Goal: Task Accomplishment & Management: Use online tool/utility

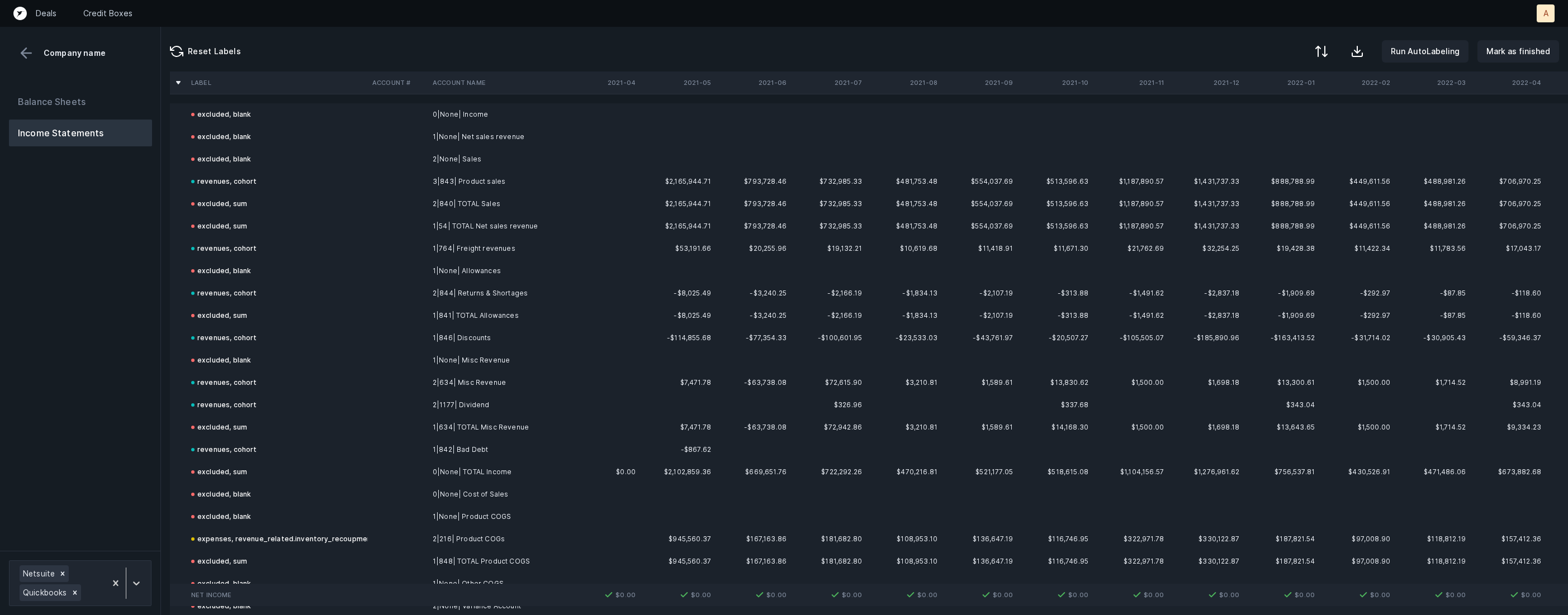
scroll to position [2496, 0]
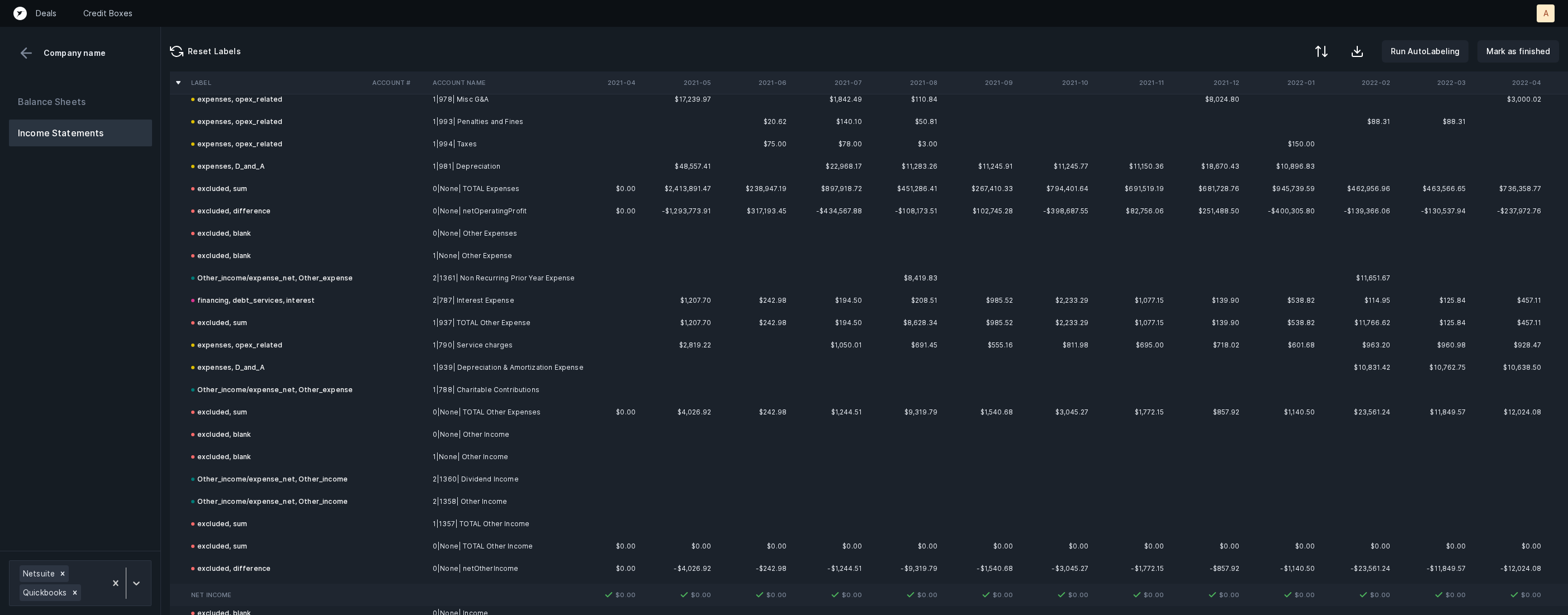
click at [287, 349] on td "expenses, opex_related" at bounding box center [277, 345] width 181 height 23
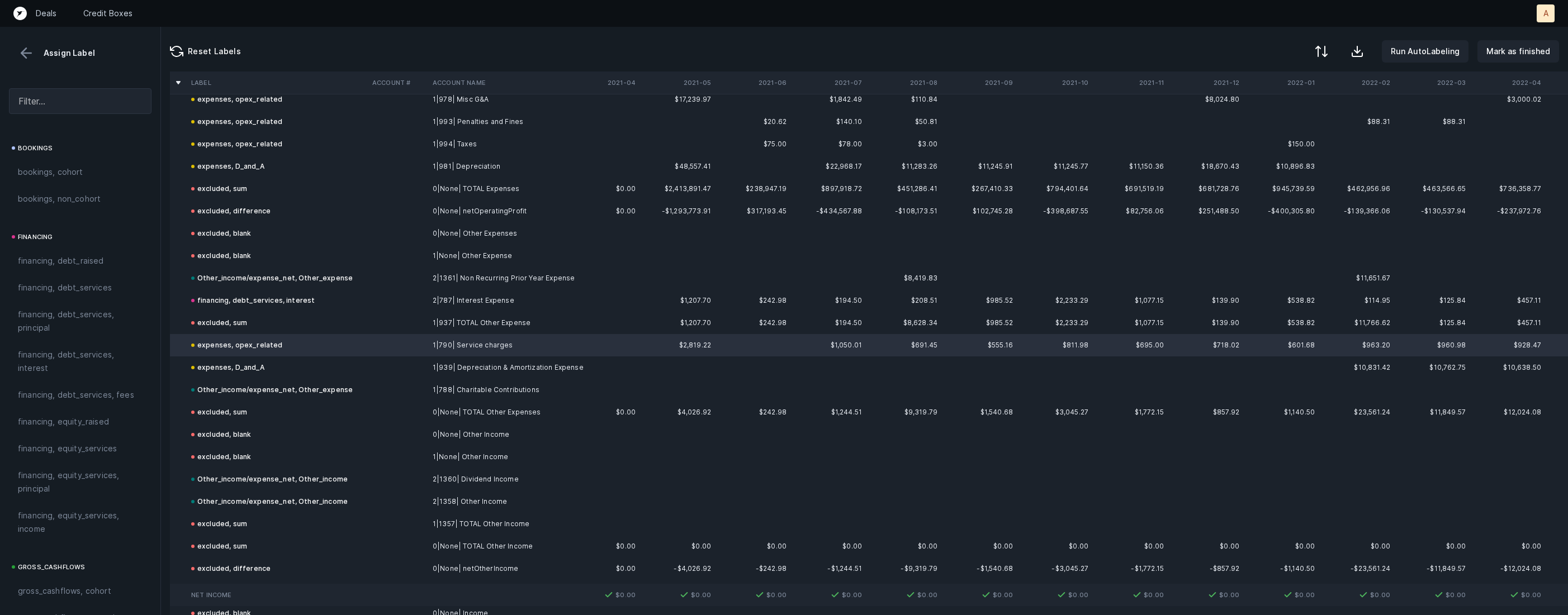
scroll to position [1231, 0]
click at [107, 343] on span "Other_income/expense_net, Other_expense" at bounding box center [80, 341] width 124 height 27
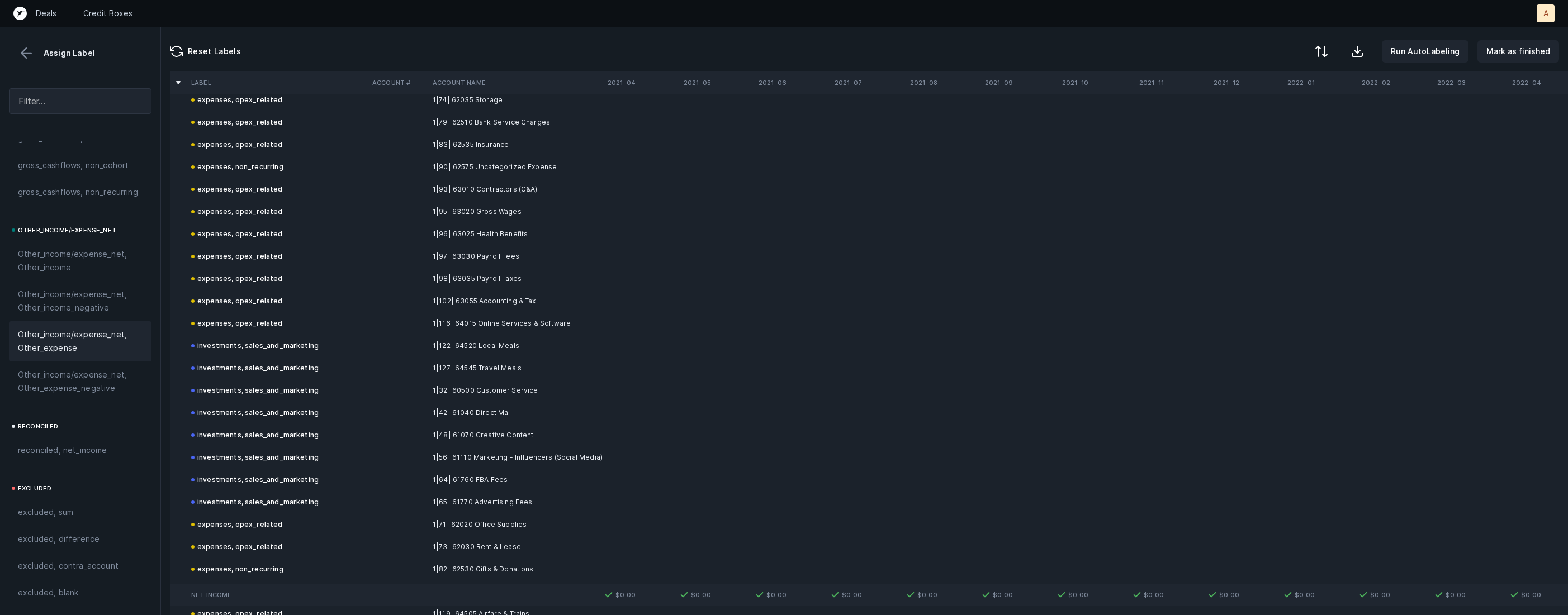
click at [430, 347] on td "1|122| 64520 Local Meals" at bounding box center [497, 346] width 137 height 23
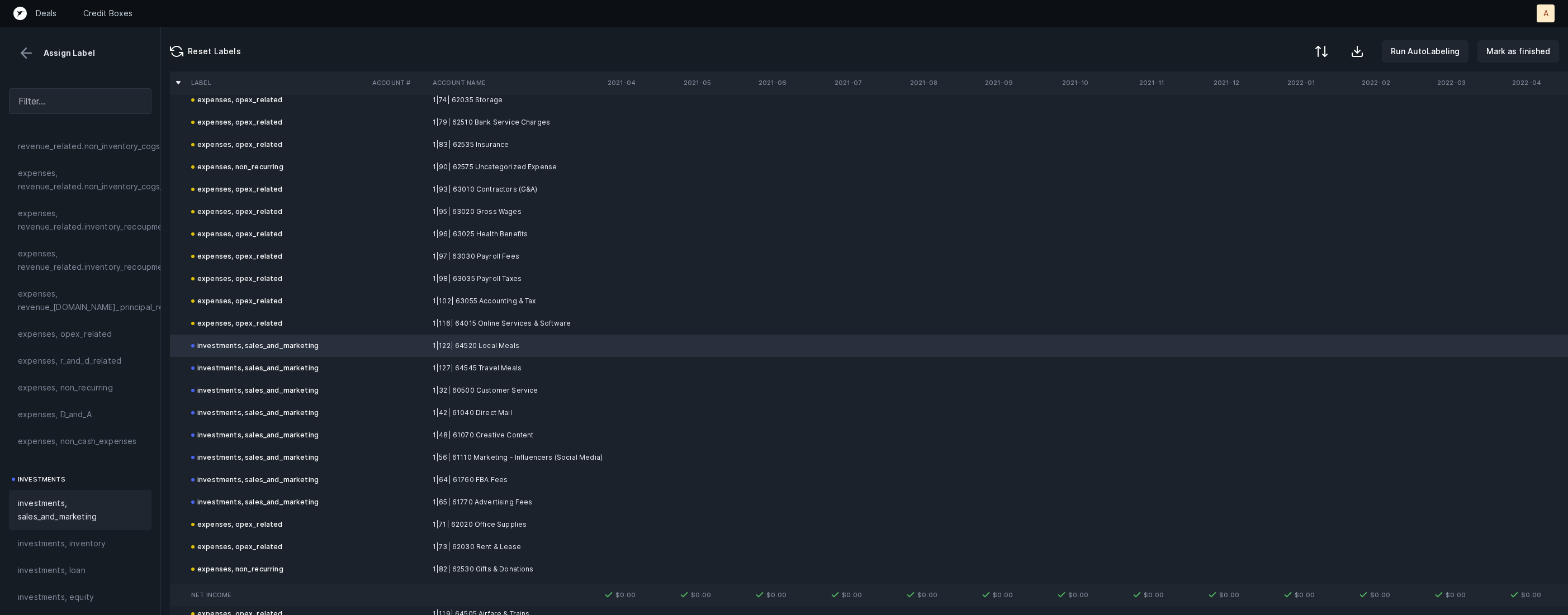
scroll to position [228, 0]
click at [100, 366] on span "expenses, opex_related" at bounding box center [65, 367] width 95 height 13
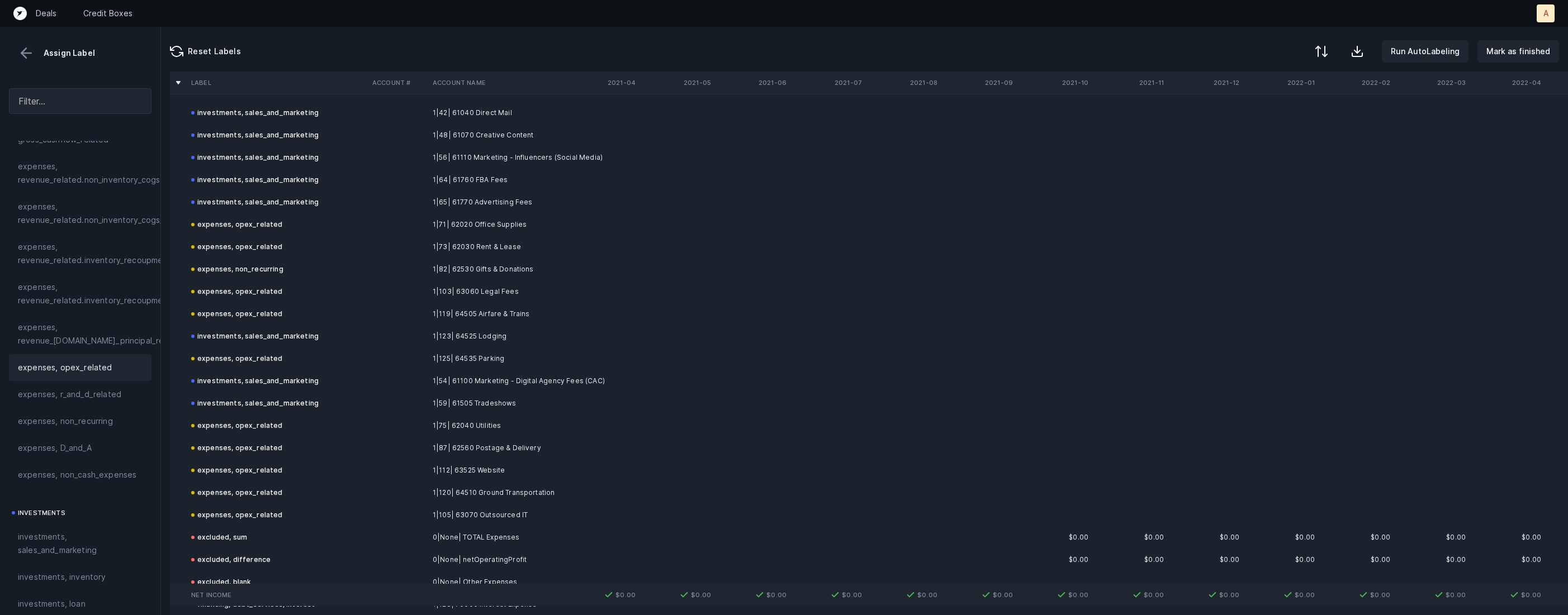
scroll to position [3782, 0]
click at [389, 310] on td at bounding box center [398, 310] width 61 height 23
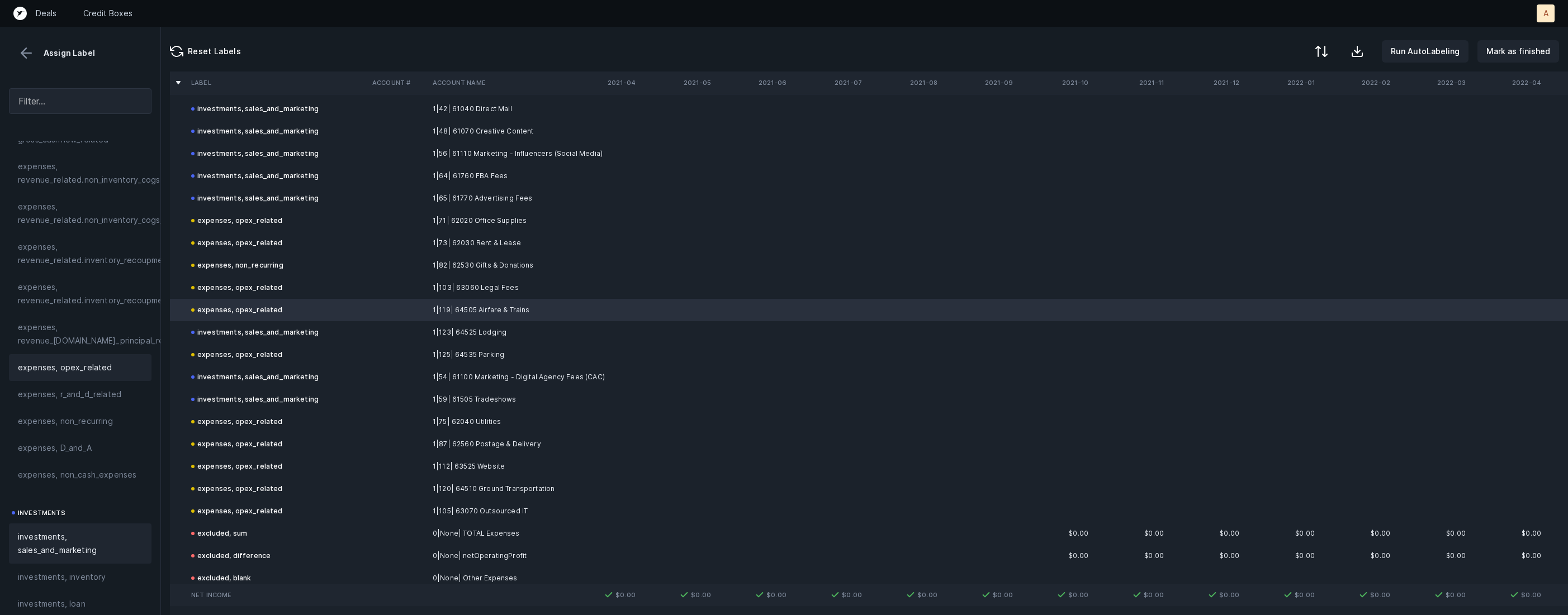
click at [63, 547] on span "investments, sales_and_marketing" at bounding box center [80, 544] width 124 height 27
click at [387, 478] on td at bounding box center [398, 488] width 61 height 23
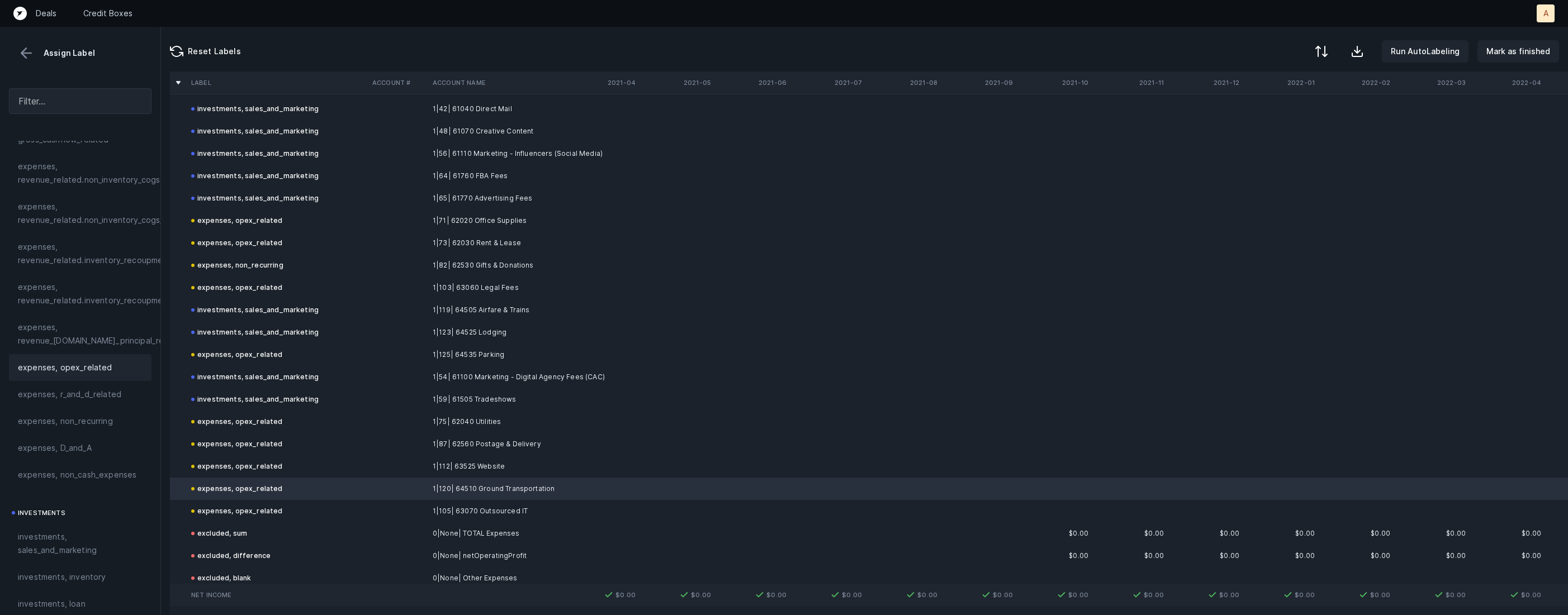
click at [381, 470] on td at bounding box center [398, 466] width 61 height 23
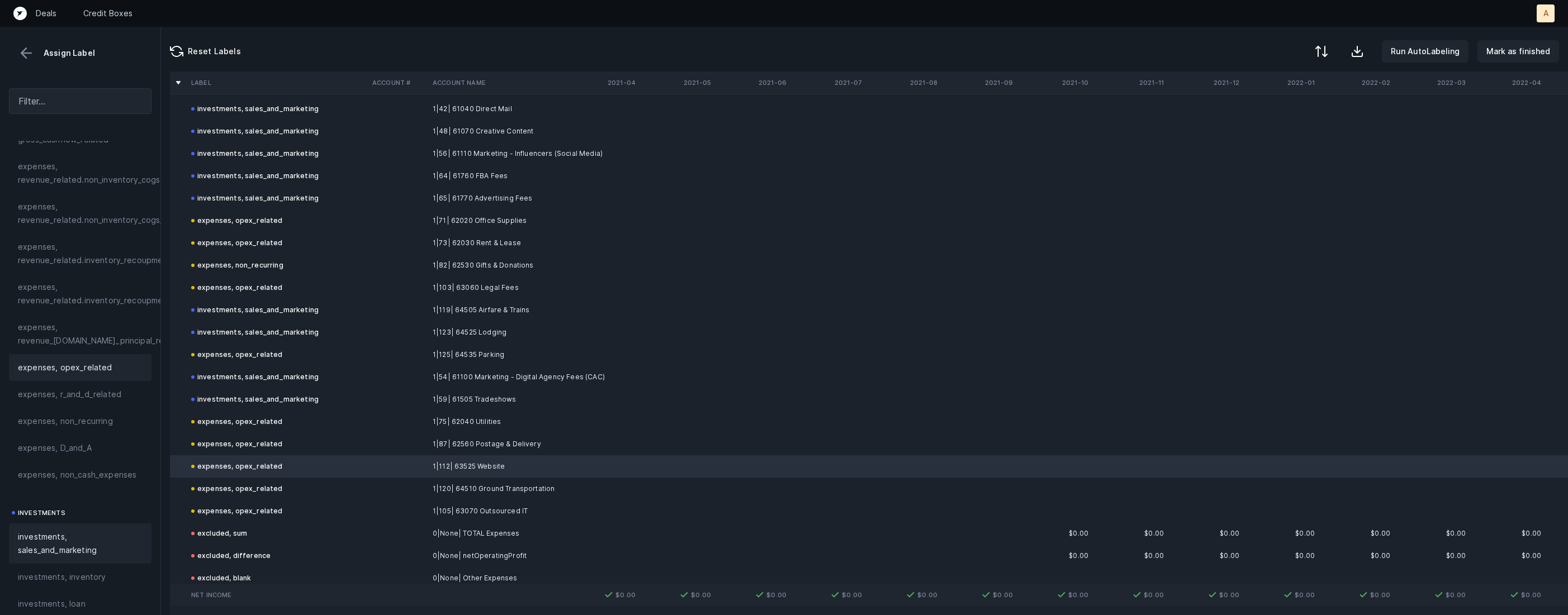
click at [63, 554] on span "investments, sales_and_marketing" at bounding box center [80, 544] width 124 height 27
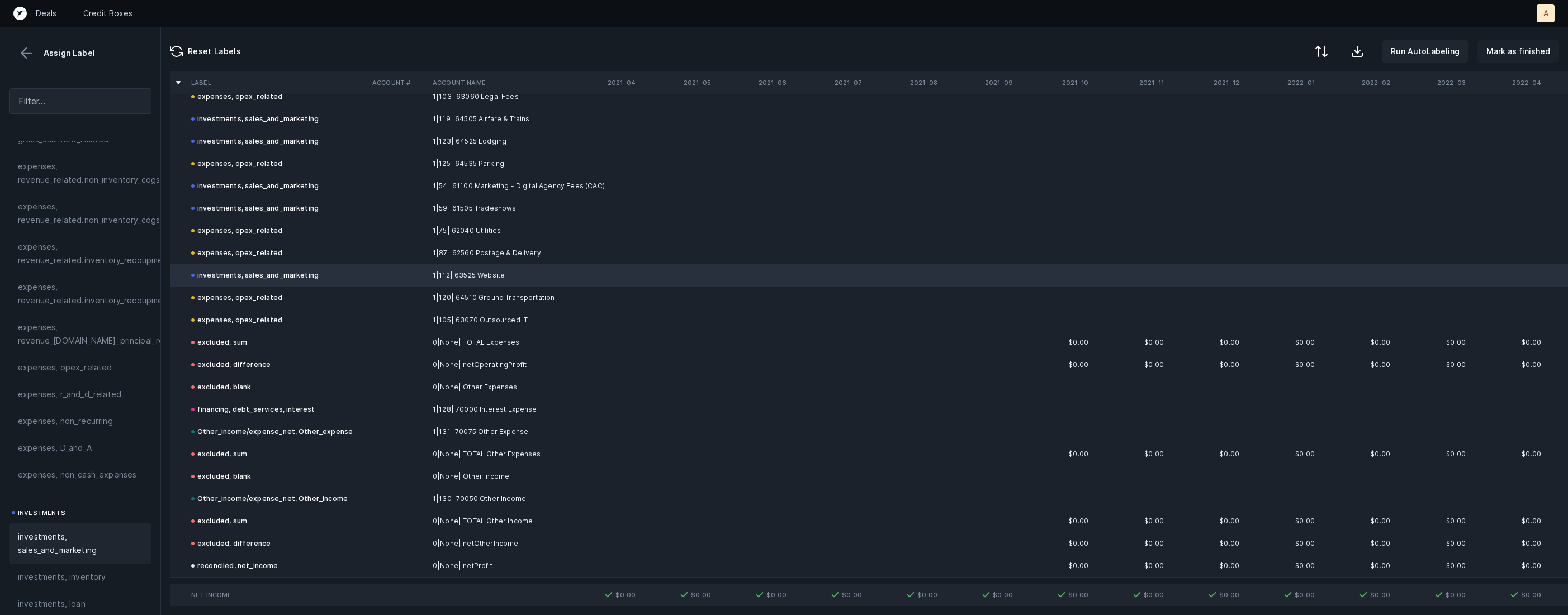
click at [1514, 55] on p "Mark as finished" at bounding box center [1518, 51] width 64 height 13
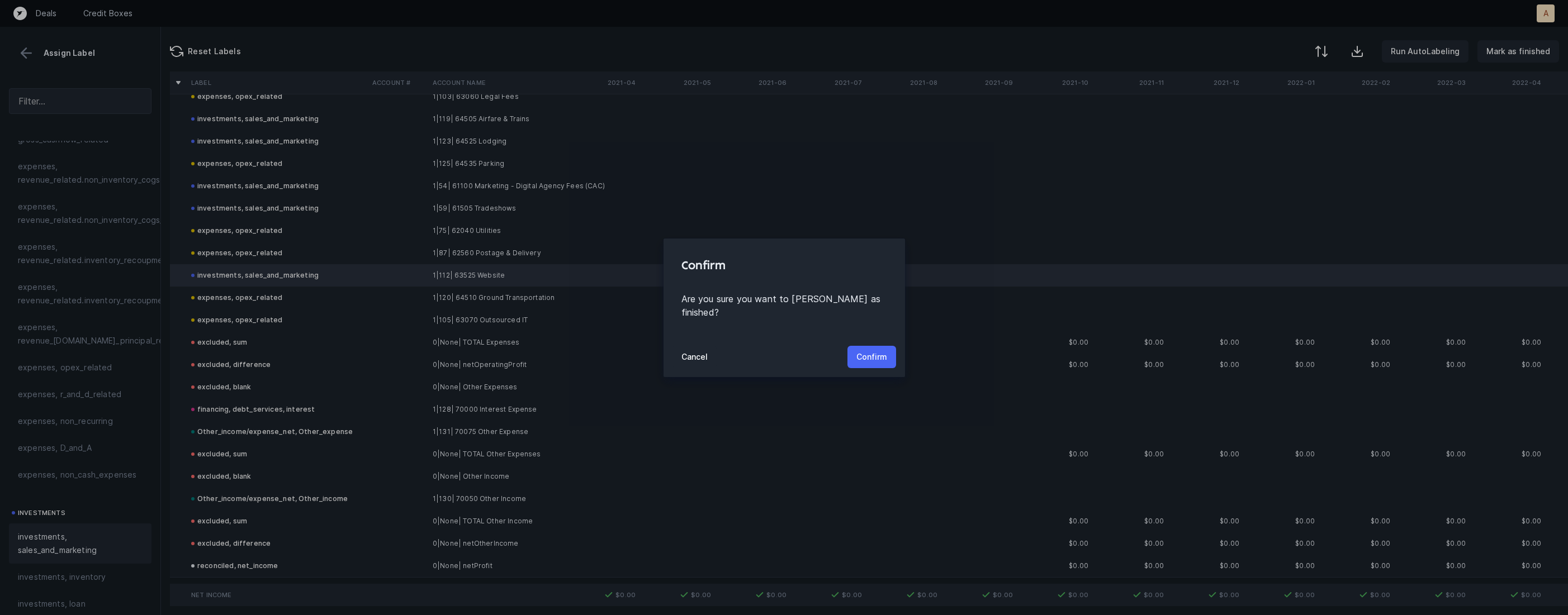
click at [875, 350] on p "Confirm" at bounding box center [872, 356] width 31 height 13
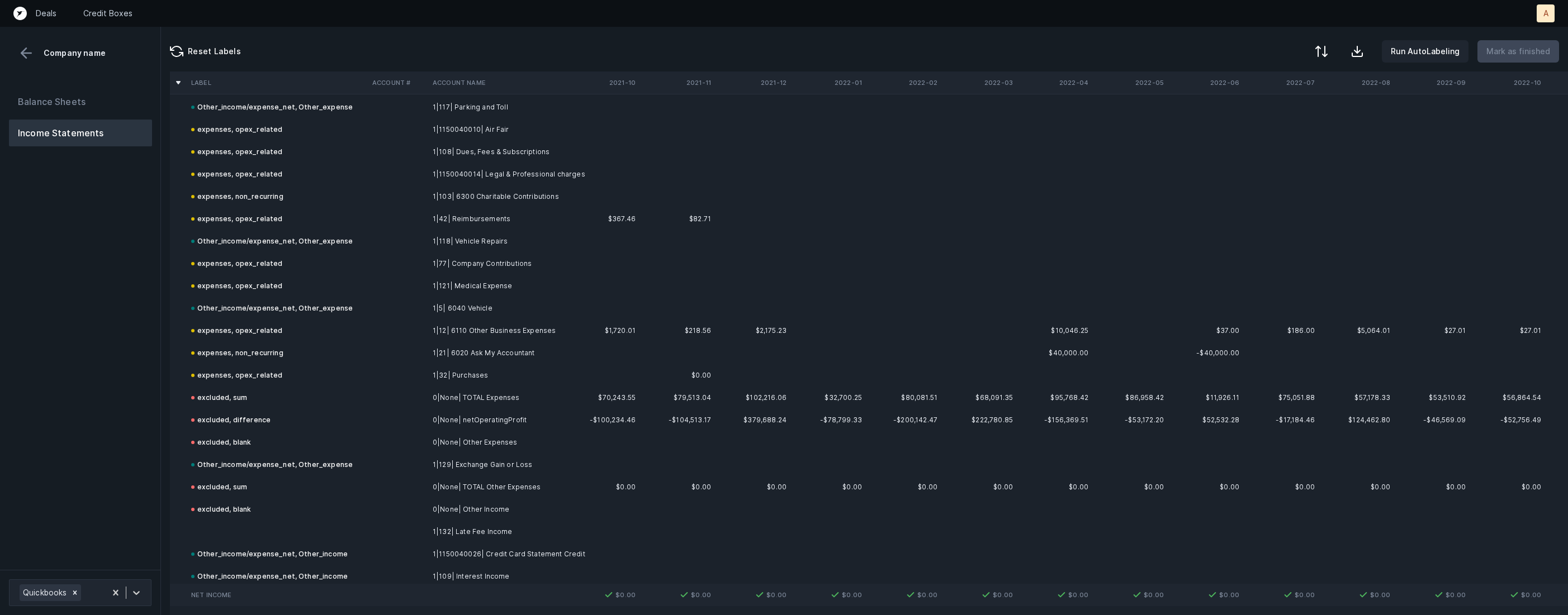
scroll to position [1249, 0]
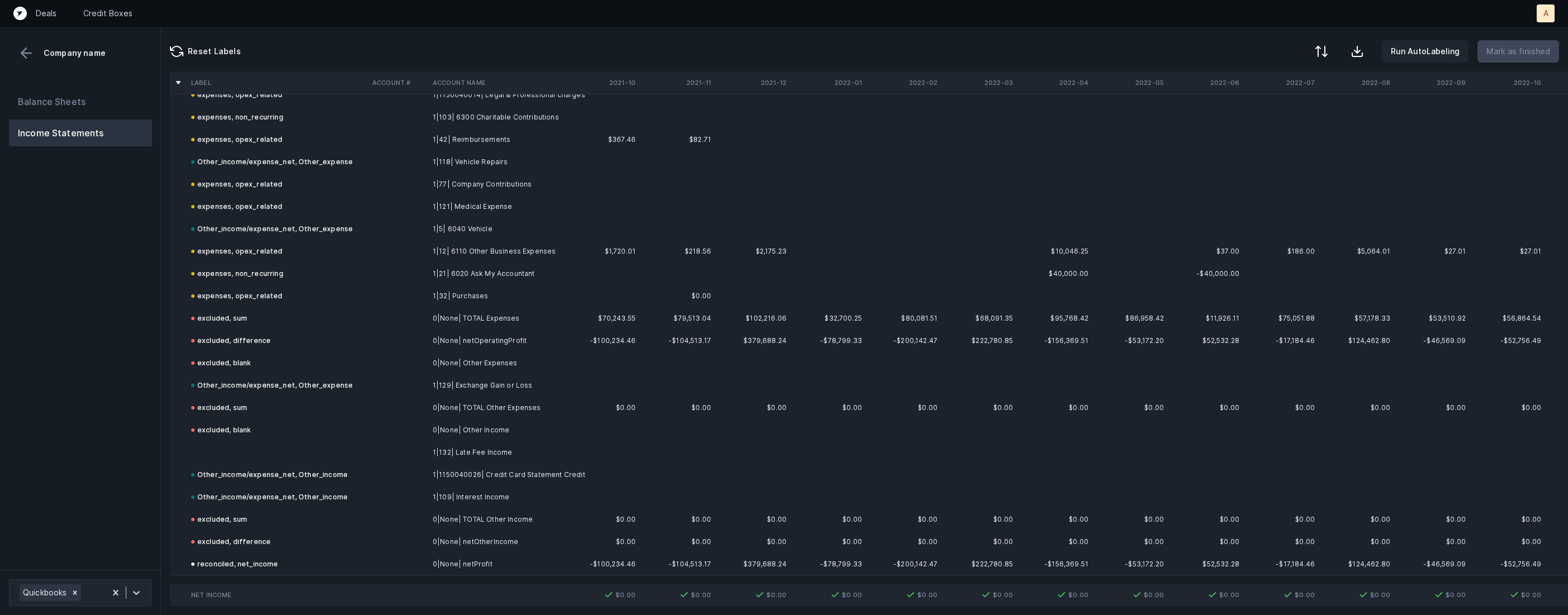
click at [456, 455] on td "1|132| Late Fee Income" at bounding box center [497, 452] width 137 height 23
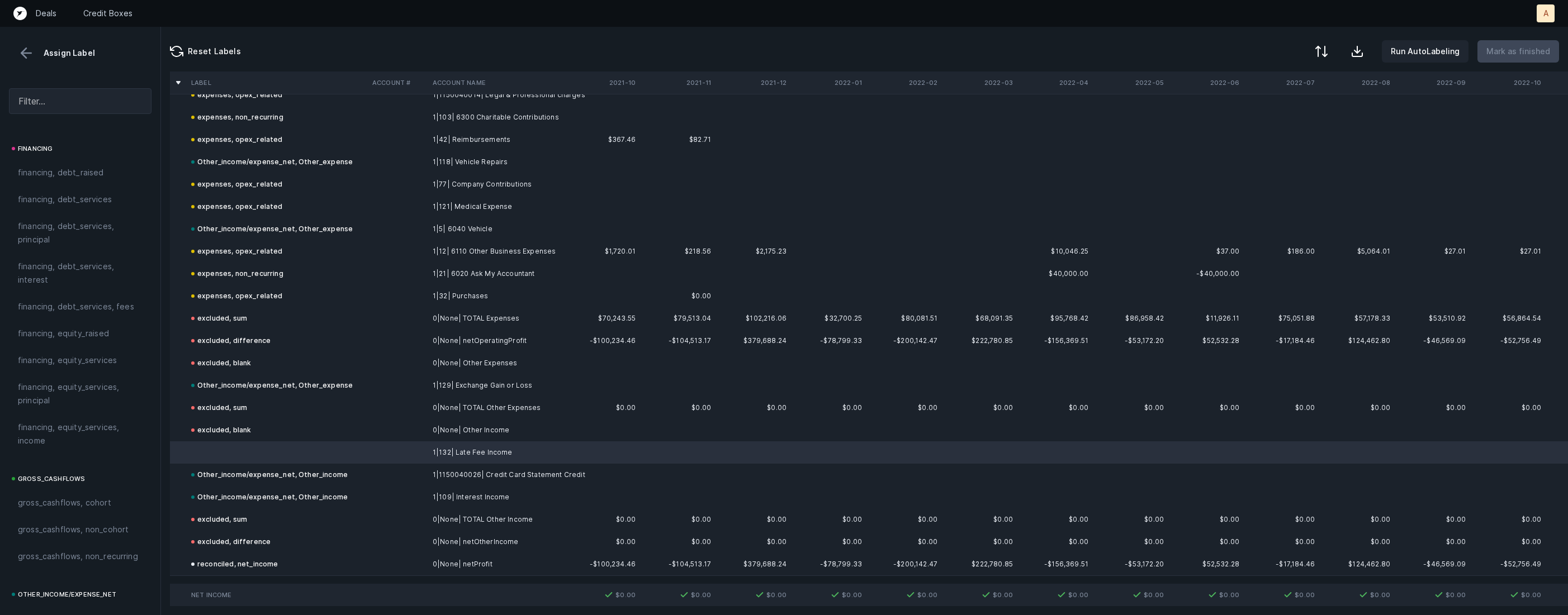
scroll to position [1231, 0]
click at [79, 268] on span "Other_income/expense_net, Other_income" at bounding box center [80, 261] width 124 height 27
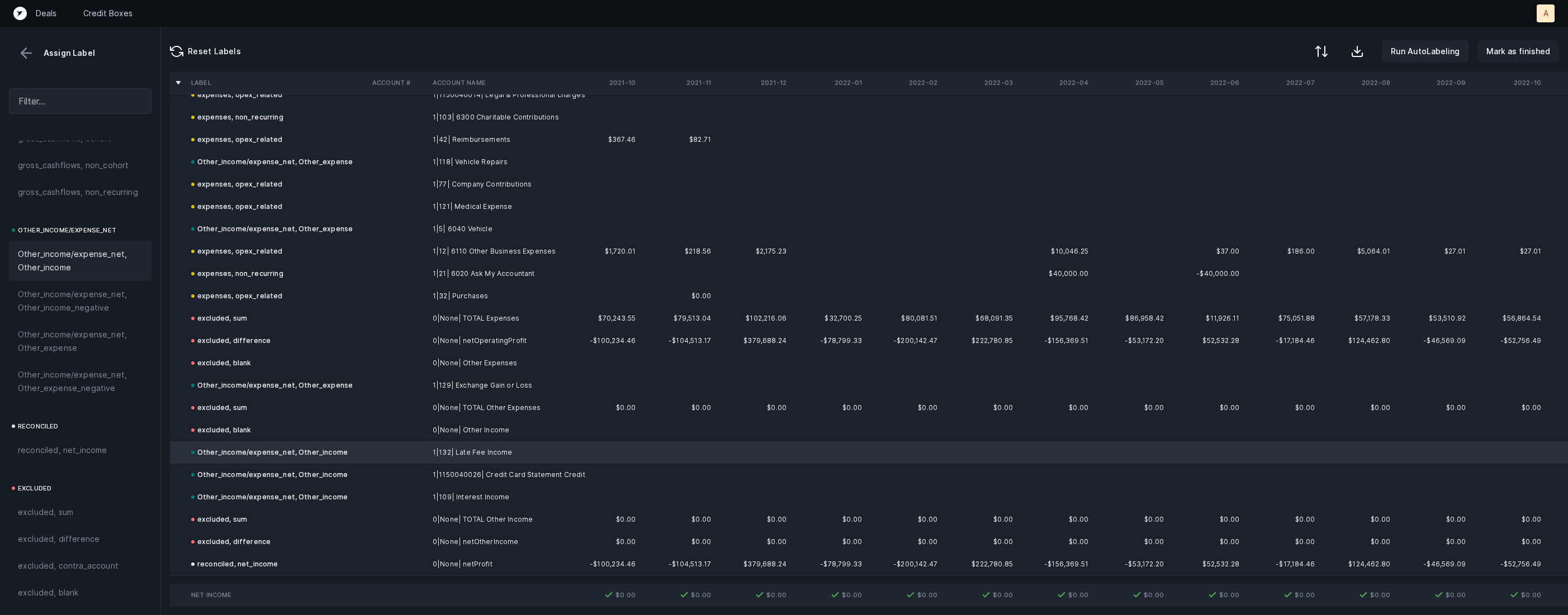
click at [1516, 46] on p "Mark as finished" at bounding box center [1518, 51] width 64 height 13
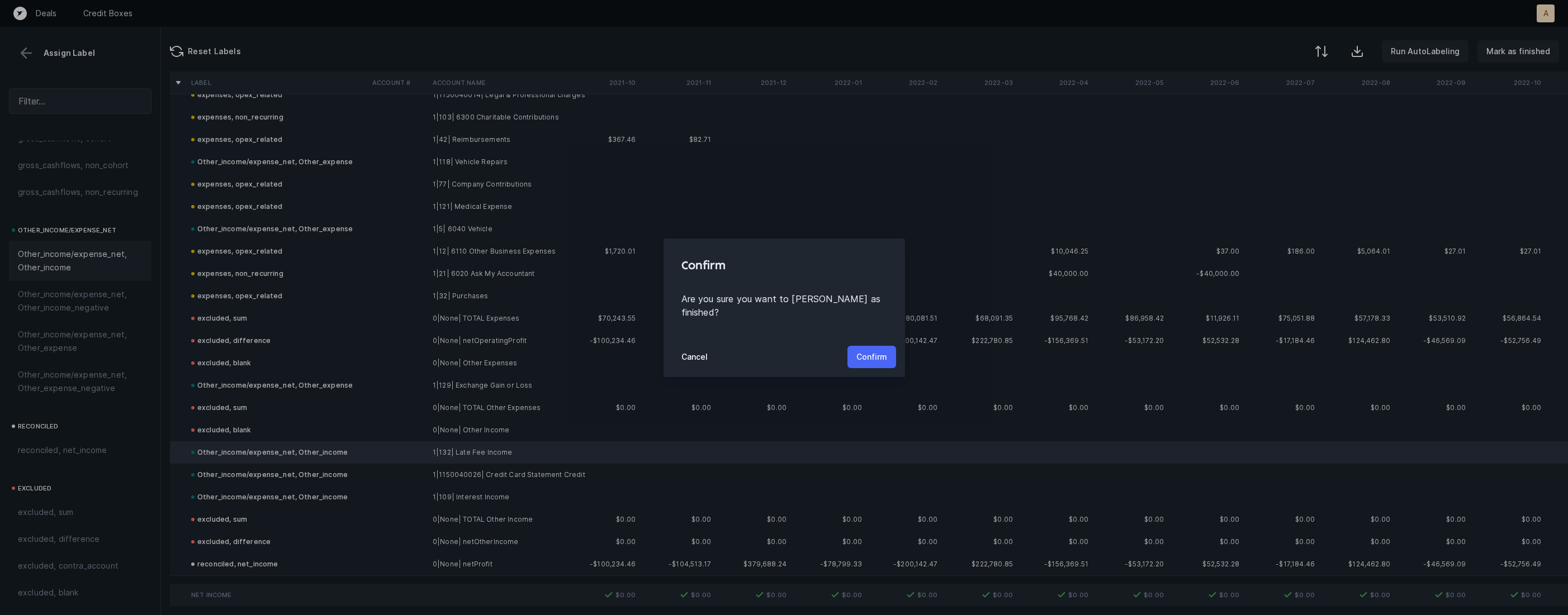
click at [883, 355] on p "Confirm" at bounding box center [872, 356] width 31 height 13
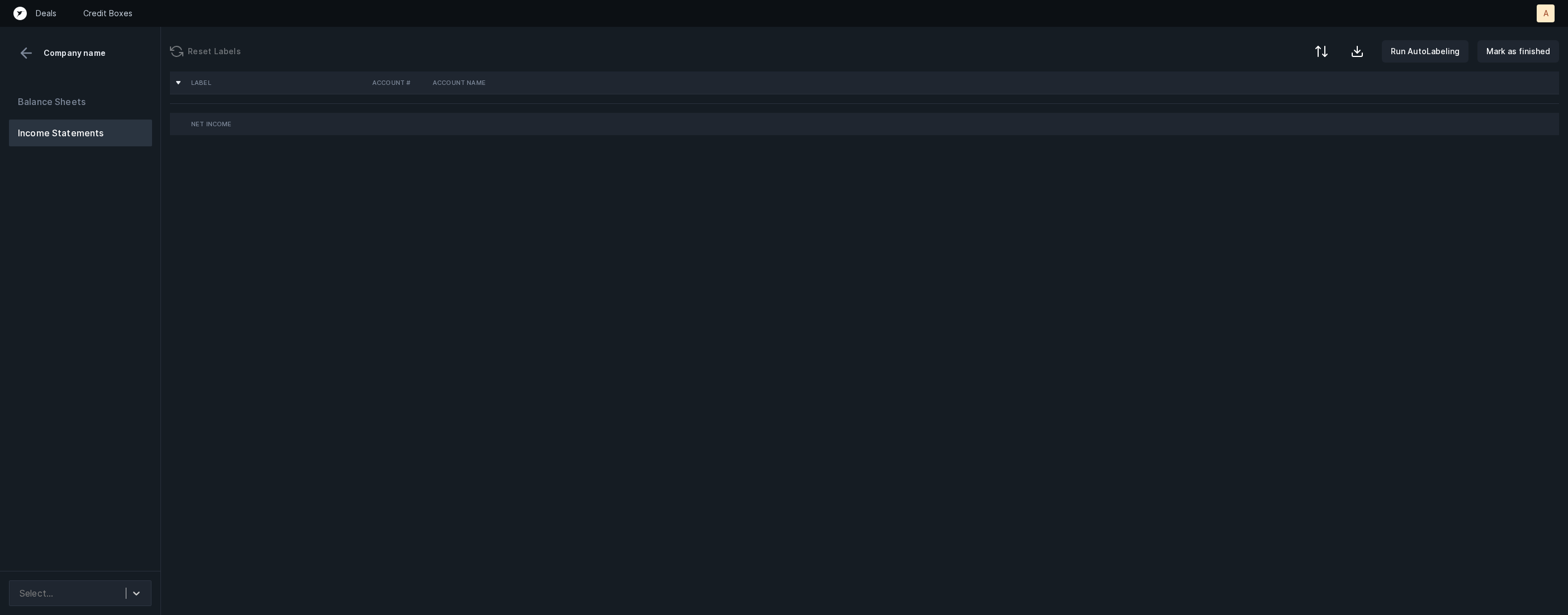
click at [46, 398] on div "Balance Sheets Income Statements" at bounding box center [80, 325] width 161 height 492
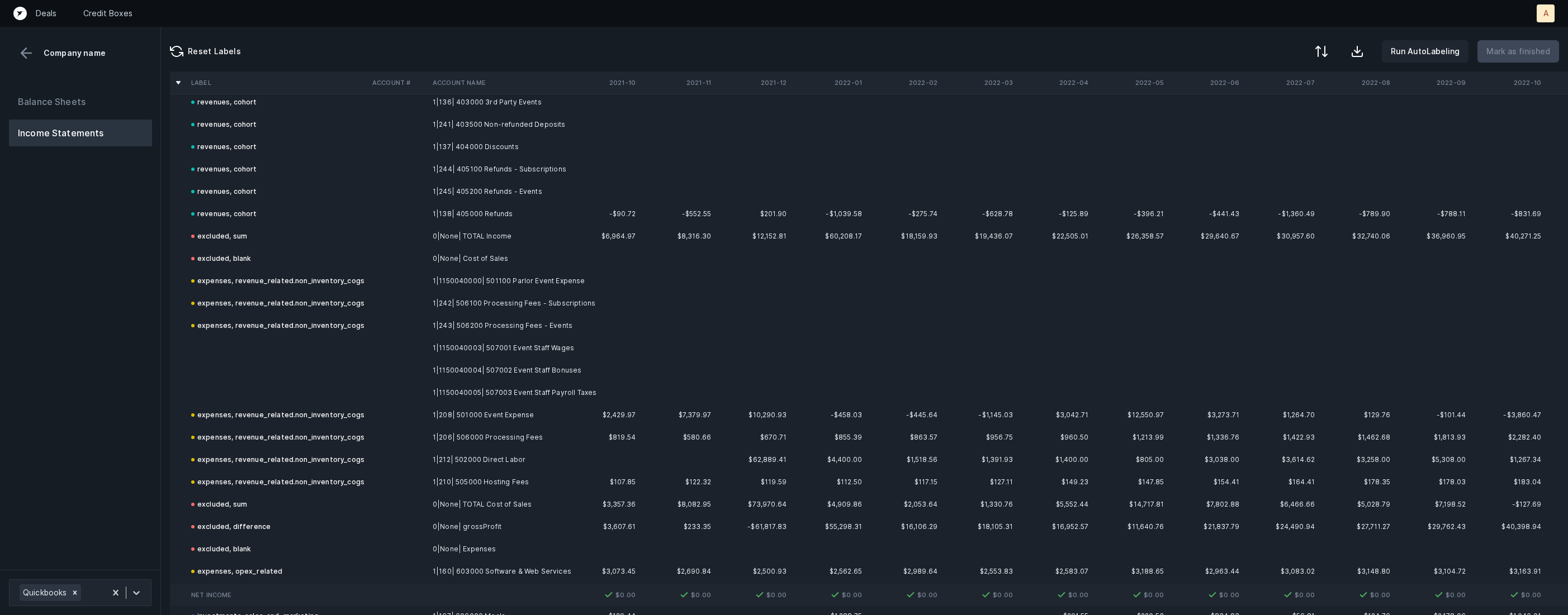
scroll to position [98, 0]
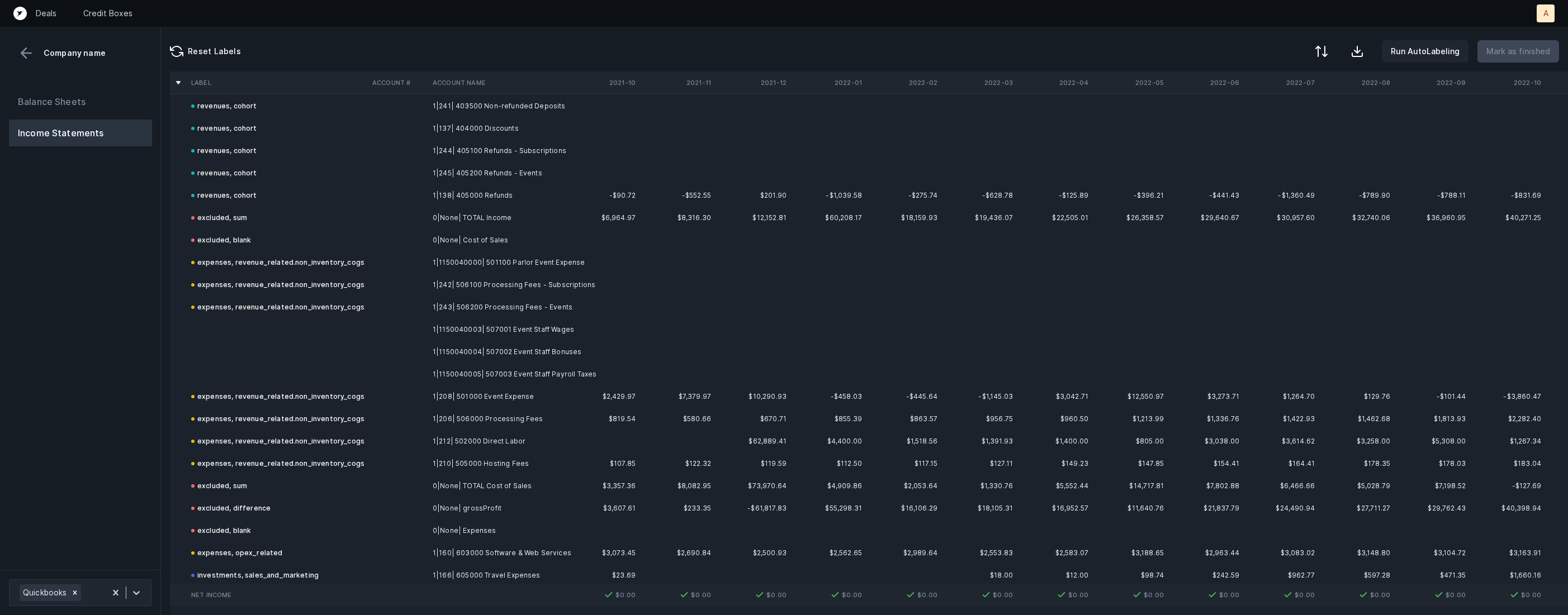
click at [530, 328] on td "1|1150040003| 507001 Event Staff Wages" at bounding box center [497, 329] width 137 height 23
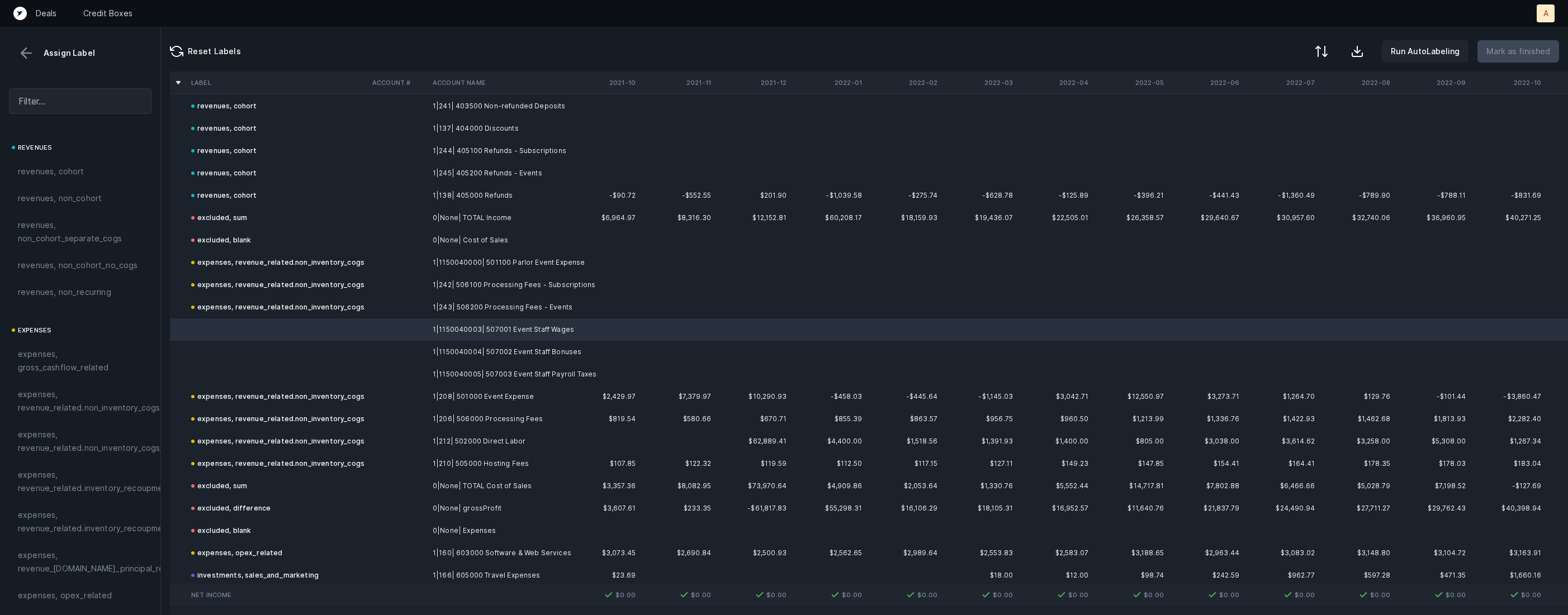
click at [492, 351] on td "1|1150040004| 507002 Event Staff Bonuses" at bounding box center [497, 352] width 137 height 23
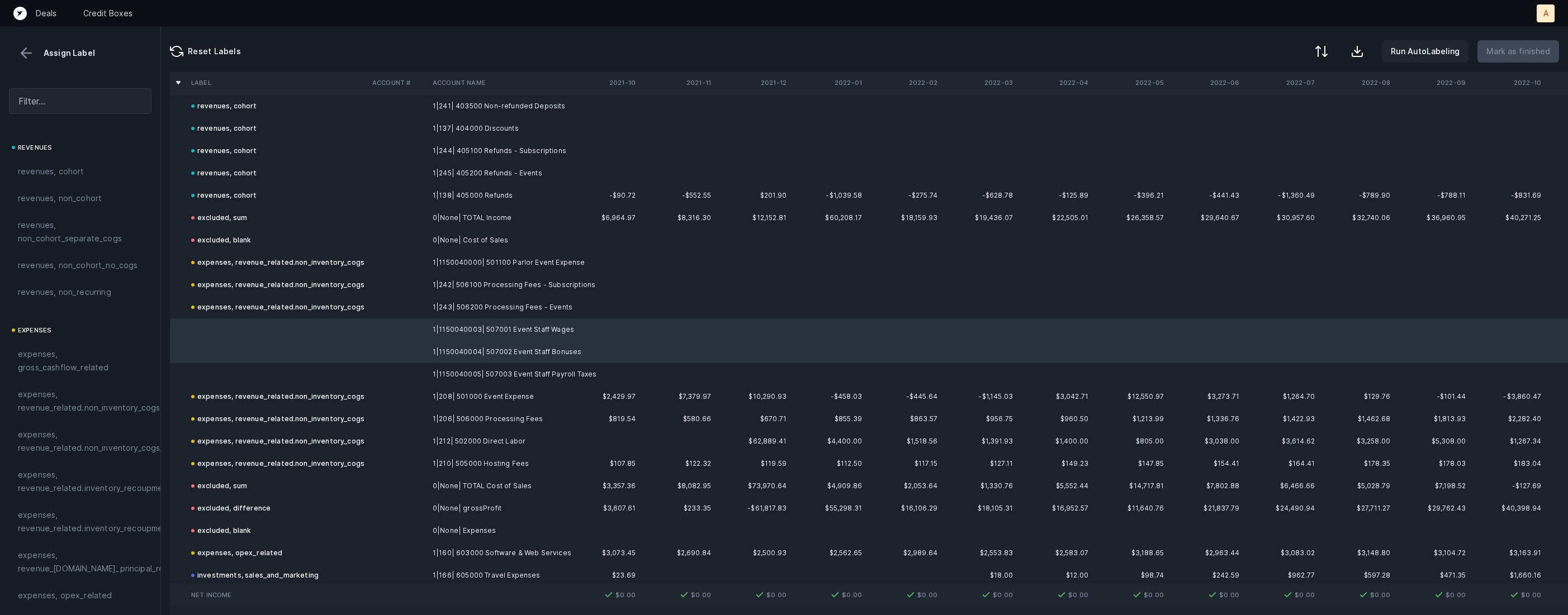
click at [460, 367] on td "1|1150040005| 507003 Event Staff Payroll Taxes" at bounding box center [497, 374] width 137 height 23
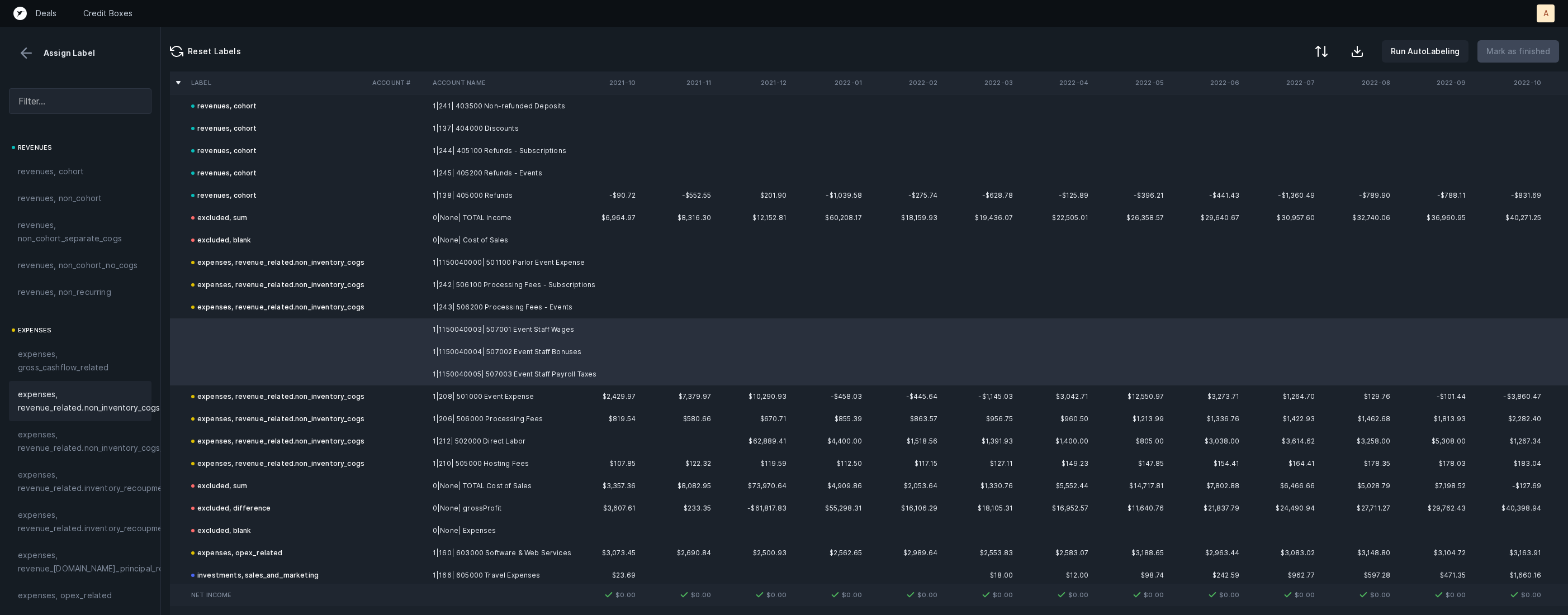
click at [124, 412] on span "expenses, revenue_related.non_inventory_cogs" at bounding box center [89, 401] width 142 height 27
click at [1517, 53] on p "Mark as finished" at bounding box center [1518, 51] width 64 height 13
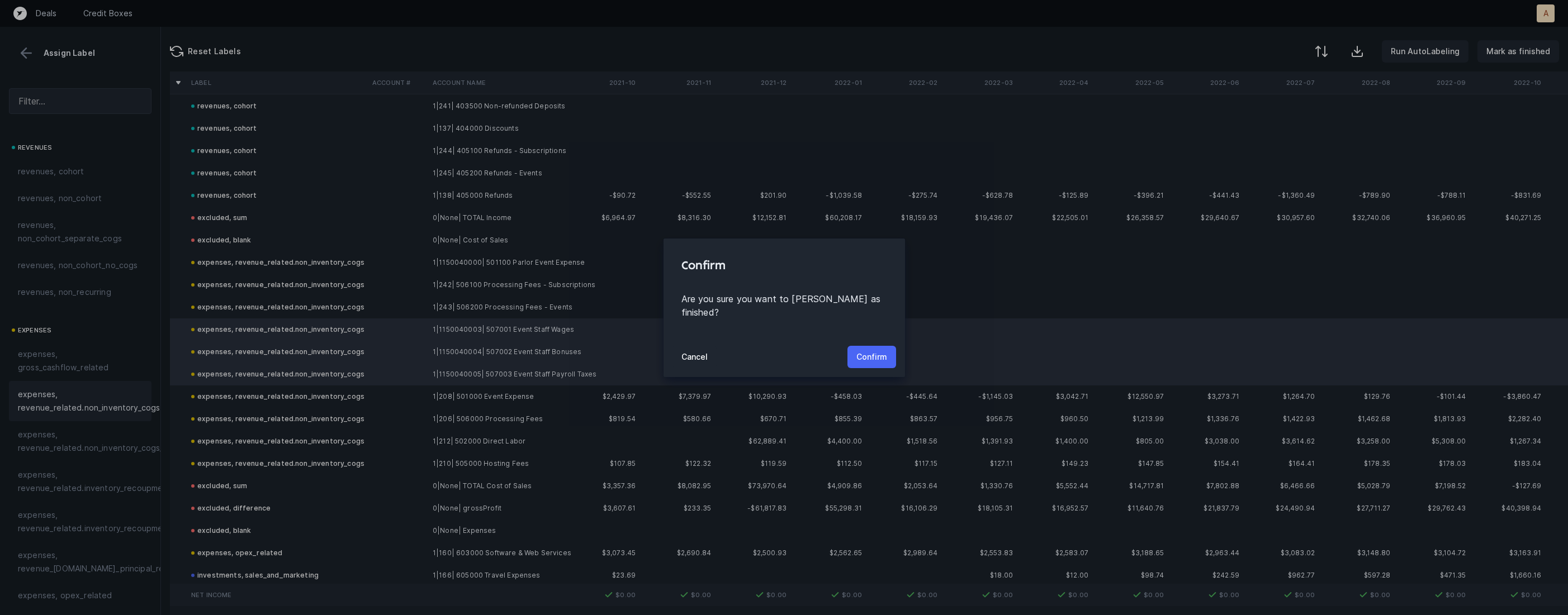
click at [876, 357] on button "Confirm" at bounding box center [872, 356] width 49 height 23
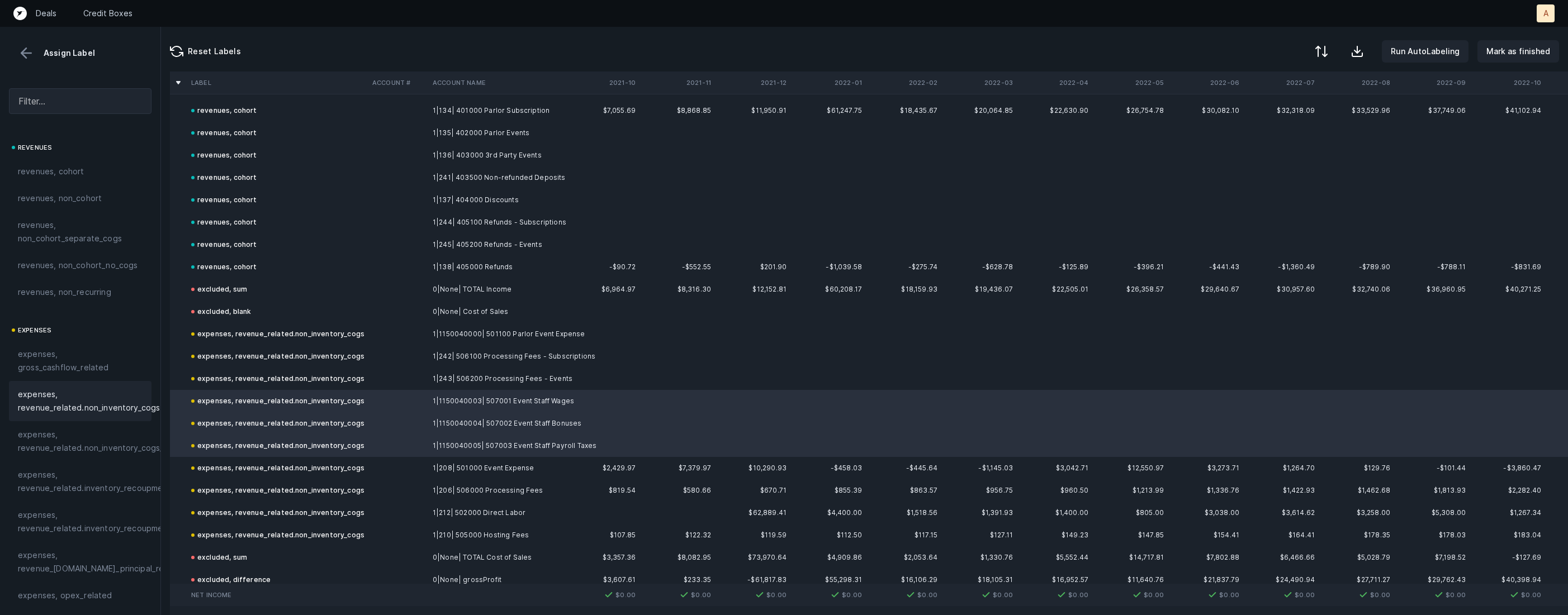
scroll to position [0, 0]
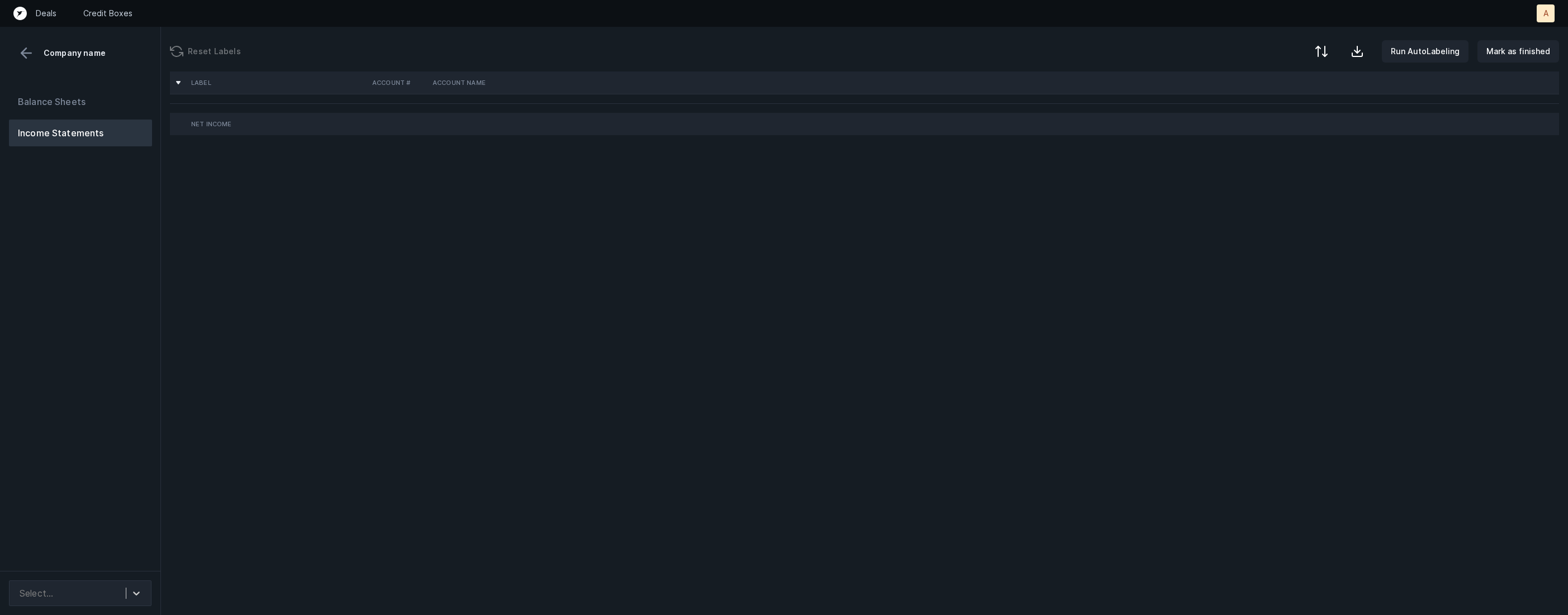
click at [117, 349] on div "Balance Sheets Income Statements" at bounding box center [80, 325] width 161 height 492
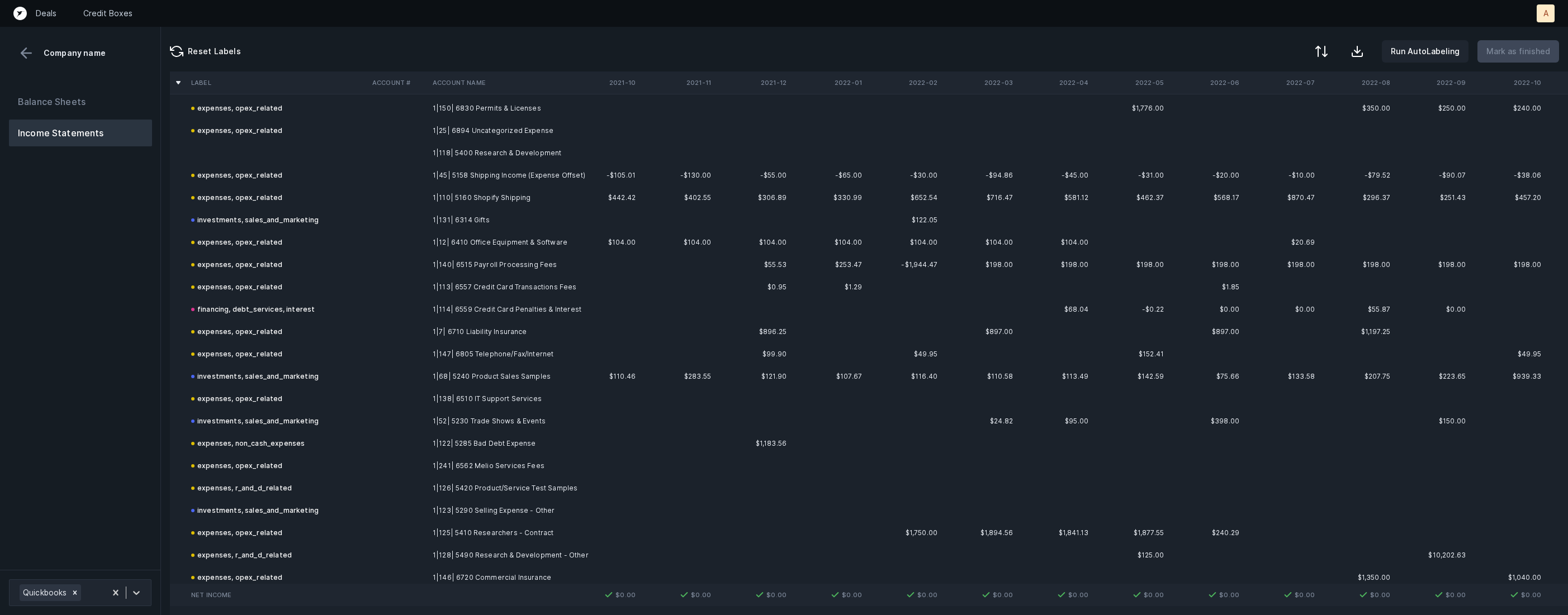
scroll to position [1474, 0]
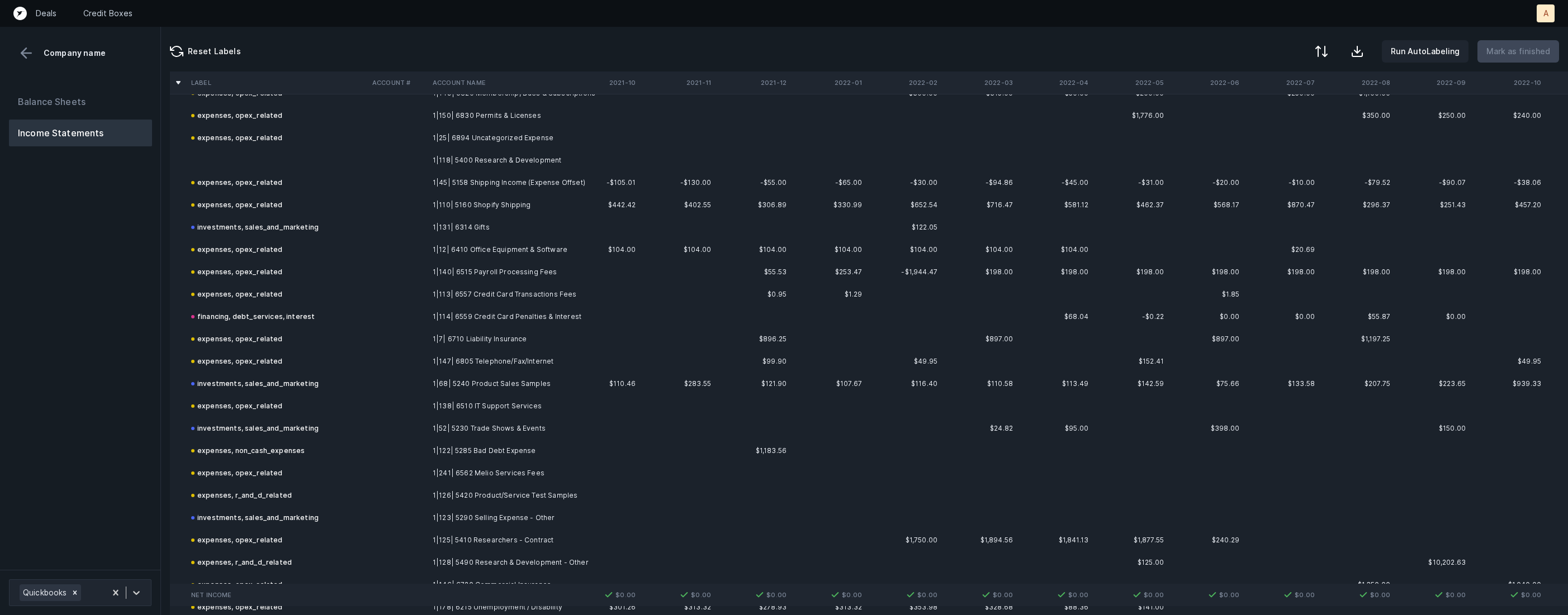
click at [428, 154] on td "1|118| 5400 Research & Development" at bounding box center [497, 160] width 137 height 23
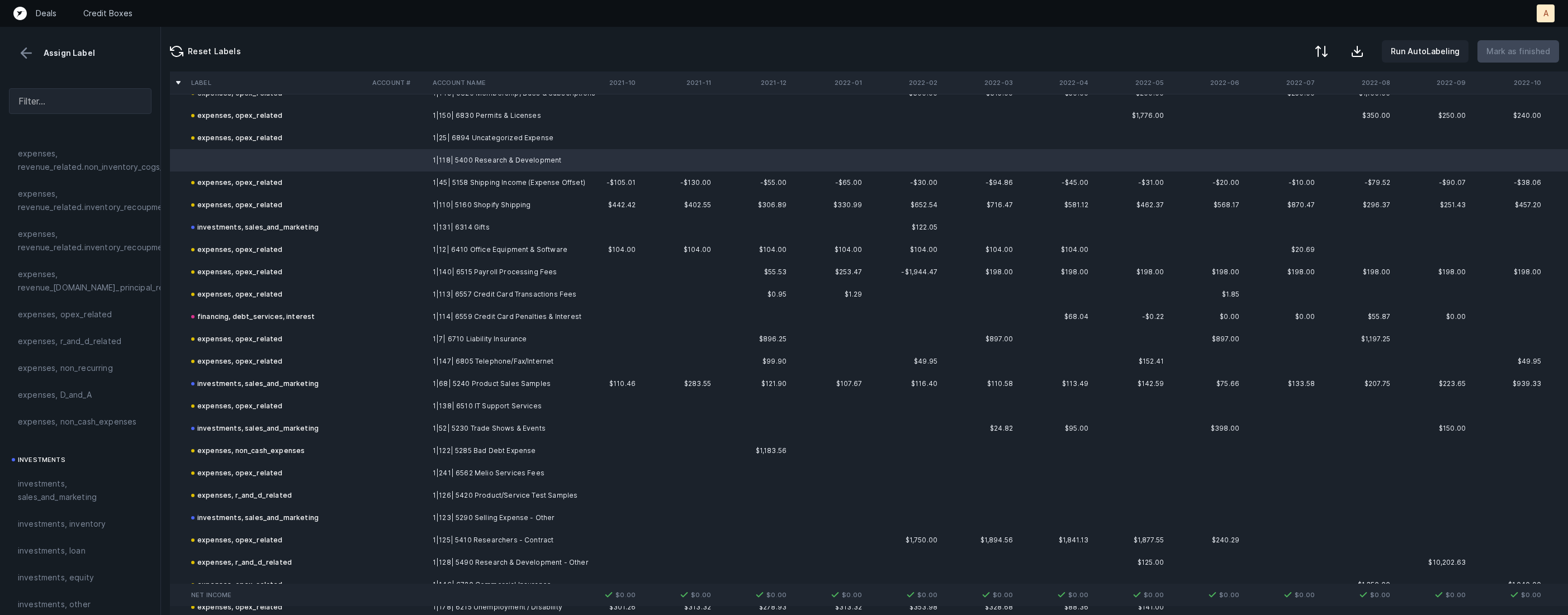
scroll to position [287, 0]
click at [95, 334] on span "expenses, r_and_d_related" at bounding box center [69, 335] width 103 height 13
click at [1524, 43] on button "Mark as finished" at bounding box center [1518, 51] width 82 height 23
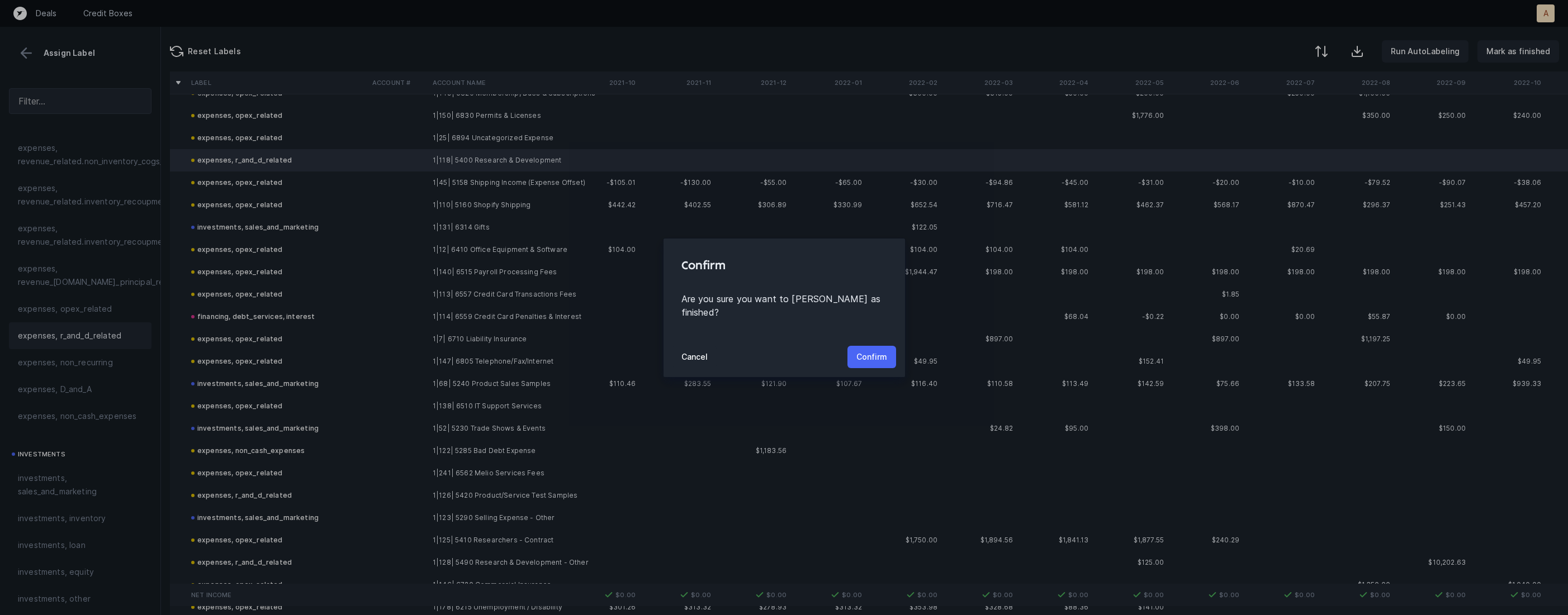
click at [866, 351] on p "Confirm" at bounding box center [872, 356] width 31 height 13
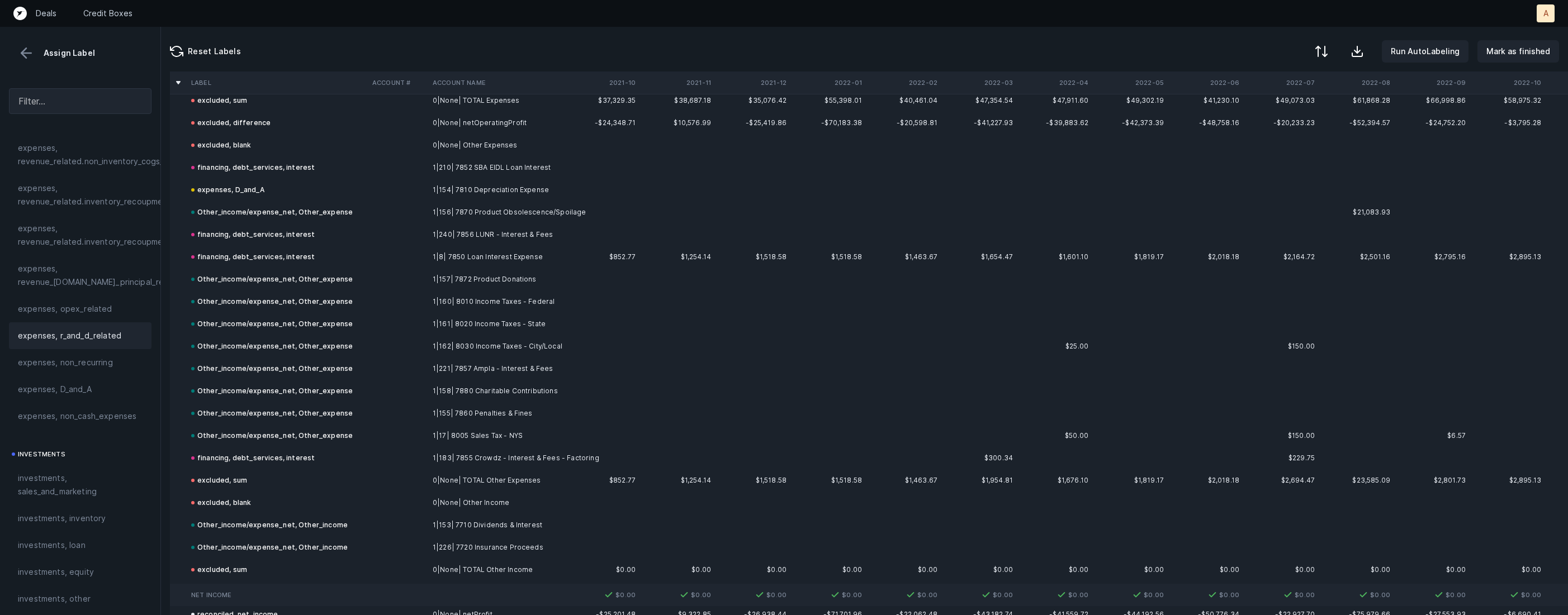
scroll to position [2076, 0]
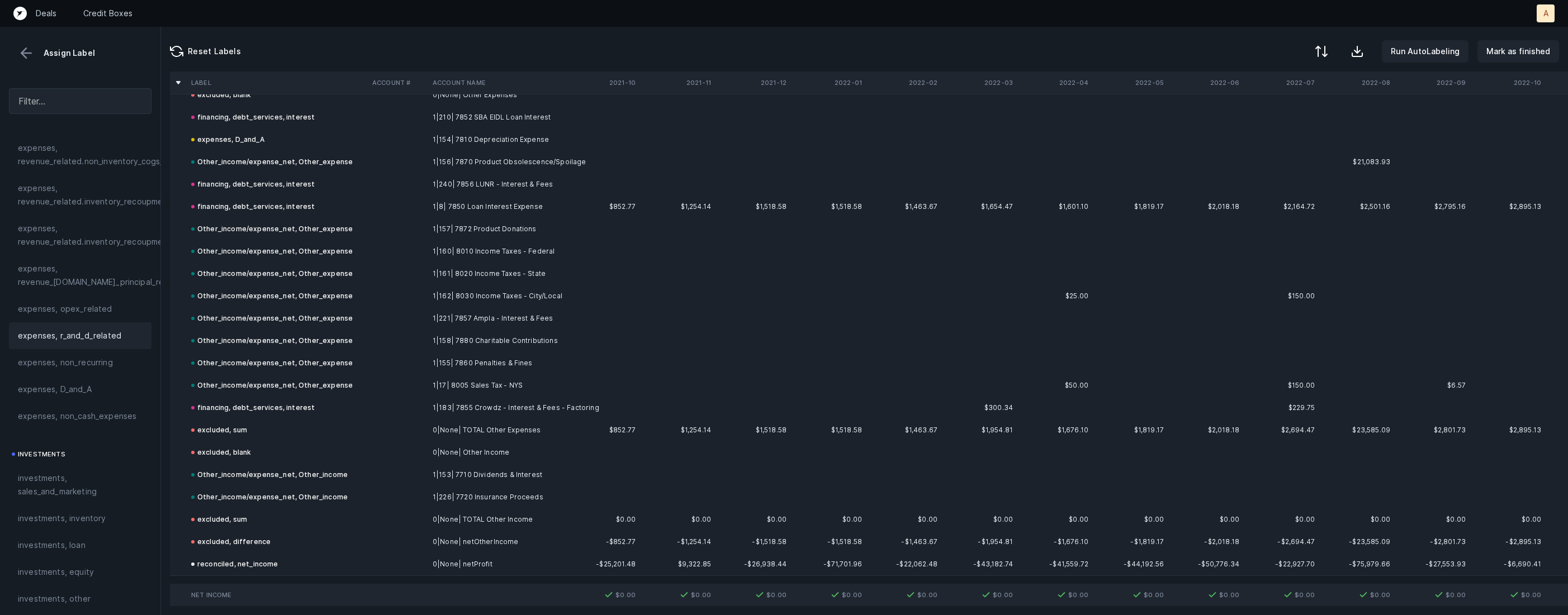
click at [16, 55] on div "Assign Label" at bounding box center [80, 54] width 142 height 17
click at [27, 55] on button at bounding box center [26, 54] width 17 height 17
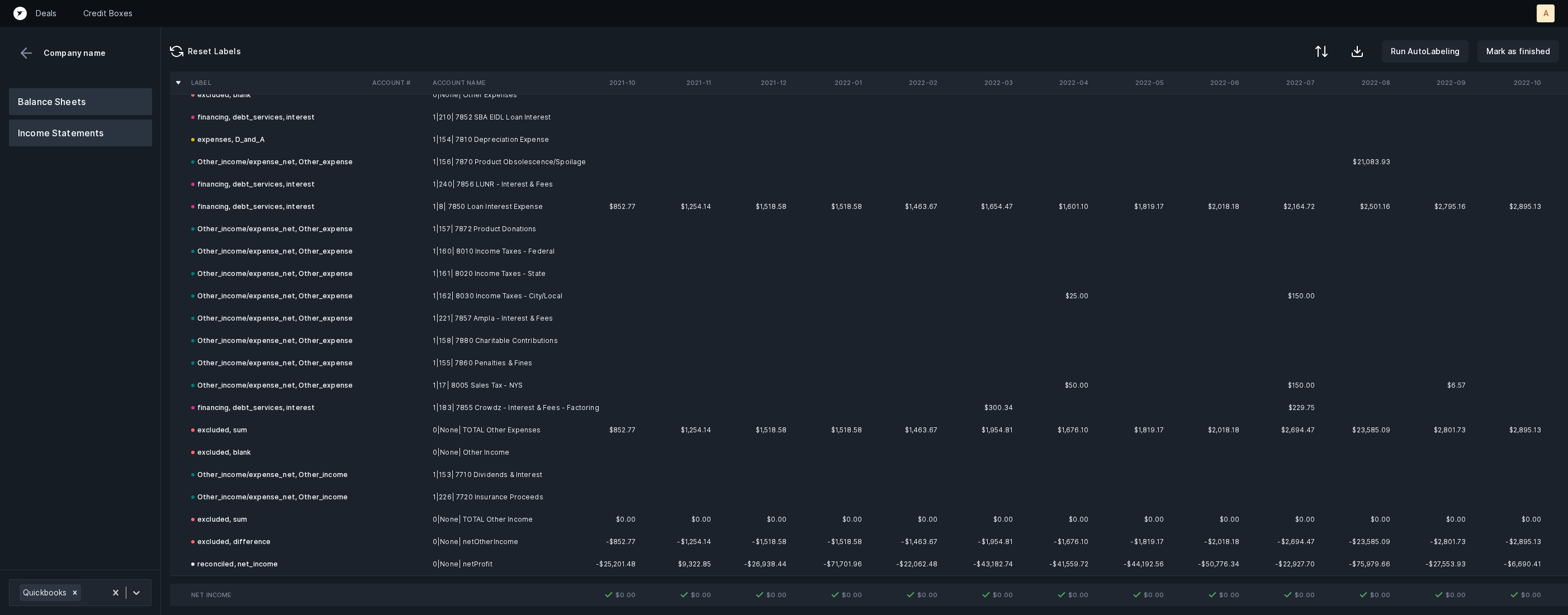
click at [53, 97] on button "Balance Sheets" at bounding box center [81, 102] width 143 height 27
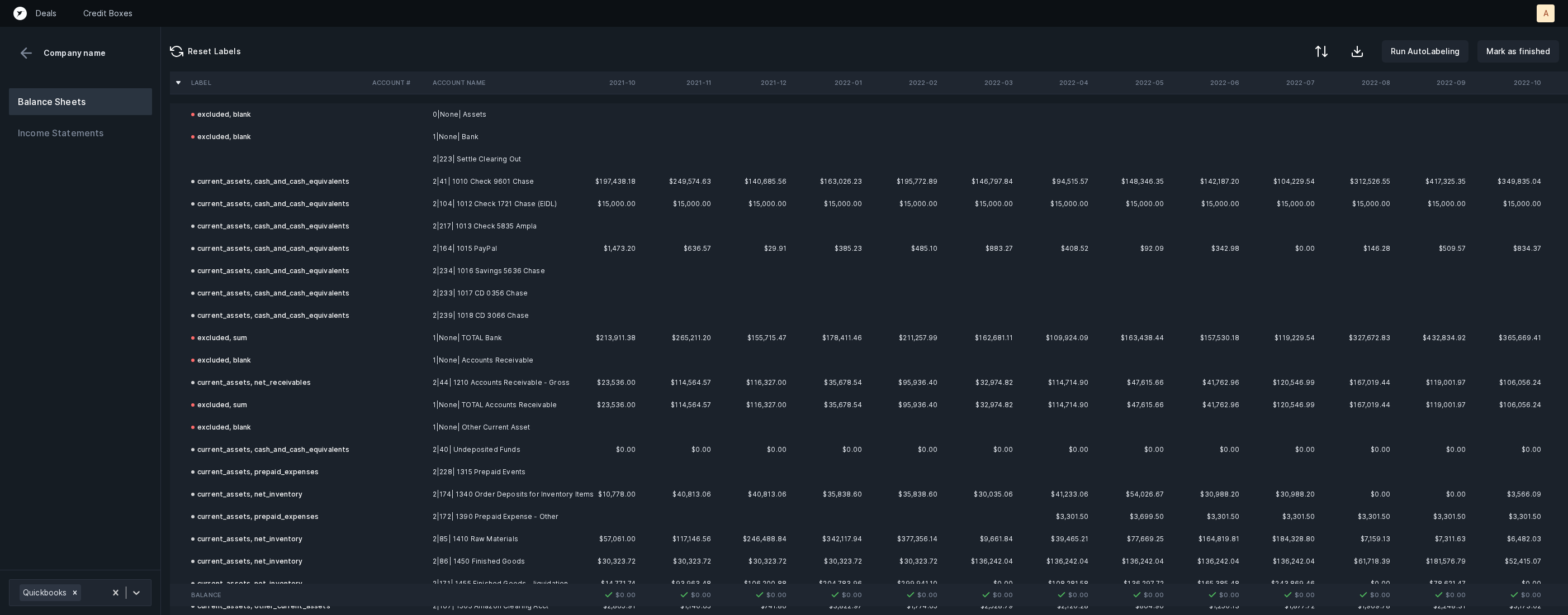
click at [429, 164] on td "2|223| Settle Clearing Out" at bounding box center [497, 159] width 137 height 23
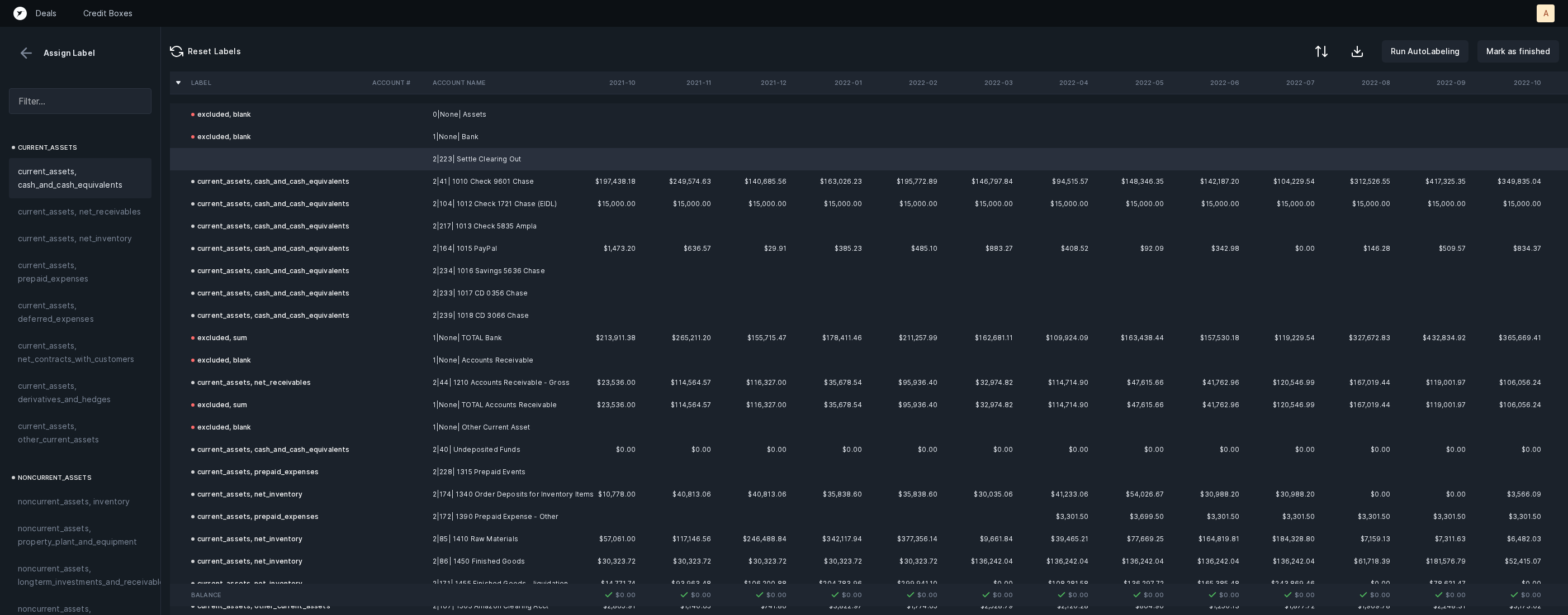
click at [106, 165] on span "current_assets, cash_and_cash_equivalents" at bounding box center [80, 178] width 124 height 27
click at [1511, 47] on p "Mark as finished" at bounding box center [1518, 51] width 64 height 13
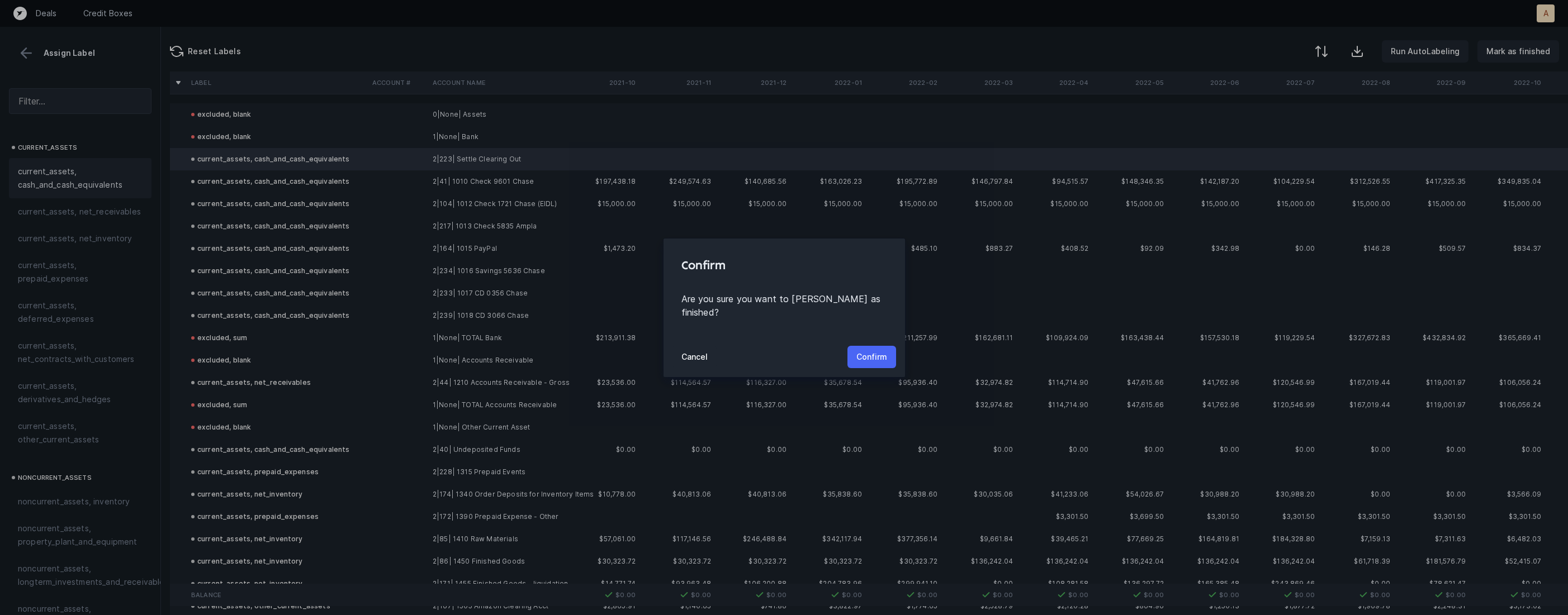
click at [876, 350] on p "Confirm" at bounding box center [872, 356] width 31 height 13
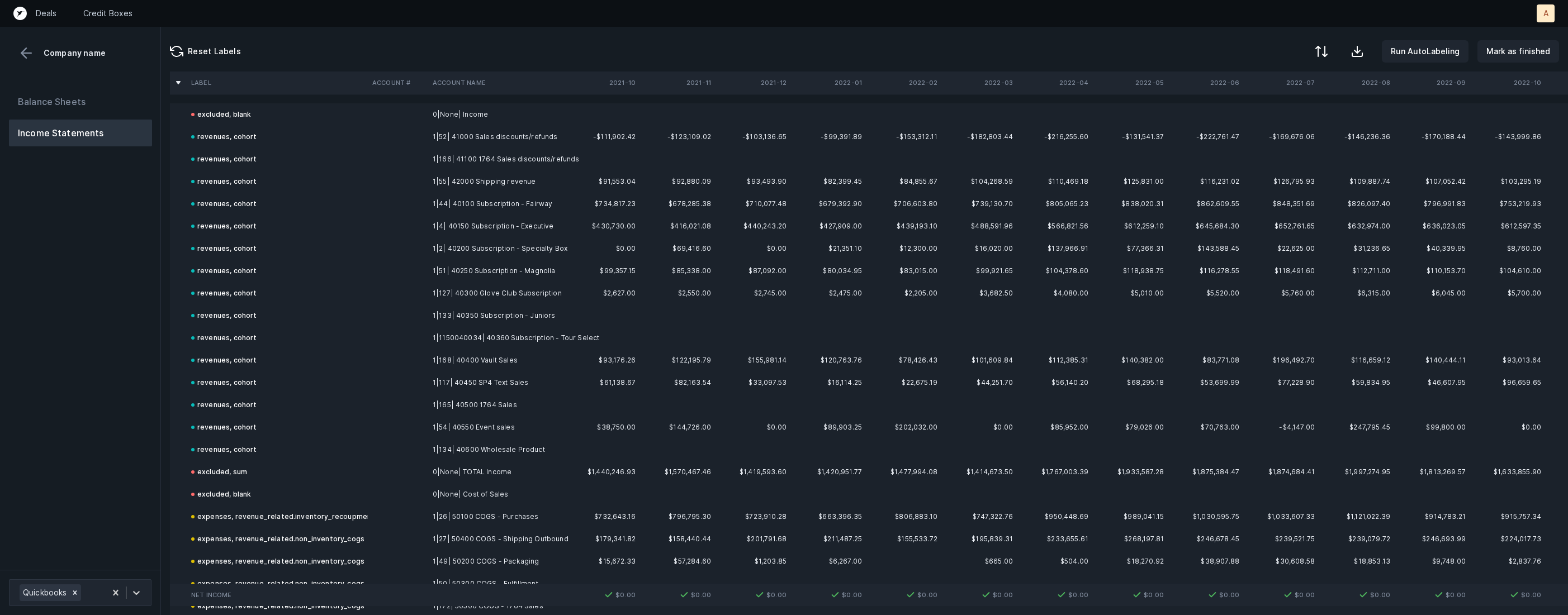
click at [117, 312] on div "Balance Sheets Income Statements" at bounding box center [80, 325] width 161 height 491
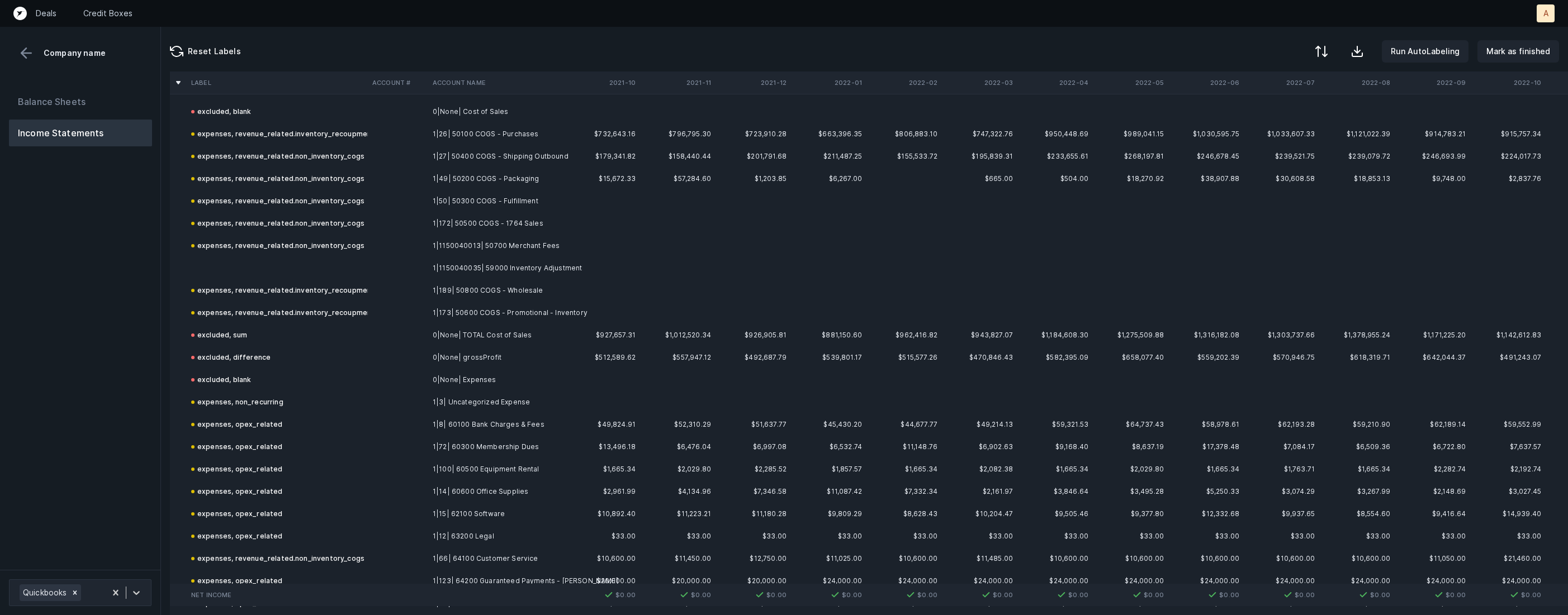
scroll to position [390, 0]
click at [416, 262] on td at bounding box center [398, 261] width 61 height 23
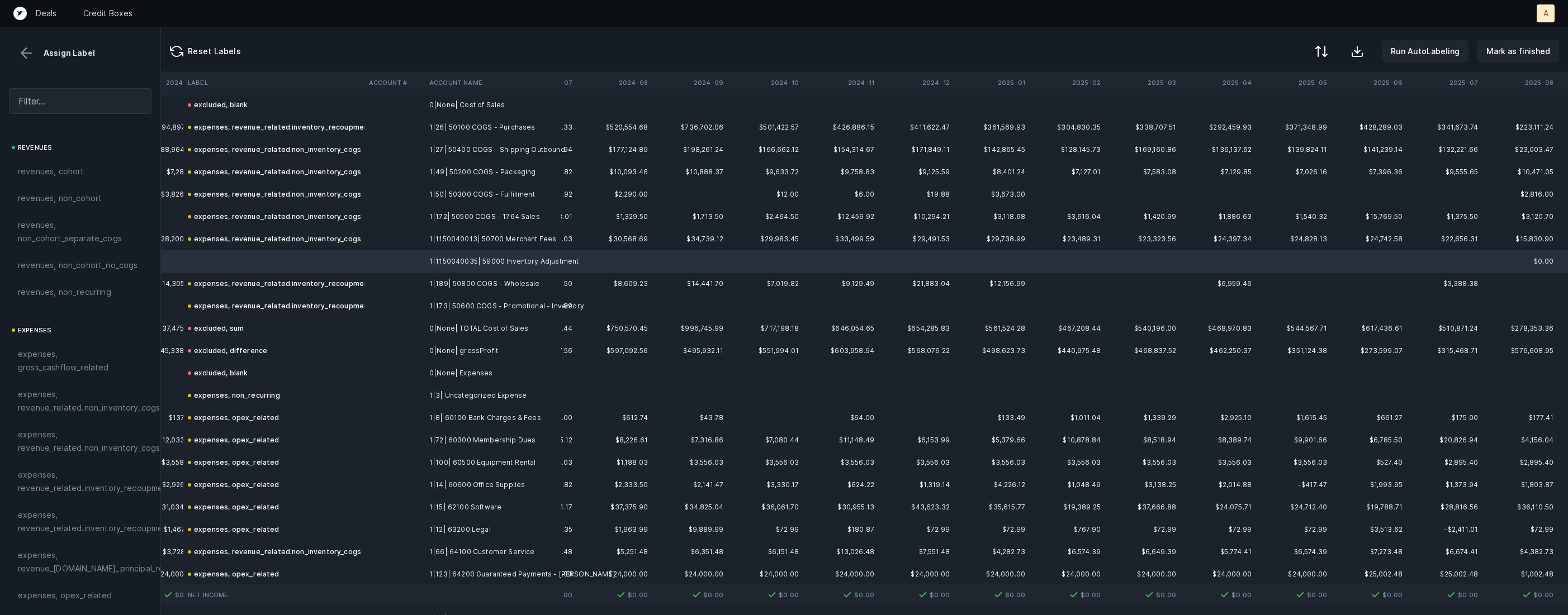
scroll to position [390, 2619]
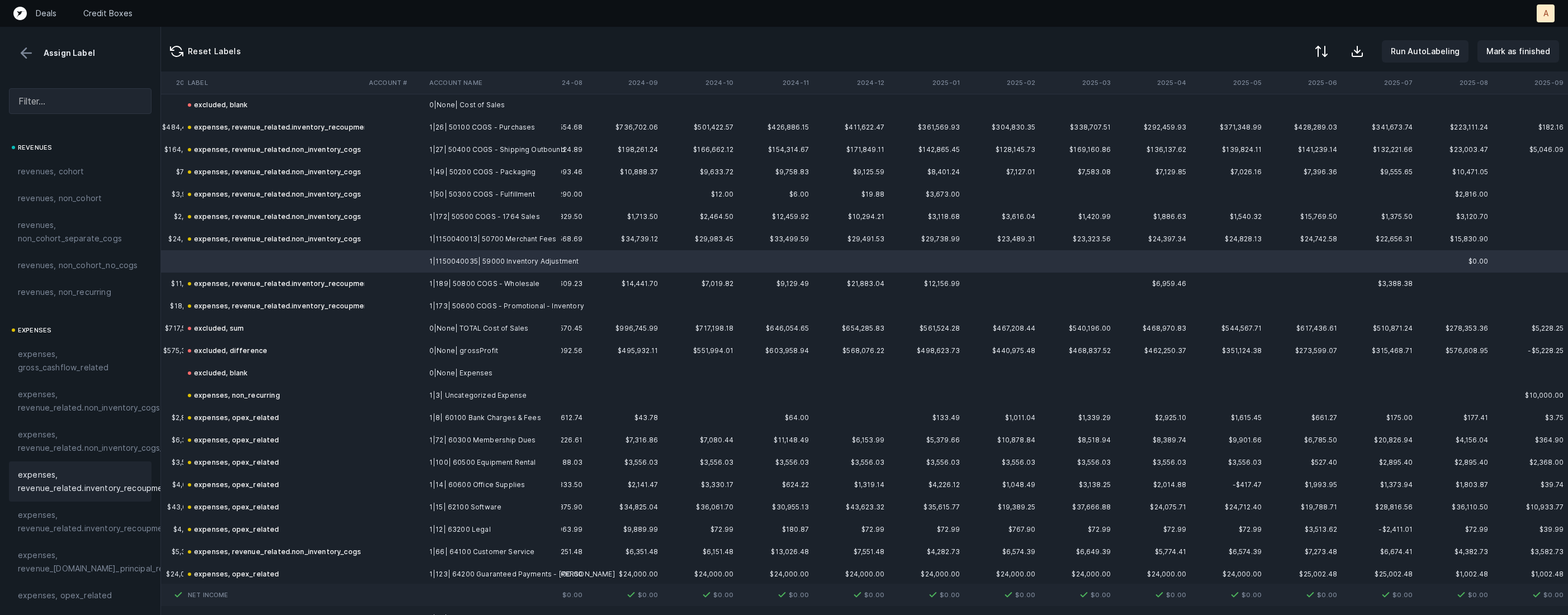
click at [79, 475] on span "expenses, revenue_related.inventory_recoupment" at bounding box center [94, 481] width 153 height 27
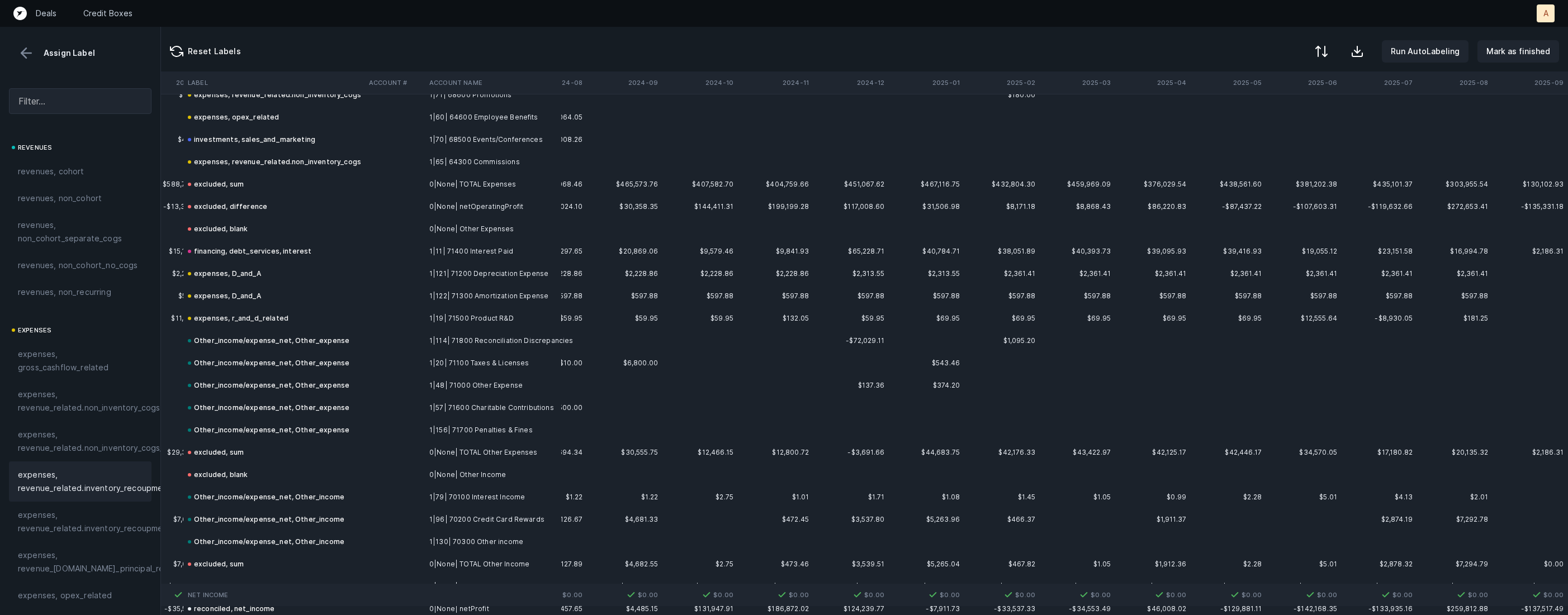
scroll to position [1472, 2619]
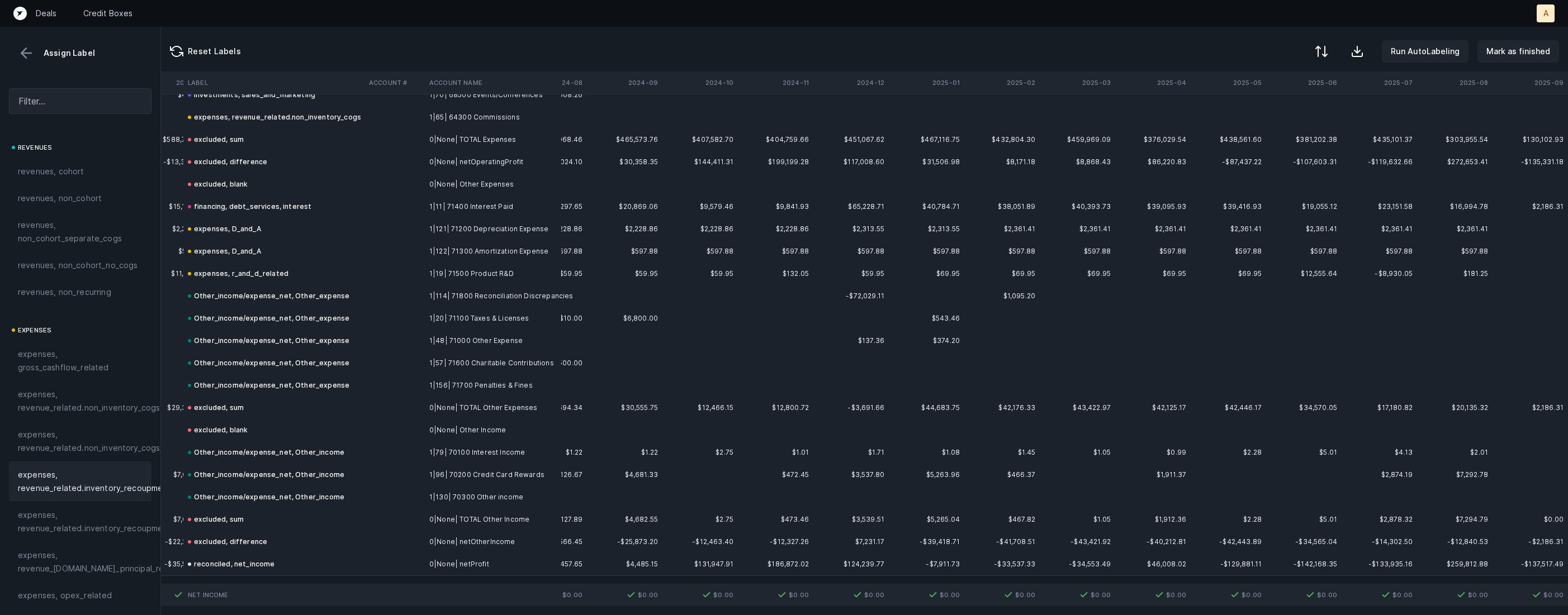
click at [24, 54] on button at bounding box center [26, 54] width 17 height 17
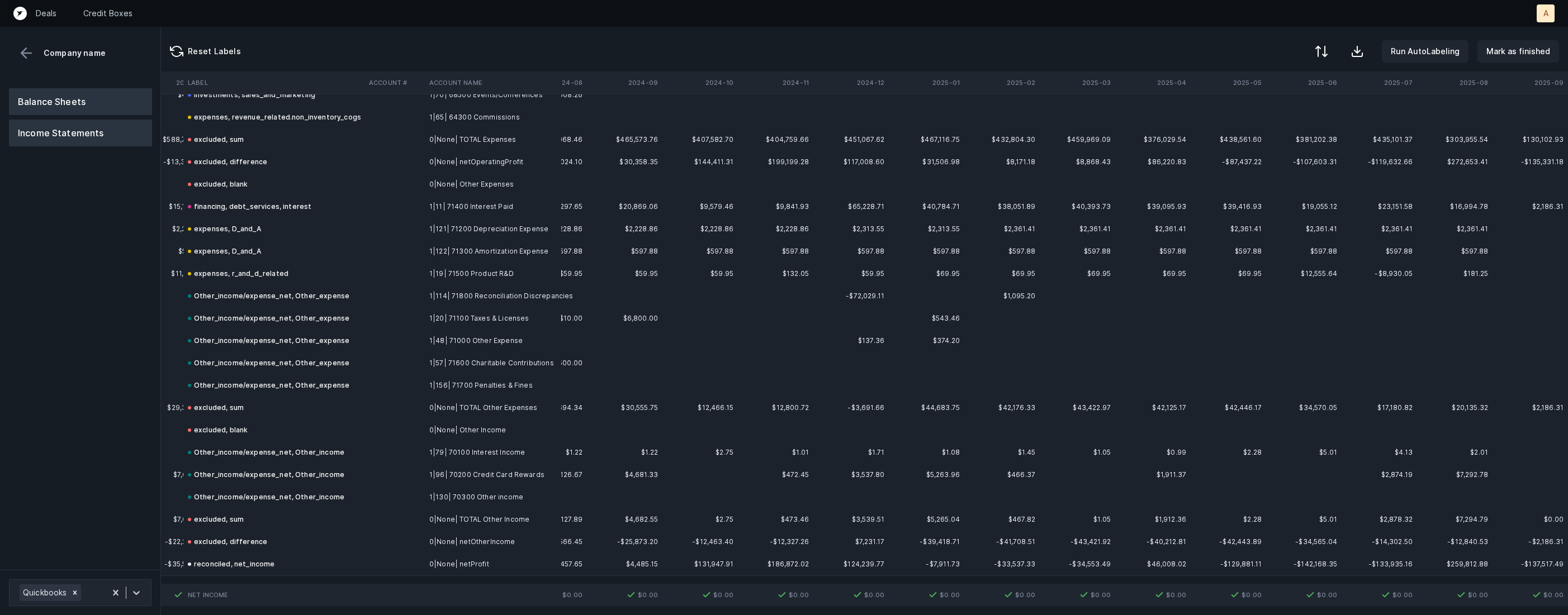
click at [42, 98] on button "Balance Sheets" at bounding box center [81, 102] width 143 height 27
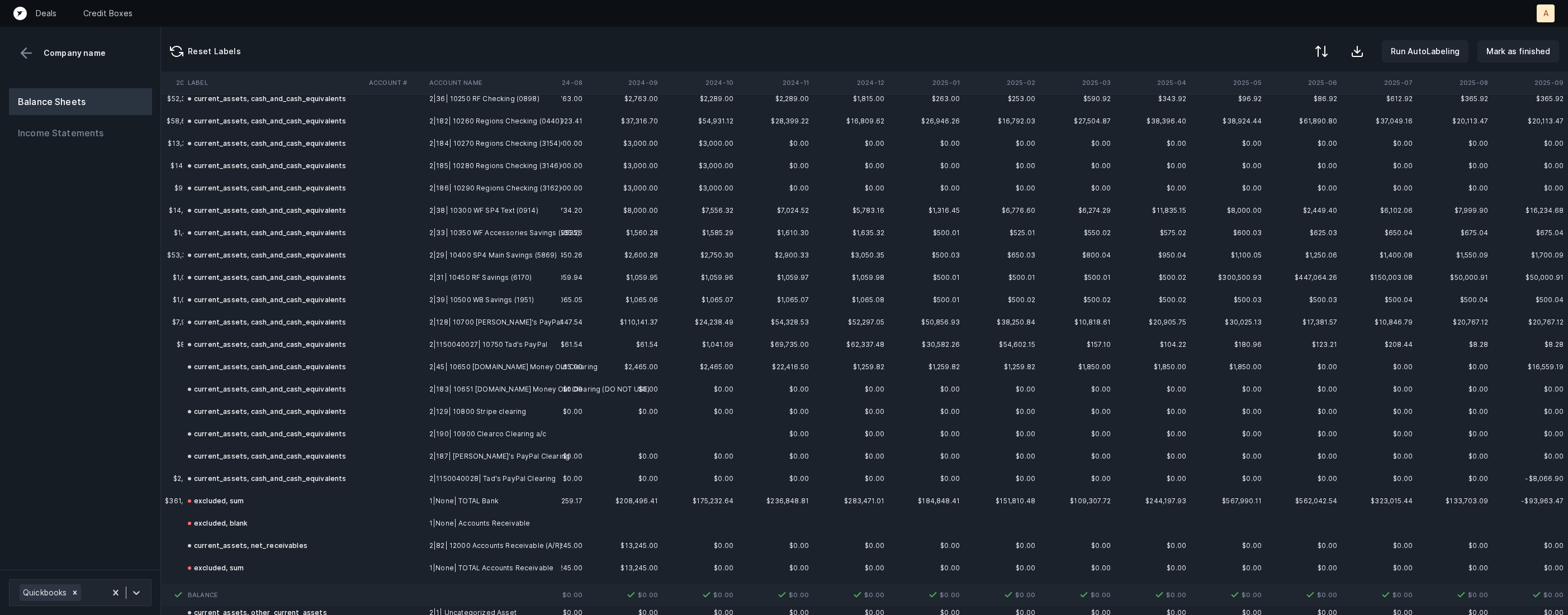
scroll to position [0, 2619]
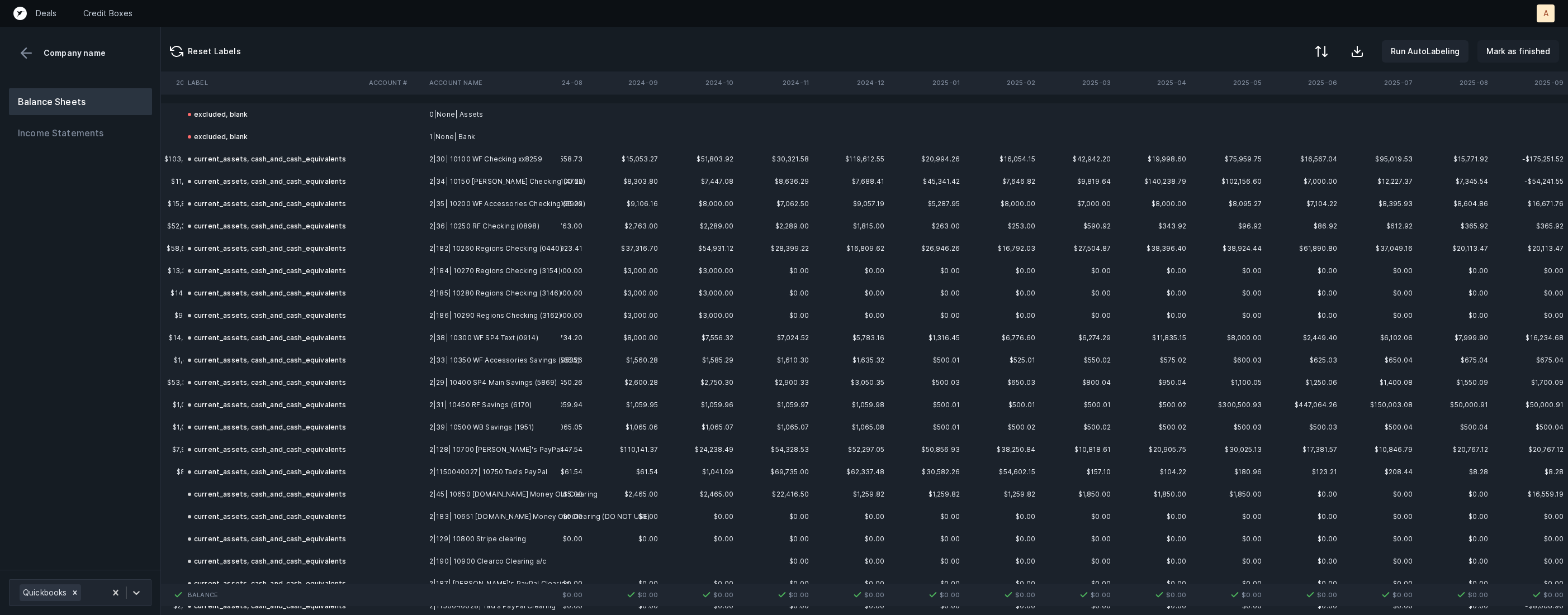
click at [1504, 51] on p "Mark as finished" at bounding box center [1518, 51] width 64 height 13
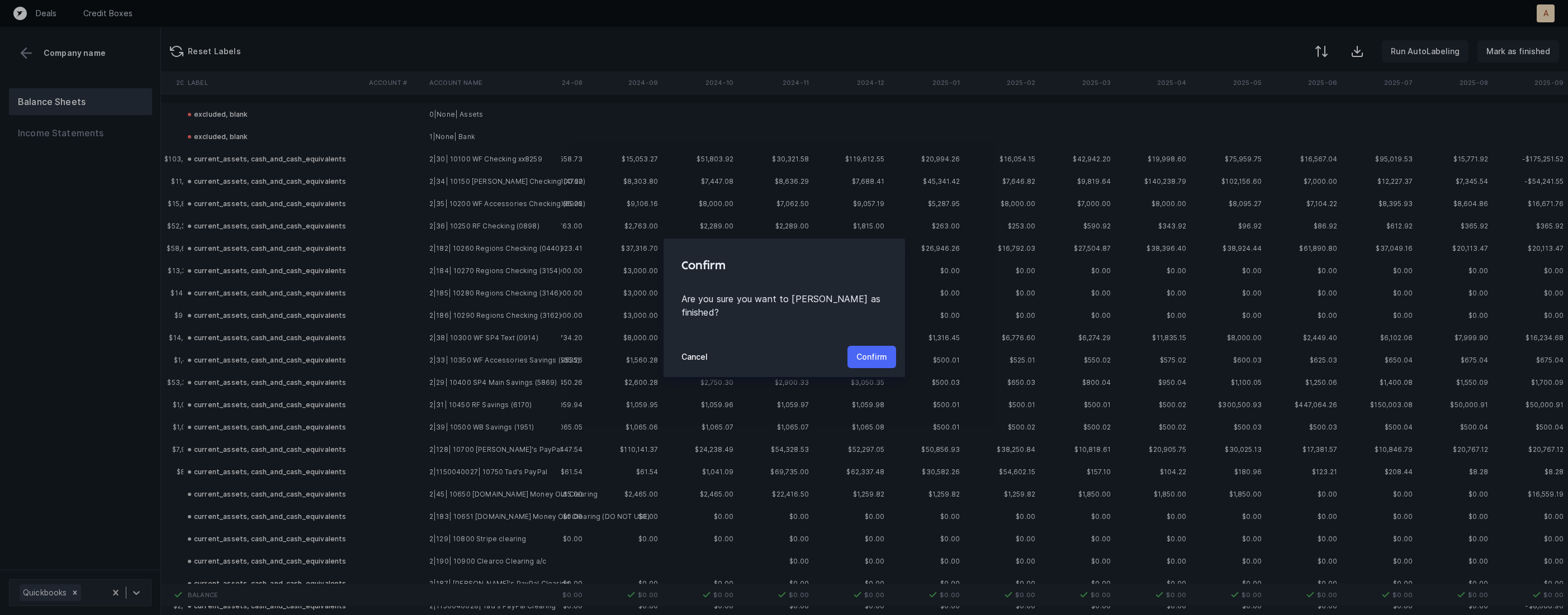
click at [857, 352] on p "Confirm" at bounding box center [872, 356] width 31 height 13
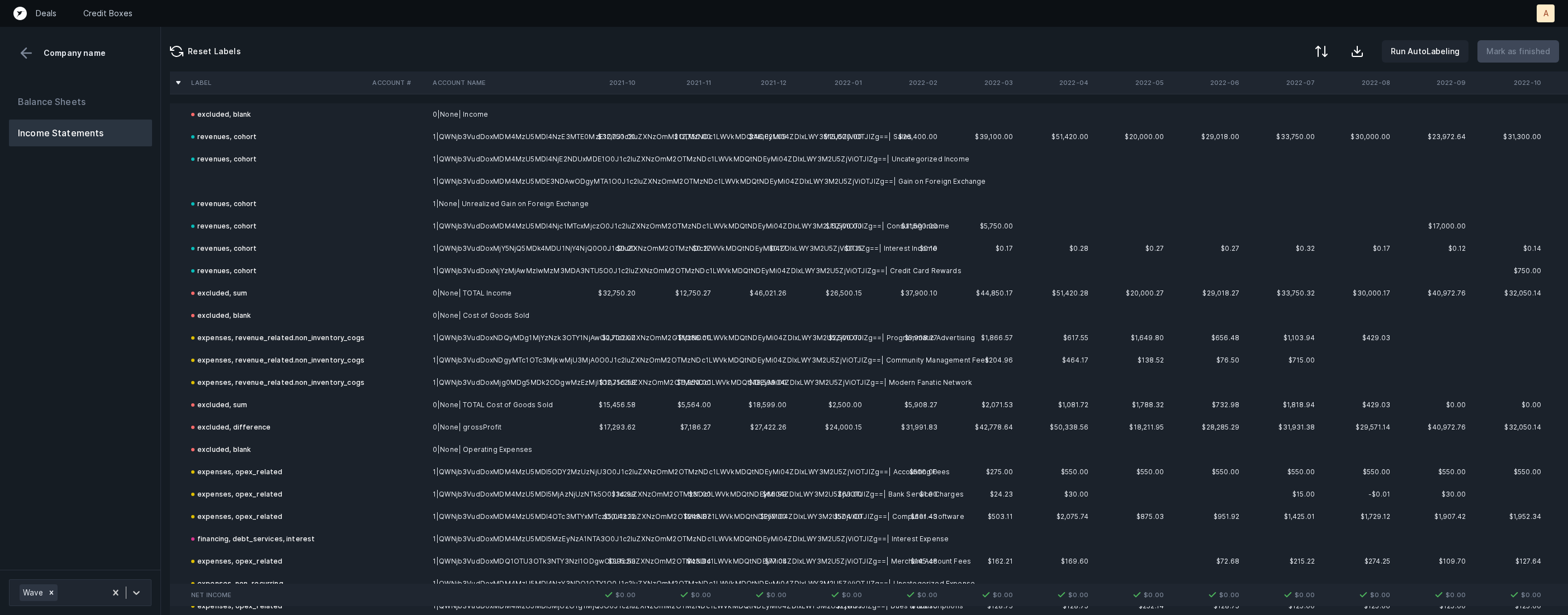
click at [449, 176] on td "1|QWNjb3VudDoxMDM4MzU5MDE3NDAwODgyMTA1O0J1c2luZXNzOmM2OTMzNDc1LWVkMDQtNDEyMi04Z…" at bounding box center [497, 181] width 137 height 23
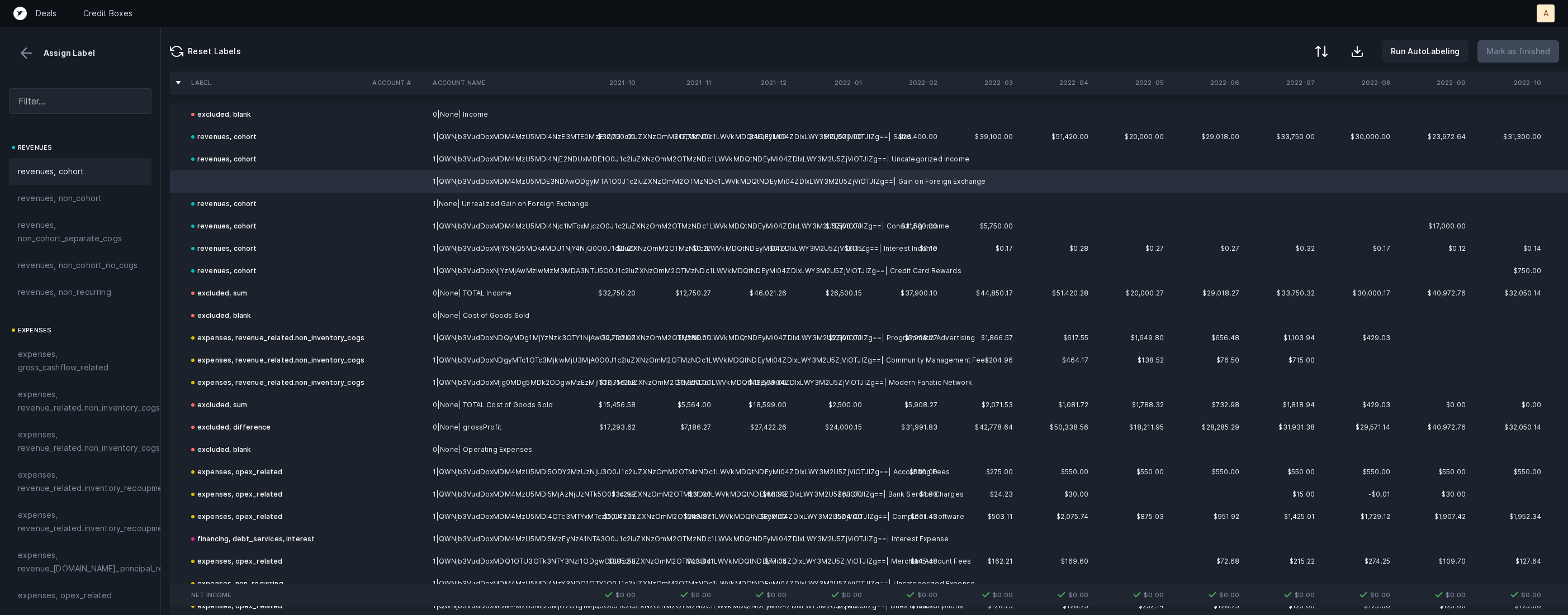
click at [123, 169] on div "revenues, cohort" at bounding box center [80, 171] width 124 height 13
click at [1542, 53] on p "Mark as finished" at bounding box center [1518, 51] width 64 height 13
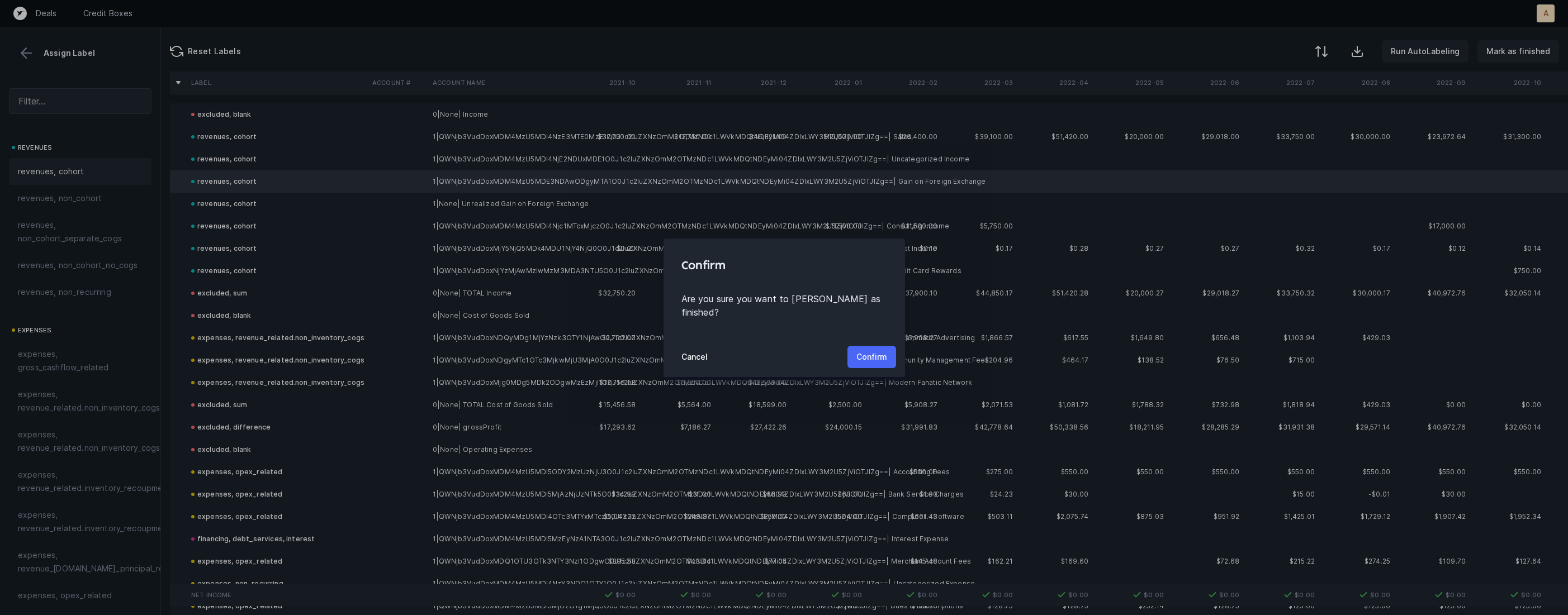
click at [882, 350] on p "Confirm" at bounding box center [872, 356] width 31 height 13
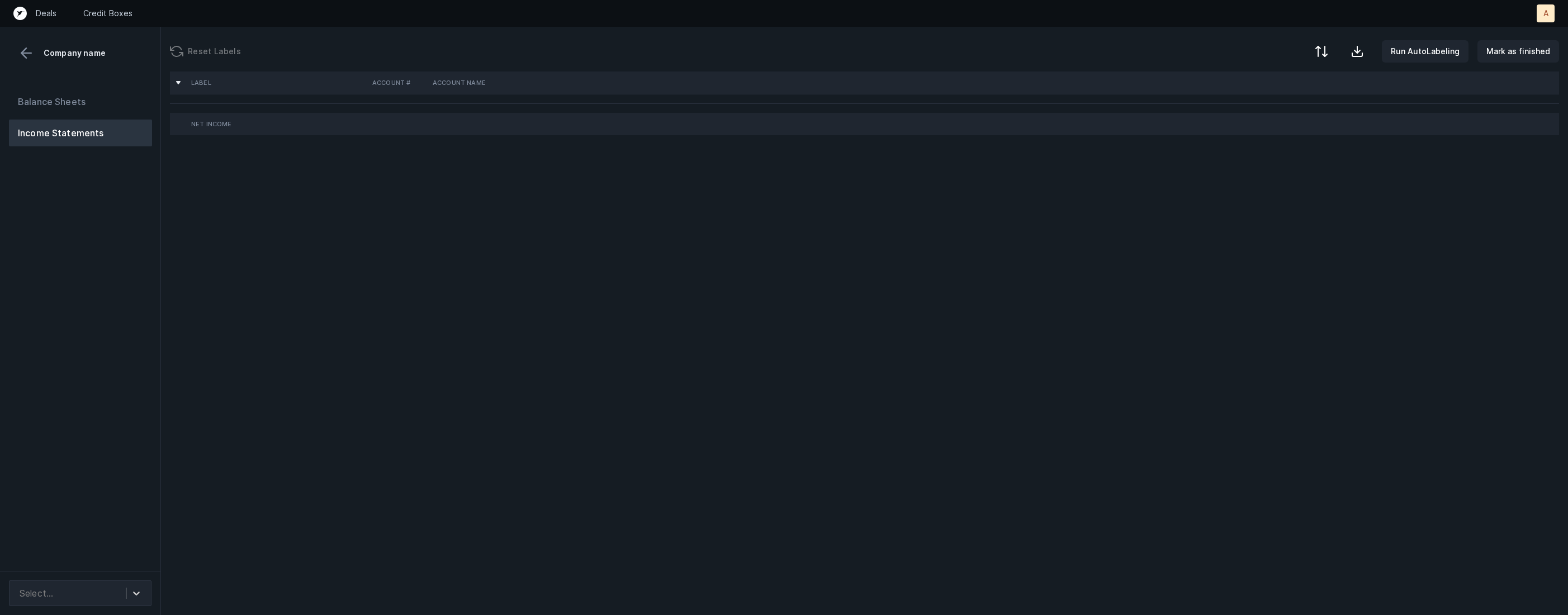
click at [150, 308] on div "Balance Sheets Income Statements" at bounding box center [80, 325] width 161 height 492
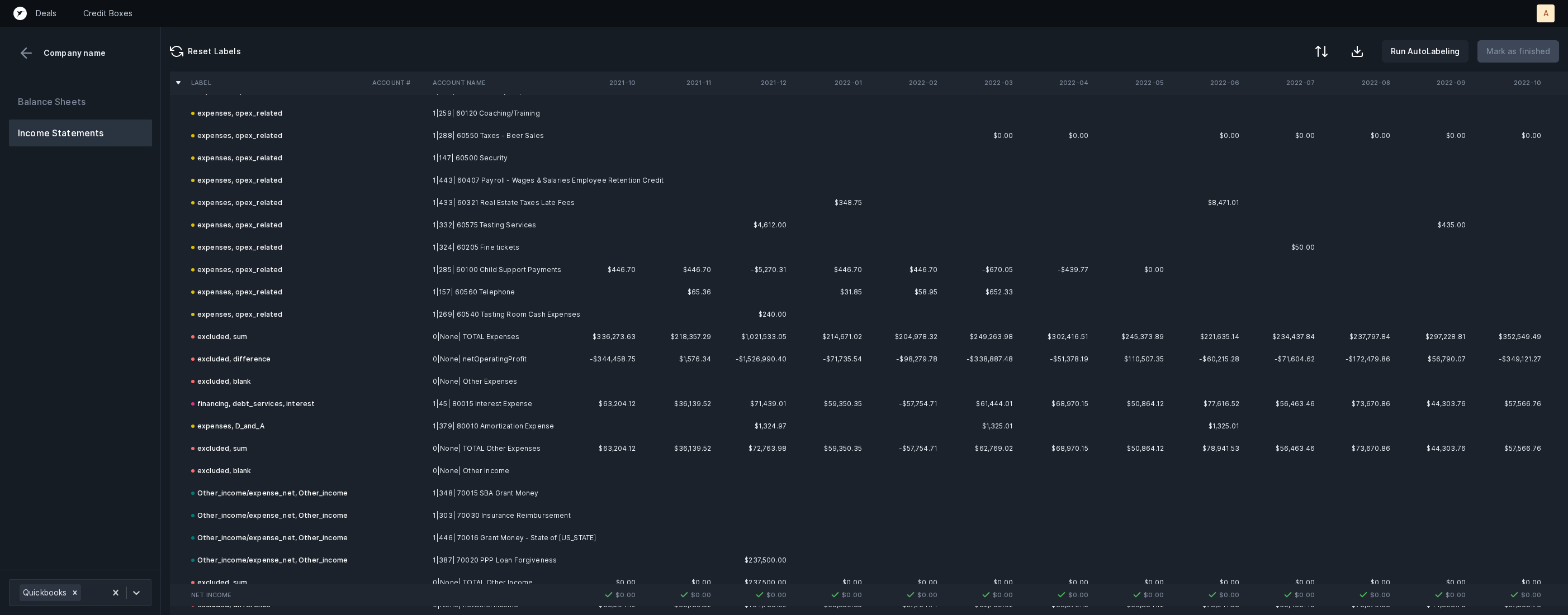
scroll to position [2678, 0]
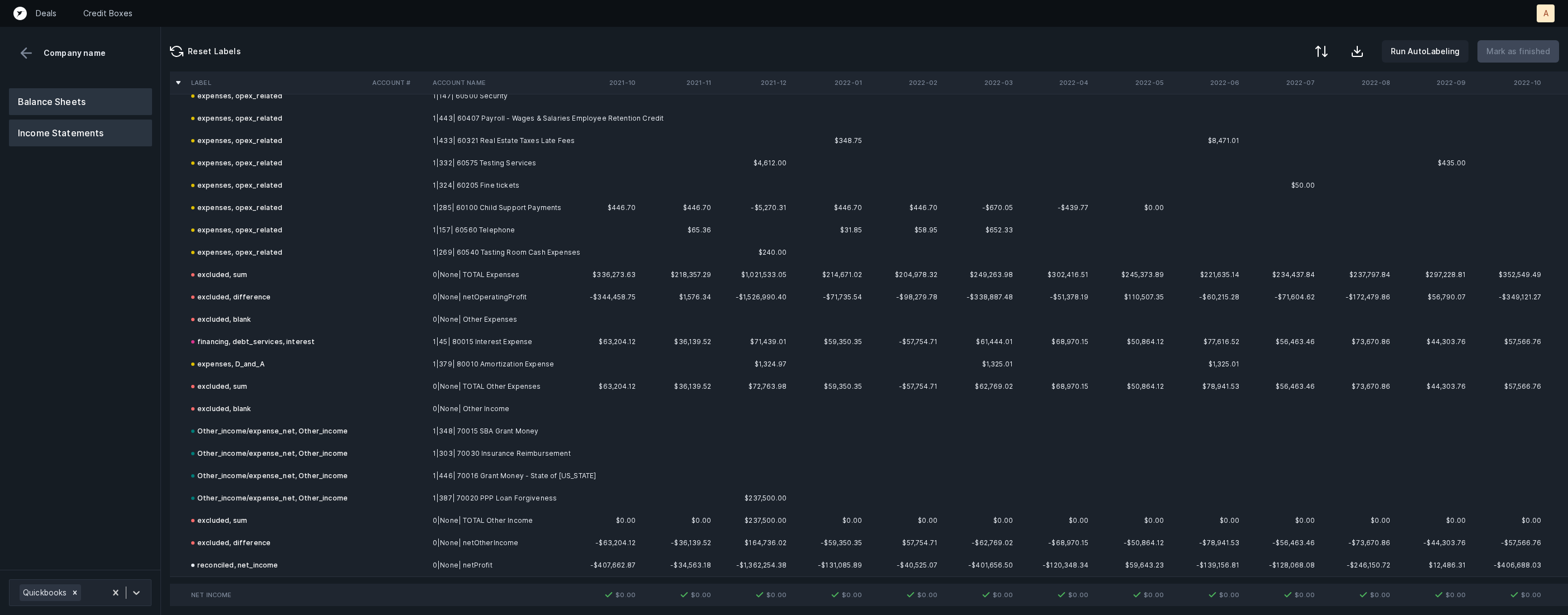
click at [63, 95] on button "Balance Sheets" at bounding box center [81, 102] width 143 height 27
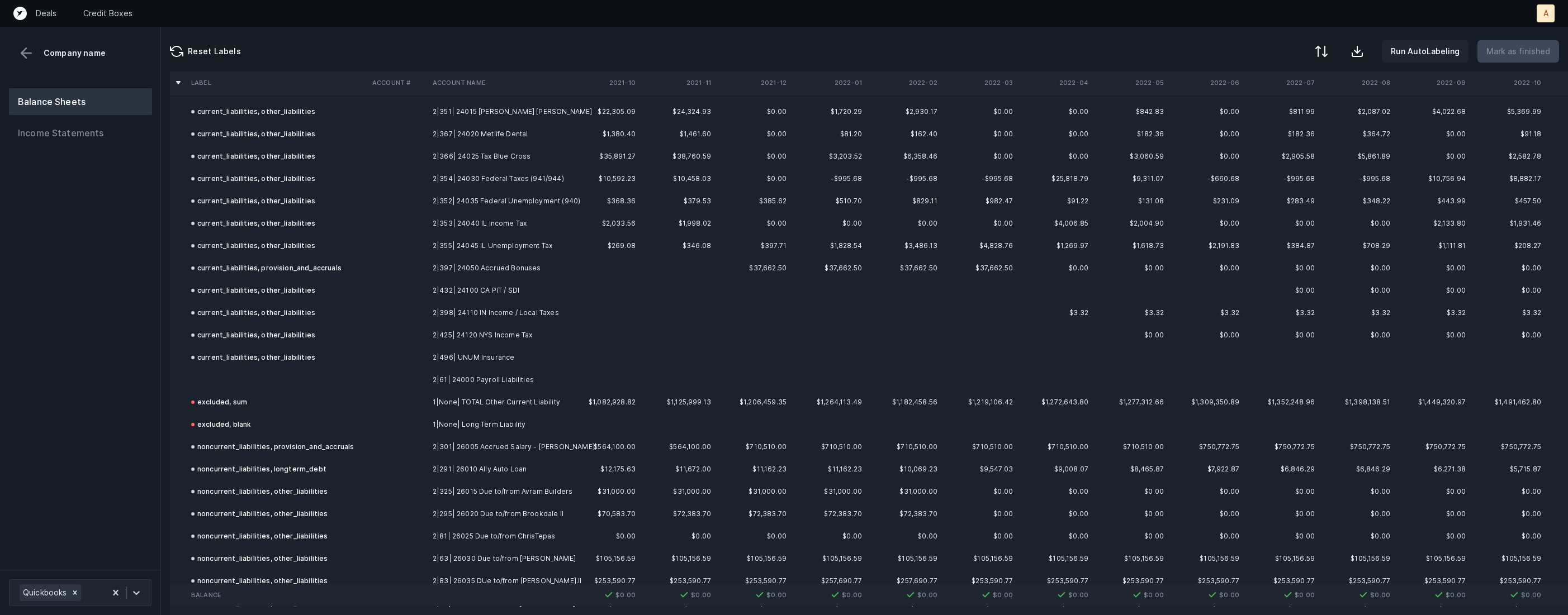
scroll to position [1117, 0]
click at [294, 376] on td at bounding box center [277, 382] width 181 height 23
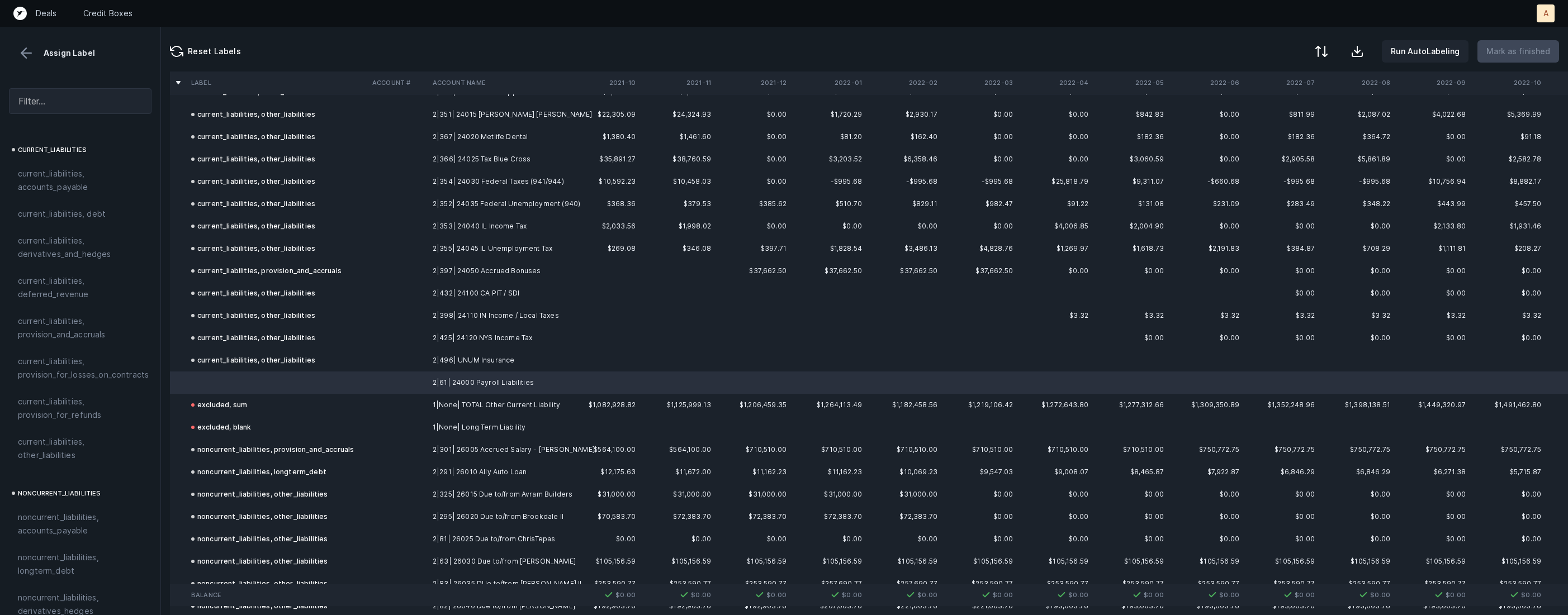
scroll to position [752, 0]
click at [45, 438] on span "current_liabilities, other_liabilities" at bounding box center [80, 448] width 124 height 27
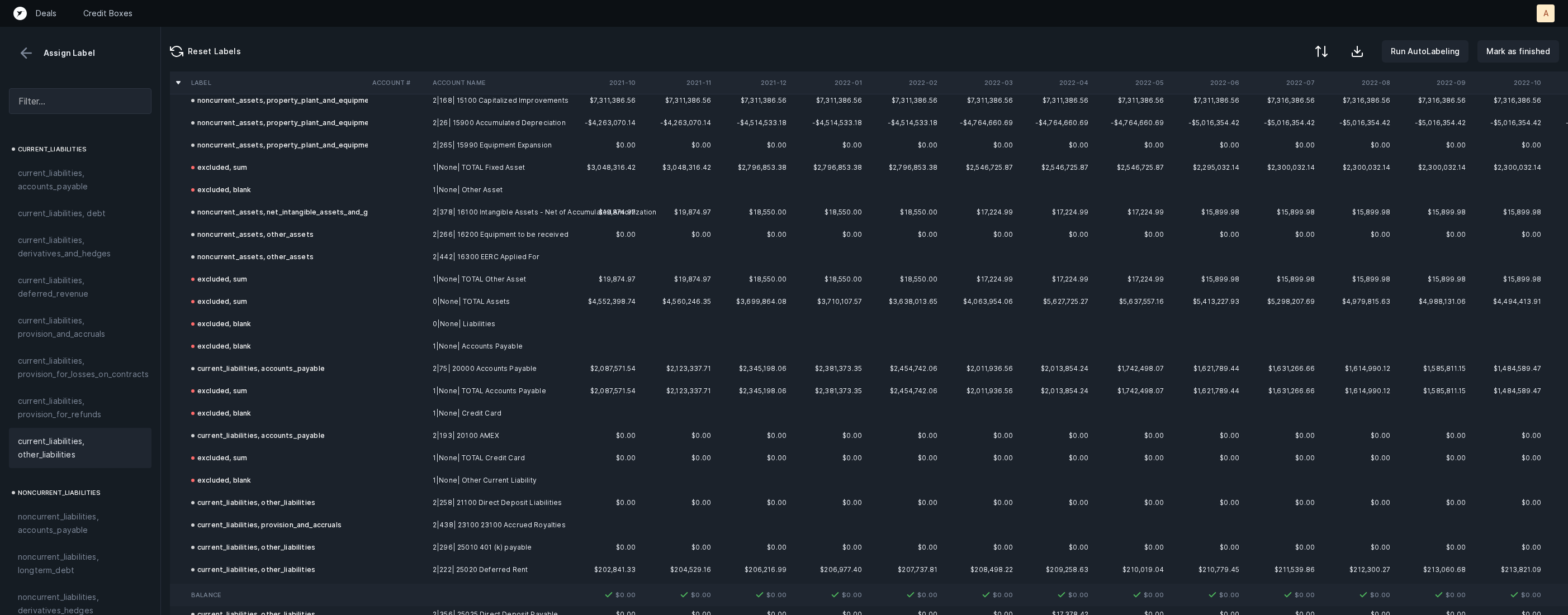
scroll to position [0, 0]
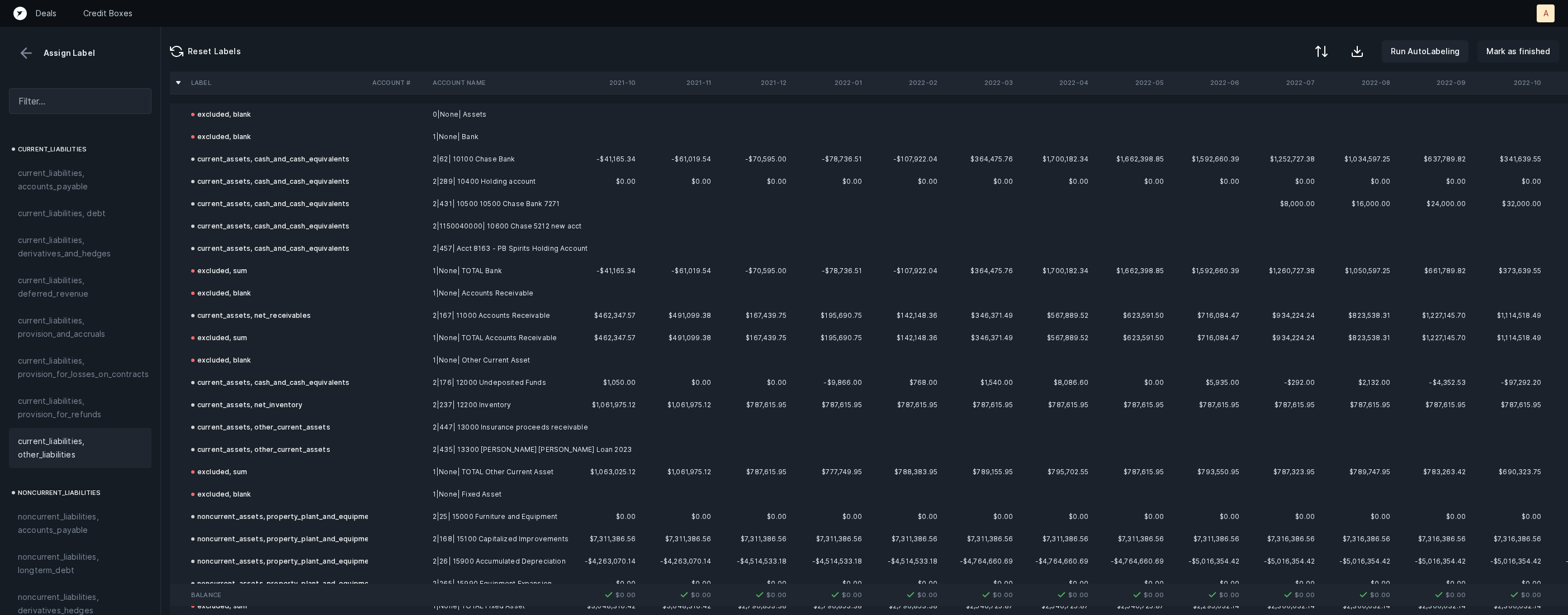
click at [1533, 45] on p "Mark as finished" at bounding box center [1518, 51] width 64 height 13
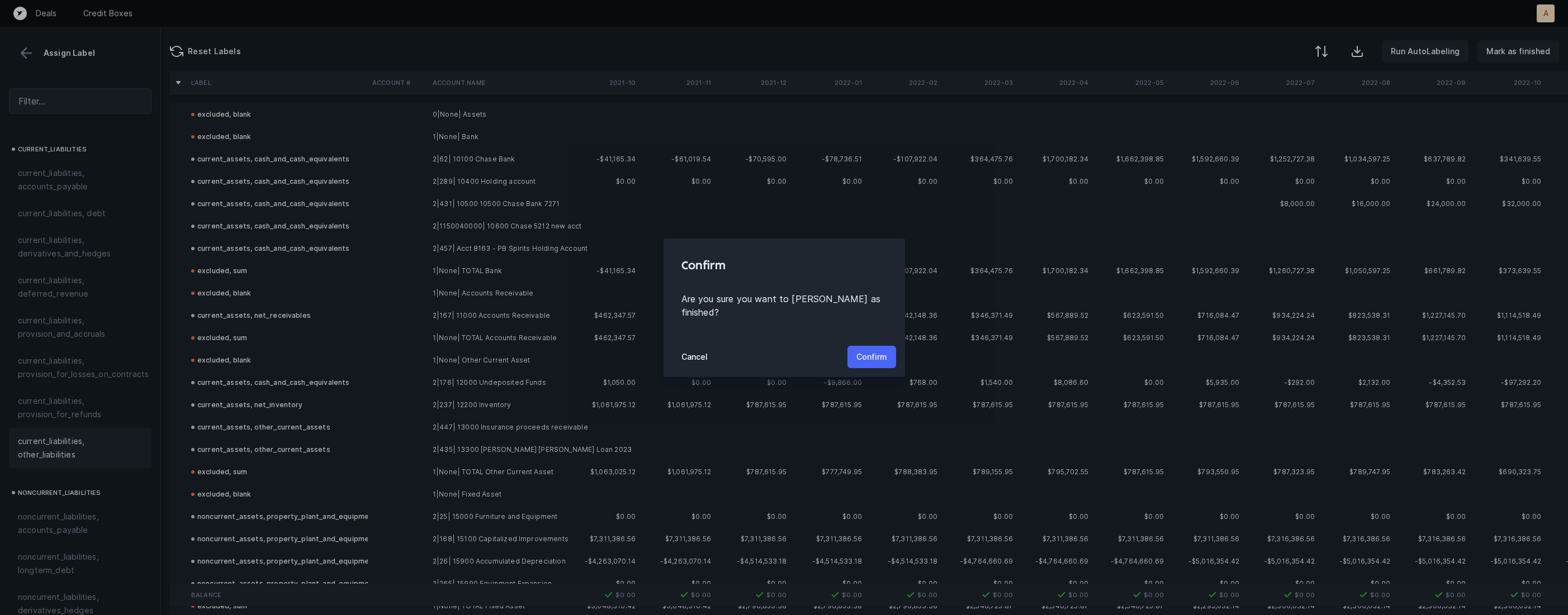
click at [867, 350] on p "Confirm" at bounding box center [872, 356] width 31 height 13
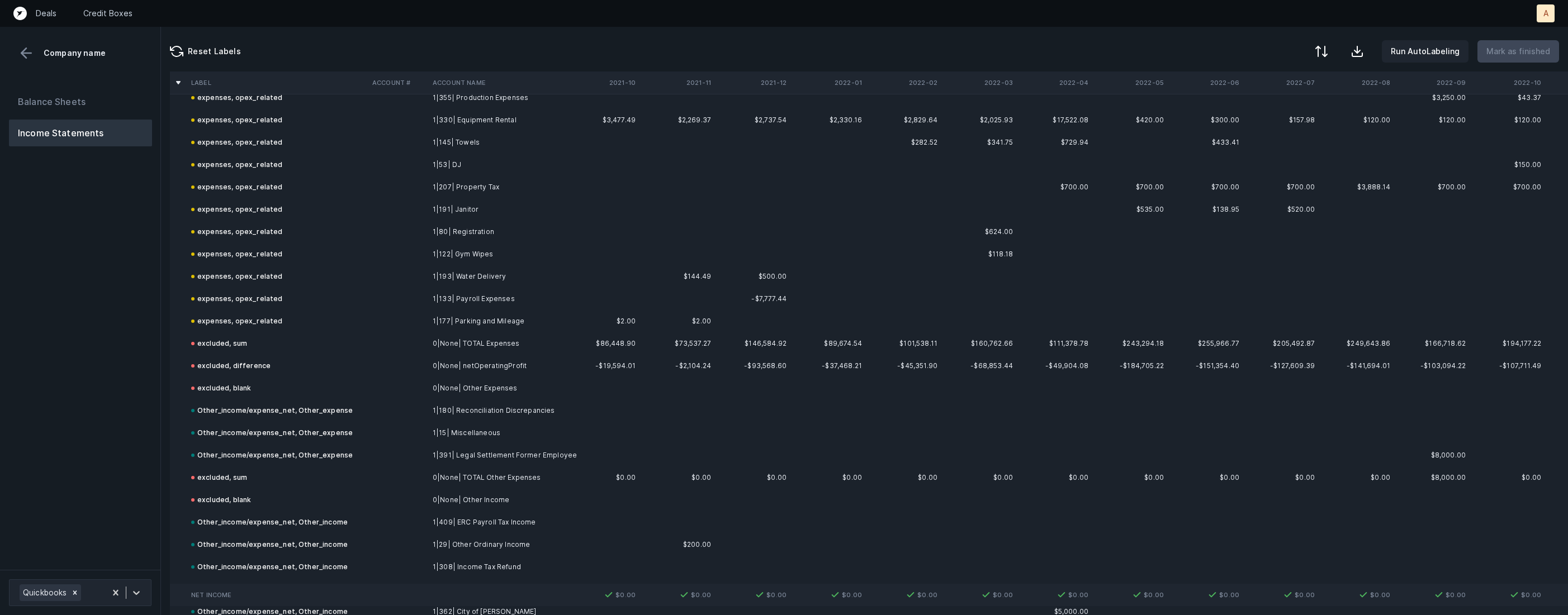
scroll to position [2187, 0]
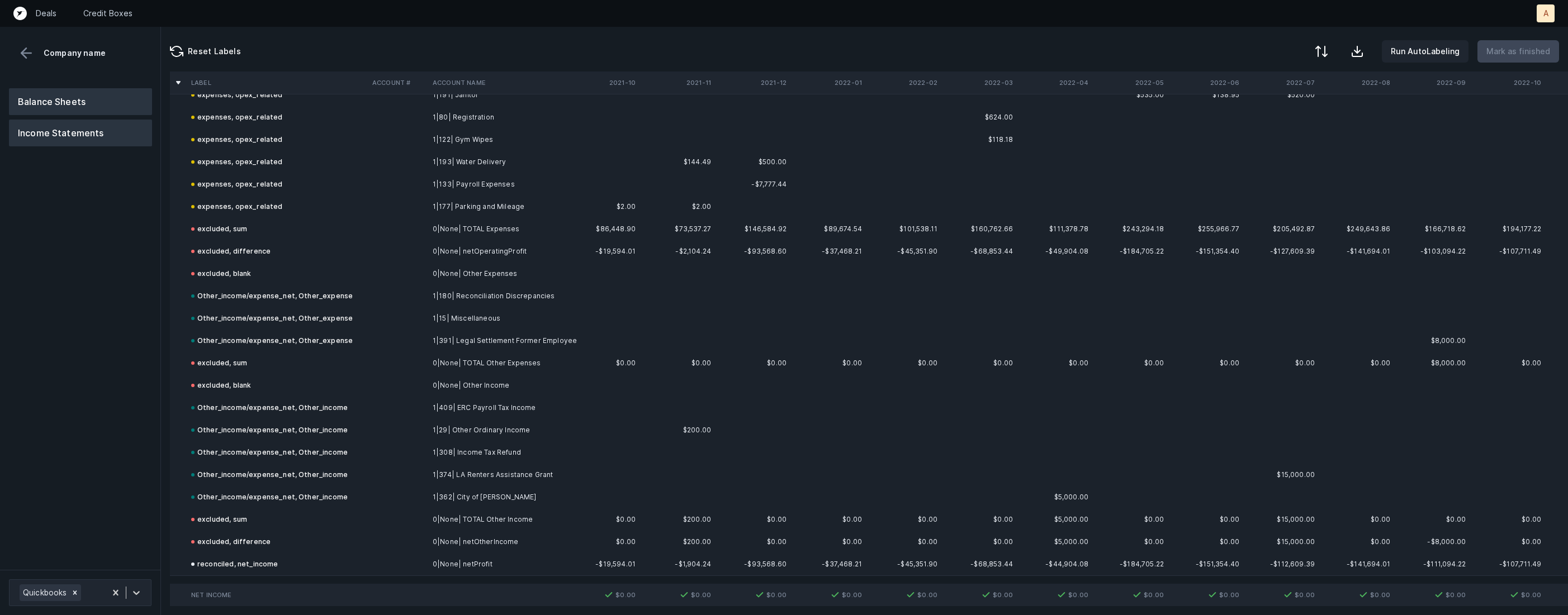
click at [123, 90] on button "Balance Sheets" at bounding box center [81, 102] width 143 height 27
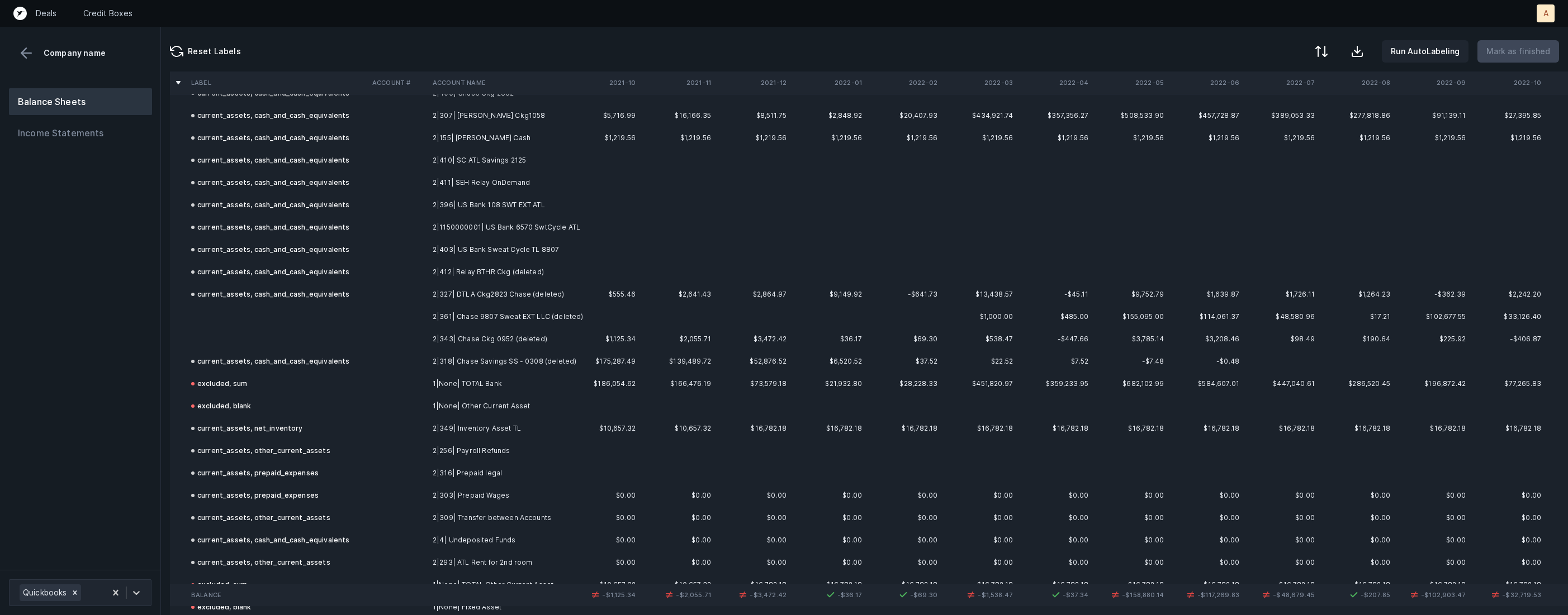
scroll to position [88, 0]
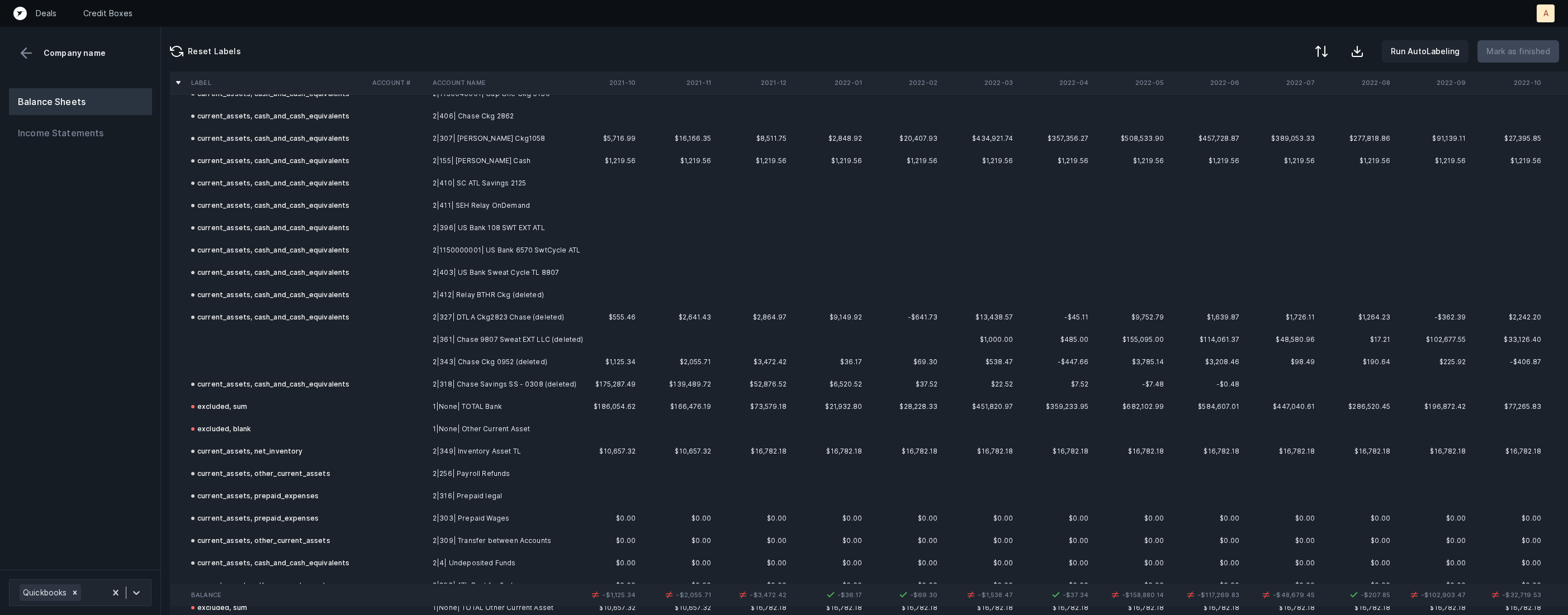
click at [497, 338] on td "2|361| Chase 9807 Sweat EXT LLC (deleted)" at bounding box center [497, 339] width 137 height 23
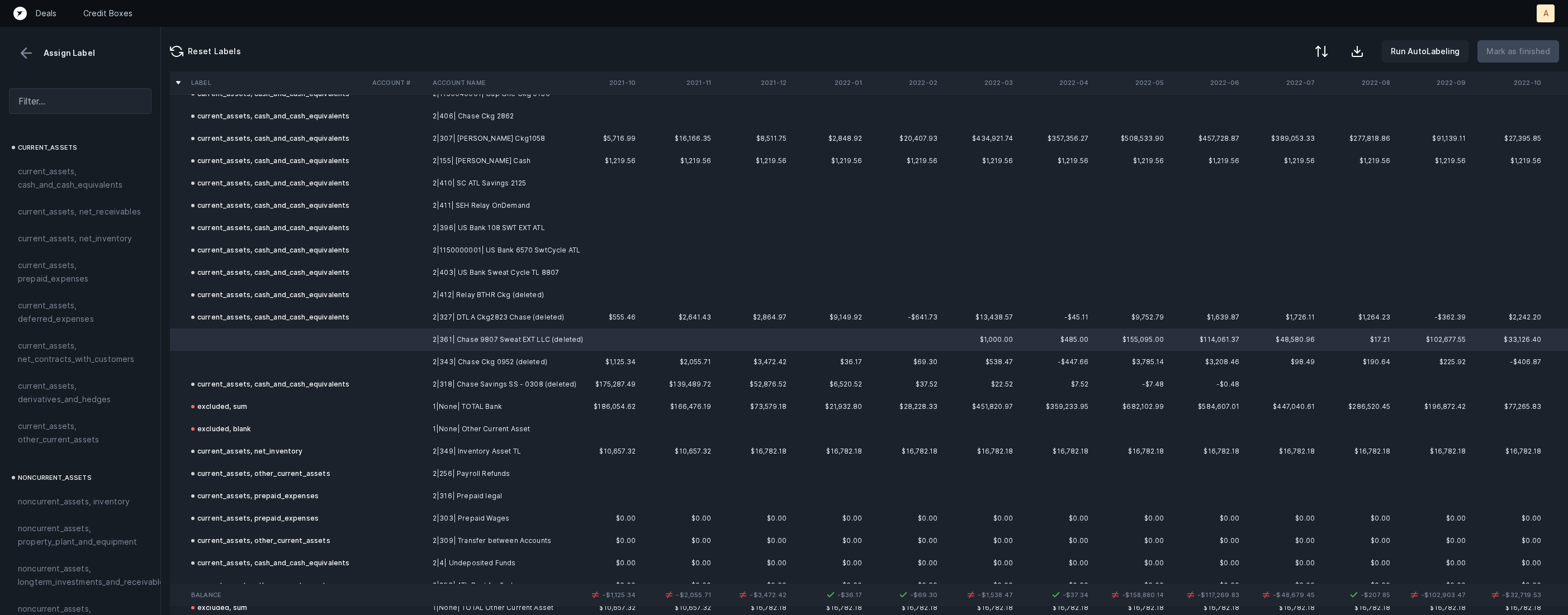
click at [467, 362] on td "2|343| Chase Ckg 0952 (deleted)" at bounding box center [497, 362] width 137 height 23
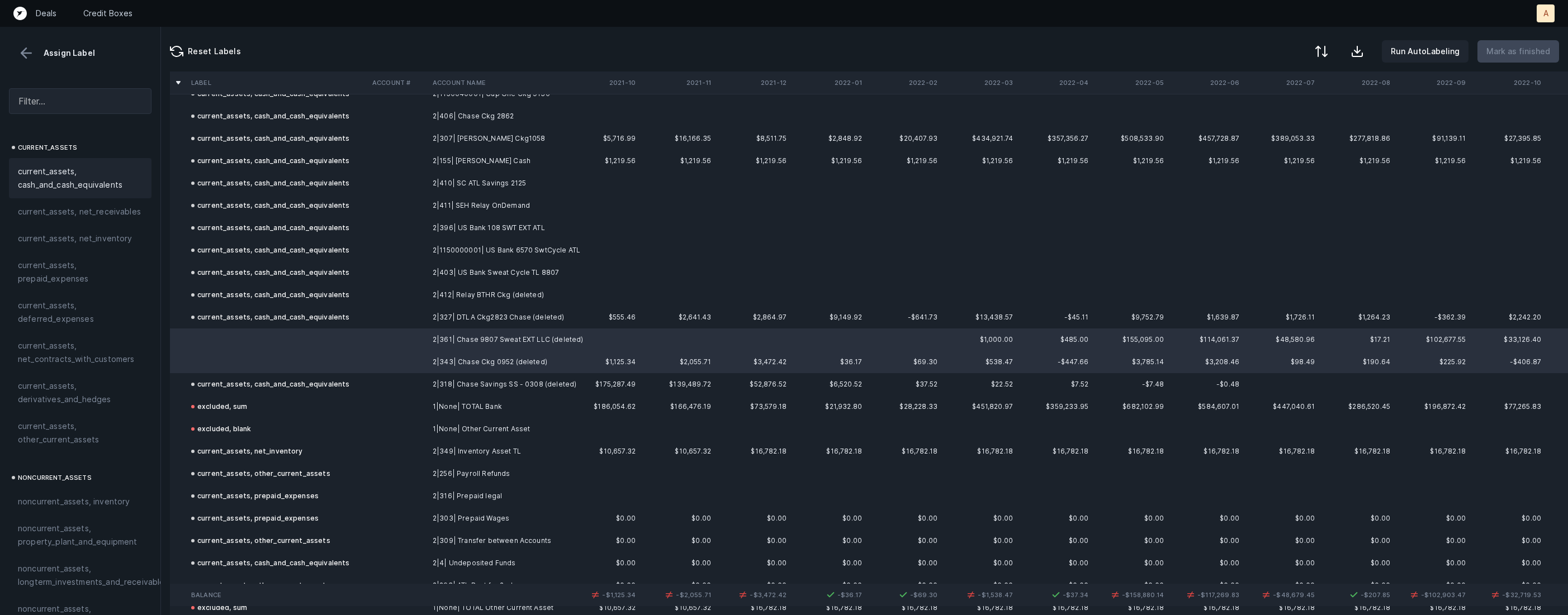
click at [85, 177] on span "current_assets, cash_and_cash_equivalents" at bounding box center [80, 178] width 124 height 27
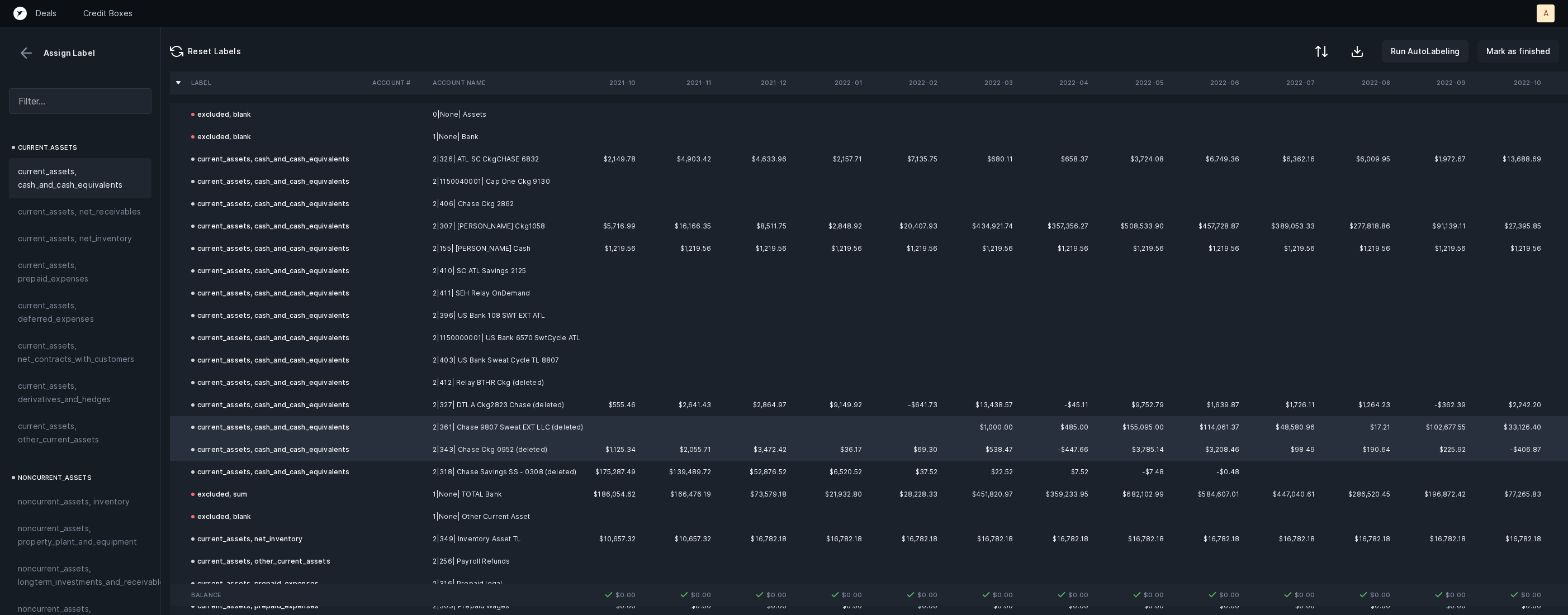
click at [1531, 60] on button "Mark as finished" at bounding box center [1518, 51] width 82 height 23
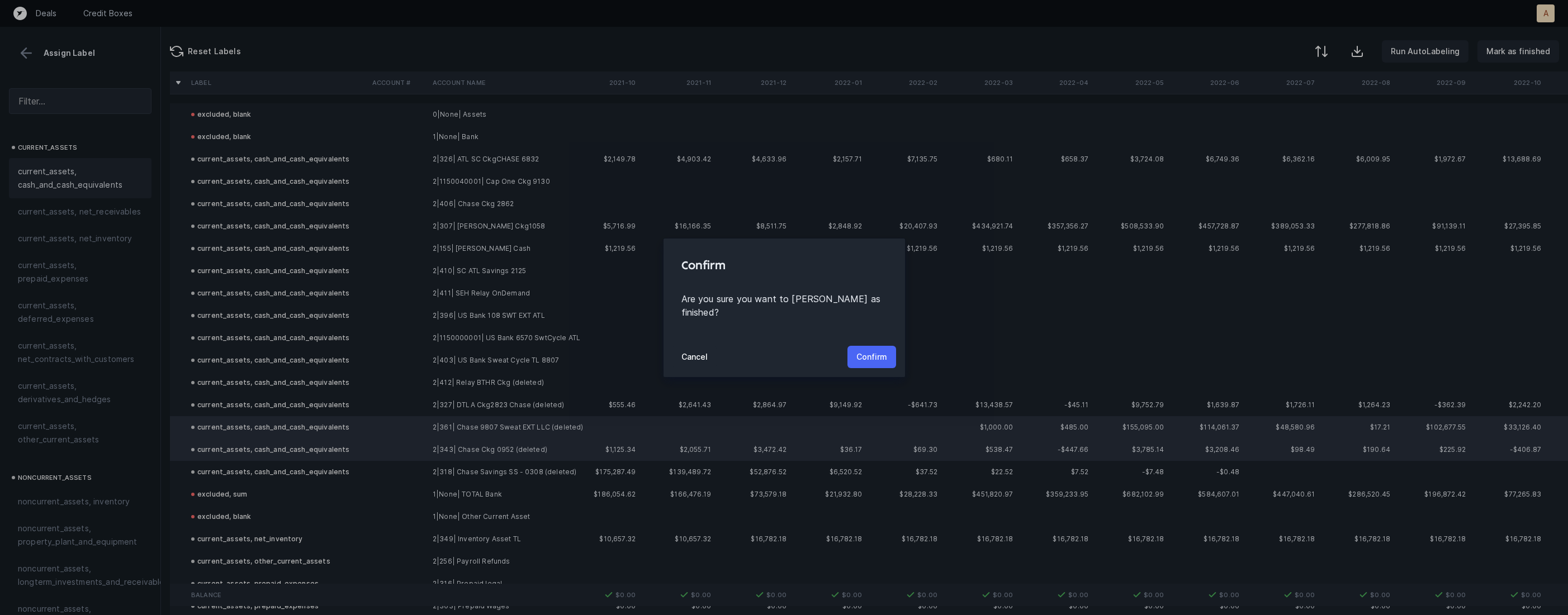
click at [866, 350] on p "Confirm" at bounding box center [872, 356] width 31 height 13
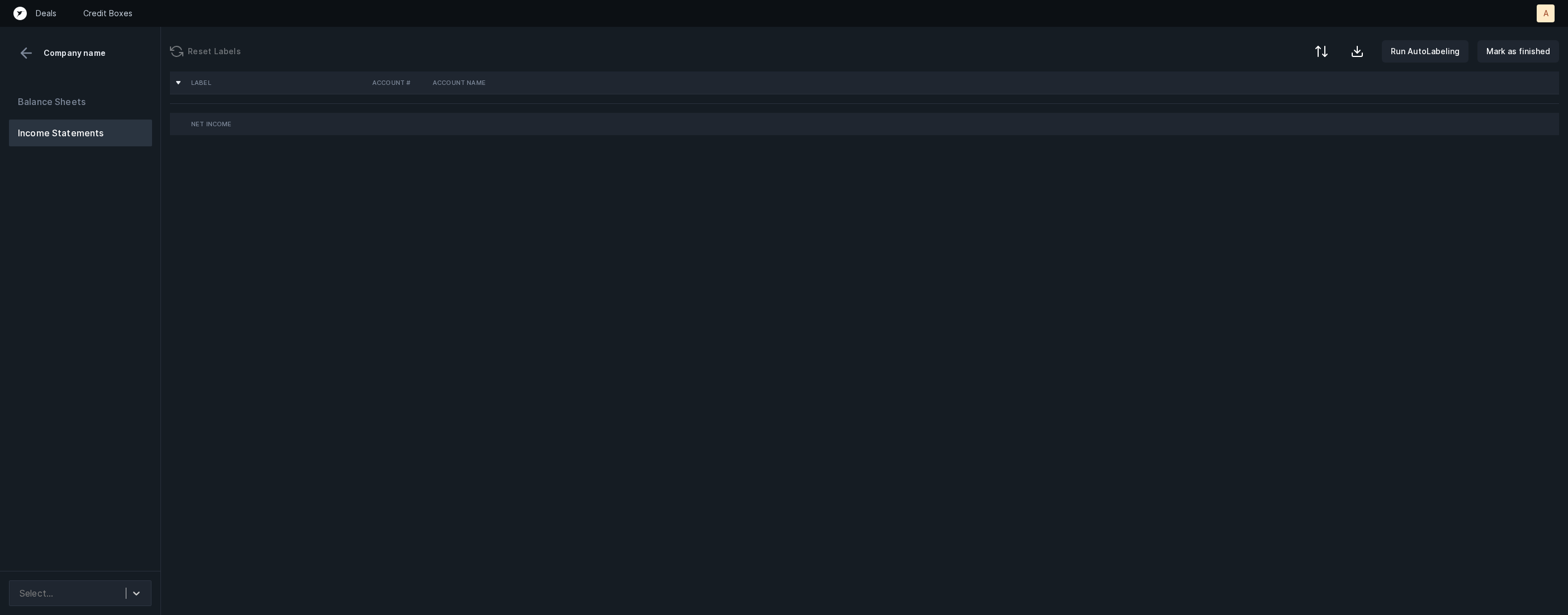
click at [129, 220] on div "Balance Sheets Income Statements" at bounding box center [80, 325] width 161 height 492
click at [130, 220] on div "Balance Sheets Income Statements" at bounding box center [80, 325] width 161 height 492
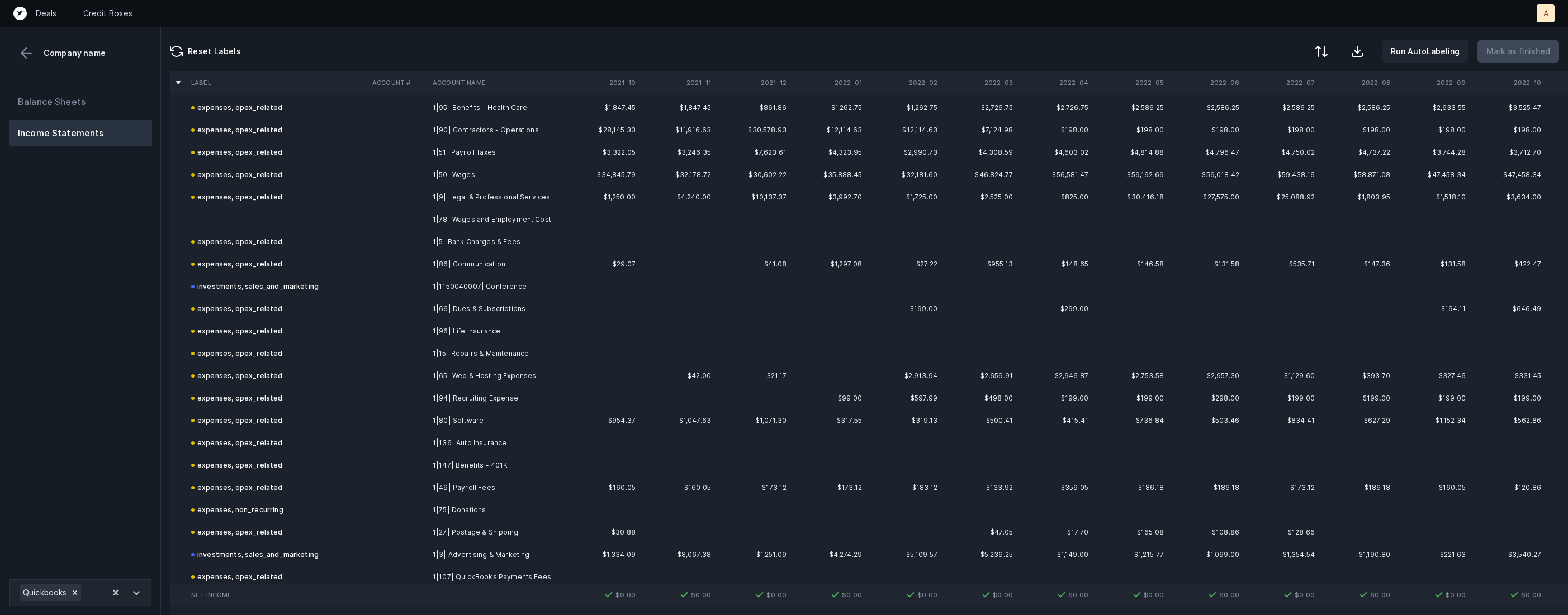
scroll to position [728, 0]
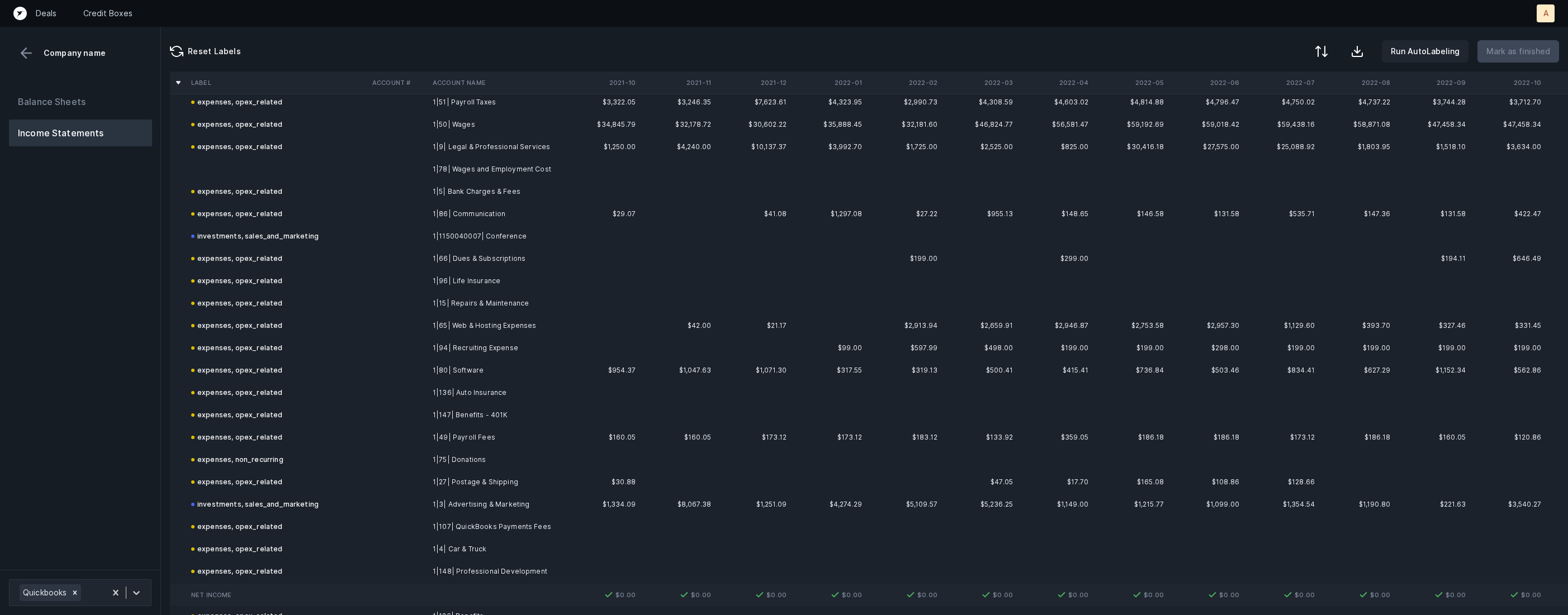
click at [515, 160] on td "1|78| Wages and Employment Cost" at bounding box center [497, 169] width 137 height 23
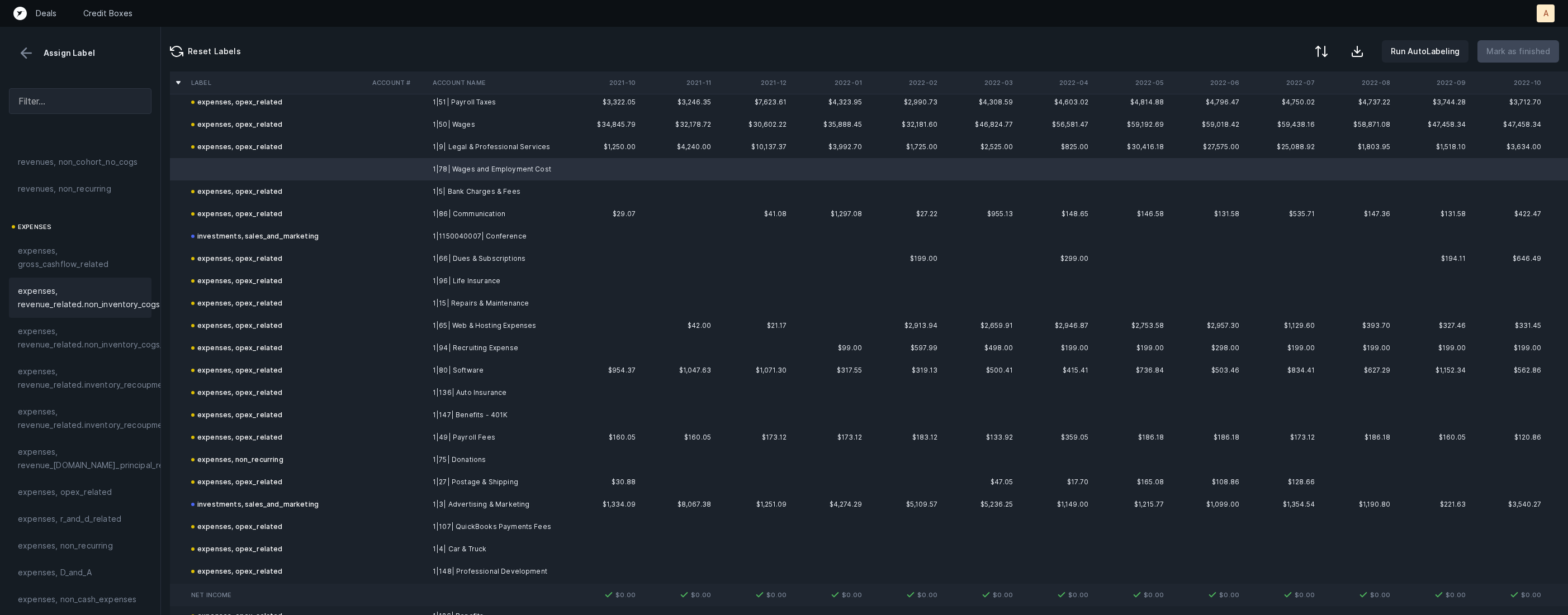
scroll to position [149, 0]
click at [91, 445] on span "expenses, opex_related" at bounding box center [65, 446] width 95 height 13
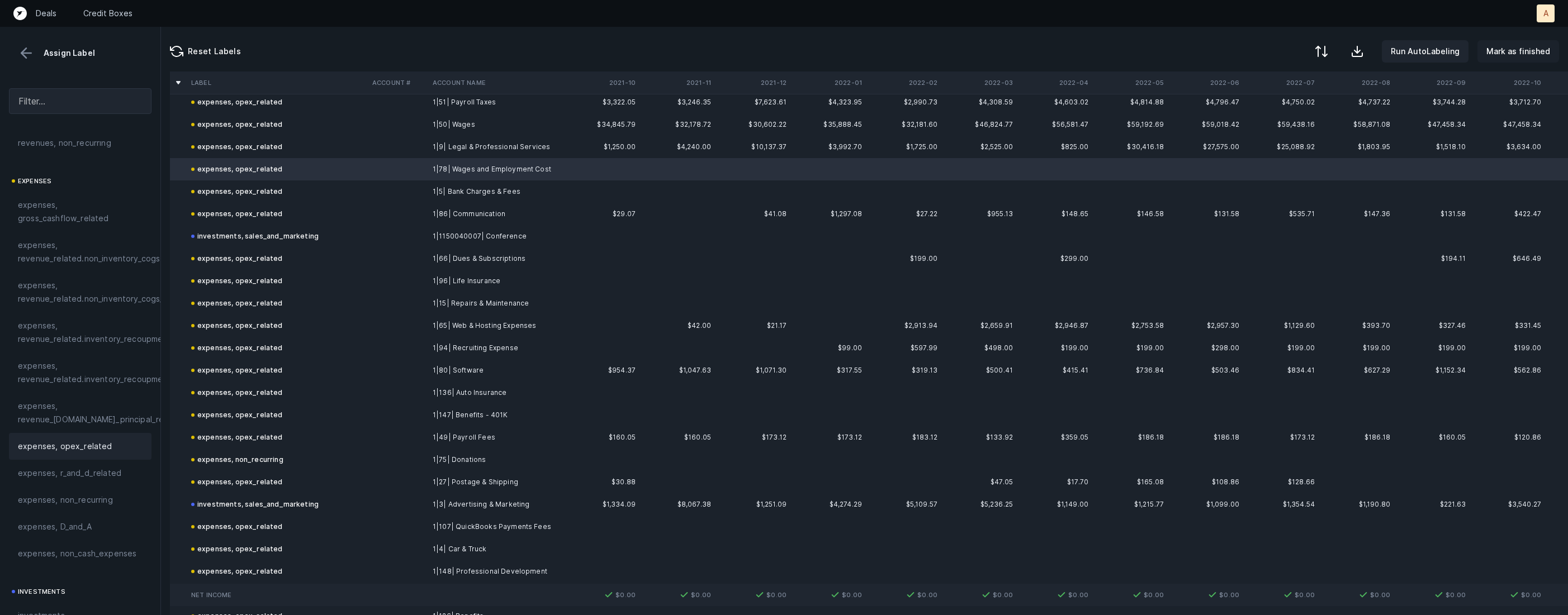
click at [1532, 54] on p "Mark as finished" at bounding box center [1518, 51] width 64 height 13
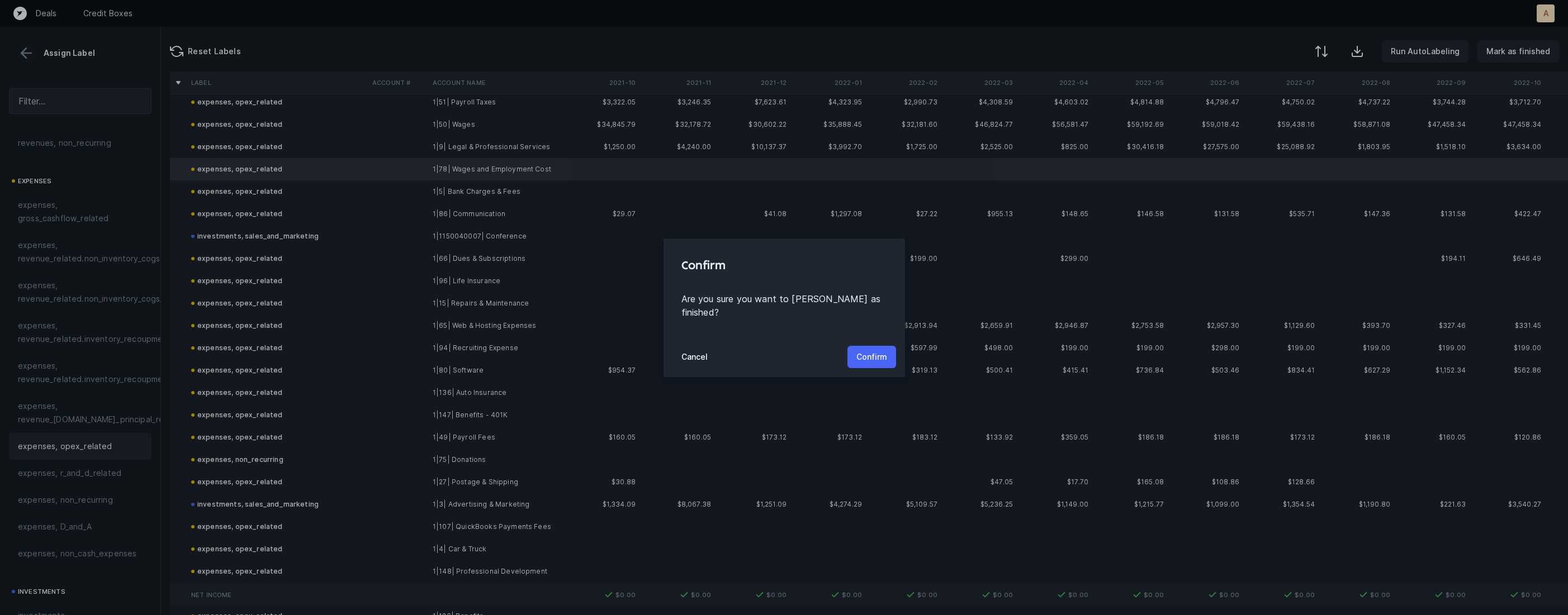
click at [882, 350] on p "Confirm" at bounding box center [872, 356] width 31 height 13
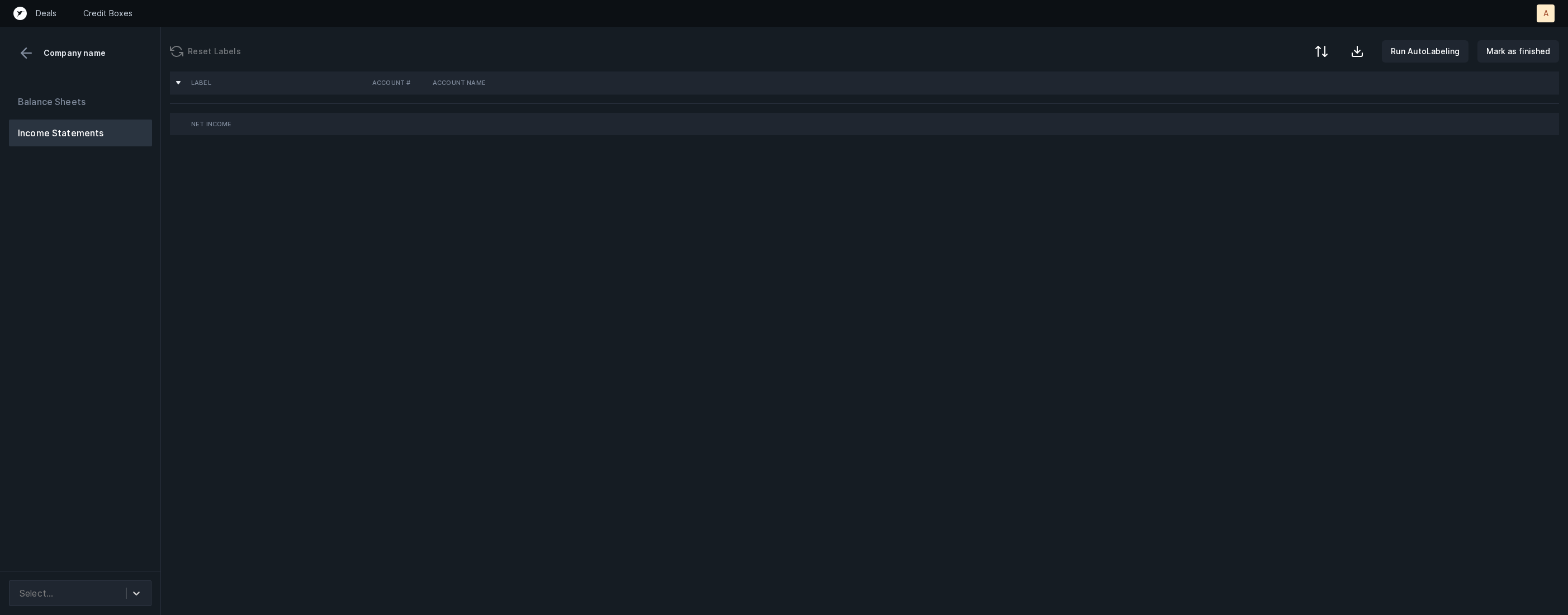
click at [130, 335] on div "Balance Sheets Income Statements" at bounding box center [80, 325] width 161 height 492
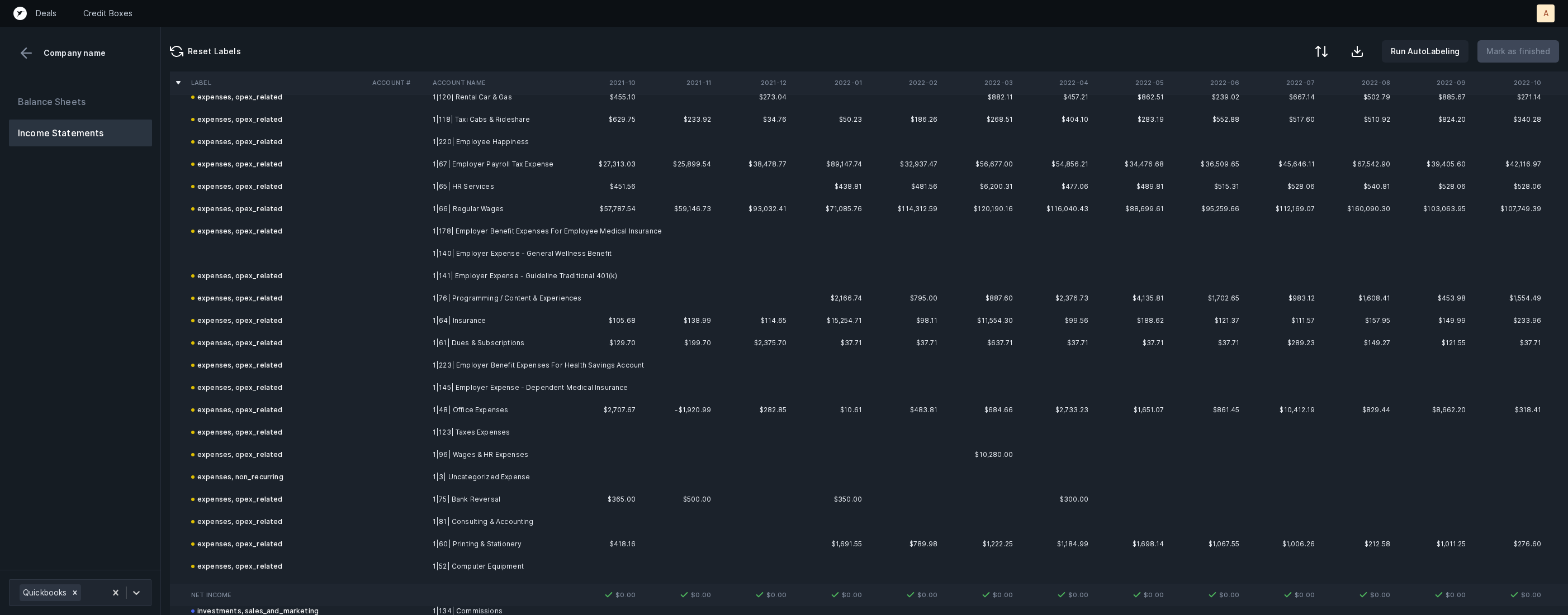
scroll to position [1173, 0]
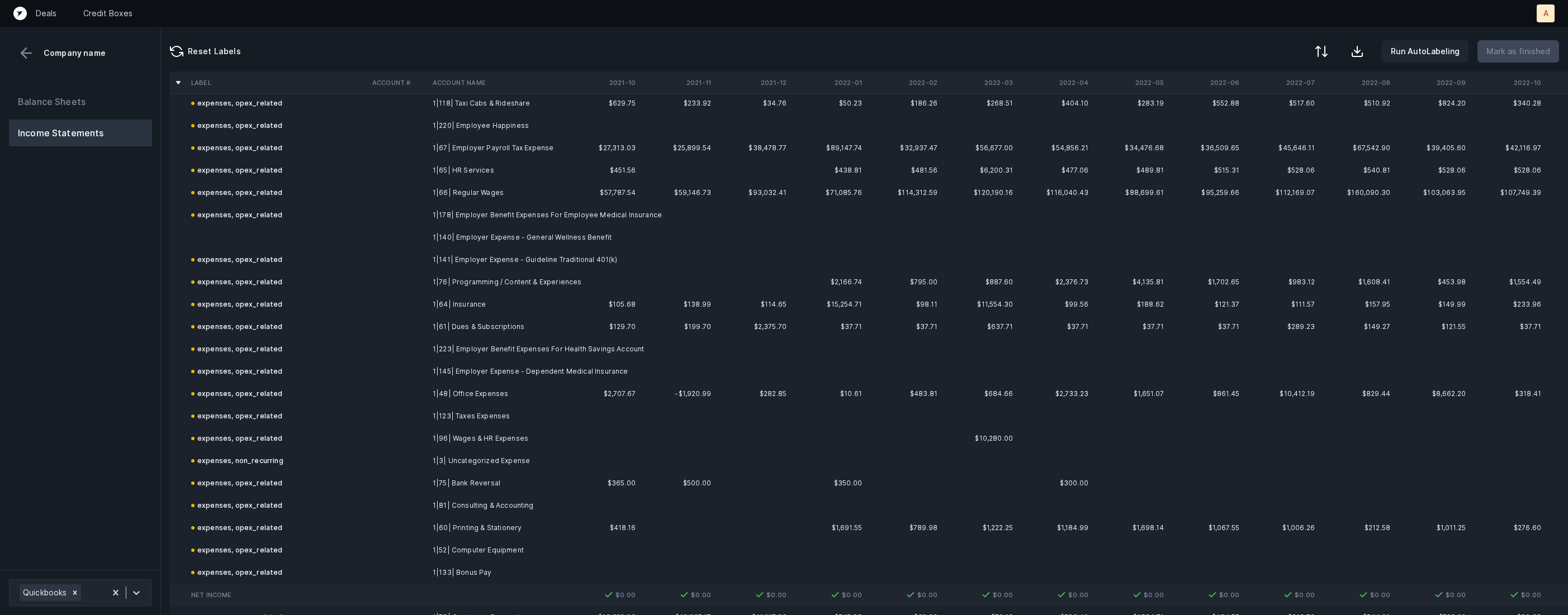
click at [497, 245] on td "1|140| Employer Expense - General Wellness Benefit" at bounding box center [497, 237] width 137 height 23
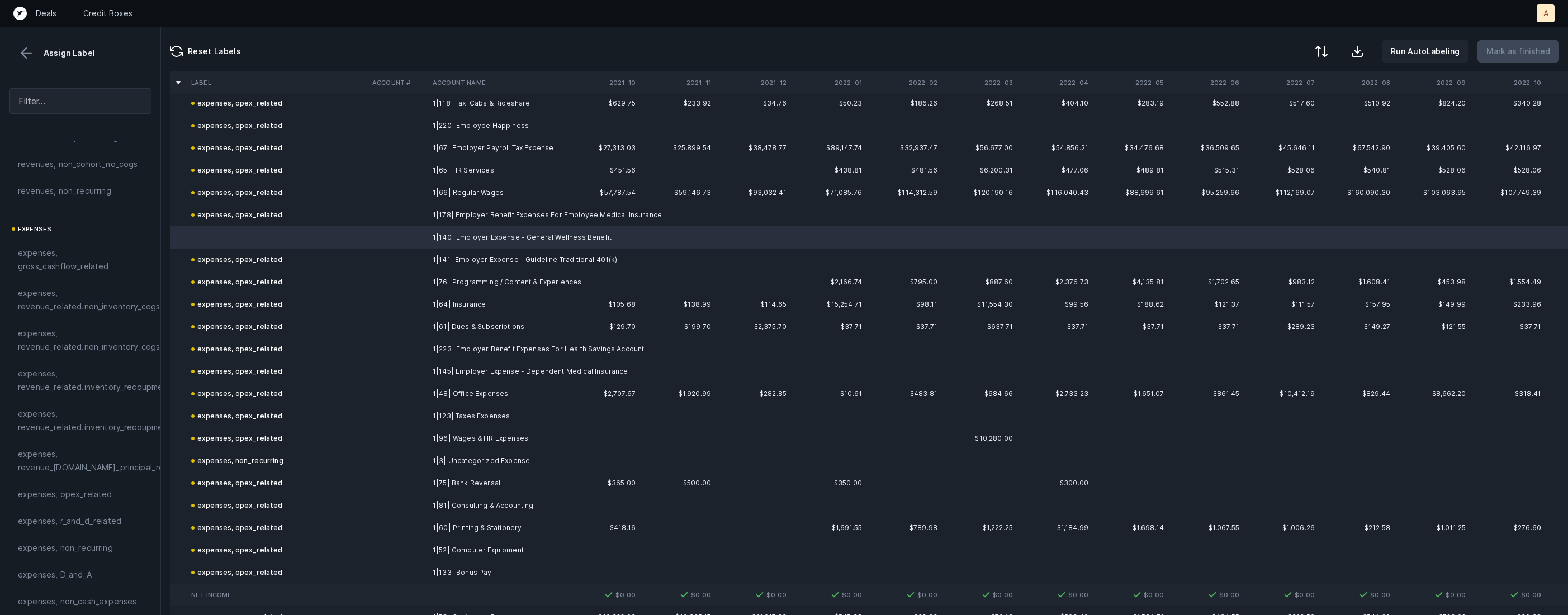
scroll to position [168, 0]
click at [90, 419] on div "expenses, opex_related" at bounding box center [80, 428] width 142 height 27
click at [1500, 46] on p "Mark as finished" at bounding box center [1518, 51] width 64 height 13
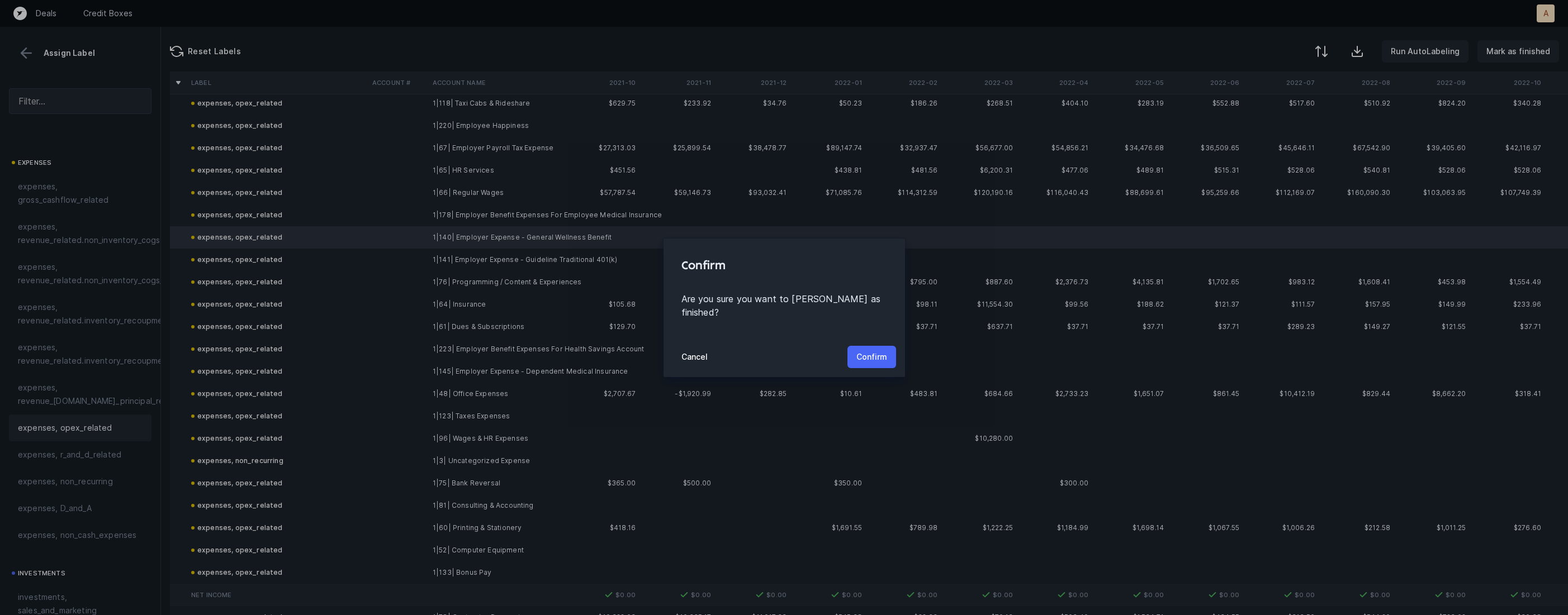
click at [880, 350] on p "Confirm" at bounding box center [872, 356] width 31 height 13
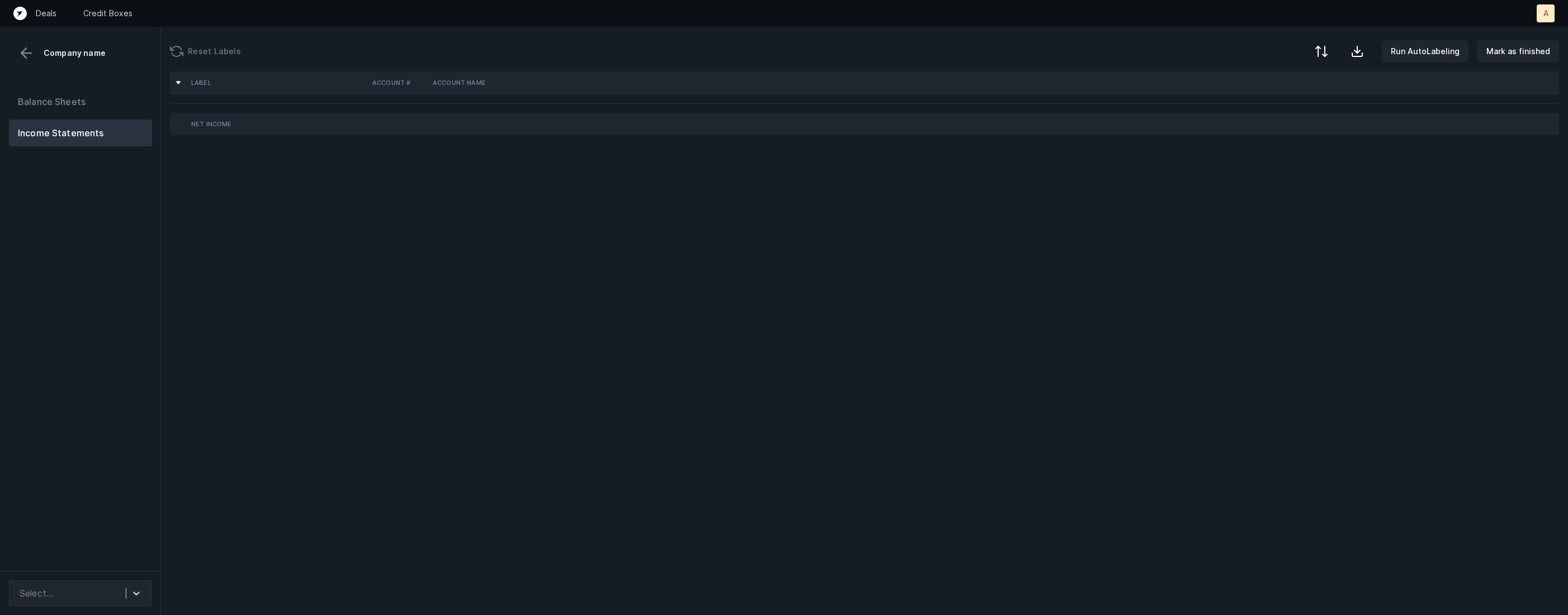
click at [99, 306] on div "Balance Sheets Income Statements" at bounding box center [80, 325] width 161 height 492
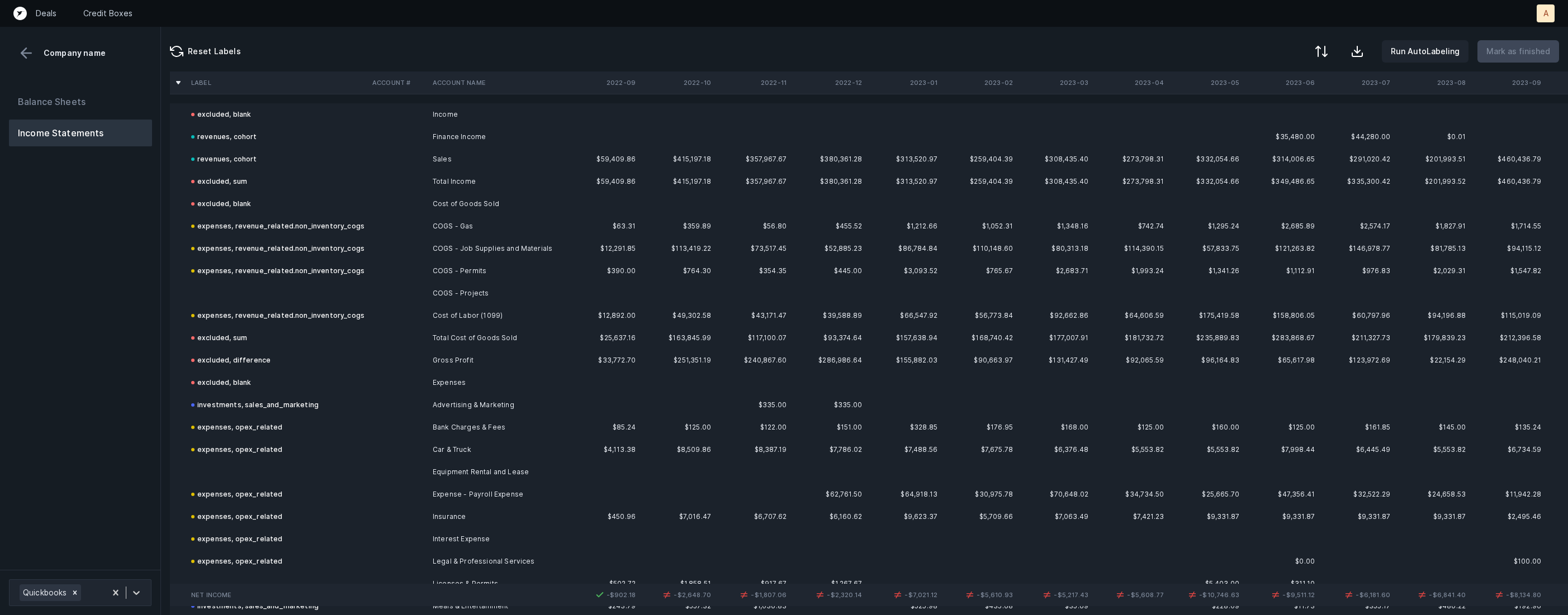
click at [249, 291] on td at bounding box center [277, 293] width 181 height 23
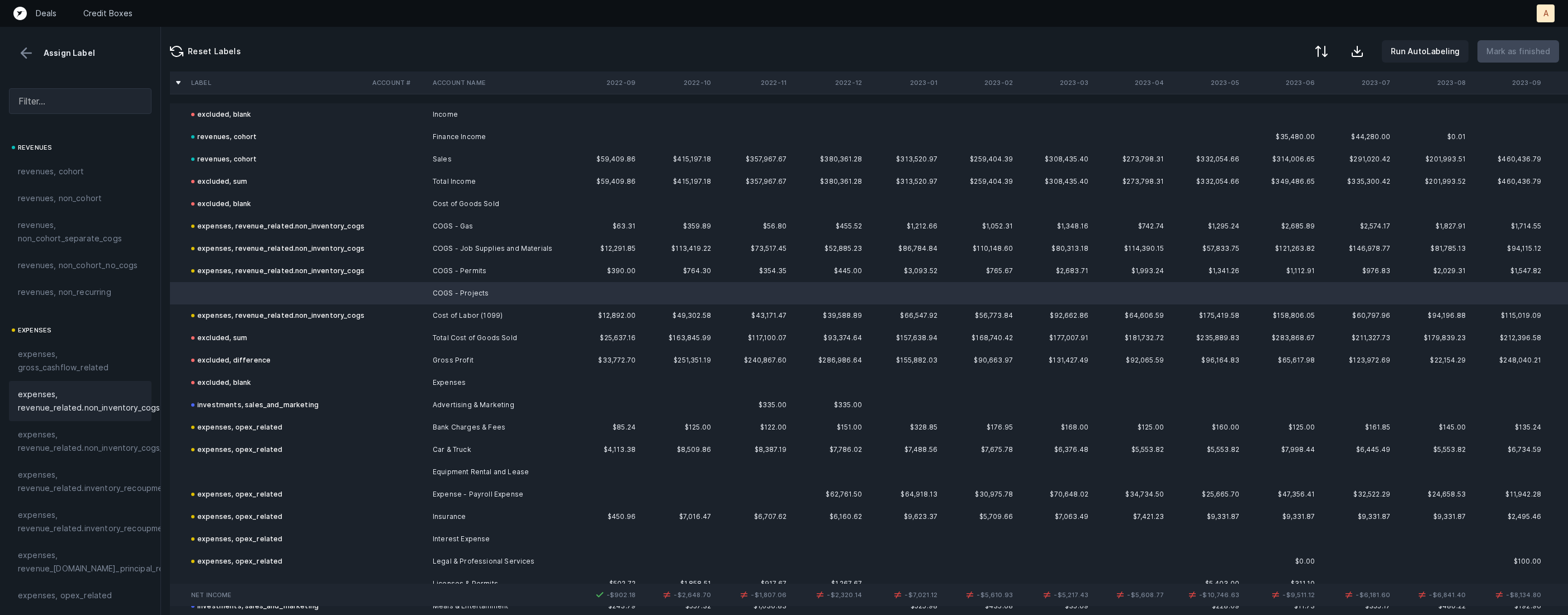
click at [116, 388] on span "expenses, revenue_related.non_inventory_cogs" at bounding box center [89, 401] width 142 height 27
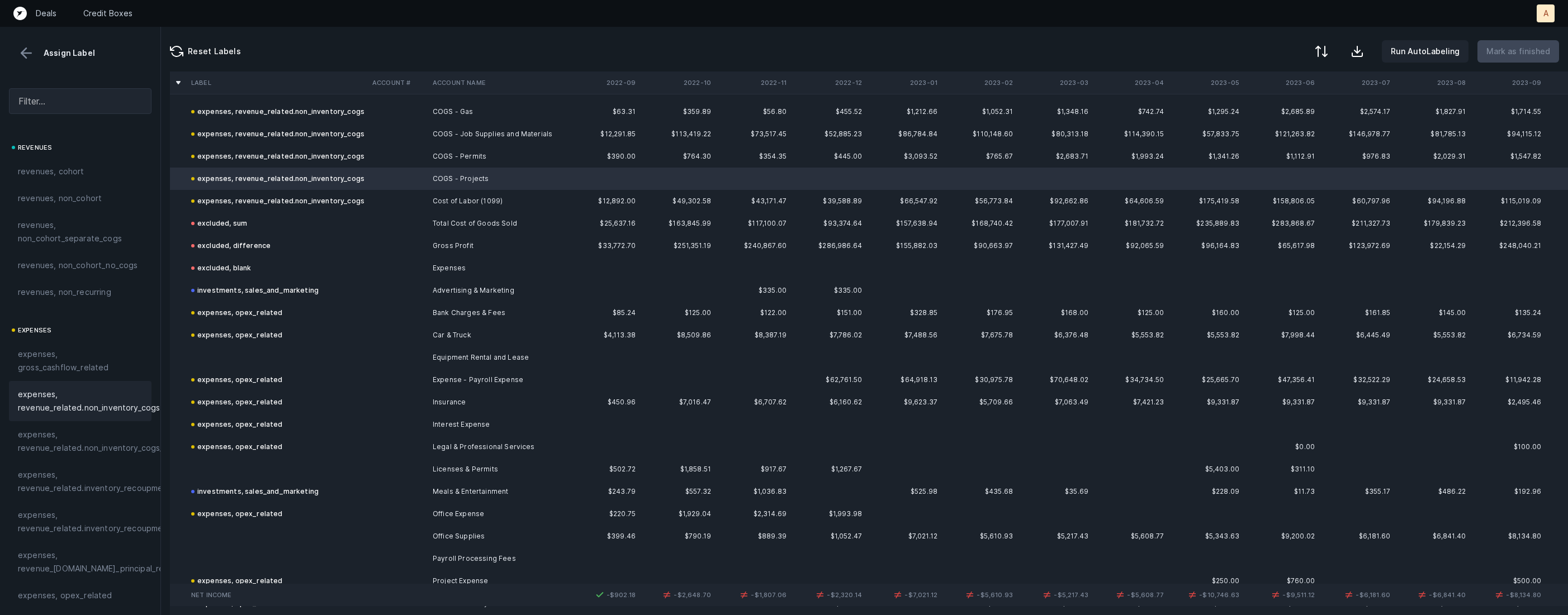
scroll to position [137, 0]
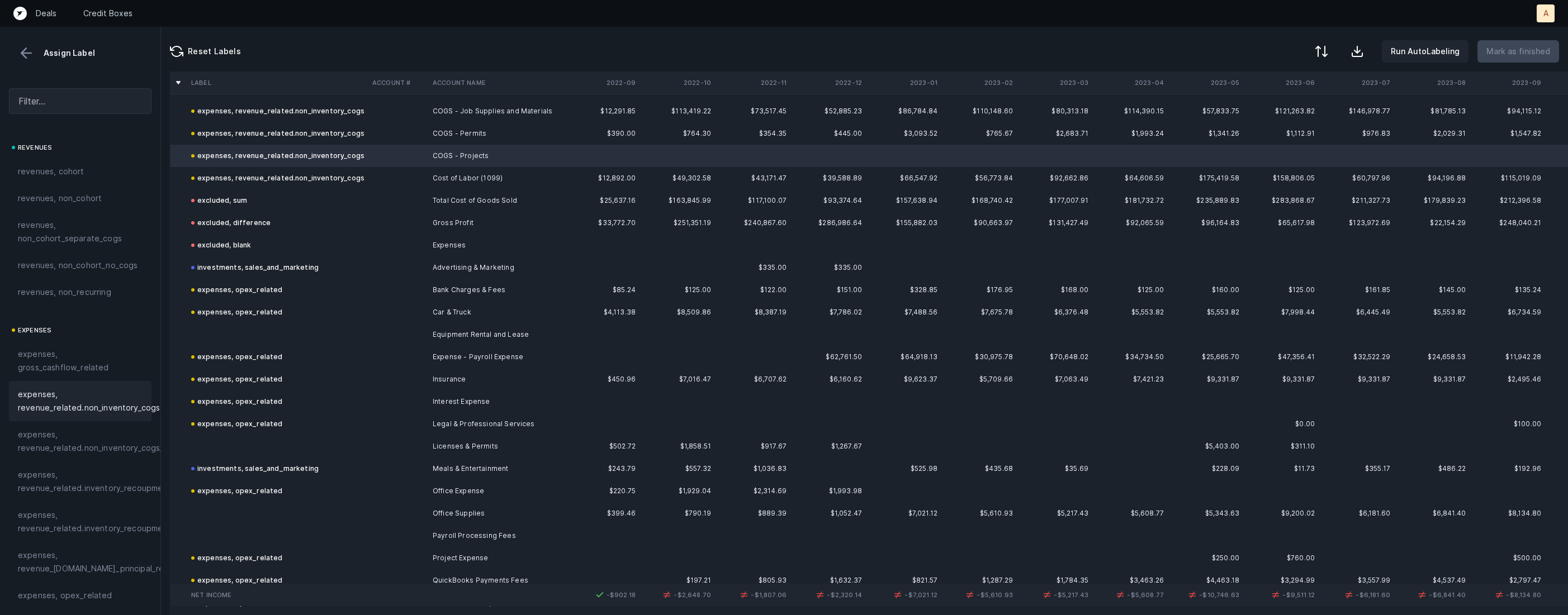
click at [258, 325] on td at bounding box center [277, 335] width 181 height 23
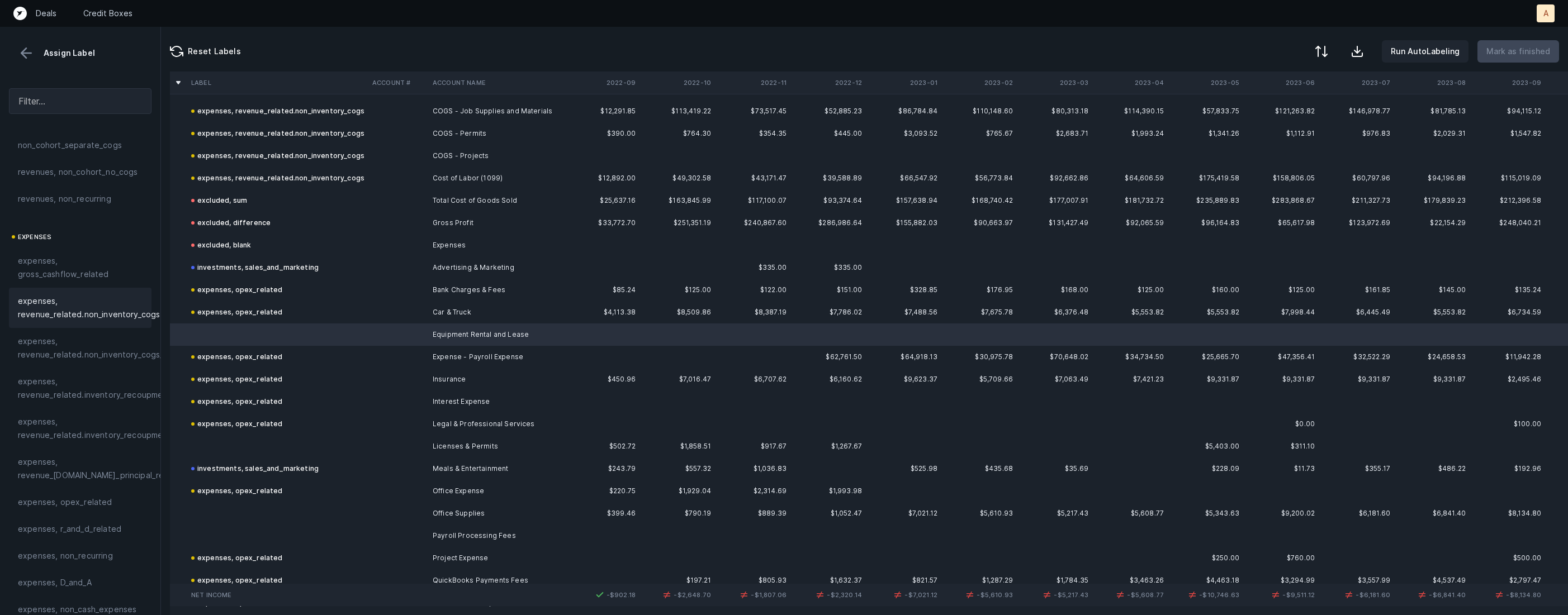
scroll to position [141, 0]
click at [75, 451] on span "expenses, opex_related" at bounding box center [65, 454] width 95 height 13
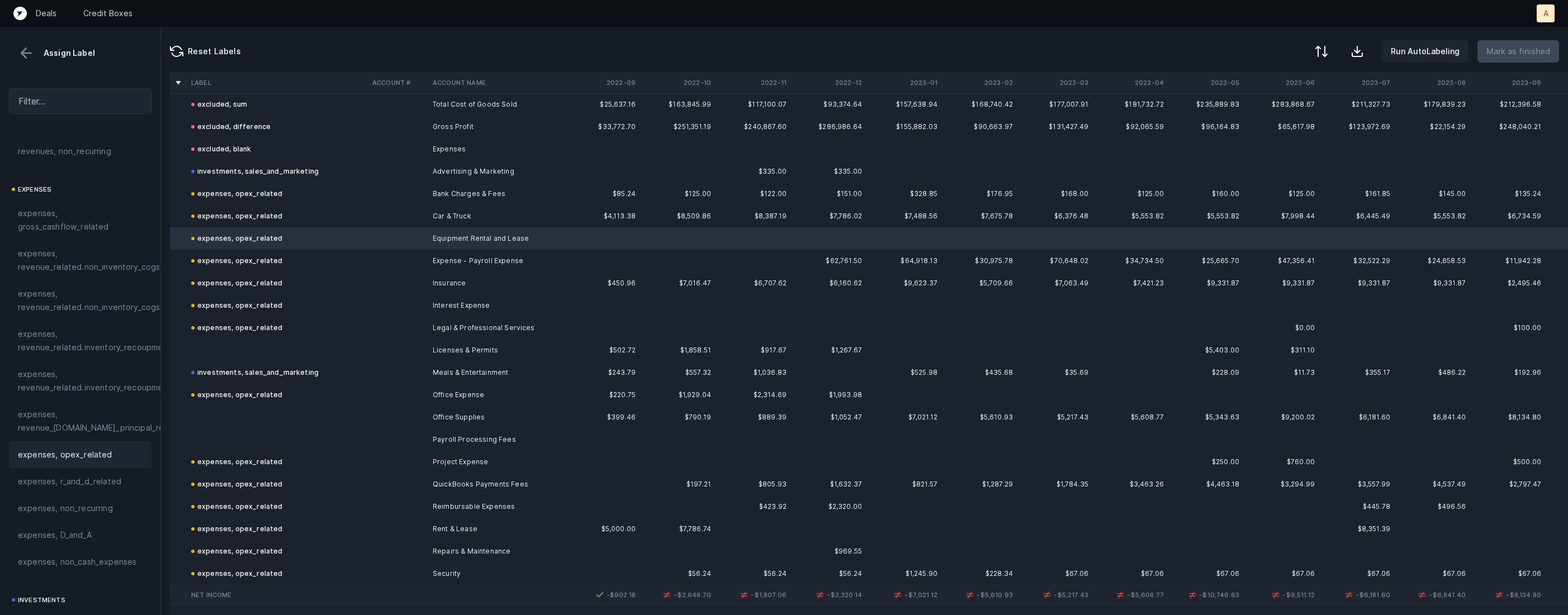
scroll to position [258, 0]
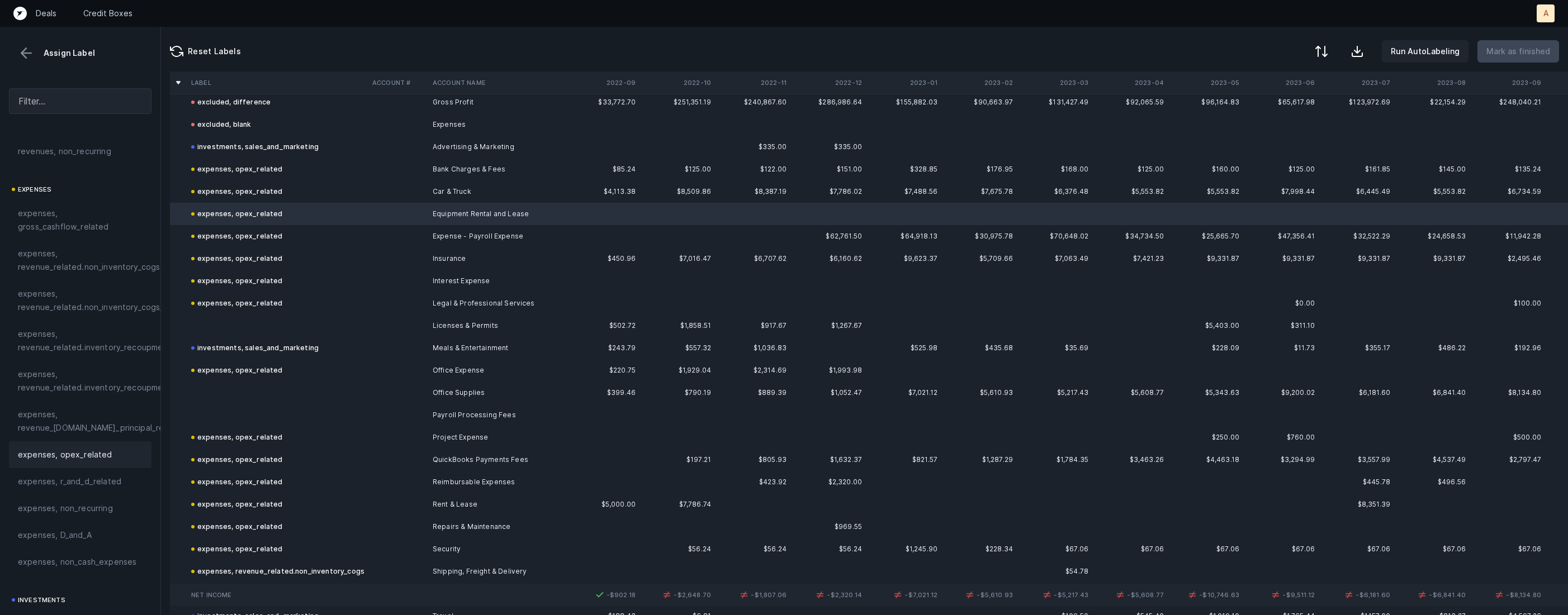
click at [268, 317] on td at bounding box center [277, 325] width 181 height 23
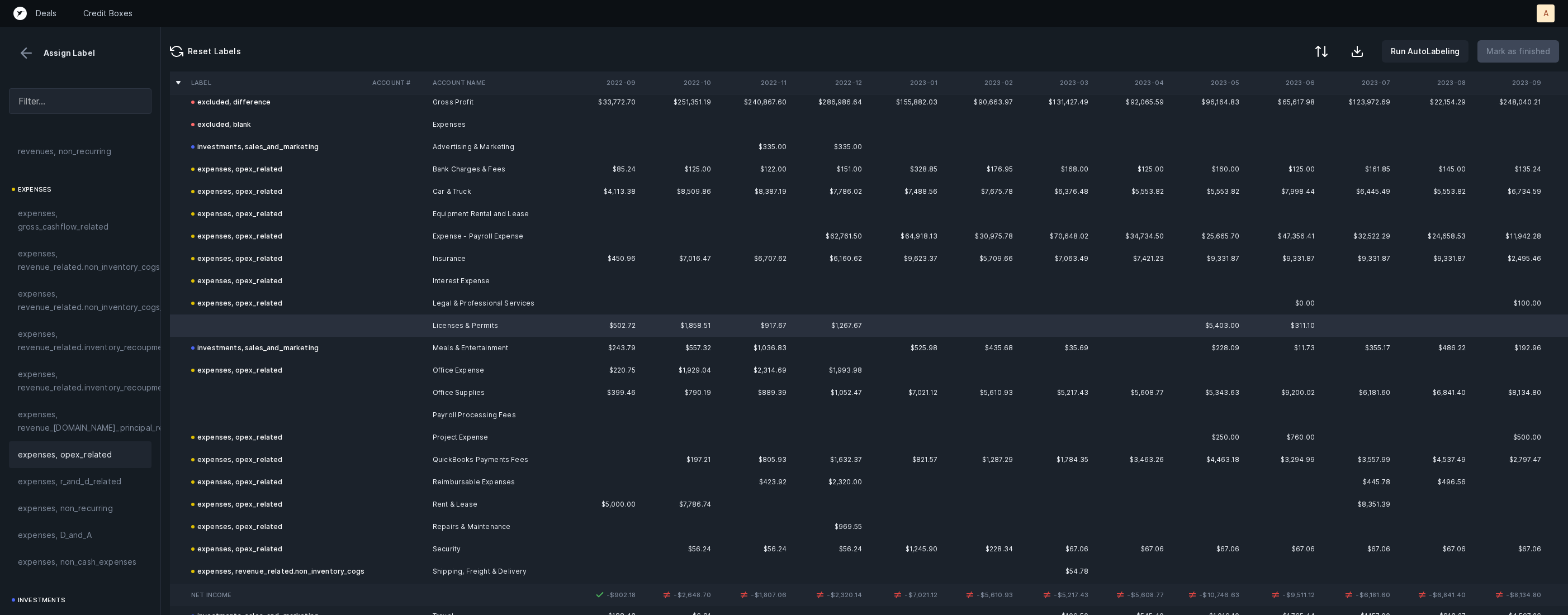
click at [101, 448] on span "expenses, opex_related" at bounding box center [65, 454] width 95 height 13
click at [234, 405] on td at bounding box center [277, 415] width 181 height 23
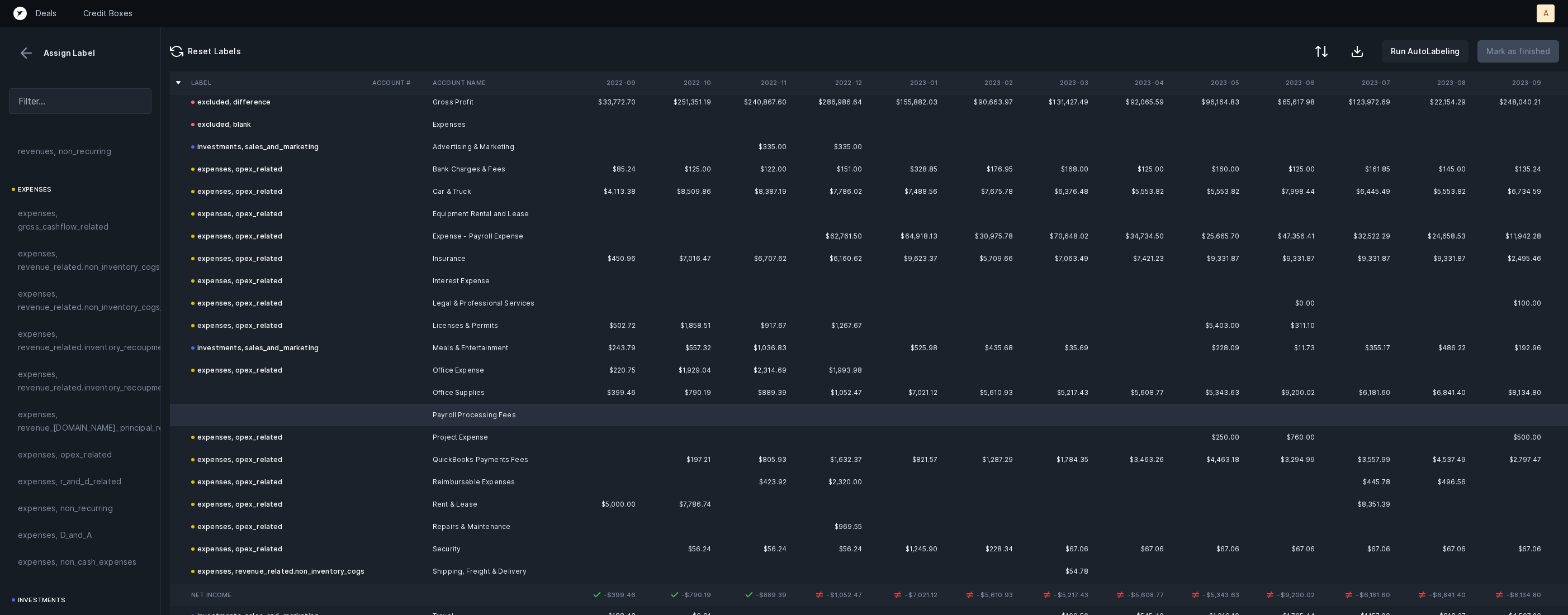
click at [236, 391] on td at bounding box center [277, 392] width 181 height 23
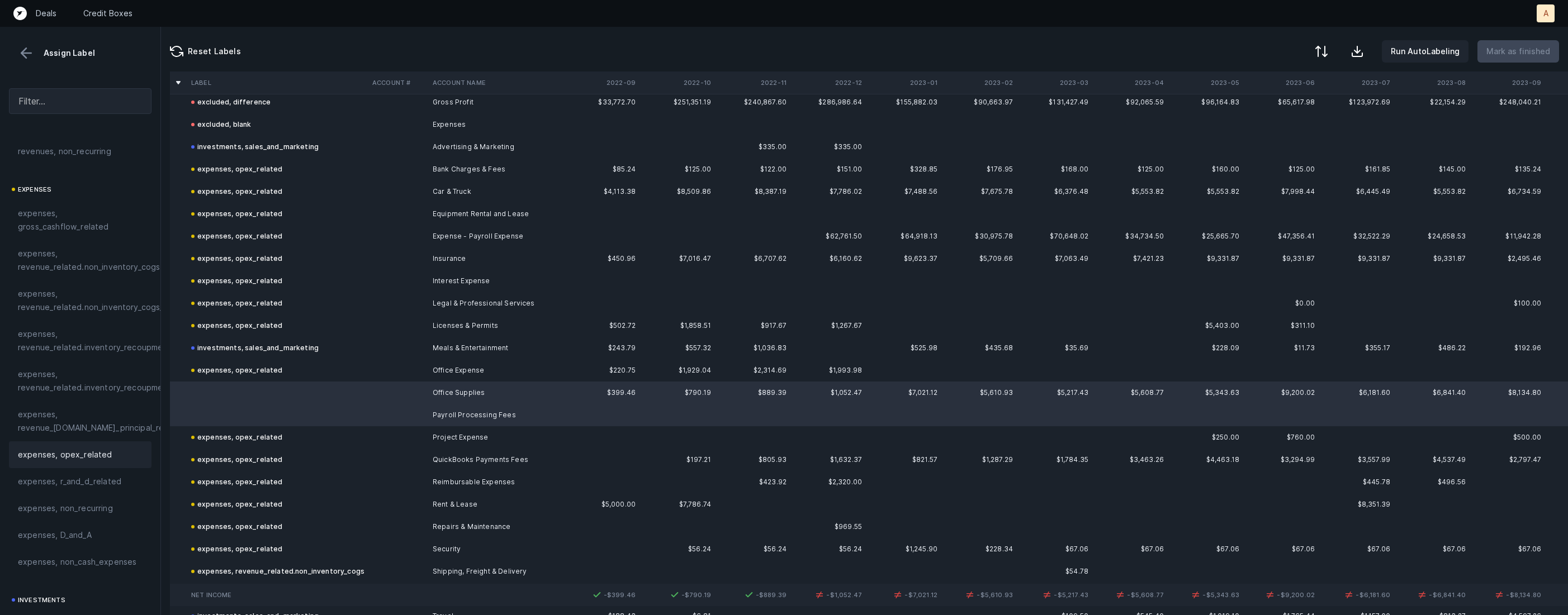
click at [85, 445] on div "expenses, opex_related" at bounding box center [80, 454] width 142 height 27
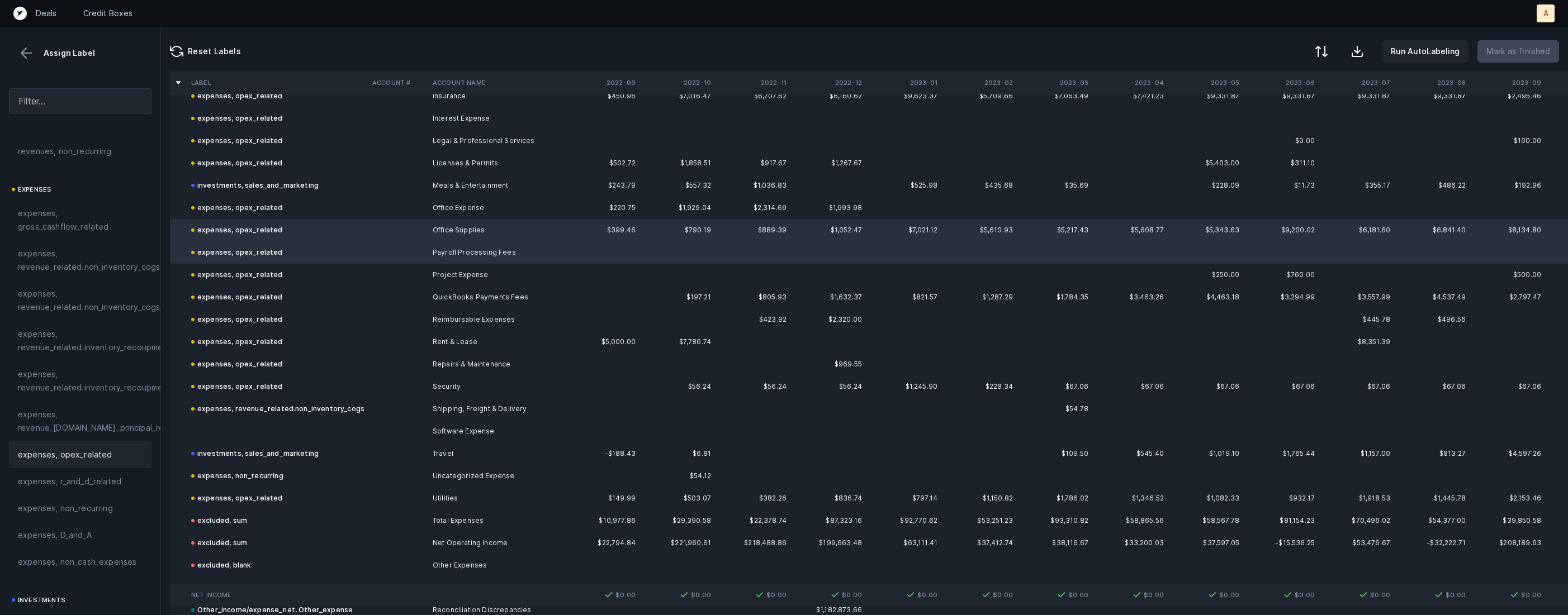
scroll to position [534, 0]
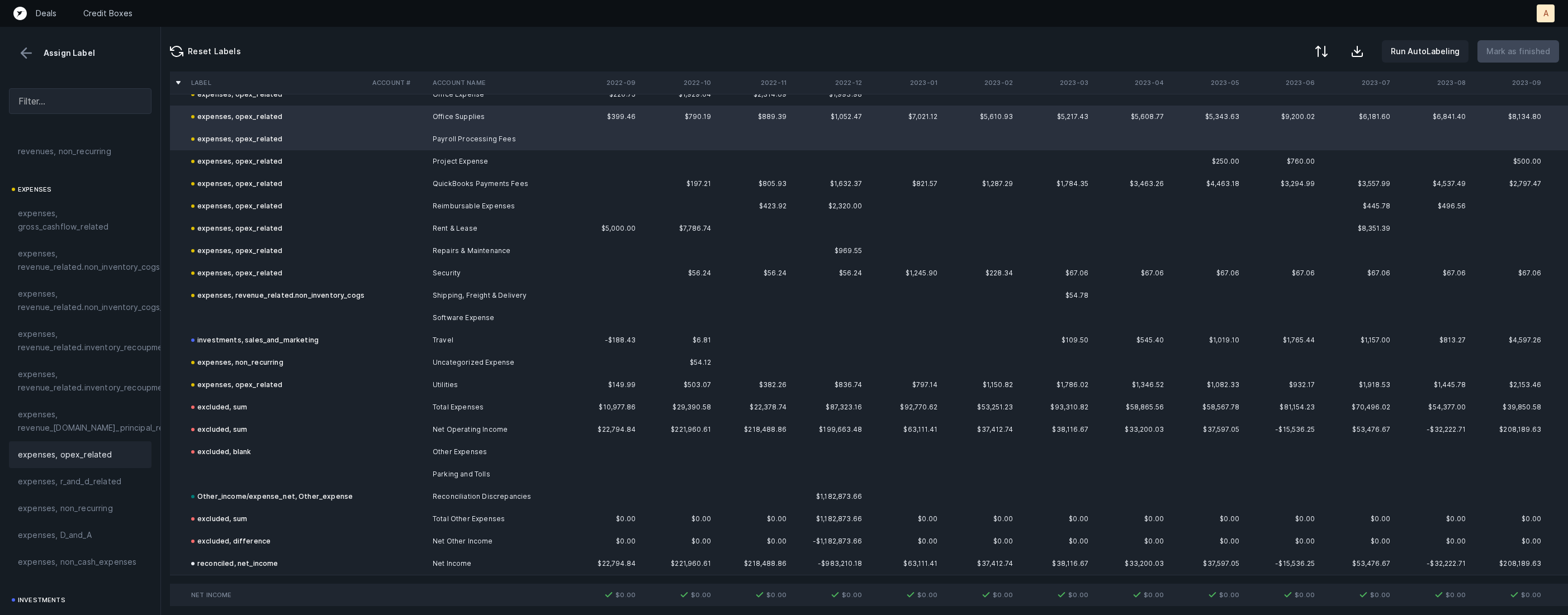
click at [276, 311] on td at bounding box center [277, 318] width 181 height 23
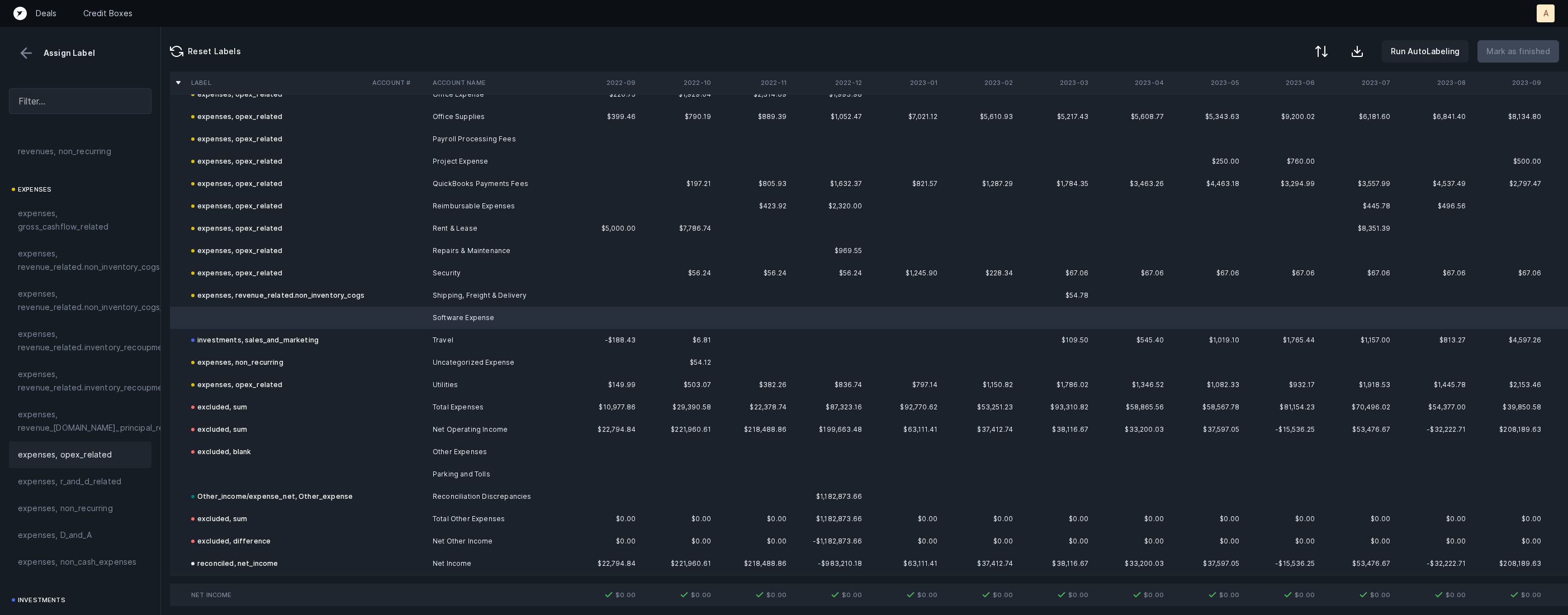
click at [80, 451] on span "expenses, opex_related" at bounding box center [65, 454] width 95 height 13
click at [212, 477] on td at bounding box center [277, 474] width 181 height 23
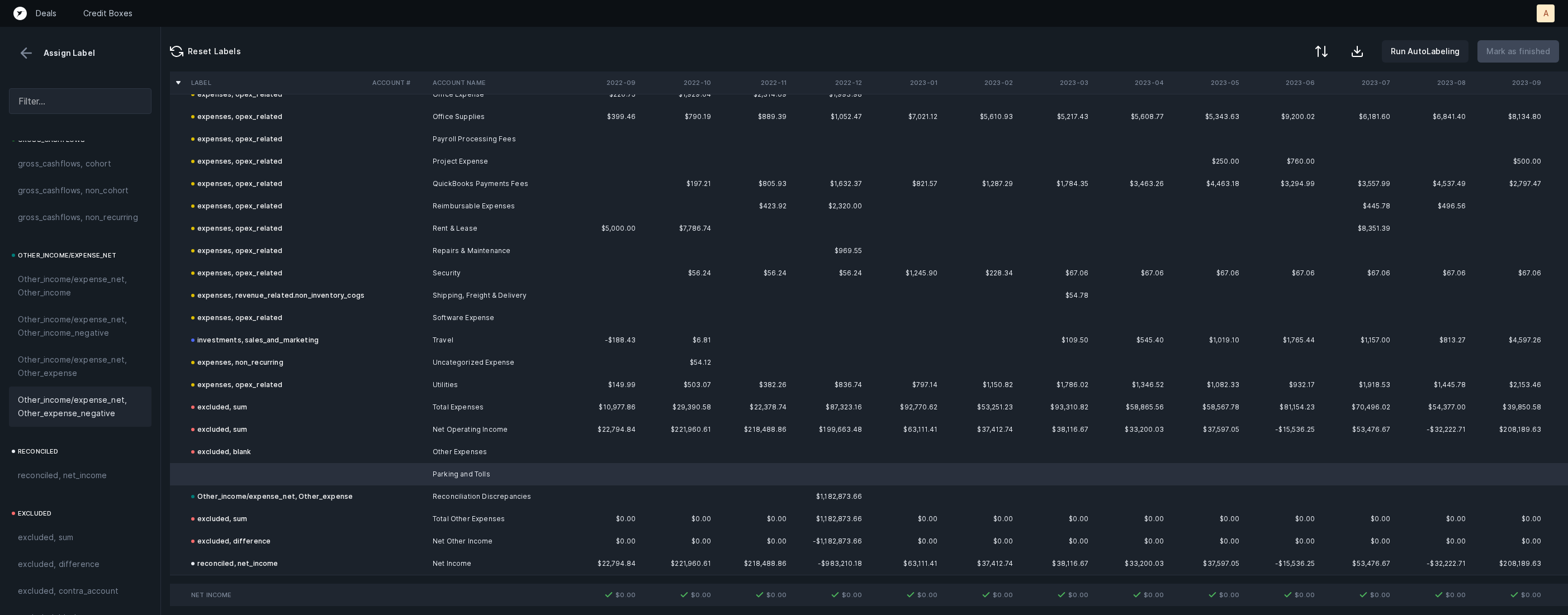
scroll to position [1206, 0]
click at [74, 370] on span "Other_income/expense_net, Other_expense" at bounding box center [80, 363] width 124 height 27
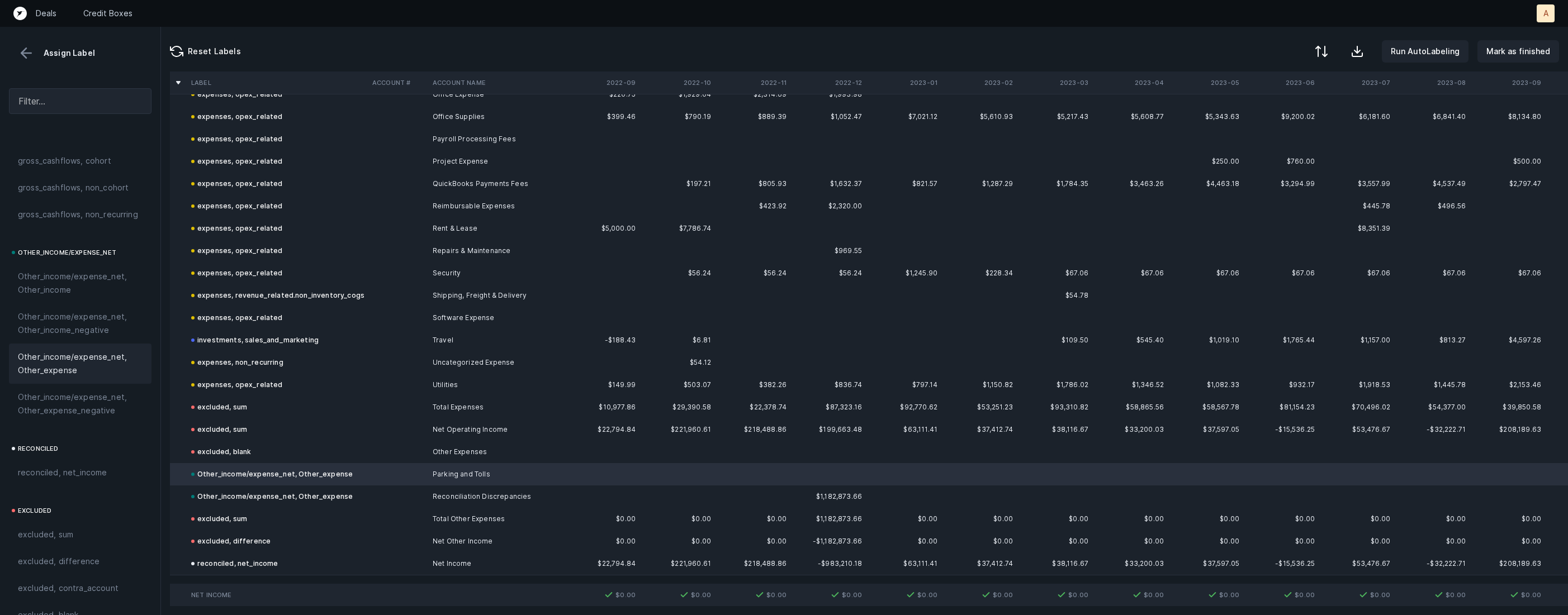
click at [30, 61] on button at bounding box center [26, 54] width 17 height 17
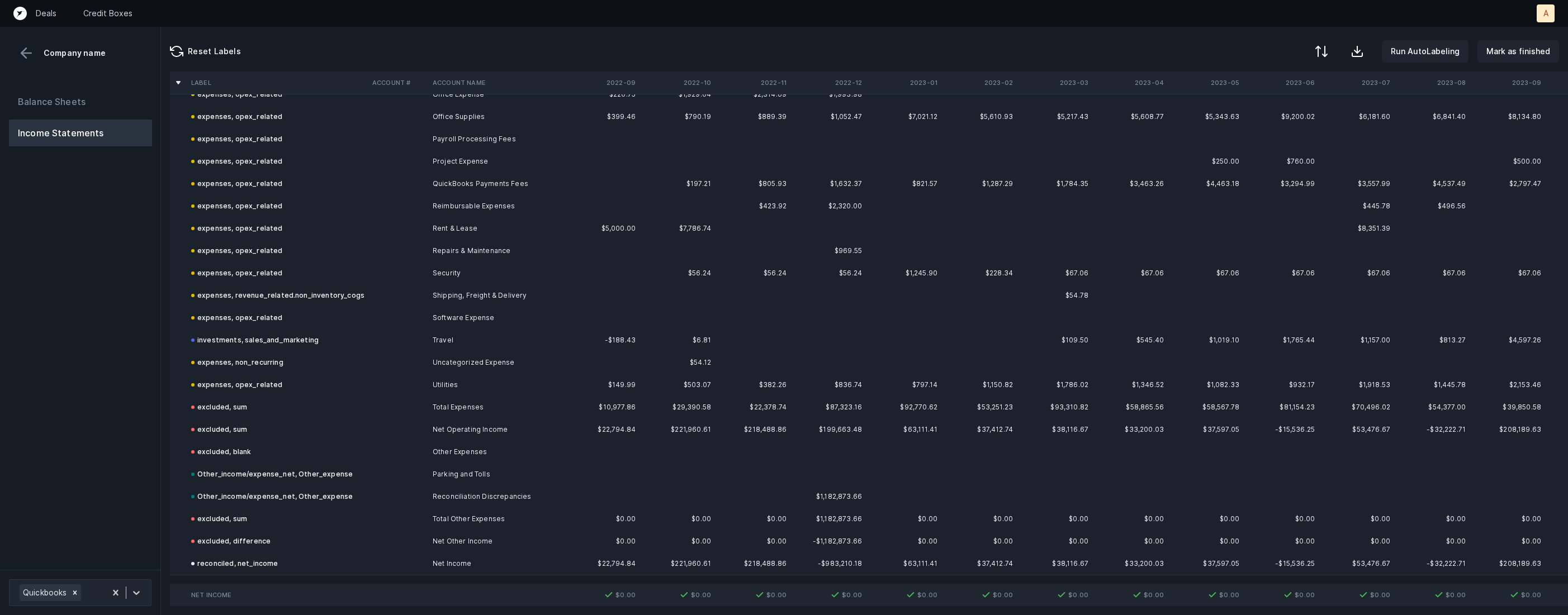
click at [57, 87] on div "Balance Sheets Income Statements" at bounding box center [80, 325] width 161 height 491
click at [58, 97] on button "Balance Sheets" at bounding box center [81, 102] width 143 height 27
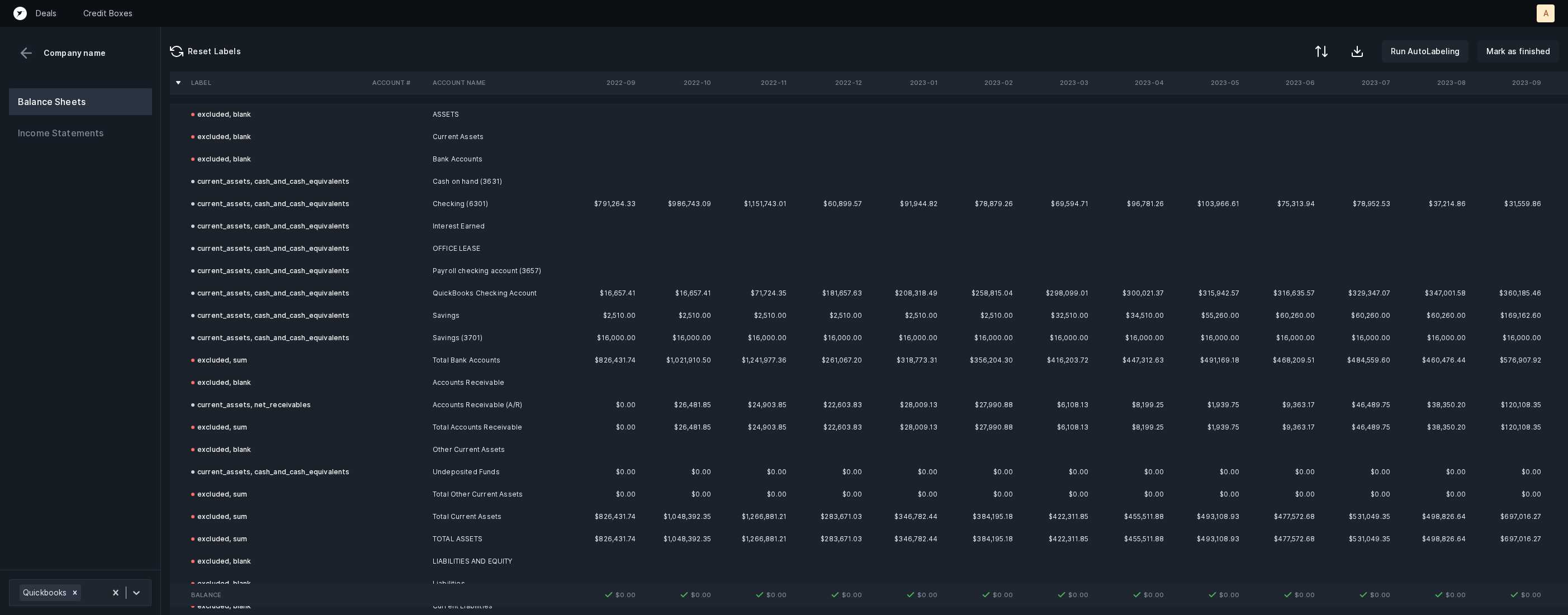
click at [1514, 57] on p "Mark as finished" at bounding box center [1518, 51] width 64 height 13
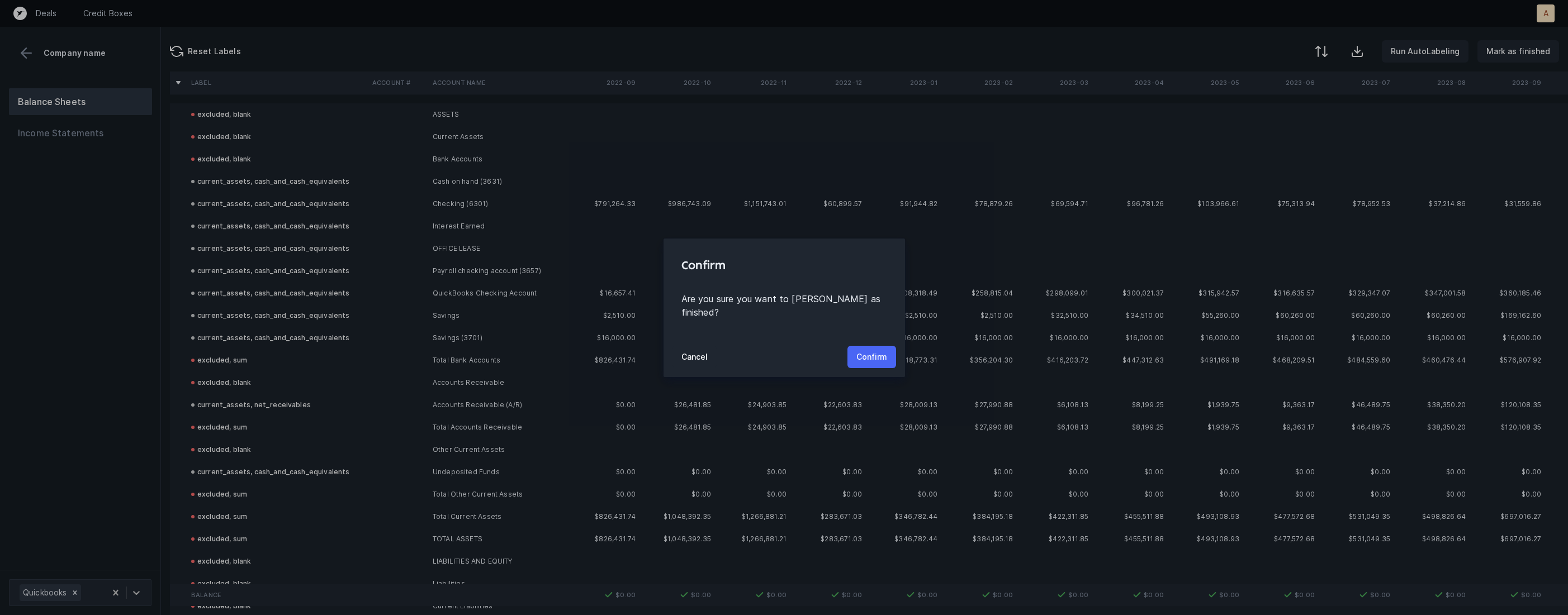
click at [880, 350] on p "Confirm" at bounding box center [872, 356] width 31 height 13
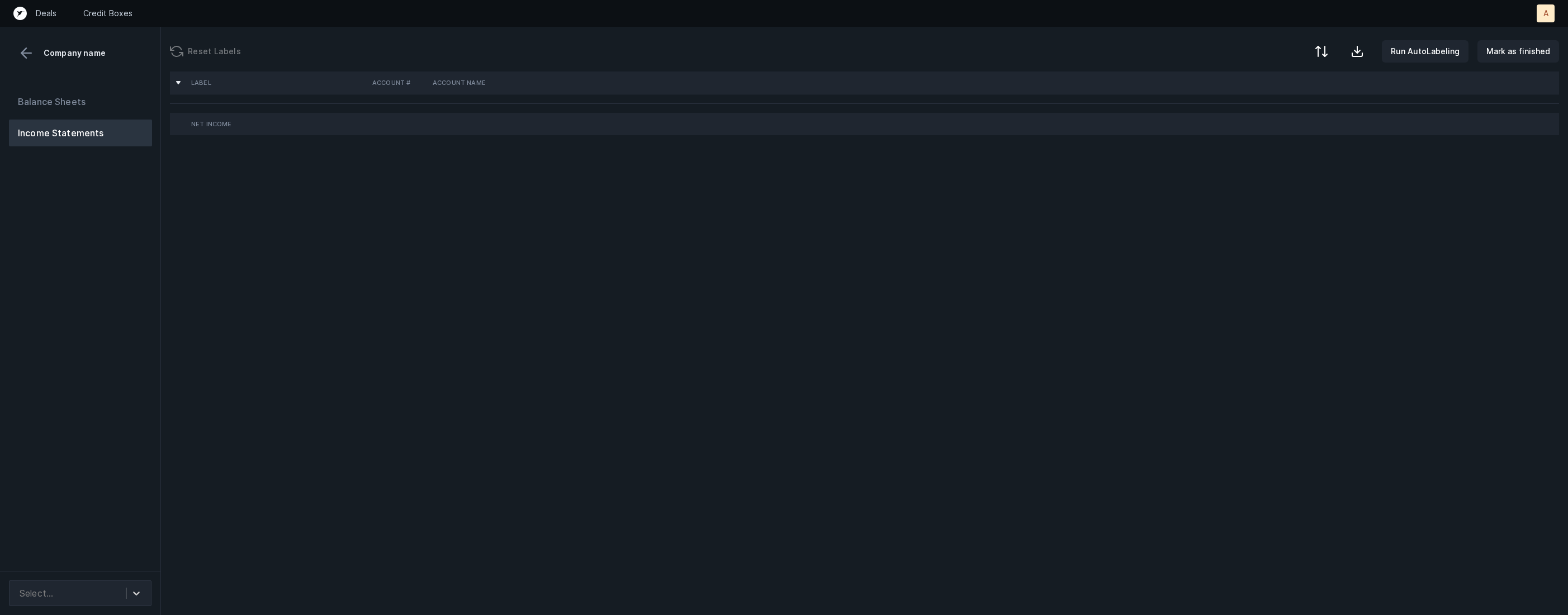
click at [138, 248] on div "Balance Sheets Income Statements" at bounding box center [80, 325] width 161 height 492
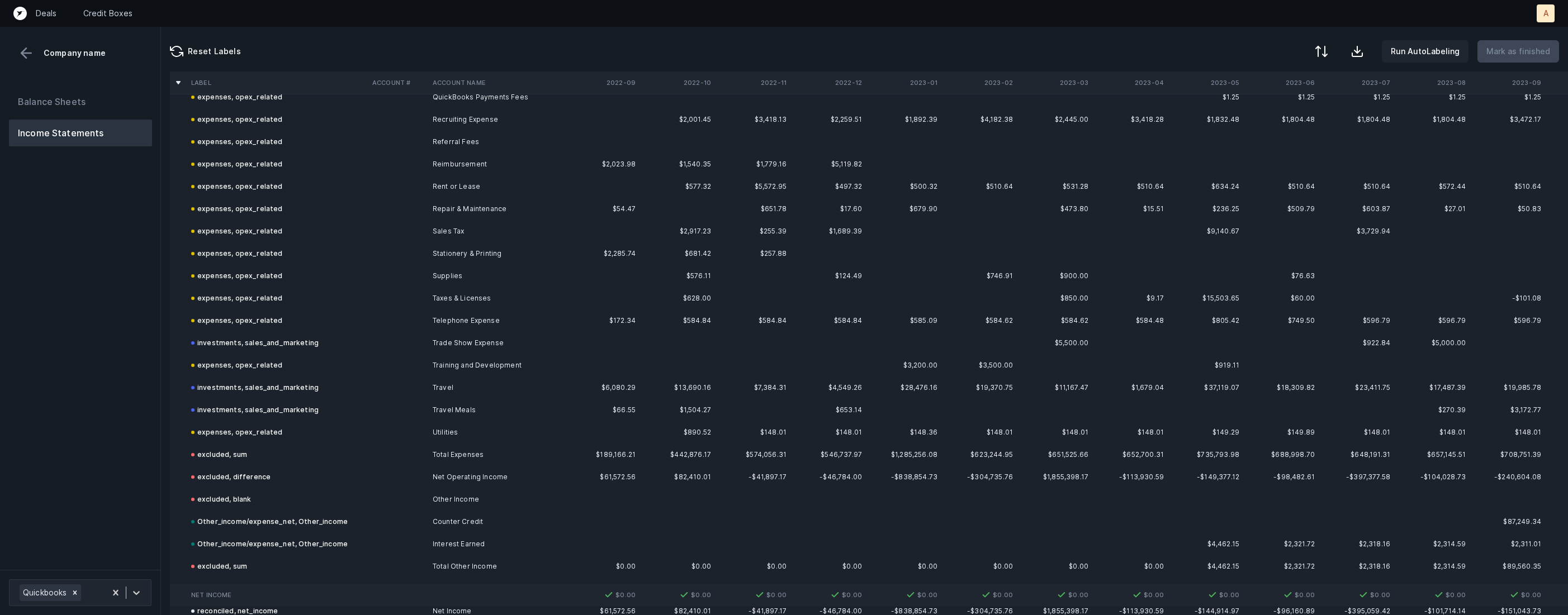
scroll to position [2098, 0]
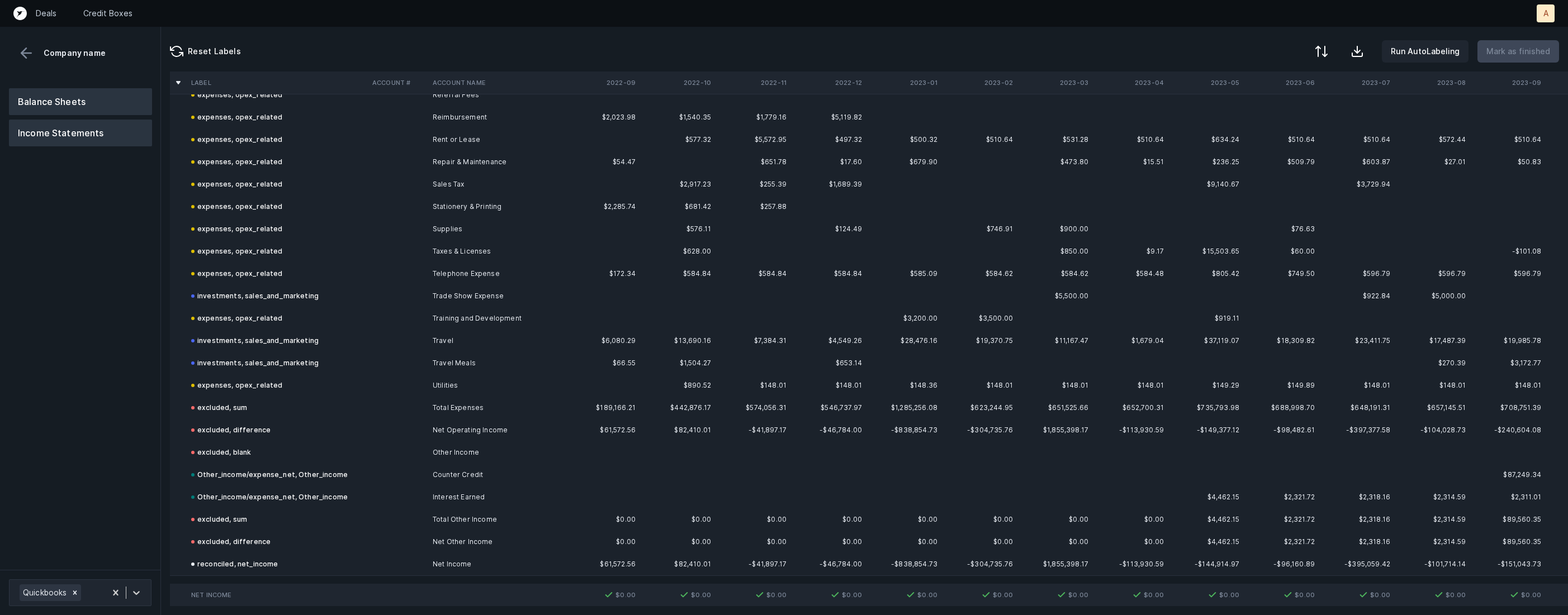
click at [112, 96] on button "Balance Sheets" at bounding box center [81, 102] width 143 height 27
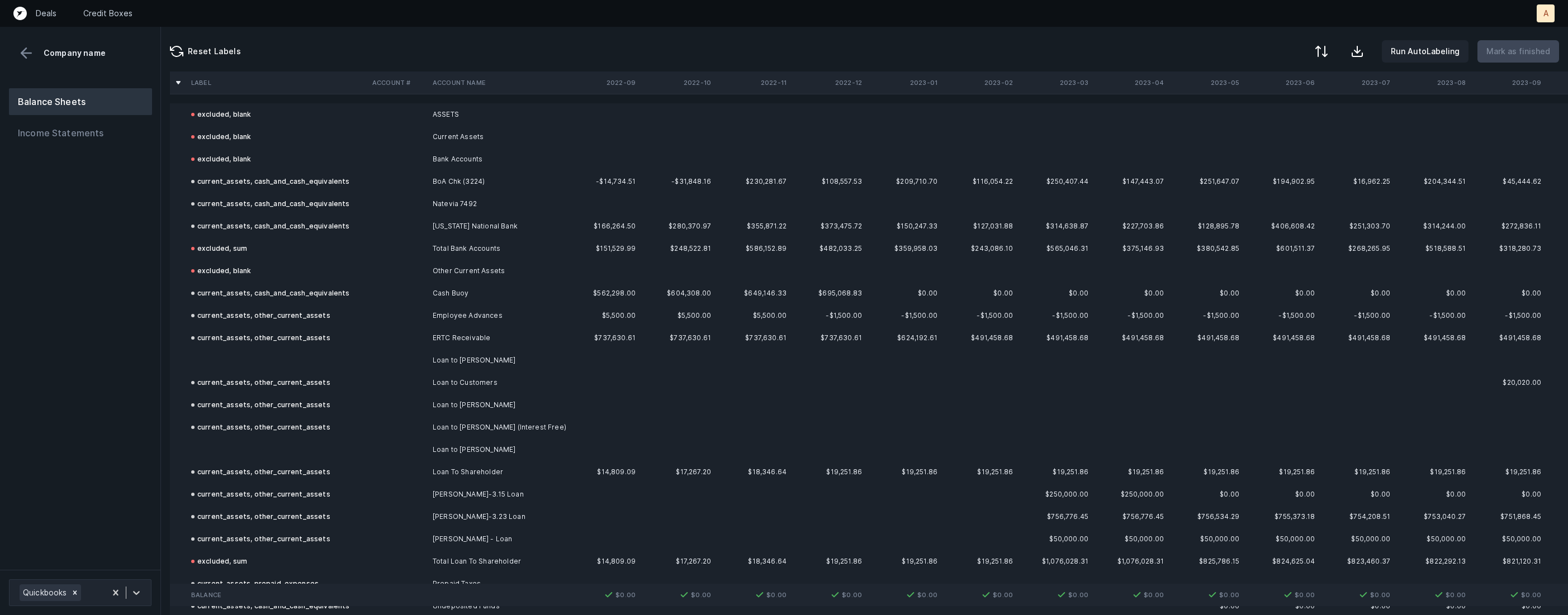
click at [360, 354] on td at bounding box center [277, 360] width 181 height 23
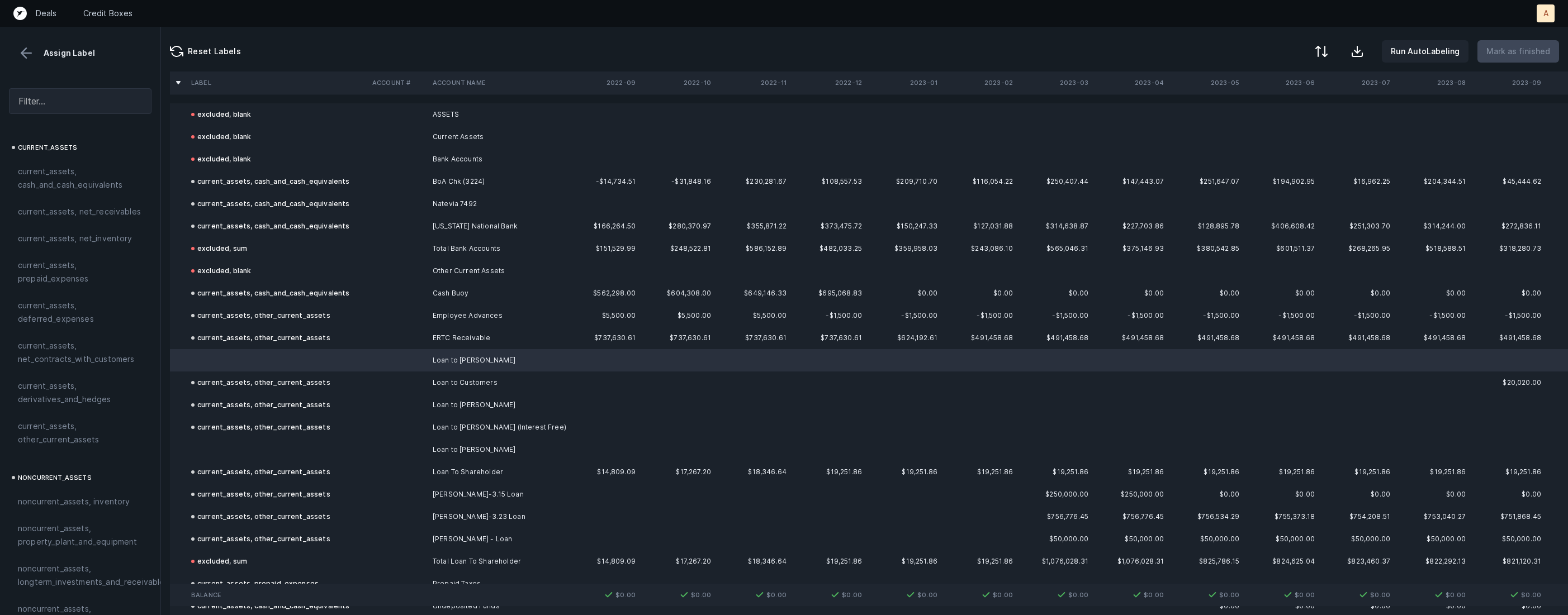
click at [284, 436] on td "current_assets, other_current_assets" at bounding box center [277, 427] width 181 height 23
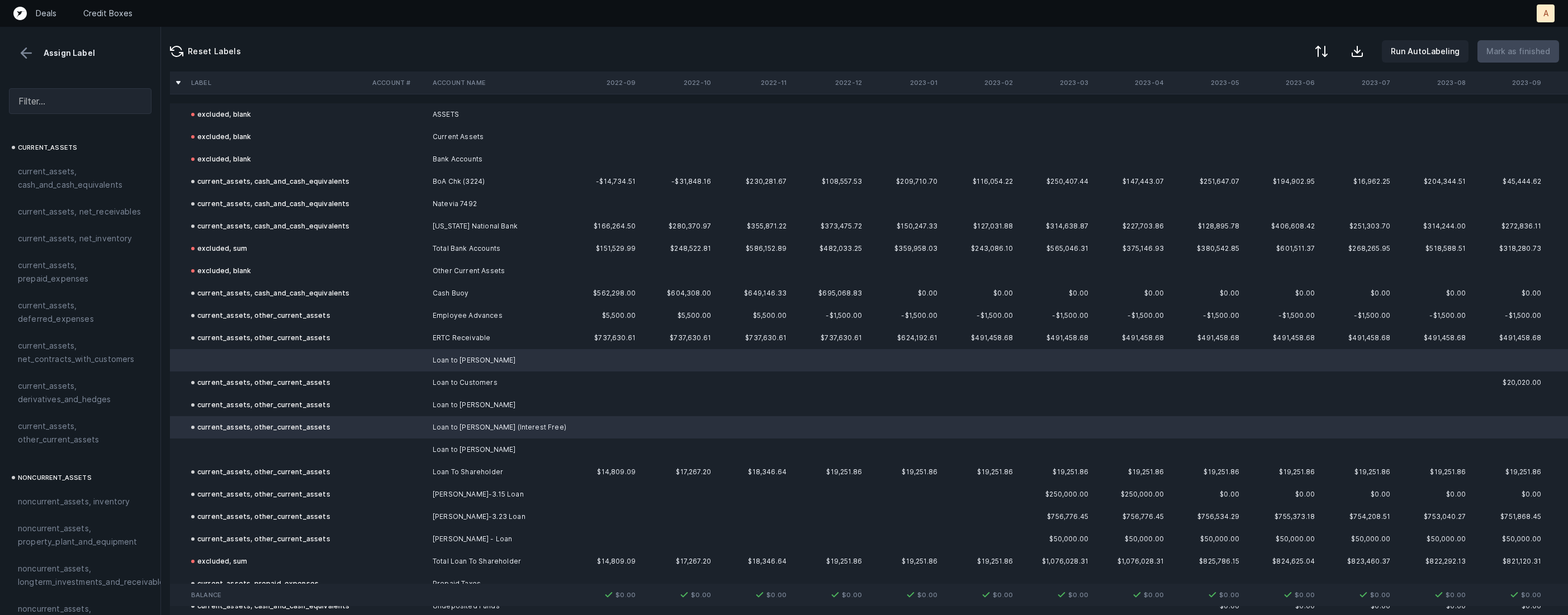
click at [284, 436] on td "current_assets, other_current_assets" at bounding box center [277, 427] width 181 height 23
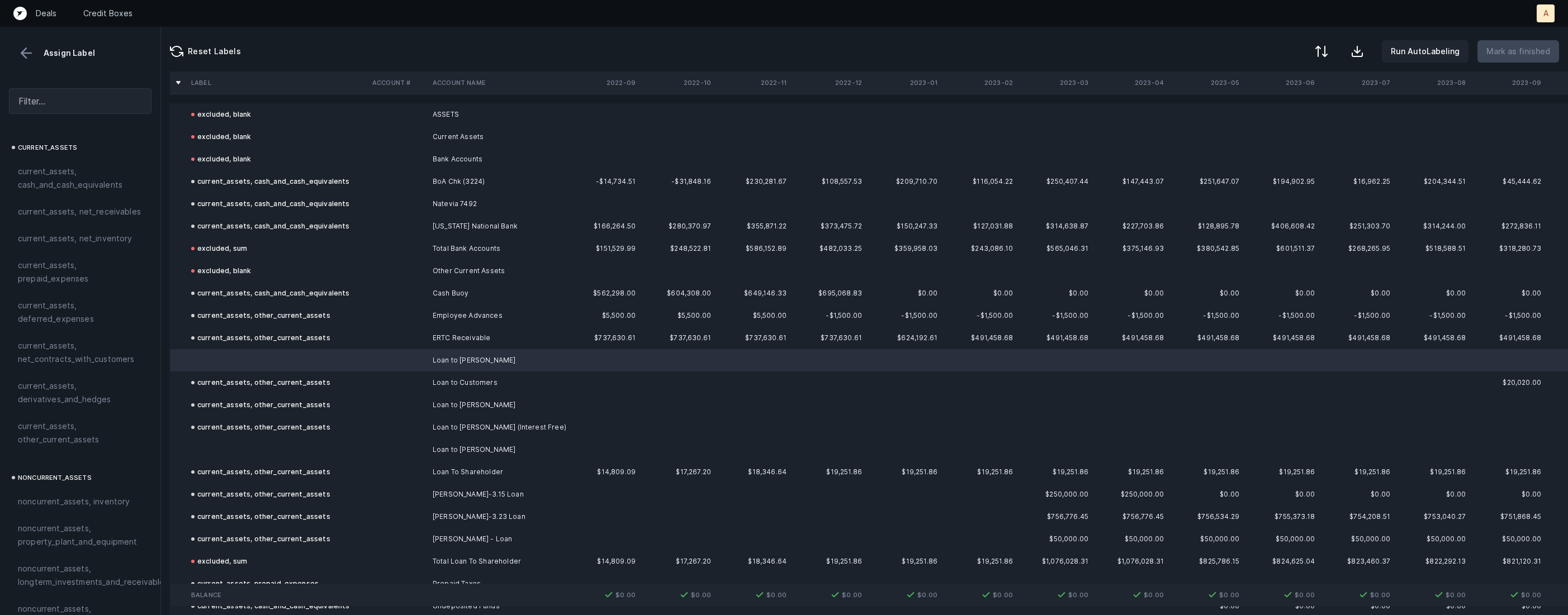
click at [276, 448] on td at bounding box center [277, 450] width 181 height 23
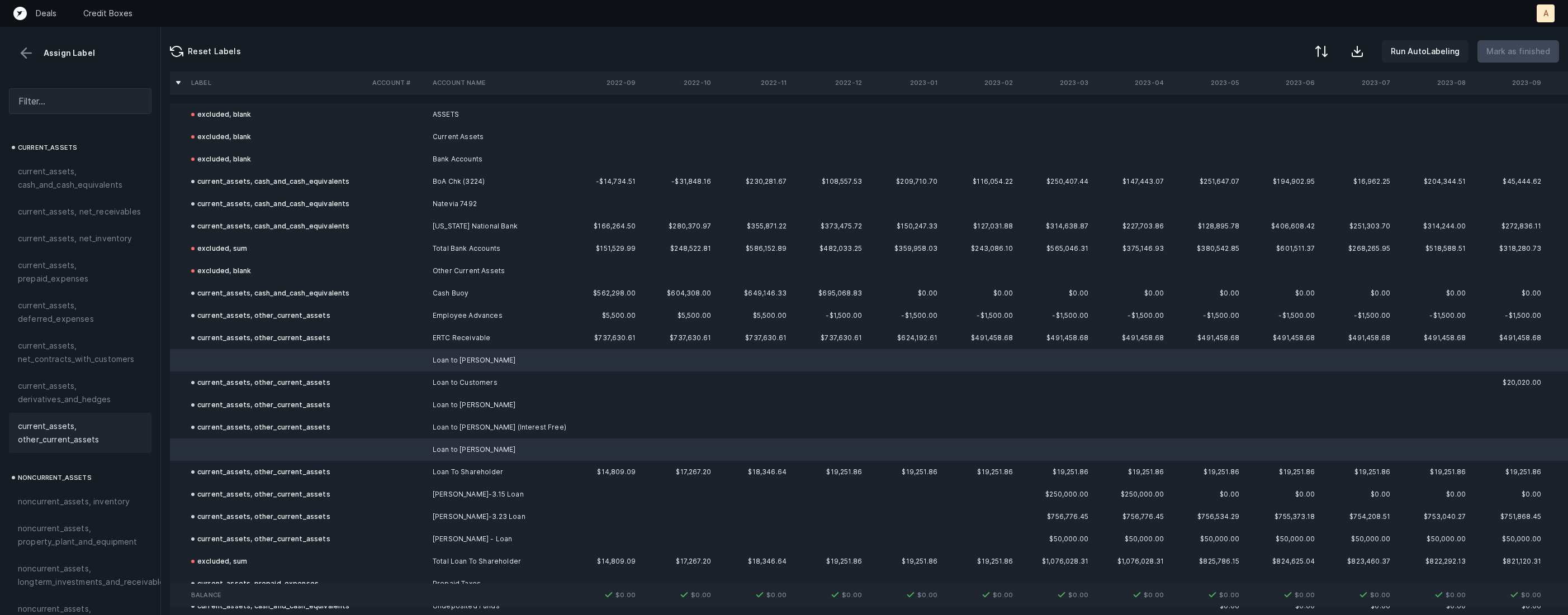
click at [71, 432] on span "current_assets, other_current_assets" at bounding box center [80, 433] width 124 height 27
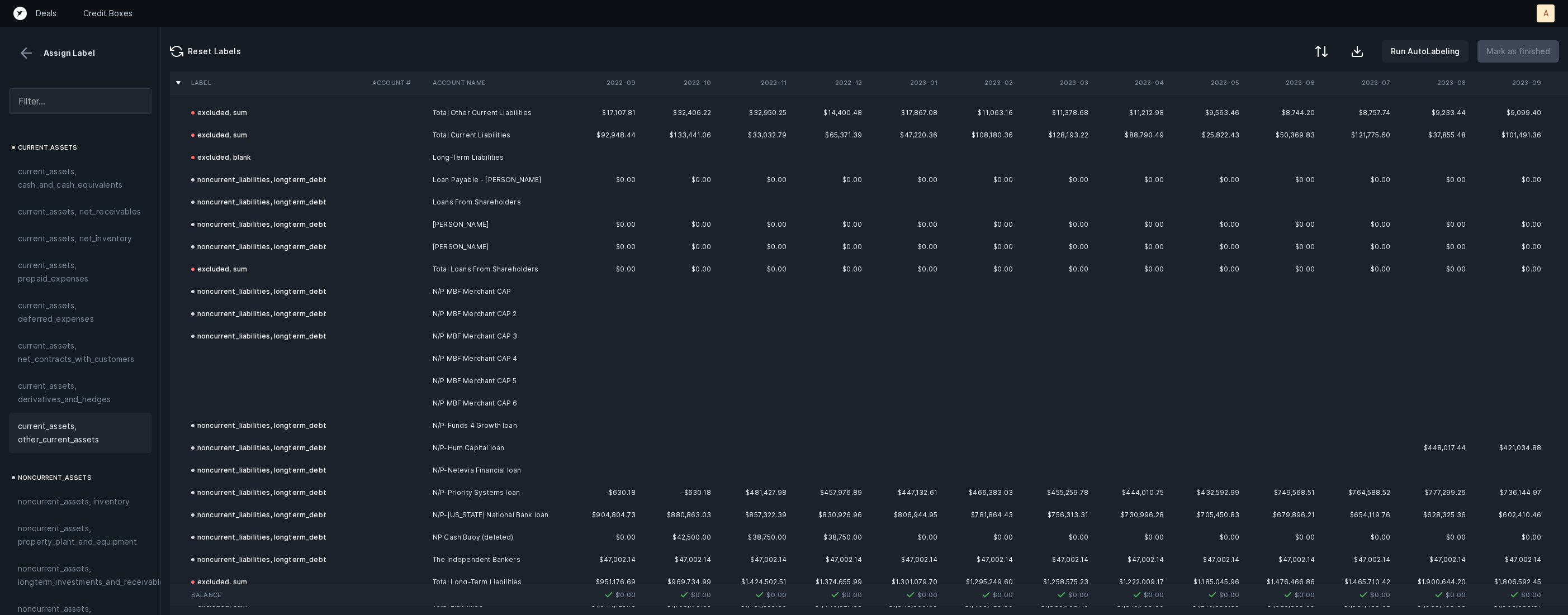
scroll to position [1395, 0]
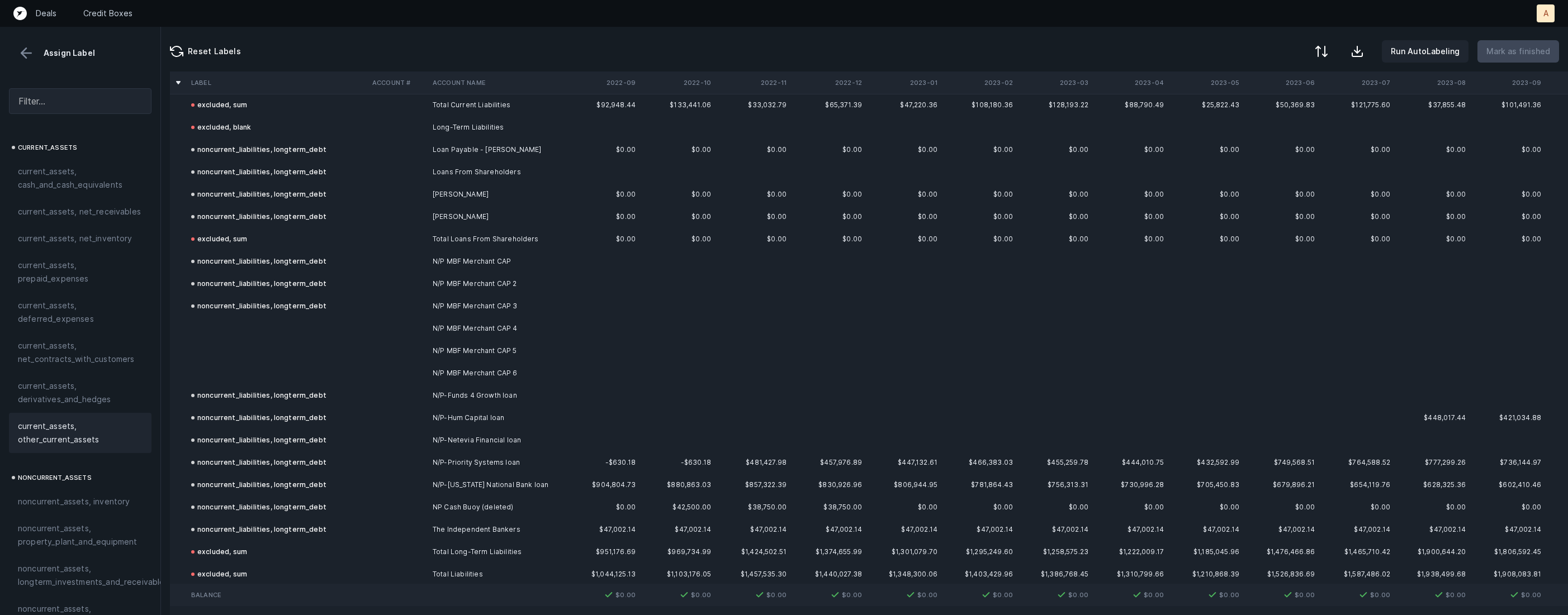
click at [444, 321] on td "N/P MBF Merchant CAP 4" at bounding box center [497, 328] width 137 height 23
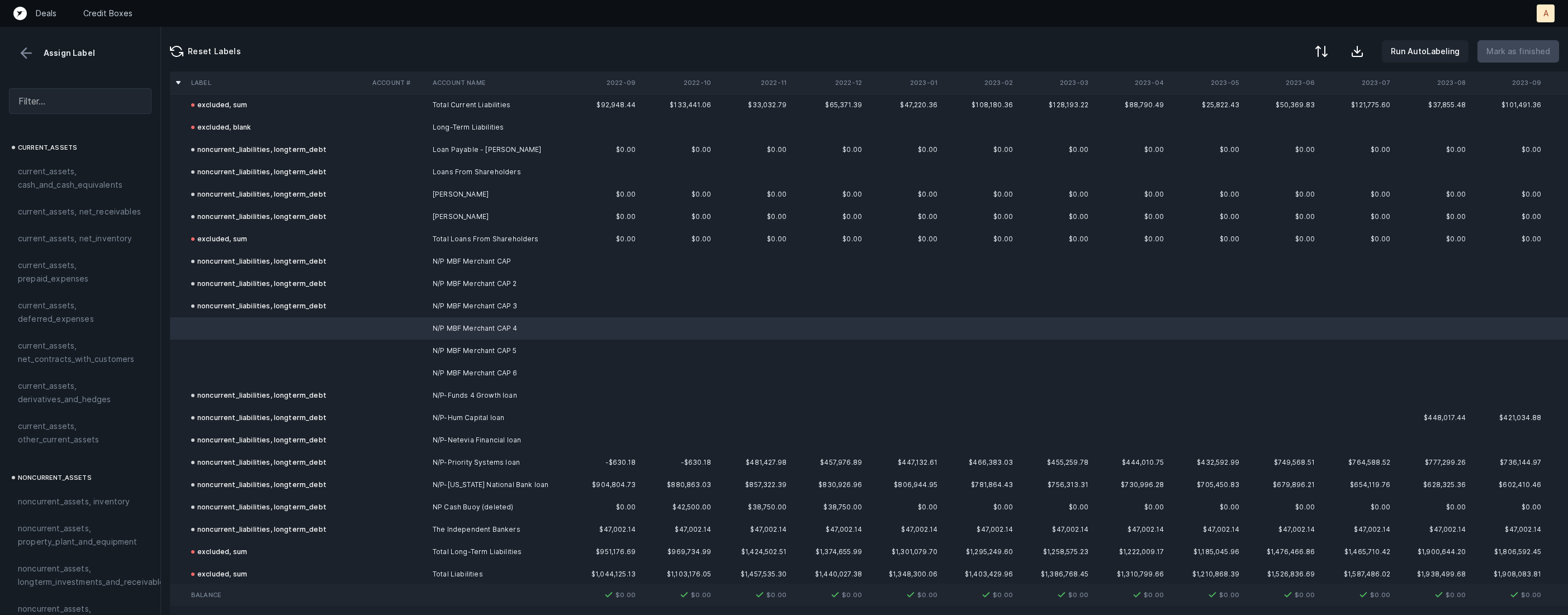
click at [403, 357] on td at bounding box center [398, 350] width 61 height 23
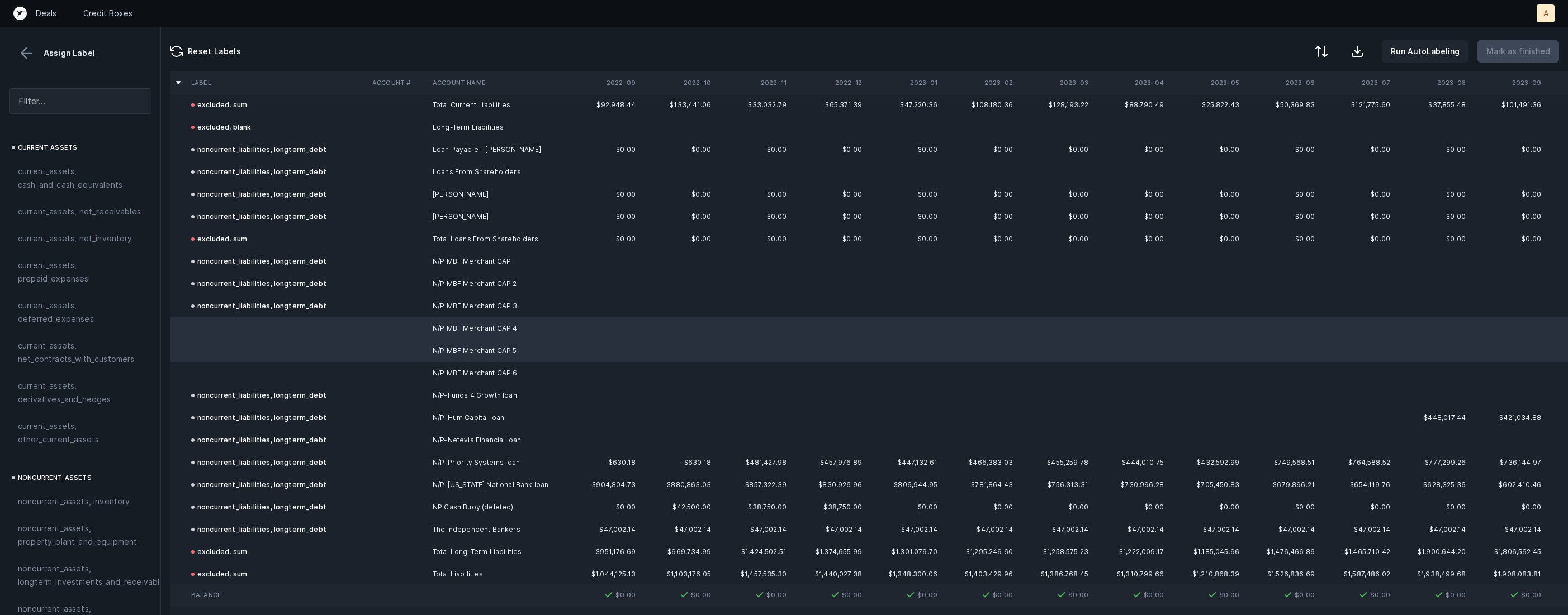
click at [336, 371] on td at bounding box center [277, 373] width 181 height 23
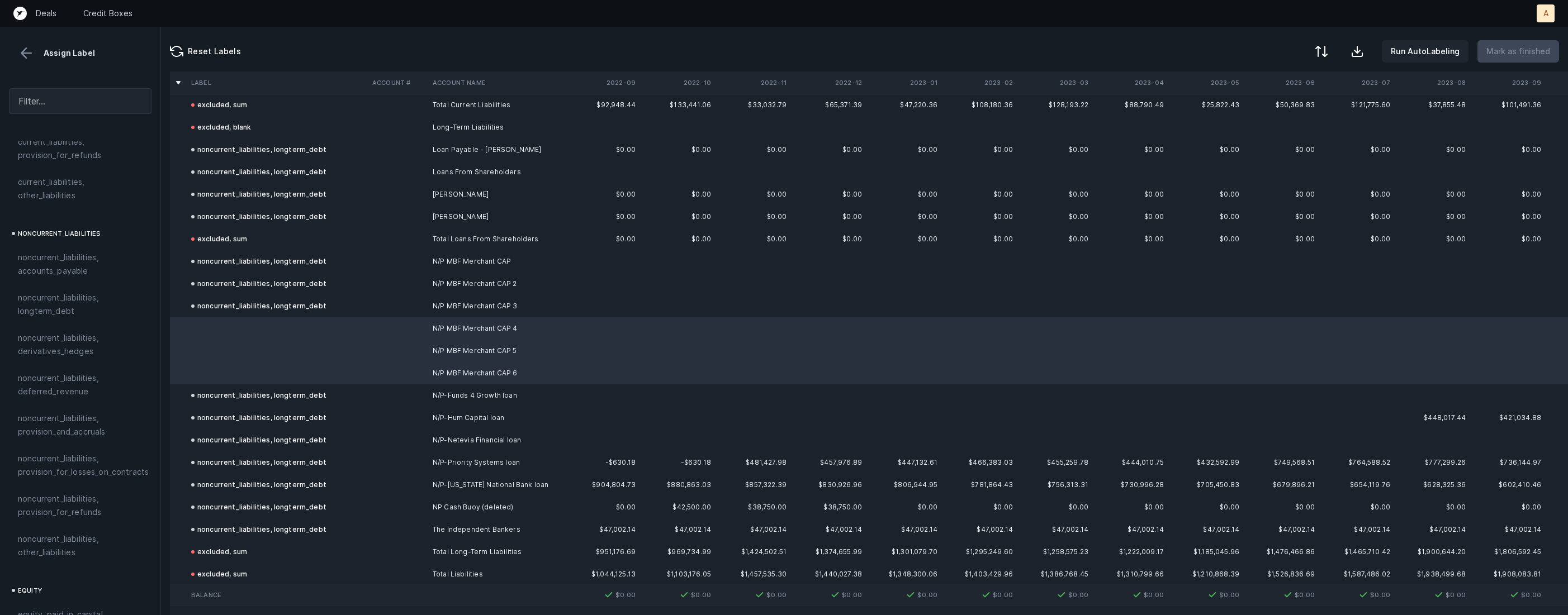
scroll to position [1009, 0]
click at [86, 302] on span "noncurrent_liabilities, longterm_debt" at bounding box center [80, 307] width 124 height 27
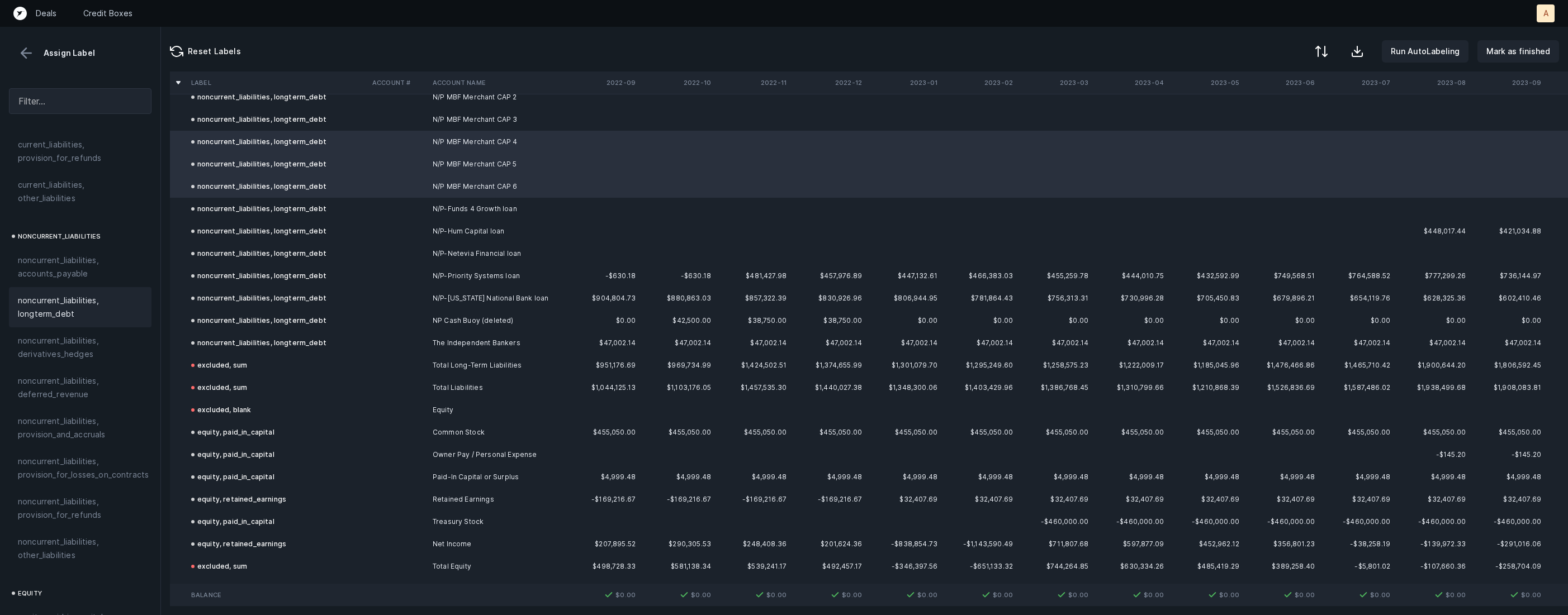
scroll to position [1607, 0]
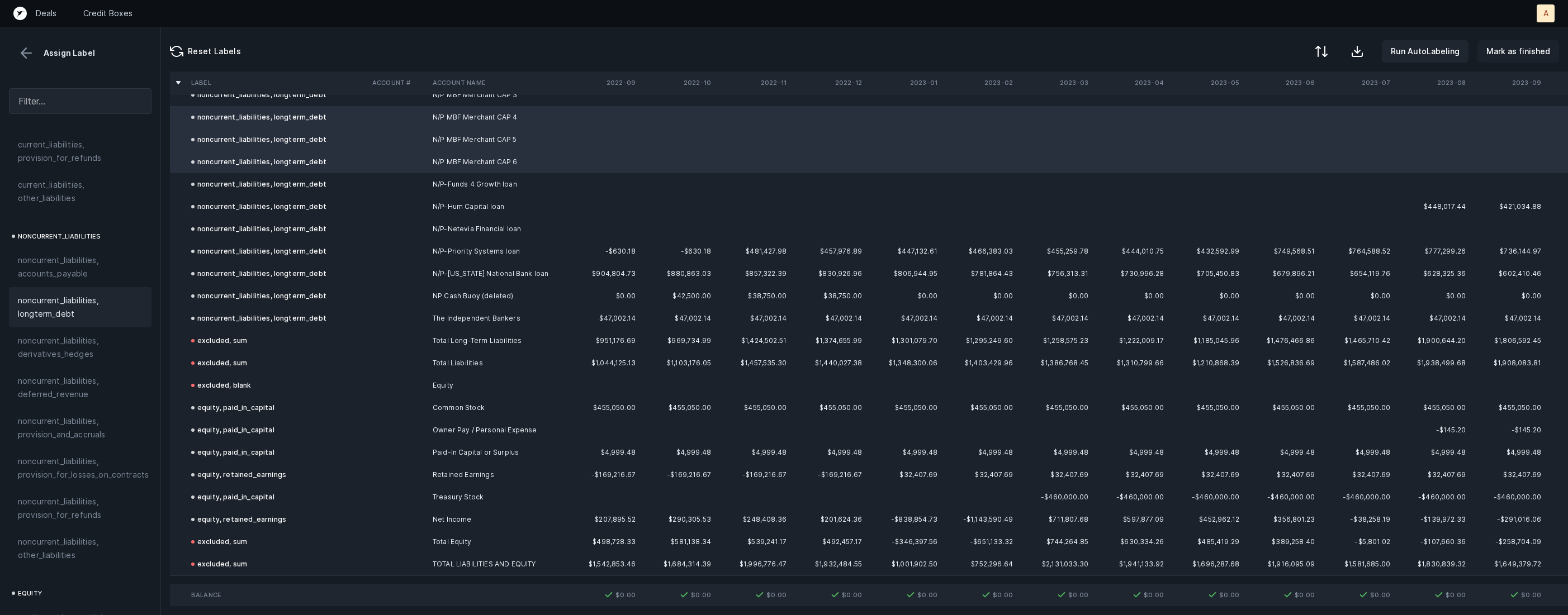
click at [1545, 55] on p "Mark as finished" at bounding box center [1518, 51] width 64 height 13
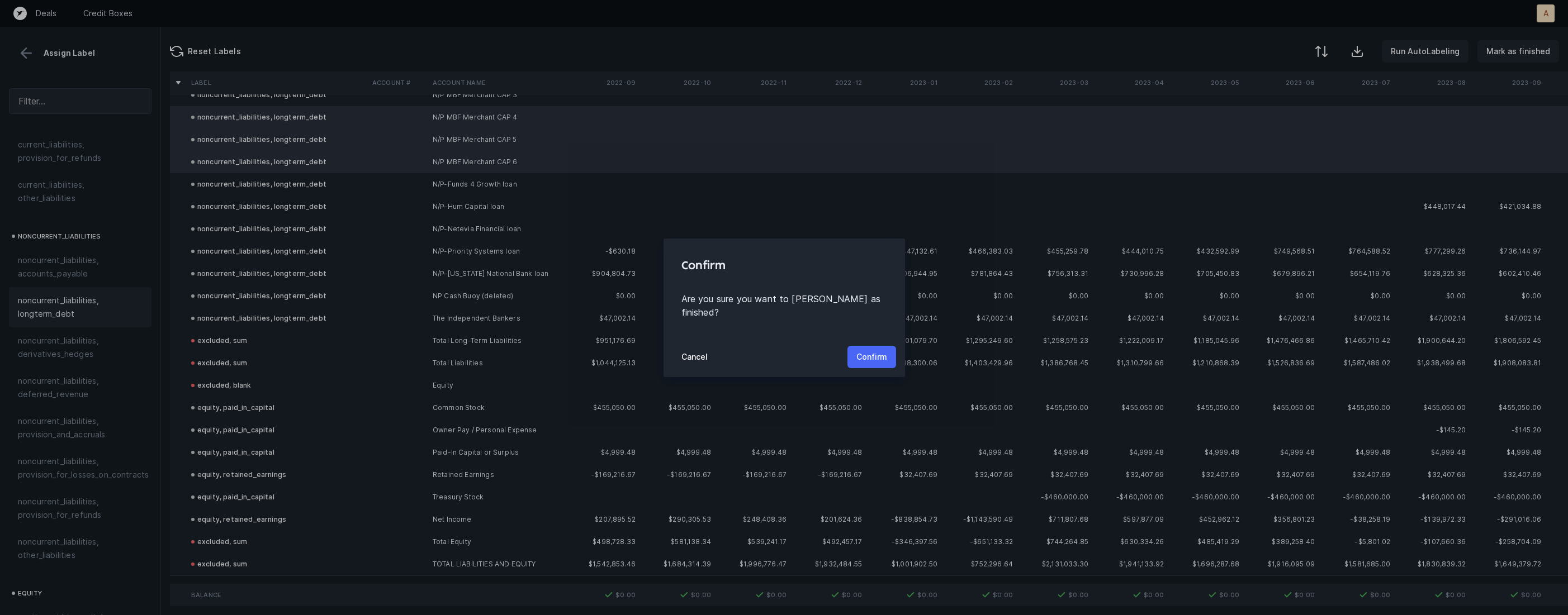
click at [882, 350] on p "Confirm" at bounding box center [872, 356] width 31 height 13
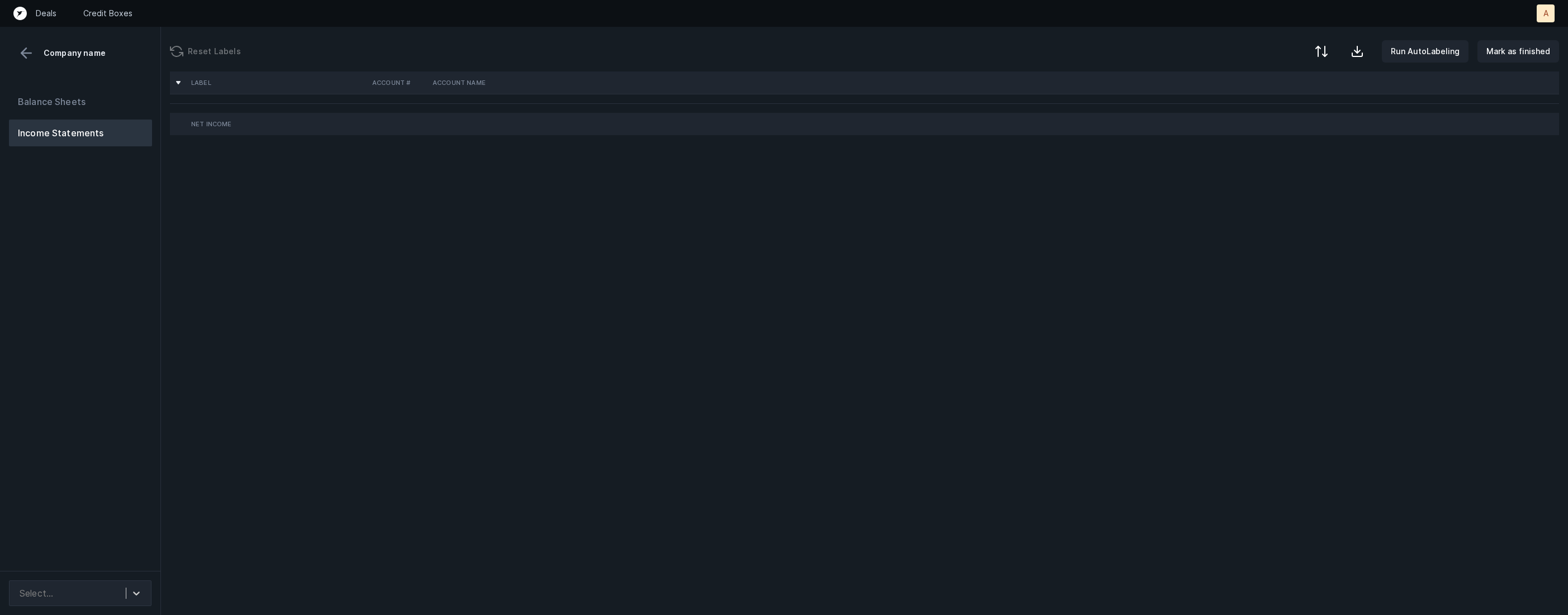
click at [112, 321] on div "Balance Sheets Income Statements" at bounding box center [80, 325] width 161 height 492
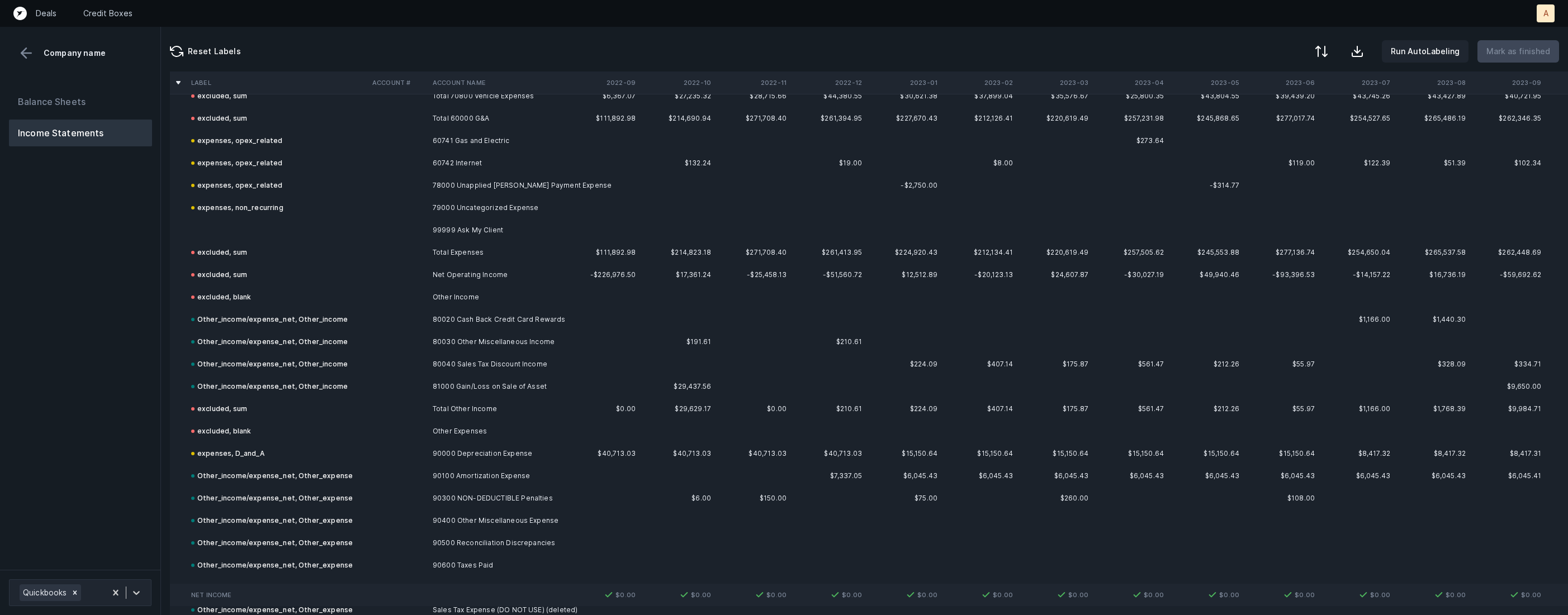
scroll to position [2249, 0]
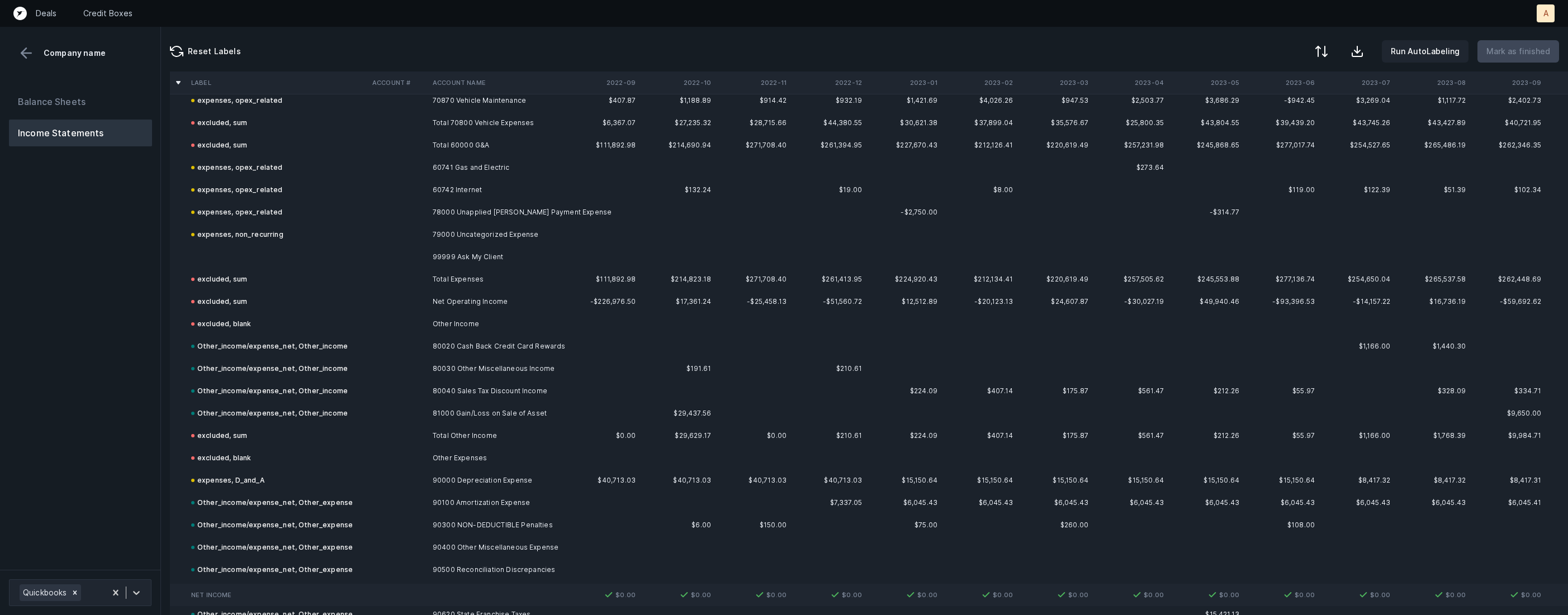
click at [242, 246] on td at bounding box center [277, 257] width 181 height 23
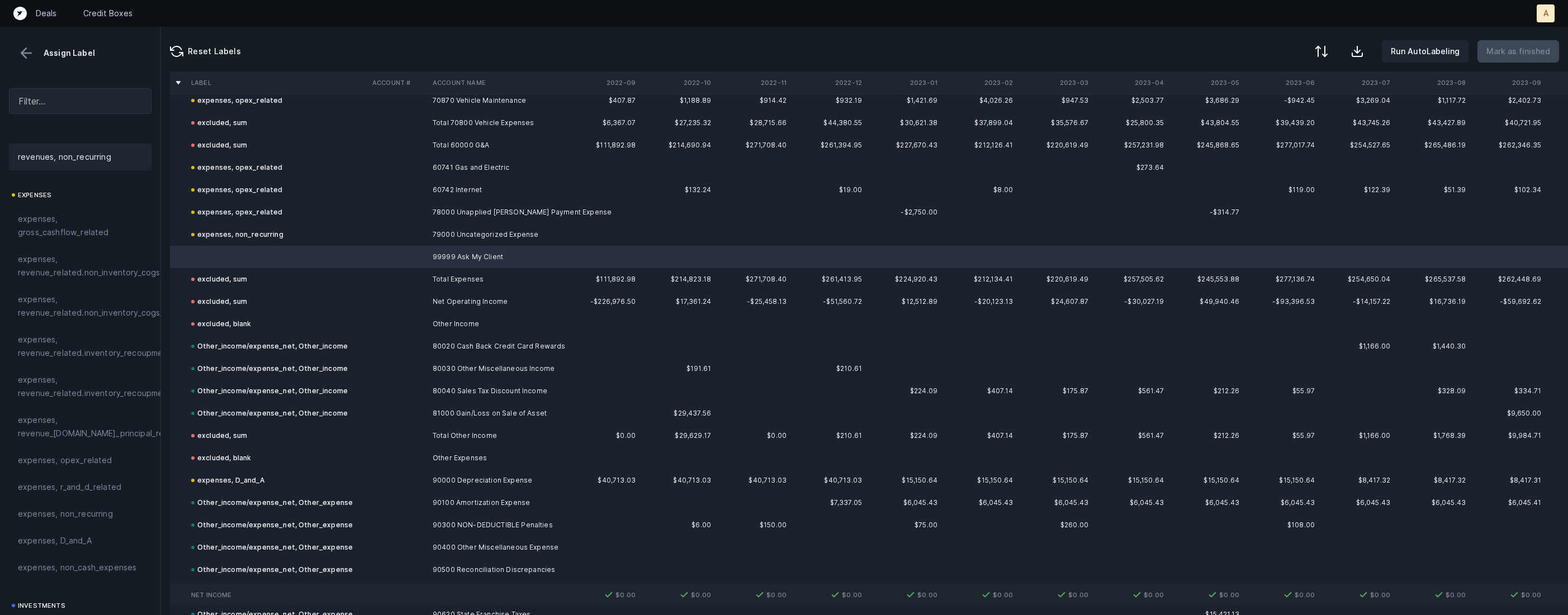
scroll to position [219, 0]
click at [69, 422] on div "expenses, non_recurring" at bounding box center [80, 430] width 142 height 27
click at [26, 50] on button at bounding box center [26, 54] width 17 height 17
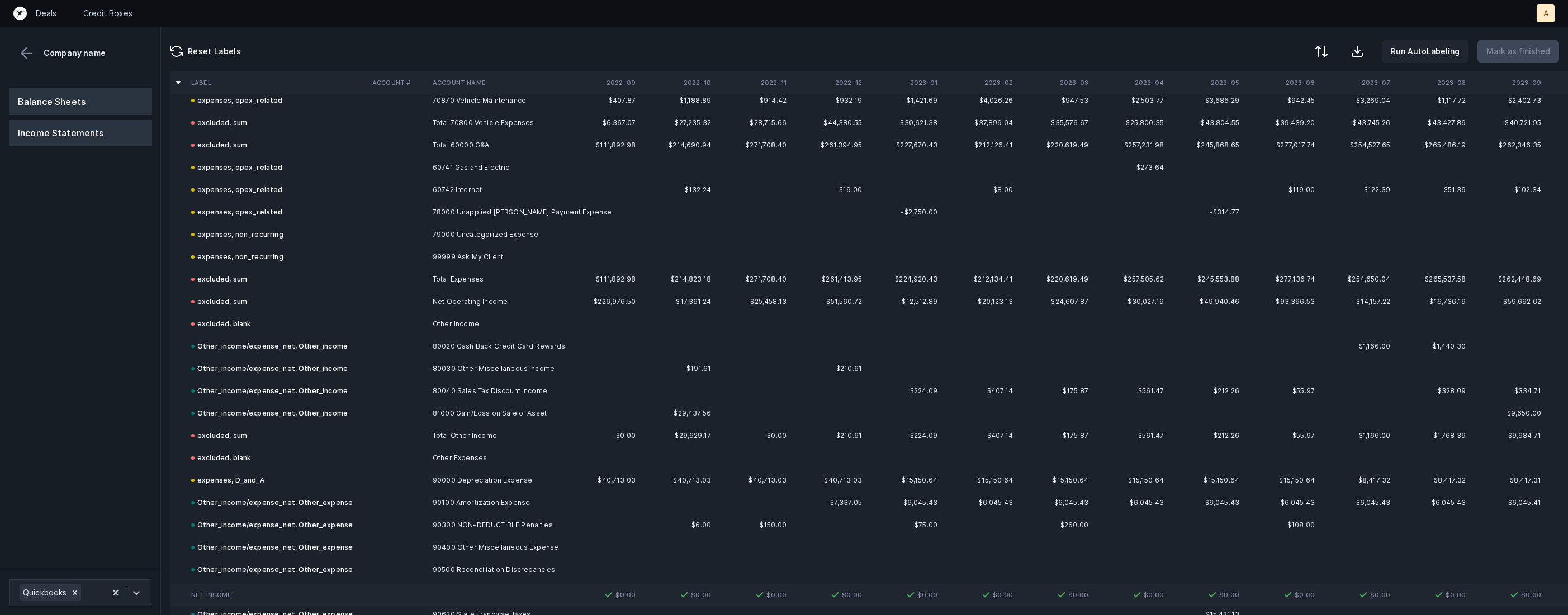
click at [51, 96] on button "Balance Sheets" at bounding box center [81, 102] width 143 height 27
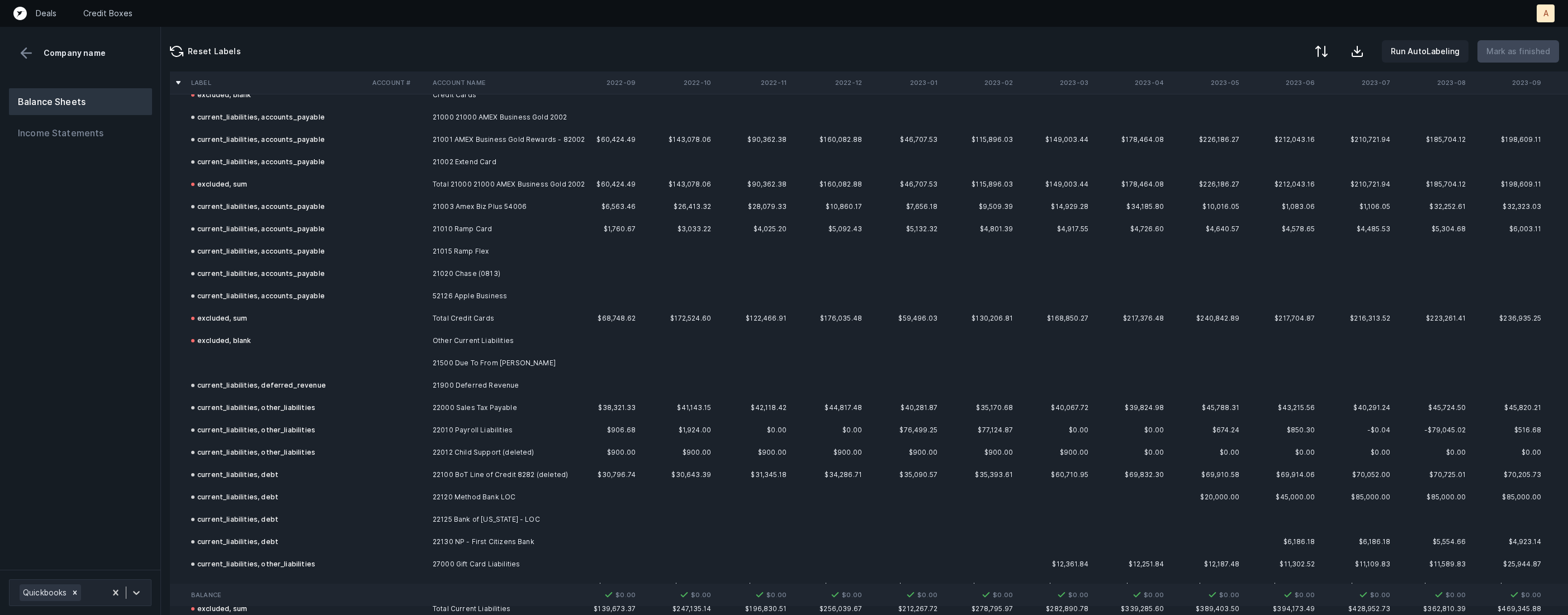
scroll to position [879, 0]
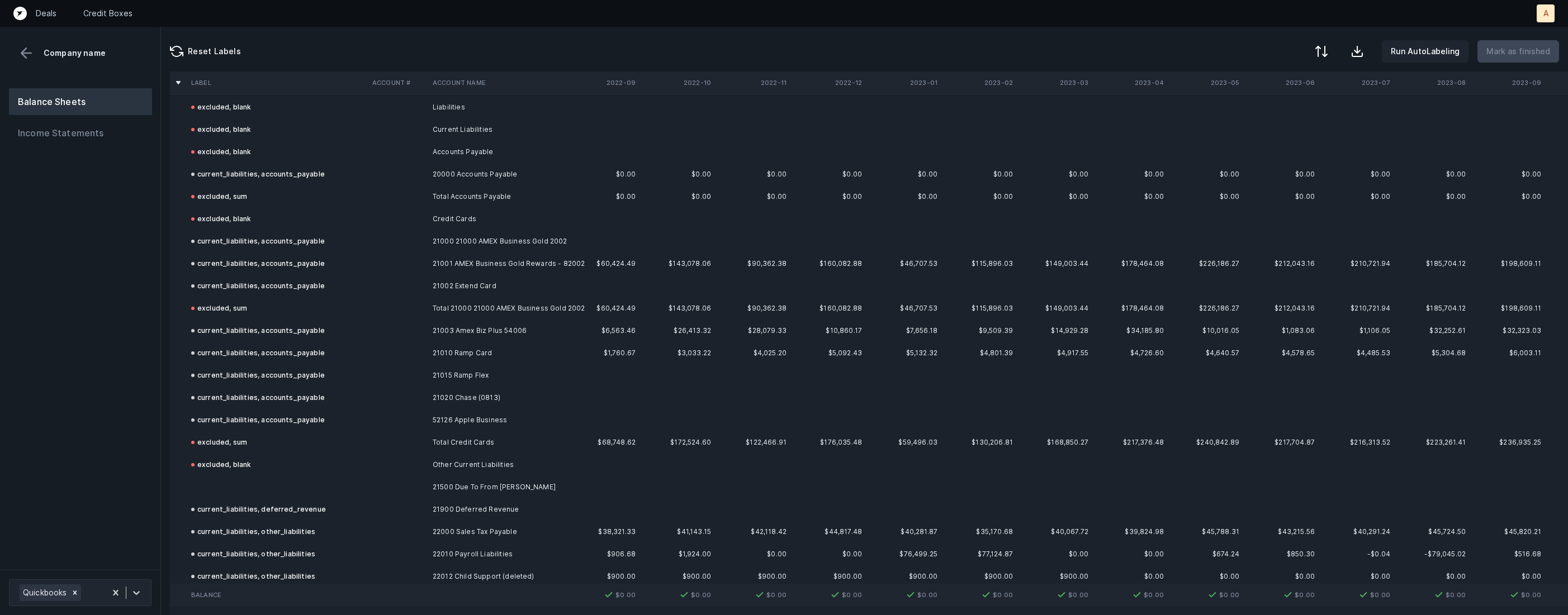
click at [245, 483] on td at bounding box center [277, 487] width 181 height 23
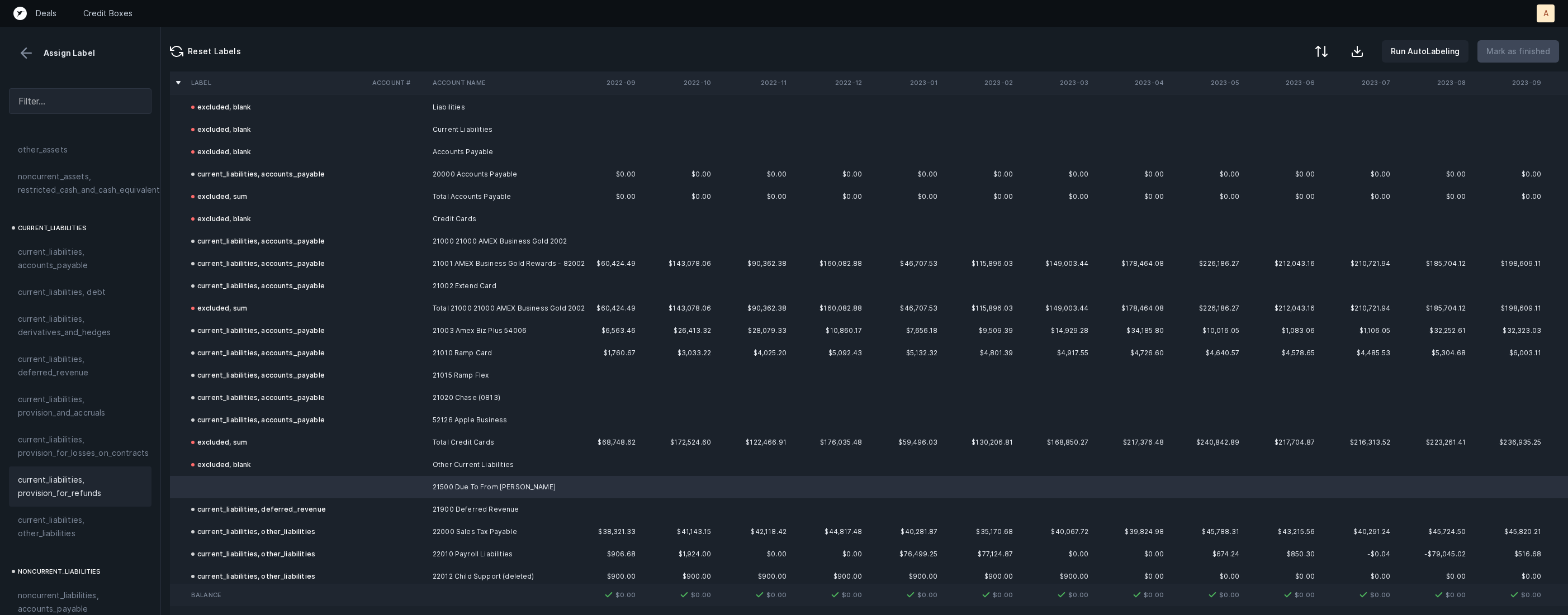
scroll to position [687, 0]
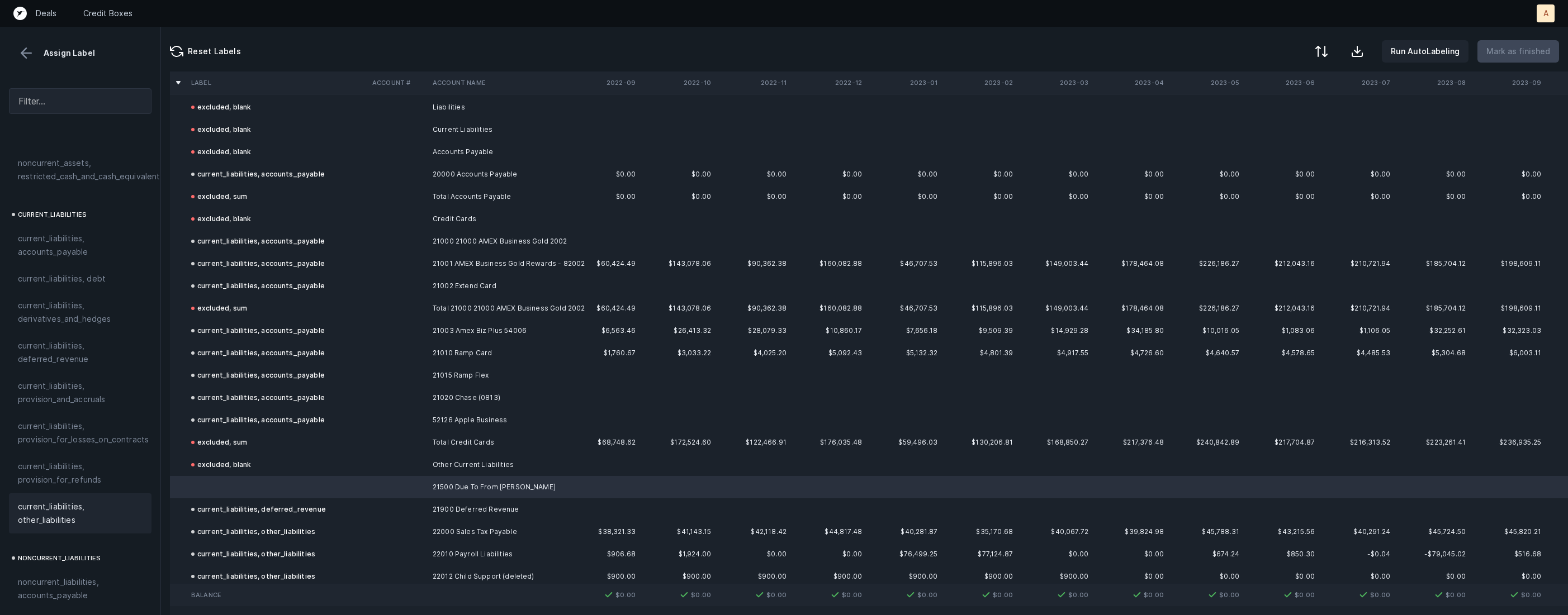
click at [61, 502] on span "current_liabilities, other_liabilities" at bounding box center [80, 513] width 124 height 27
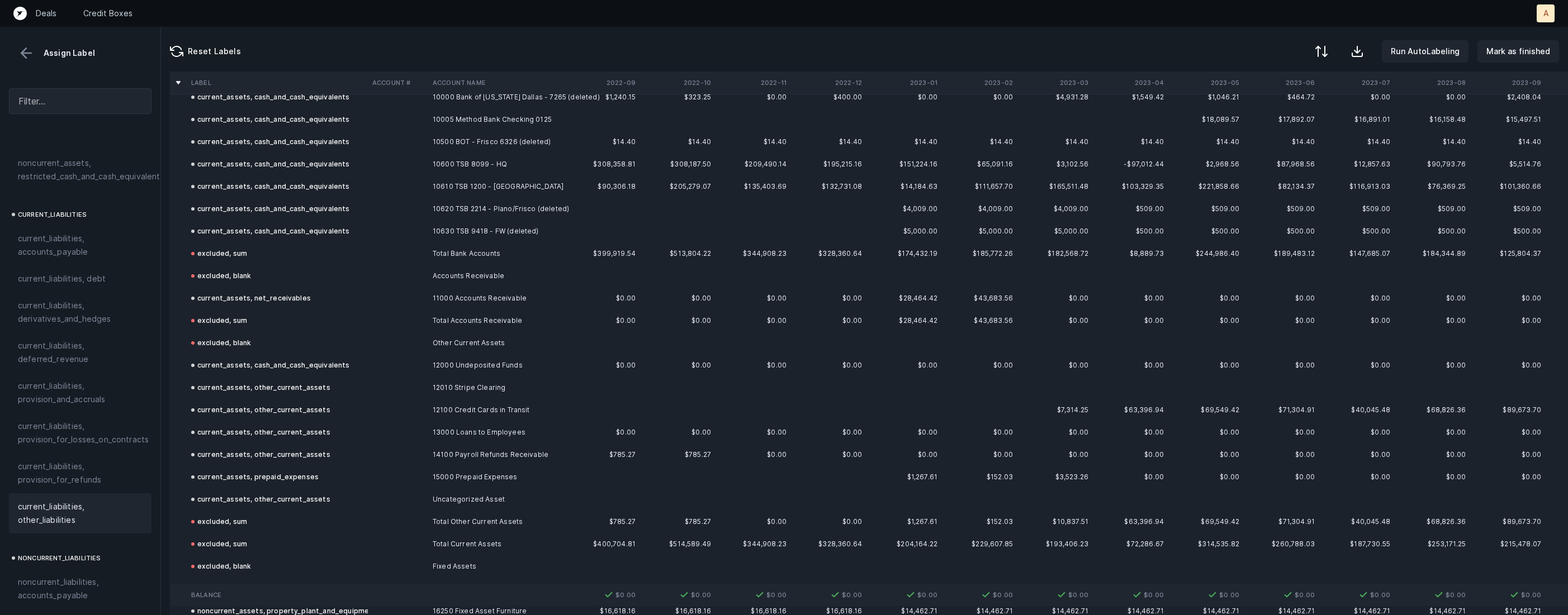
scroll to position [0, 0]
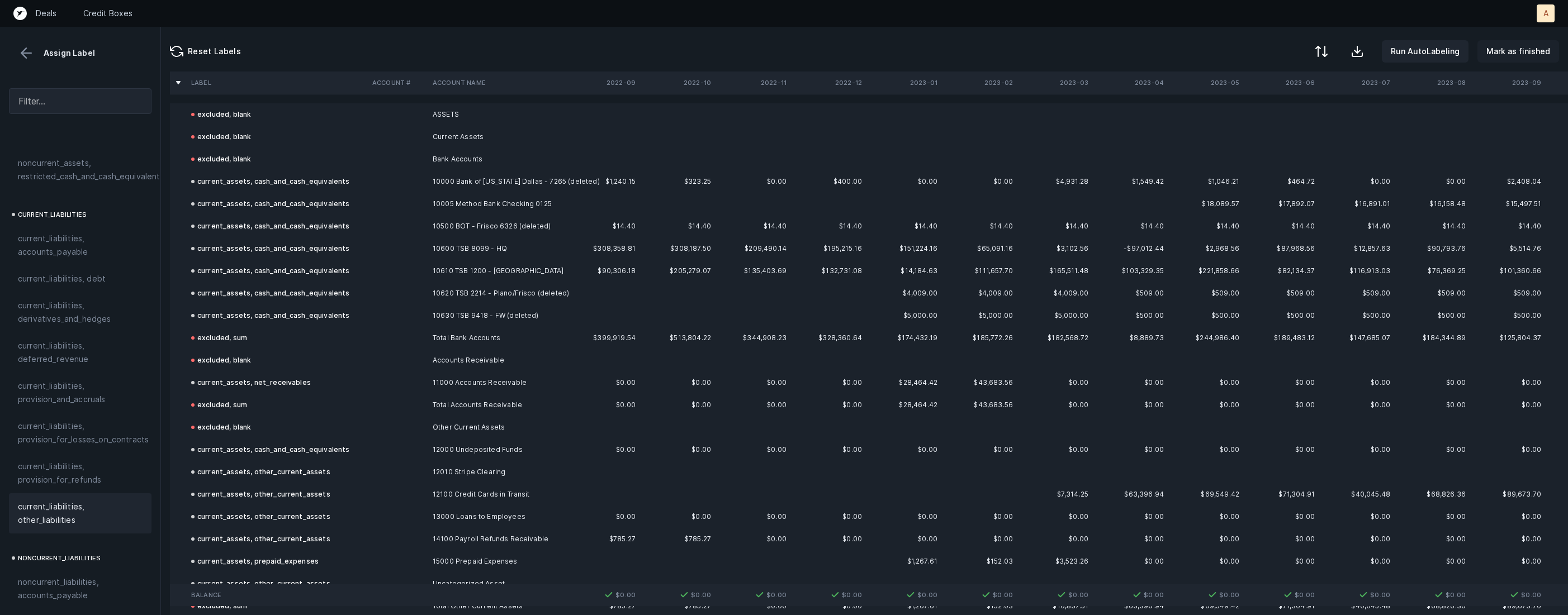
click at [1540, 47] on p "Mark as finished" at bounding box center [1518, 51] width 64 height 13
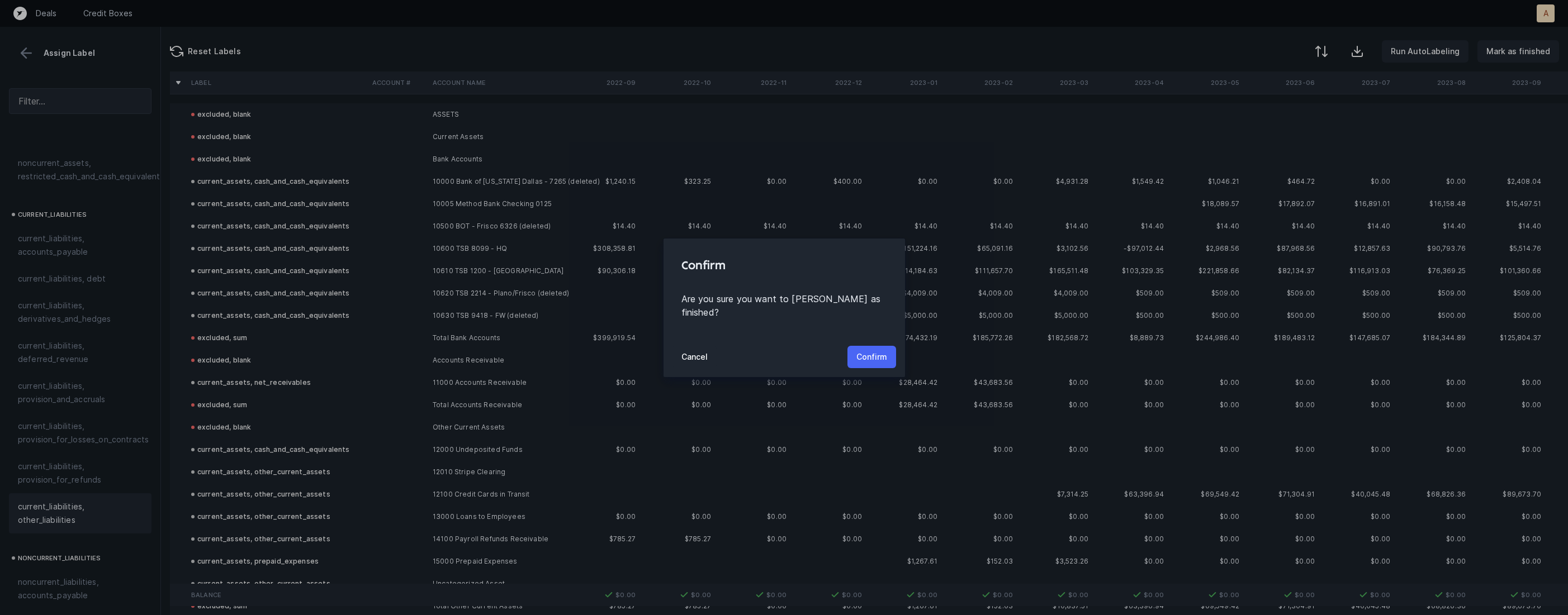
click at [859, 353] on p "Confirm" at bounding box center [872, 356] width 31 height 13
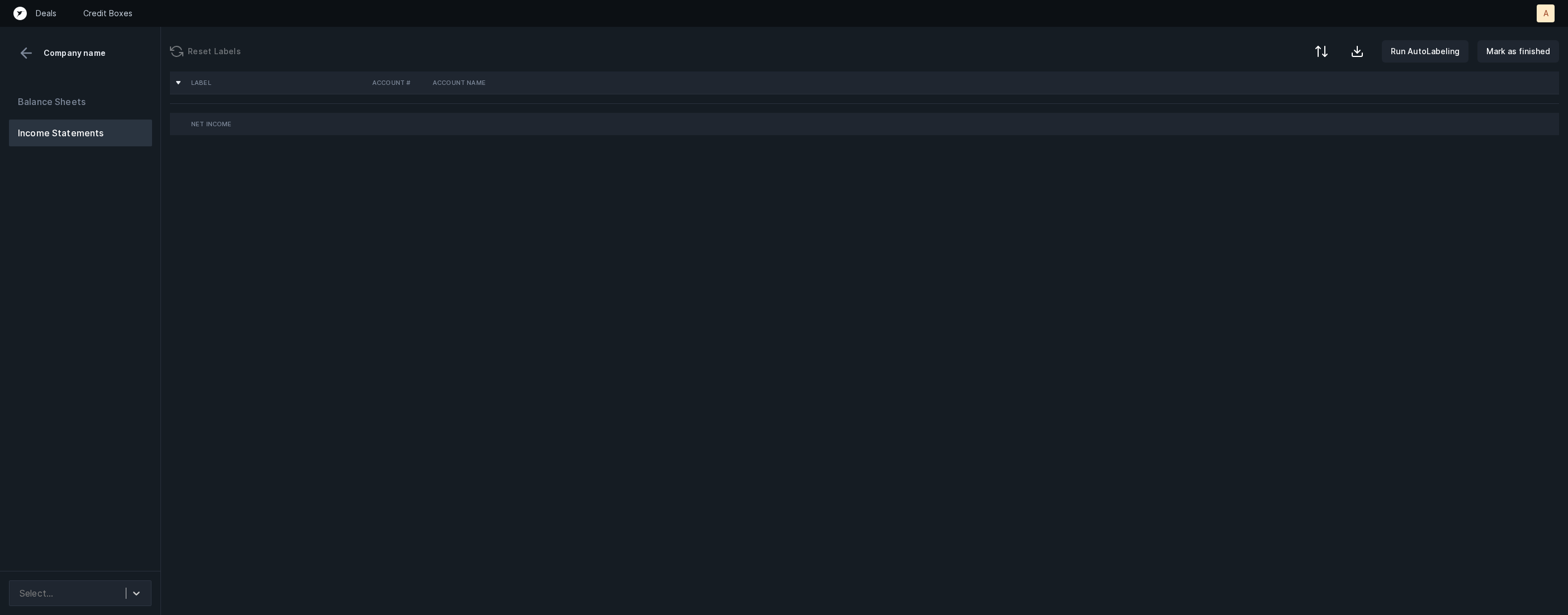
click at [96, 260] on div "Balance Sheets Income Statements" at bounding box center [80, 325] width 161 height 492
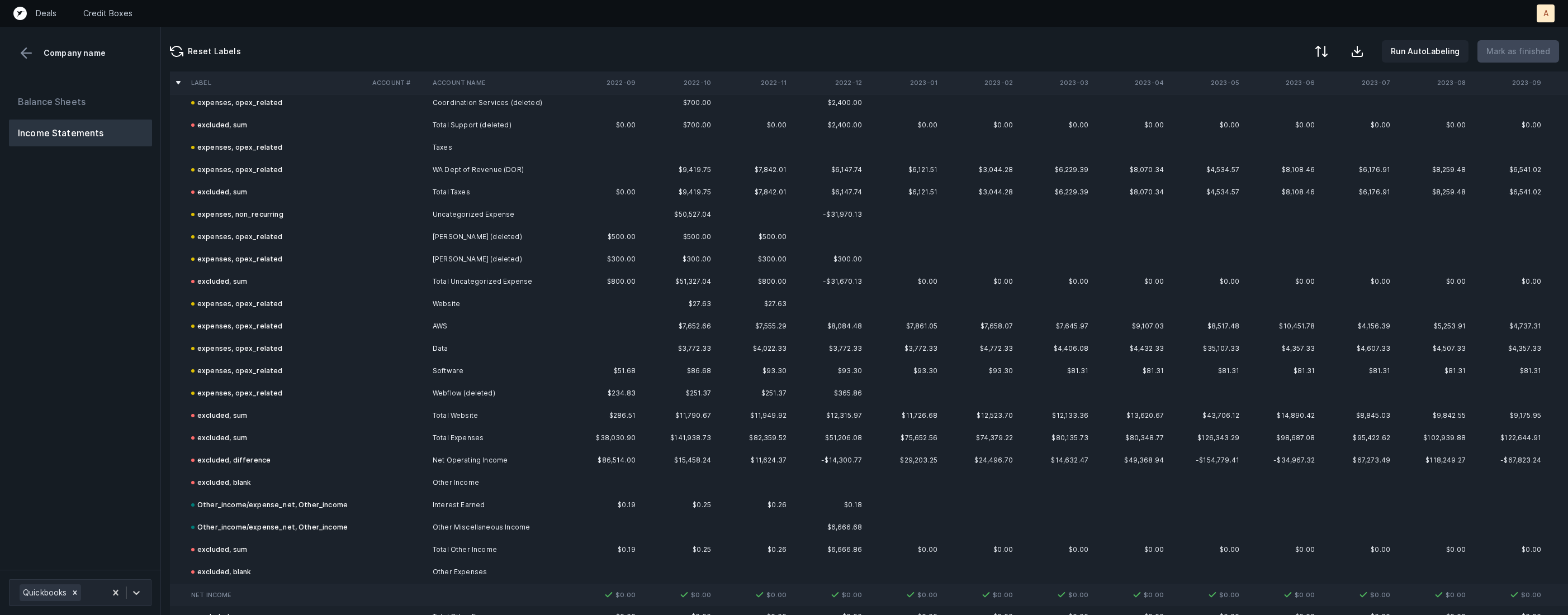
scroll to position [1405, 0]
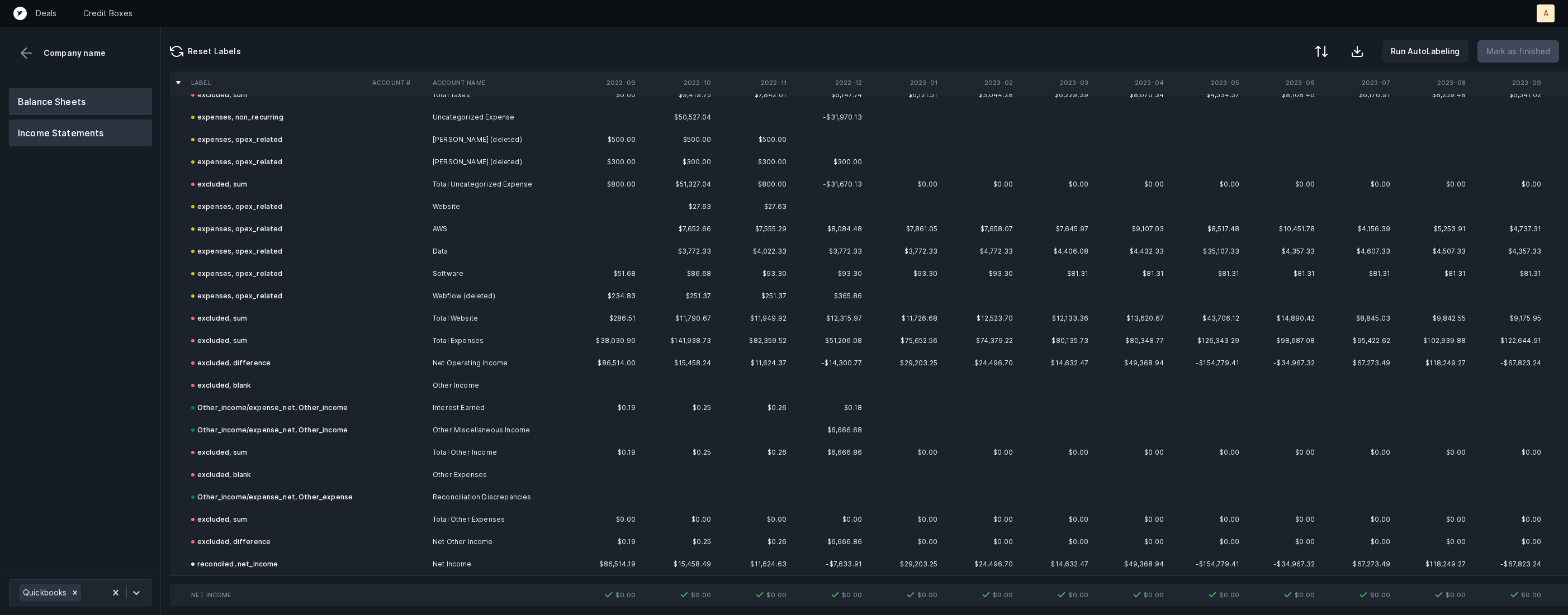
click at [57, 91] on button "Balance Sheets" at bounding box center [81, 102] width 143 height 27
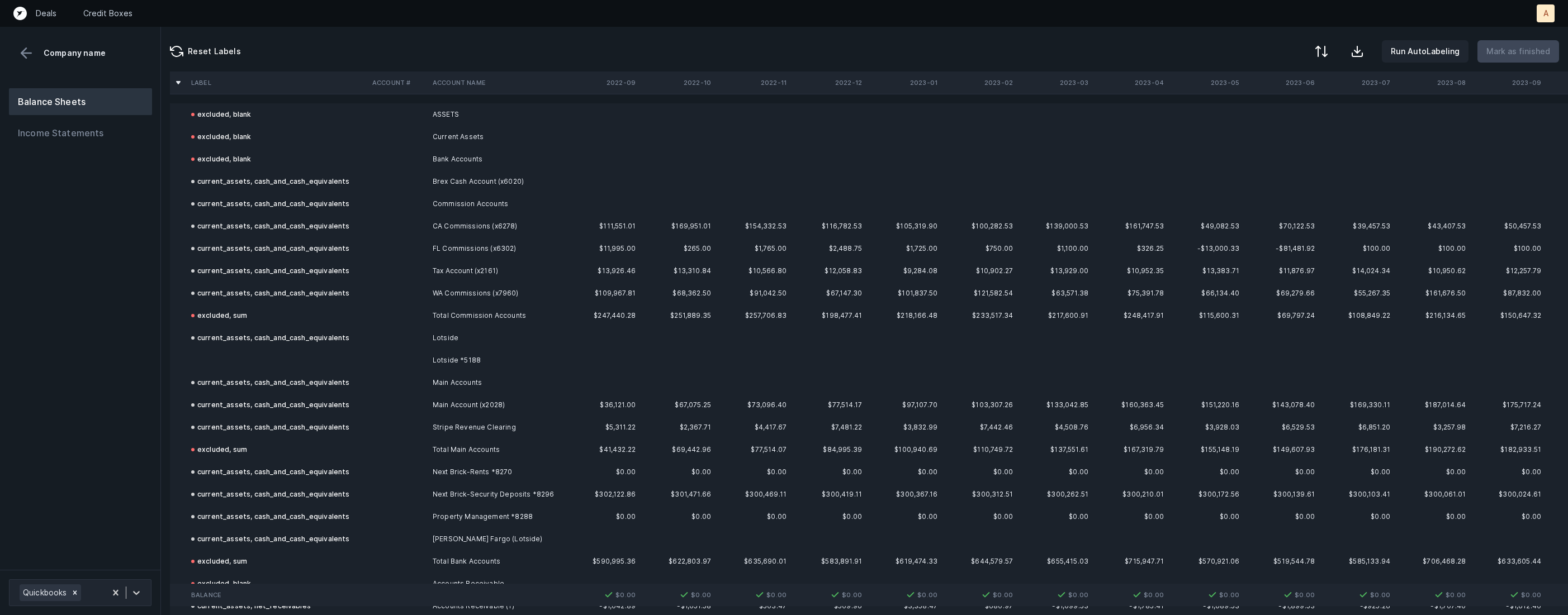
click at [343, 363] on td at bounding box center [277, 360] width 181 height 23
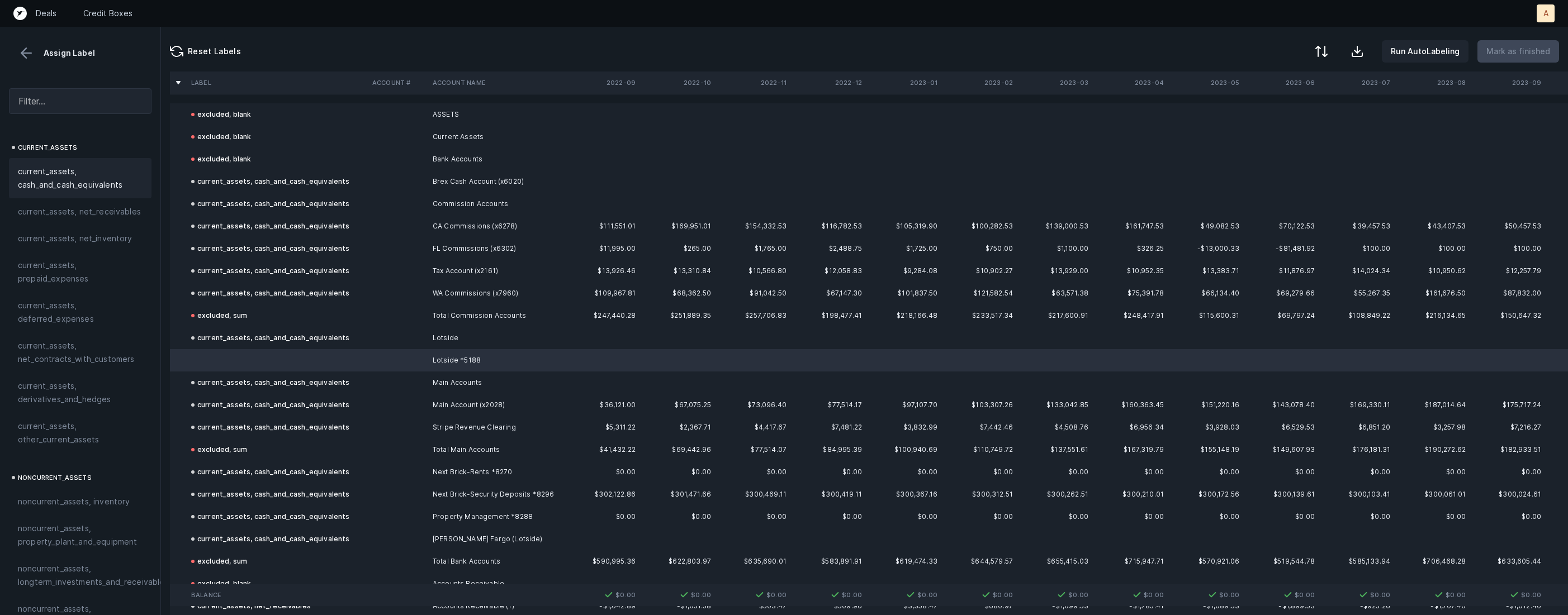
click at [92, 171] on span "current_assets, cash_and_cash_equivalents" at bounding box center [80, 178] width 124 height 27
click at [1534, 49] on p "Mark as finished" at bounding box center [1518, 51] width 64 height 13
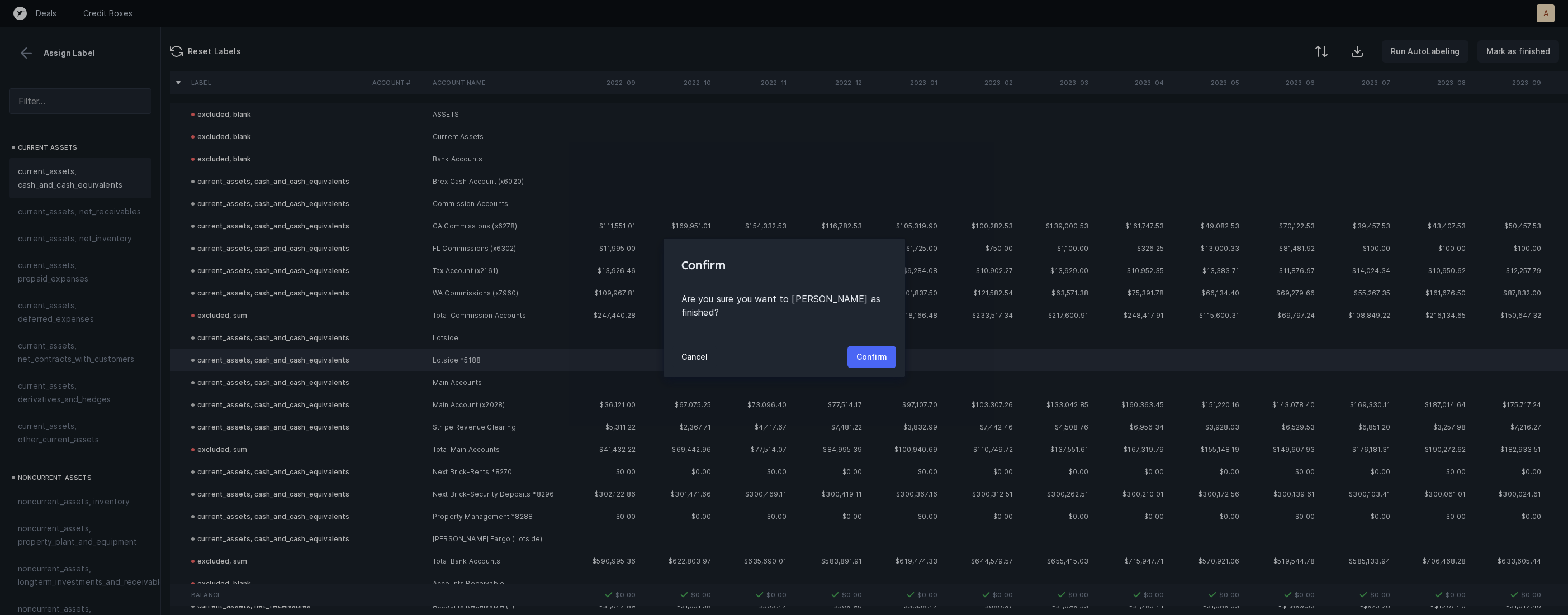
click at [861, 359] on button "Confirm" at bounding box center [872, 356] width 49 height 23
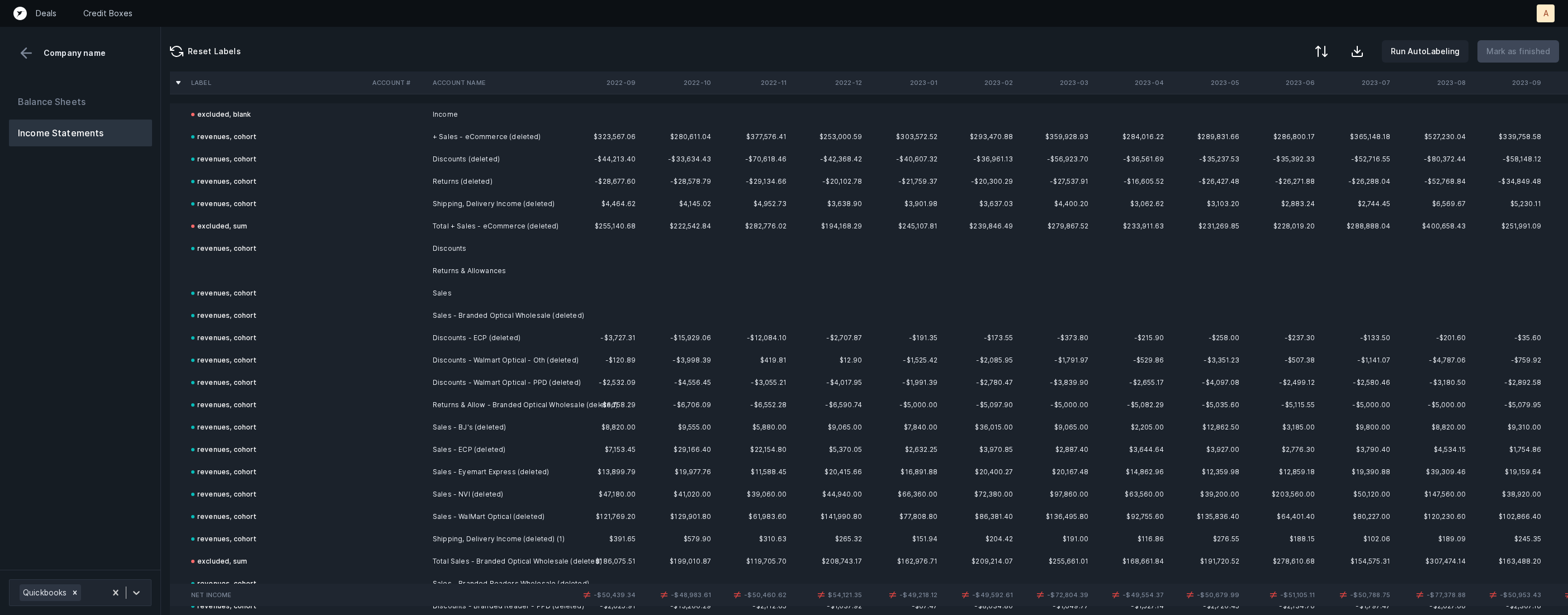
click at [517, 269] on td "Returns & Allowances" at bounding box center [497, 271] width 137 height 23
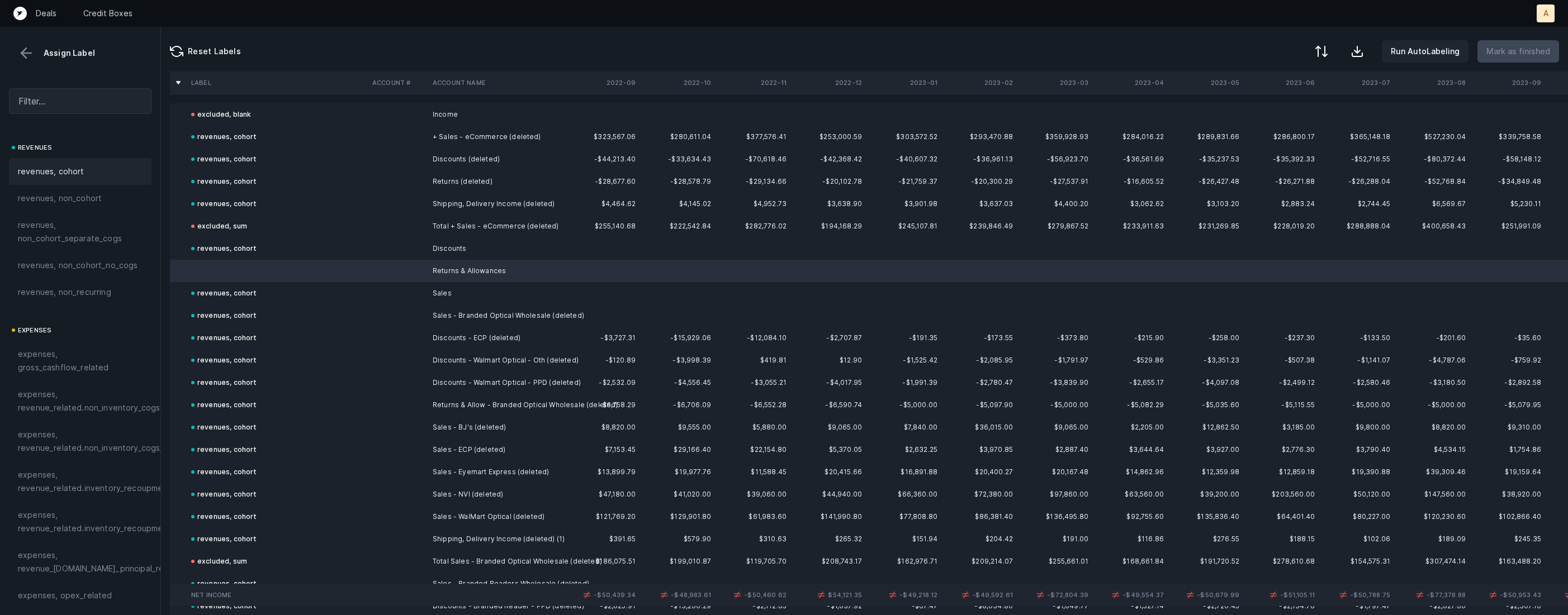
click at [117, 177] on div "revenues, cohort" at bounding box center [80, 171] width 124 height 13
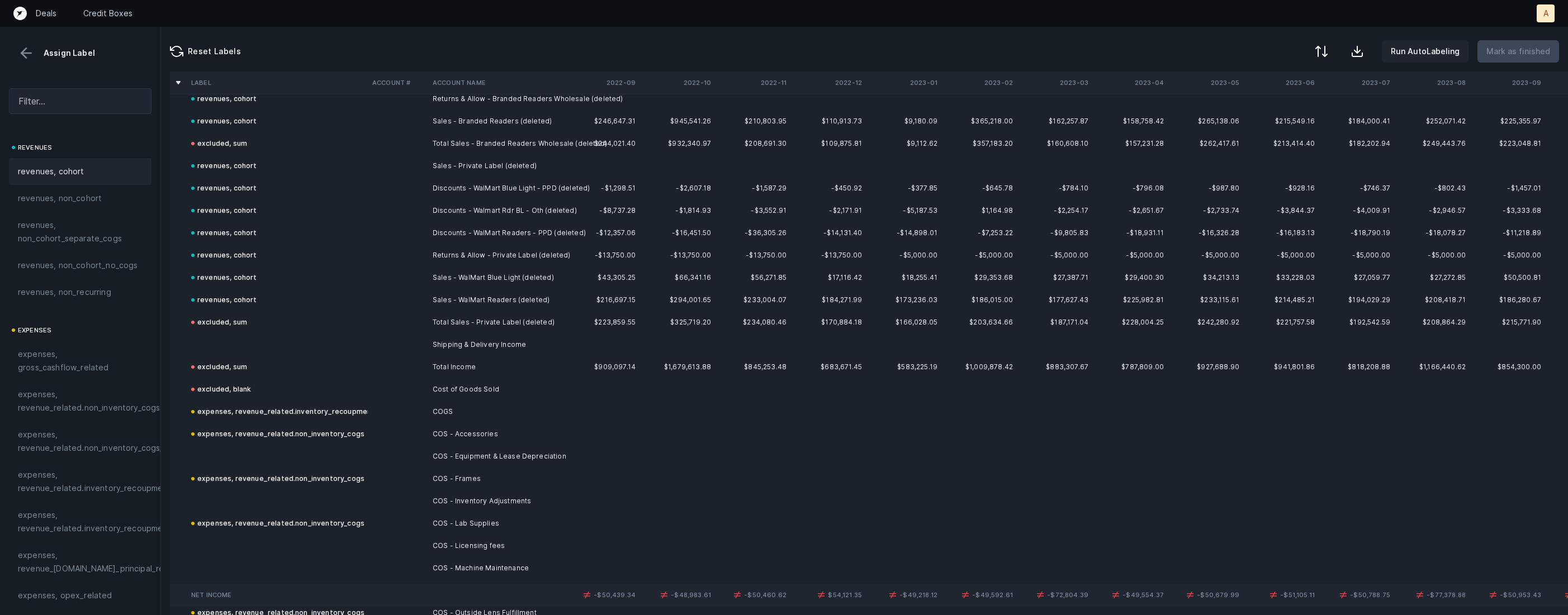
scroll to position [579, 0]
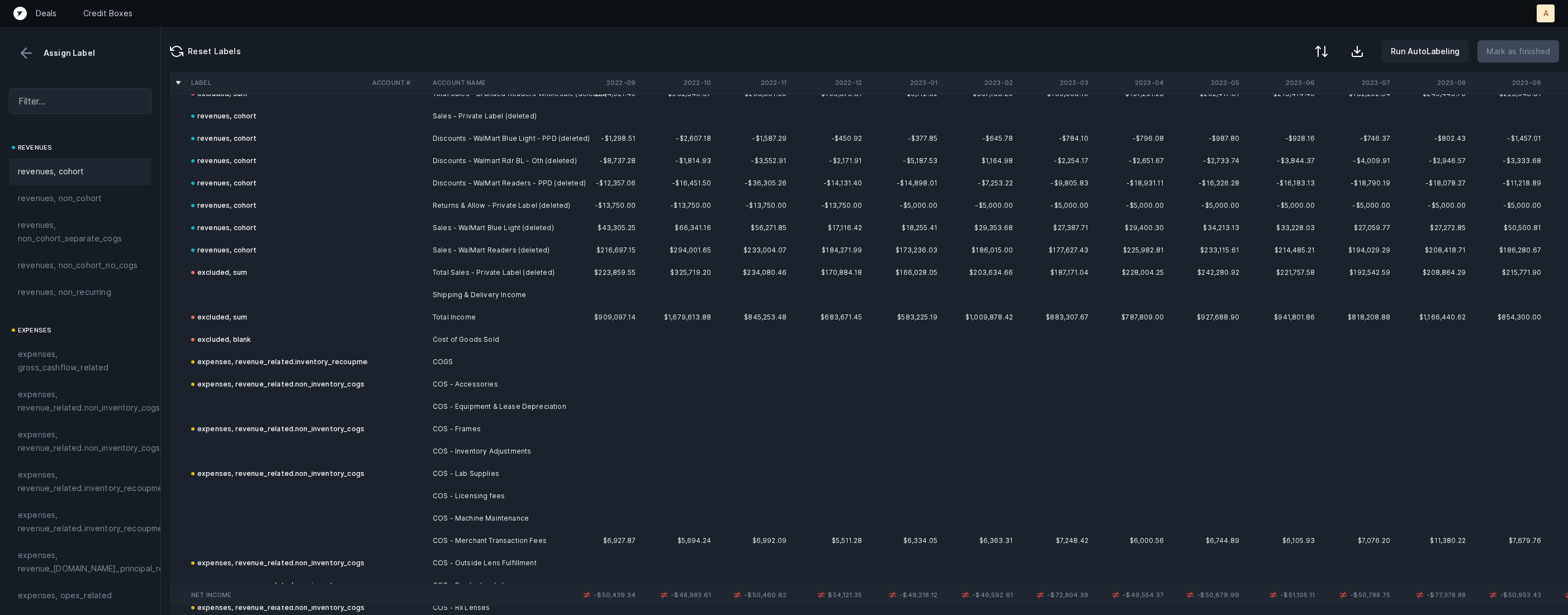
click at [504, 299] on td "Shipping & Delivery Income" at bounding box center [497, 295] width 137 height 23
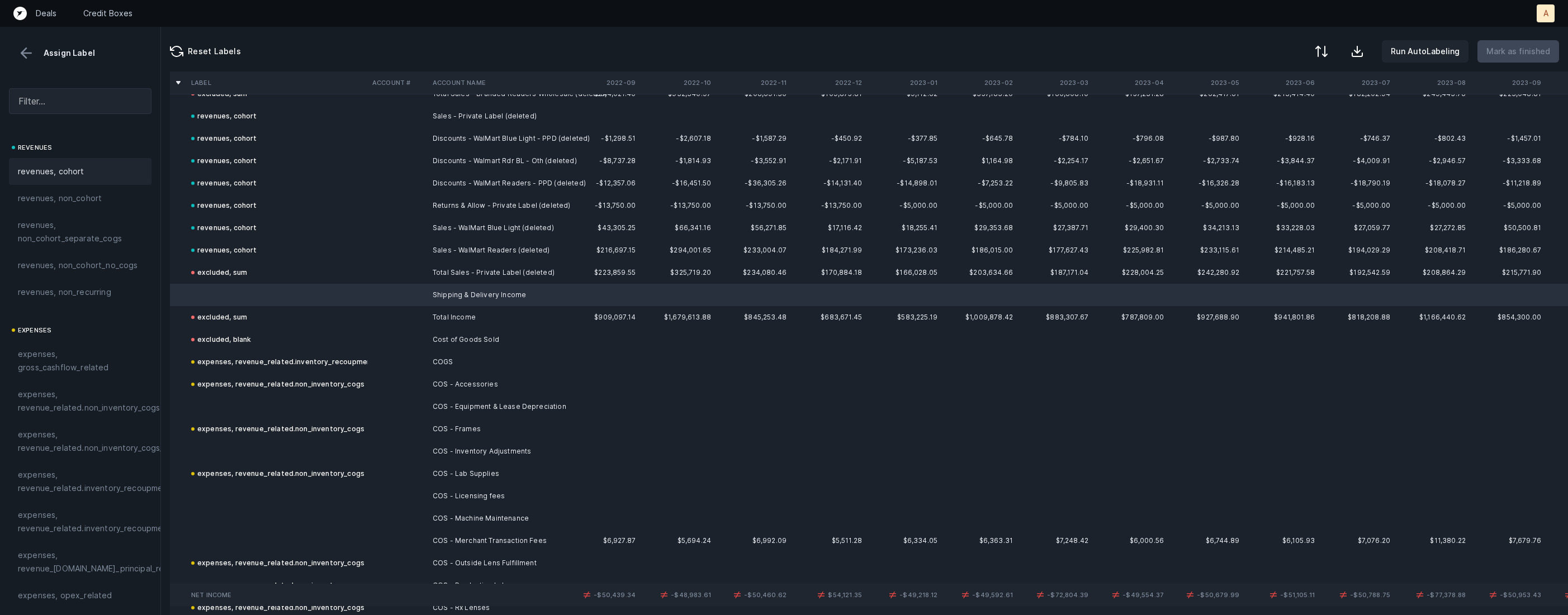
click at [92, 165] on div "revenues, cohort" at bounding box center [80, 171] width 124 height 13
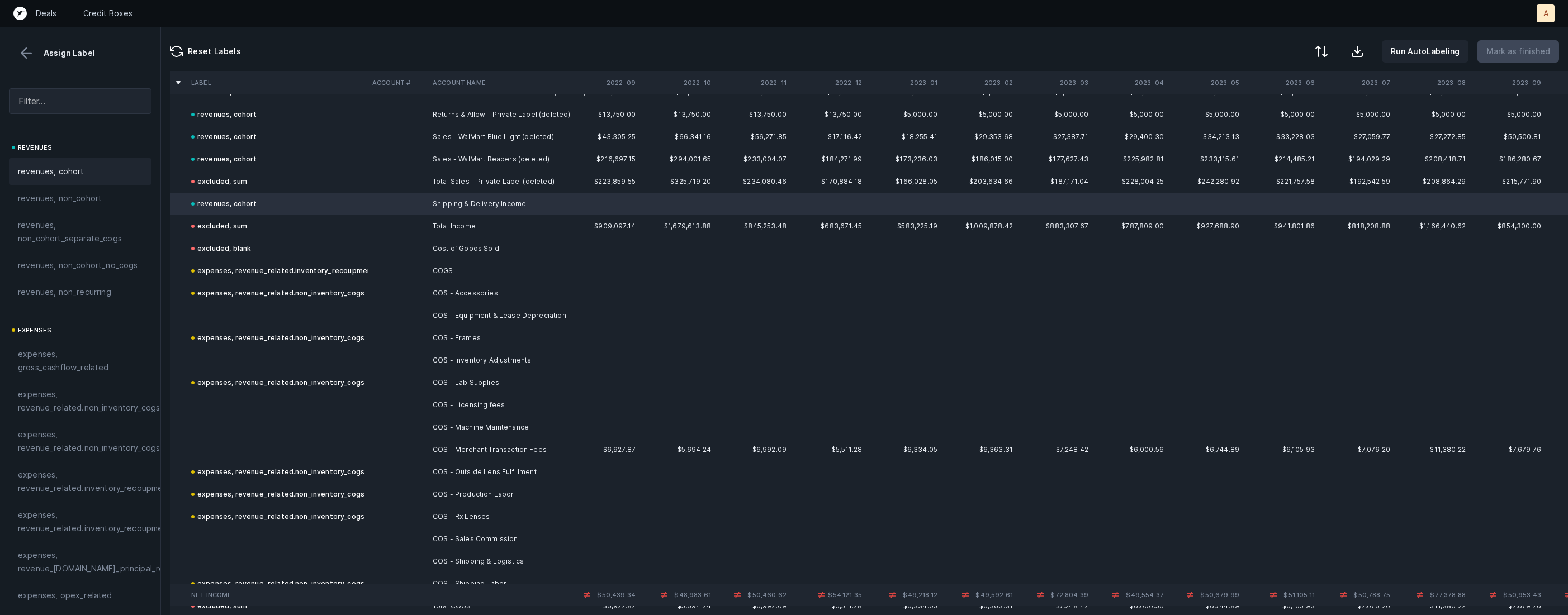
scroll to position [736, 0]
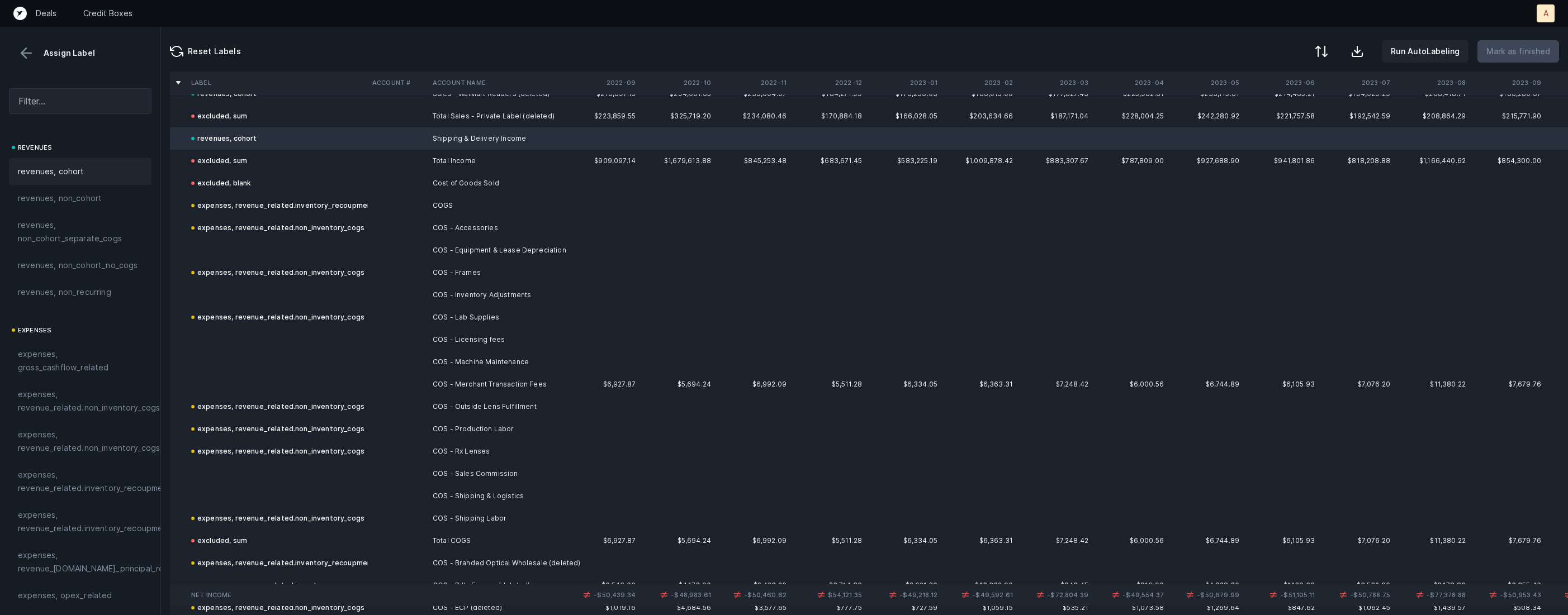
click at [429, 245] on td "COS - Equipment & Lease Depreciation" at bounding box center [497, 250] width 137 height 23
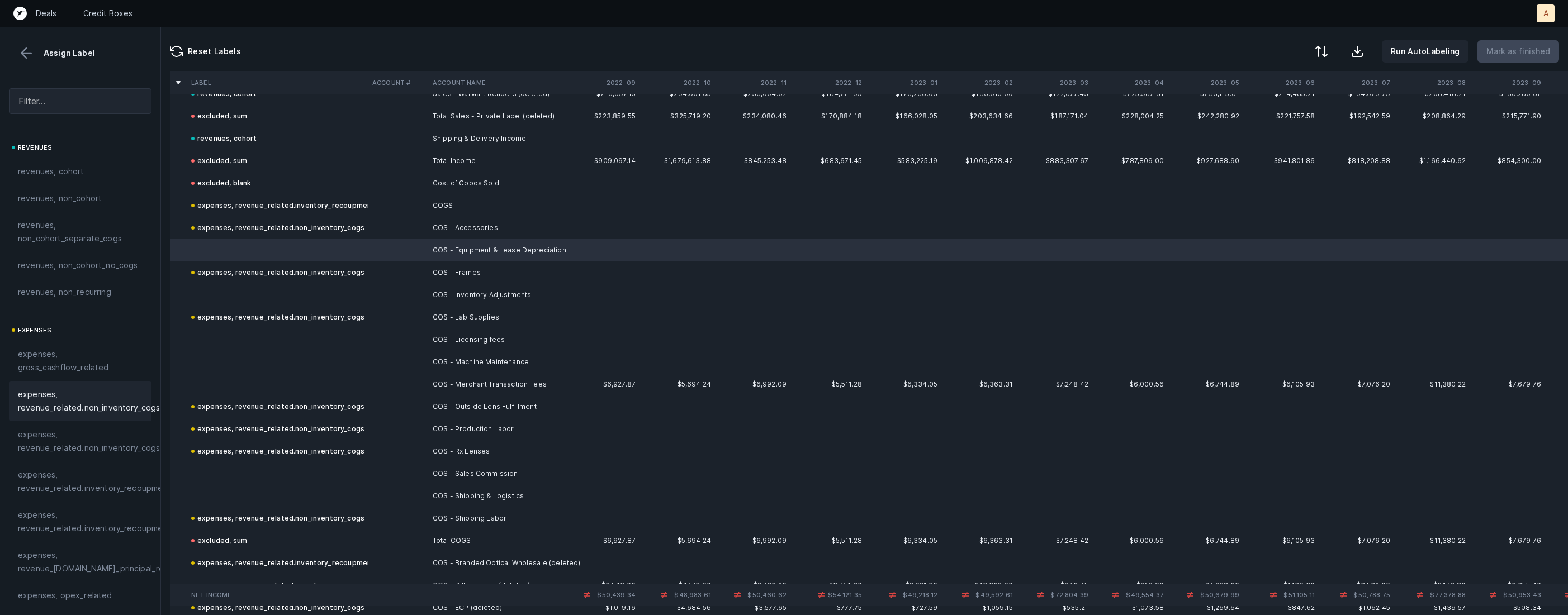
click at [107, 416] on div "expenses, revenue_related.non_inventory_cogs" at bounding box center [80, 401] width 142 height 40
click at [350, 290] on td at bounding box center [277, 295] width 181 height 23
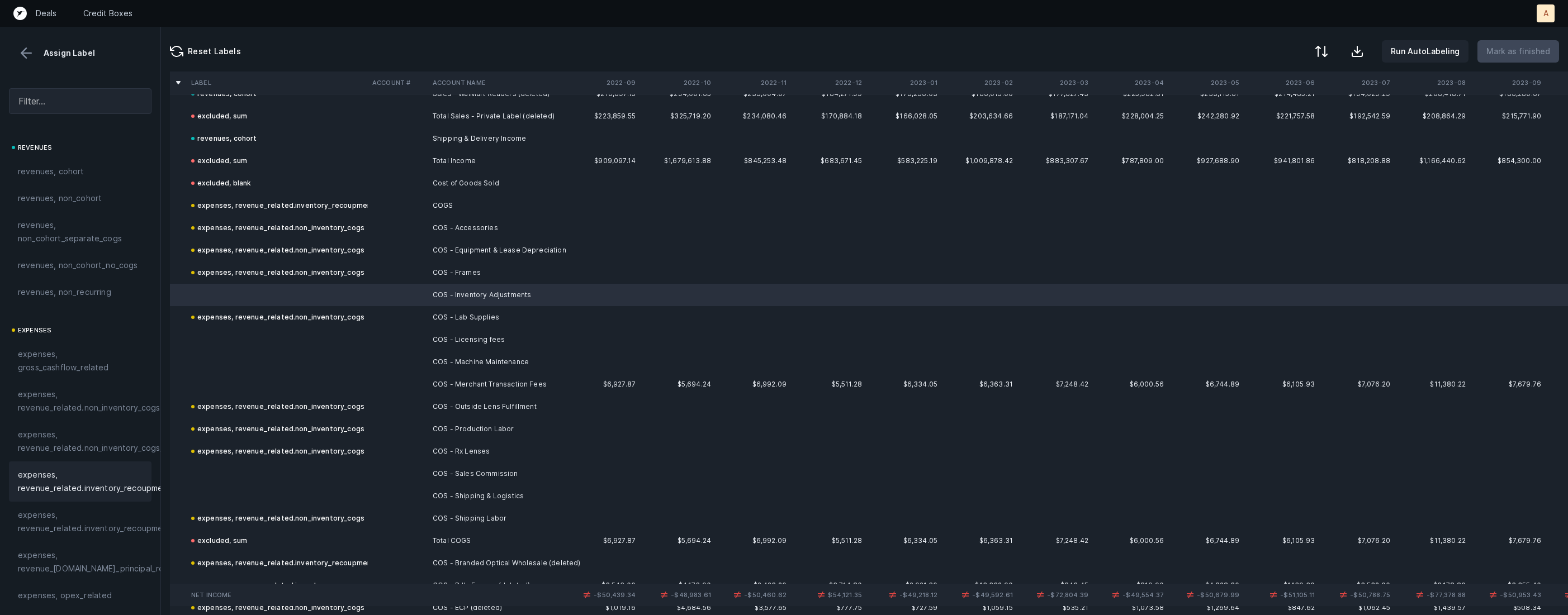
click at [93, 472] on span "expenses, revenue_related.inventory_recoupment" at bounding box center [94, 481] width 153 height 27
click at [402, 334] on td at bounding box center [398, 339] width 61 height 23
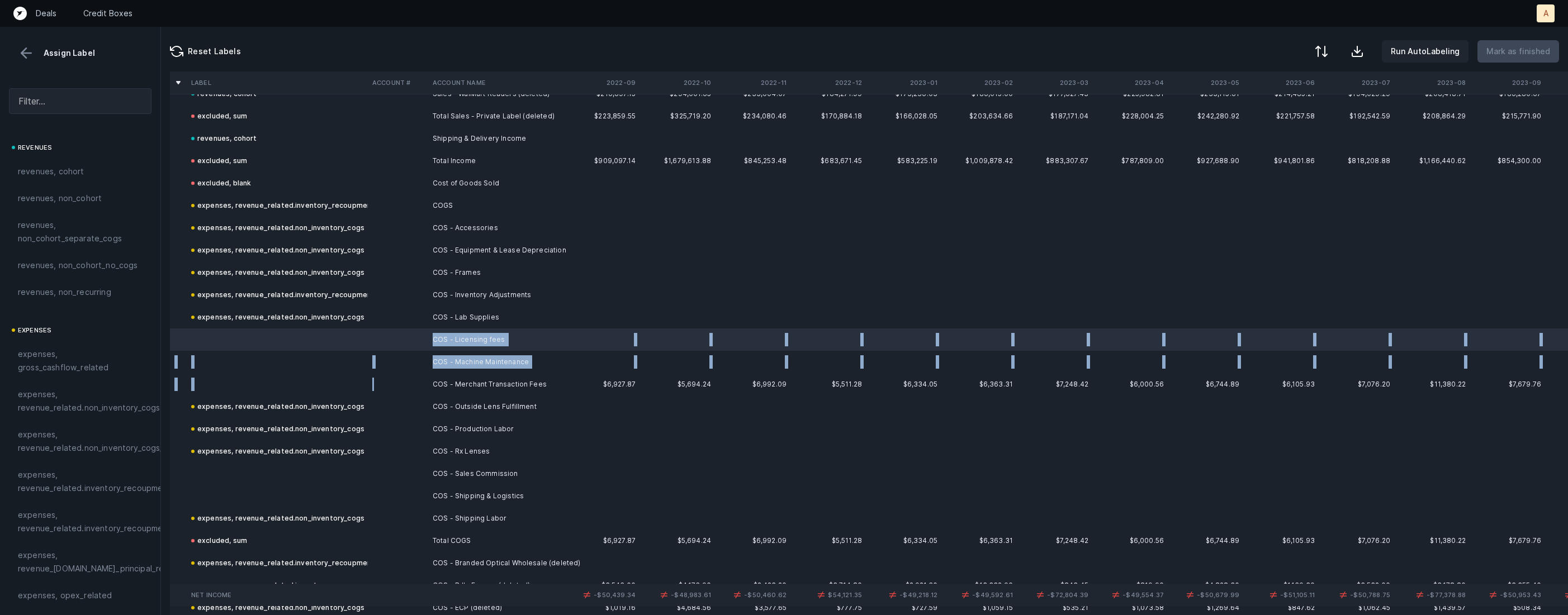
click at [389, 387] on td at bounding box center [398, 384] width 61 height 23
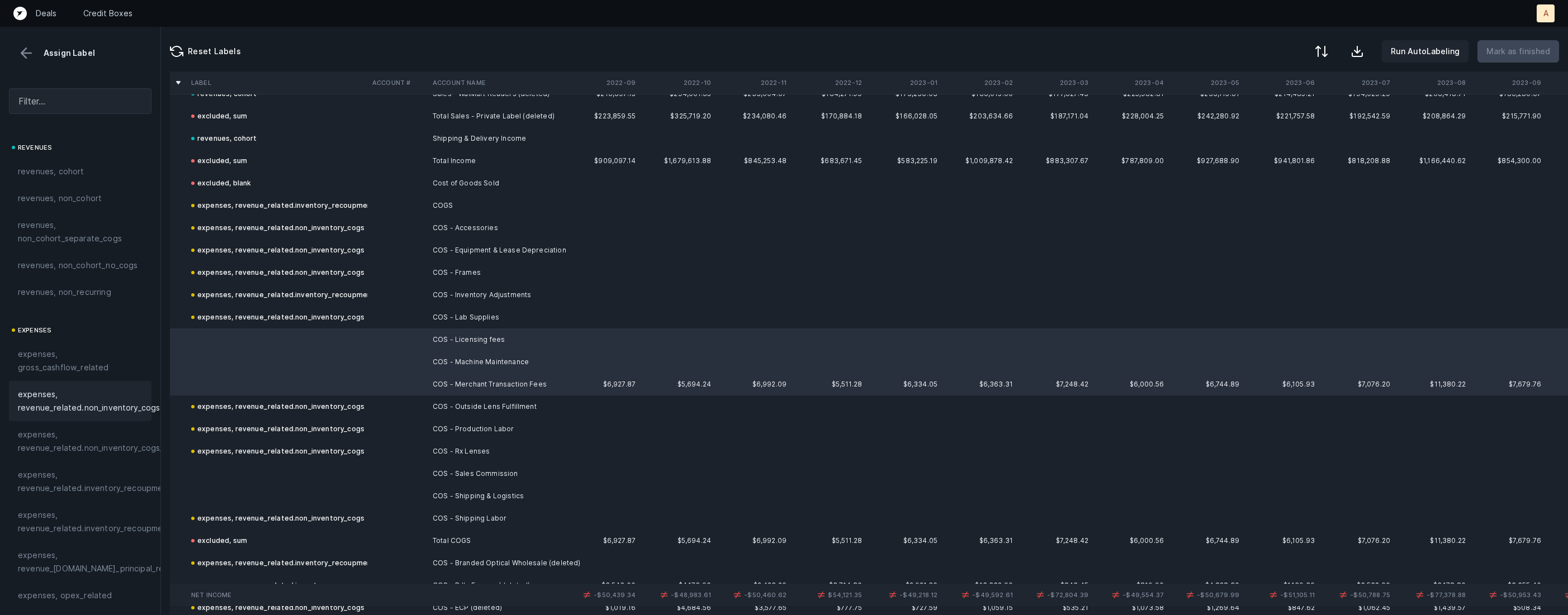
click at [137, 417] on div "expenses, revenue_related.non_inventory_cogs" at bounding box center [80, 401] width 142 height 40
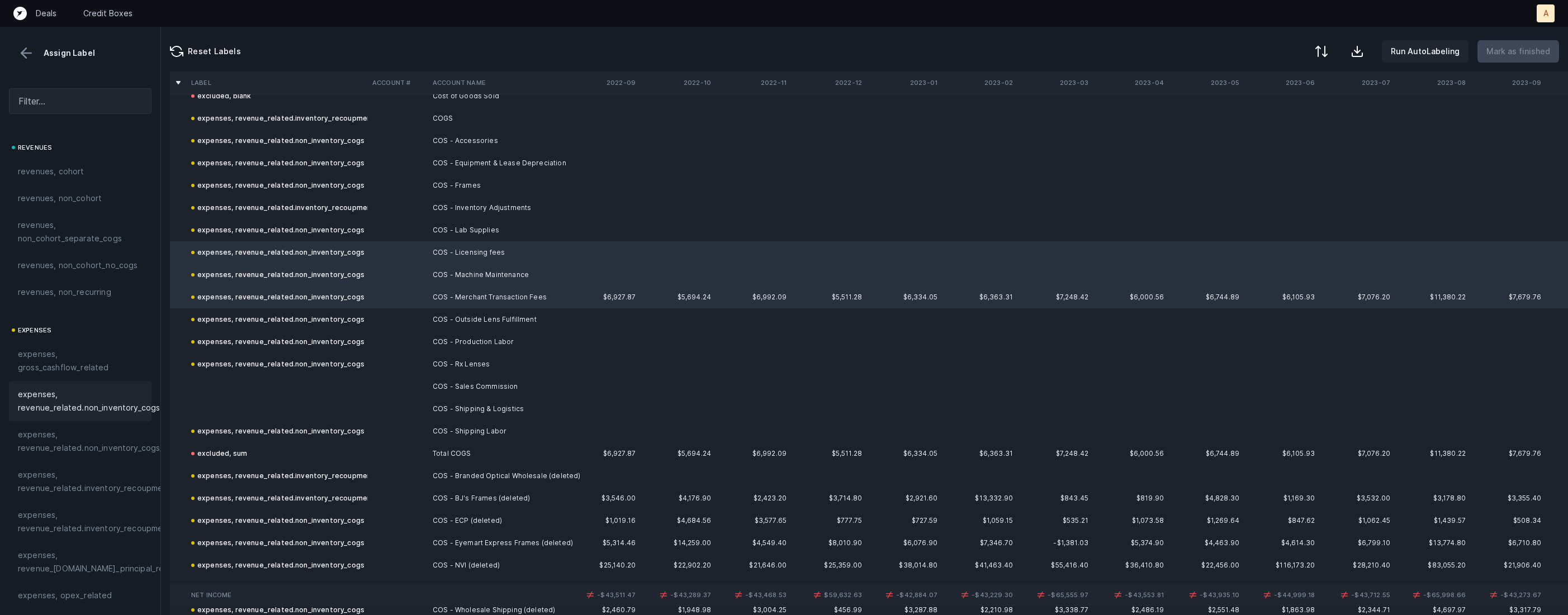
scroll to position [889, 0]
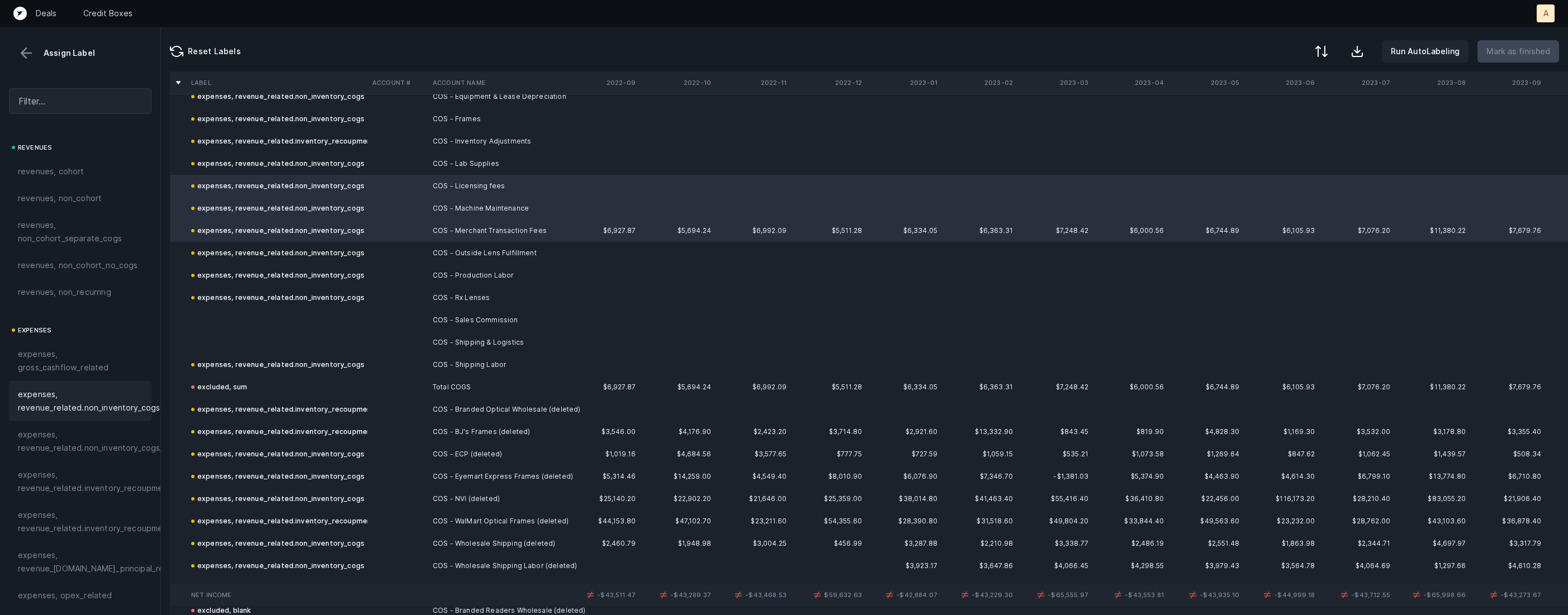
click at [332, 318] on td at bounding box center [277, 320] width 181 height 23
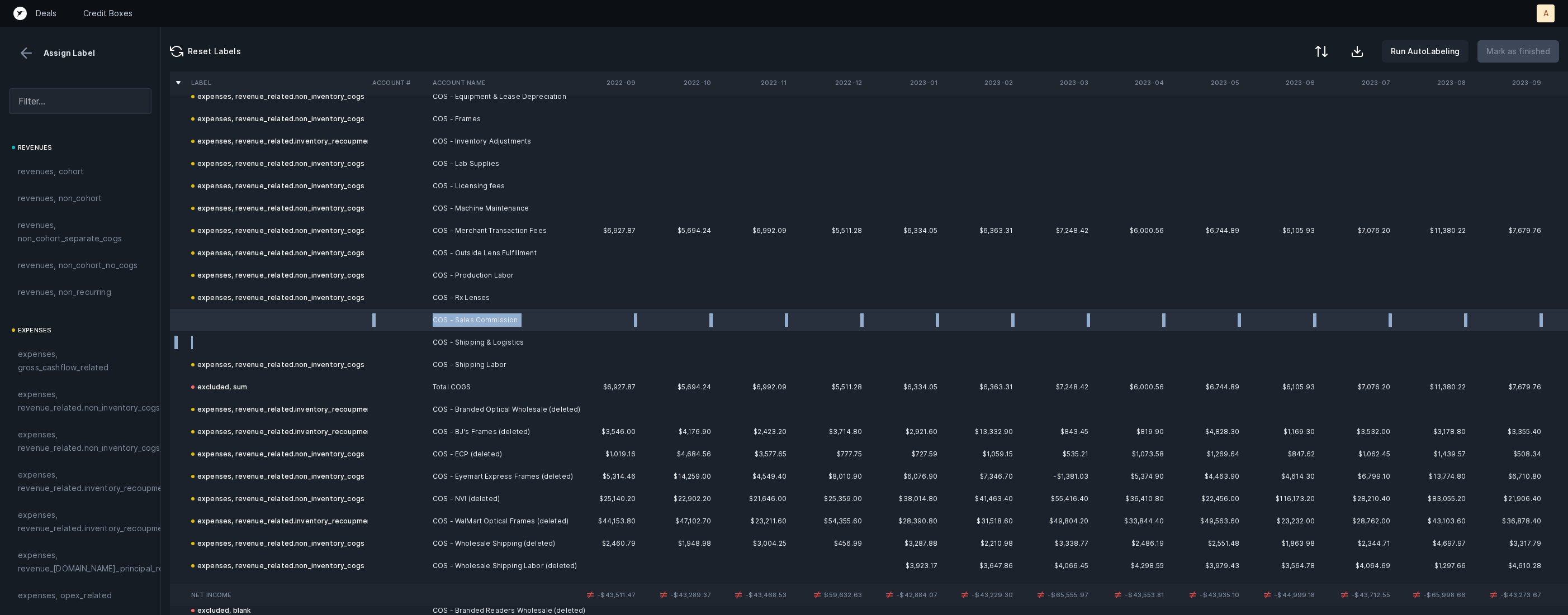
click at [295, 339] on td at bounding box center [277, 342] width 181 height 23
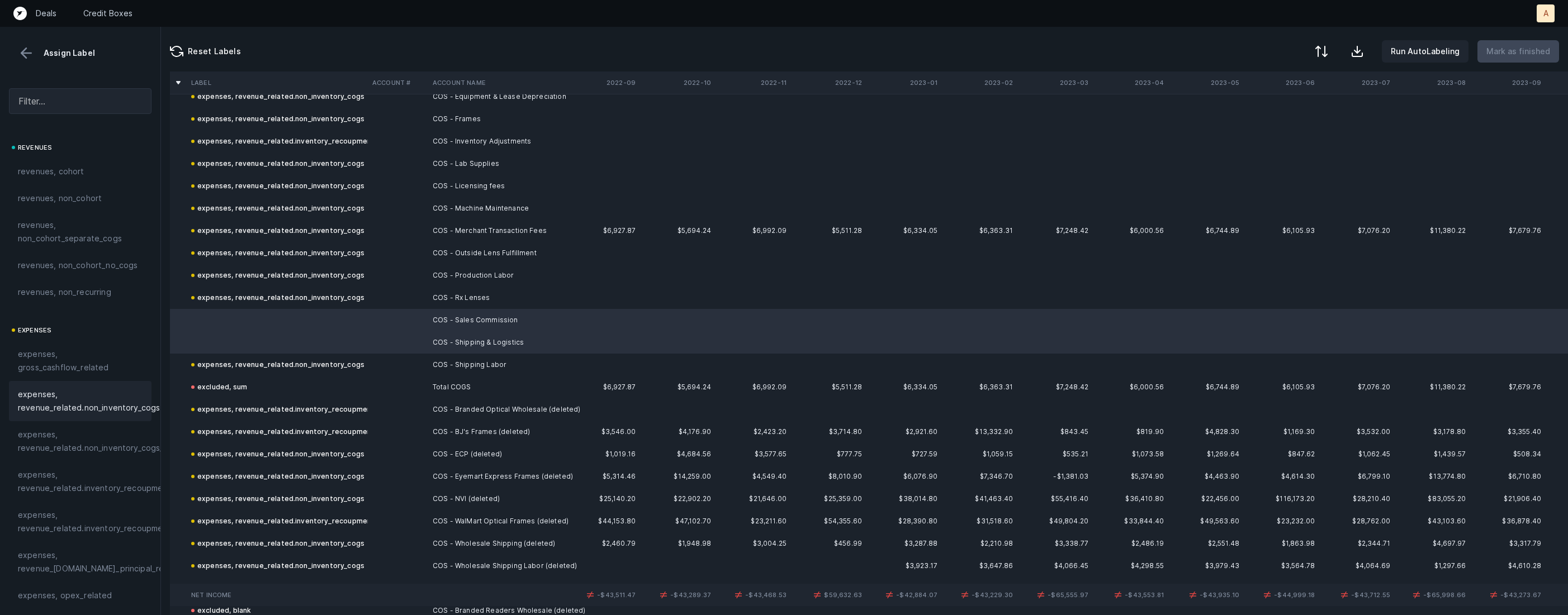
click at [56, 401] on span "expenses, revenue_related.non_inventory_cogs" at bounding box center [89, 401] width 142 height 27
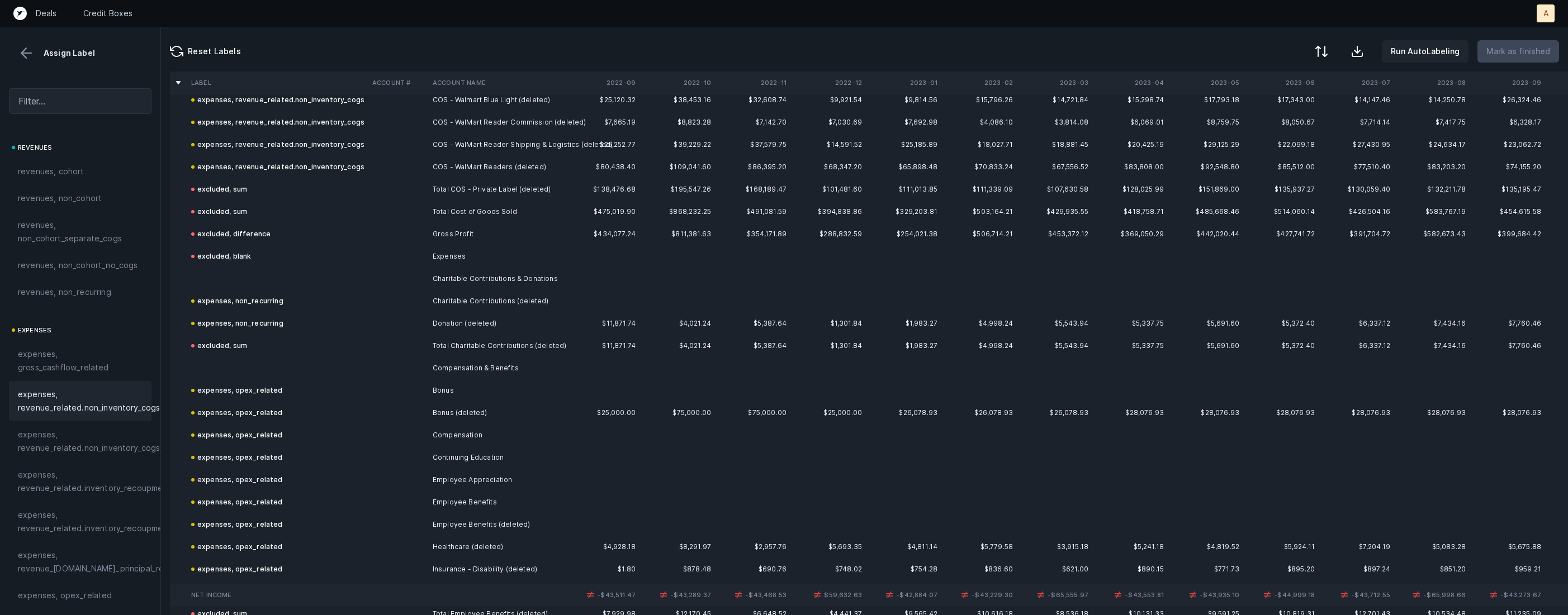
scroll to position [1885, 0]
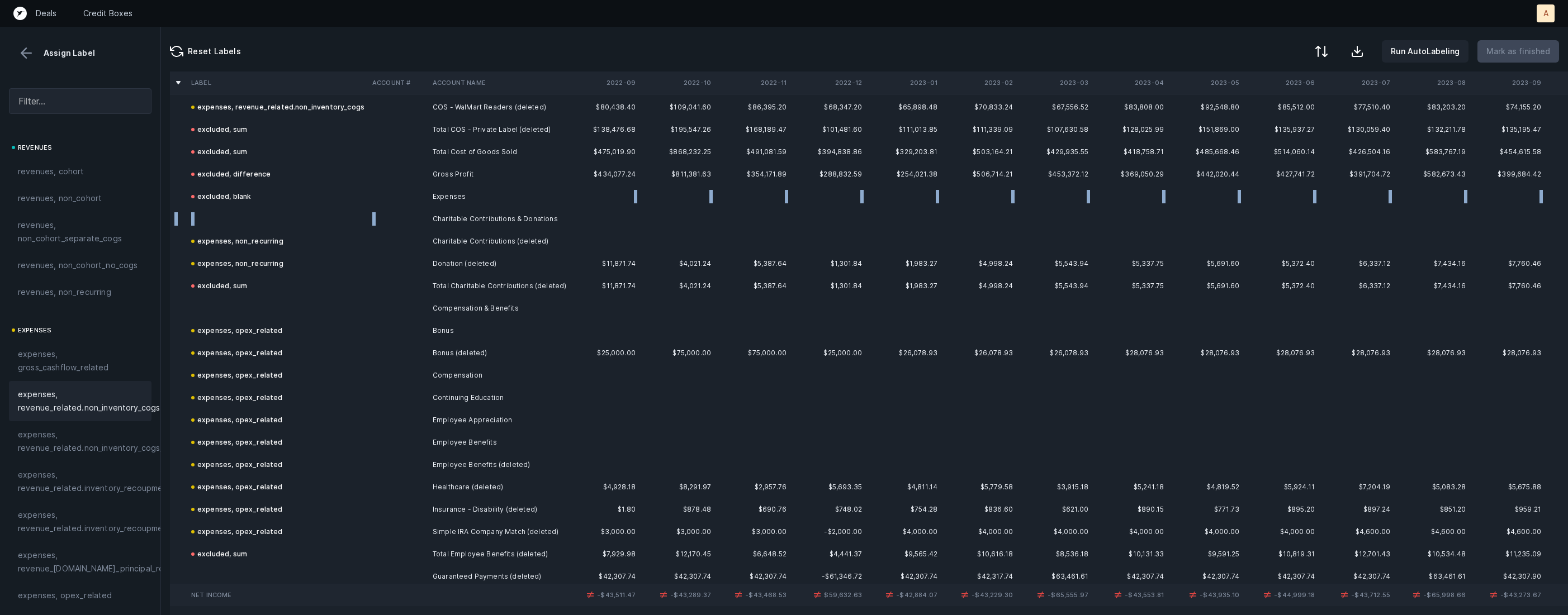
click at [444, 214] on td "Charitable Contributions & Donations" at bounding box center [497, 219] width 137 height 23
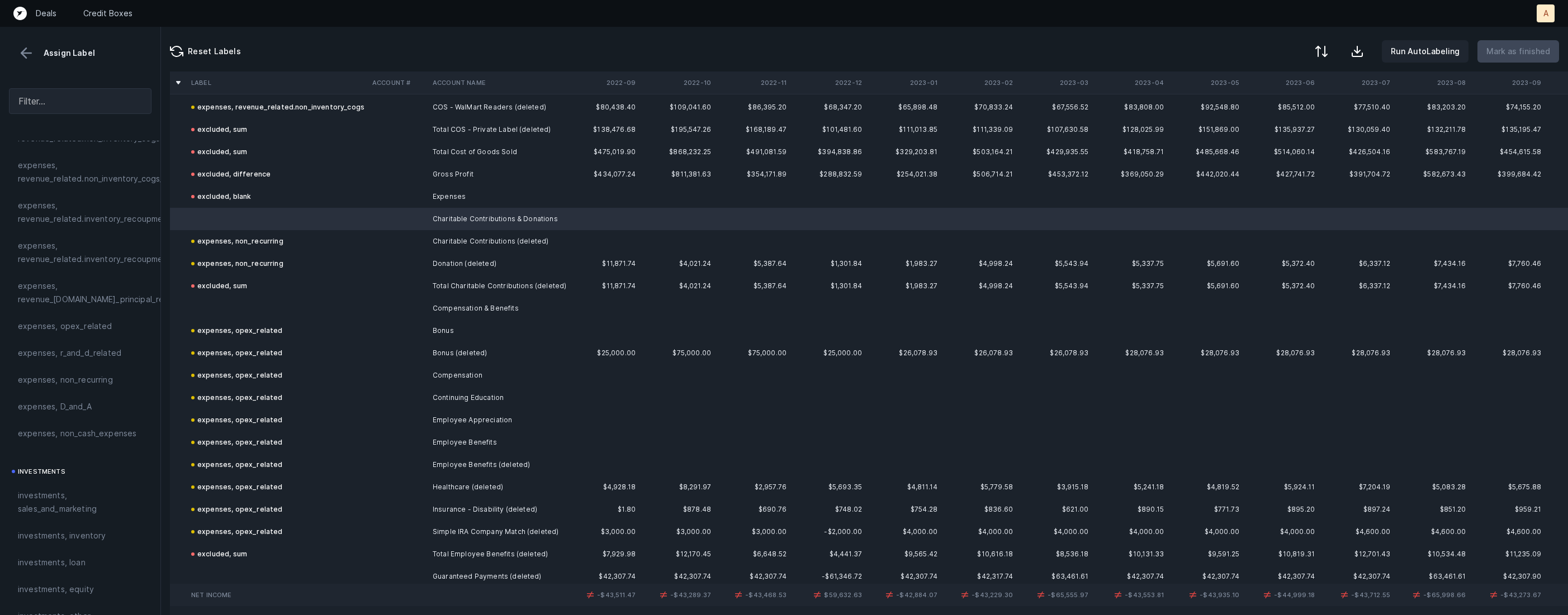
scroll to position [274, 0]
click at [101, 367] on div "expenses, non_recurring" at bounding box center [80, 375] width 142 height 27
click at [298, 314] on td at bounding box center [277, 308] width 181 height 23
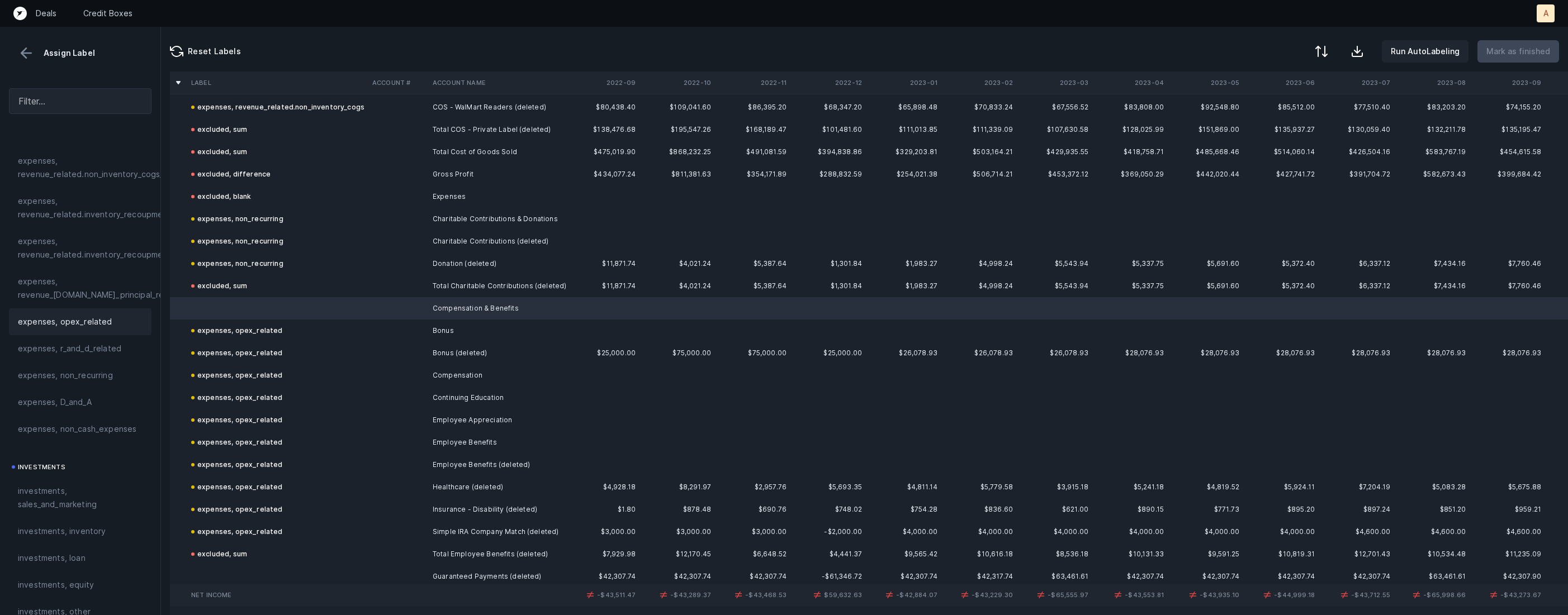
click at [75, 328] on div "expenses, opex_related" at bounding box center [80, 321] width 142 height 27
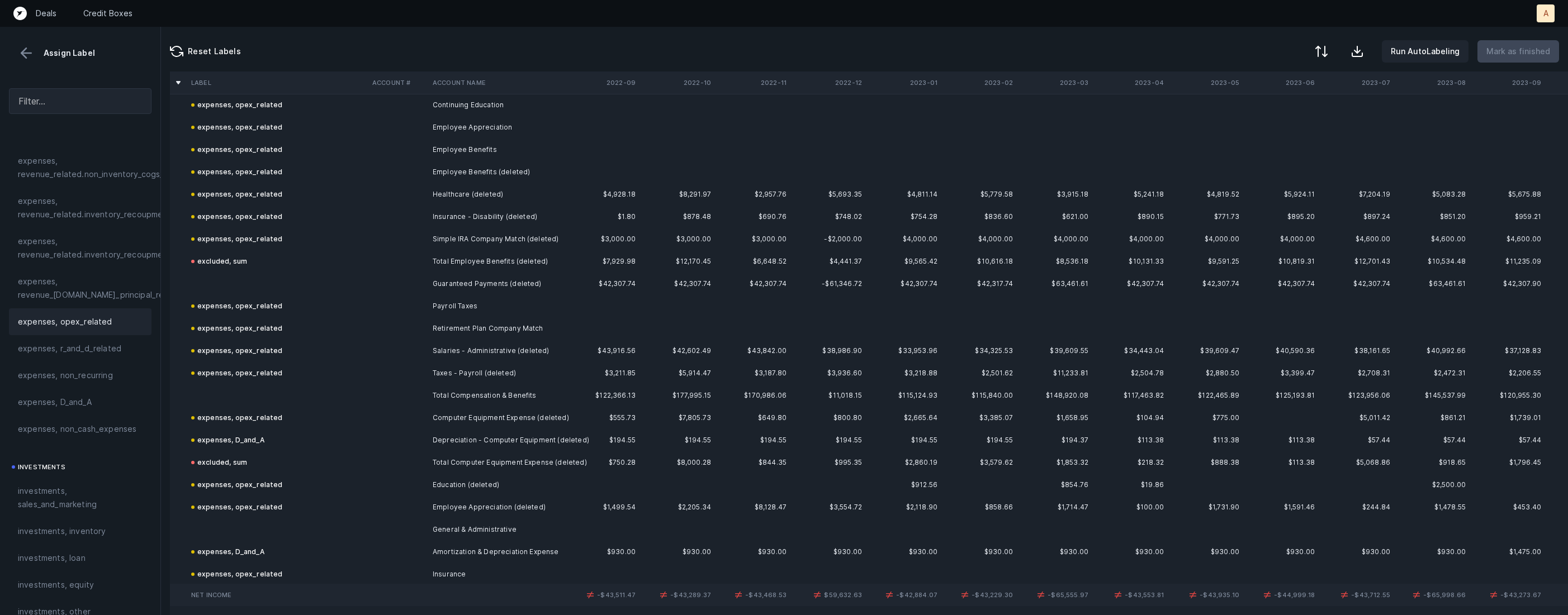
scroll to position [2214, 0]
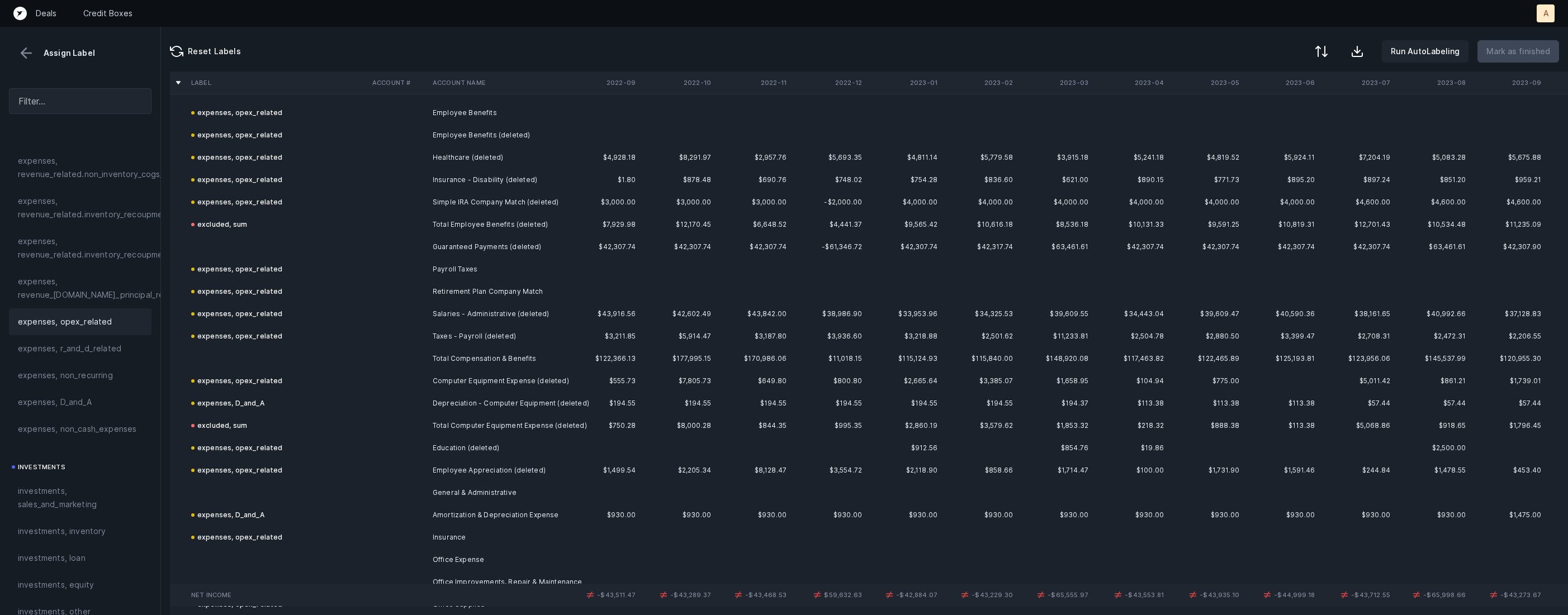
click at [479, 247] on td "Guaranteed Payments (deleted)" at bounding box center [497, 247] width 137 height 23
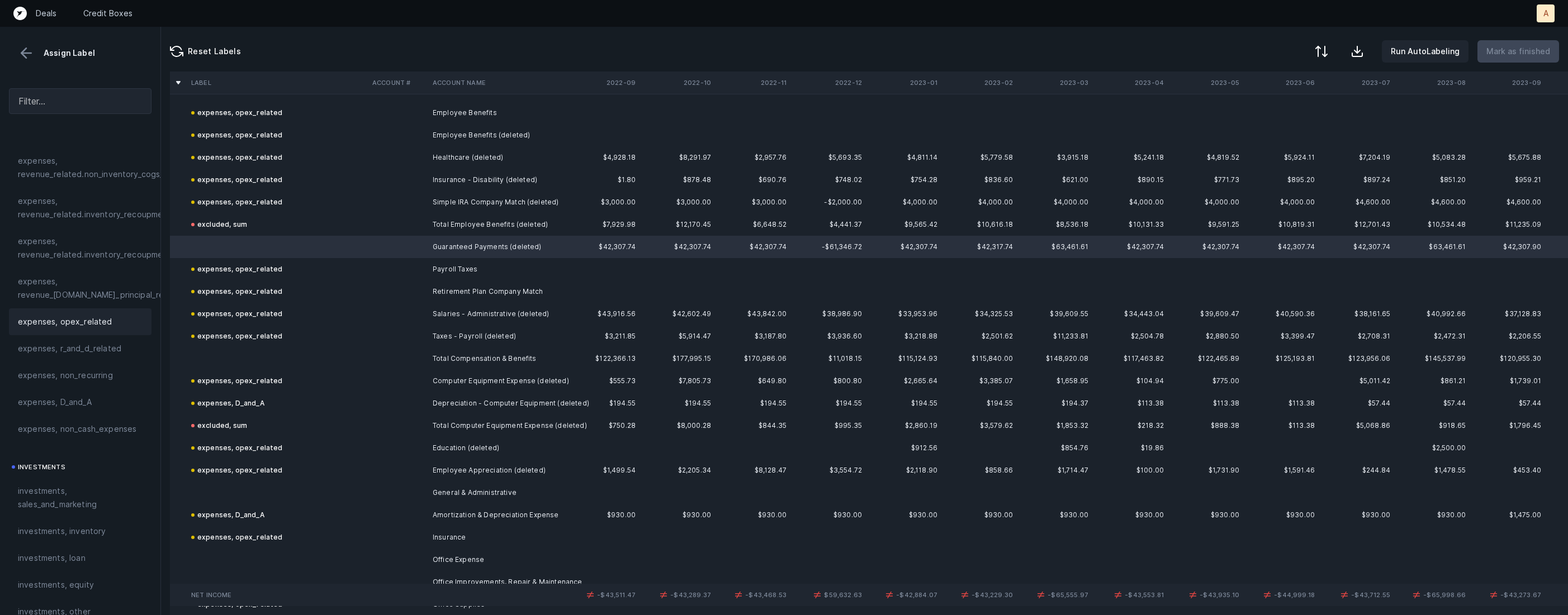
click at [99, 330] on div "expenses, opex_related" at bounding box center [80, 321] width 142 height 27
click at [244, 353] on td at bounding box center [277, 359] width 181 height 23
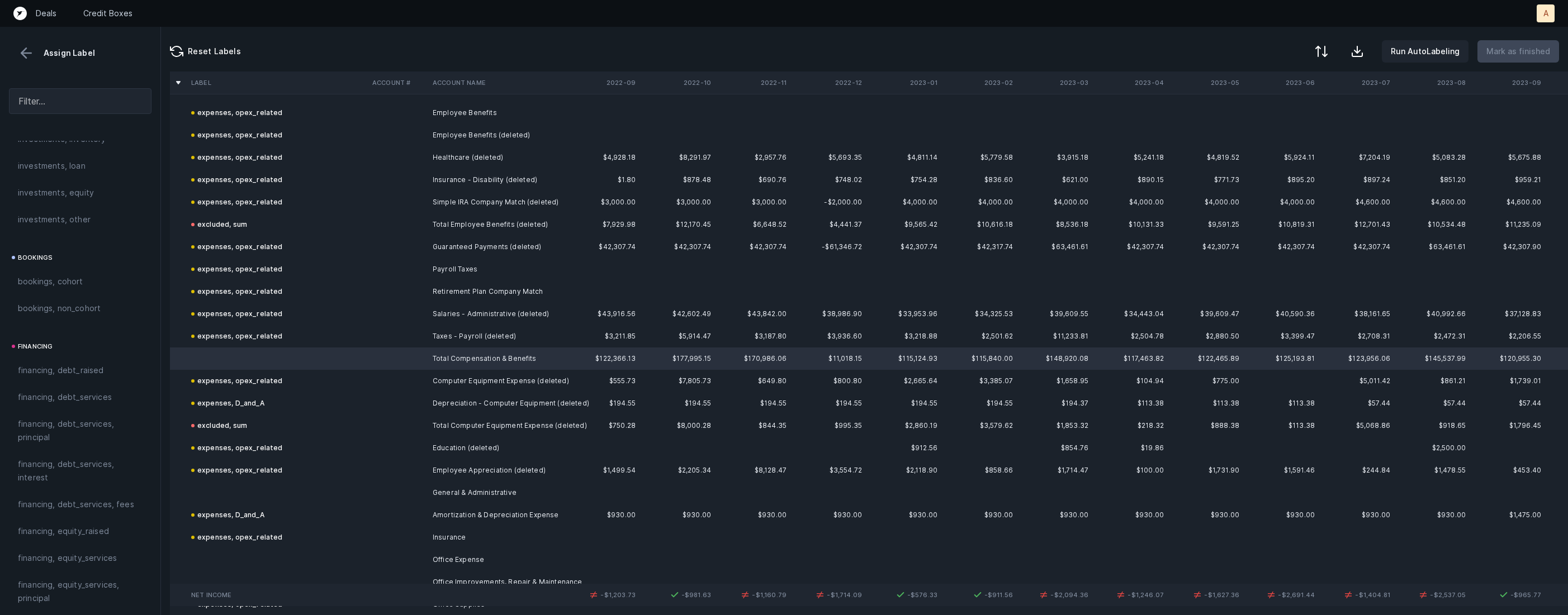
scroll to position [1231, 0]
click at [69, 518] on span "excluded, sum" at bounding box center [45, 512] width 55 height 13
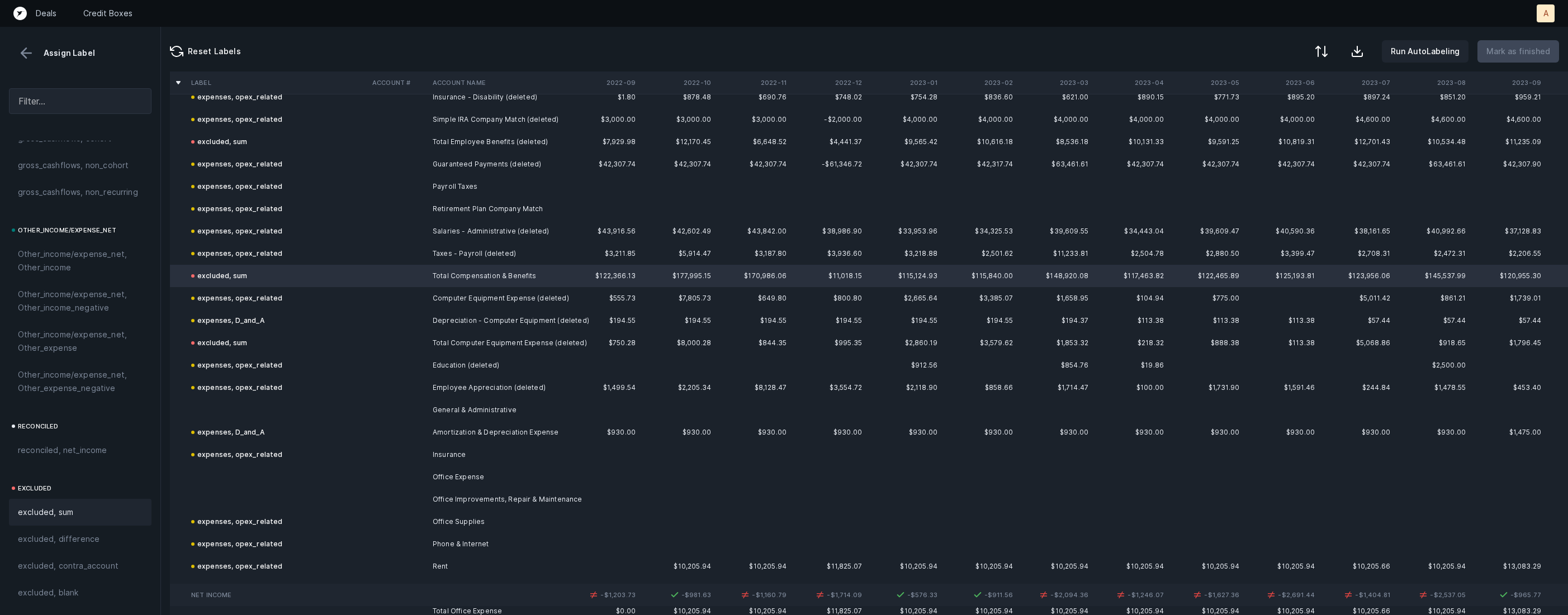
scroll to position [2328, 0]
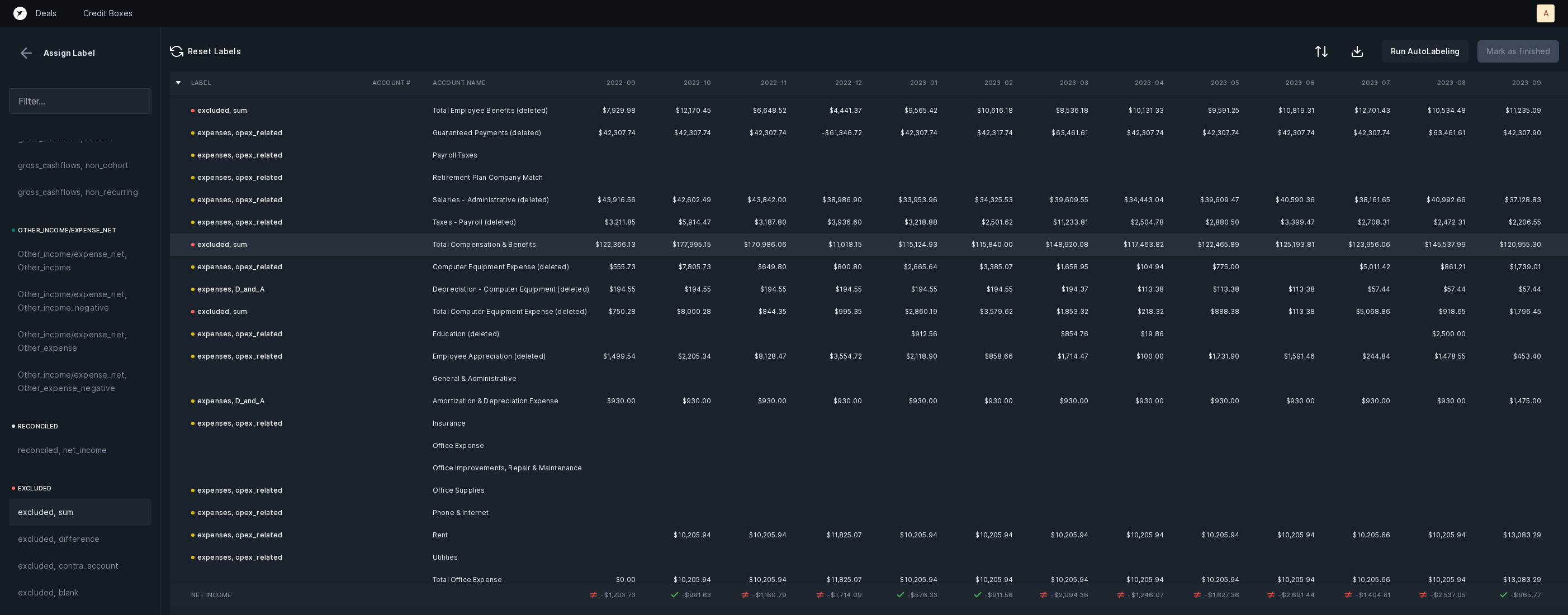
click at [258, 381] on td at bounding box center [277, 378] width 181 height 23
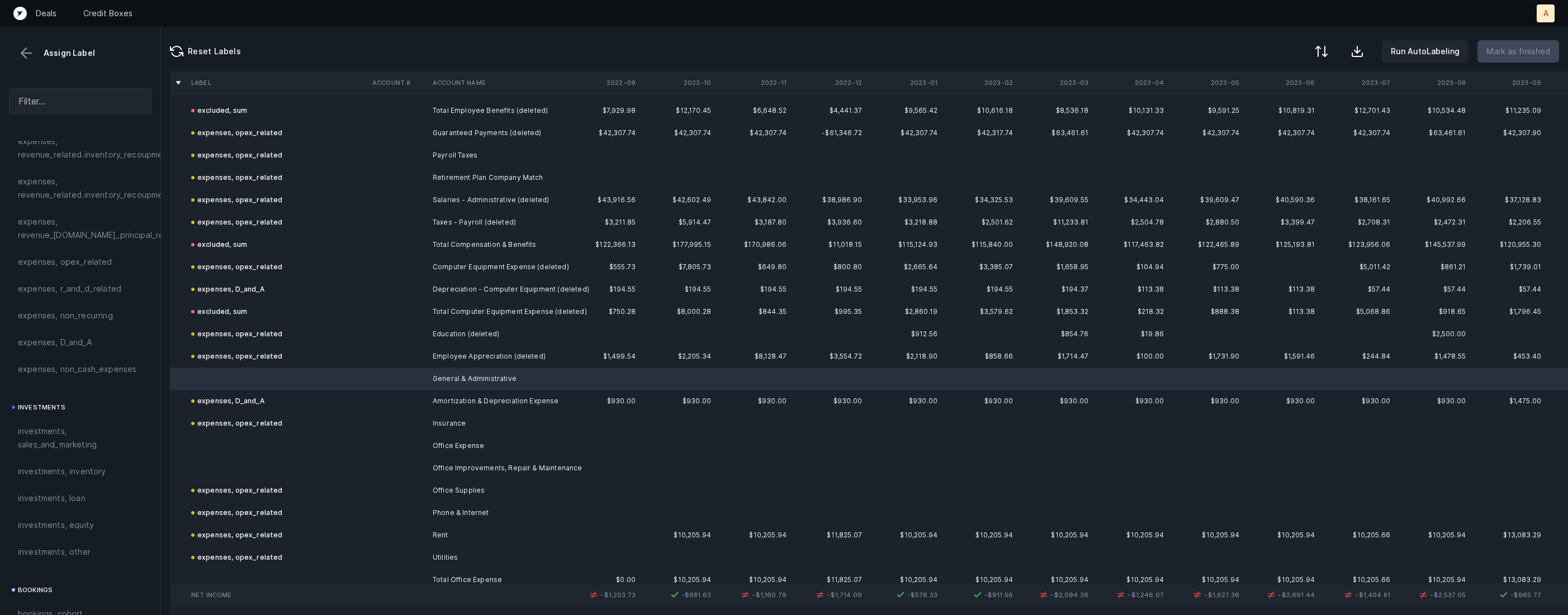
scroll to position [320, 0]
click at [68, 270] on span "expenses, opex_related" at bounding box center [65, 276] width 95 height 13
click at [272, 438] on td at bounding box center [277, 446] width 181 height 23
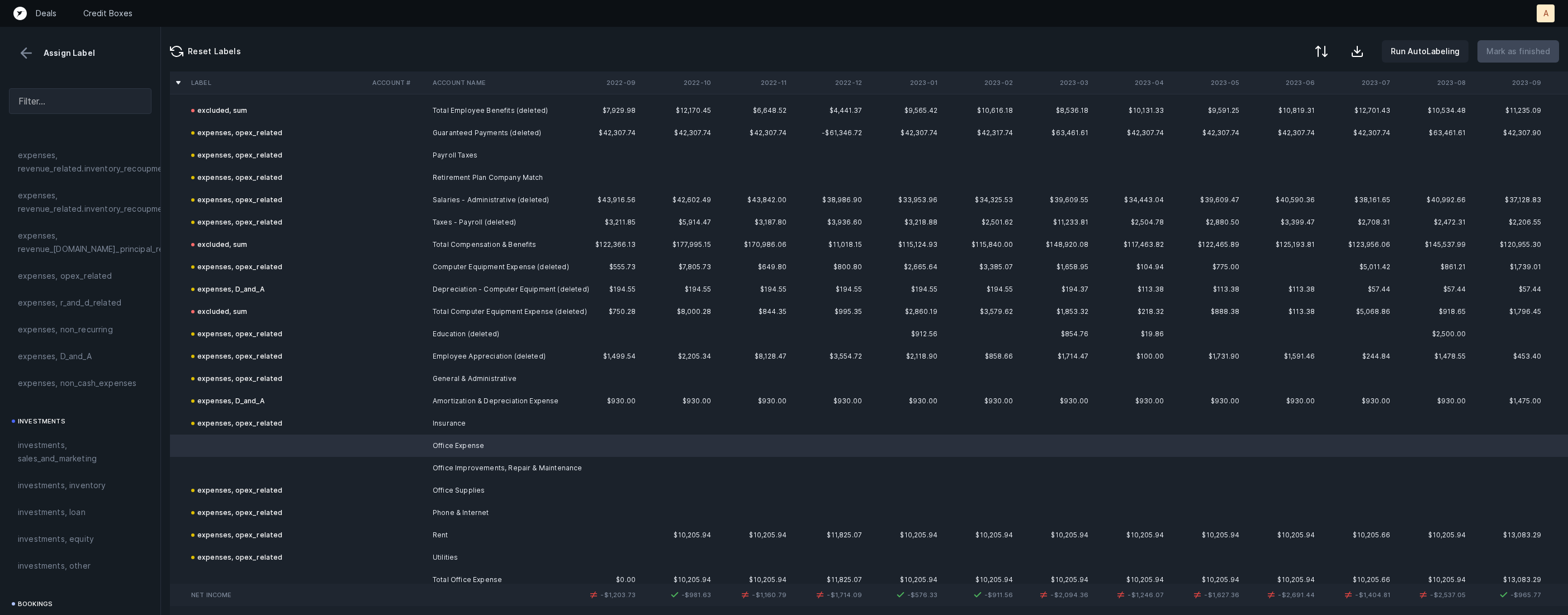
click at [257, 465] on td at bounding box center [277, 468] width 181 height 23
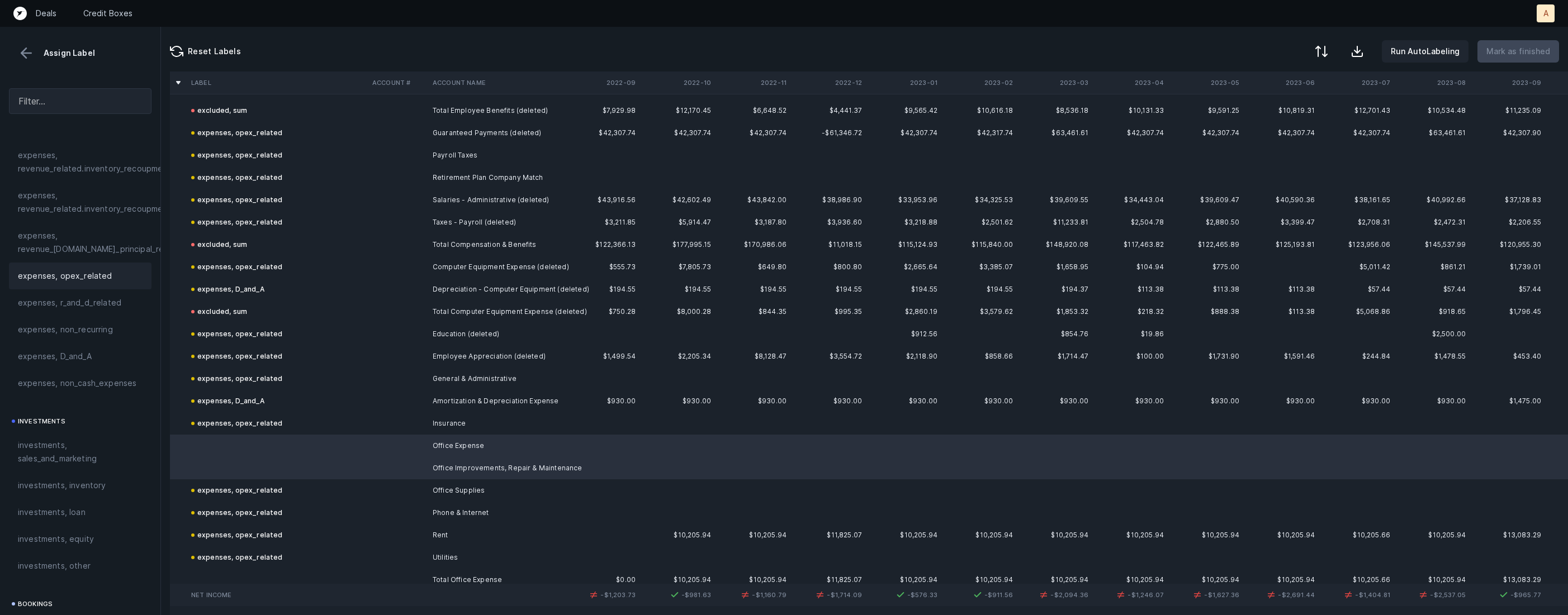
click at [33, 271] on span "expenses, opex_related" at bounding box center [65, 276] width 95 height 13
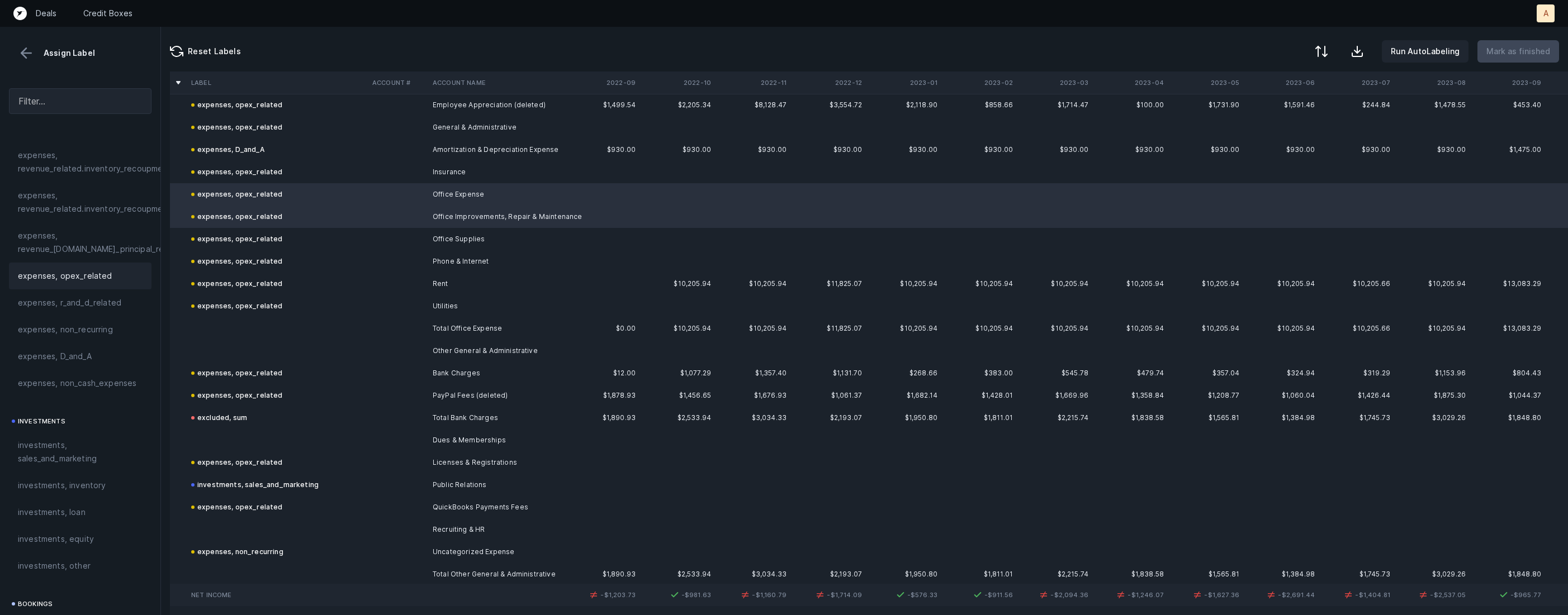
scroll to position [2612, 0]
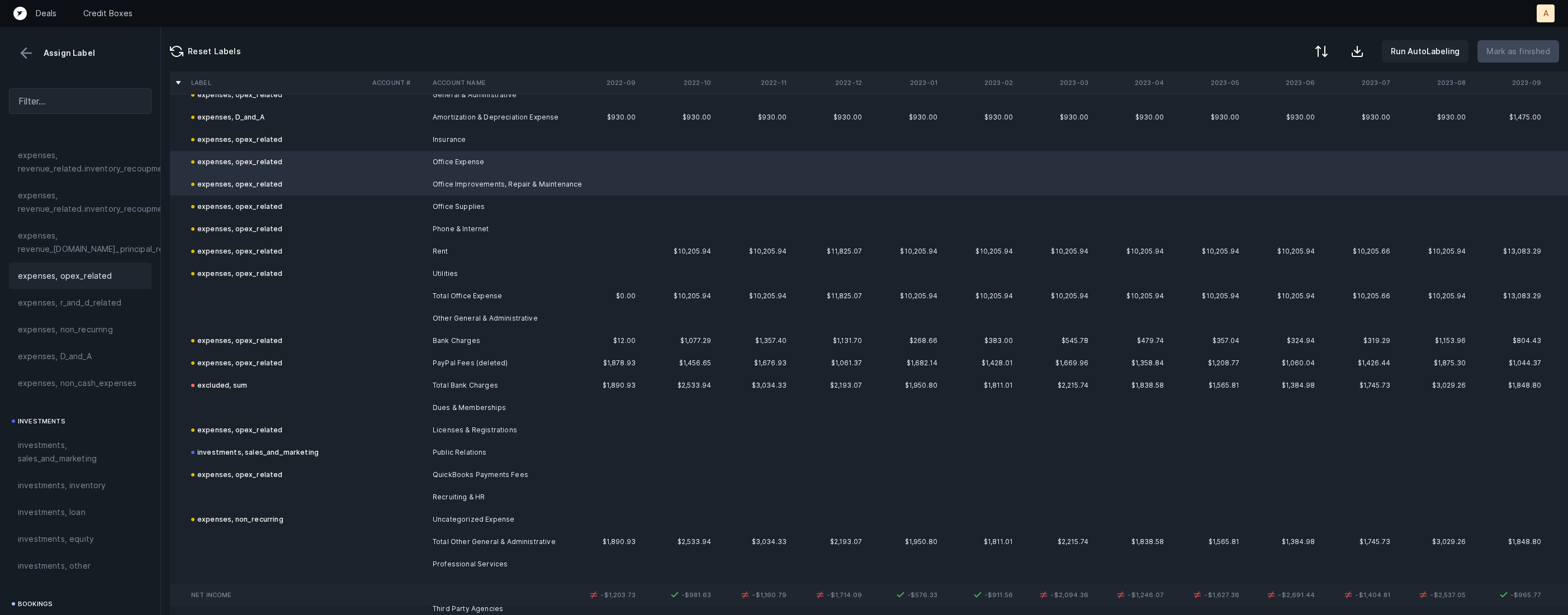
click at [435, 311] on td "Other General & Administrative" at bounding box center [497, 318] width 137 height 23
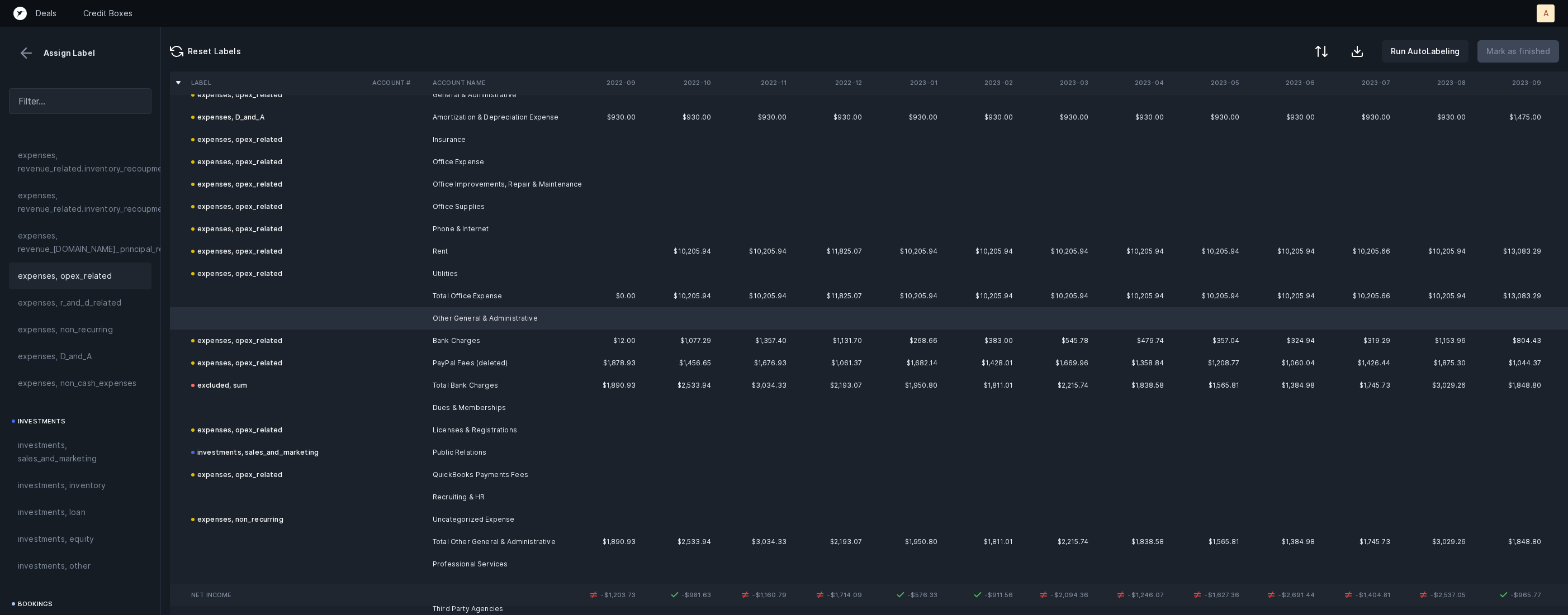
click at [75, 276] on span "expenses, opex_related" at bounding box center [65, 276] width 95 height 13
click at [232, 294] on td at bounding box center [277, 296] width 181 height 23
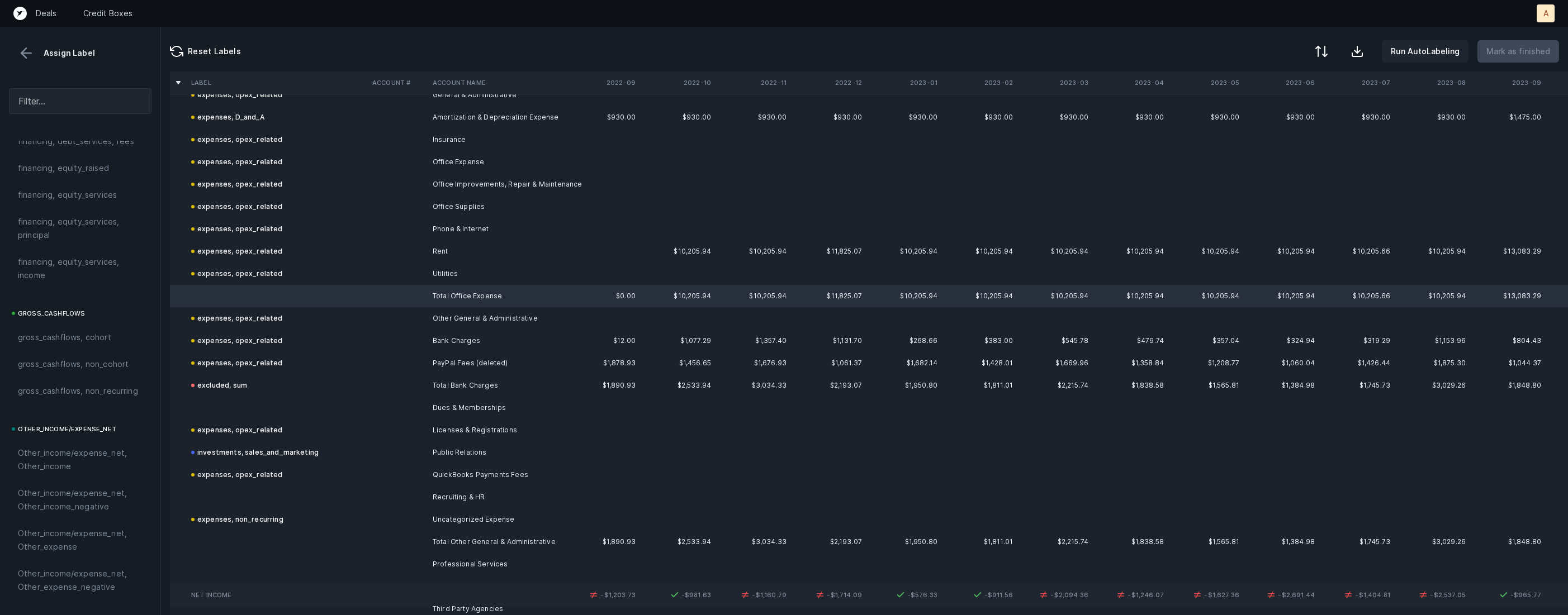
scroll to position [1231, 0]
click at [64, 523] on div "excluded, sum" at bounding box center [80, 512] width 142 height 27
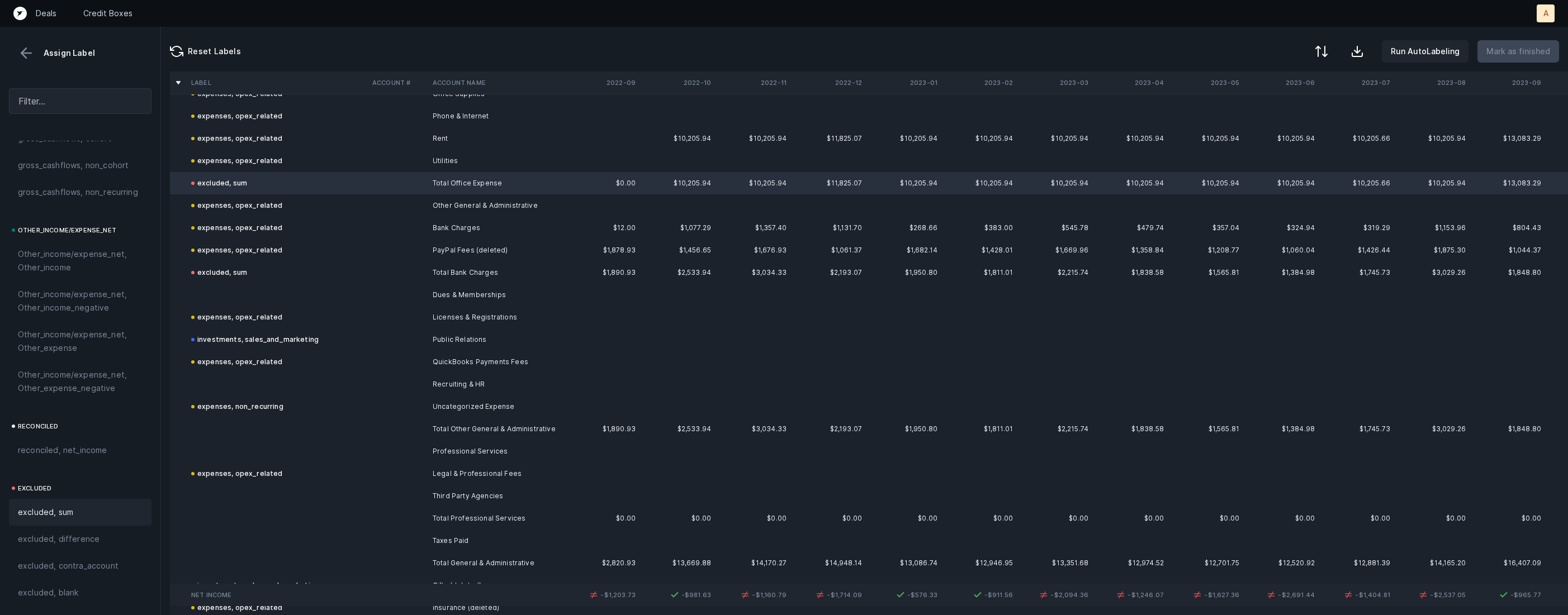
scroll to position [2774, 0]
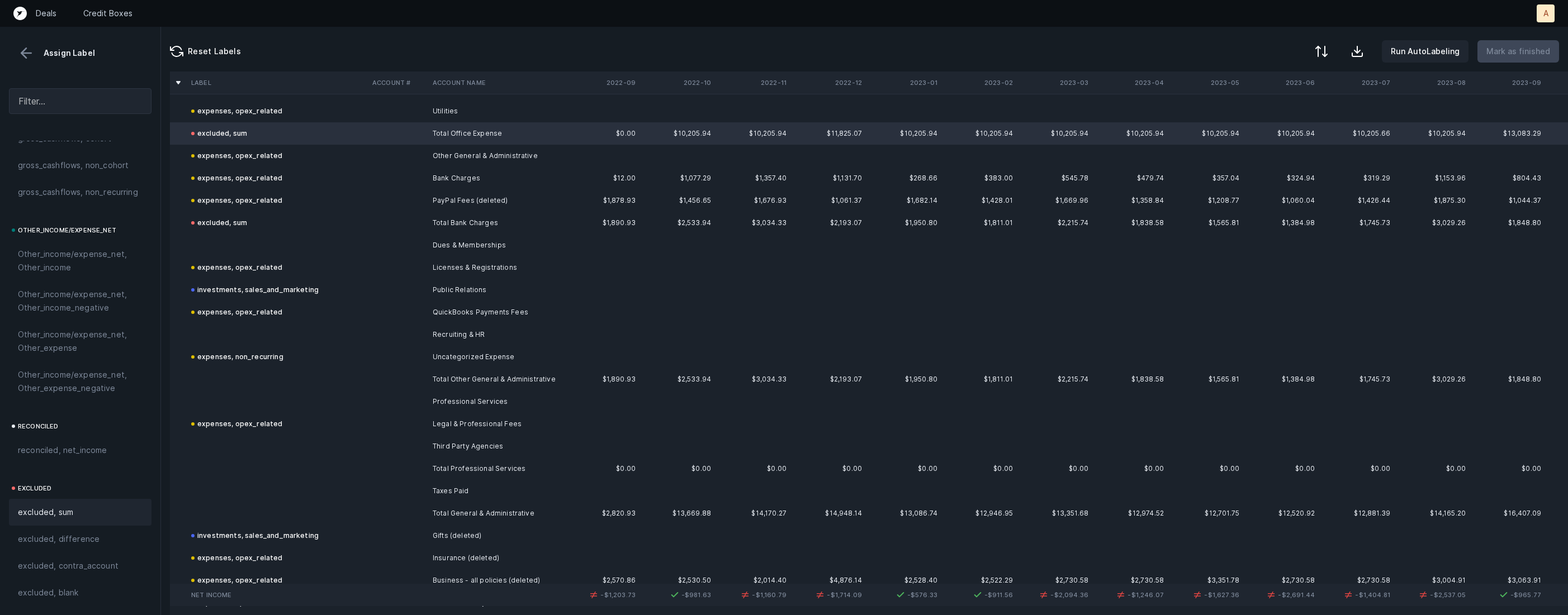
click at [320, 238] on td at bounding box center [277, 245] width 181 height 23
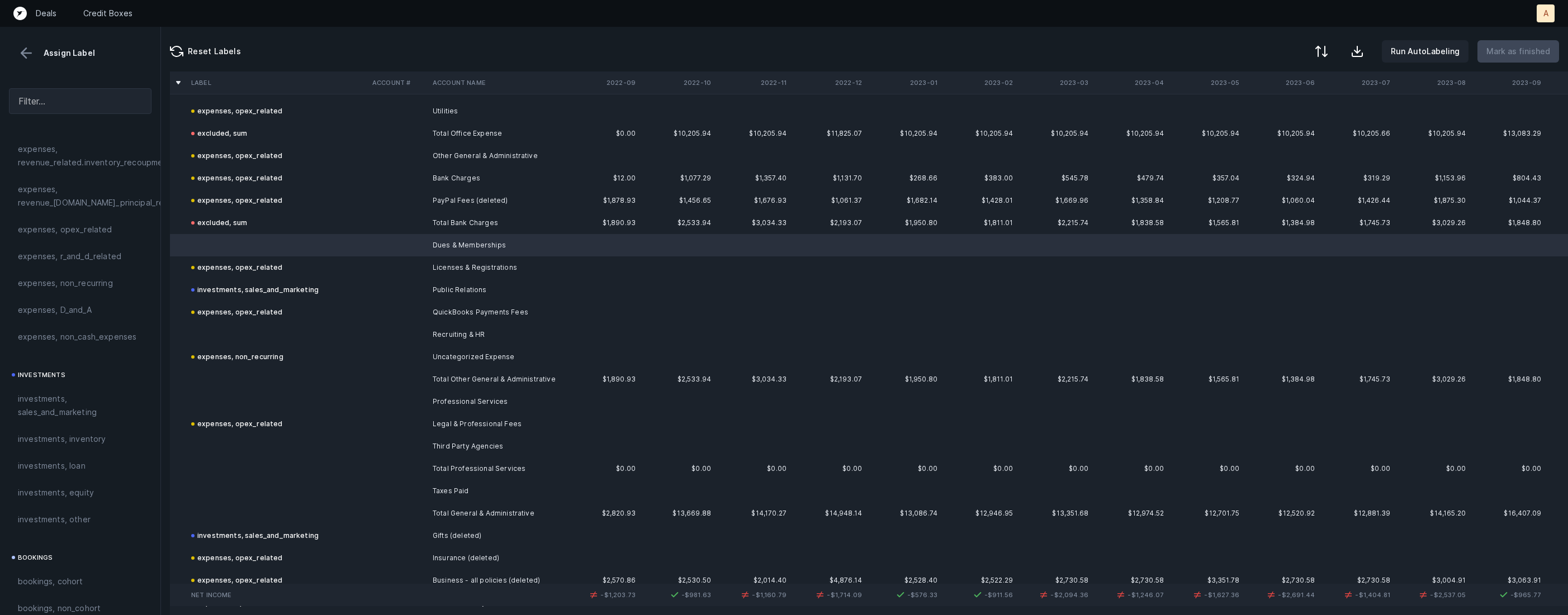
scroll to position [362, 0]
click at [89, 232] on span "expenses, opex_related" at bounding box center [65, 233] width 95 height 13
click at [241, 324] on td at bounding box center [277, 335] width 181 height 23
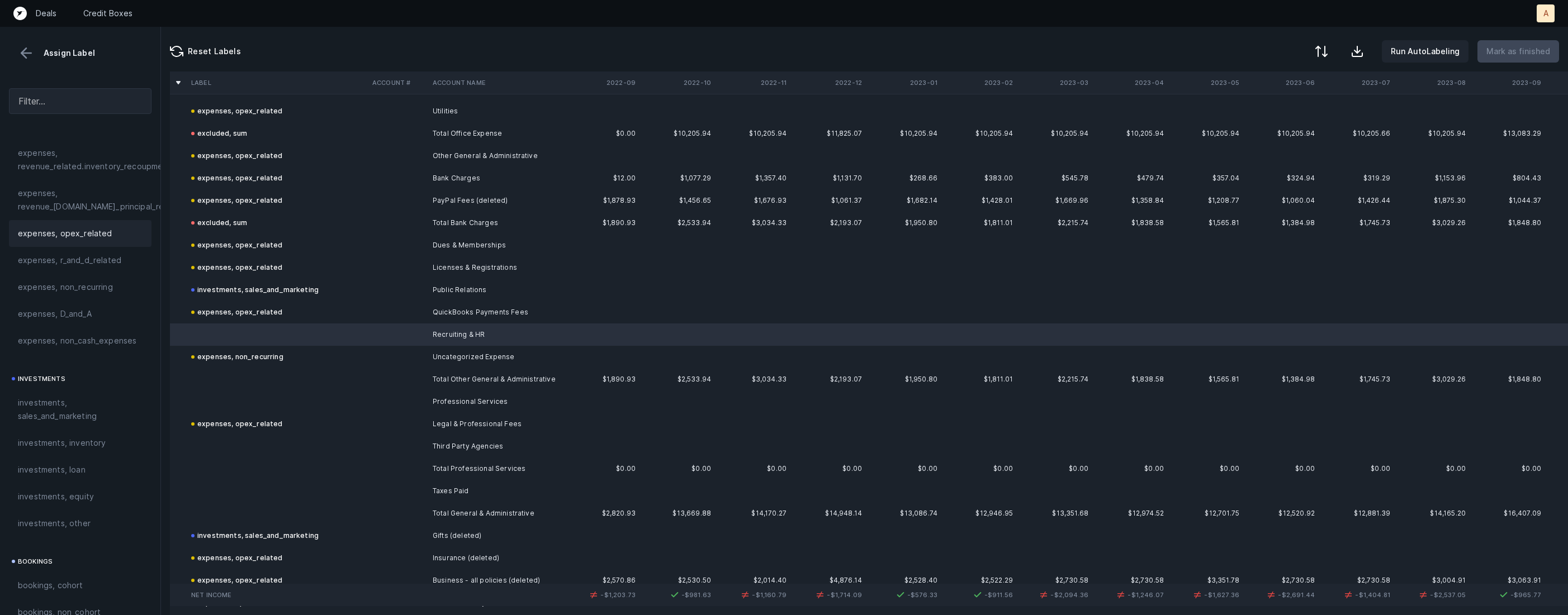
click at [90, 236] on span "expenses, opex_related" at bounding box center [65, 233] width 95 height 13
click at [272, 386] on td at bounding box center [277, 379] width 181 height 23
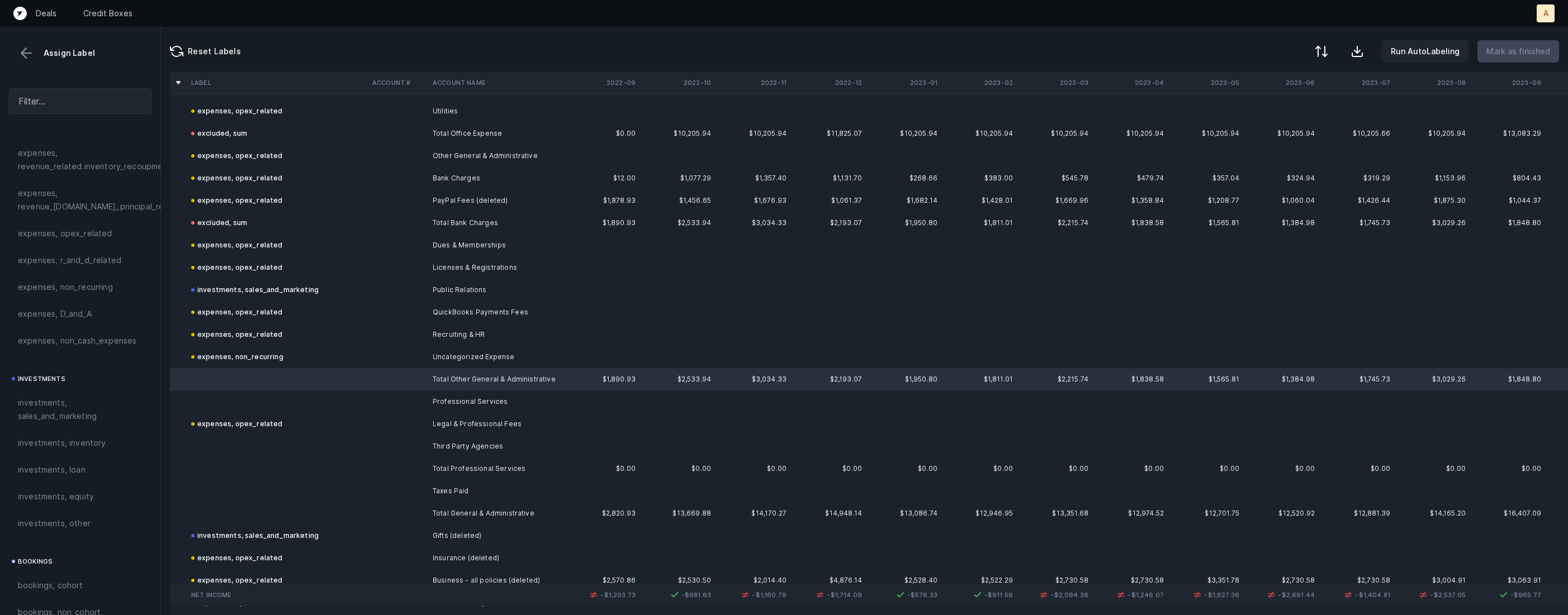
click at [340, 408] on td at bounding box center [277, 401] width 181 height 23
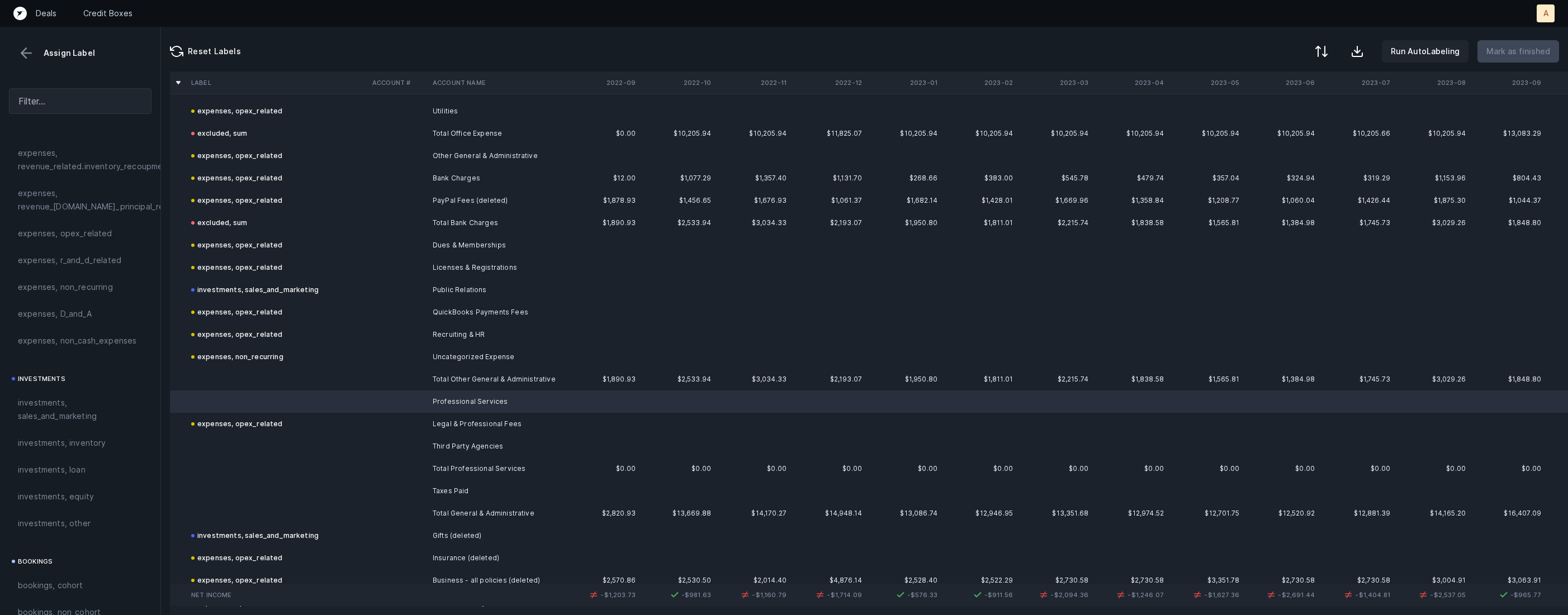
click at [346, 436] on td at bounding box center [277, 446] width 181 height 23
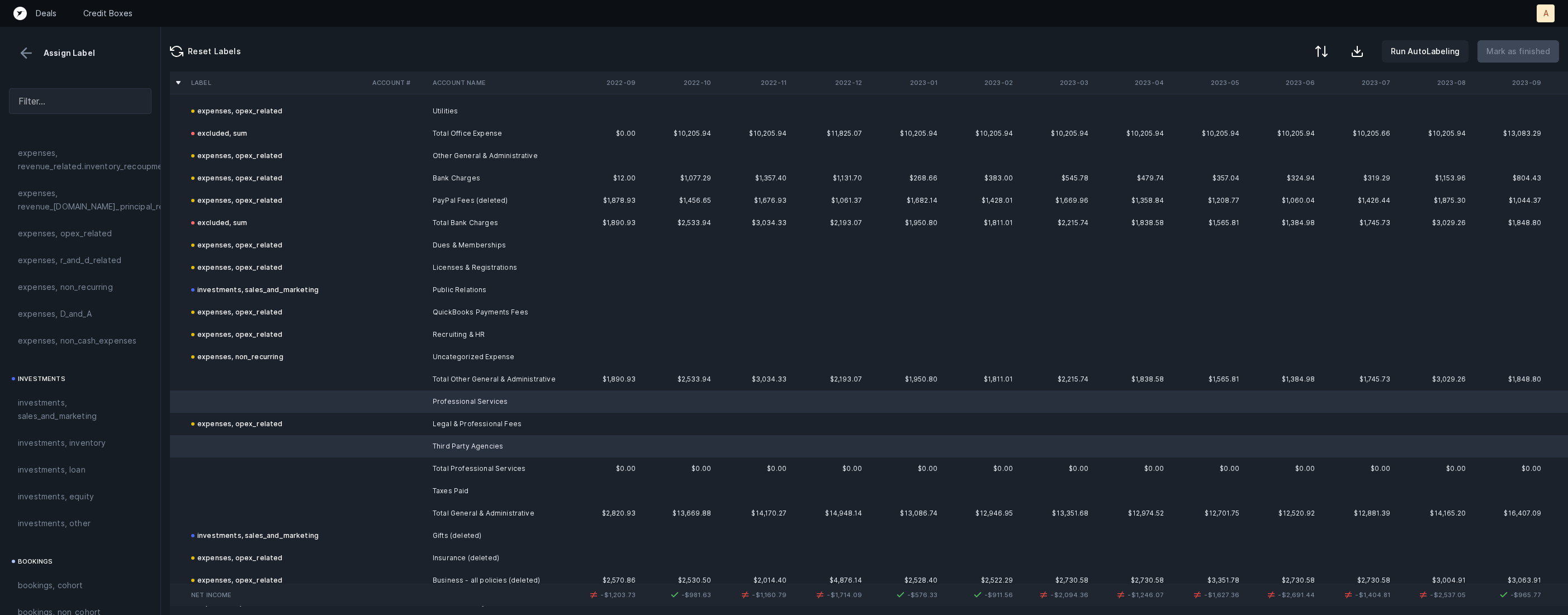
click at [326, 484] on td at bounding box center [277, 491] width 181 height 23
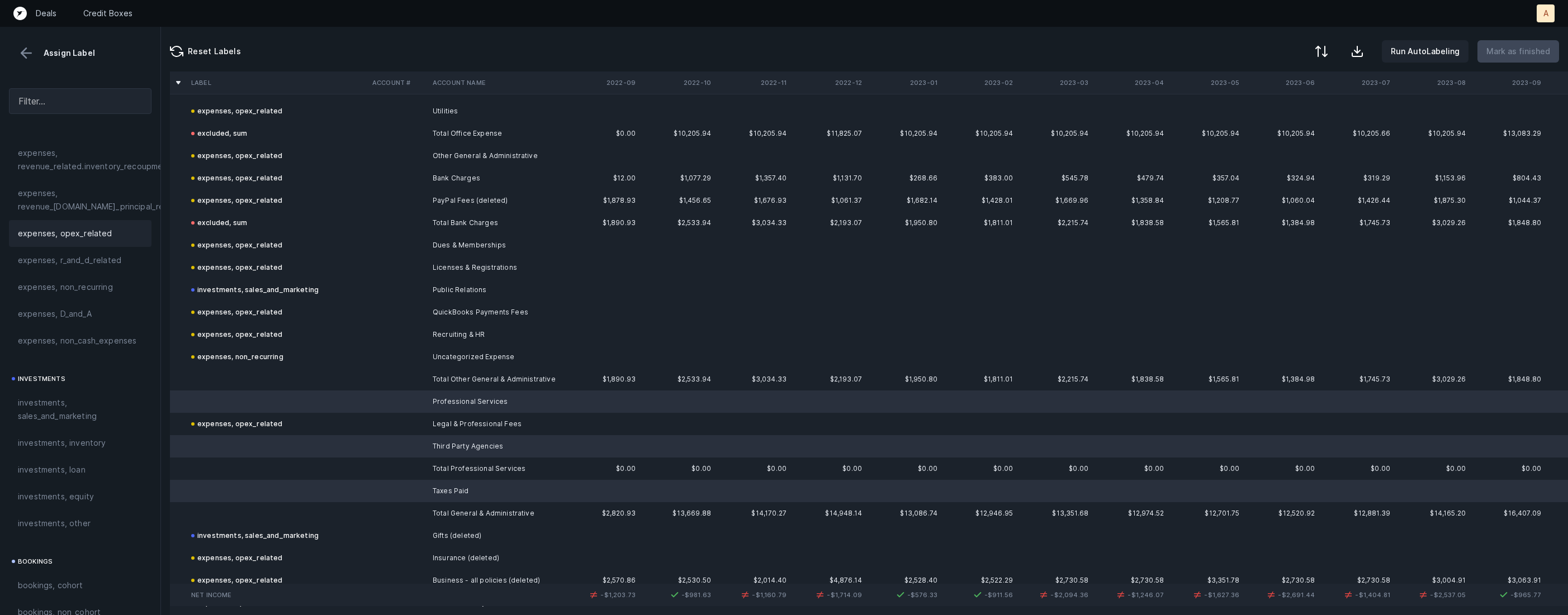
click at [92, 226] on div "expenses, opex_related" at bounding box center [80, 233] width 142 height 27
click at [236, 375] on td at bounding box center [277, 379] width 181 height 23
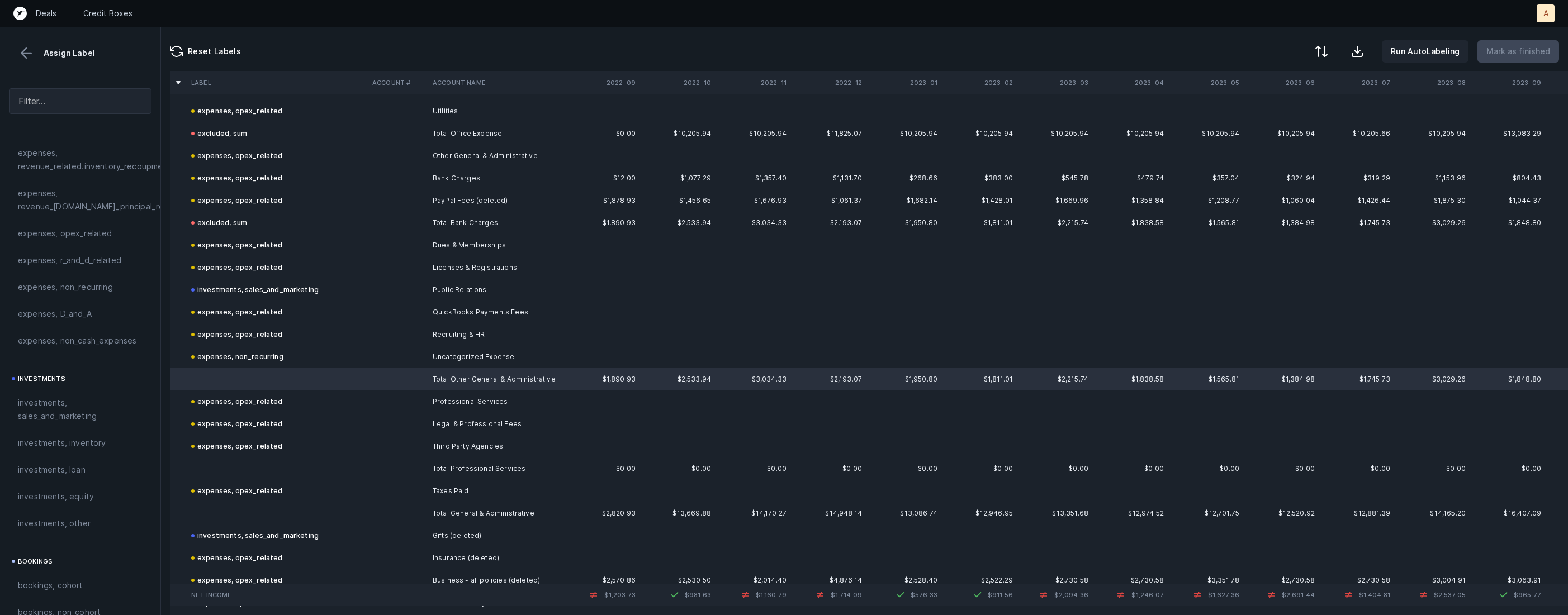
click at [220, 458] on td at bounding box center [277, 468] width 181 height 23
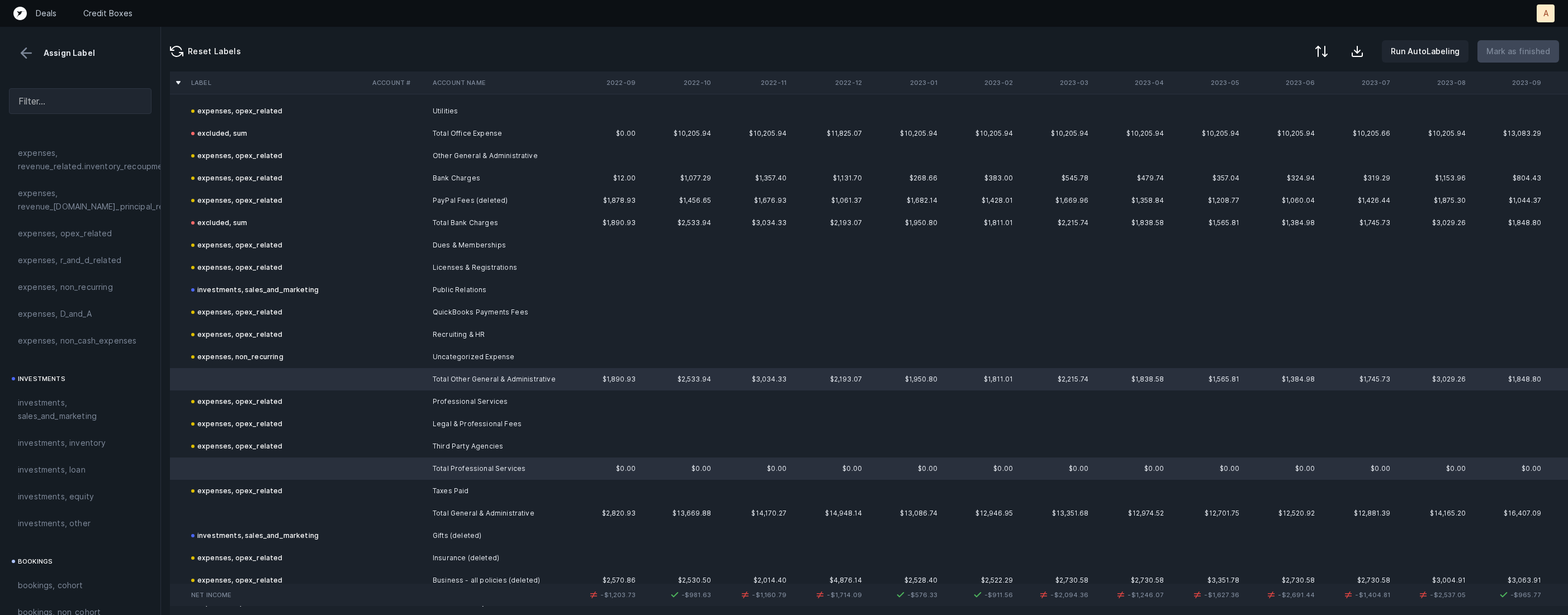
click at [221, 509] on td at bounding box center [277, 513] width 181 height 23
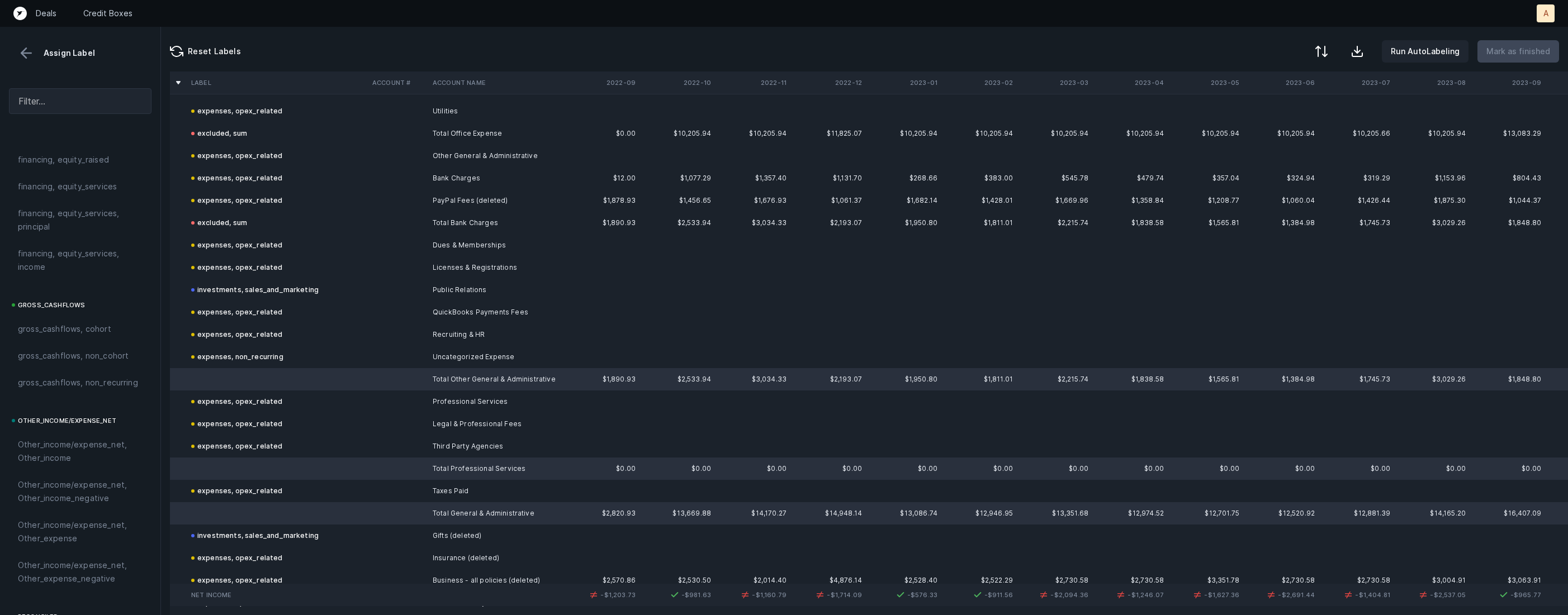
scroll to position [1231, 0]
click at [73, 519] on div "excluded, sum" at bounding box center [80, 512] width 124 height 13
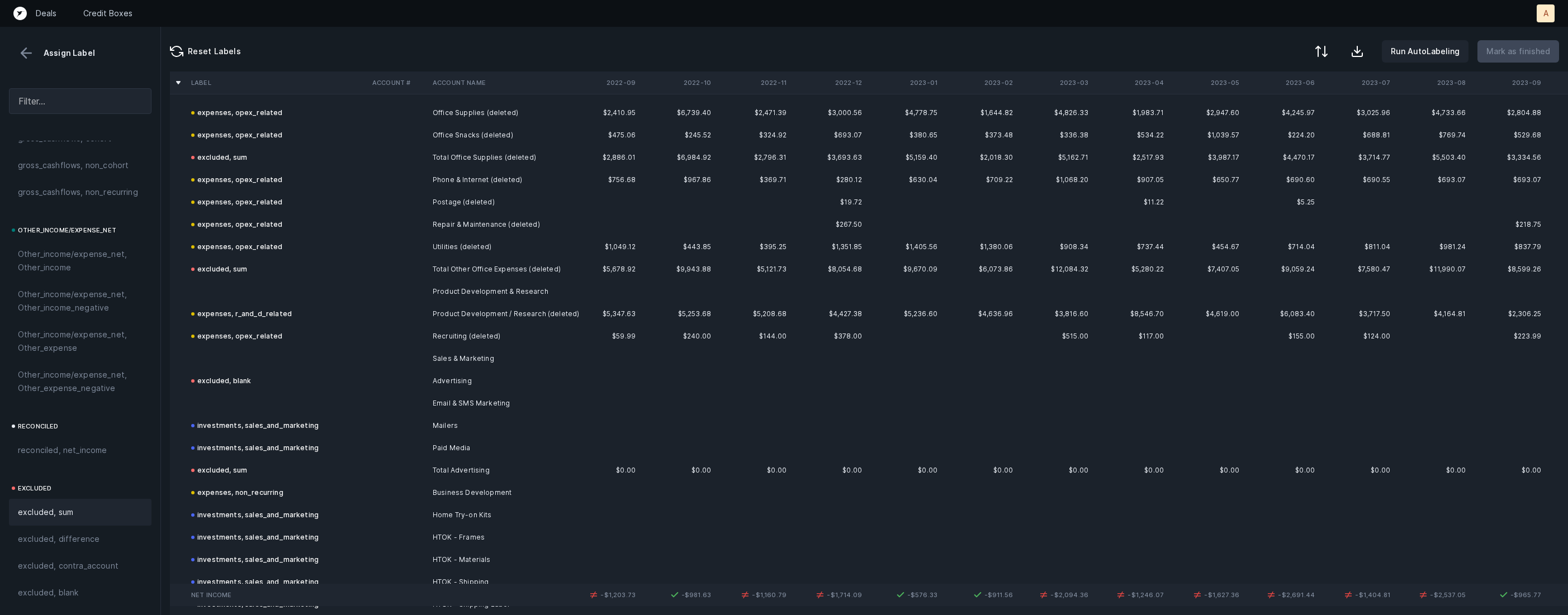
scroll to position [3455, 0]
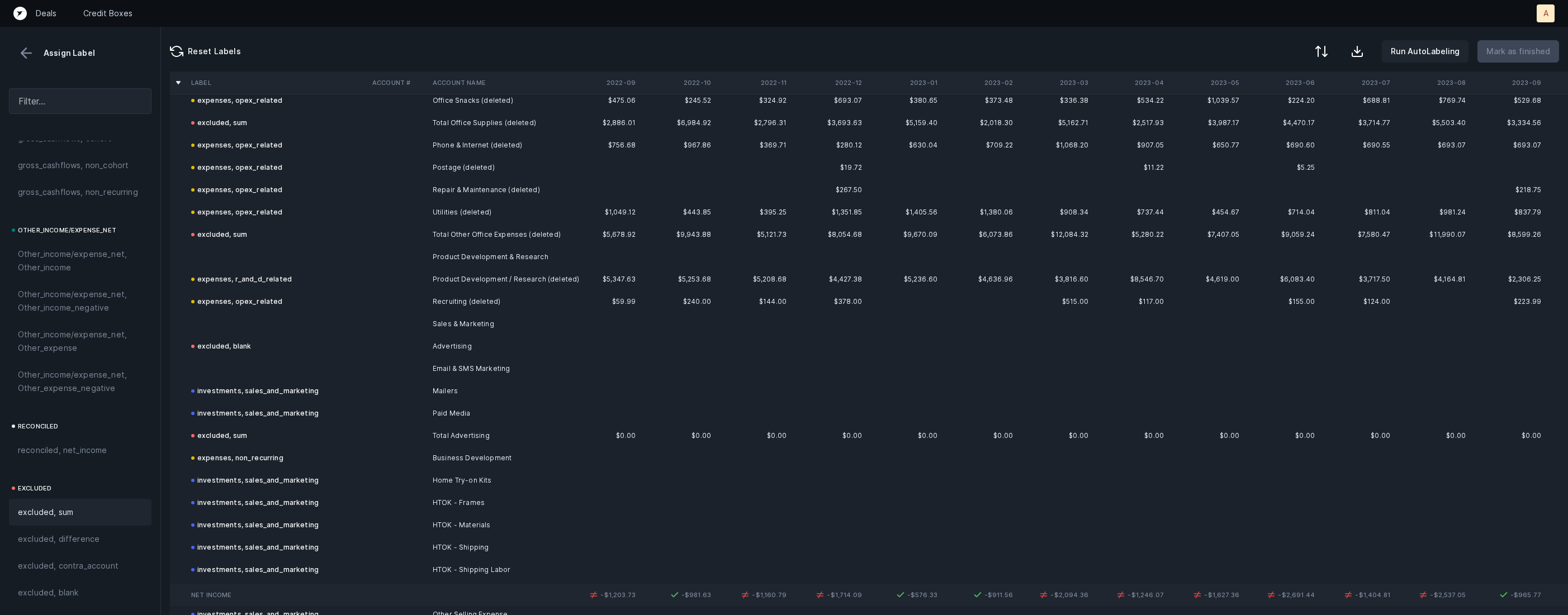
click at [434, 255] on td "Product Development & Research" at bounding box center [497, 257] width 137 height 23
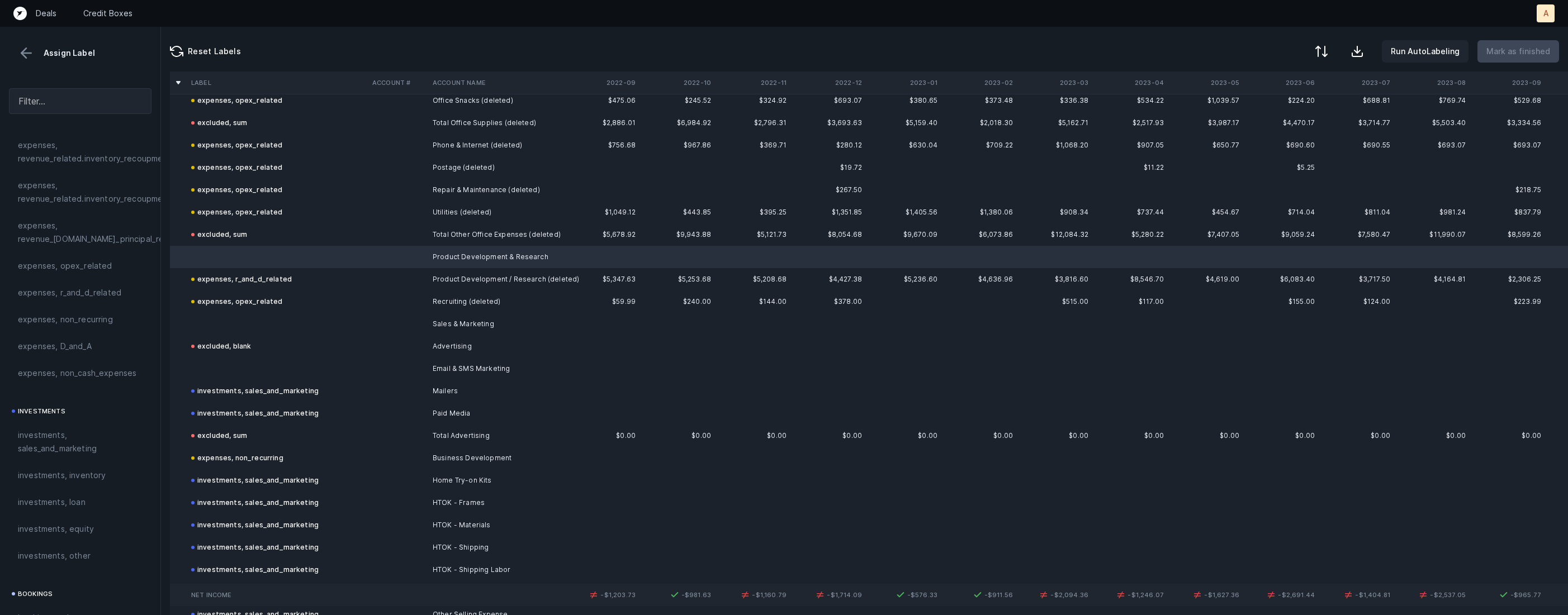
scroll to position [302, 0]
click at [87, 318] on span "expenses, r_and_d_related" at bounding box center [69, 320] width 103 height 13
click at [238, 323] on td at bounding box center [277, 324] width 181 height 23
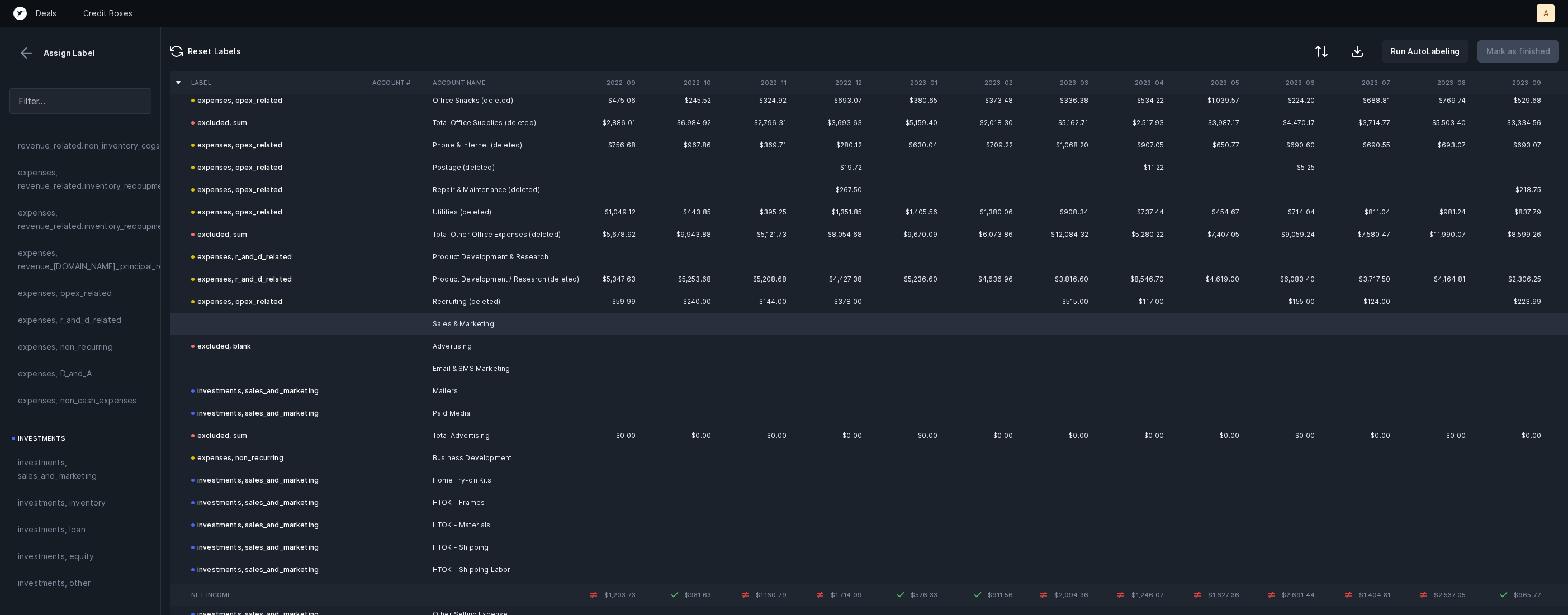
click at [214, 357] on td at bounding box center [277, 368] width 181 height 23
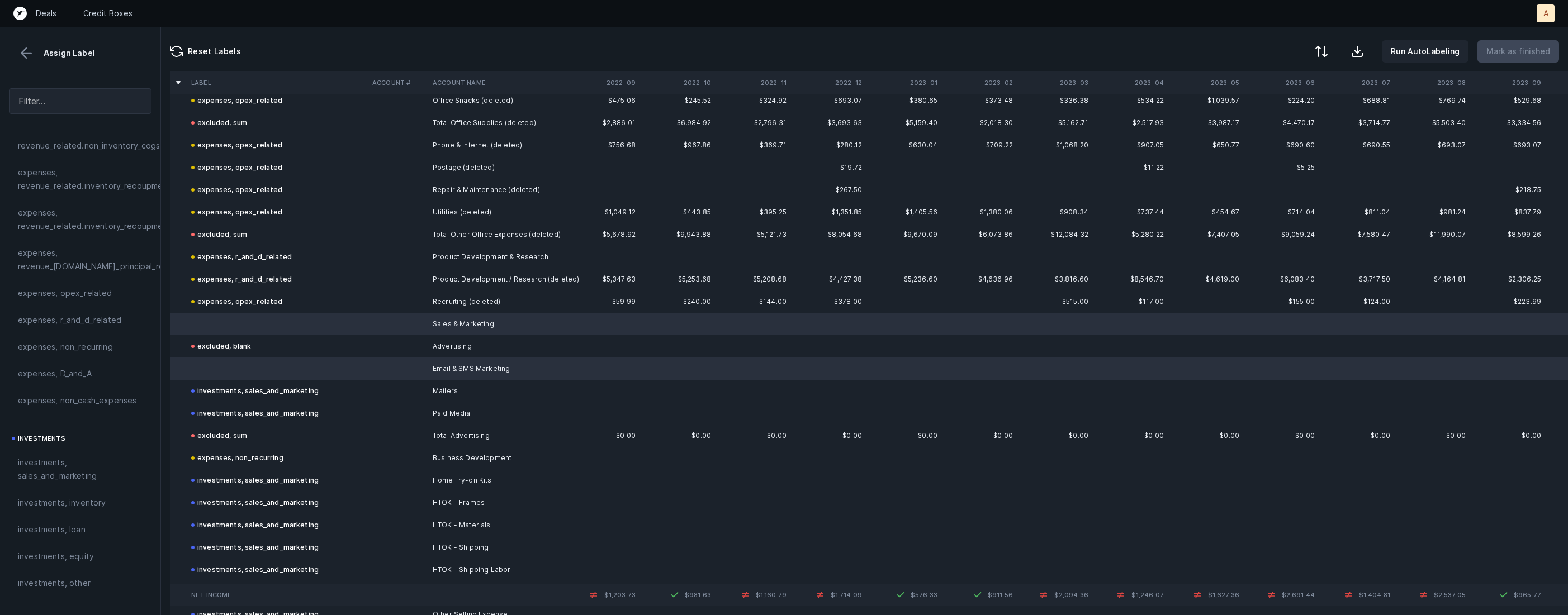
click at [234, 339] on div "excluded, blank" at bounding box center [221, 346] width 60 height 13
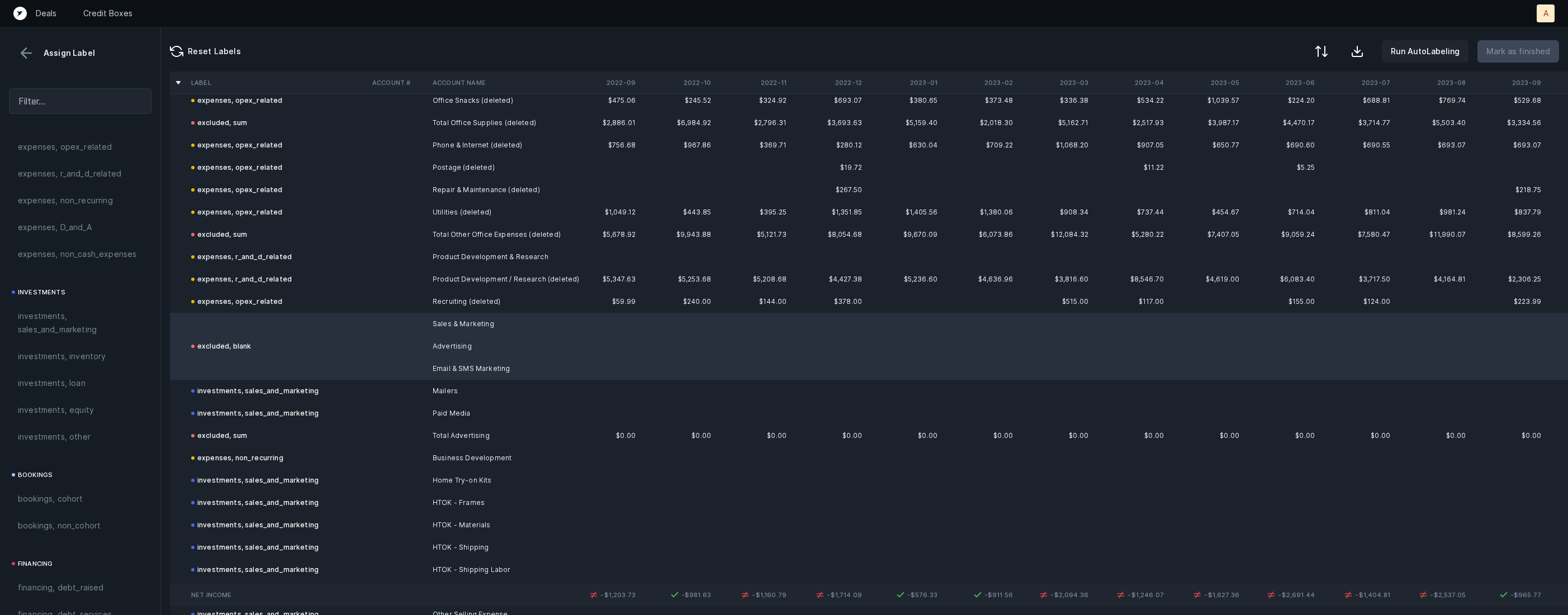
scroll to position [463, 0]
click at [64, 315] on span "investments, sales_and_marketing" at bounding box center [80, 309] width 124 height 27
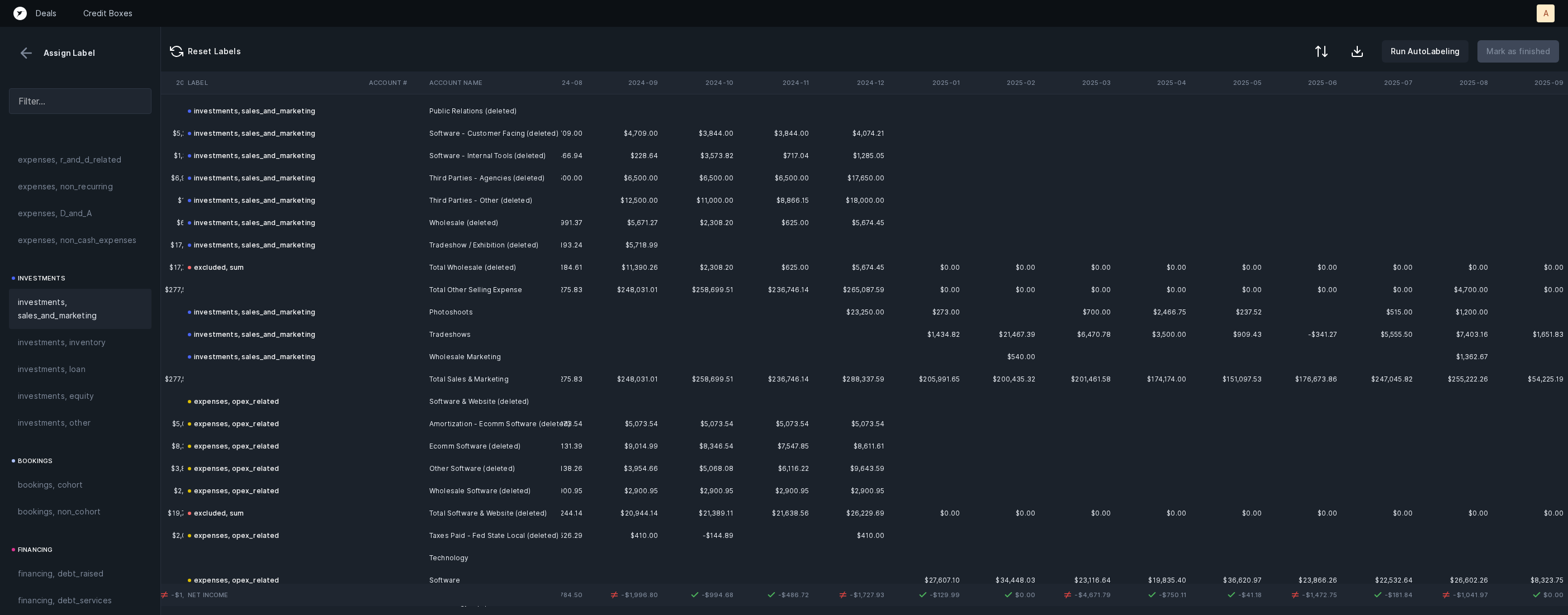
scroll to position [4411, 1789]
click at [444, 296] on td "Photoshoots" at bounding box center [493, 307] width 137 height 23
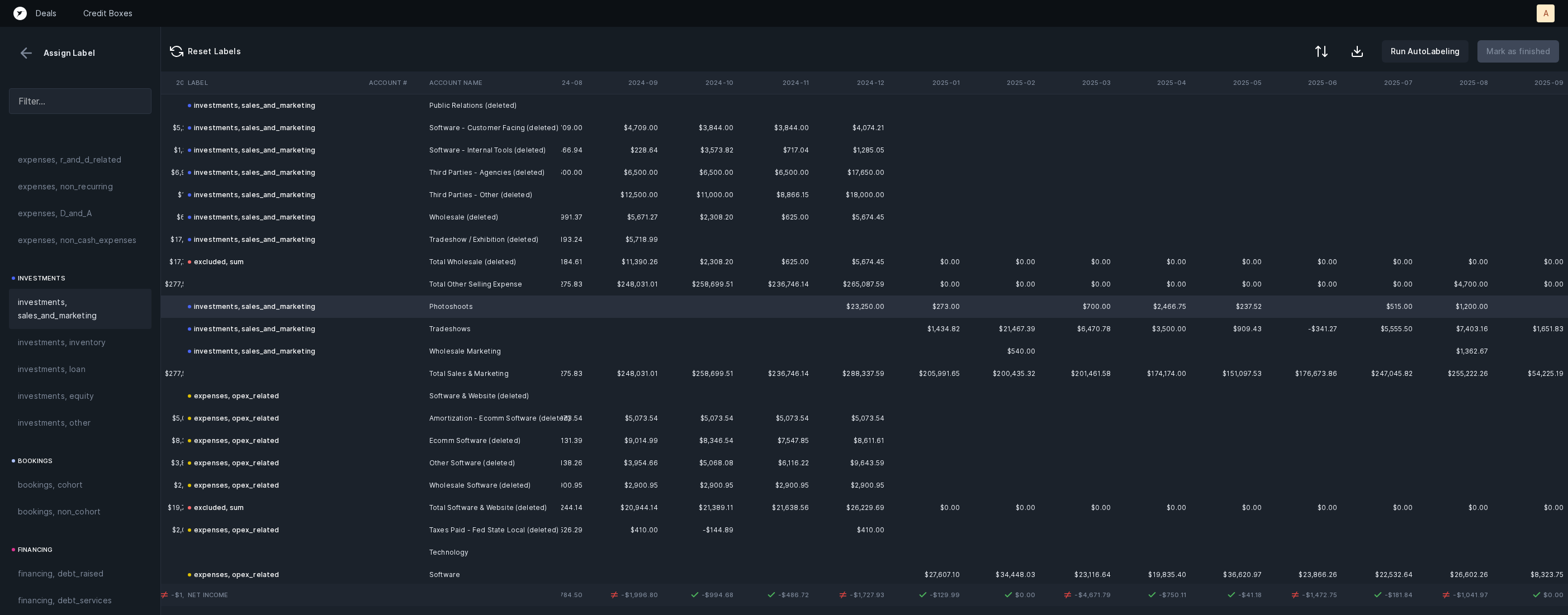
click at [441, 285] on td "Total Other Selling Expense" at bounding box center [493, 284] width 137 height 23
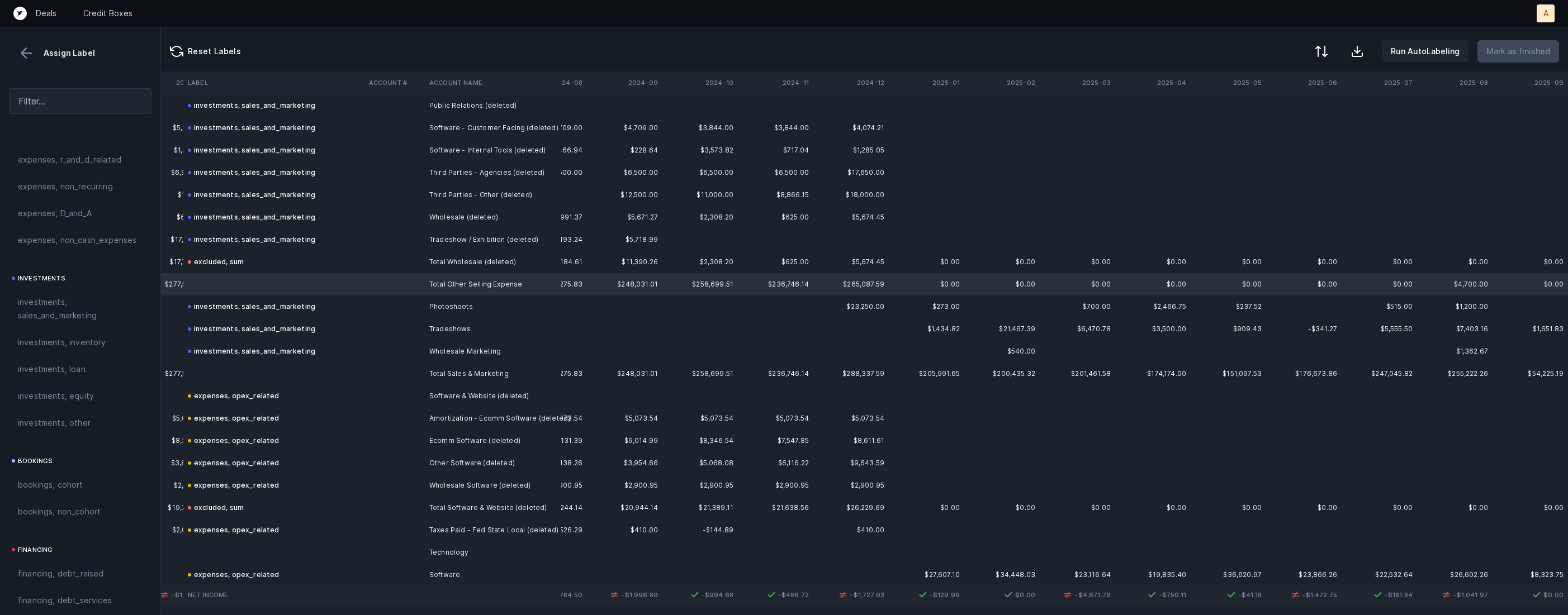
click at [357, 369] on td at bounding box center [274, 374] width 181 height 23
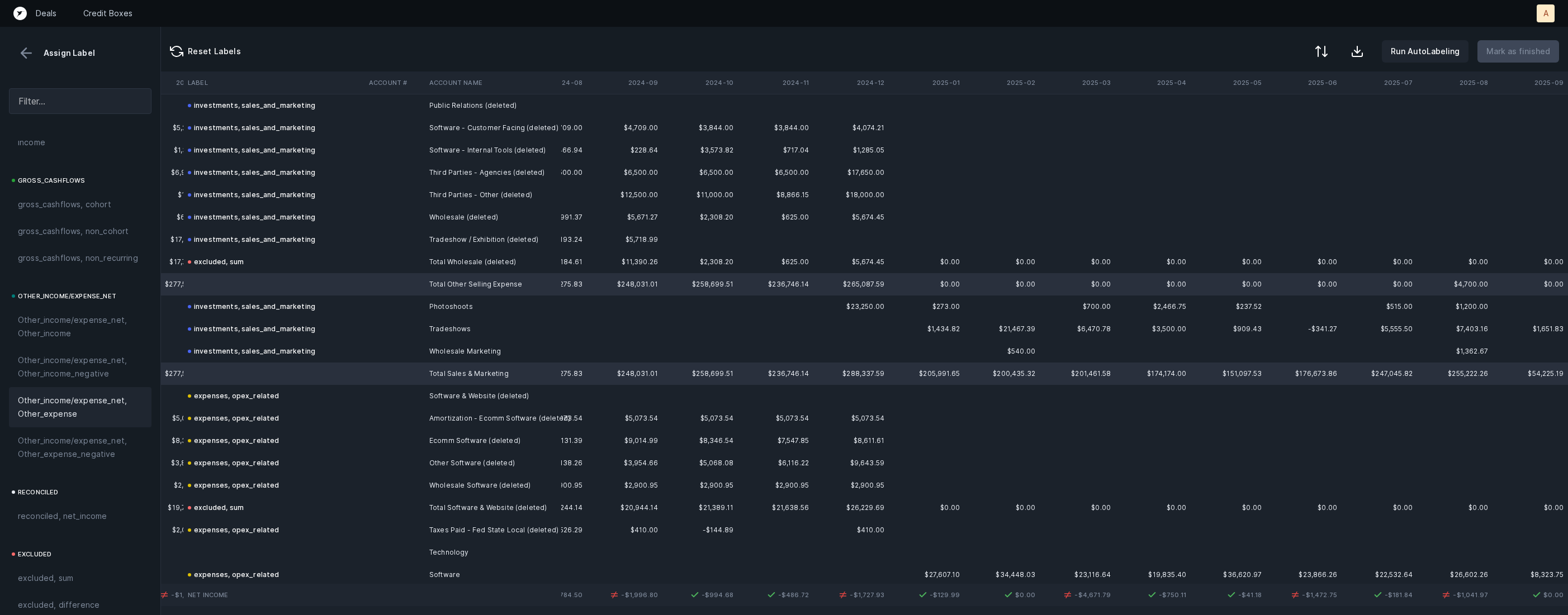
scroll to position [1231, 0]
click at [71, 511] on span "excluded, sum" at bounding box center [45, 512] width 55 height 13
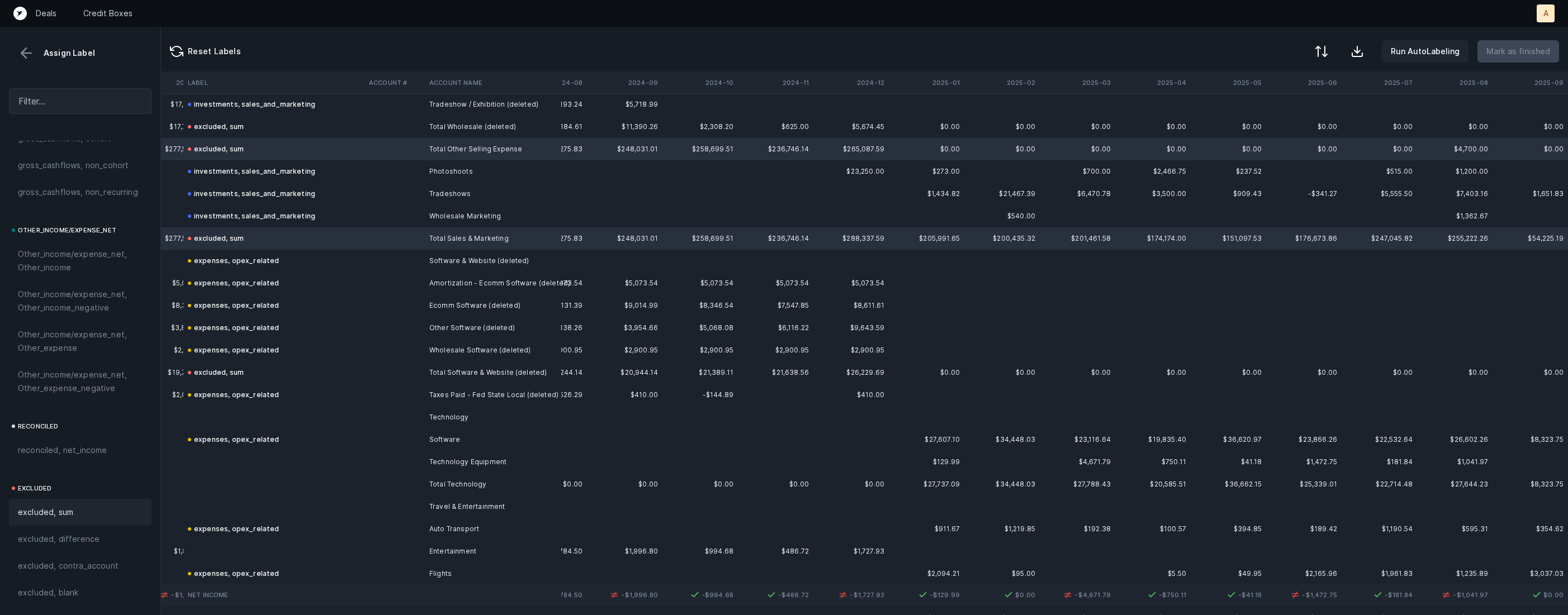
scroll to position [4630, 1789]
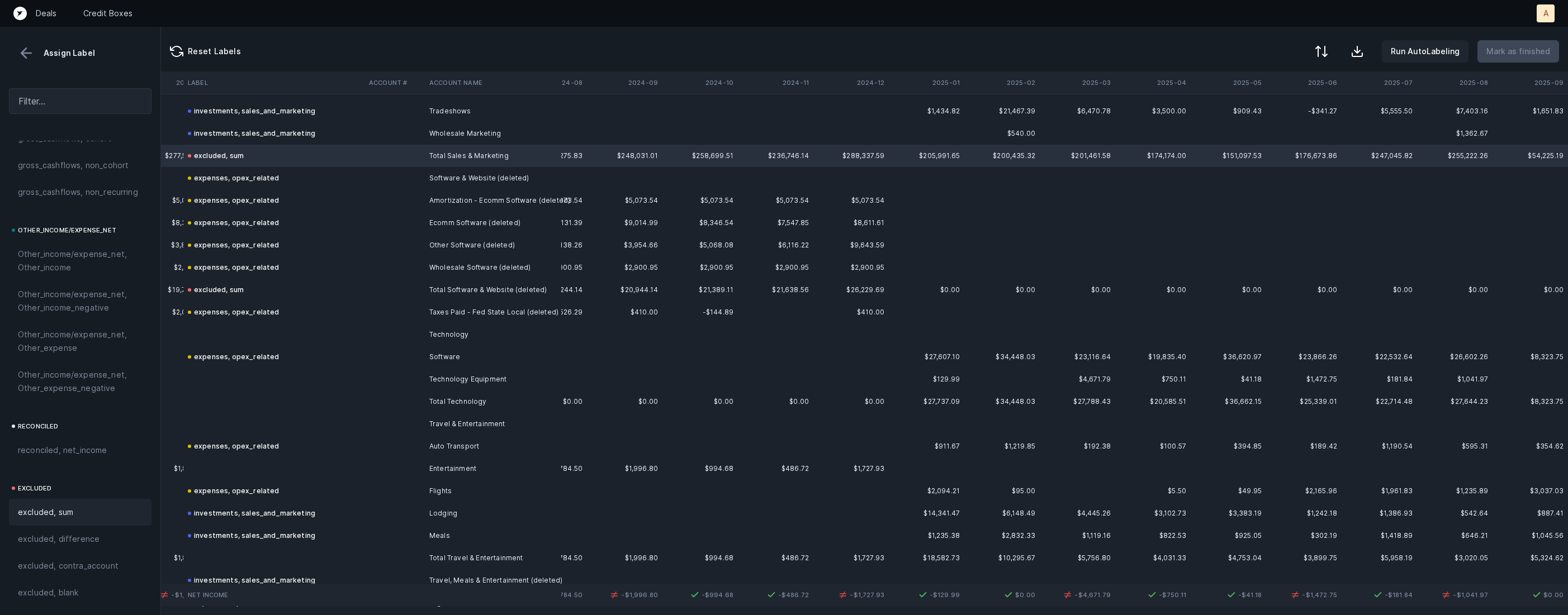
click at [333, 332] on td at bounding box center [274, 335] width 181 height 23
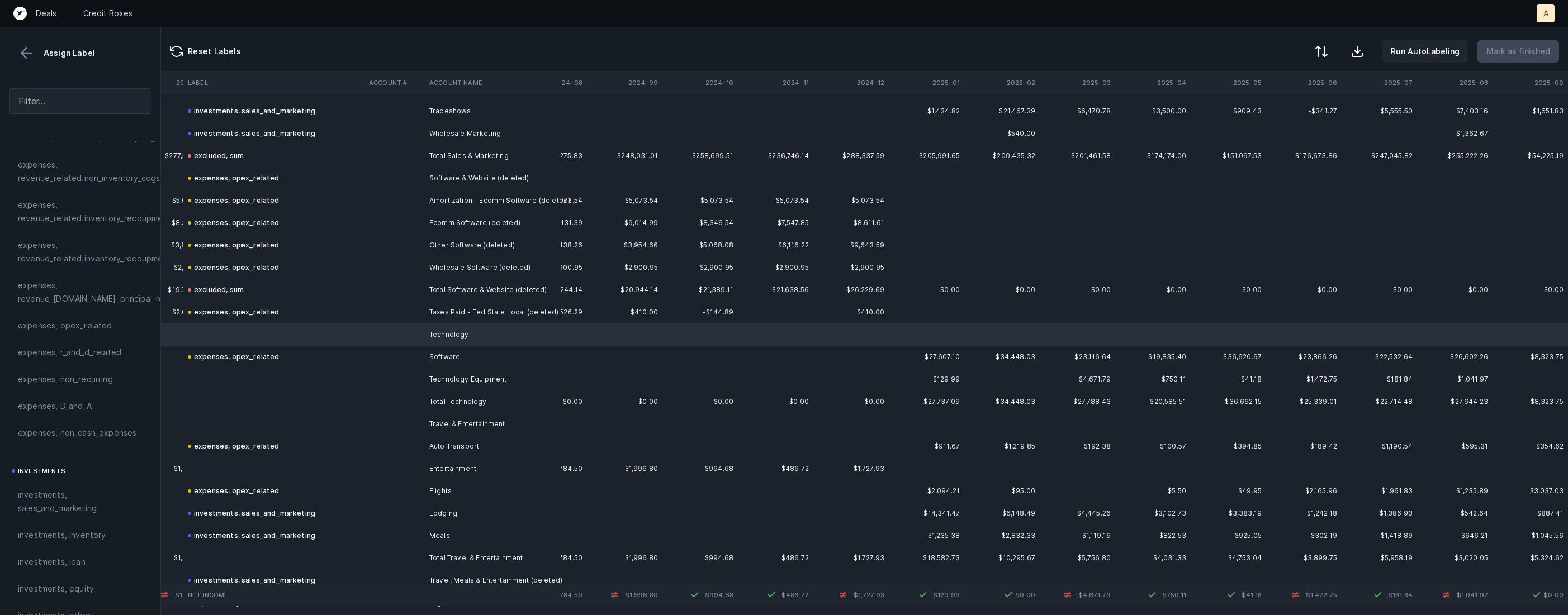
scroll to position [252, 0]
click at [81, 349] on span "expenses, opex_related" at bounding box center [65, 344] width 95 height 13
click at [310, 373] on td at bounding box center [274, 379] width 181 height 23
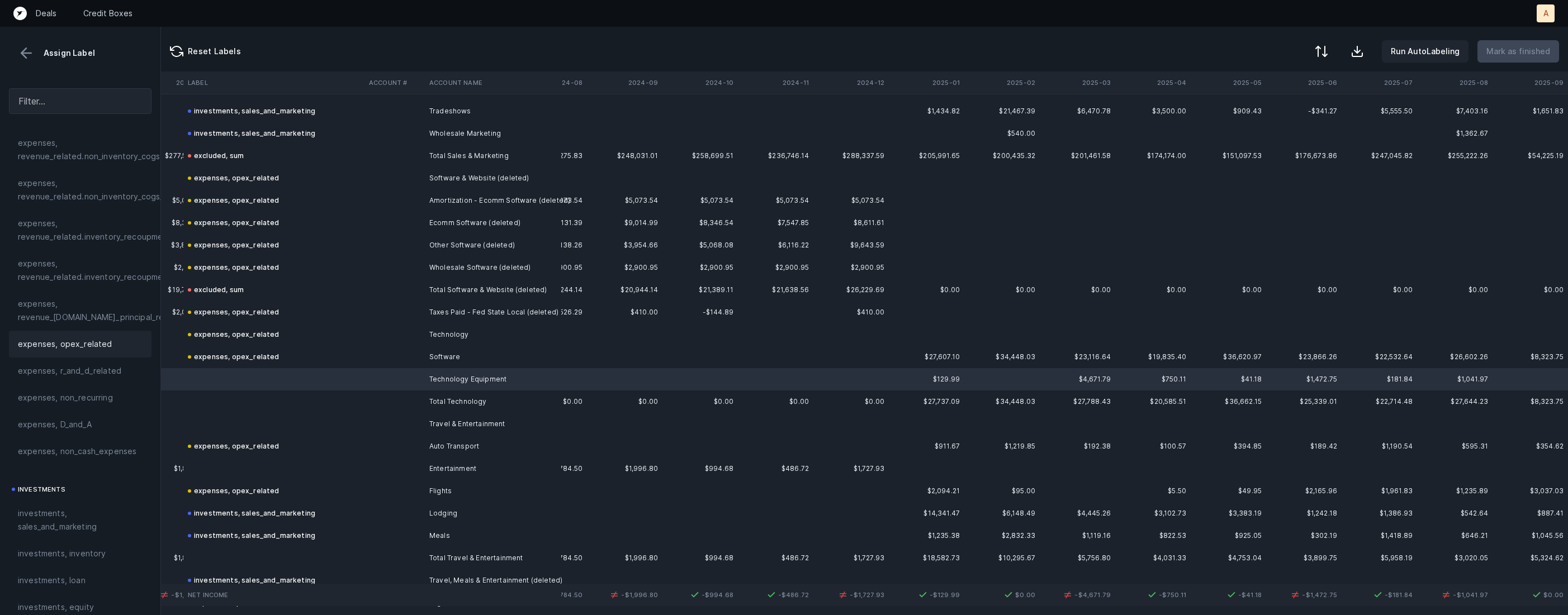
click at [79, 338] on span "expenses, opex_related" at bounding box center [65, 344] width 95 height 13
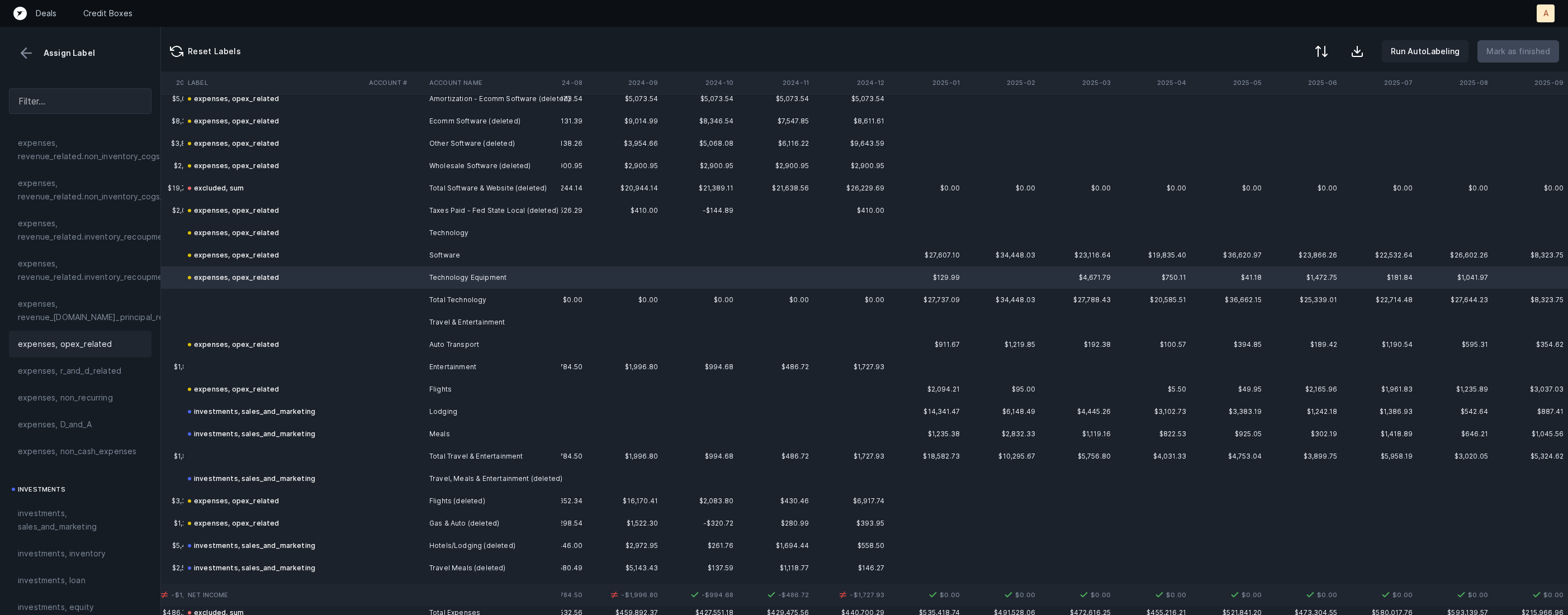
scroll to position [4738, 1789]
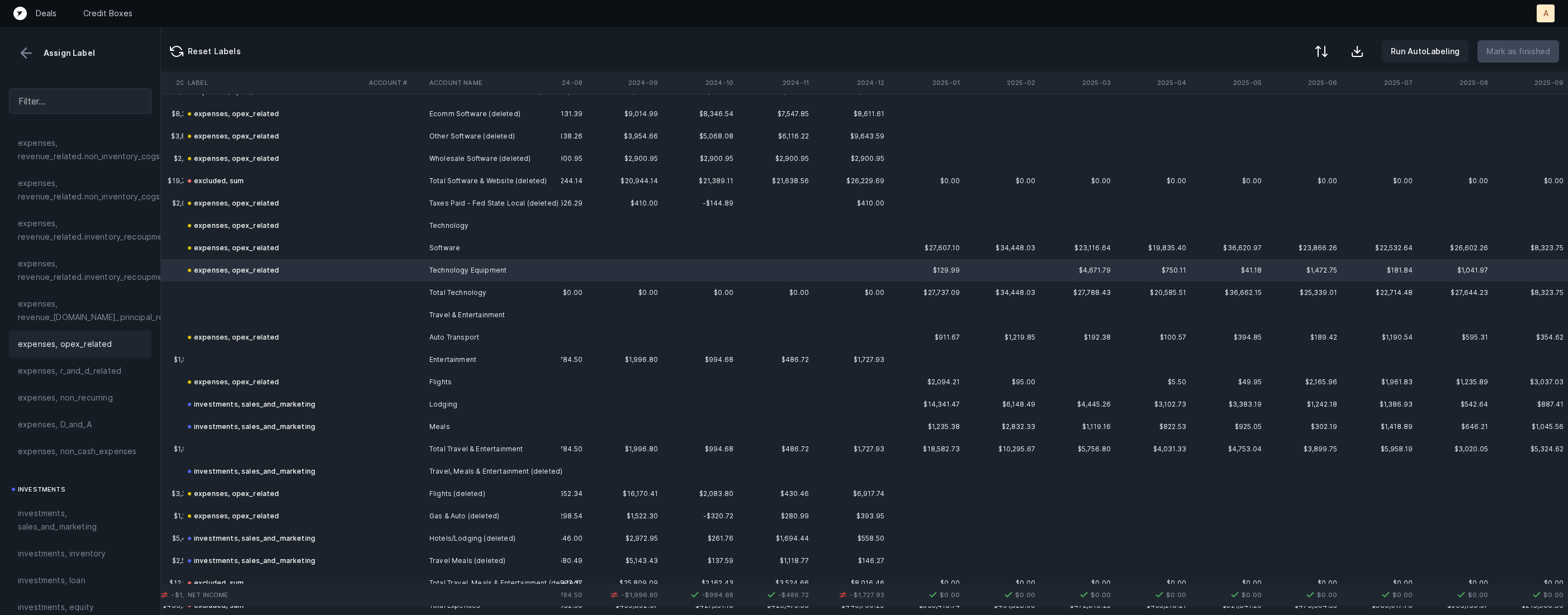
click at [249, 310] on td at bounding box center [274, 314] width 181 height 23
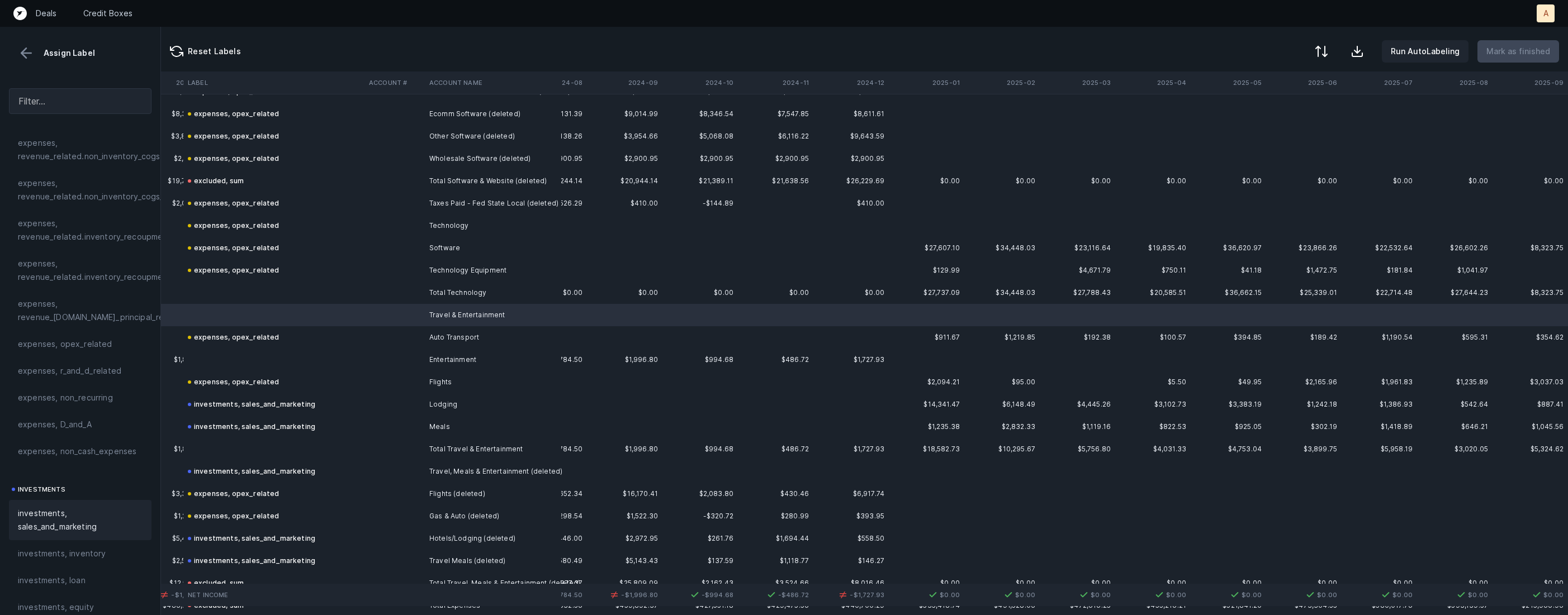
click at [57, 506] on div "investments, sales_and_marketing" at bounding box center [80, 520] width 142 height 40
click at [268, 349] on td at bounding box center [274, 360] width 181 height 23
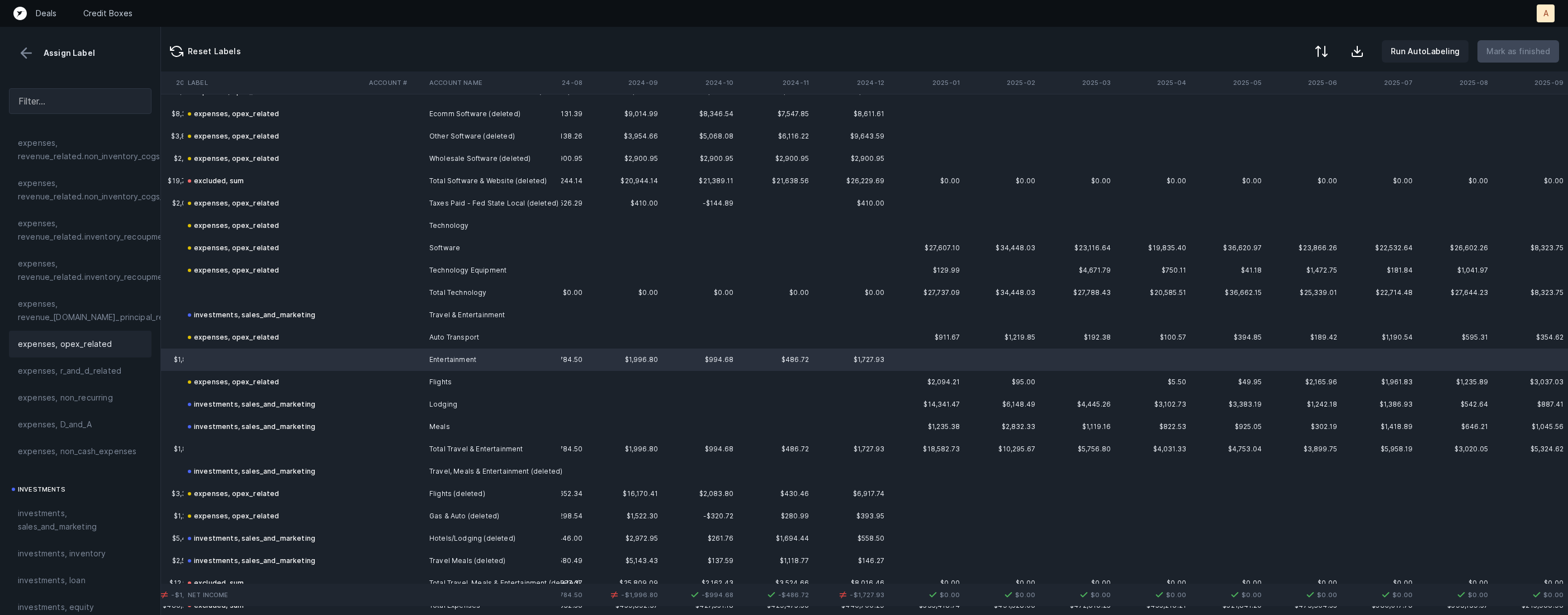
click at [100, 350] on span "expenses, opex_related" at bounding box center [65, 344] width 95 height 13
click at [473, 314] on td "Travel & Entertainment" at bounding box center [493, 314] width 137 height 23
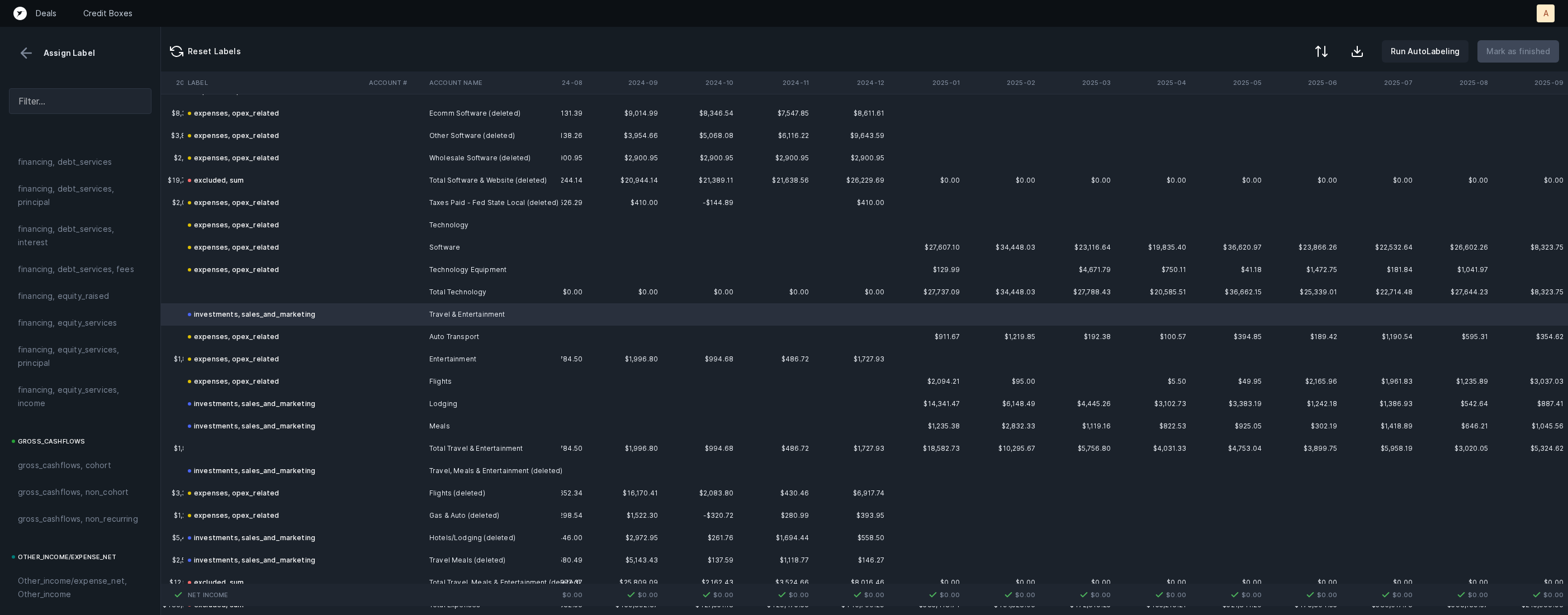
scroll to position [1231, 0]
click at [71, 600] on div "excluded, blank" at bounding box center [80, 592] width 142 height 27
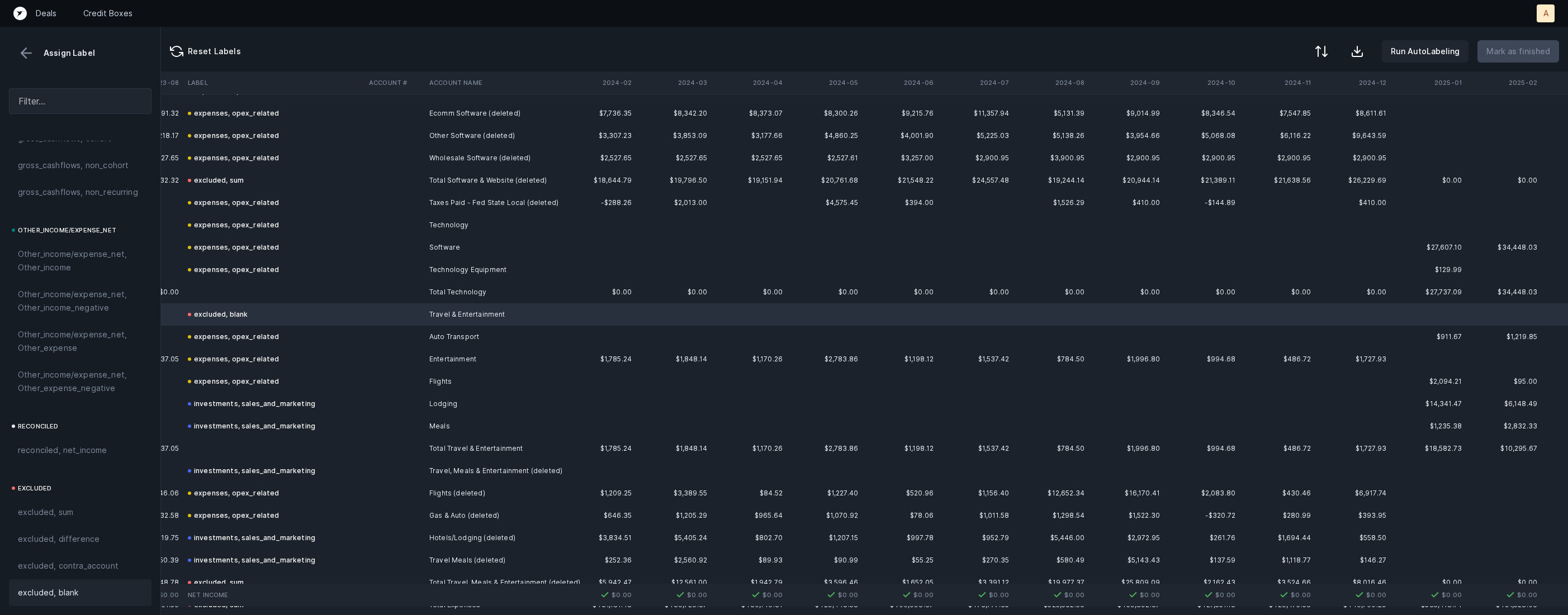
scroll to position [4739, 1789]
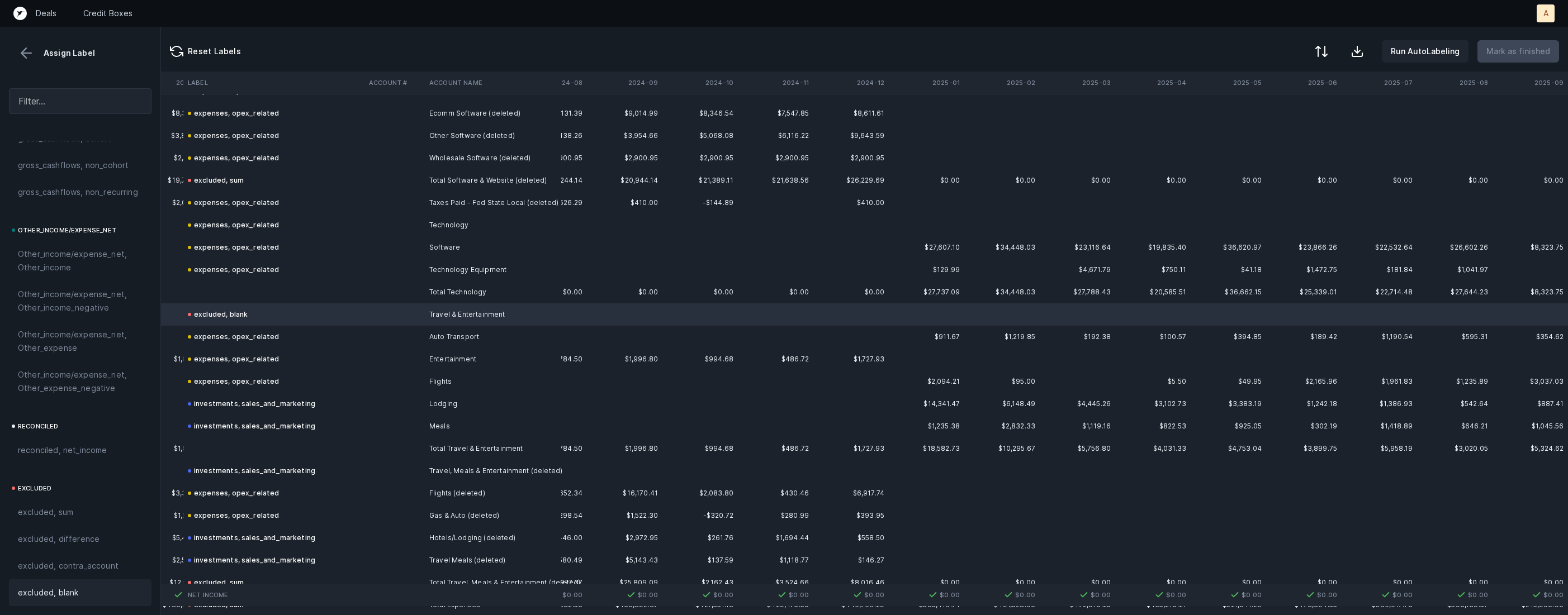
click at [280, 292] on td at bounding box center [274, 292] width 181 height 23
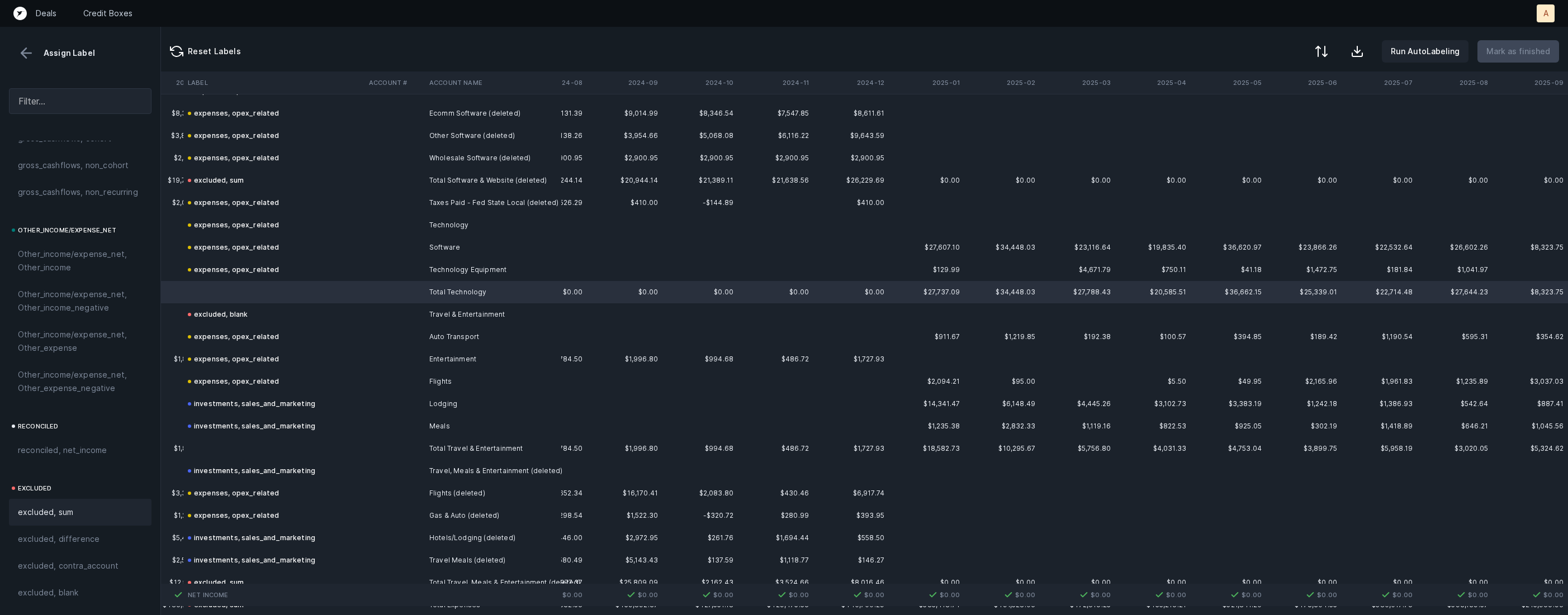
click at [70, 517] on span "excluded, sum" at bounding box center [45, 512] width 55 height 13
click at [334, 352] on td "expenses, opex_related" at bounding box center [274, 359] width 181 height 23
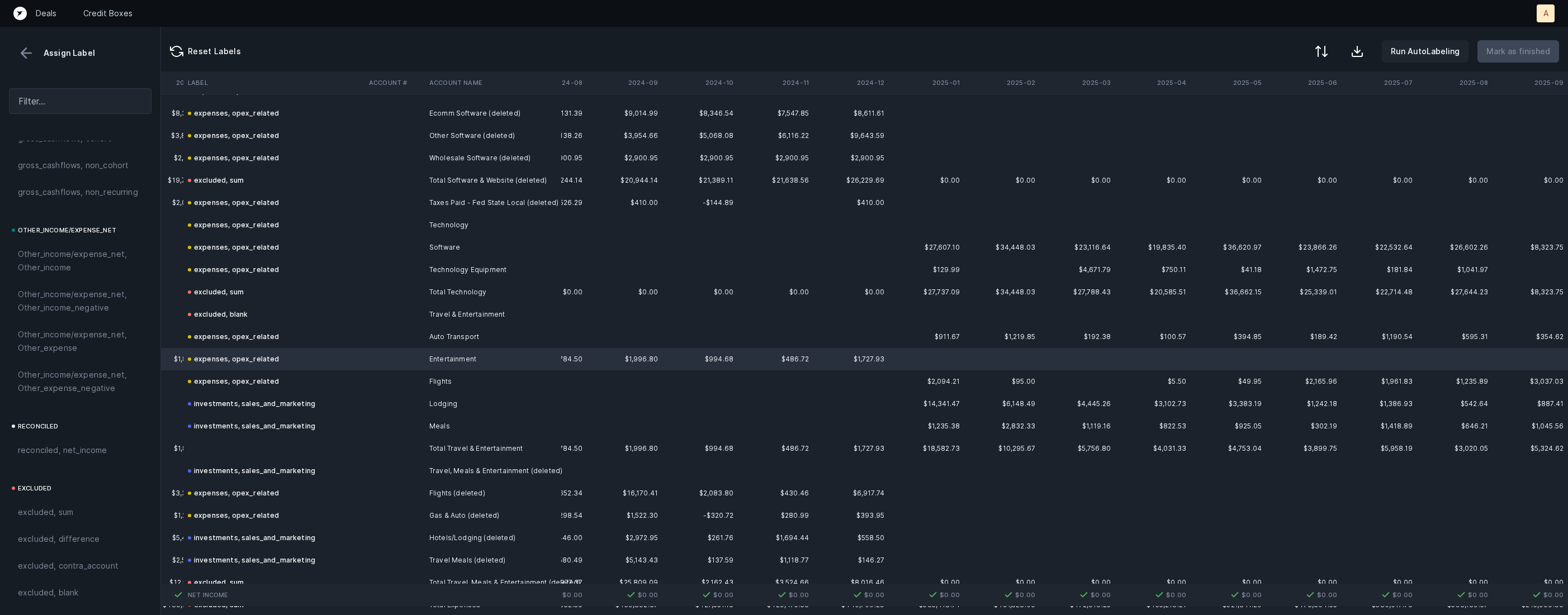
click at [308, 380] on td "expenses, opex_related" at bounding box center [274, 381] width 181 height 23
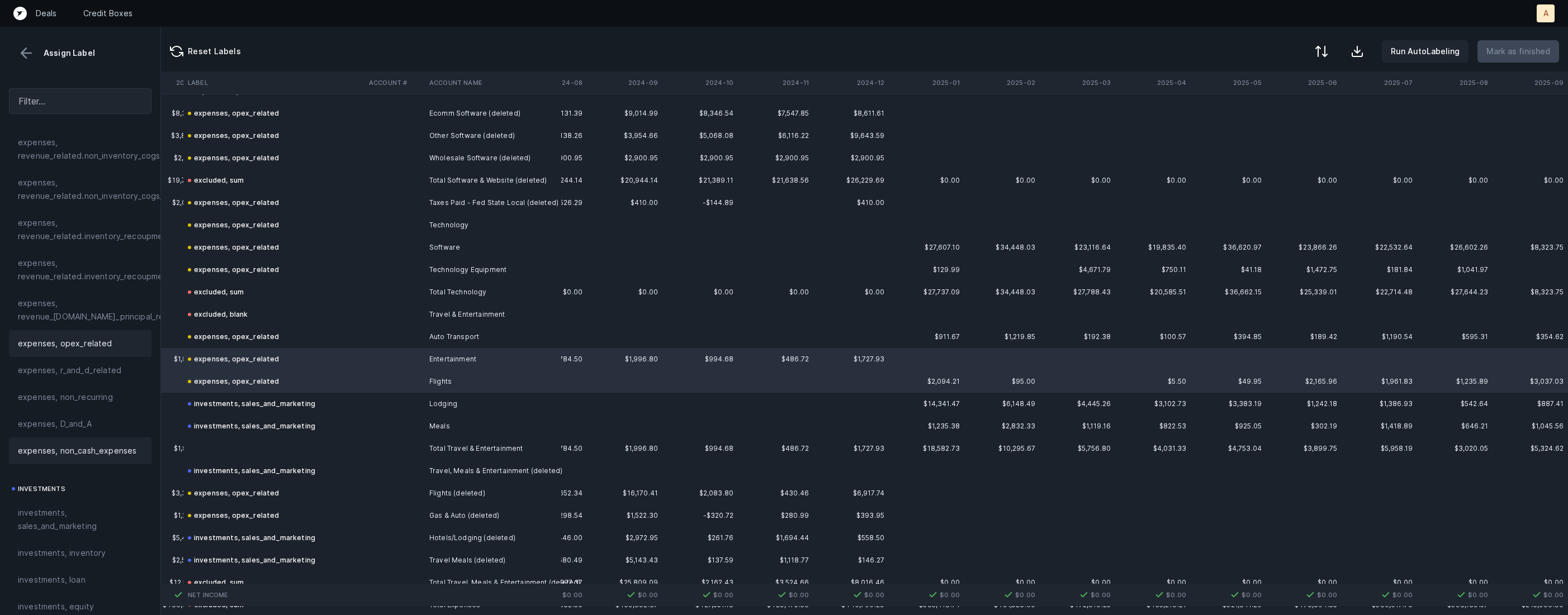
scroll to position [274, 0]
click at [63, 499] on span "investments, sales_and_marketing" at bounding box center [80, 498] width 124 height 27
click at [256, 440] on td at bounding box center [274, 448] width 181 height 23
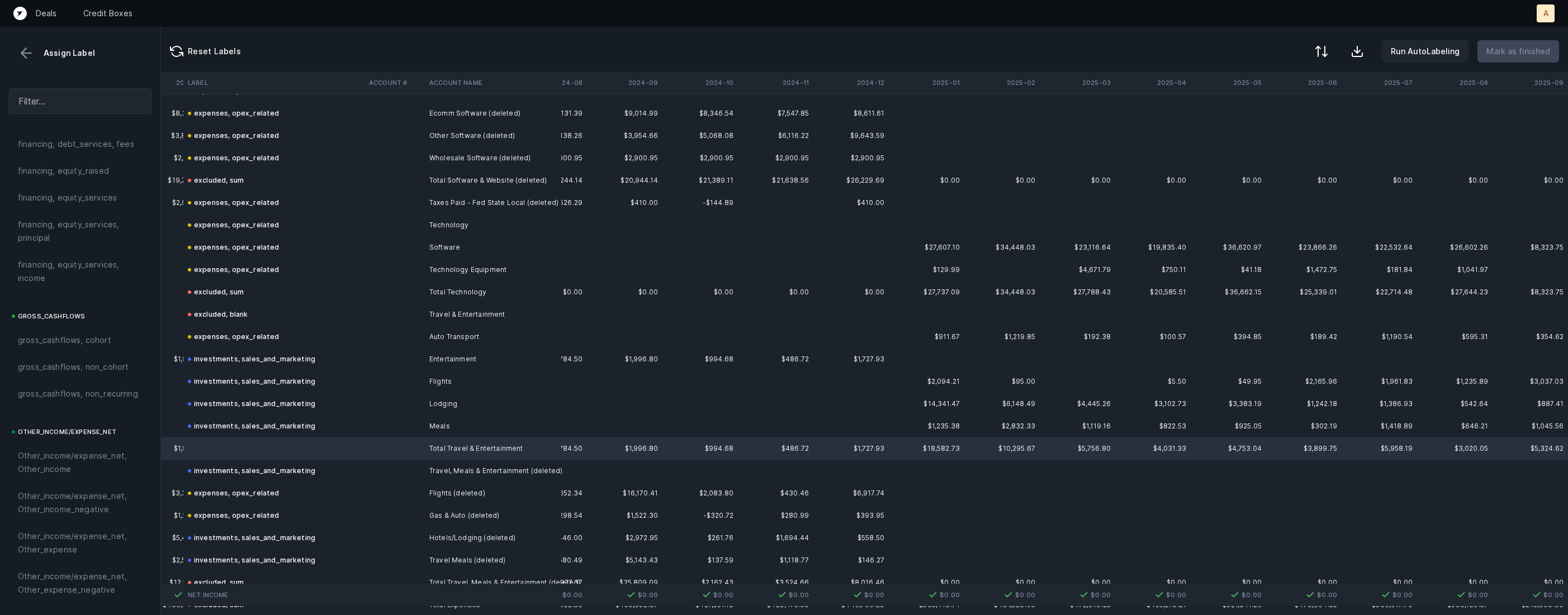
scroll to position [1231, 0]
click at [72, 511] on span "excluded, sum" at bounding box center [45, 512] width 55 height 13
click at [1512, 45] on p "Mark as finished" at bounding box center [1518, 51] width 64 height 13
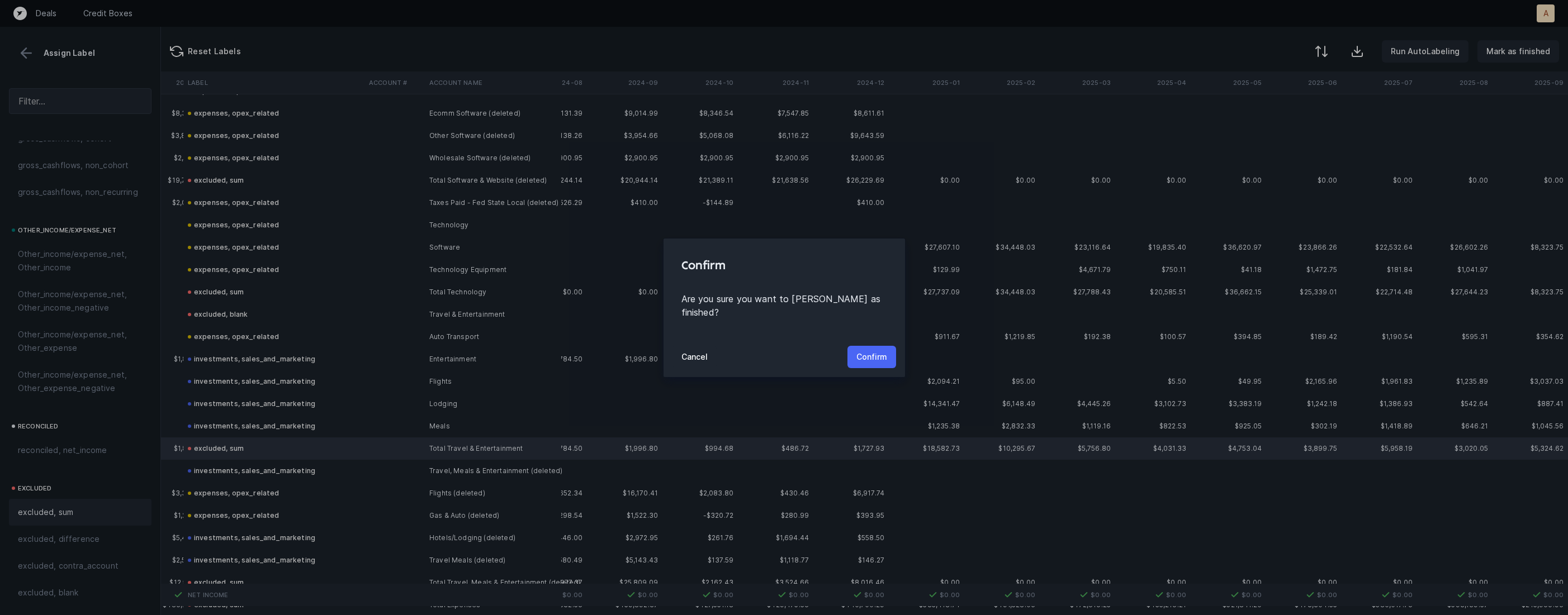
click at [884, 350] on p "Confirm" at bounding box center [872, 356] width 31 height 13
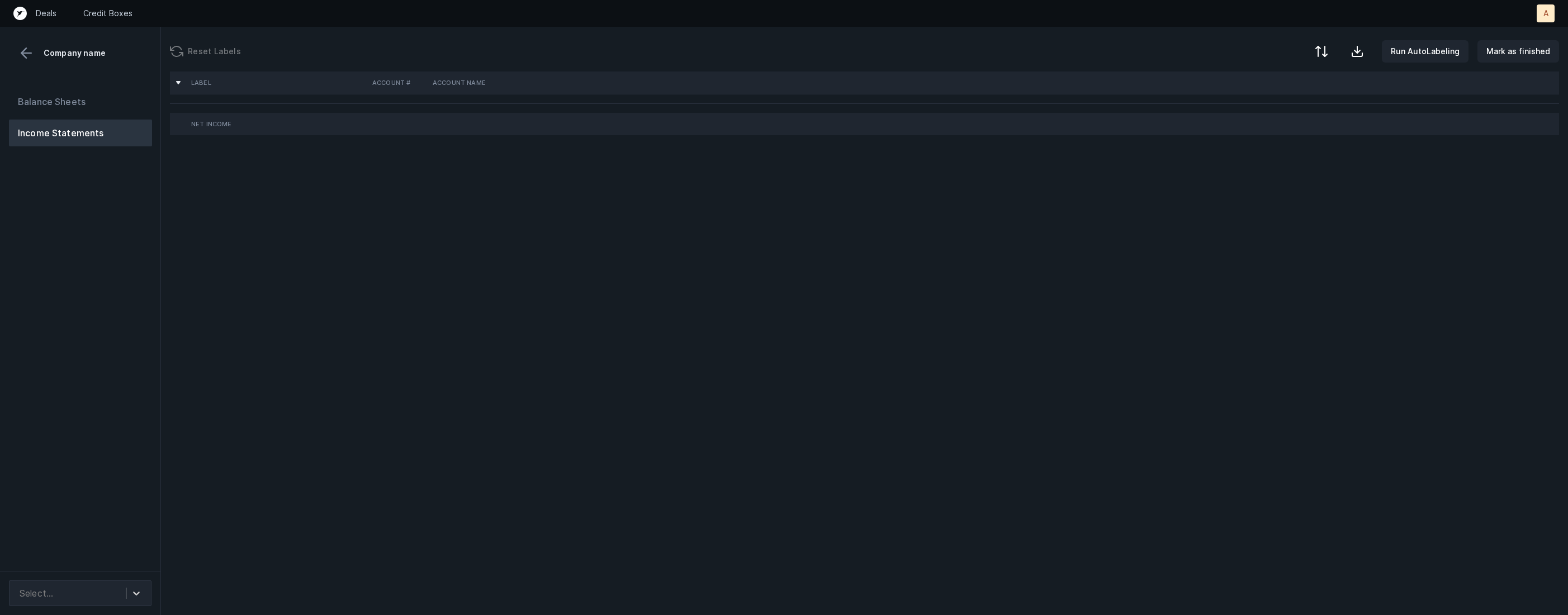
click at [141, 313] on div "Balance Sheets Income Statements" at bounding box center [80, 325] width 161 height 492
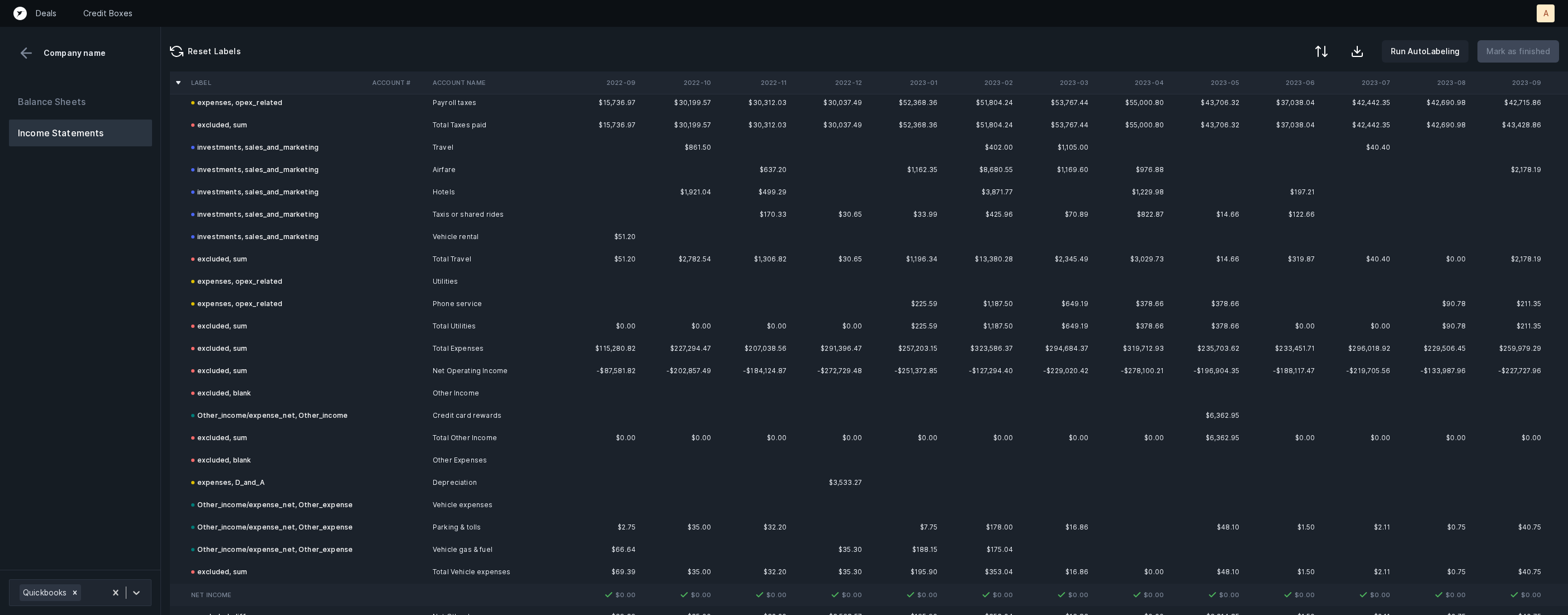
scroll to position [1405, 0]
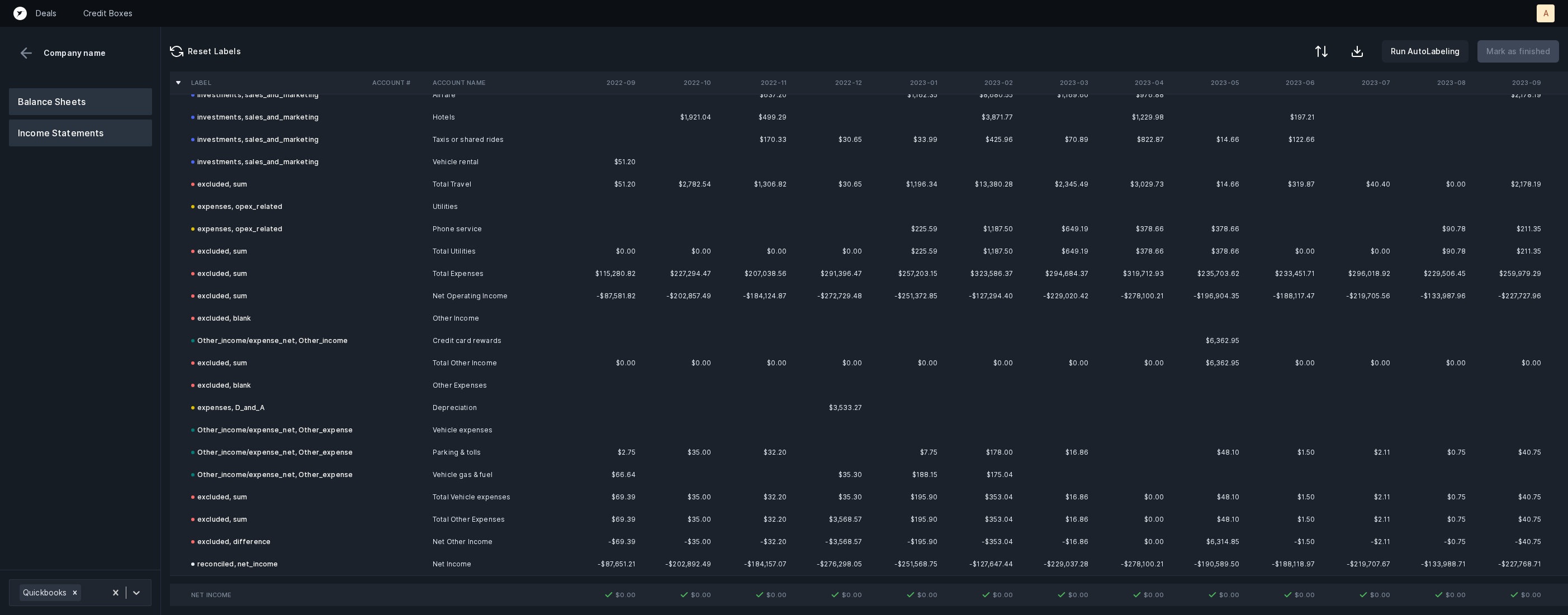
click at [44, 102] on button "Balance Sheets" at bounding box center [81, 102] width 143 height 27
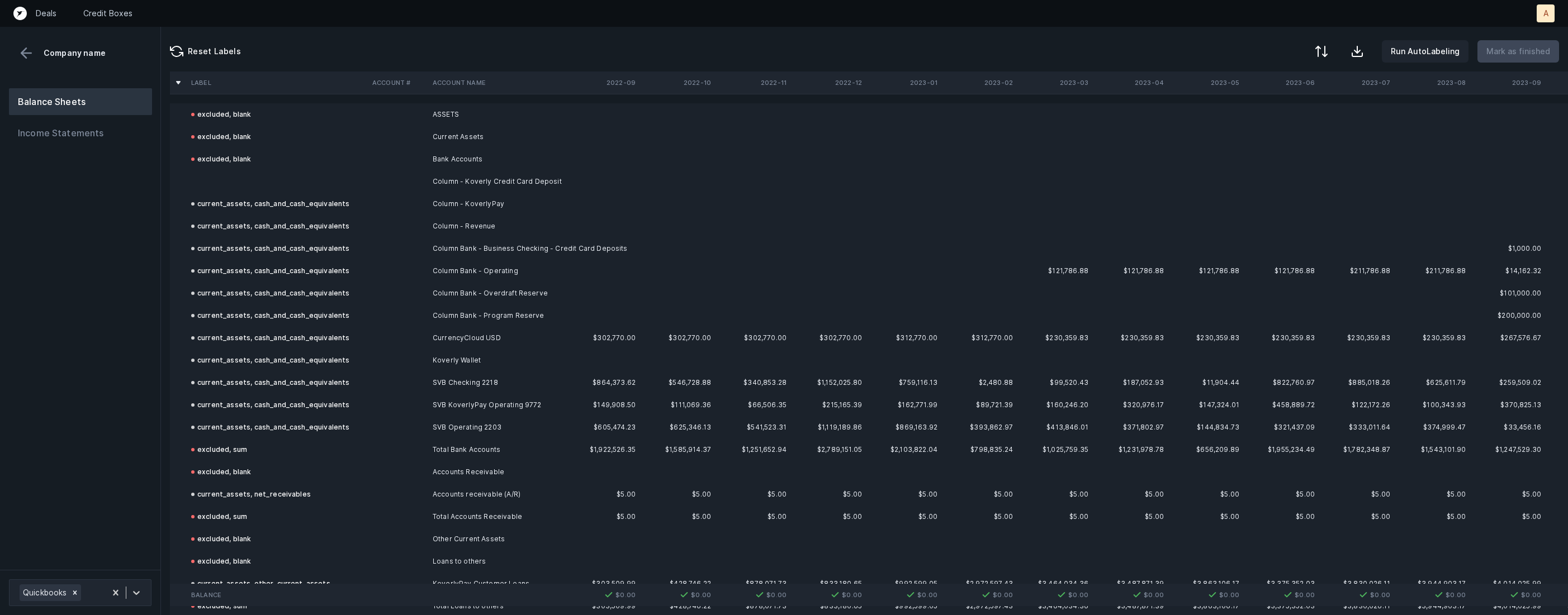
click at [406, 183] on td at bounding box center [398, 181] width 61 height 23
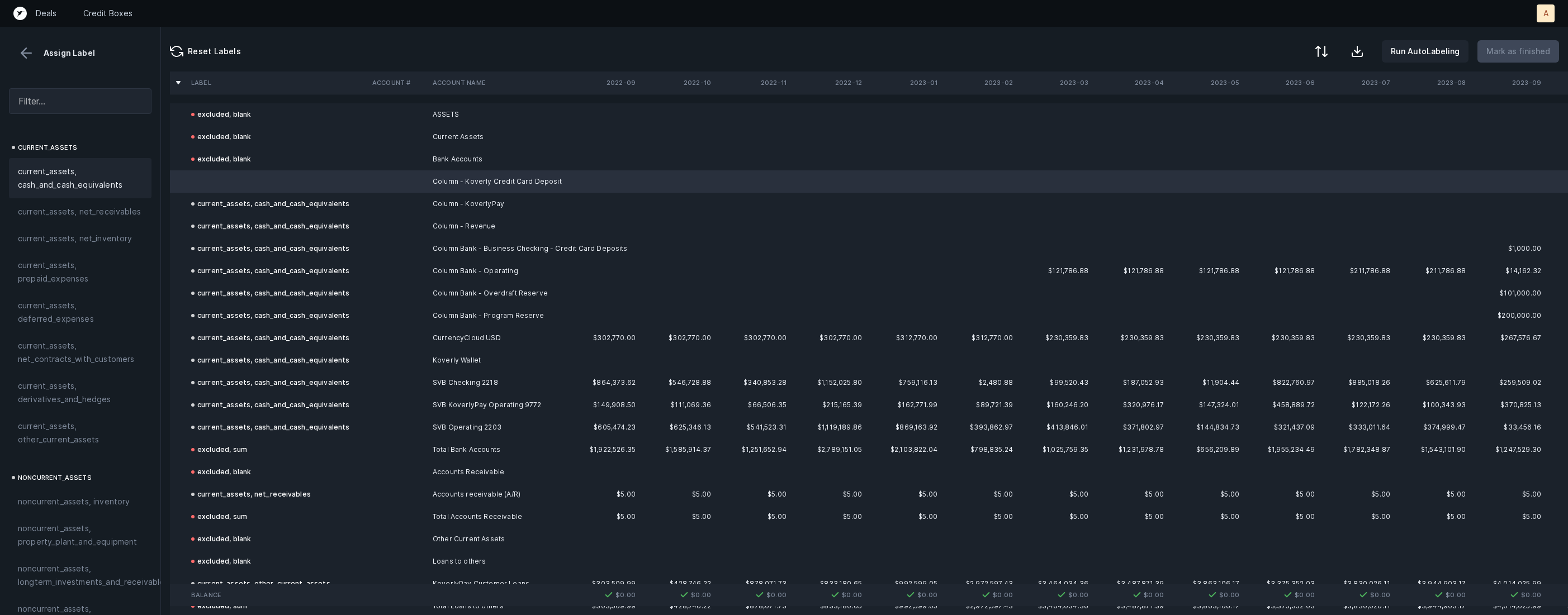
click at [96, 177] on span "current_assets, cash_and_cash_equivalents" at bounding box center [80, 178] width 124 height 27
click at [1507, 41] on button "Mark as finished" at bounding box center [1518, 51] width 82 height 23
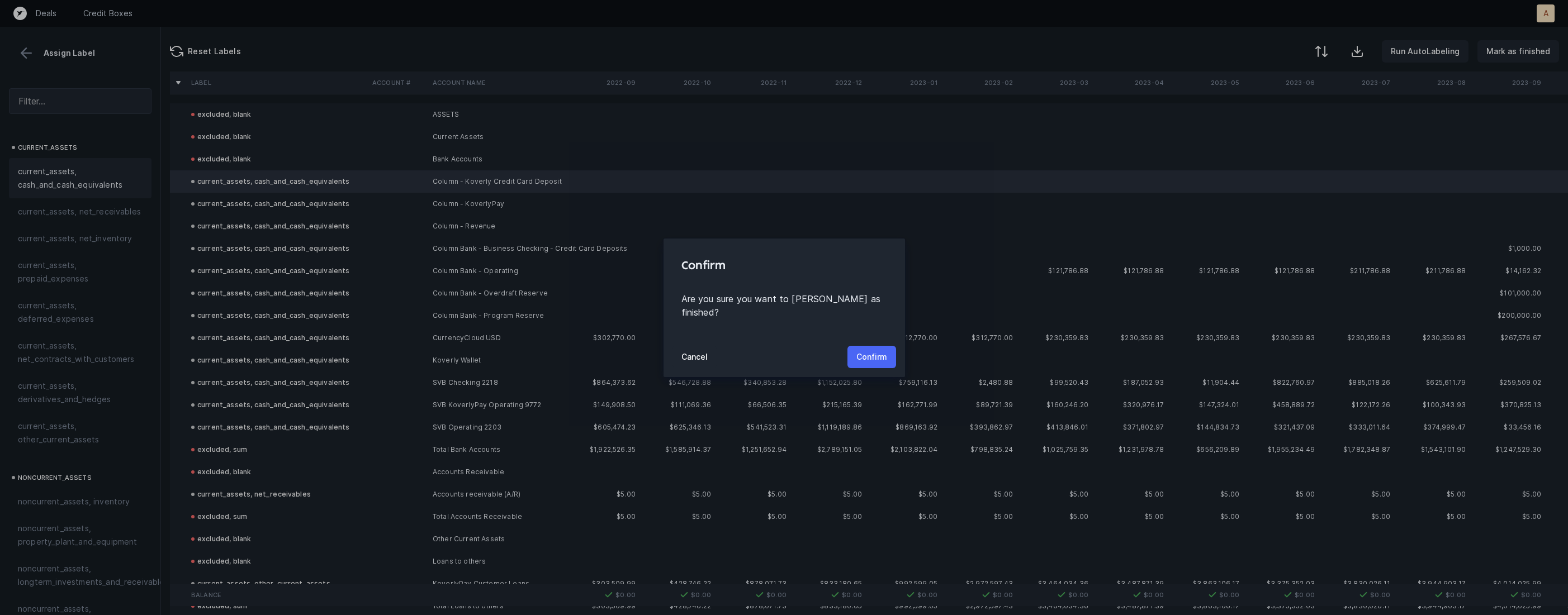
click at [872, 350] on p "Confirm" at bounding box center [872, 356] width 31 height 13
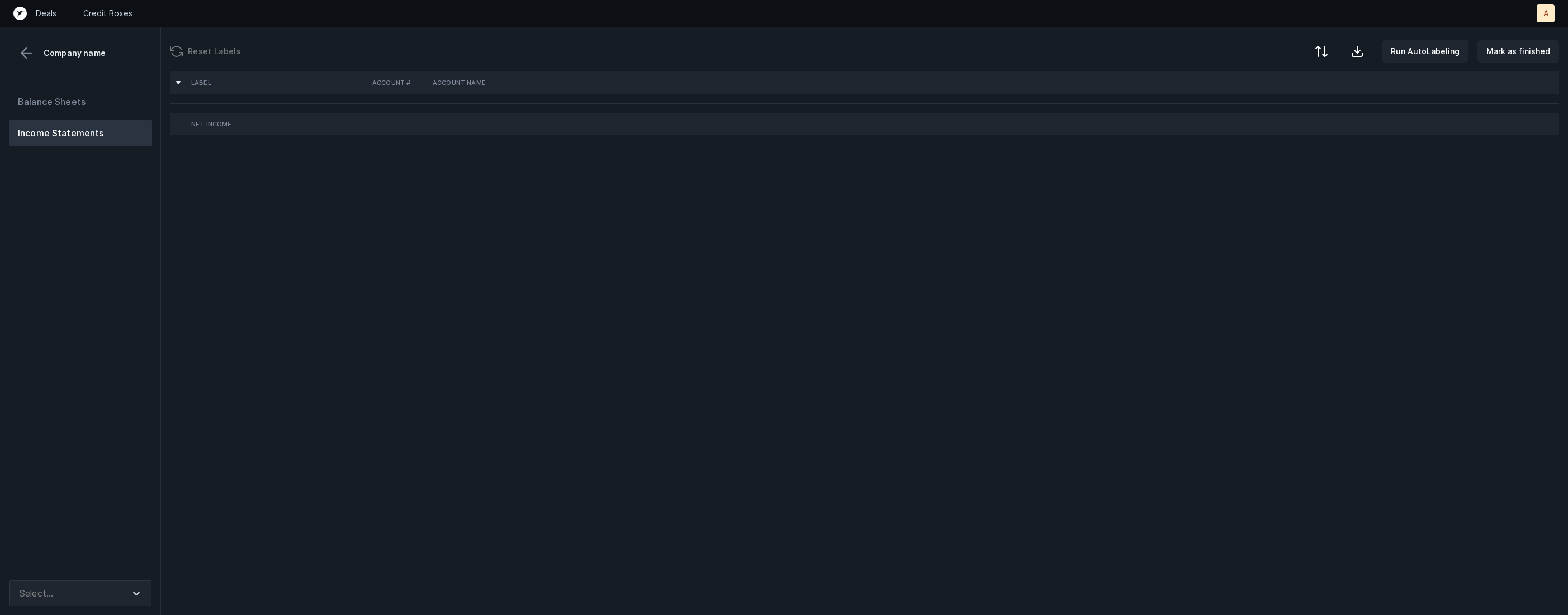
click at [71, 286] on div "Balance Sheets Income Statements" at bounding box center [80, 325] width 161 height 492
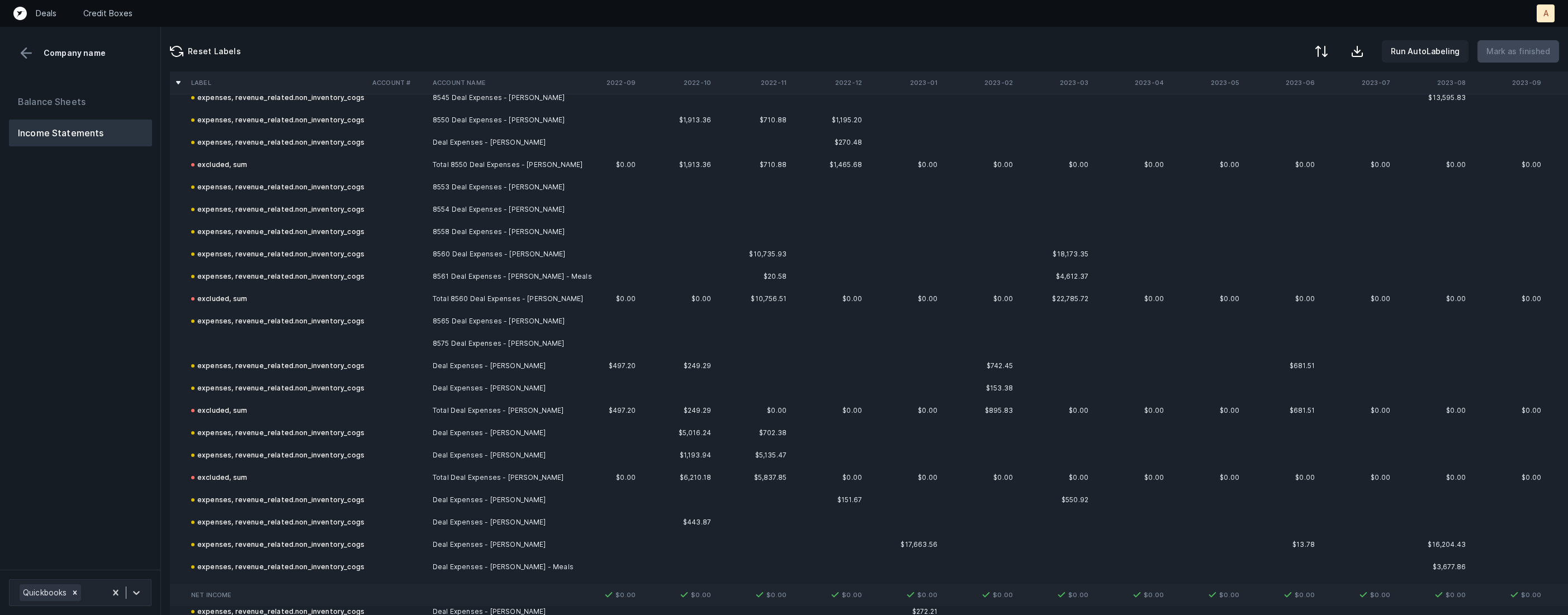
scroll to position [3324, 0]
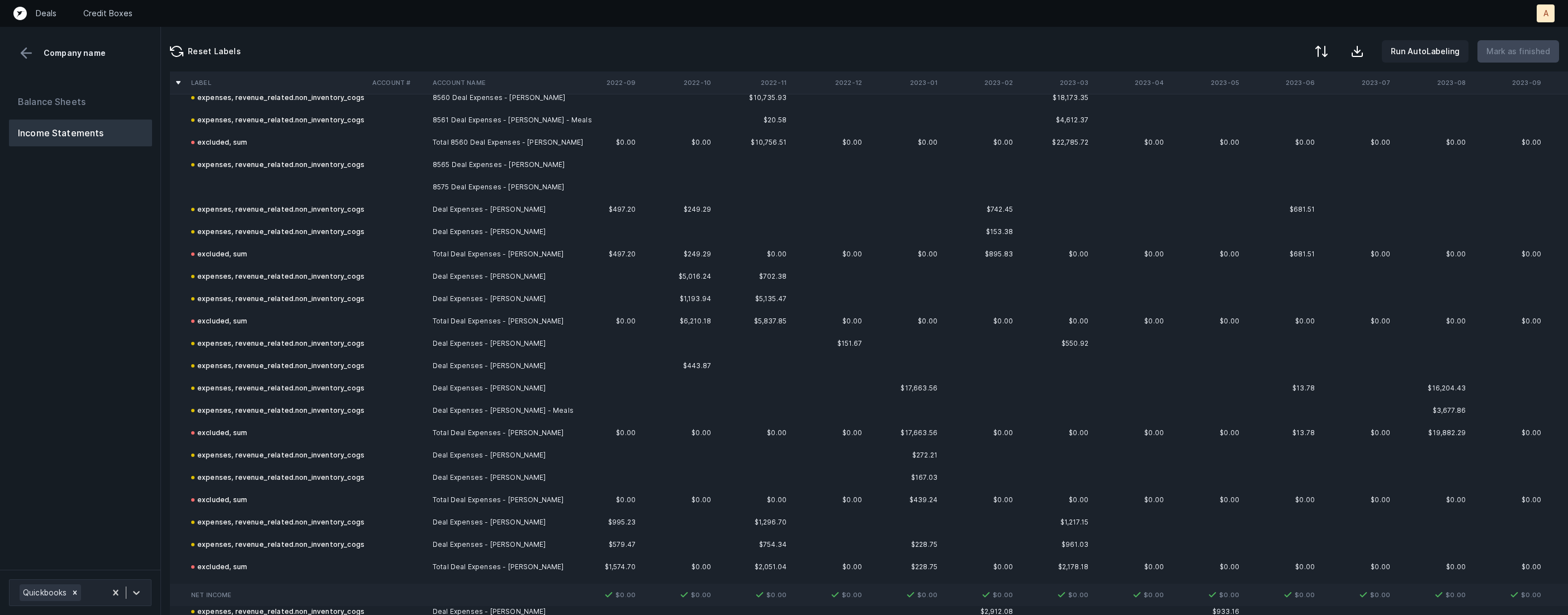
click at [458, 188] on td "8575 Deal Expenses - [PERSON_NAME]" at bounding box center [497, 187] width 137 height 23
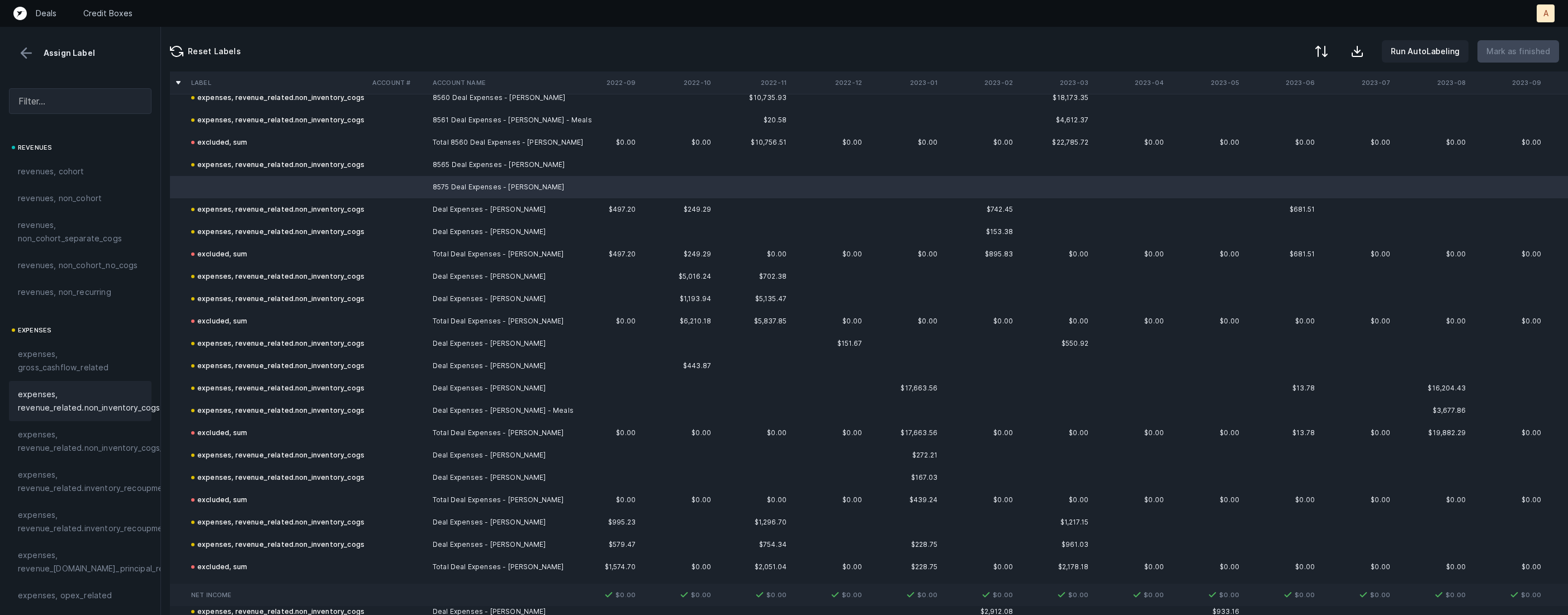
click at [106, 398] on span "expenses, revenue_related.non_inventory_cogs" at bounding box center [89, 401] width 142 height 27
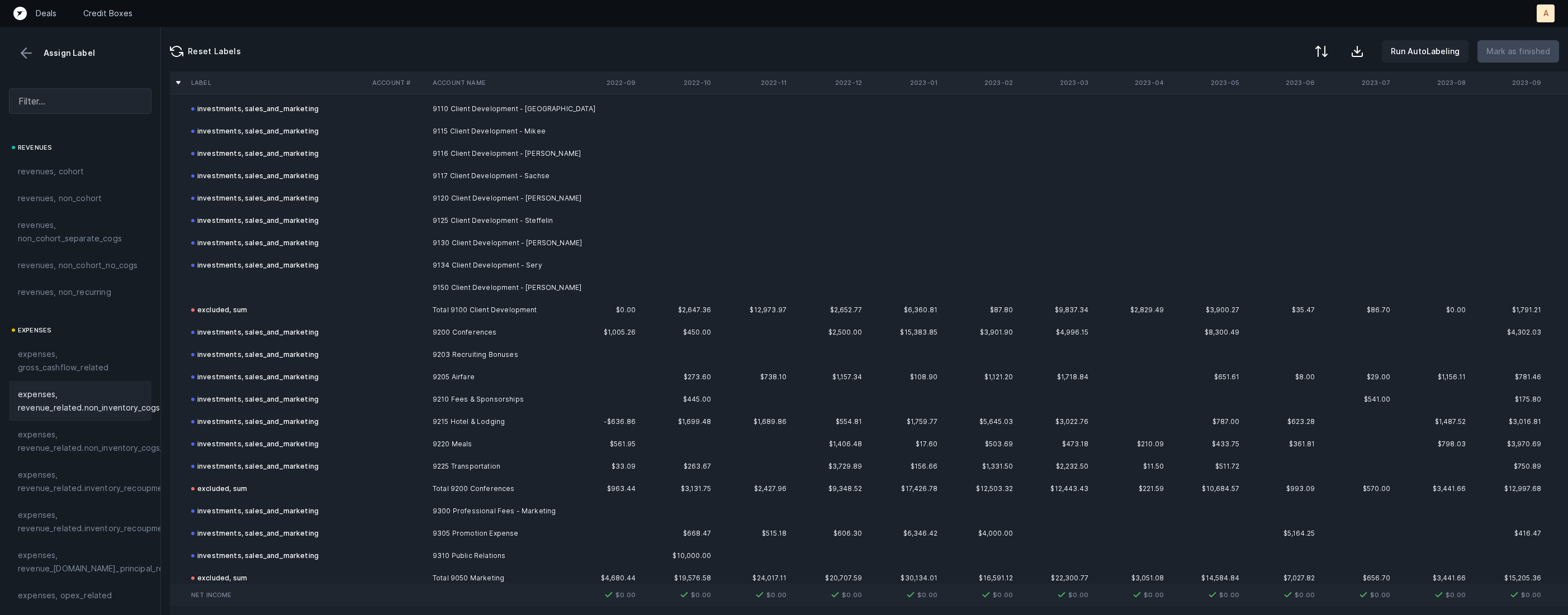
scroll to position [5102, 0]
click at [394, 276] on td at bounding box center [398, 287] width 61 height 23
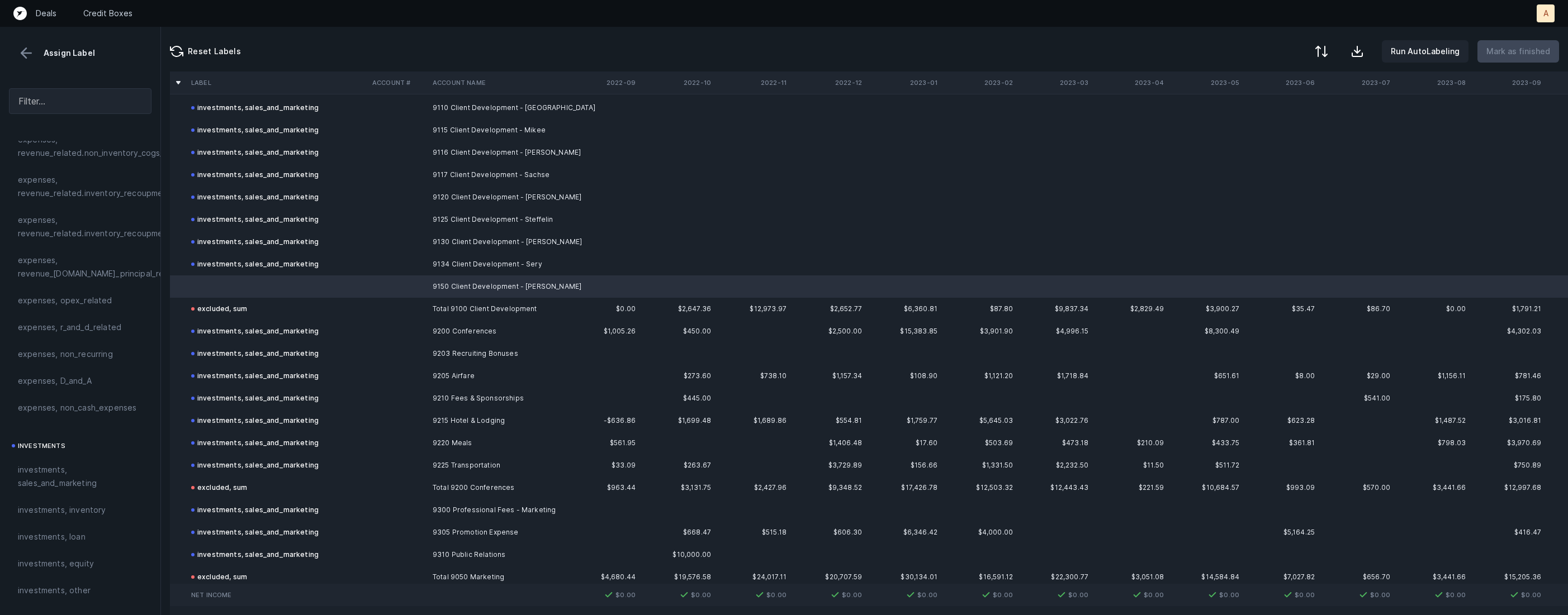
scroll to position [298, 0]
click at [71, 467] on span "investments, sales_and_marketing" at bounding box center [80, 474] width 124 height 27
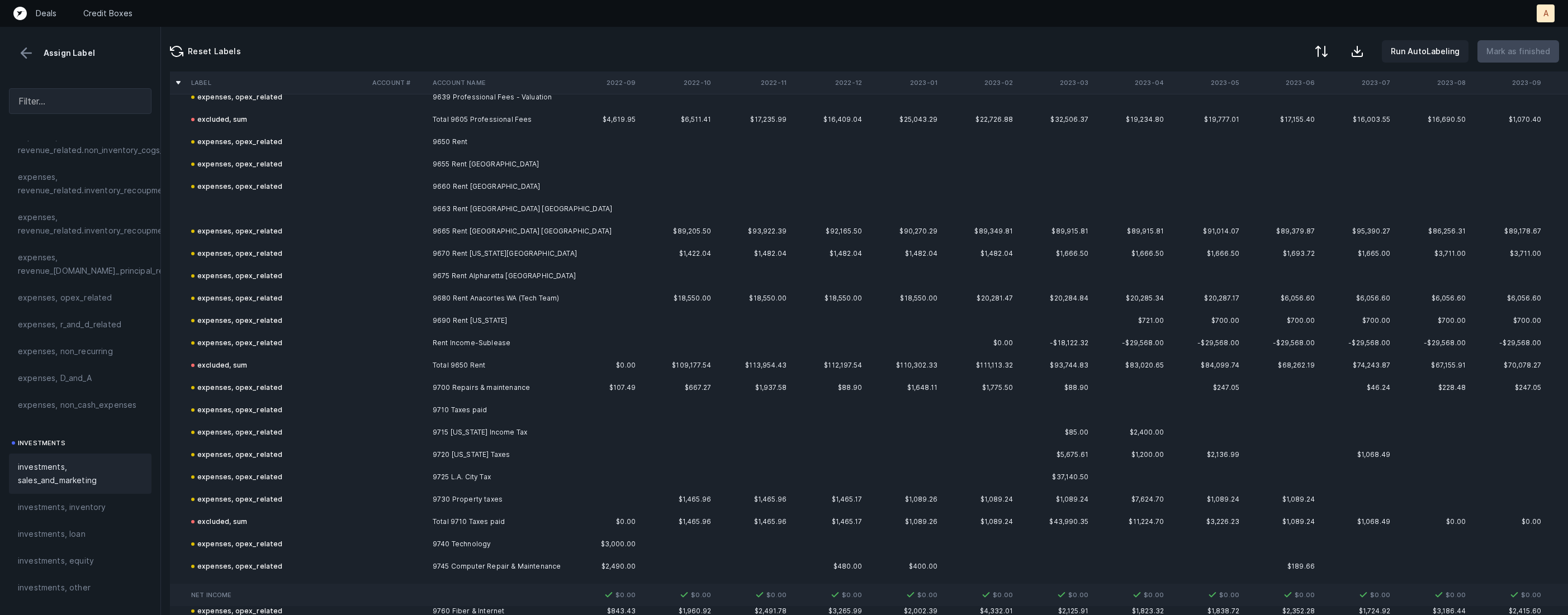
scroll to position [6549, 0]
click at [528, 204] on td "9663 Rent Detroit MI" at bounding box center [497, 203] width 137 height 23
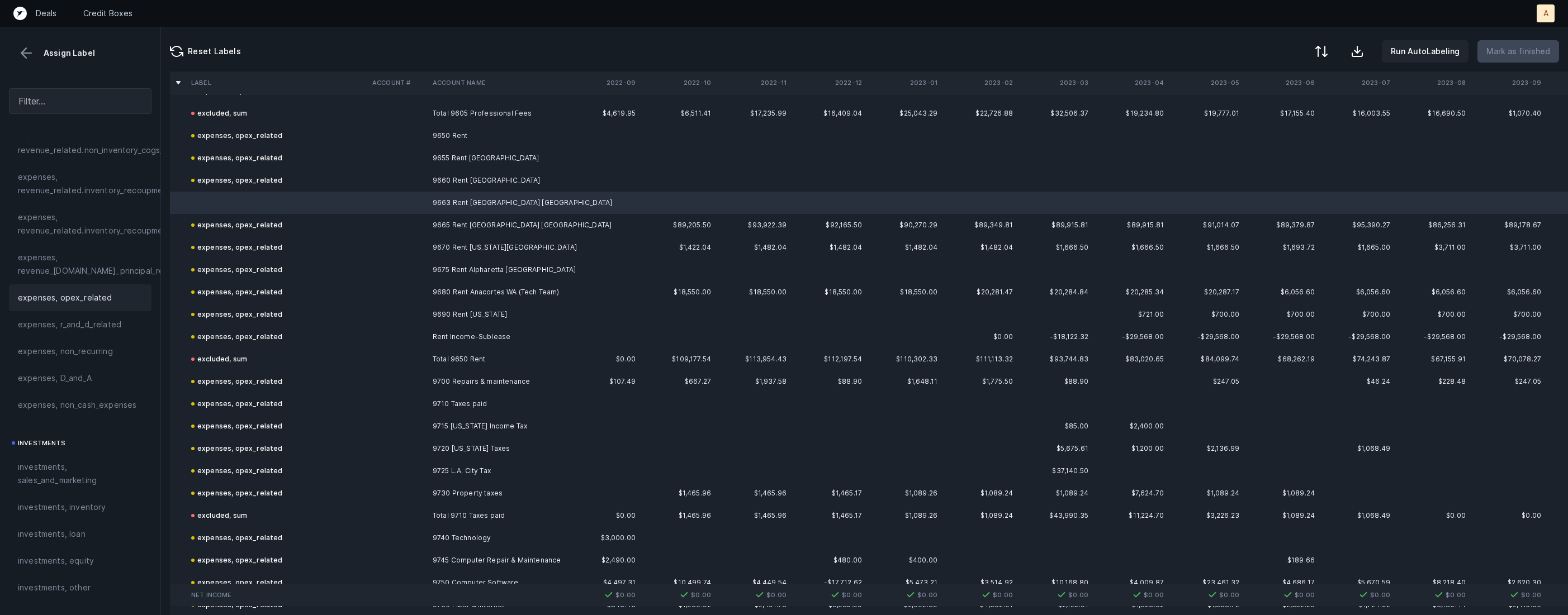
click at [86, 292] on span "expenses, opex_related" at bounding box center [65, 297] width 95 height 13
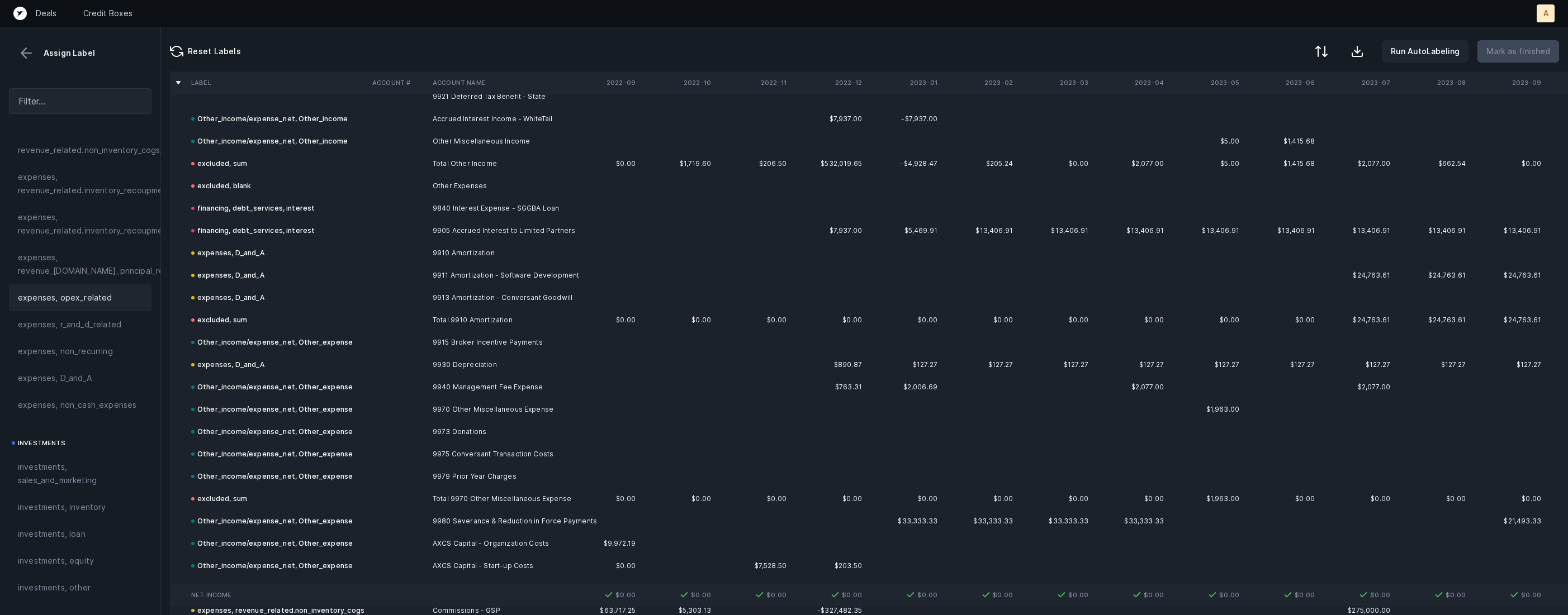
scroll to position [7738, 0]
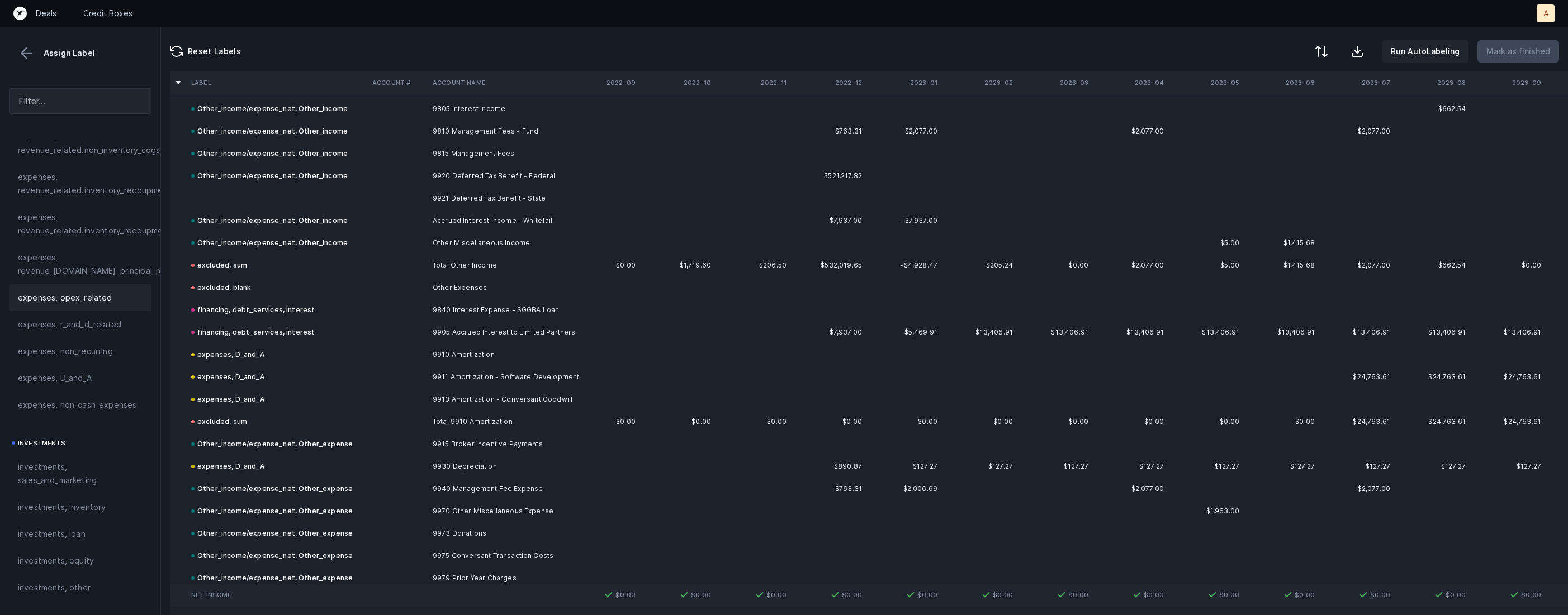
click at [327, 193] on td at bounding box center [277, 198] width 181 height 23
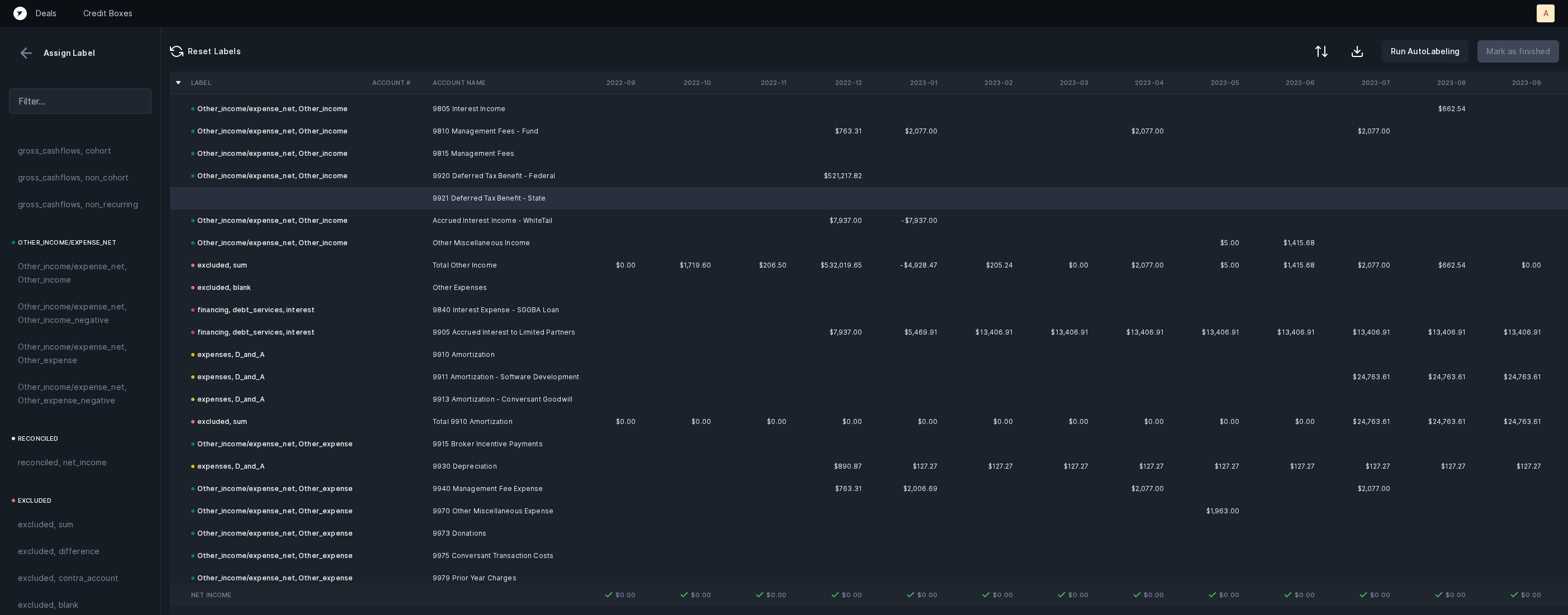
scroll to position [1231, 0]
click at [79, 261] on span "Other_income/expense_net, Other_income" at bounding box center [80, 261] width 124 height 27
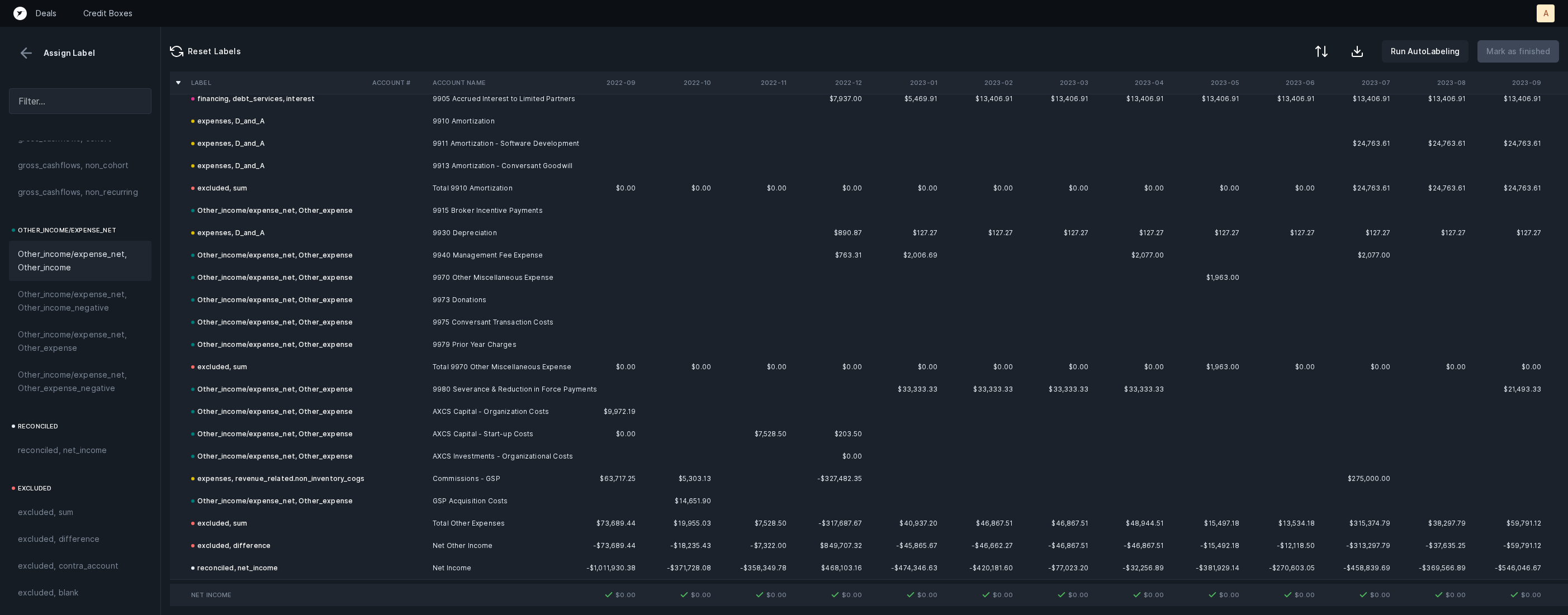
click at [23, 50] on button at bounding box center [26, 54] width 17 height 17
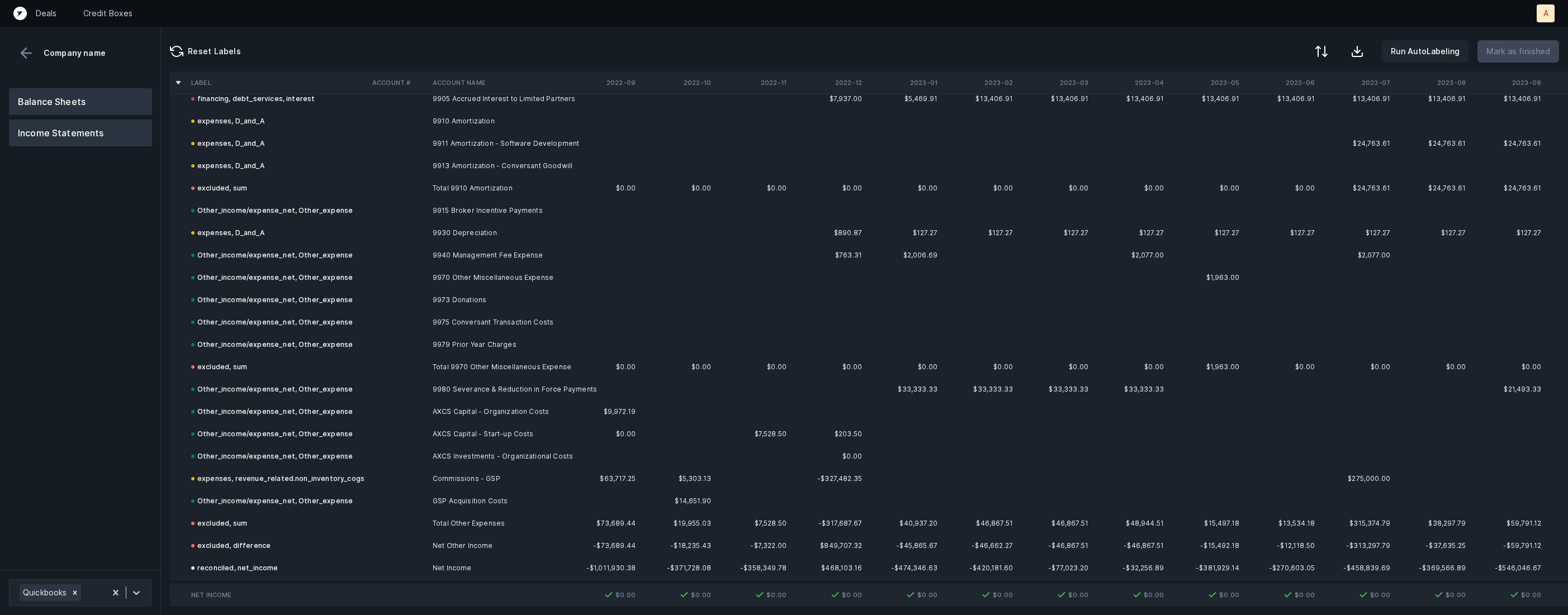
click at [40, 92] on button "Balance Sheets" at bounding box center [81, 102] width 143 height 27
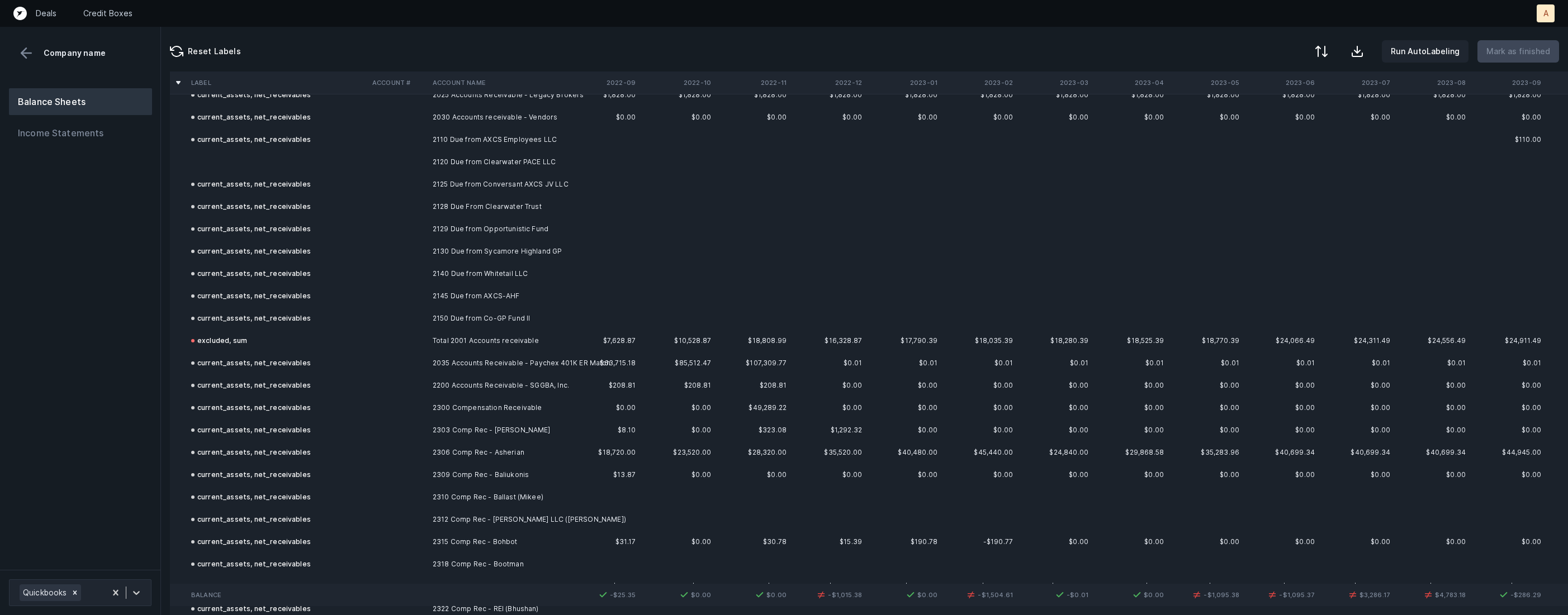
scroll to position [797, 0]
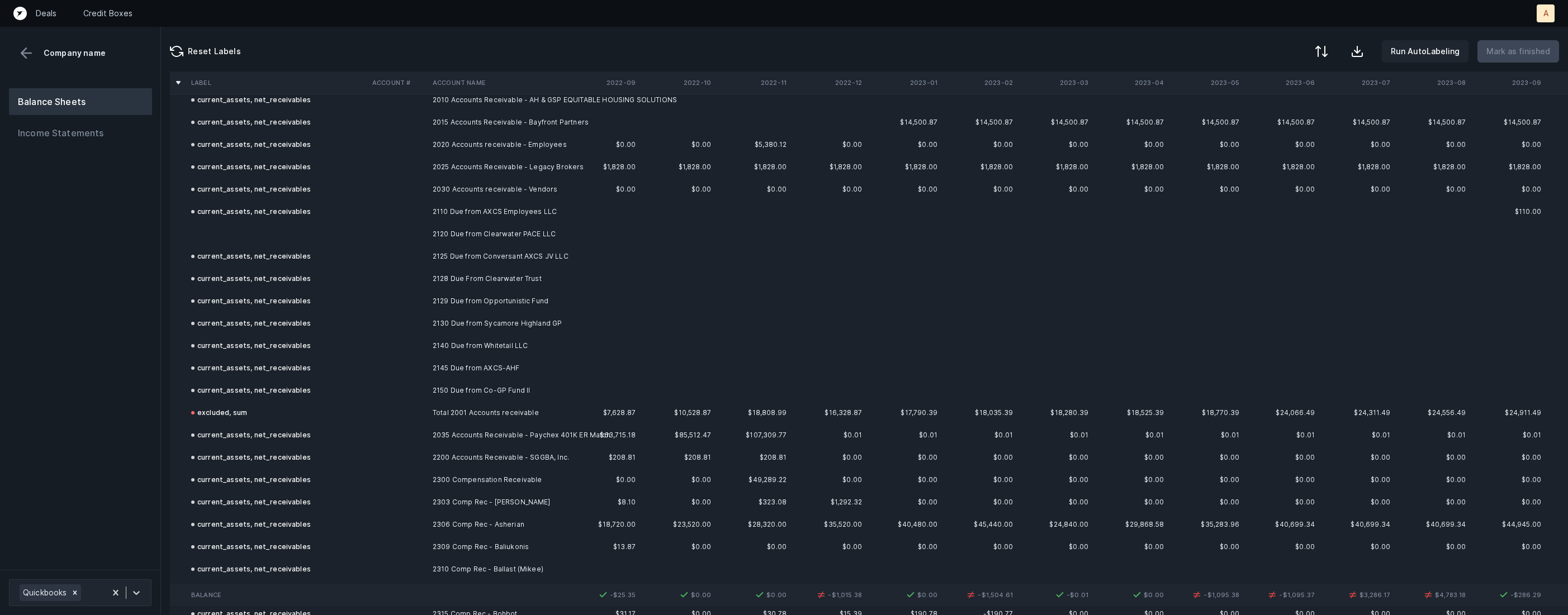
click at [280, 231] on td at bounding box center [277, 234] width 181 height 23
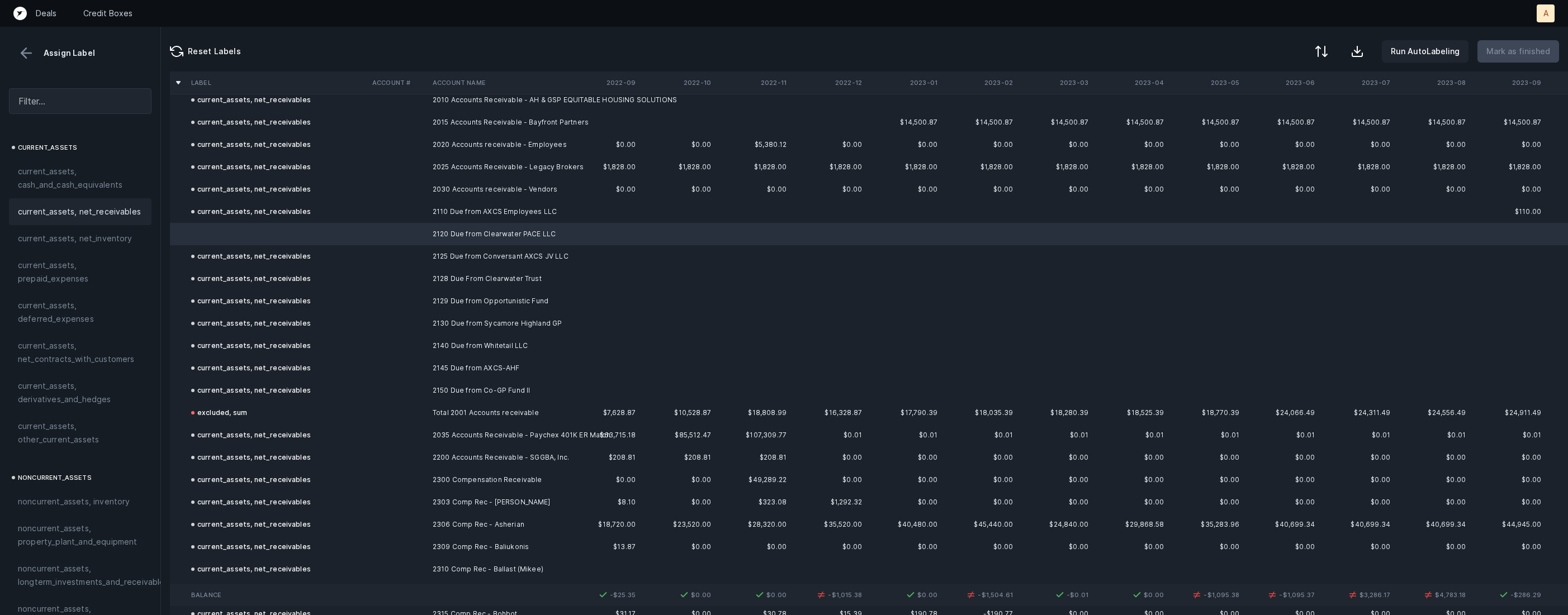
click at [92, 212] on span "current_assets, net_receivables" at bounding box center [79, 211] width 123 height 13
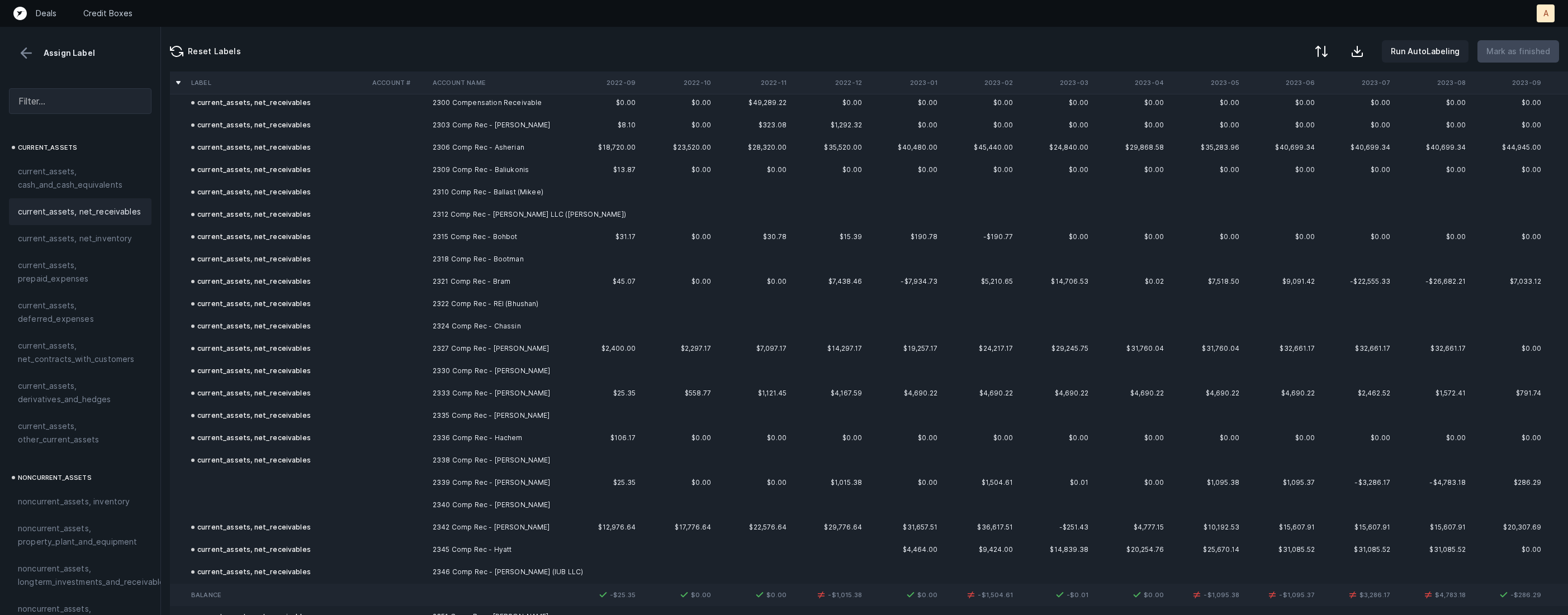
scroll to position [1383, 0]
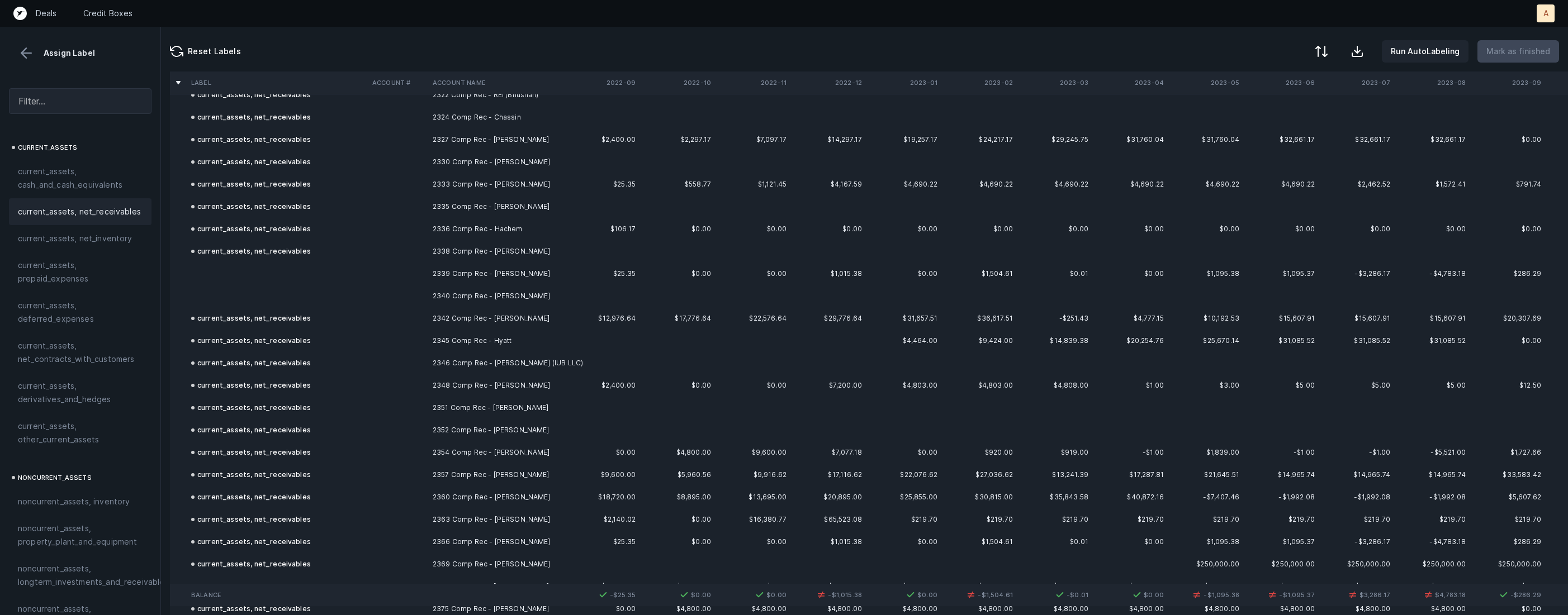
click at [329, 274] on td at bounding box center [277, 273] width 181 height 23
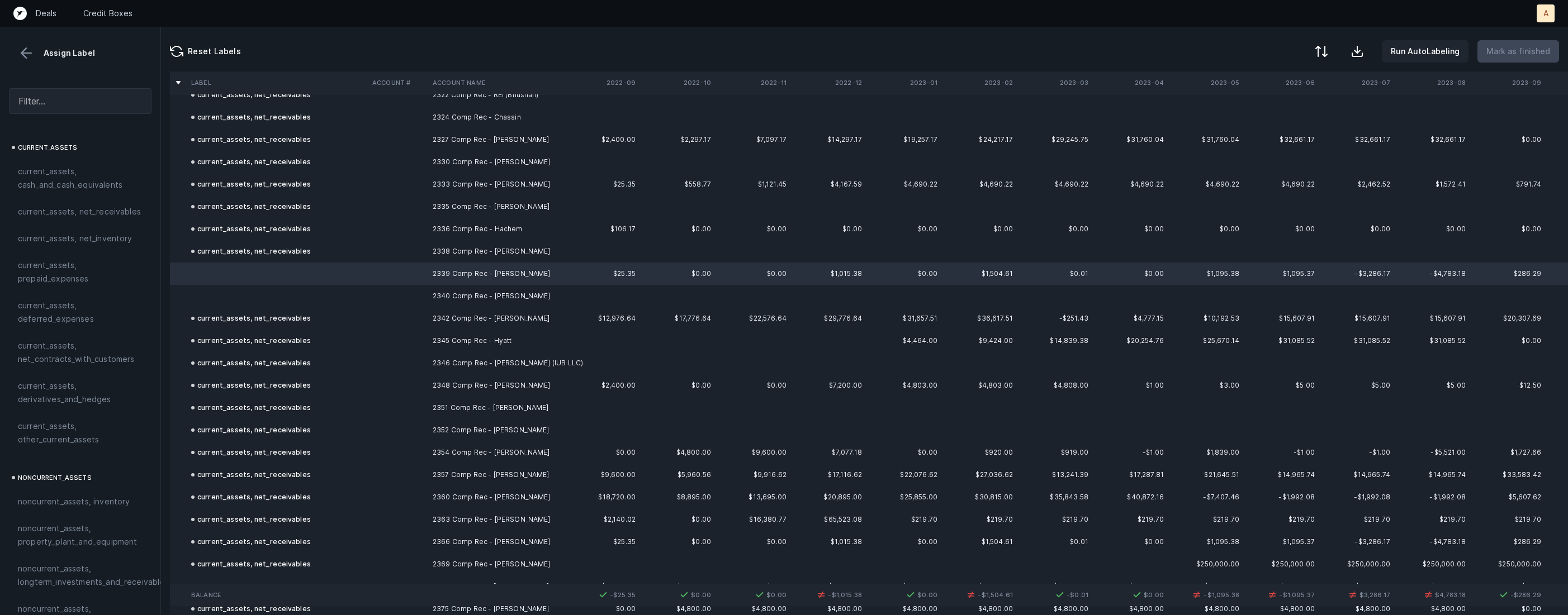
click at [276, 293] on td at bounding box center [277, 296] width 181 height 23
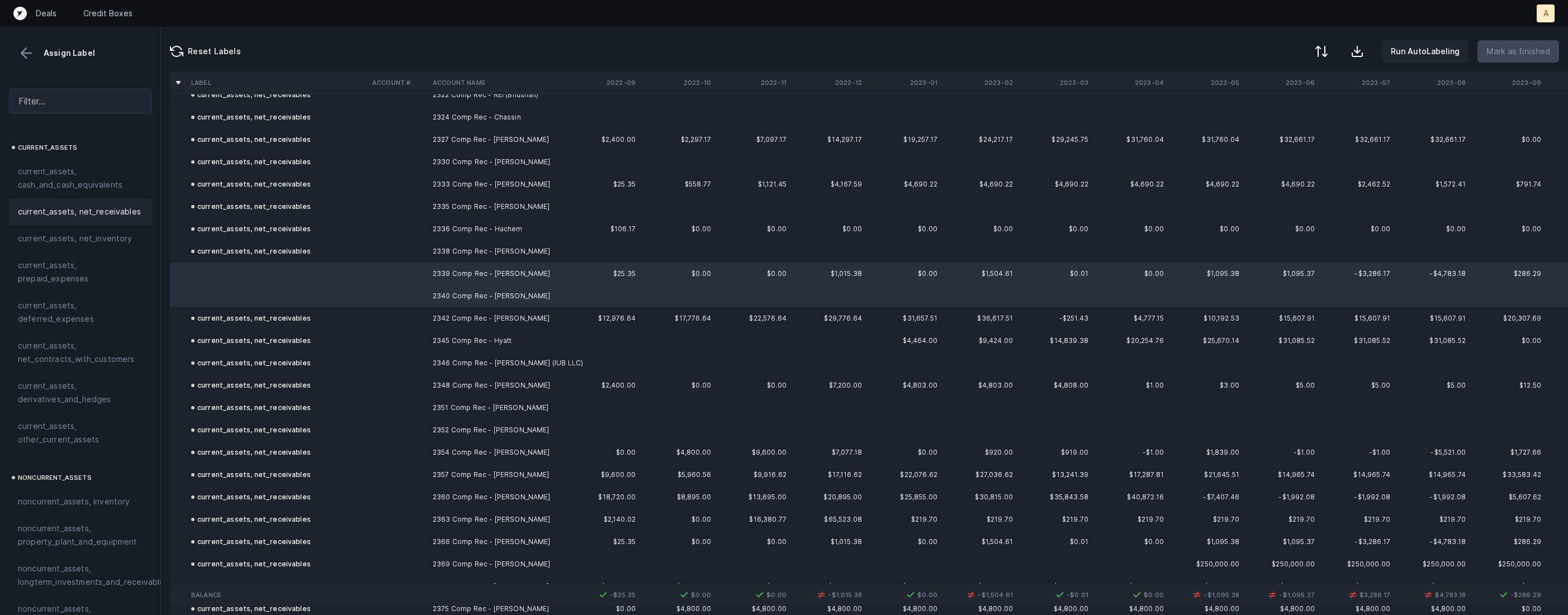
click at [114, 214] on span "current_assets, net_receivables" at bounding box center [79, 211] width 123 height 13
click at [1540, 54] on p "Mark as finished" at bounding box center [1518, 51] width 64 height 13
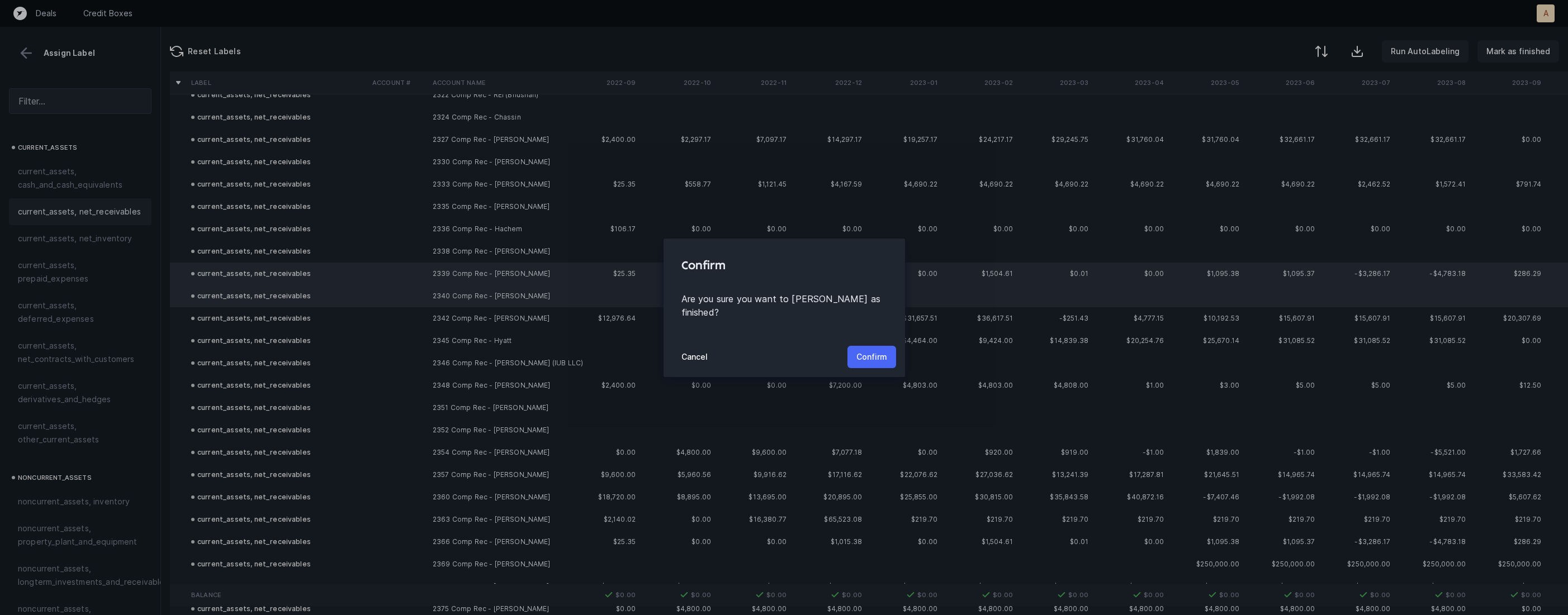
click at [857, 350] on p "Confirm" at bounding box center [872, 356] width 31 height 13
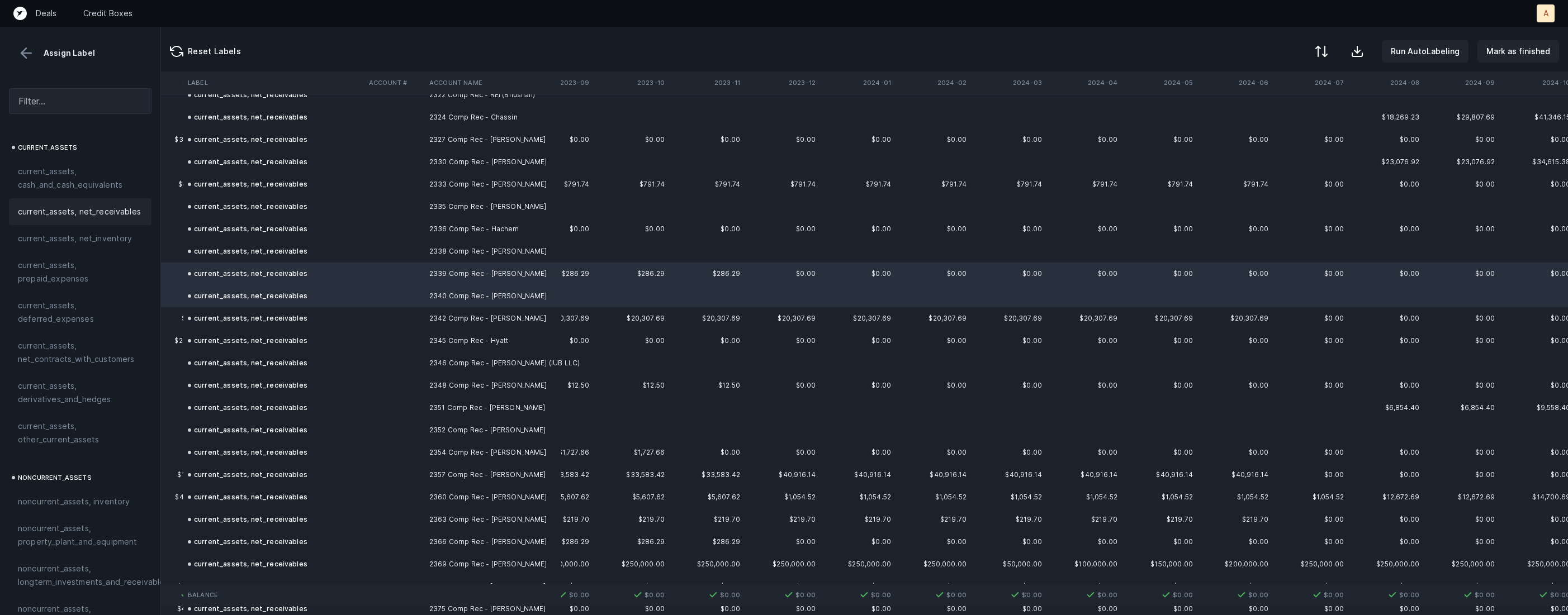
scroll to position [1383, 1789]
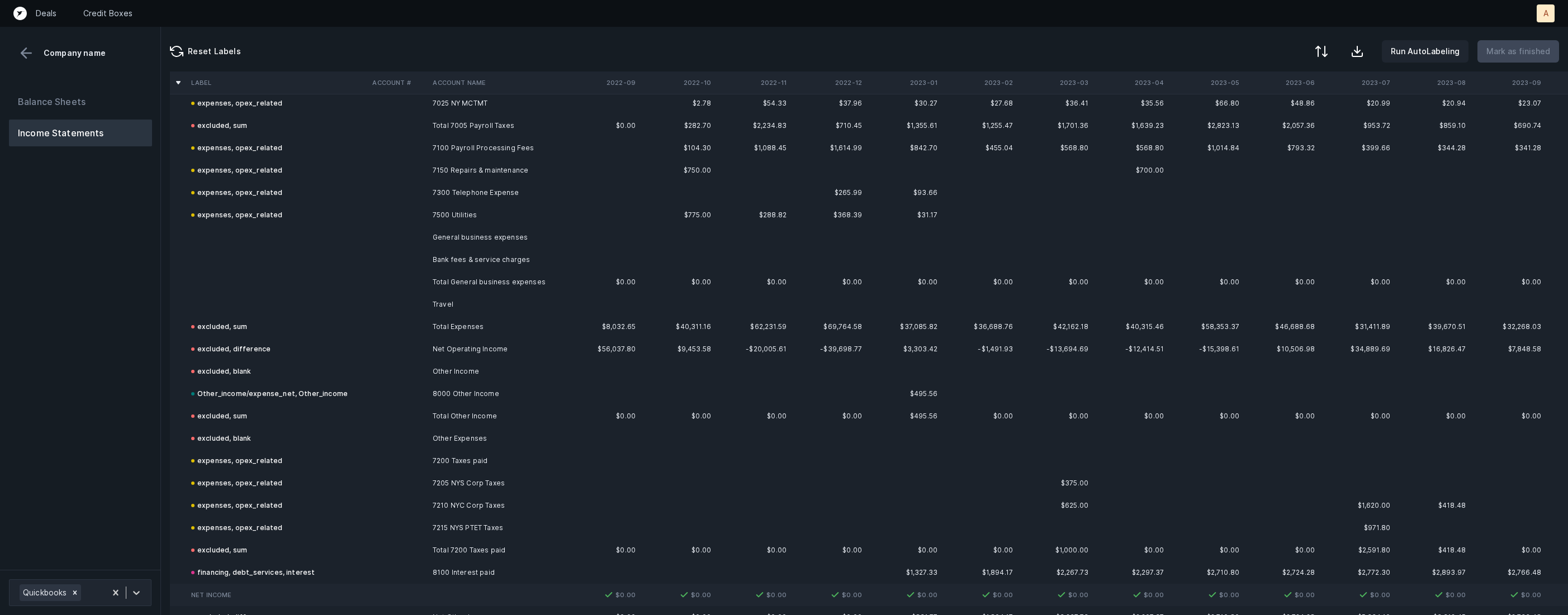
scroll to position [945, 0]
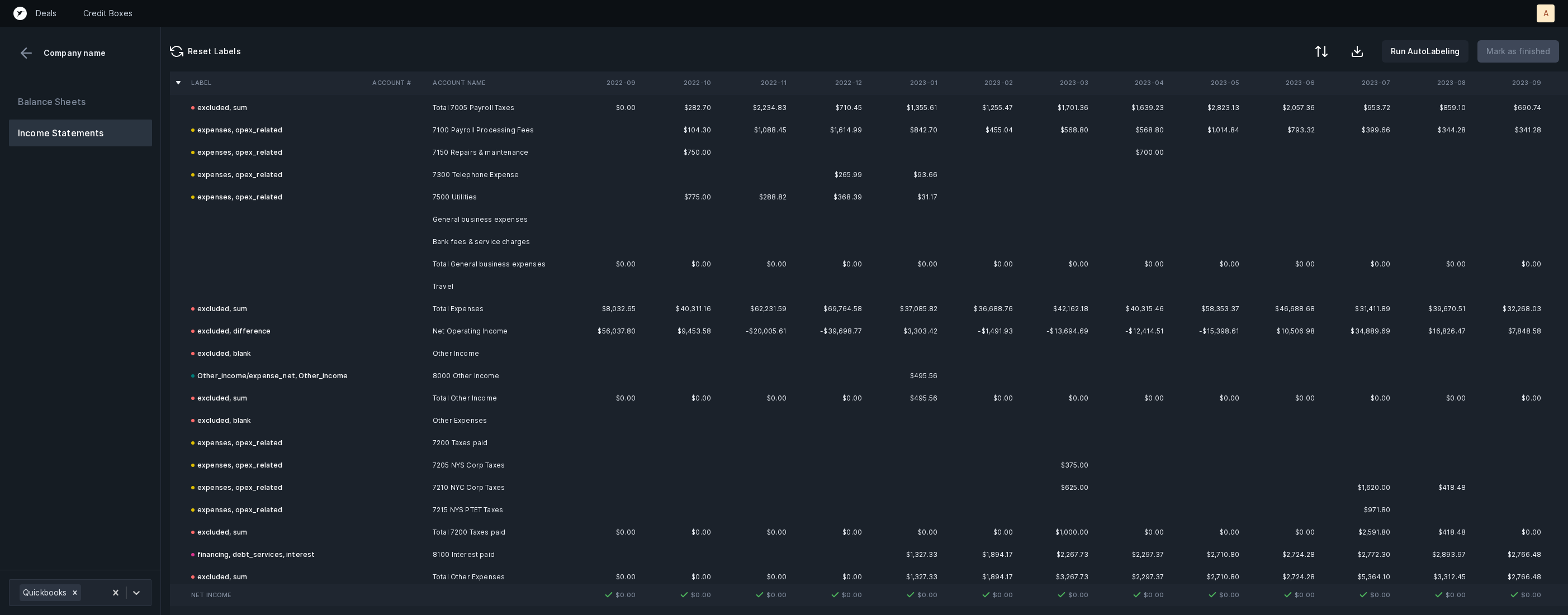
click at [482, 217] on td "General business expenses" at bounding box center [497, 219] width 137 height 23
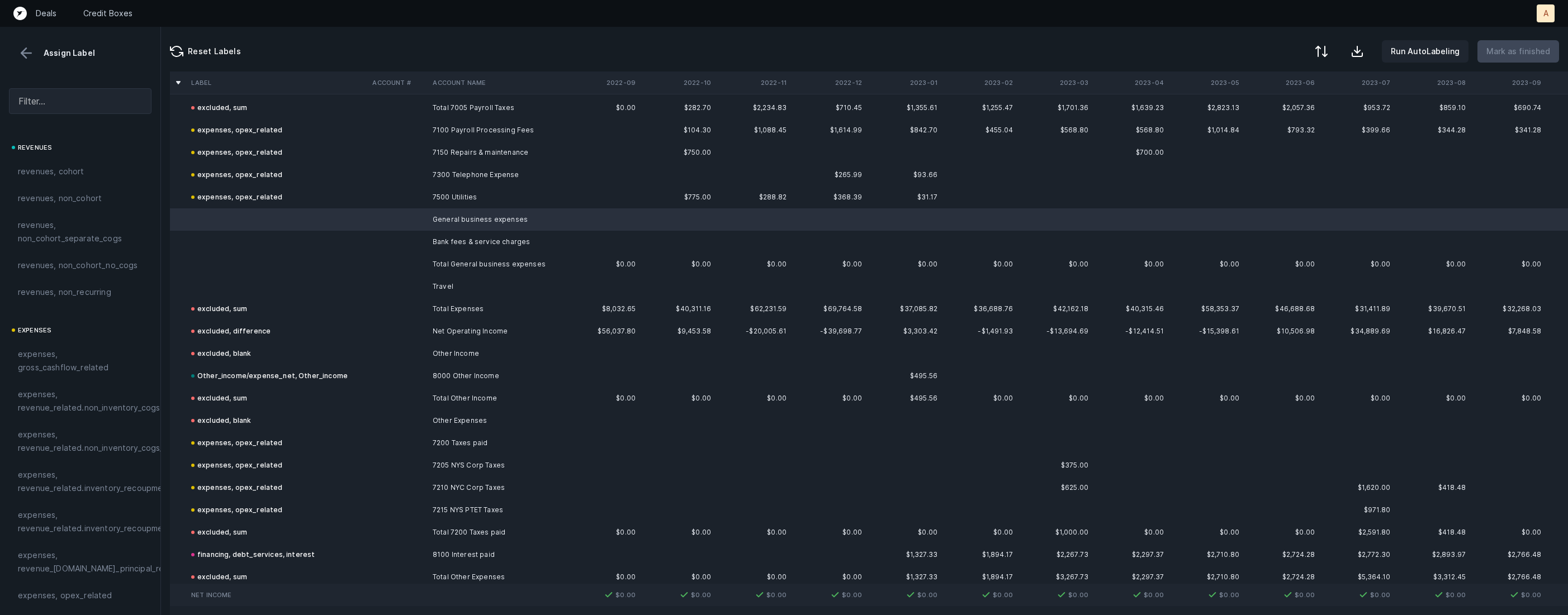
click at [469, 238] on td "Bank fees & service charges" at bounding box center [497, 241] width 137 height 23
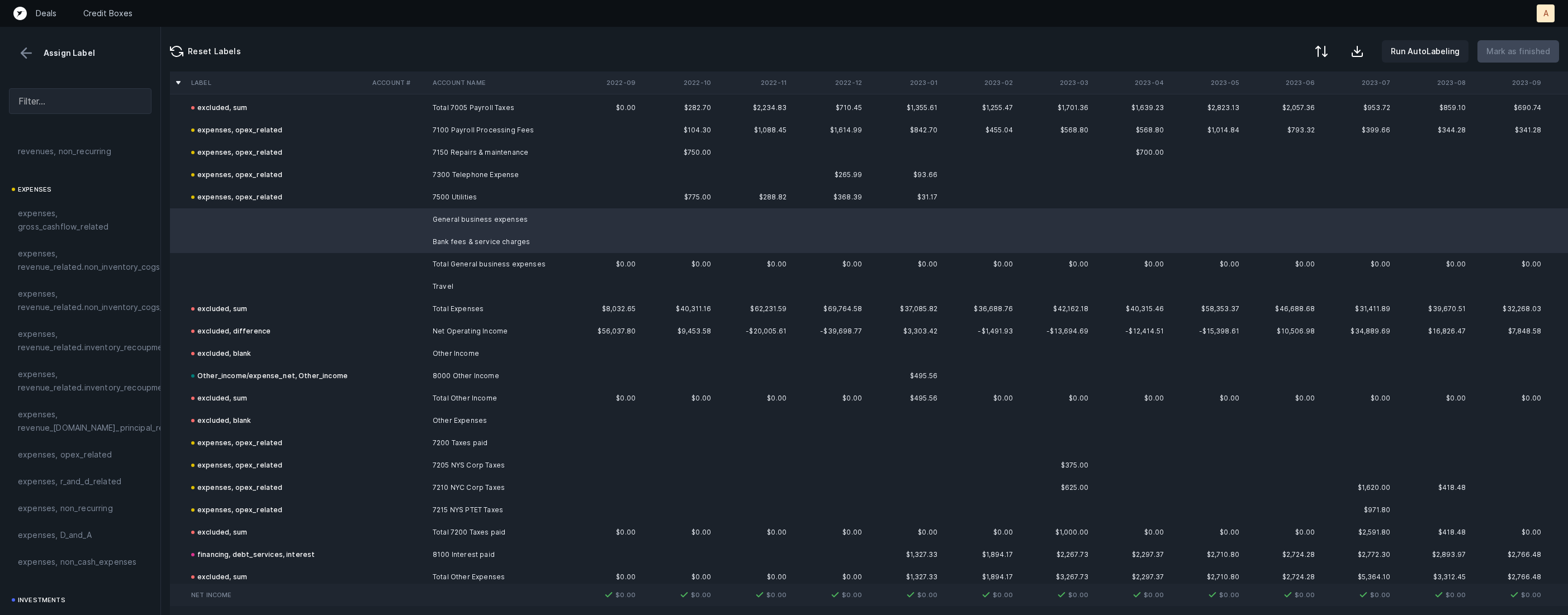
scroll to position [189, 0]
click at [81, 412] on span "expenses, opex_related" at bounding box center [65, 406] width 95 height 13
click at [307, 252] on td "expenses, opex_related" at bounding box center [277, 241] width 181 height 23
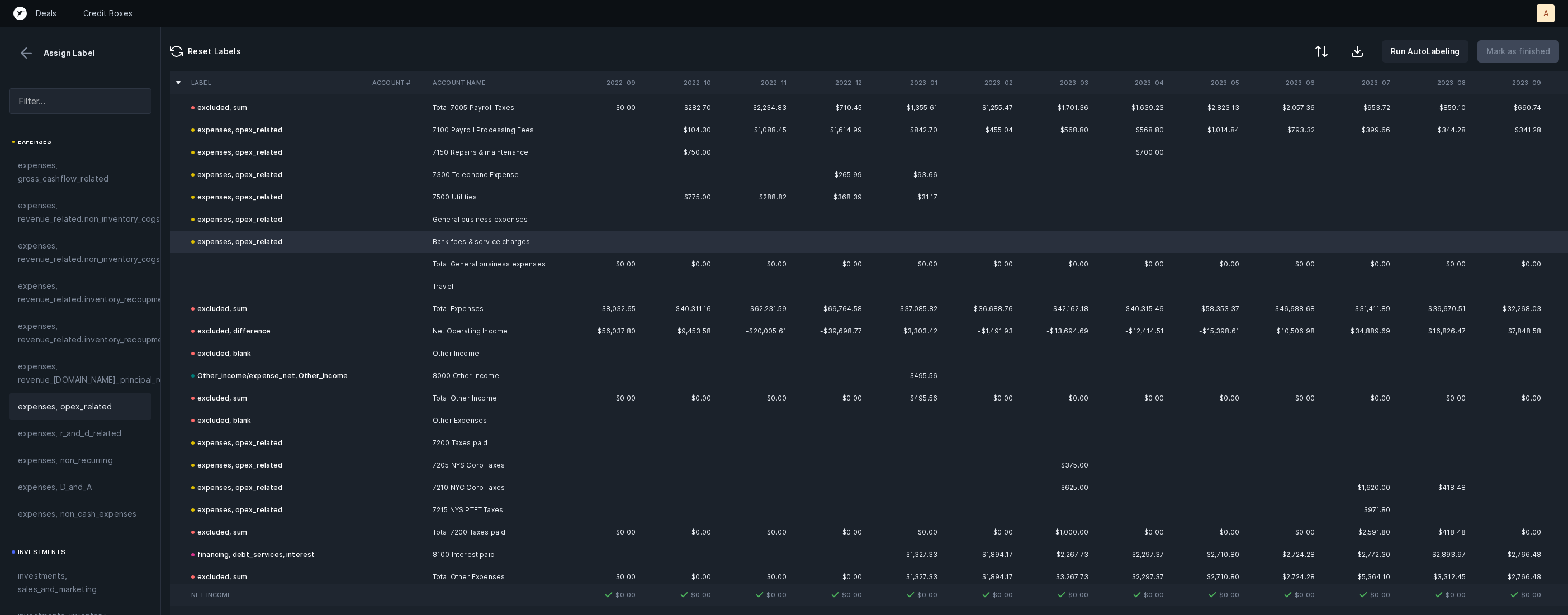
click at [301, 262] on td at bounding box center [277, 264] width 181 height 23
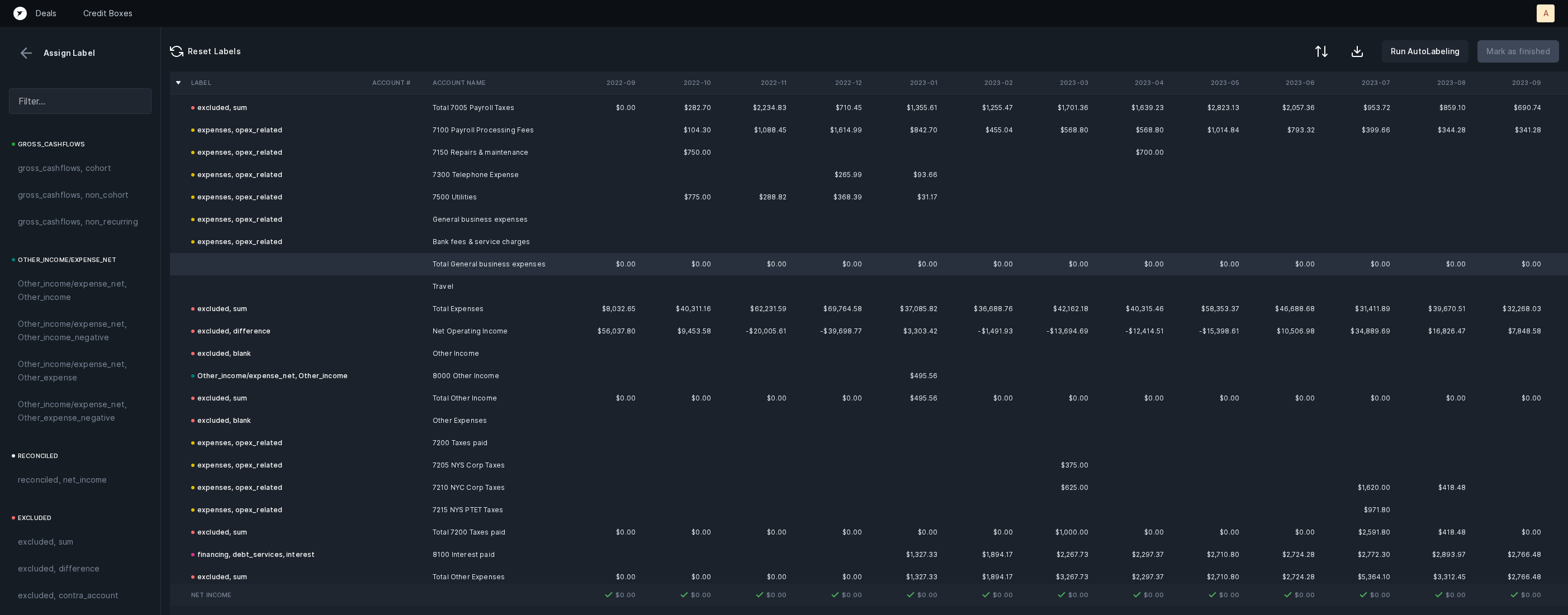
scroll to position [1231, 0]
click at [77, 510] on div "excluded, sum" at bounding box center [80, 512] width 124 height 13
click at [250, 292] on td at bounding box center [277, 287] width 181 height 23
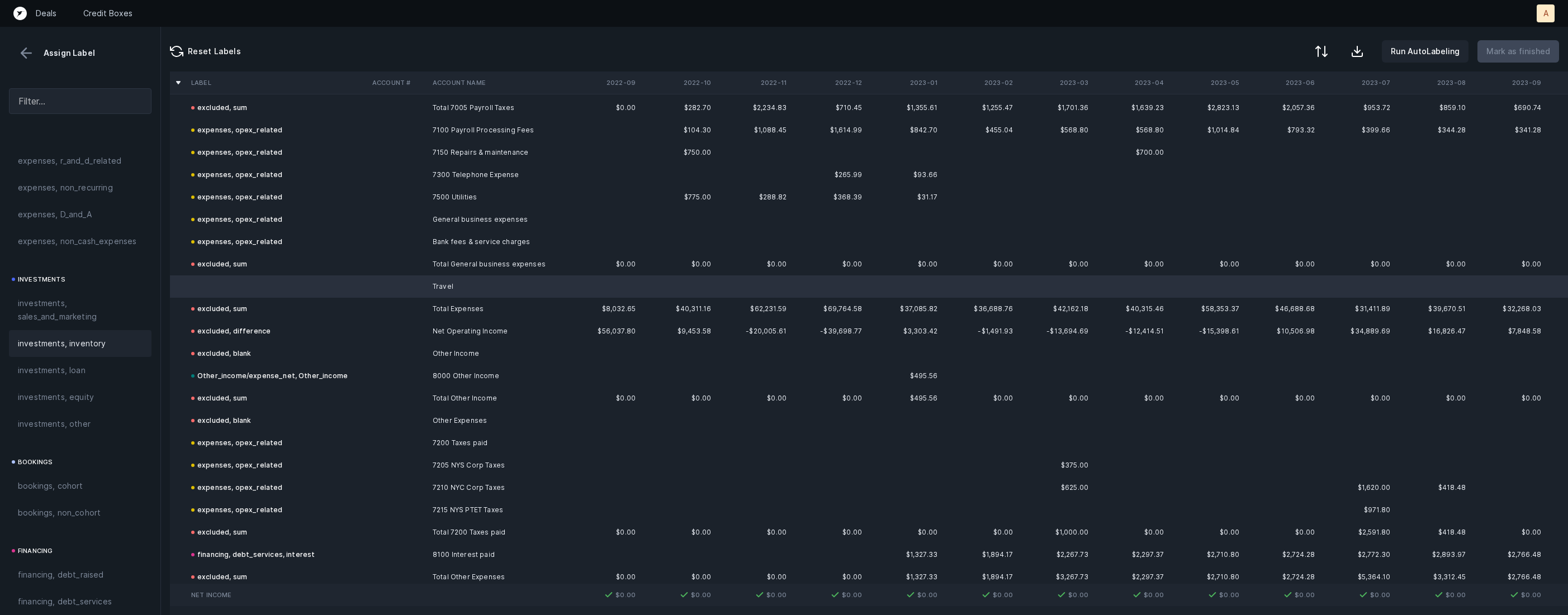
scroll to position [457, 0]
click at [85, 315] on span "investments, sales_and_marketing" at bounding box center [80, 315] width 124 height 27
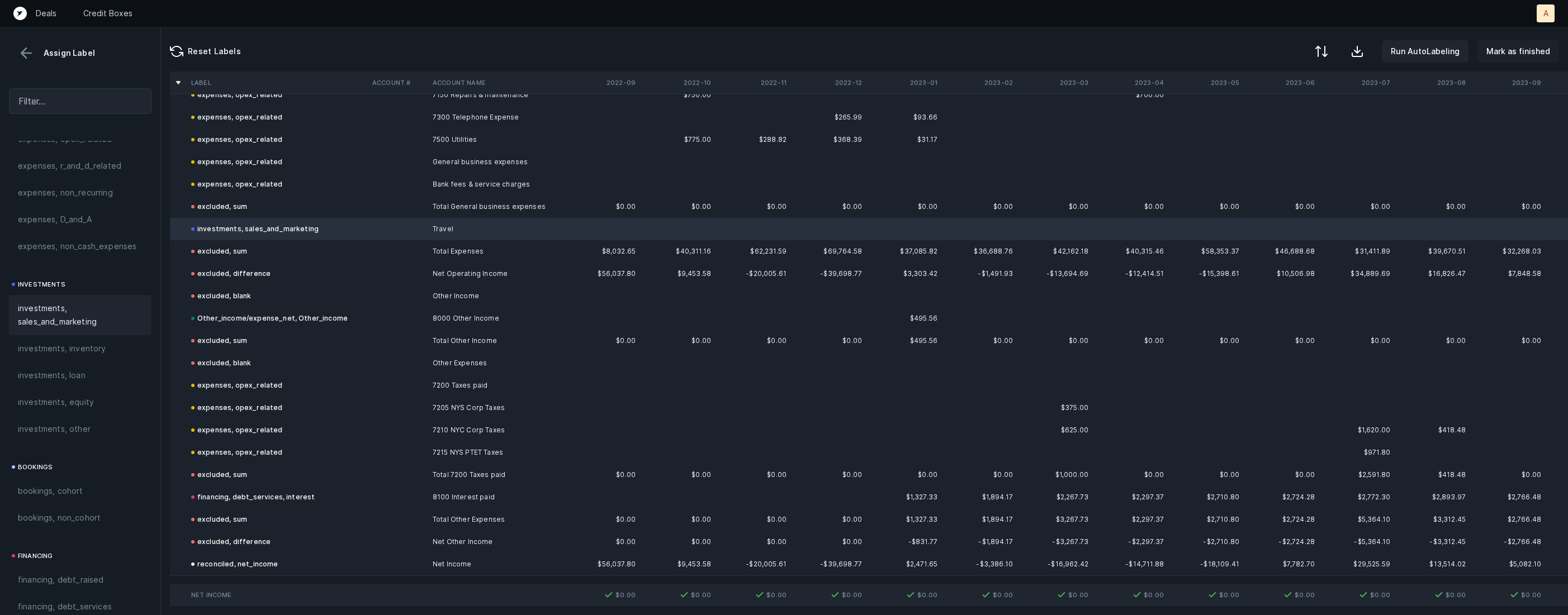
click at [1528, 47] on p "Mark as finished" at bounding box center [1518, 51] width 64 height 13
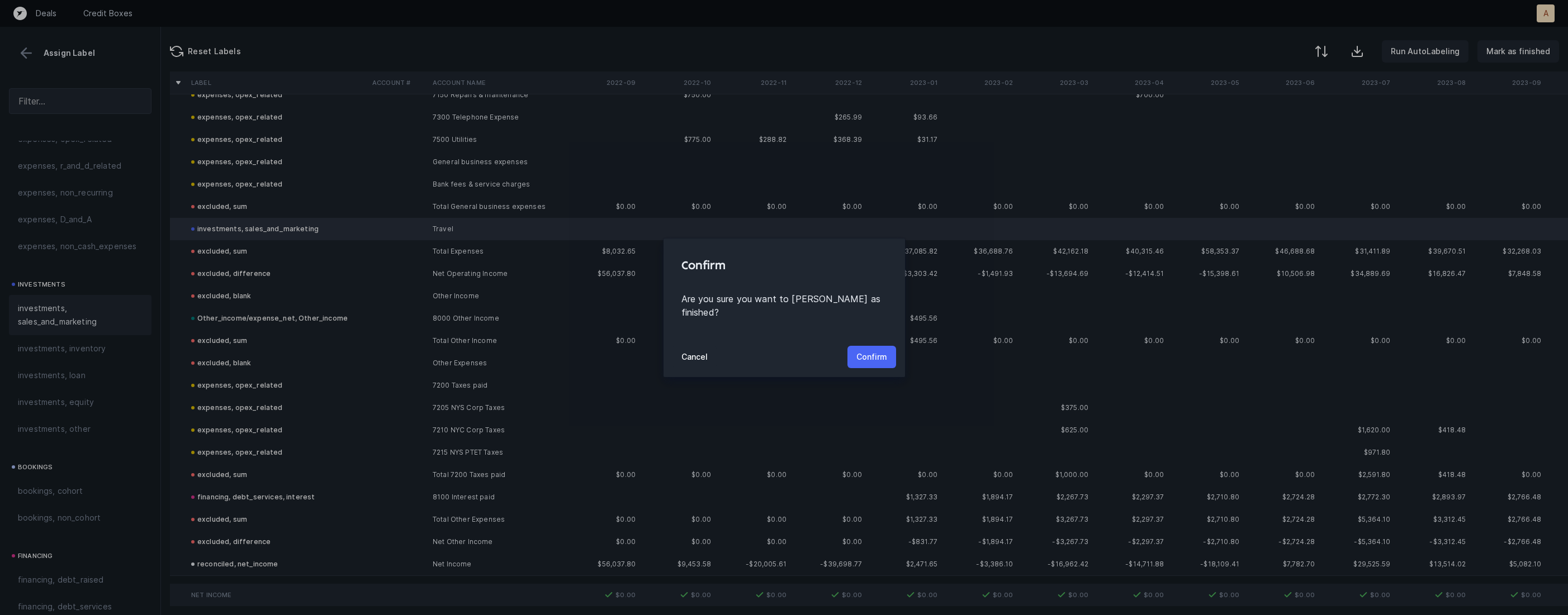
click at [866, 346] on button "Confirm" at bounding box center [872, 356] width 49 height 23
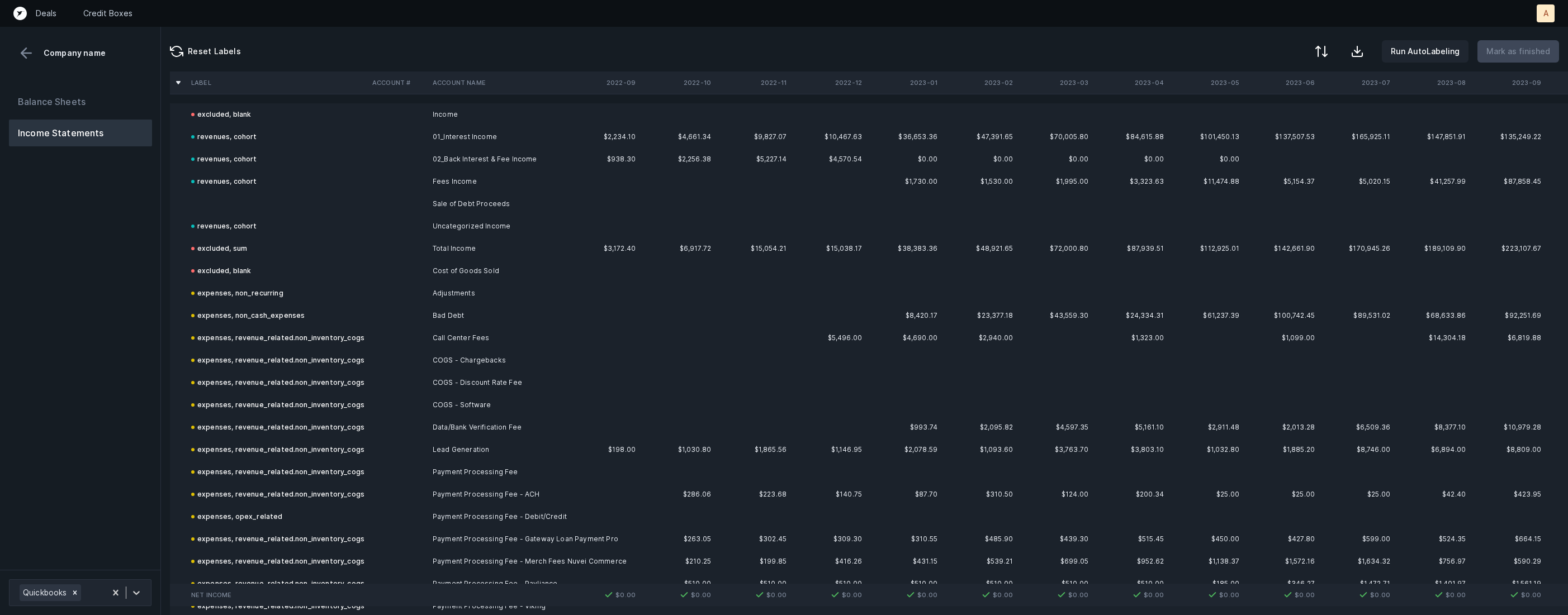
click at [137, 236] on div "Balance Sheets Income Statements" at bounding box center [80, 325] width 161 height 491
click at [218, 204] on td at bounding box center [277, 203] width 181 height 23
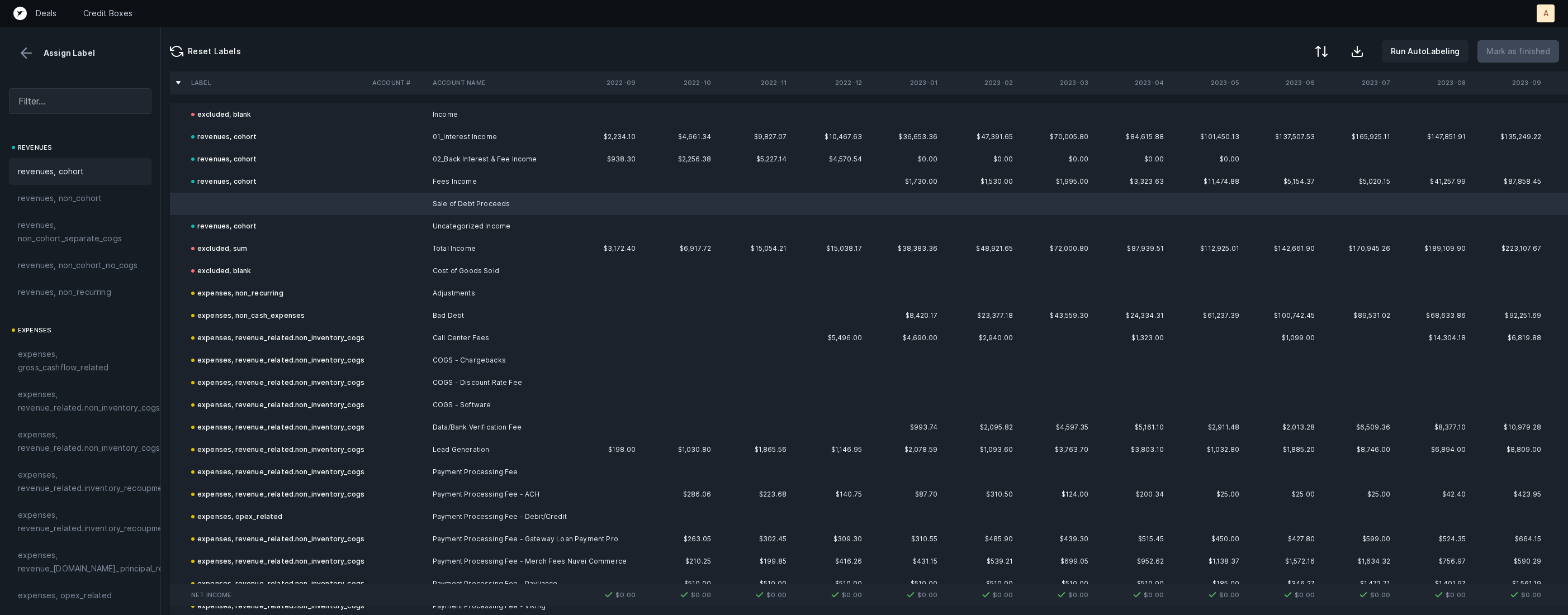
click at [73, 179] on div "revenues, cohort" at bounding box center [80, 172] width 142 height 27
click at [1521, 51] on p "Mark as finished" at bounding box center [1518, 51] width 64 height 13
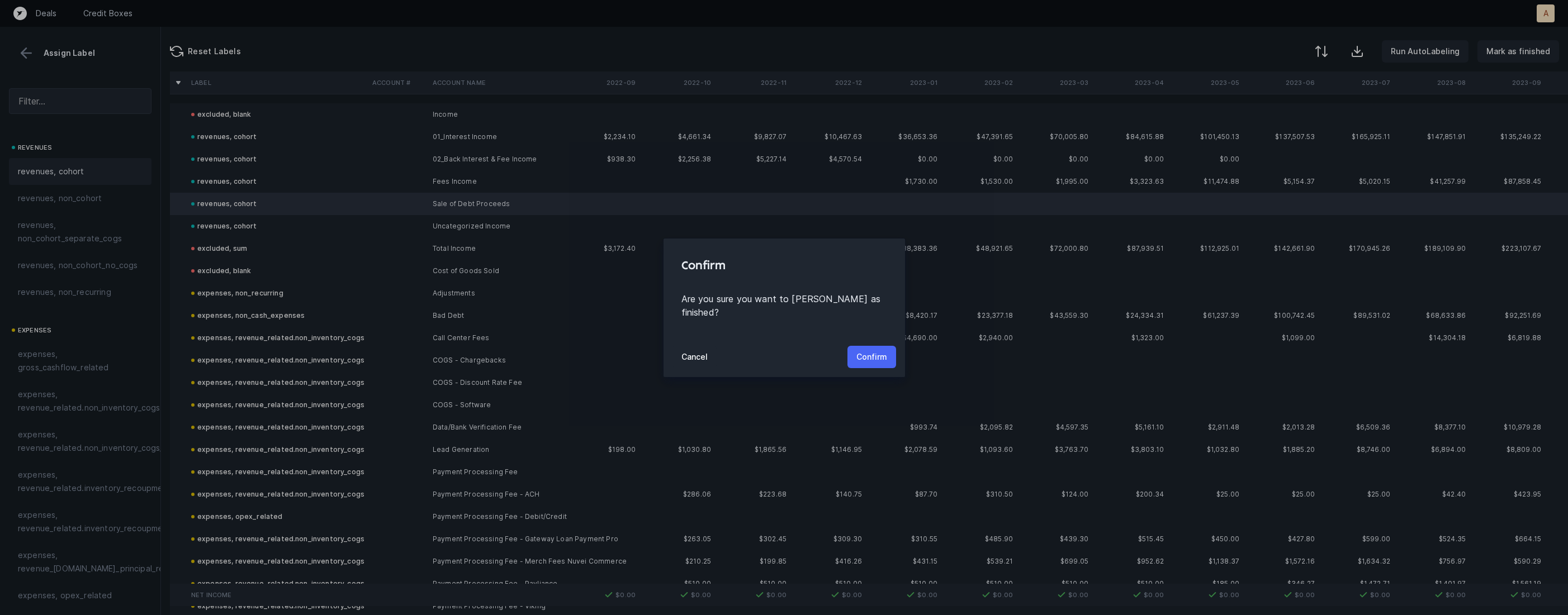
click at [871, 350] on p "Confirm" at bounding box center [872, 356] width 31 height 13
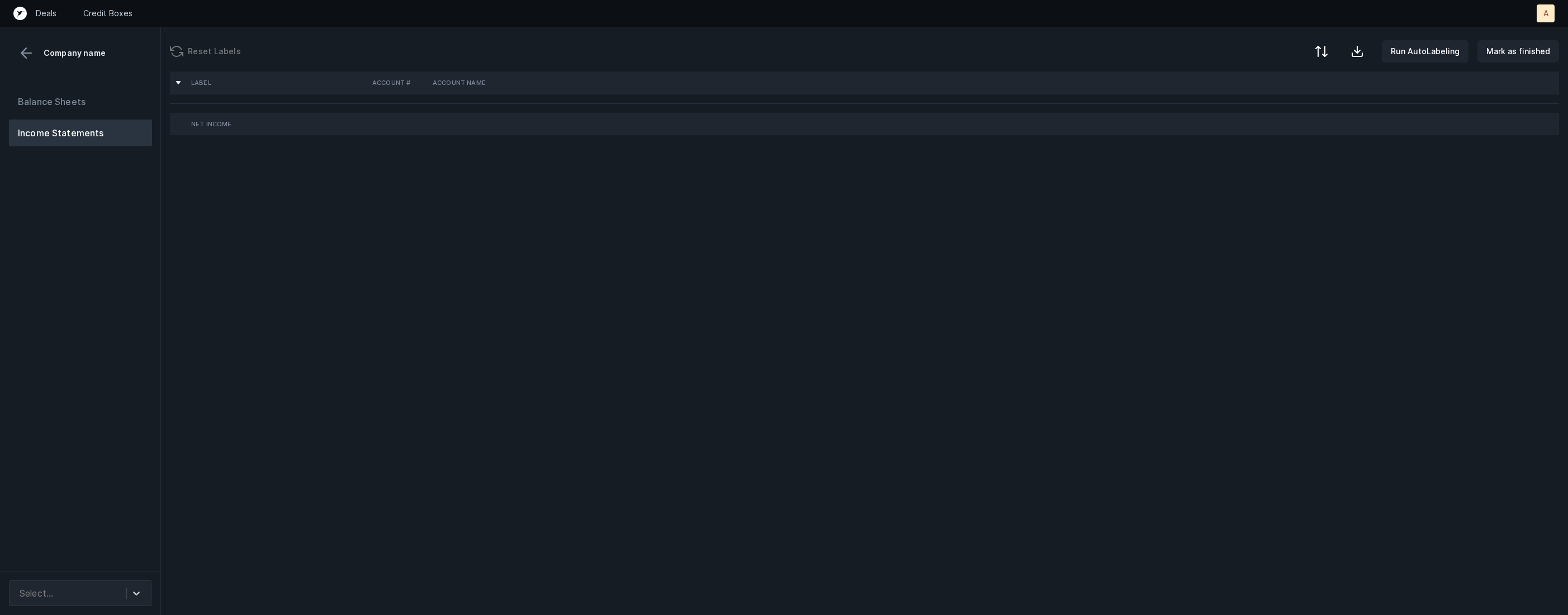
click at [120, 318] on div "Balance Sheets Income Statements" at bounding box center [80, 325] width 161 height 492
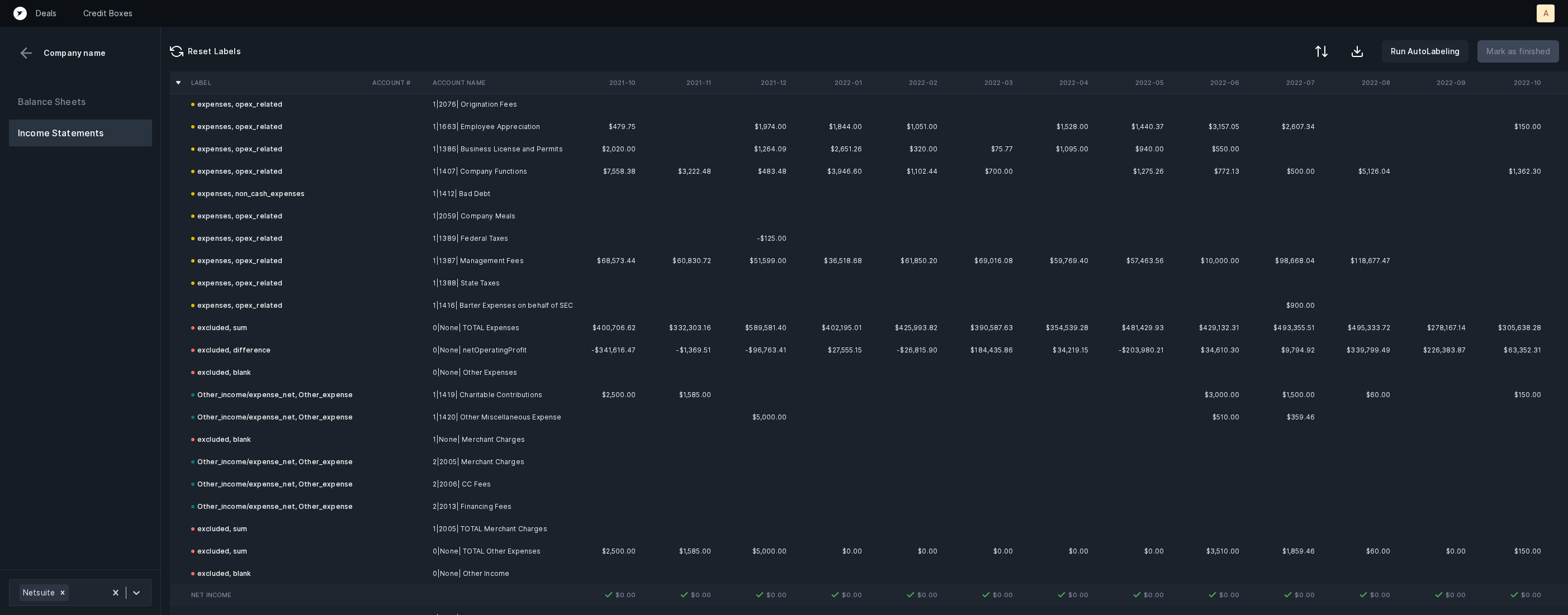
scroll to position [5135, 0]
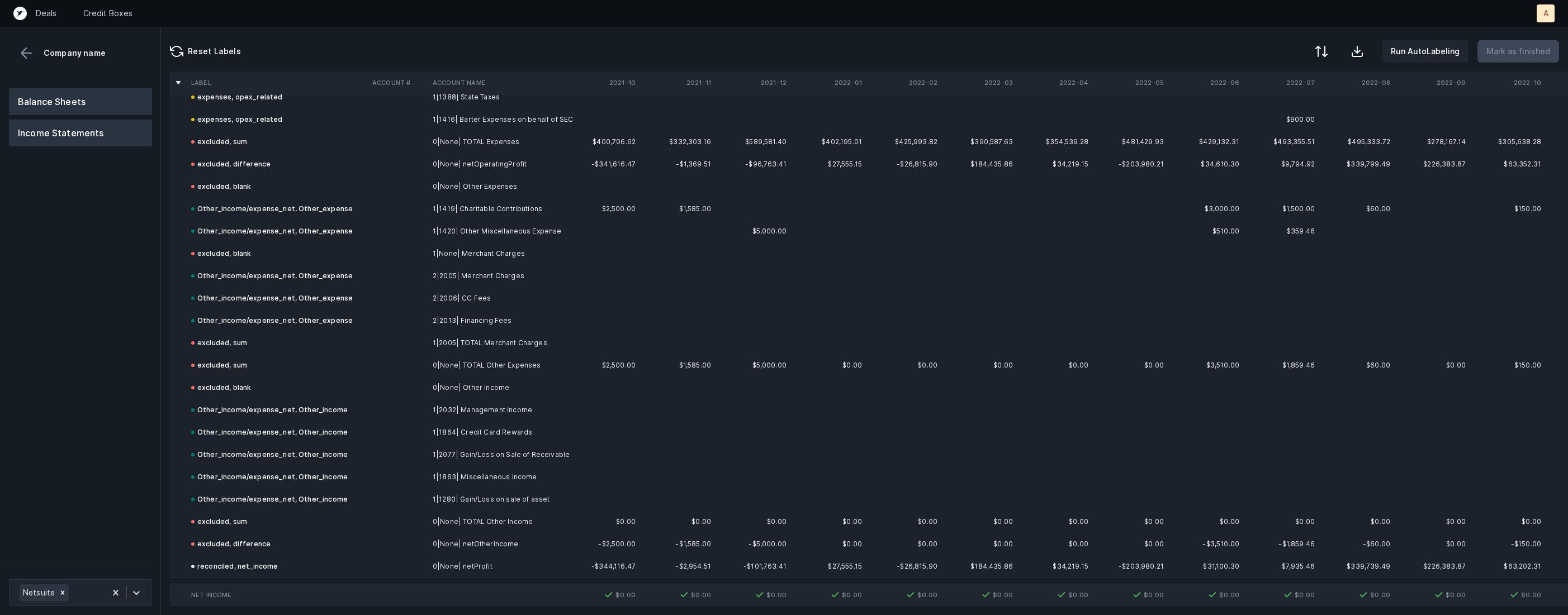
click at [61, 95] on button "Balance Sheets" at bounding box center [81, 102] width 143 height 27
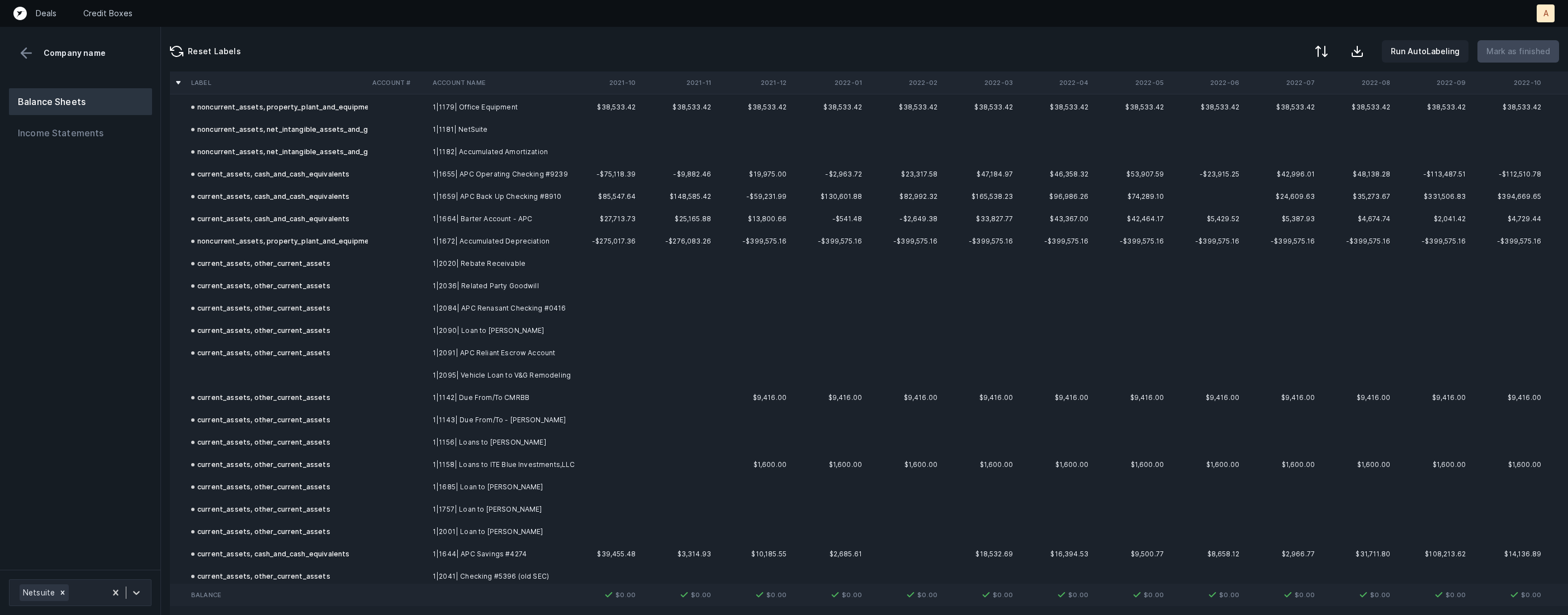
scroll to position [339, 0]
click at [395, 361] on td at bounding box center [398, 356] width 61 height 23
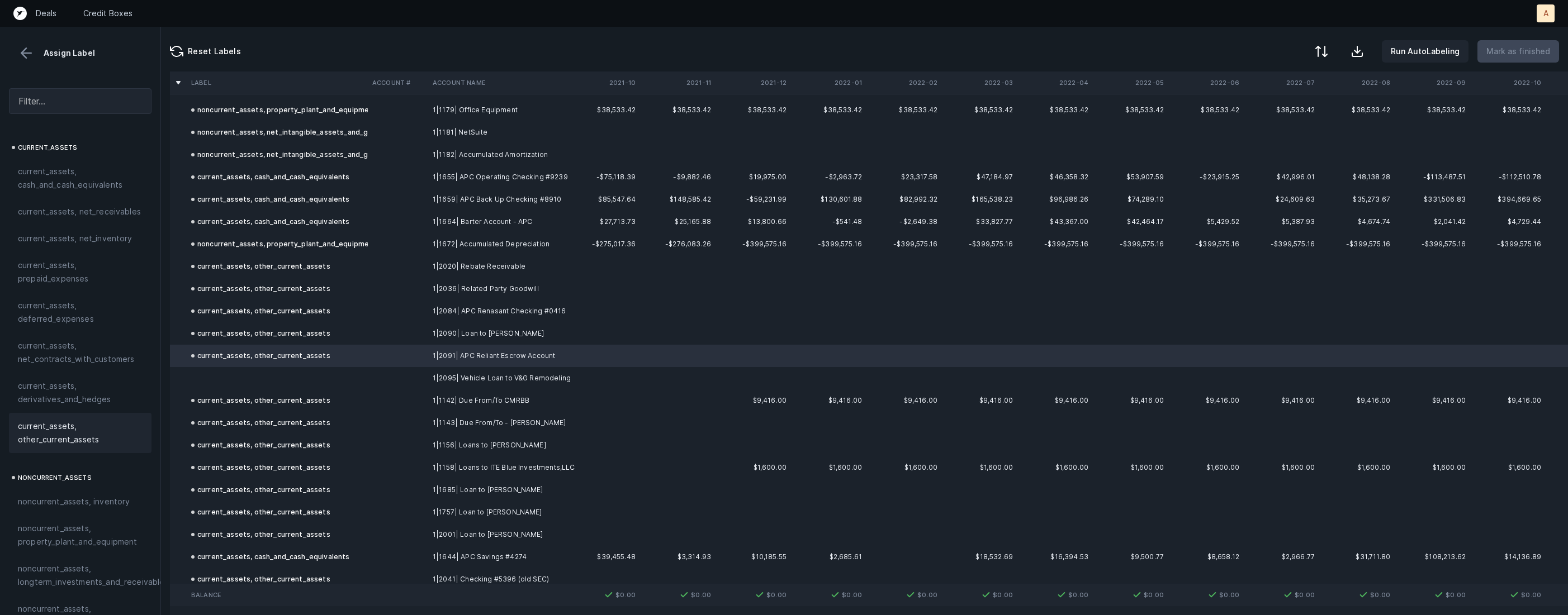
click at [328, 371] on td at bounding box center [277, 378] width 181 height 23
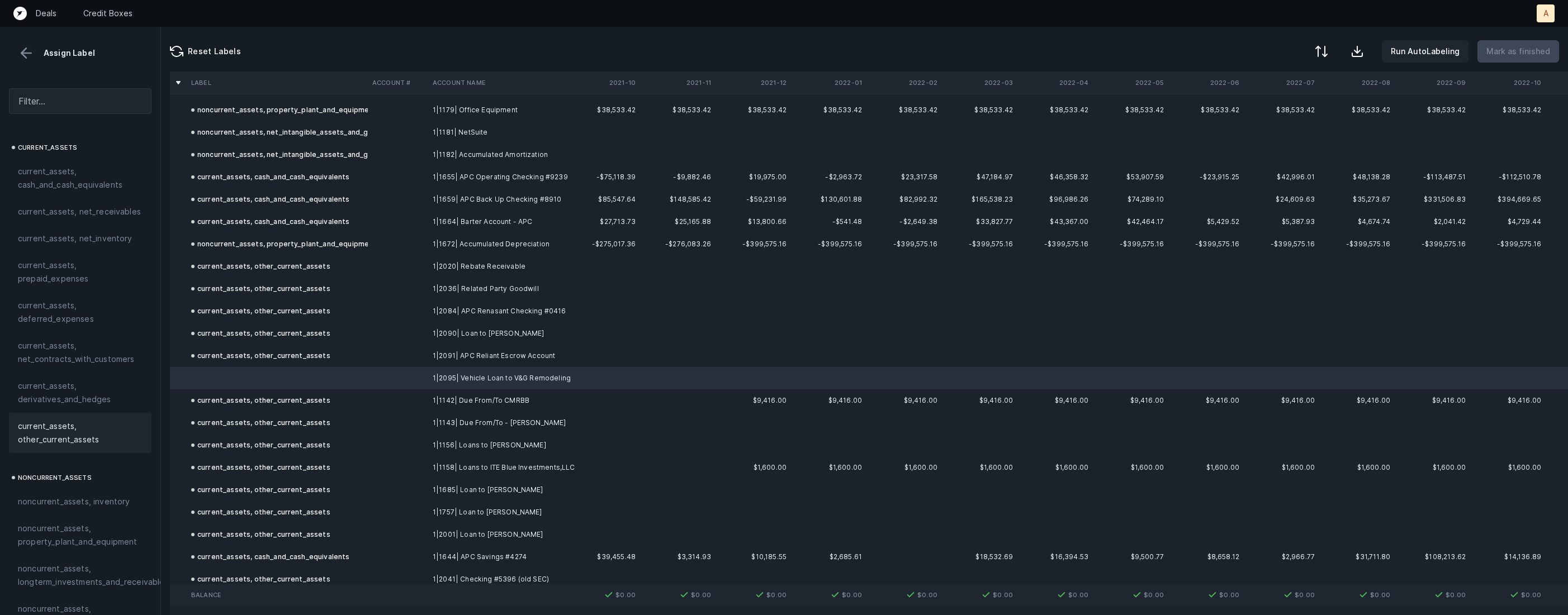
click at [84, 414] on div "current_assets, other_current_assets" at bounding box center [80, 433] width 142 height 40
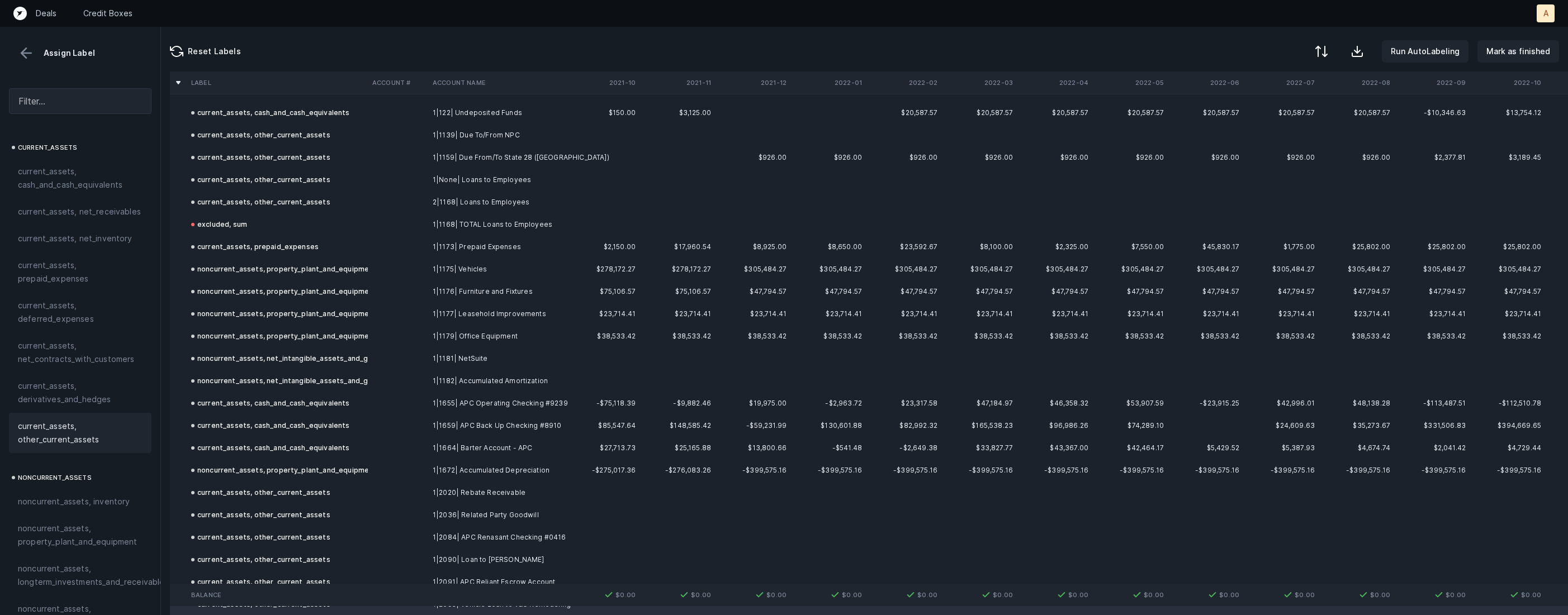
scroll to position [0, 0]
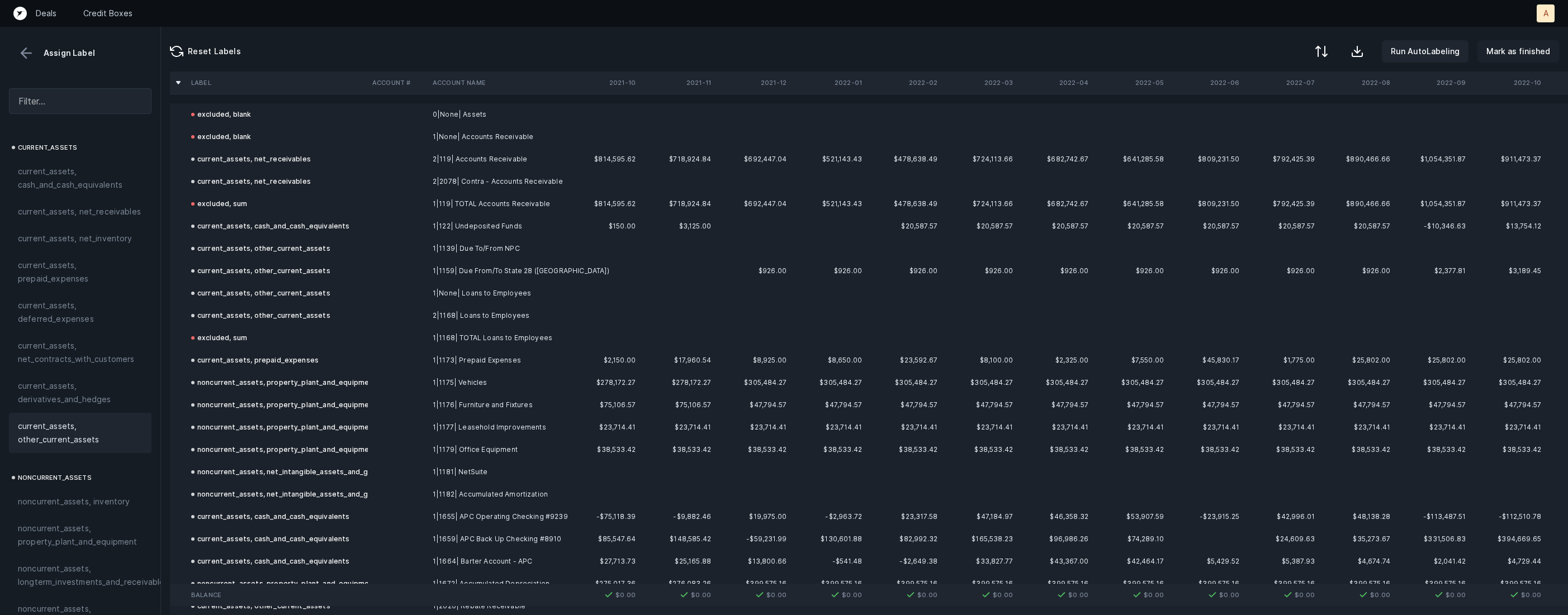
click at [1520, 47] on p "Mark as finished" at bounding box center [1518, 51] width 64 height 13
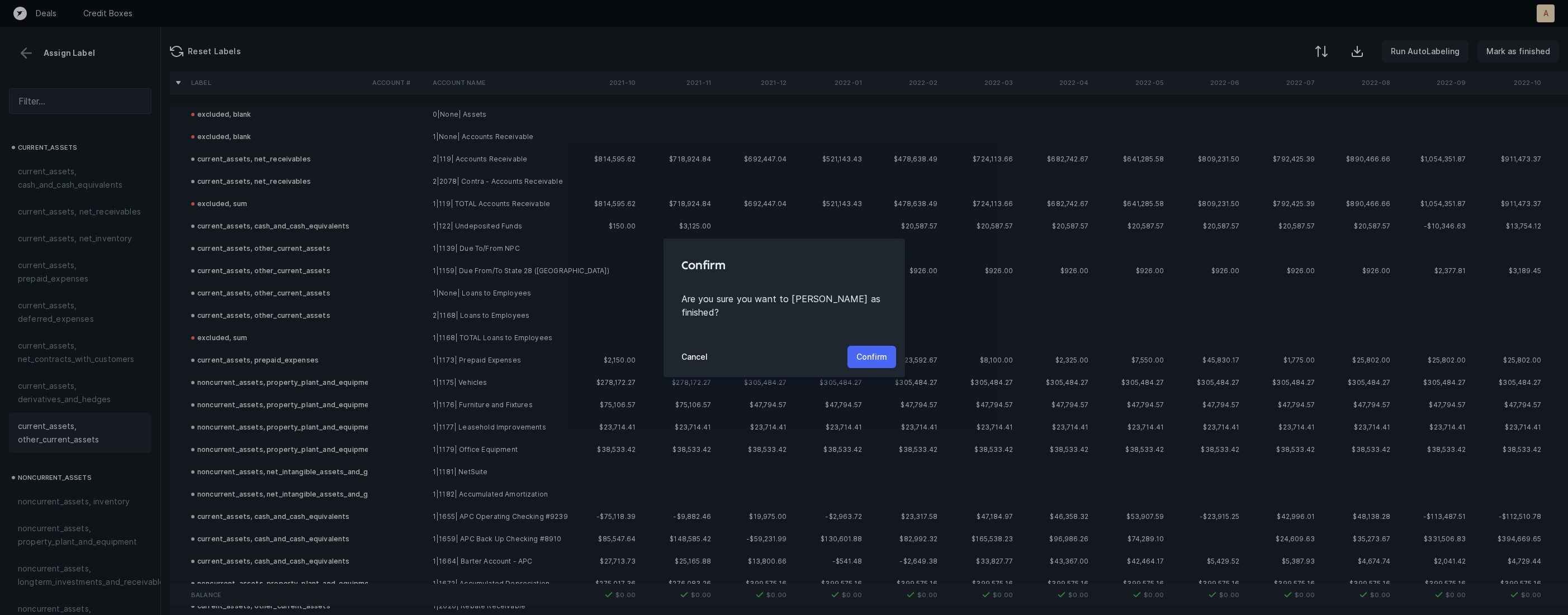
click at [876, 350] on p "Confirm" at bounding box center [872, 356] width 31 height 13
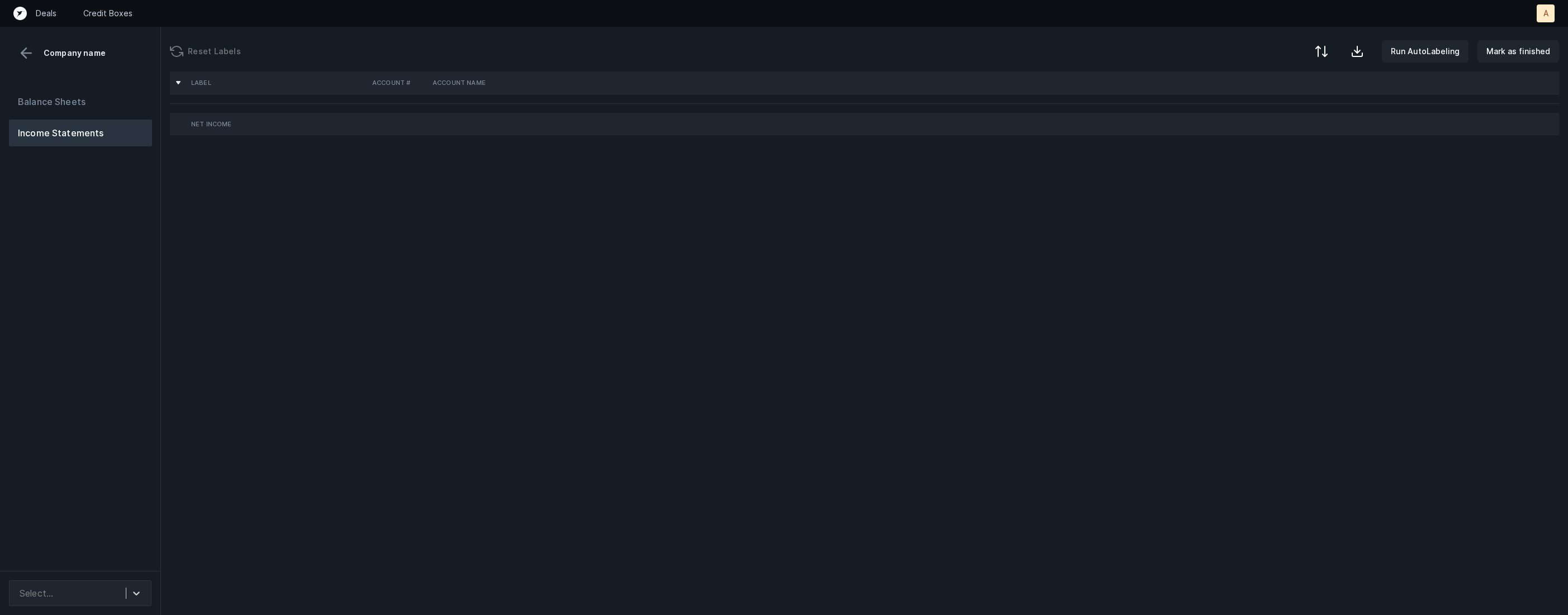
click at [96, 359] on div "Balance Sheets Income Statements" at bounding box center [80, 325] width 161 height 492
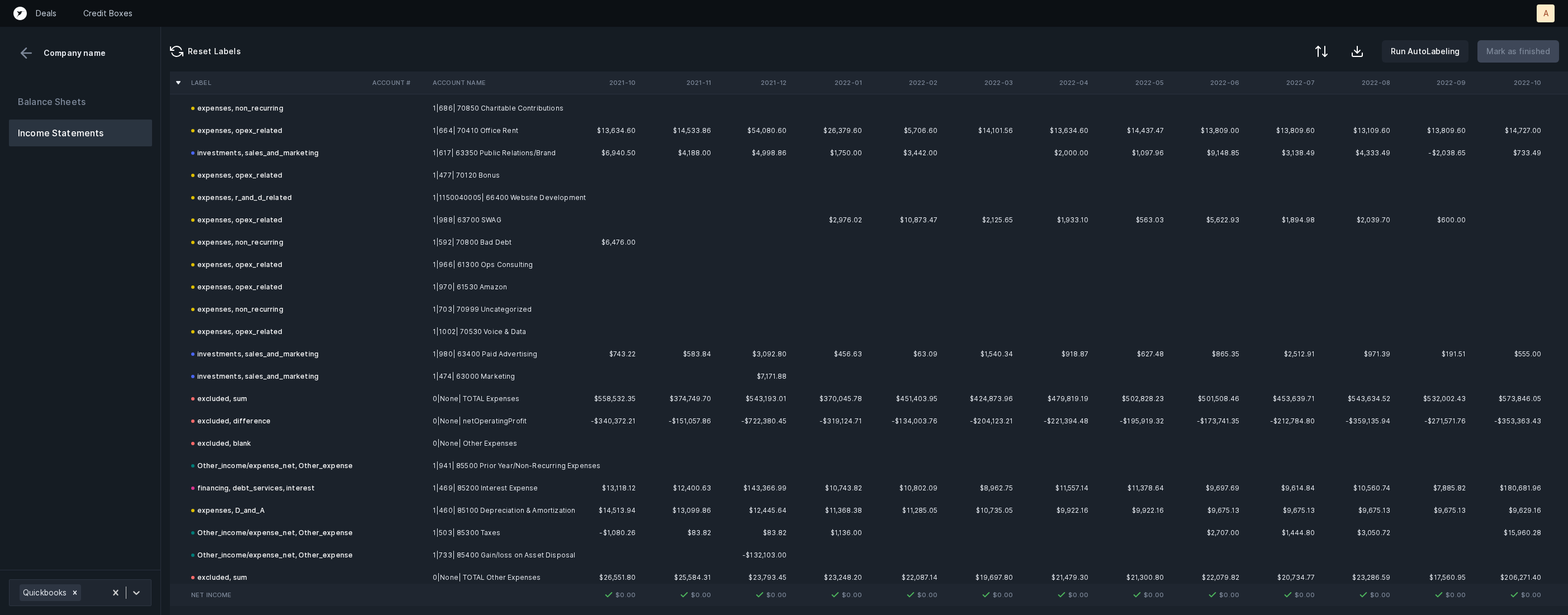
scroll to position [2410, 0]
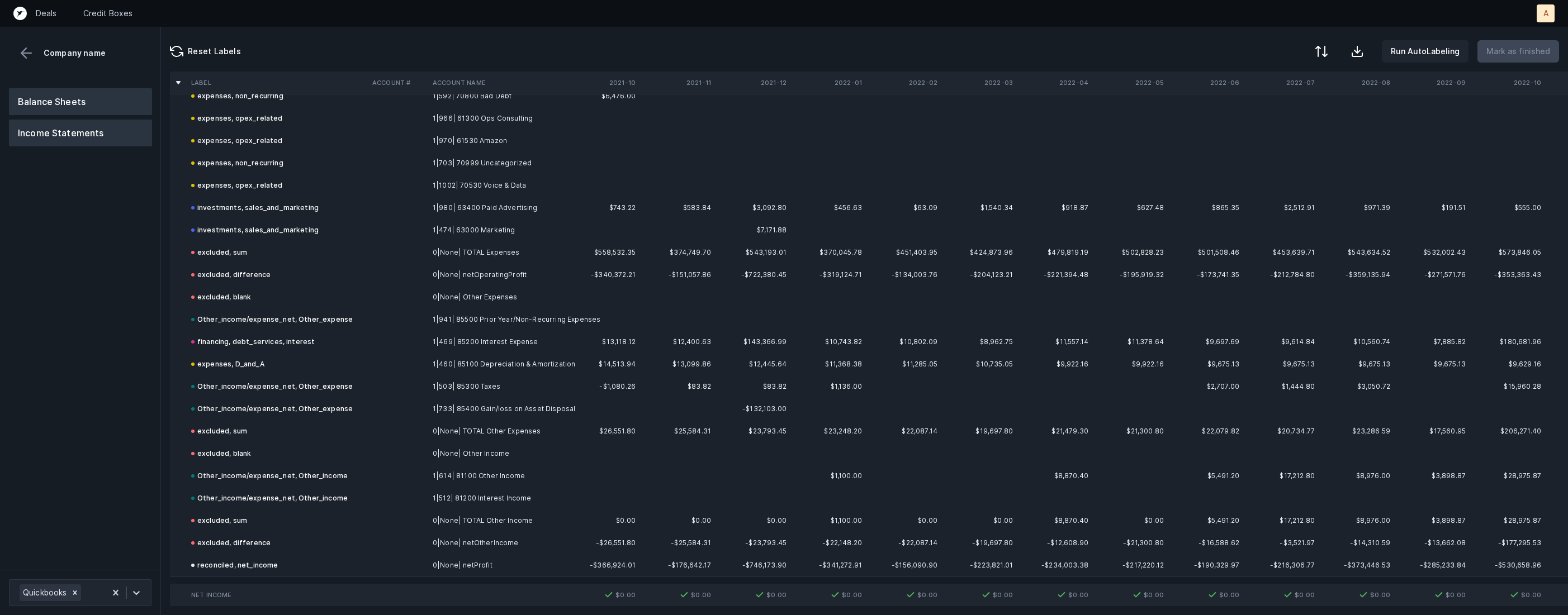
click at [61, 97] on button "Balance Sheets" at bounding box center [81, 102] width 143 height 27
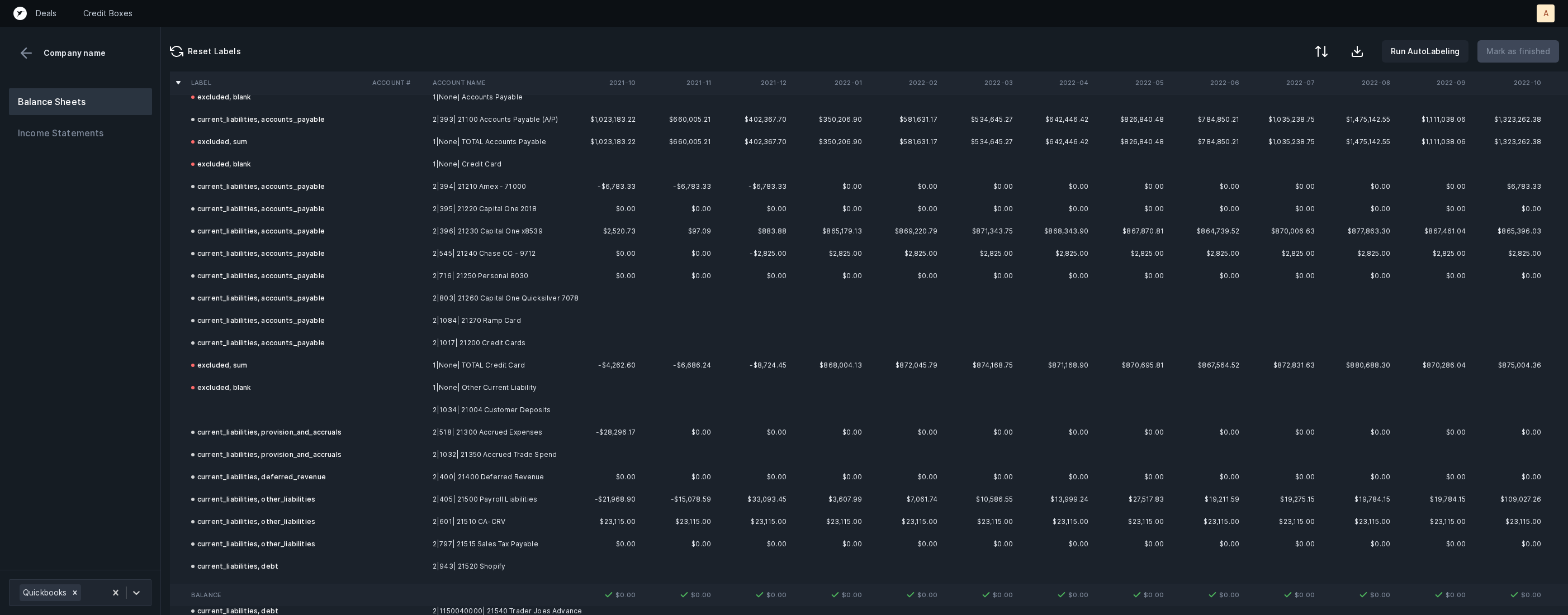
scroll to position [1432, 0]
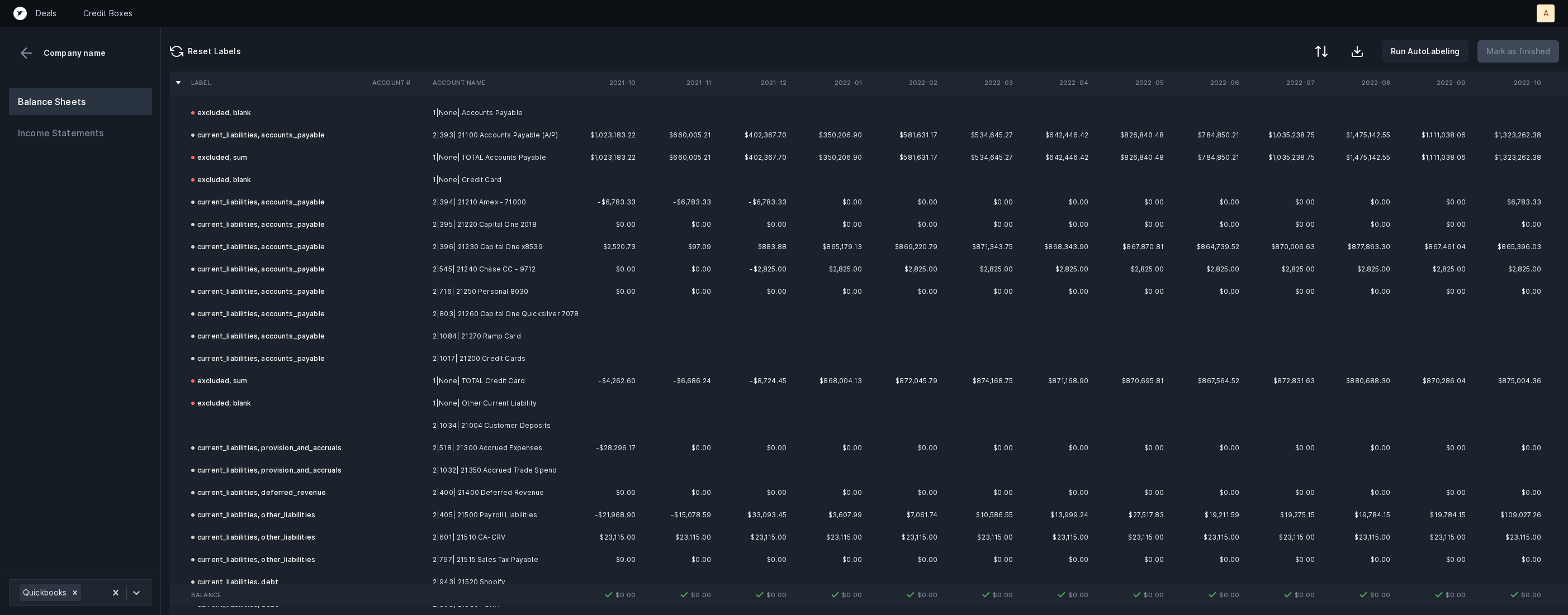
click at [496, 427] on td "2|1034| 21004 Customer Deposits" at bounding box center [497, 426] width 137 height 23
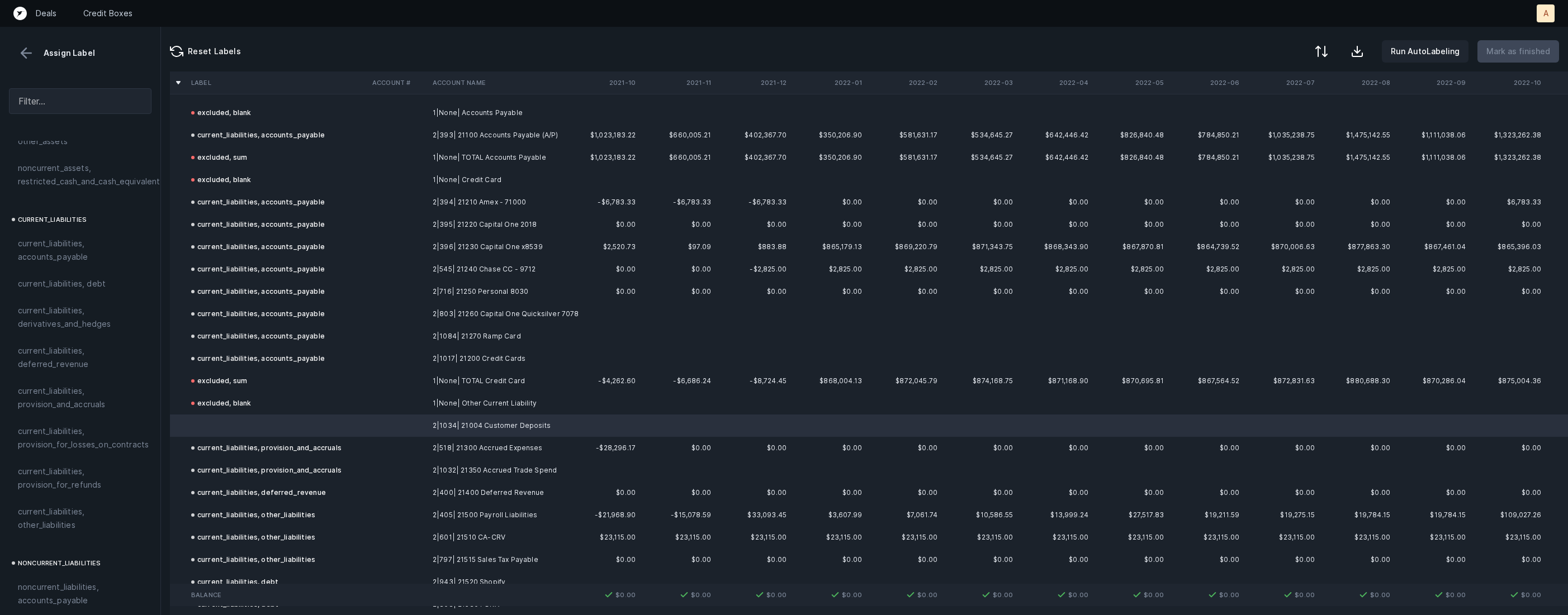
scroll to position [750, 0]
click at [55, 444] on span "current_liabilities, other_liabilities" at bounding box center [80, 450] width 124 height 27
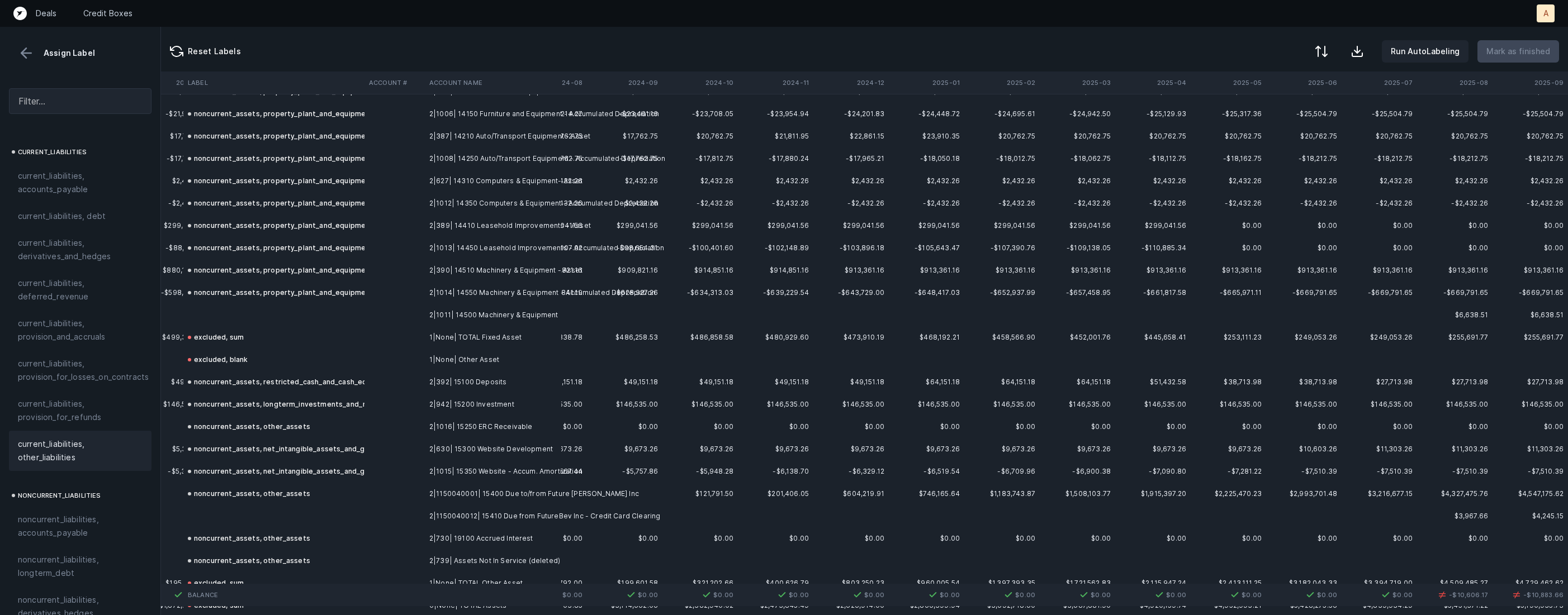
scroll to position [983, 2619]
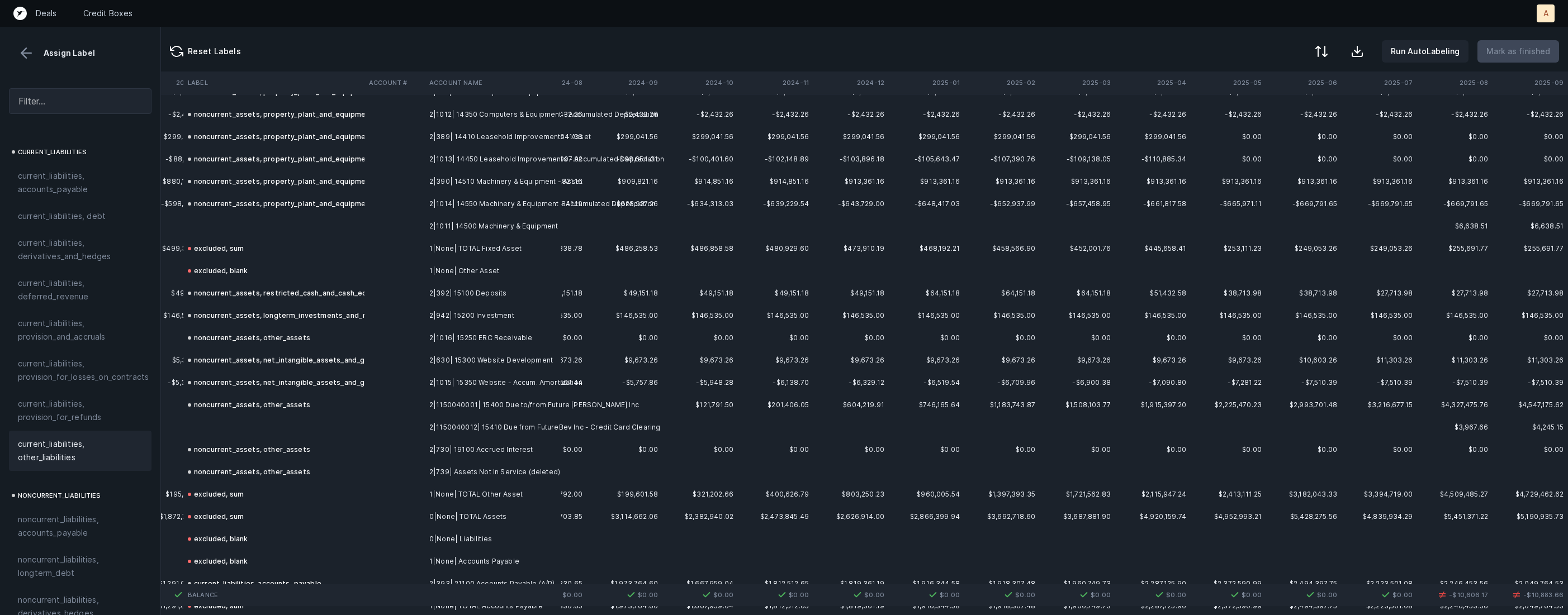
click at [277, 419] on td at bounding box center [274, 427] width 181 height 23
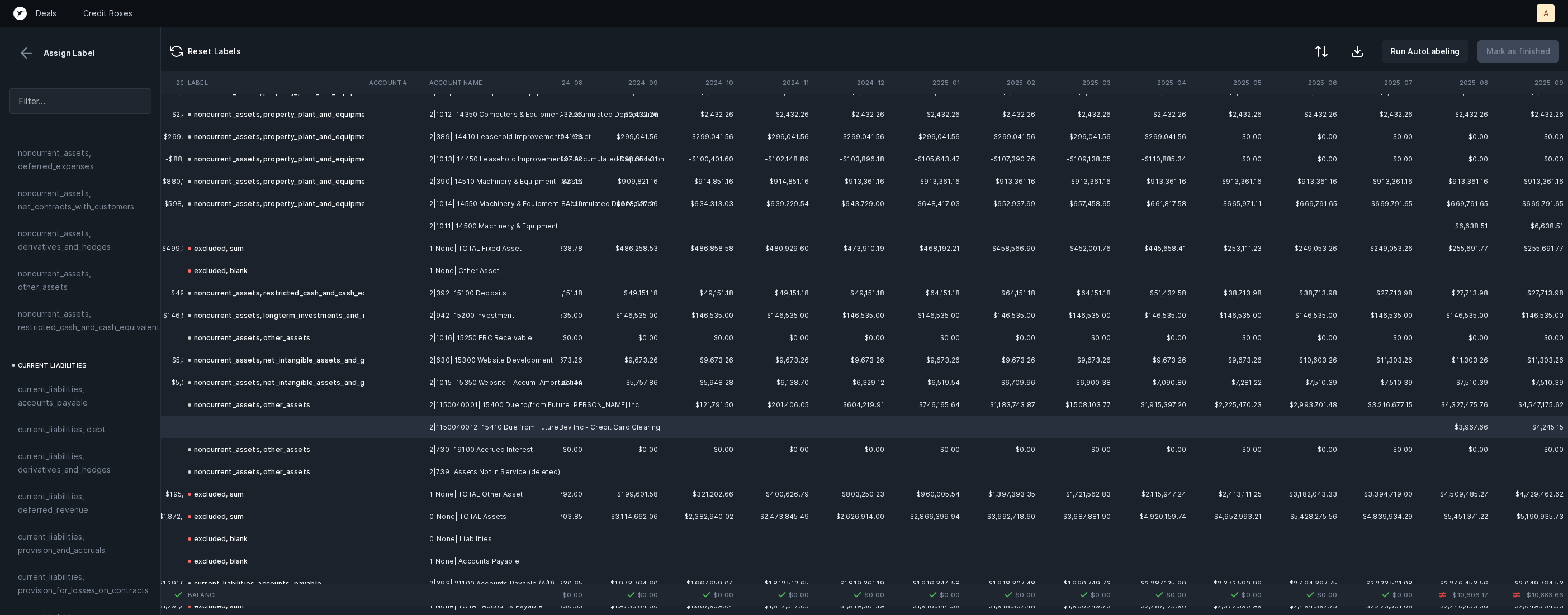
scroll to position [388, 0]
click at [109, 429] on div "noncurrent_assets, other_assets" at bounding box center [80, 429] width 142 height 40
click at [286, 226] on td at bounding box center [274, 226] width 181 height 23
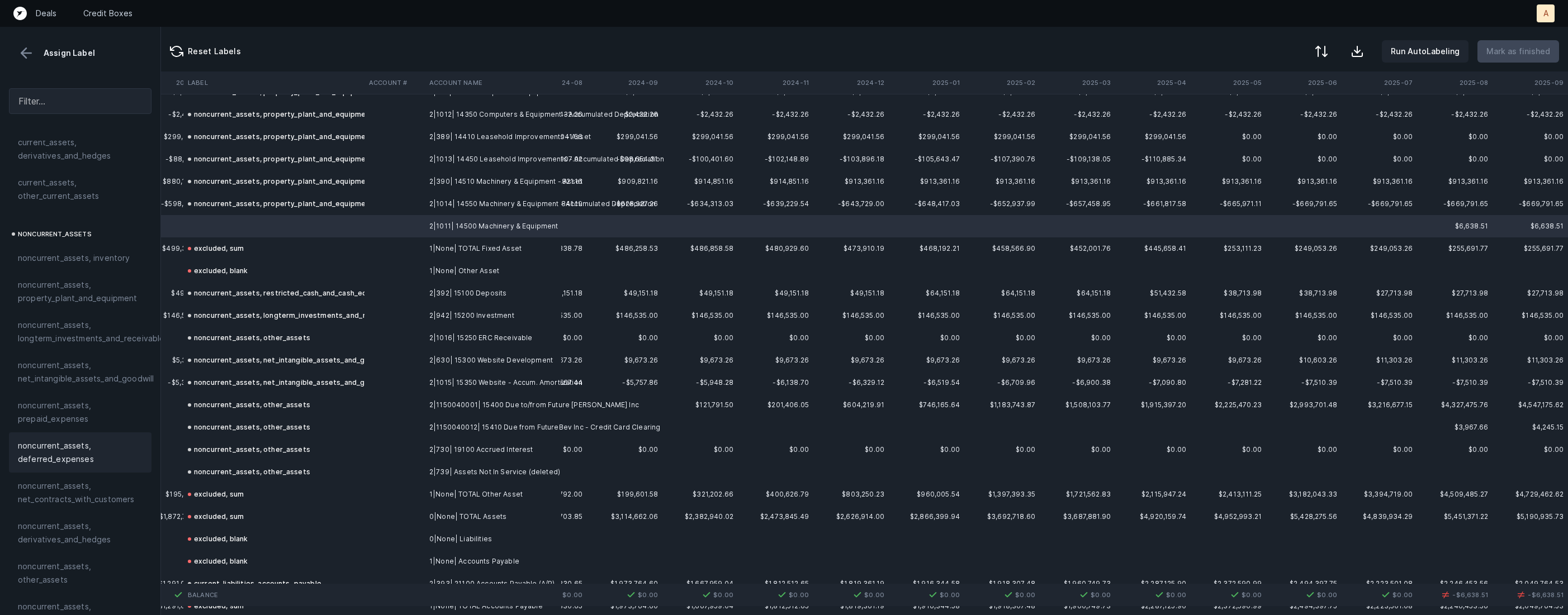
scroll to position [184, 0]
click at [65, 338] on span "noncurrent_assets, property_plant_and_equipment" at bounding box center [80, 351] width 124 height 27
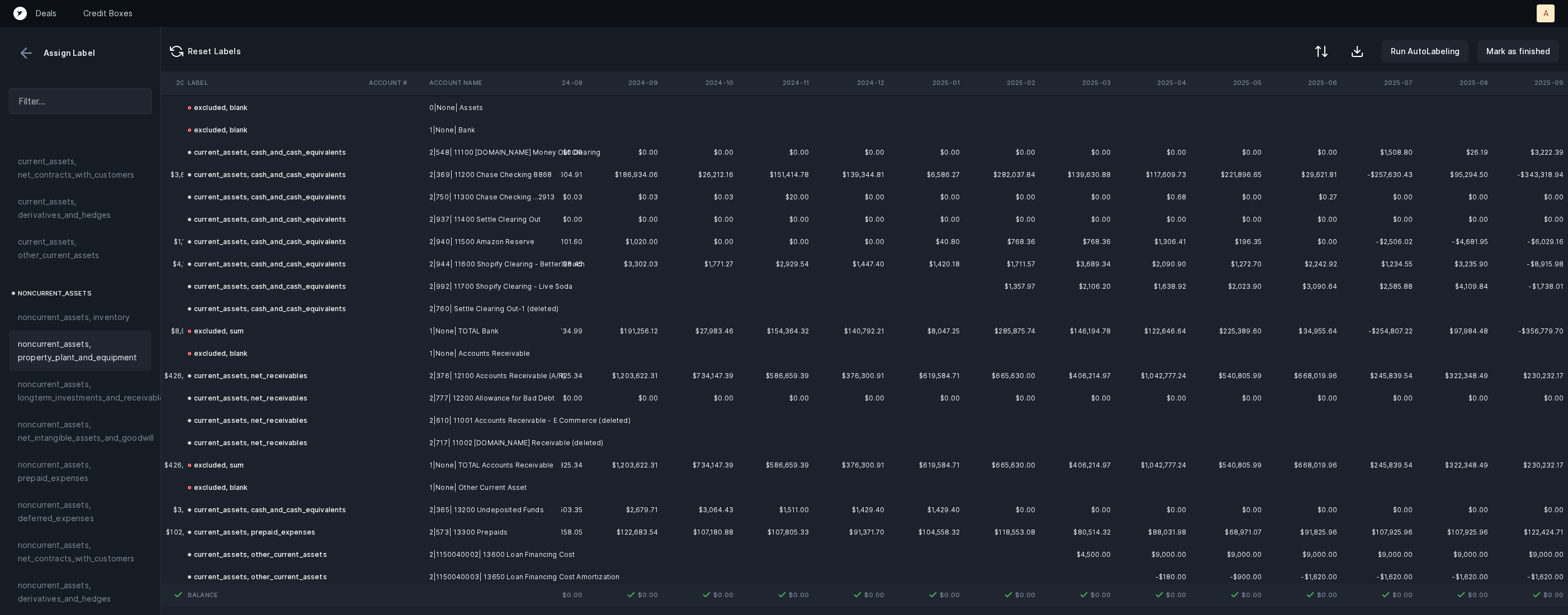
scroll to position [0, 2619]
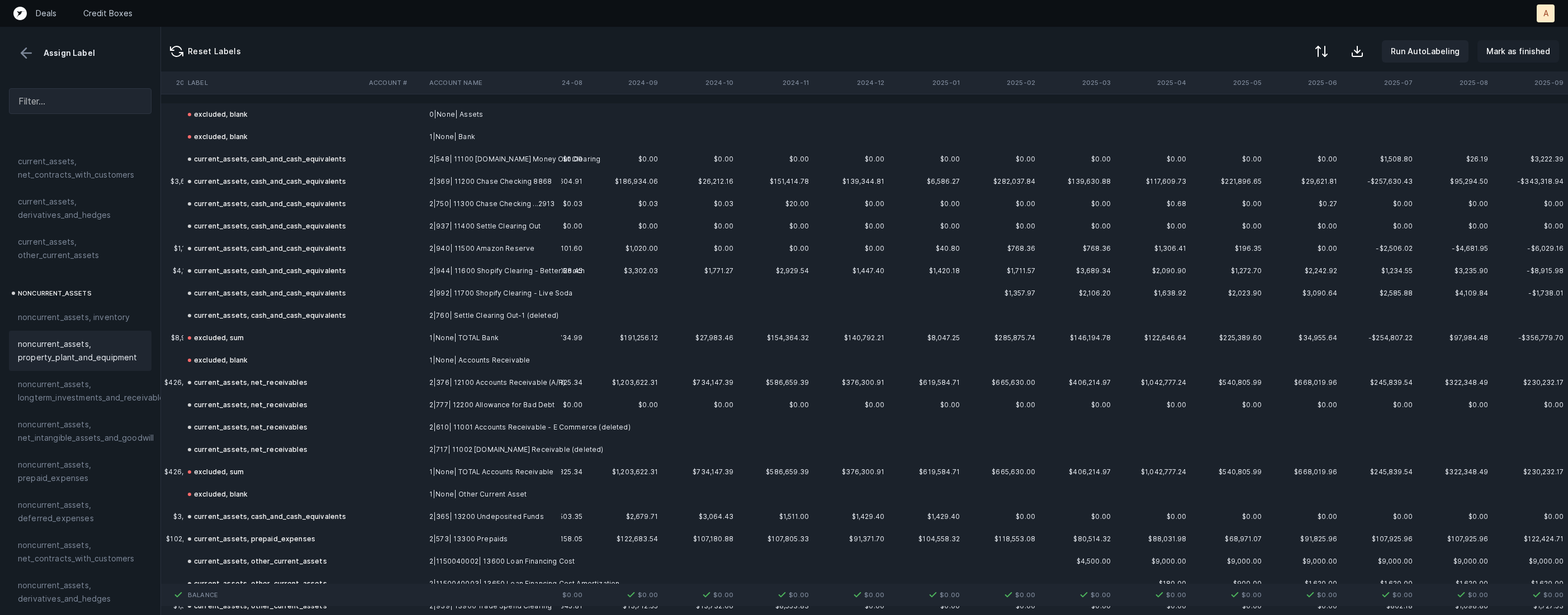
click at [1496, 57] on p "Mark as finished" at bounding box center [1518, 51] width 64 height 13
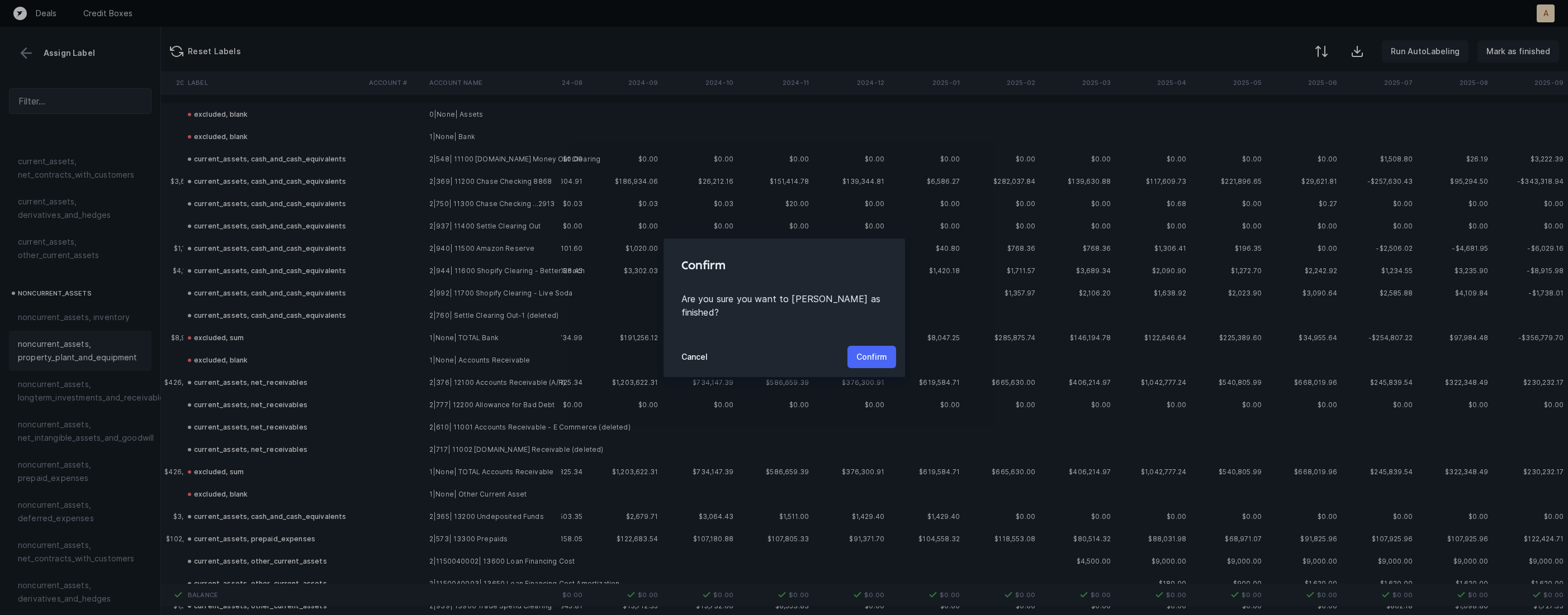
click at [871, 346] on button "Confirm" at bounding box center [872, 356] width 49 height 23
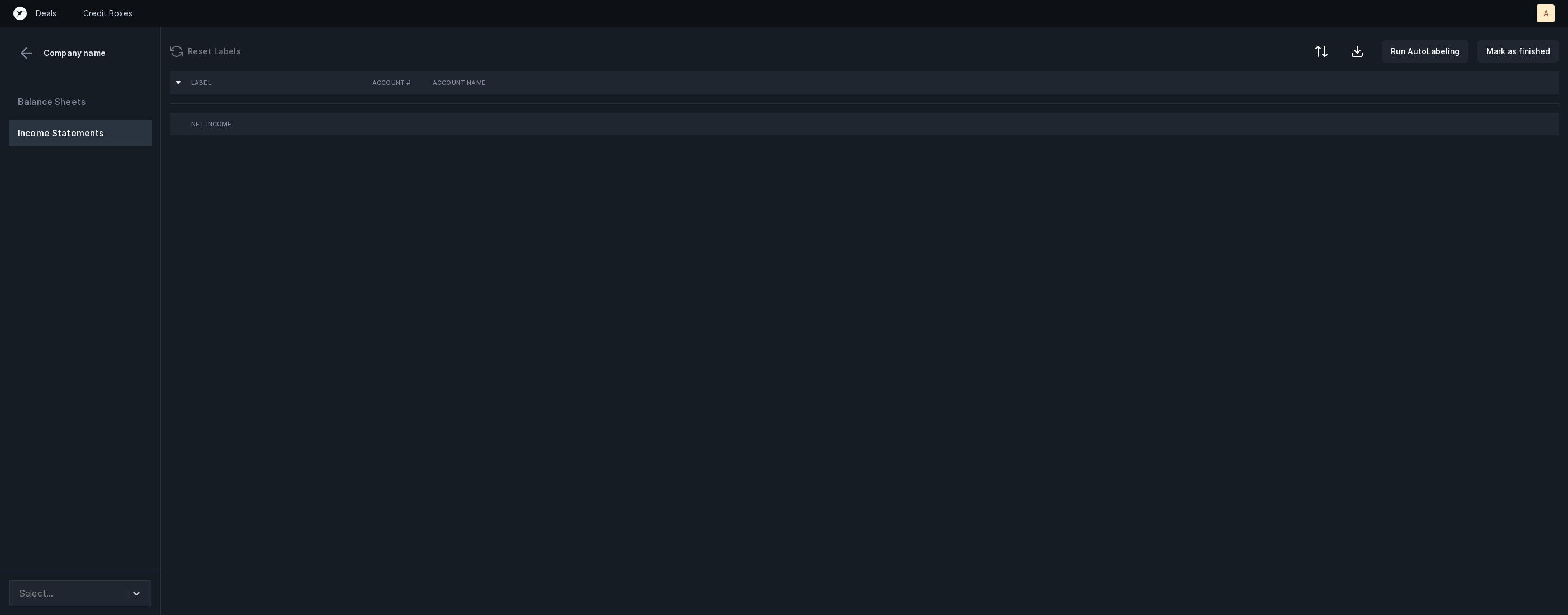
click at [141, 443] on div "Balance Sheets Income Statements" at bounding box center [80, 325] width 161 height 492
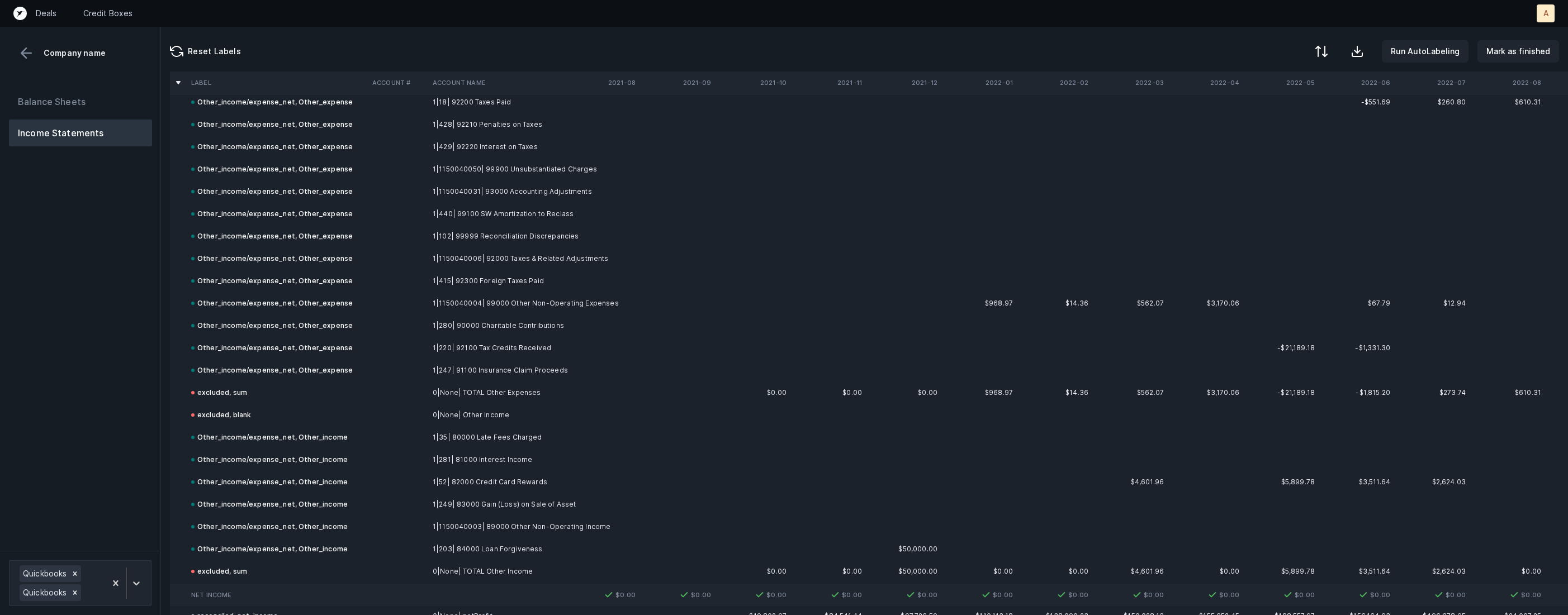
scroll to position [9156, 0]
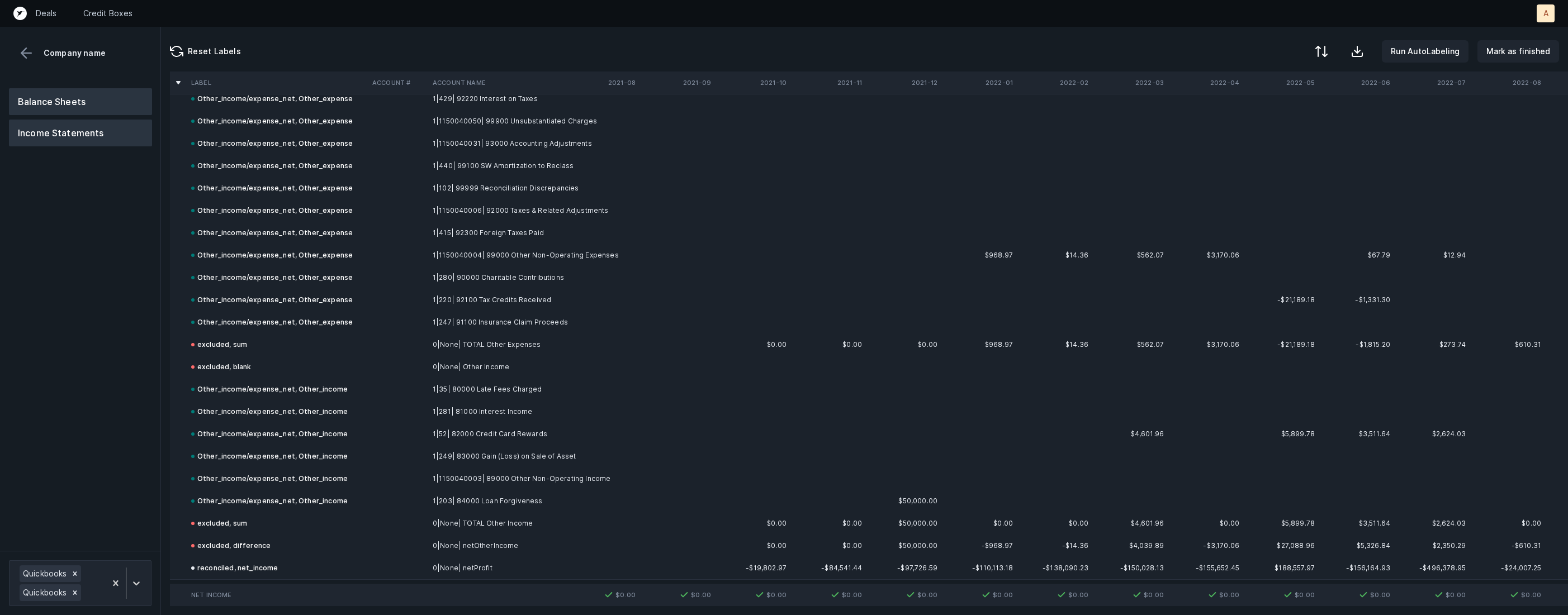
click at [77, 96] on button "Balance Sheets" at bounding box center [81, 102] width 143 height 27
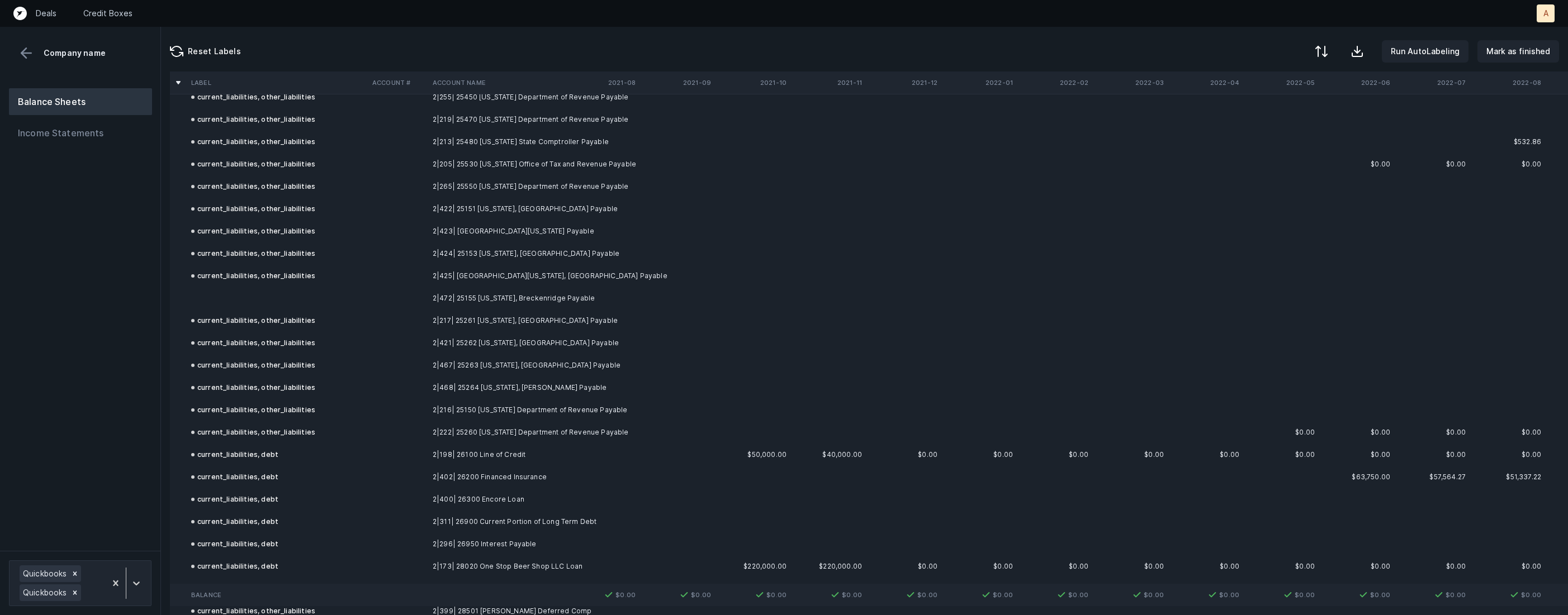
scroll to position [5418, 0]
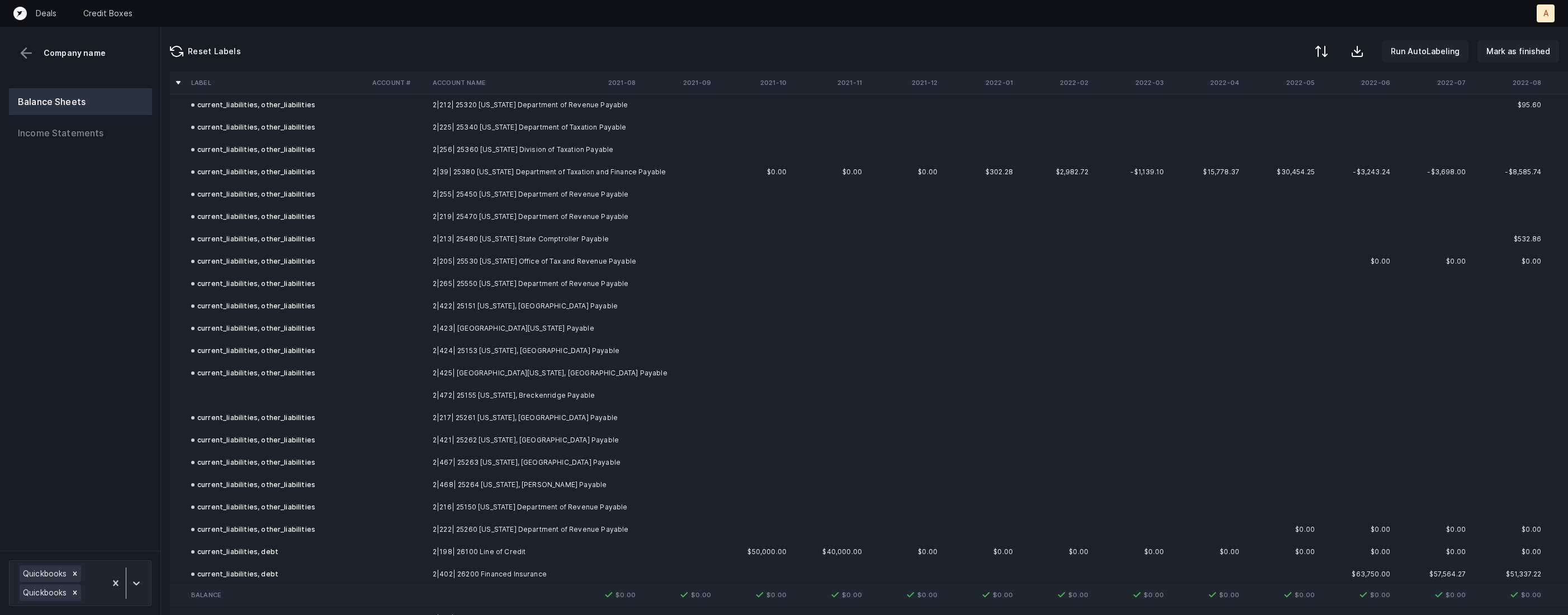
click at [393, 396] on td at bounding box center [398, 395] width 61 height 23
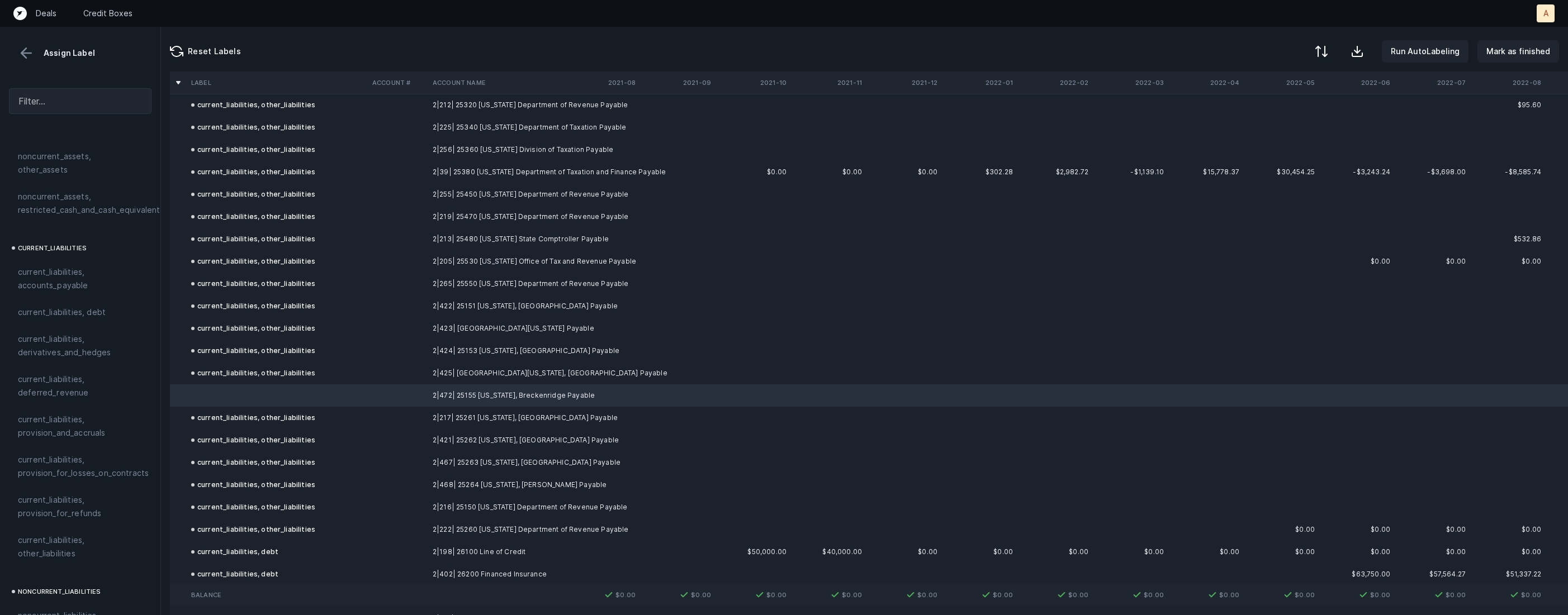
scroll to position [716, 0]
click at [82, 471] on span "current_liabilities, other_liabilities" at bounding box center [80, 485] width 124 height 27
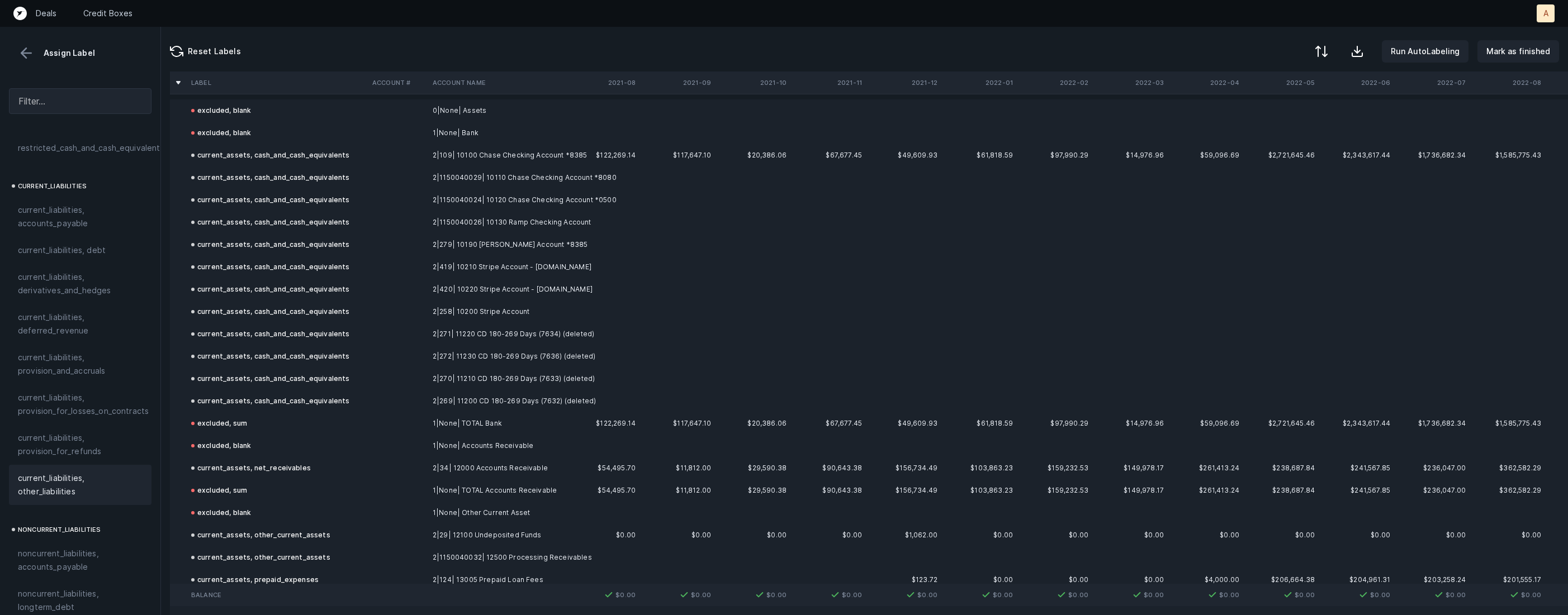
scroll to position [0, 0]
click at [1512, 56] on p "Mark as finished" at bounding box center [1518, 51] width 64 height 13
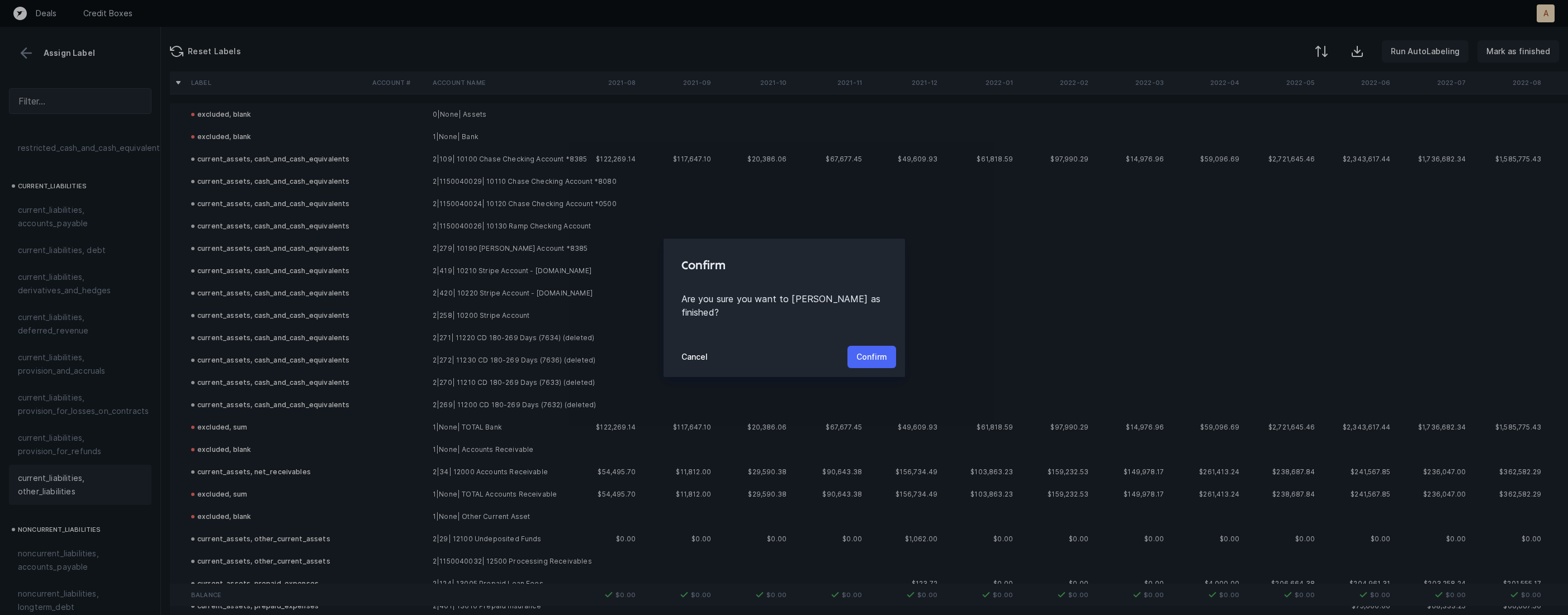
click at [879, 346] on button "Confirm" at bounding box center [872, 356] width 49 height 23
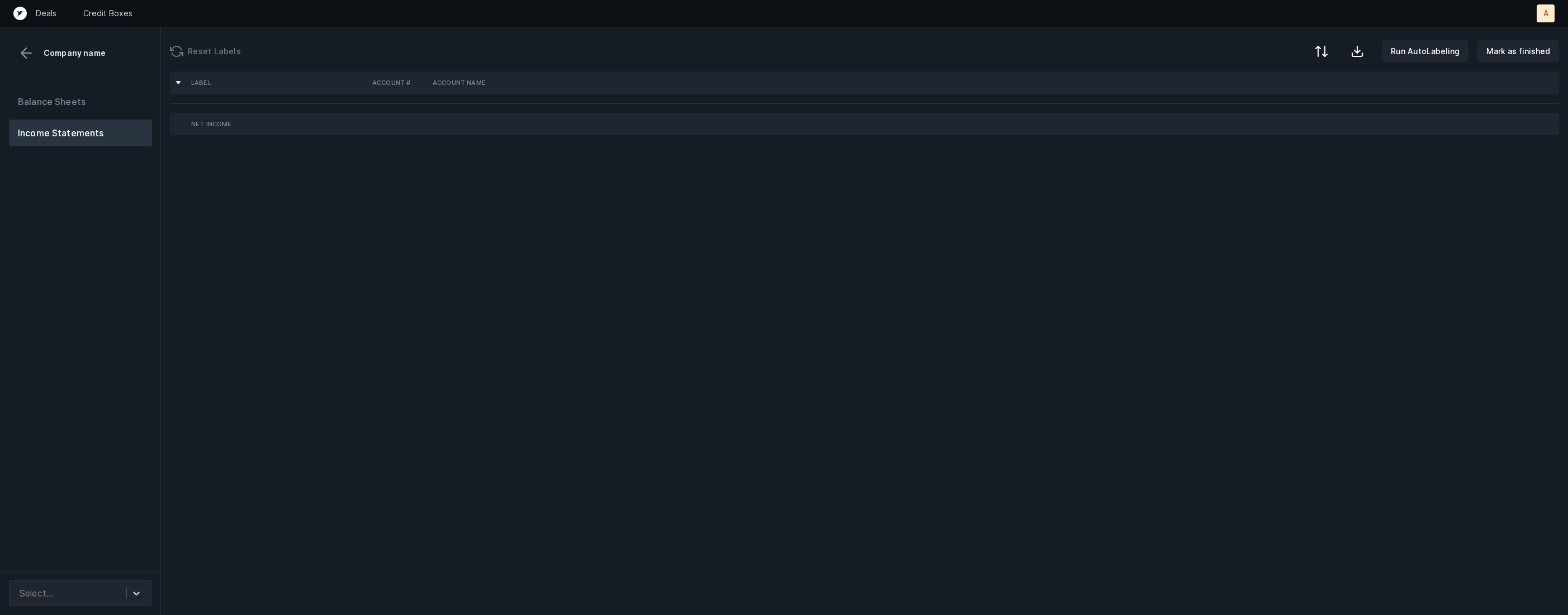
click at [66, 336] on div "Balance Sheets Income Statements" at bounding box center [80, 325] width 161 height 492
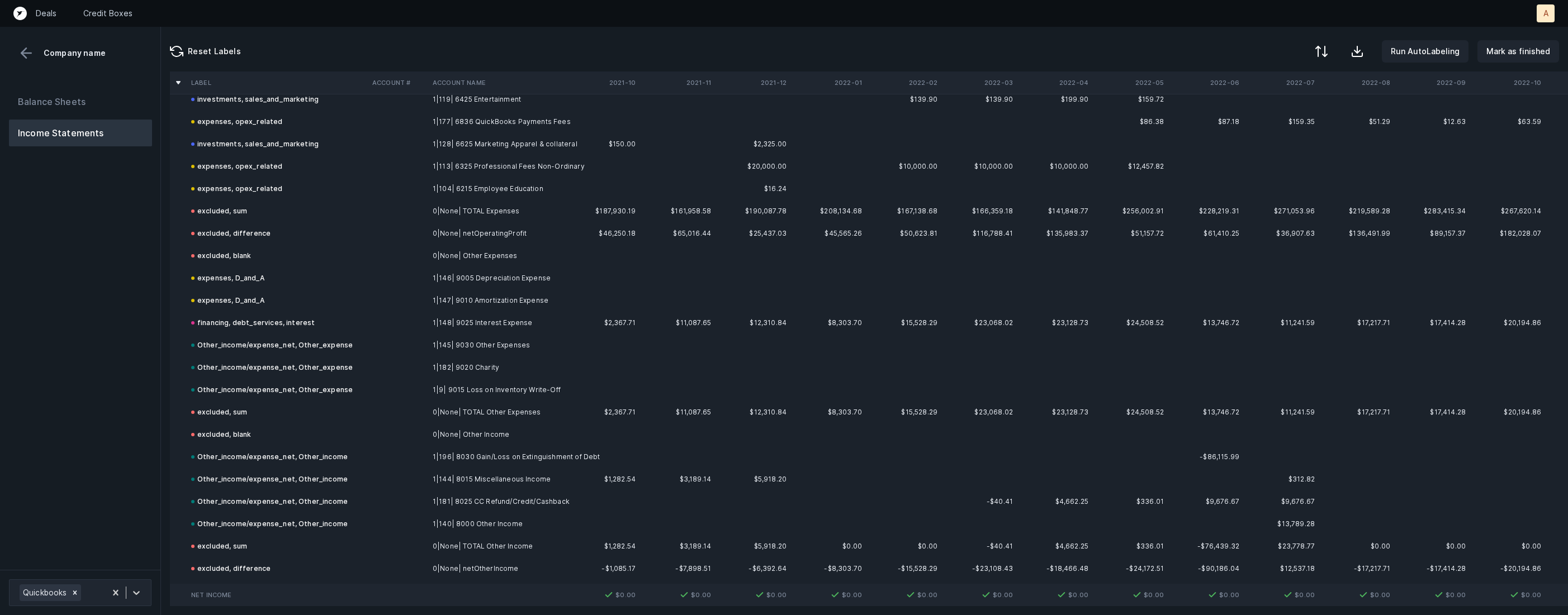
scroll to position [1204, 0]
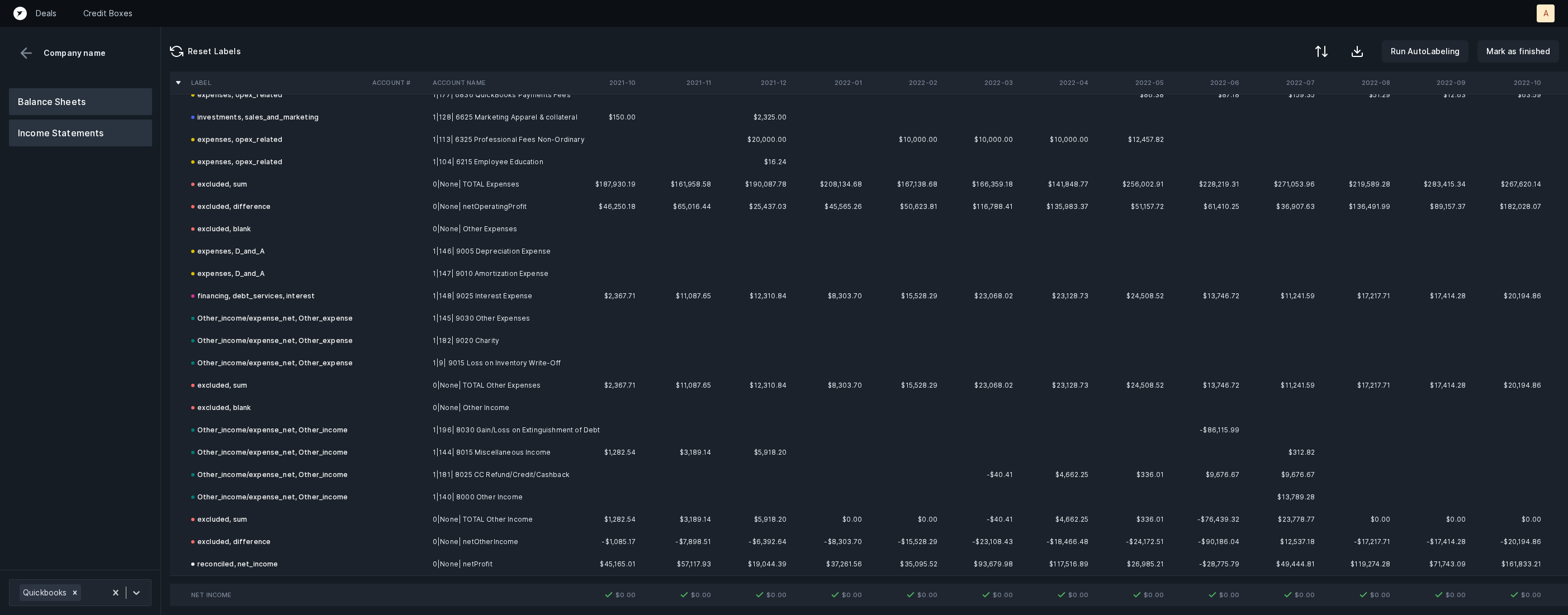
click at [103, 92] on button "Balance Sheets" at bounding box center [81, 102] width 143 height 27
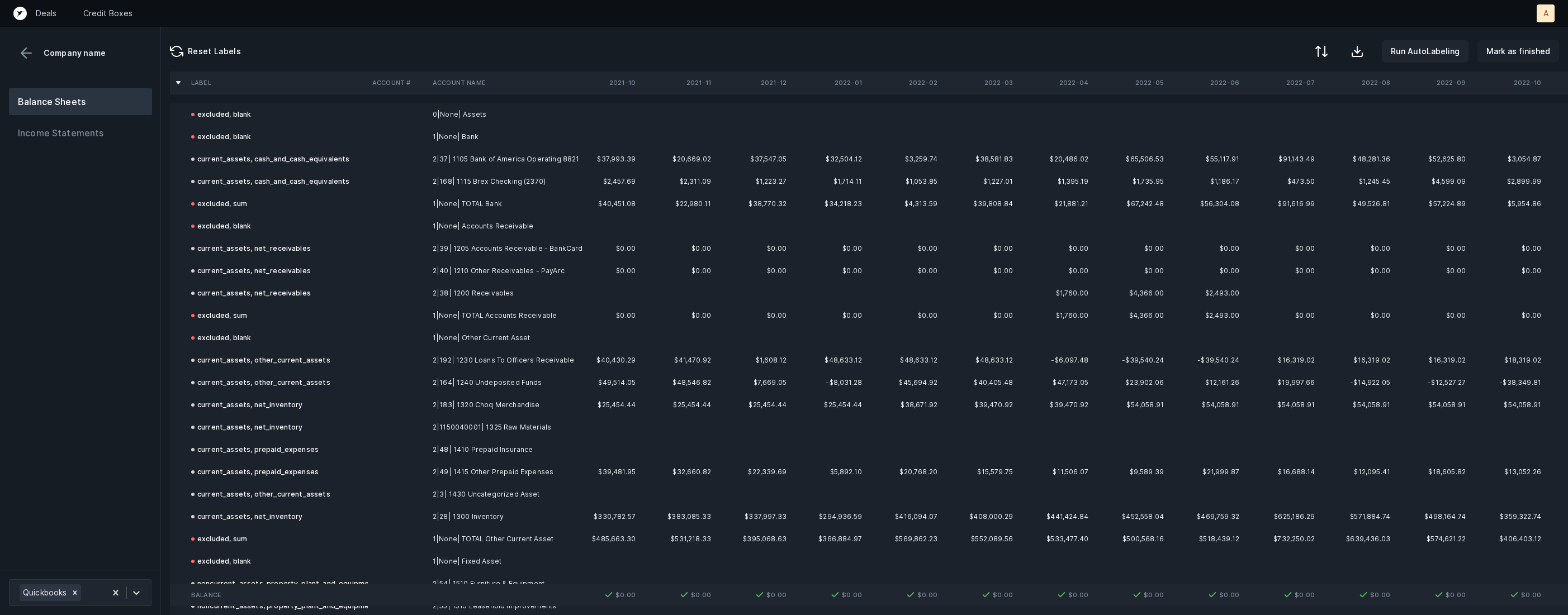
click at [1536, 50] on p "Mark as finished" at bounding box center [1518, 51] width 64 height 13
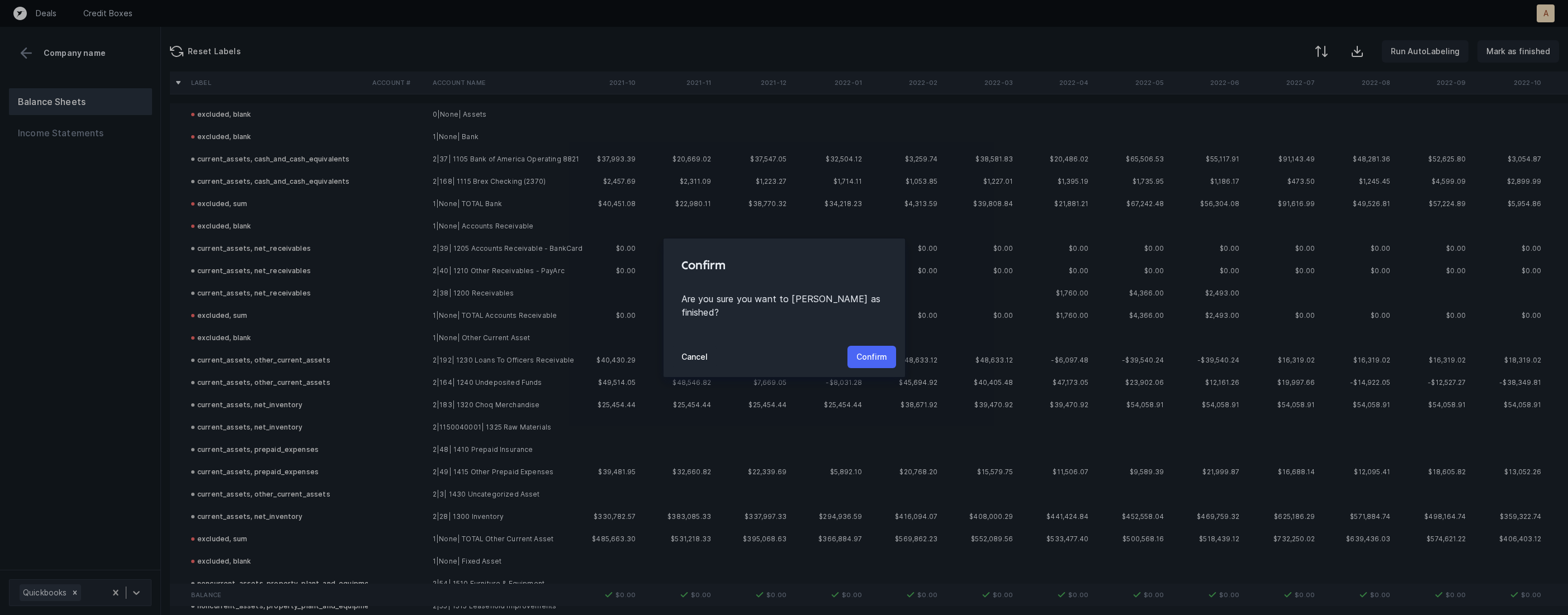
click at [872, 350] on p "Confirm" at bounding box center [872, 356] width 31 height 13
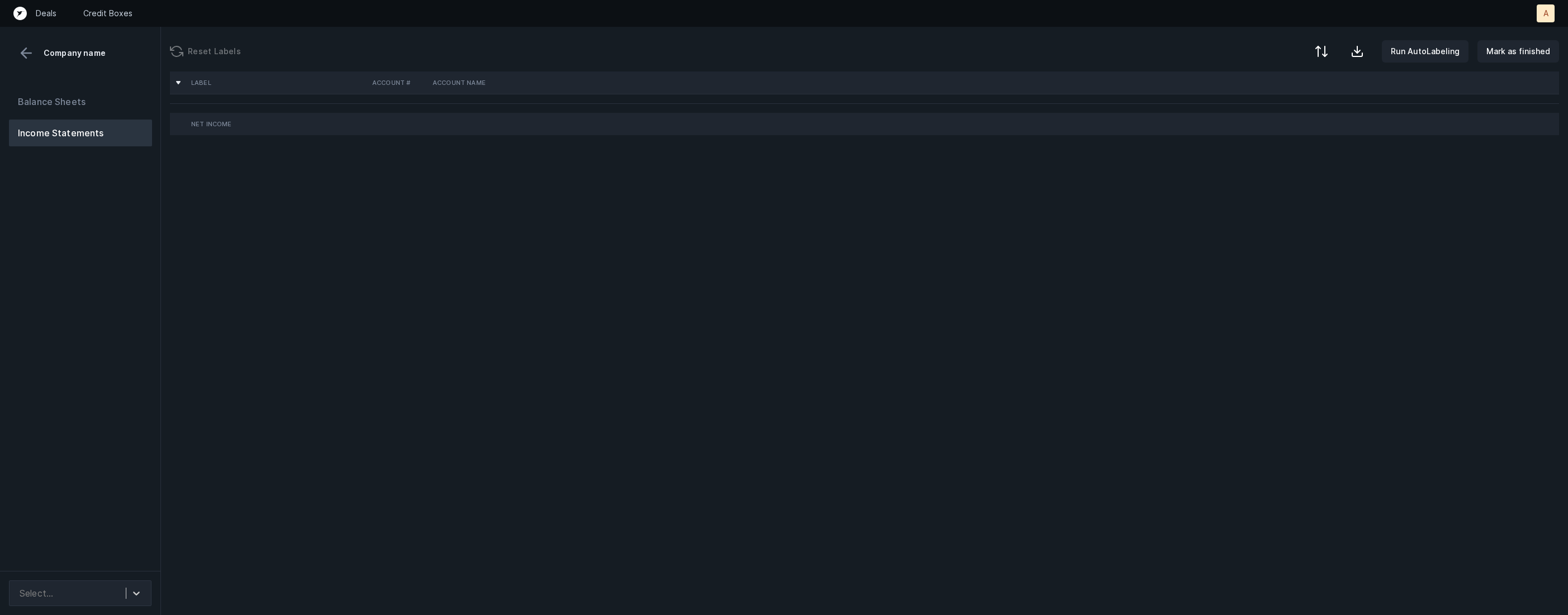
click at [147, 300] on div "Balance Sheets Income Statements" at bounding box center [80, 325] width 161 height 492
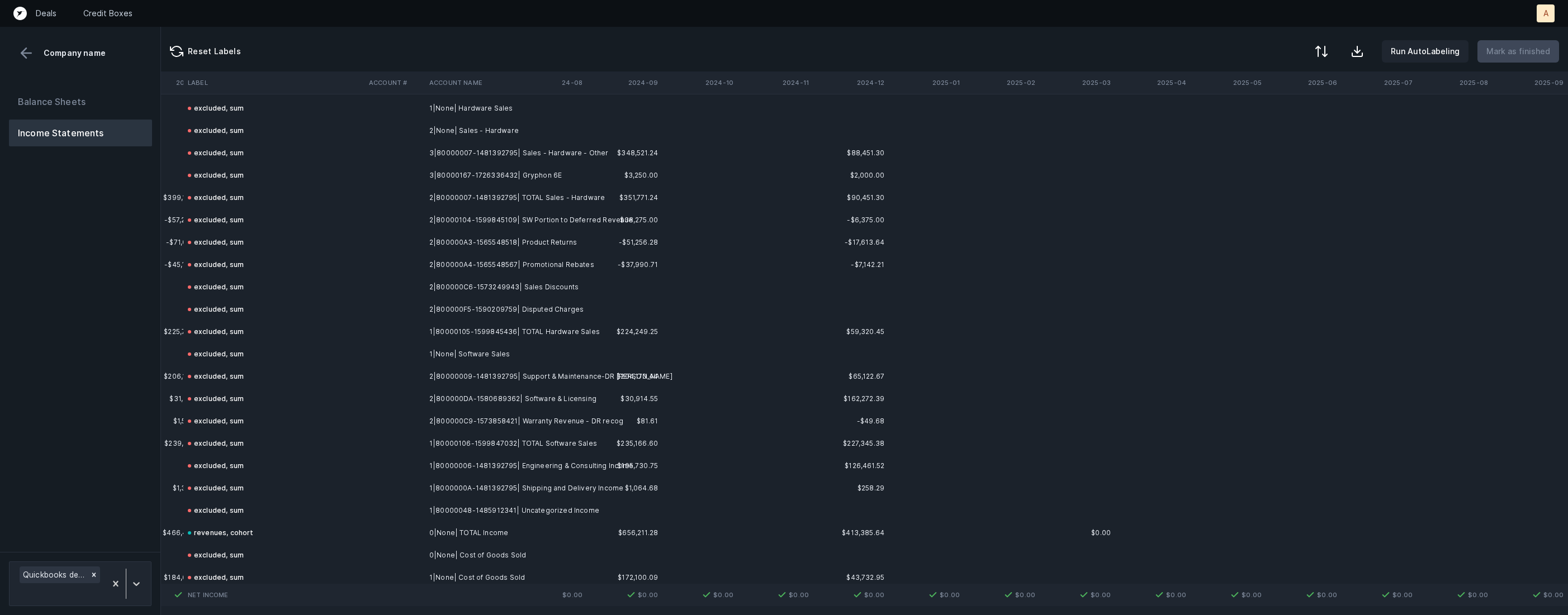
scroll to position [0, 5865]
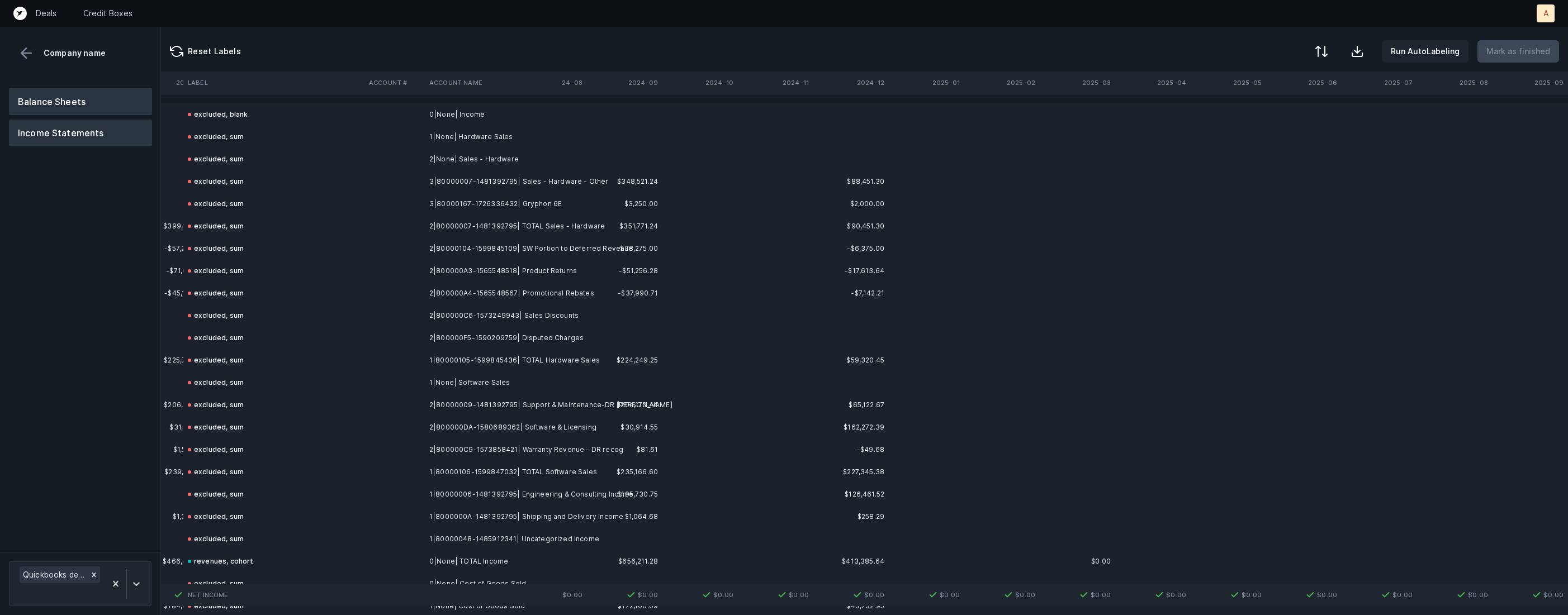
click at [119, 95] on button "Balance Sheets" at bounding box center [81, 102] width 143 height 27
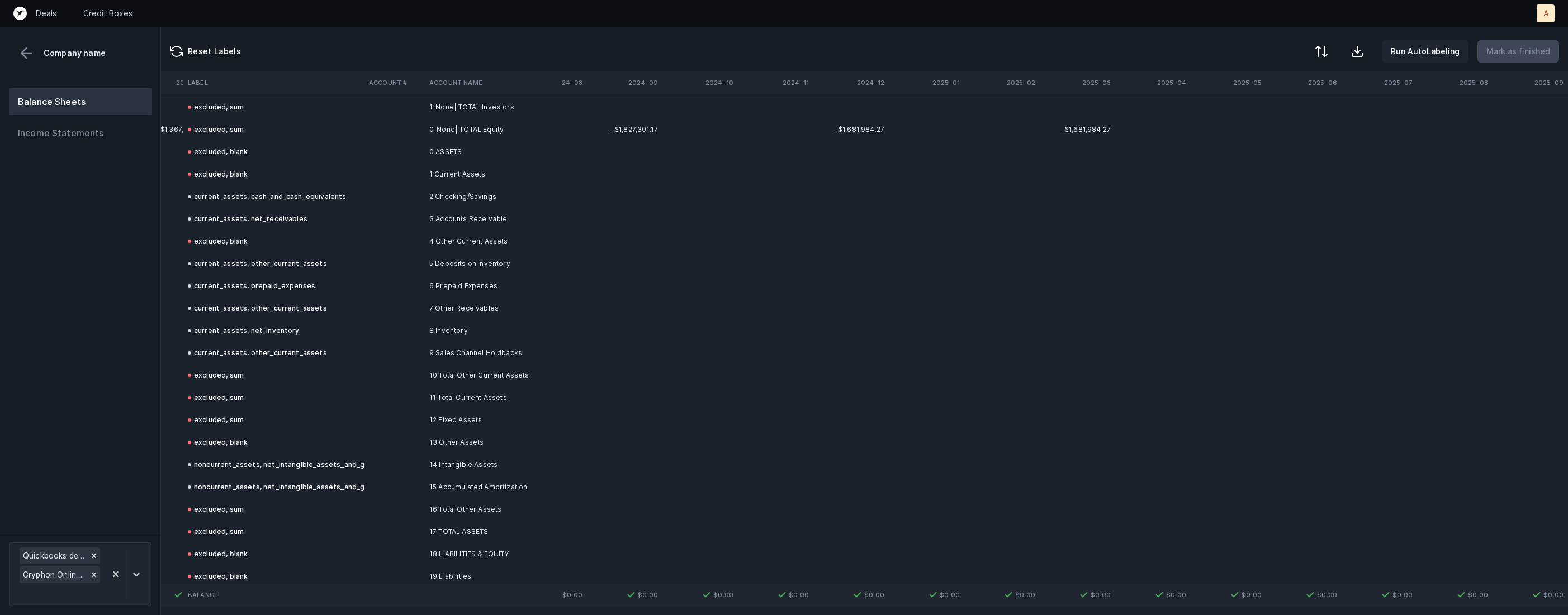
scroll to position [4477, 5865]
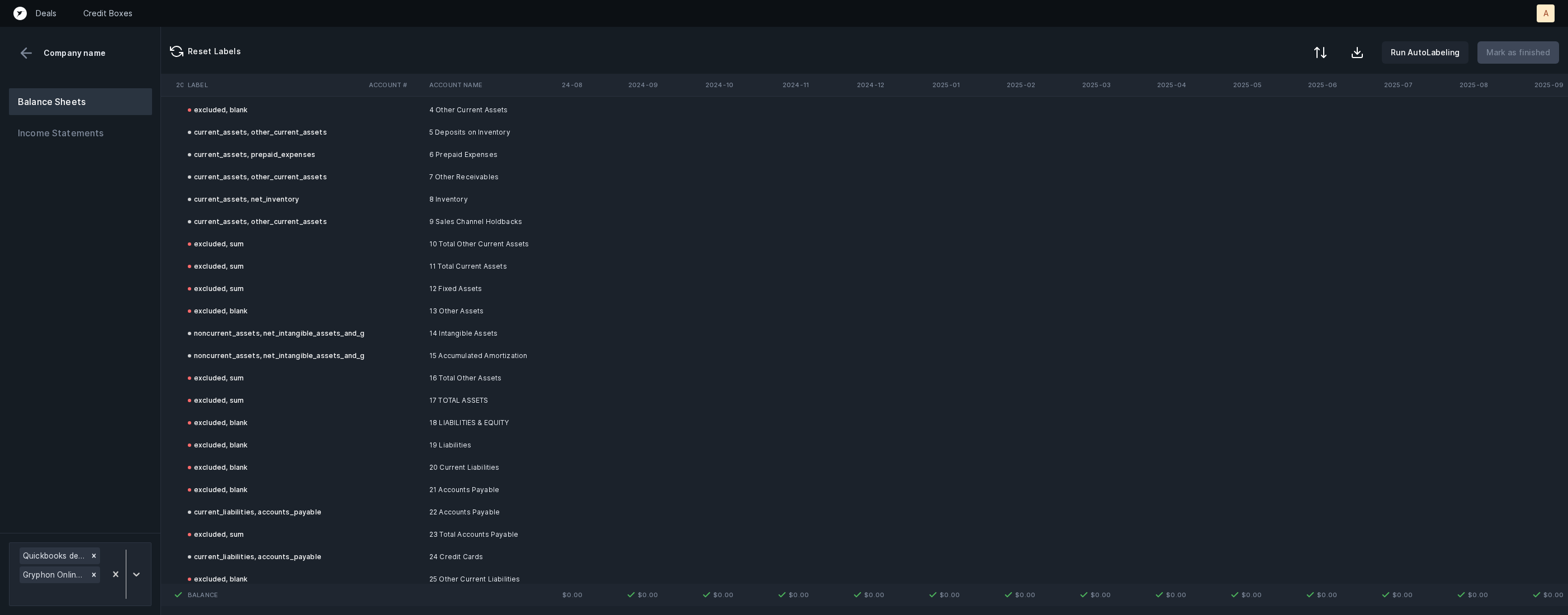
click at [1322, 50] on div at bounding box center [1320, 52] width 13 height 13
click at [1255, 113] on div "By Hum label" at bounding box center [1249, 118] width 49 height 13
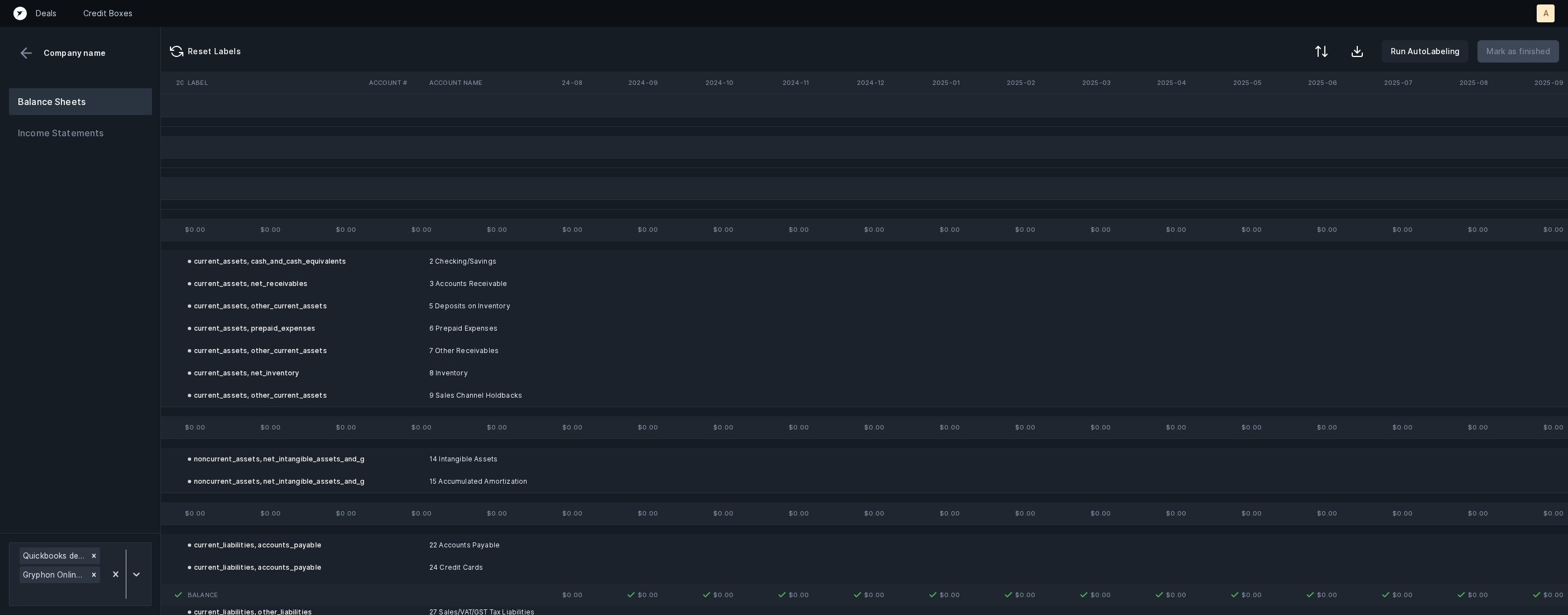
scroll to position [0, 5865]
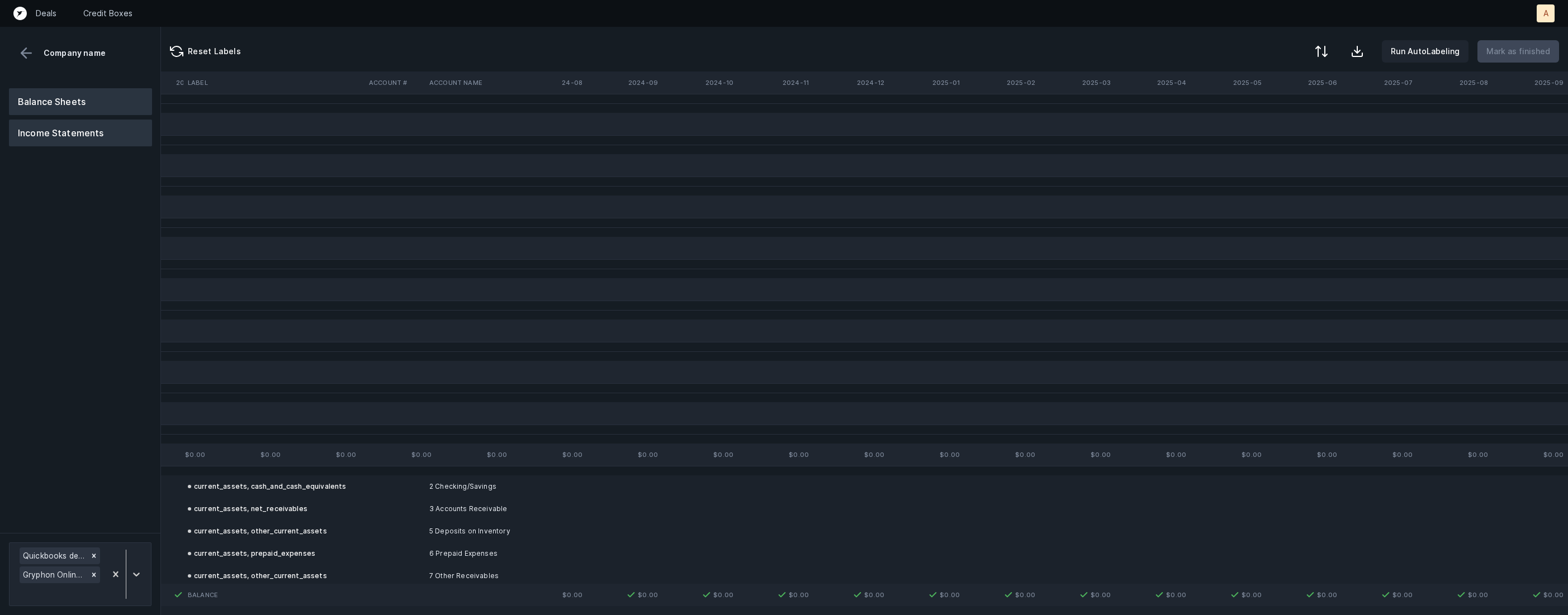
click at [103, 137] on button "Income Statements" at bounding box center [81, 133] width 143 height 27
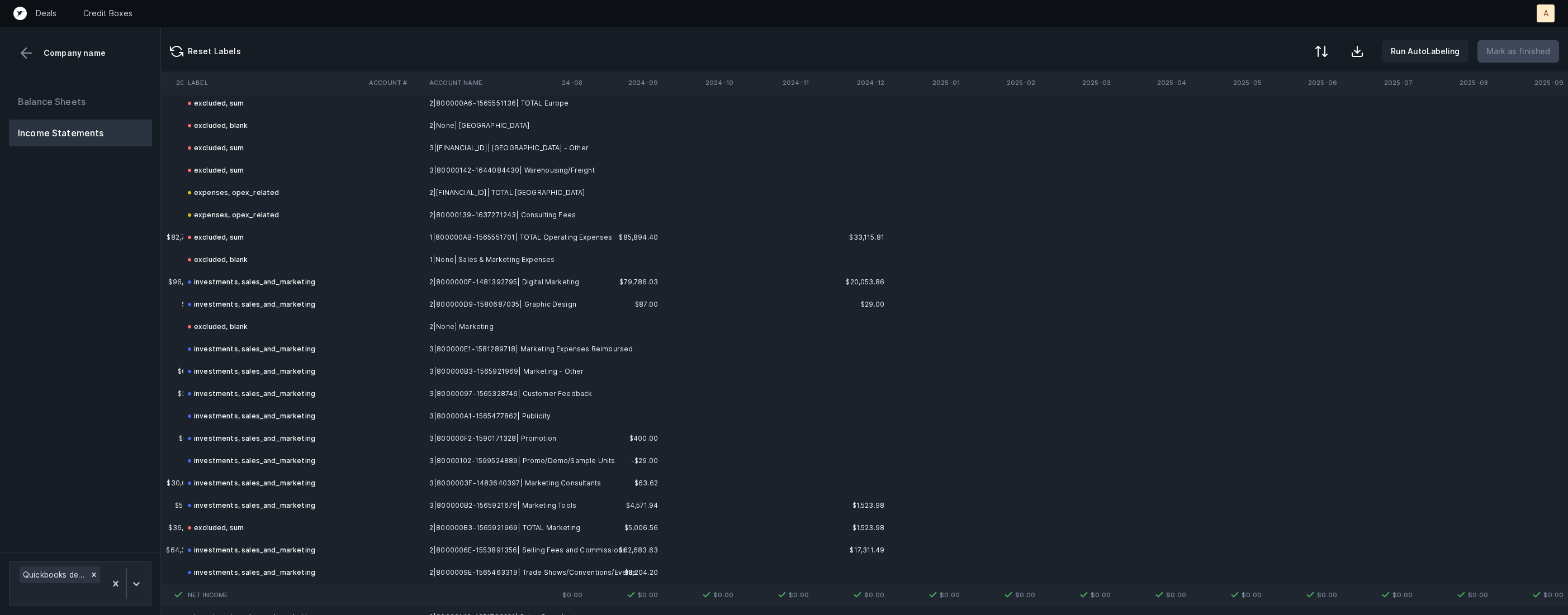
scroll to position [0, 5865]
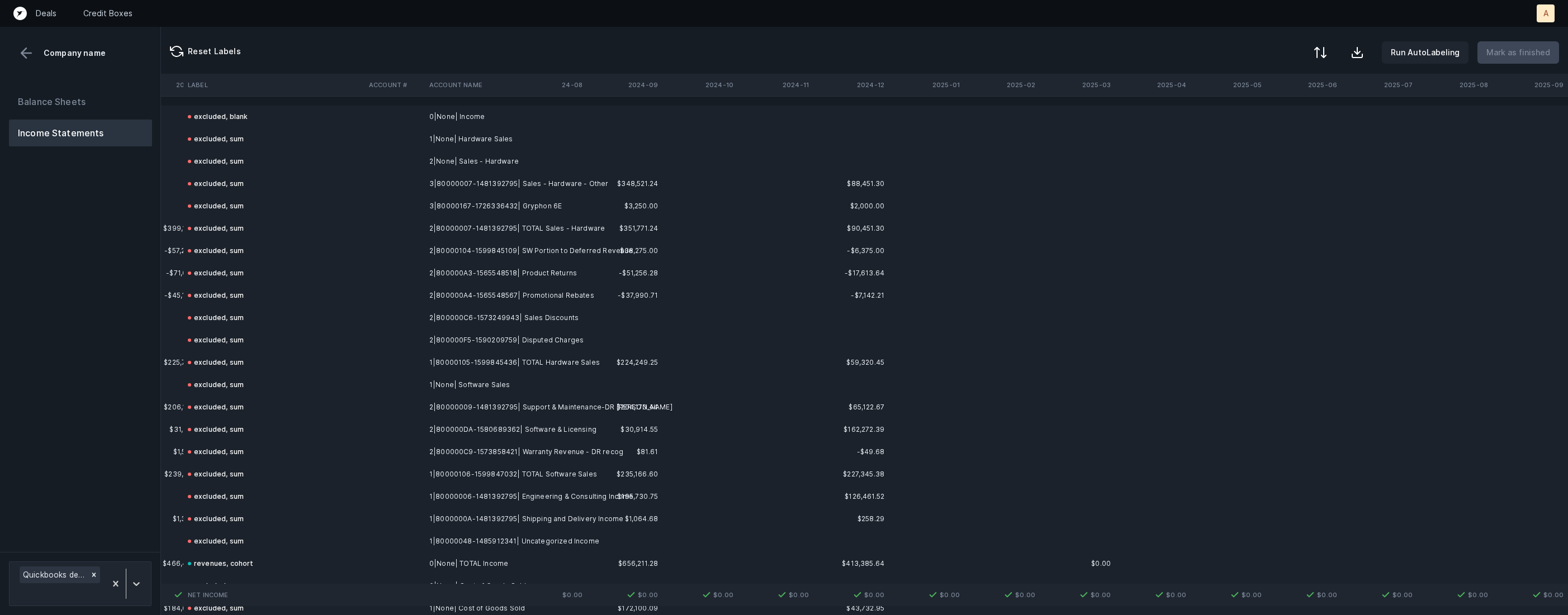
click at [1325, 53] on div at bounding box center [1320, 52] width 13 height 13
click at [1250, 115] on div "By Hum label" at bounding box center [1249, 118] width 49 height 13
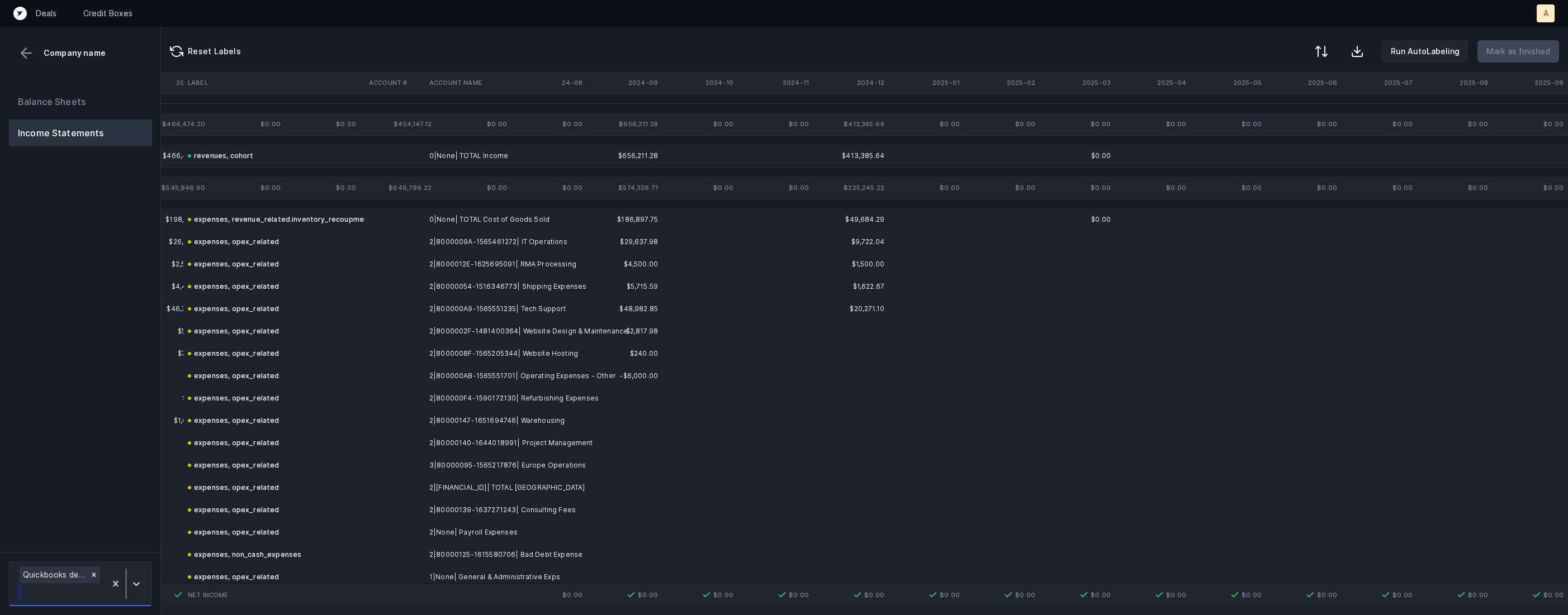
click at [131, 563] on div "Quickbooks desktop" at bounding box center [80, 584] width 142 height 45
click at [134, 362] on div "Balance Sheets Income Statements" at bounding box center [80, 315] width 161 height 473
click at [117, 568] on div at bounding box center [126, 584] width 41 height 39
click at [90, 571] on icon at bounding box center [94, 575] width 8 height 8
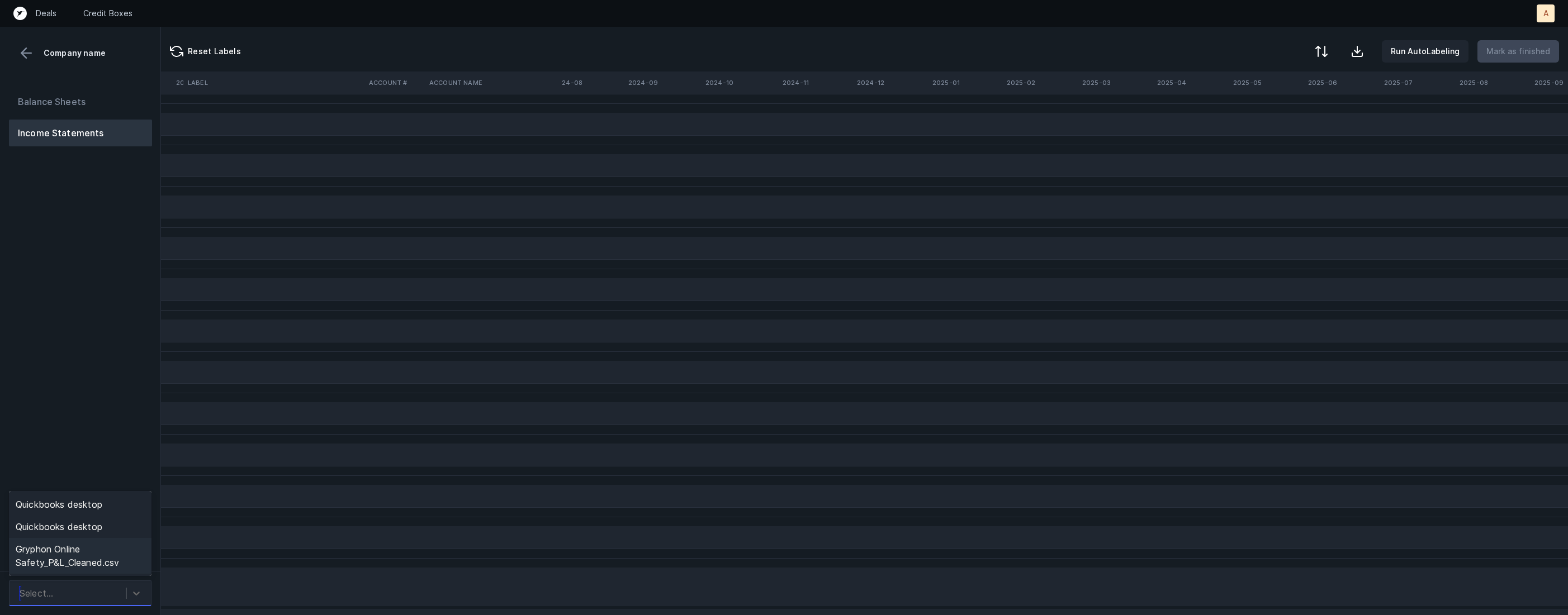
click at [113, 559] on div "Gryphon Online Safety_P&L_Cleaned.csv" at bounding box center [80, 556] width 142 height 36
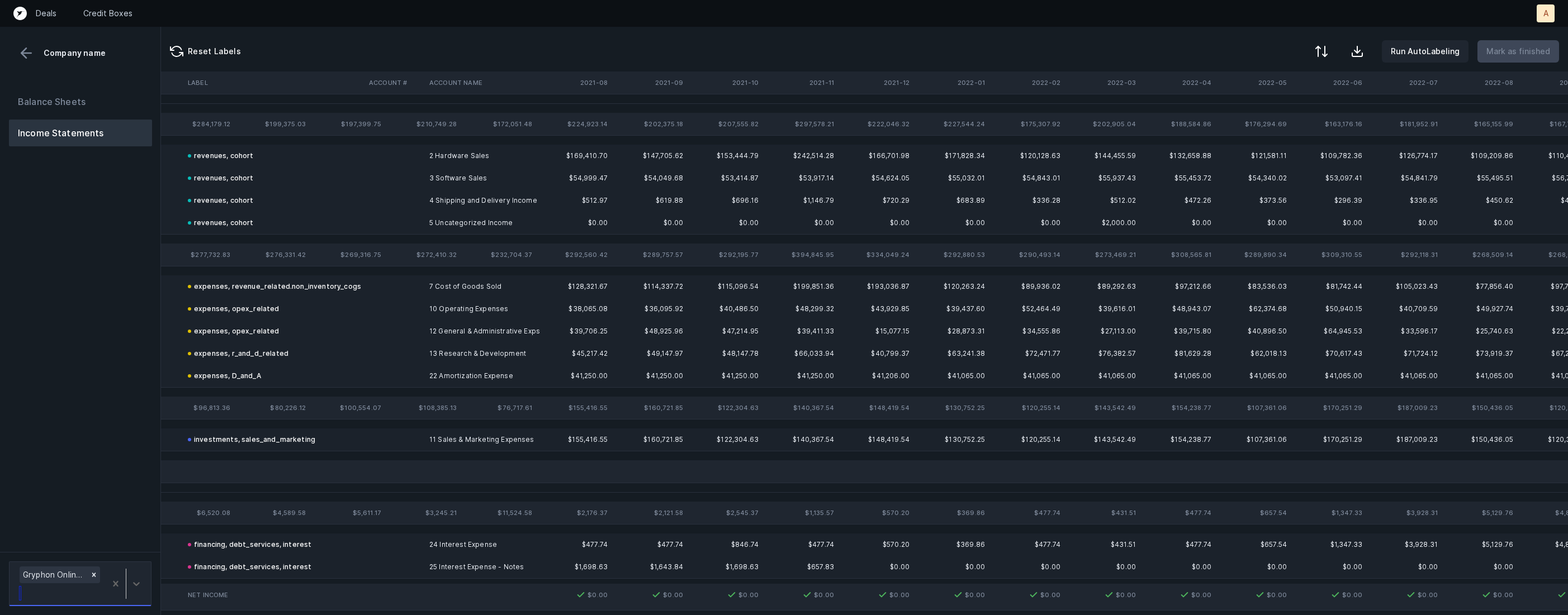
scroll to position [0, 3134]
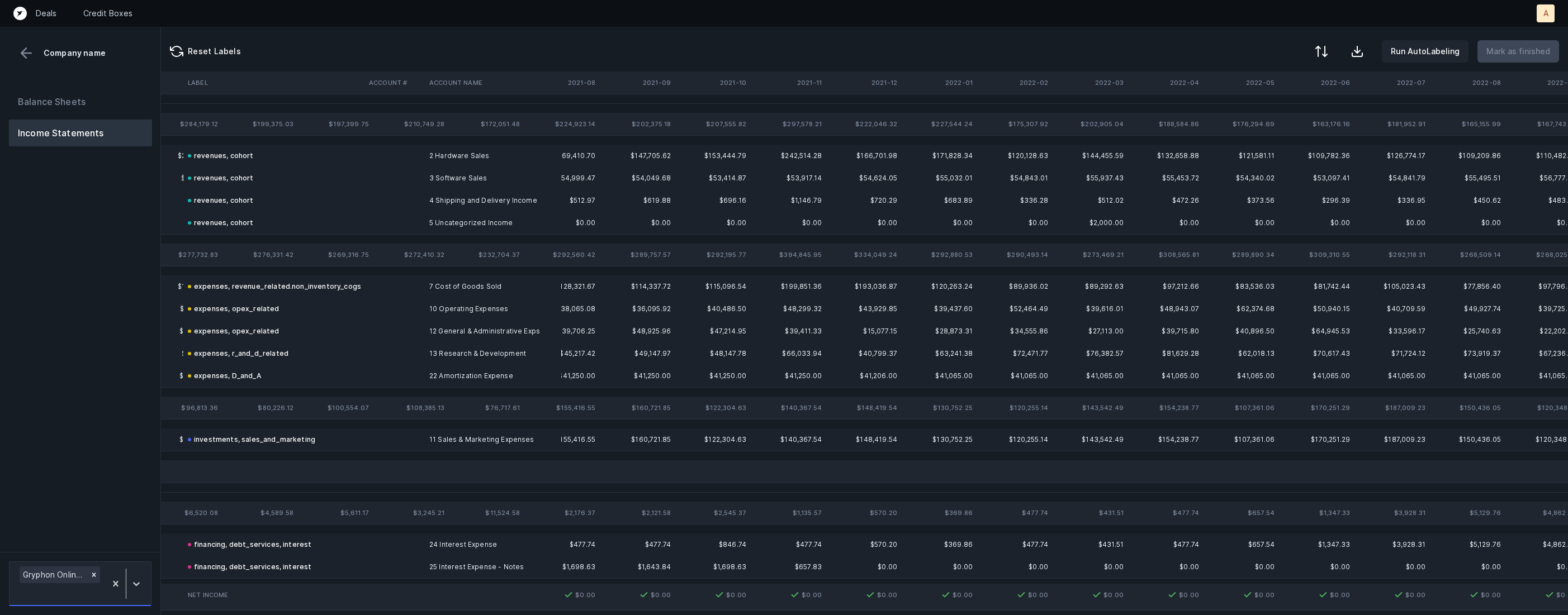
click at [820, 315] on td "$48,299.32" at bounding box center [788, 309] width 75 height 23
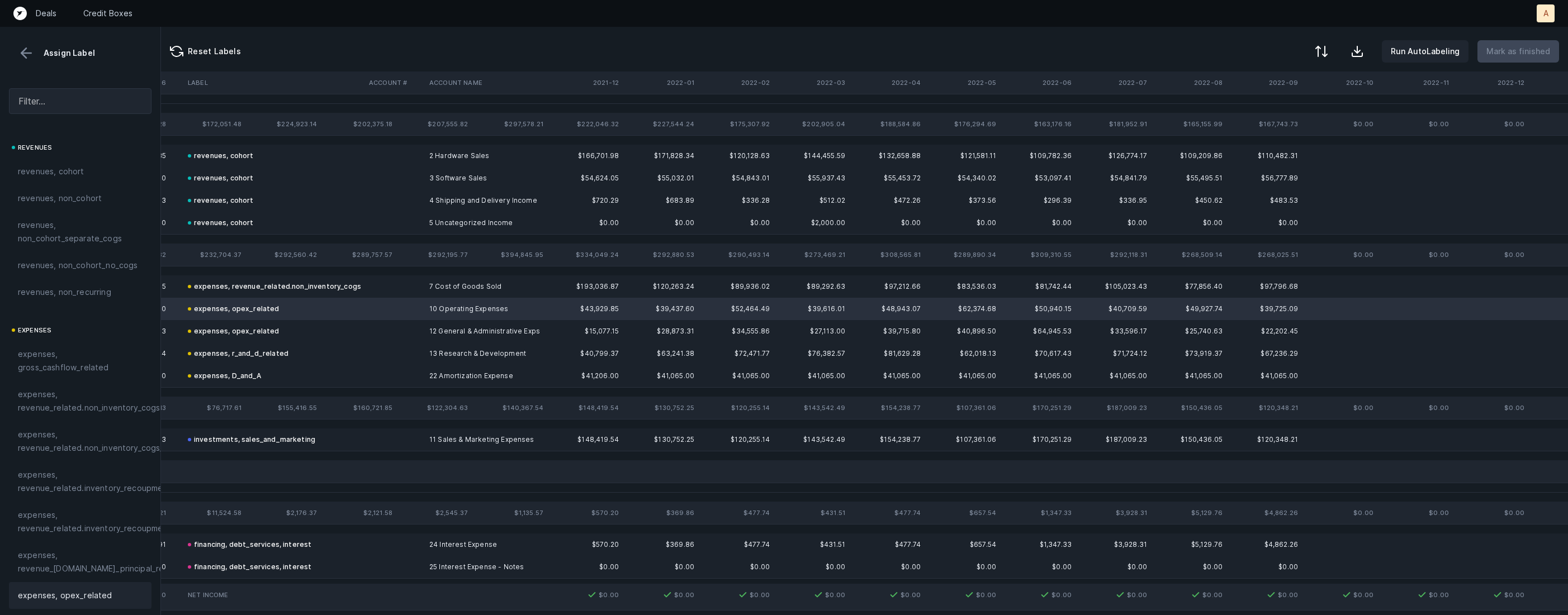
scroll to position [0, 3445]
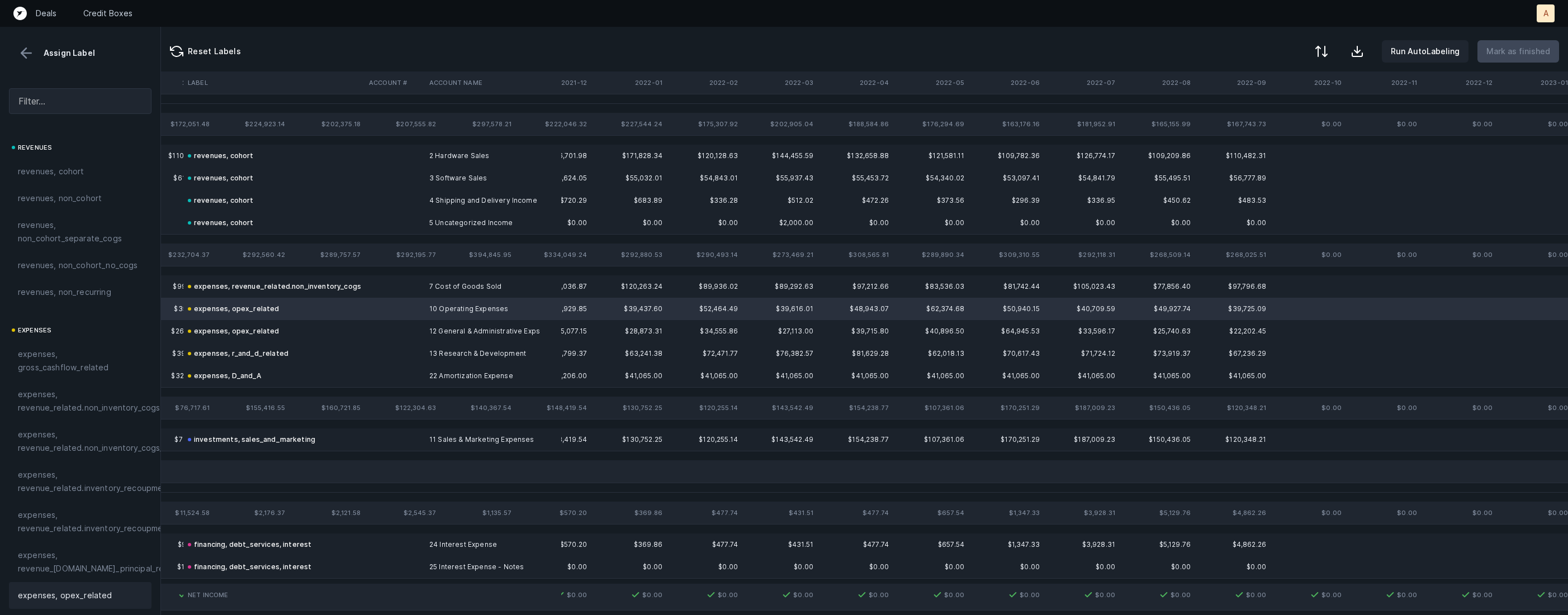
click at [24, 56] on button at bounding box center [26, 54] width 17 height 17
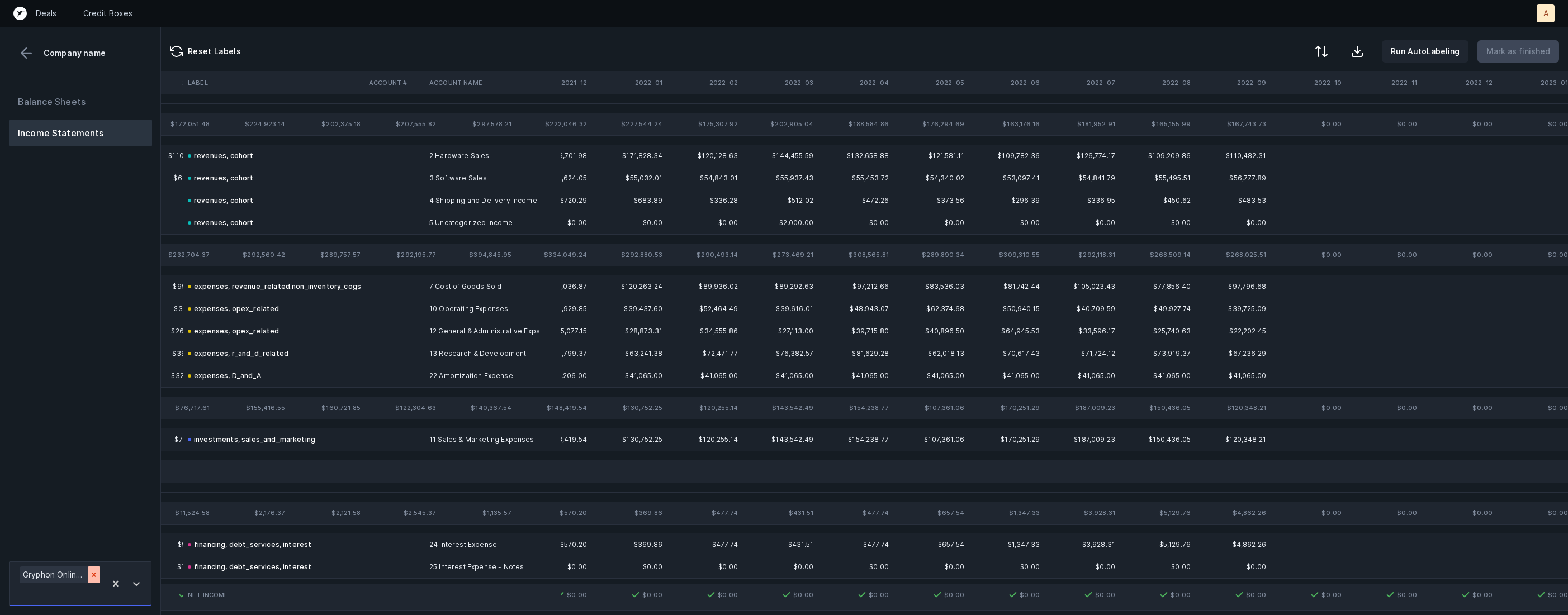
click at [90, 571] on icon at bounding box center [94, 575] width 8 height 8
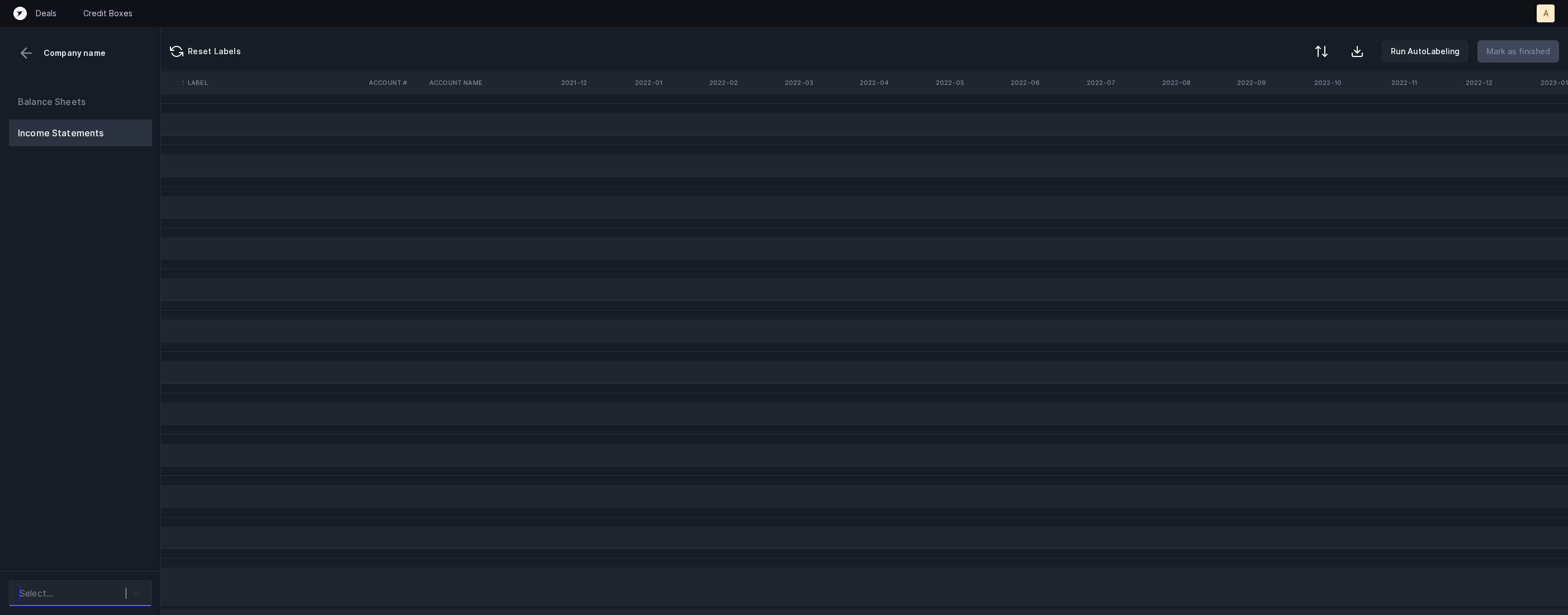
click at [132, 588] on icon at bounding box center [136, 593] width 11 height 11
click at [140, 527] on div "Quickbooks desktop" at bounding box center [80, 526] width 142 height 23
click at [130, 585] on div at bounding box center [137, 593] width 20 height 20
click at [124, 523] on div "Quickbooks desktop" at bounding box center [80, 526] width 142 height 23
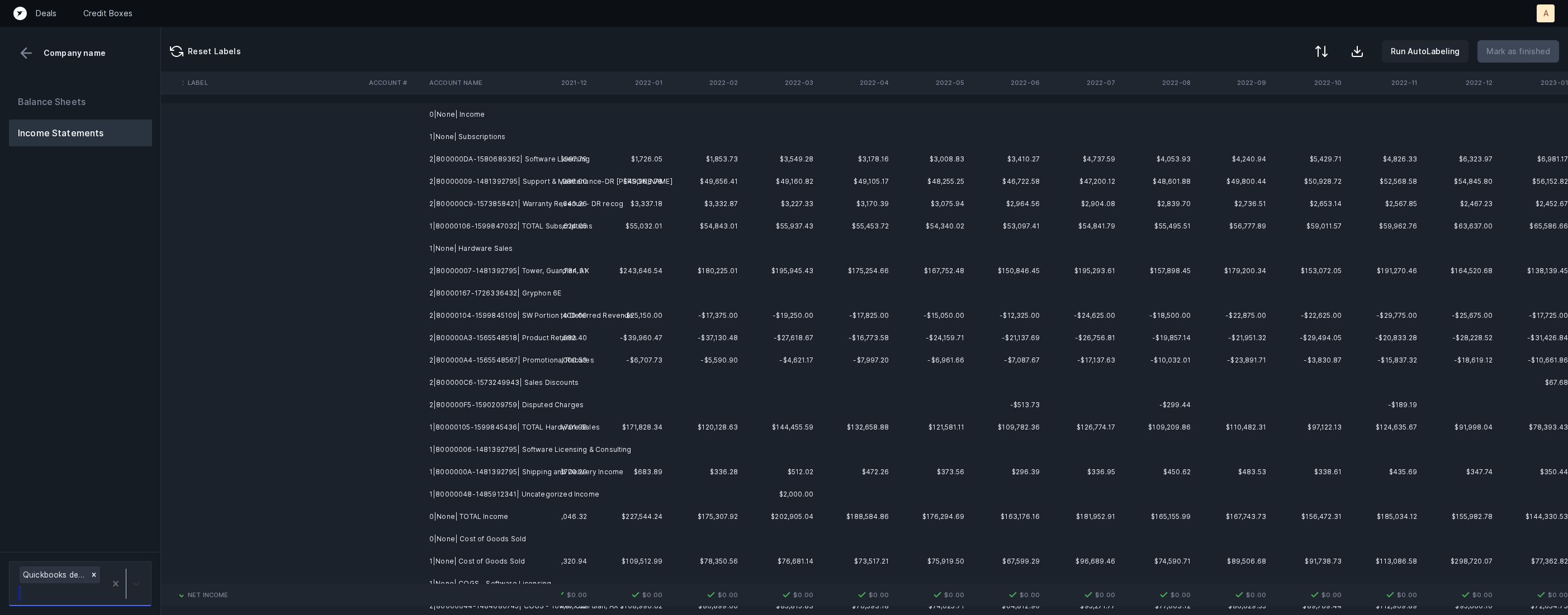
click at [134, 590] on div at bounding box center [137, 584] width 20 height 20
click at [132, 505] on div "Quickbooks desktop" at bounding box center [80, 508] width 142 height 23
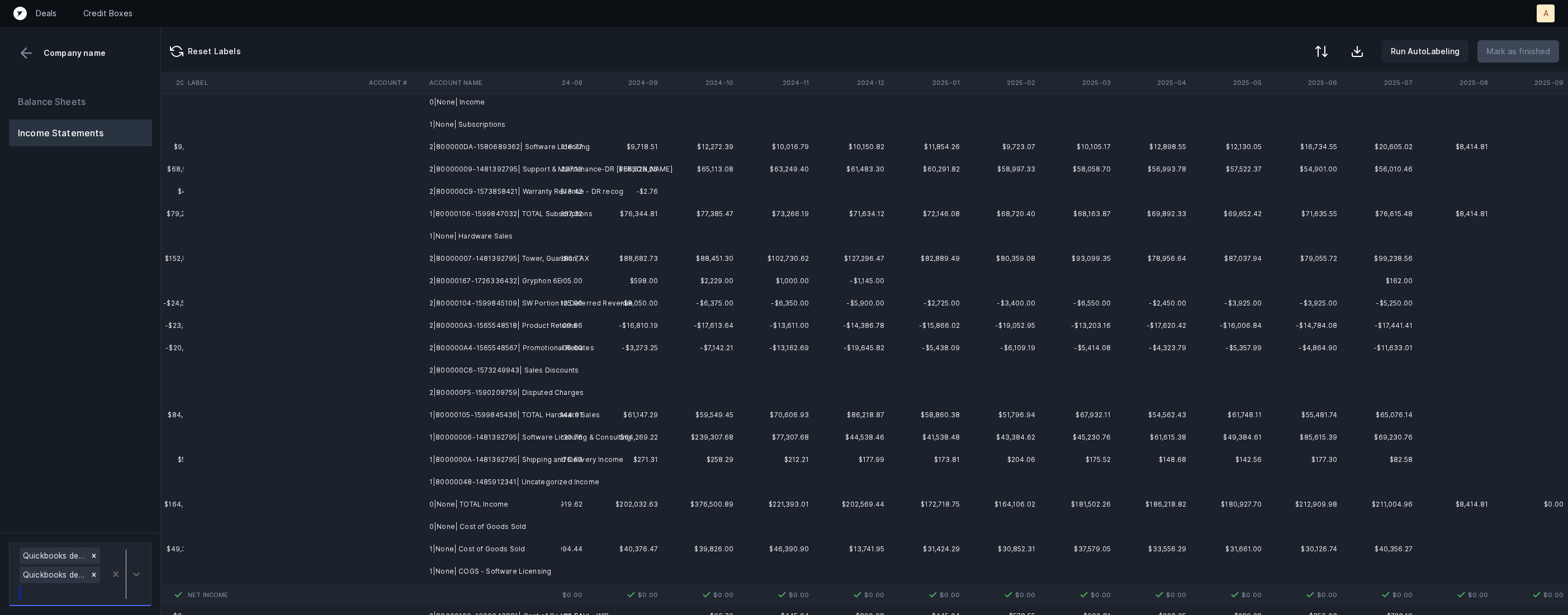
scroll to position [0, 5865]
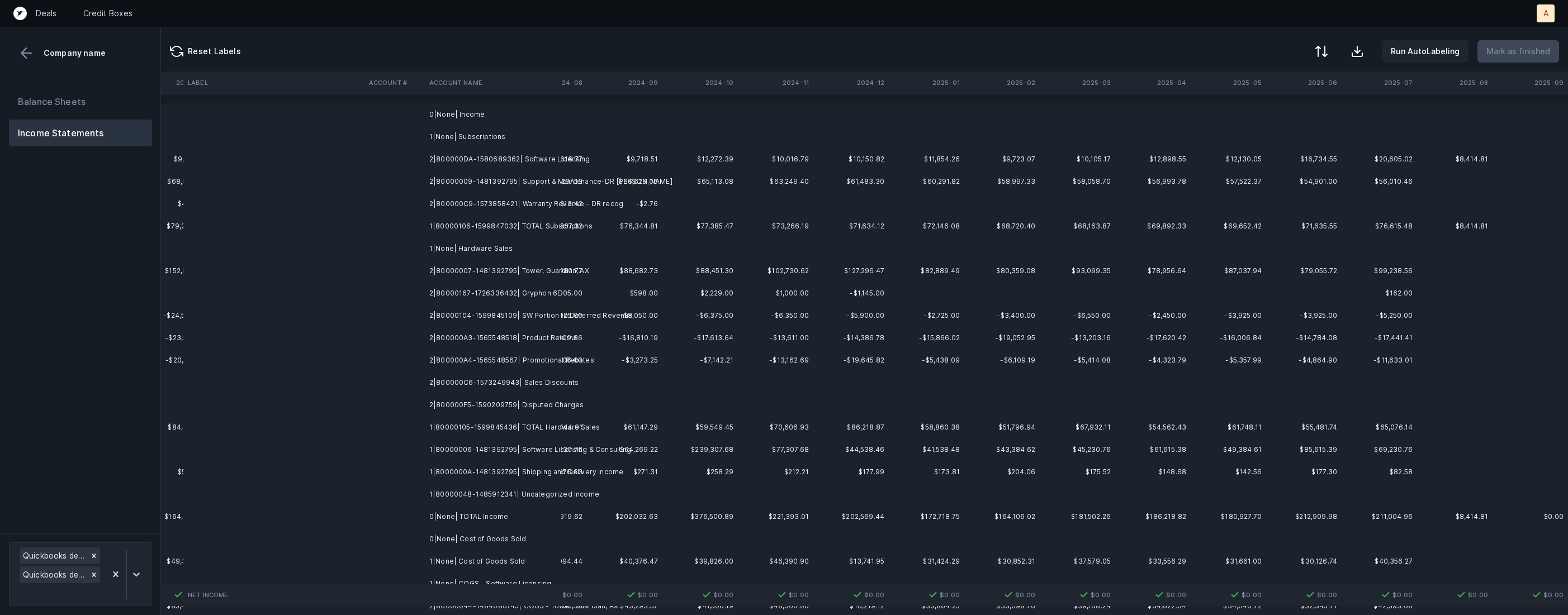
click at [878, 82] on th "2024-12" at bounding box center [851, 82] width 75 height 23
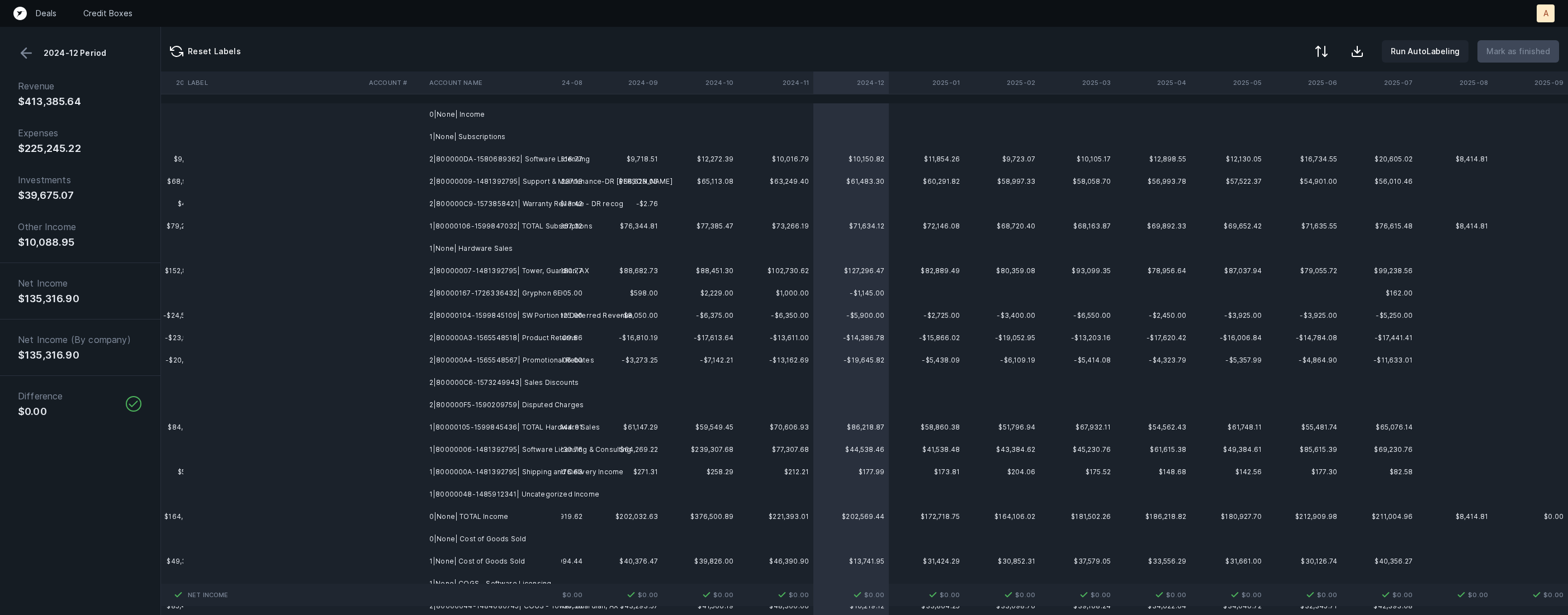
scroll to position [0, 5863]
click at [31, 55] on button at bounding box center [26, 54] width 17 height 17
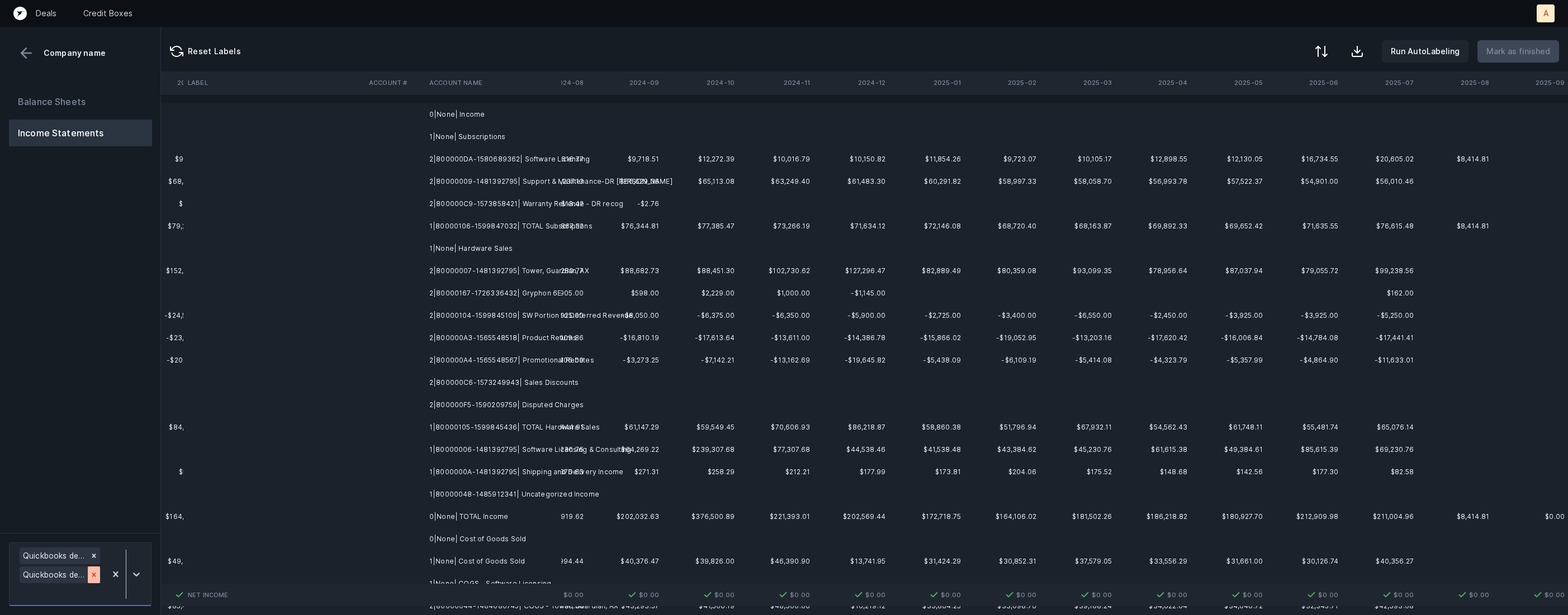
click at [99, 572] on div at bounding box center [94, 575] width 12 height 17
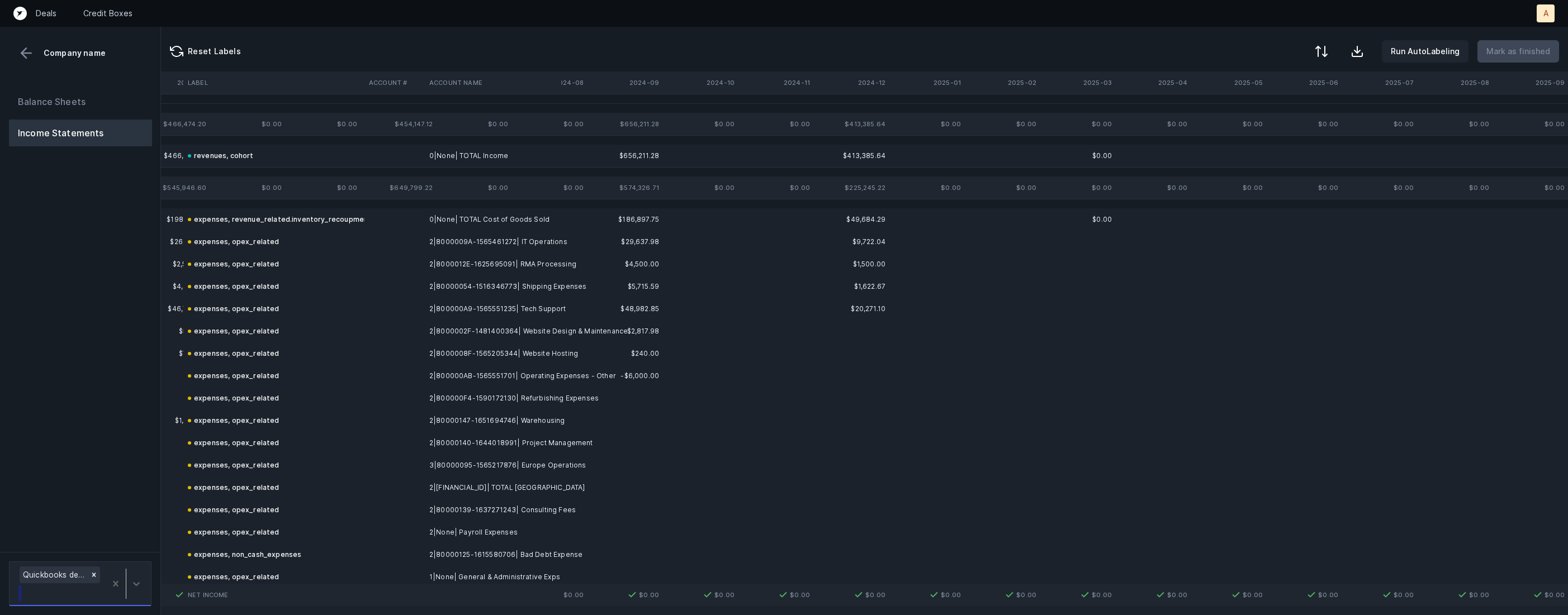
click at [138, 570] on div at bounding box center [126, 584] width 41 height 39
click at [129, 507] on div "Quickbooks desktop" at bounding box center [80, 508] width 142 height 23
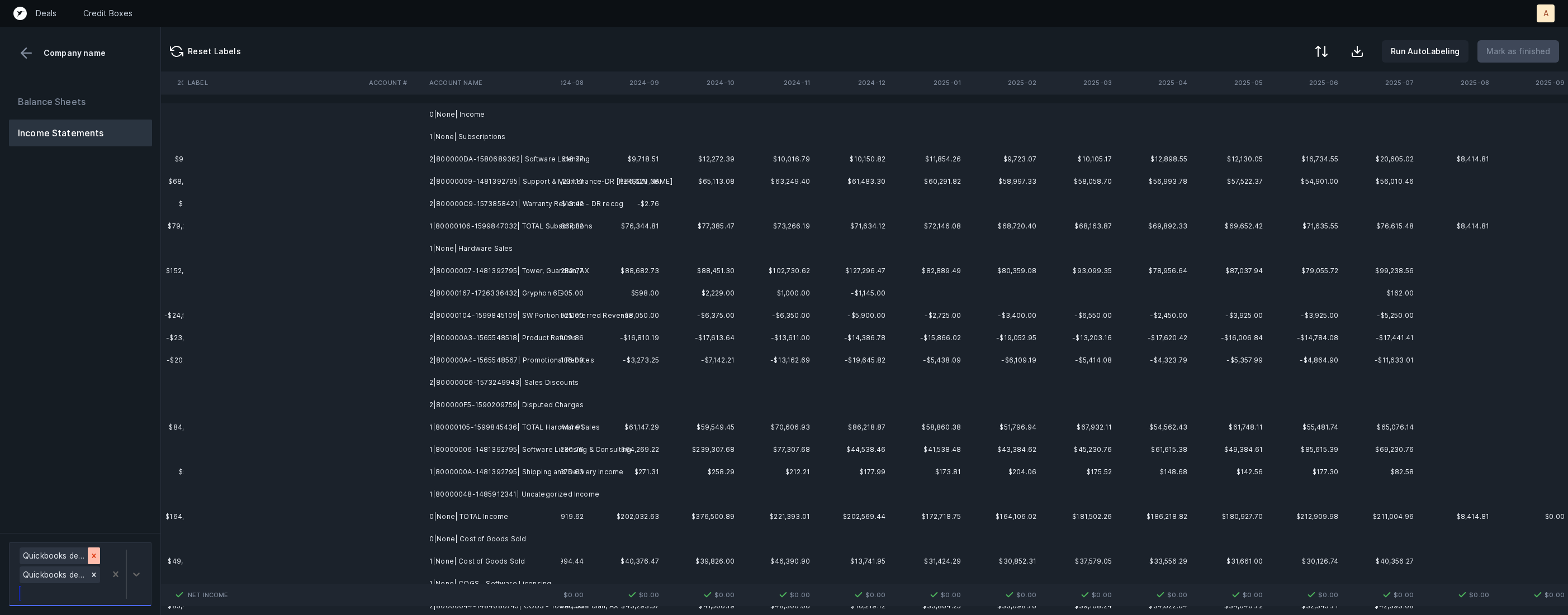
click at [97, 557] on div at bounding box center [94, 556] width 12 height 17
click at [541, 155] on td "2|800000DA-1580689362| Software Licensing" at bounding box center [493, 159] width 137 height 23
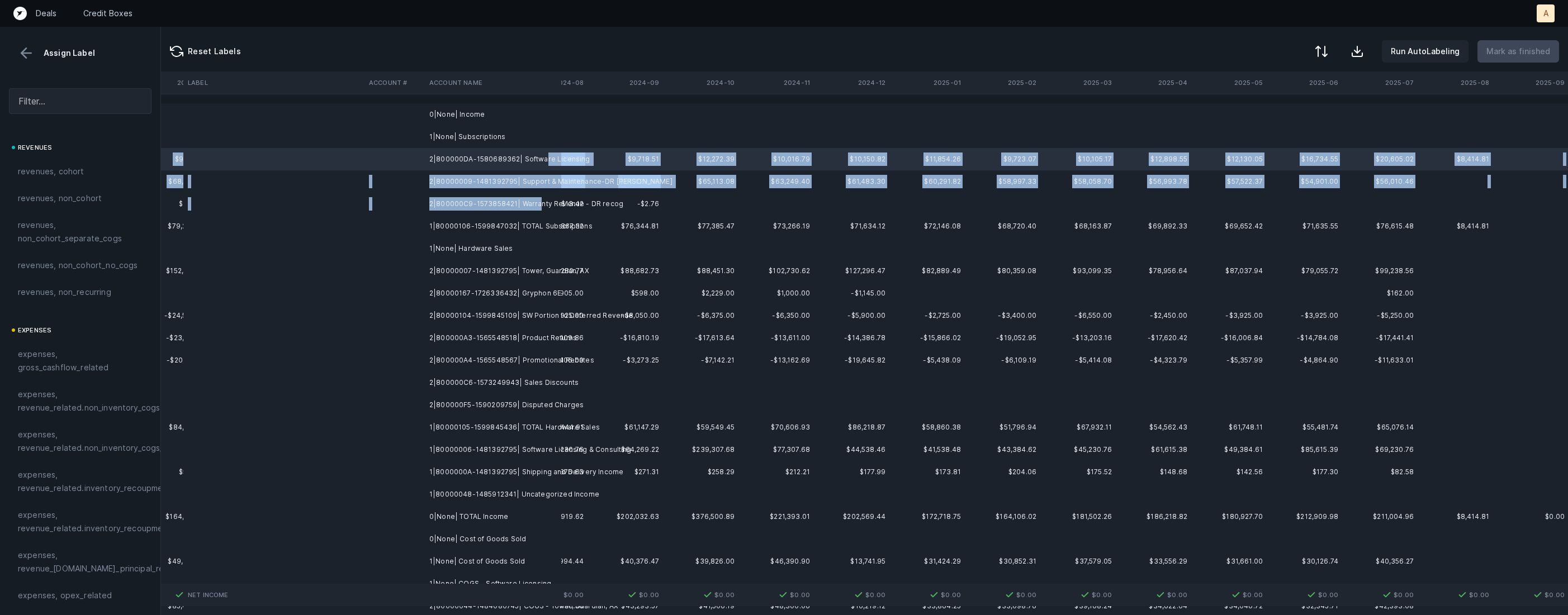
click at [537, 205] on td "2|800000C9-1573858421| Warranty Revenue - DR recog" at bounding box center [493, 203] width 137 height 23
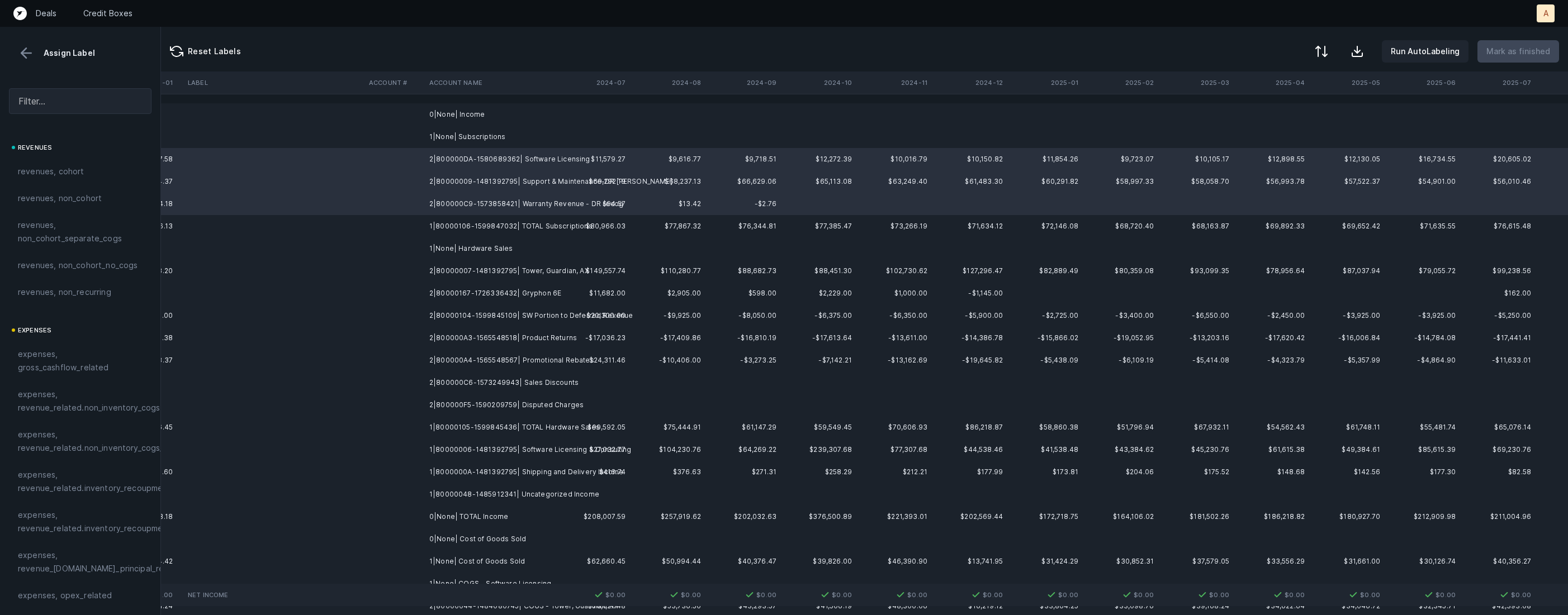
scroll to position [0, 5744]
click at [71, 168] on span "revenues, cohort" at bounding box center [51, 171] width 67 height 13
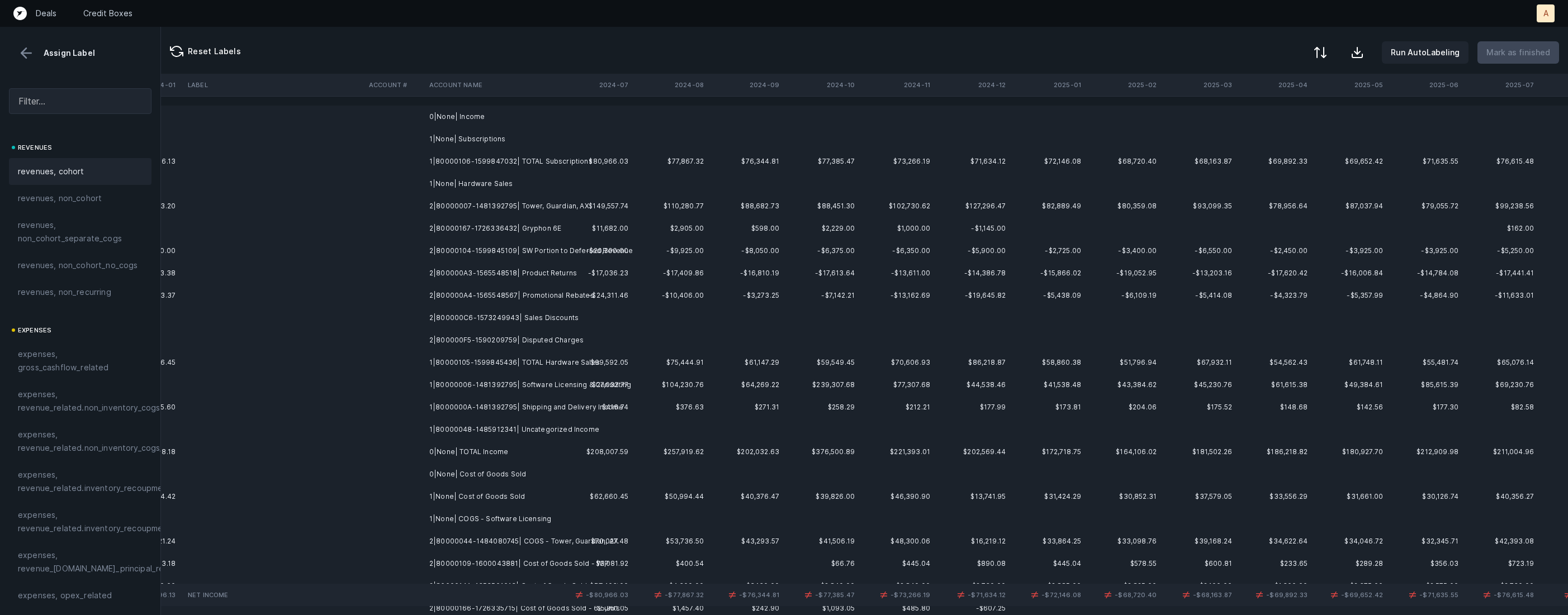
click at [1326, 49] on div at bounding box center [1320, 52] width 13 height 13
click at [1298, 99] on div "By original order" at bounding box center [1272, 96] width 112 height 23
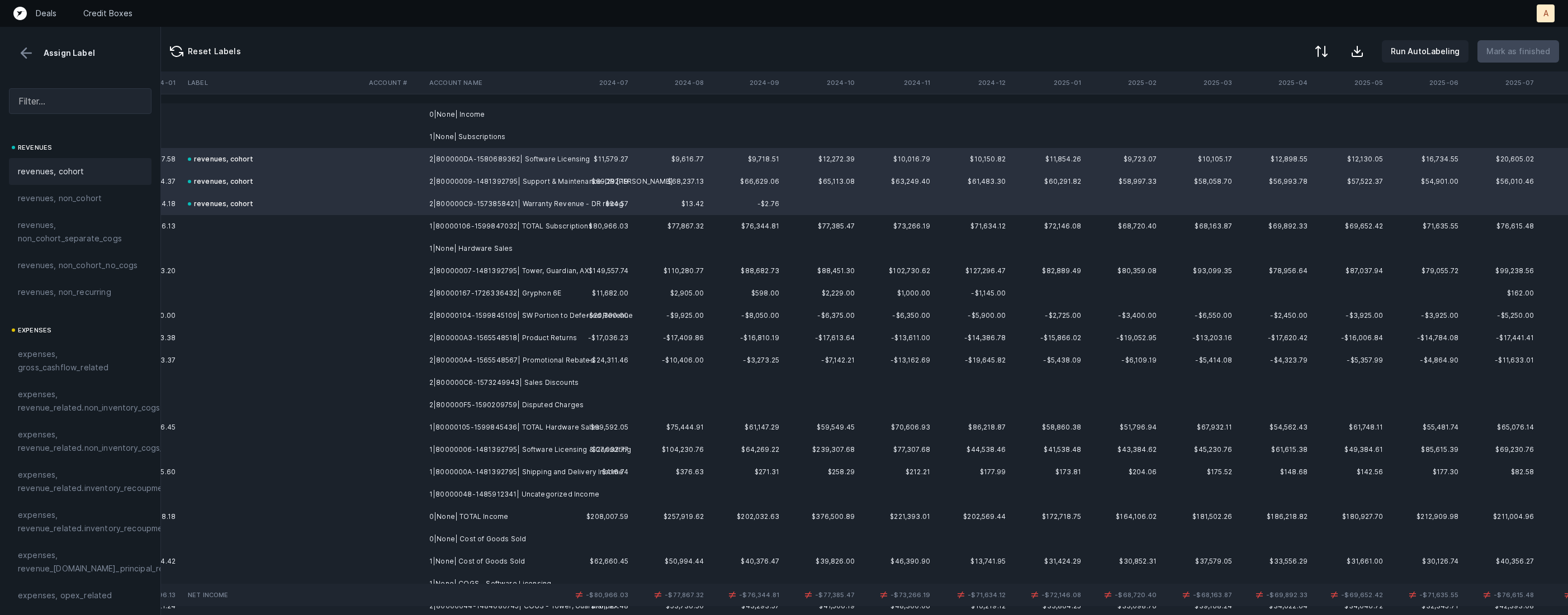
click at [507, 267] on td "2|80000007-1481392795| Tower, Guardian, AX" at bounding box center [493, 271] width 137 height 23
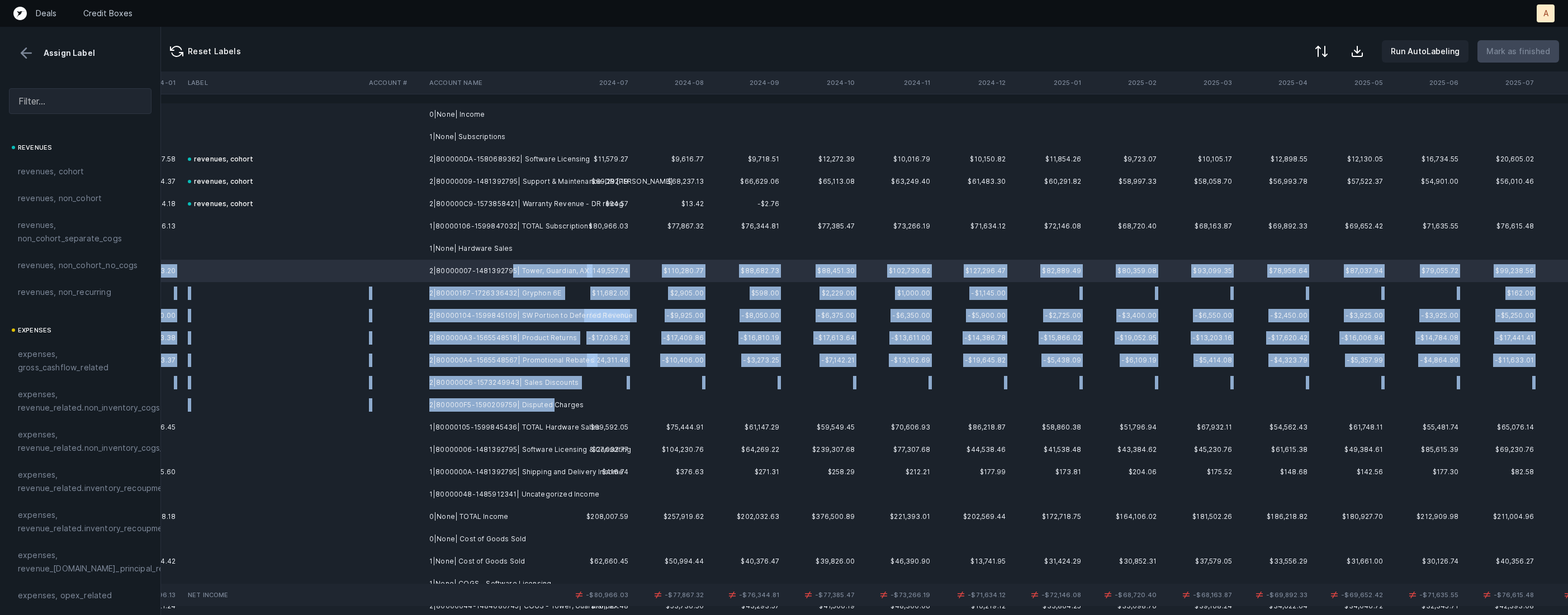
click at [549, 408] on td "2|800000F5-1590209759| Disputed Charges" at bounding box center [493, 405] width 137 height 23
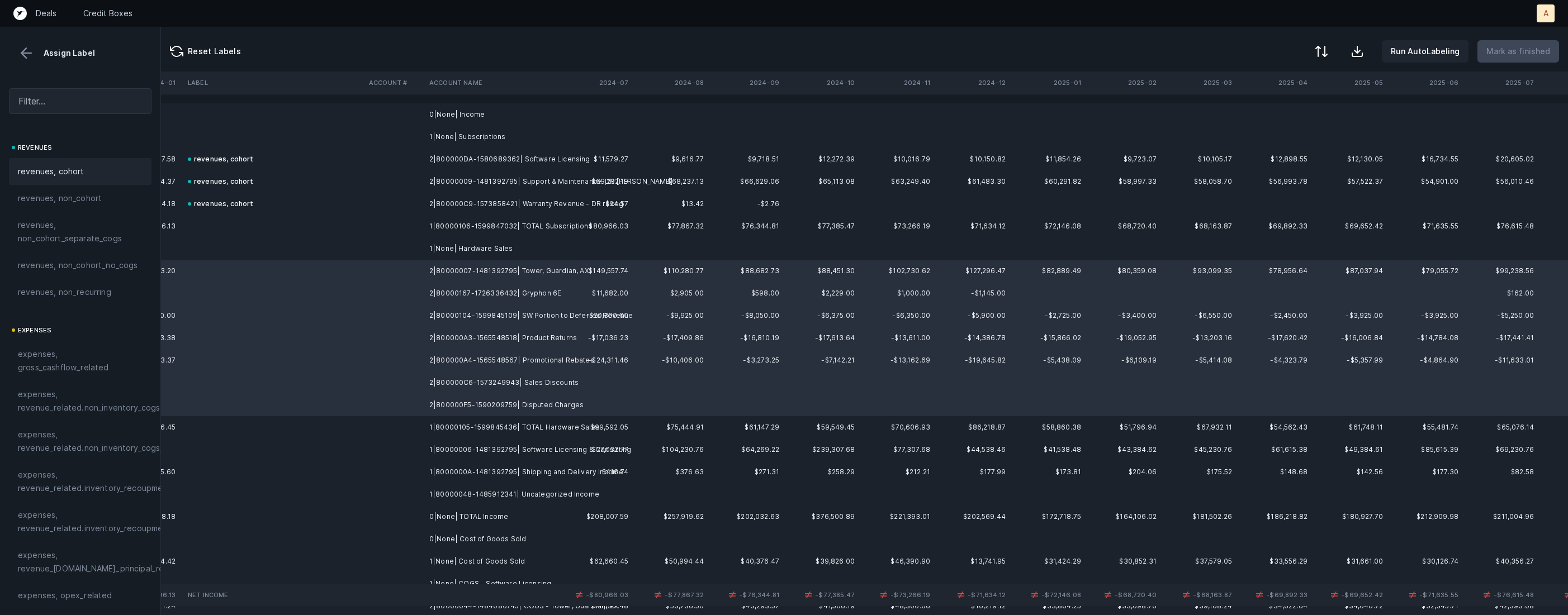
click at [93, 166] on div "revenues, cohort" at bounding box center [80, 171] width 124 height 13
click at [490, 448] on td "1|80000006-1481392795| Software Licensing & Consulting" at bounding box center [493, 450] width 137 height 23
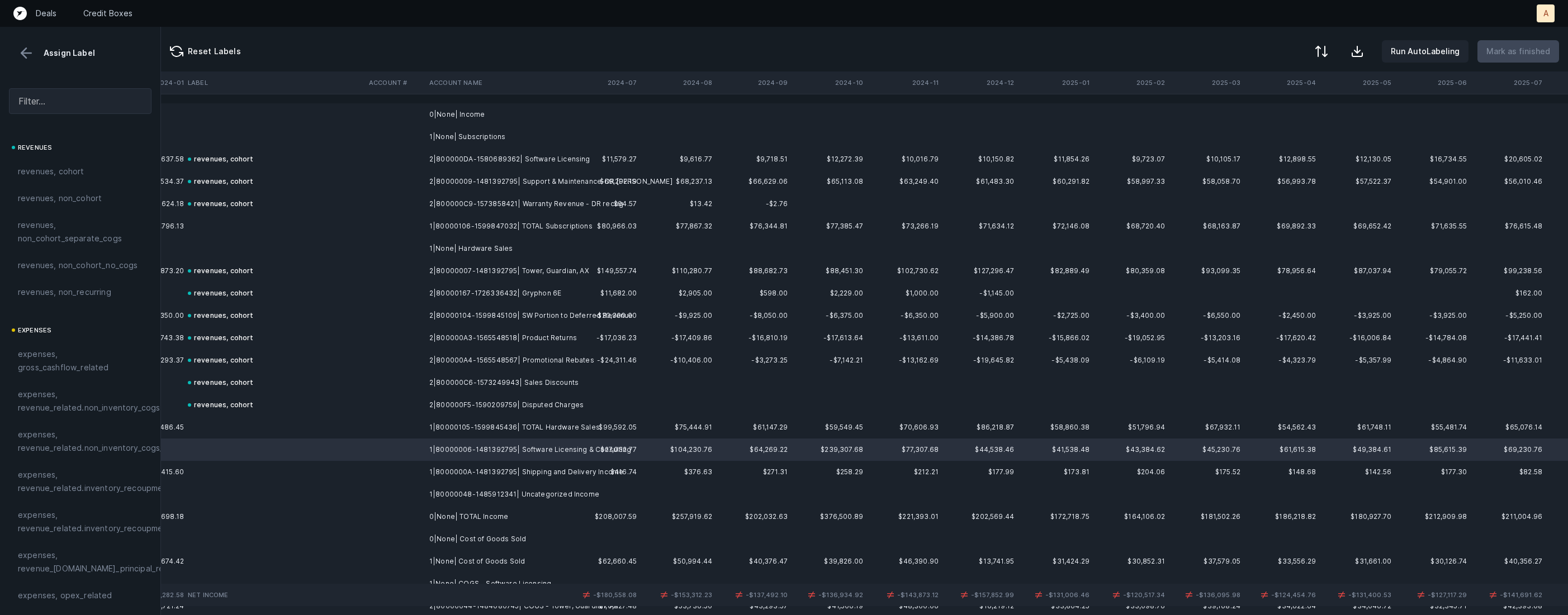
click at [459, 491] on td "1|80000048-1485912341| Uncategorized Income" at bounding box center [493, 494] width 137 height 23
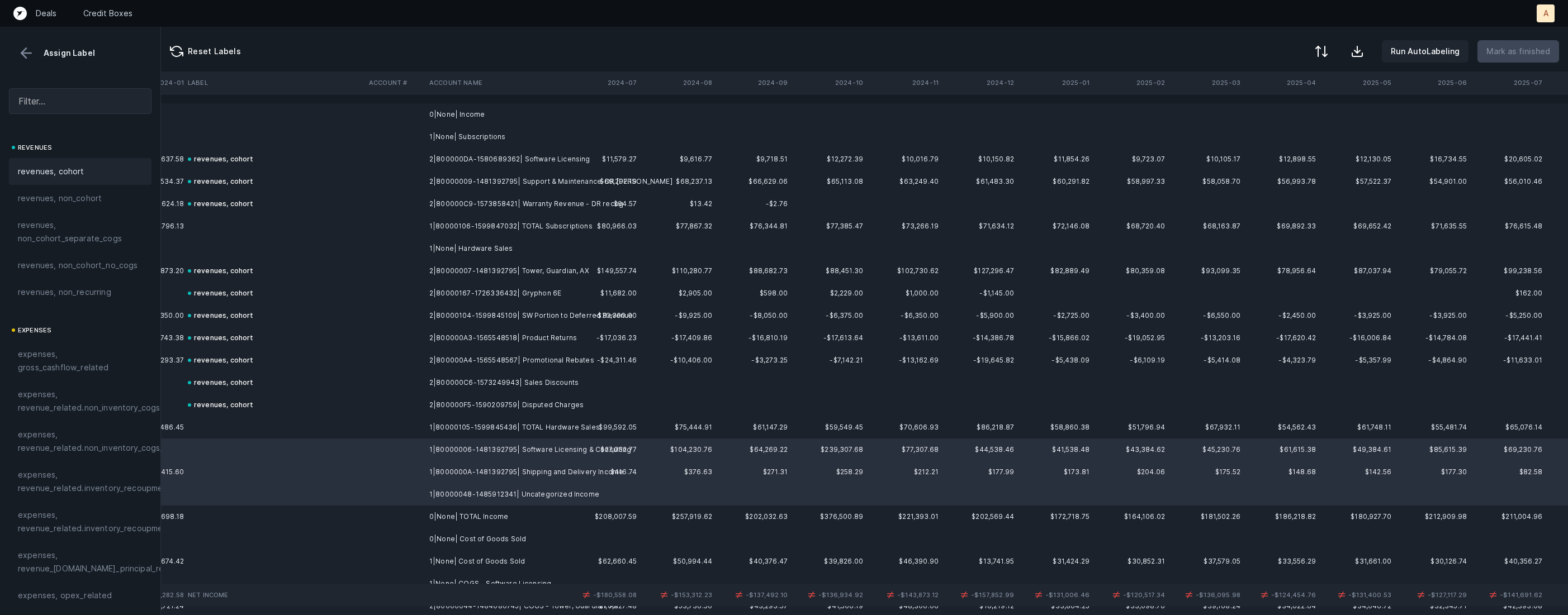
click at [93, 162] on div "revenues, cohort" at bounding box center [80, 172] width 142 height 27
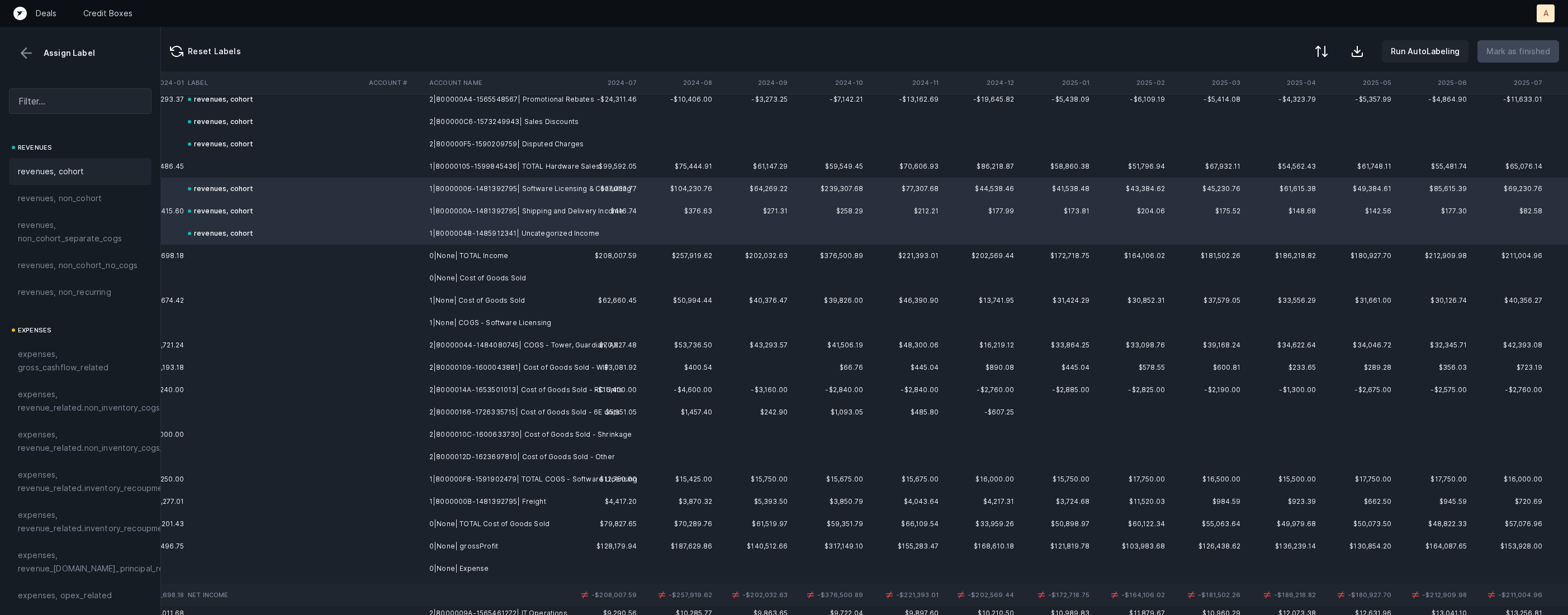
scroll to position [263, 5735]
click at [444, 296] on td "1|None| Cost of Goods Sold" at bounding box center [493, 298] width 137 height 23
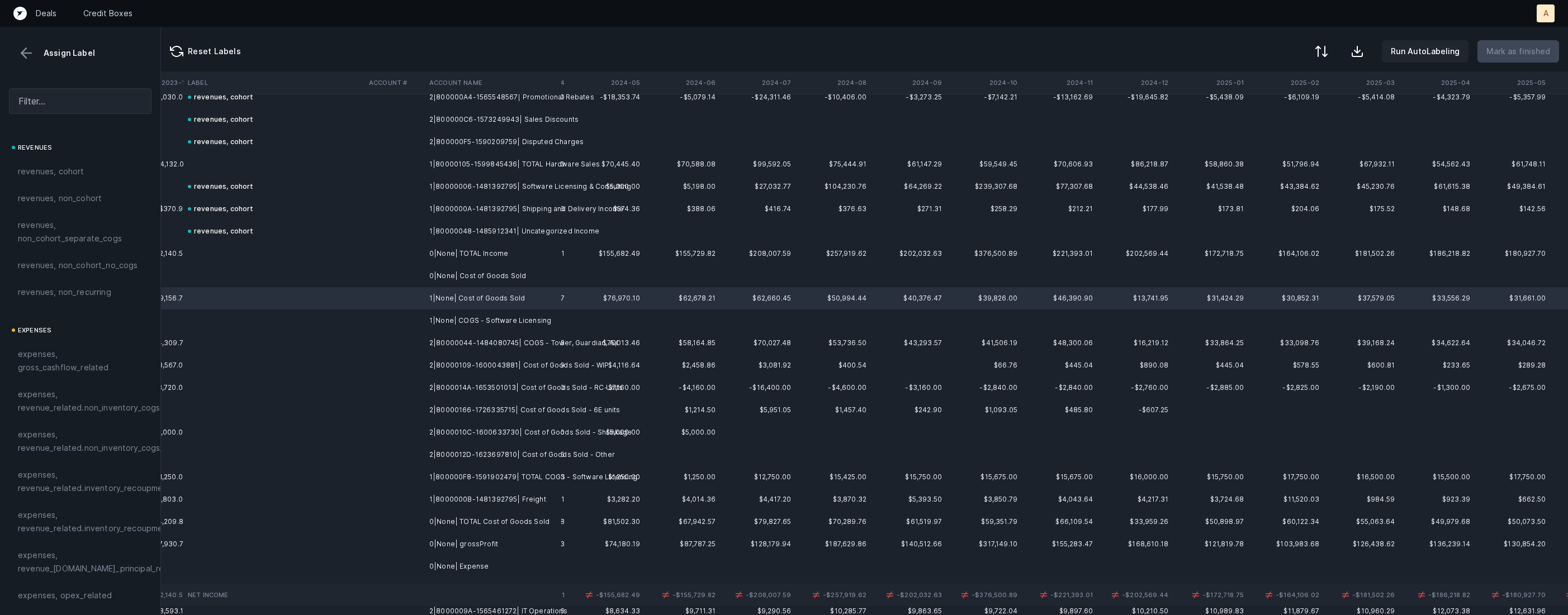
scroll to position [263, 5585]
click at [71, 474] on span "expenses, revenue_related.inventory_recoupment" at bounding box center [94, 481] width 153 height 27
click at [517, 342] on td "2|80000044-1484080745| COGS - Tower, Guardian, AX" at bounding box center [493, 342] width 137 height 23
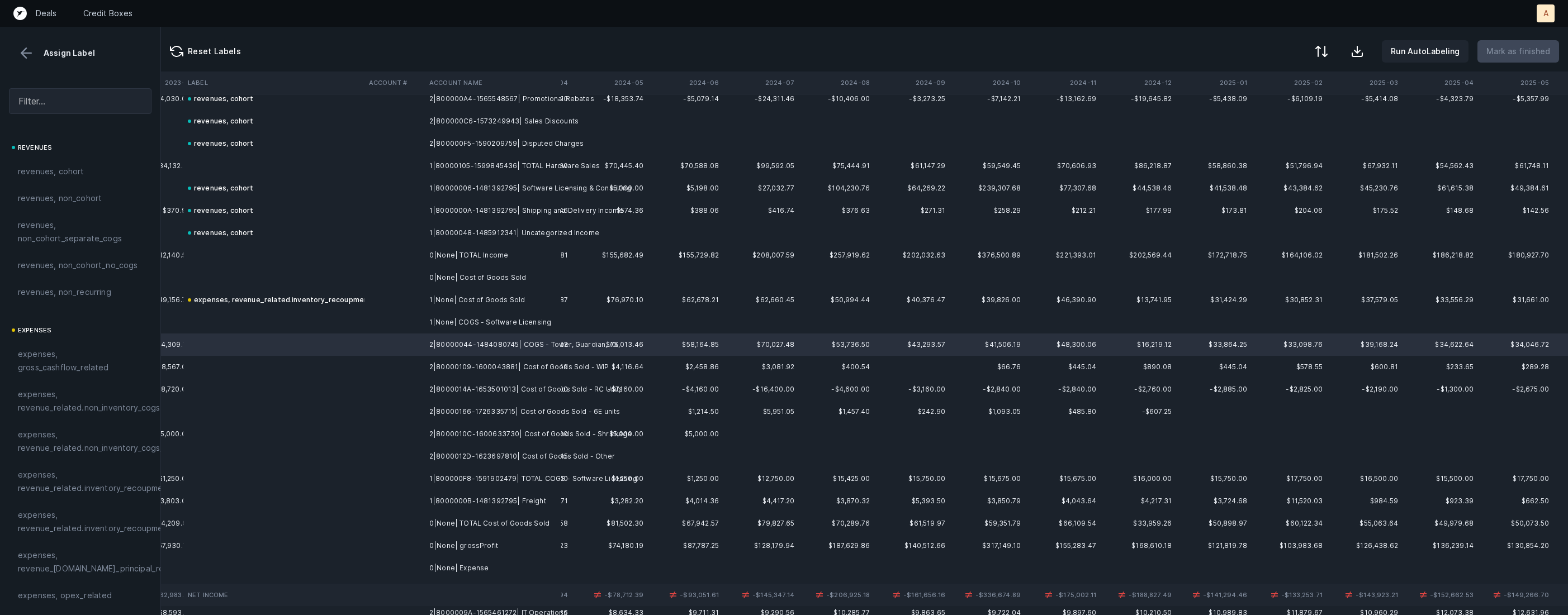
scroll to position [262, 5588]
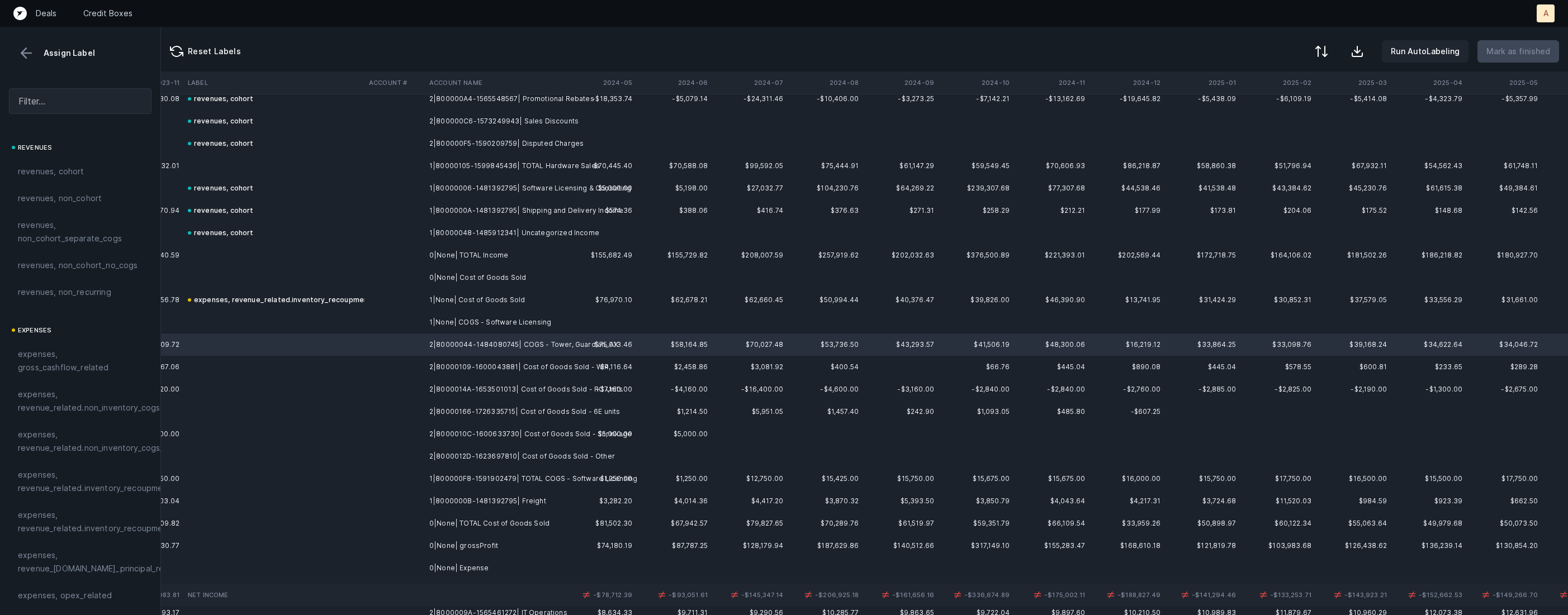
click at [561, 429] on td "2|8000010C-1600633730| Cost of Goods Sold - Shrinkage" at bounding box center [493, 434] width 137 height 23
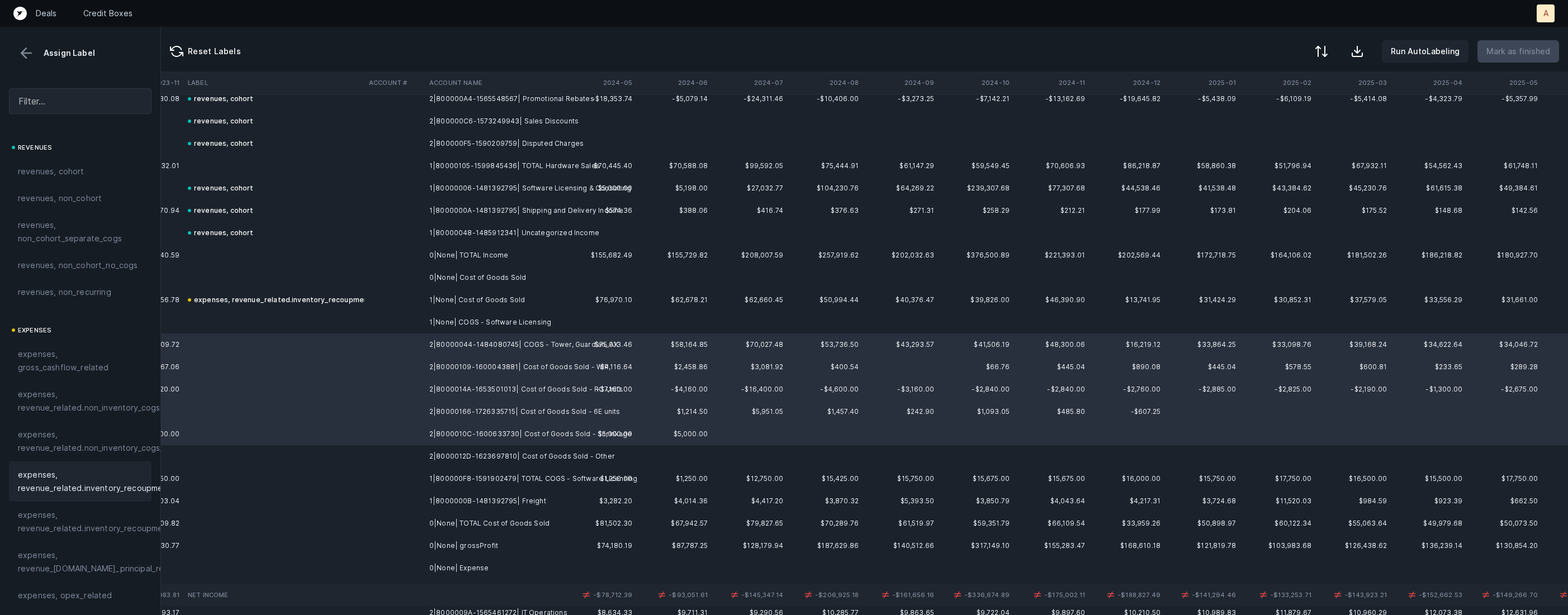
click at [110, 478] on span "expenses, revenue_related.inventory_recoupment" at bounding box center [94, 481] width 153 height 27
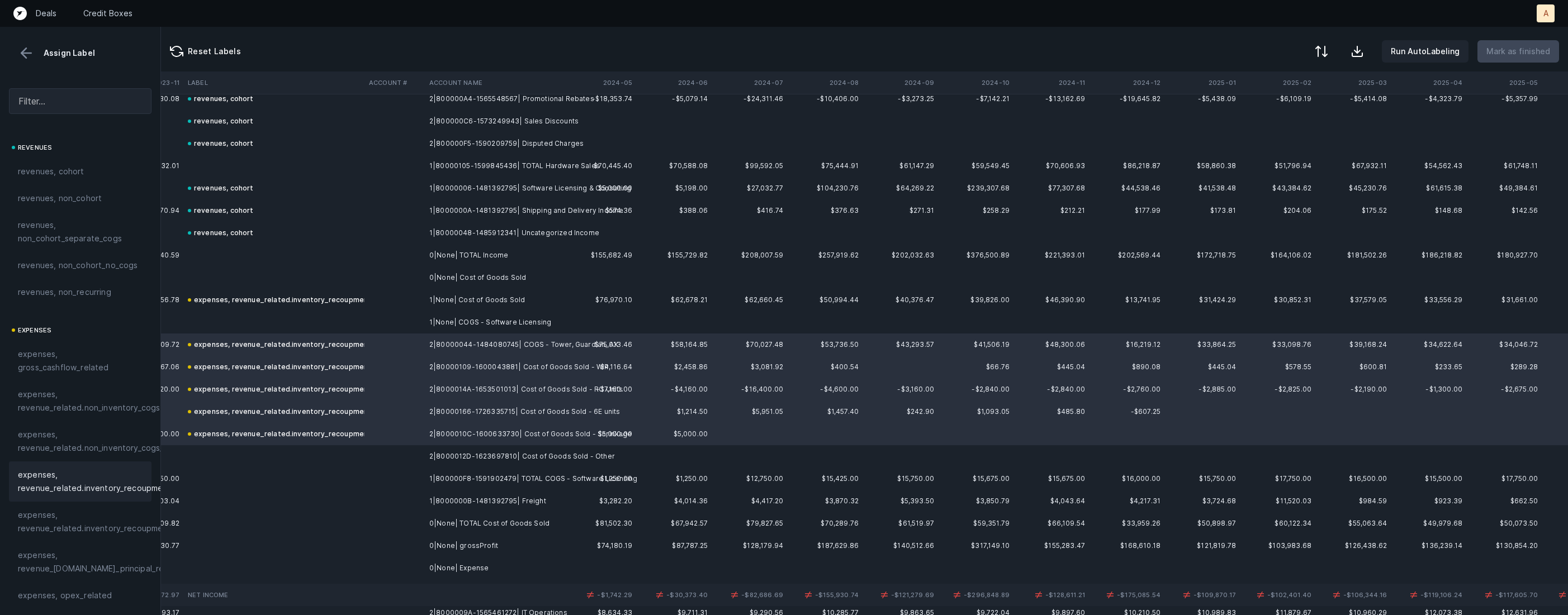
click at [515, 457] on td "2|8000012D-1623697810| Cost of Goods Sold - Other" at bounding box center [493, 456] width 137 height 23
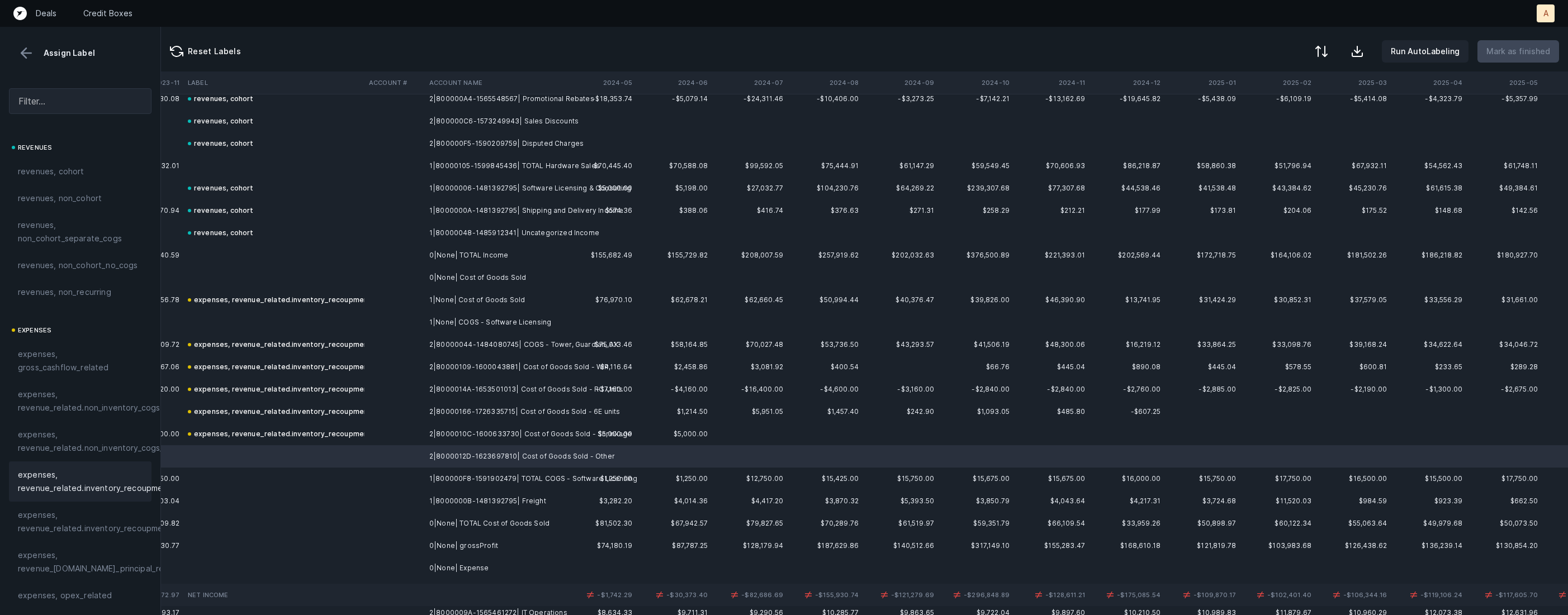
click at [114, 485] on span "expenses, revenue_related.inventory_recoupment" at bounding box center [94, 481] width 153 height 27
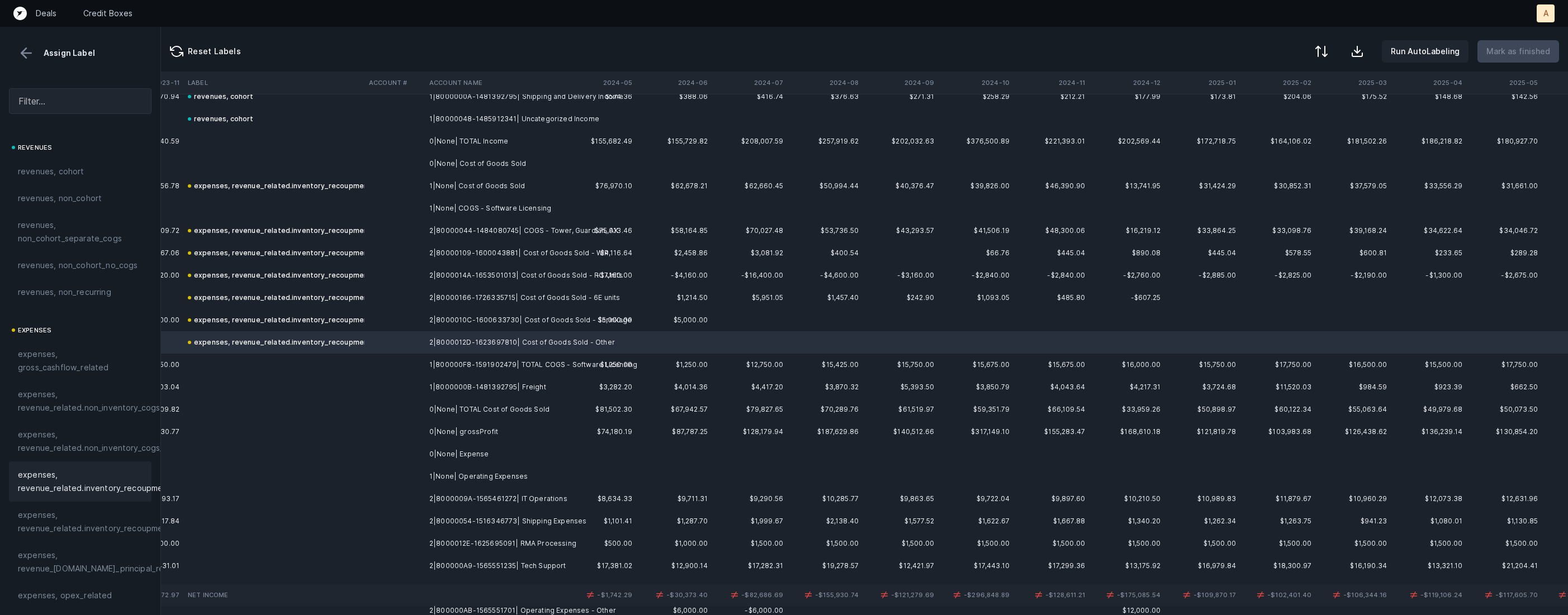
click at [525, 376] on td "1|8000000B-1481392795| Freight" at bounding box center [493, 387] width 137 height 23
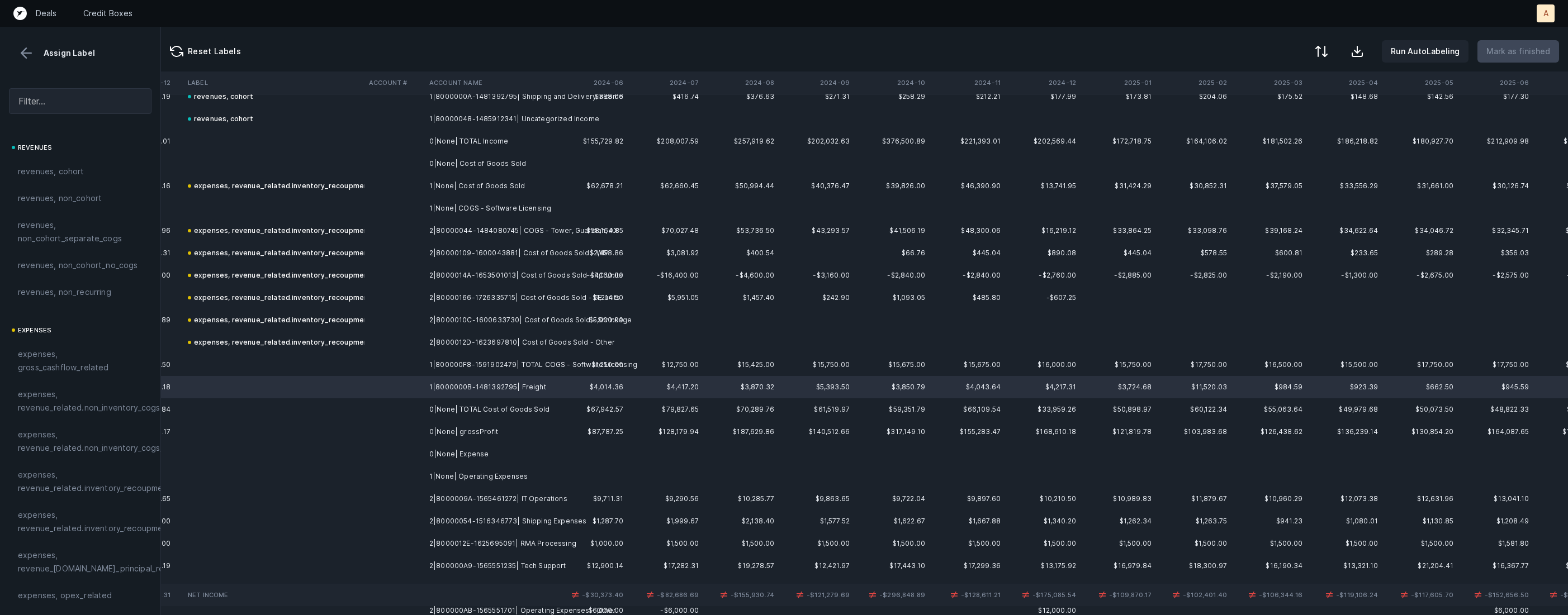
scroll to position [376, 5678]
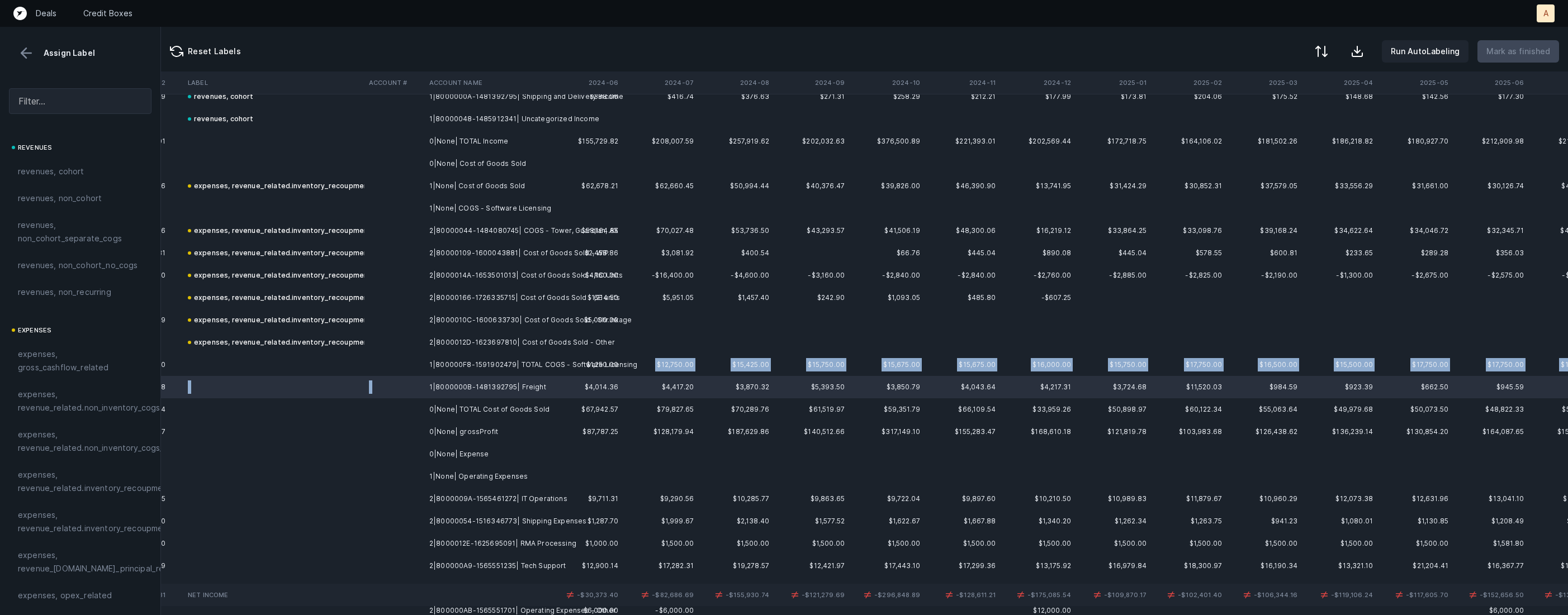
drag, startPoint x: 525, startPoint y: 376, endPoint x: 685, endPoint y: 366, distance: 160.3
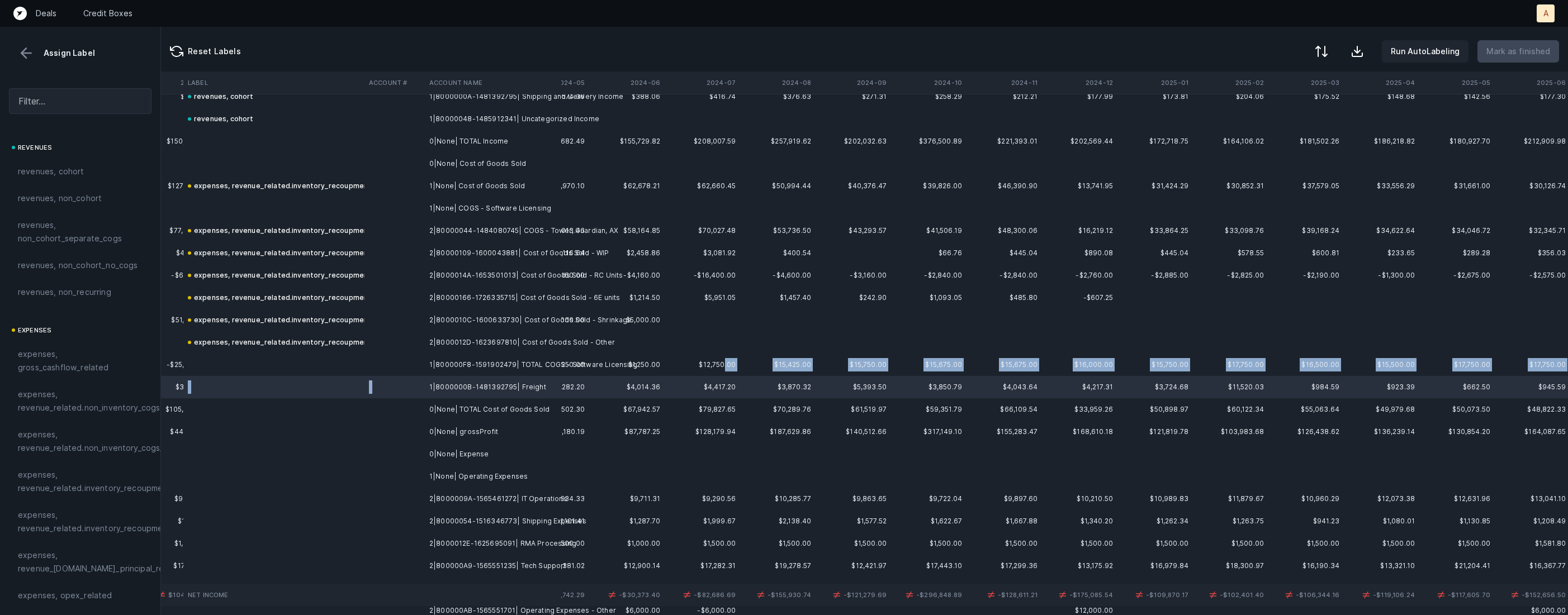
scroll to position [376, 5646]
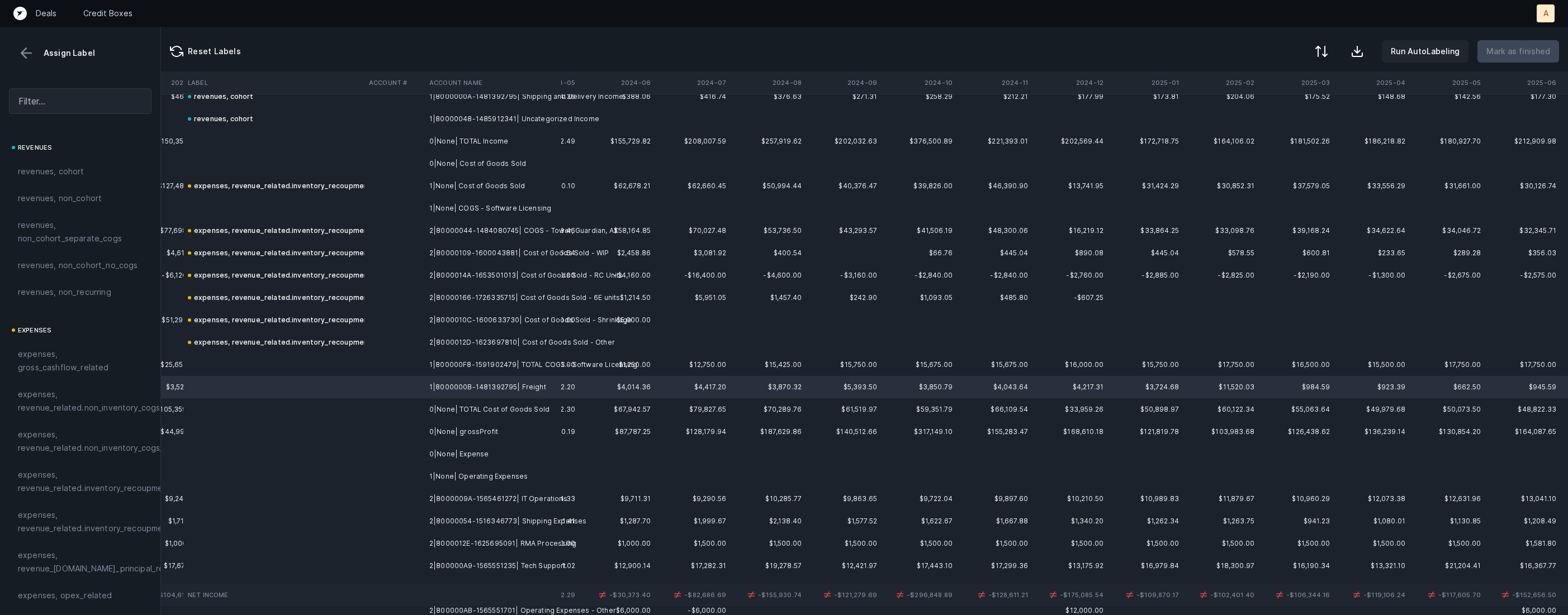
click at [468, 381] on td "1|8000000B-1481392795| Freight" at bounding box center [493, 387] width 137 height 23
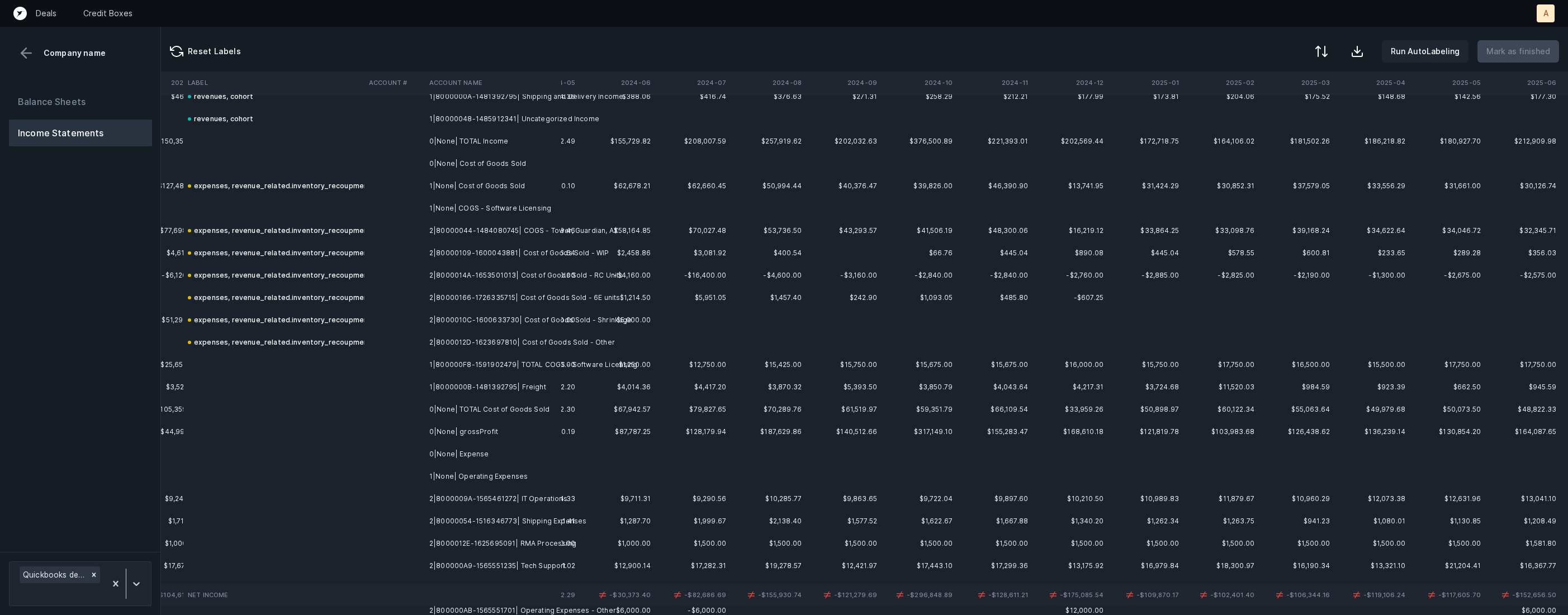
click at [442, 386] on td "1|8000000B-1481392795| Freight" at bounding box center [493, 387] width 137 height 23
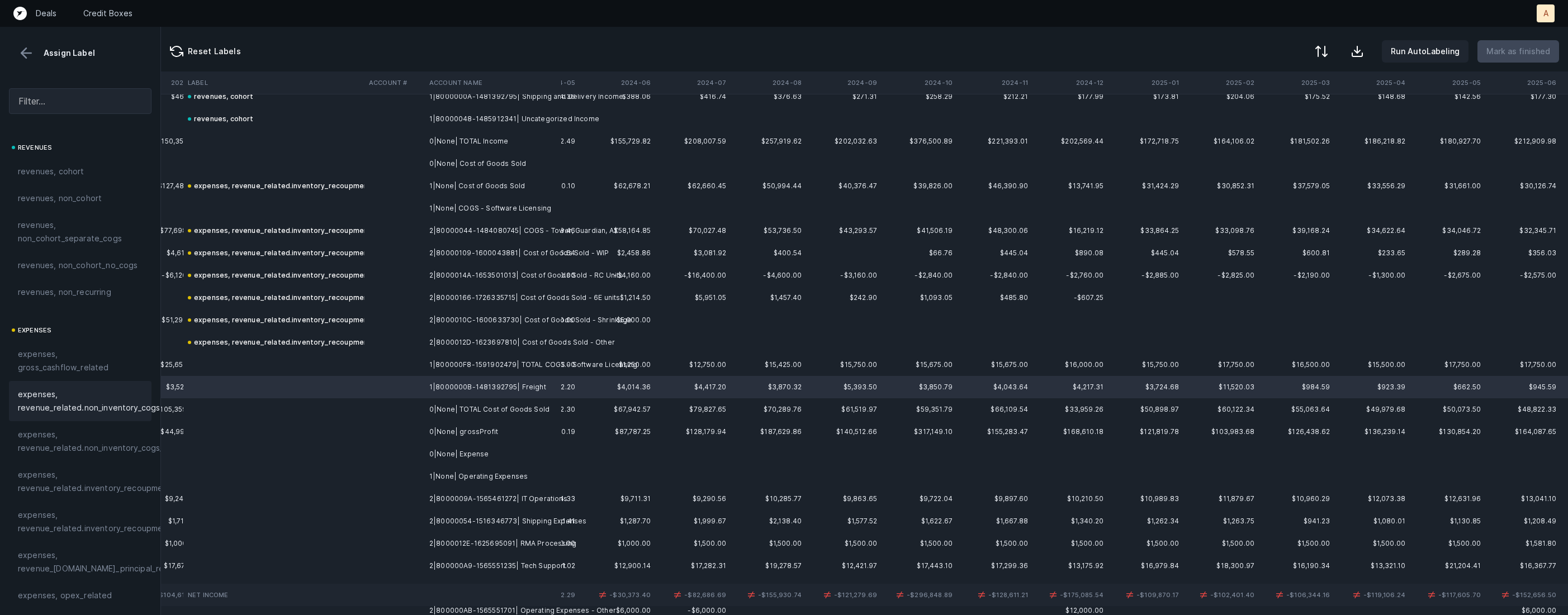
click at [86, 394] on span "expenses, revenue_related.non_inventory_cogs" at bounding box center [89, 401] width 142 height 27
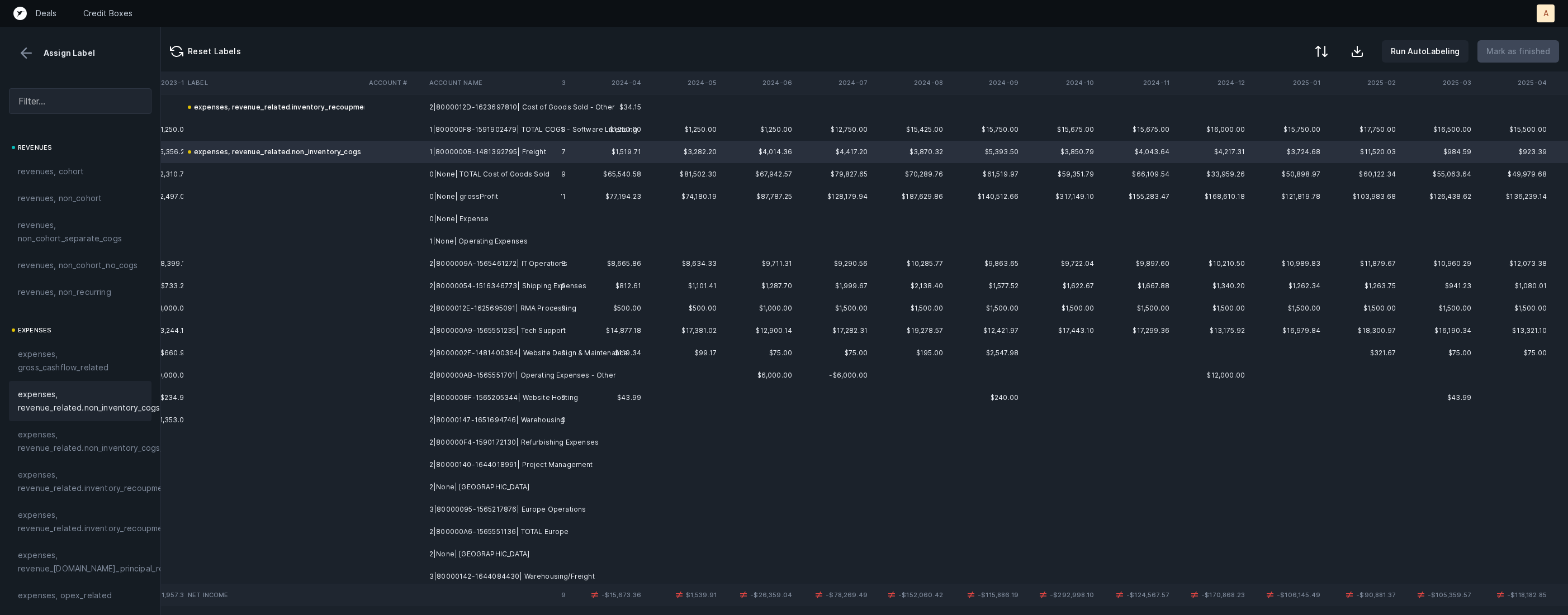
scroll to position [610, 5507]
click at [576, 261] on td "$8,665.86" at bounding box center [605, 263] width 75 height 23
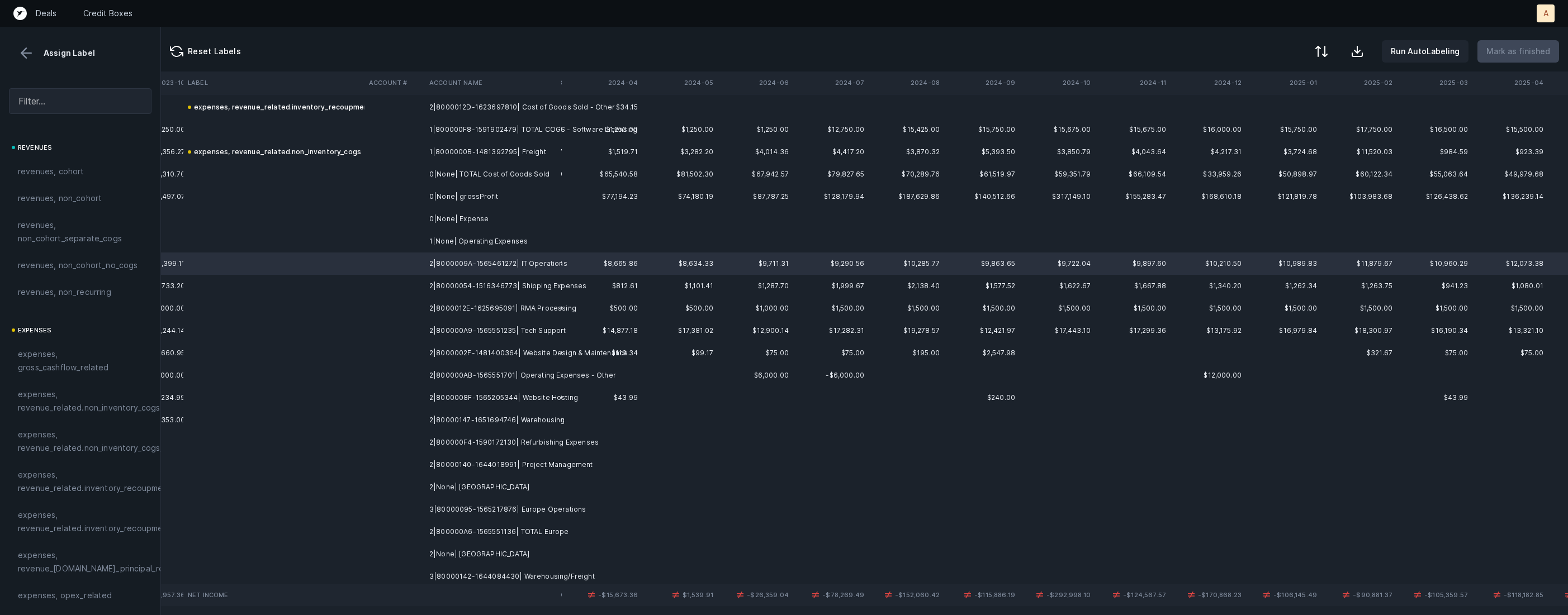
click at [558, 460] on td "2|80000140-1644018991| Project Management" at bounding box center [493, 464] width 137 height 23
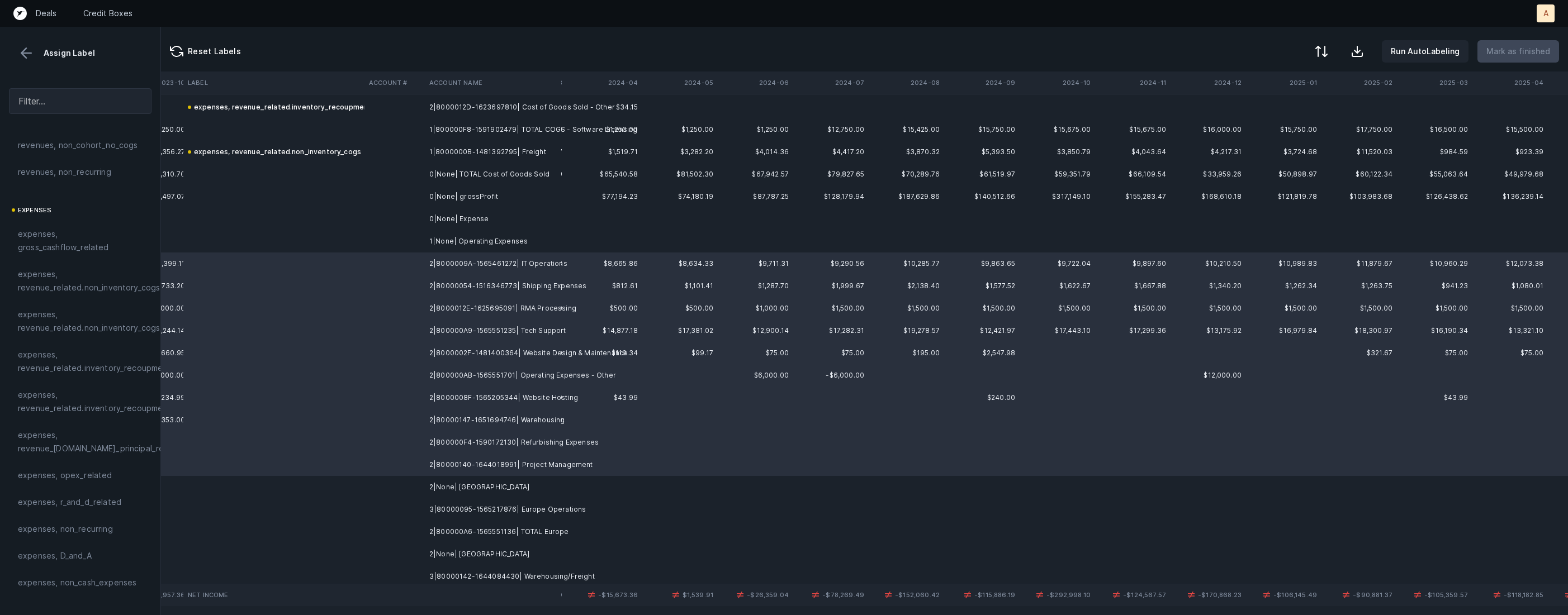
scroll to position [144, 0]
click at [69, 448] on span "expenses, opex_related" at bounding box center [65, 451] width 95 height 13
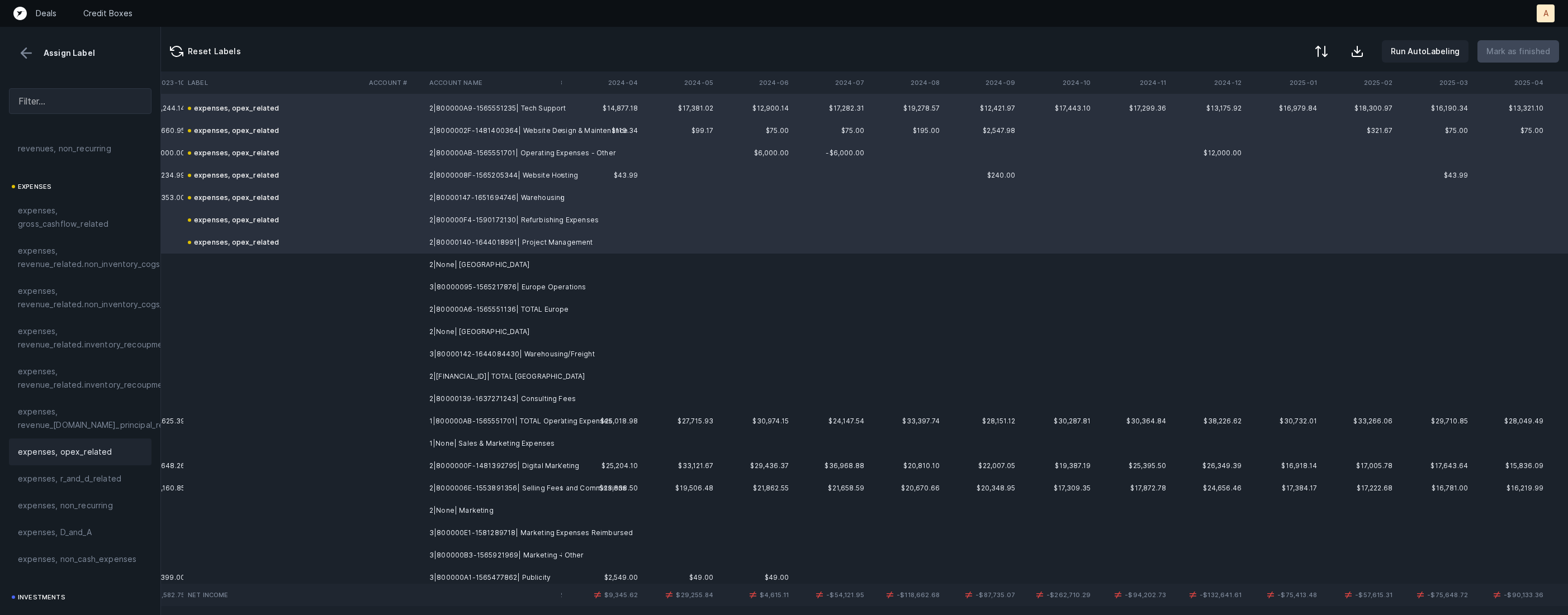
scroll to position [836, 5507]
click at [447, 281] on td "3|80000095-1565217876| Europe Operations" at bounding box center [493, 284] width 137 height 23
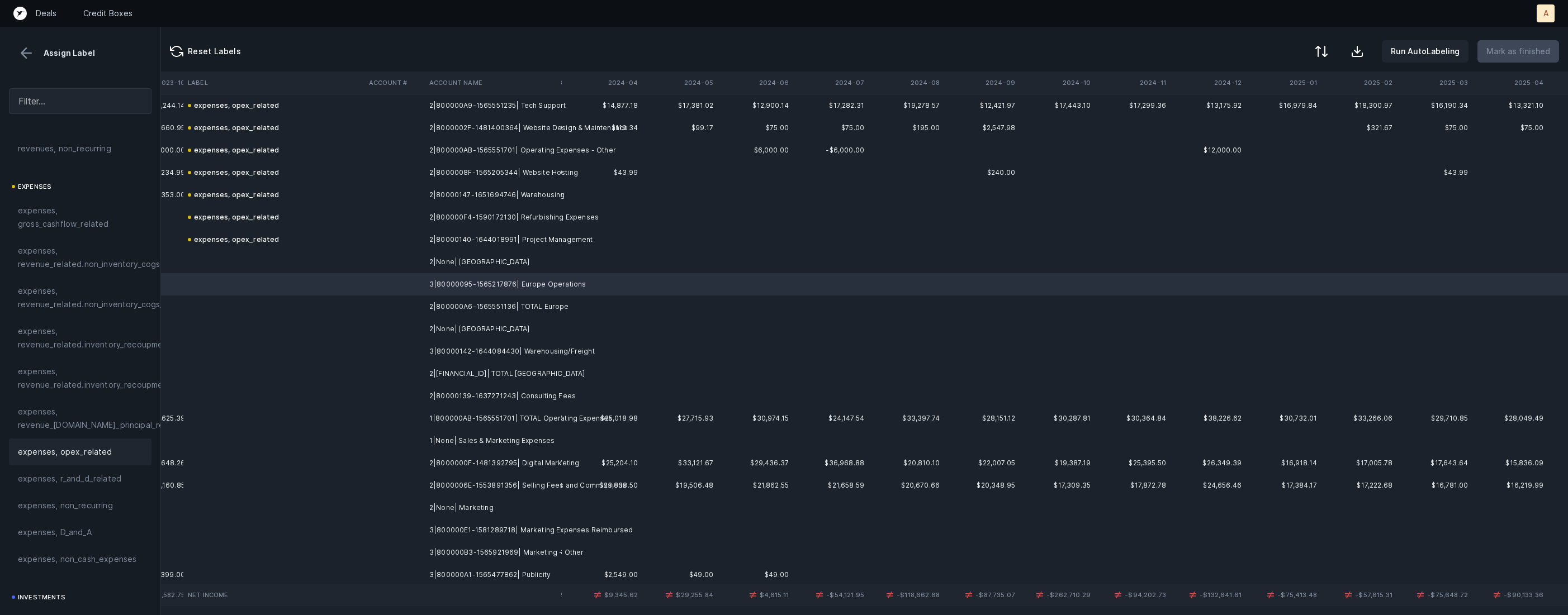
click at [49, 447] on span "expenses, opex_related" at bounding box center [65, 451] width 95 height 13
click at [539, 353] on td "3|80000142-1644084430| Warehousing/Freight" at bounding box center [493, 351] width 137 height 23
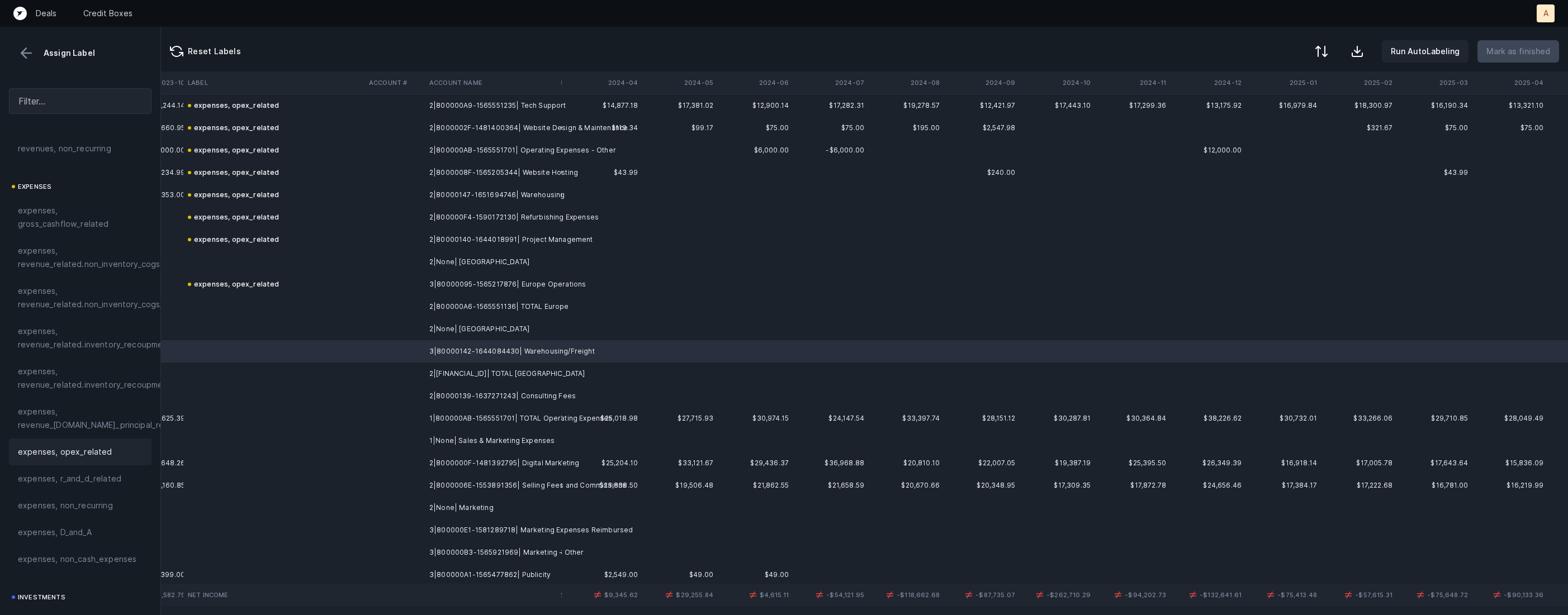
click at [84, 455] on span "expenses, opex_related" at bounding box center [65, 451] width 95 height 13
click at [96, 267] on span "expenses, revenue_related.non_inventory_cogs" at bounding box center [89, 257] width 142 height 27
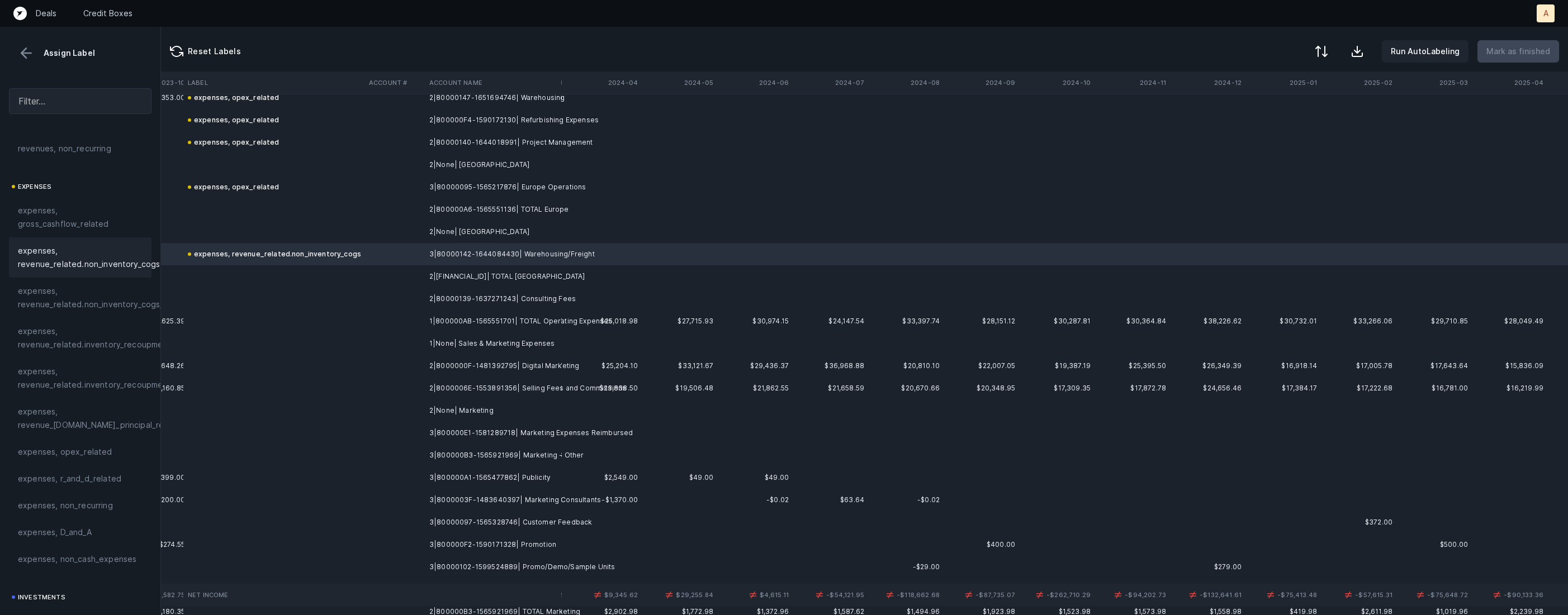
scroll to position [941, 5507]
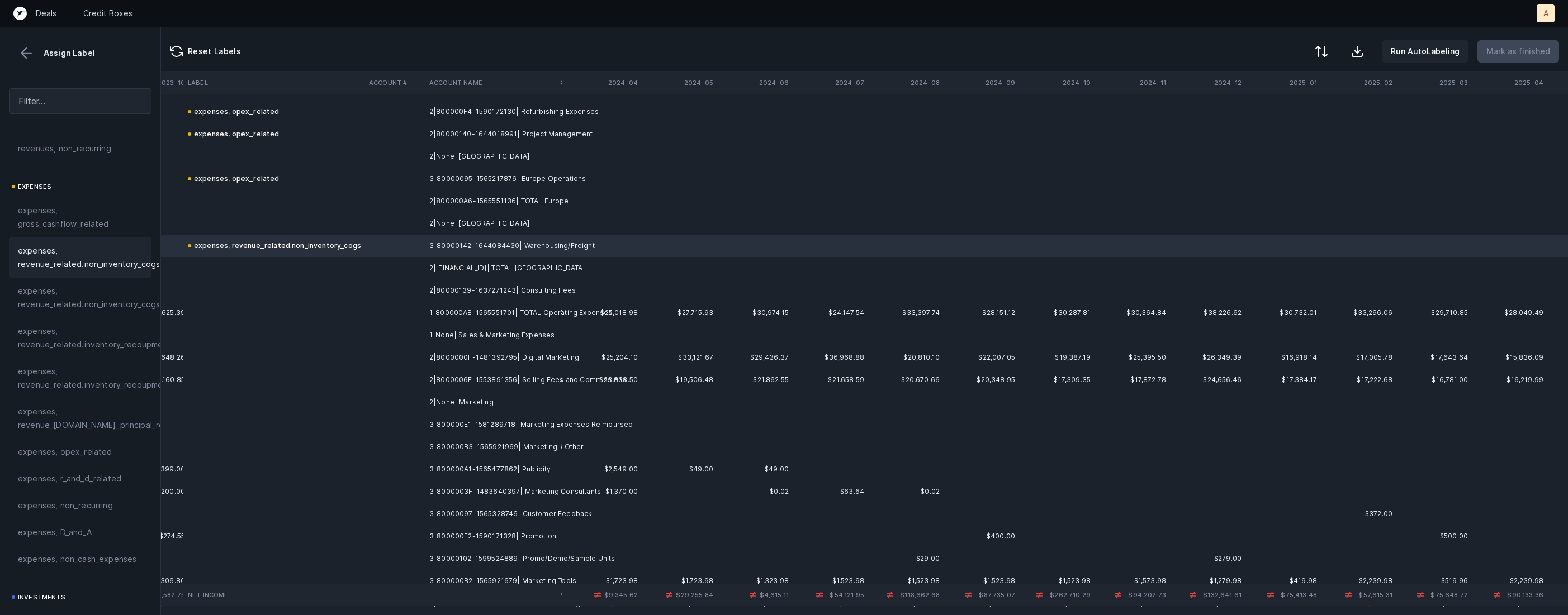
click at [399, 293] on td at bounding box center [395, 290] width 61 height 23
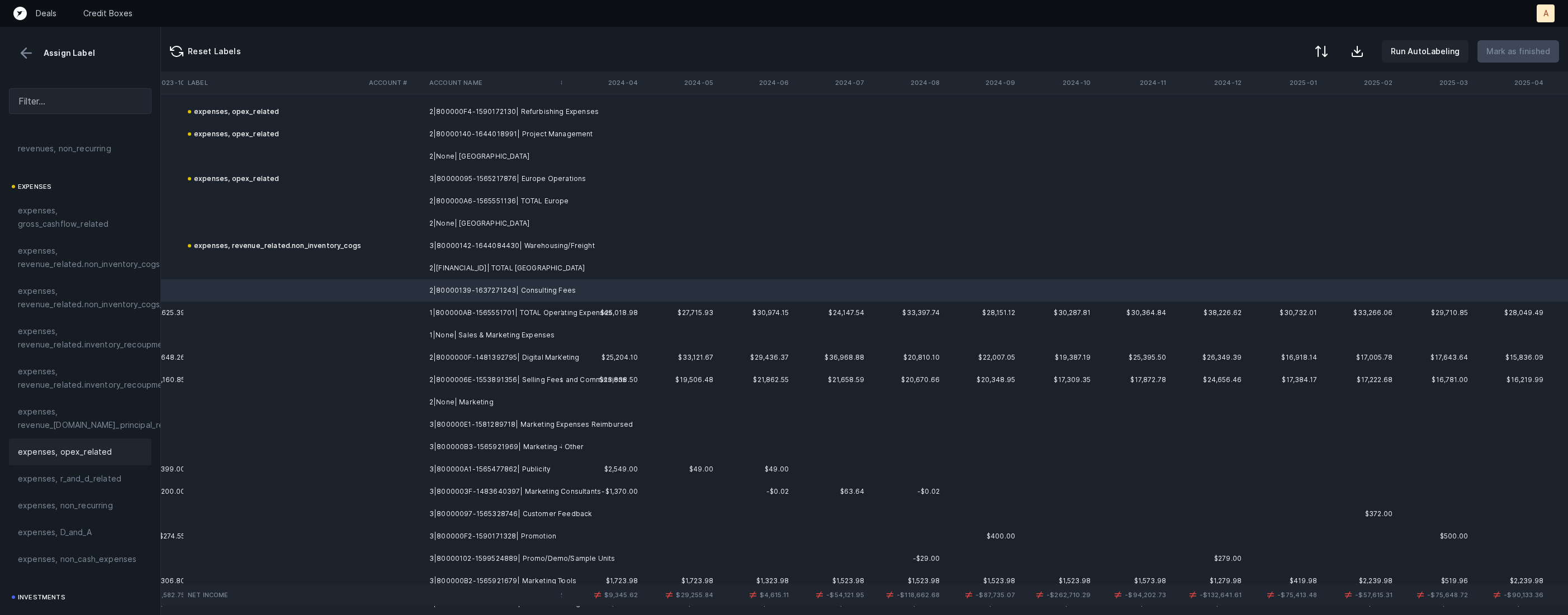
click at [87, 442] on div "expenses, opex_related" at bounding box center [80, 452] width 142 height 27
click at [447, 360] on td "2|8000000F-1481392795| Digital Marketing" at bounding box center [493, 357] width 137 height 23
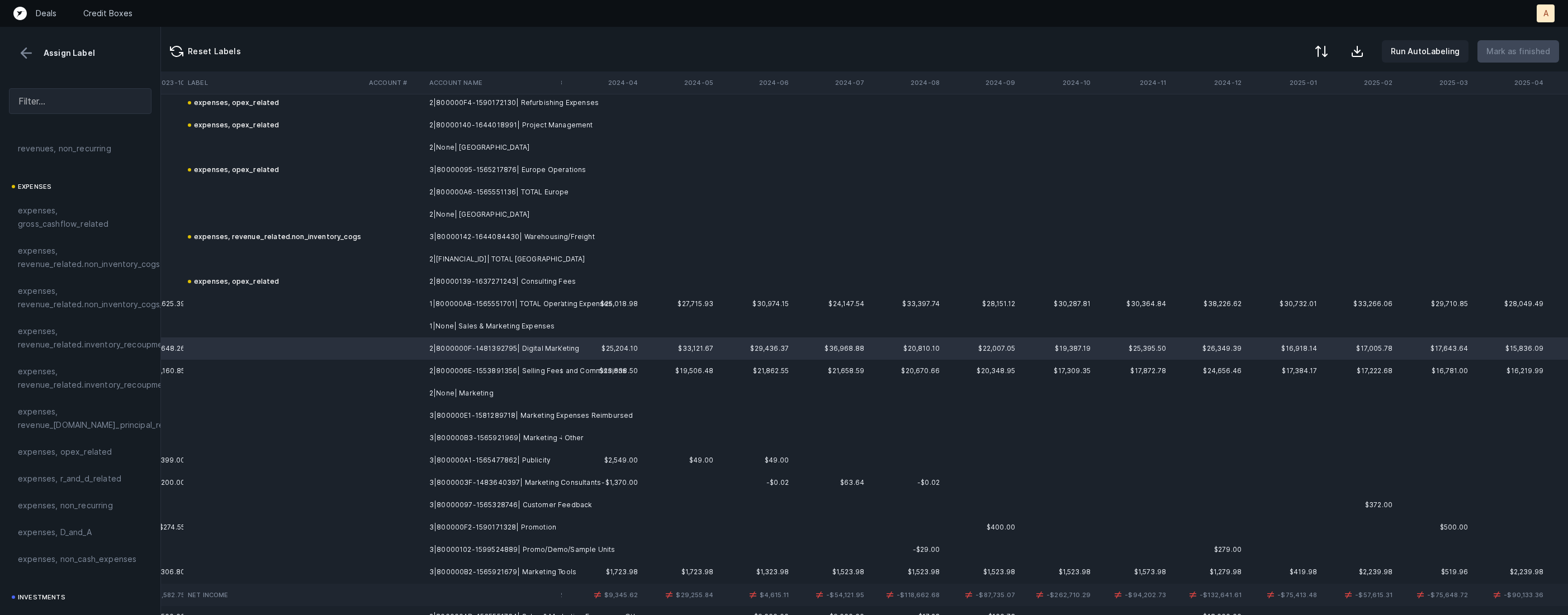
scroll to position [964, 5507]
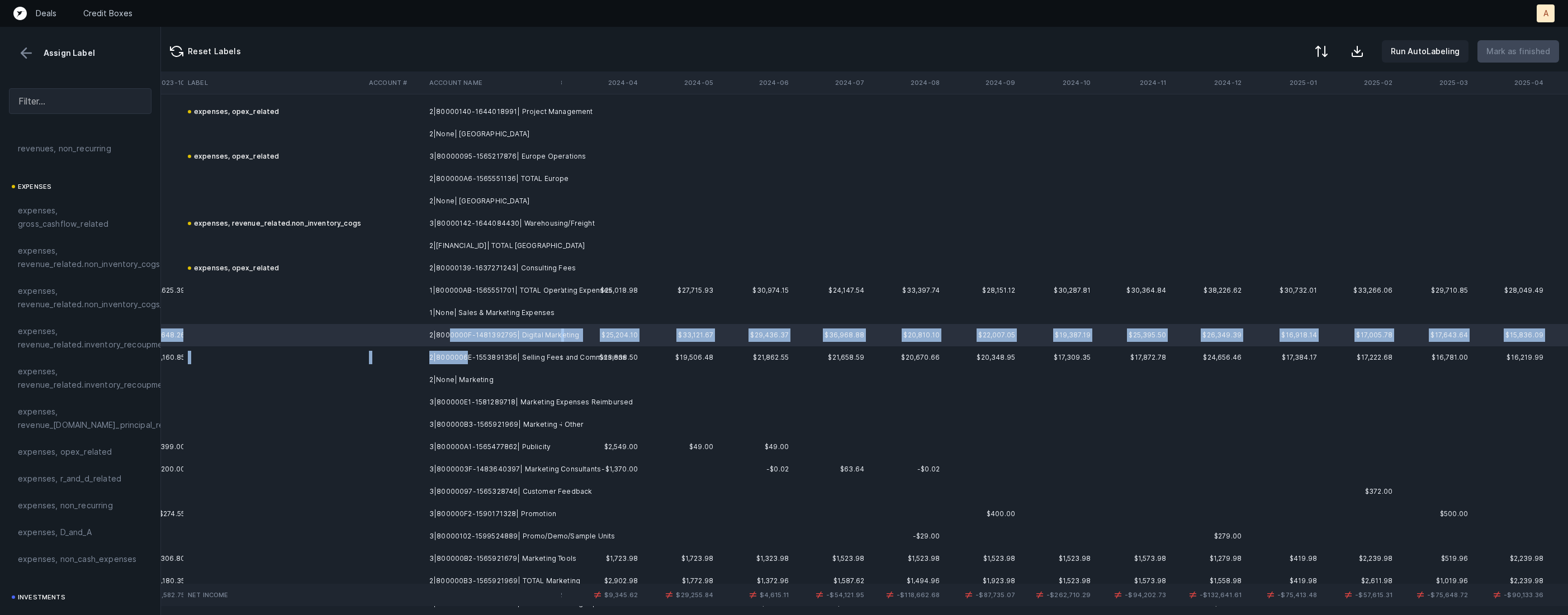
click at [465, 362] on td "2|8000006E-1553891356| Selling Fees and Commissions" at bounding box center [493, 357] width 137 height 23
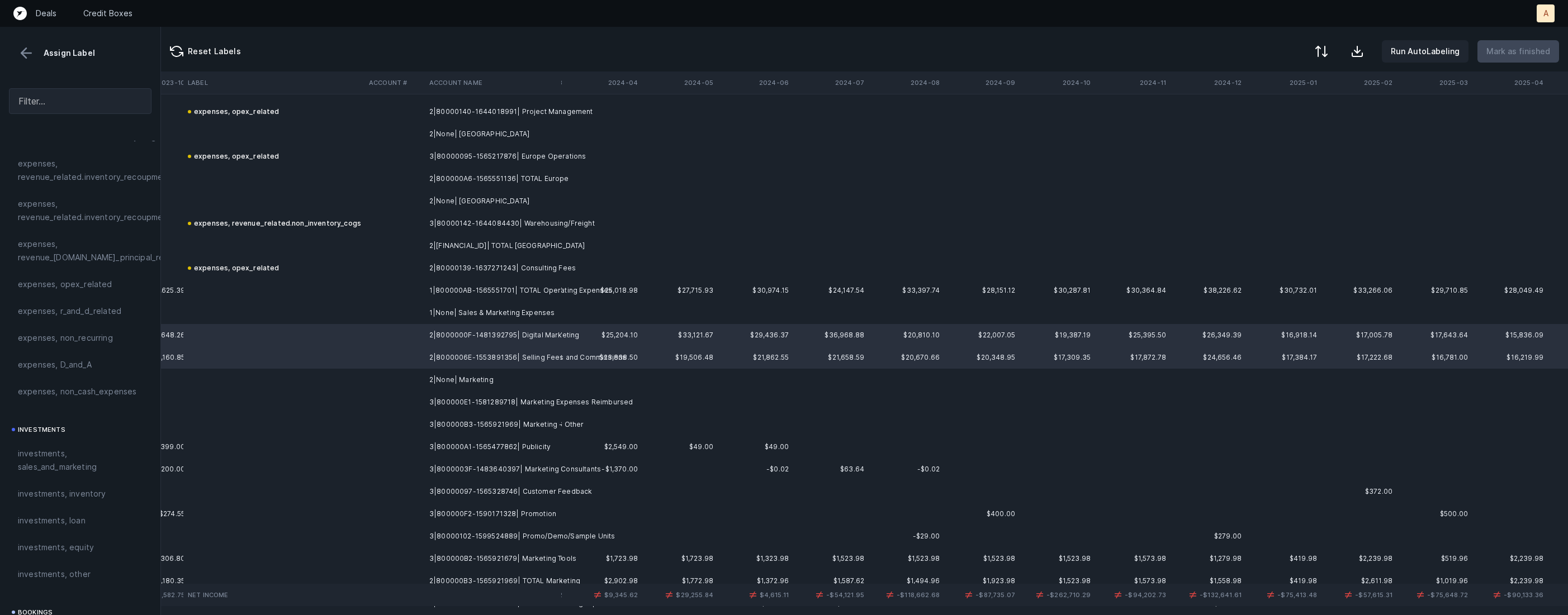
scroll to position [327, 0]
click at [71, 455] on span "investments, sales_and_marketing" at bounding box center [80, 444] width 124 height 27
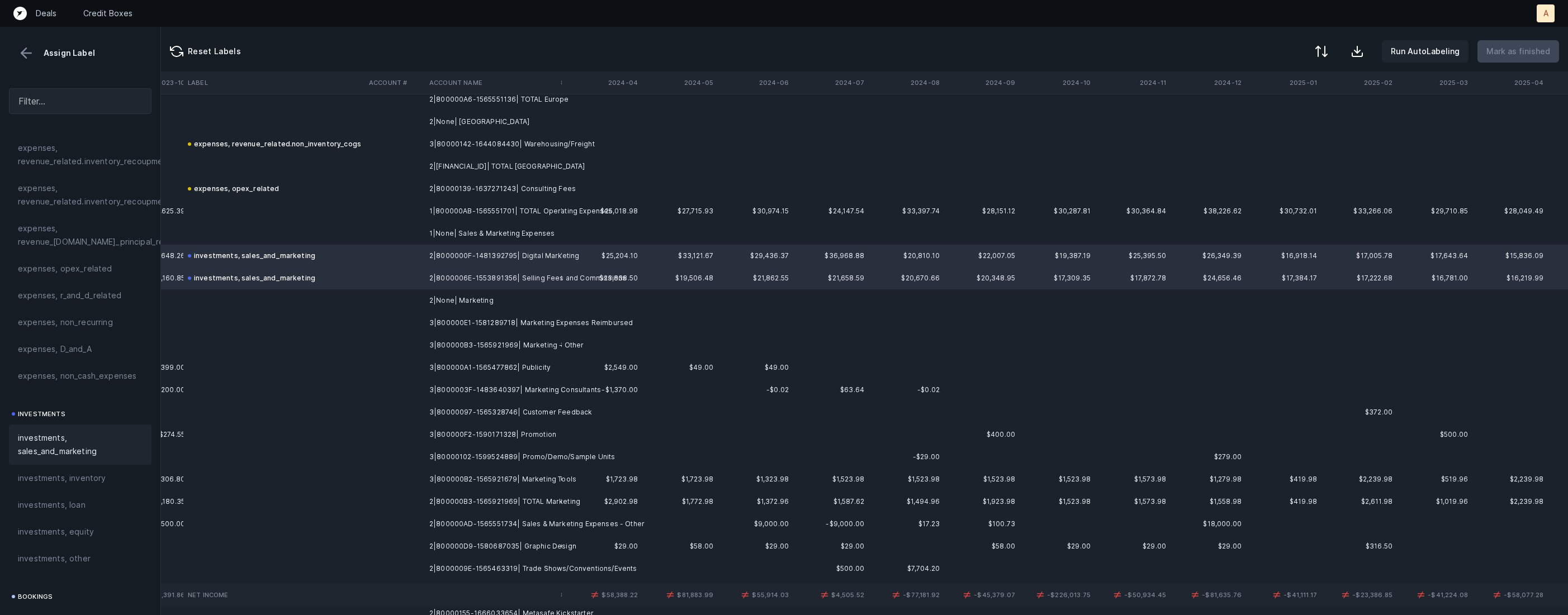
scroll to position [1053, 5507]
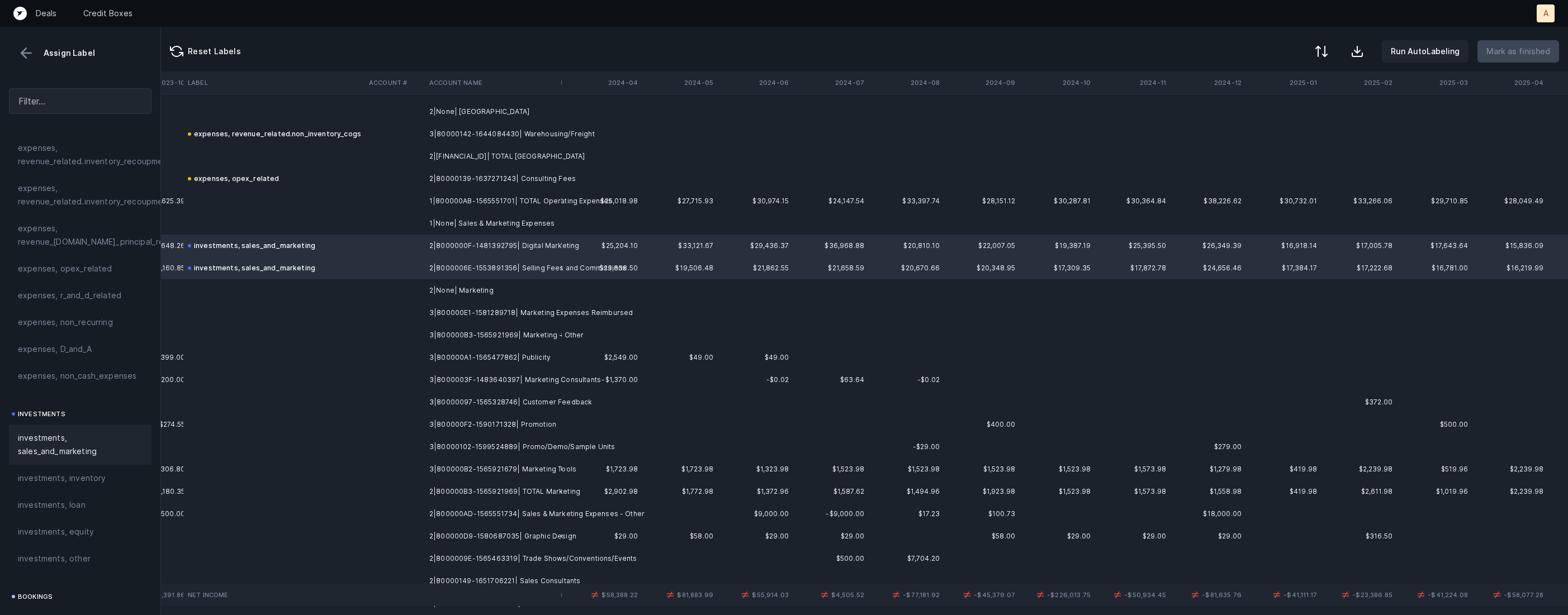
click at [561, 318] on td "3|800000E1-1581289718| Marketing Expenses Reimbursed" at bounding box center [493, 313] width 137 height 23
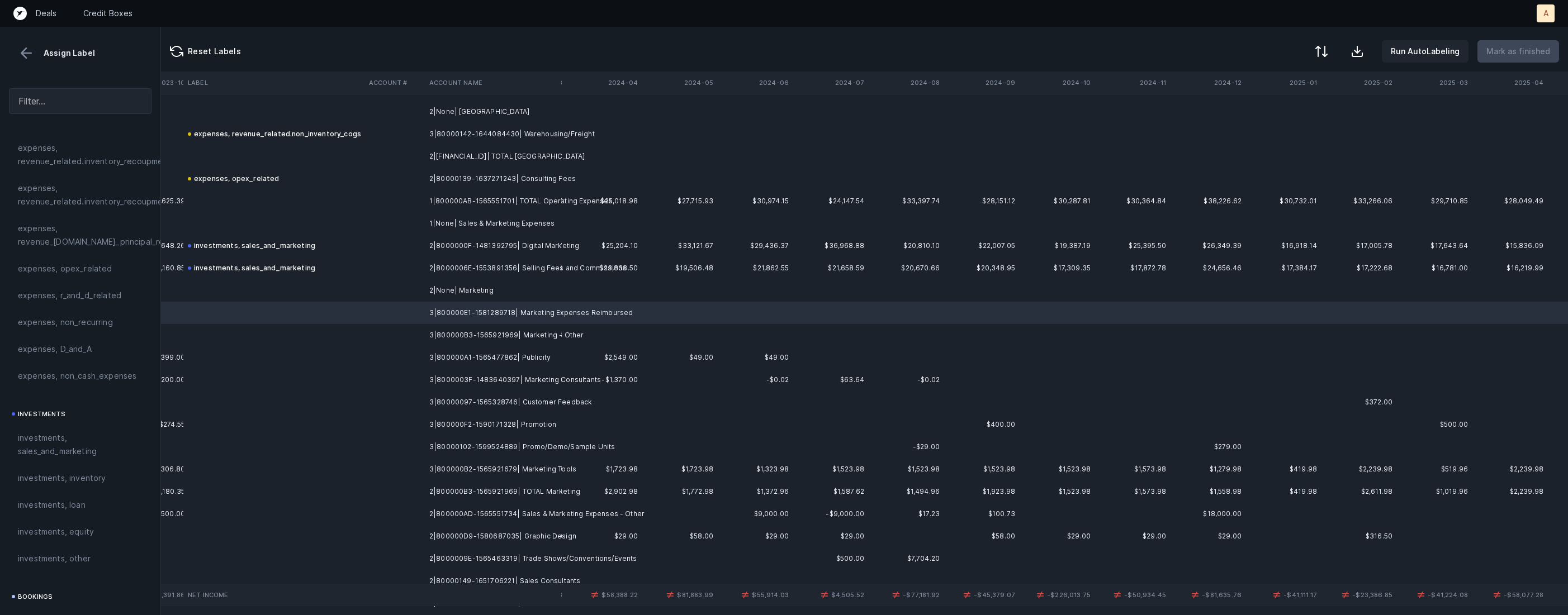
click at [535, 463] on td "3|800000B2-1565921679| Marketing Tools" at bounding box center [493, 469] width 137 height 23
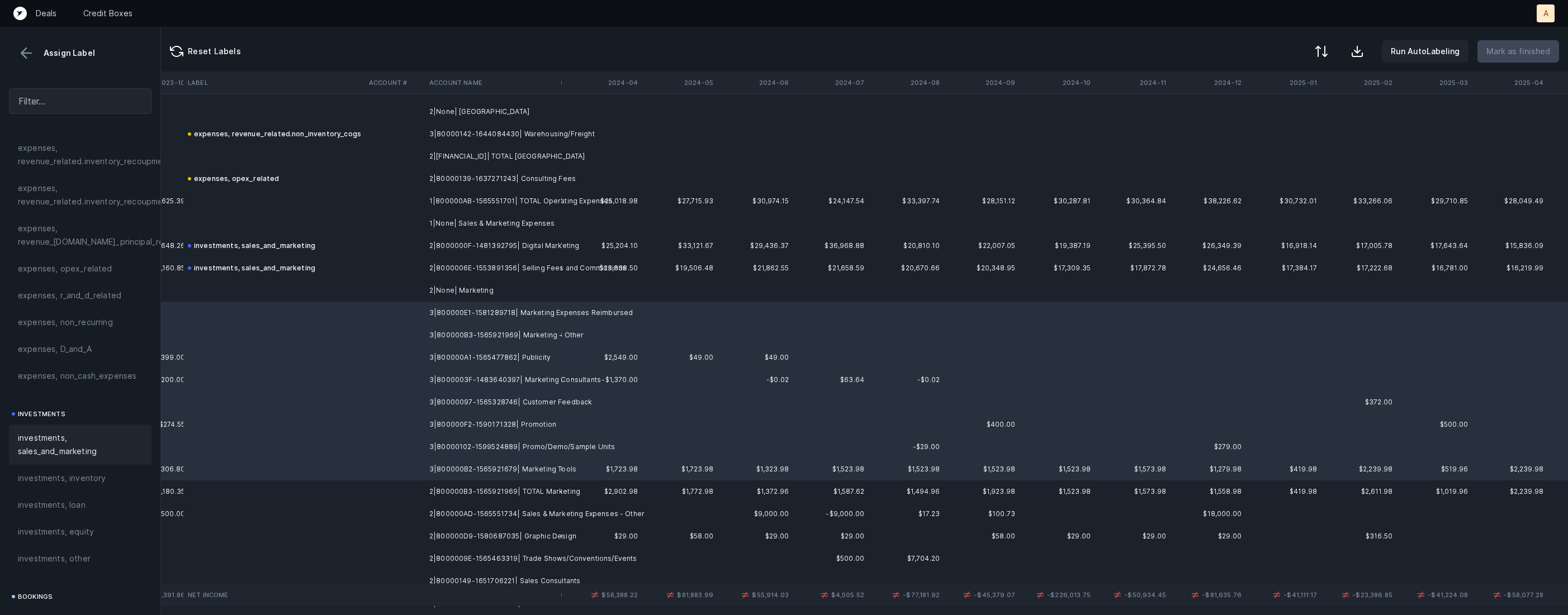
click at [103, 451] on span "investments, sales_and_marketing" at bounding box center [80, 444] width 124 height 27
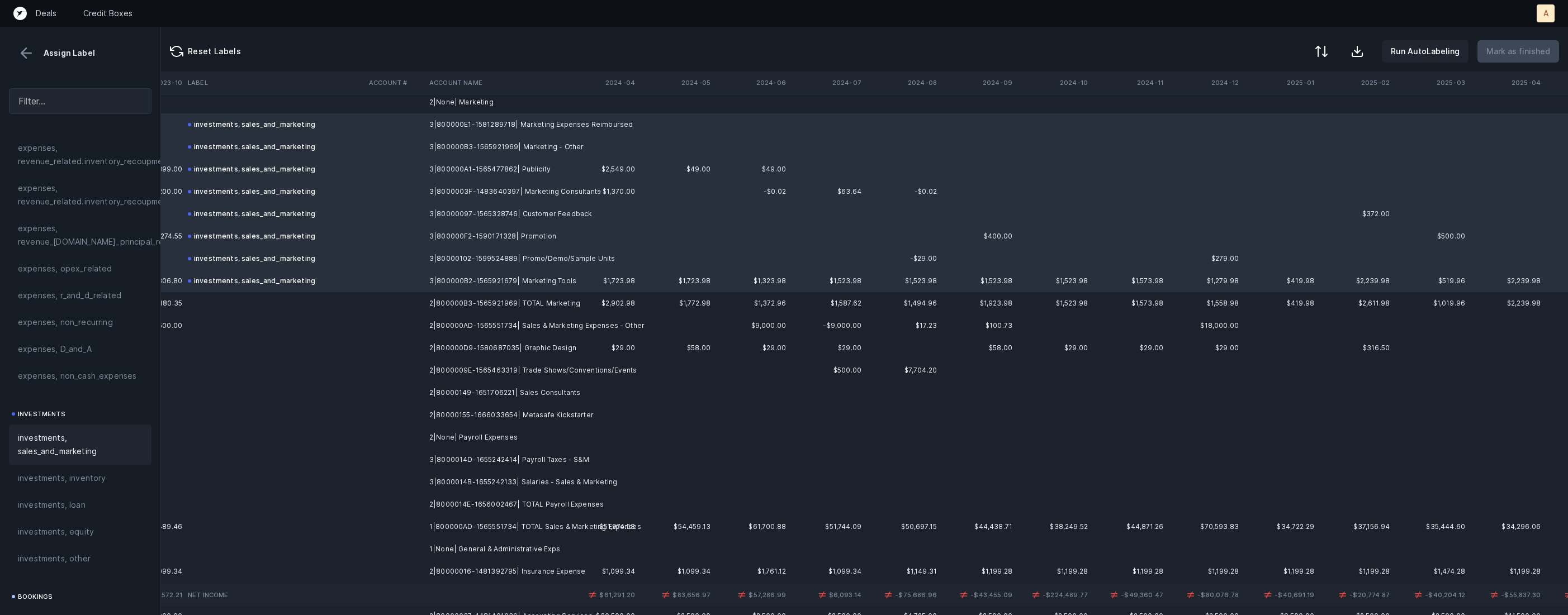
scroll to position [1242, 5513]
click at [498, 332] on td "2|800000AD-1565551734| Sales & Marketing Expenses - Other" at bounding box center [493, 325] width 137 height 23
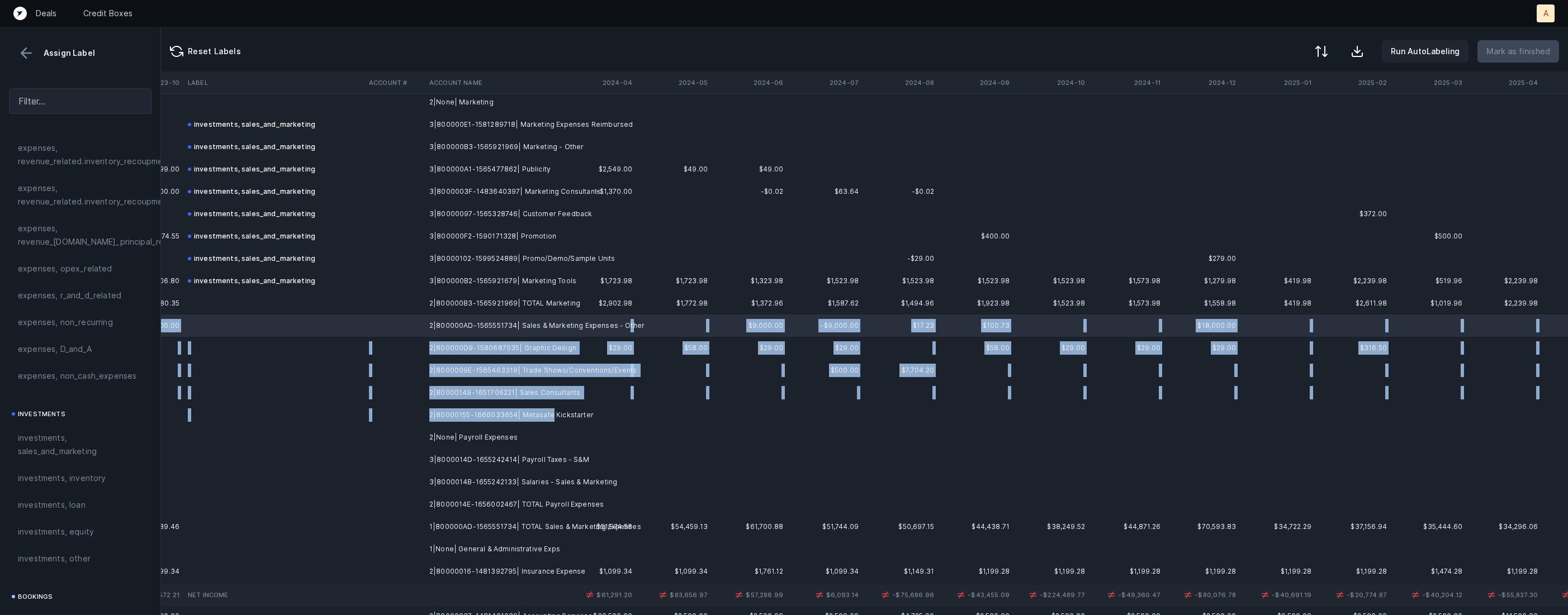
click at [547, 414] on td "2|80000155-1666033654| Metasafe Kickstarter" at bounding box center [493, 415] width 137 height 23
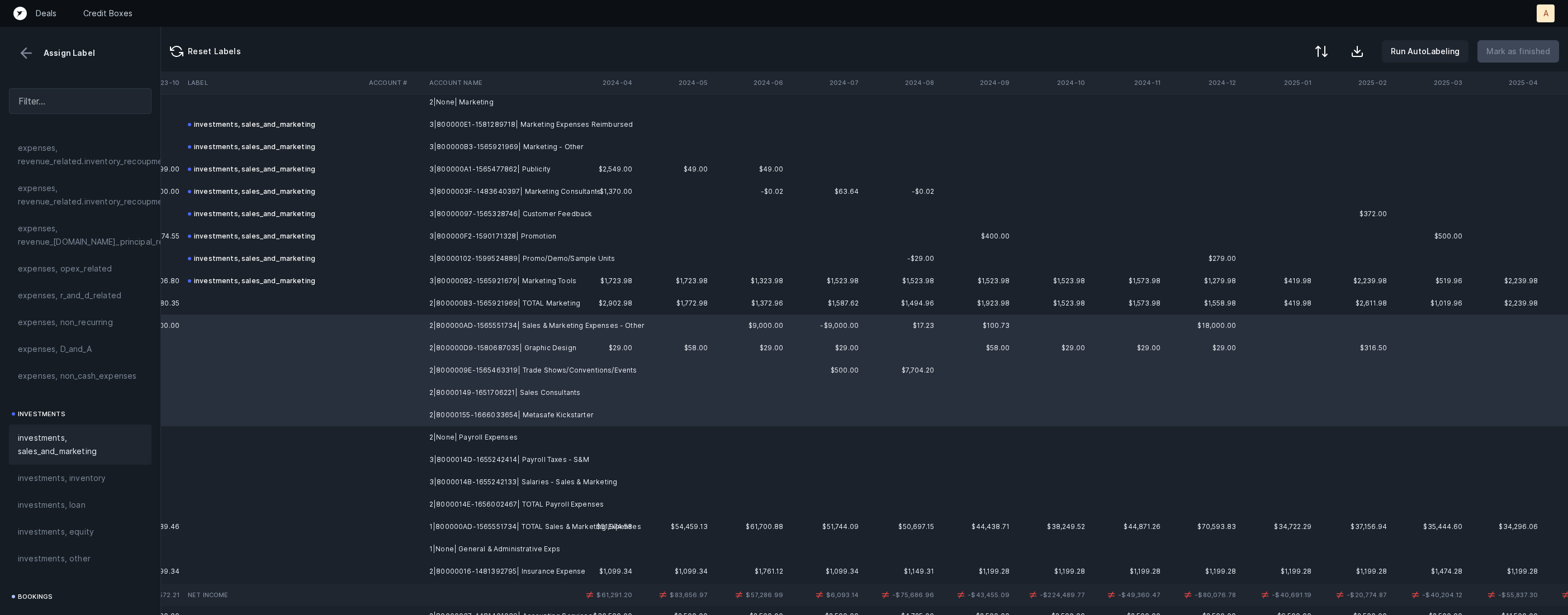
click at [41, 454] on span "investments, sales_and_marketing" at bounding box center [80, 444] width 124 height 27
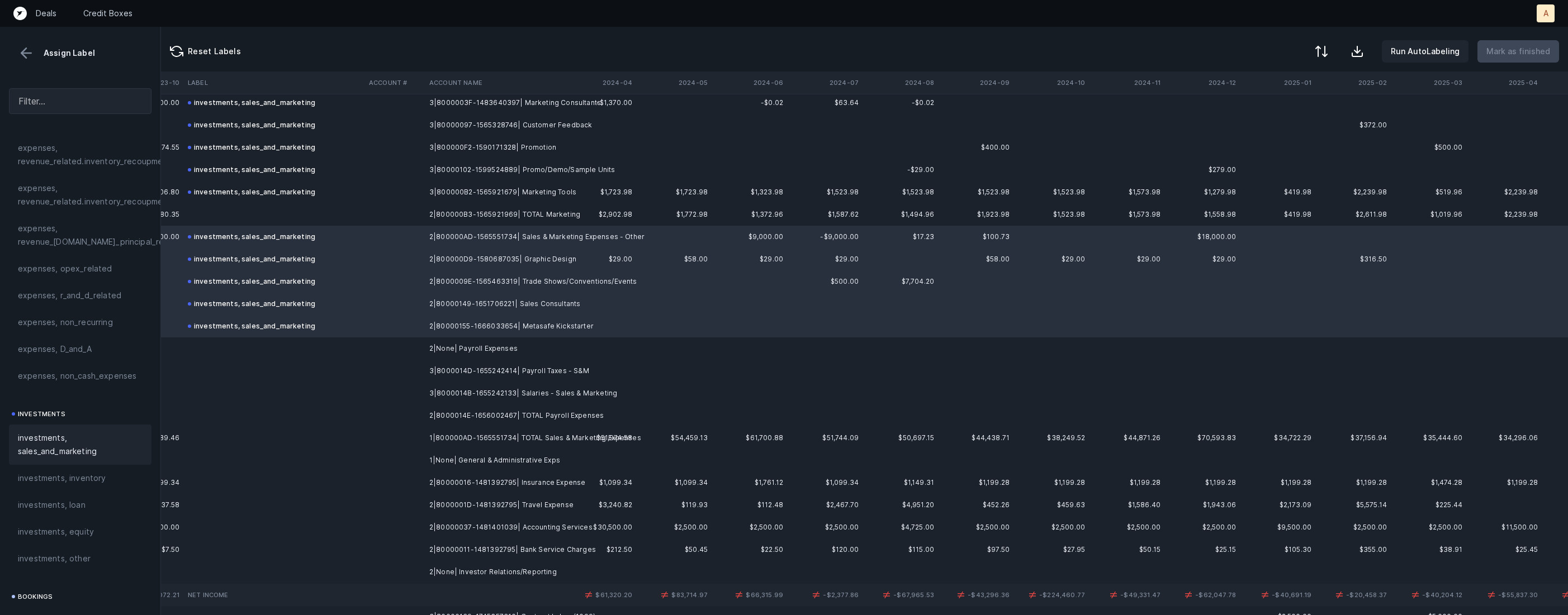
scroll to position [1336, 5513]
click at [558, 367] on td "3|8000014D-1655242414| Payroll Taxes - S&M" at bounding box center [493, 365] width 137 height 23
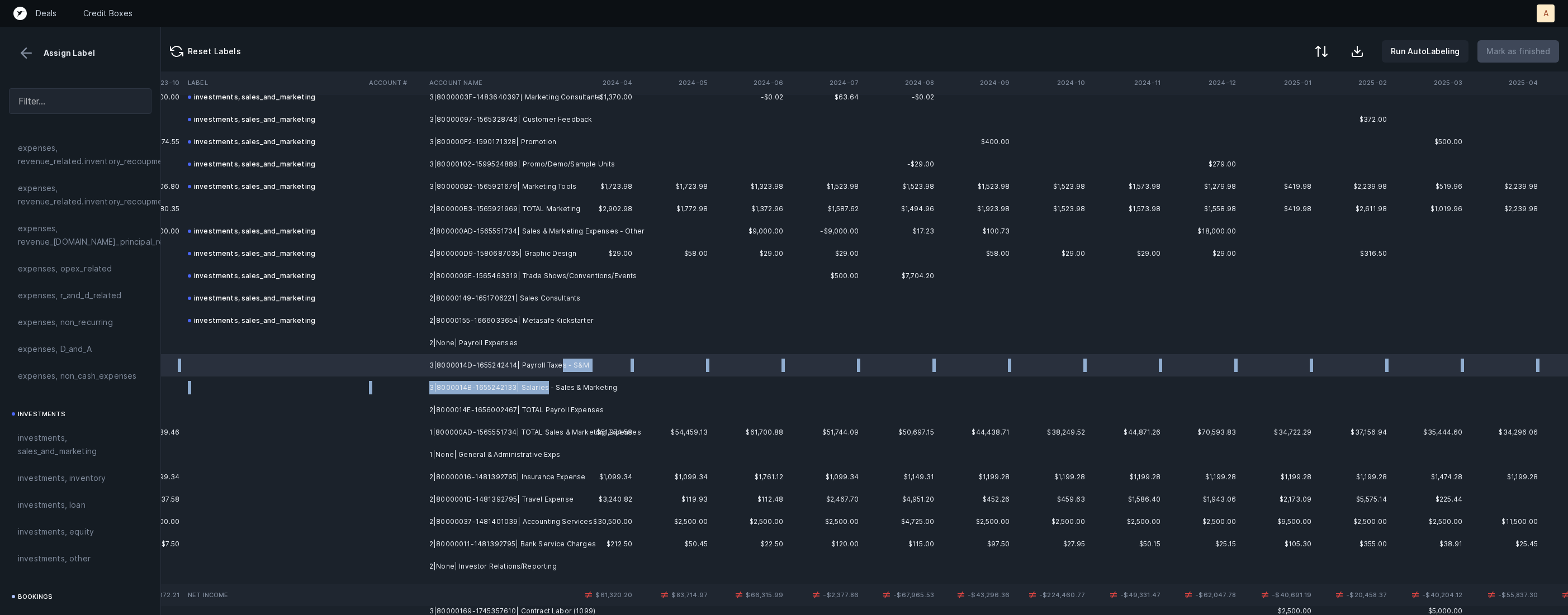
click at [543, 382] on td "3|8000014B-1655242133| Salaries - Sales & Marketing" at bounding box center [493, 387] width 137 height 23
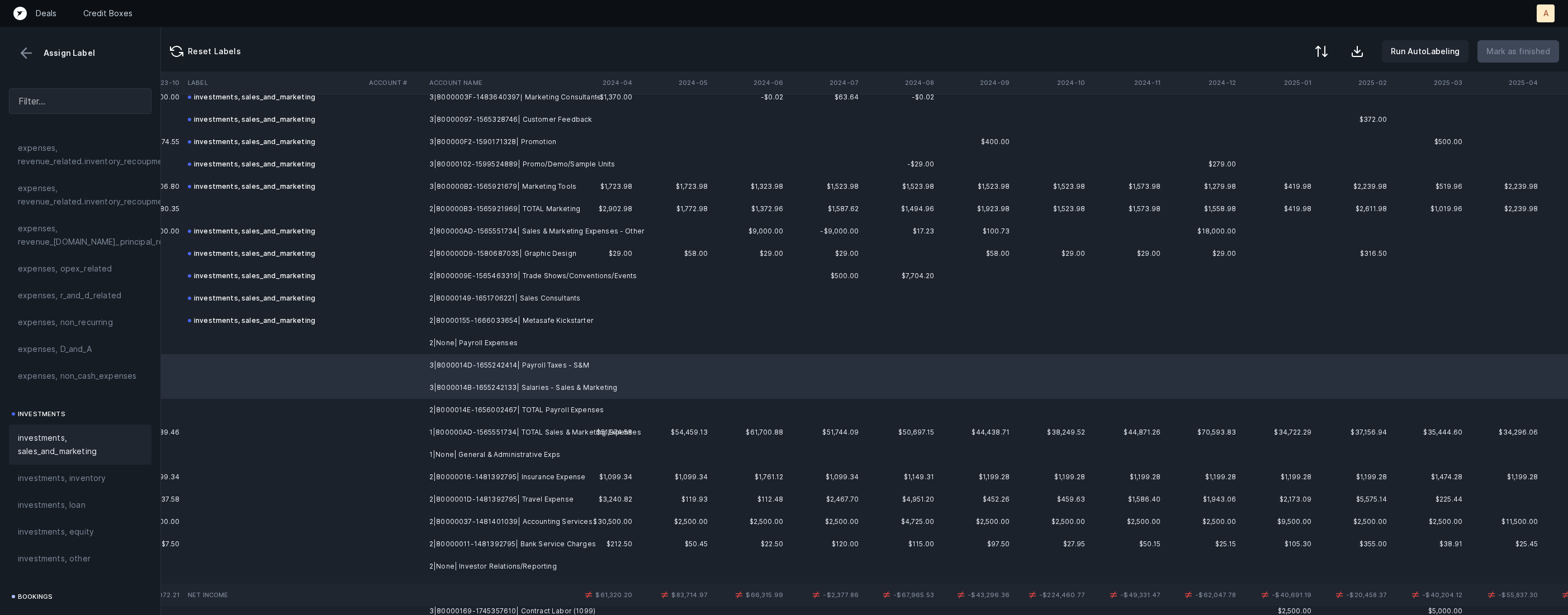
click at [57, 443] on span "investments, sales_and_marketing" at bounding box center [80, 444] width 124 height 27
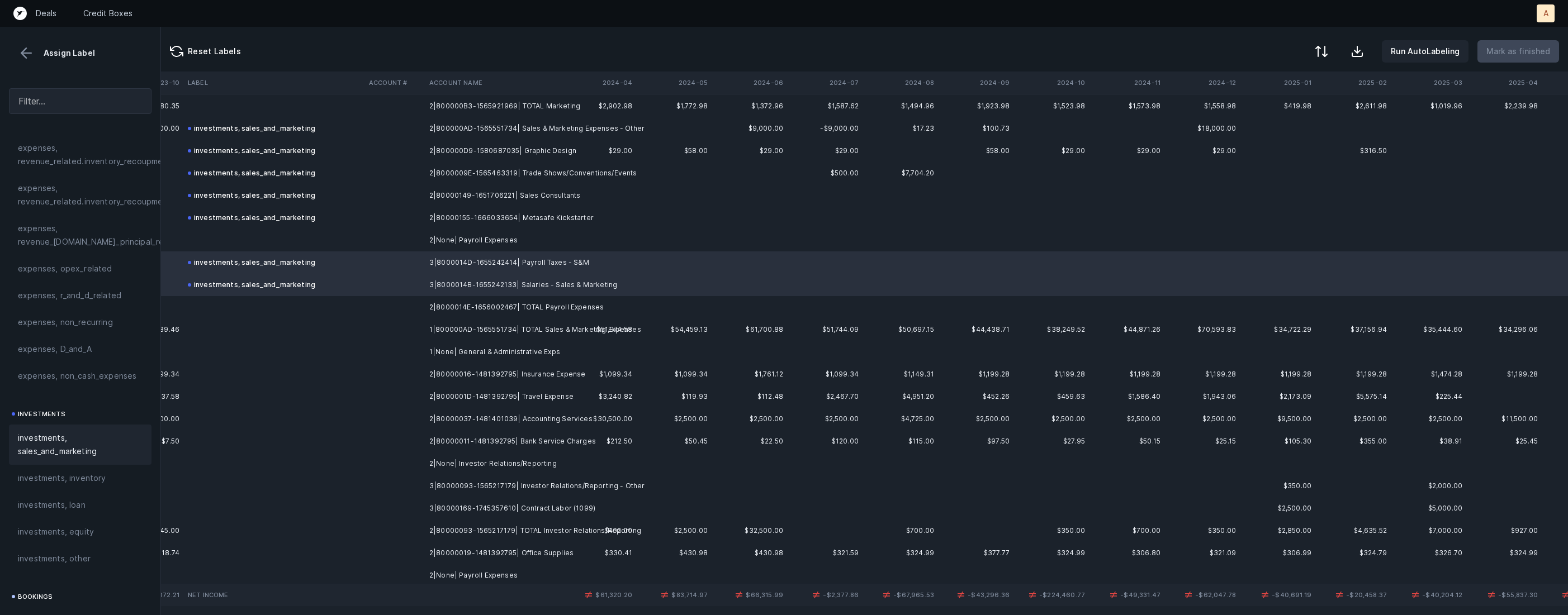
scroll to position [1455, 5513]
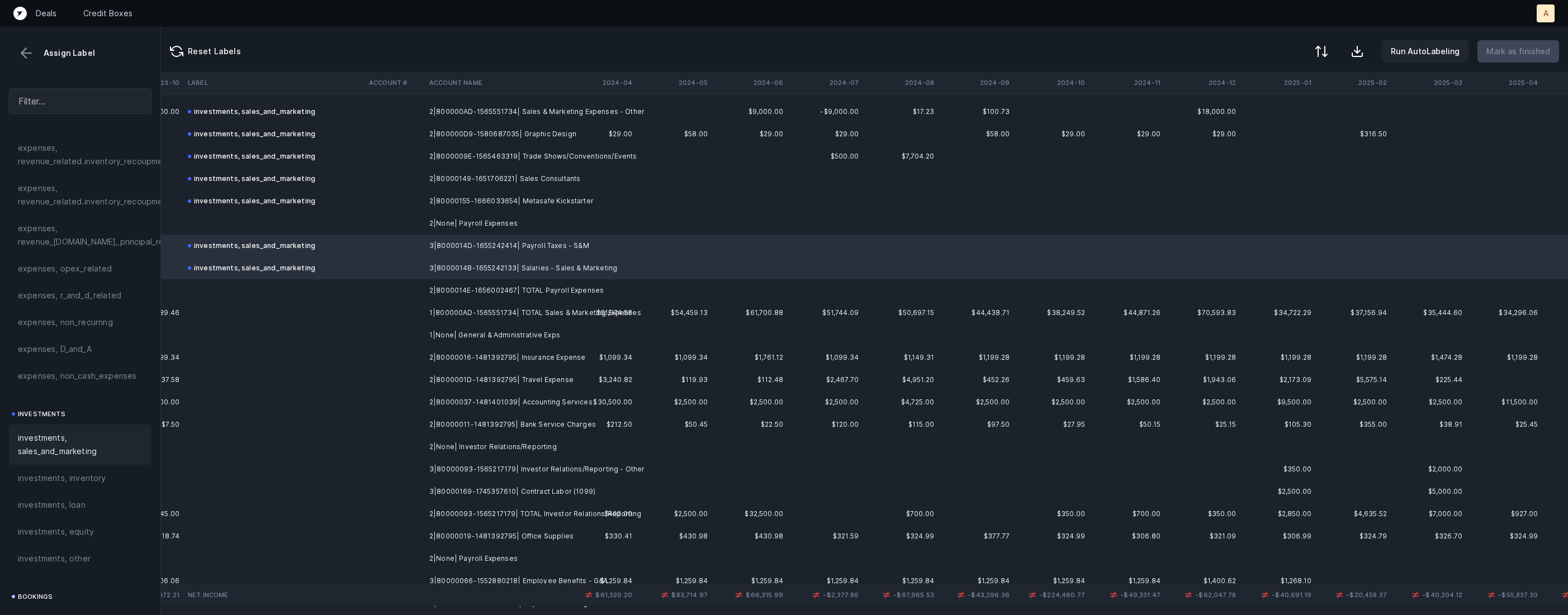
click at [550, 356] on td "2|80000016-1481392795| Insurance Expense" at bounding box center [493, 357] width 137 height 23
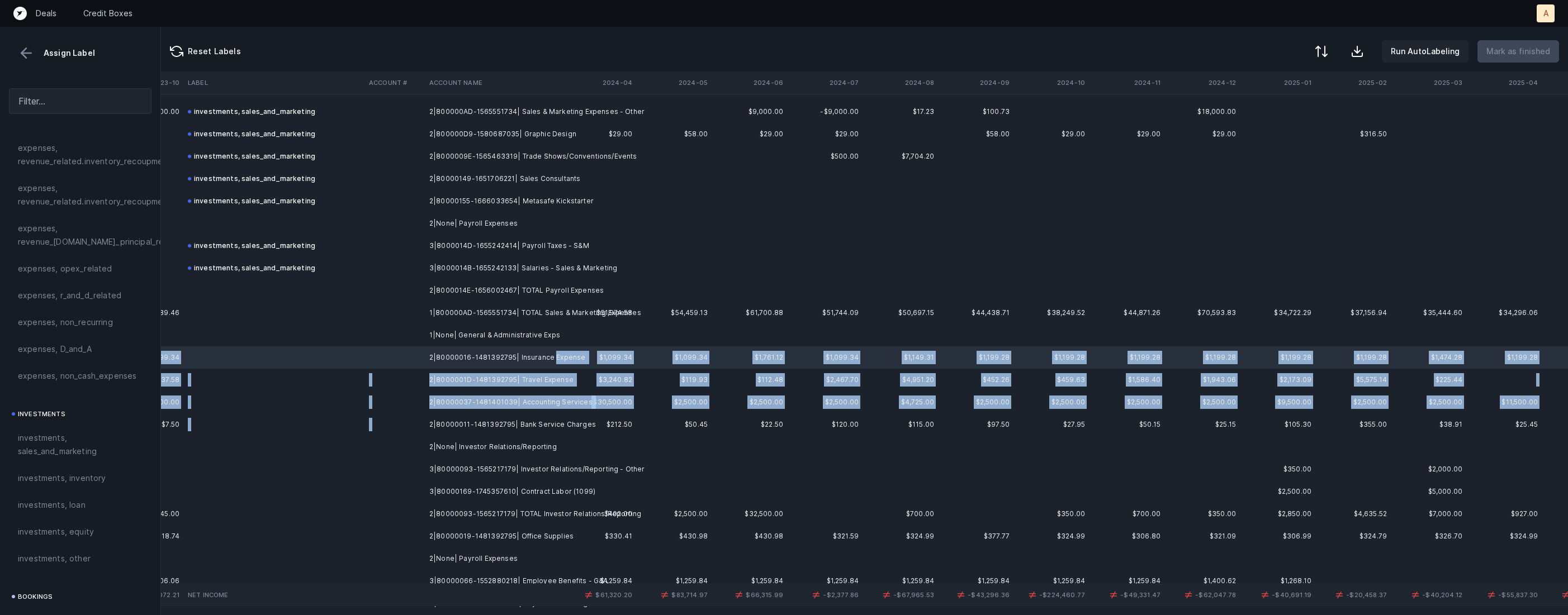
click at [535, 415] on td "2|80000011-1481392795| Bank Service Charges" at bounding box center [493, 424] width 137 height 23
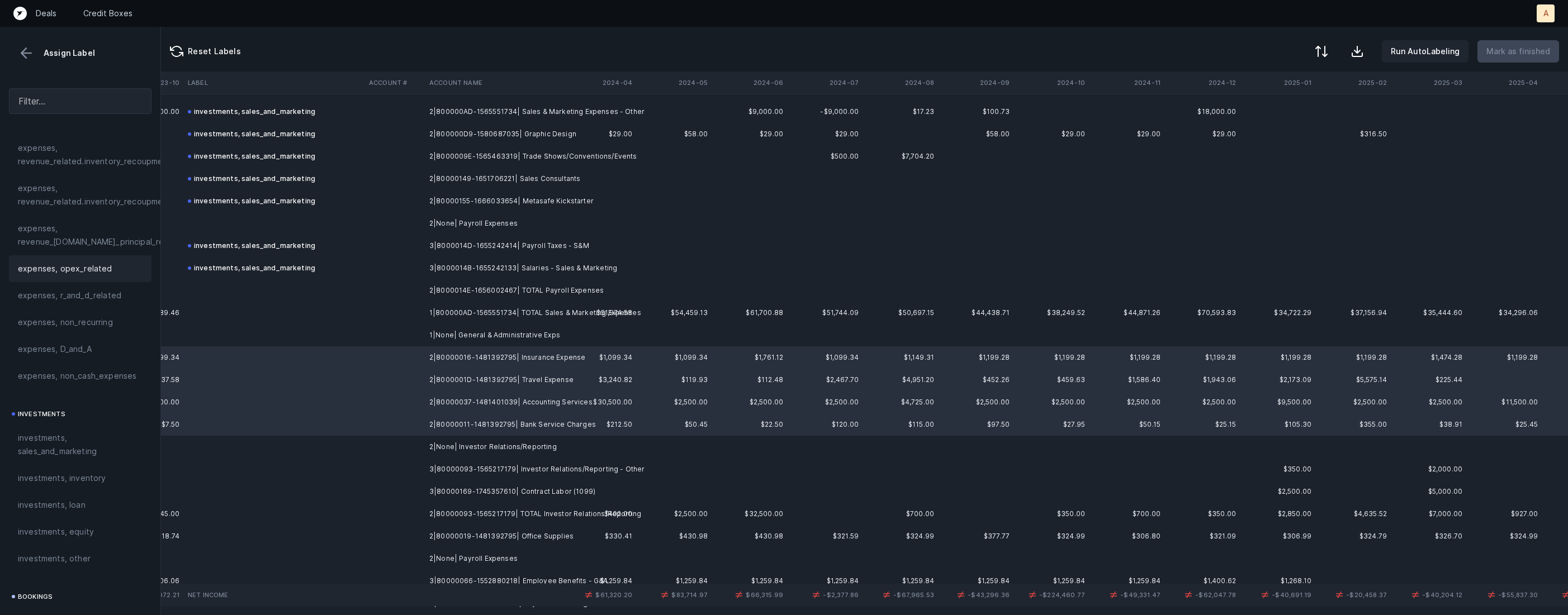
click at [92, 270] on span "expenses, opex_related" at bounding box center [65, 268] width 95 height 13
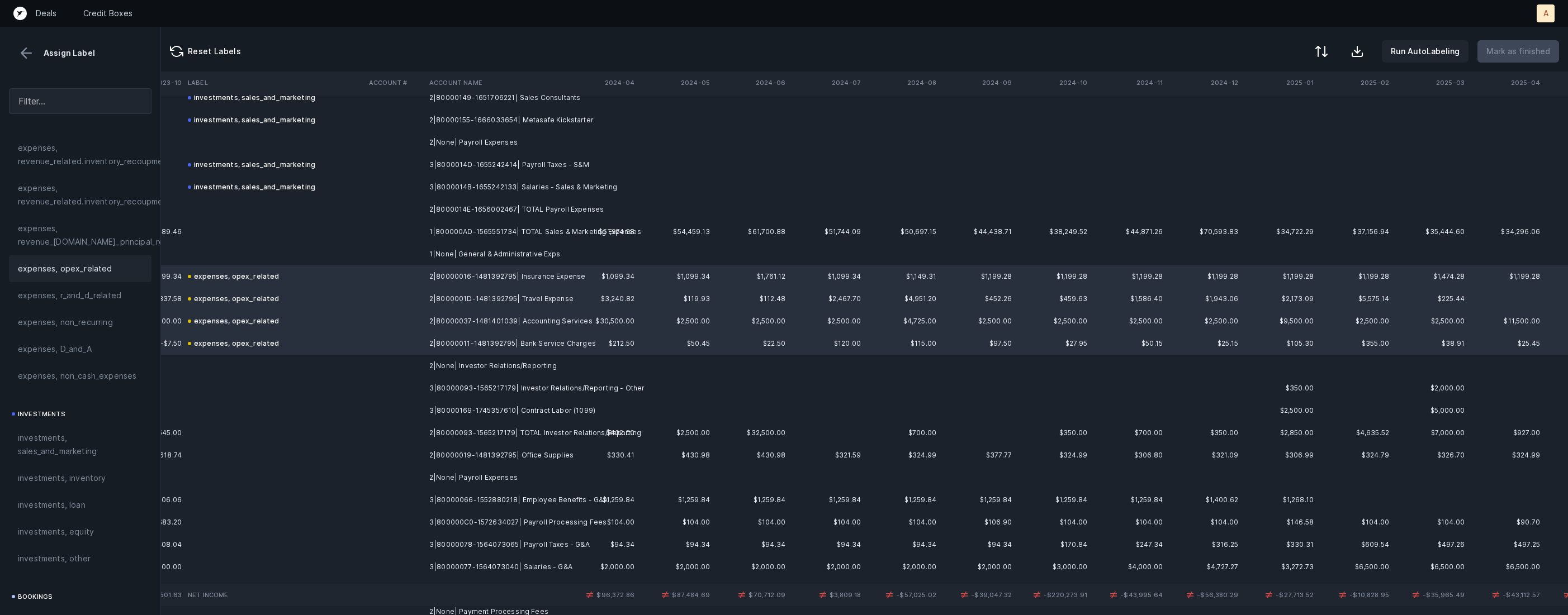
scroll to position [1573, 5511]
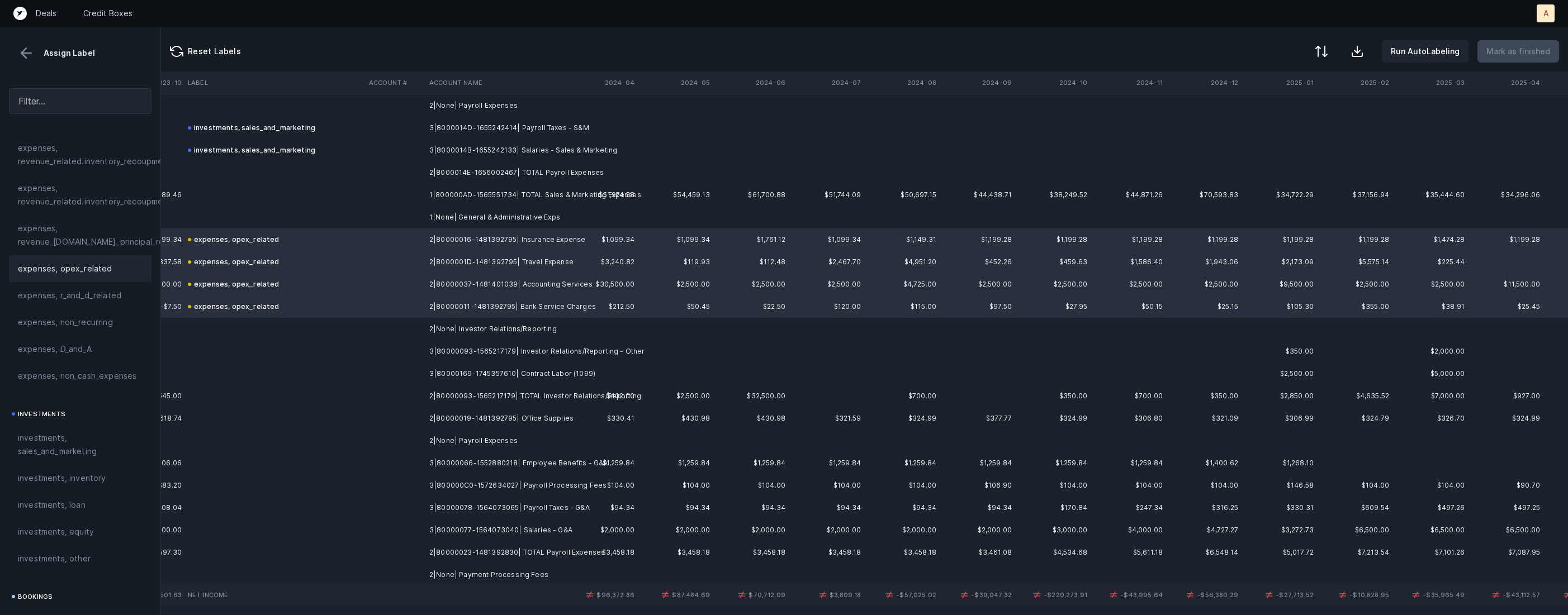
click at [521, 357] on div at bounding box center [784, 308] width 1568 height 615
click at [504, 351] on td "3|80000093-1565217179| Investor Relations/Reporting - Other" at bounding box center [493, 351] width 137 height 23
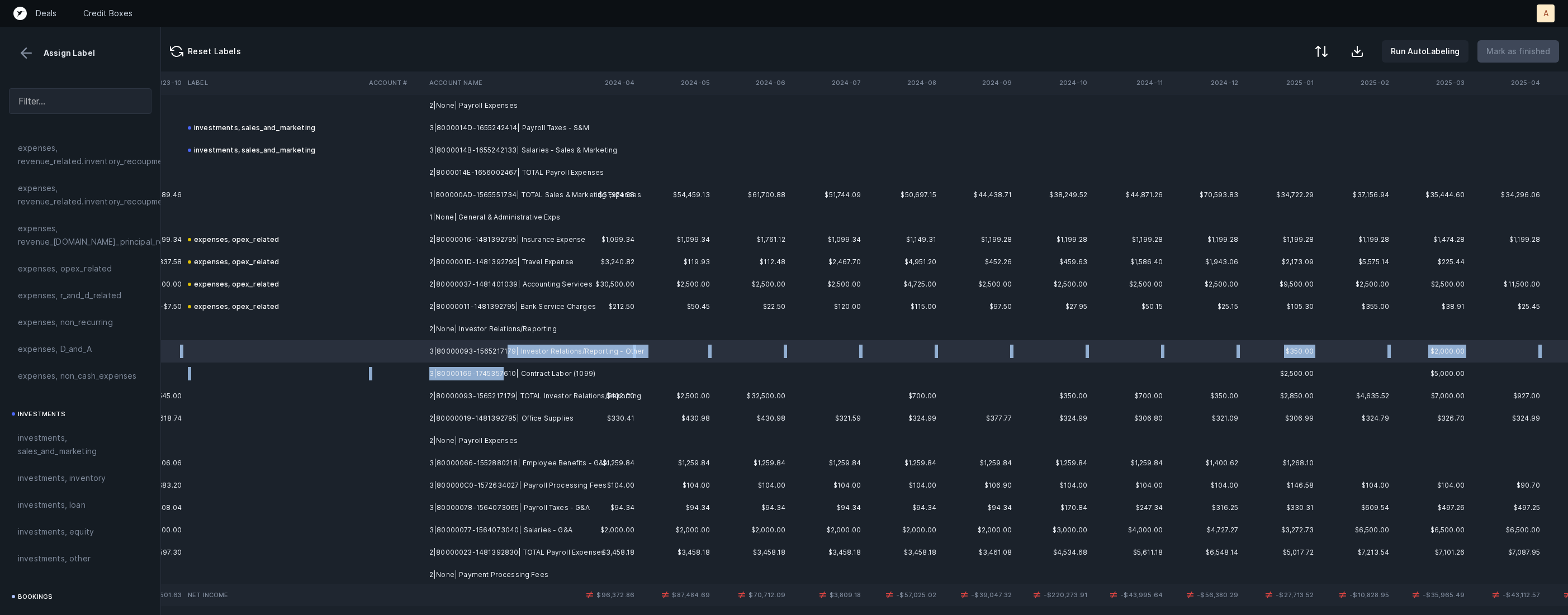
click at [500, 370] on td "3|80000169-1745357610| Contract Labor (1099)" at bounding box center [493, 374] width 137 height 23
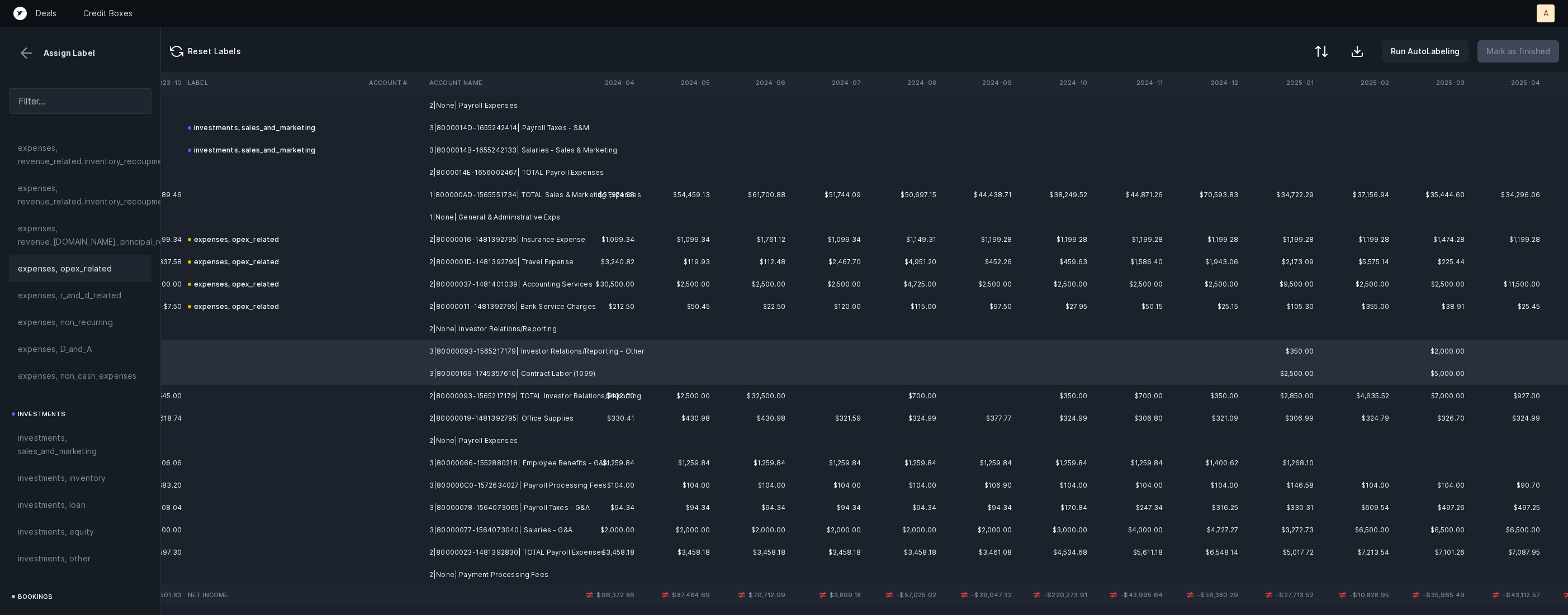
click at [103, 274] on span "expenses, opex_related" at bounding box center [65, 268] width 95 height 13
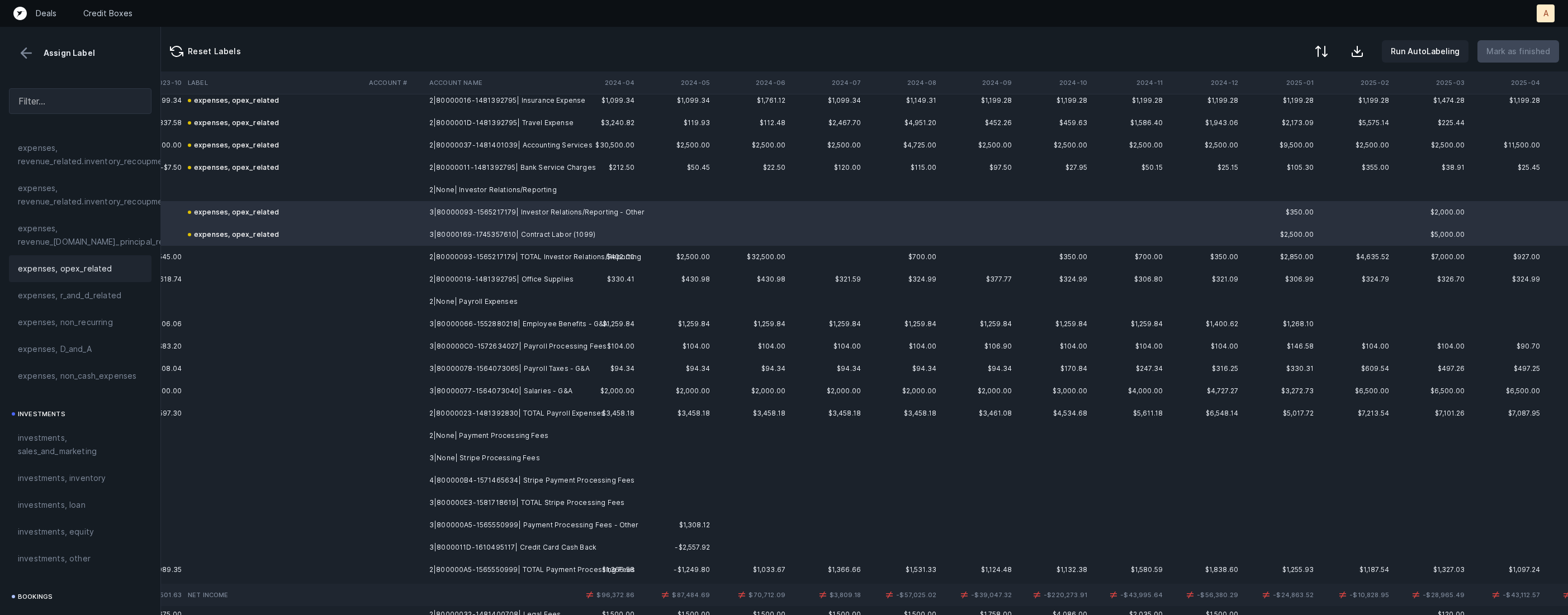
scroll to position [1716, 5511]
click at [542, 276] on td "2|80000019-1481392795| Office Supplies" at bounding box center [493, 276] width 137 height 23
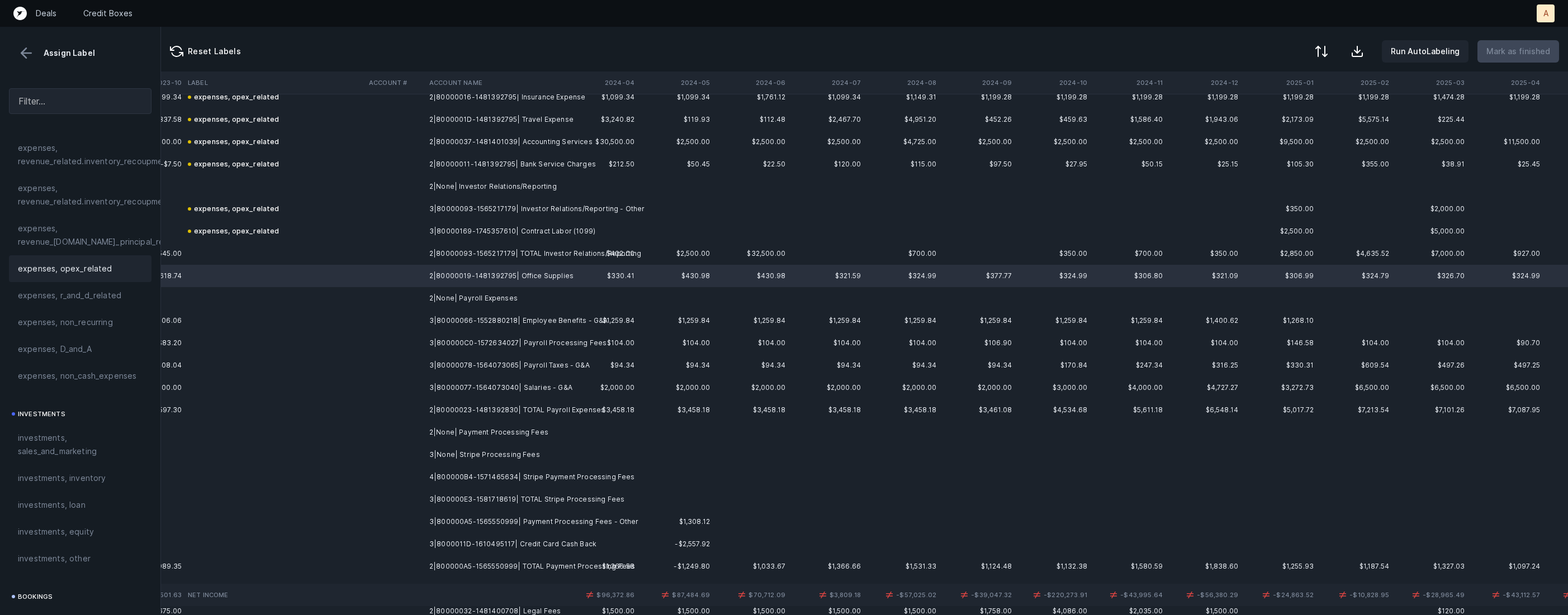
click at [115, 262] on div "expenses, opex_related" at bounding box center [80, 268] width 124 height 13
click at [561, 325] on td "3|80000066-1552880218| Employee Benefits - G&A" at bounding box center [493, 321] width 137 height 23
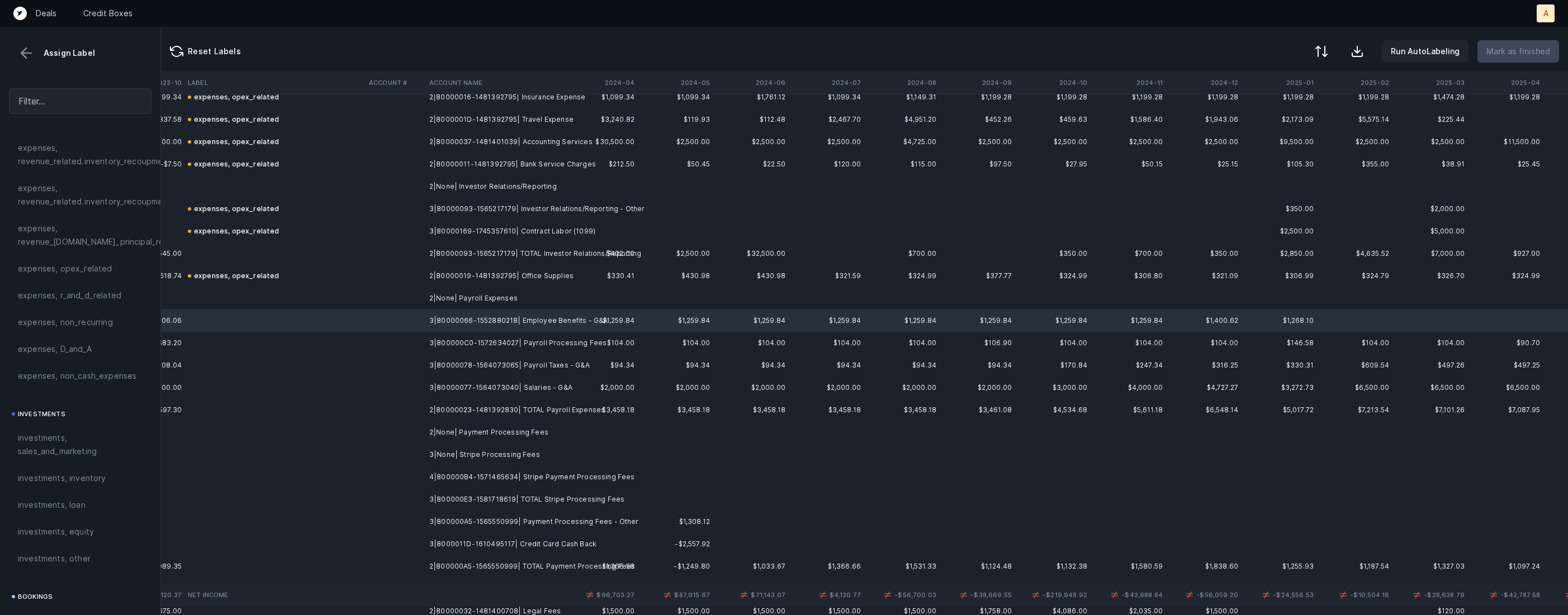
click at [533, 384] on td "3|80000077-1564073040| Salaries - G&A" at bounding box center [493, 387] width 137 height 23
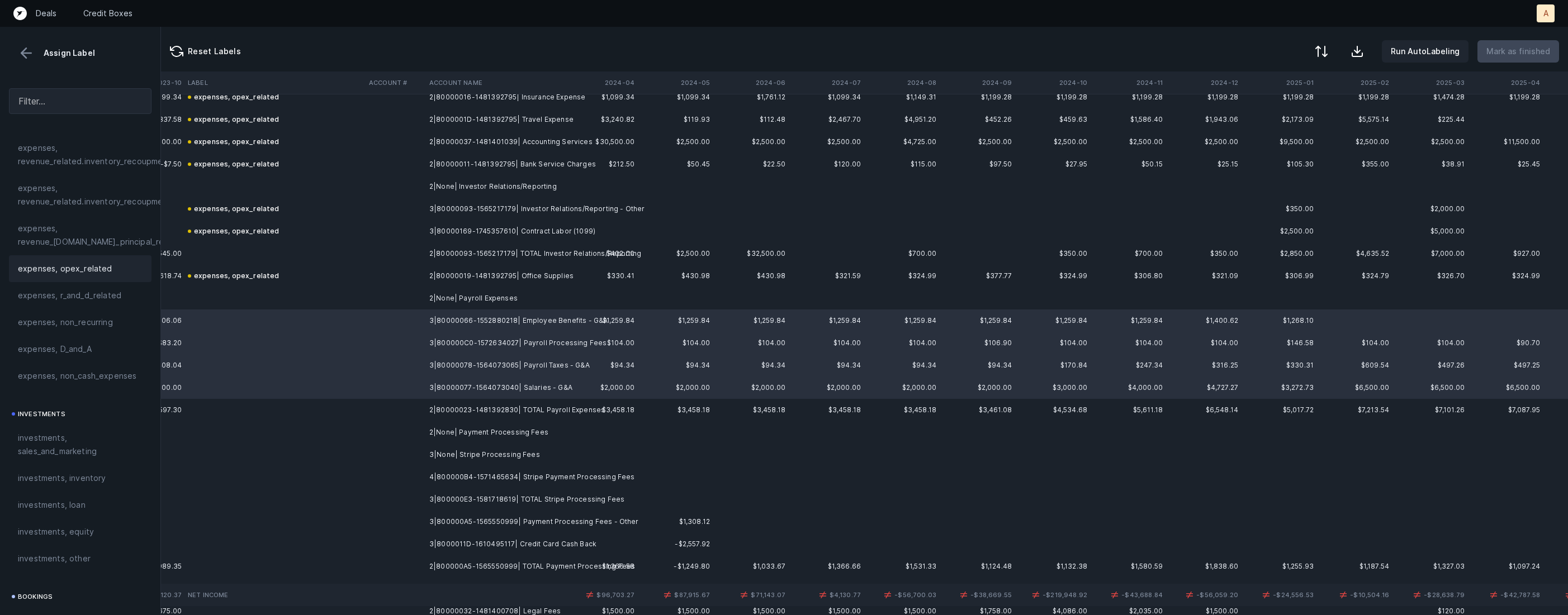
click at [89, 266] on span "expenses, opex_related" at bounding box center [65, 268] width 95 height 13
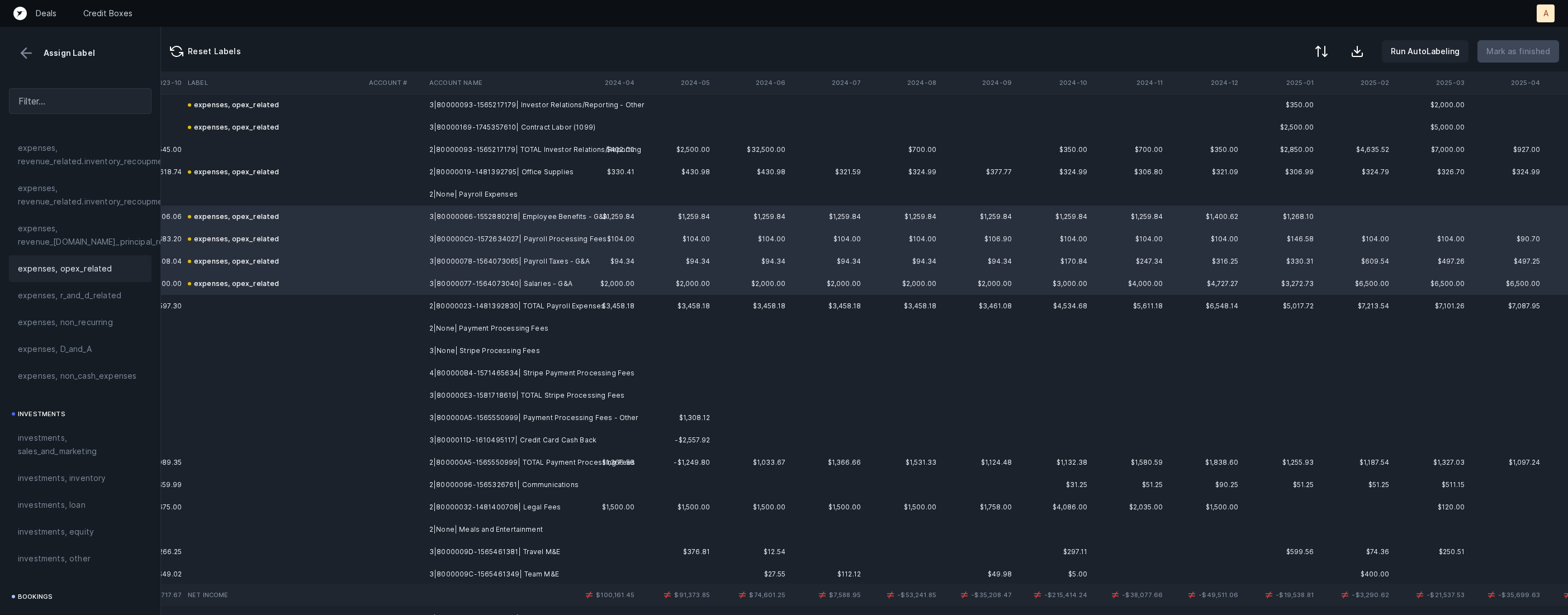
scroll to position [1836, 5511]
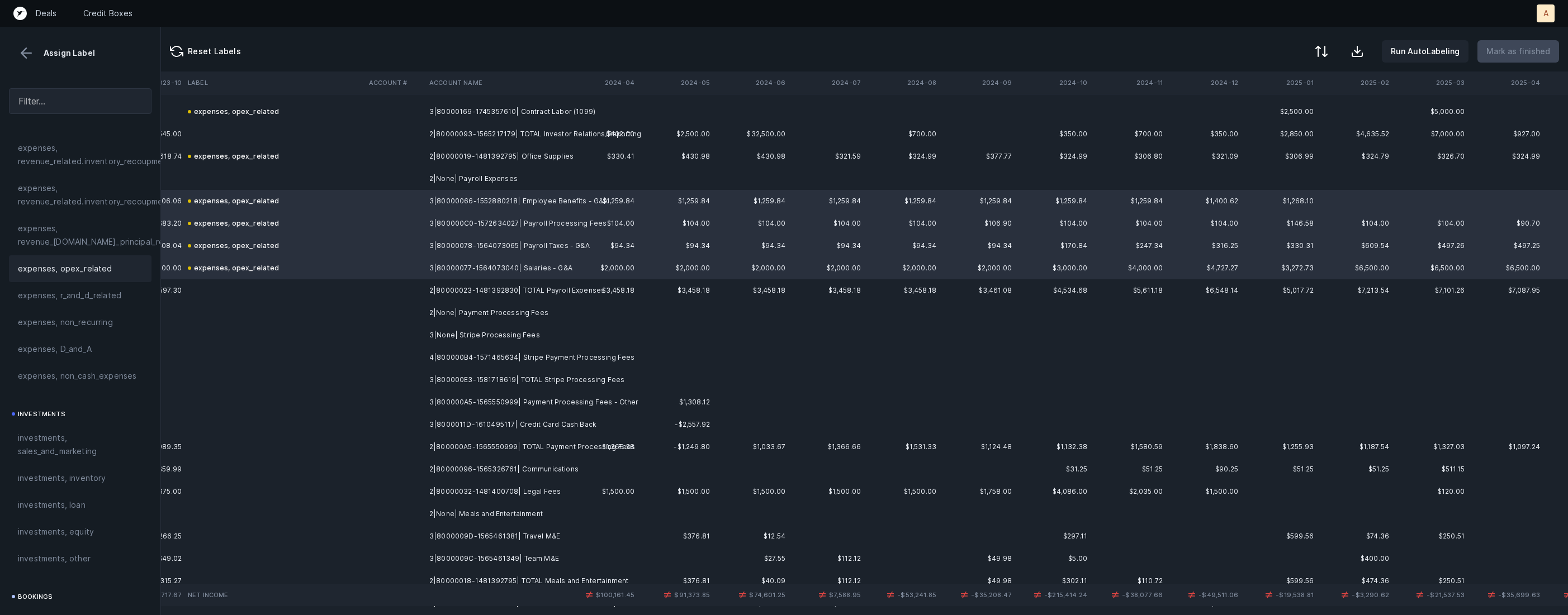
click at [545, 356] on td "4|800000B4-1571465634| Stripe Payment Processing Fees" at bounding box center [493, 357] width 137 height 23
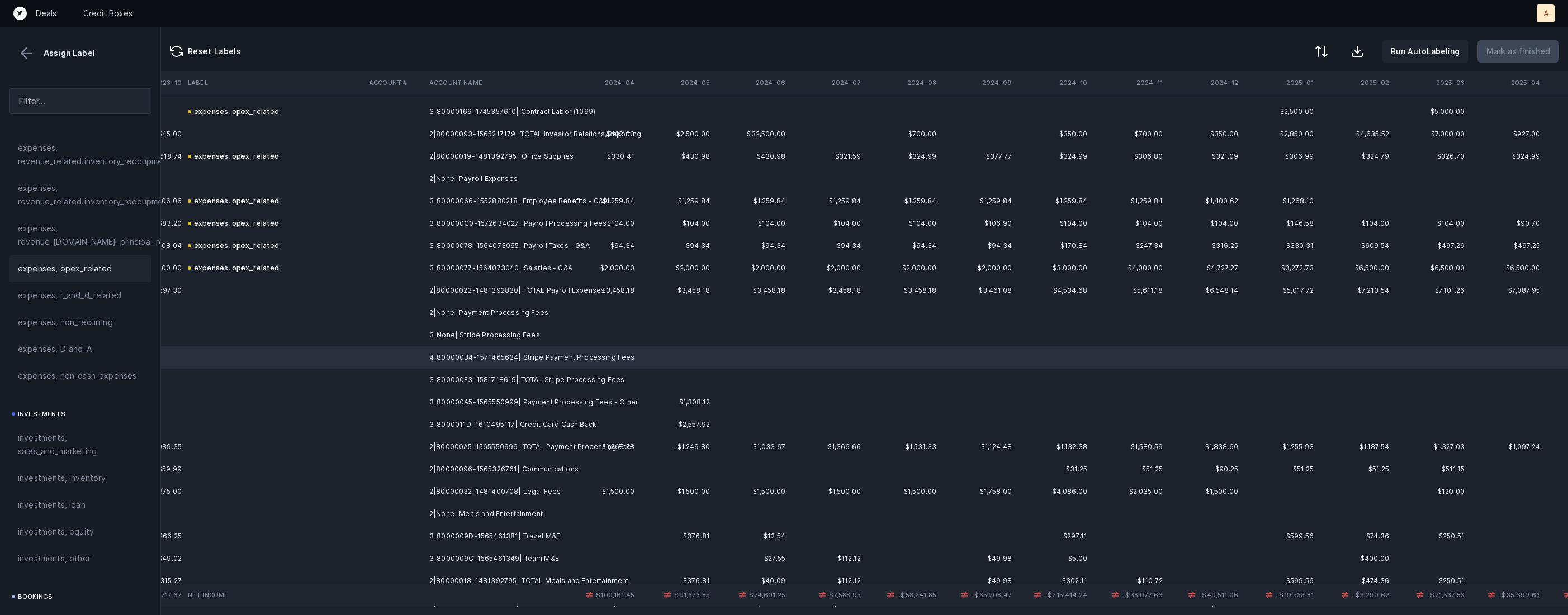
click at [68, 266] on span "expenses, opex_related" at bounding box center [65, 268] width 95 height 13
click at [561, 407] on td "3|800000A5-1565550999| Payment Processing Fees - Other" at bounding box center [493, 402] width 137 height 23
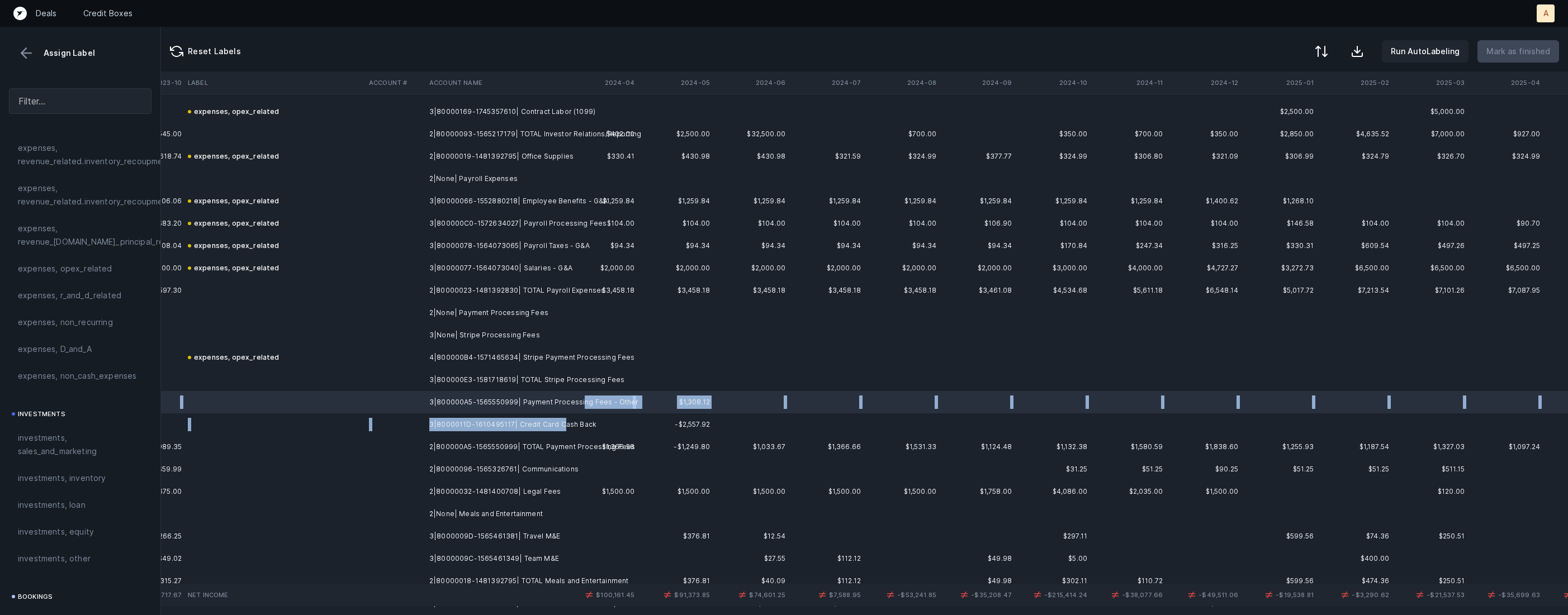
click at [558, 425] on td "3|8000011D-1610495117| Credit Card Cash Back" at bounding box center [493, 424] width 137 height 23
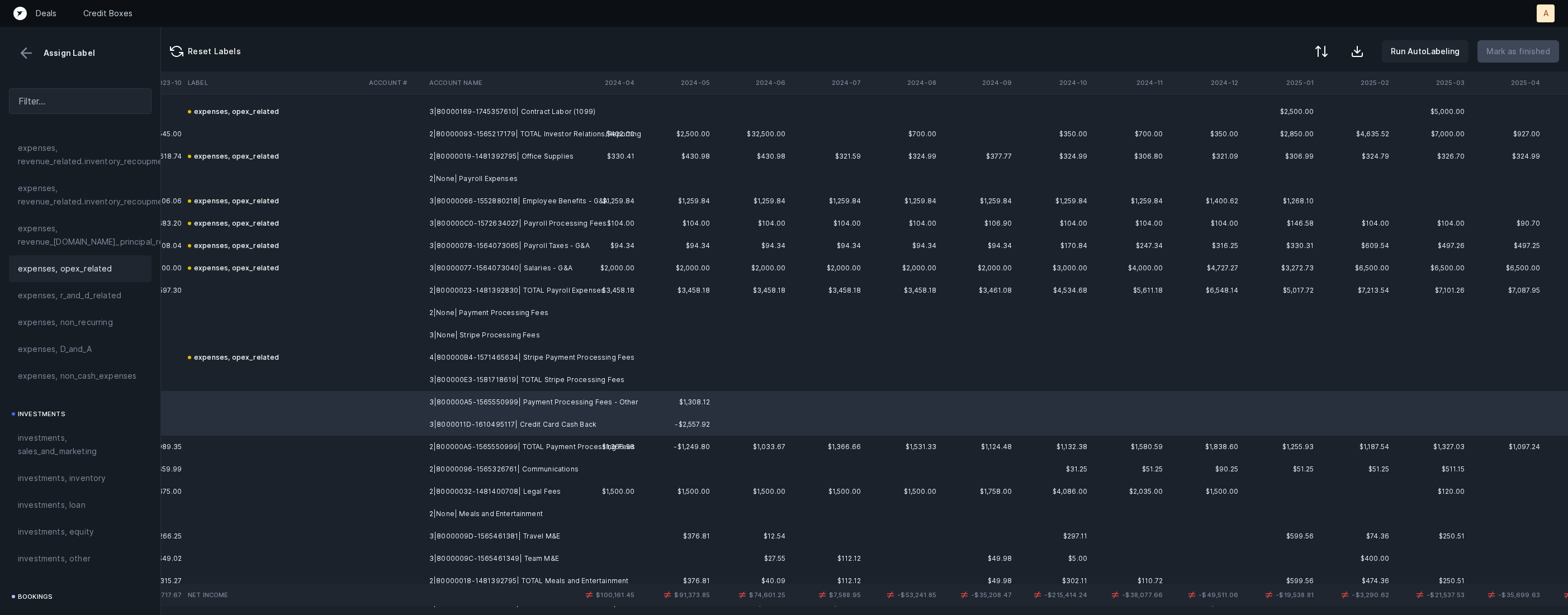
click at [112, 262] on div "expenses, opex_related" at bounding box center [80, 268] width 124 height 13
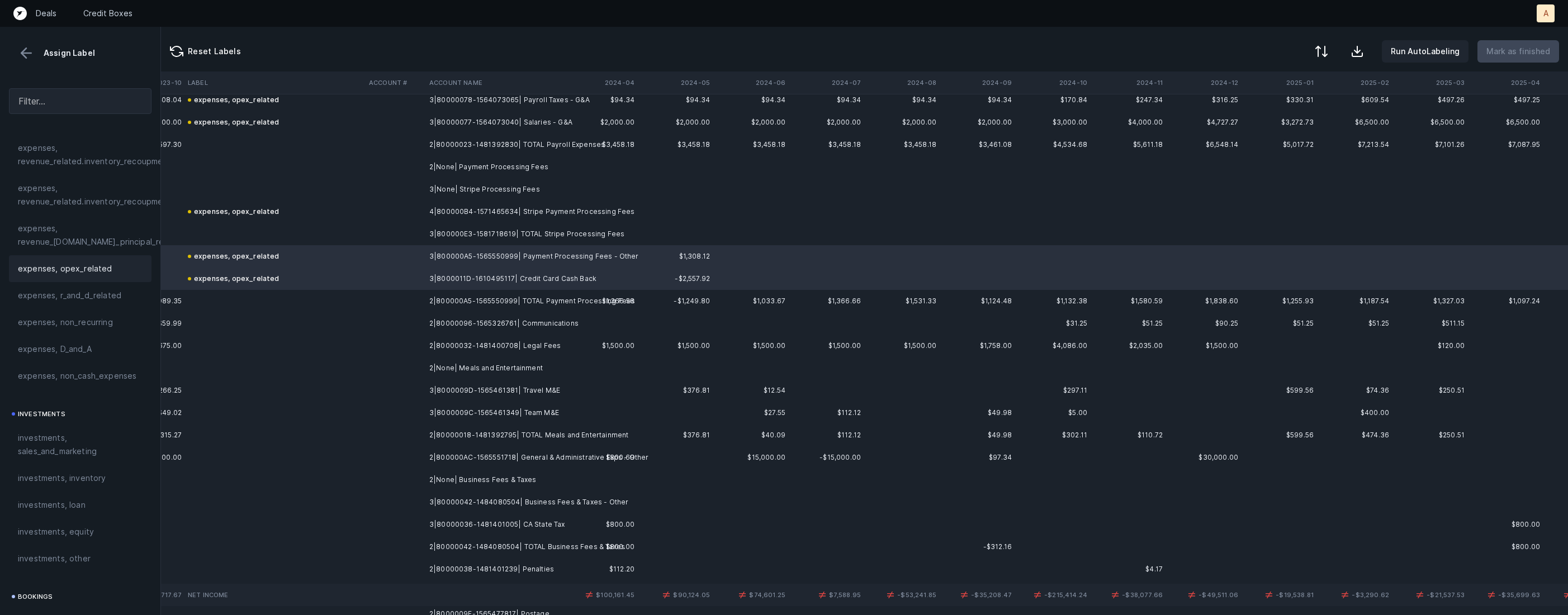
scroll to position [1993, 5511]
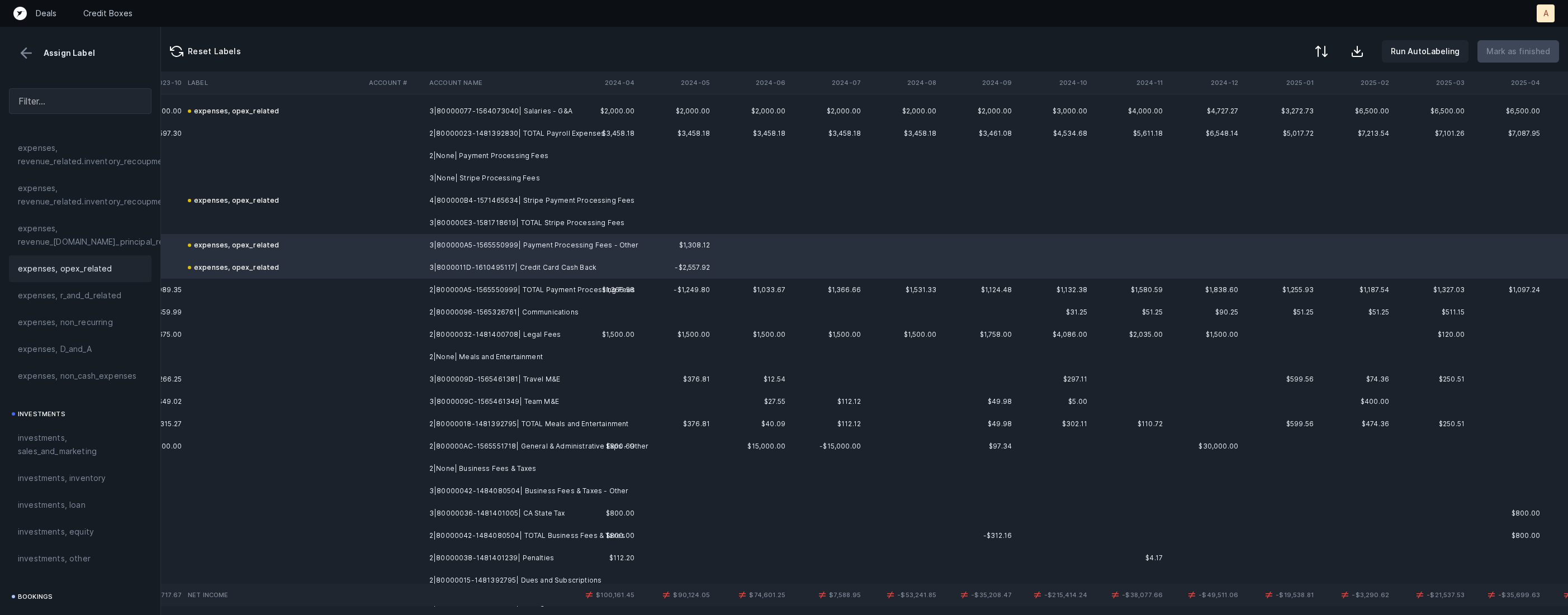
click at [465, 306] on td "2|80000096-1565326761| Communications" at bounding box center [493, 312] width 137 height 23
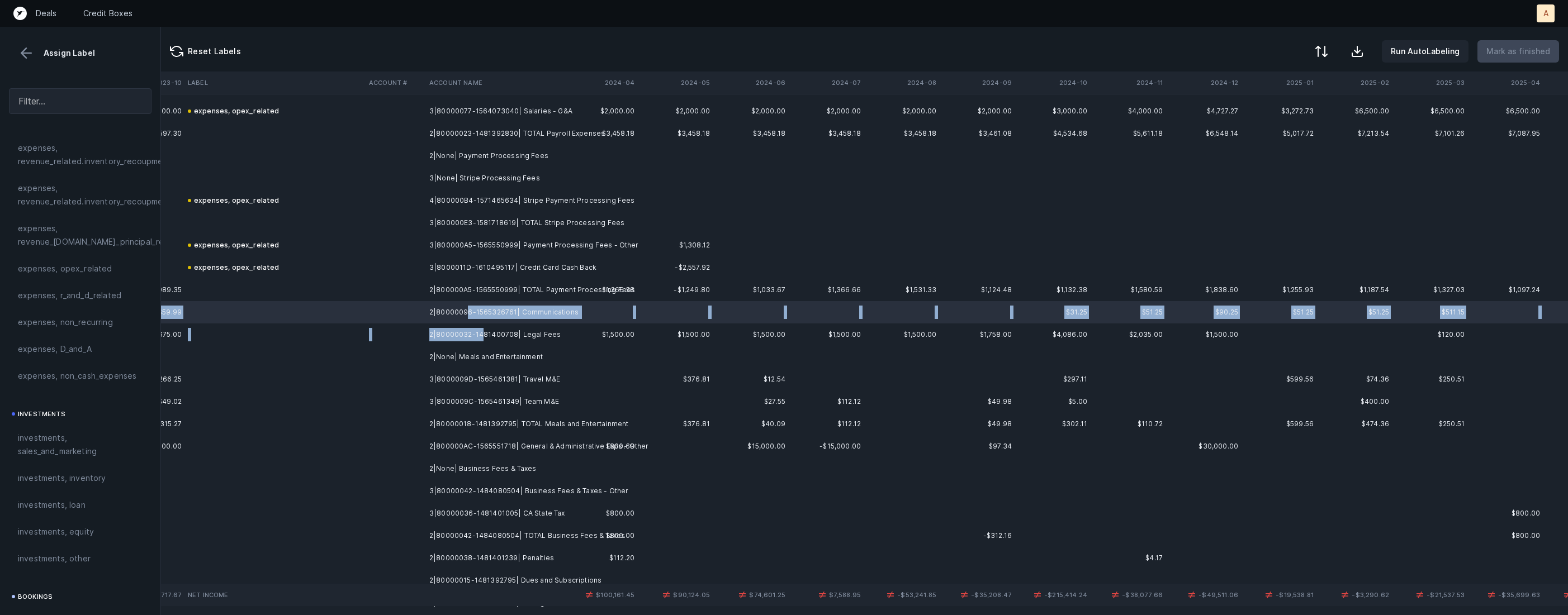
click at [480, 334] on td "2|80000032-1481400708| Legal Fees" at bounding box center [493, 335] width 137 height 23
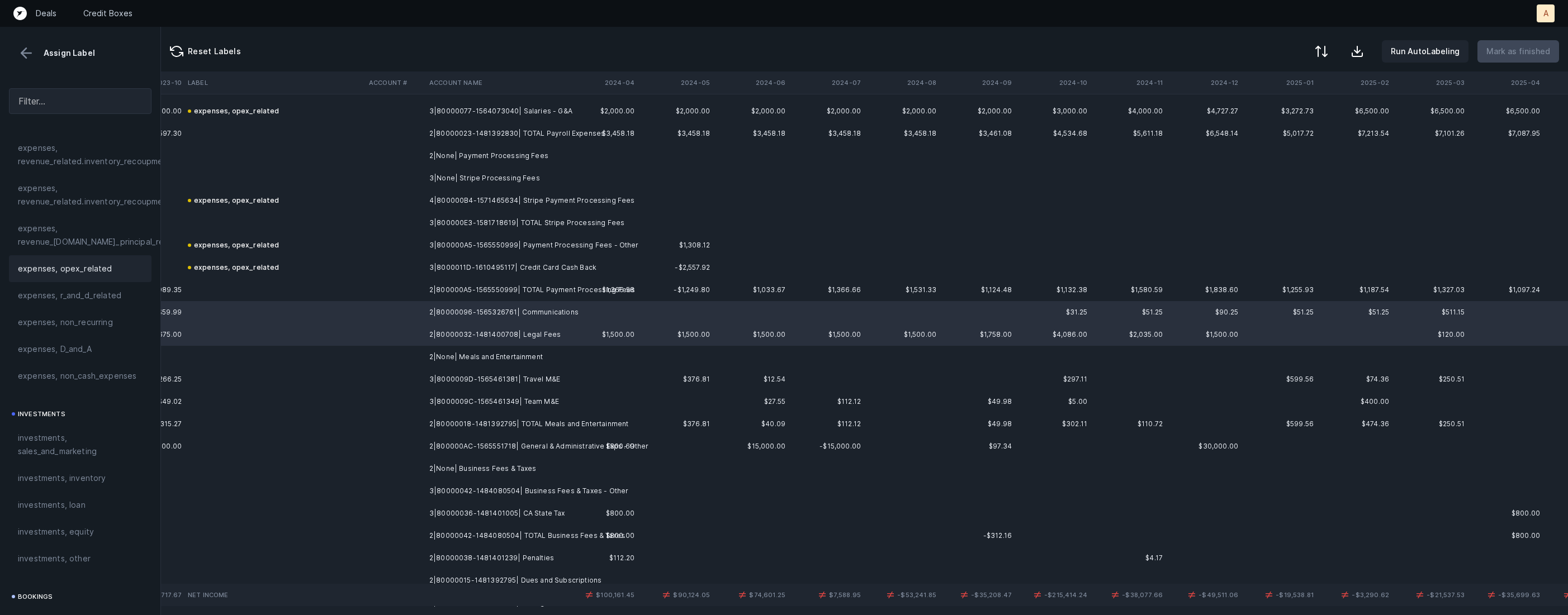
click at [64, 274] on span "expenses, opex_related" at bounding box center [65, 268] width 95 height 13
click at [488, 391] on td "3|8000009C-1565461349| Team M&E" at bounding box center [493, 401] width 137 height 23
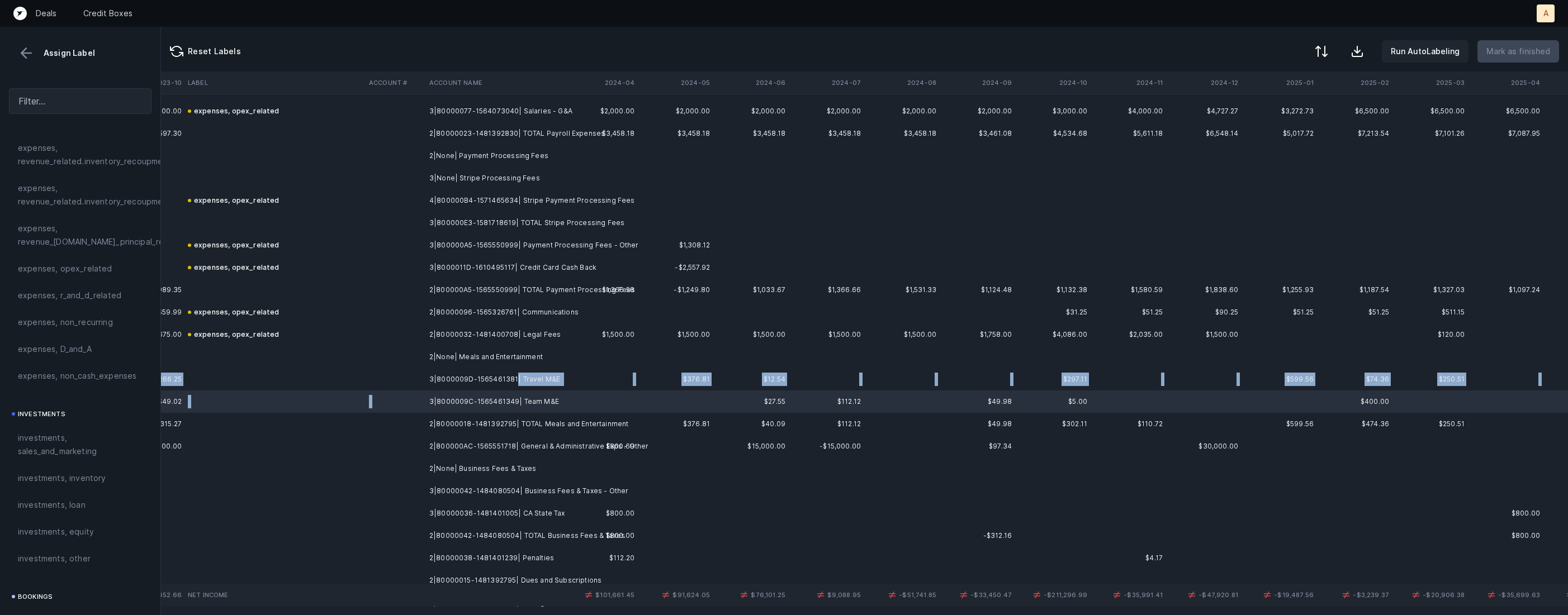
click at [514, 384] on td "3|8000009D-1565461381| Travel M&E" at bounding box center [493, 379] width 137 height 23
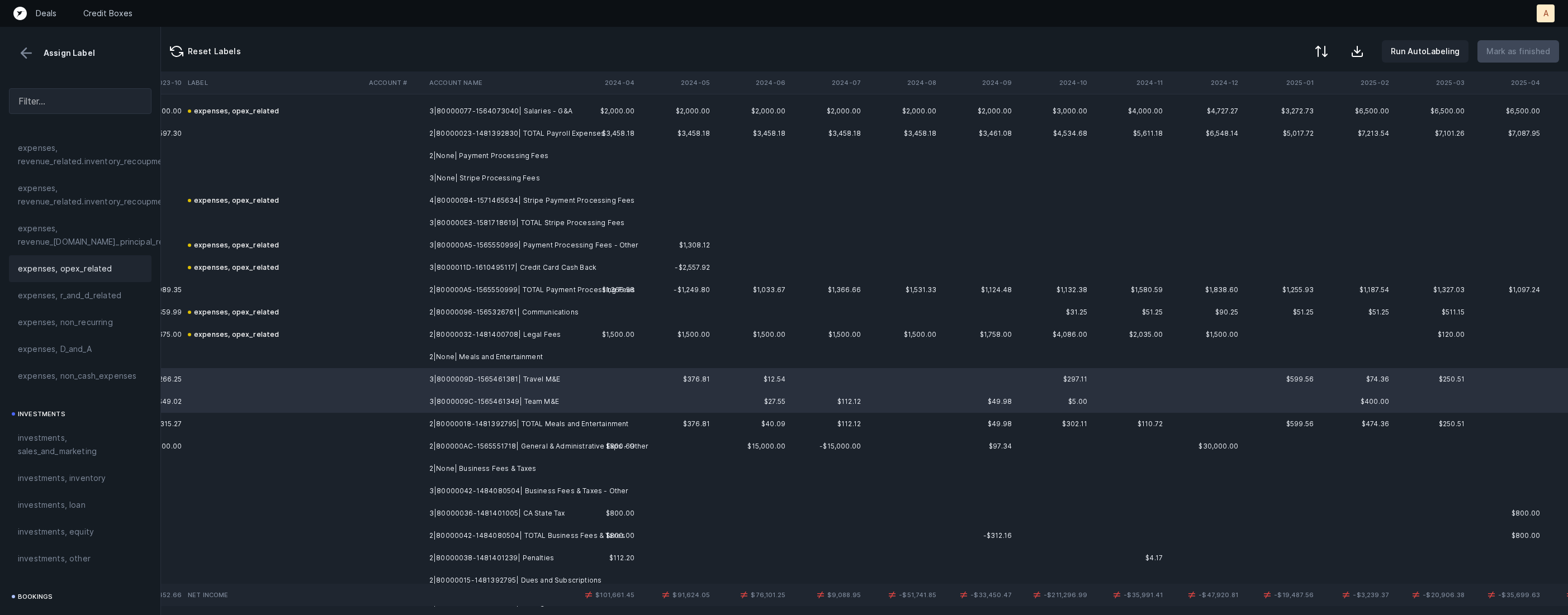
click at [85, 274] on span "expenses, opex_related" at bounding box center [65, 268] width 95 height 13
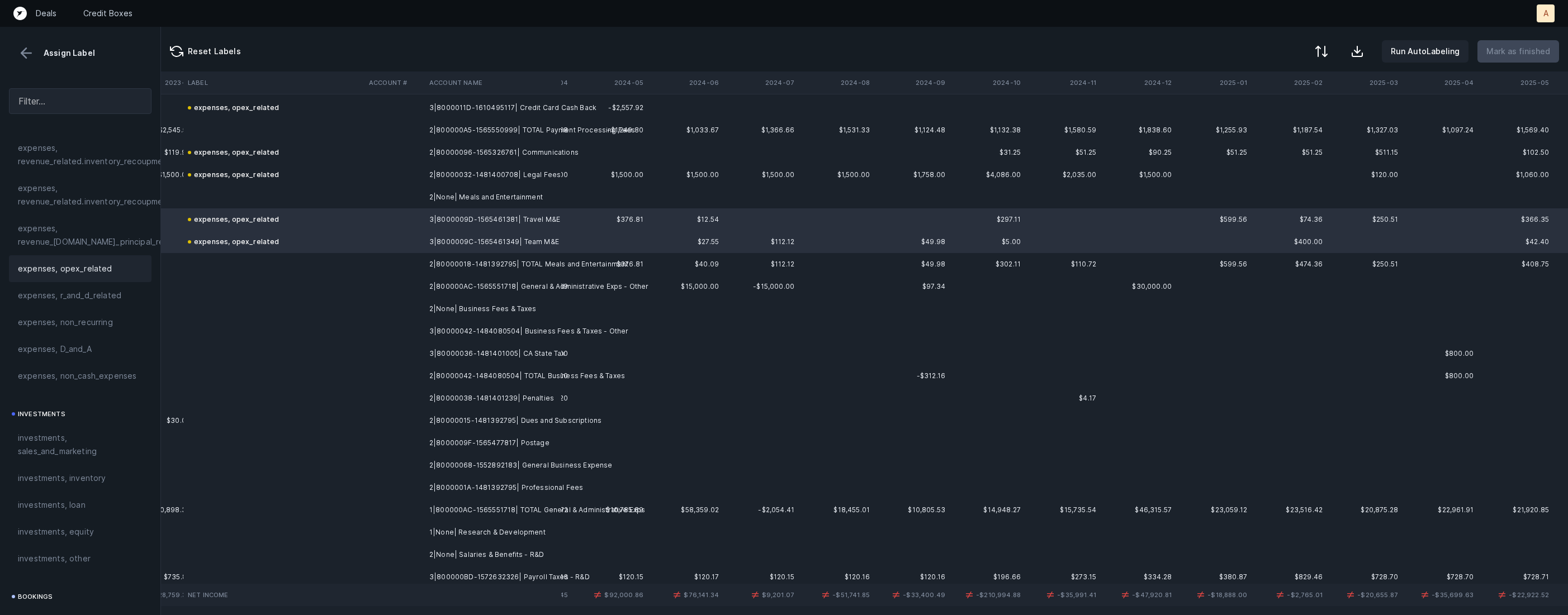
scroll to position [2152, 5595]
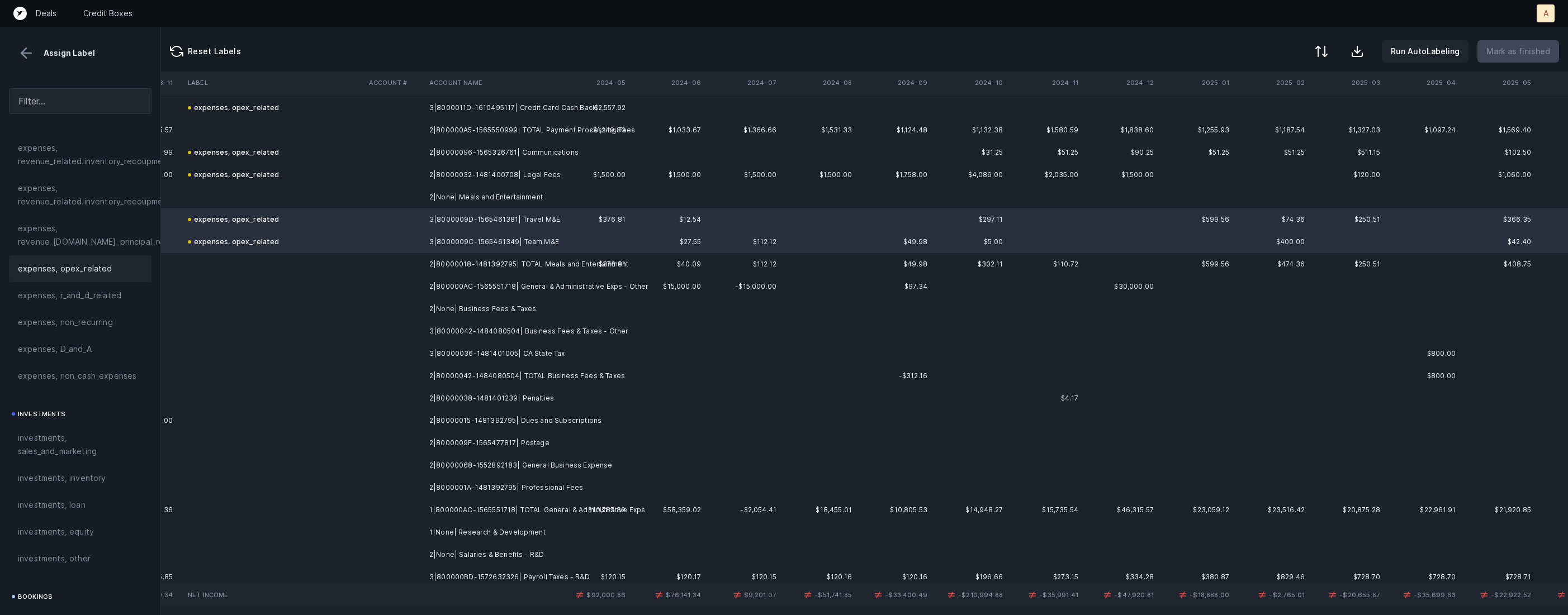
click at [561, 287] on td "2|800000AC-1565551718| General & Administrative Exps - Other" at bounding box center [493, 287] width 137 height 23
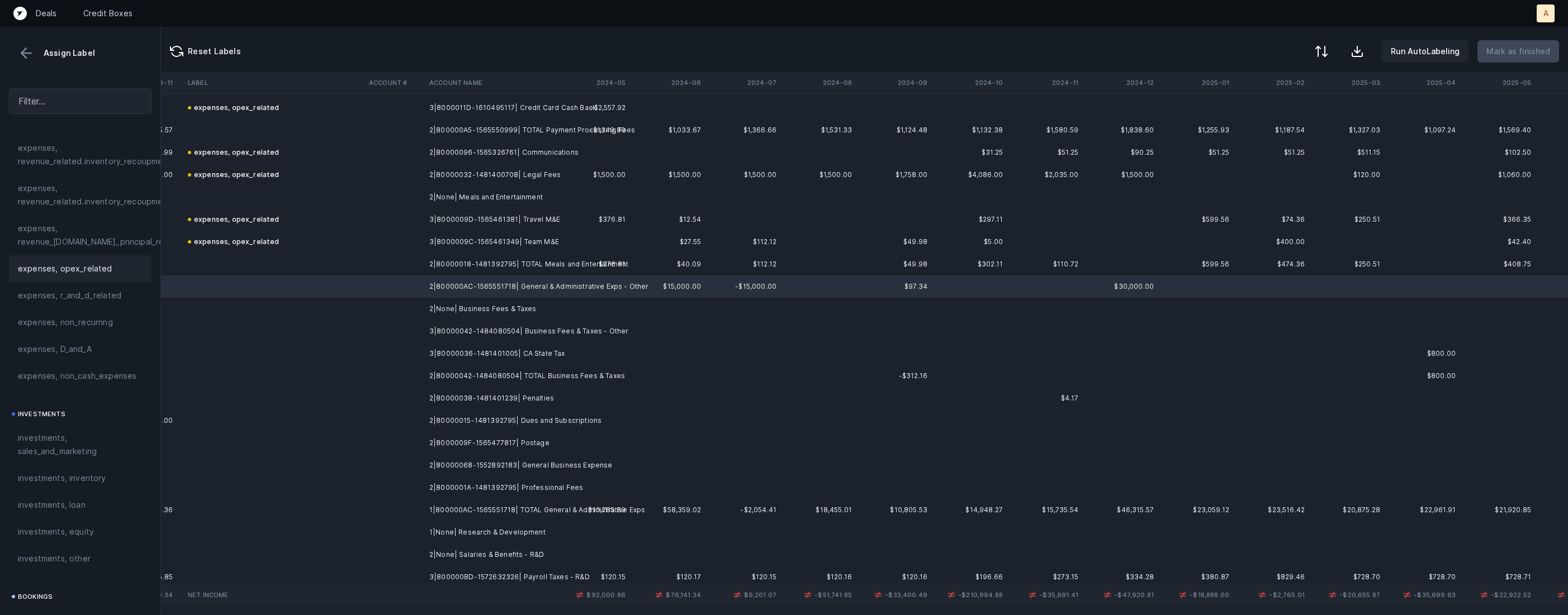
click at [78, 269] on span "expenses, opex_related" at bounding box center [65, 268] width 95 height 13
click at [561, 333] on td "3|80000042-1484080504| Business Fees & Taxes - Other" at bounding box center [493, 331] width 137 height 23
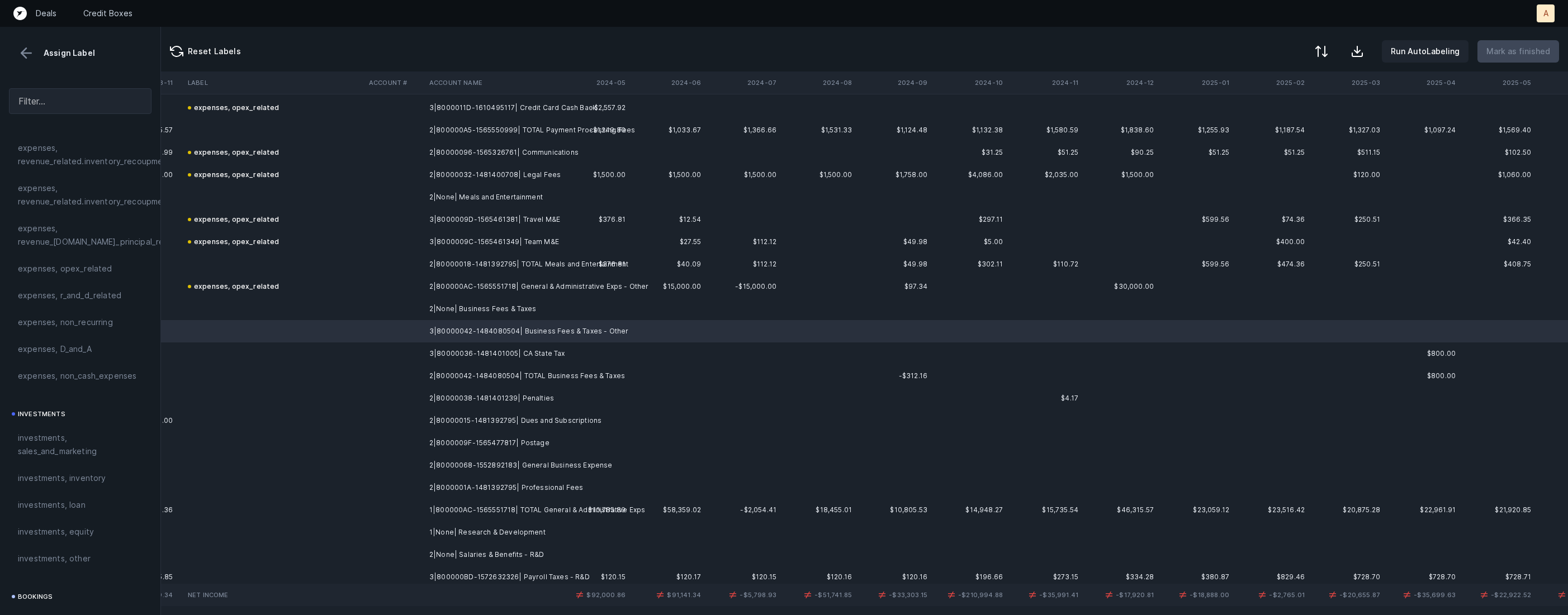
click at [549, 348] on td "3|80000036-1481401005| CA State Tax" at bounding box center [493, 353] width 137 height 23
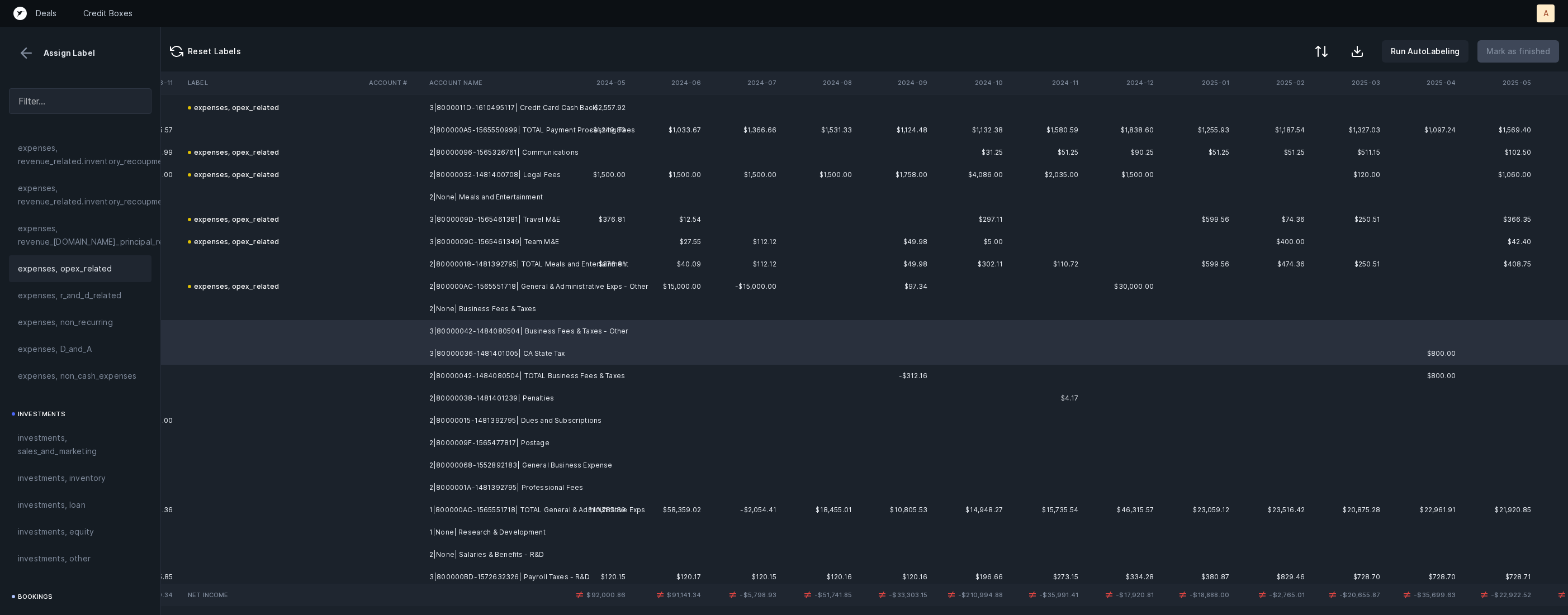
click at [90, 267] on span "expenses, opex_related" at bounding box center [65, 268] width 95 height 13
click at [567, 403] on td at bounding box center [592, 398] width 75 height 23
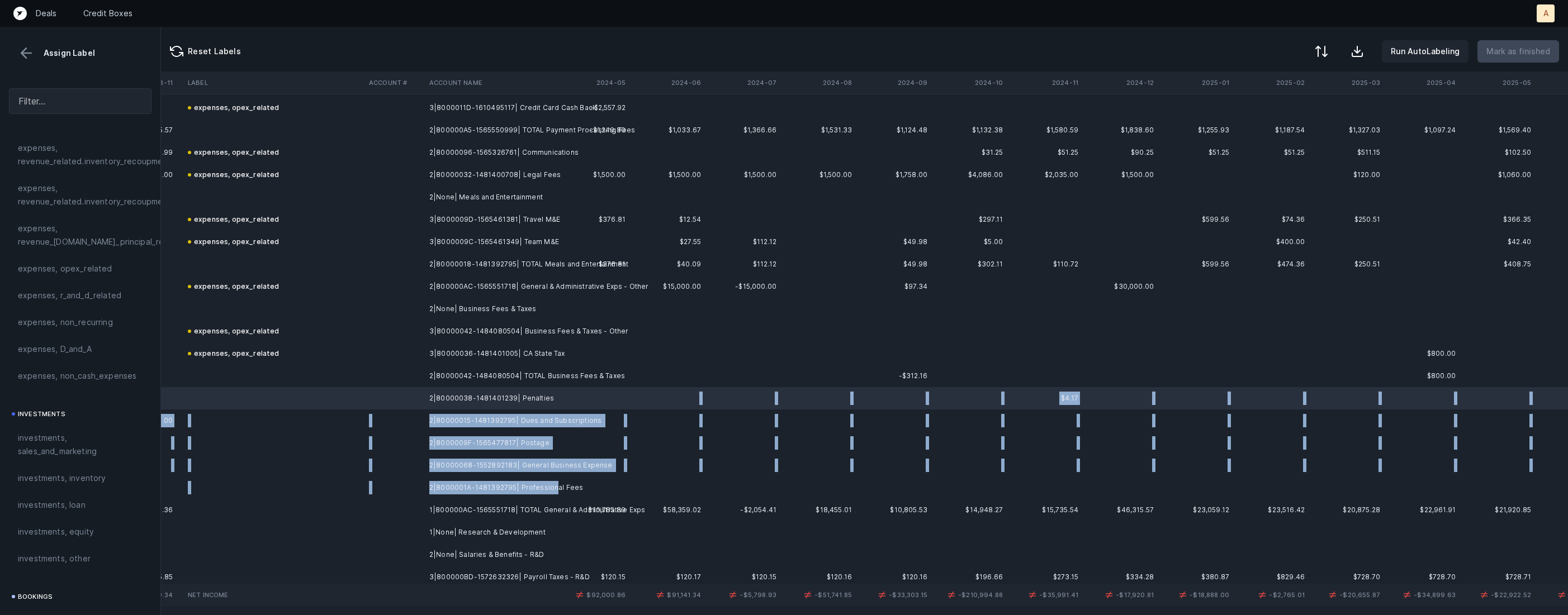
click at [552, 491] on td "2|8000001A-1481392795| Professional Fees" at bounding box center [493, 488] width 137 height 23
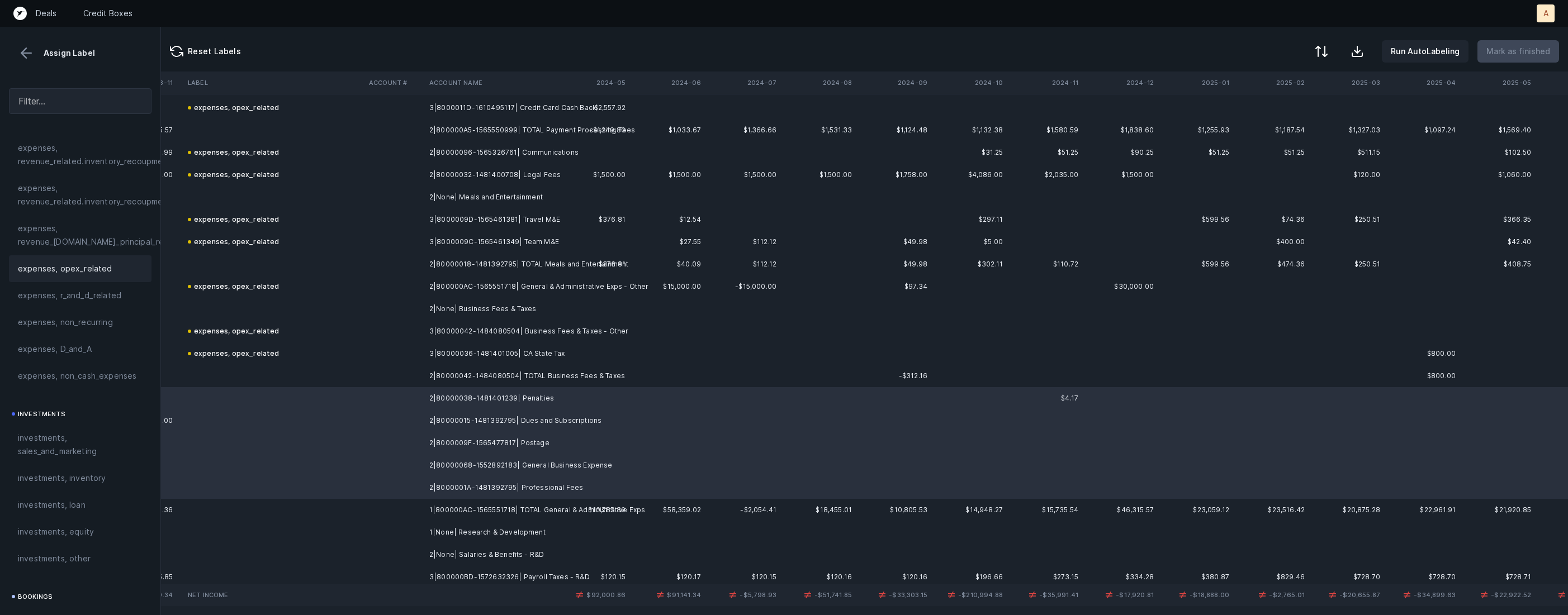
click at [122, 268] on div "expenses, opex_related" at bounding box center [80, 268] width 124 height 13
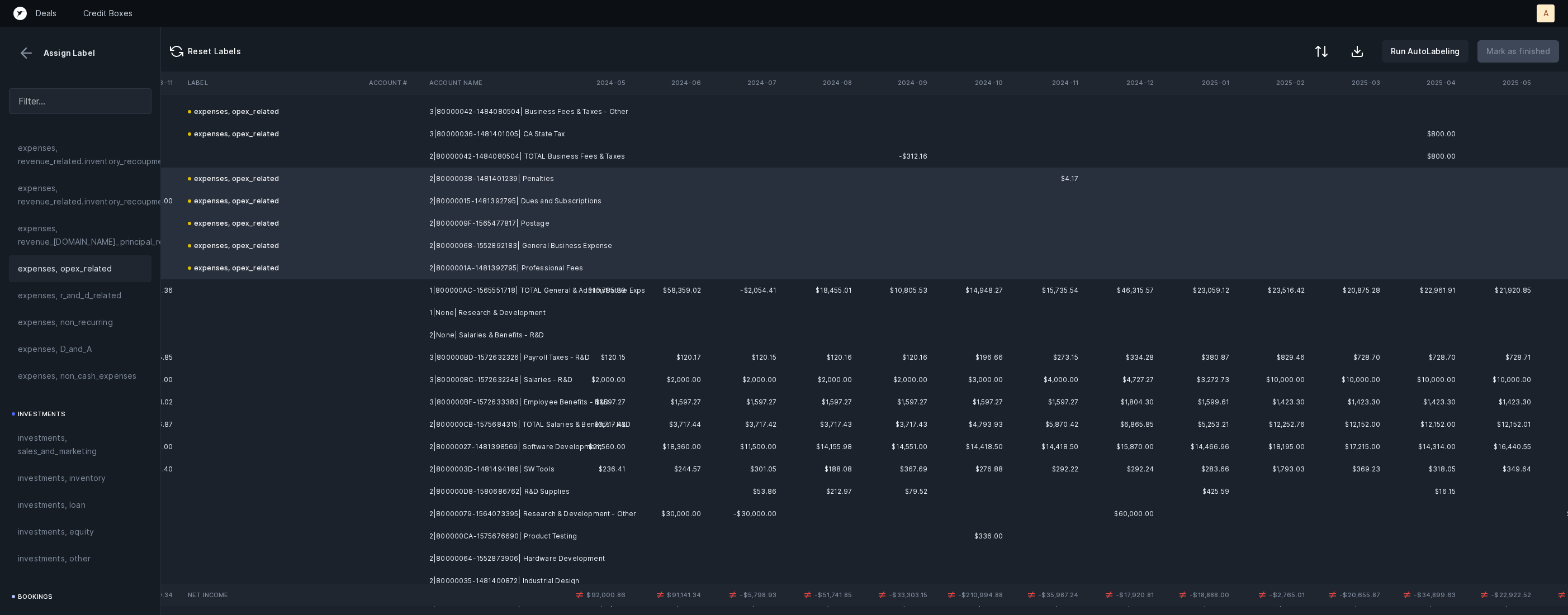
scroll to position [2375, 5595]
click at [561, 353] on td "3|800000BD-1572632326| Payroll Taxes - R&D" at bounding box center [493, 354] width 137 height 23
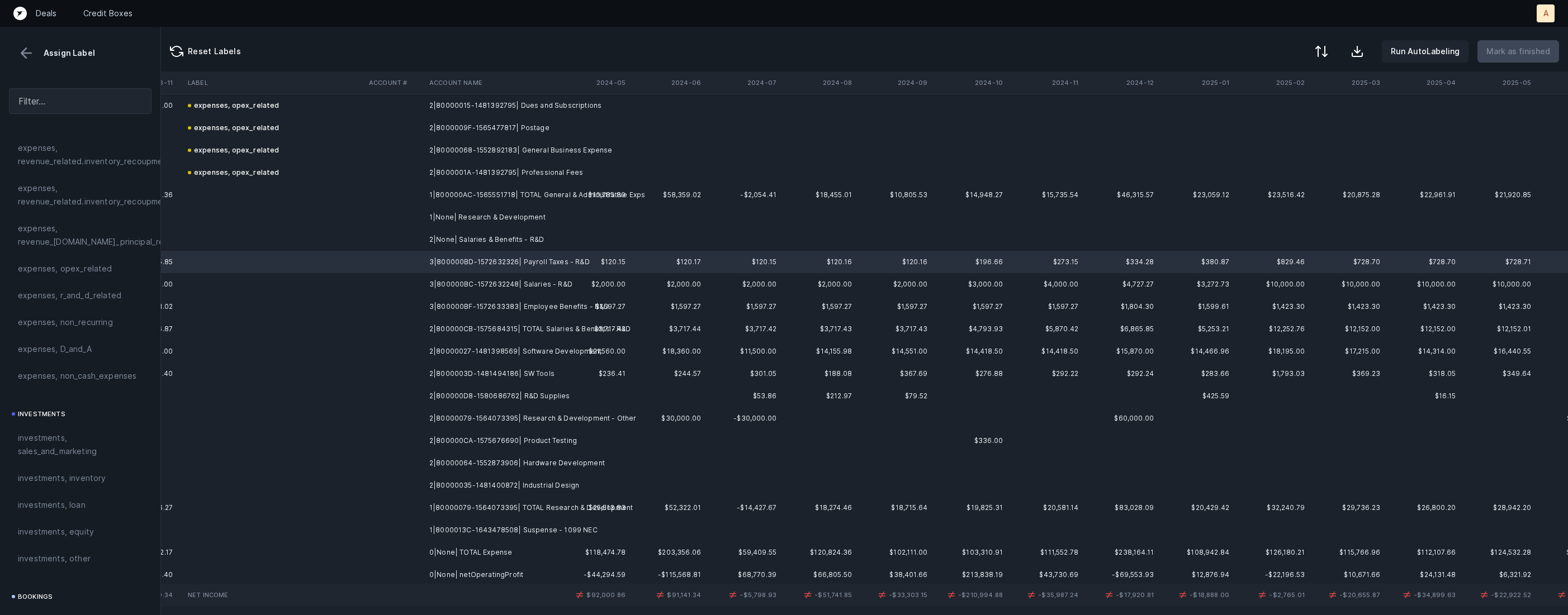
scroll to position [2478, 5595]
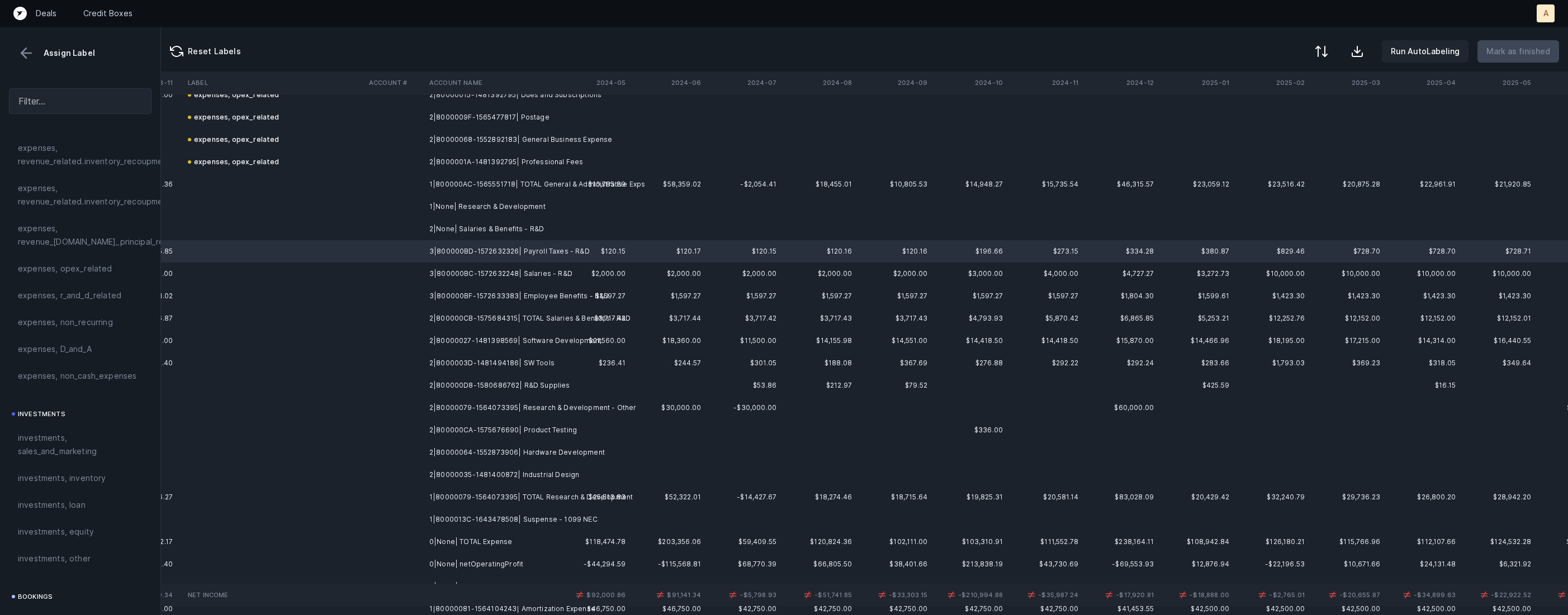
click at [544, 471] on td "2|80000035-1481400872| Industrial Design" at bounding box center [493, 474] width 137 height 23
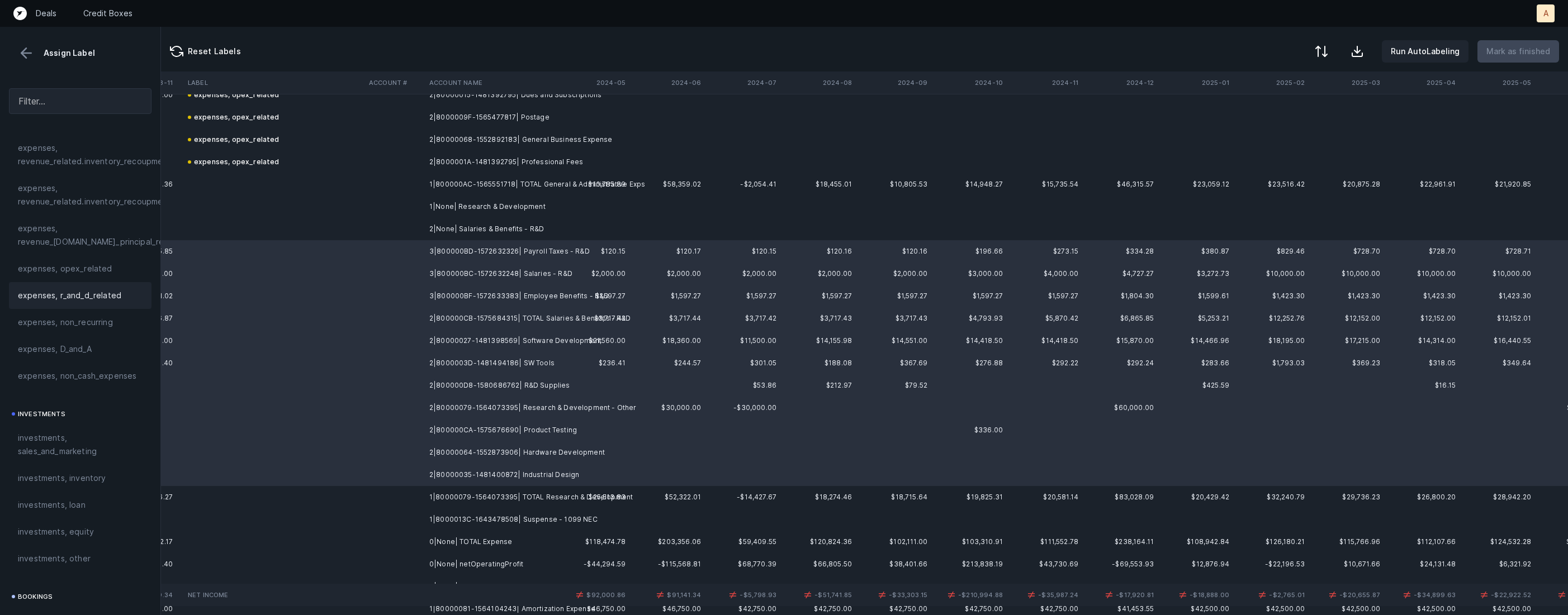
click at [99, 295] on span "expenses, r_and_d_related" at bounding box center [69, 295] width 103 height 13
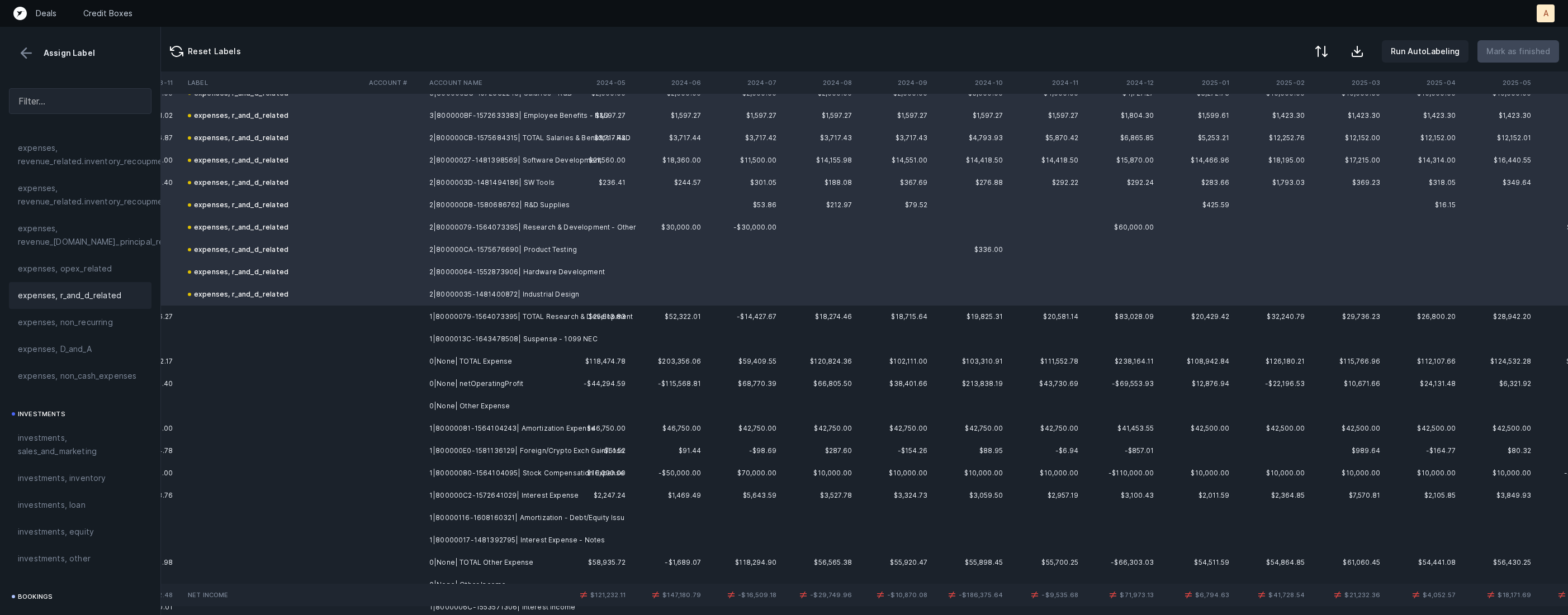
scroll to position [2671, 5595]
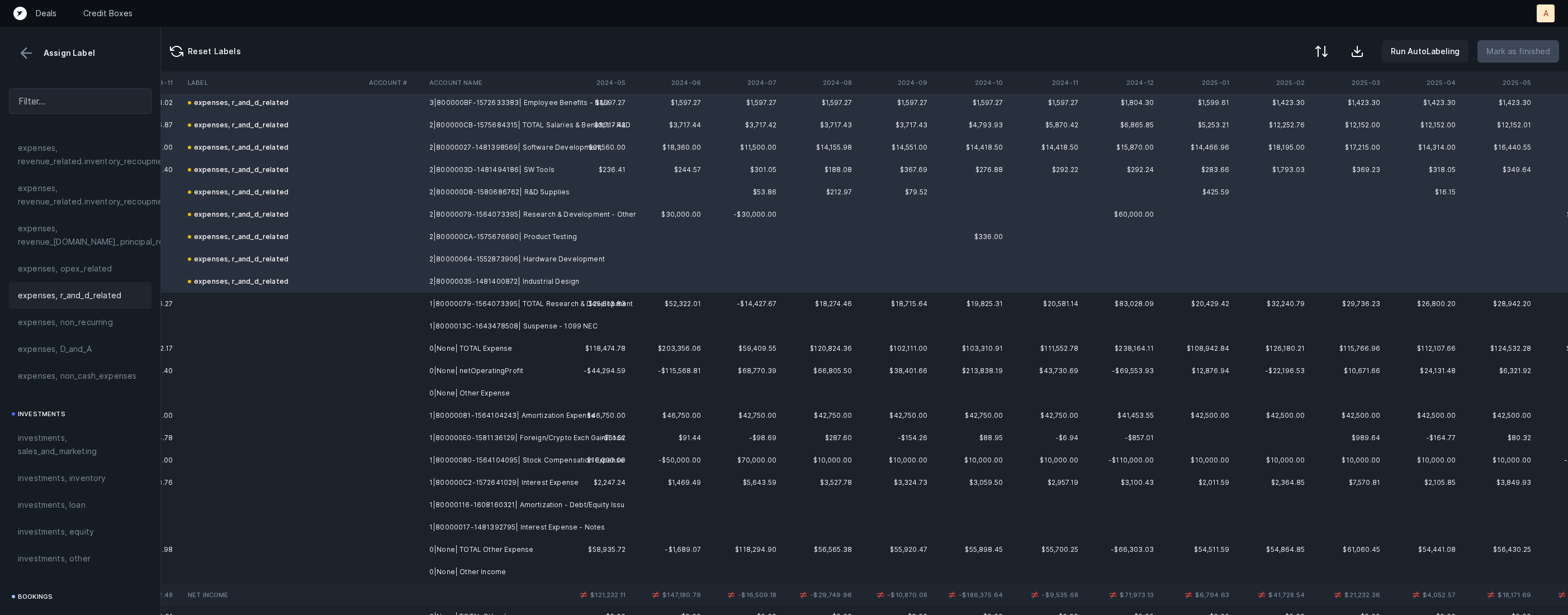
click at [552, 325] on td "1|8000013C-1643478508| Suspense - 1099 NEC" at bounding box center [493, 326] width 137 height 23
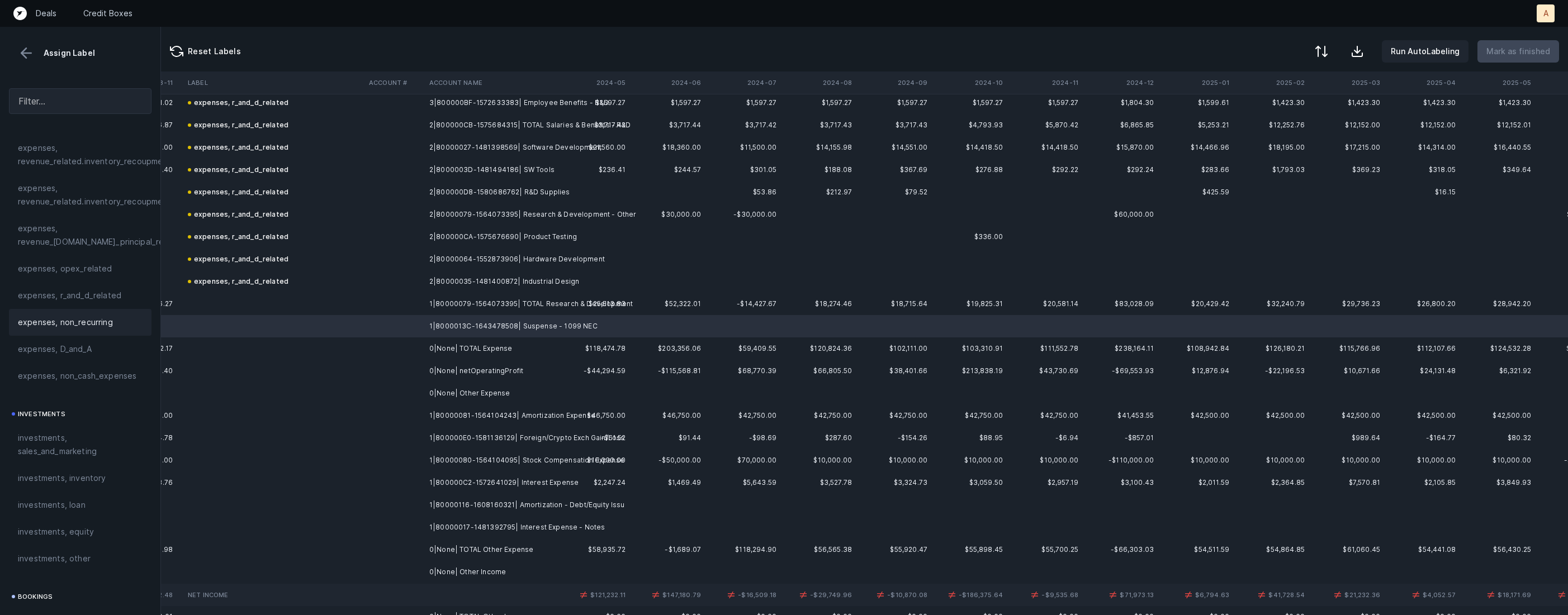
click at [61, 319] on span "expenses, non_recurring" at bounding box center [65, 322] width 95 height 13
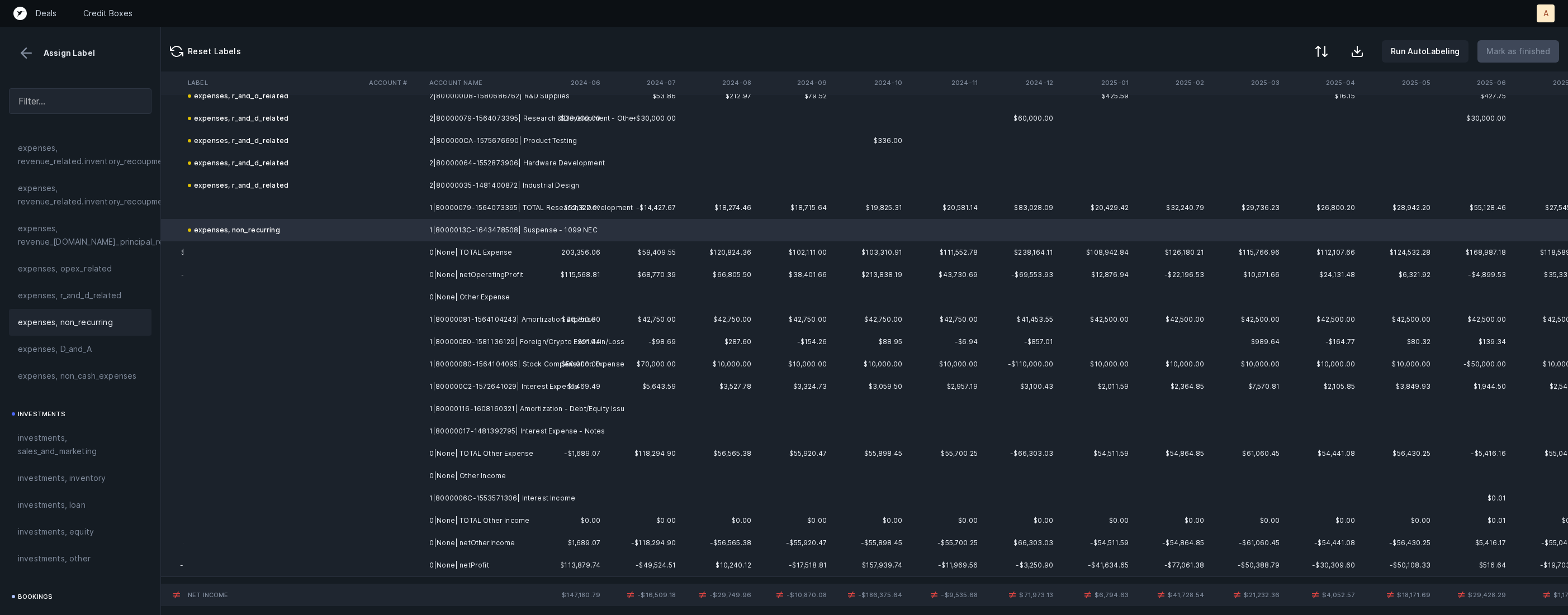
scroll to position [2768, 5669]
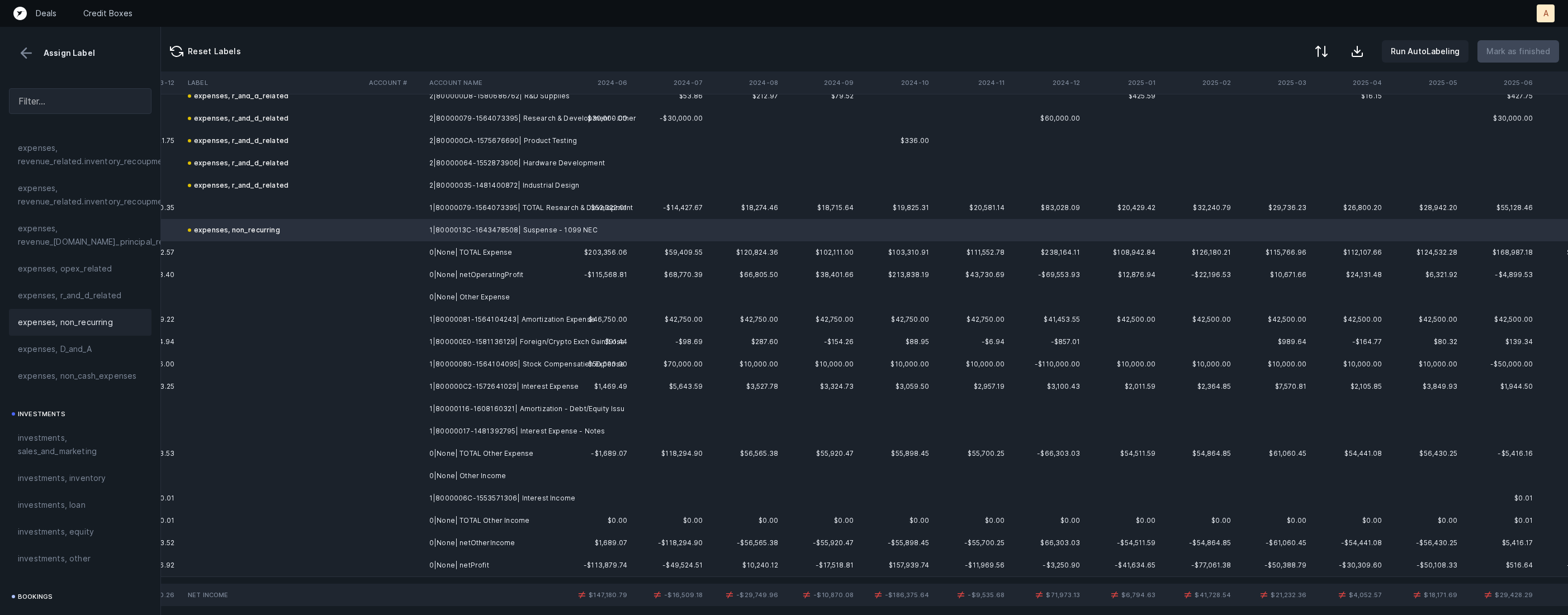
click at [539, 320] on td "1|80000081-1564104243| Amortization Expense" at bounding box center [493, 319] width 137 height 23
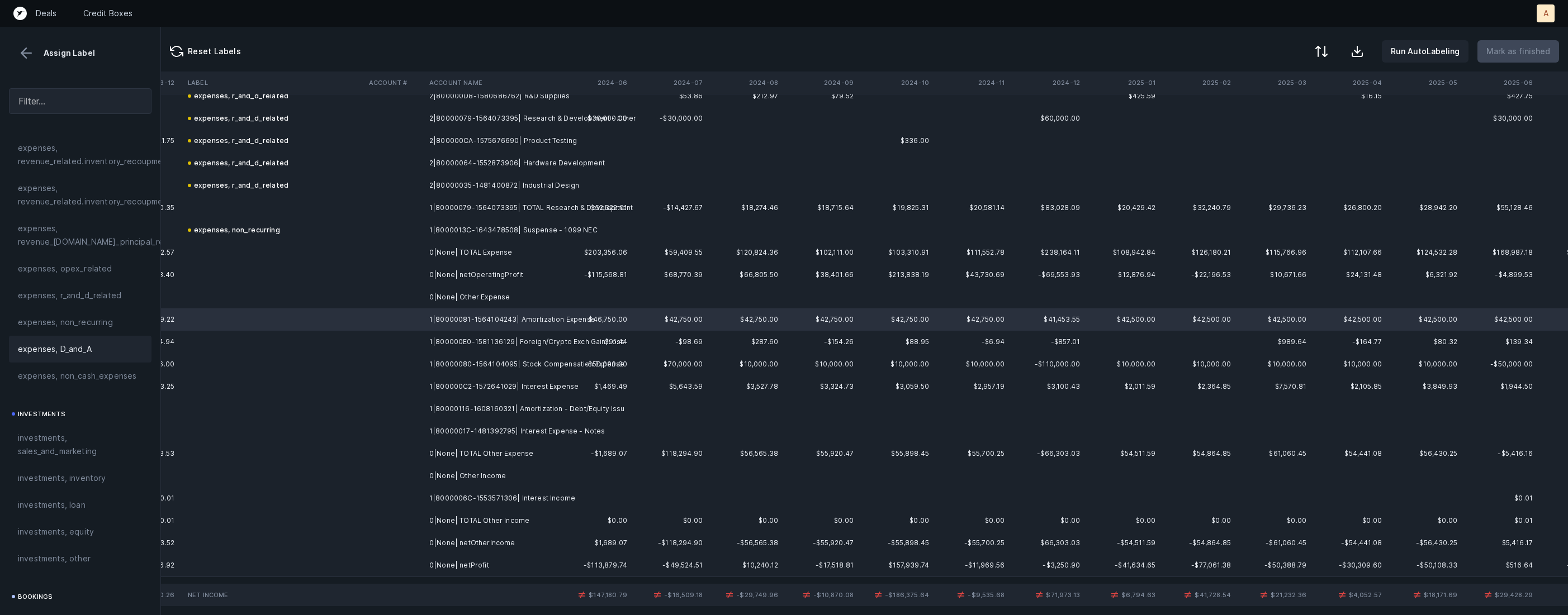
click at [84, 348] on span "expenses, D_and_A" at bounding box center [54, 349] width 74 height 13
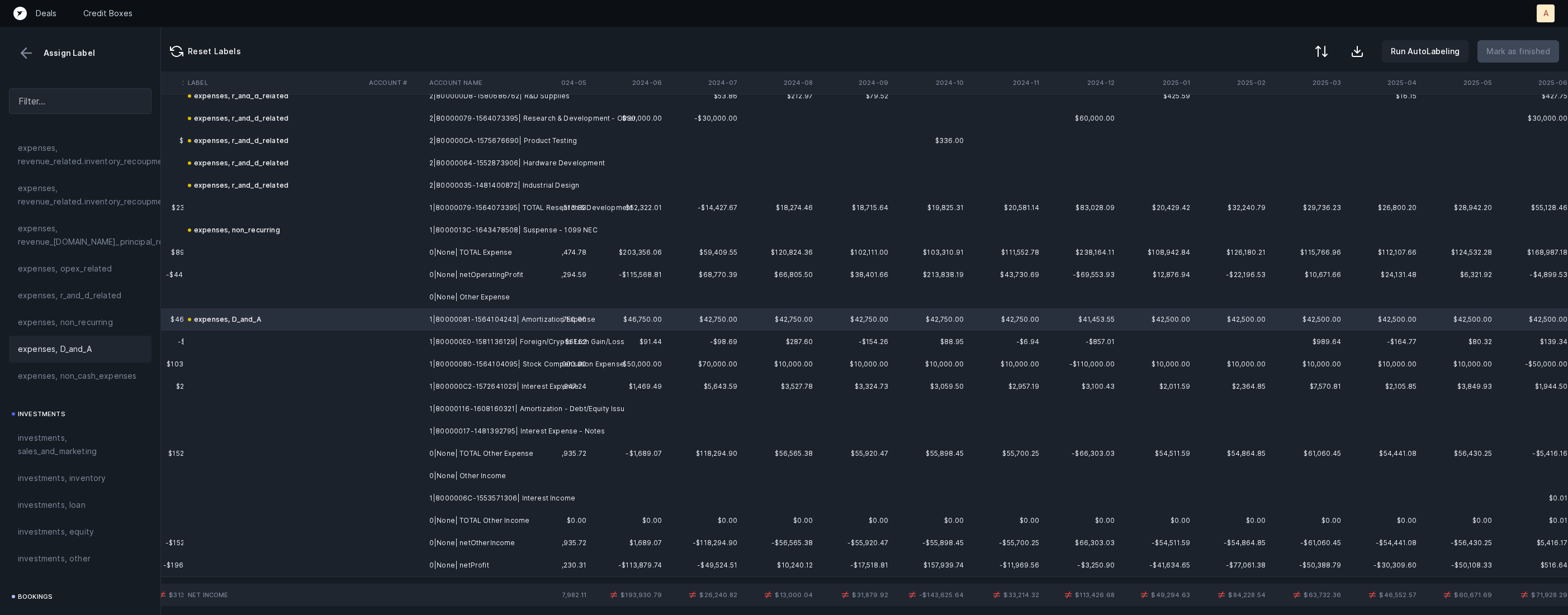
scroll to position [2768, 5664]
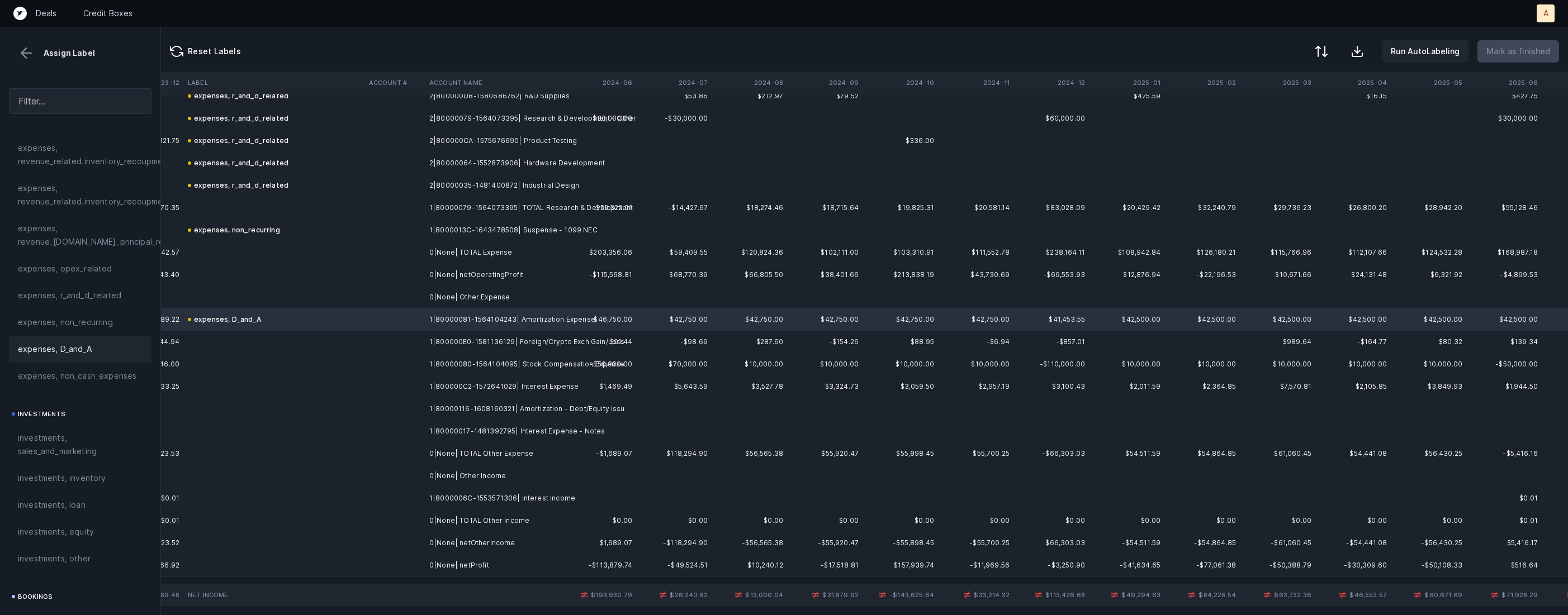
click at [494, 342] on td "1|800000E0-1581136129| Foreign/Crypto Exch Gain/Loss" at bounding box center [493, 342] width 137 height 23
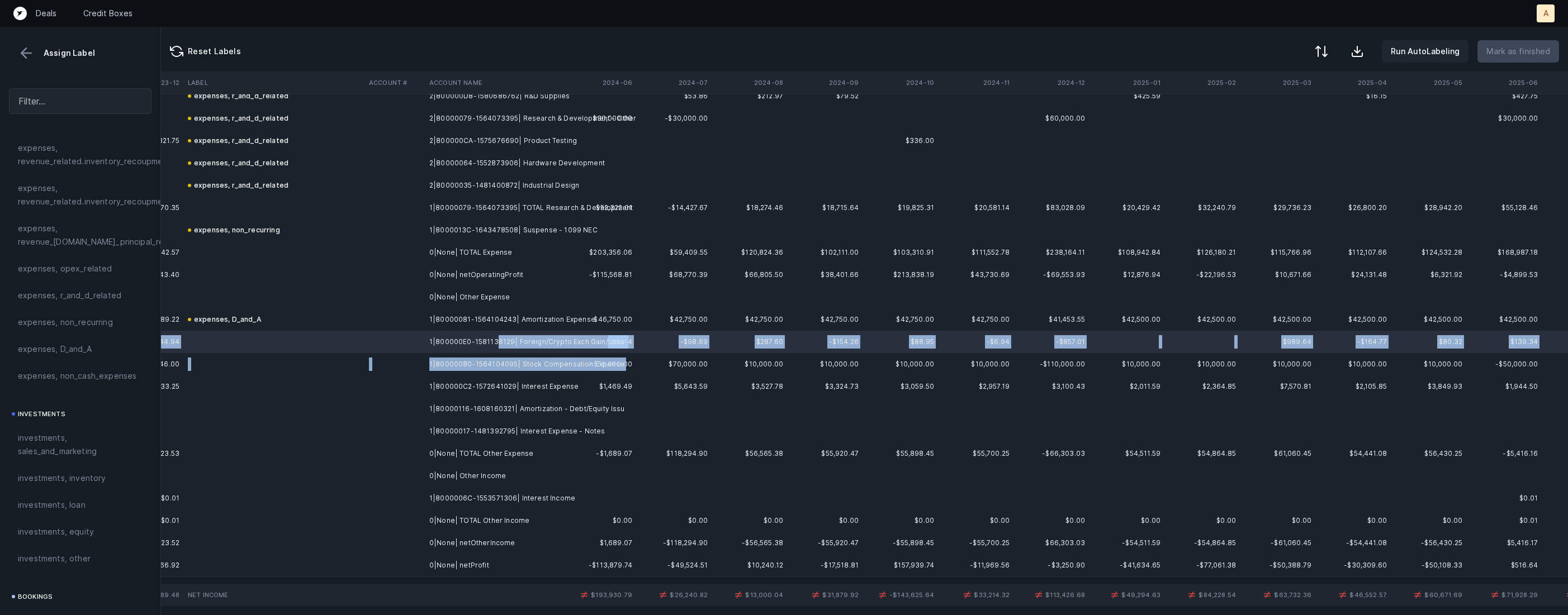
click at [458, 372] on td "1|80000080-1564104095| Stock Compensation Expense" at bounding box center [493, 364] width 137 height 23
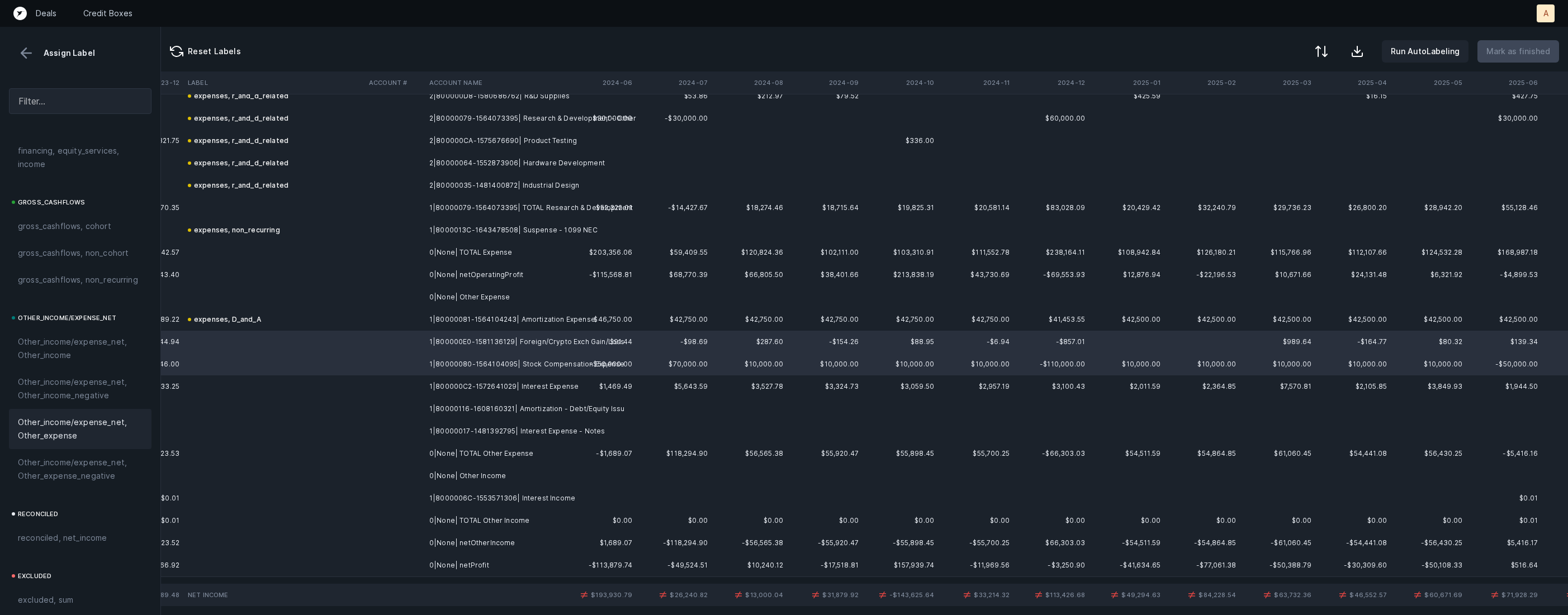
scroll to position [1171, 0]
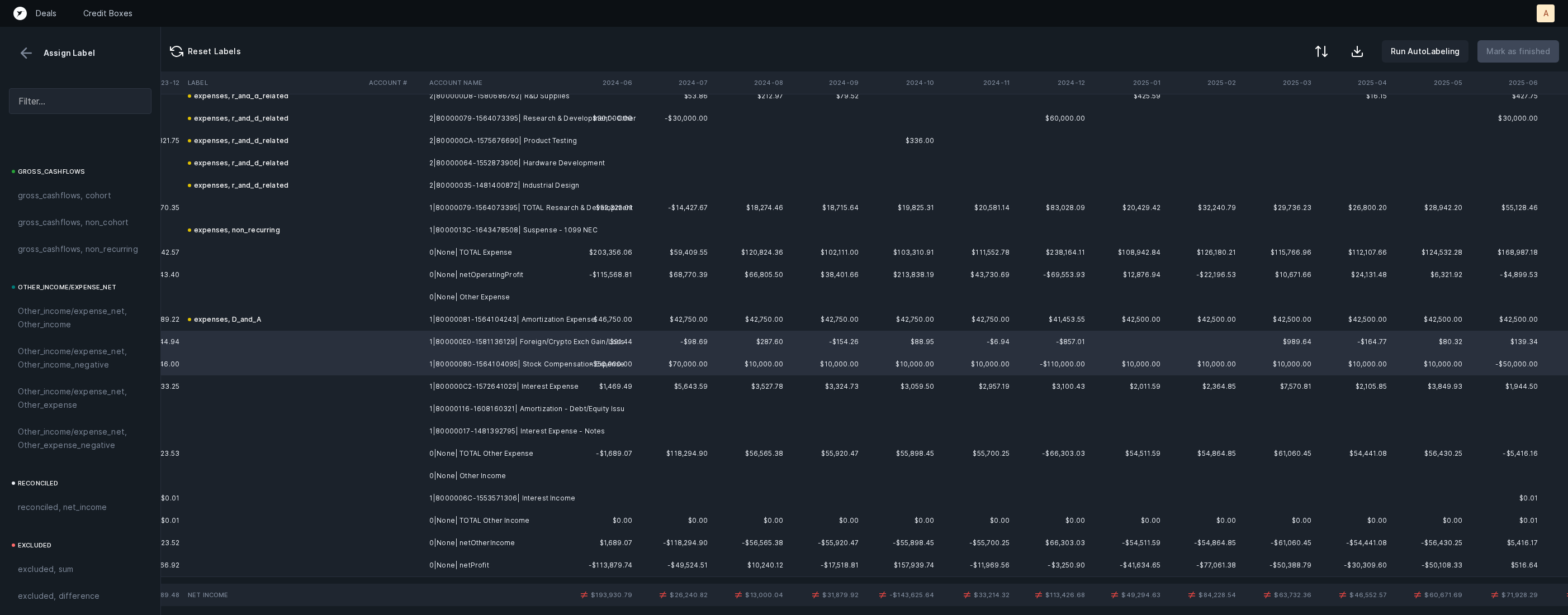
click at [82, 394] on span "Other_income/expense_net, Other_expense" at bounding box center [80, 398] width 124 height 27
click at [340, 380] on td at bounding box center [274, 387] width 181 height 23
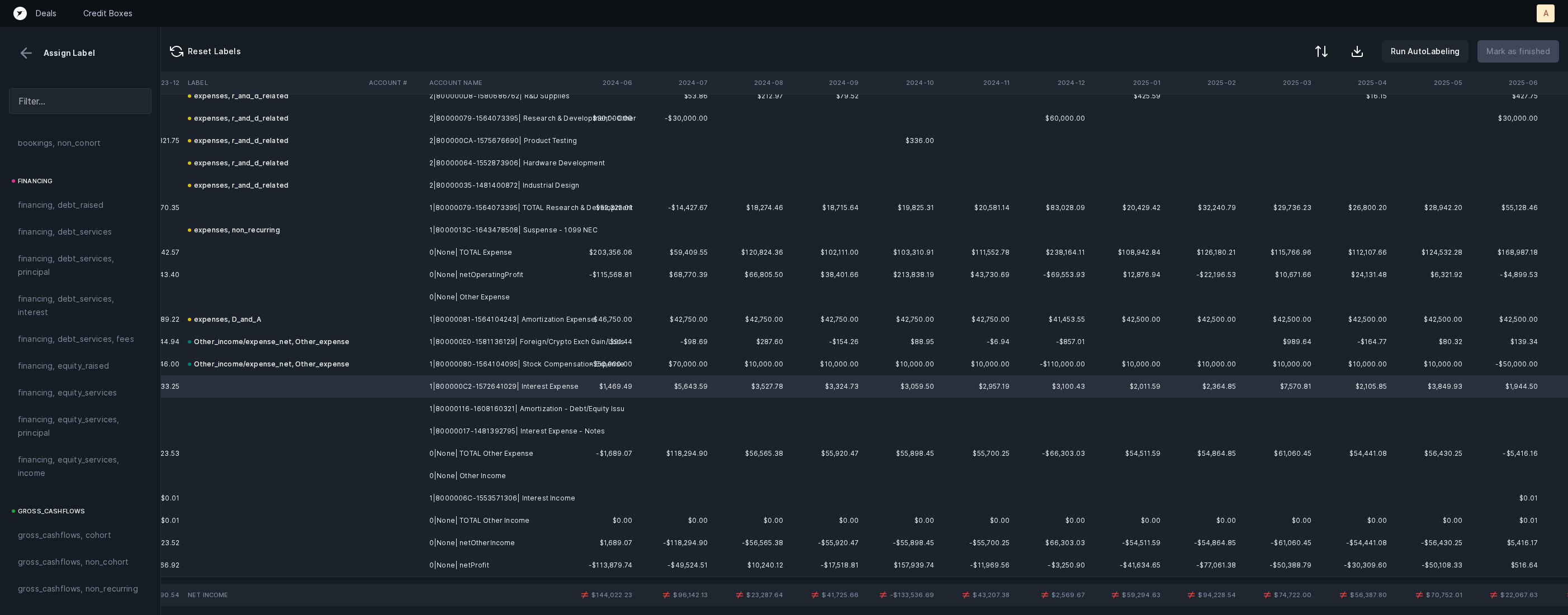
scroll to position [802, 0]
click at [76, 338] on span "financing, debt_services, interest" at bounding box center [80, 335] width 124 height 27
click at [487, 415] on td "1|80000116-1608160321| Amortization - Debt/Equity Issu" at bounding box center [493, 408] width 137 height 23
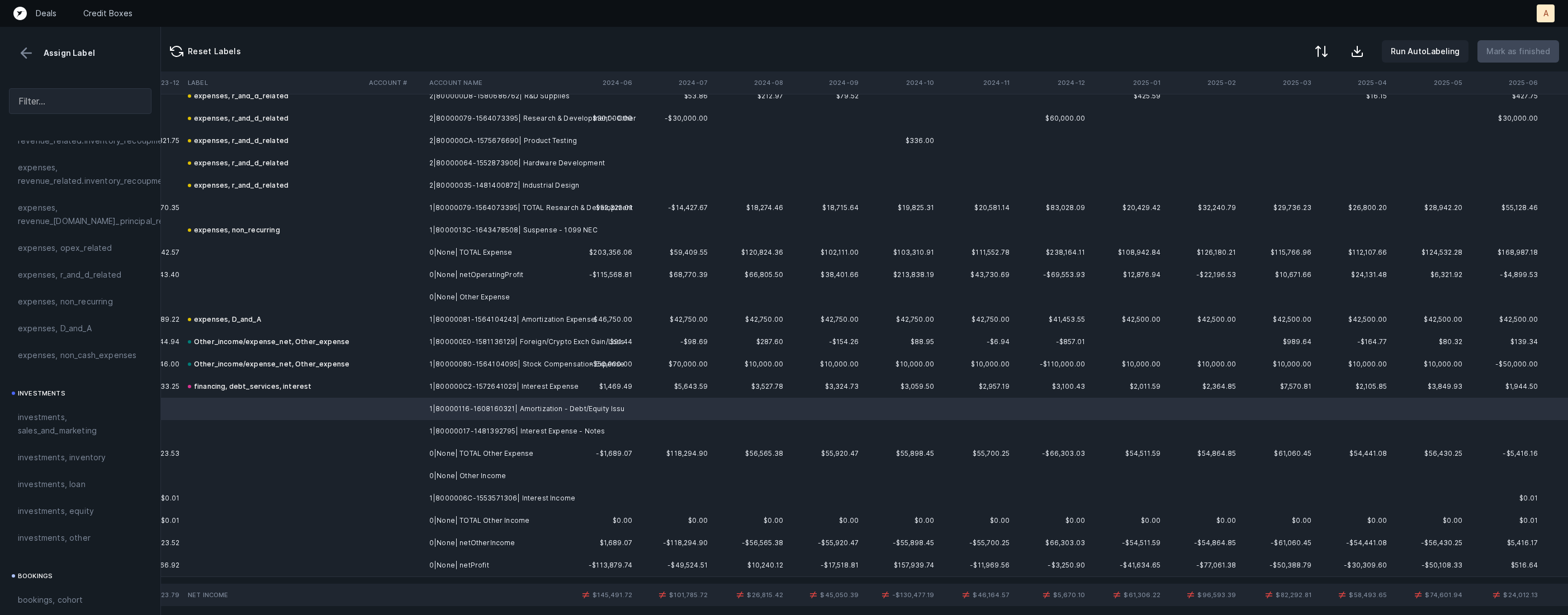
scroll to position [330, 0]
click at [89, 347] on span "expenses, D_and_A" at bounding box center [54, 346] width 74 height 13
click at [427, 427] on td "1|80000017-1481392795| Interest Expense - Notes" at bounding box center [493, 431] width 137 height 23
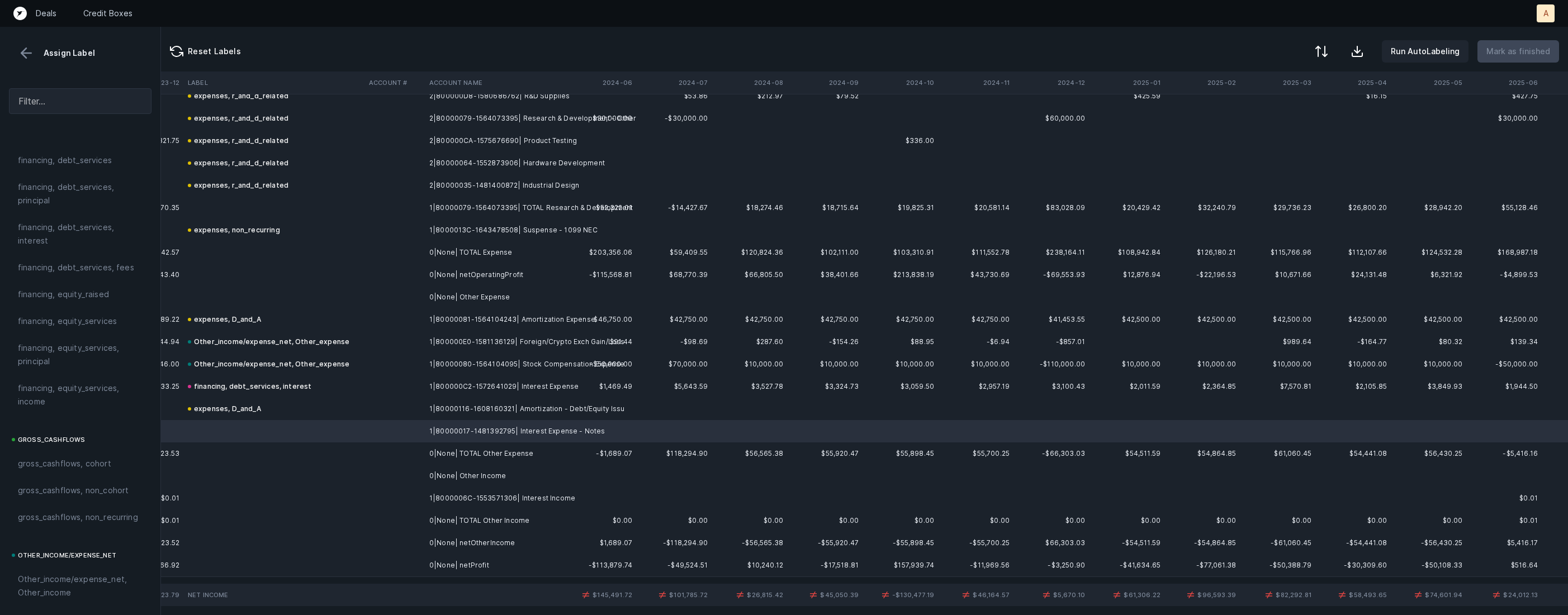
scroll to position [893, 0]
click at [87, 257] on span "financing, debt_services, interest" at bounding box center [80, 244] width 124 height 27
click at [516, 499] on td "1|8000006C-1553571306| Interest Income" at bounding box center [493, 498] width 137 height 23
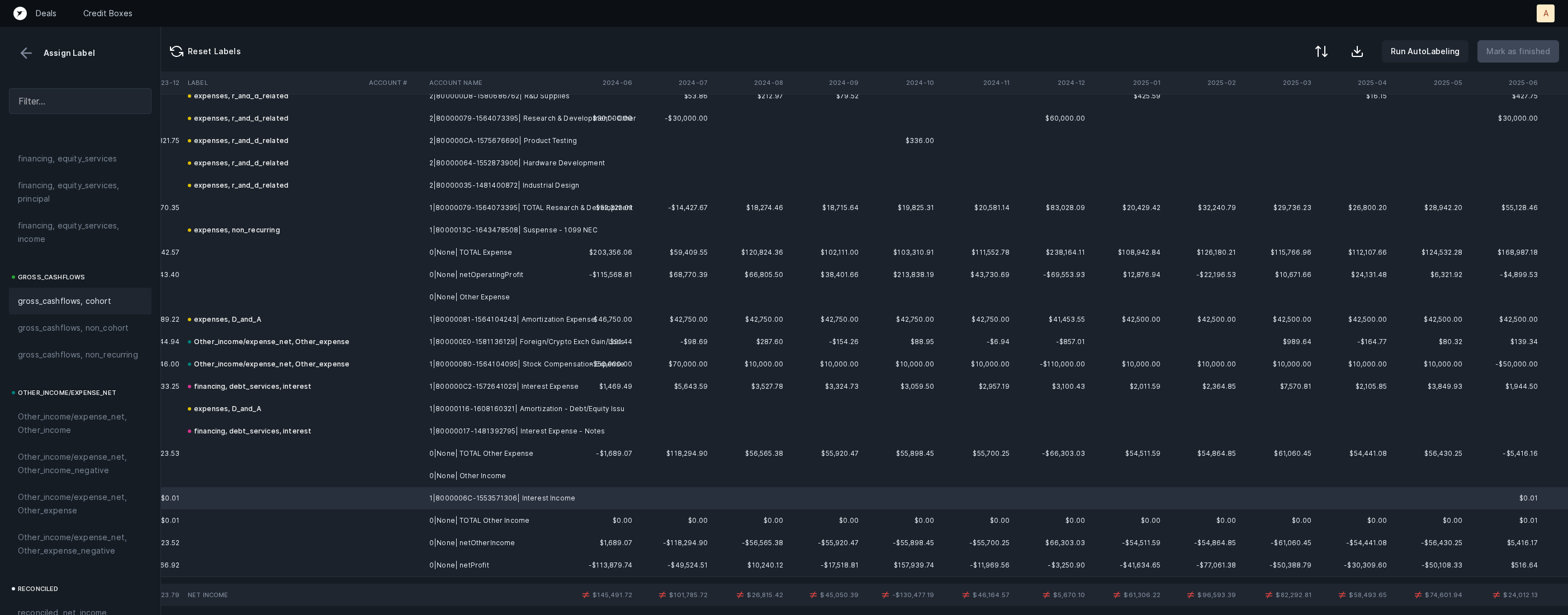
scroll to position [1231, 0]
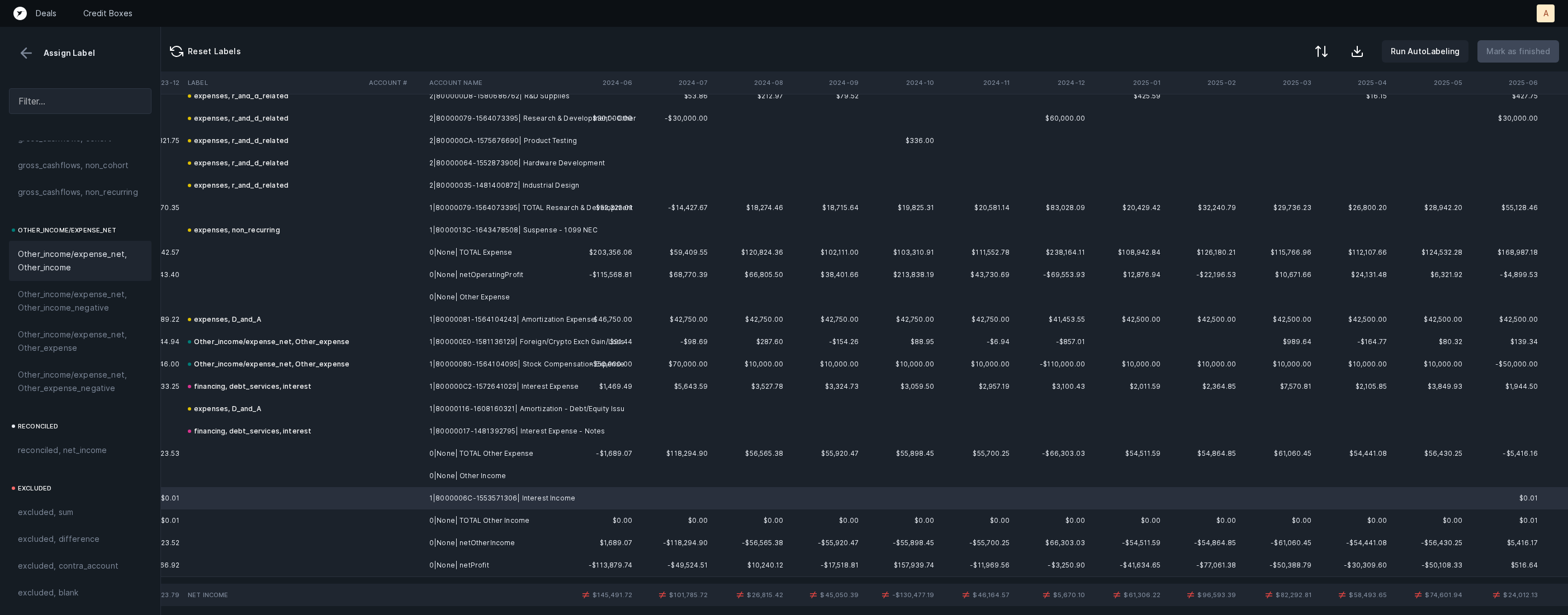
click at [85, 259] on span "Other_income/expense_net, Other_income" at bounding box center [80, 261] width 124 height 27
click at [403, 566] on td at bounding box center [395, 565] width 61 height 23
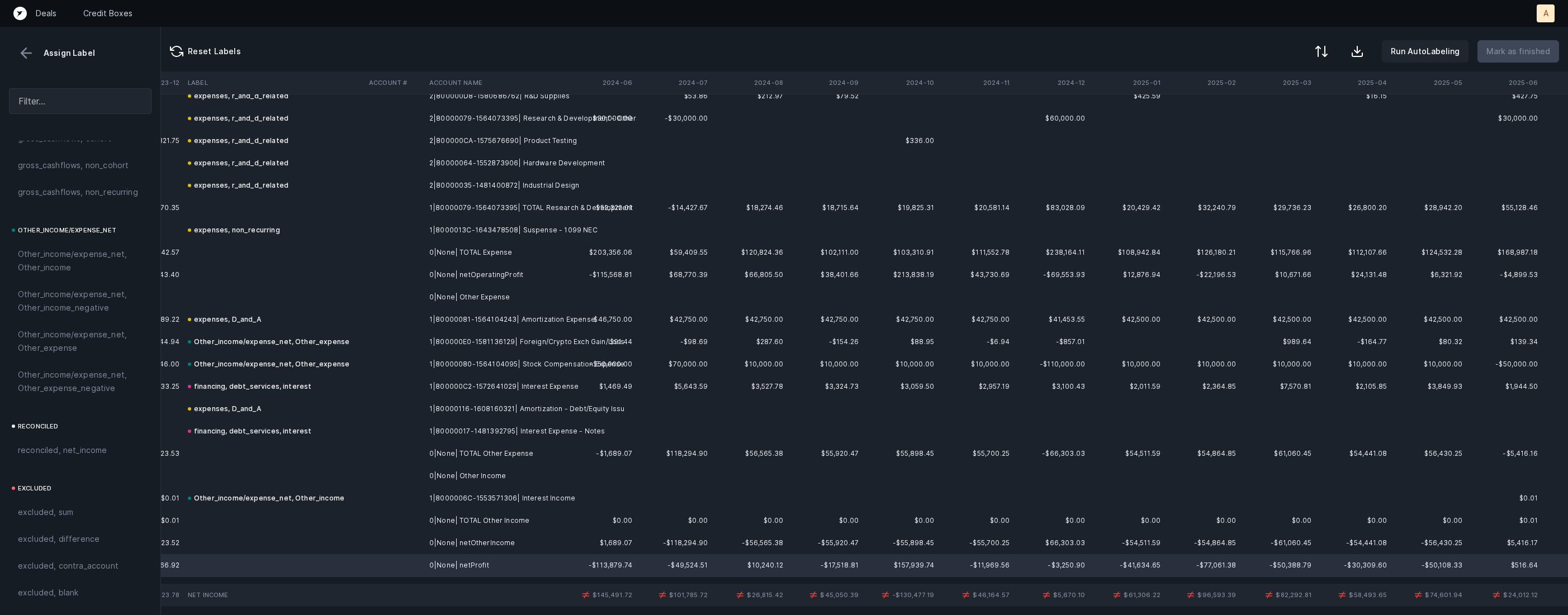
click at [81, 467] on div "revenues revenues, cohort revenues, non_cohort revenues, non_cohort_separate_co…" at bounding box center [80, 377] width 161 height 474
click at [91, 451] on span "reconciled, net_income" at bounding box center [62, 450] width 89 height 13
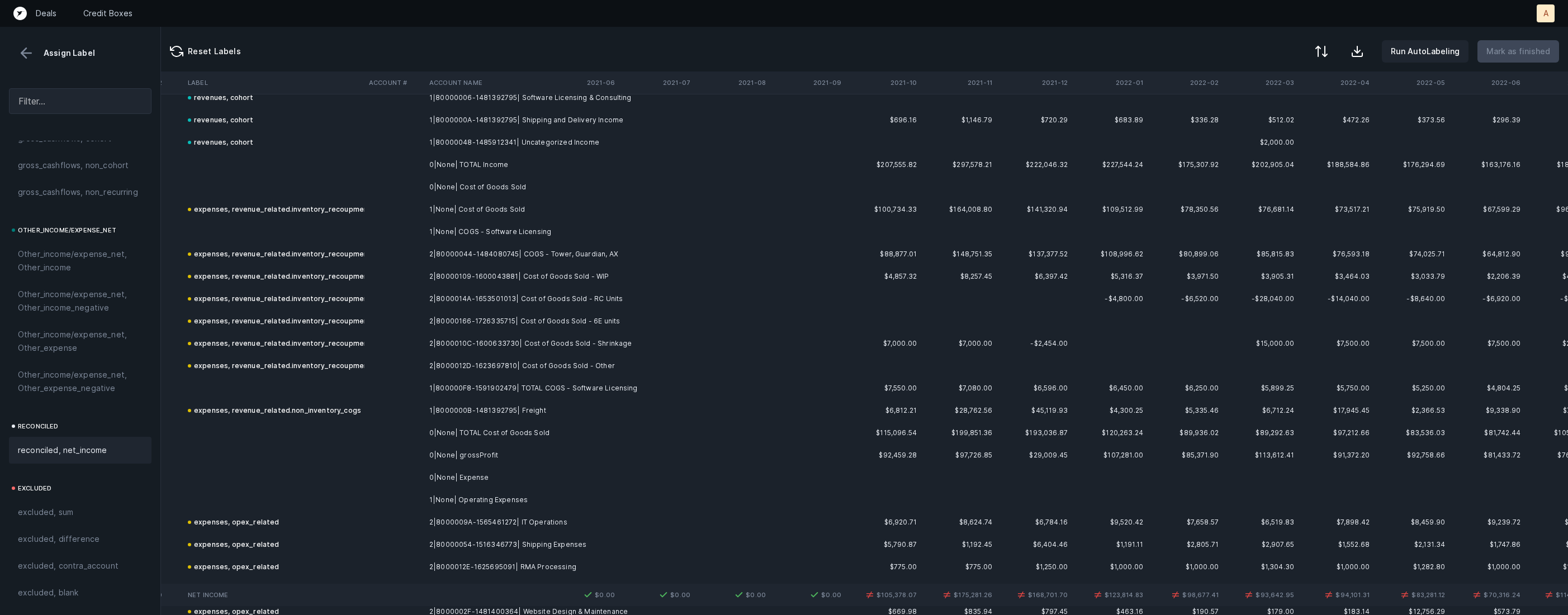
scroll to position [0, 2964]
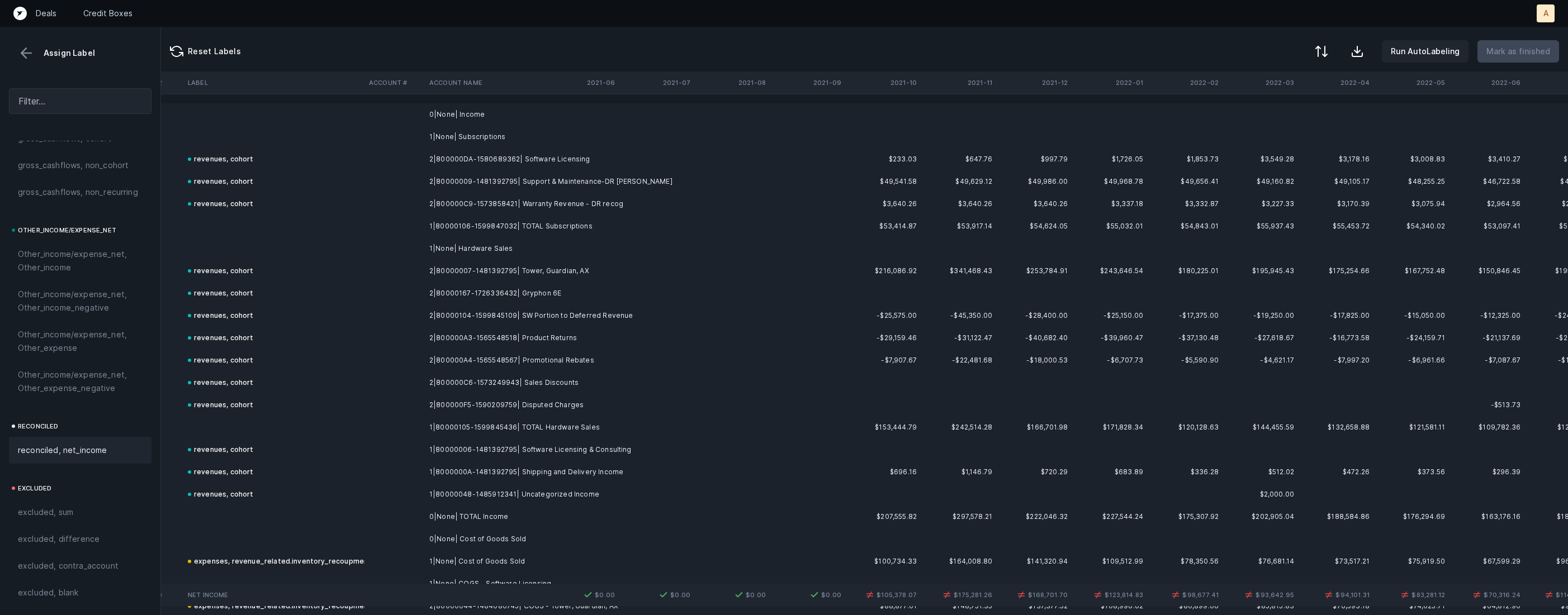
click at [916, 77] on th "2021-10" at bounding box center [883, 82] width 75 height 23
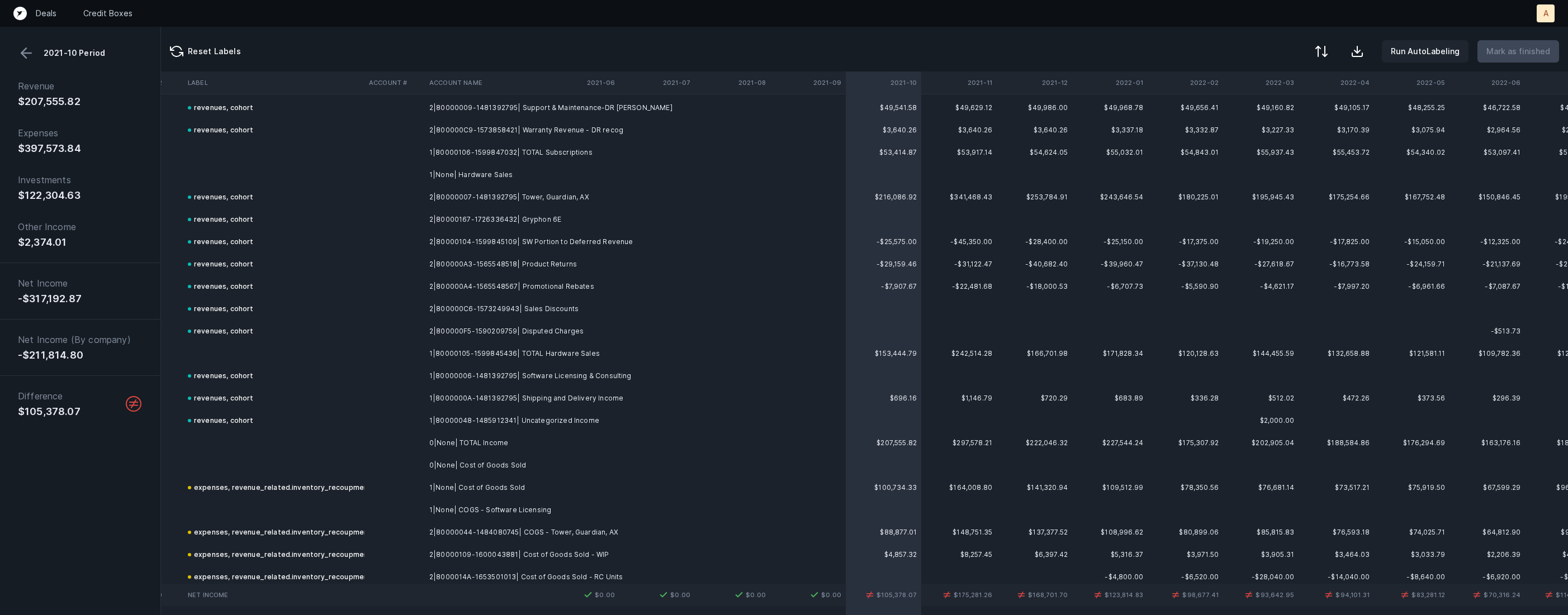
scroll to position [105, 2964]
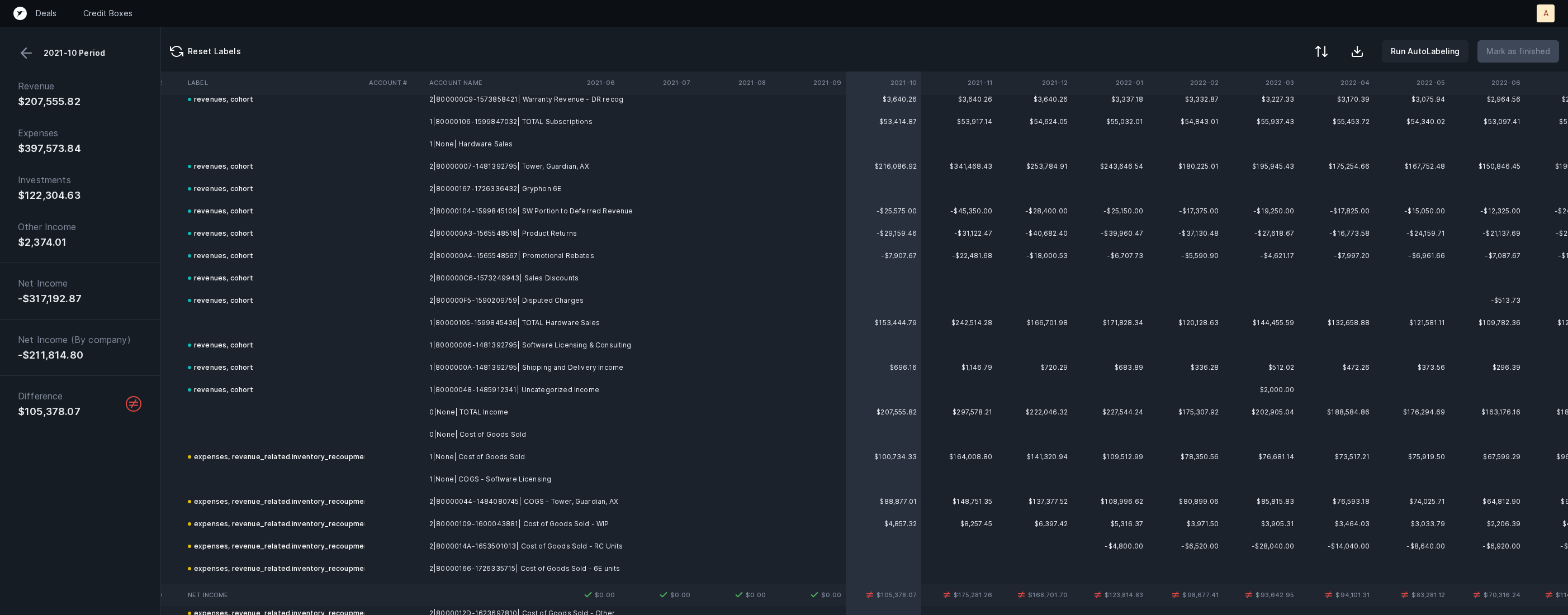
click at [431, 432] on td "0|None| Cost of Goods Sold" at bounding box center [493, 434] width 137 height 23
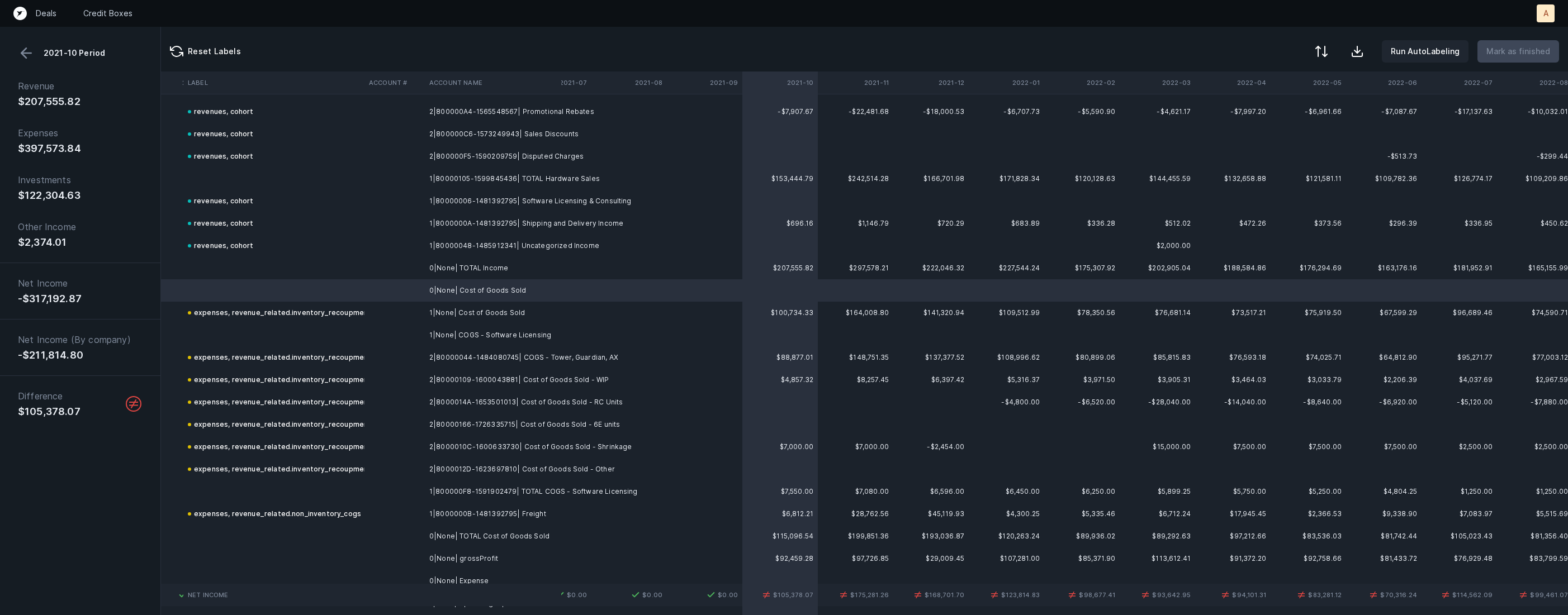
scroll to position [250, 3068]
click at [455, 490] on td "1|800000F8-1591902479| TOTAL COGS - Software Licensing" at bounding box center [493, 490] width 137 height 23
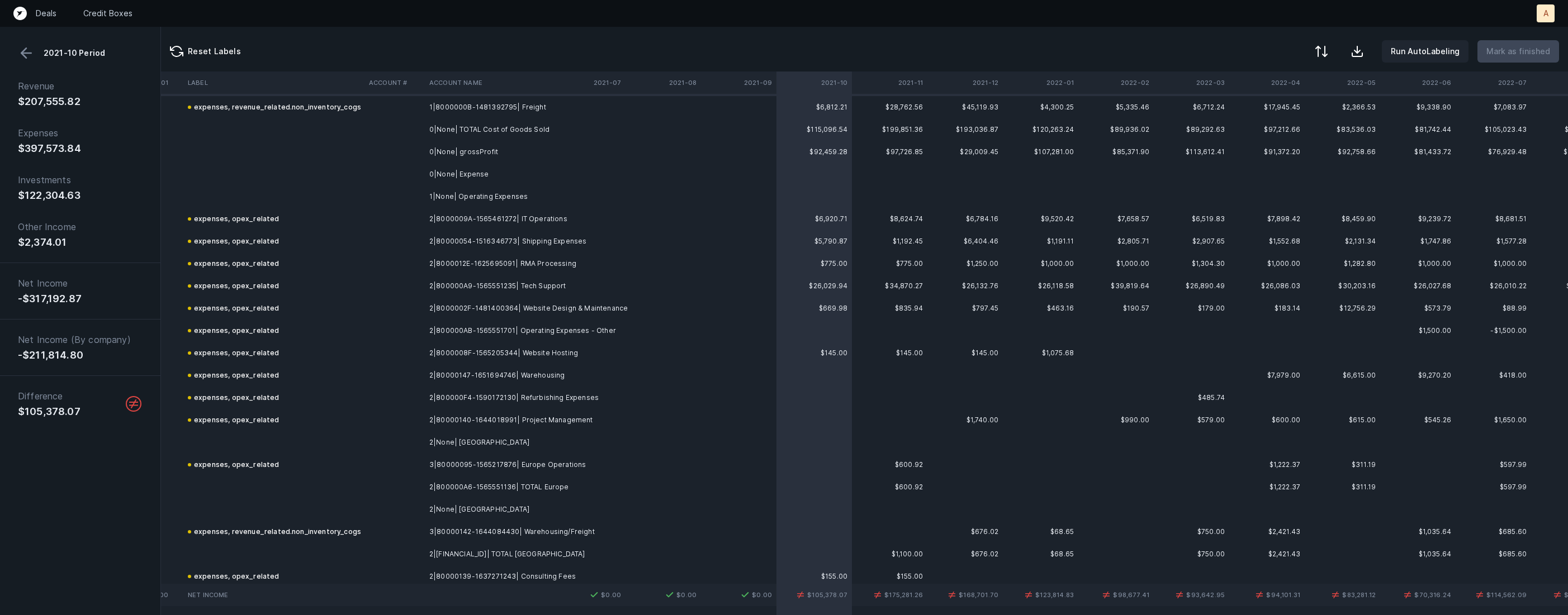
scroll to position [658, 3033]
click at [427, 462] on td "3|80000095-1565217876| Europe Operations" at bounding box center [493, 462] width 137 height 23
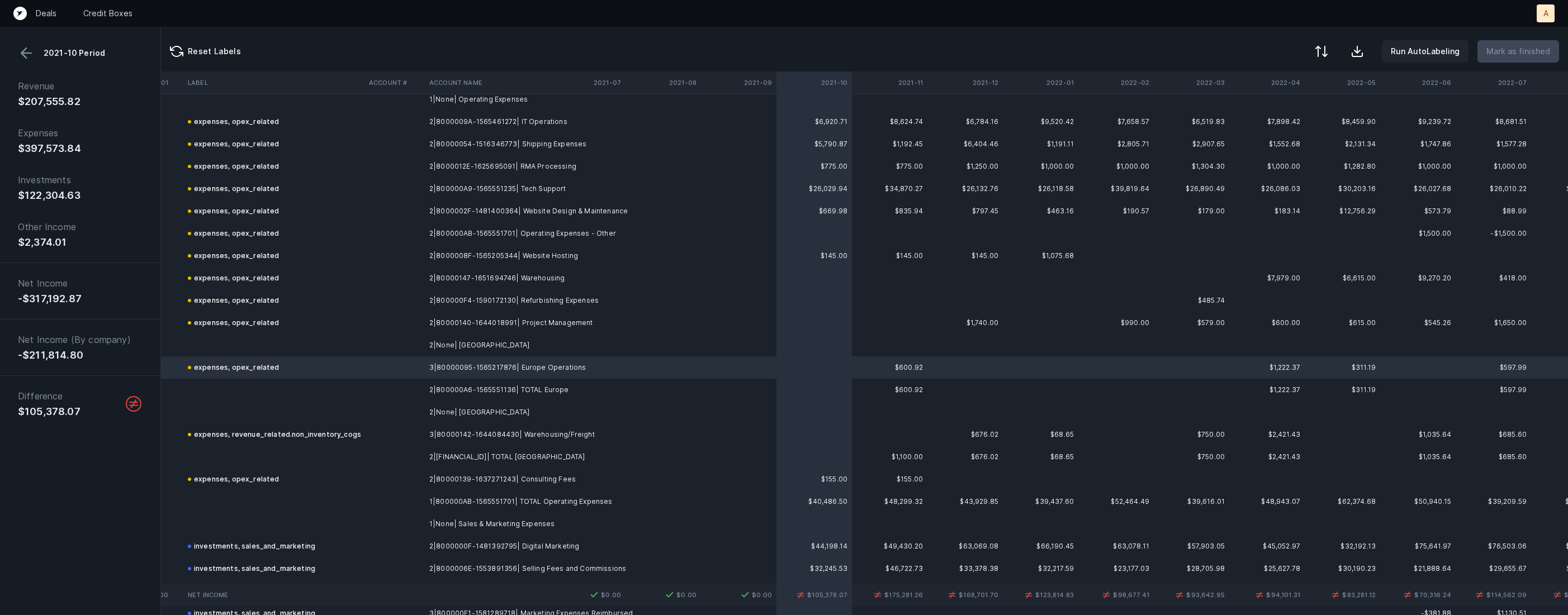
scroll to position [746, 3033]
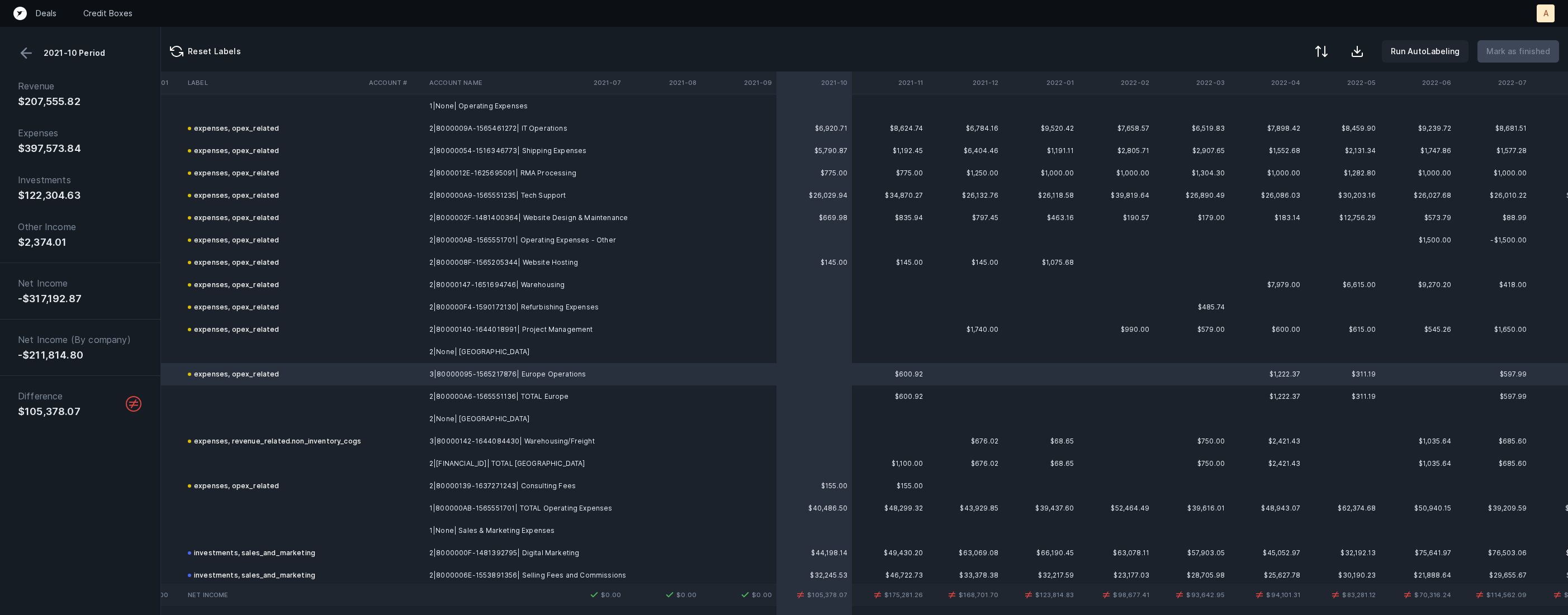
click at [395, 125] on td at bounding box center [395, 128] width 61 height 23
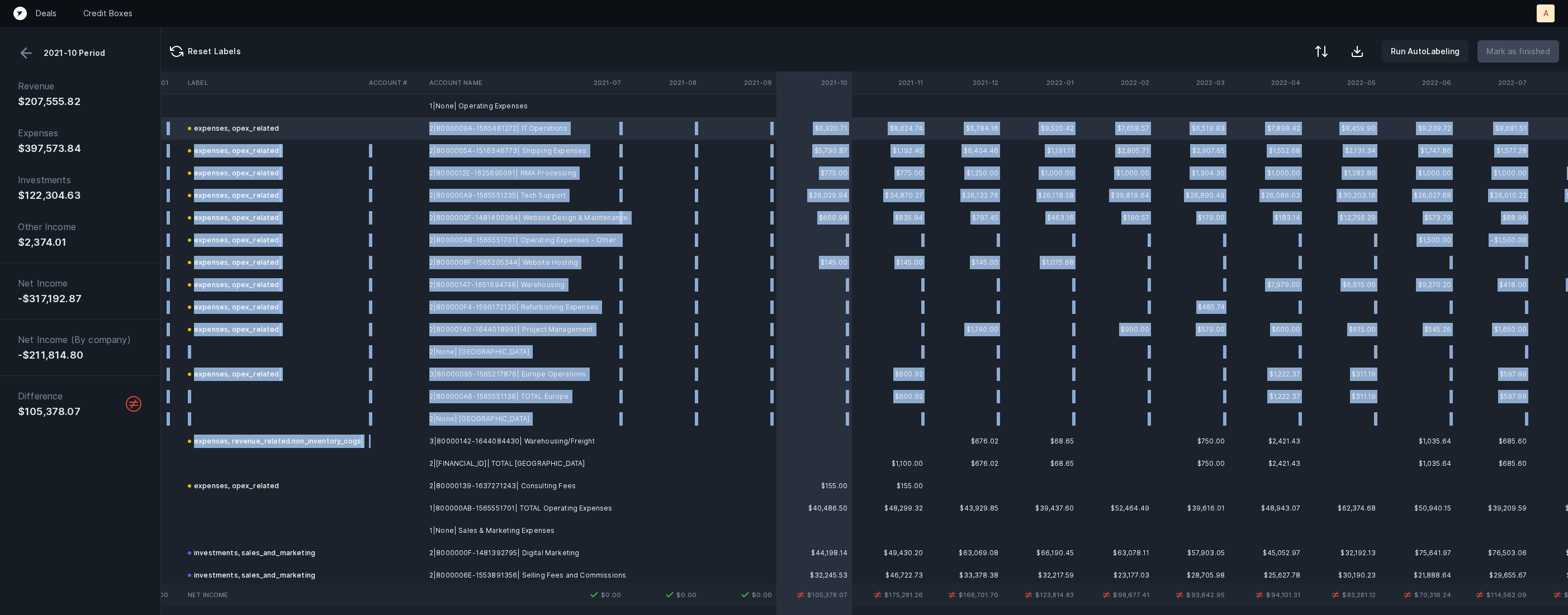
click at [408, 436] on td at bounding box center [395, 441] width 61 height 23
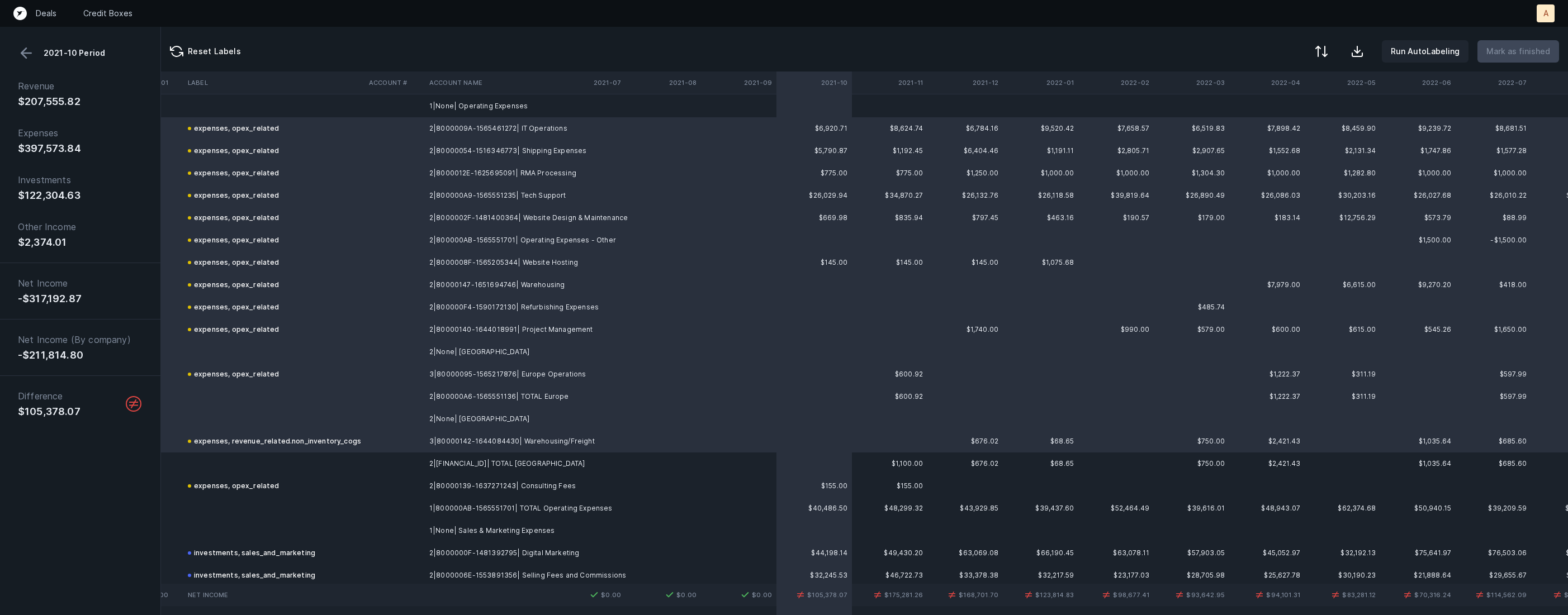
click at [29, 53] on button at bounding box center [26, 54] width 17 height 17
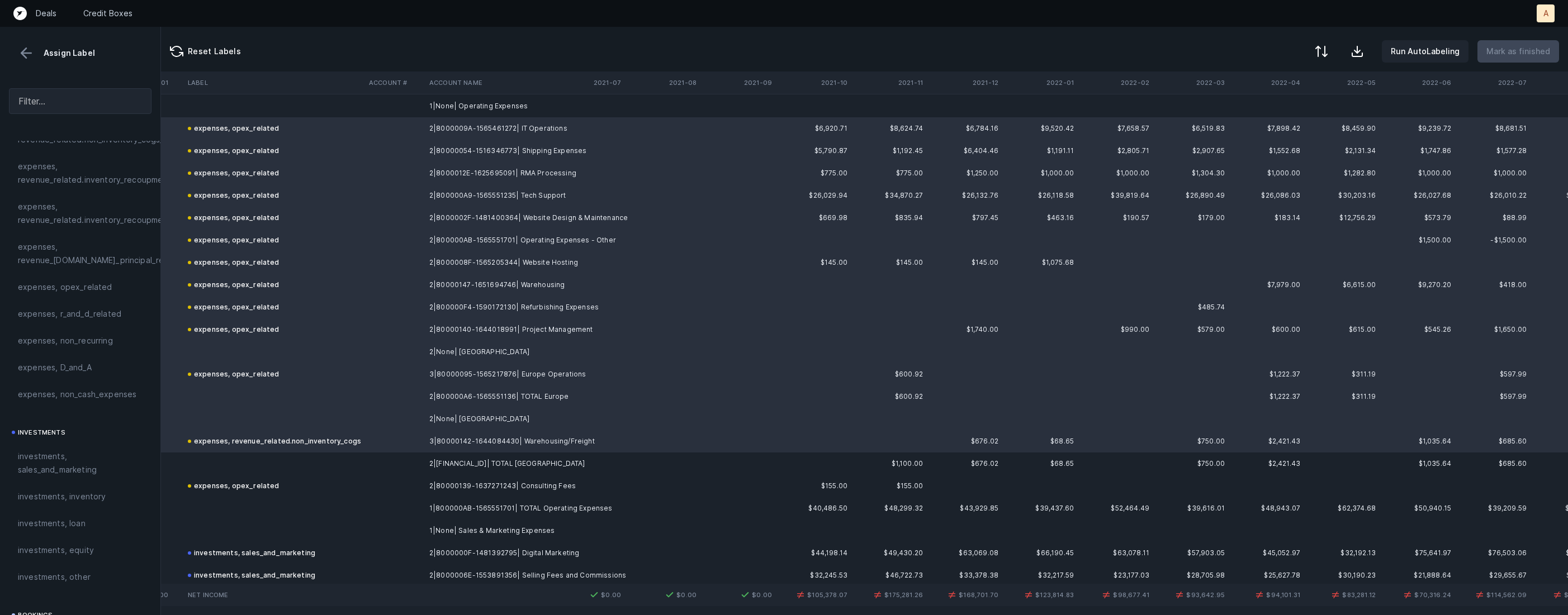
scroll to position [264, 0]
click at [57, 328] on span "expenses, opex_related" at bounding box center [65, 332] width 95 height 13
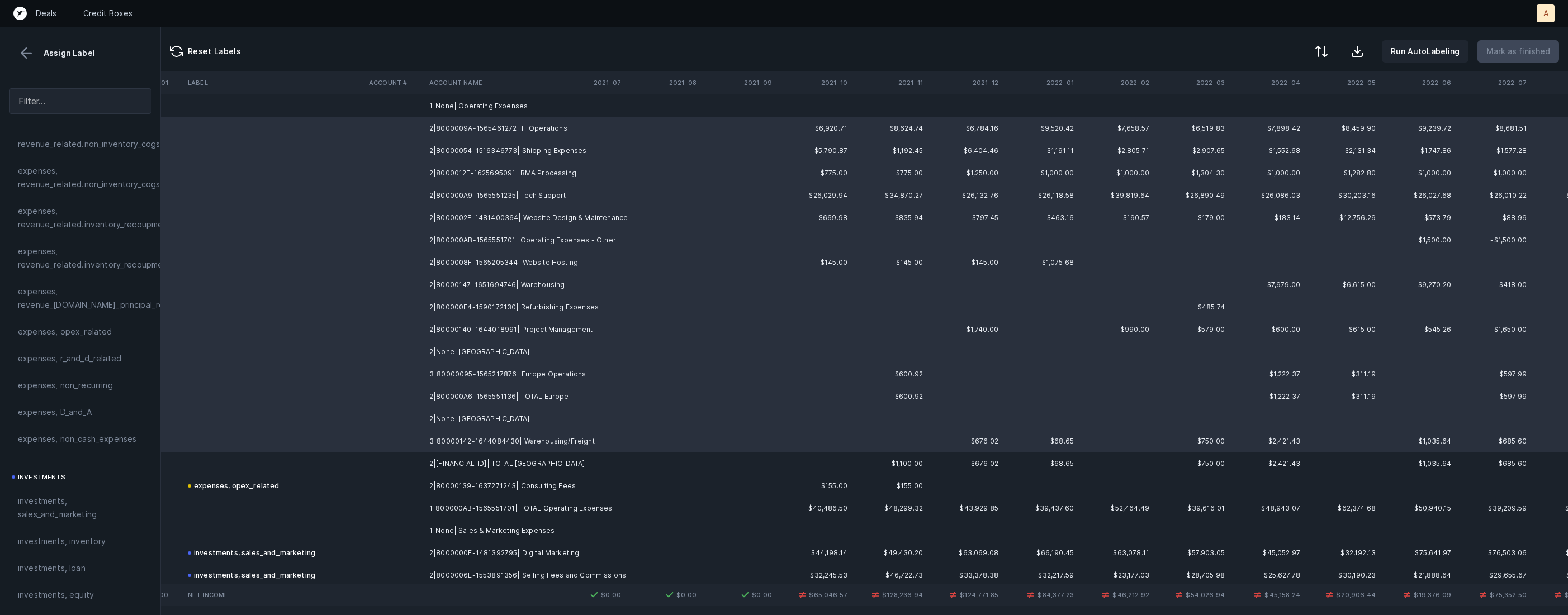
click at [409, 472] on td at bounding box center [395, 464] width 61 height 23
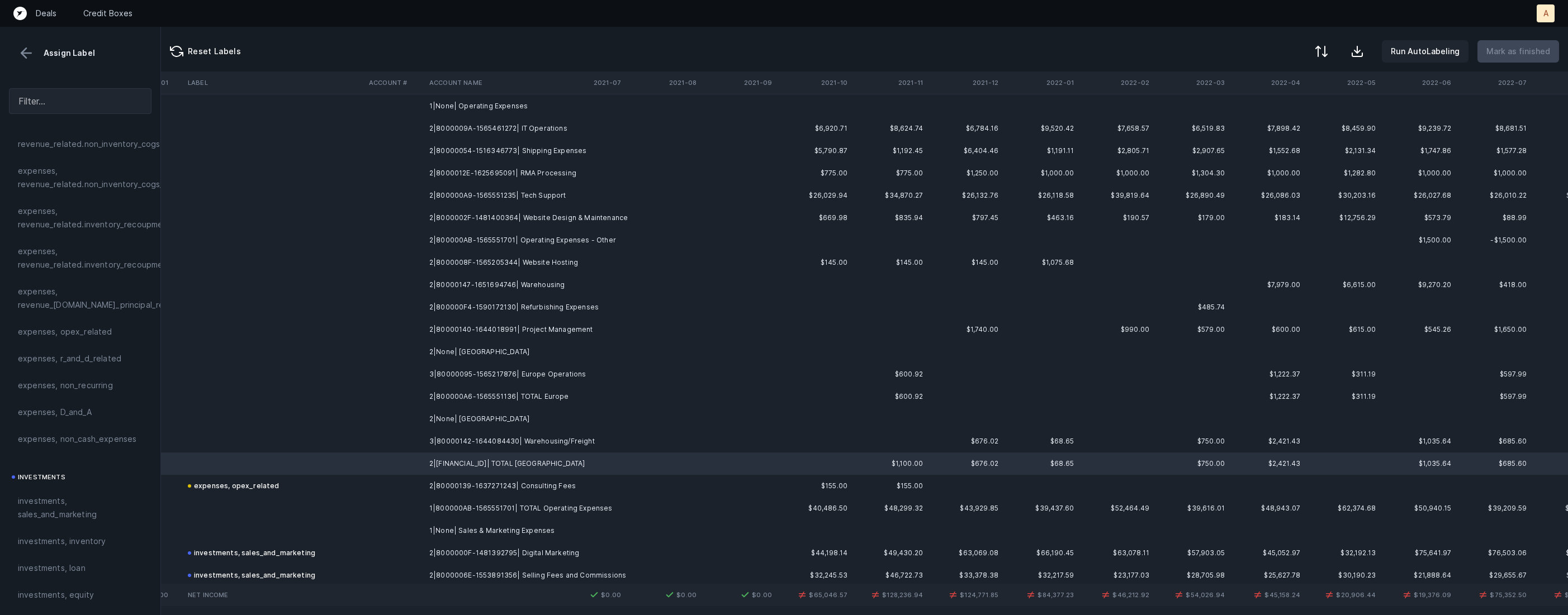
click at [371, 485] on td at bounding box center [395, 486] width 61 height 23
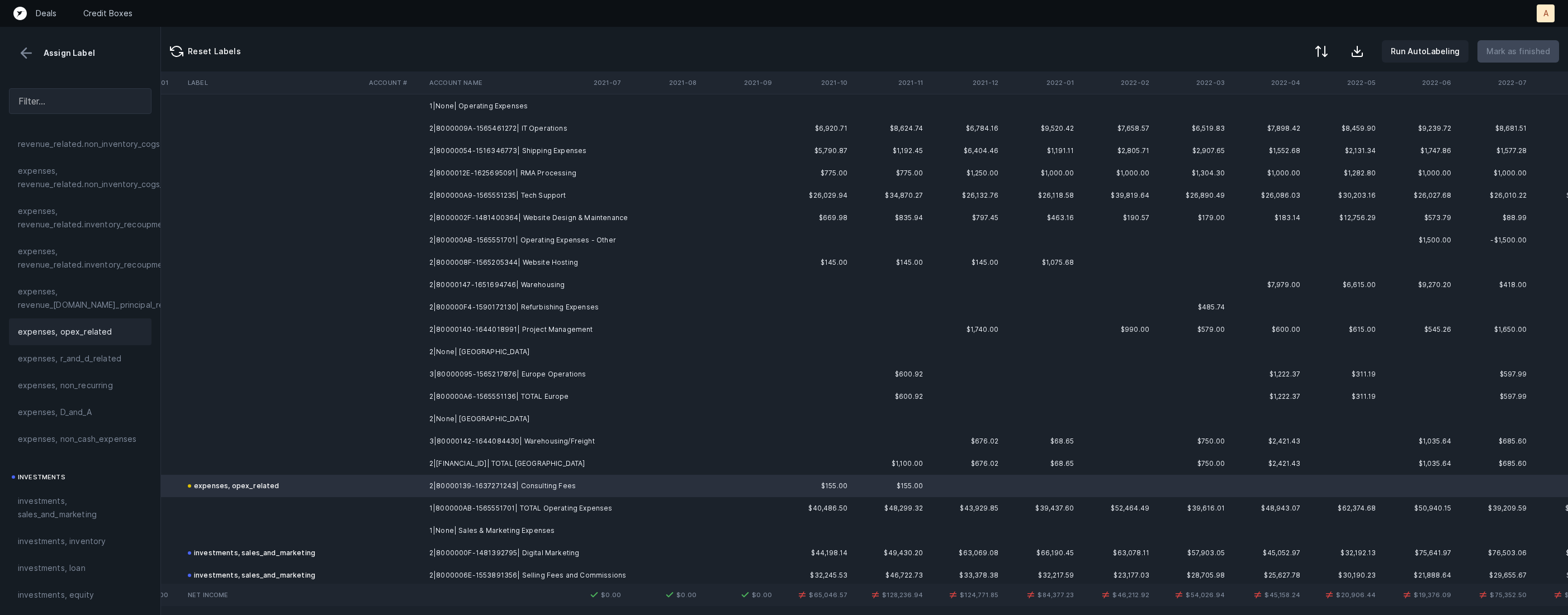
click at [125, 326] on div "expenses, opex_related" at bounding box center [80, 332] width 124 height 13
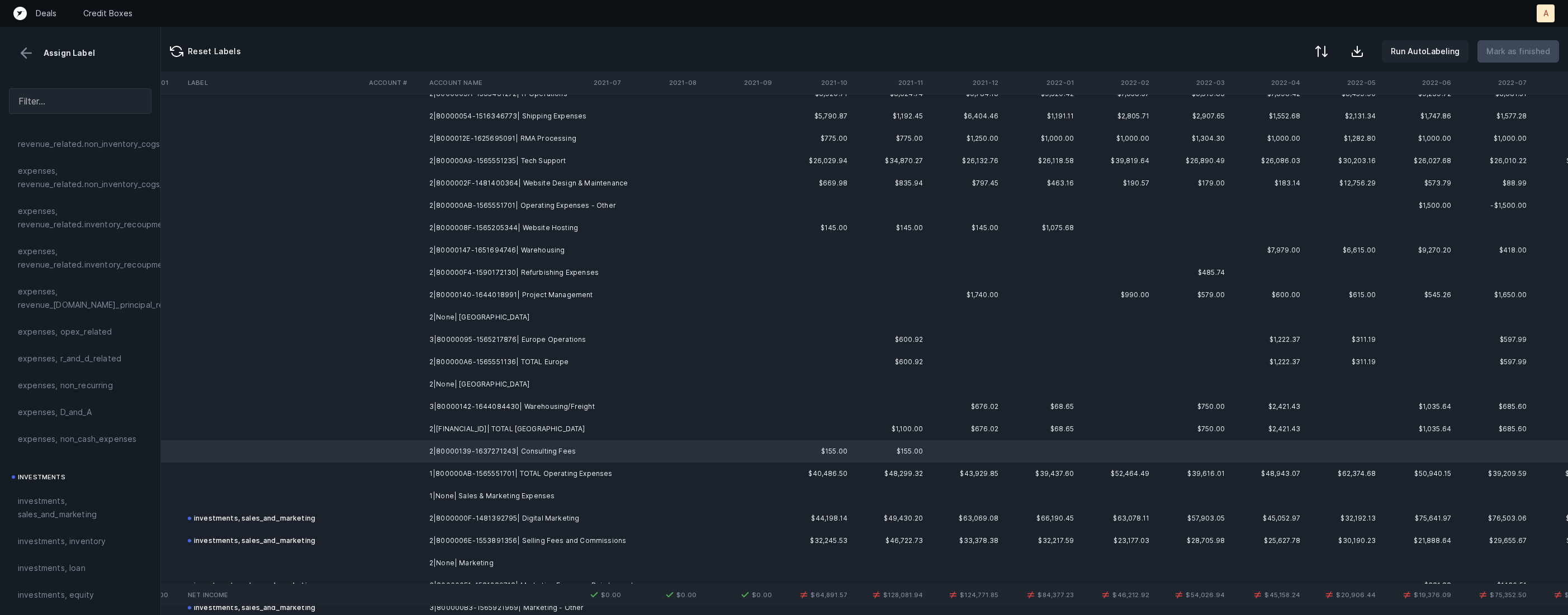
scroll to position [823, 3033]
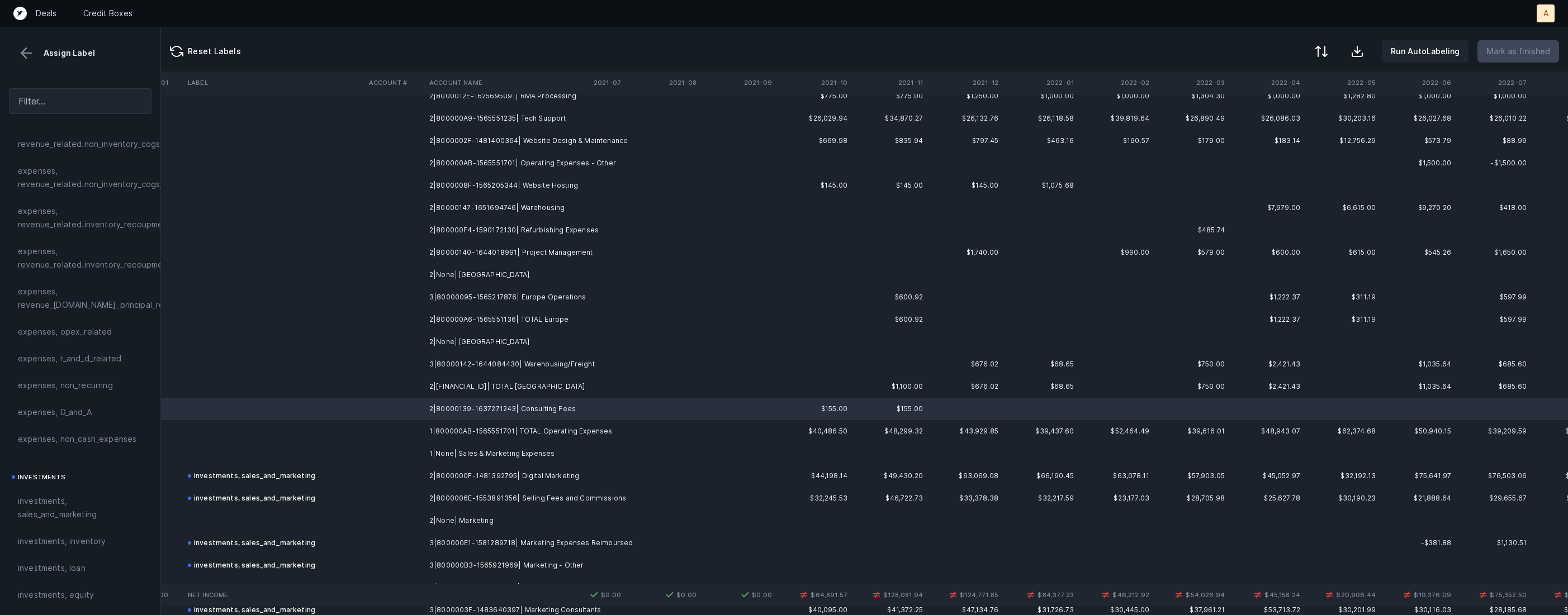
click at [406, 433] on td at bounding box center [395, 431] width 61 height 23
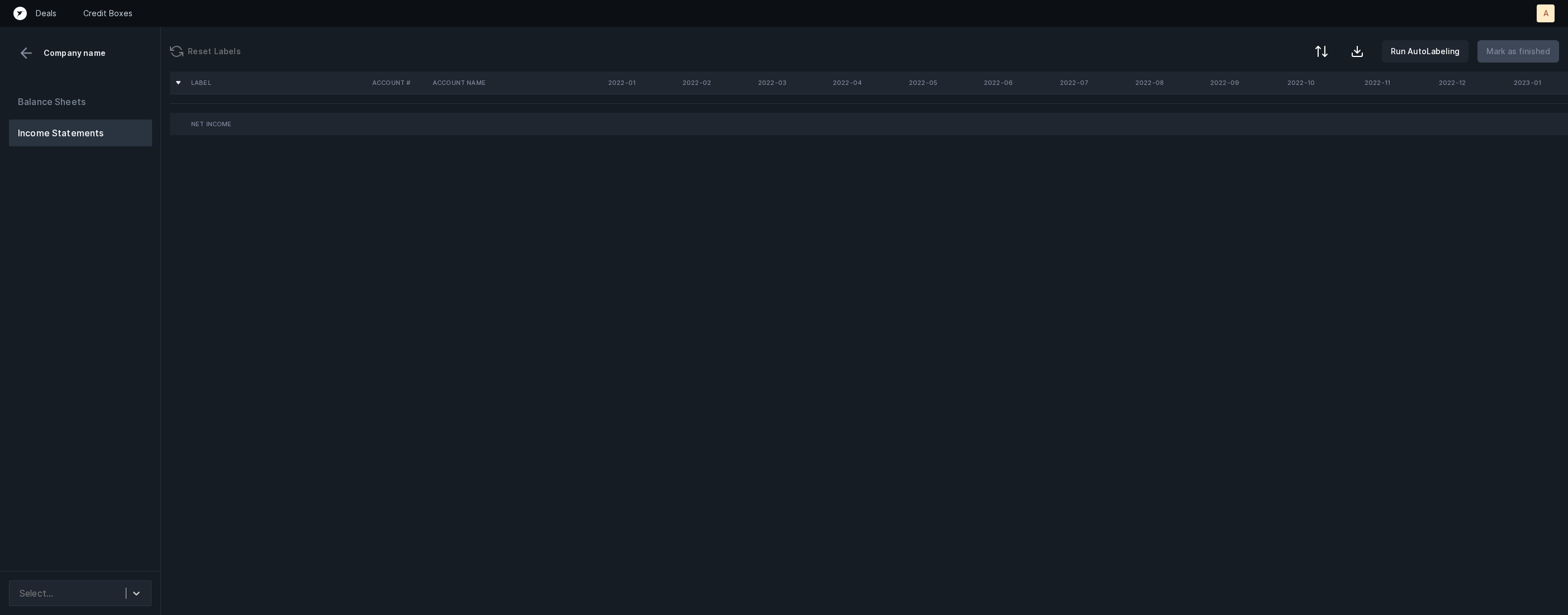
click at [103, 453] on div "Balance Sheets Income Statements" at bounding box center [80, 325] width 161 height 492
click at [117, 600] on div "Select..." at bounding box center [70, 593] width 112 height 20
click at [115, 555] on div "Ameriguard_P&L([DATE]-[DATE])_Cleaned.csv" at bounding box center [80, 556] width 142 height 36
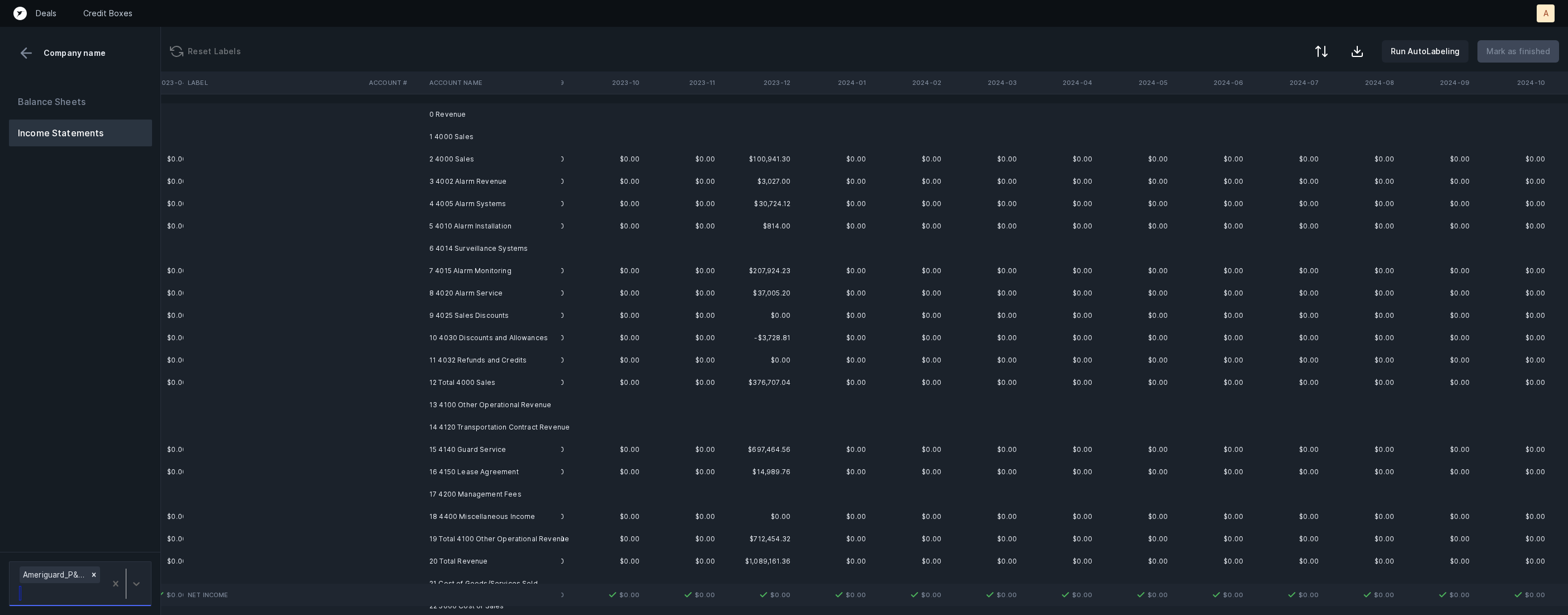
scroll to position [0, 2317]
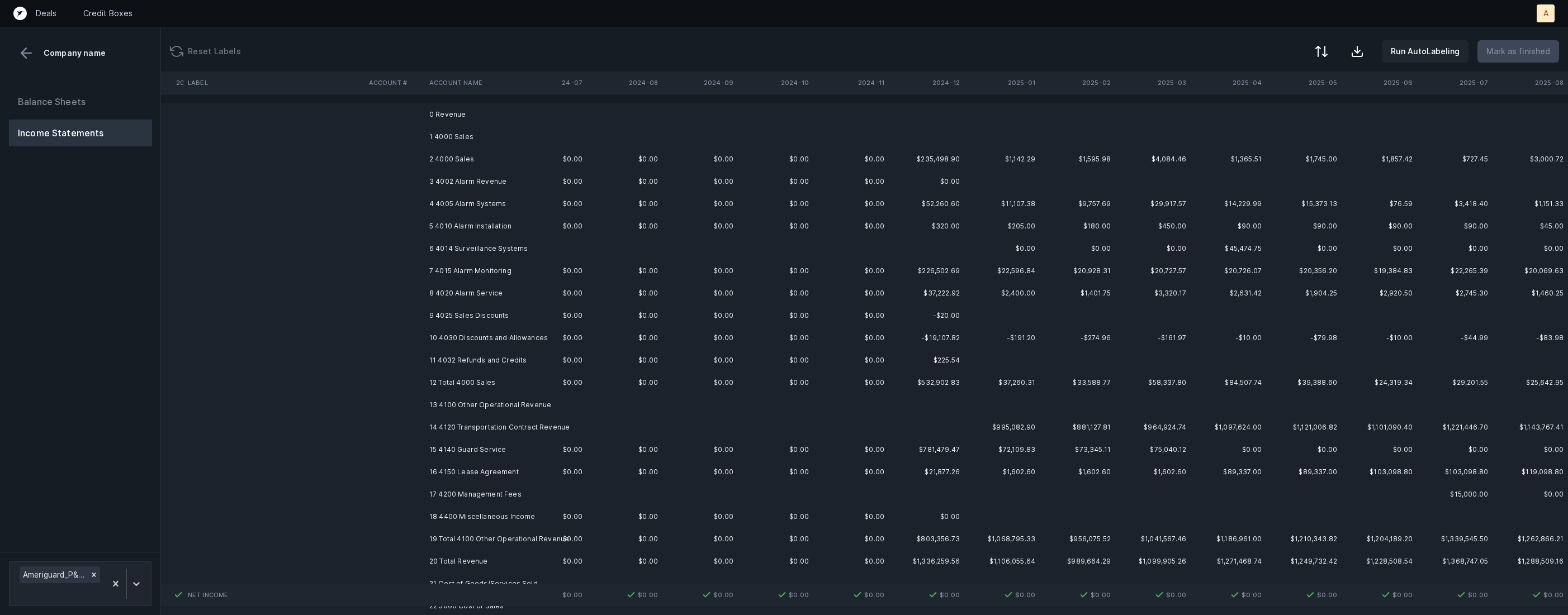
click at [474, 161] on td "2 4000 Sales" at bounding box center [493, 159] width 137 height 23
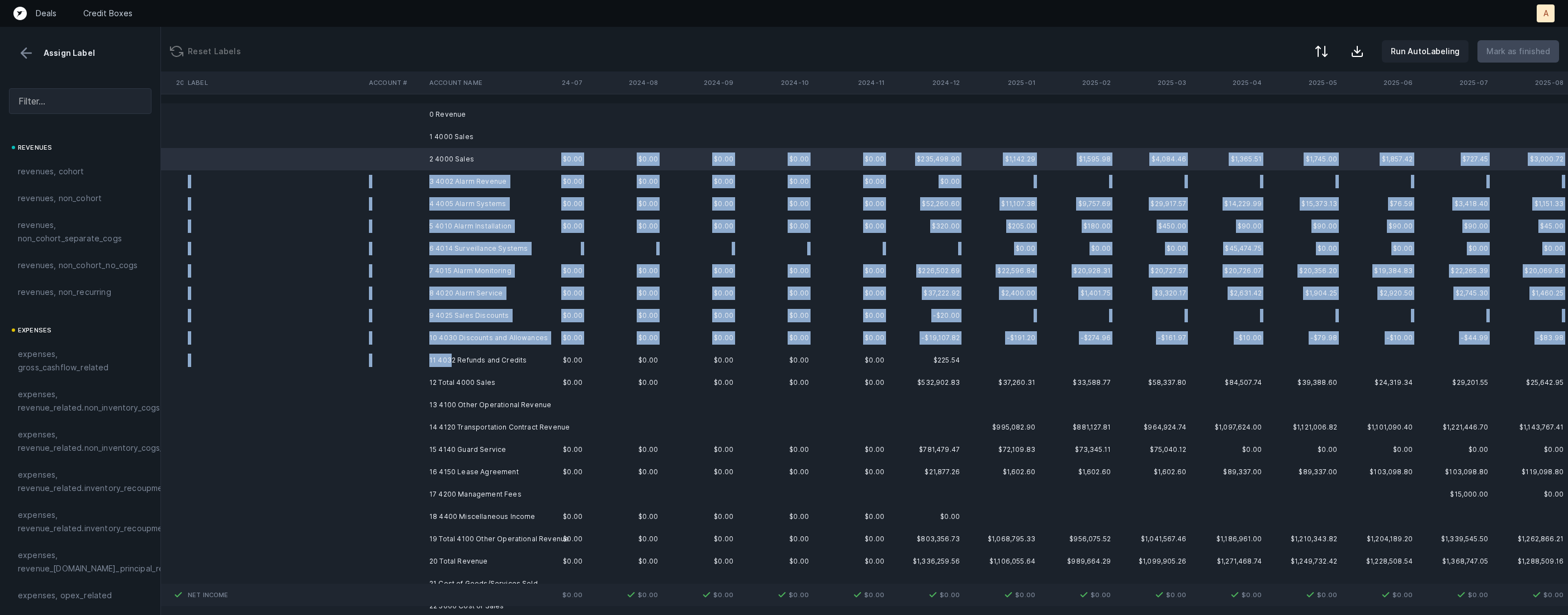
click at [451, 354] on td "11 4032 Refunds and Credits" at bounding box center [493, 360] width 137 height 23
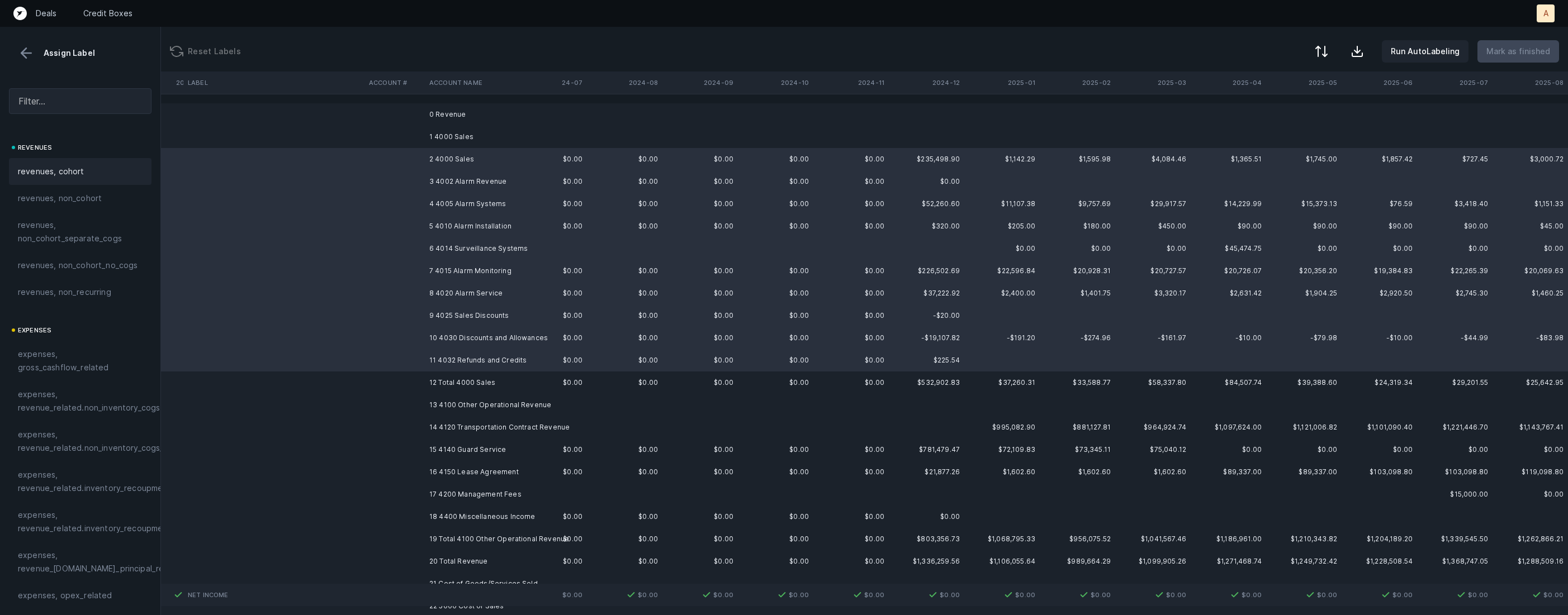
click at [90, 175] on div "revenues, cohort" at bounding box center [80, 171] width 124 height 13
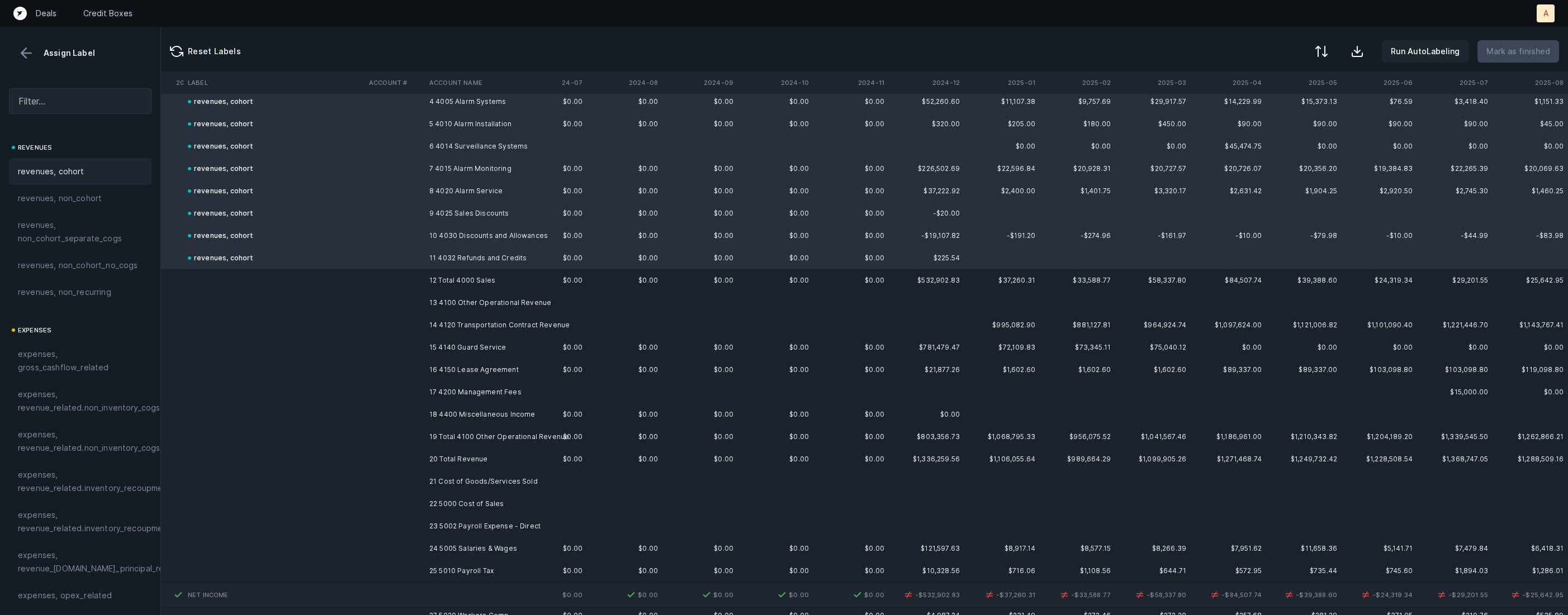
scroll to position [113, 2317]
click at [528, 314] on td "14 4120 Transportation Contract Revenue" at bounding box center [493, 314] width 137 height 23
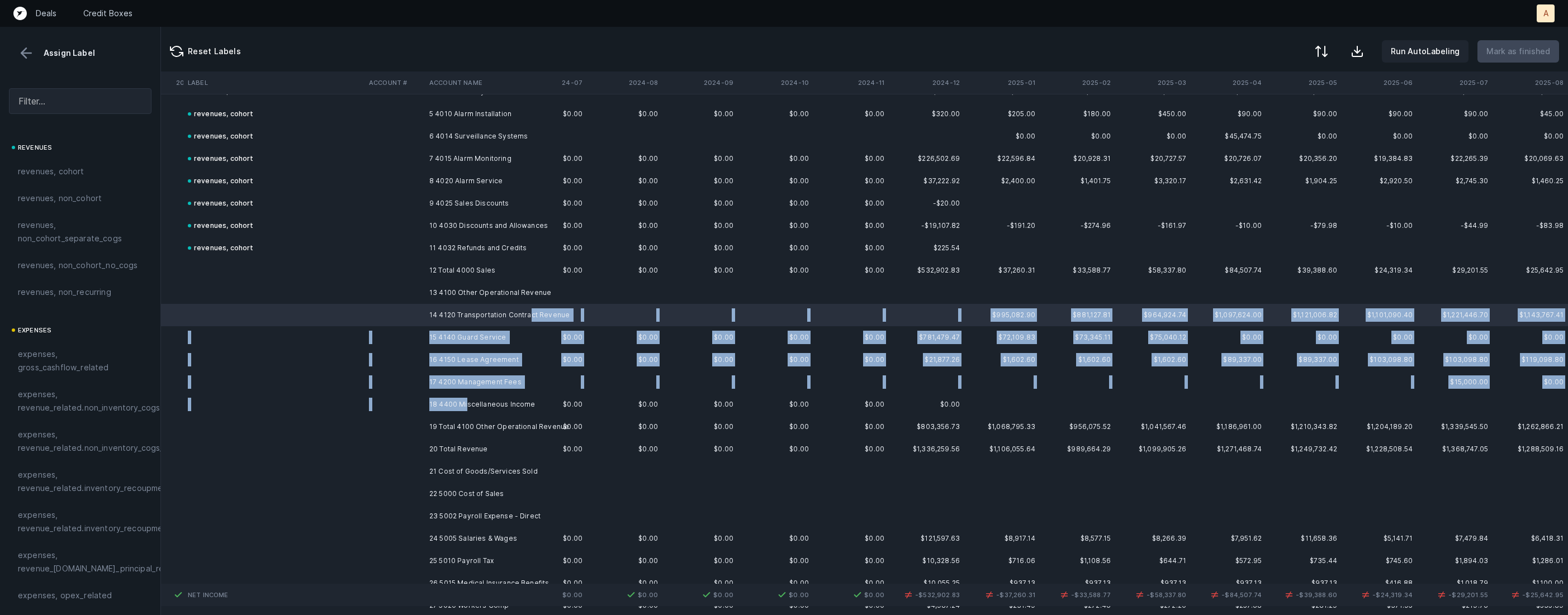
click at [465, 403] on td "18 4400 Miscellaneous Income" at bounding box center [493, 405] width 137 height 23
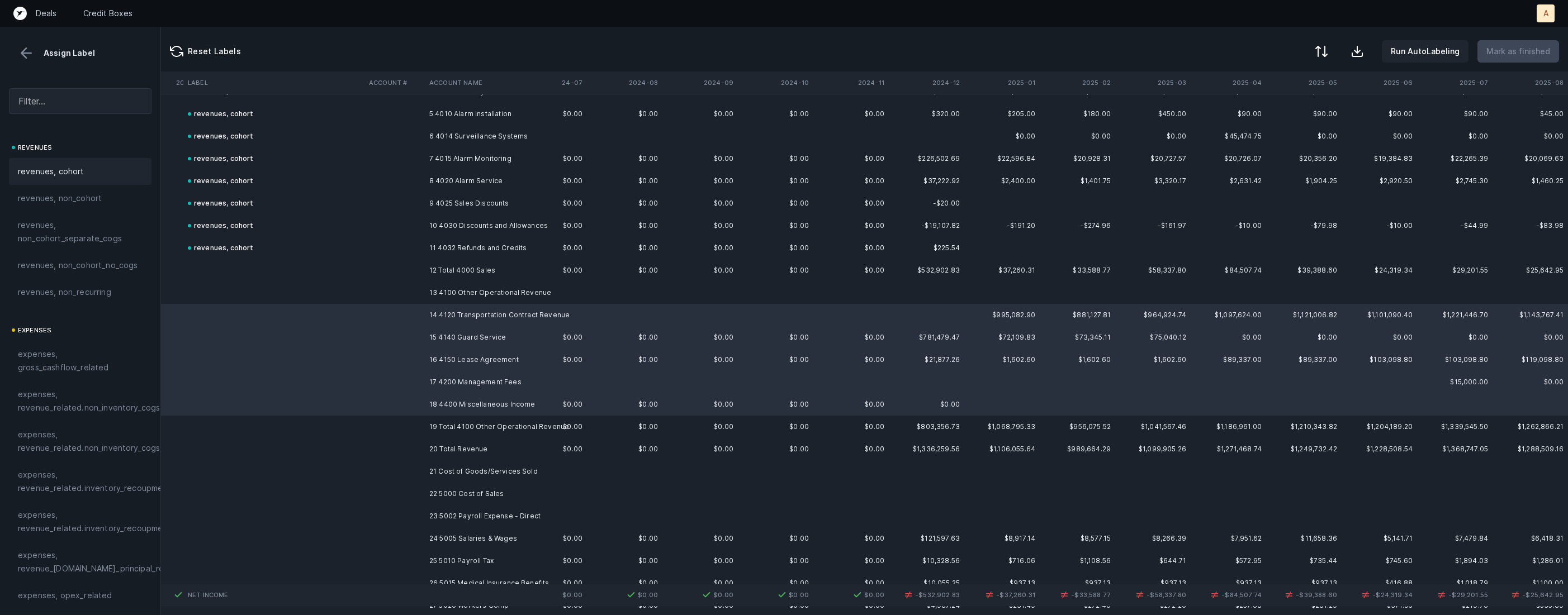
click at [64, 173] on span "revenues, cohort" at bounding box center [51, 171] width 67 height 13
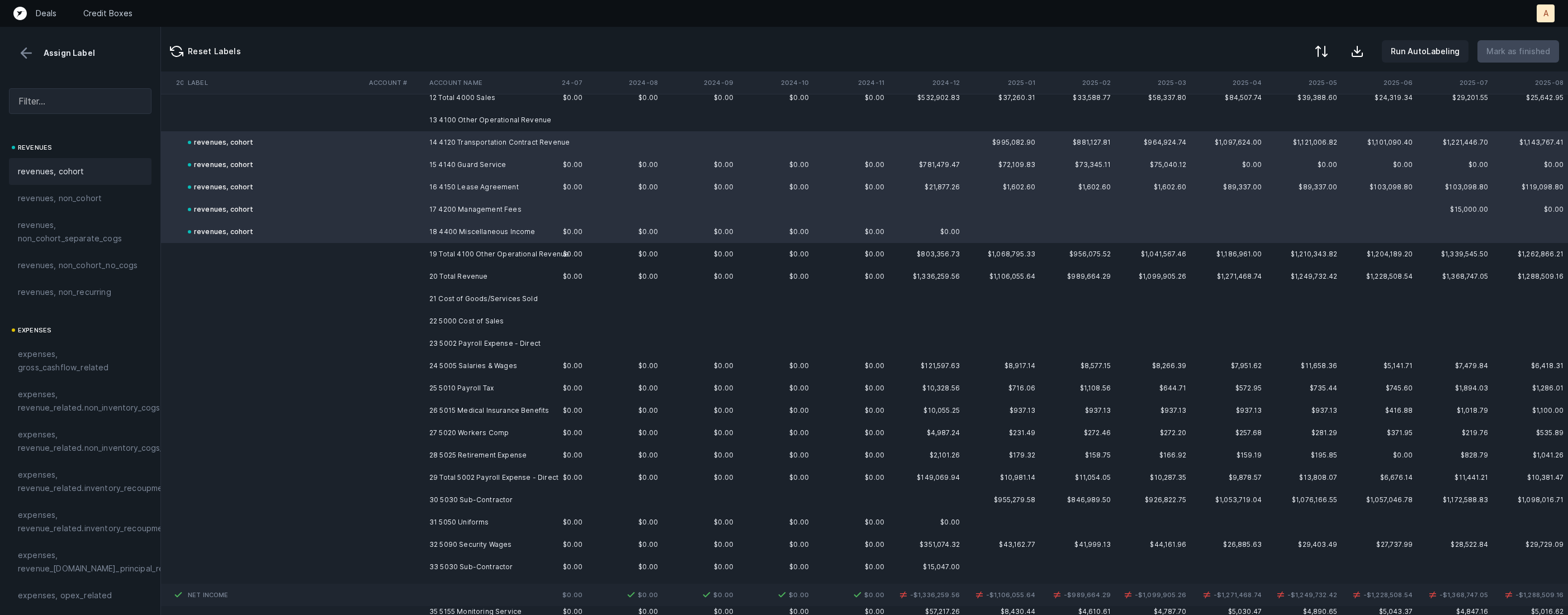
scroll to position [287, 2317]
click at [425, 321] on td "22 5000 Cost of Sales" at bounding box center [493, 319] width 137 height 23
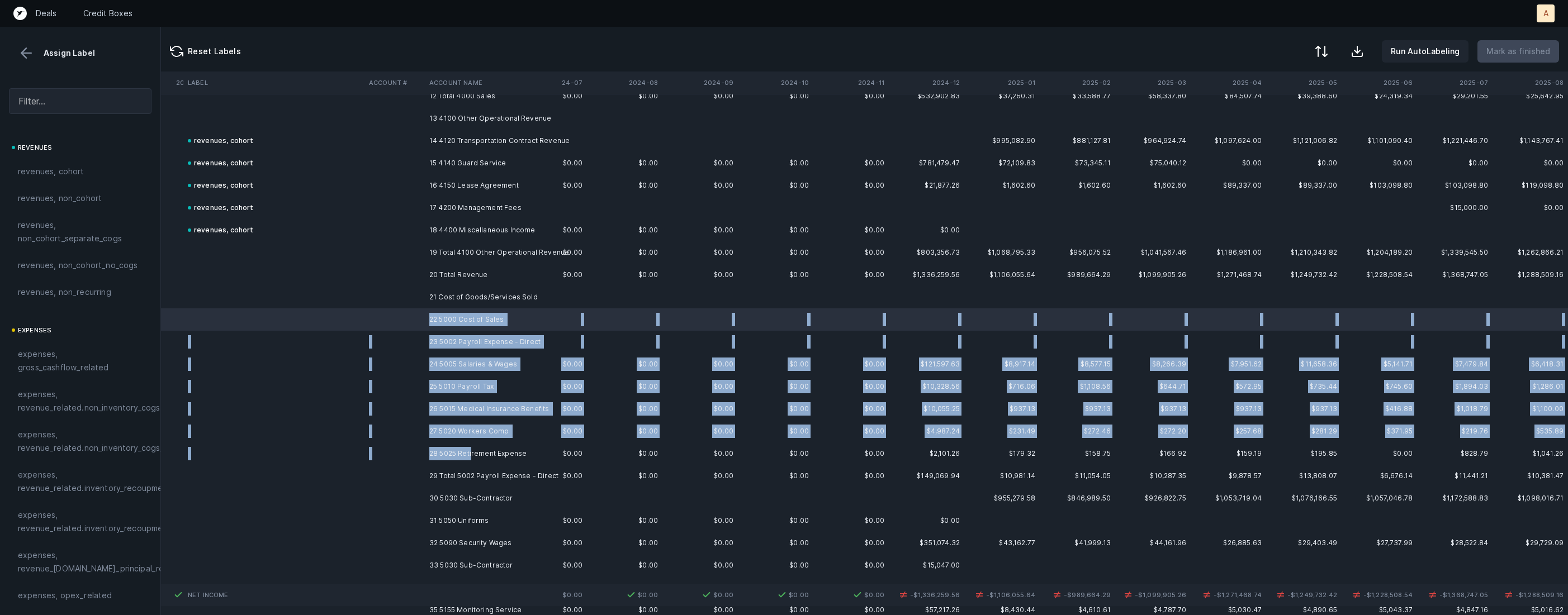
click at [471, 453] on td "28 5025 Retirement Expense" at bounding box center [493, 453] width 137 height 23
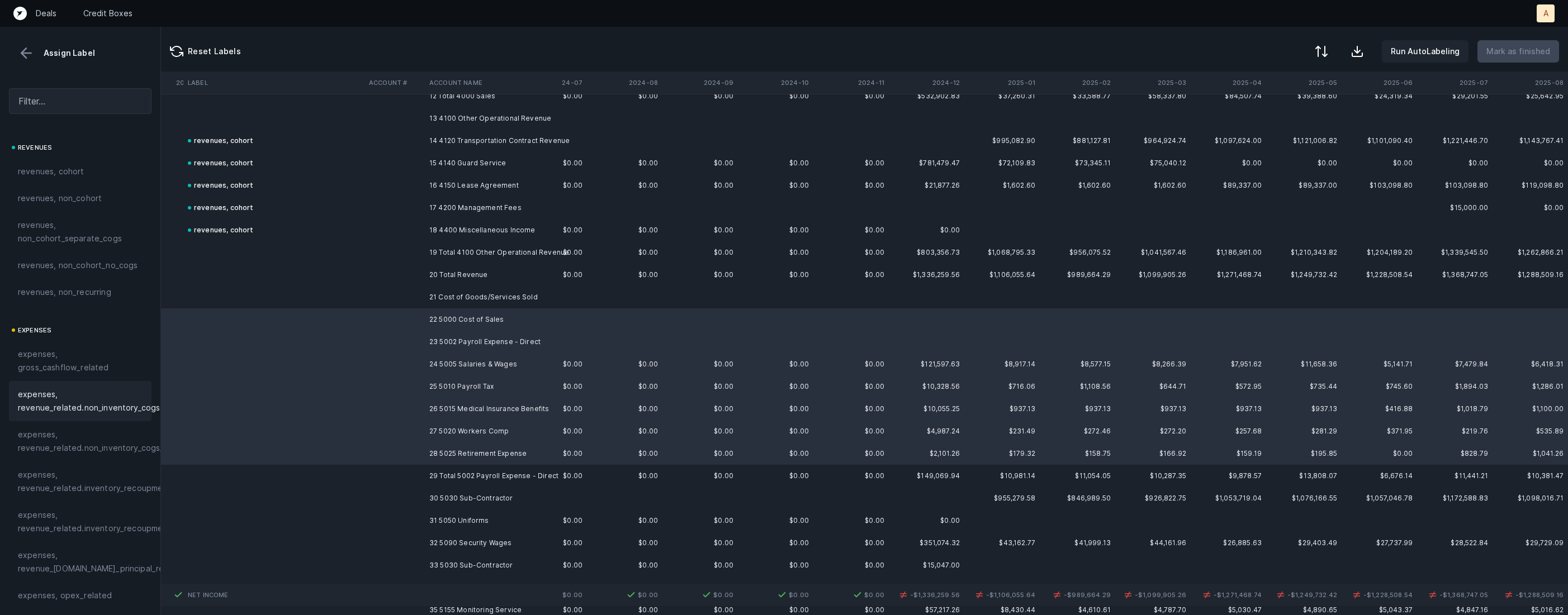
click at [105, 405] on span "expenses, revenue_related.non_inventory_cogs" at bounding box center [89, 401] width 142 height 27
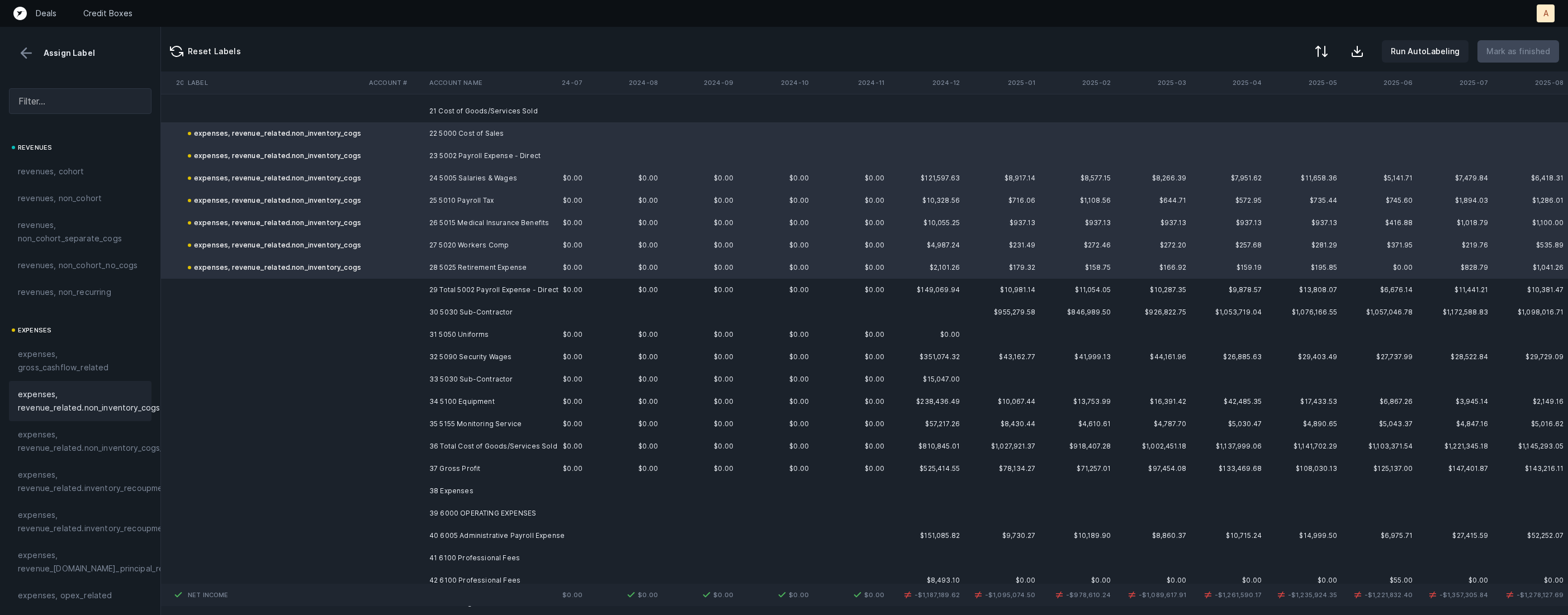
scroll to position [473, 2317]
click at [480, 329] on td "31 5050 Uniforms" at bounding box center [493, 334] width 137 height 23
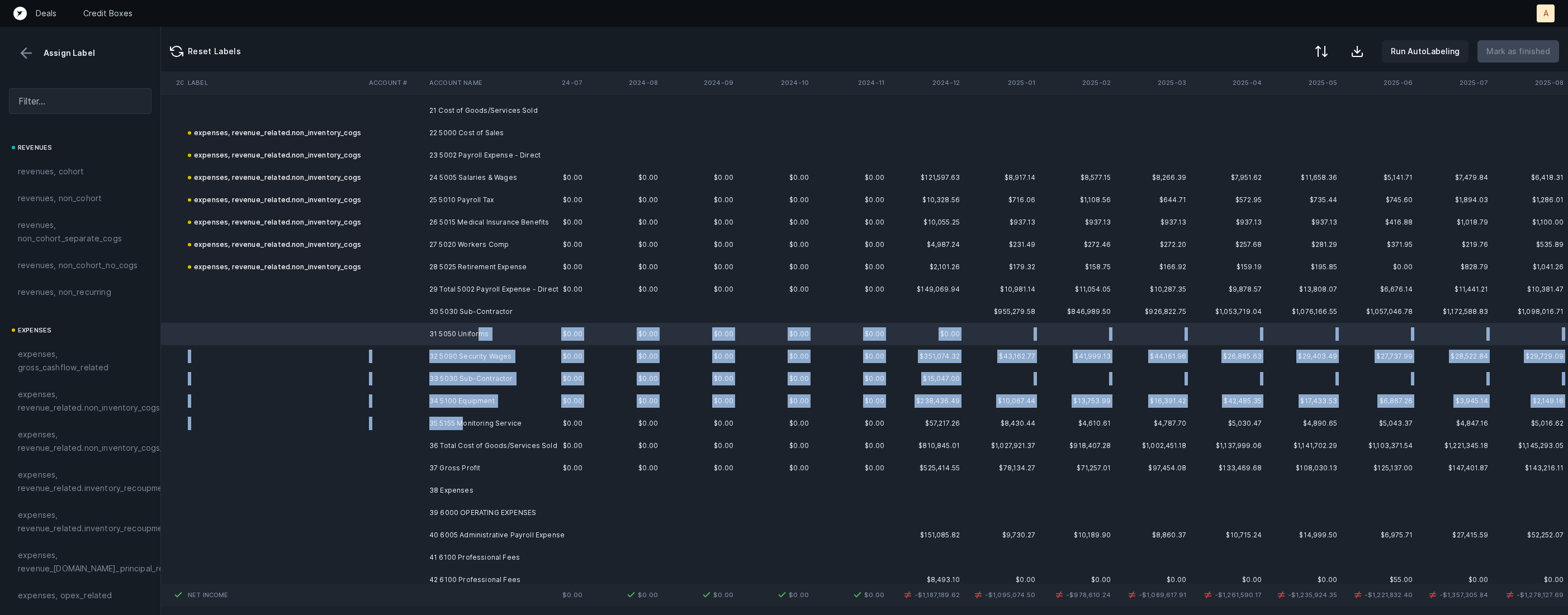
click at [463, 417] on td "35 5155 Monitoring Service" at bounding box center [493, 423] width 137 height 23
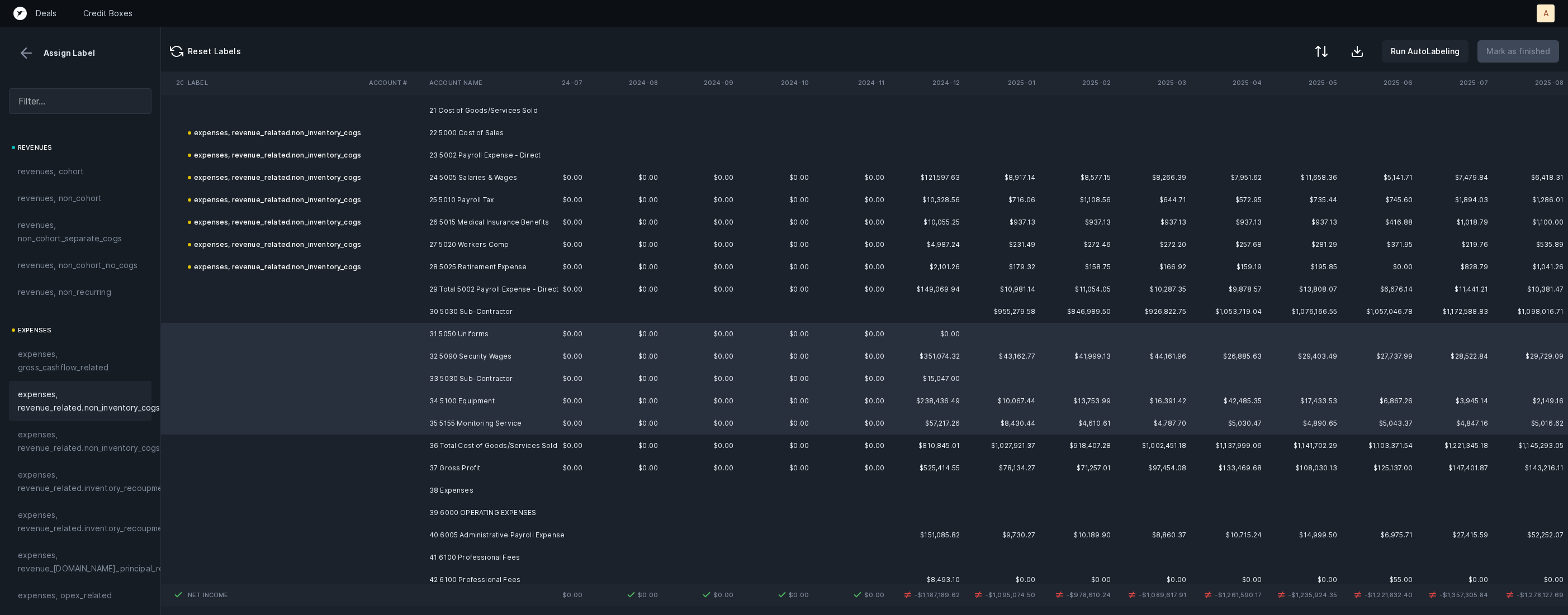
click at [78, 399] on span "expenses, revenue_related.non_inventory_cogs" at bounding box center [89, 401] width 142 height 27
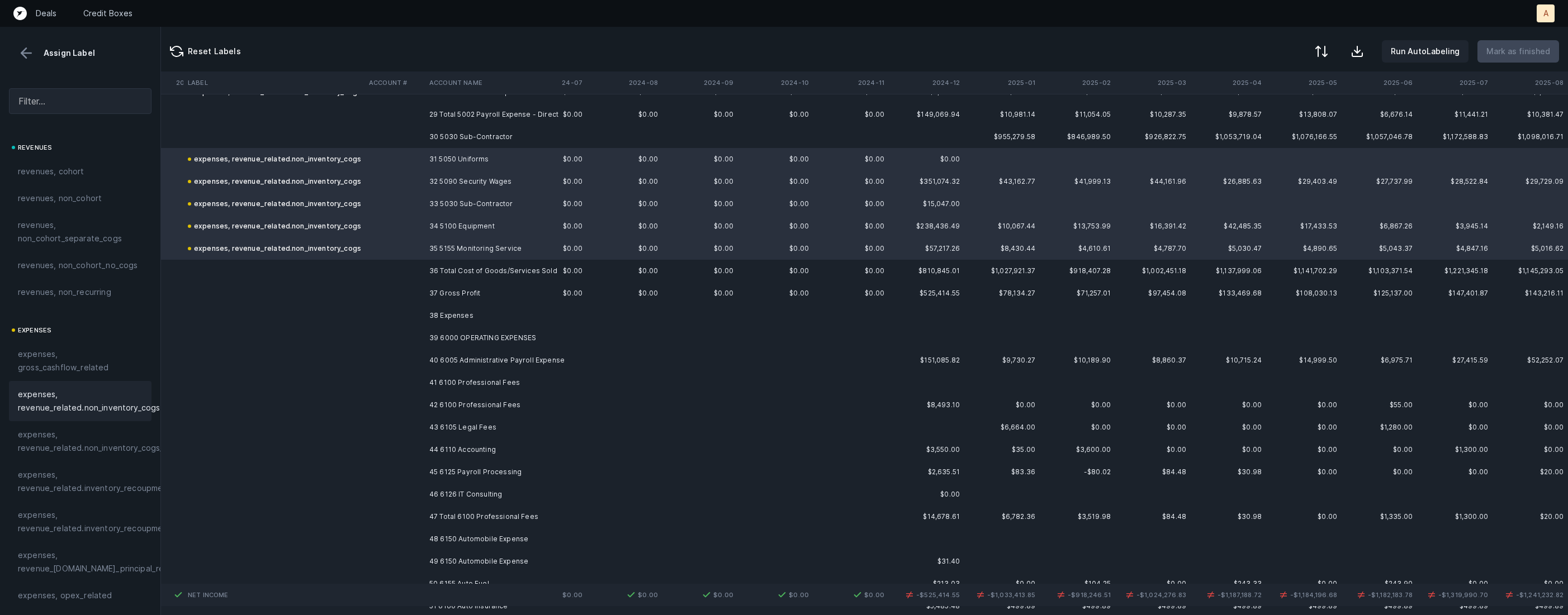
scroll to position [663, 2317]
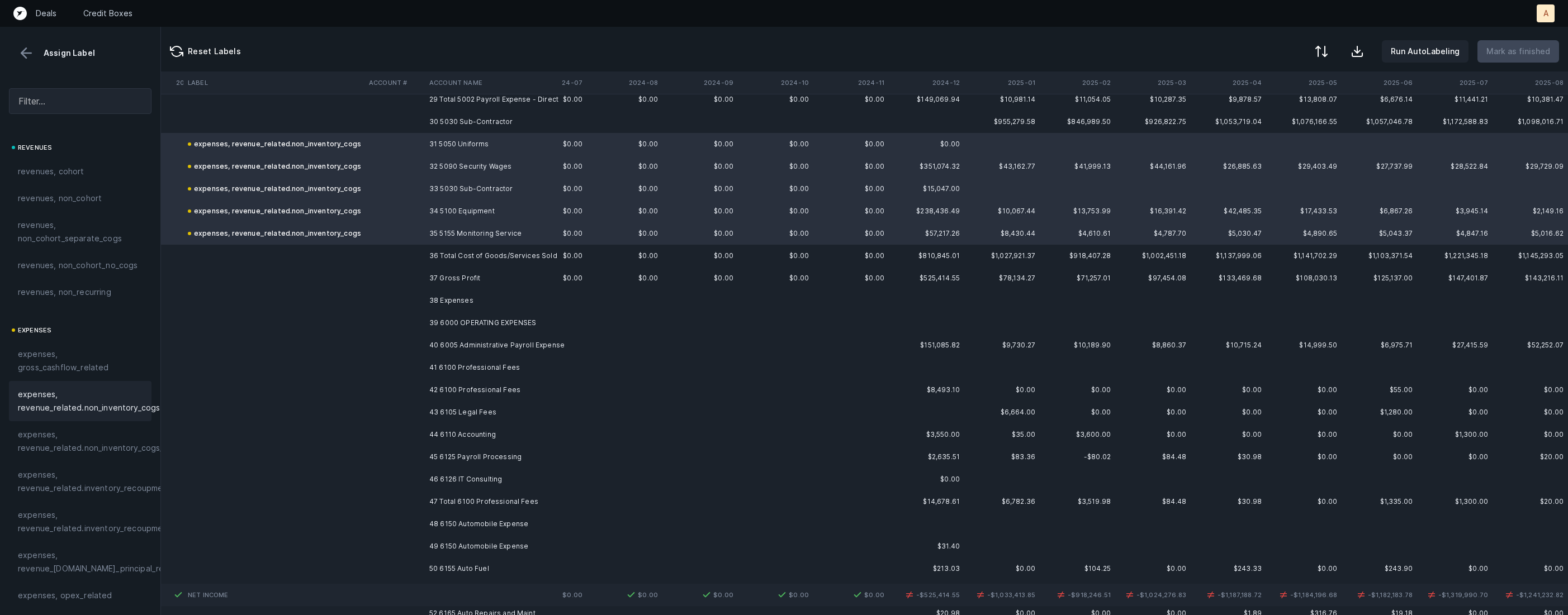
click at [492, 342] on td "40 6005 Administrative Payroll Expense" at bounding box center [493, 345] width 137 height 23
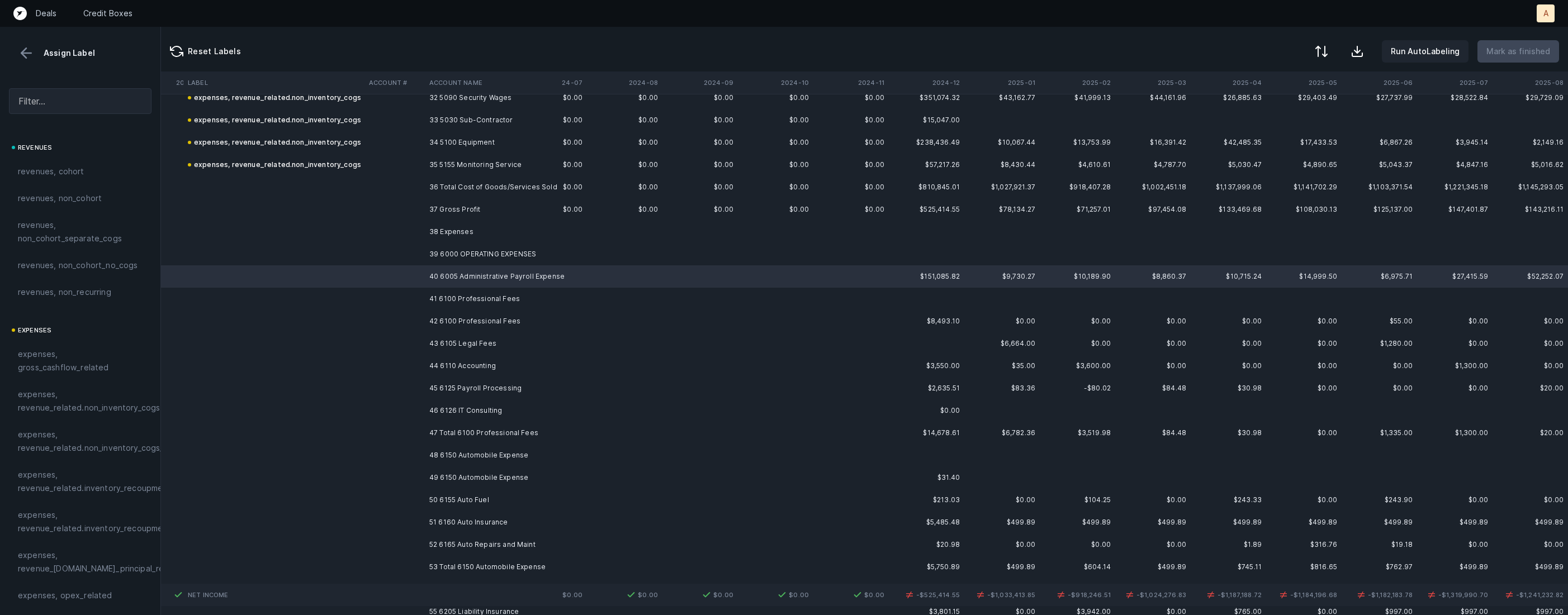
scroll to position [732, 2317]
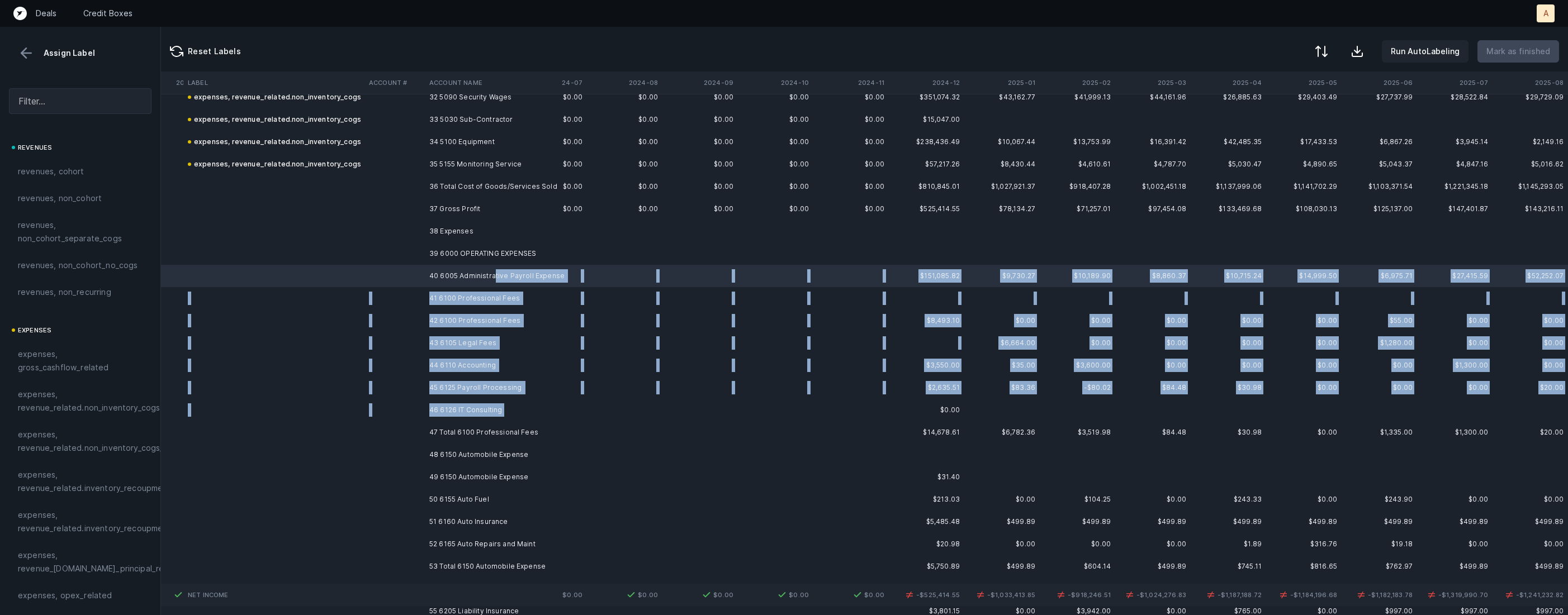
click at [522, 410] on td "46 6126 IT Consulting" at bounding box center [493, 410] width 137 height 23
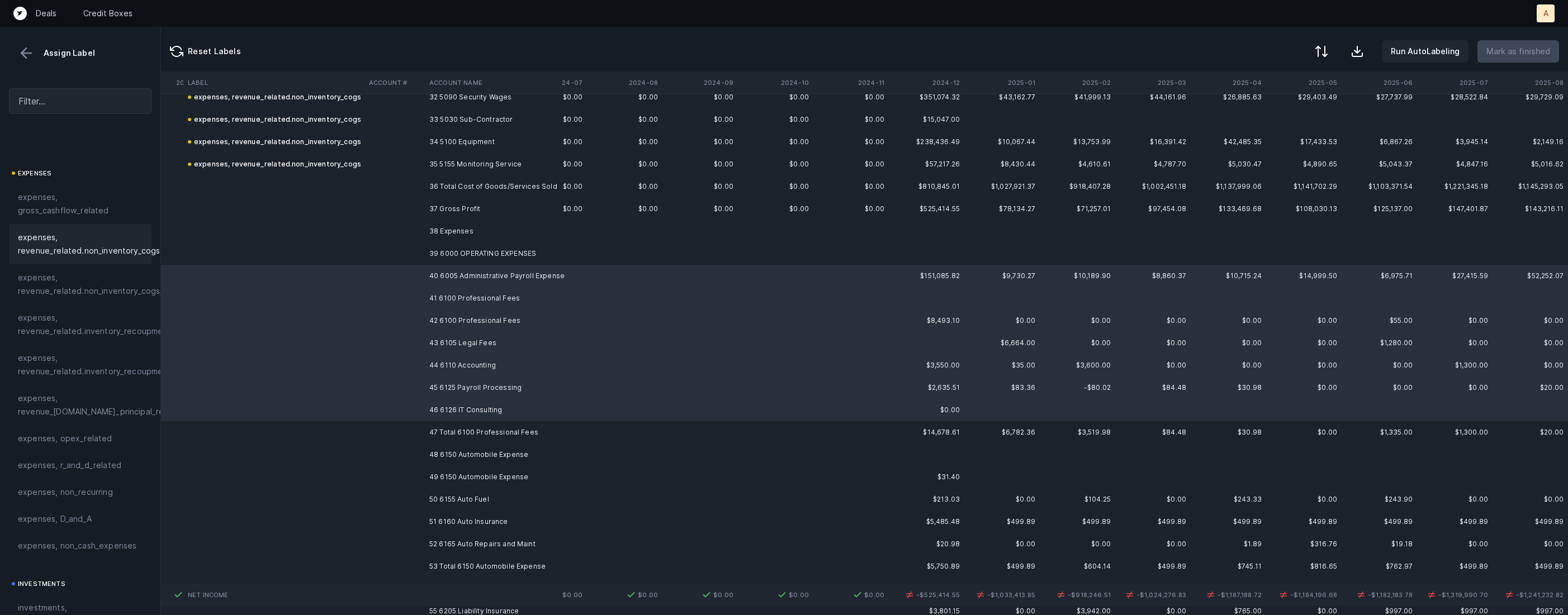
scroll to position [238, 0]
click at [77, 356] on span "expenses, opex_related" at bounding box center [65, 356] width 95 height 13
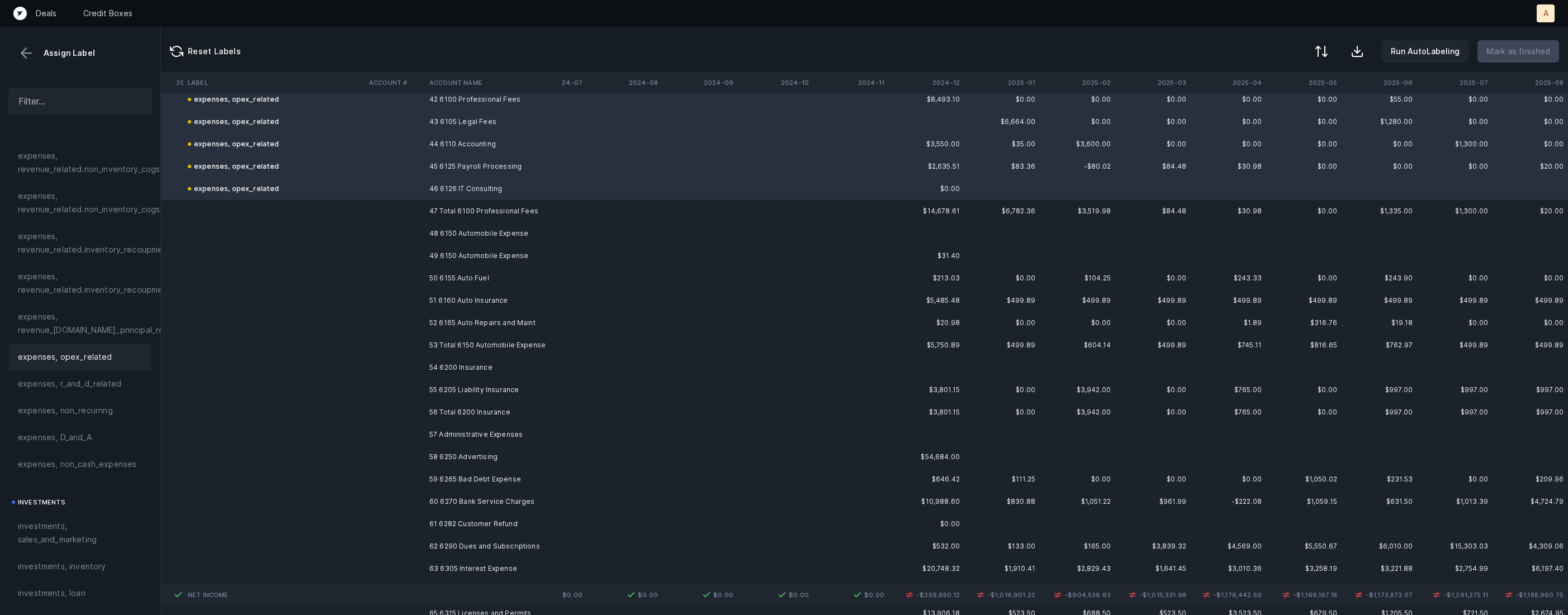
scroll to position [960, 2317]
click at [511, 234] on td "48 6150 Automobile Expense" at bounding box center [493, 227] width 137 height 23
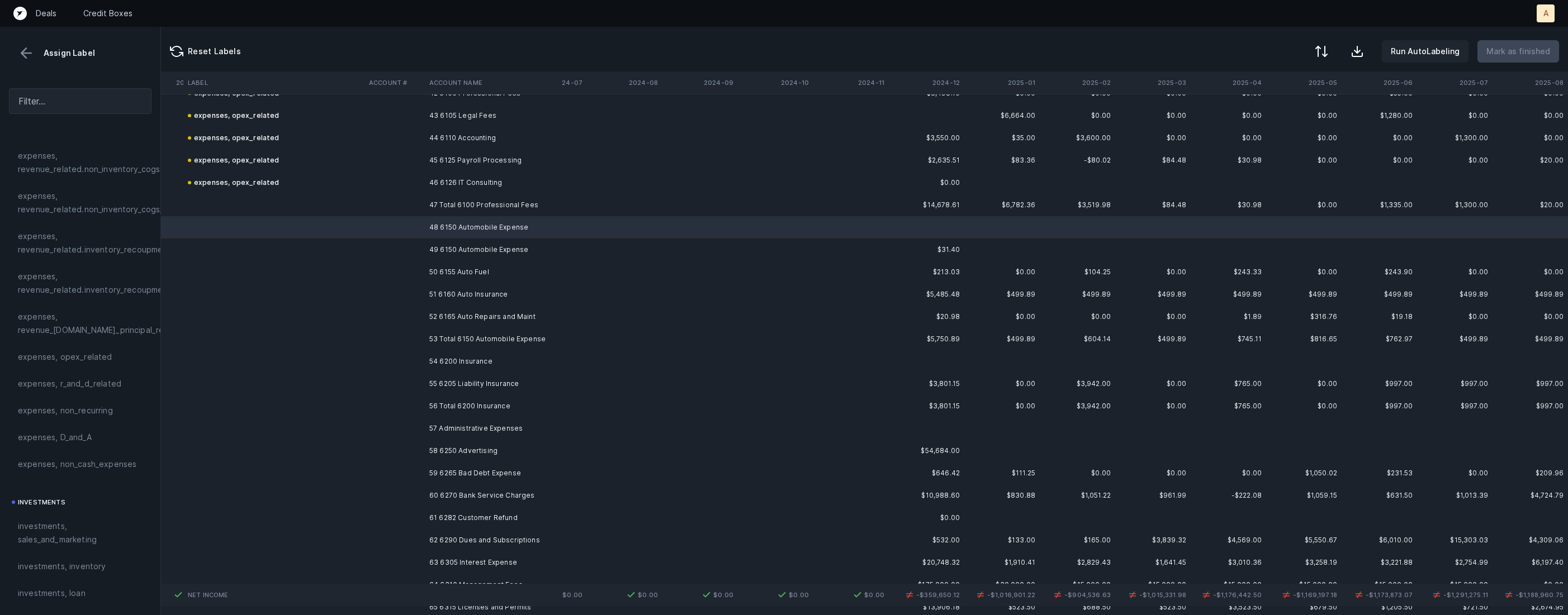
click at [510, 244] on td "49 6150 Automobile Expense" at bounding box center [493, 249] width 137 height 23
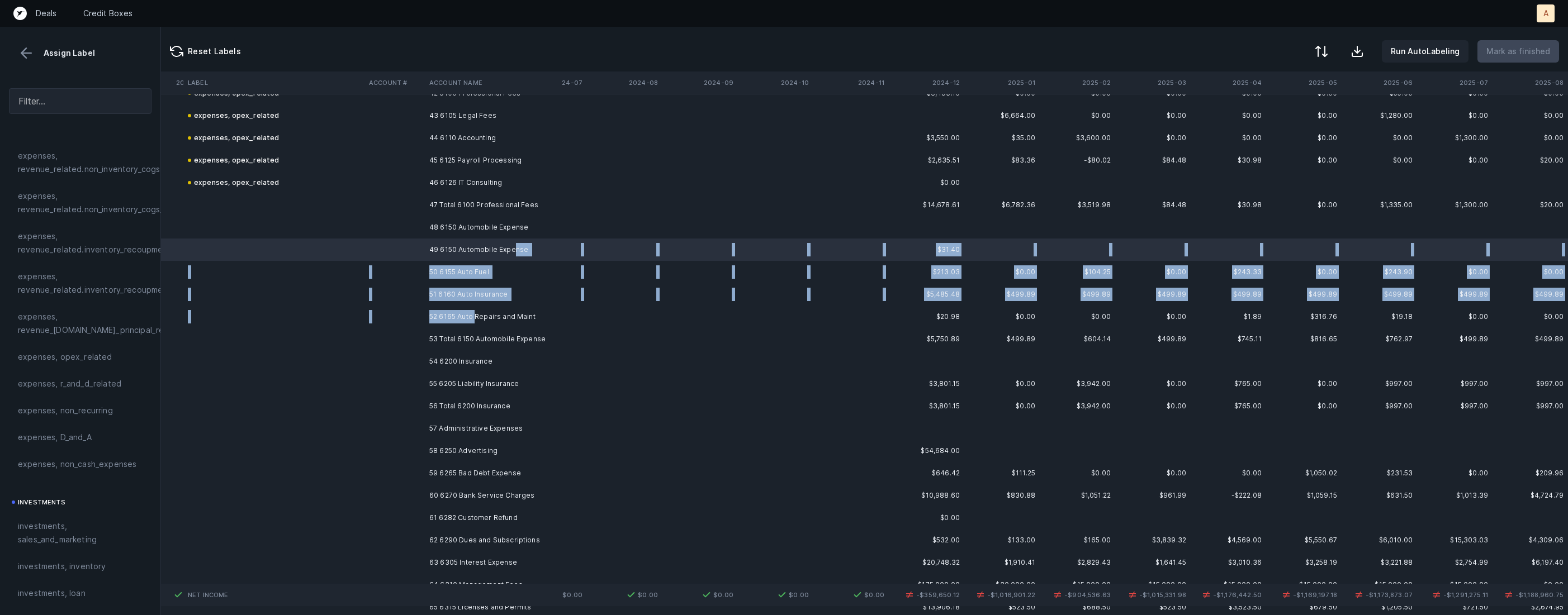
click at [476, 314] on td "52 6165 Auto Repairs and Maint" at bounding box center [493, 317] width 137 height 23
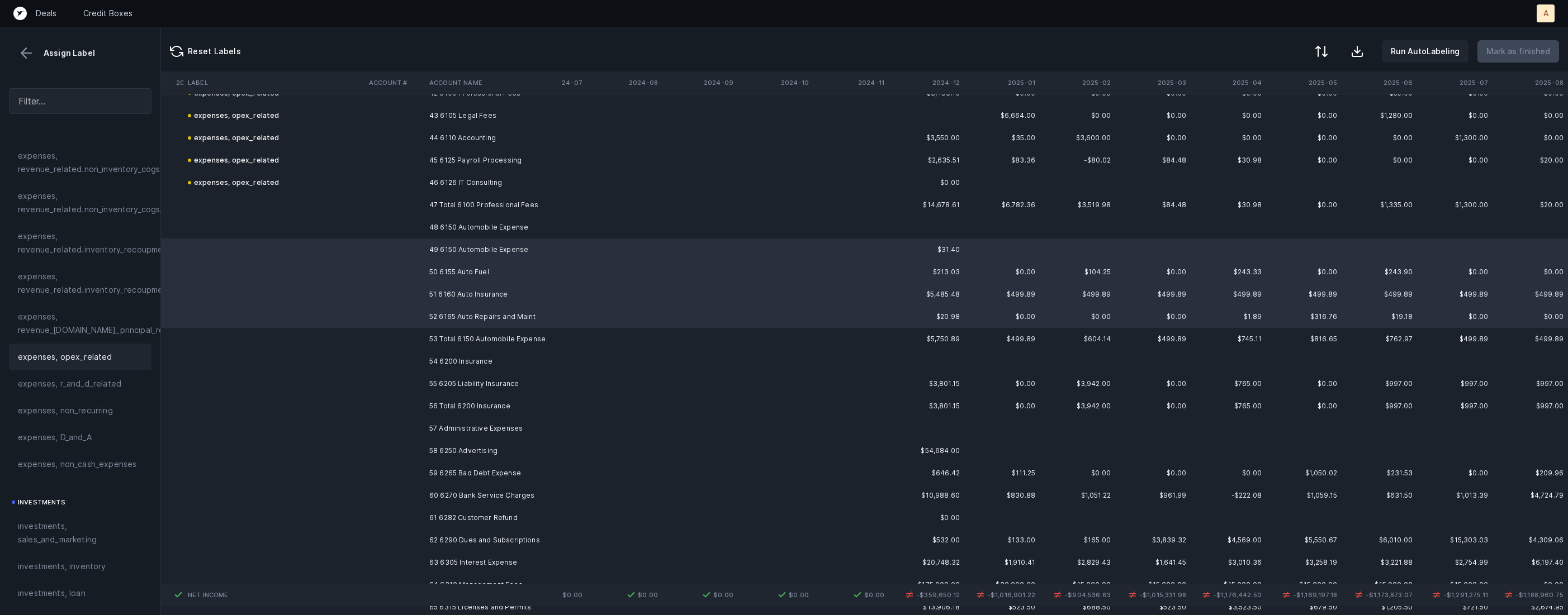
click at [95, 363] on span "expenses, opex_related" at bounding box center [65, 356] width 95 height 13
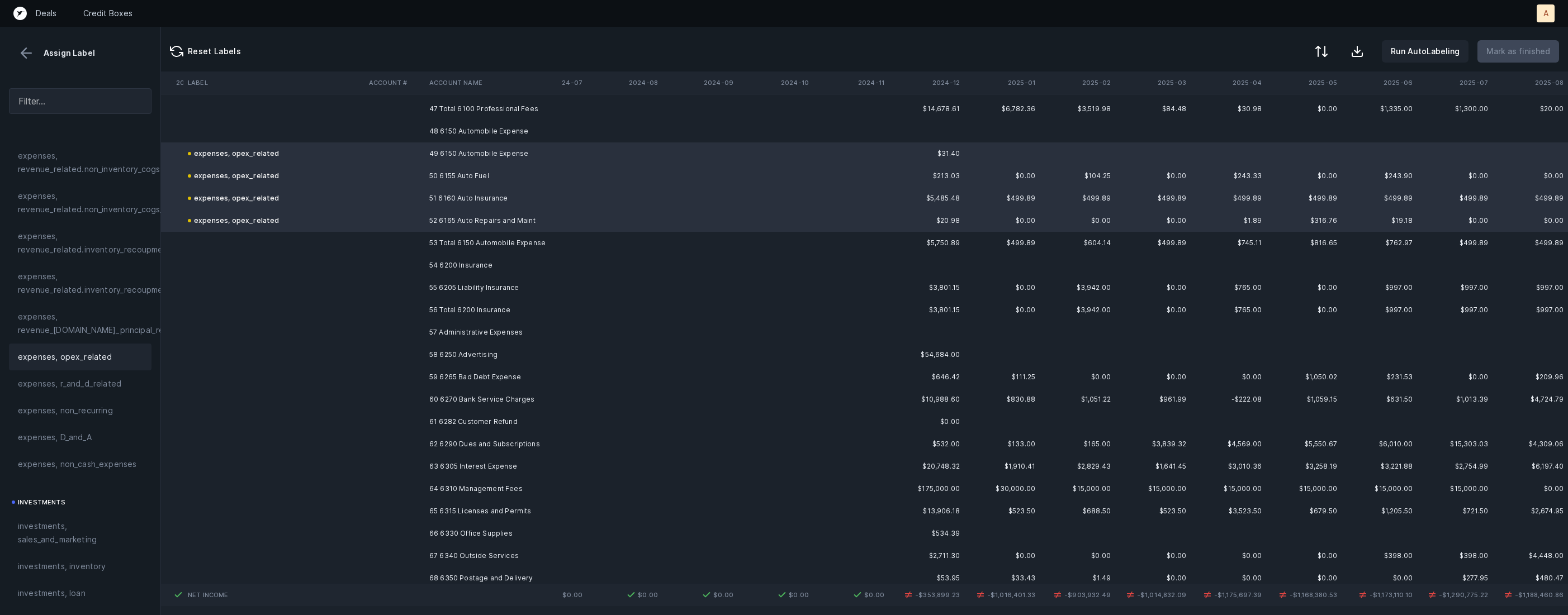
scroll to position [1075, 2317]
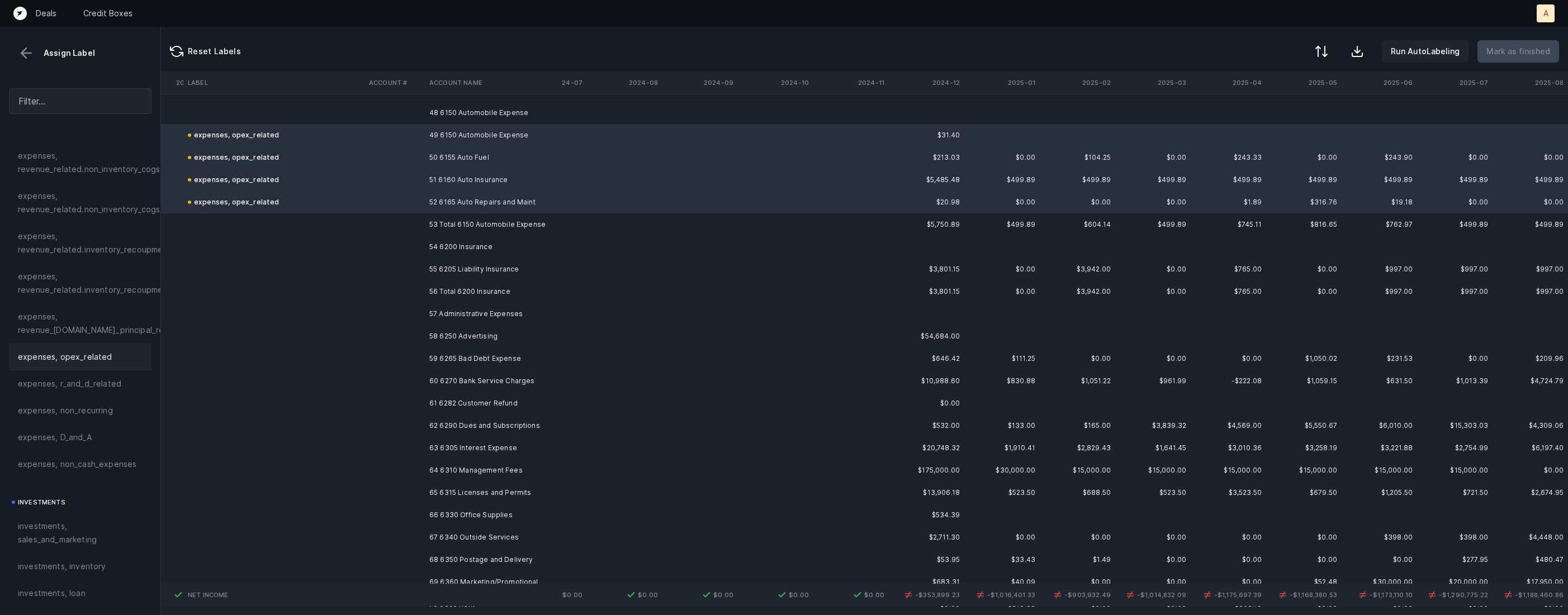
click at [497, 263] on td "55 6205 Liability Insurance" at bounding box center [493, 269] width 137 height 23
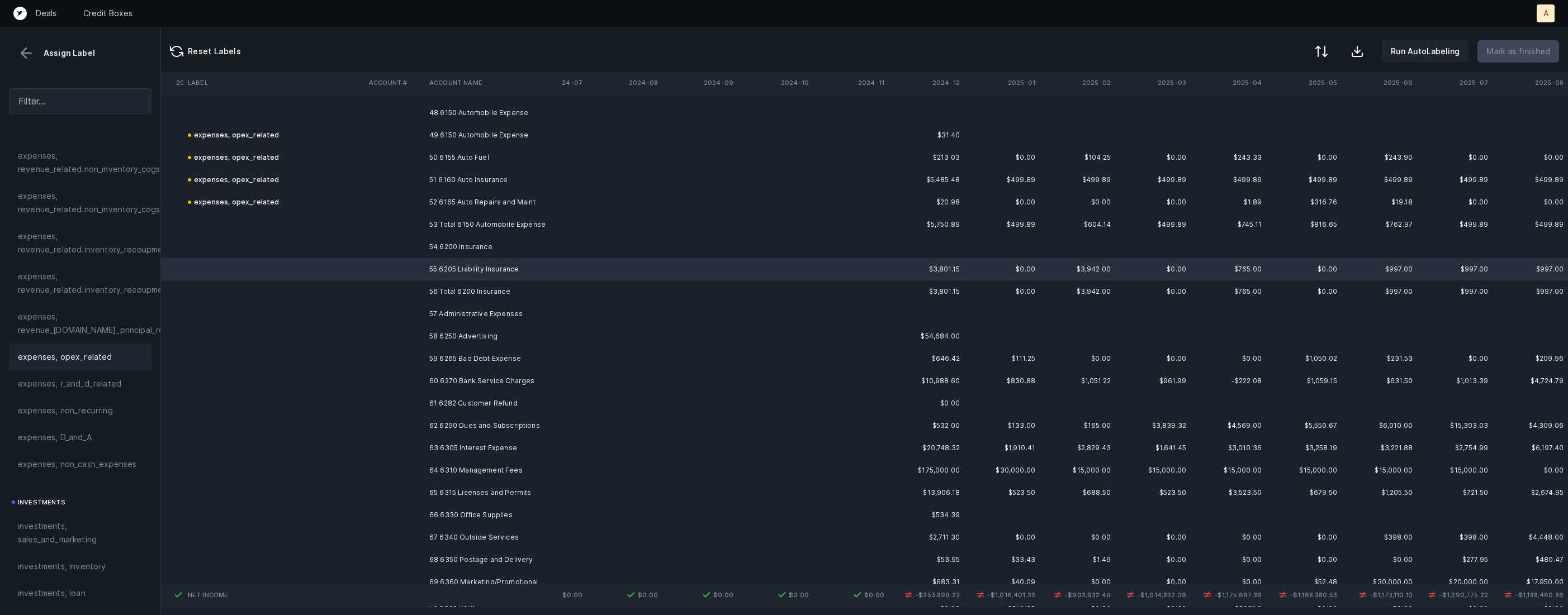
click at [120, 370] on div "expenses, opex_related" at bounding box center [80, 357] width 142 height 27
click at [477, 332] on td "58 6250 Advertising" at bounding box center [493, 336] width 137 height 23
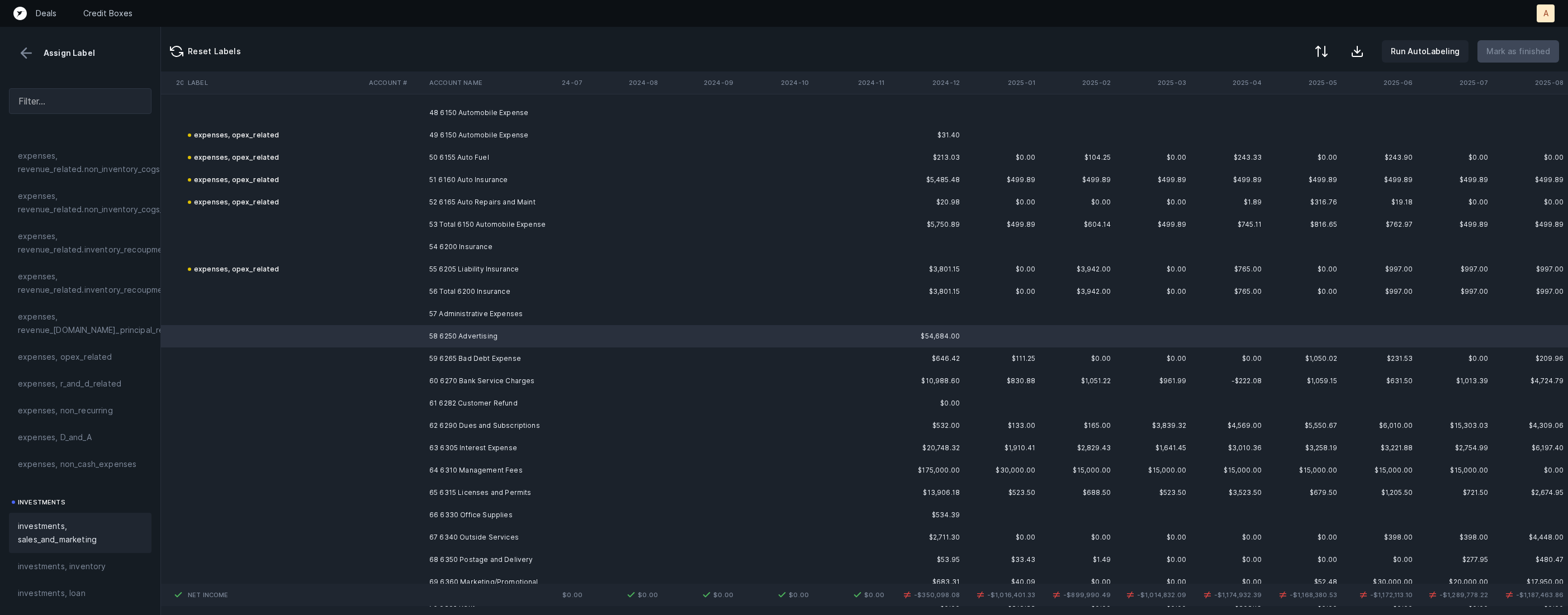
click at [50, 537] on span "investments, sales_and_marketing" at bounding box center [80, 533] width 124 height 27
click at [416, 356] on td at bounding box center [395, 359] width 61 height 23
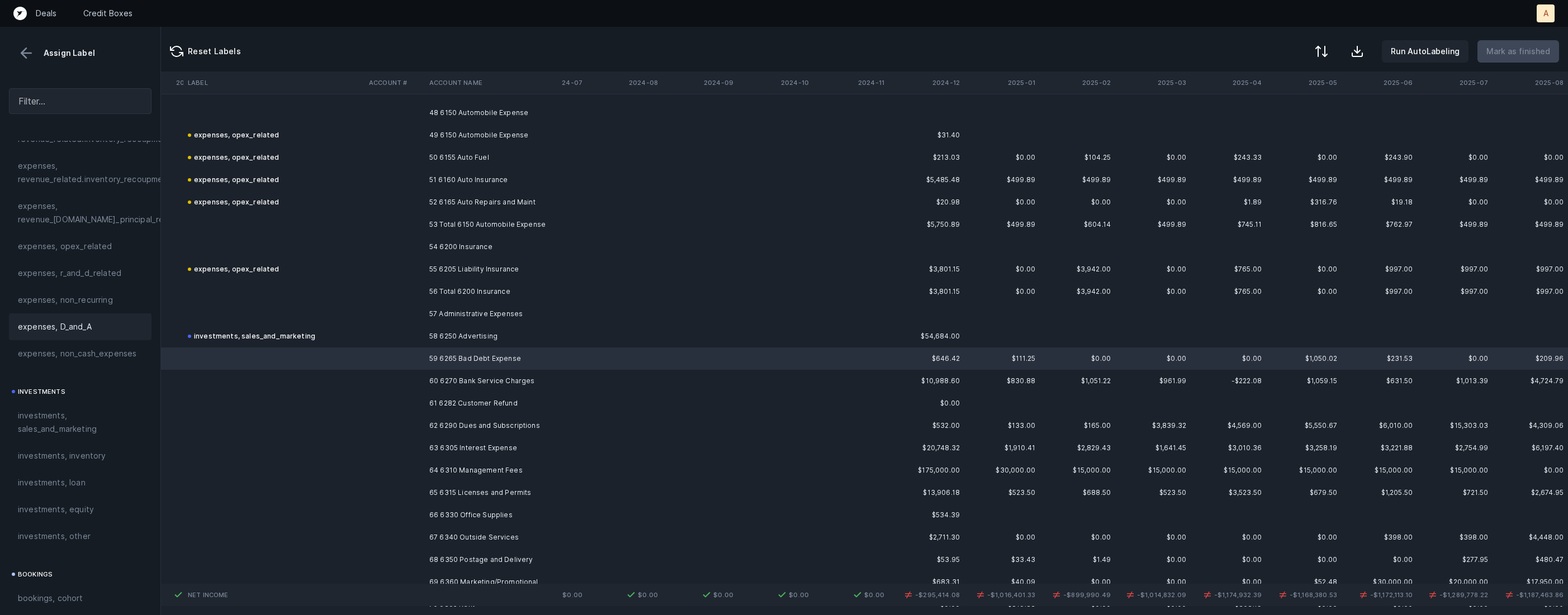
scroll to position [353, 0]
click at [87, 351] on span "expenses, non_cash_expenses" at bounding box center [77, 350] width 119 height 13
click at [439, 376] on td "60 6270 Bank Service Charges" at bounding box center [493, 380] width 137 height 23
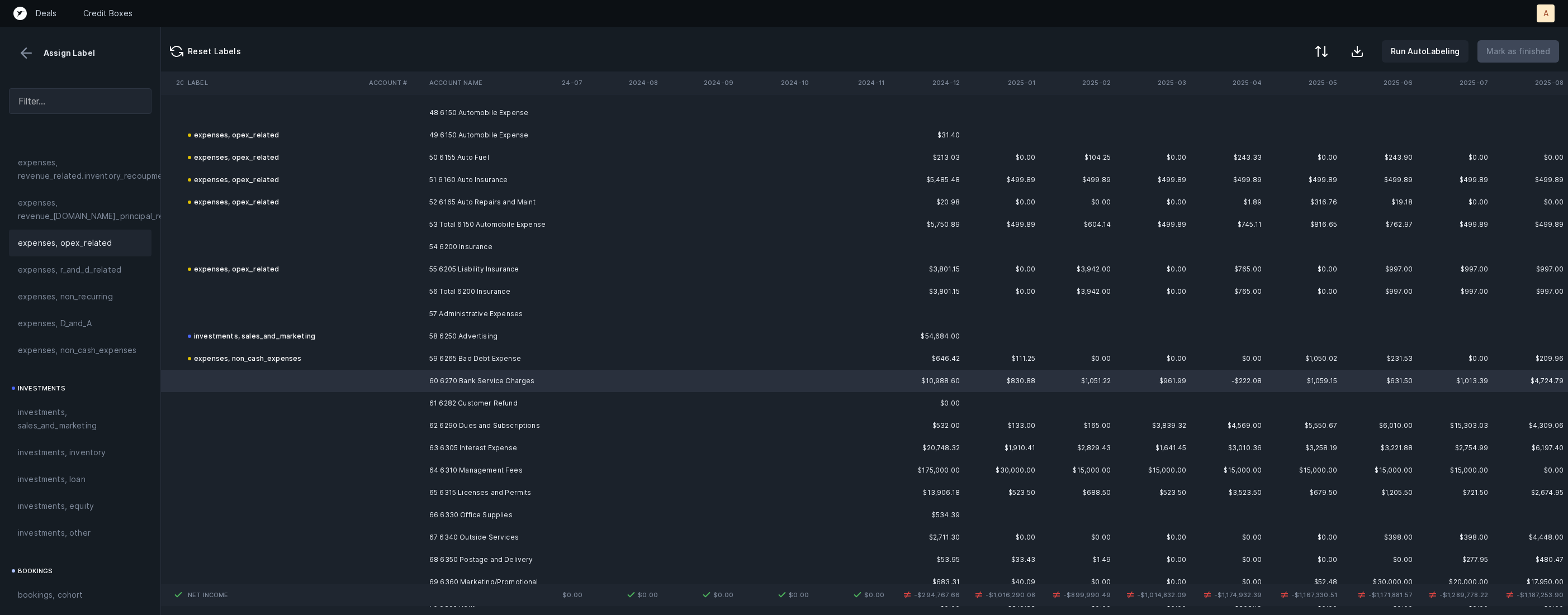
click at [99, 248] on span "expenses, opex_related" at bounding box center [65, 242] width 95 height 13
click at [384, 407] on td at bounding box center [395, 403] width 61 height 23
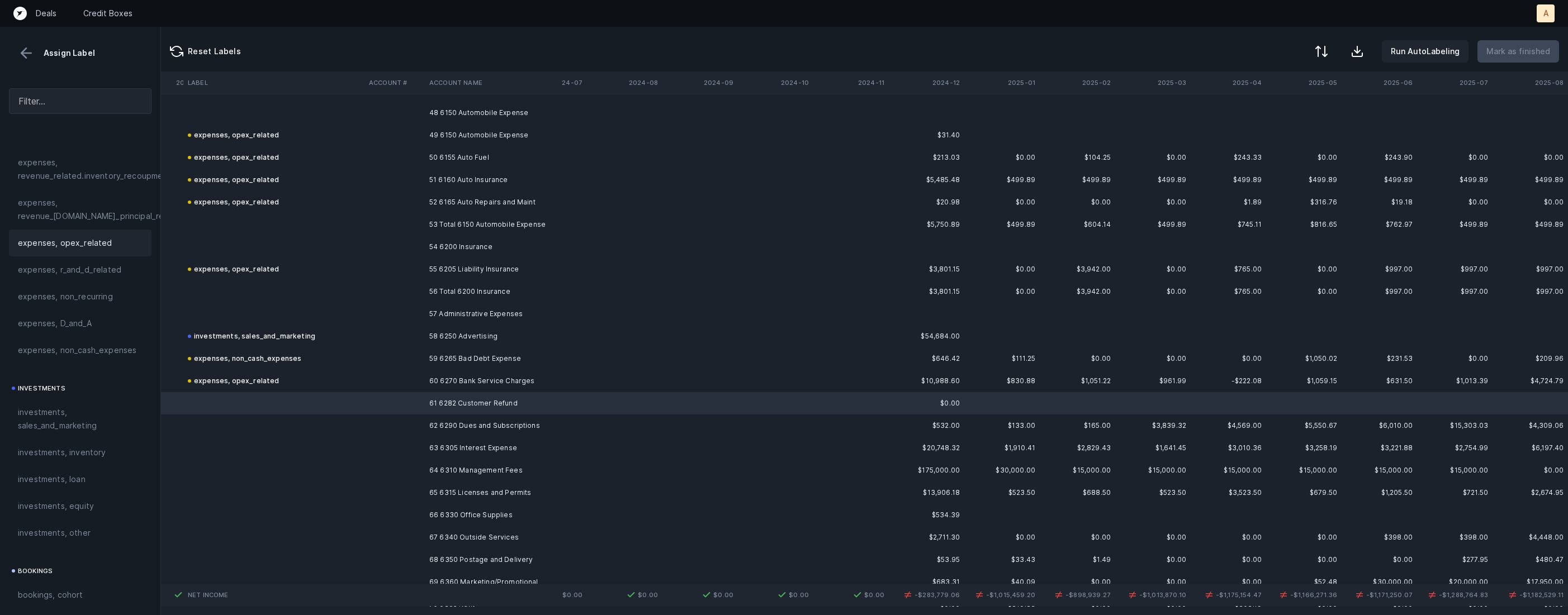
click at [92, 245] on span "expenses, opex_related" at bounding box center [65, 242] width 95 height 13
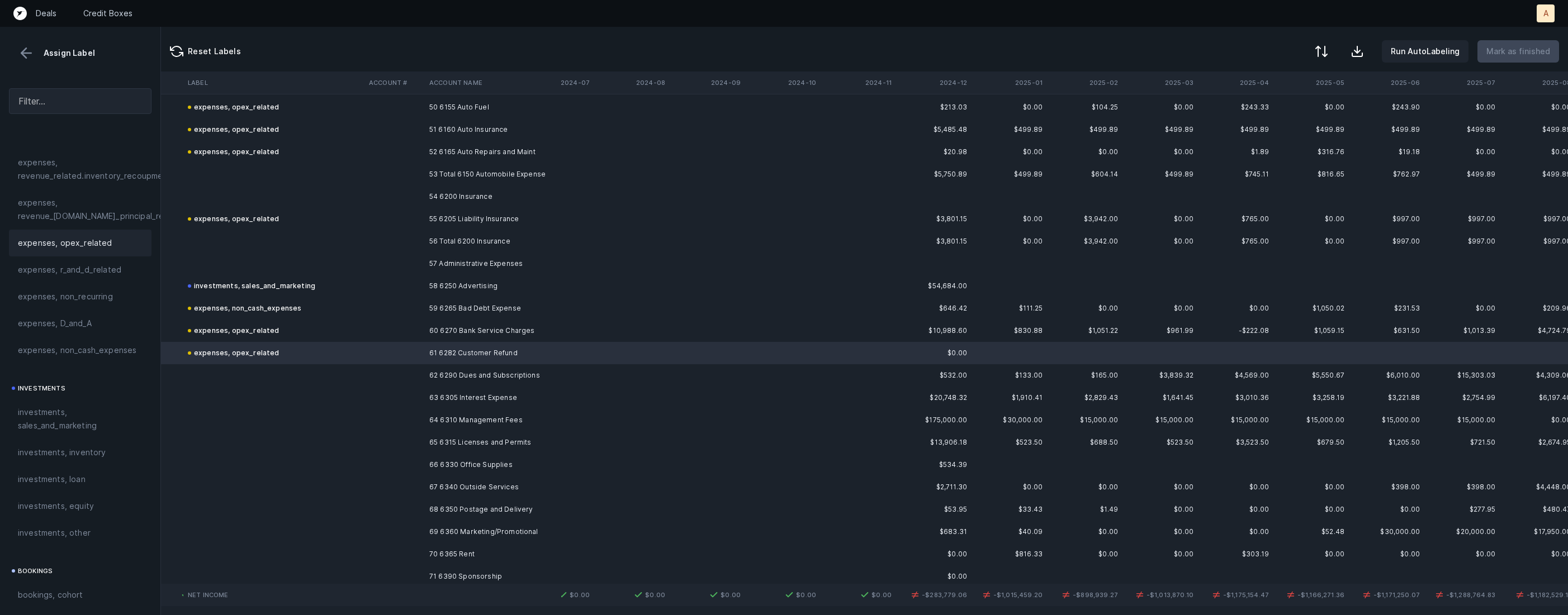
scroll to position [1124, 2317]
click at [577, 374] on td at bounding box center [549, 375] width 75 height 23
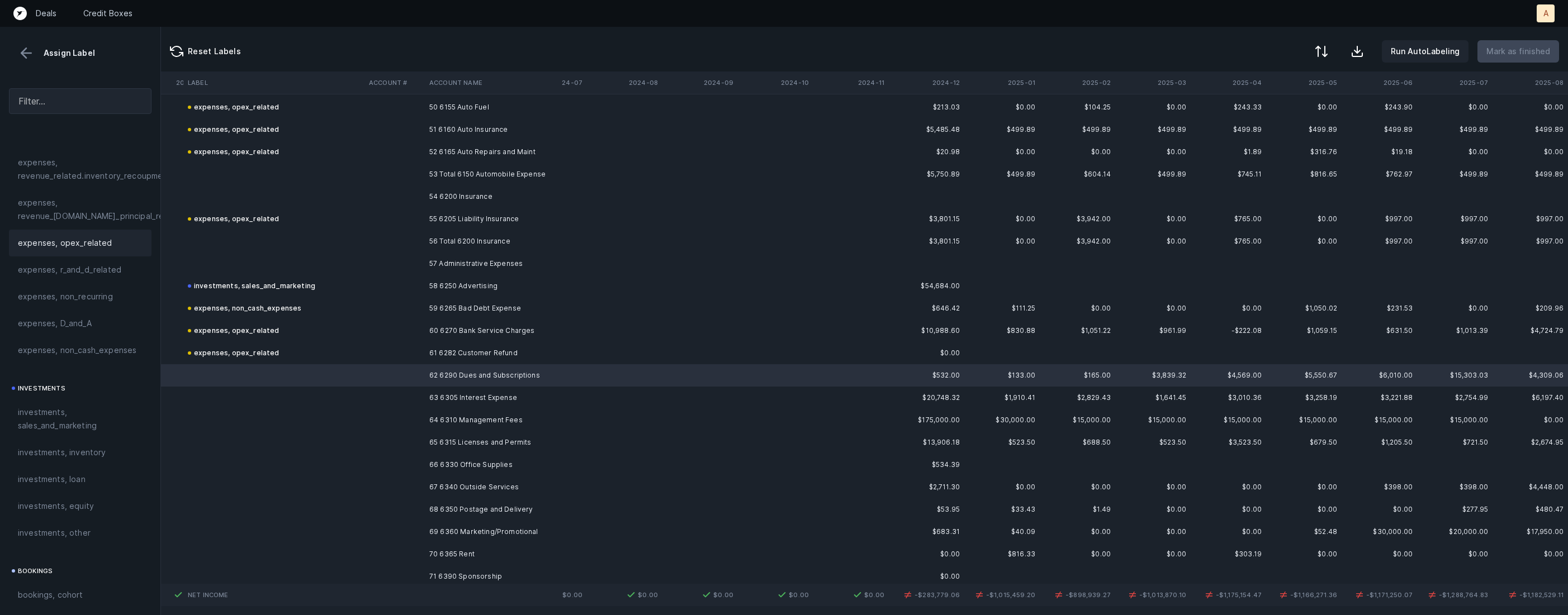
click at [61, 237] on span "expenses, opex_related" at bounding box center [65, 242] width 95 height 13
click at [399, 403] on td at bounding box center [395, 398] width 61 height 23
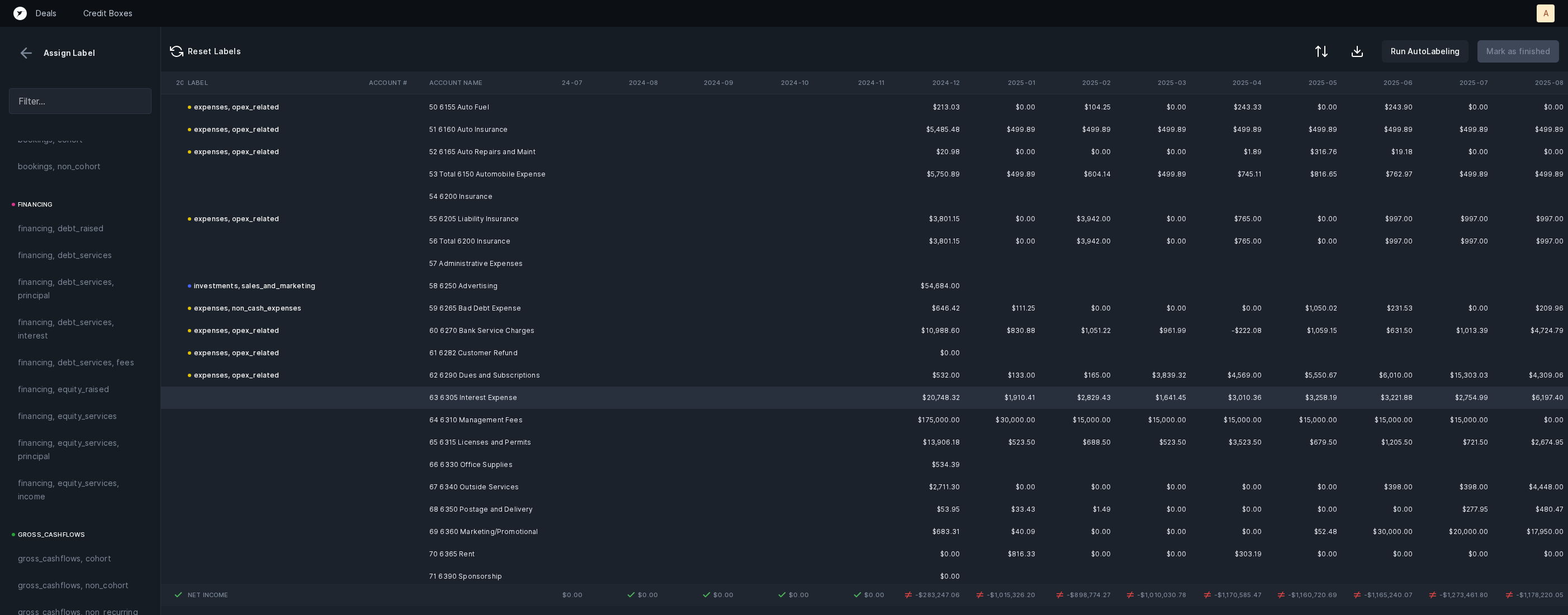
scroll to position [787, 0]
click at [83, 348] on span "financing, debt_services, interest" at bounding box center [80, 350] width 124 height 27
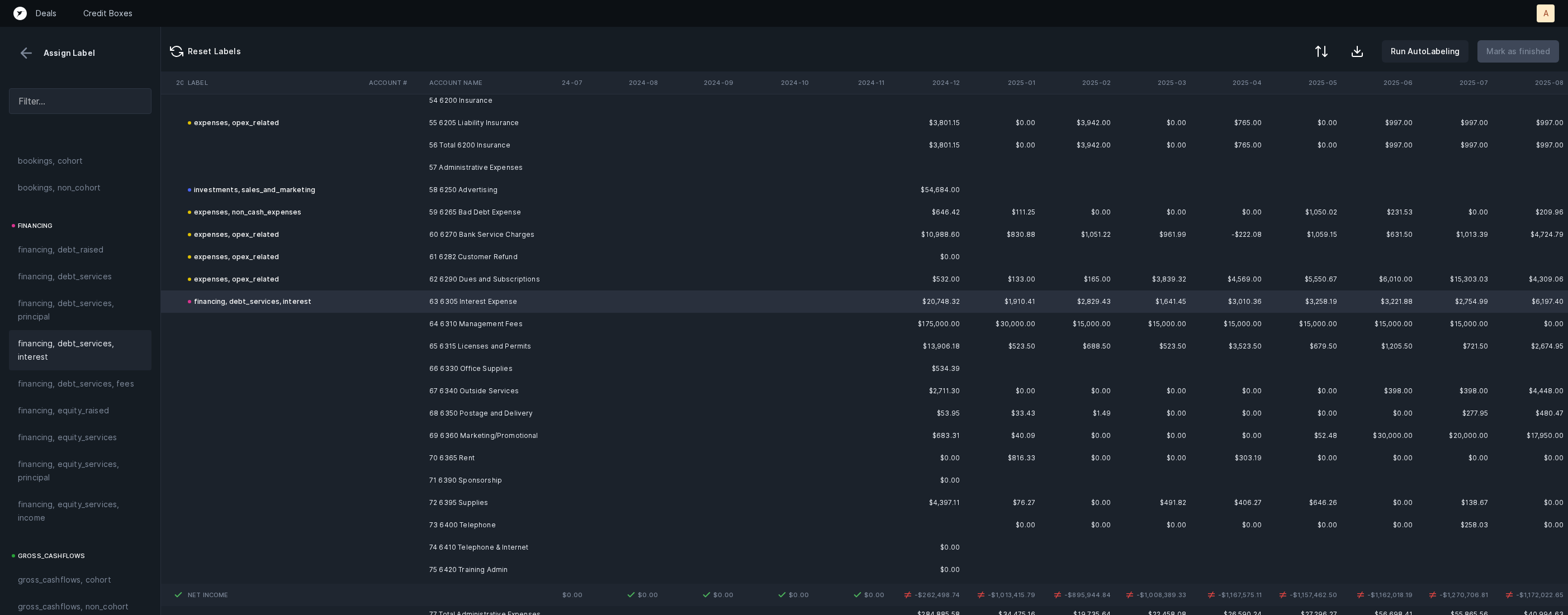
scroll to position [1250, 2317]
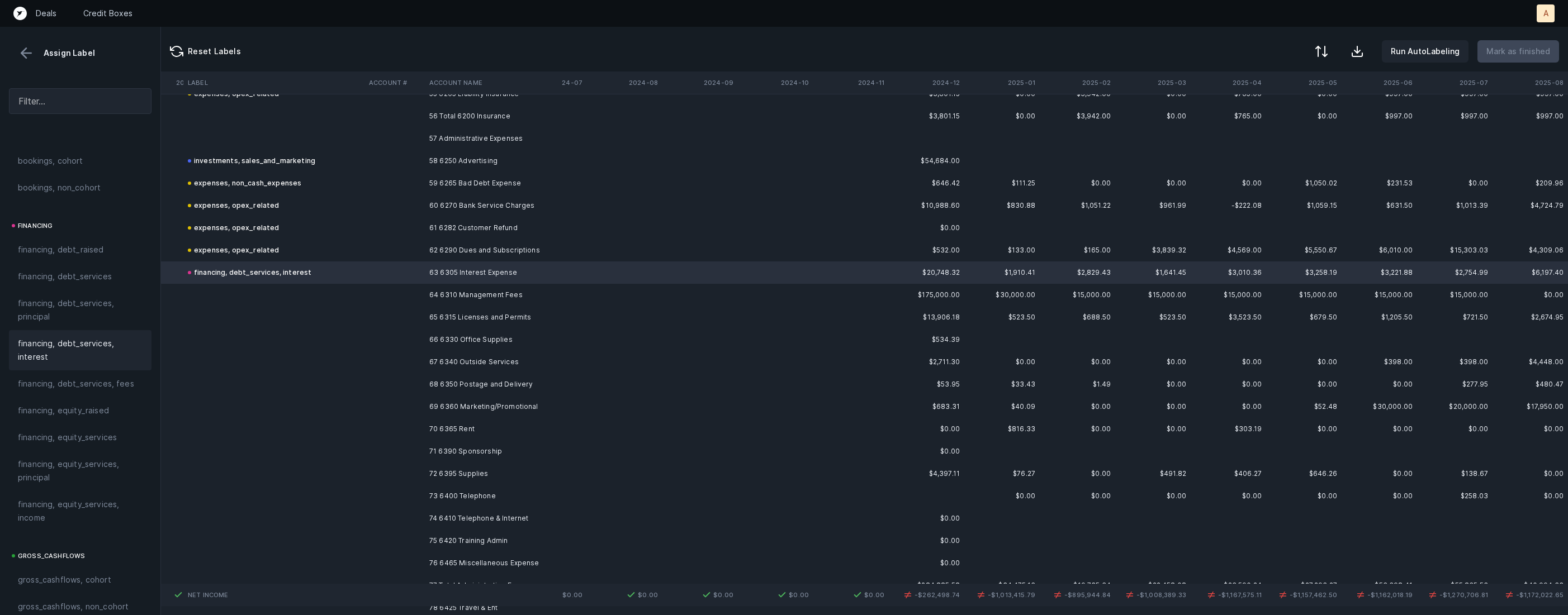
click at [486, 287] on td "64 6310 Management Fees" at bounding box center [493, 295] width 137 height 23
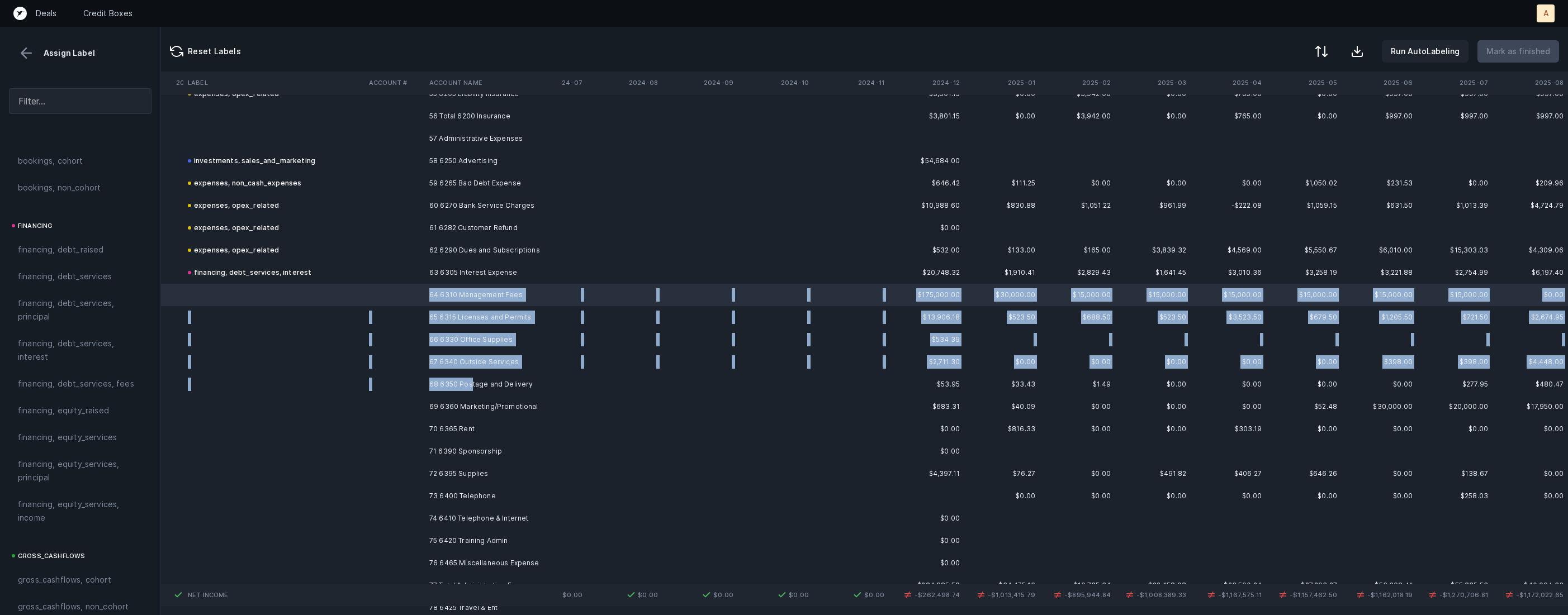
click at [472, 379] on td "68 6350 Postage and Delivery" at bounding box center [493, 384] width 137 height 23
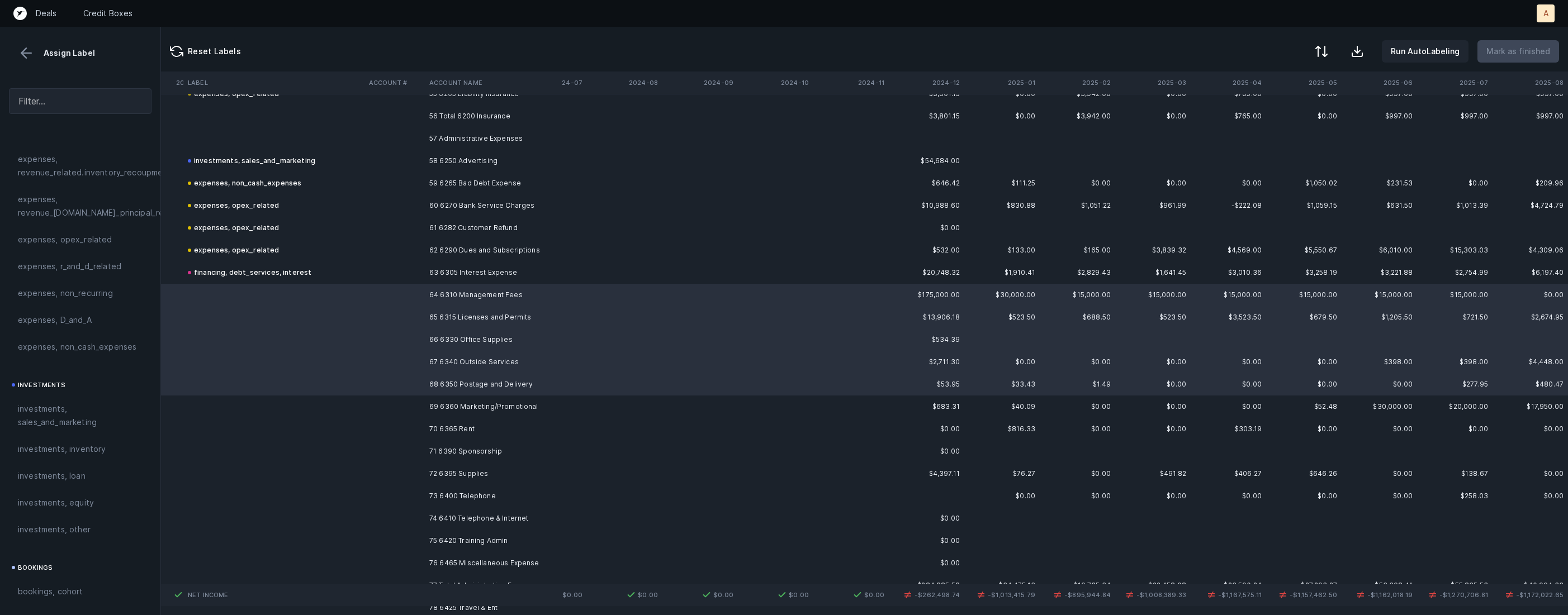
scroll to position [332, 0]
click at [76, 266] on span "expenses, opex_related" at bounding box center [65, 262] width 95 height 13
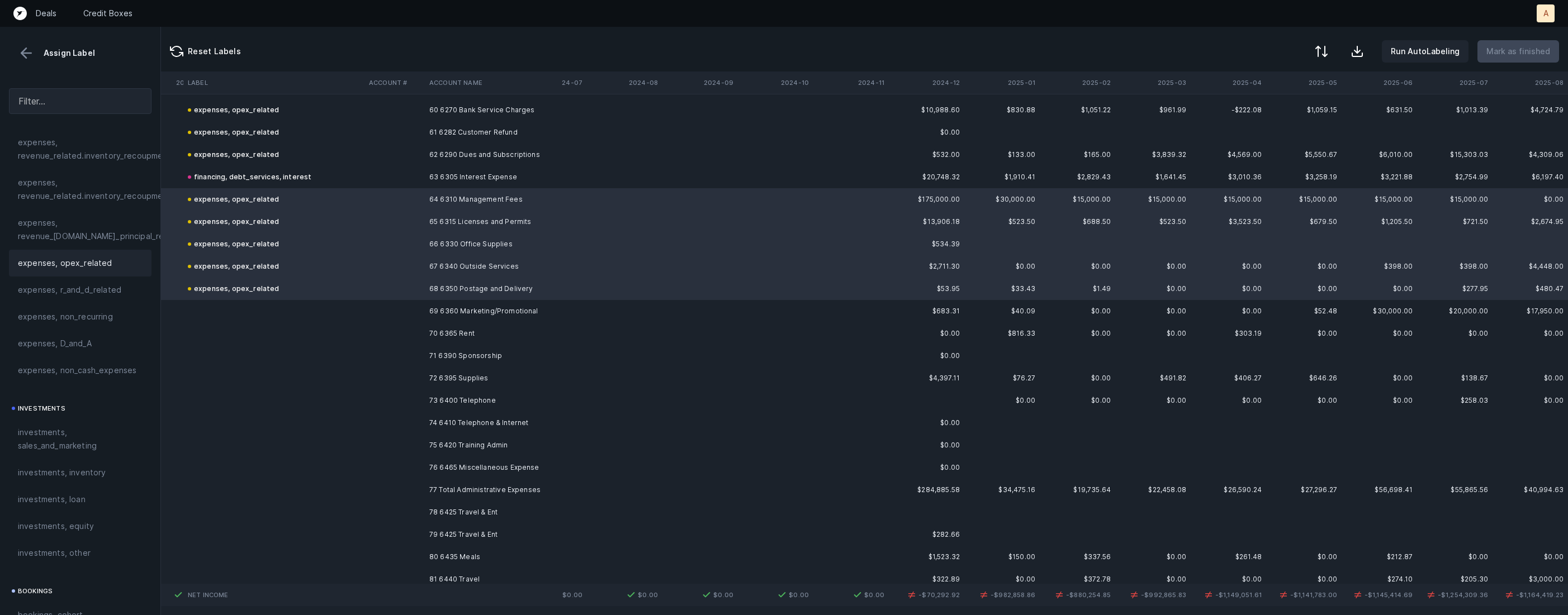
scroll to position [1359, 2317]
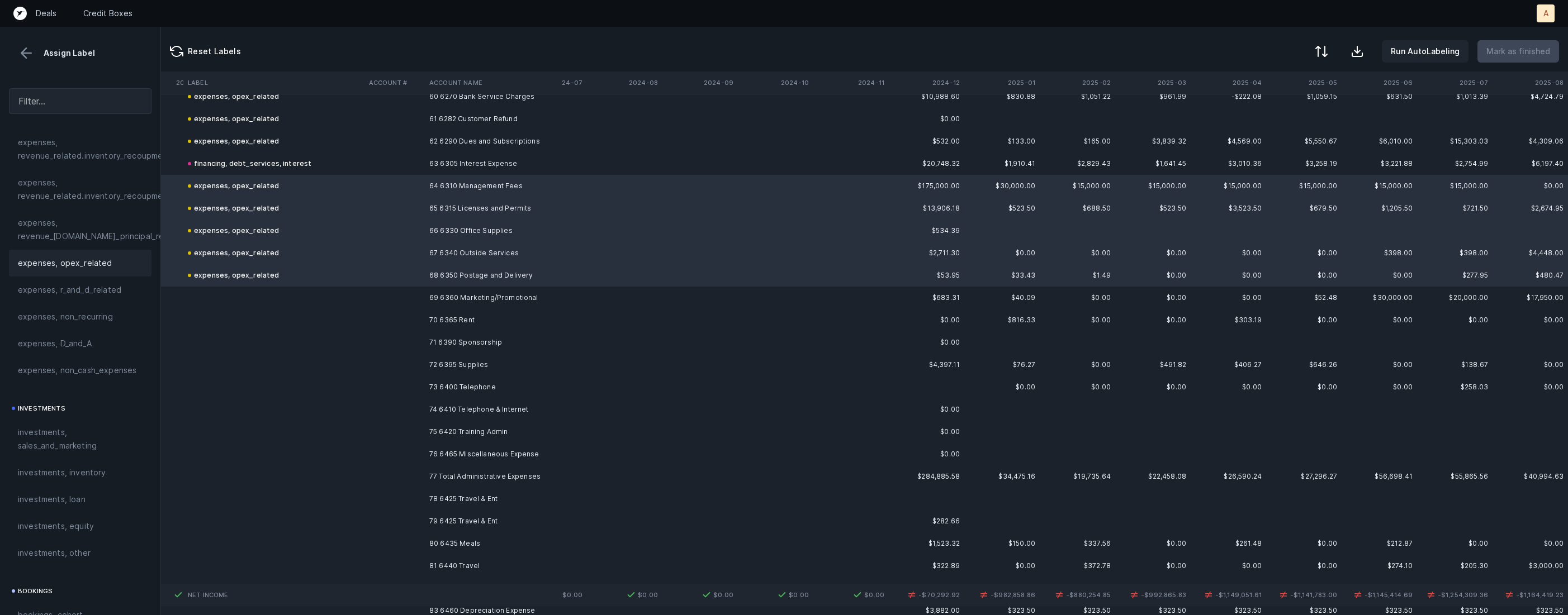
click at [430, 302] on td "69 6360 Marketing/Promotional" at bounding box center [493, 297] width 137 height 23
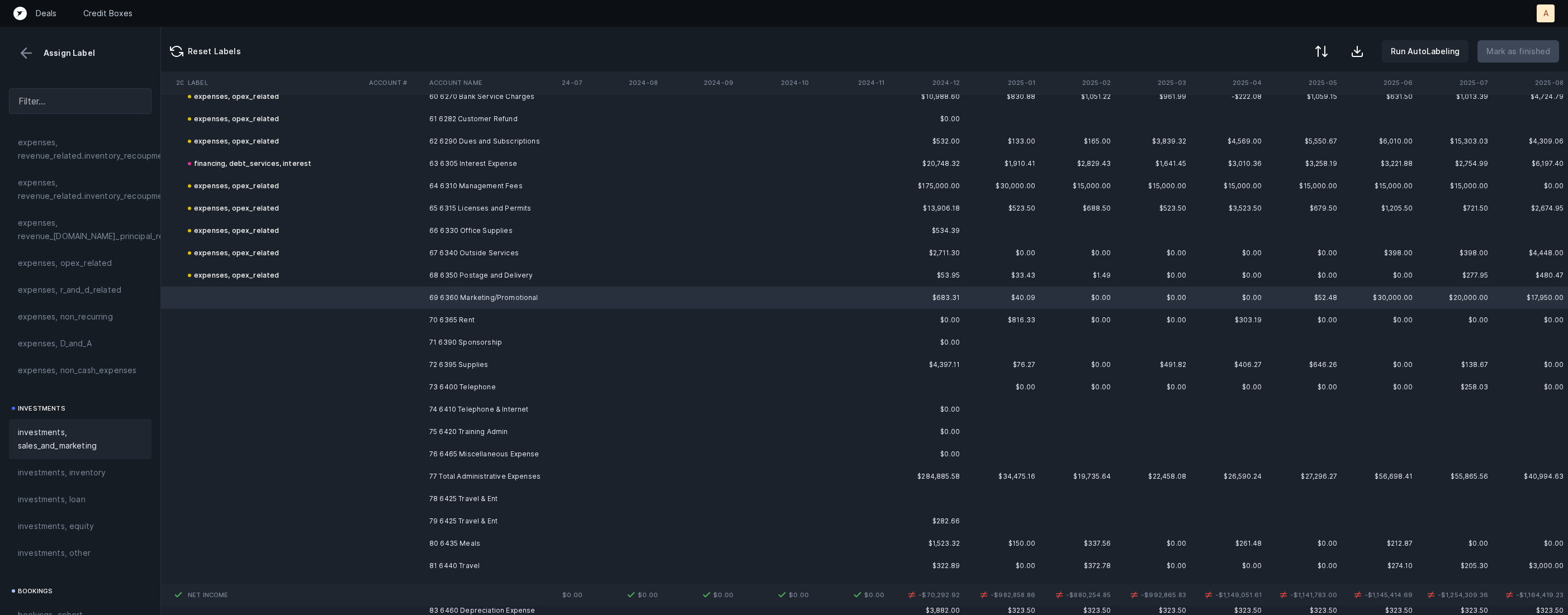
click at [69, 437] on span "investments, sales_and_marketing" at bounding box center [80, 439] width 124 height 27
click at [336, 315] on td at bounding box center [274, 320] width 181 height 23
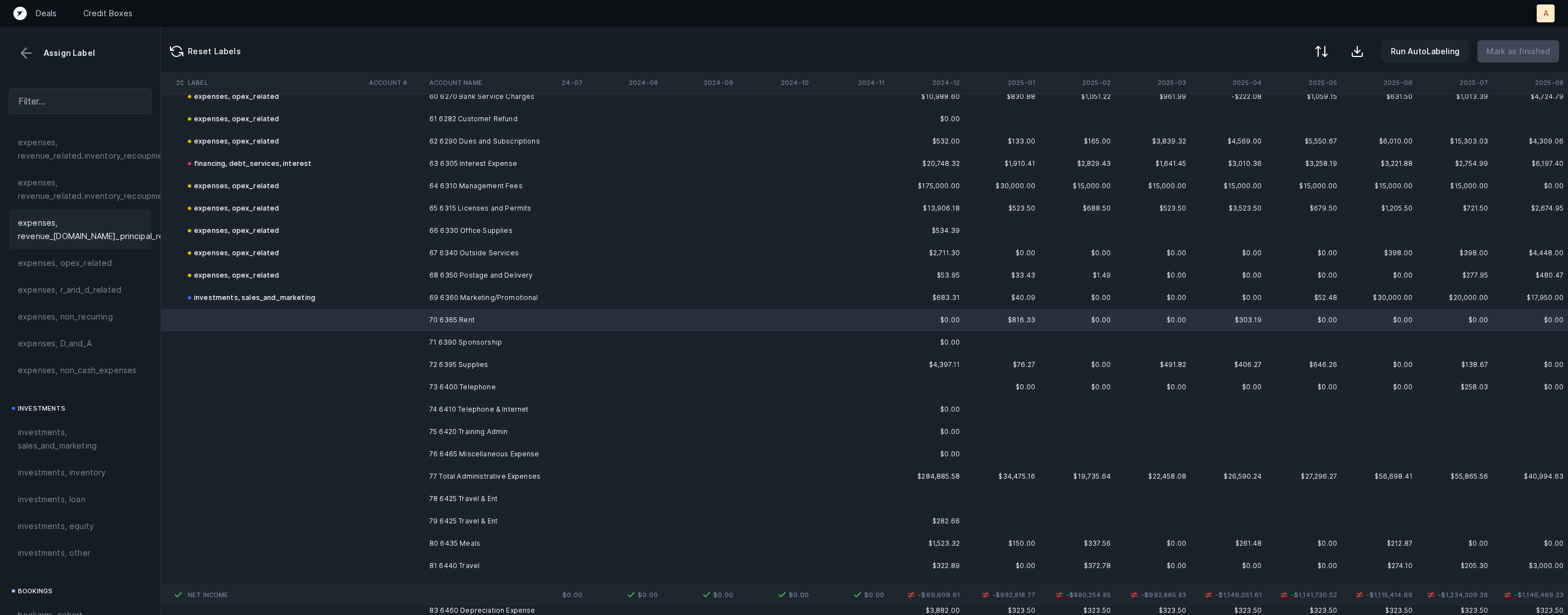
click at [51, 248] on div "expenses, revenue_[DOMAIN_NAME]_principal_recoupment" at bounding box center [80, 230] width 142 height 40
click at [51, 252] on div "expenses, opex_related" at bounding box center [80, 263] width 142 height 27
click at [228, 338] on td at bounding box center [274, 342] width 181 height 23
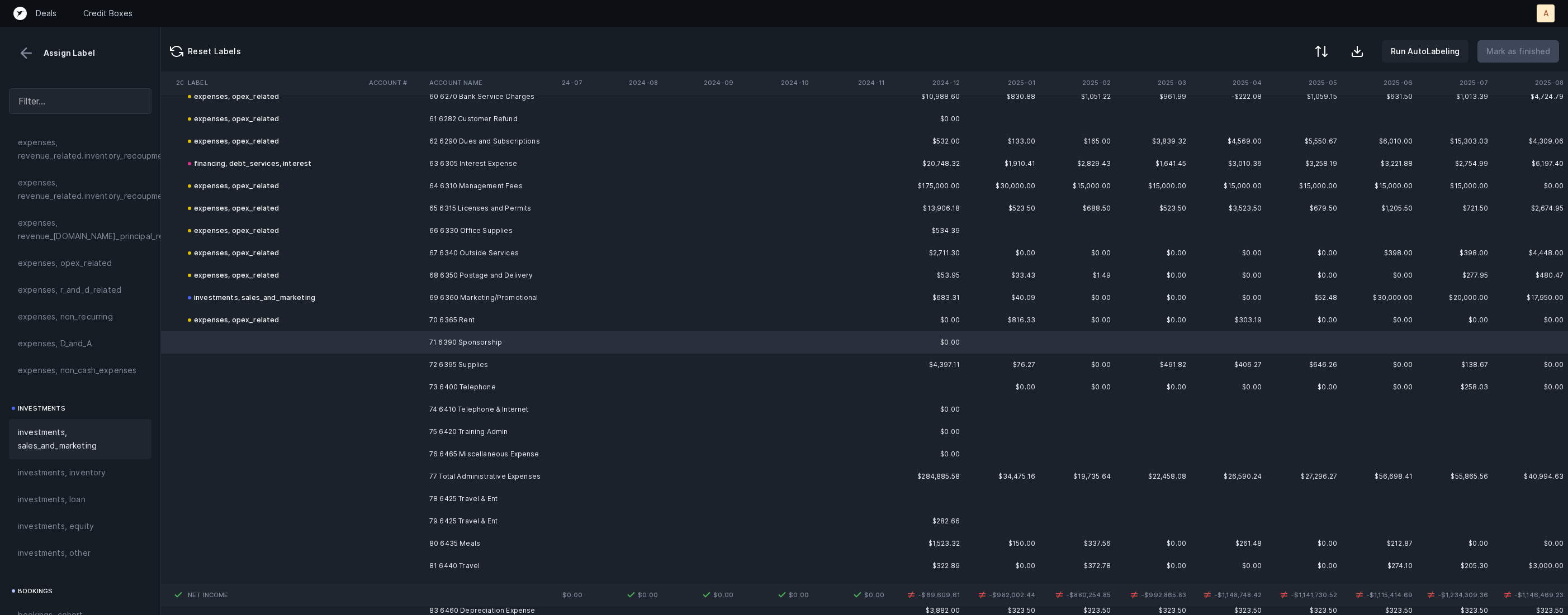
click at [41, 444] on span "investments, sales_and_marketing" at bounding box center [80, 439] width 124 height 27
click at [405, 362] on td at bounding box center [395, 364] width 61 height 23
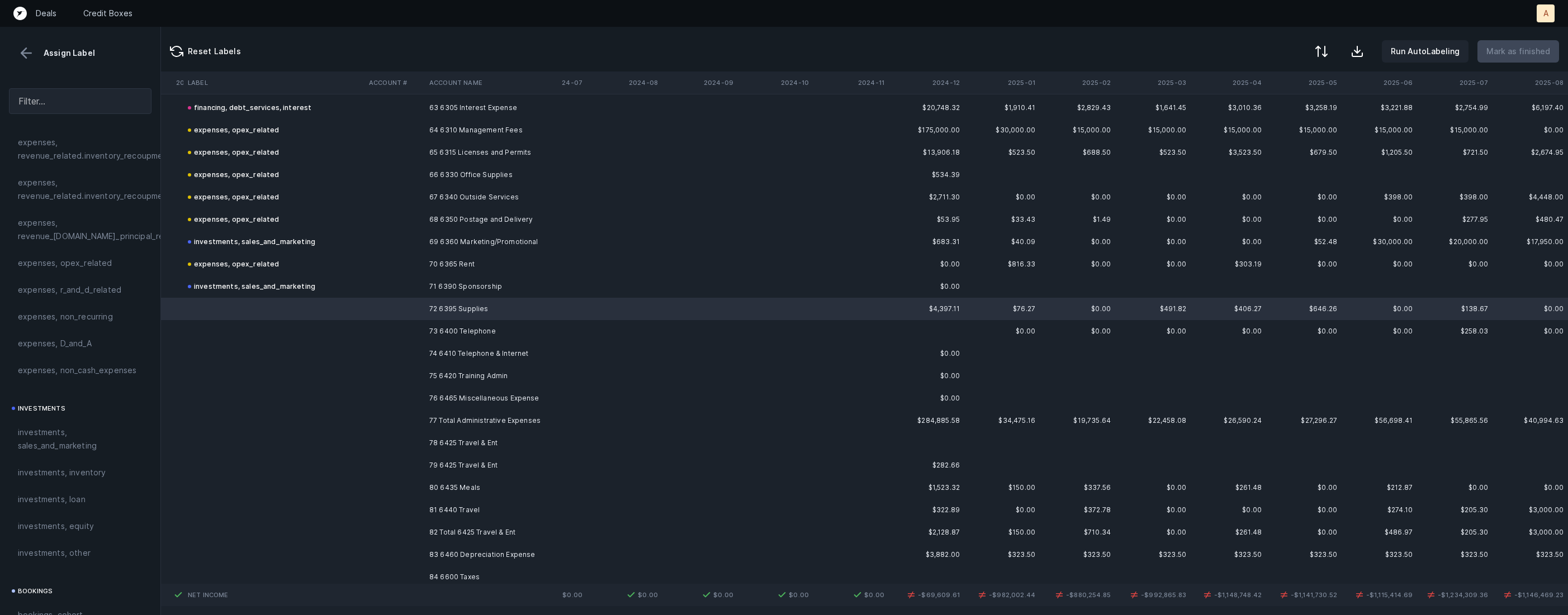
scroll to position [1419, 2317]
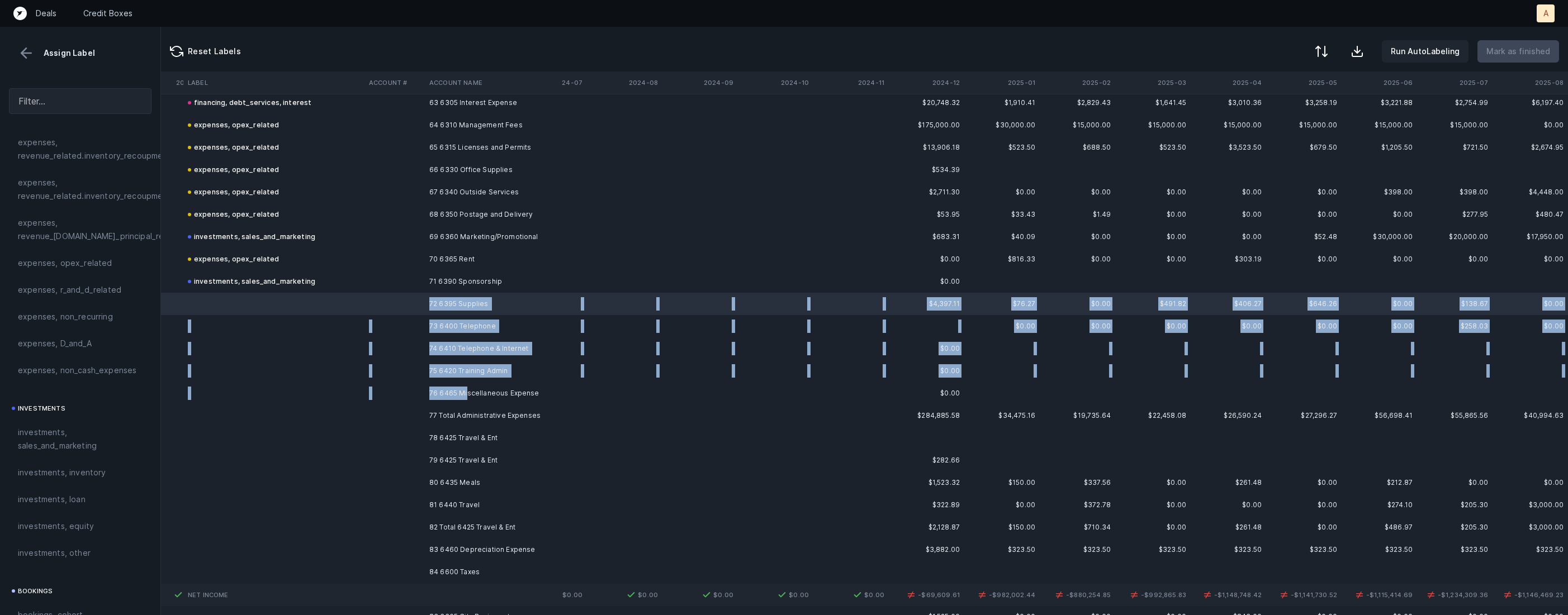
click at [465, 390] on td "76 6465 Miscellaneous Expense" at bounding box center [493, 393] width 137 height 23
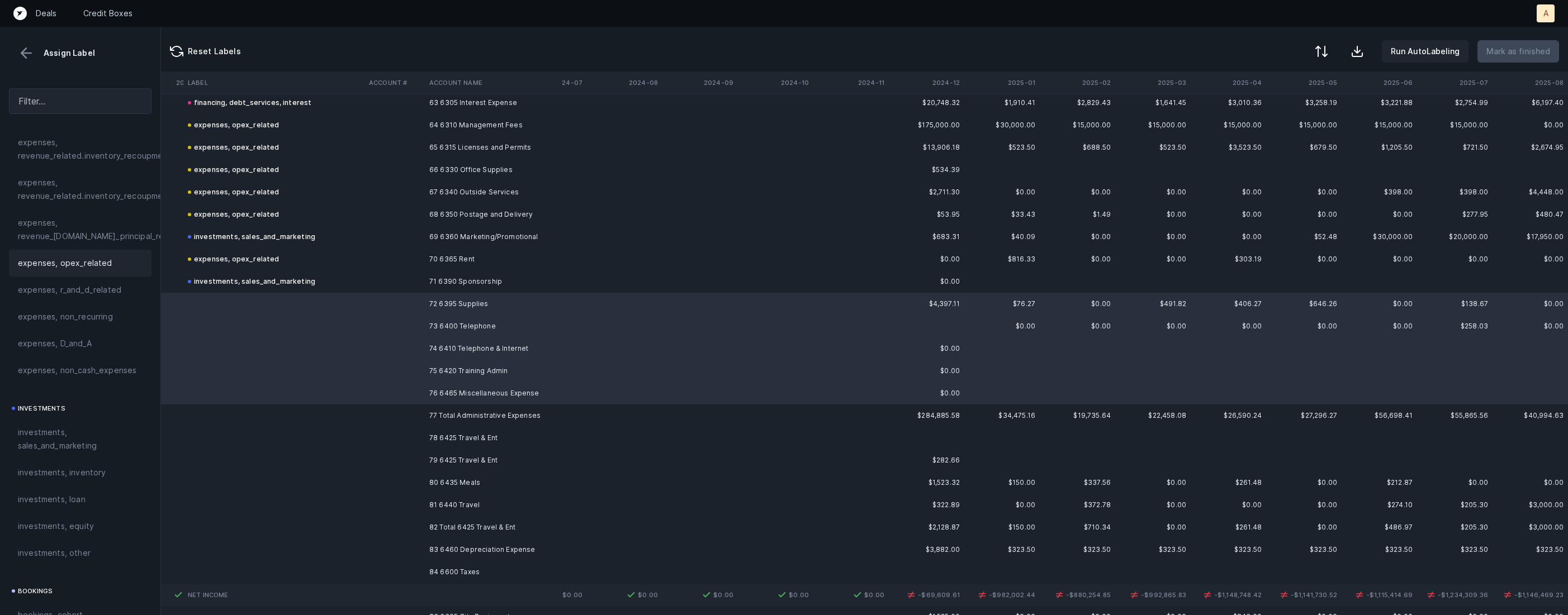
click at [91, 266] on span "expenses, opex_related" at bounding box center [65, 262] width 95 height 13
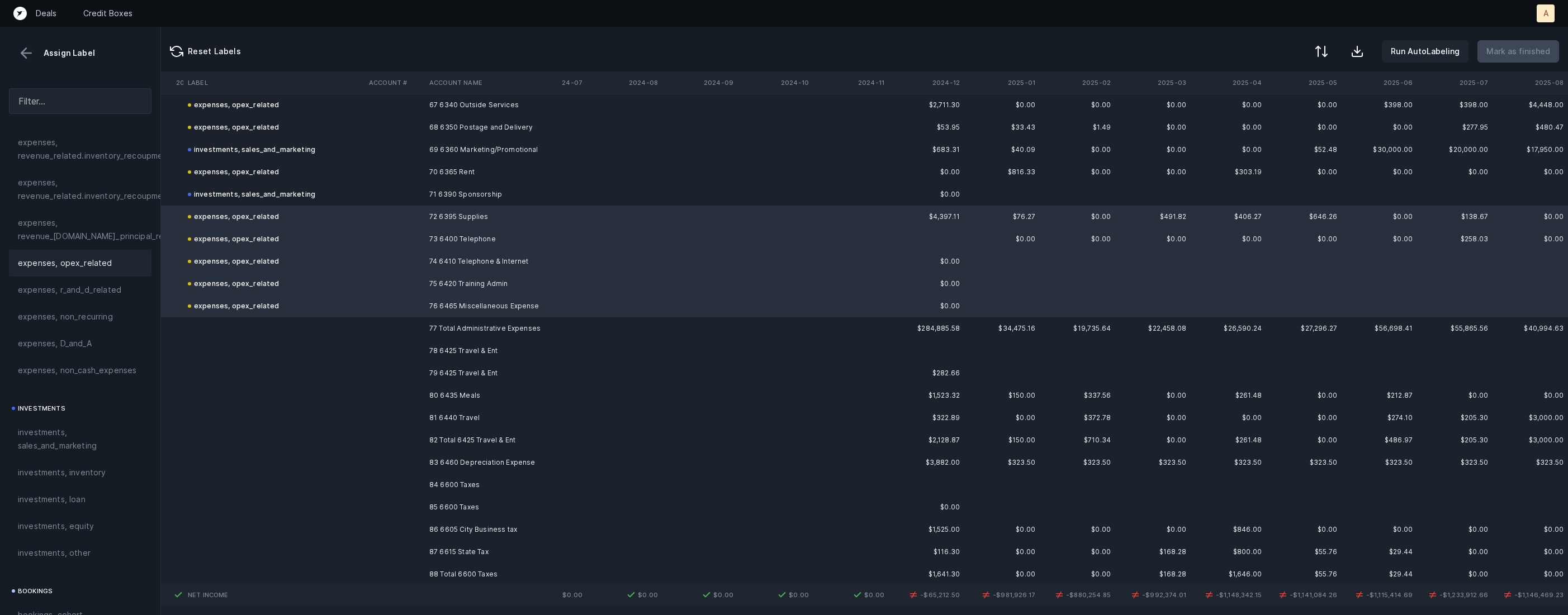
scroll to position [1579, 2317]
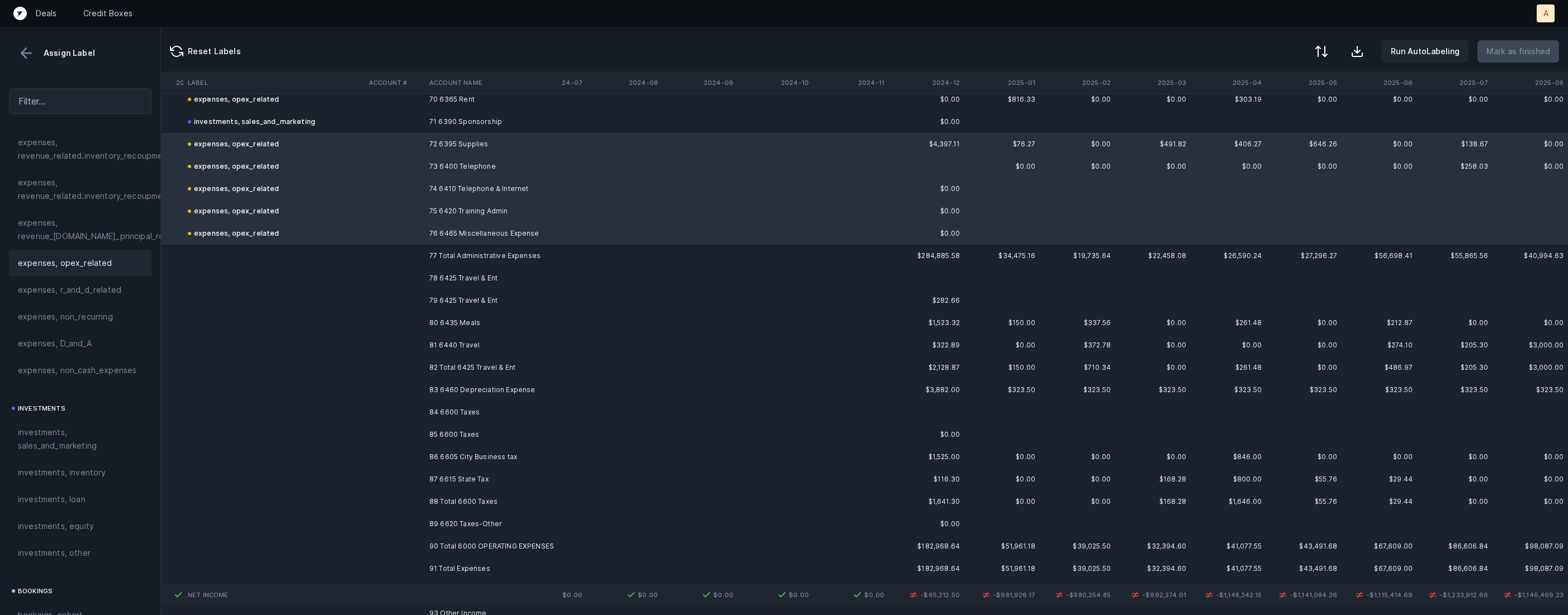
click at [451, 300] on td "79 6425 Travel & Ent" at bounding box center [493, 301] width 137 height 23
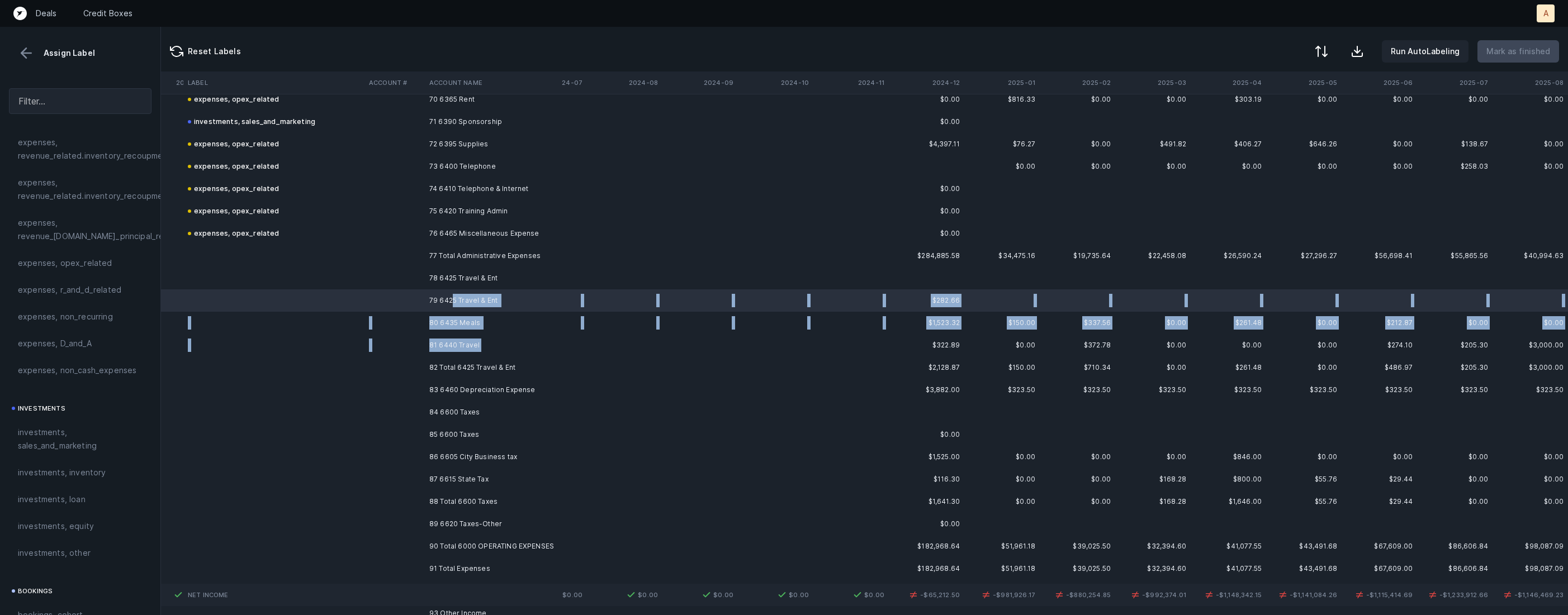
click at [483, 342] on td "81 6440 Travel" at bounding box center [493, 345] width 137 height 23
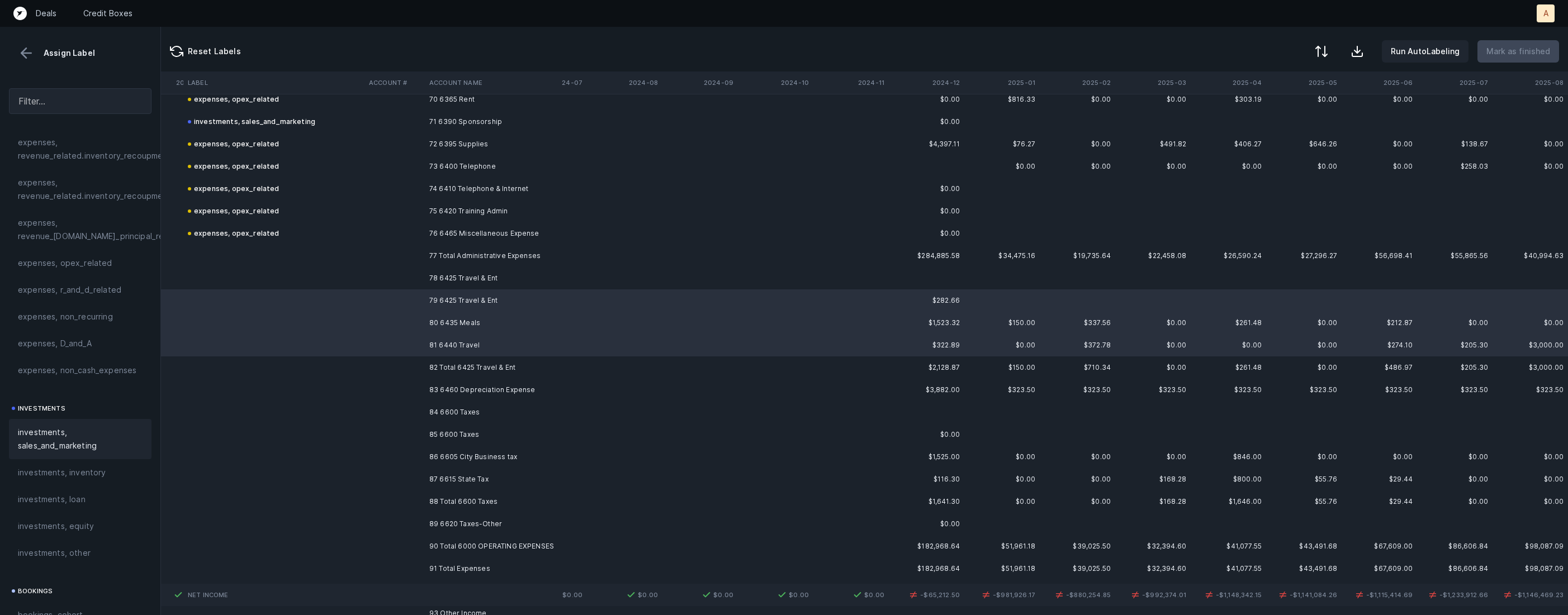
click at [62, 452] on span "investments, sales_and_marketing" at bounding box center [80, 439] width 124 height 27
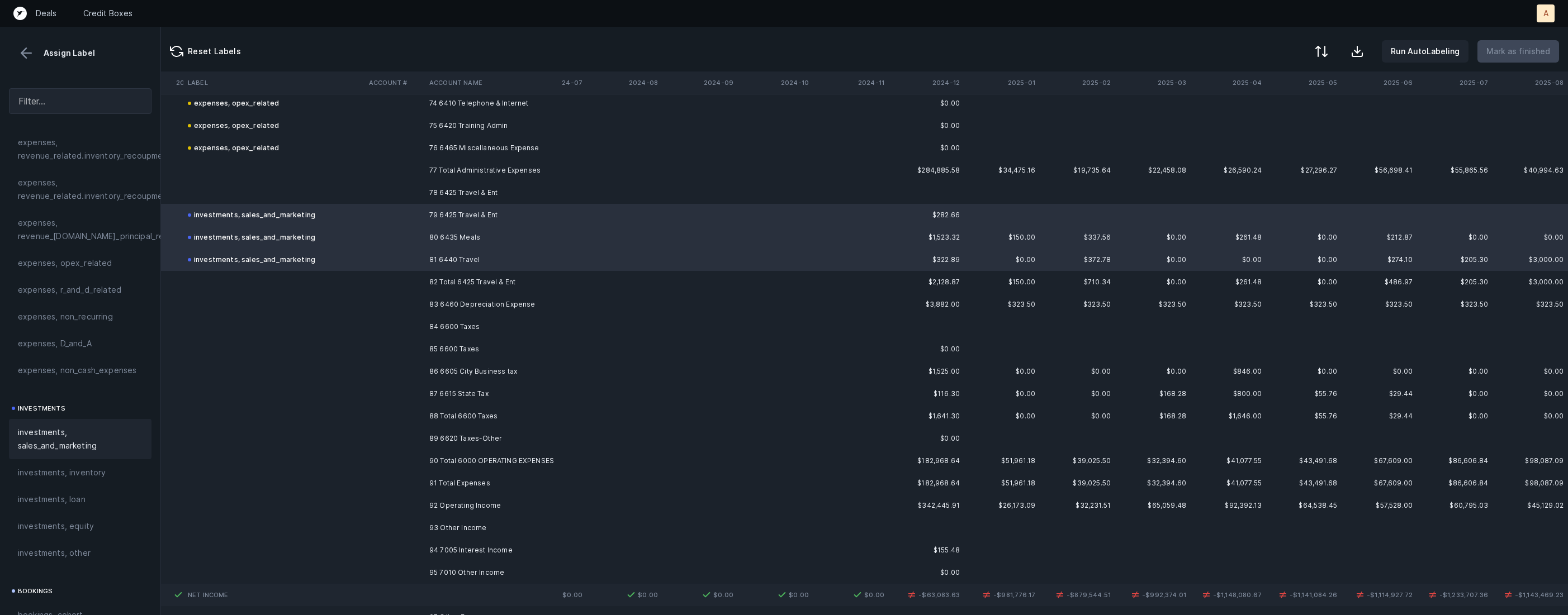
click at [412, 301] on td at bounding box center [395, 304] width 61 height 23
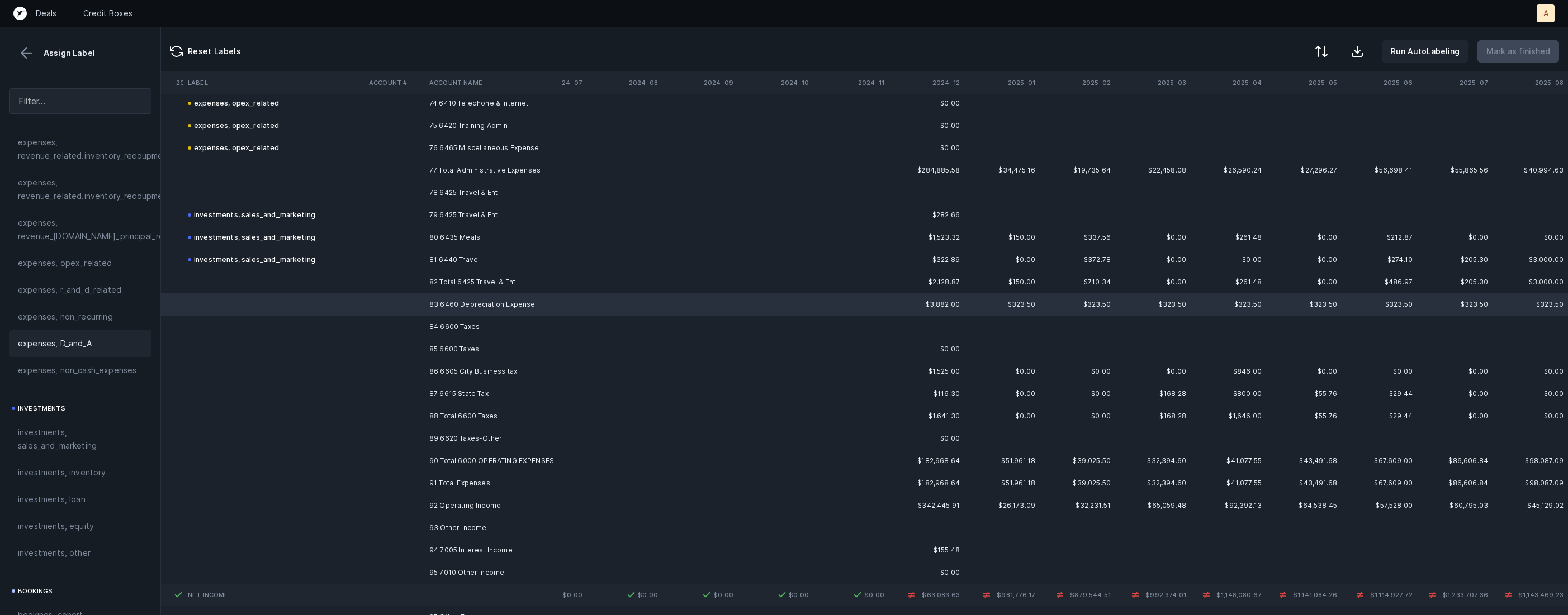
click at [82, 342] on span "expenses, D_and_A" at bounding box center [54, 343] width 74 height 13
click at [469, 332] on td "84 6600 Taxes" at bounding box center [493, 327] width 137 height 23
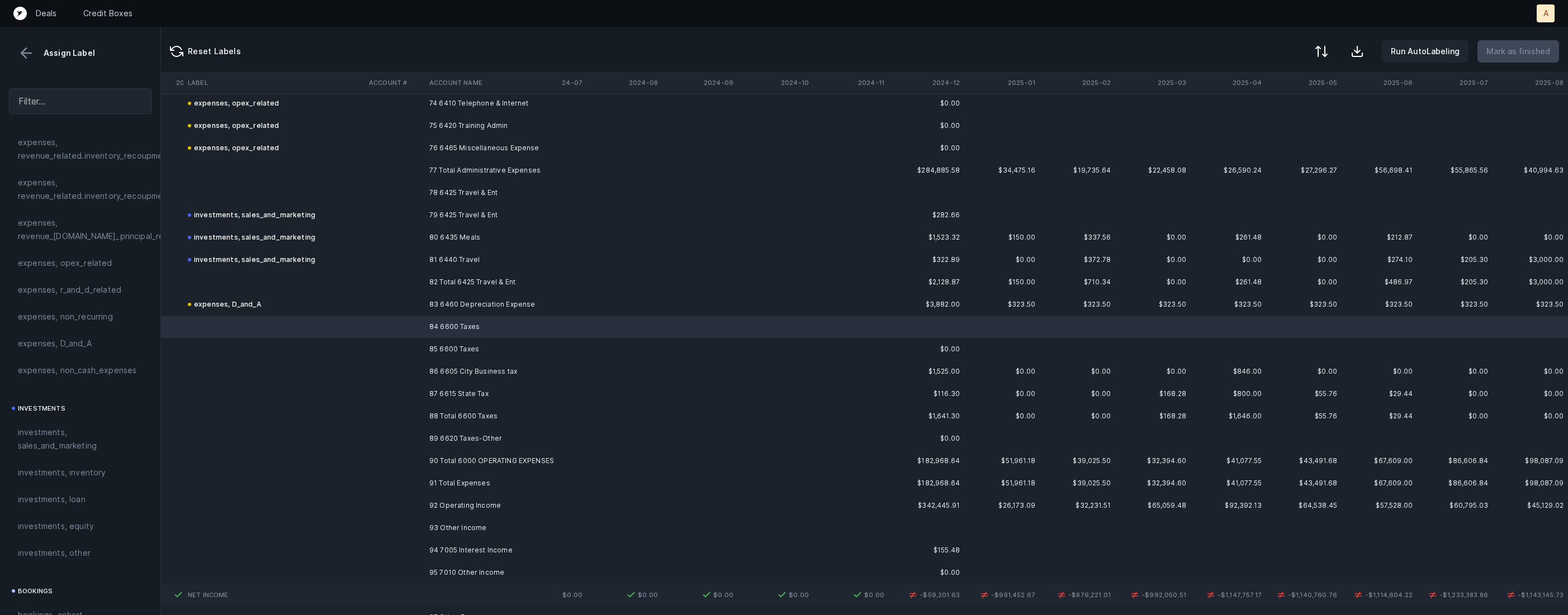
click at [472, 346] on td "85 6600 Taxes" at bounding box center [493, 349] width 137 height 23
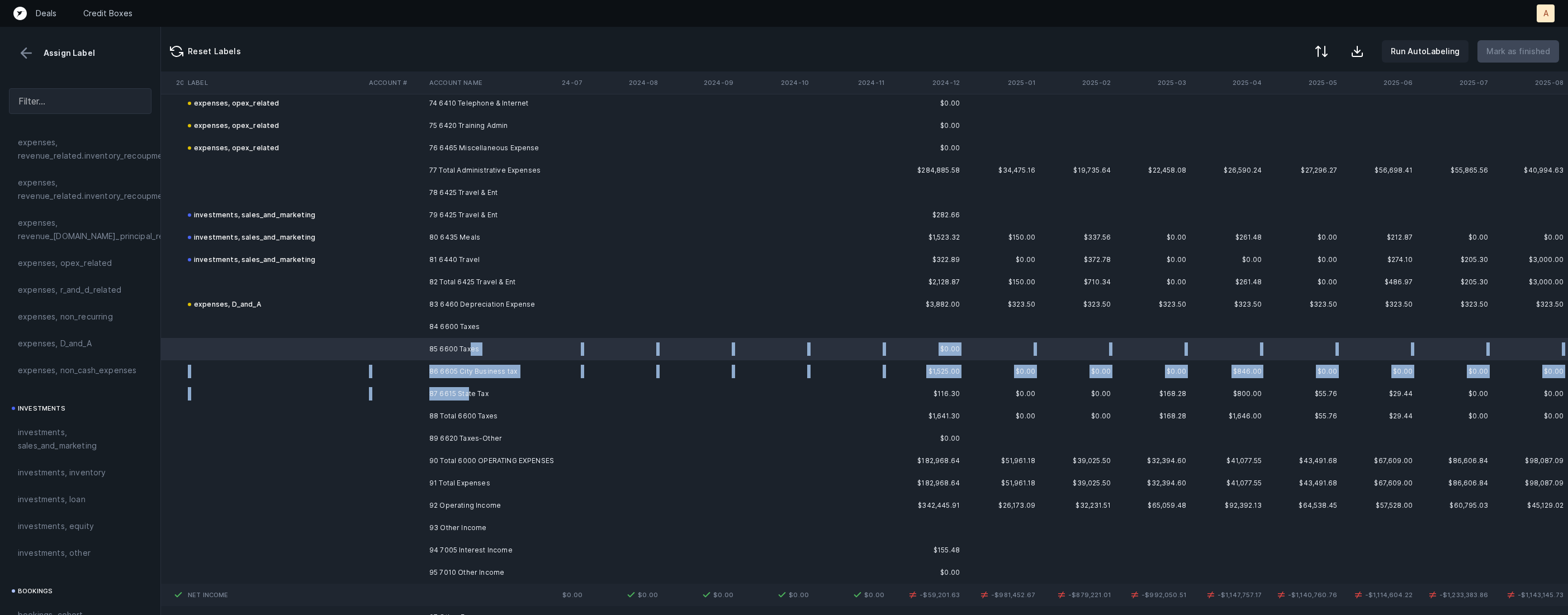
click at [469, 393] on td "87 6615 State Tax" at bounding box center [493, 394] width 137 height 23
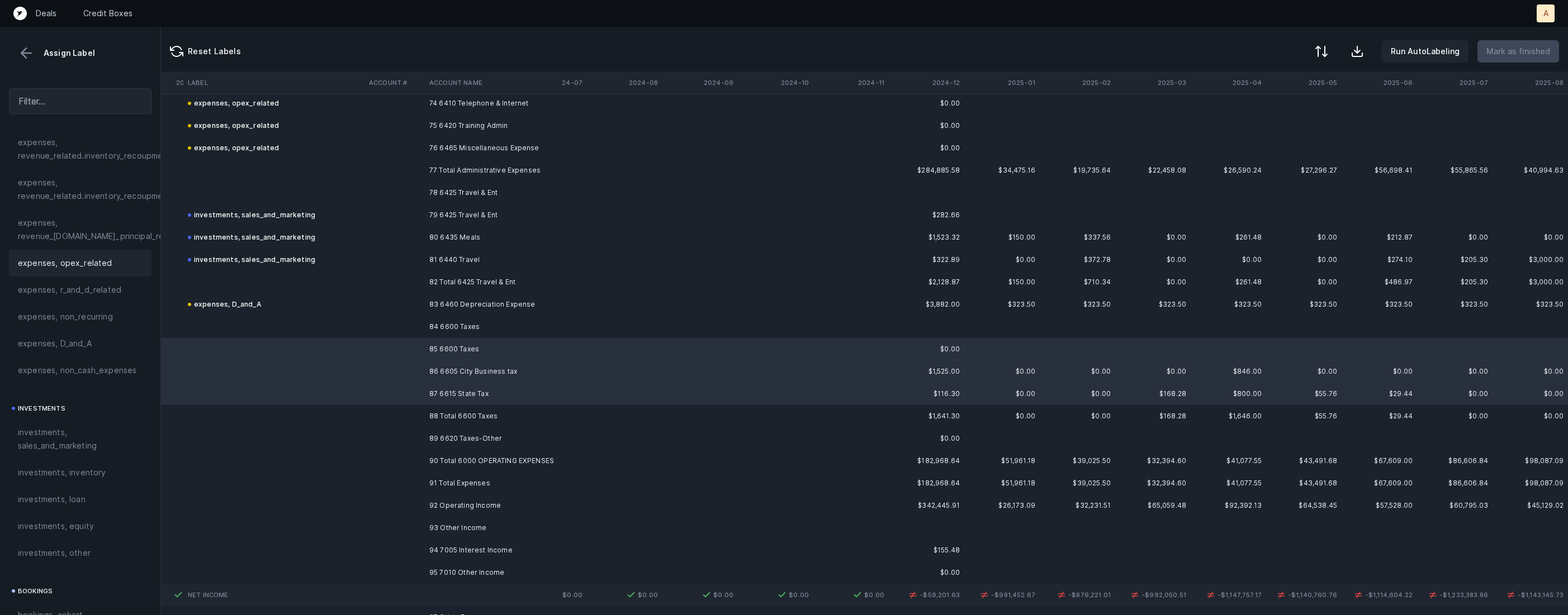
click at [101, 258] on span "expenses, opex_related" at bounding box center [65, 262] width 95 height 13
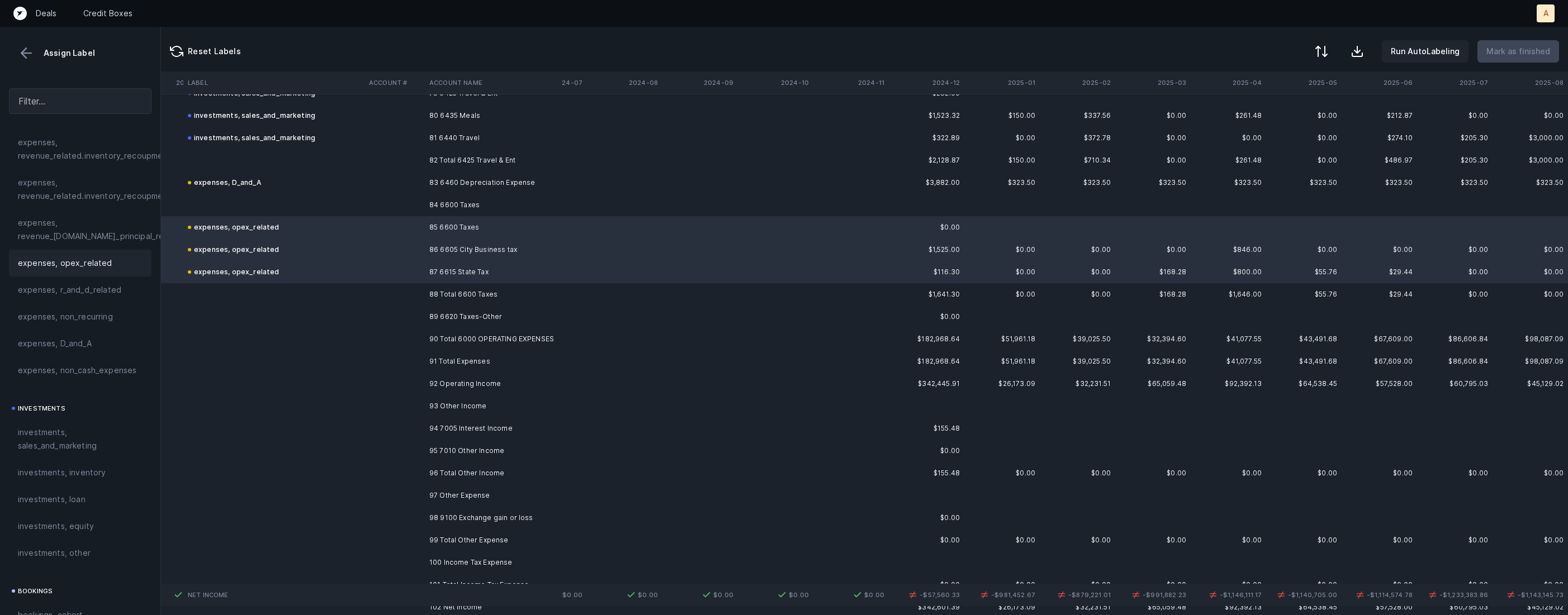
scroll to position [1829, 2317]
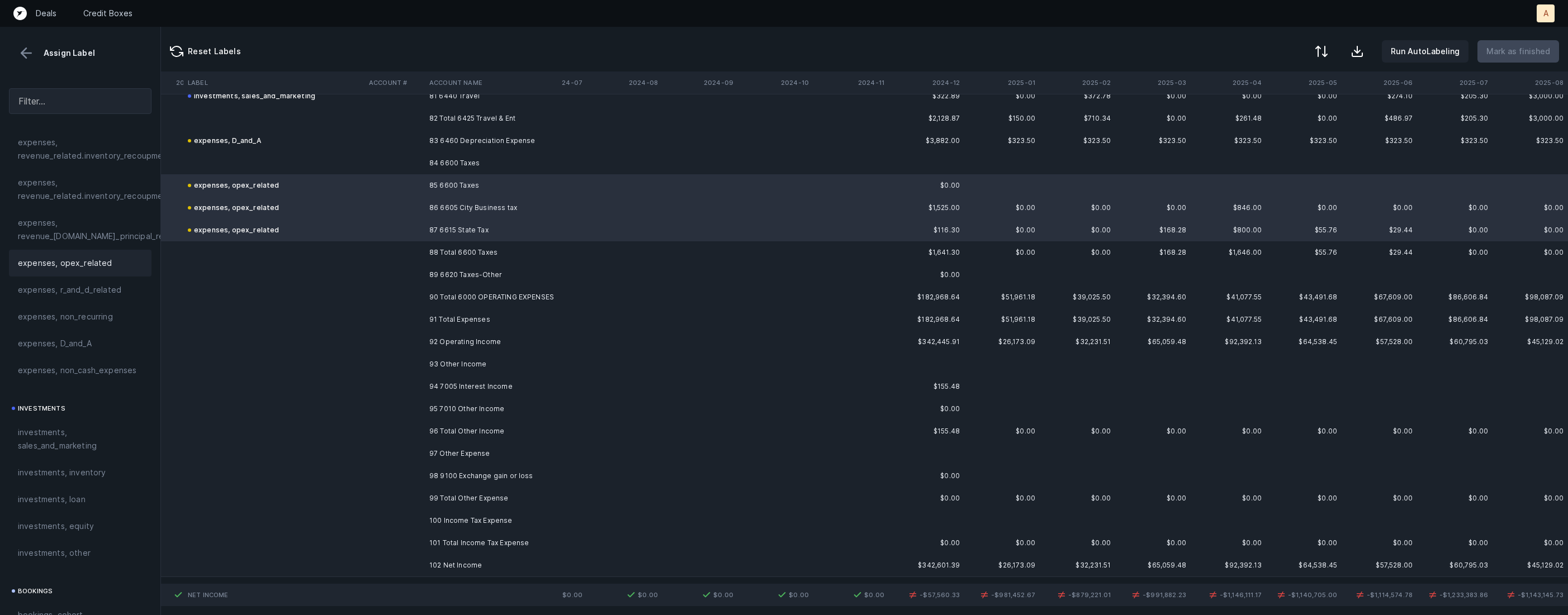
click at [455, 277] on td "89 6620 Taxes-Other" at bounding box center [493, 275] width 137 height 23
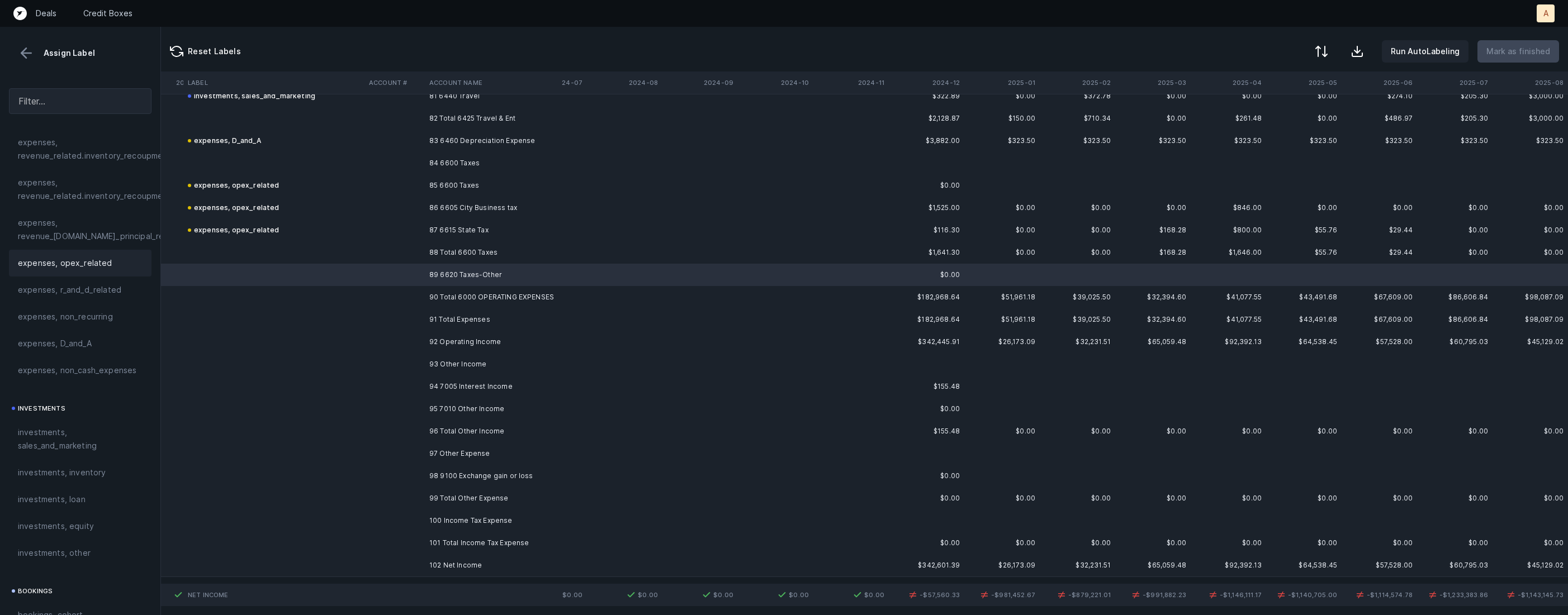
click at [41, 260] on span "expenses, opex_related" at bounding box center [65, 262] width 95 height 13
click at [455, 406] on td "95 7010 Other Income" at bounding box center [493, 408] width 137 height 23
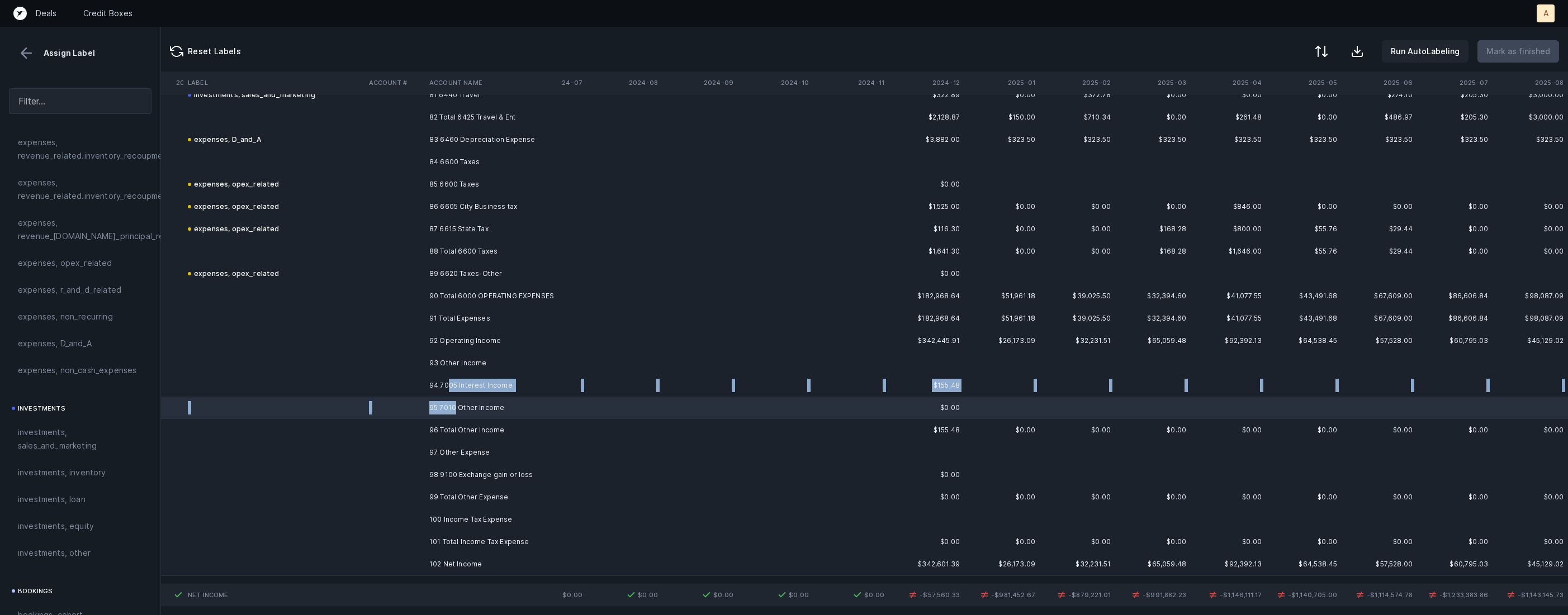
click at [451, 391] on td "94 7005 Interest Income" at bounding box center [493, 385] width 137 height 23
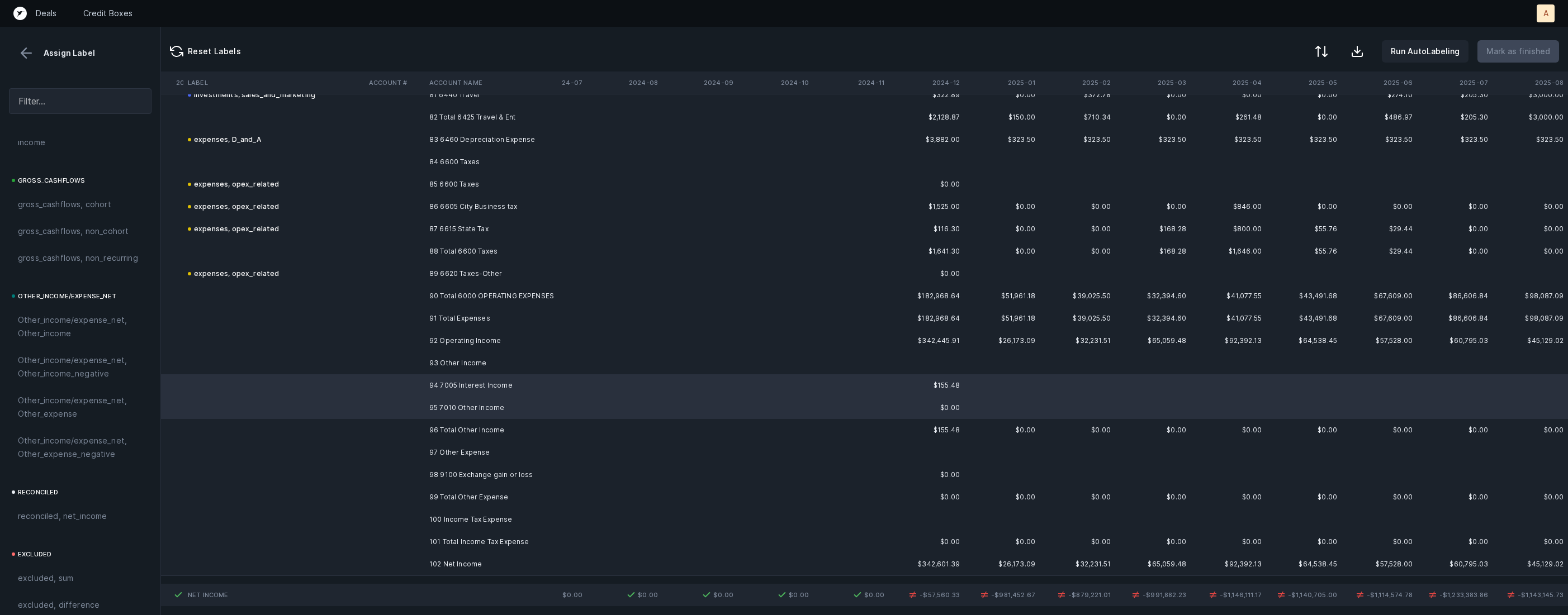
scroll to position [1231, 0]
click at [75, 258] on span "Other_income/expense_net, Other_income" at bounding box center [80, 261] width 124 height 27
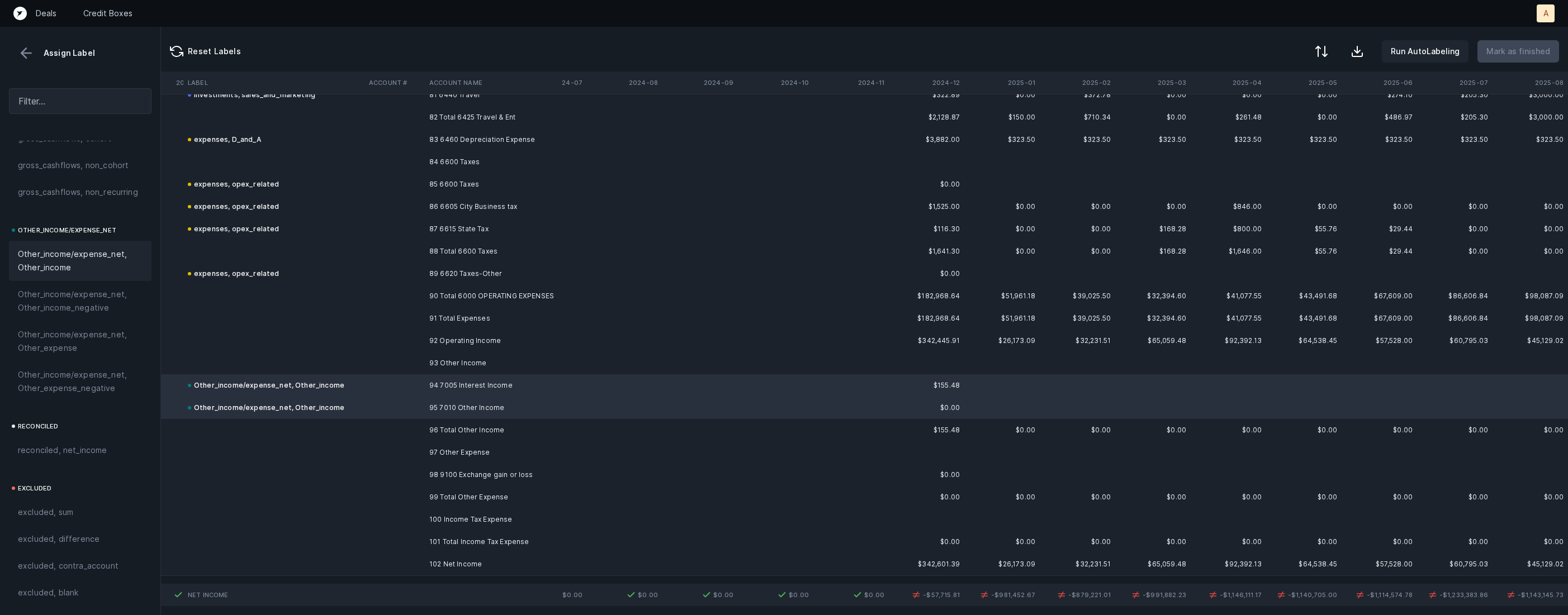
click at [443, 488] on td "99 Total Other Expense" at bounding box center [493, 497] width 137 height 23
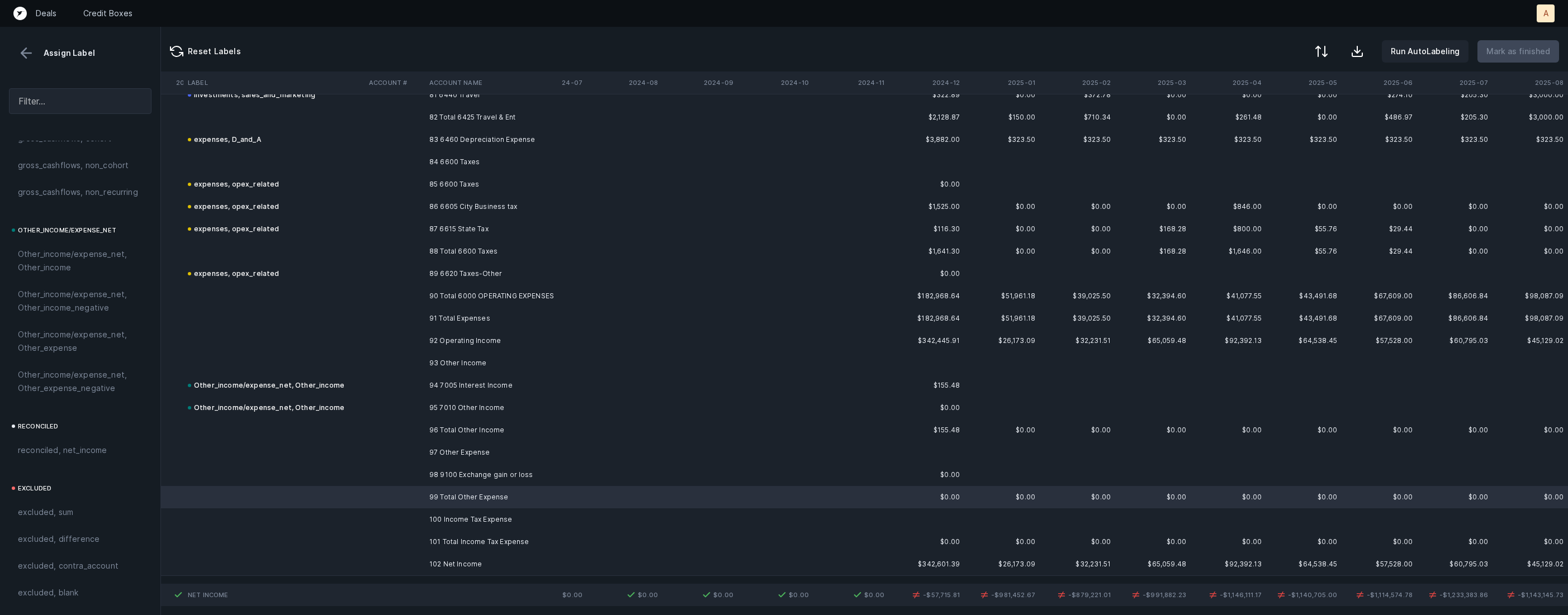
click at [433, 482] on td "98 9100 Exchange gain or loss" at bounding box center [493, 474] width 137 height 23
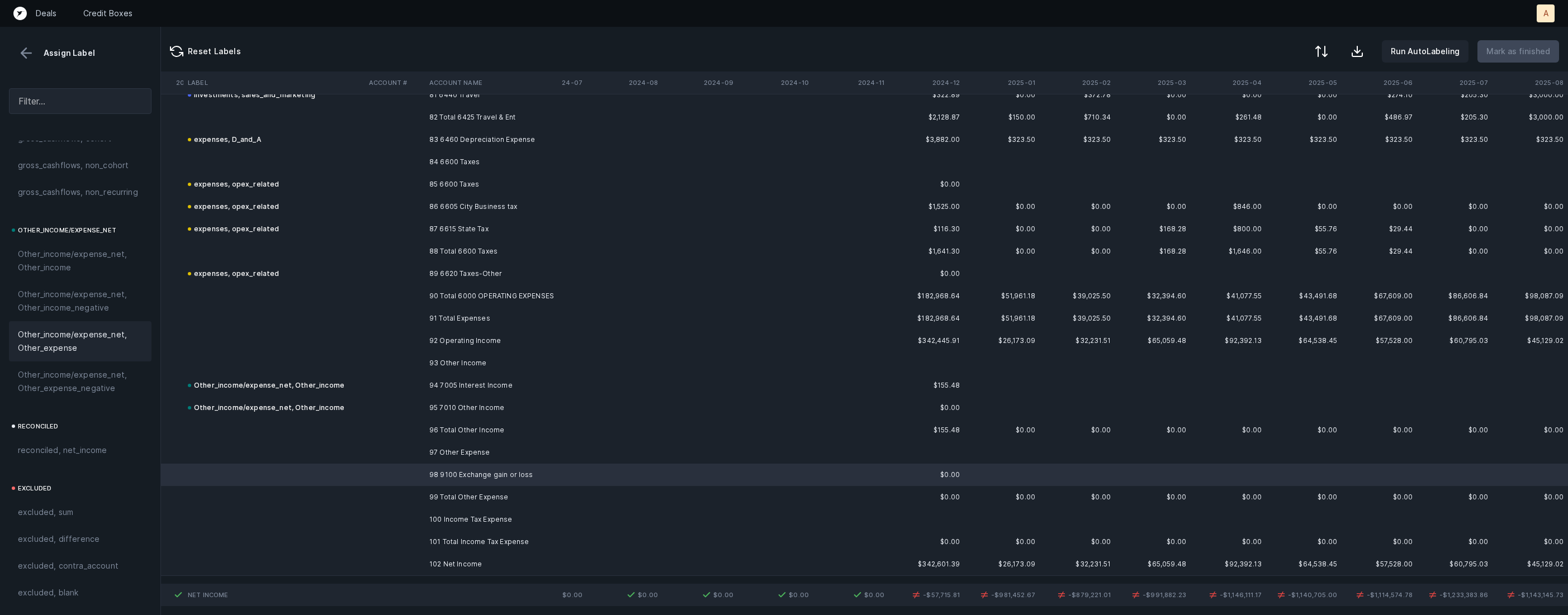
click at [93, 353] on span "Other_income/expense_net, Other_expense" at bounding box center [80, 341] width 124 height 27
click at [448, 565] on td "102 Net Income" at bounding box center [493, 564] width 137 height 23
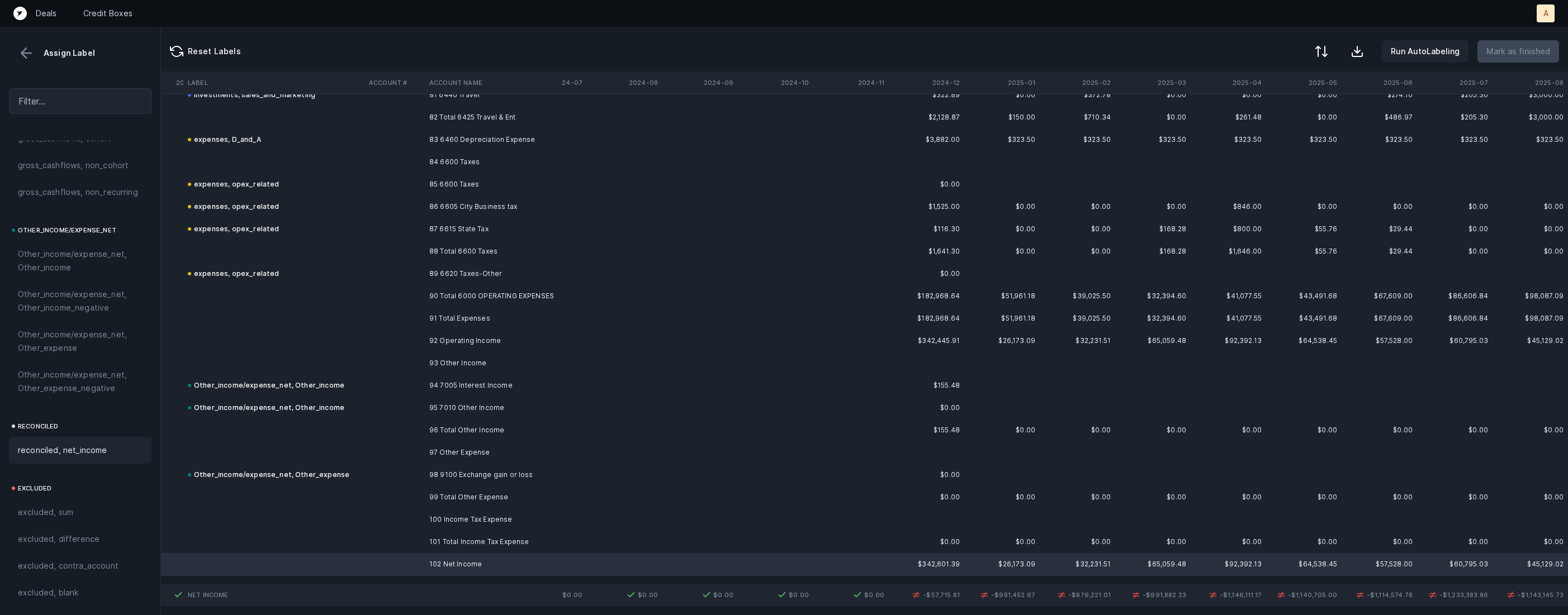
click at [113, 443] on div "reconciled, net_income" at bounding box center [80, 450] width 124 height 13
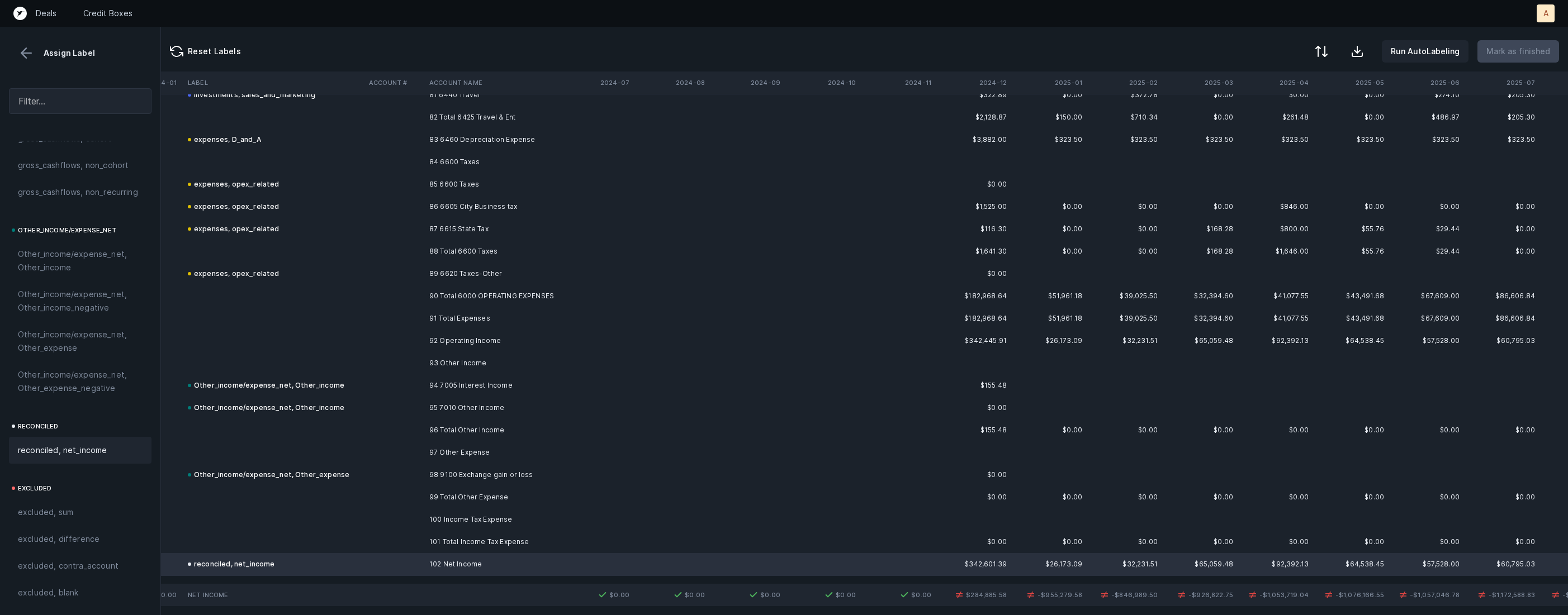
scroll to position [1829, 2317]
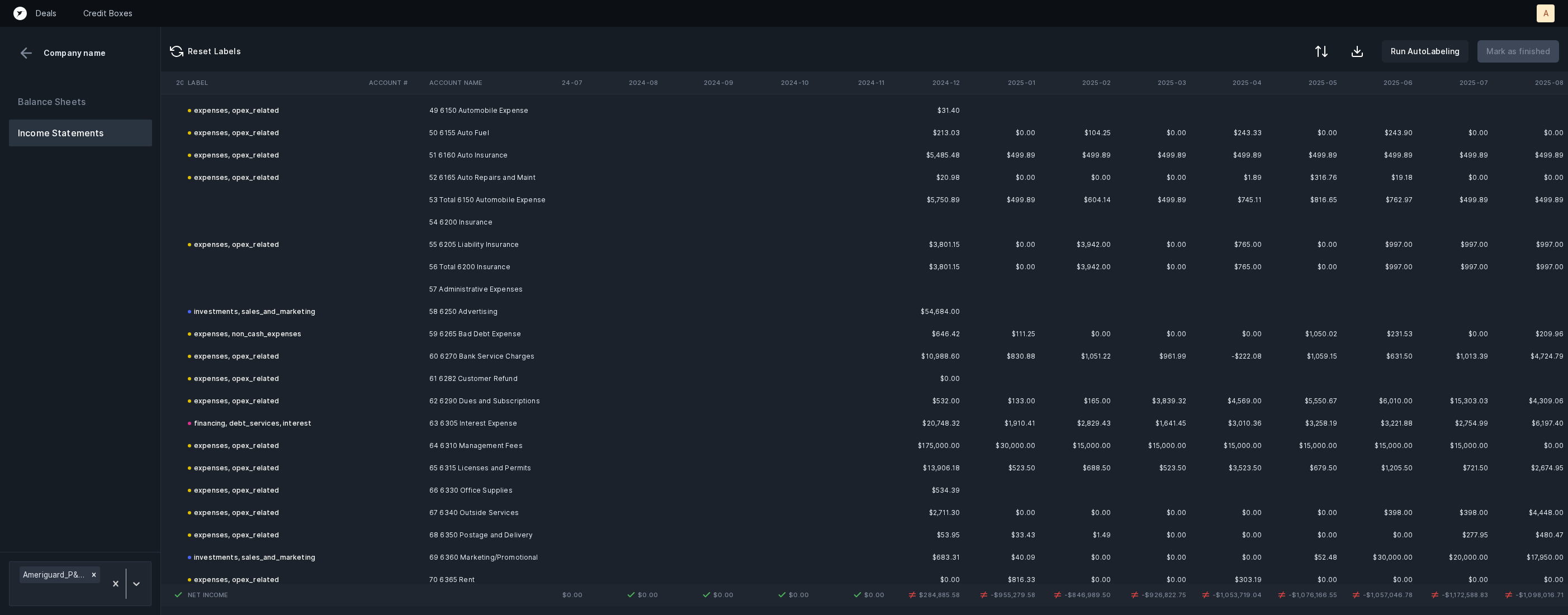
scroll to position [1104, 2317]
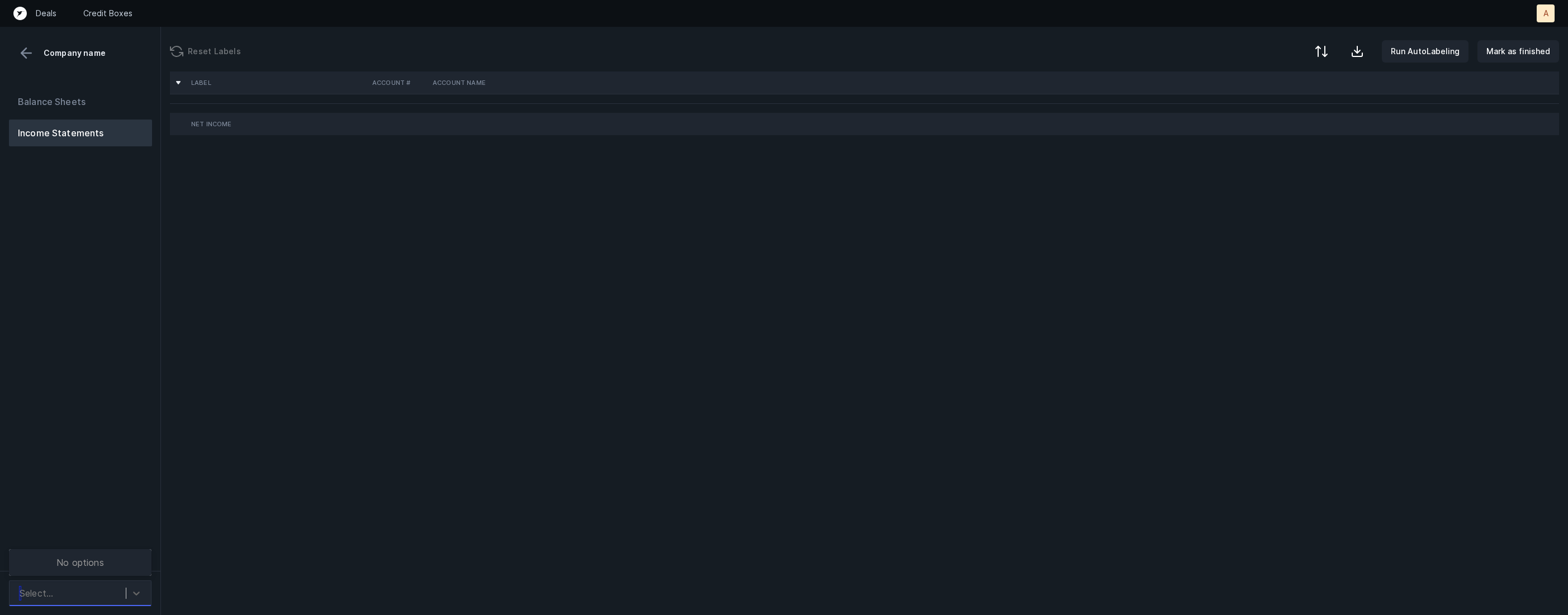
click at [98, 592] on div "Select..." at bounding box center [70, 593] width 112 height 20
click at [103, 564] on div "Ameriguard_P&L([DATE]-[DATE])_Cleaned.csv" at bounding box center [80, 556] width 142 height 36
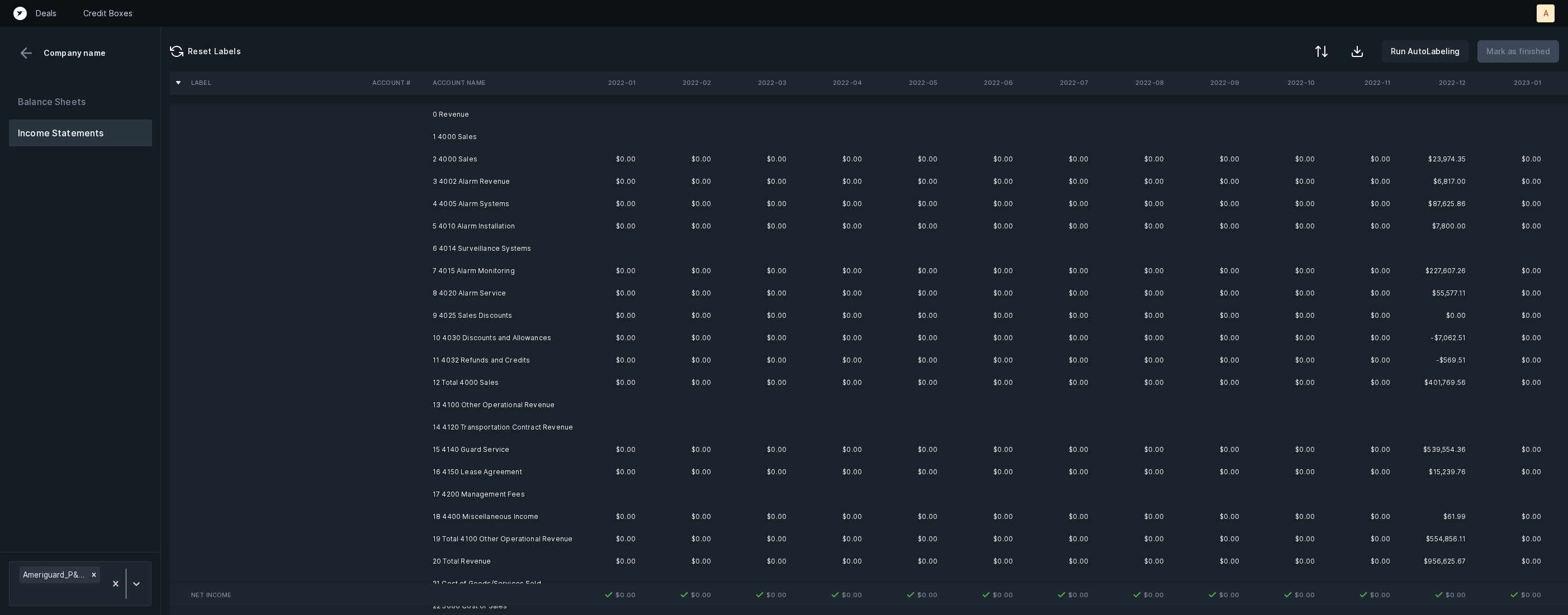
click at [553, 161] on td "2 4000 Sales" at bounding box center [497, 159] width 137 height 23
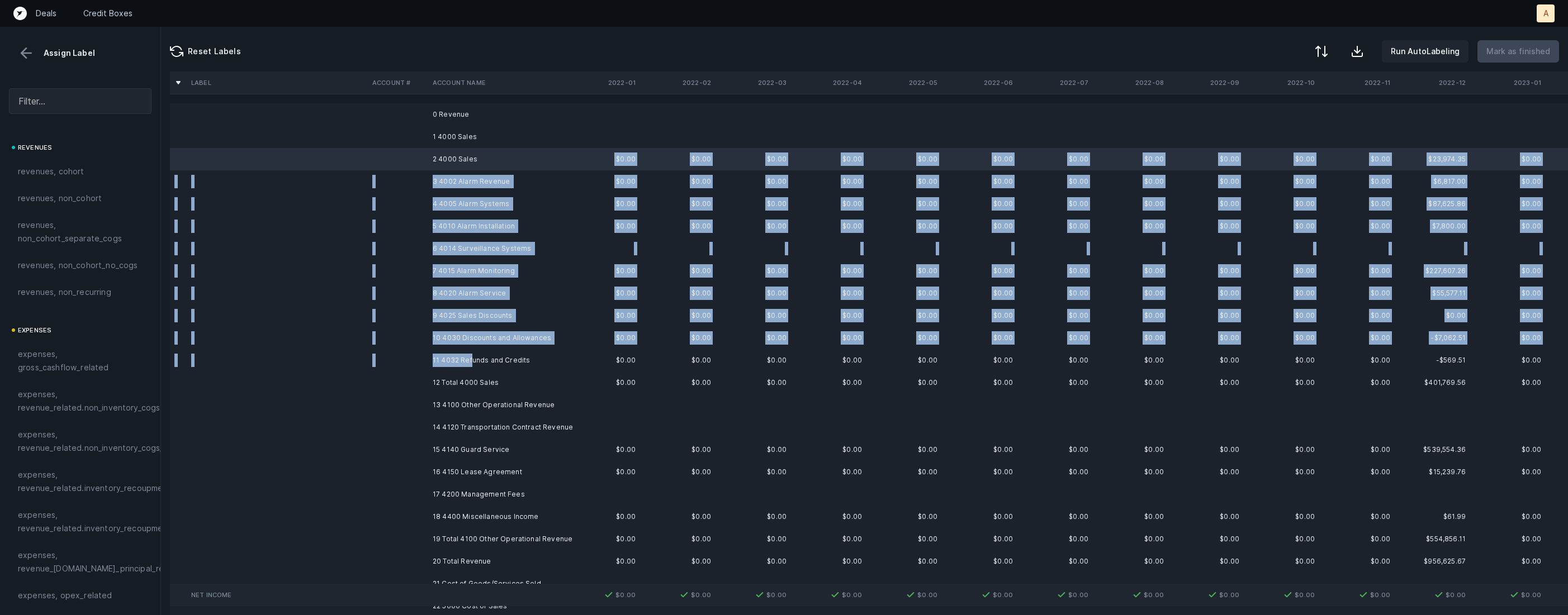
click at [469, 360] on td "11 4032 Refunds and Credits" at bounding box center [497, 360] width 137 height 23
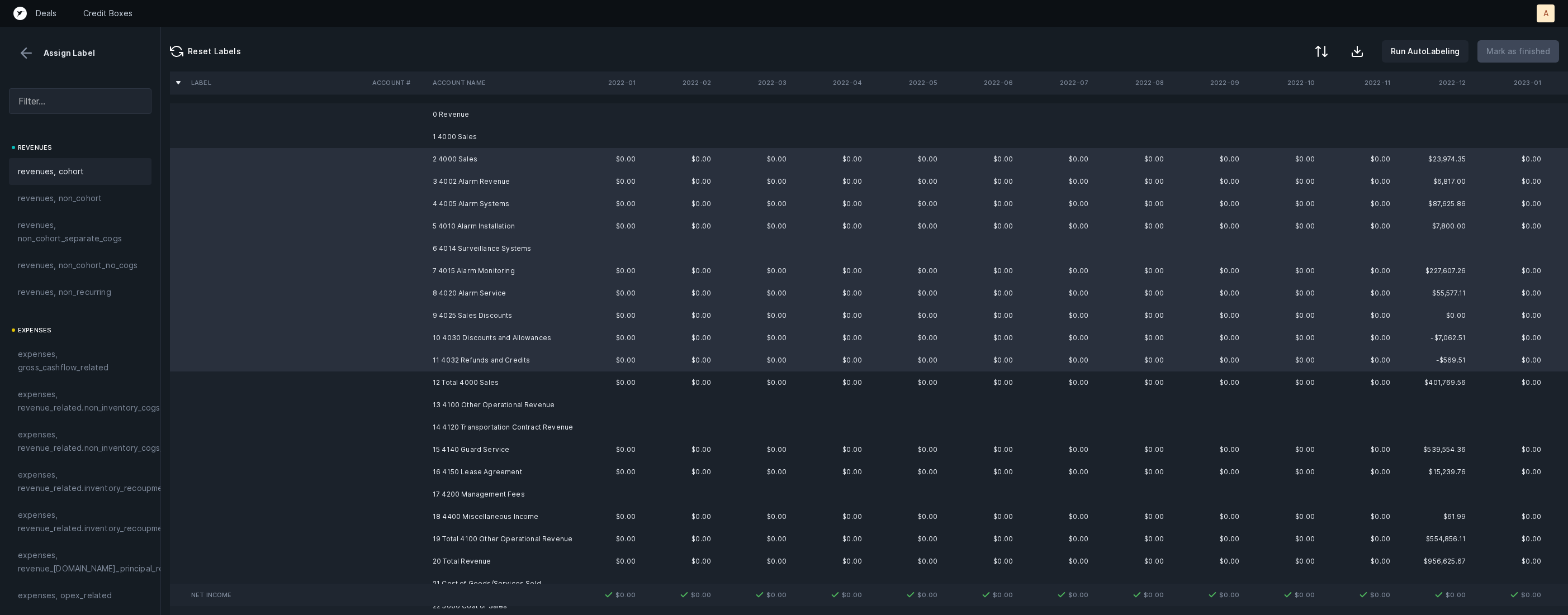
click at [76, 175] on span "revenues, cohort" at bounding box center [51, 171] width 67 height 13
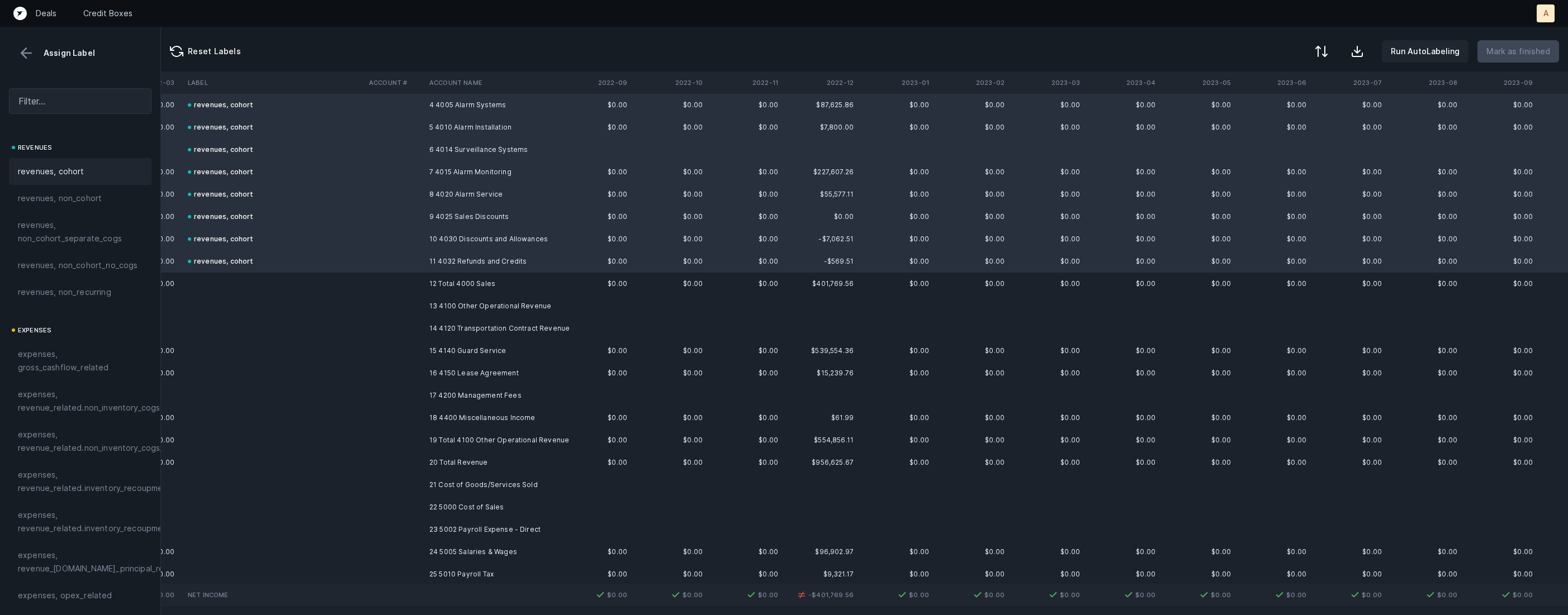
scroll to position [119, 612]
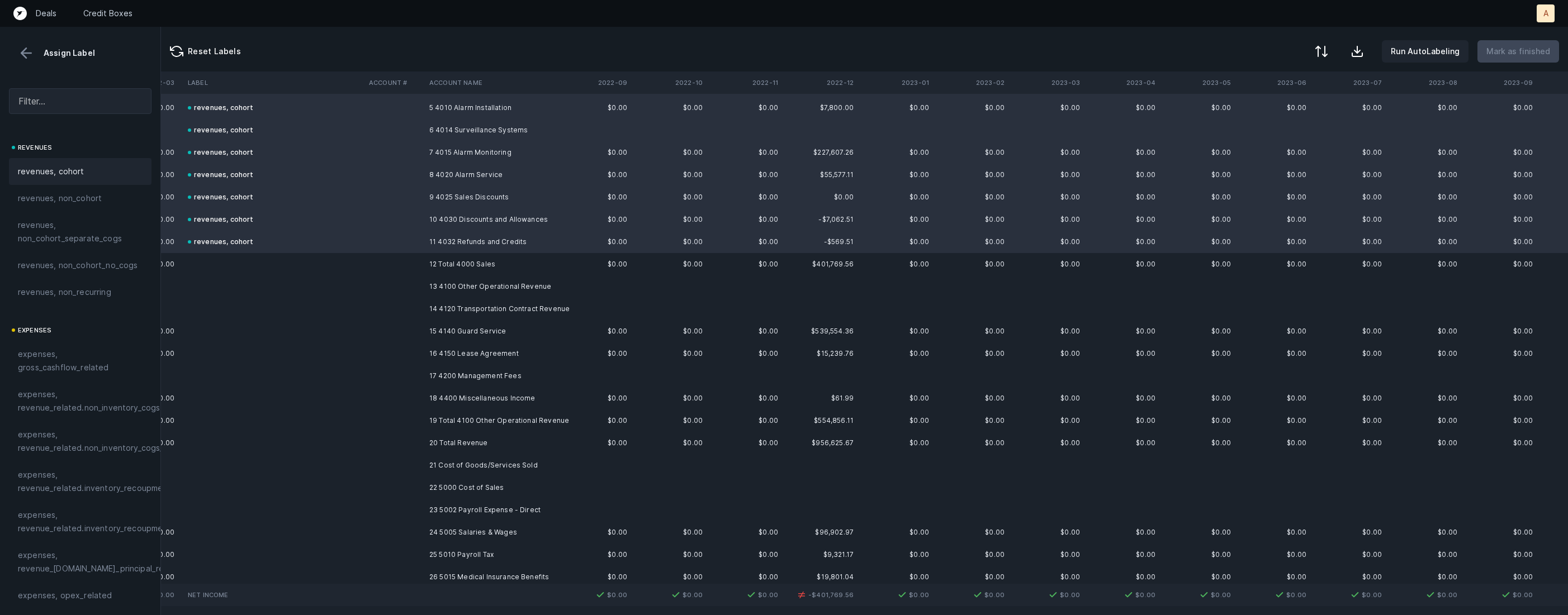
click at [545, 288] on td "13 4100 Other Operational Revenue" at bounding box center [493, 287] width 137 height 23
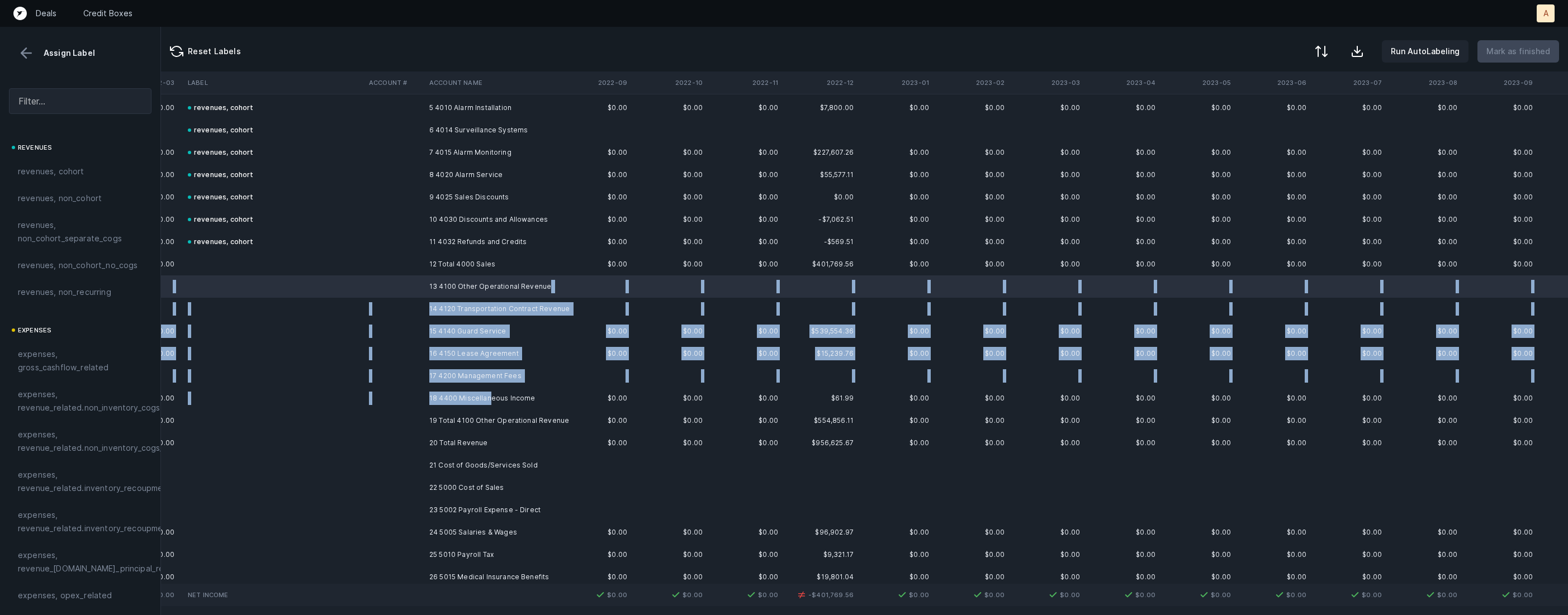
click at [489, 399] on td "18 4400 Miscellaneous Income" at bounding box center [493, 398] width 137 height 23
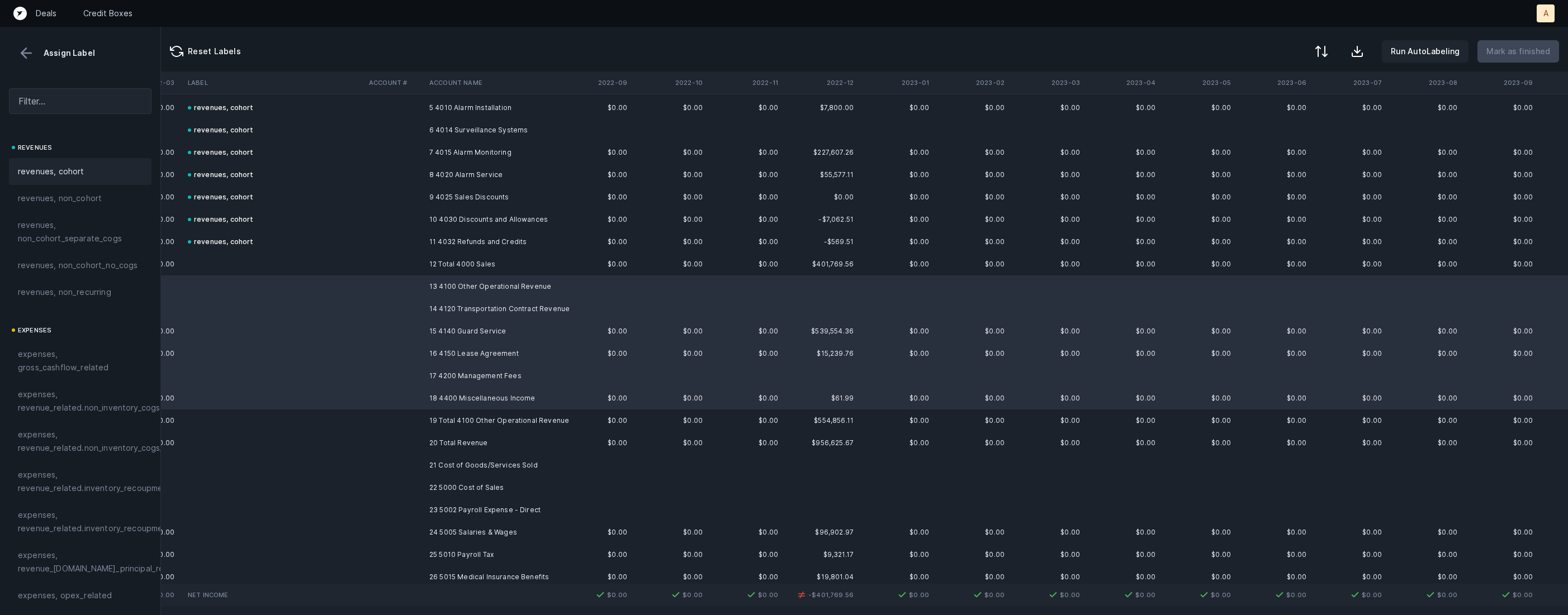
click at [46, 169] on span "revenues, cohort" at bounding box center [51, 171] width 67 height 13
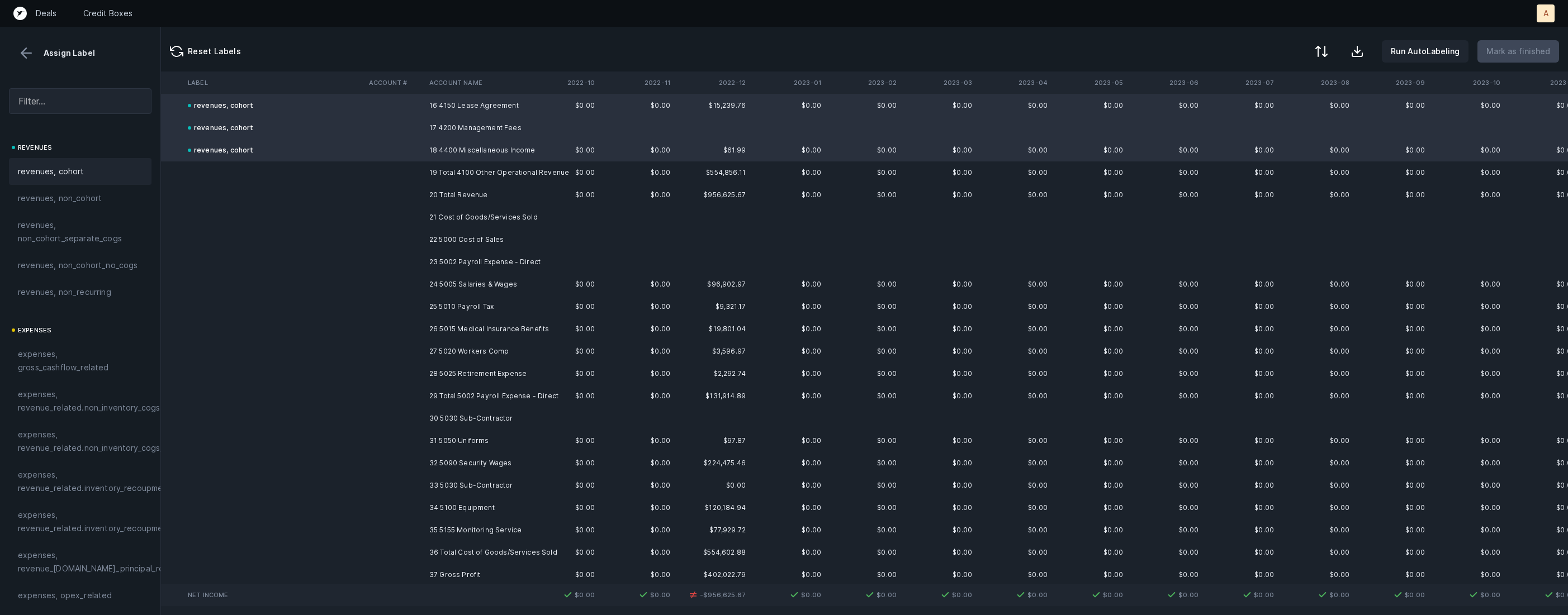
scroll to position [379, 720]
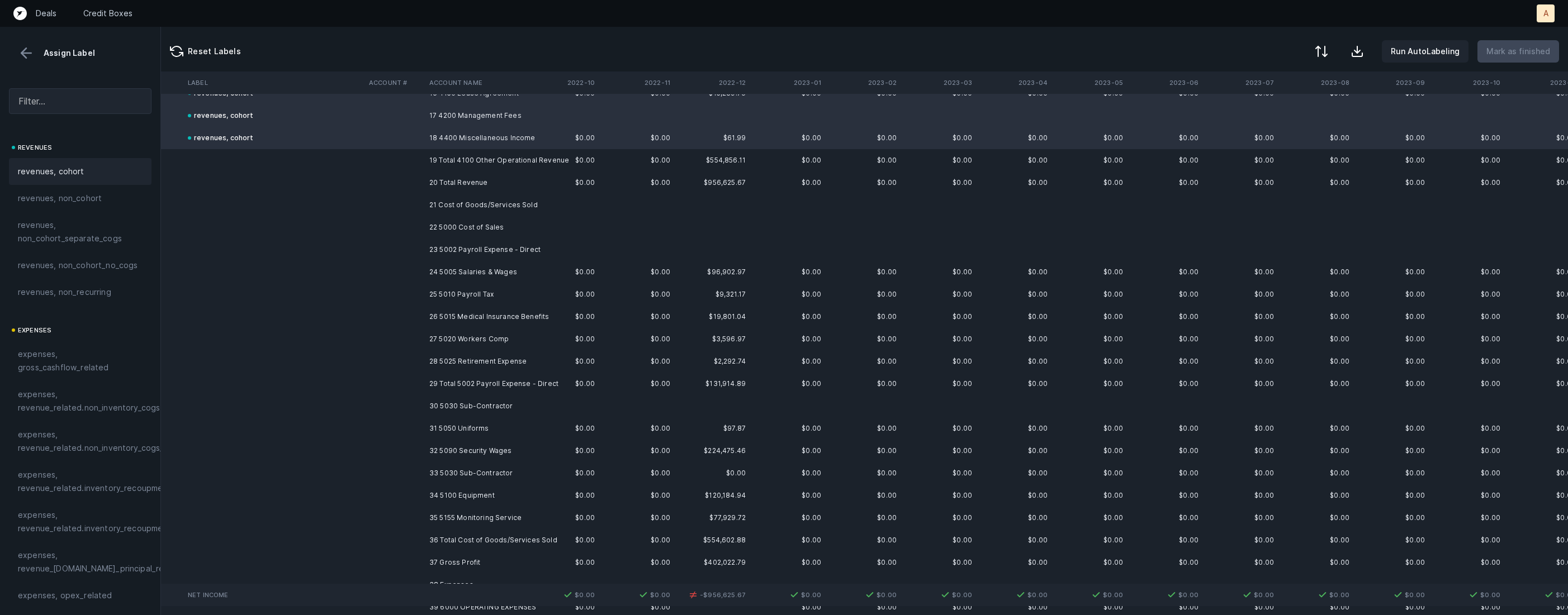
click at [504, 244] on td "23 5002 Payroll Expense - Direct" at bounding box center [493, 249] width 137 height 23
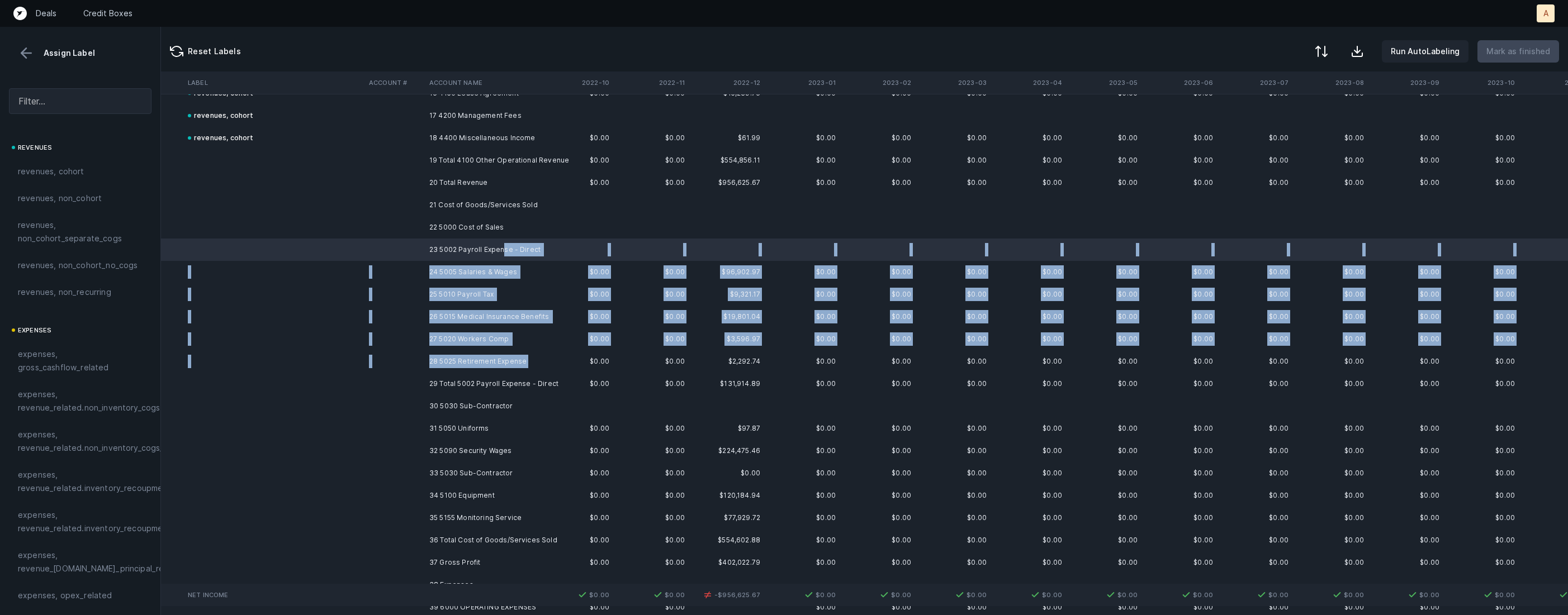
scroll to position [379, 700]
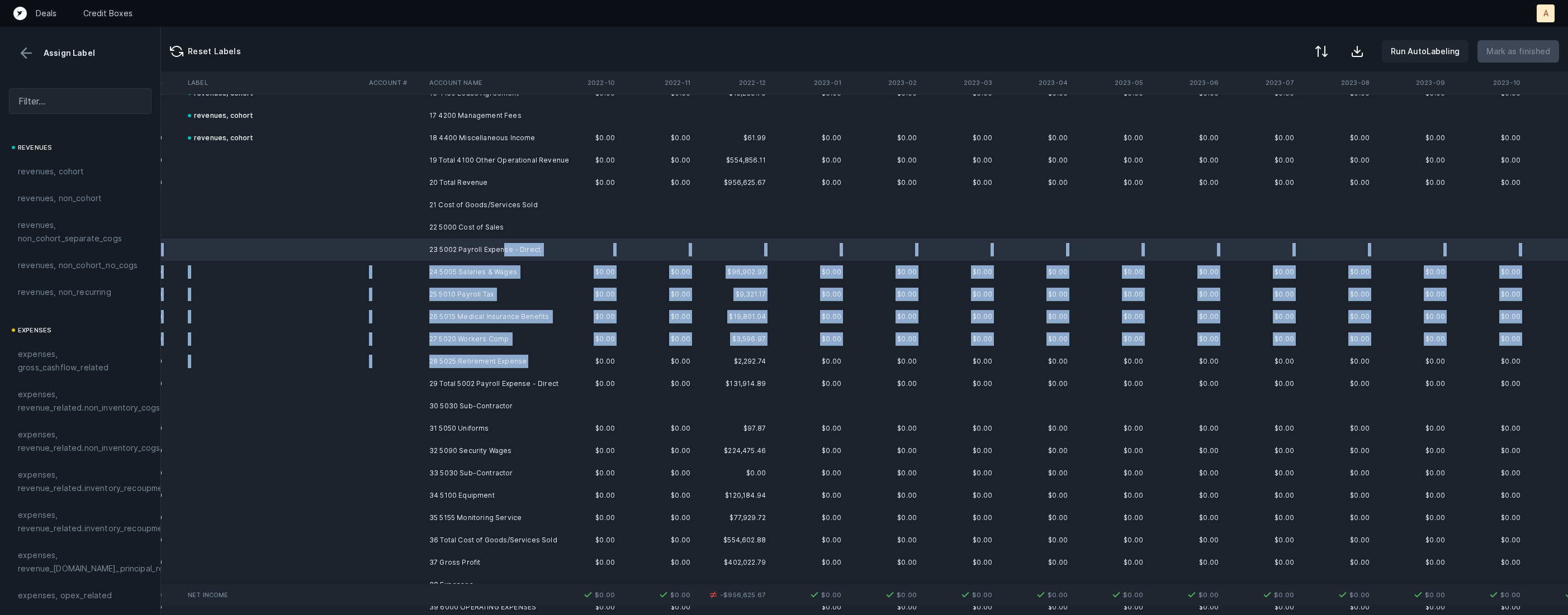
click at [469, 370] on td "28 5025 Retirement Expense" at bounding box center [493, 361] width 137 height 23
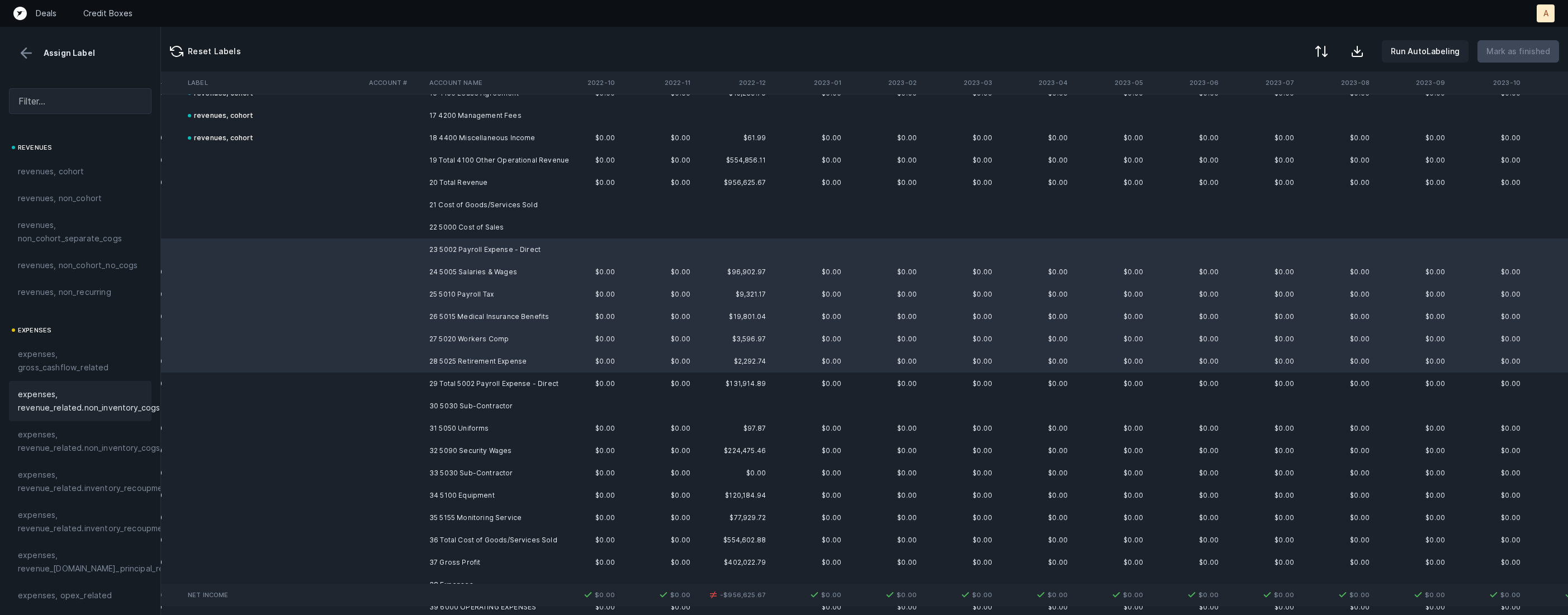
click at [120, 391] on span "expenses, revenue_related.non_inventory_cogs" at bounding box center [89, 401] width 142 height 27
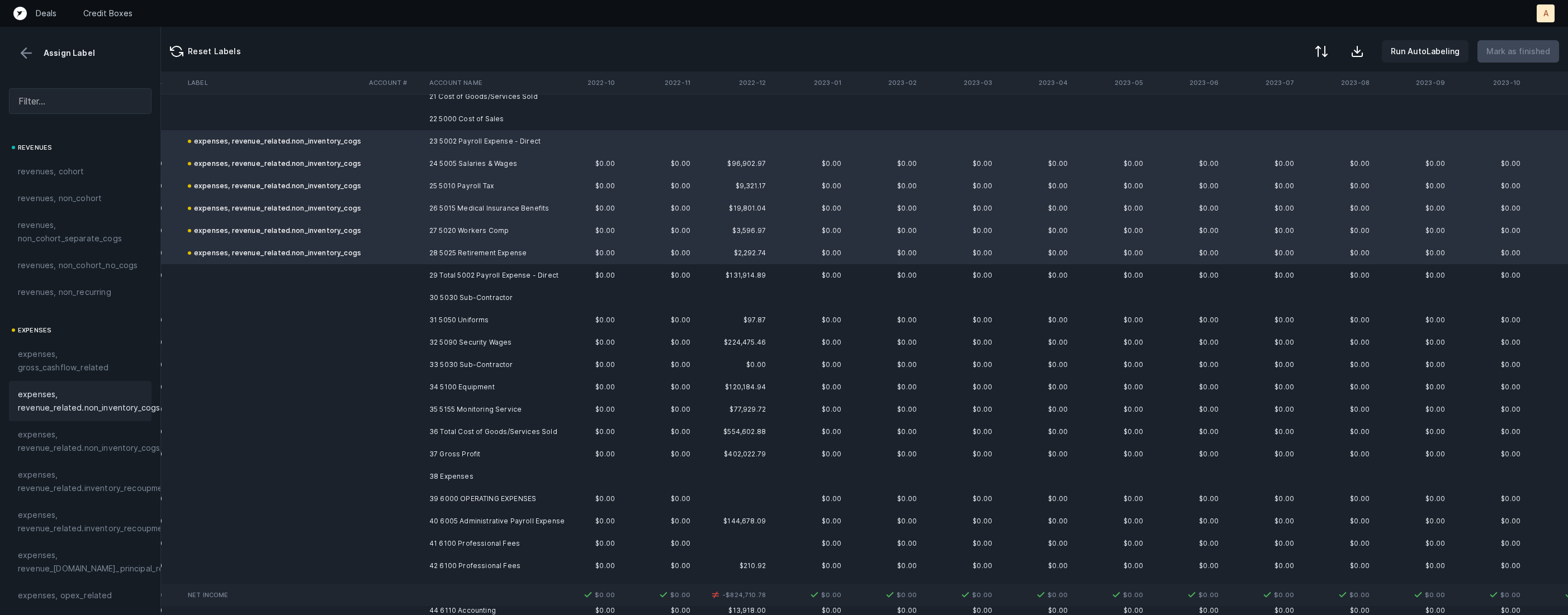
scroll to position [507, 700]
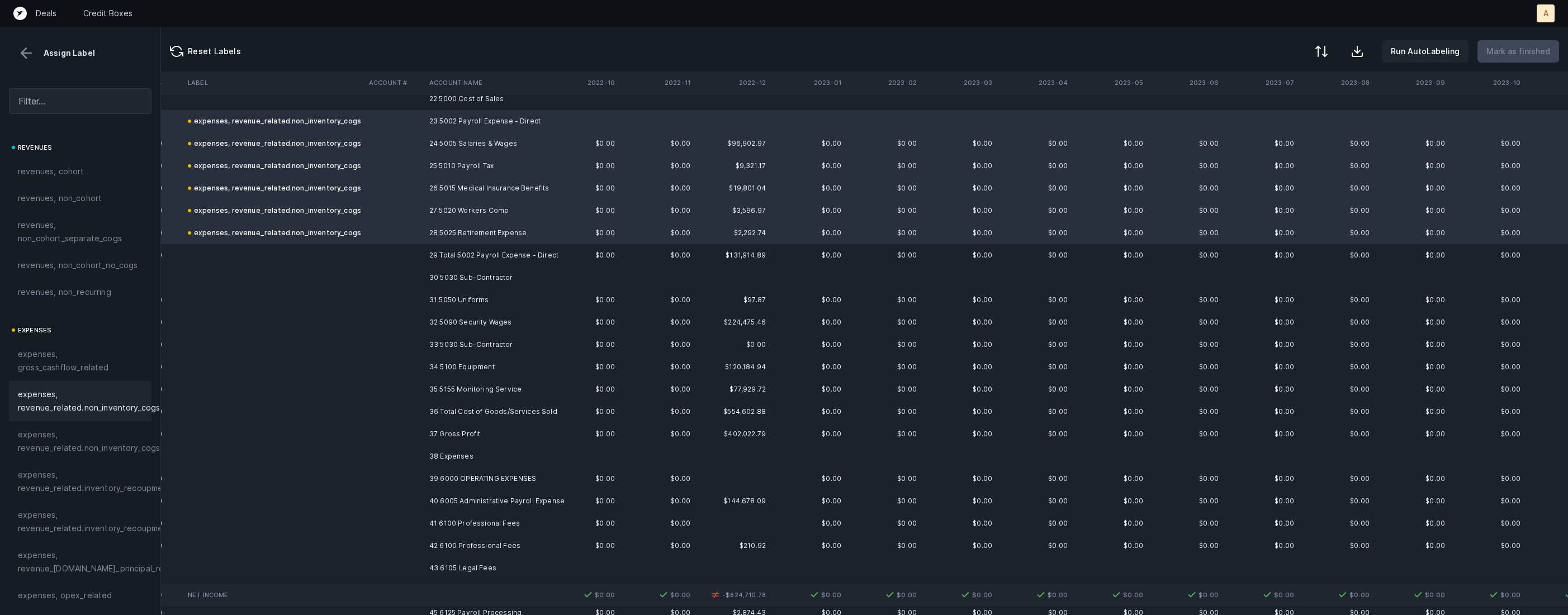
click at [459, 304] on td "31 5050 Uniforms" at bounding box center [493, 300] width 137 height 23
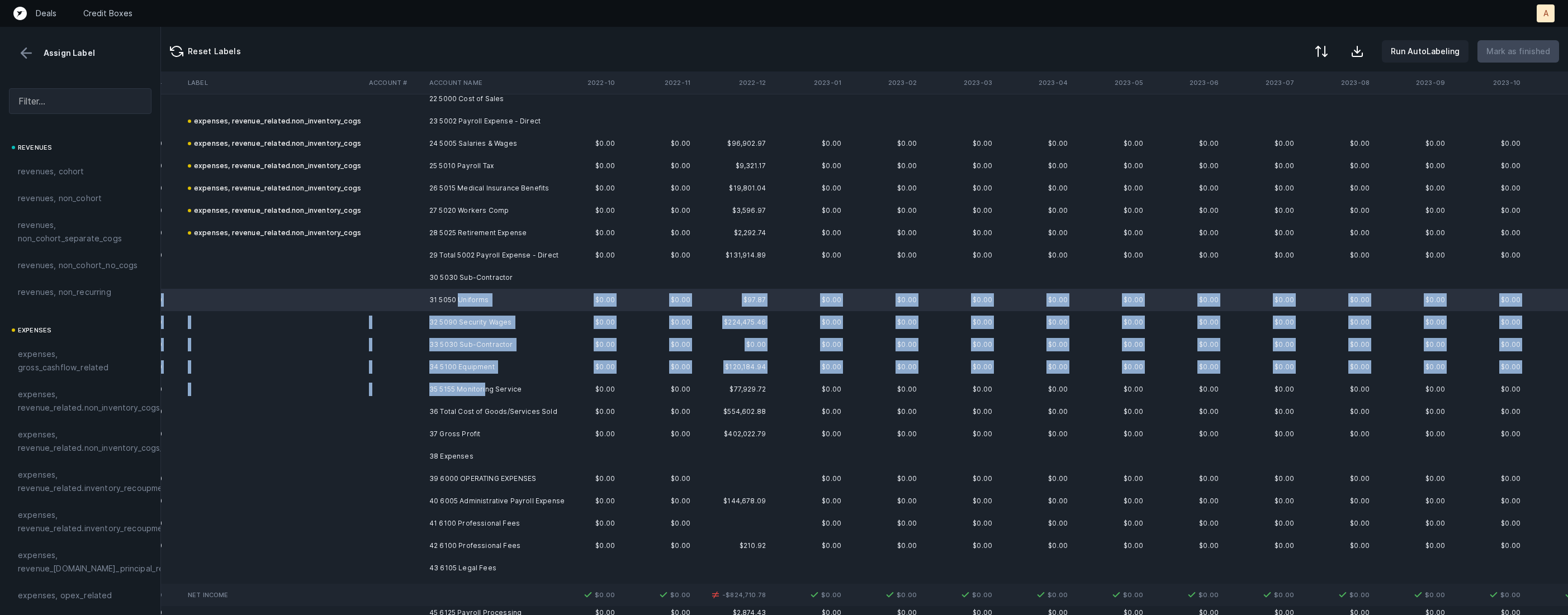
click at [483, 384] on td "35 5155 Monitoring Service" at bounding box center [493, 389] width 137 height 23
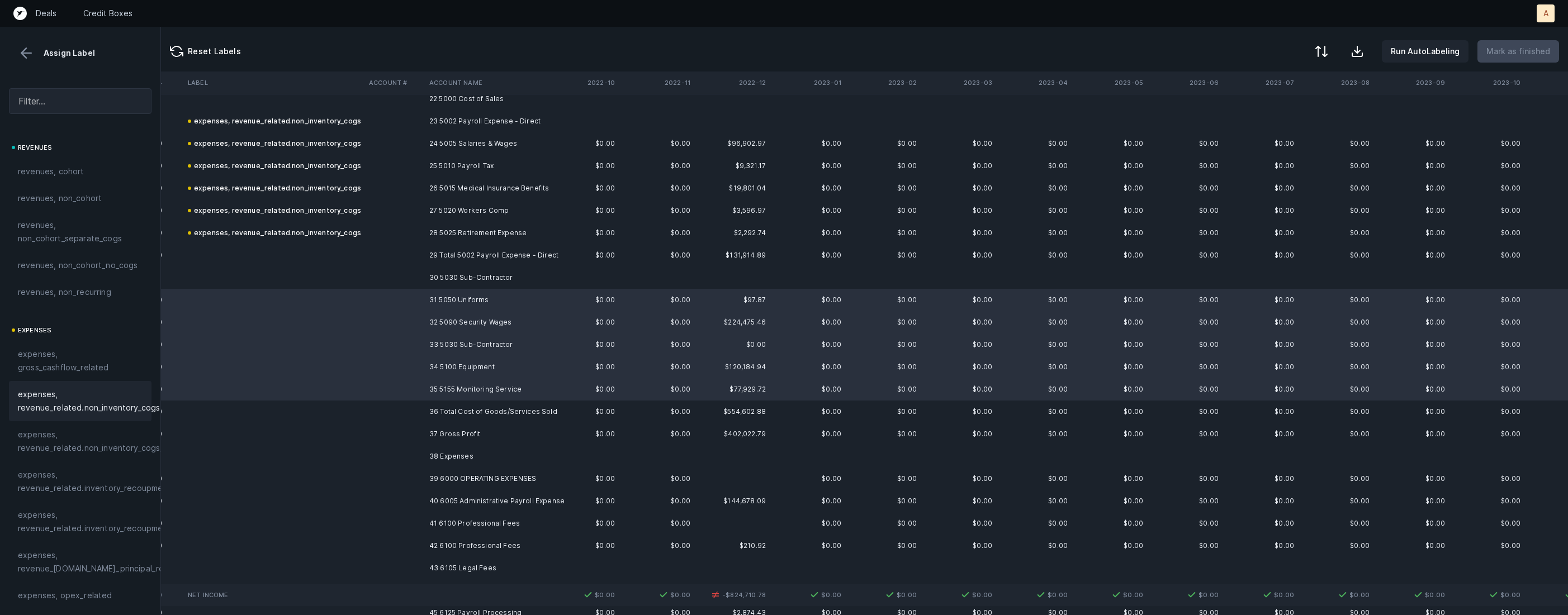
click at [127, 399] on span "expenses, revenue_related.non_inventory_cogs" at bounding box center [89, 401] width 142 height 27
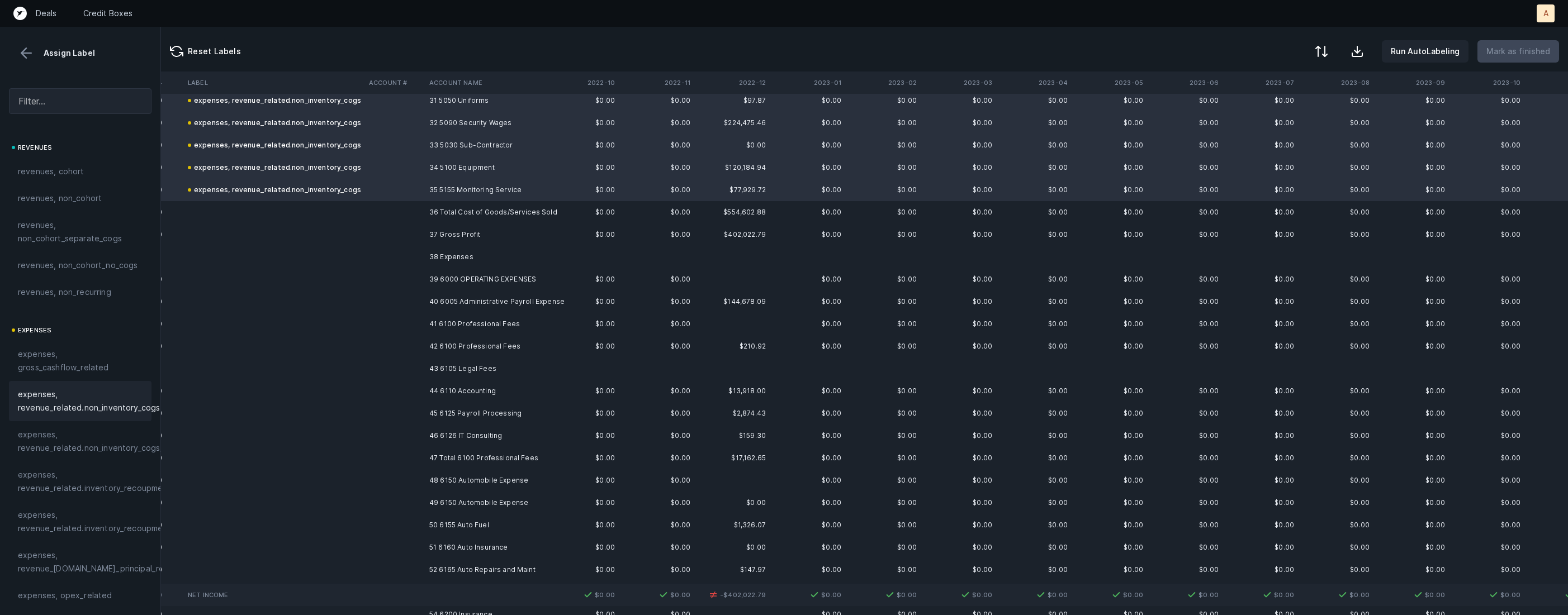
scroll to position [733, 700]
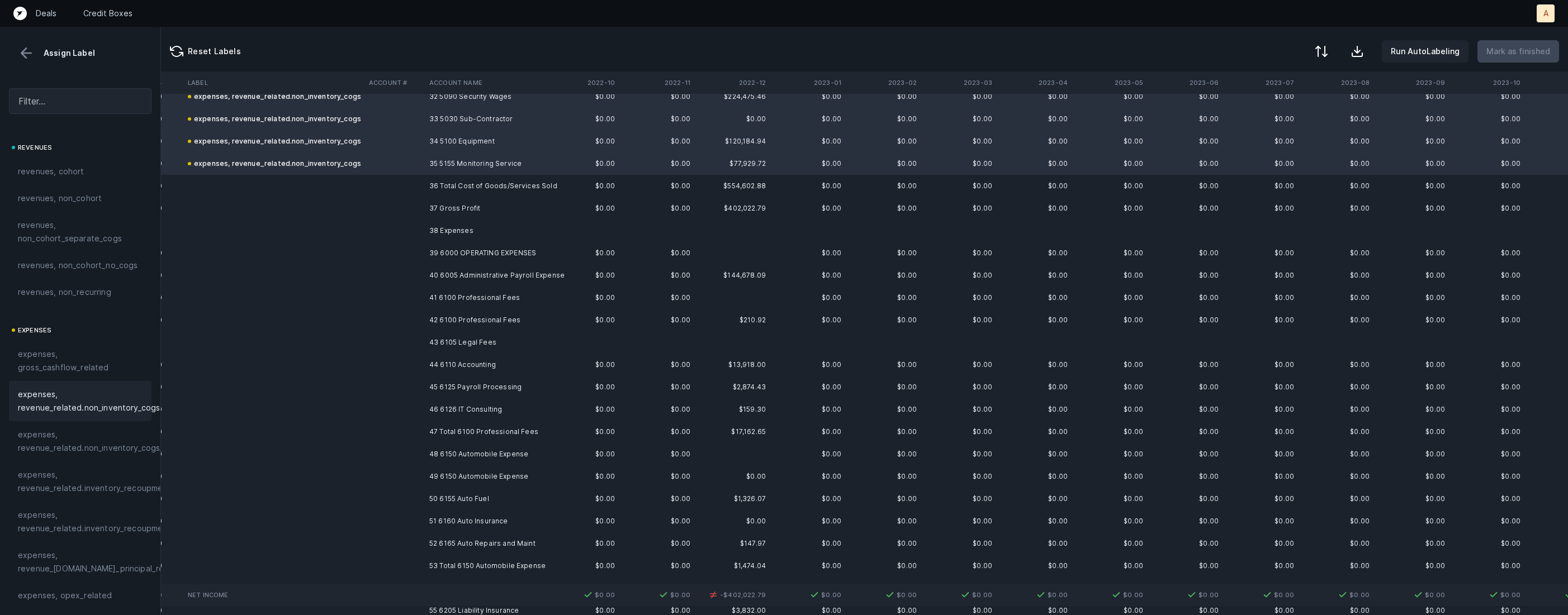
click at [539, 268] on td "40 6005 Administrative Payroll Expense" at bounding box center [493, 275] width 137 height 23
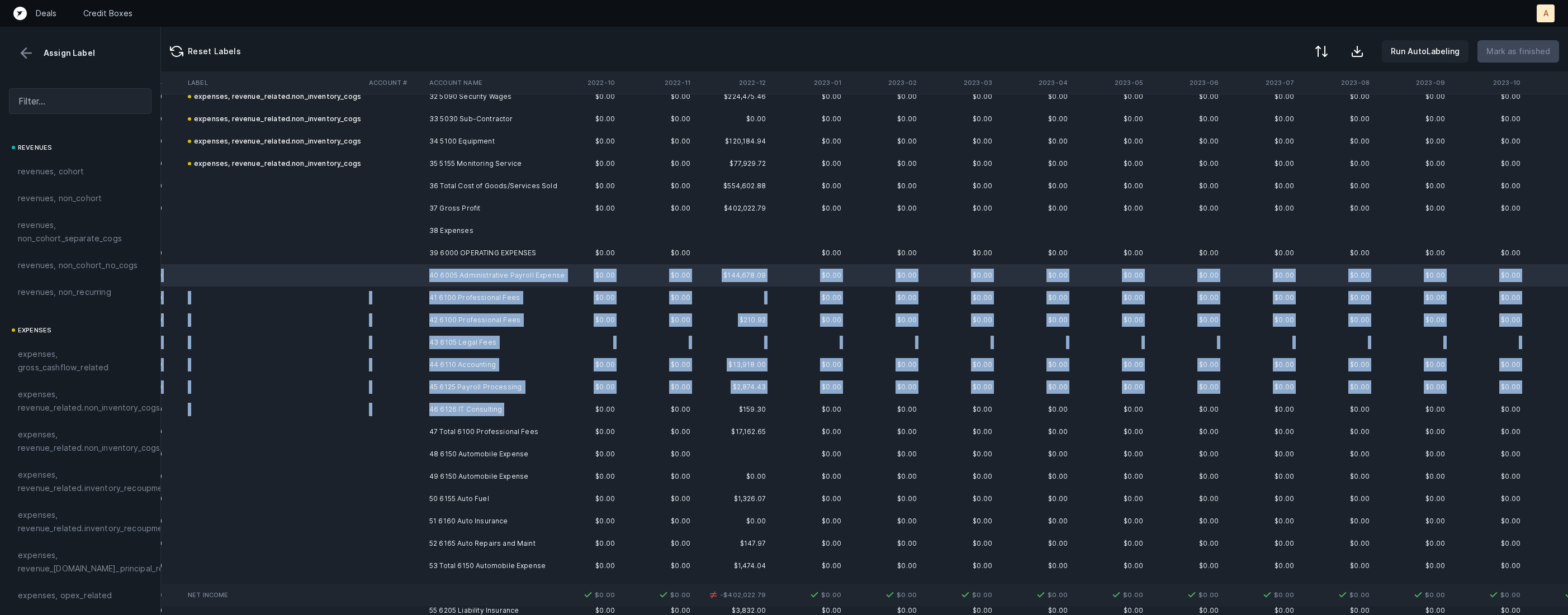
click at [490, 417] on td "46 6126 IT Consulting" at bounding box center [493, 409] width 137 height 23
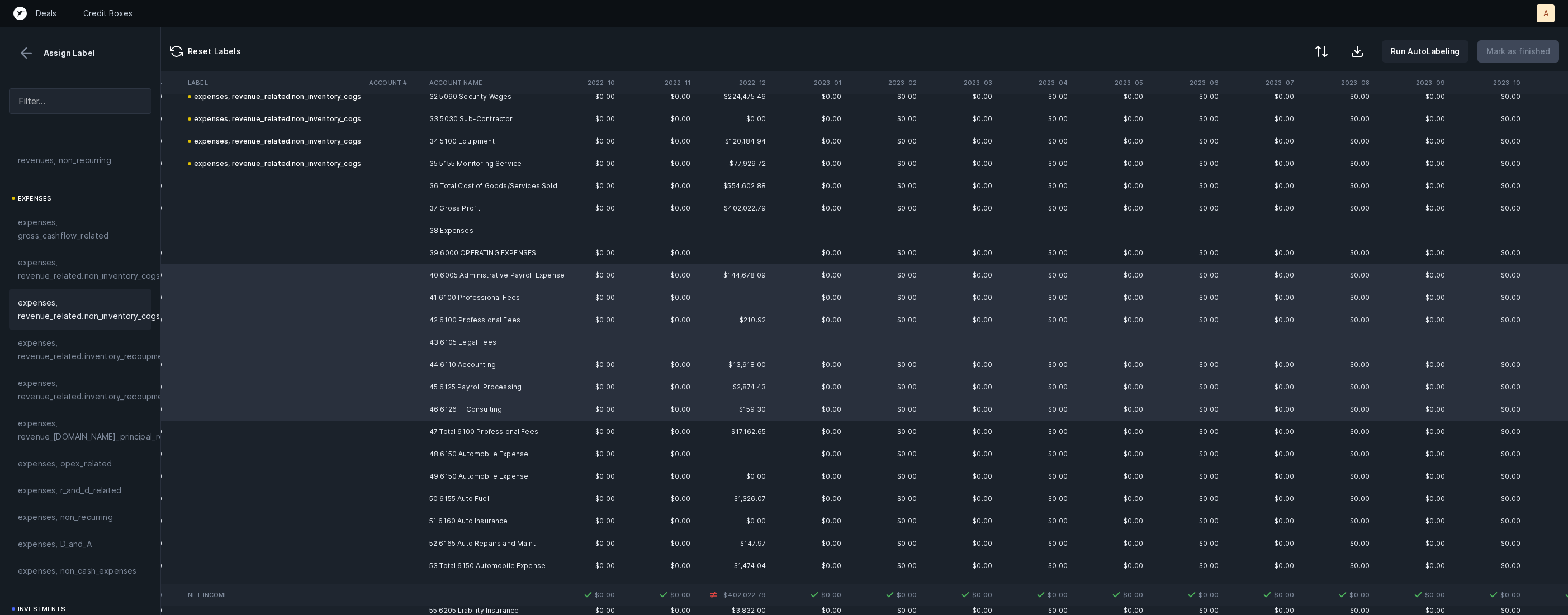
scroll to position [143, 0]
click at [79, 459] on span "expenses, opex_related" at bounding box center [65, 452] width 95 height 13
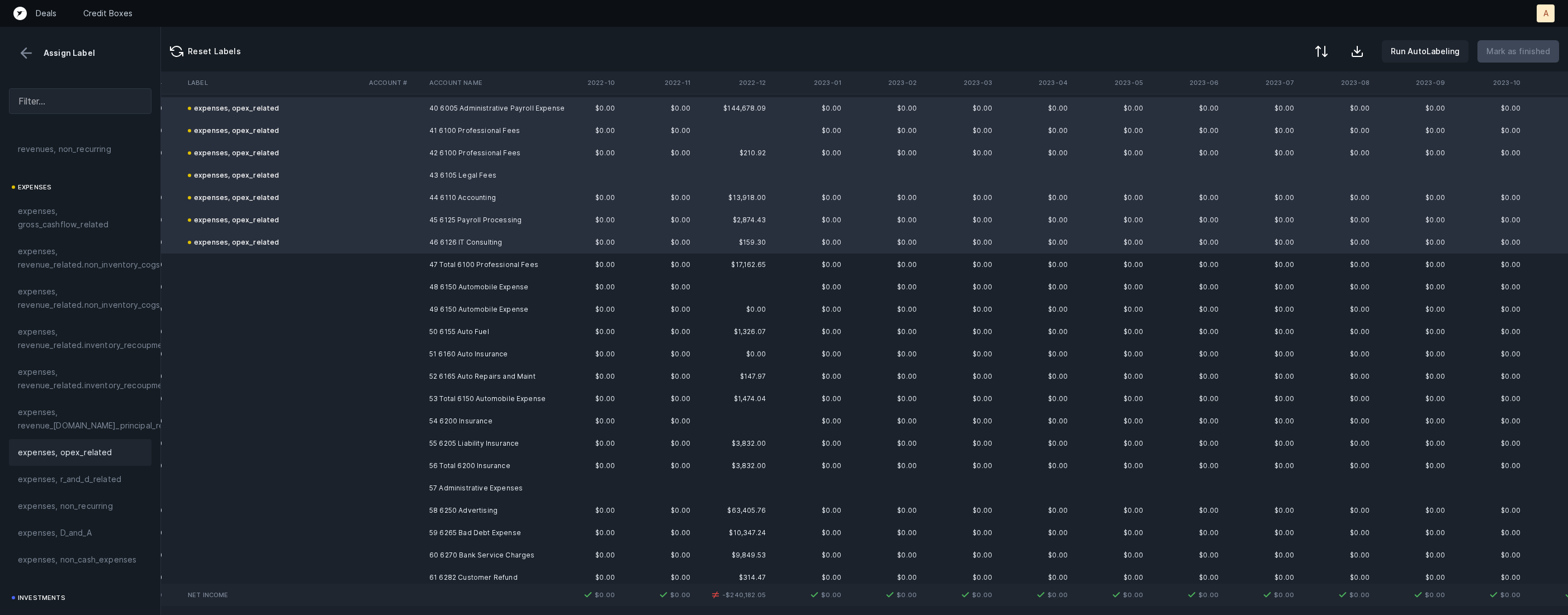
scroll to position [902, 700]
click at [495, 305] on td "49 6150 Automobile Expense" at bounding box center [493, 307] width 137 height 23
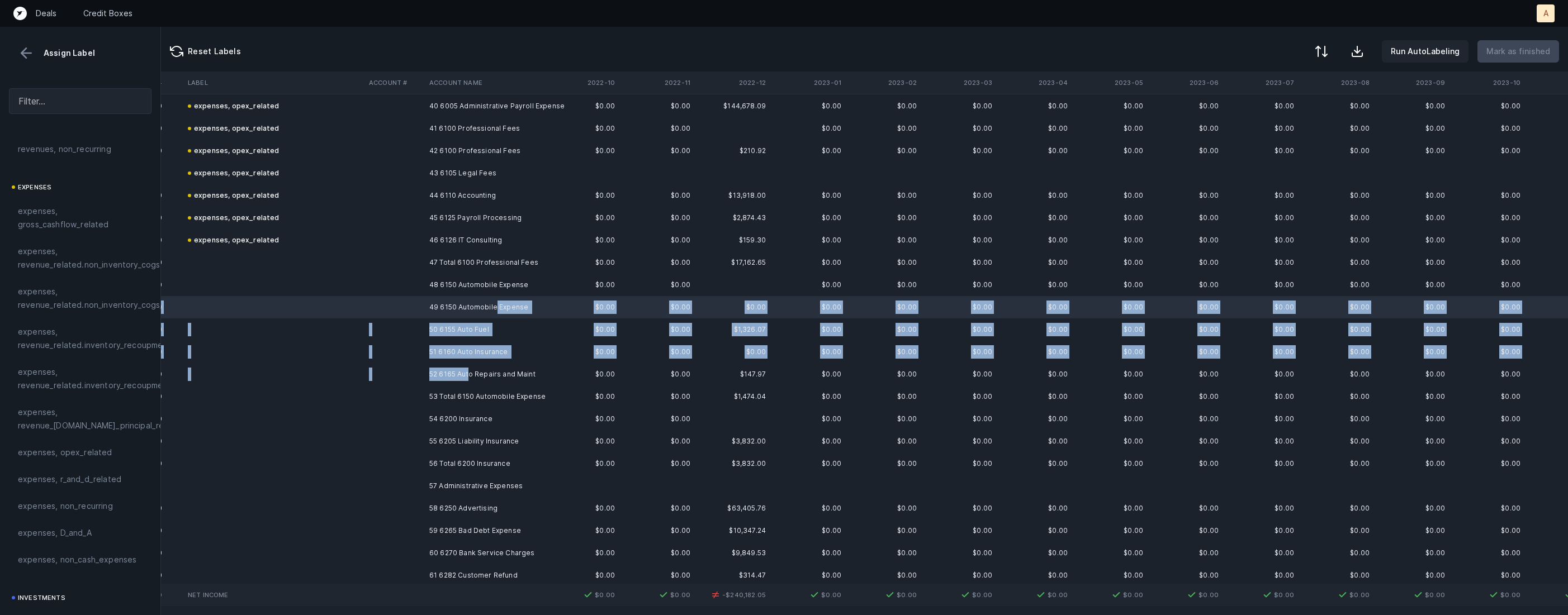
click at [470, 380] on td "52 6165 Auto Repairs and Maint" at bounding box center [493, 374] width 137 height 23
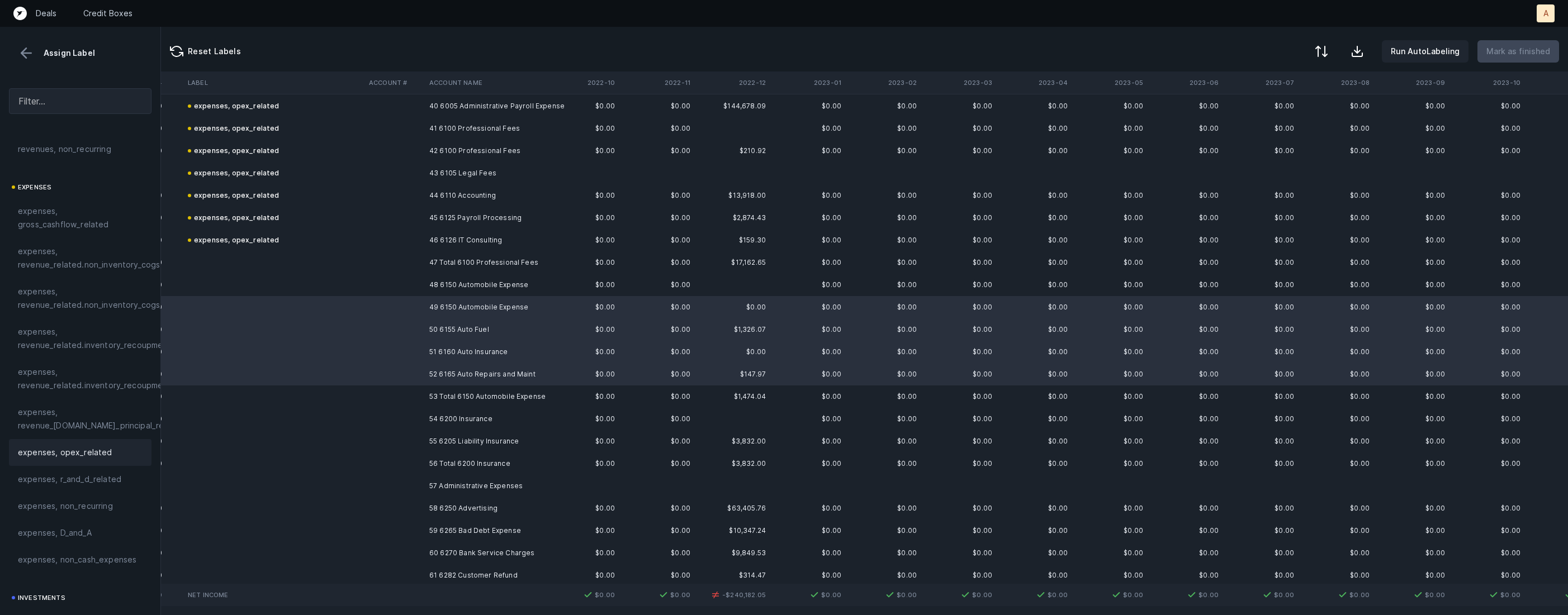
click at [108, 451] on div "expenses, opex_related" at bounding box center [80, 452] width 124 height 13
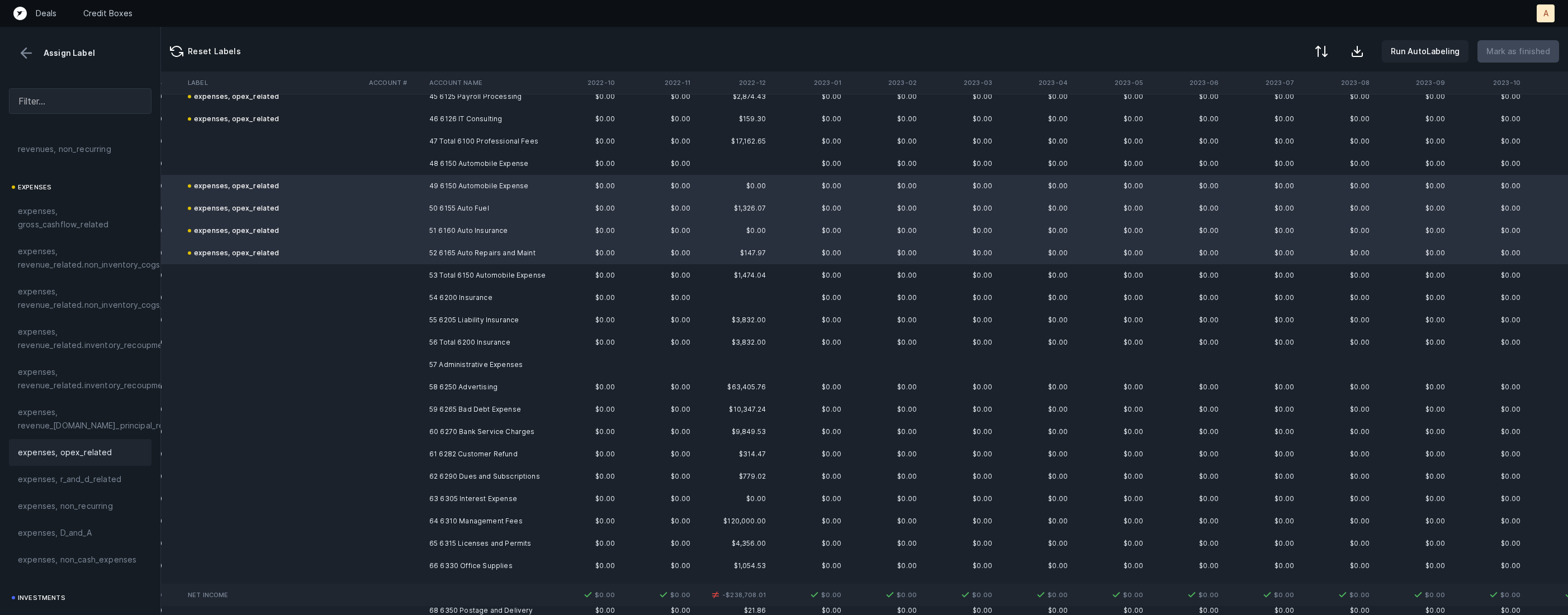
scroll to position [1034, 700]
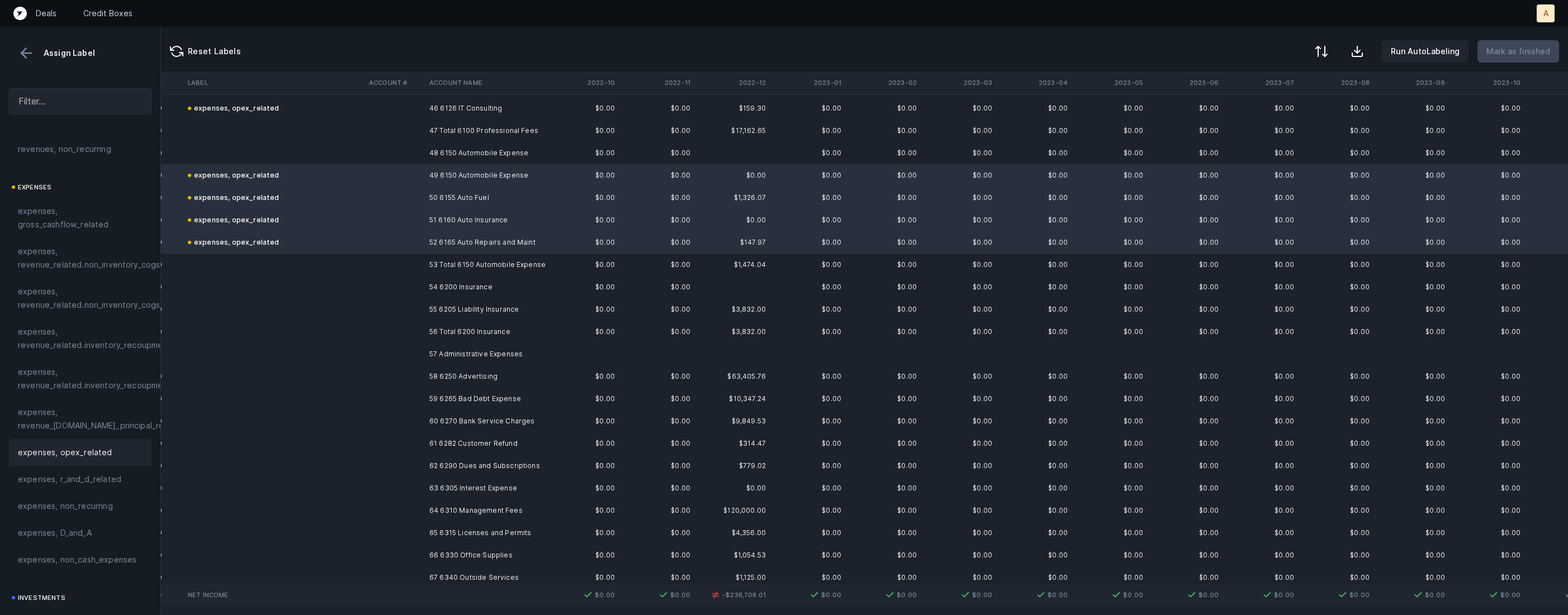
click at [444, 302] on td "55 6205 Liability Insurance" at bounding box center [493, 309] width 137 height 23
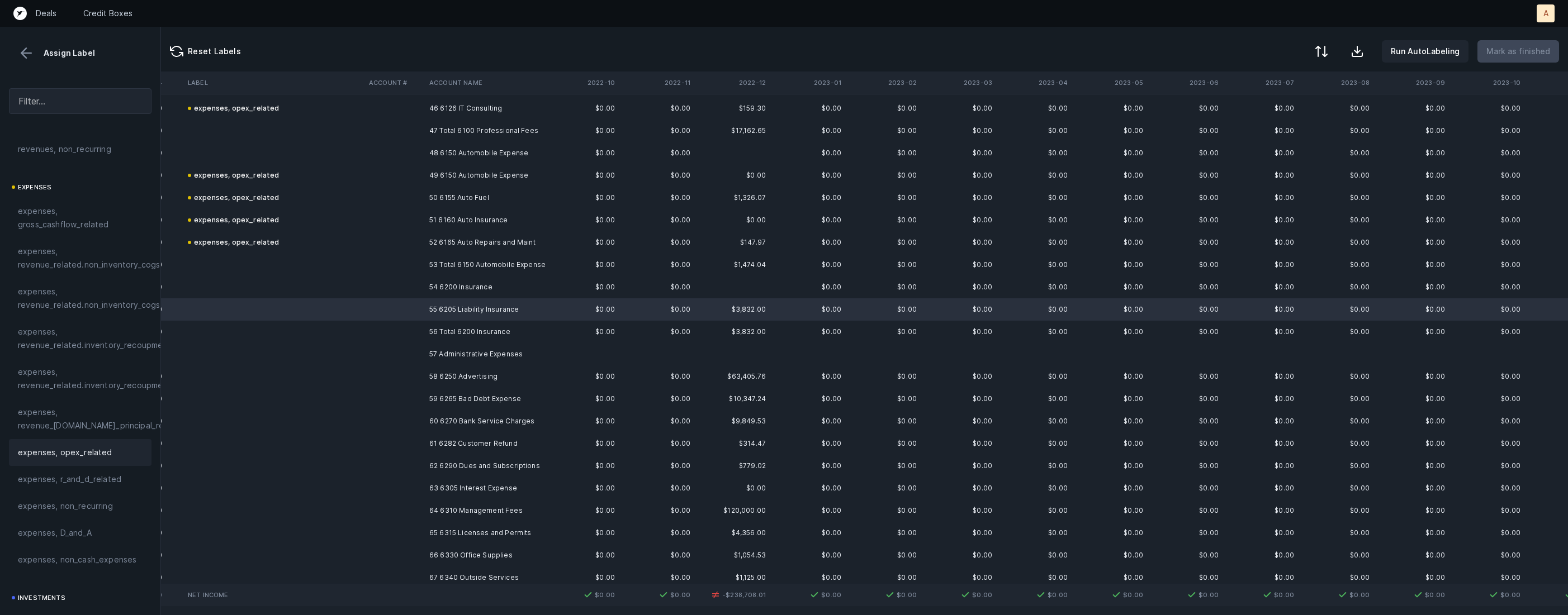
click at [118, 457] on div "expenses, opex_related" at bounding box center [80, 452] width 124 height 13
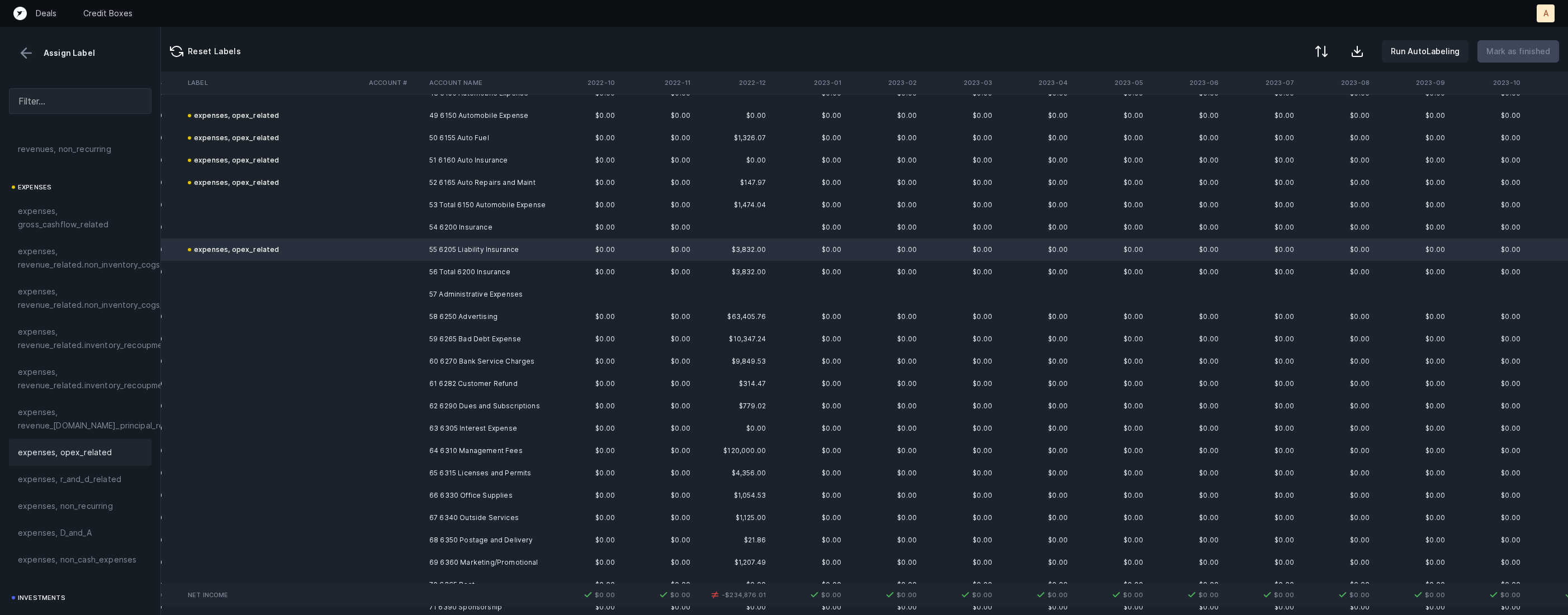
scroll to position [1110, 700]
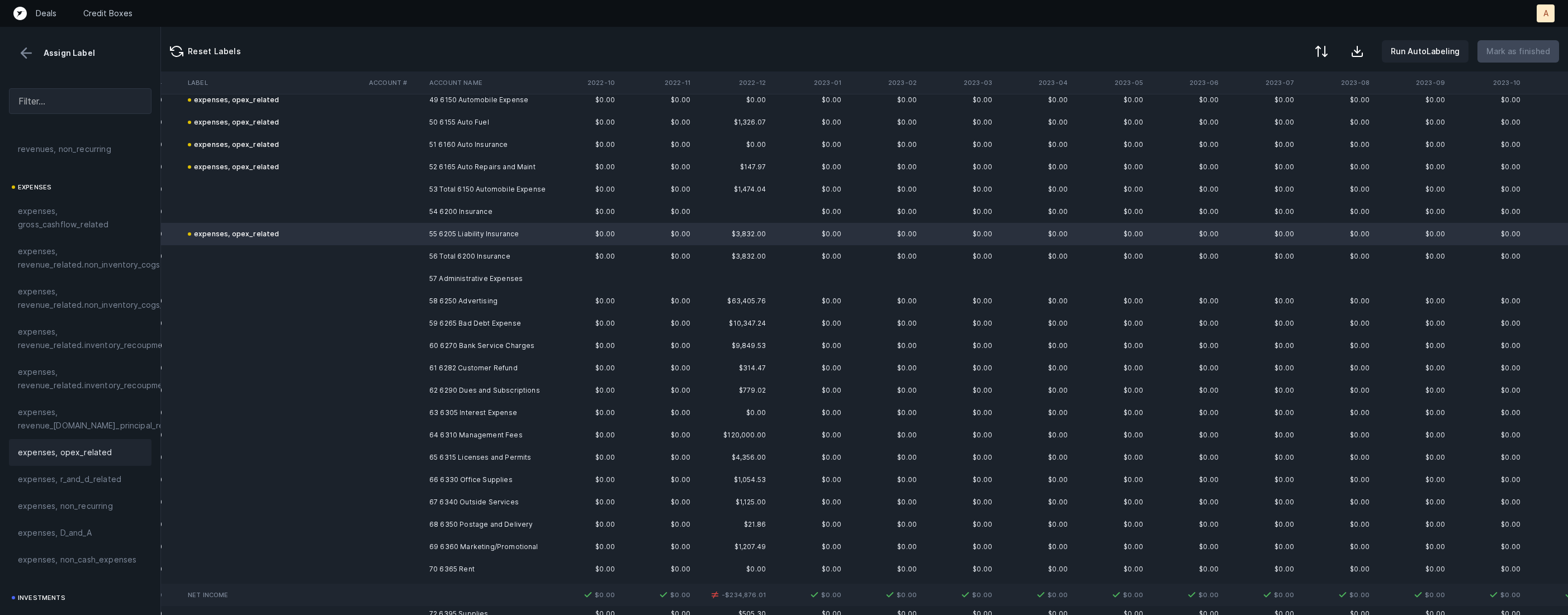
click at [455, 297] on td "58 6250 Advertising" at bounding box center [493, 301] width 137 height 23
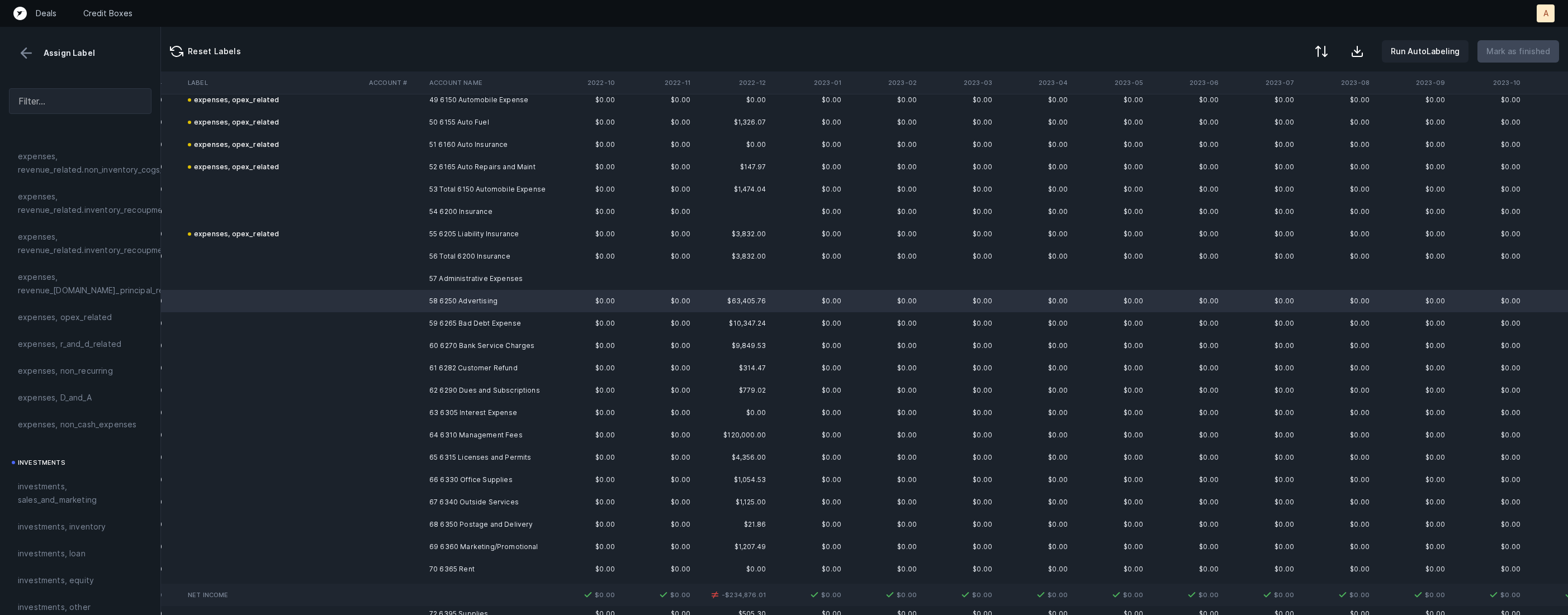
scroll to position [308, 0]
click at [65, 450] on span "investments, sales_and_marketing" at bounding box center [80, 463] width 124 height 27
click at [425, 318] on td "59 6265 Bad Debt Expense" at bounding box center [493, 323] width 137 height 23
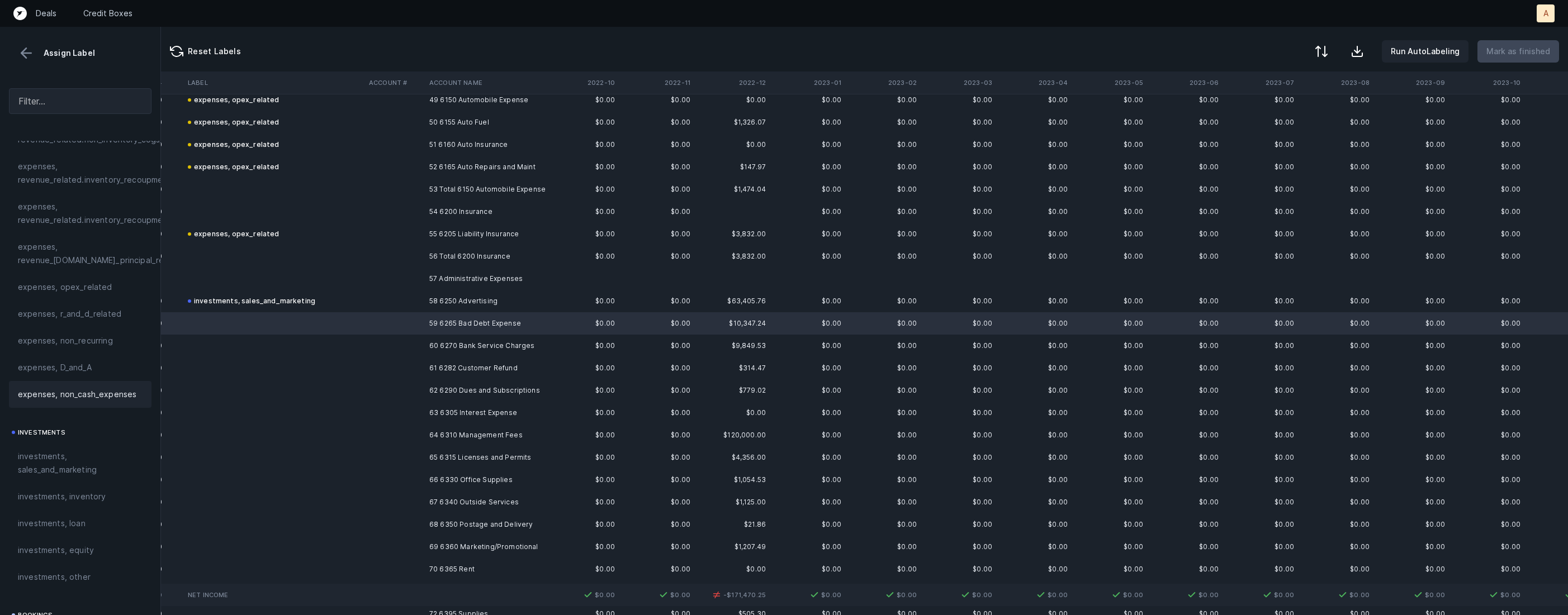
click at [109, 395] on span "expenses, non_cash_expenses" at bounding box center [77, 394] width 119 height 13
click at [440, 346] on td "60 6270 Bank Service Charges" at bounding box center [493, 346] width 137 height 23
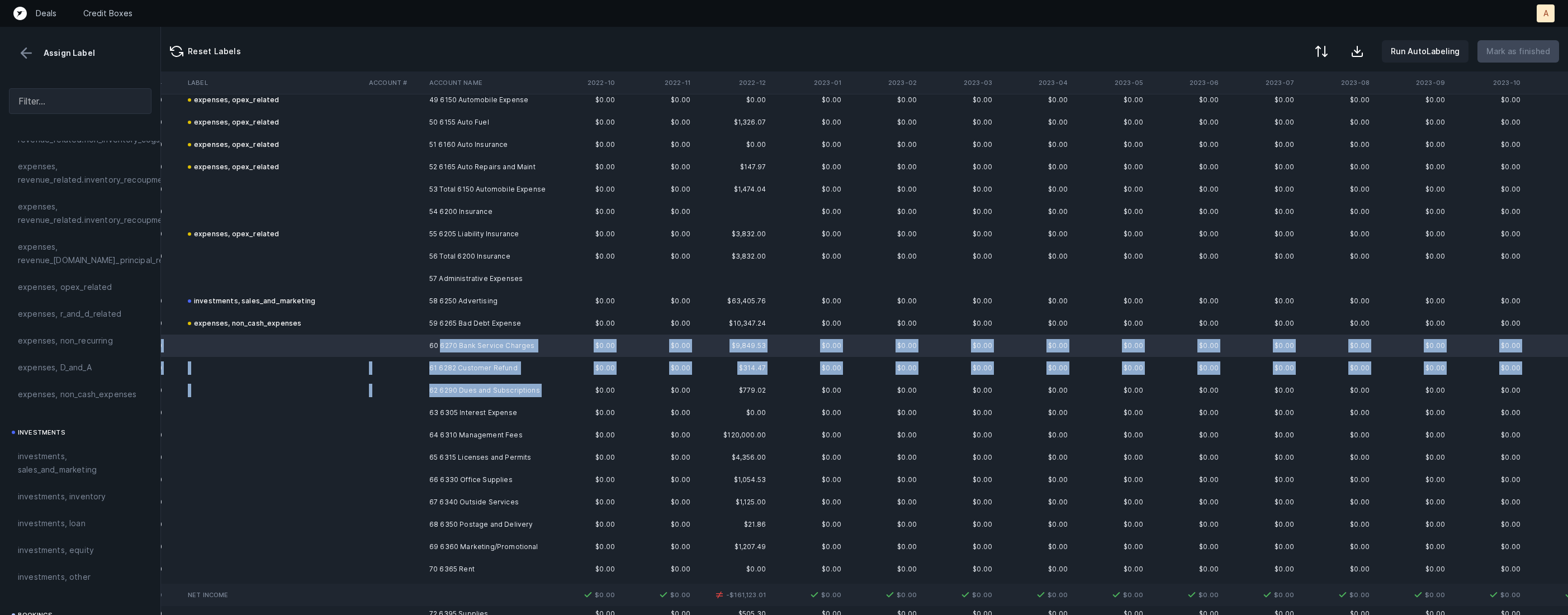
click at [484, 399] on td "62 6290 Dues and Subscriptions" at bounding box center [493, 391] width 137 height 23
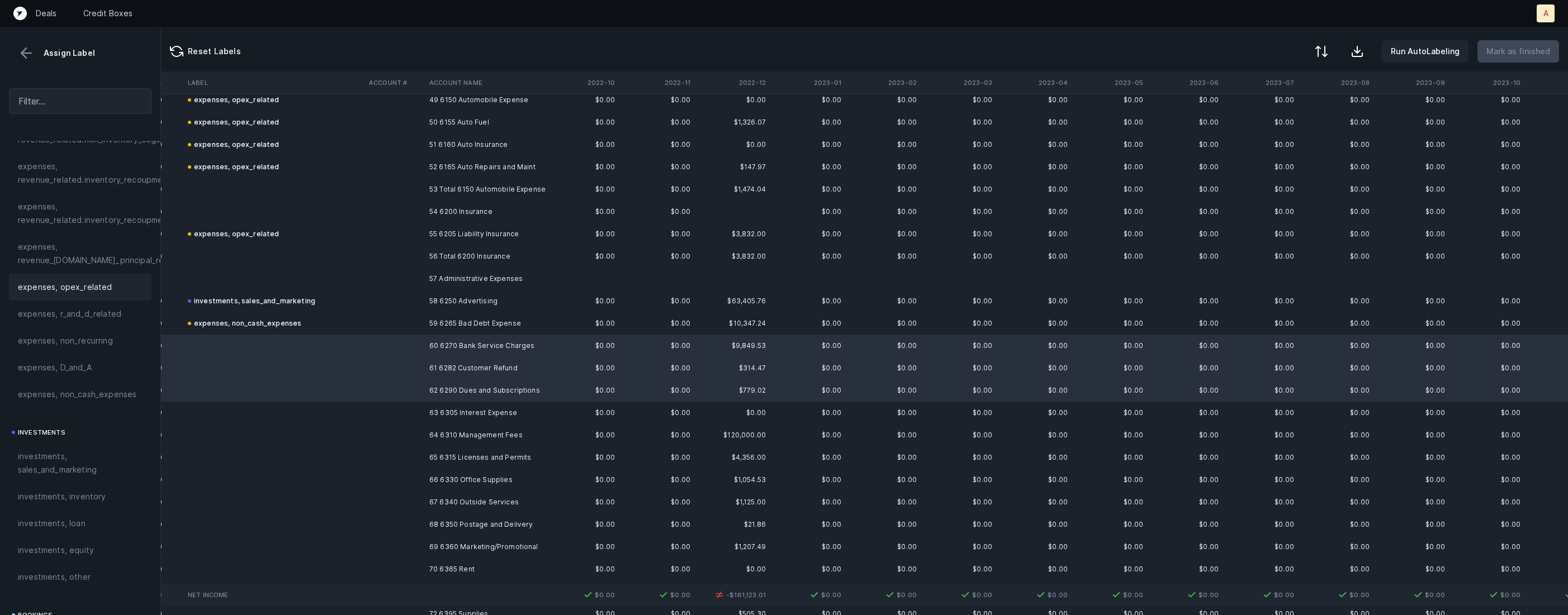
click at [71, 292] on span "expenses, opex_related" at bounding box center [65, 287] width 95 height 13
click at [342, 412] on td at bounding box center [274, 412] width 181 height 23
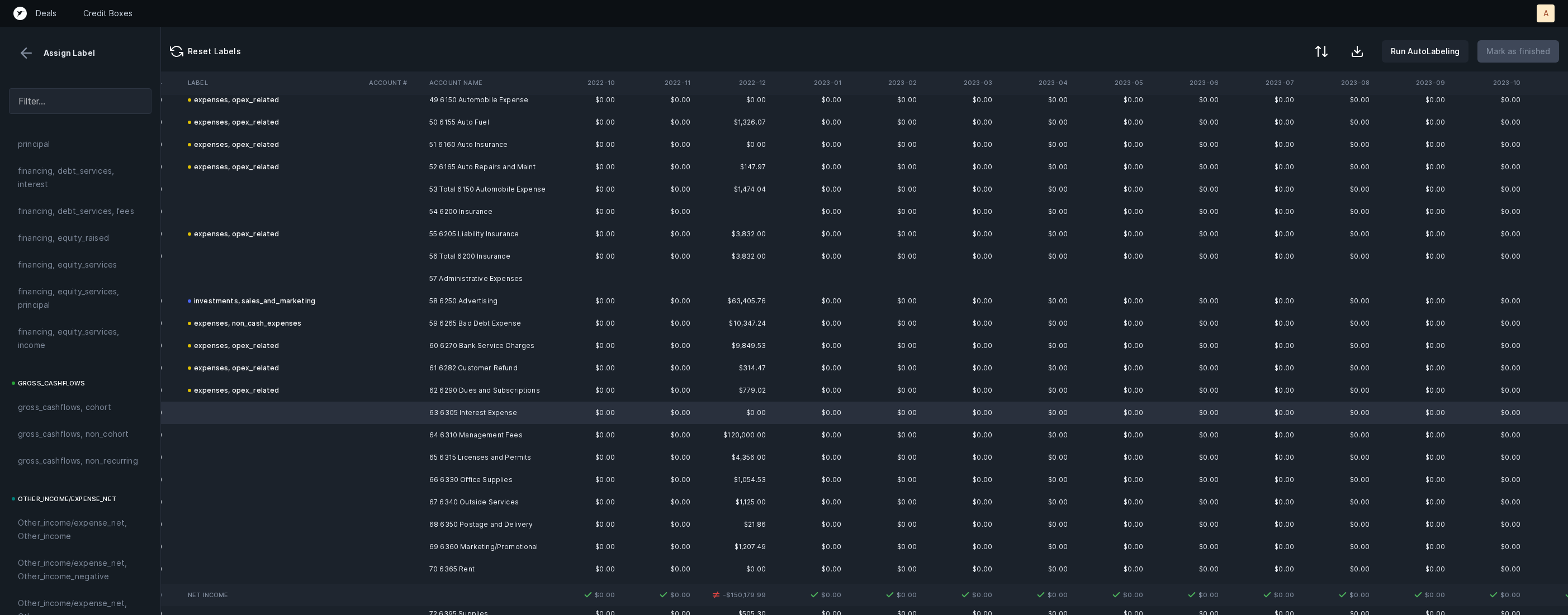
scroll to position [920, 0]
click at [78, 221] on span "financing, debt_services, interest" at bounding box center [80, 217] width 124 height 27
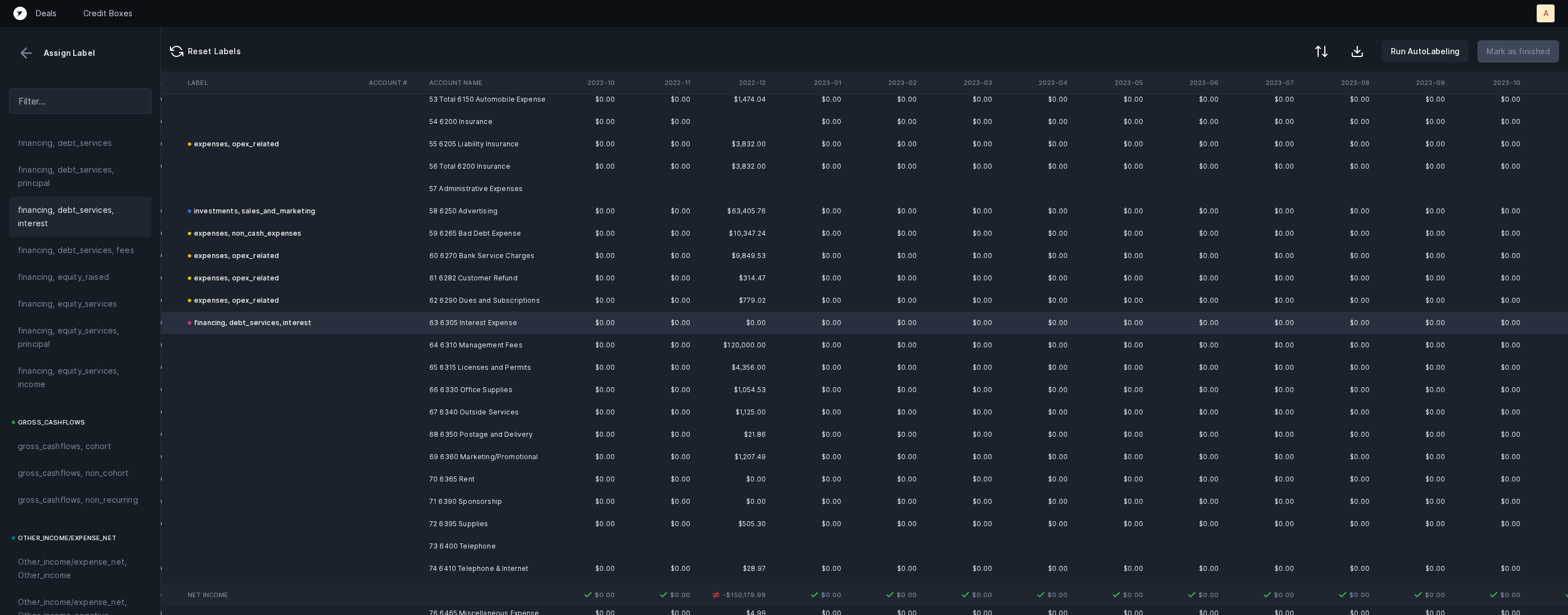
scroll to position [1263, 700]
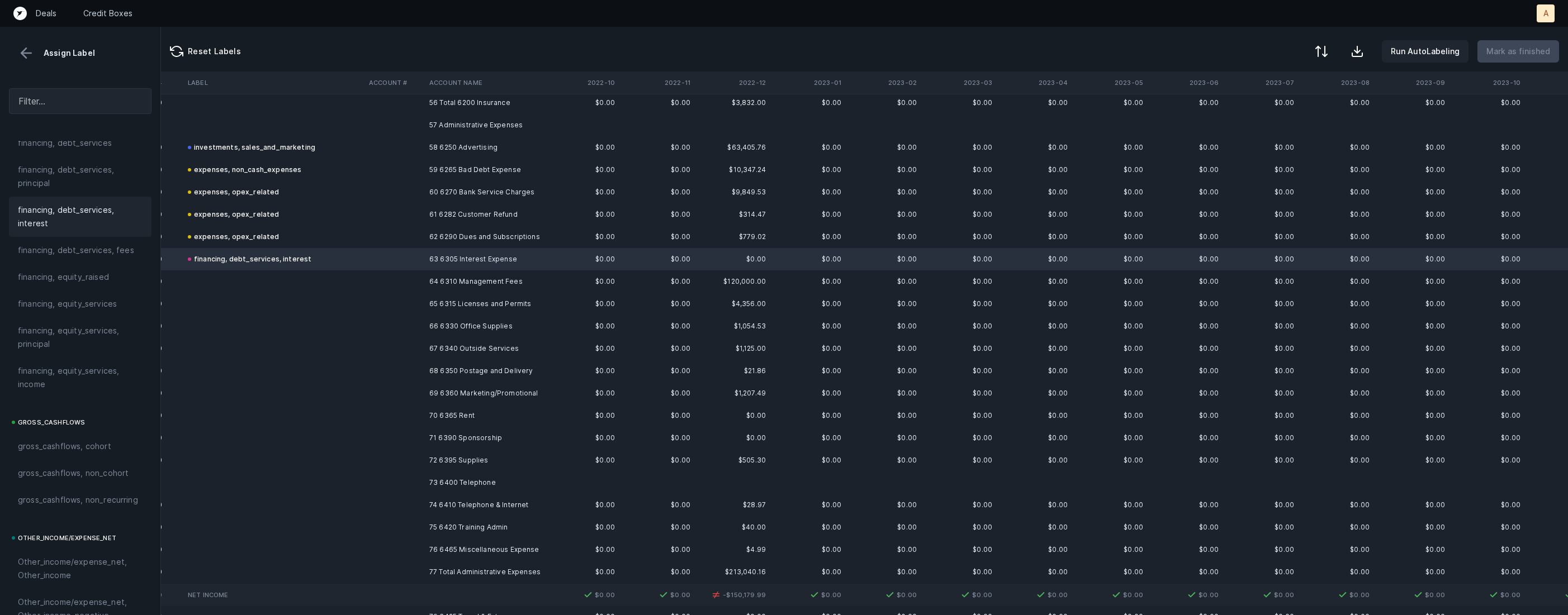
click at [489, 283] on td "64 6310 Management Fees" at bounding box center [493, 281] width 137 height 23
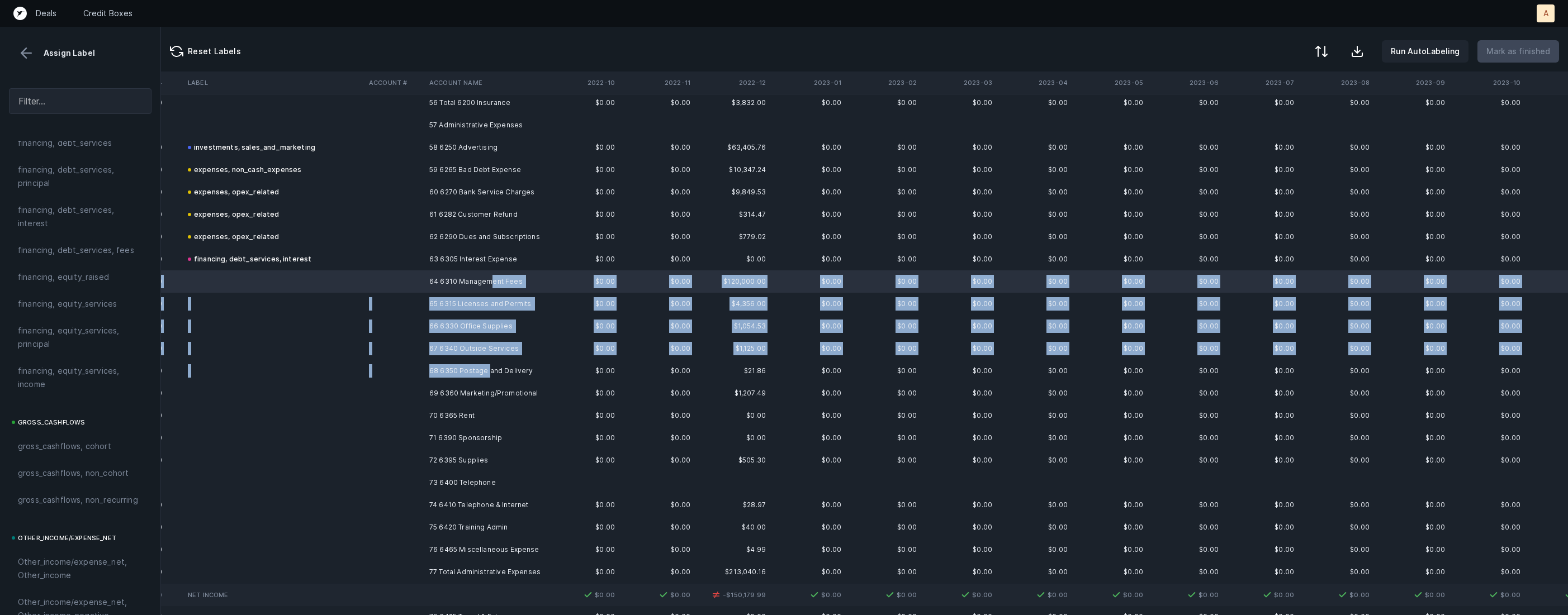
click at [489, 374] on td "68 6350 Postage and Delivery" at bounding box center [493, 370] width 137 height 23
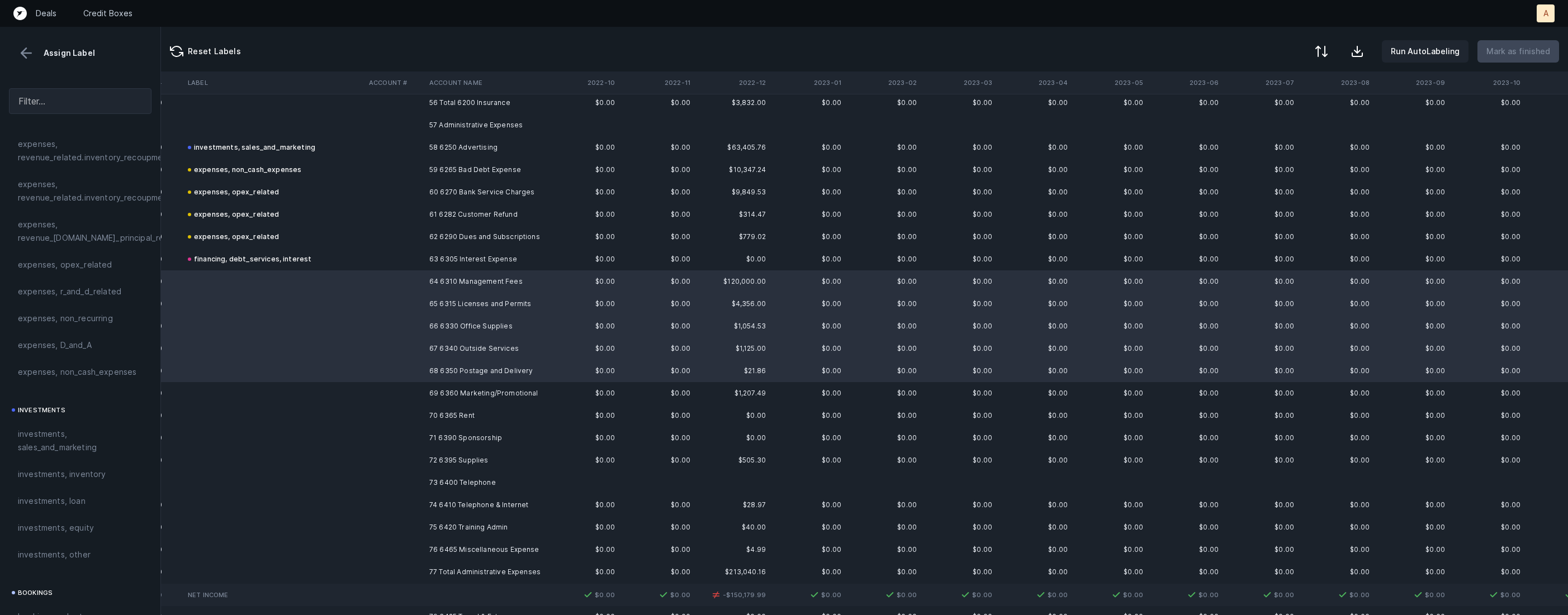
scroll to position [252, 0]
click at [98, 339] on span "expenses, opex_related" at bounding box center [65, 344] width 95 height 13
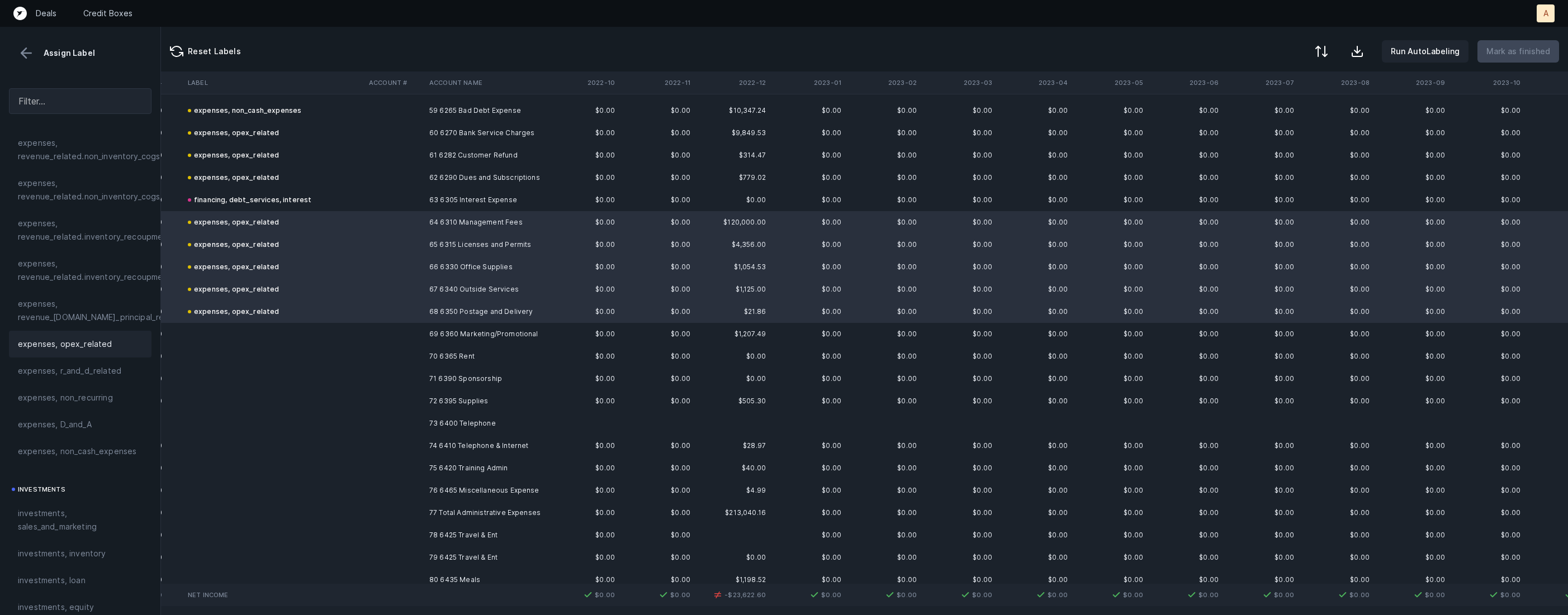
scroll to position [1402, 700]
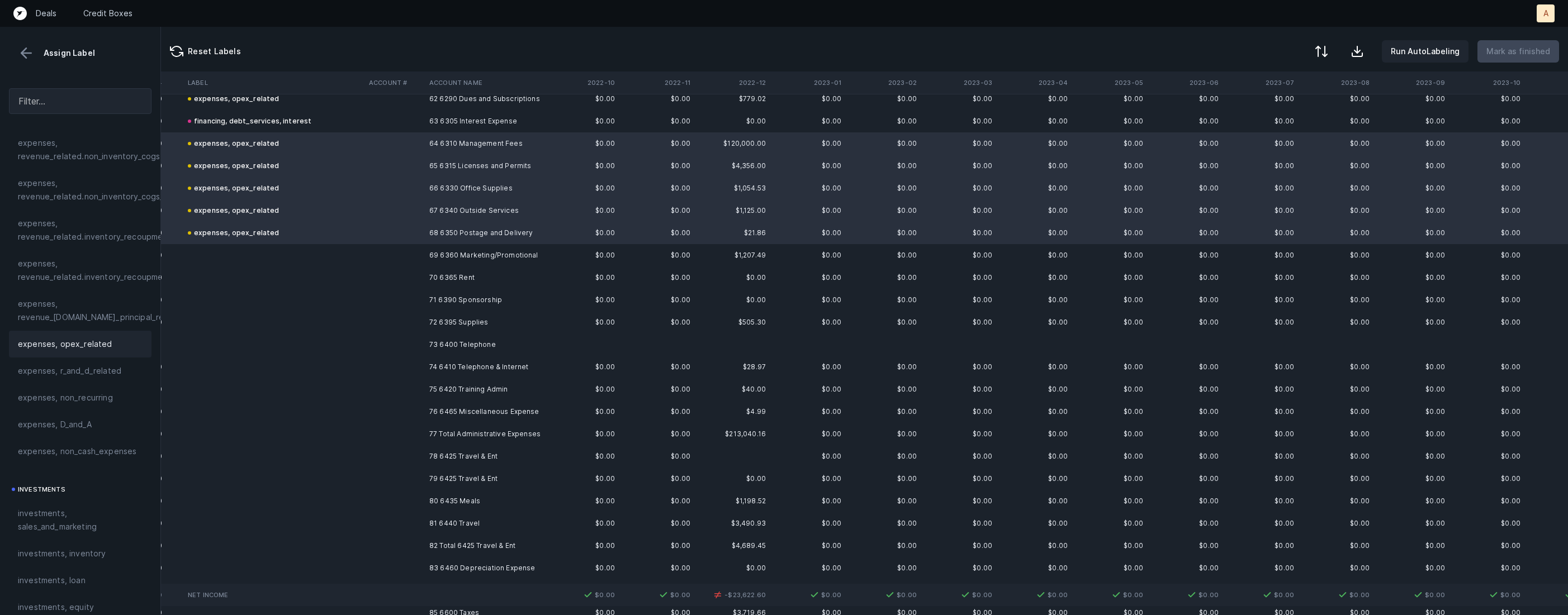
click at [416, 249] on td at bounding box center [395, 255] width 61 height 23
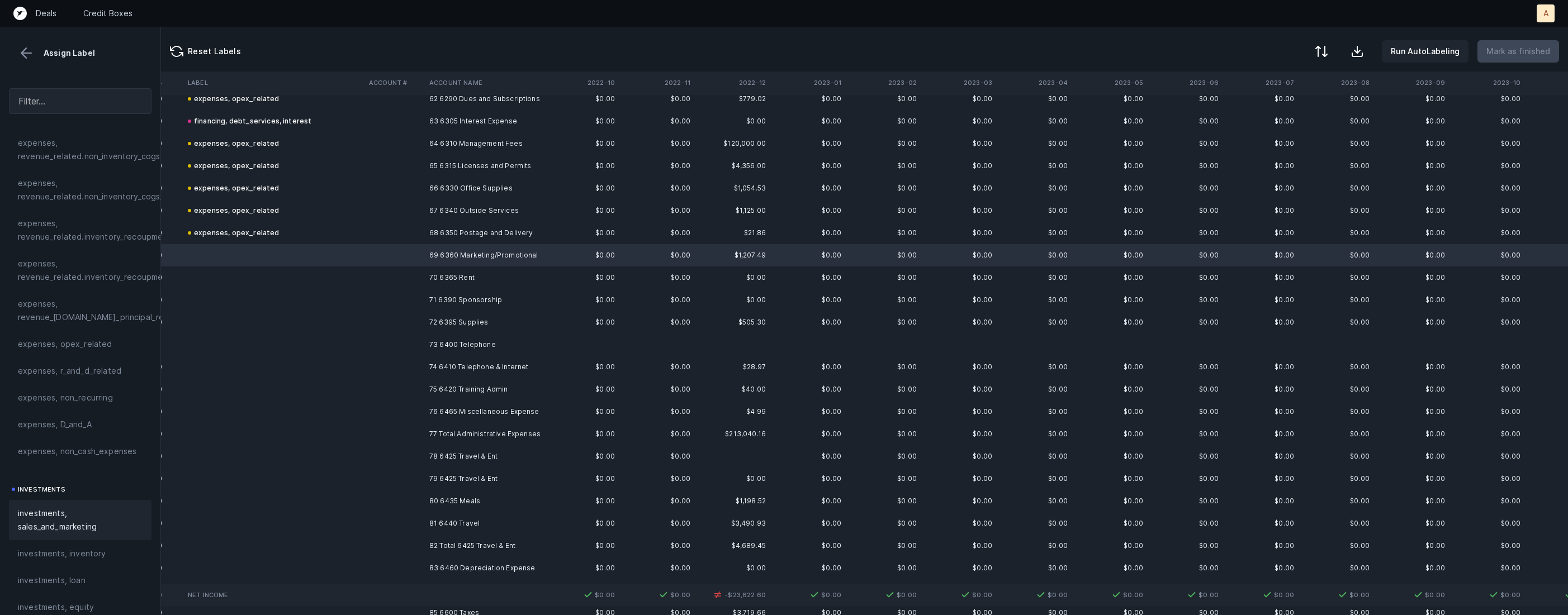
click at [57, 511] on span "investments, sales_and_marketing" at bounding box center [80, 520] width 124 height 27
click at [385, 270] on td at bounding box center [395, 277] width 61 height 23
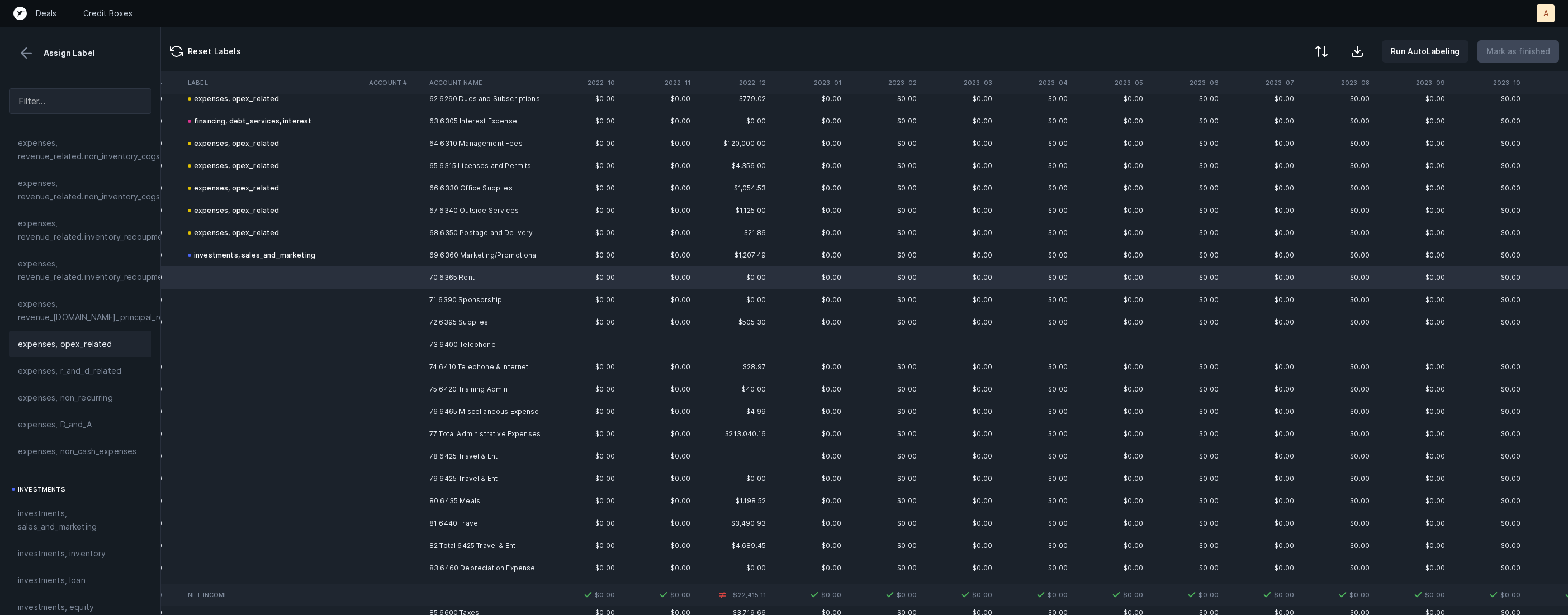
click at [48, 352] on div "expenses, opex_related" at bounding box center [80, 344] width 142 height 27
click at [340, 297] on td at bounding box center [274, 300] width 181 height 23
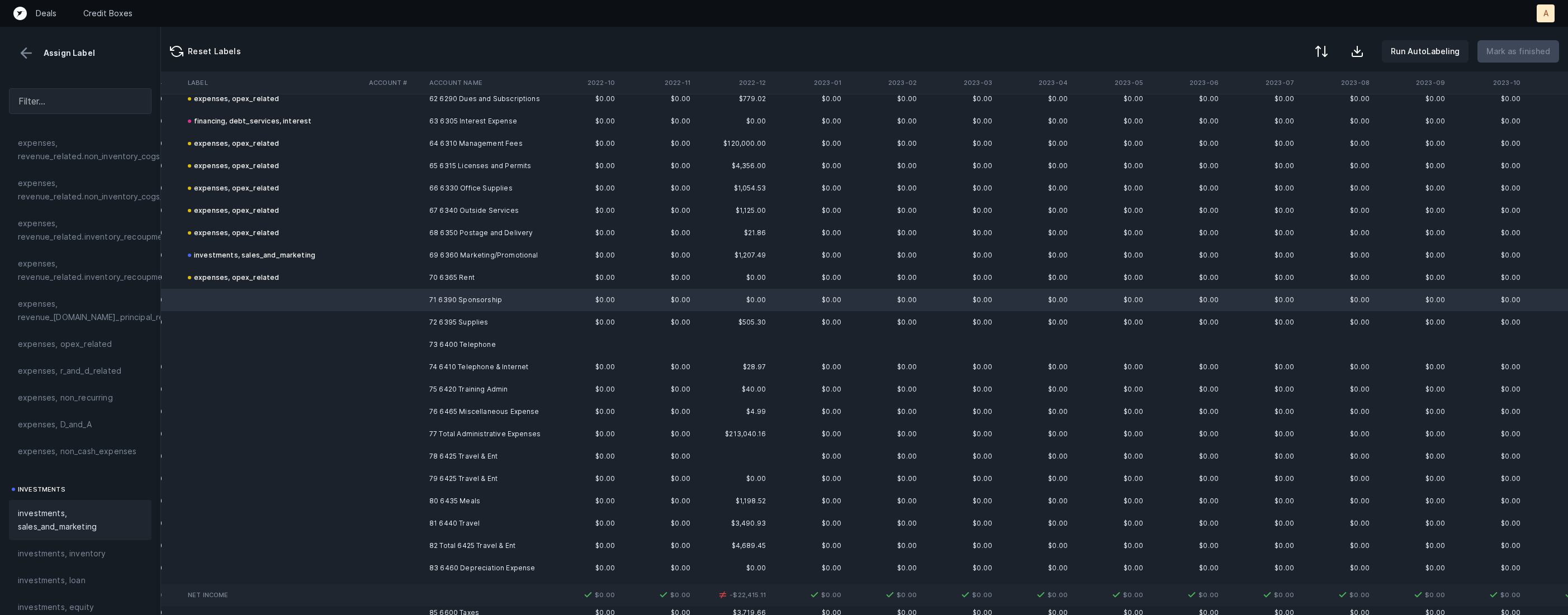
click at [96, 519] on span "investments, sales_and_marketing" at bounding box center [80, 520] width 124 height 27
click at [417, 321] on td at bounding box center [395, 322] width 61 height 23
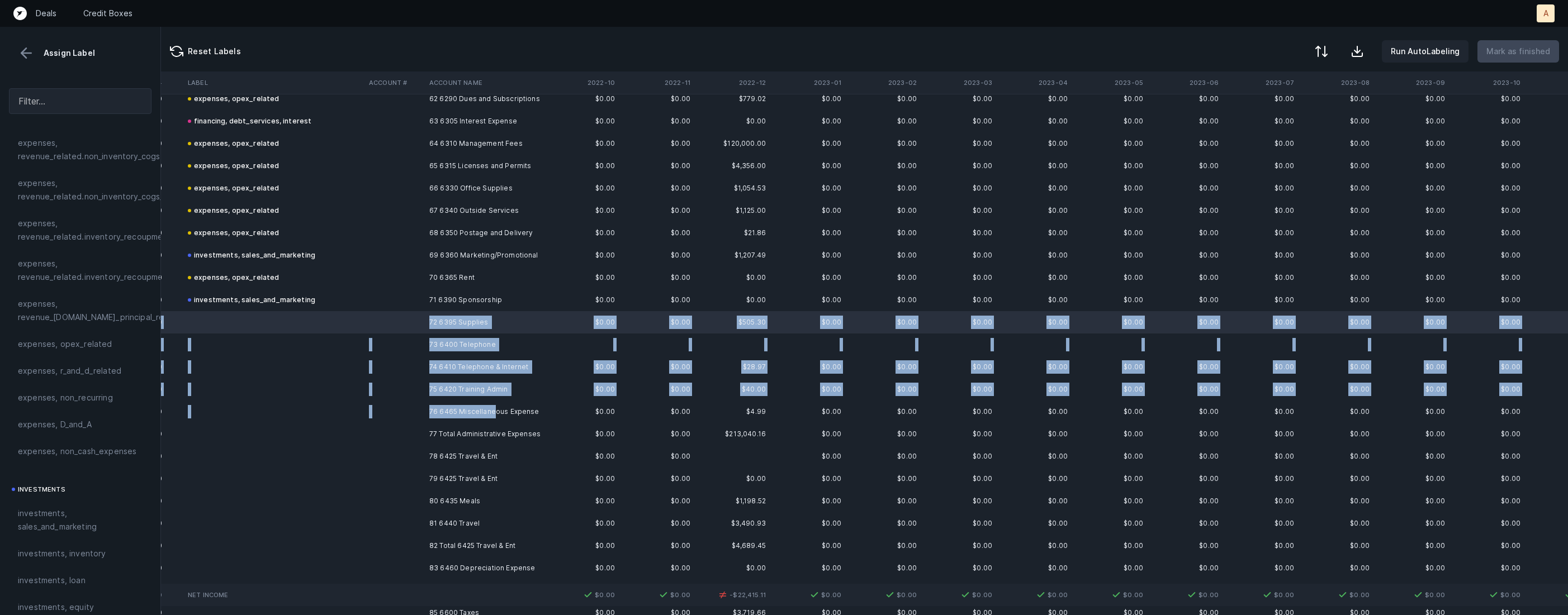
click at [491, 413] on td "76 6465 Miscellaneous Expense" at bounding box center [493, 412] width 137 height 23
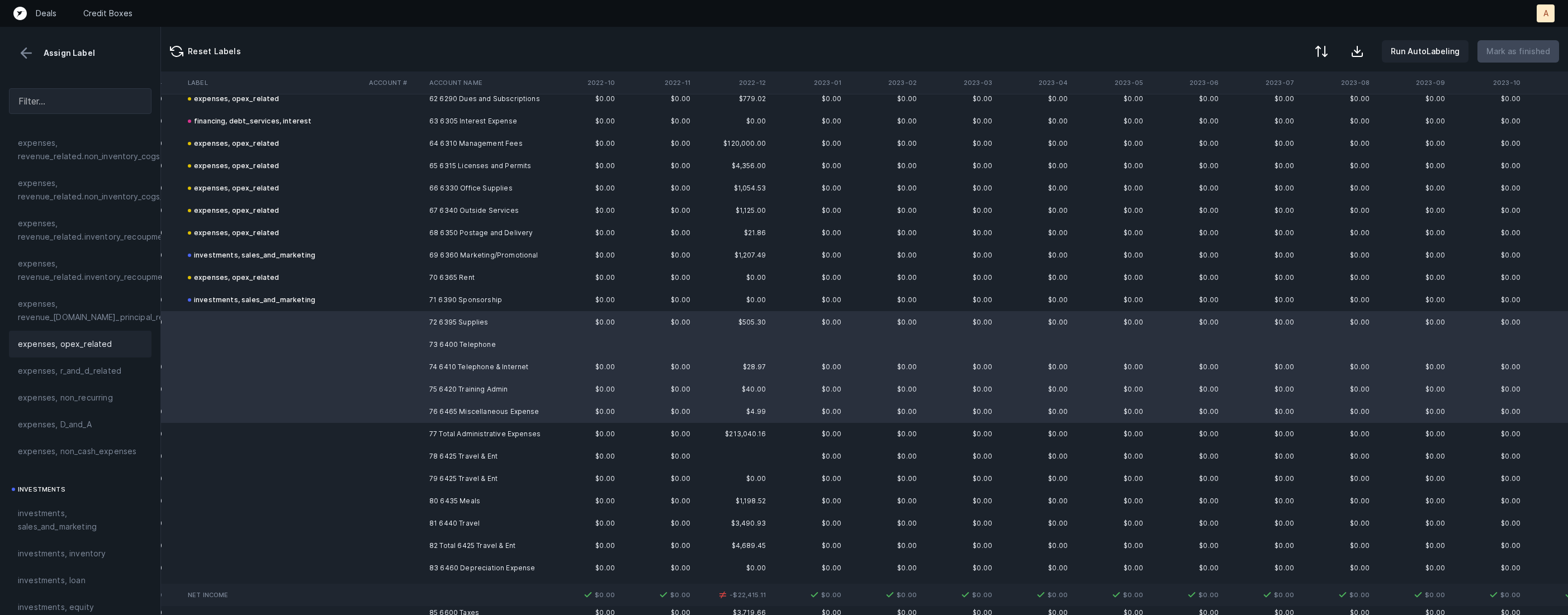
click at [34, 342] on span "expenses, opex_related" at bounding box center [65, 344] width 95 height 13
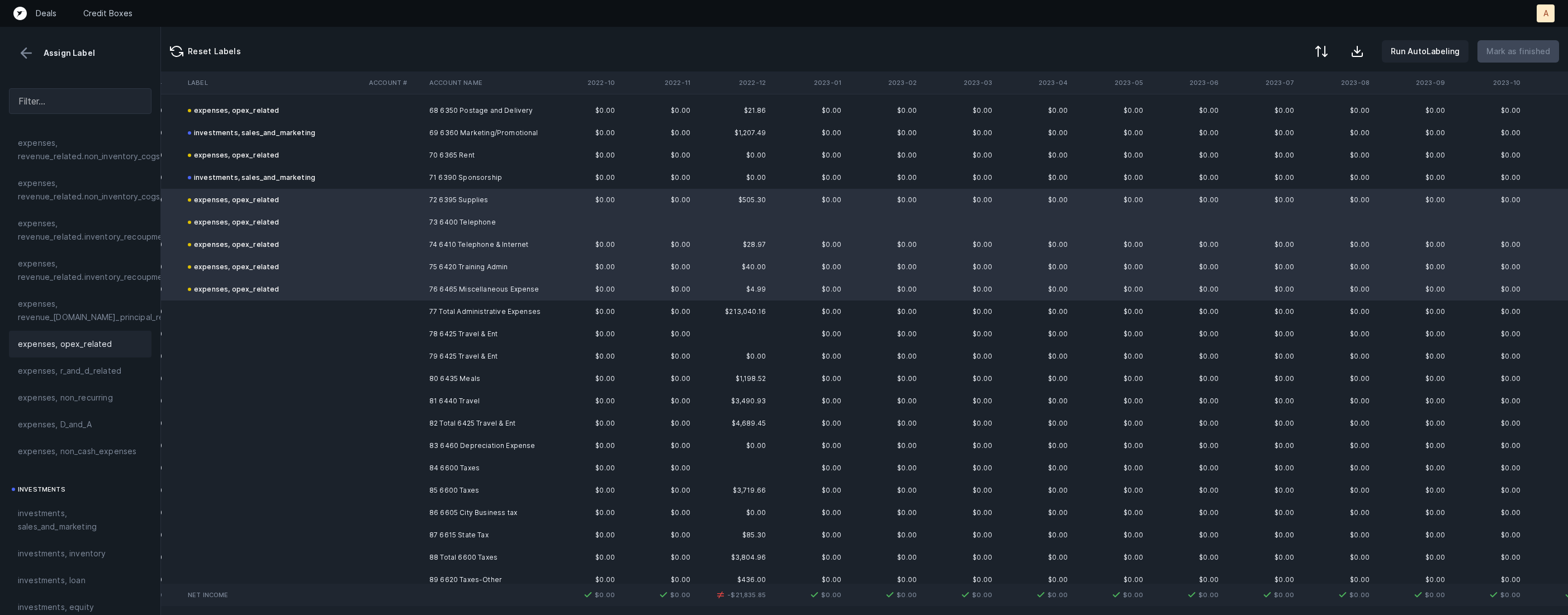
scroll to position [1528, 700]
click at [420, 346] on td at bounding box center [395, 352] width 61 height 23
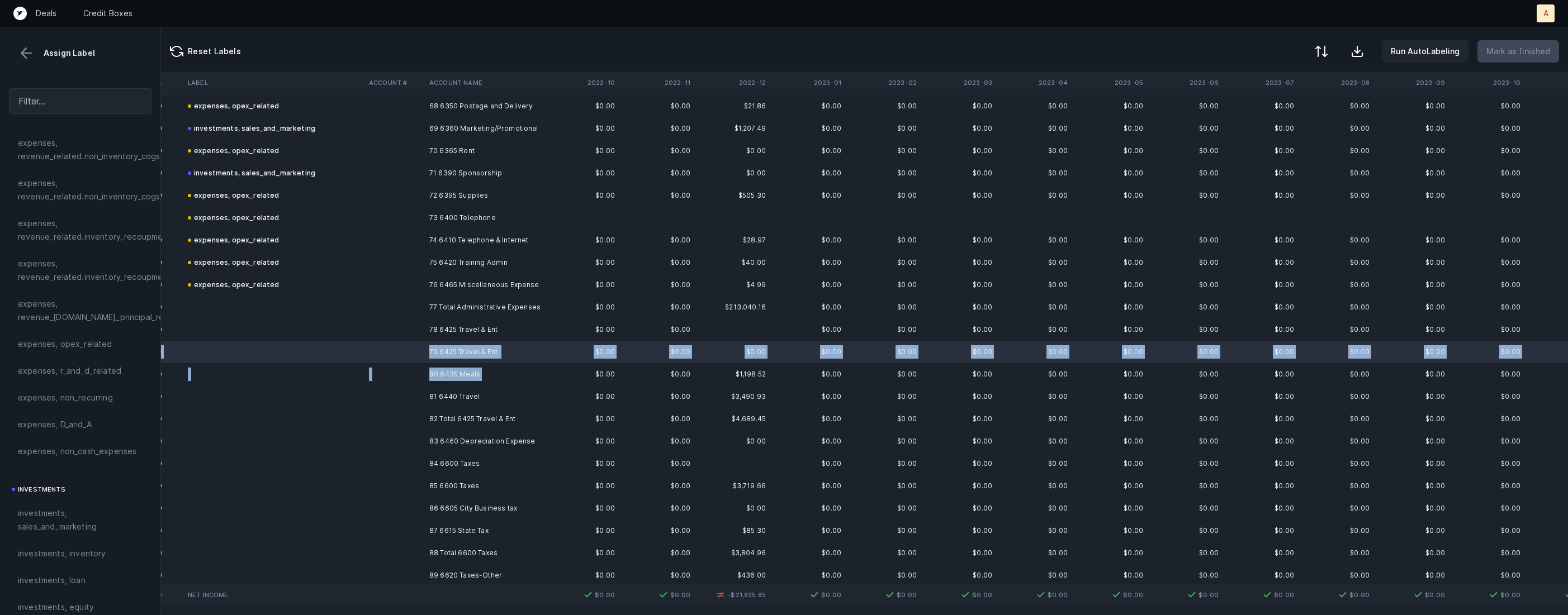
click at [442, 383] on td "80 6435 Meals" at bounding box center [493, 374] width 137 height 23
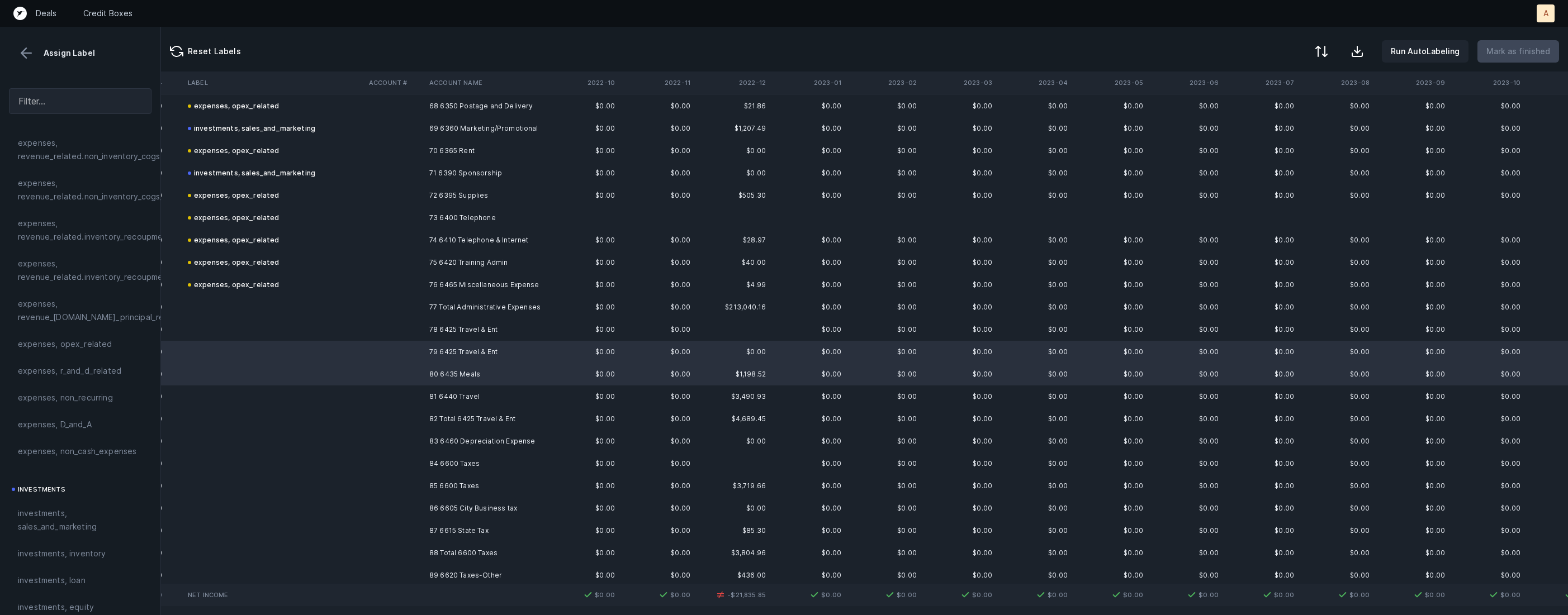
click at [450, 400] on td "81 6440 Travel" at bounding box center [493, 396] width 137 height 23
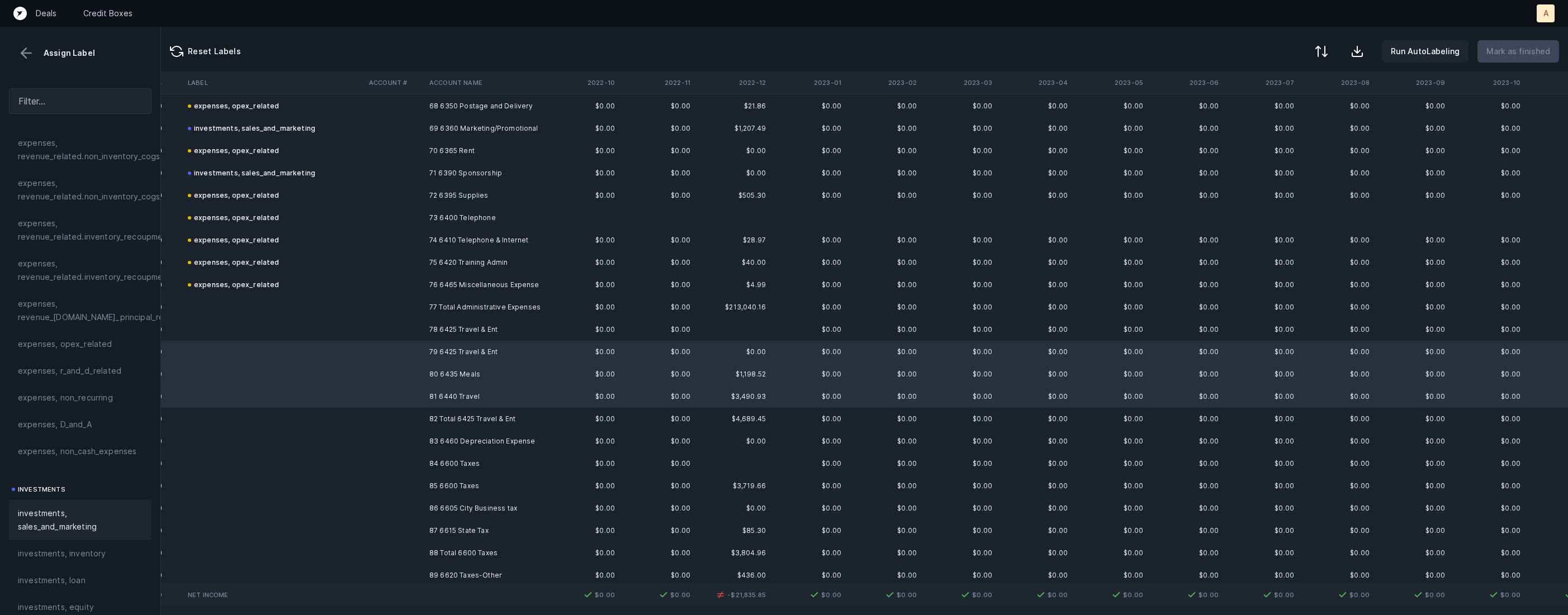
click at [64, 516] on span "investments, sales_and_marketing" at bounding box center [80, 520] width 124 height 27
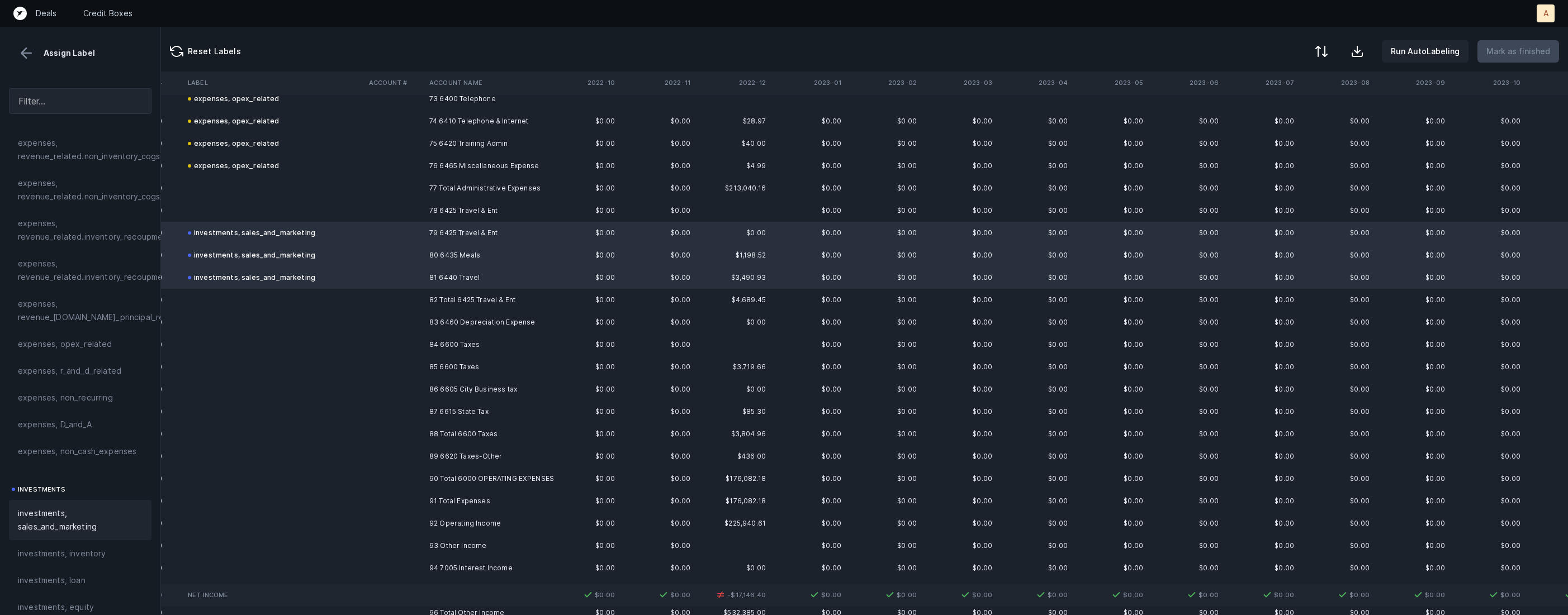
scroll to position [1655, 700]
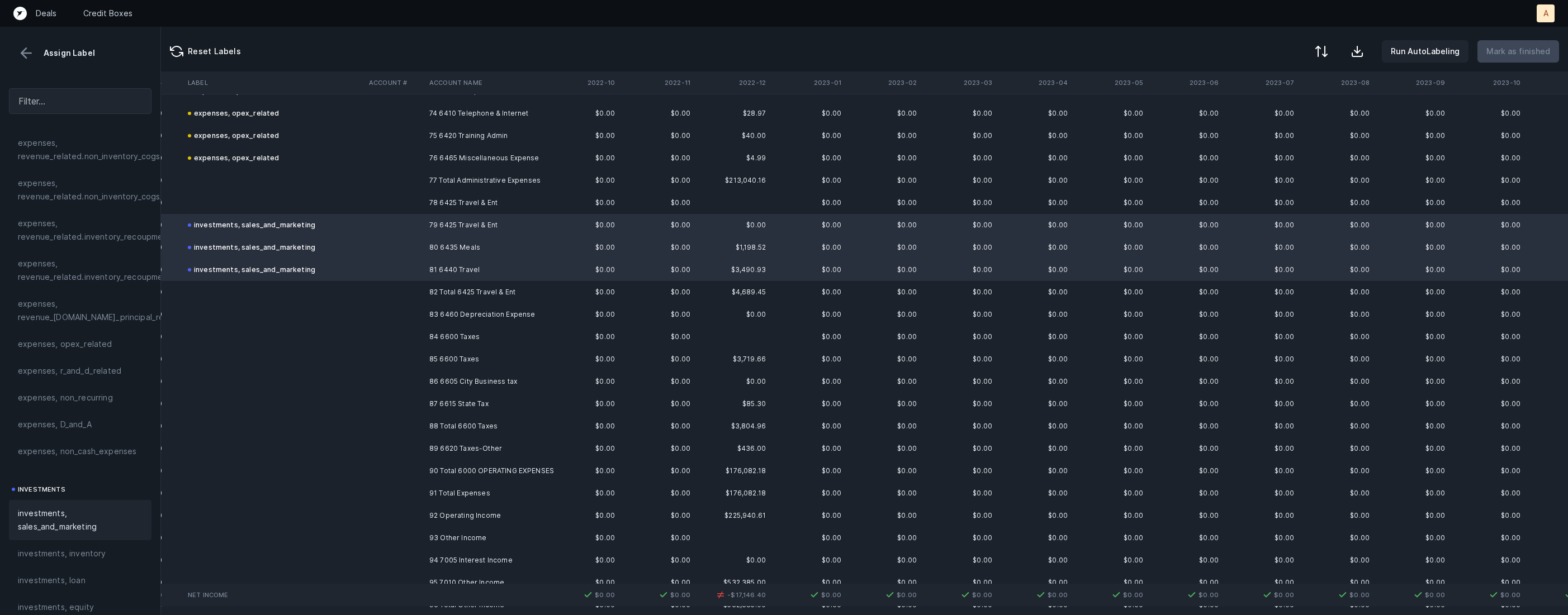
click at [417, 311] on td at bounding box center [395, 314] width 61 height 23
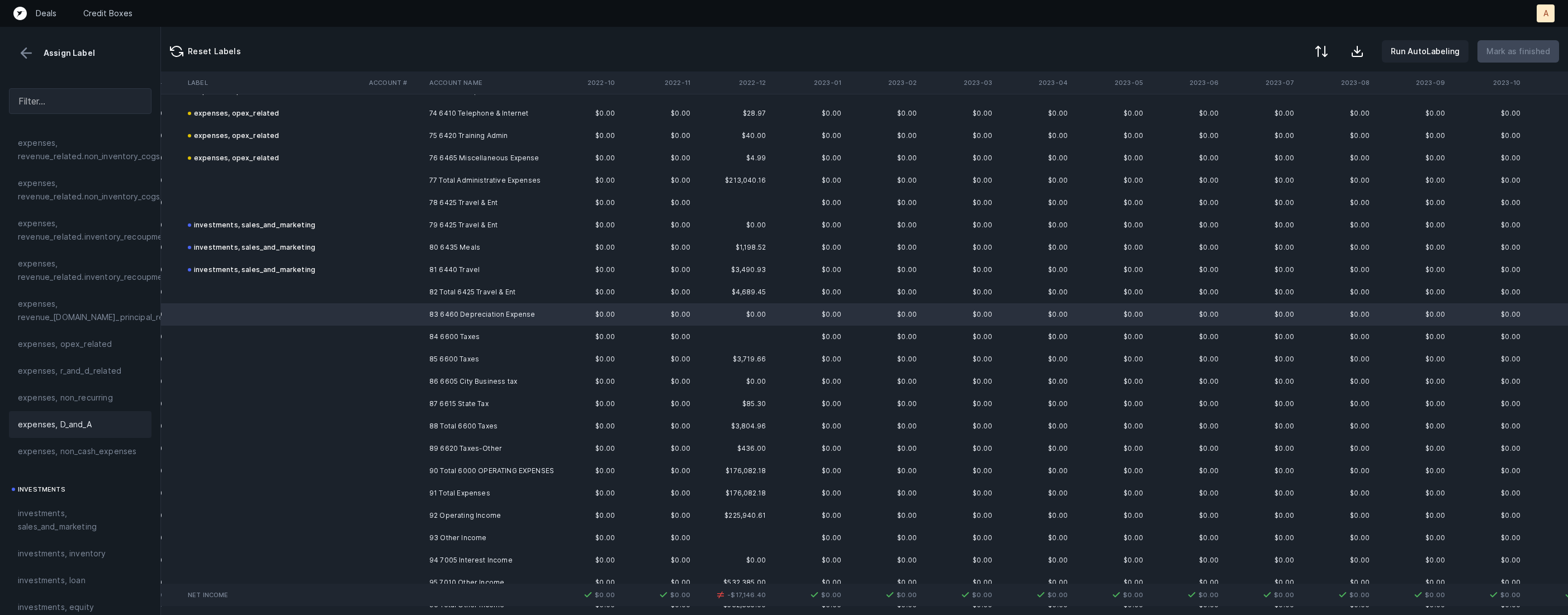
click at [90, 418] on span "expenses, D_and_A" at bounding box center [54, 424] width 74 height 13
click at [469, 339] on td "84 6600 Taxes" at bounding box center [493, 336] width 137 height 23
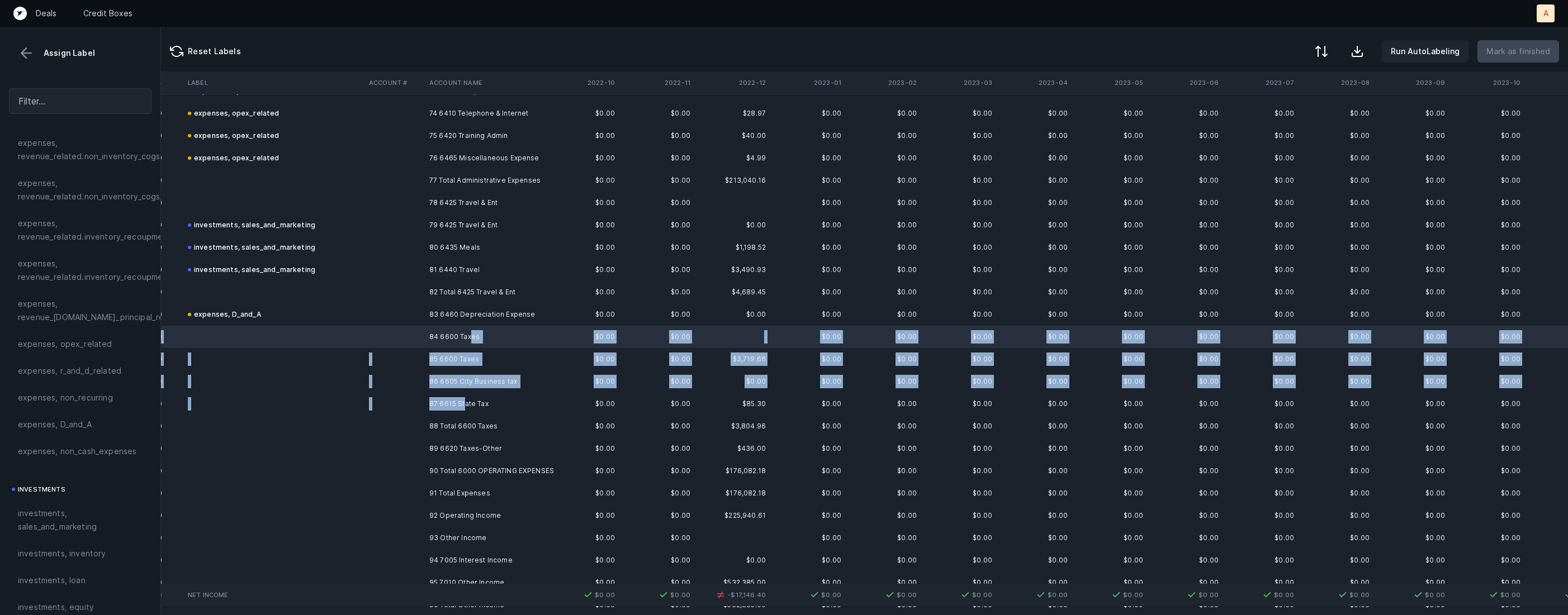
click at [463, 404] on td "87 6615 State Tax" at bounding box center [493, 404] width 137 height 23
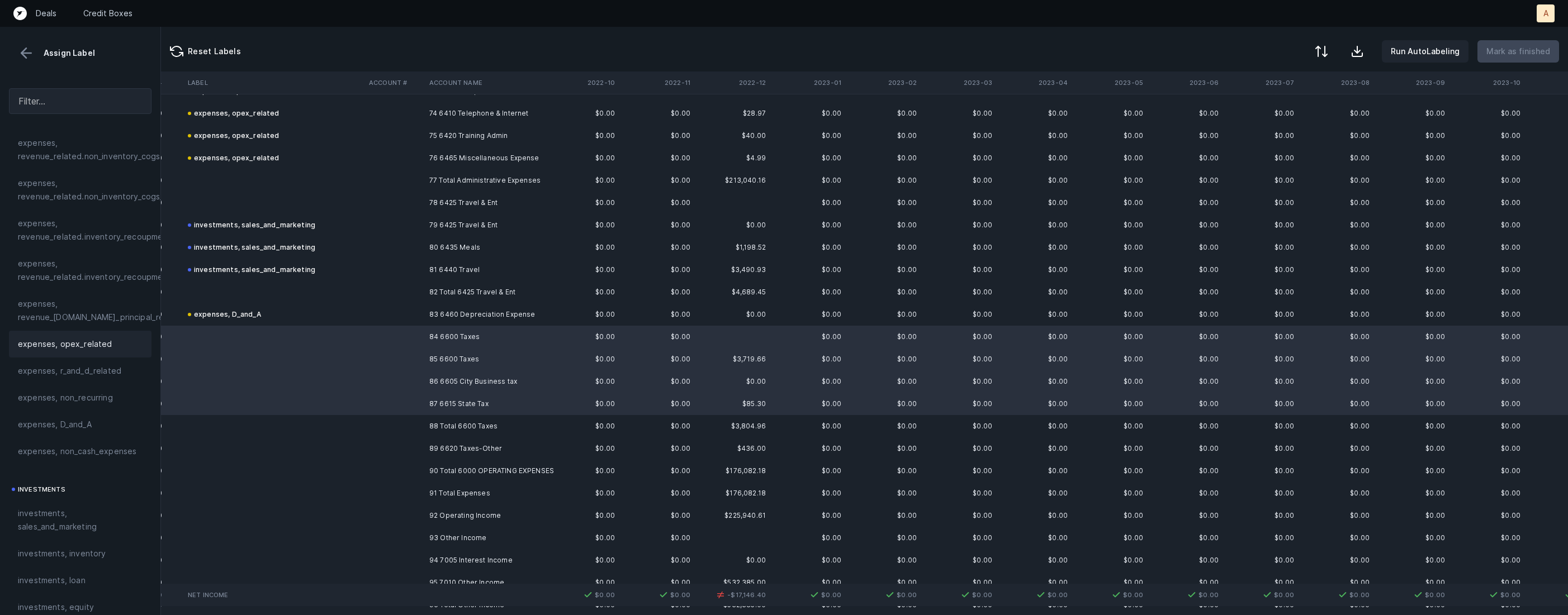
click at [113, 343] on div "expenses, opex_related" at bounding box center [80, 344] width 124 height 13
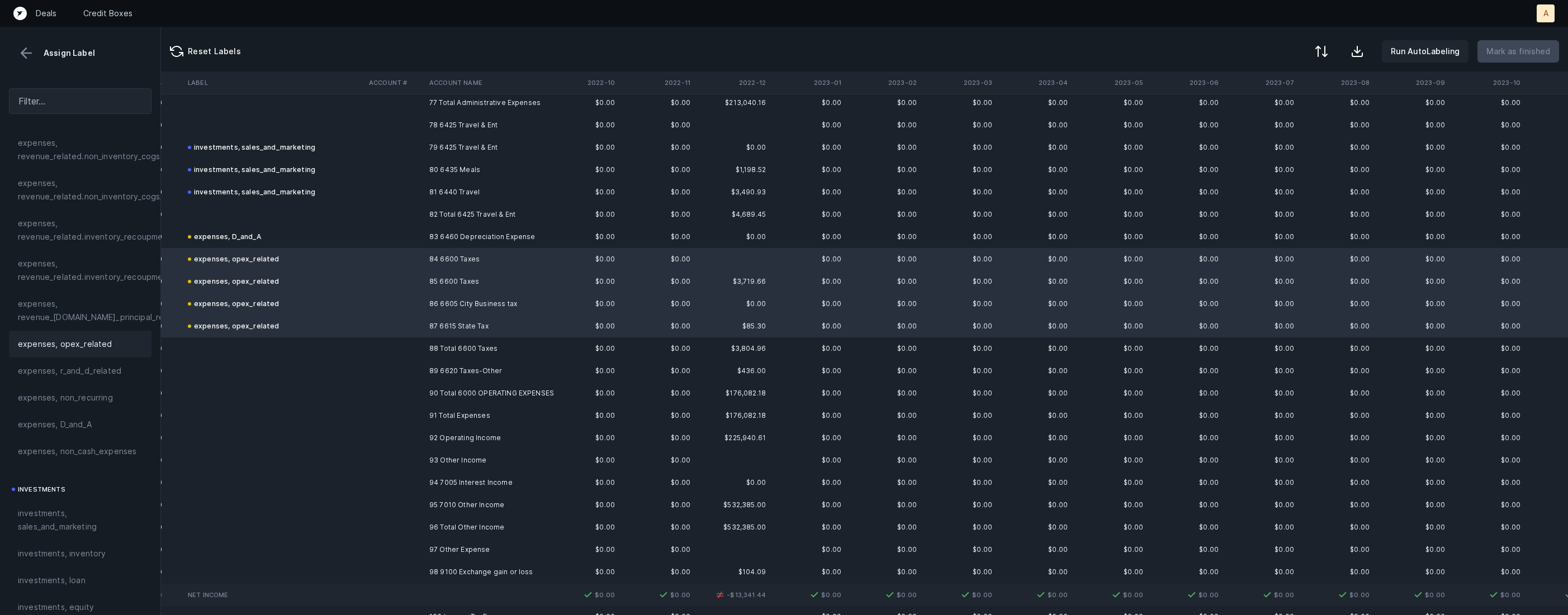
scroll to position [1767, 700]
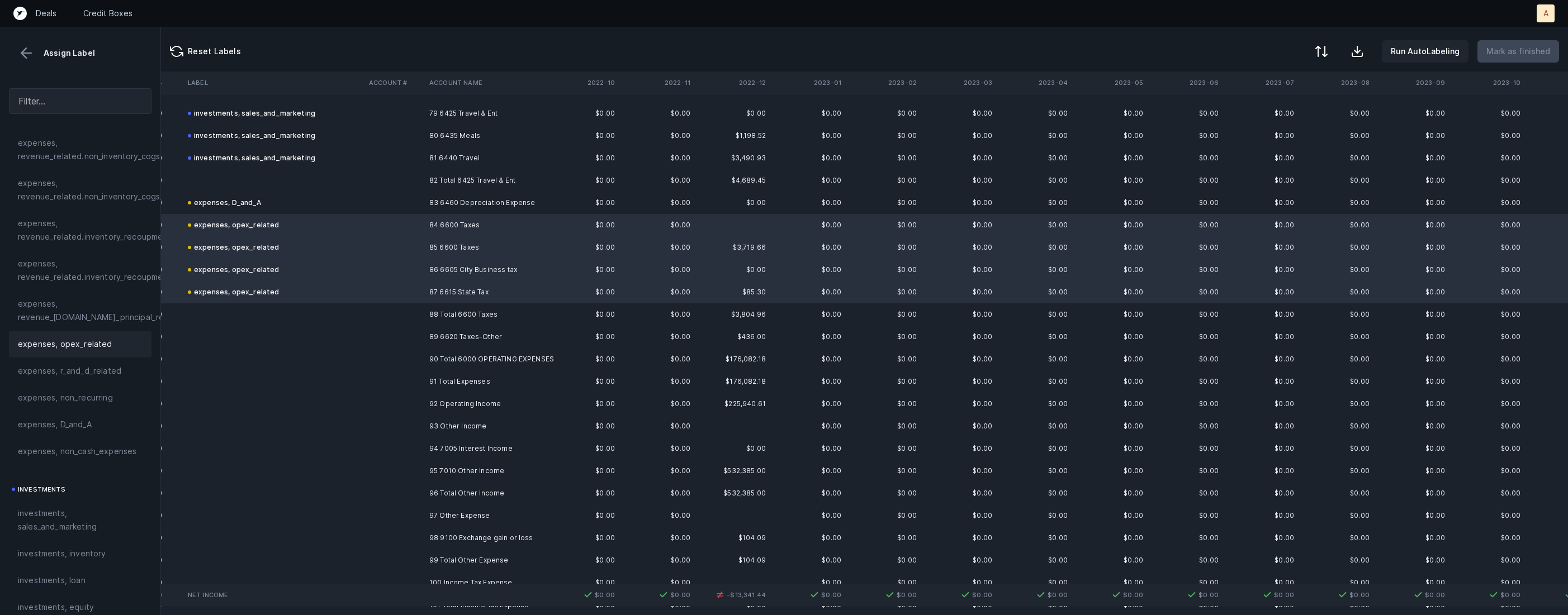
click at [406, 333] on td at bounding box center [395, 336] width 61 height 23
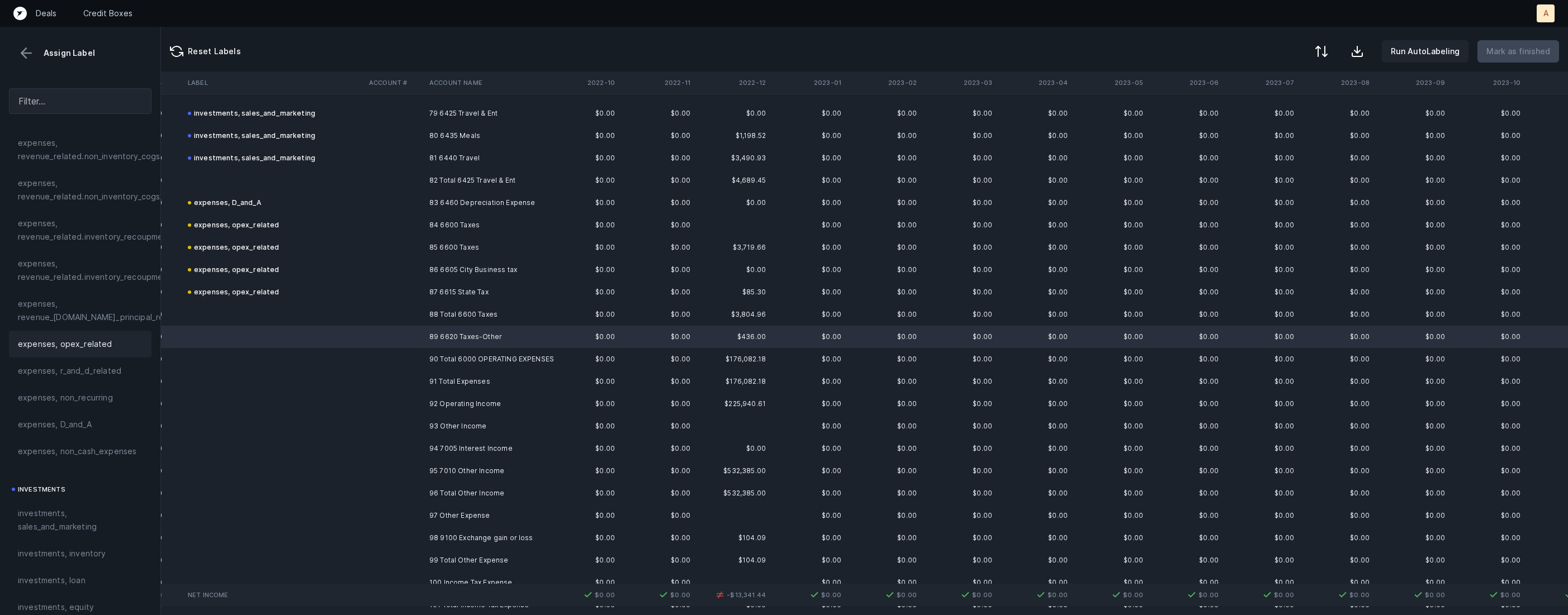
click at [111, 346] on div "expenses, opex_related" at bounding box center [80, 344] width 124 height 13
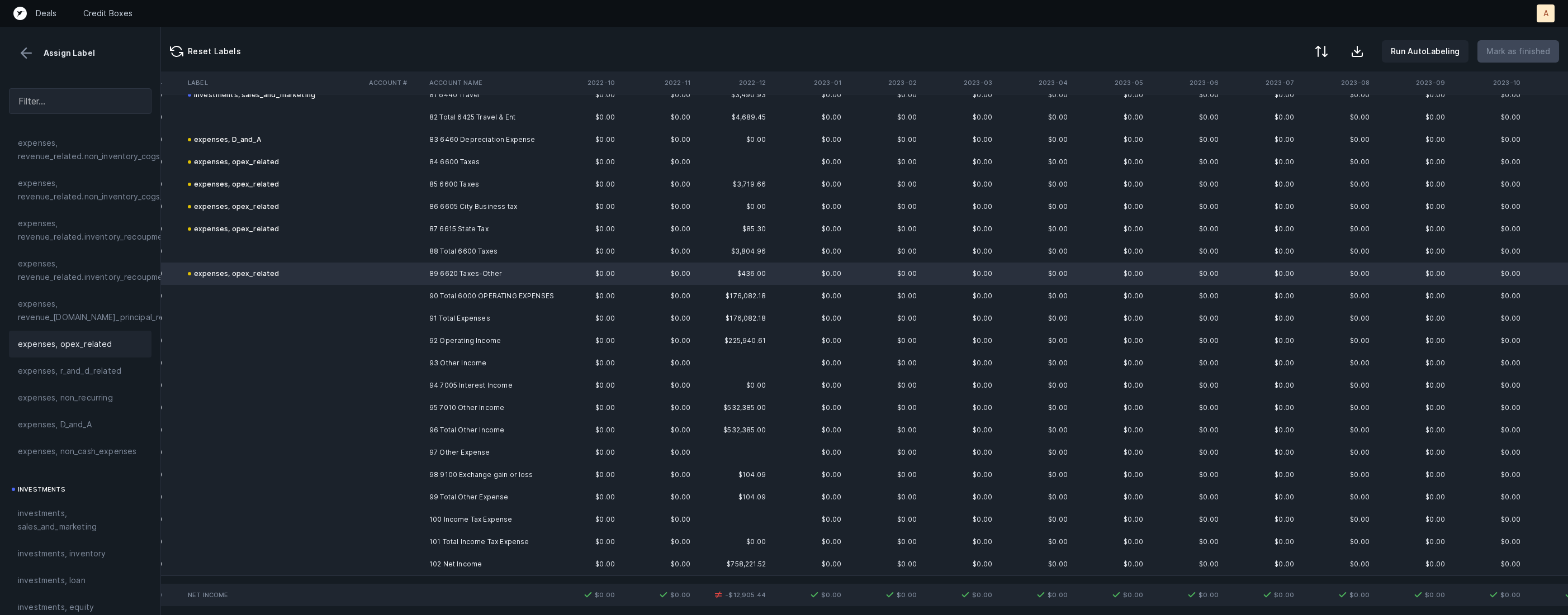
click at [467, 385] on td "94 7005 Interest Income" at bounding box center [493, 385] width 137 height 23
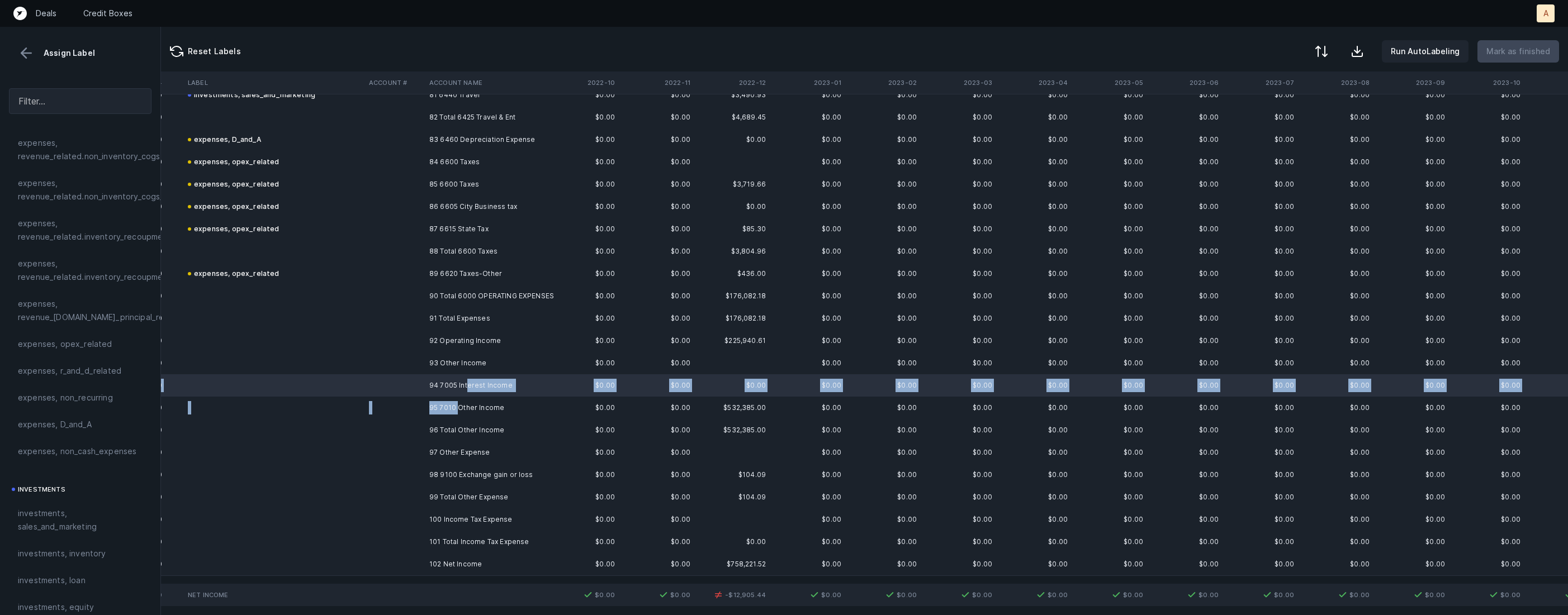
click at [457, 412] on td "95 7010 Other Income" at bounding box center [493, 408] width 137 height 23
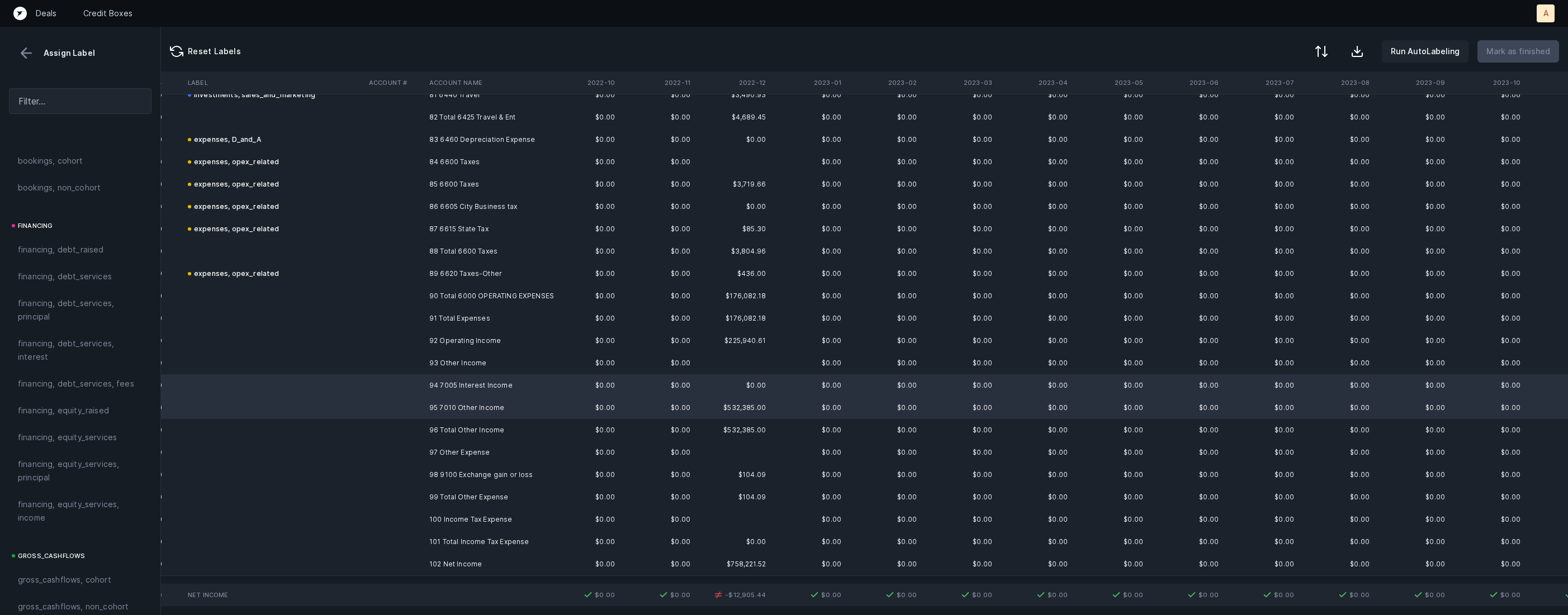
scroll to position [1166, 0]
click at [71, 317] on span "Other_income/expense_net, Other_income" at bounding box center [80, 322] width 124 height 27
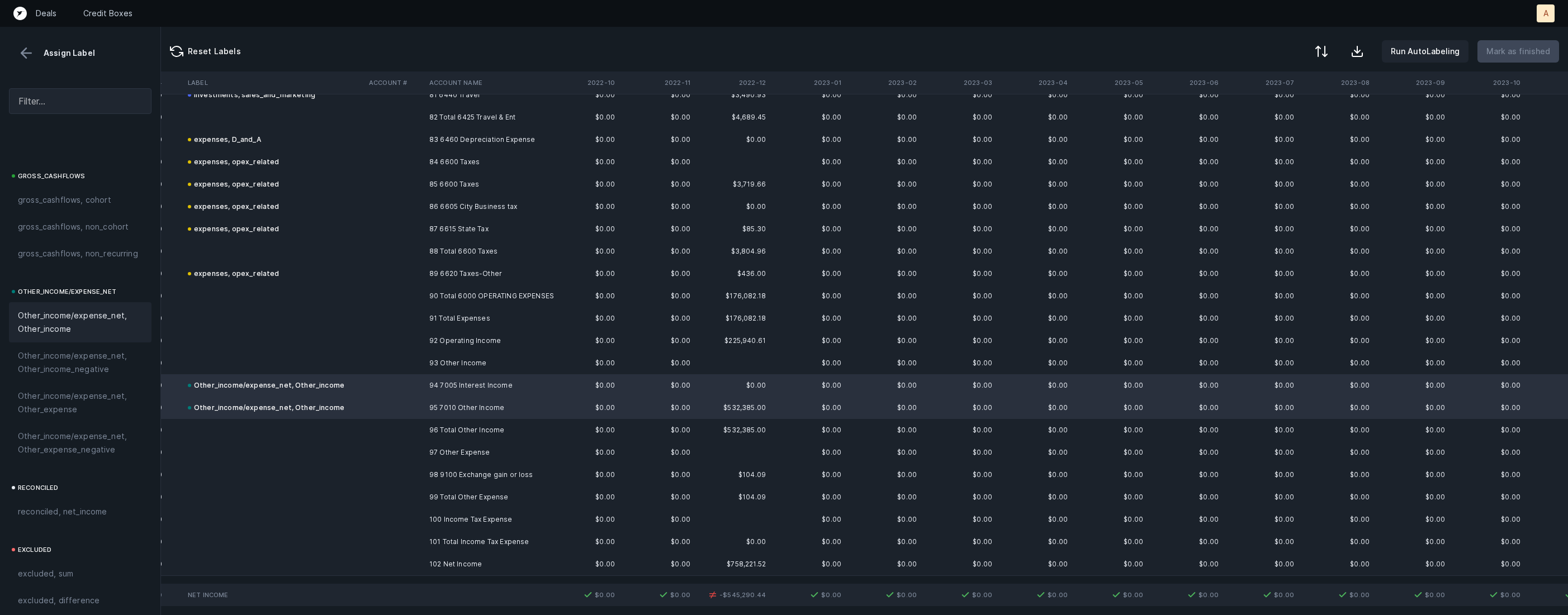
click at [448, 481] on td "98 9100 Exchange gain or loss" at bounding box center [493, 474] width 137 height 23
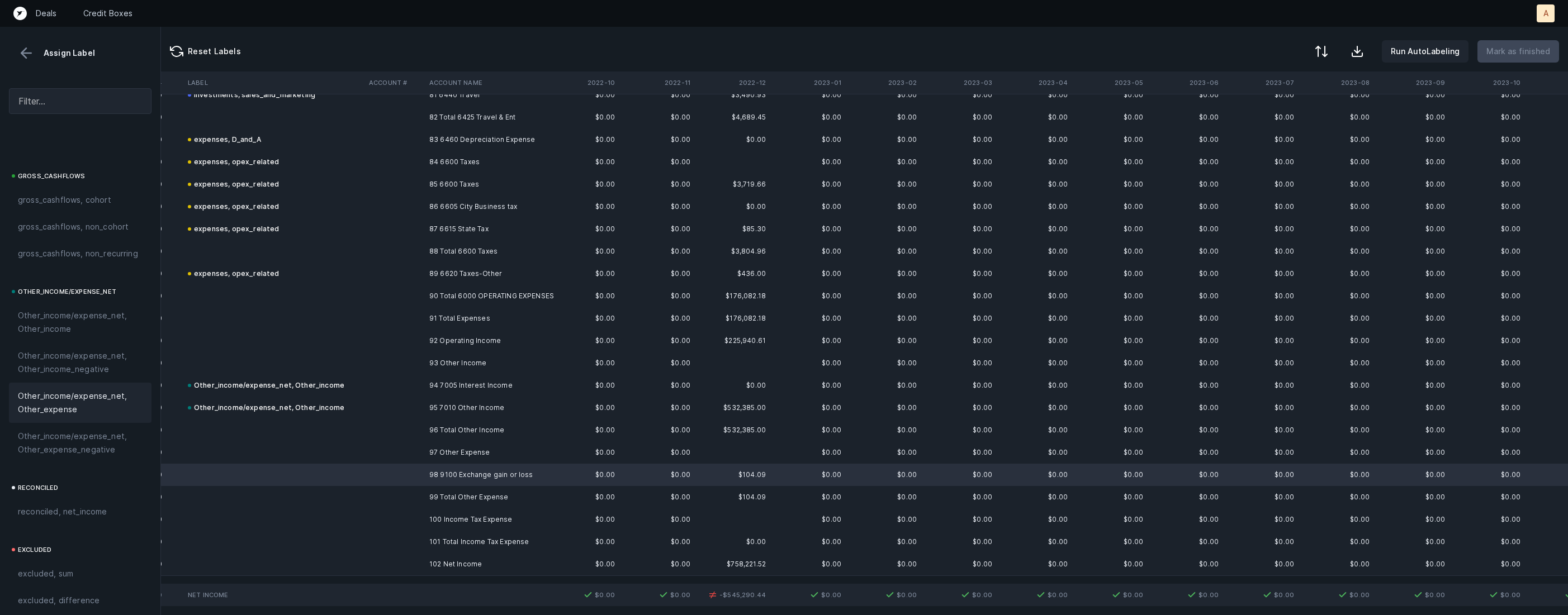
click at [64, 408] on span "Other_income/expense_net, Other_expense" at bounding box center [80, 403] width 124 height 27
click at [445, 567] on td "102 Net Income" at bounding box center [493, 564] width 137 height 23
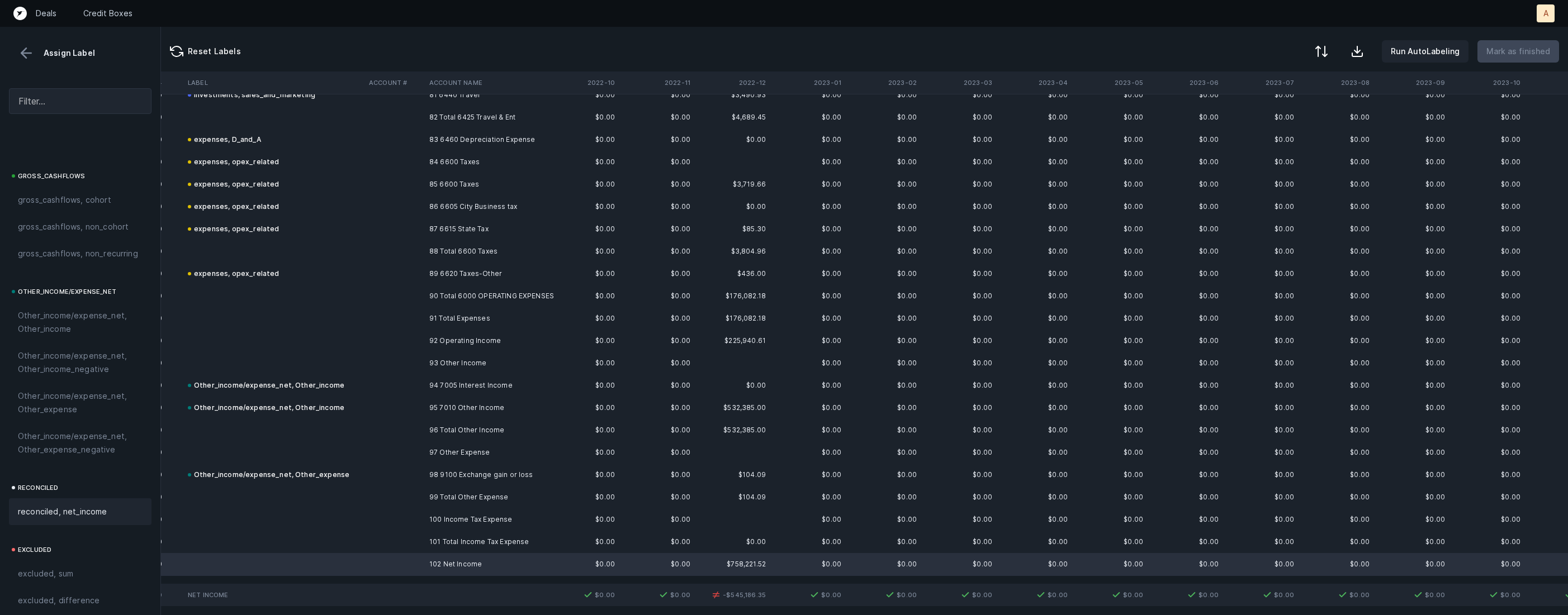
click at [89, 516] on span "reconciled, net_income" at bounding box center [62, 511] width 89 height 13
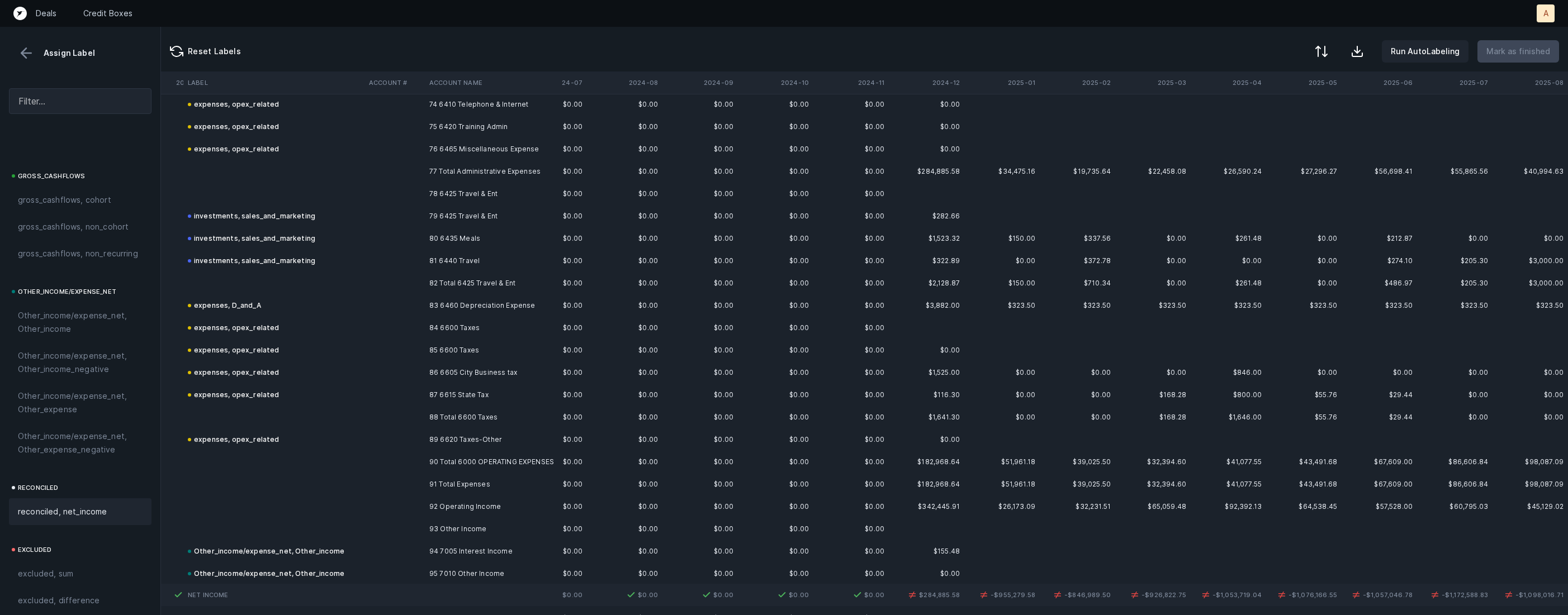
scroll to position [1645, 2317]
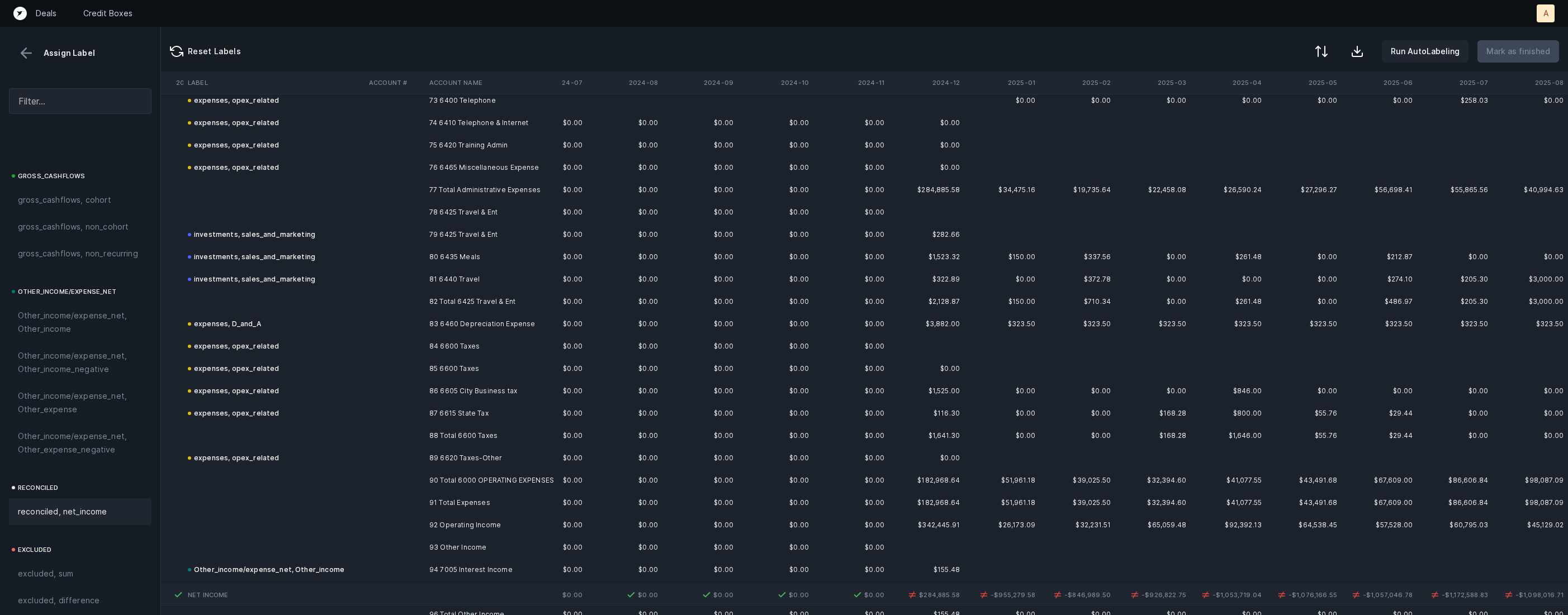
click at [451, 189] on td "77 Total Administrative Expenses" at bounding box center [493, 189] width 137 height 23
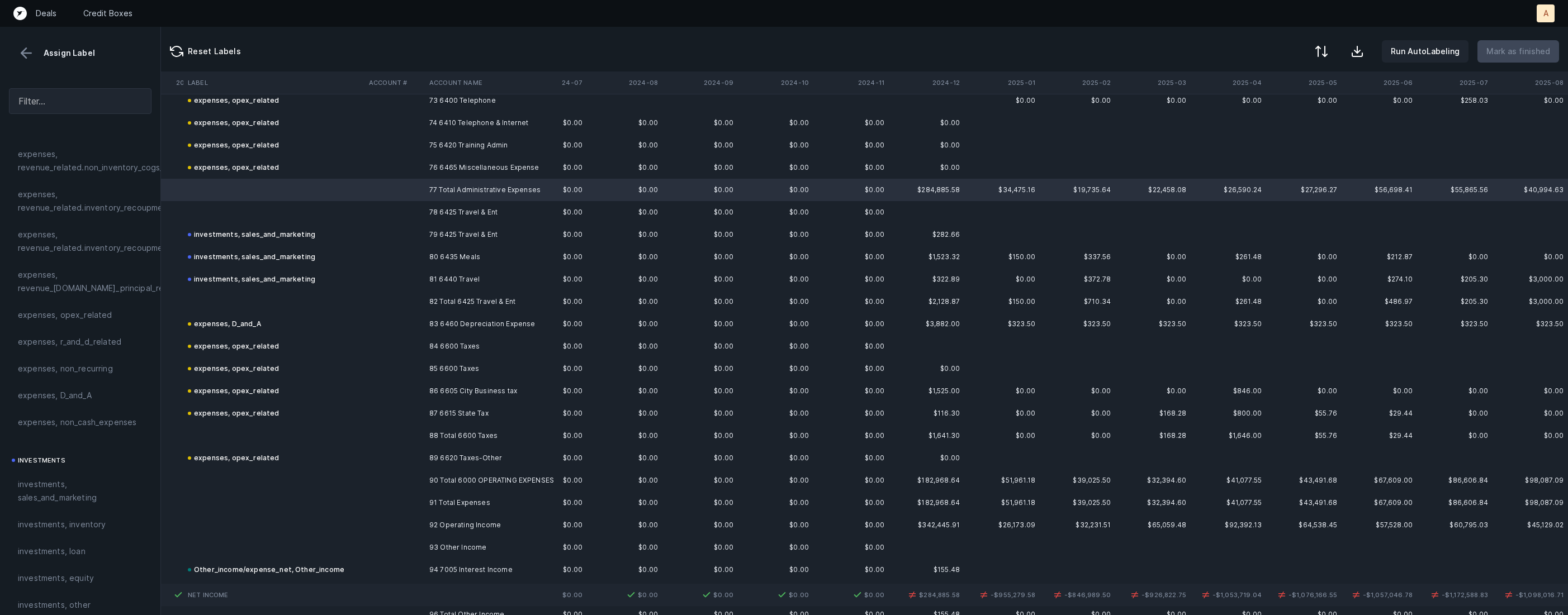
scroll to position [271, 0]
click at [64, 321] on span "expenses, opex_related" at bounding box center [65, 324] width 95 height 13
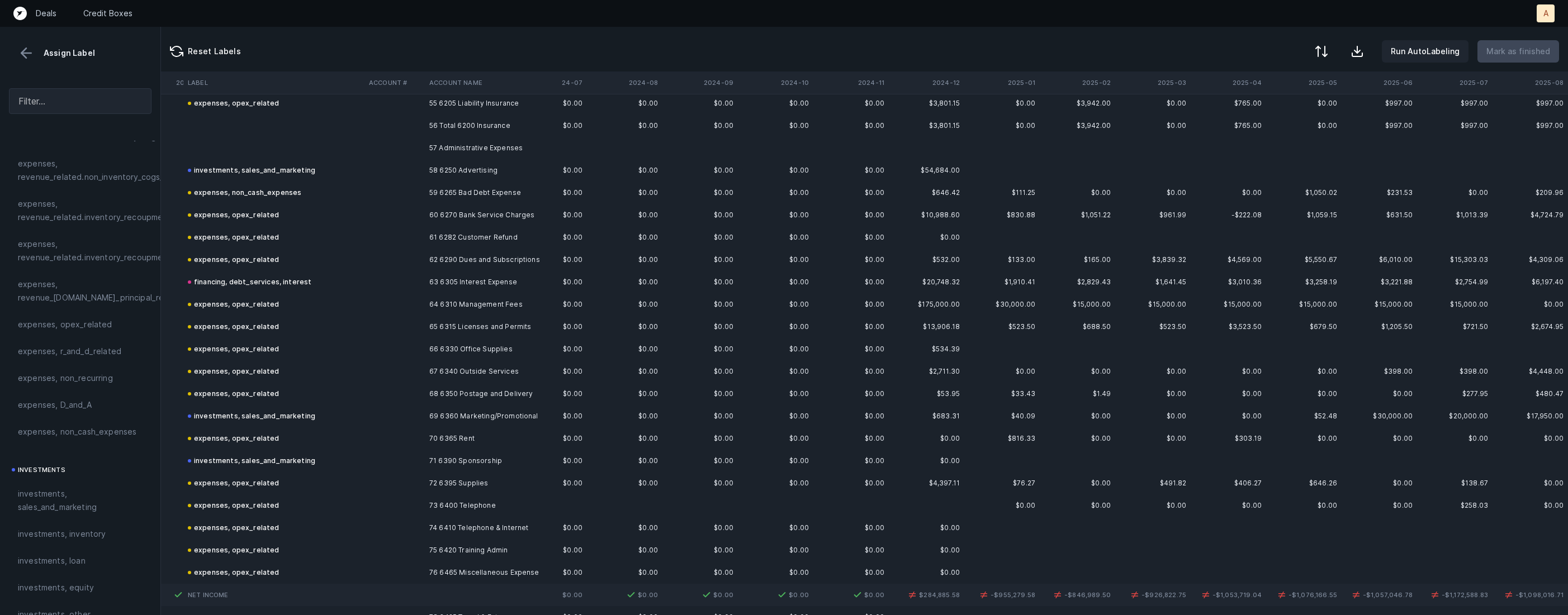
scroll to position [1241, 2317]
click at [952, 82] on th "2024-12" at bounding box center [926, 82] width 75 height 23
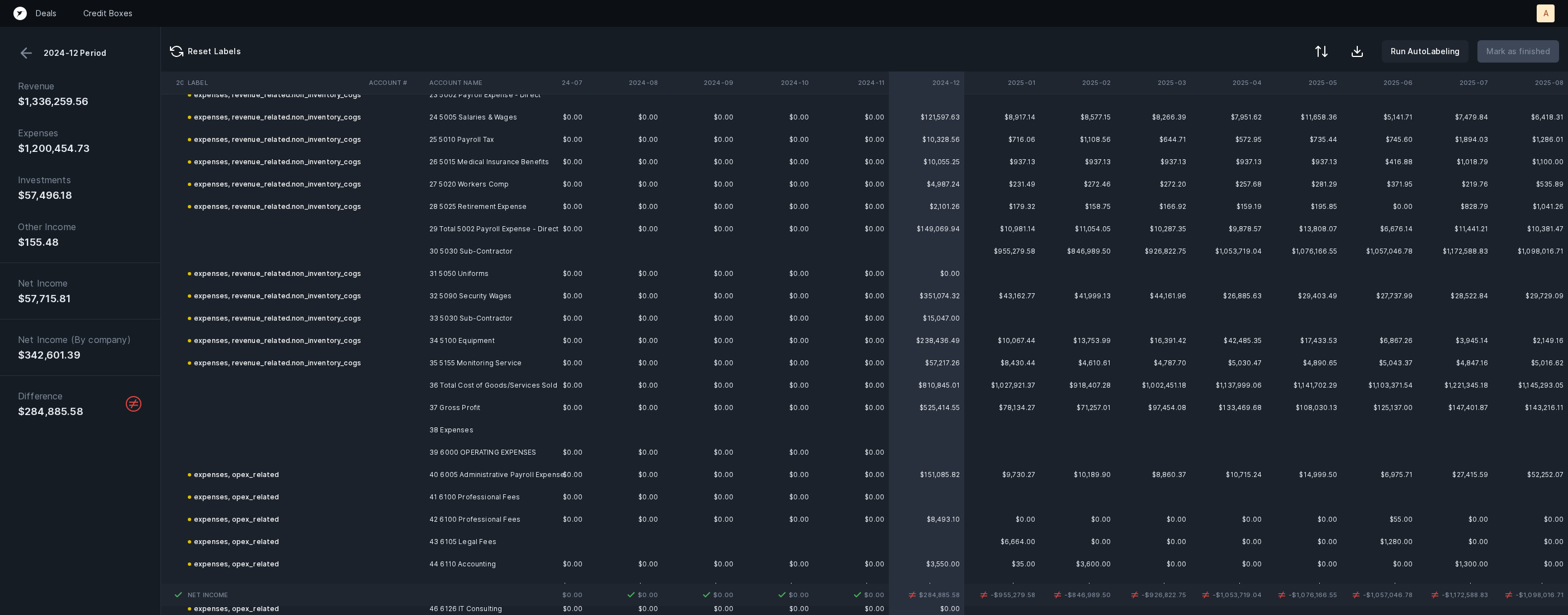
scroll to position [517, 2317]
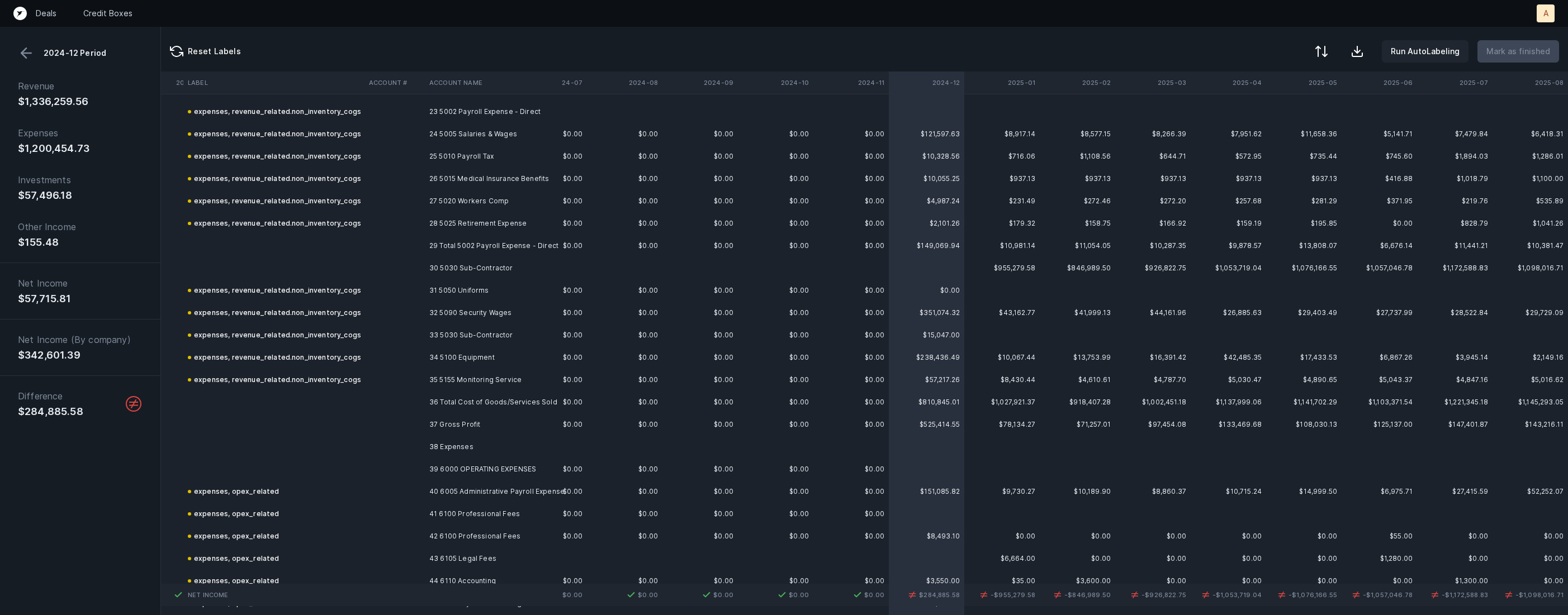
click at [779, 262] on td at bounding box center [775, 268] width 75 height 23
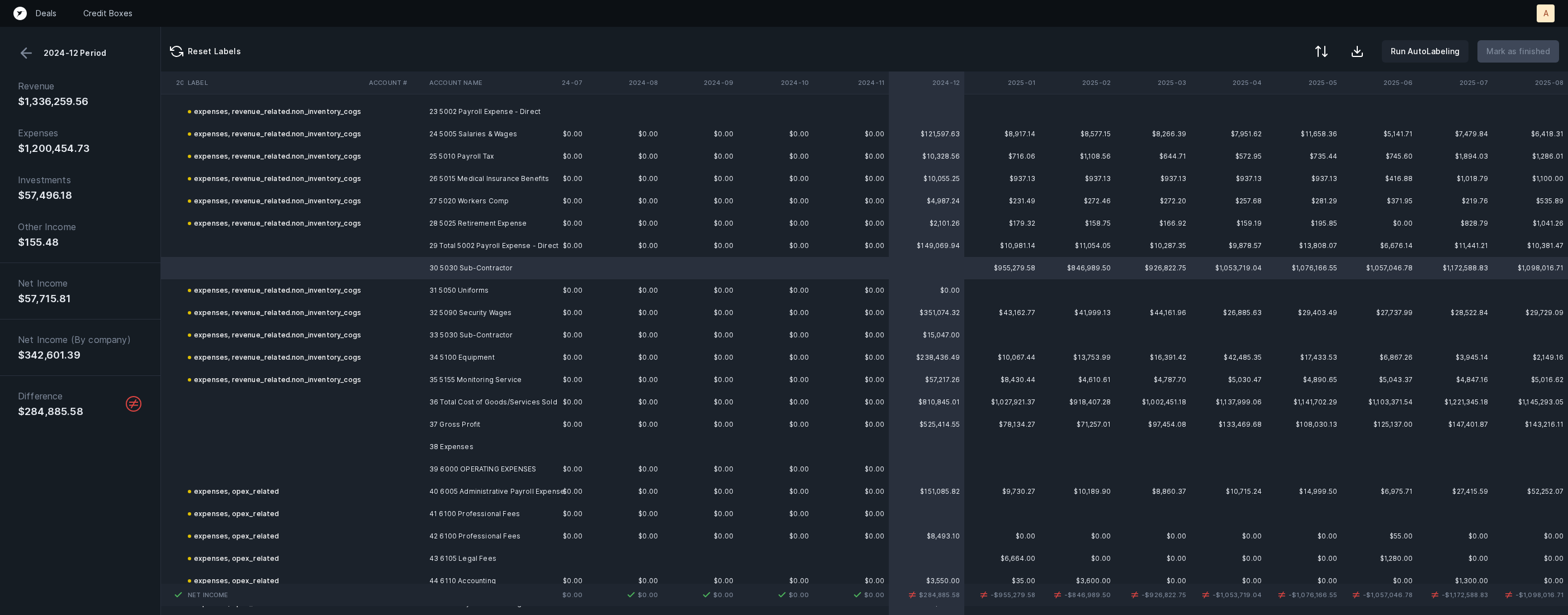
click at [27, 50] on button at bounding box center [26, 54] width 17 height 17
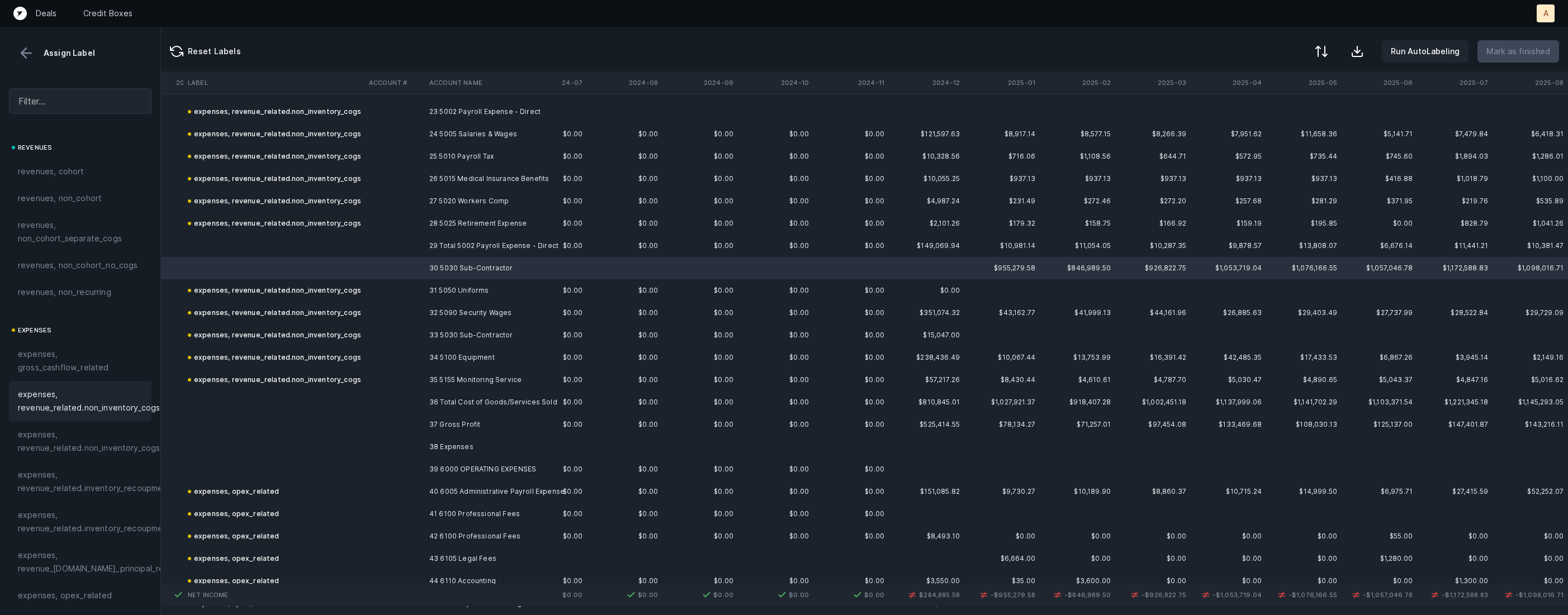
click at [54, 395] on span "expenses, revenue_related.non_inventory_cogs" at bounding box center [89, 401] width 142 height 27
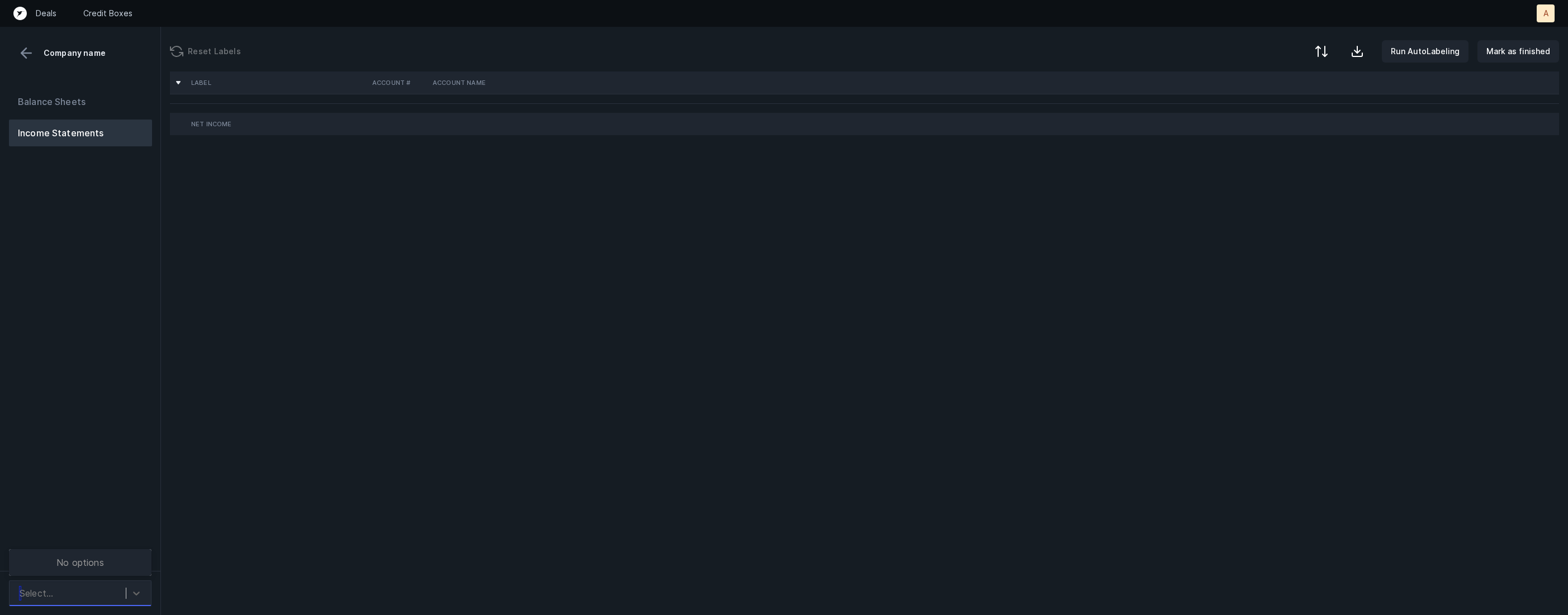
click at [107, 585] on div "Select..." at bounding box center [70, 593] width 112 height 20
click at [110, 554] on div "Ameriguard_P&L([DATE]-[DATE])_Cleaned.csv" at bounding box center [80, 556] width 142 height 36
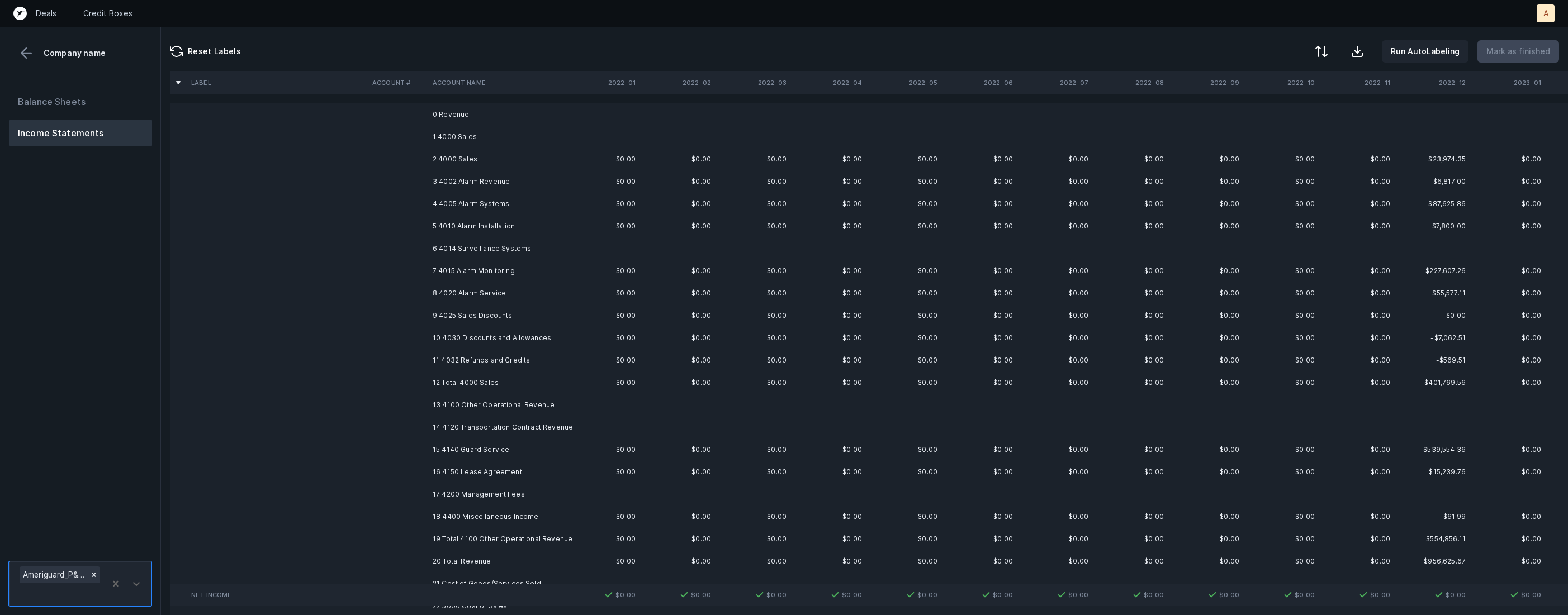
click at [517, 160] on td "2 4000 Sales" at bounding box center [497, 159] width 137 height 23
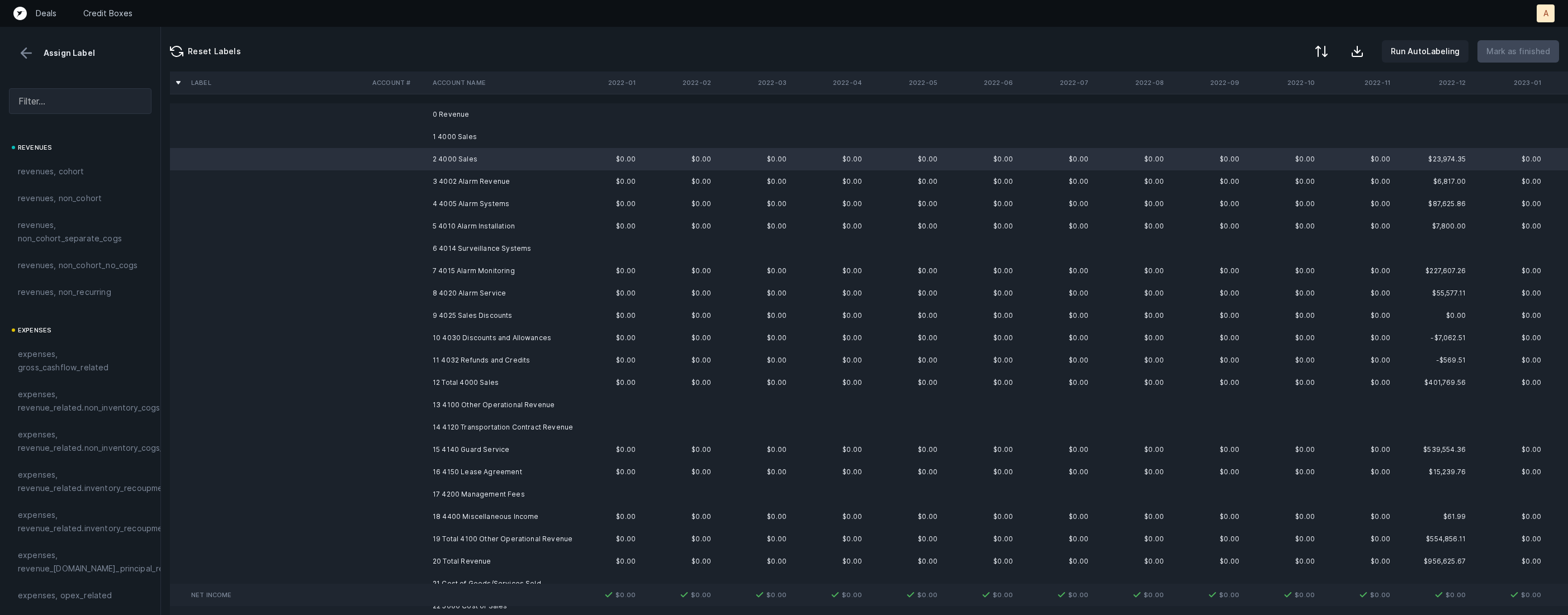
click at [455, 354] on td "11 4032 Refunds and Credits" at bounding box center [497, 360] width 137 height 23
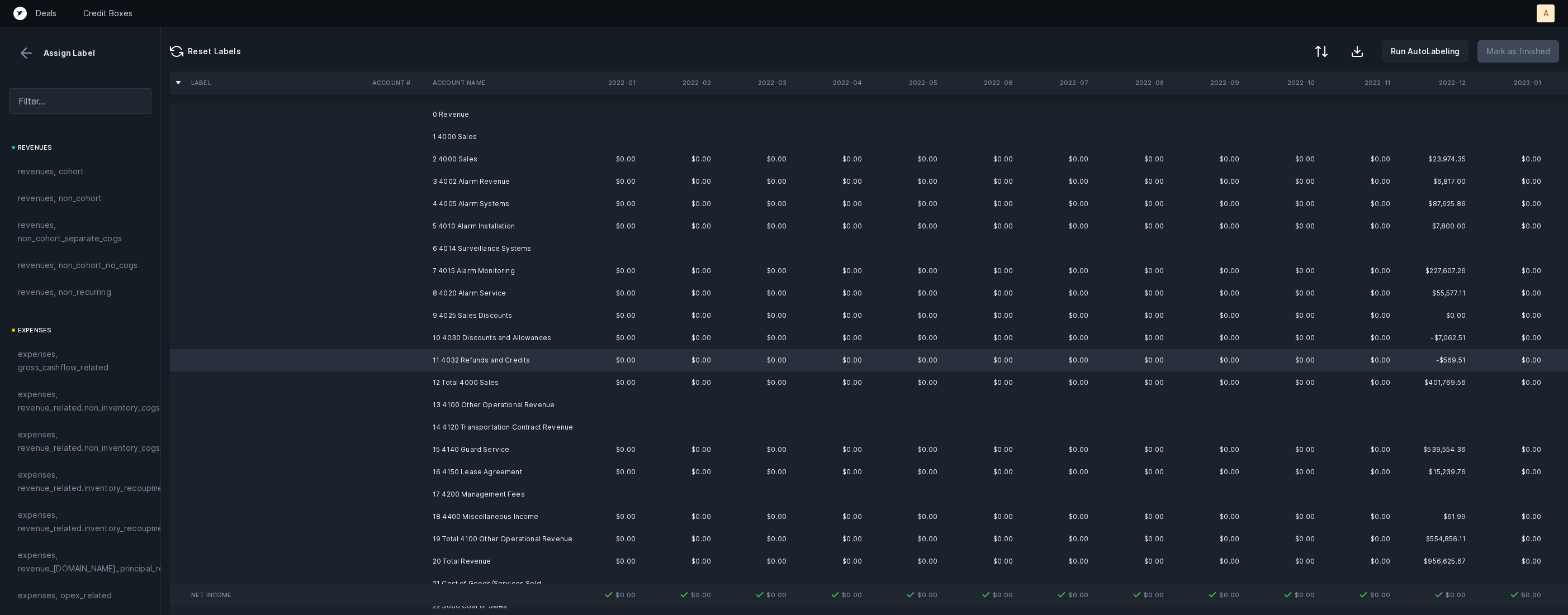
click at [504, 161] on td "2 4000 Sales" at bounding box center [497, 159] width 137 height 23
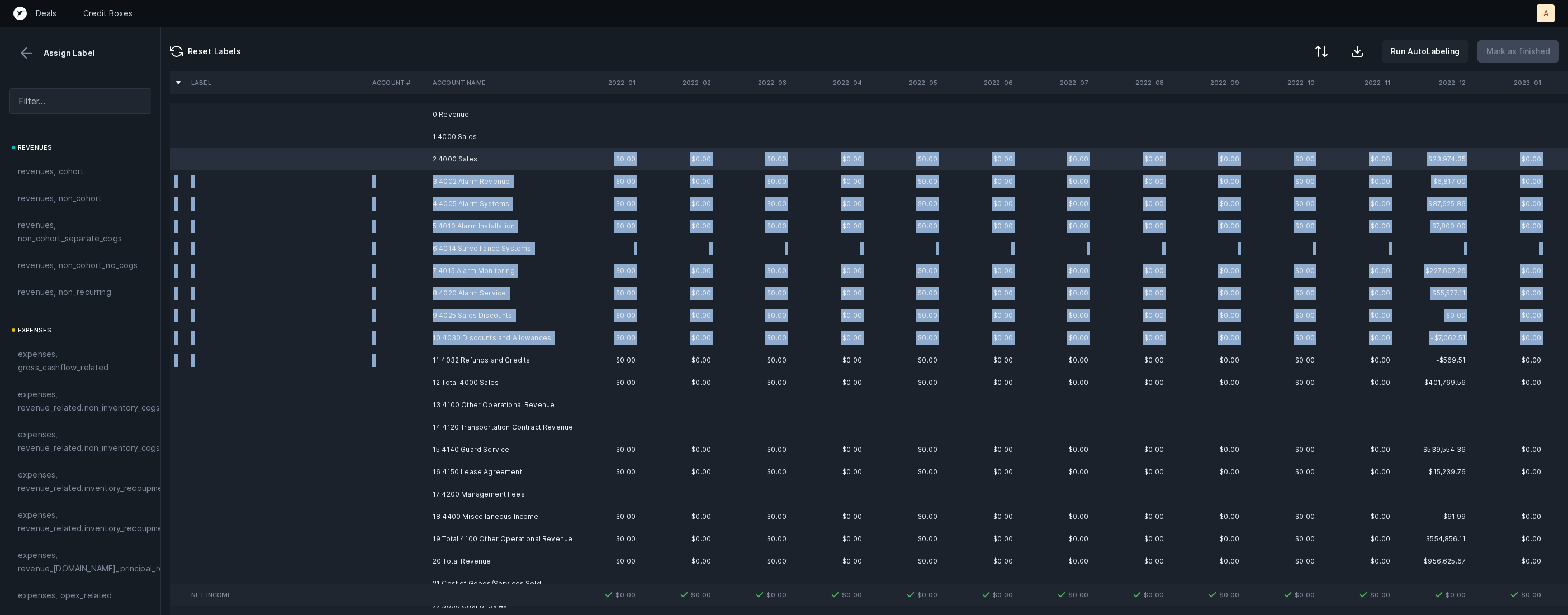
click at [465, 352] on td "11 4032 Refunds and Credits" at bounding box center [497, 360] width 137 height 23
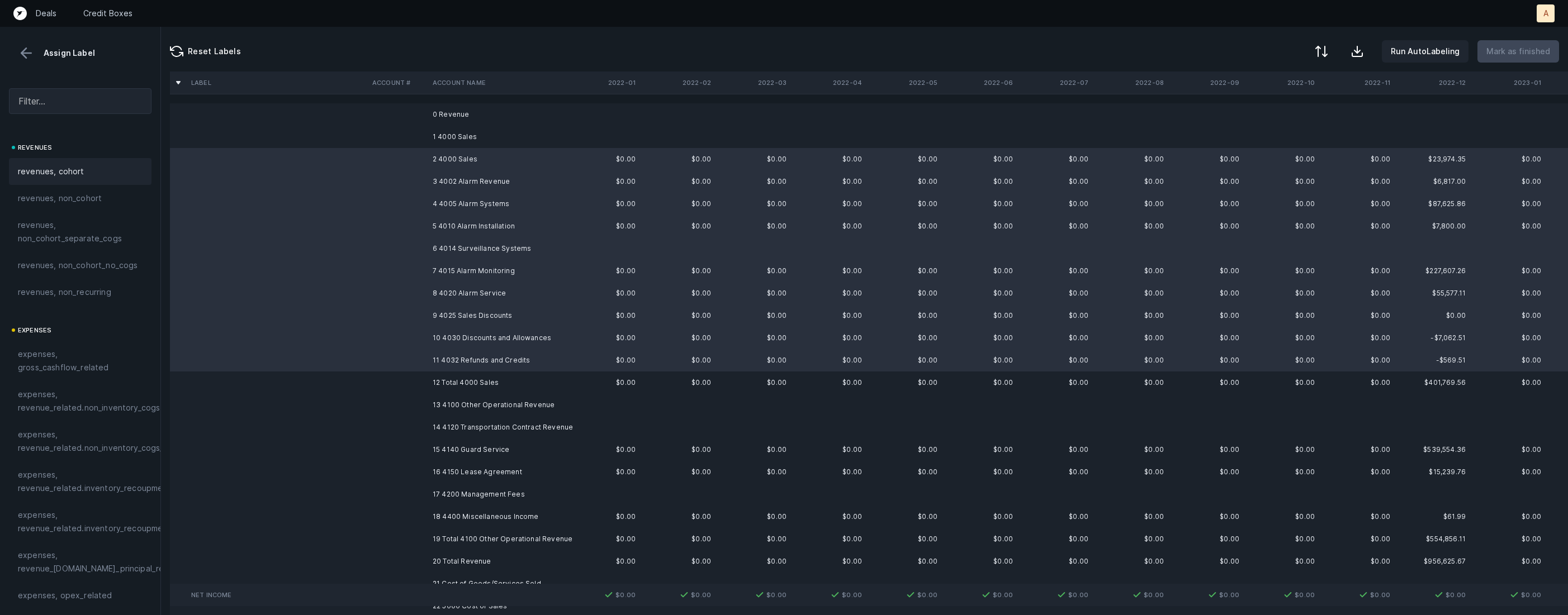
click at [96, 171] on div "revenues, cohort" at bounding box center [80, 171] width 124 height 13
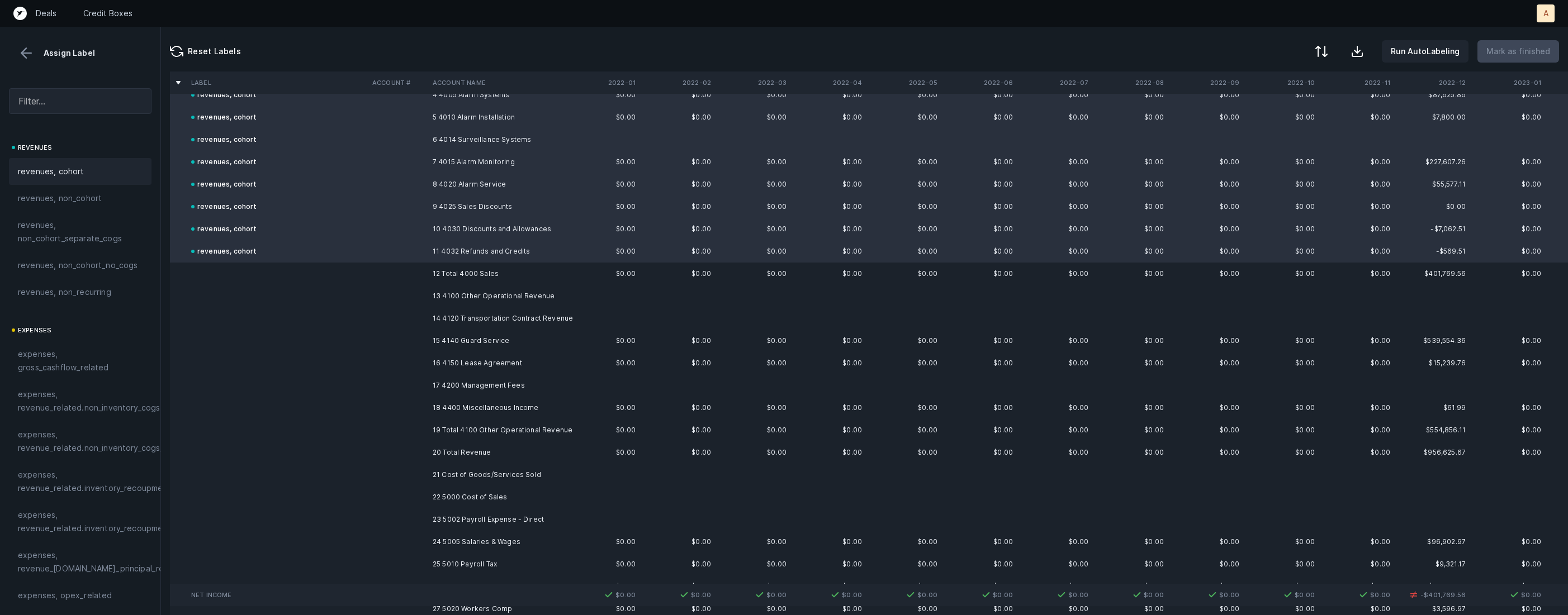
scroll to position [144, 0]
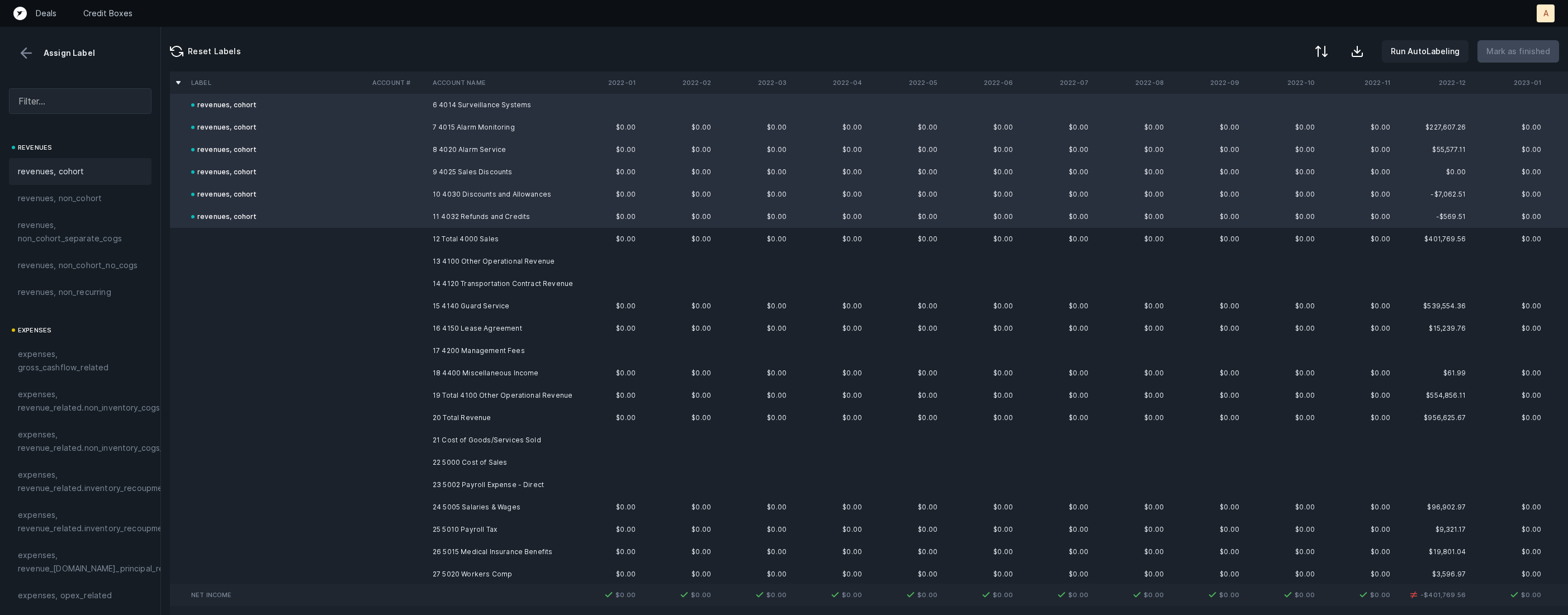
click at [514, 258] on td "13 4100 Other Operational Revenue" at bounding box center [497, 261] width 137 height 23
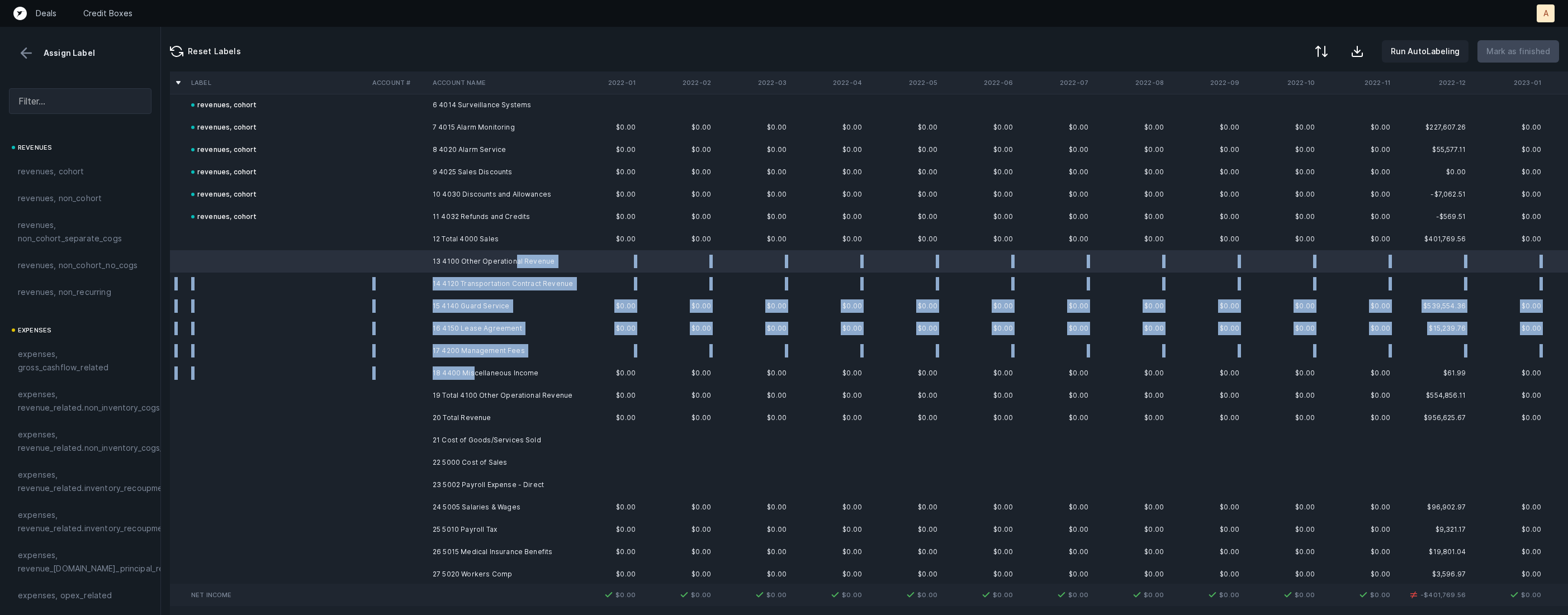
click at [473, 373] on td "18 4400 Miscellaneous Income" at bounding box center [497, 373] width 137 height 23
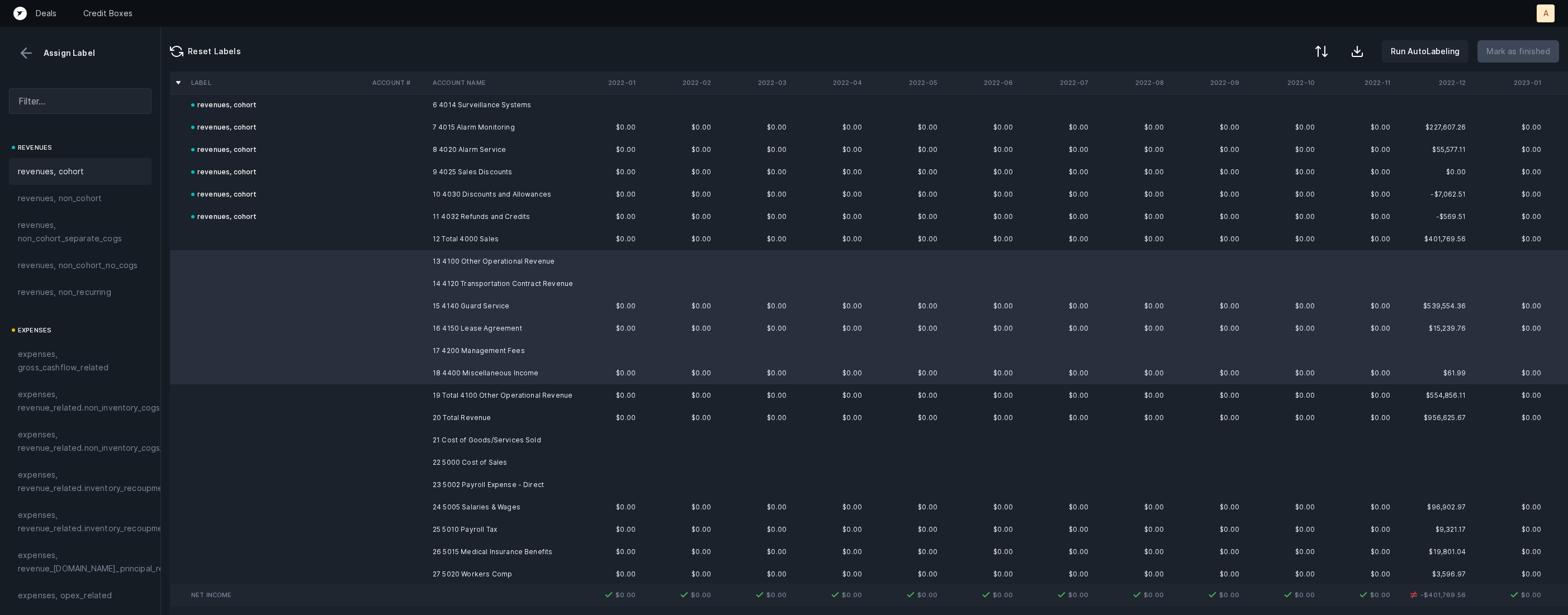
click at [44, 172] on span "revenues, cohort" at bounding box center [51, 171] width 67 height 13
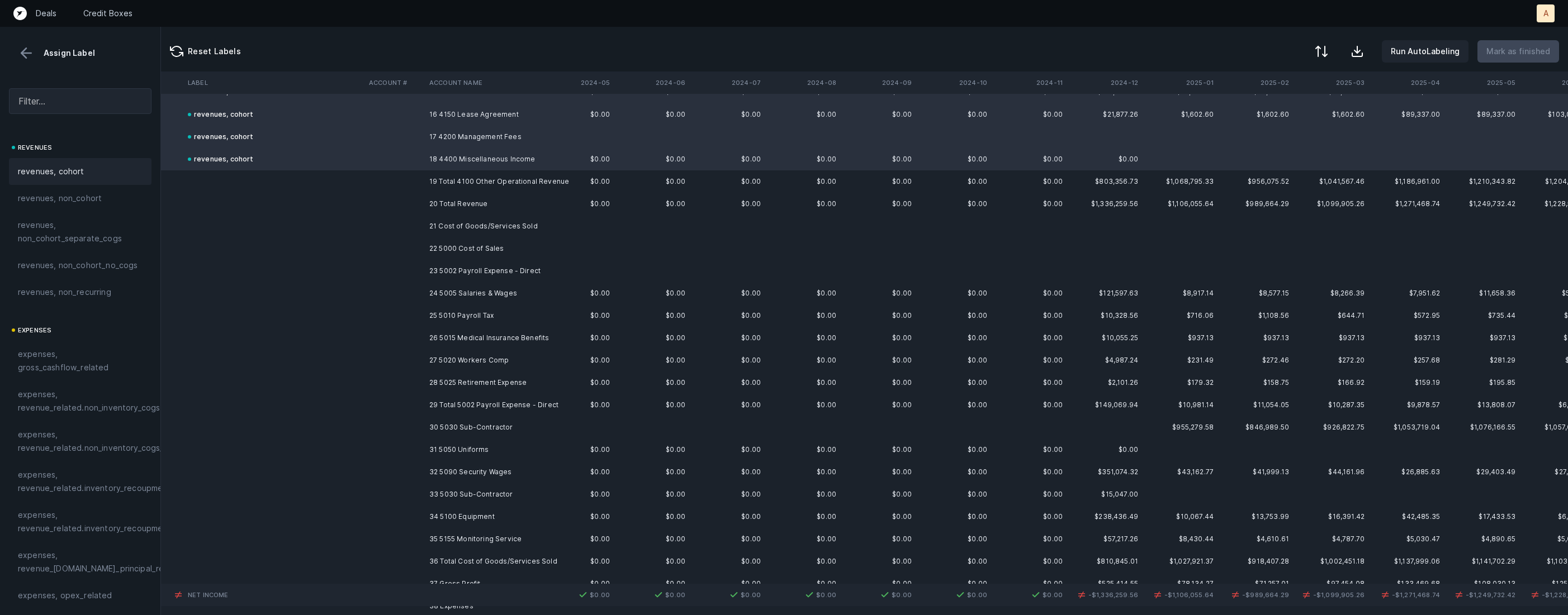
scroll to position [357, 2317]
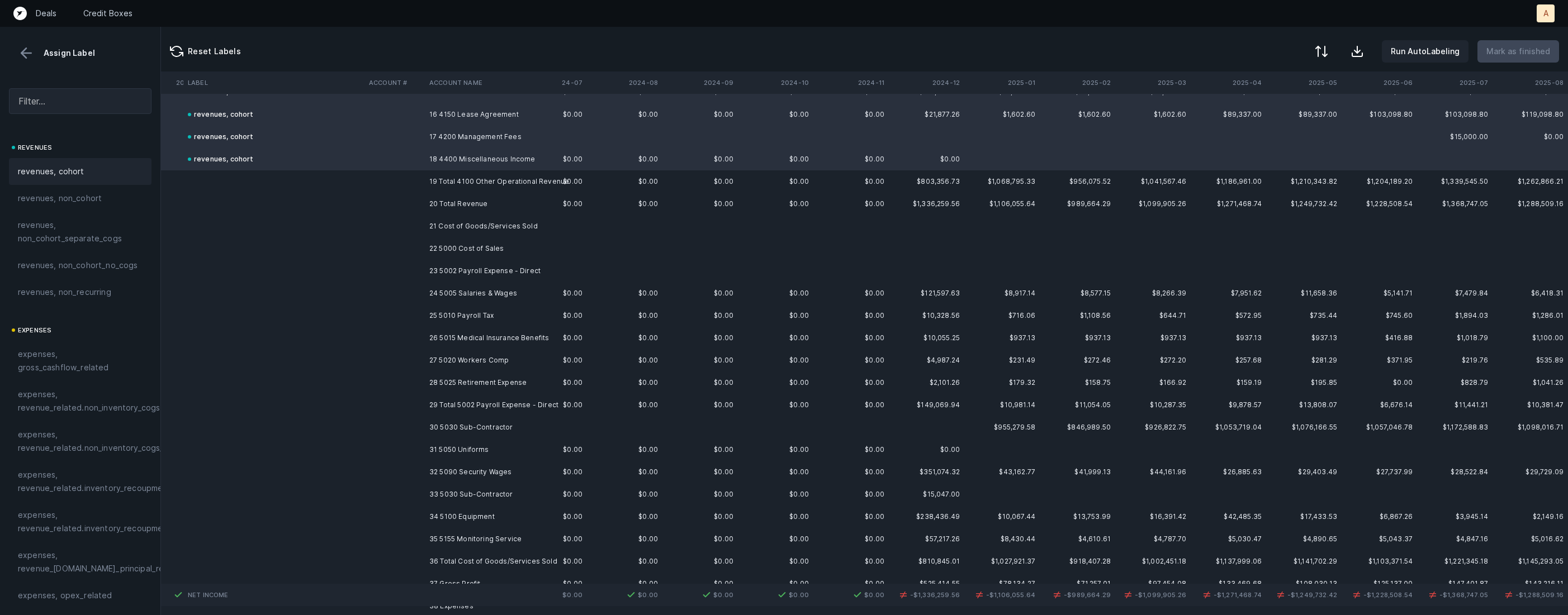
click at [499, 246] on td "22 5000 Cost of Sales" at bounding box center [493, 248] width 137 height 23
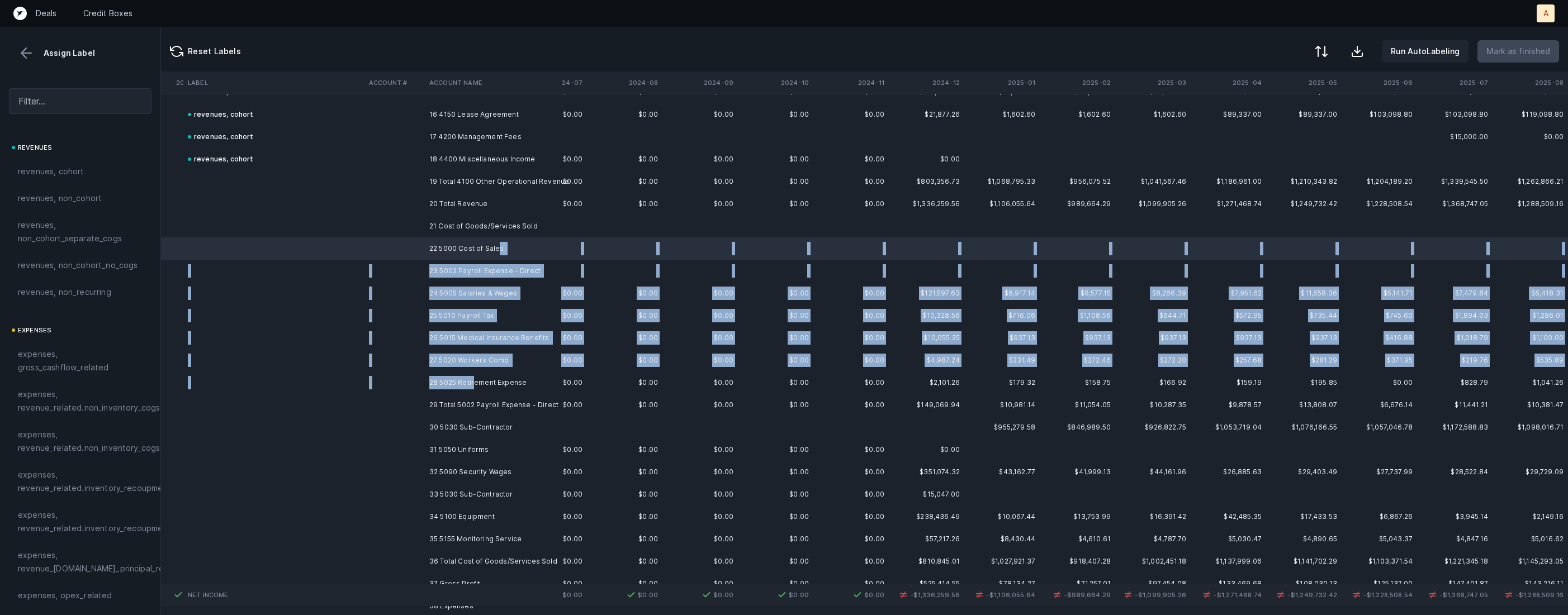
click at [473, 377] on td "28 5025 Retirement Expense" at bounding box center [493, 382] width 137 height 23
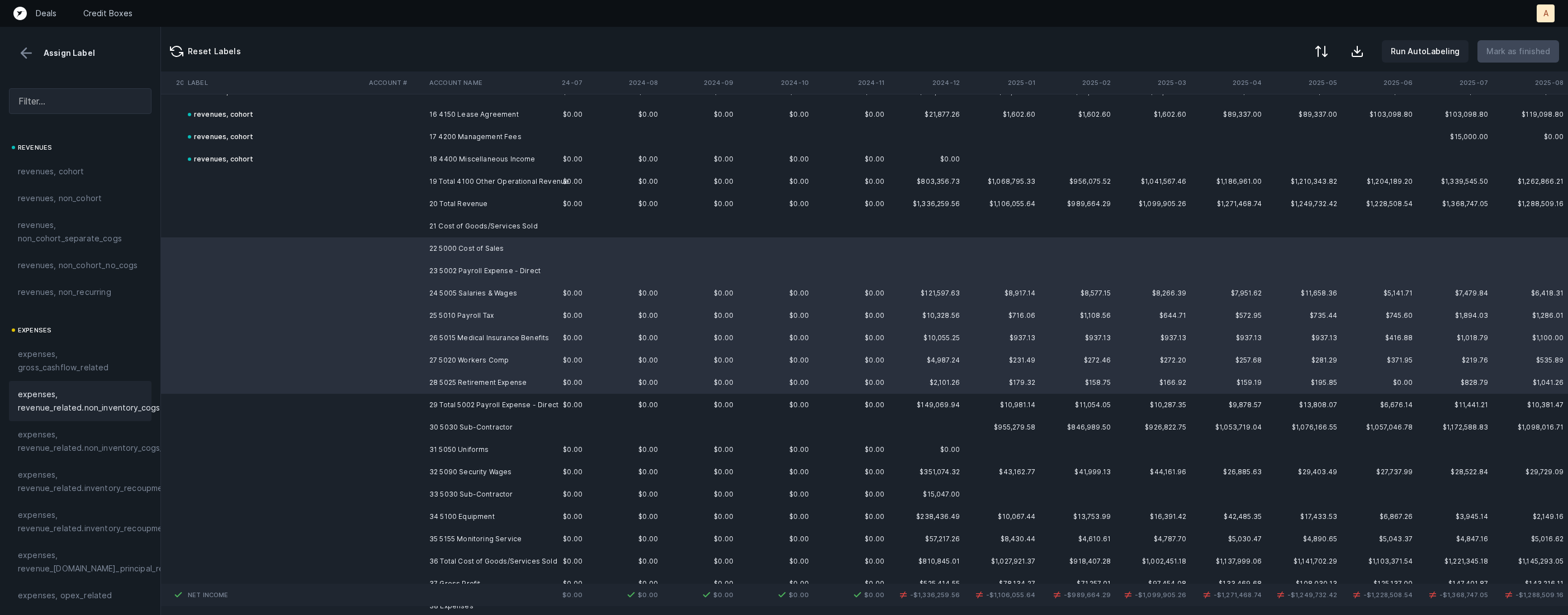
click at [85, 406] on span "expenses, revenue_related.non_inventory_cogs" at bounding box center [89, 401] width 142 height 27
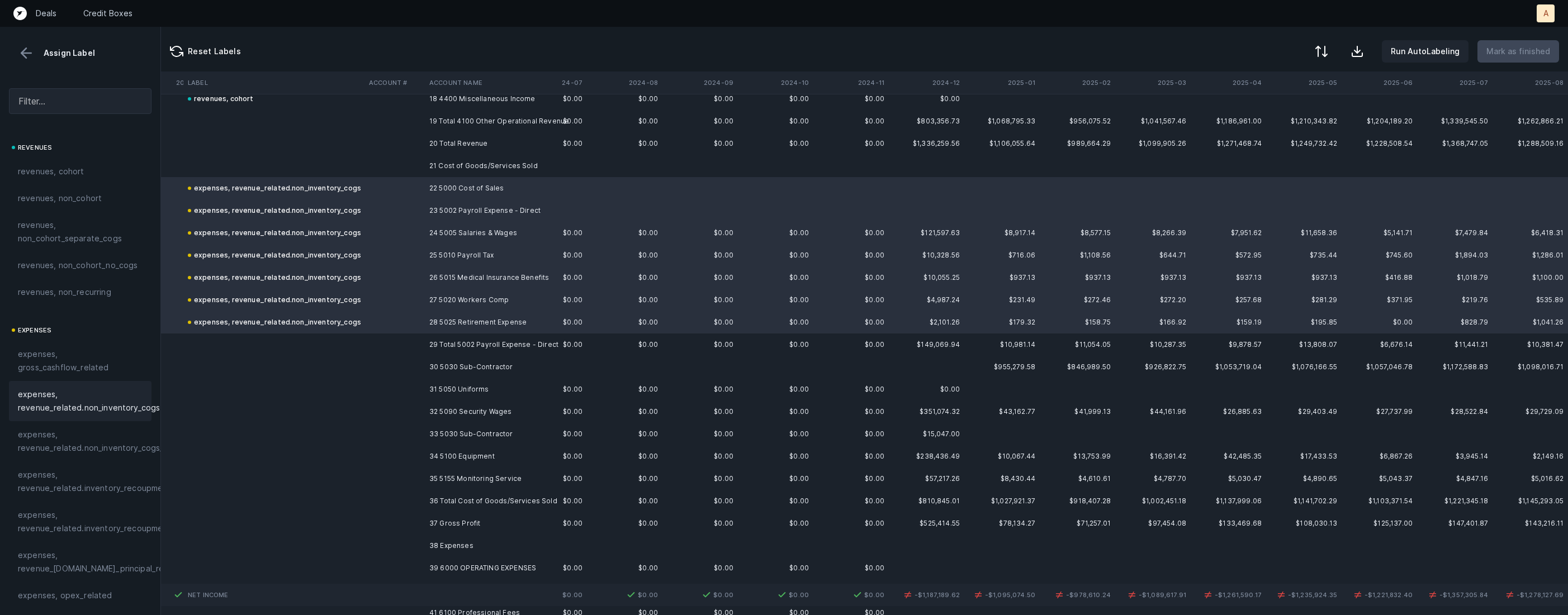
scroll to position [461, 2317]
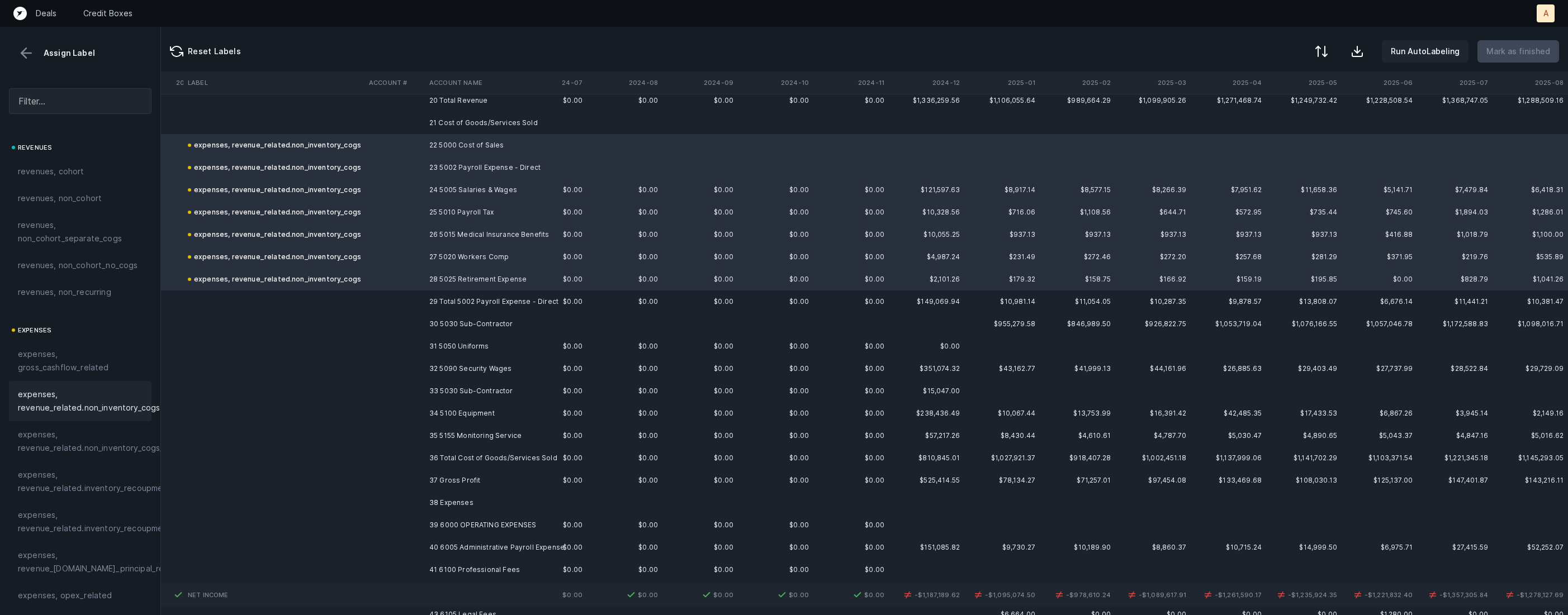
click at [445, 347] on td "31 5050 Uniforms" at bounding box center [493, 346] width 137 height 23
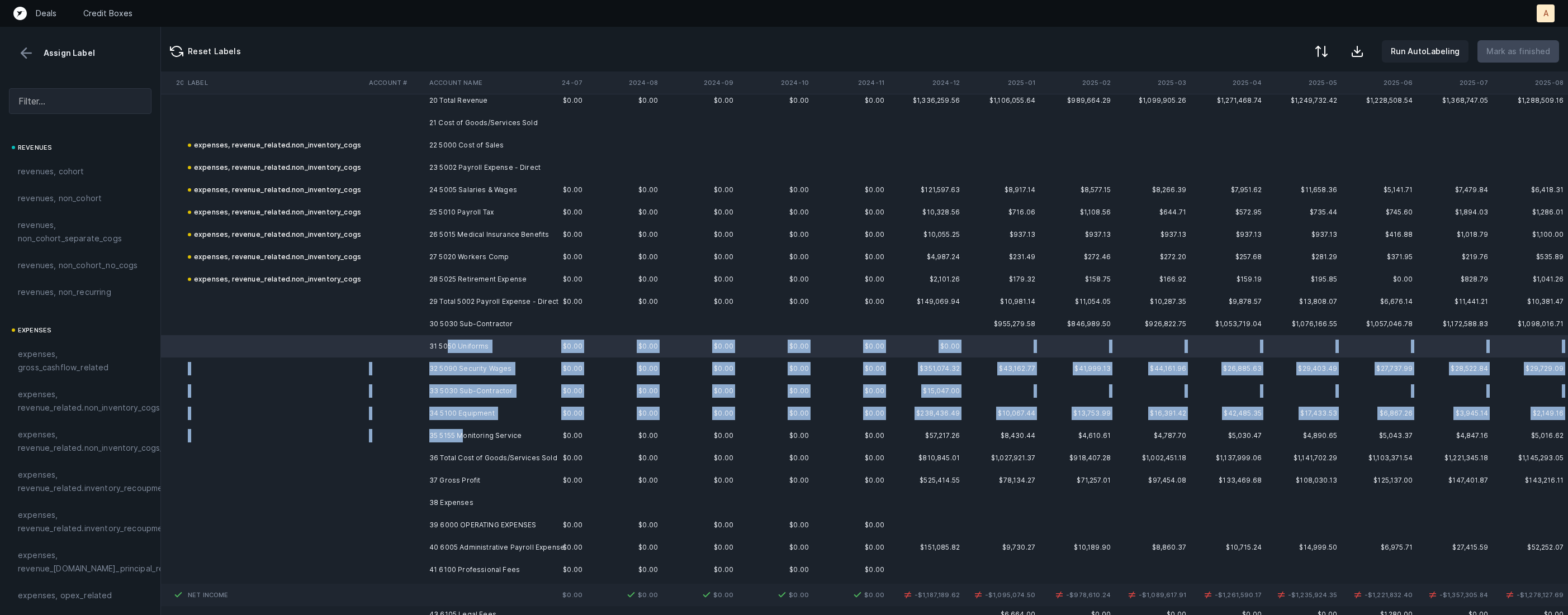
click at [462, 433] on td "35 5155 Monitoring Service" at bounding box center [493, 436] width 137 height 23
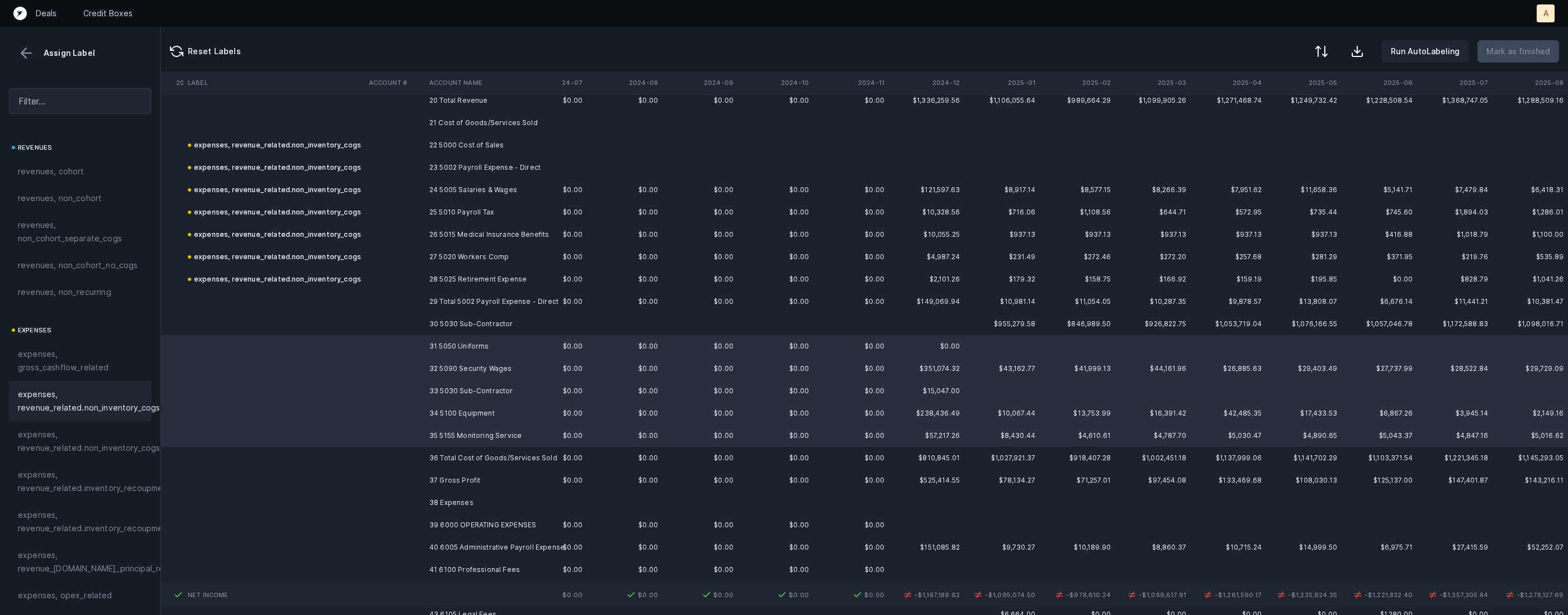
click at [99, 401] on span "expenses, revenue_related.non_inventory_cogs" at bounding box center [89, 401] width 142 height 27
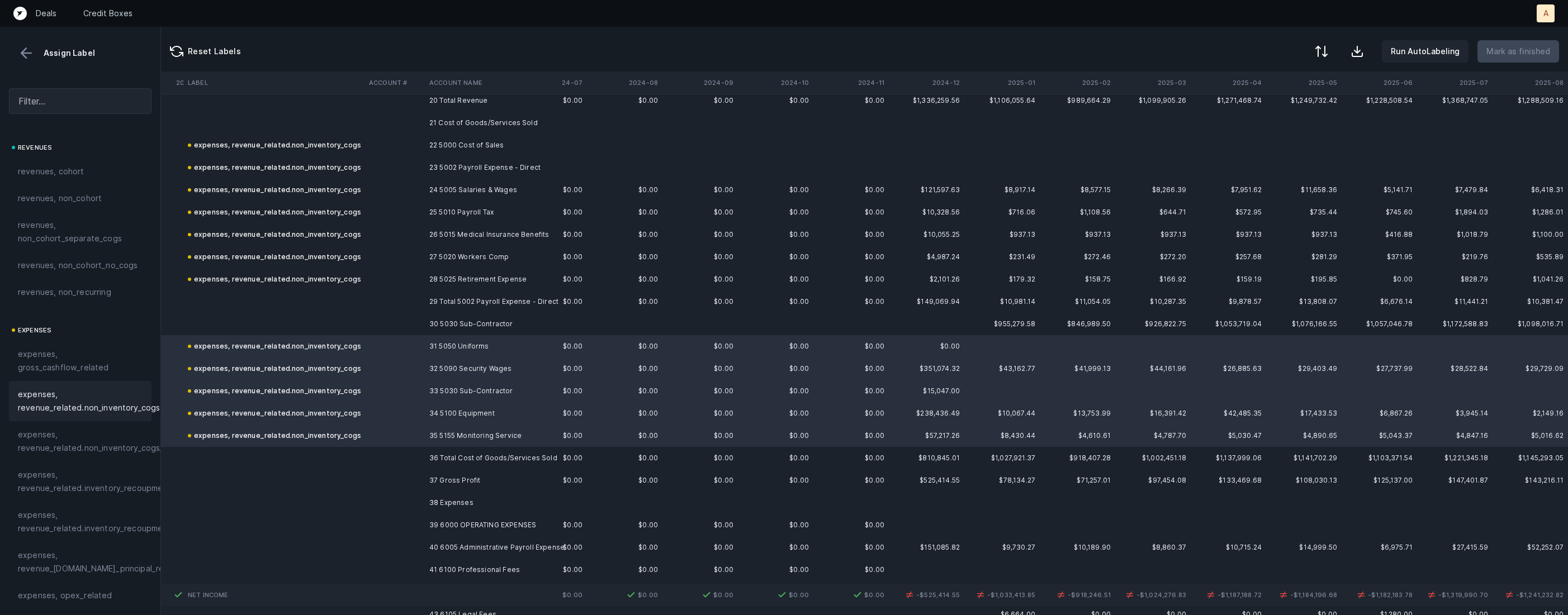
click at [435, 321] on td "30 5030 Sub-Contractor" at bounding box center [493, 324] width 137 height 23
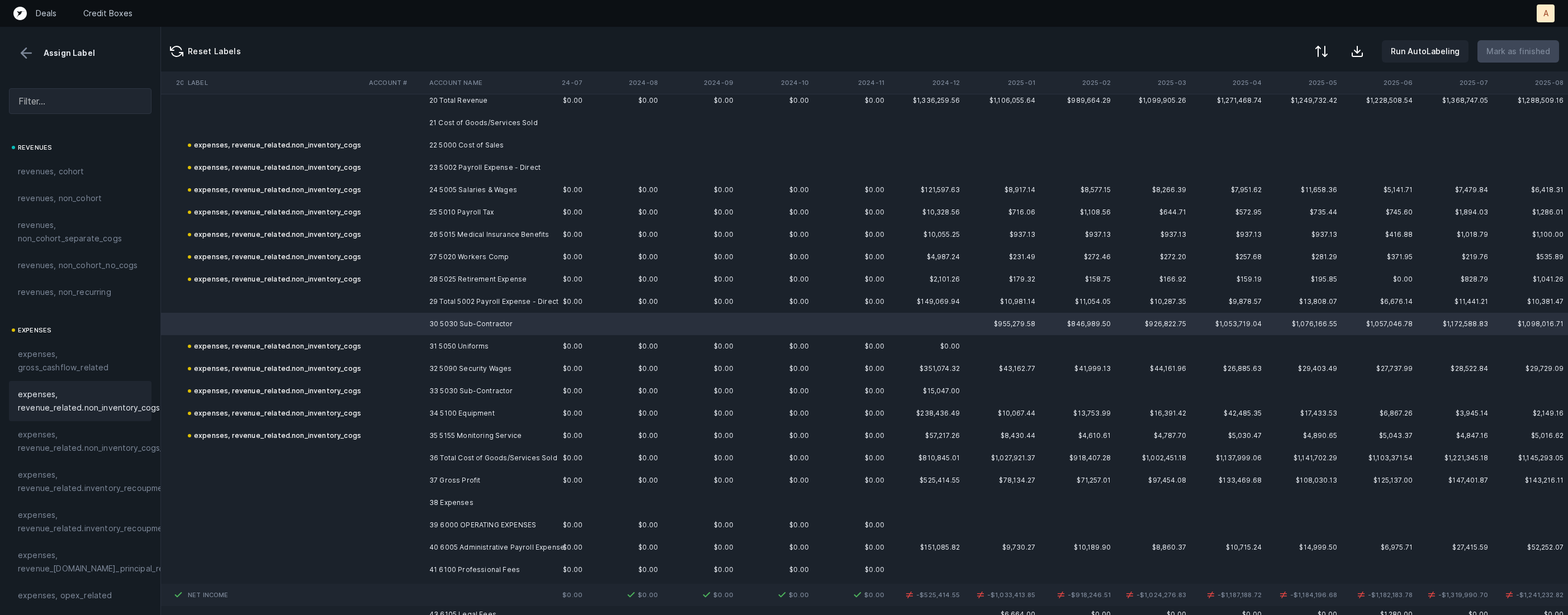
click at [69, 399] on span "expenses, revenue_related.non_inventory_cogs" at bounding box center [89, 401] width 142 height 27
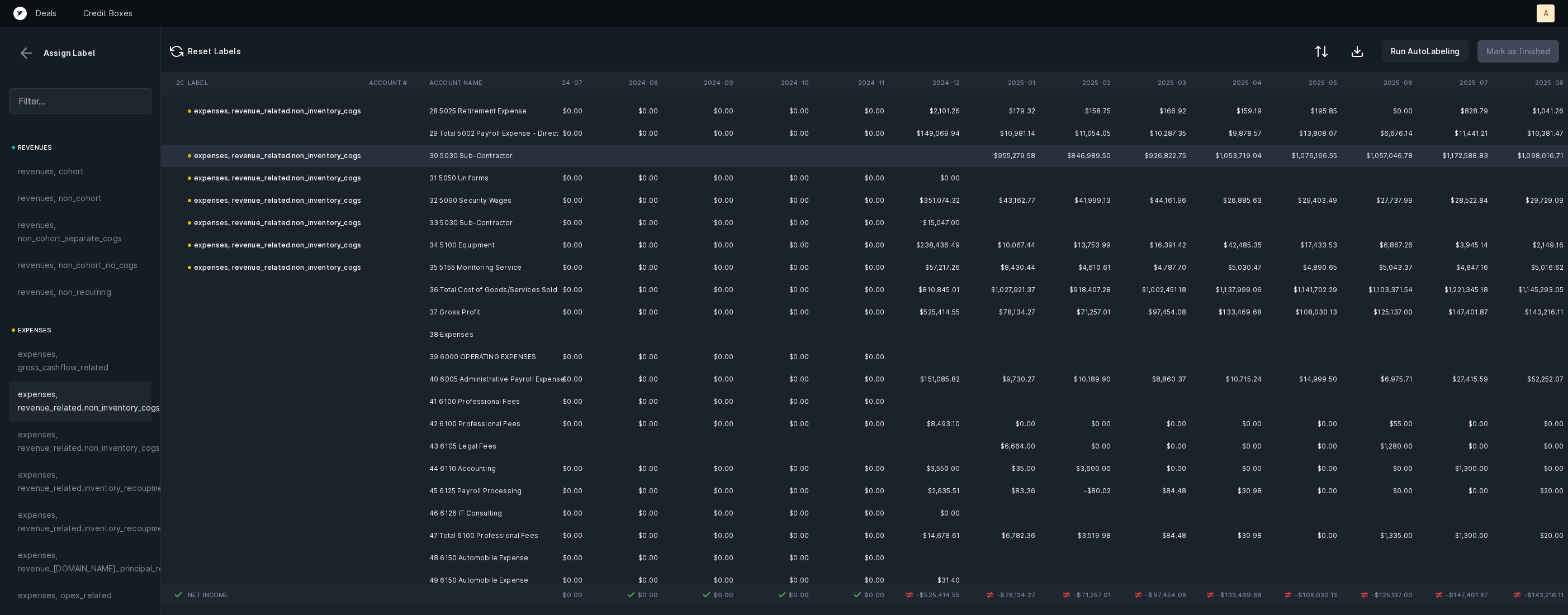
scroll to position [674, 2317]
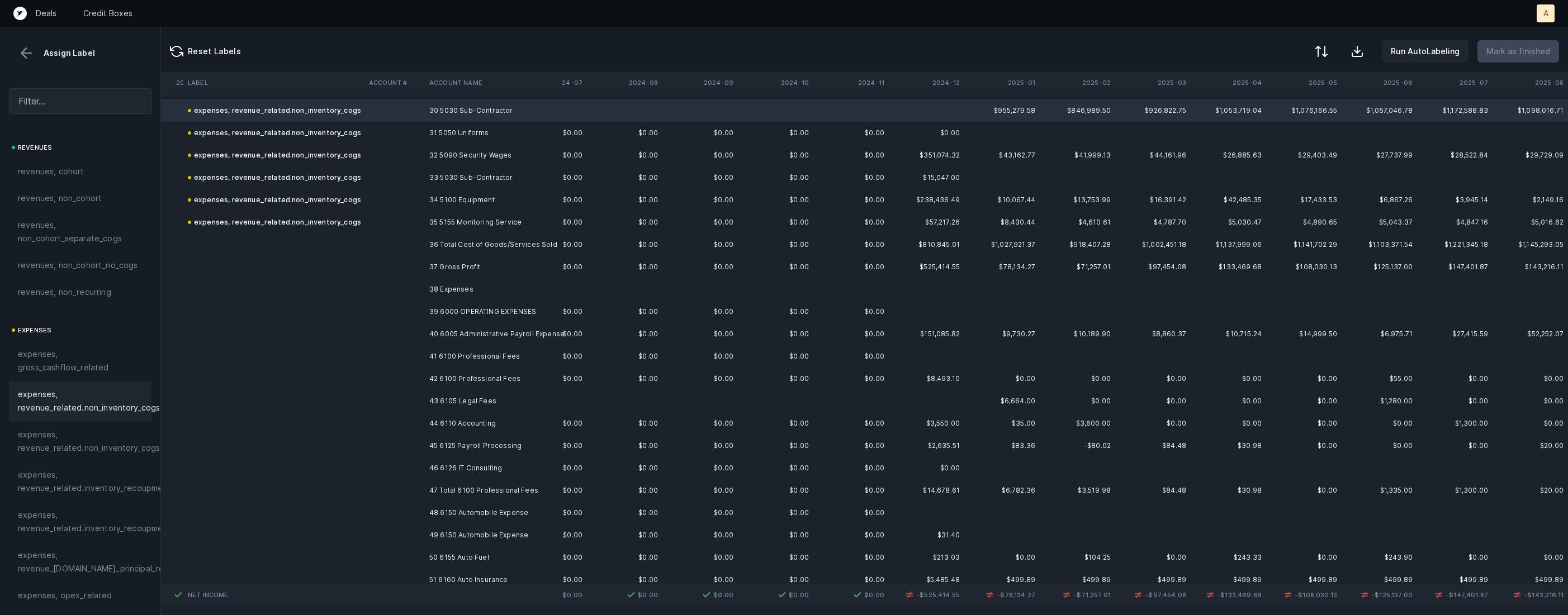
click at [443, 328] on td "40 6005 Administrative Payroll Expense" at bounding box center [493, 334] width 137 height 23
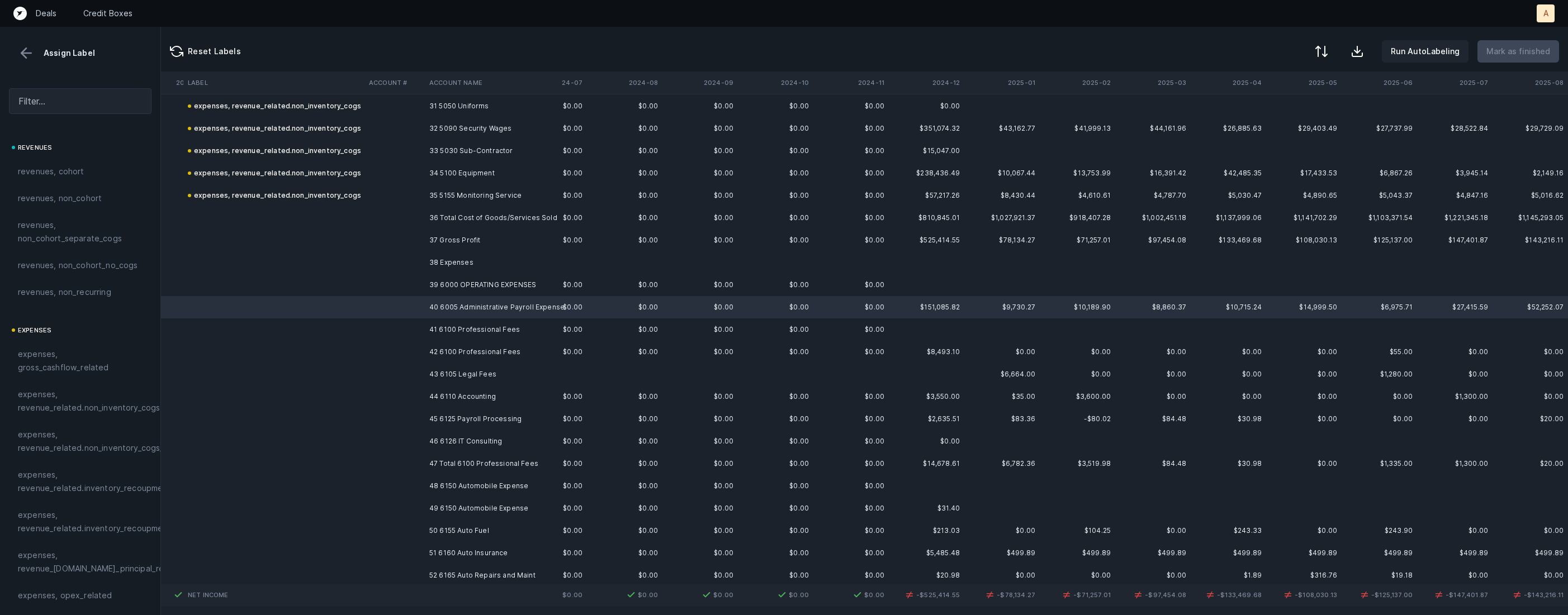
scroll to position [707, 2317]
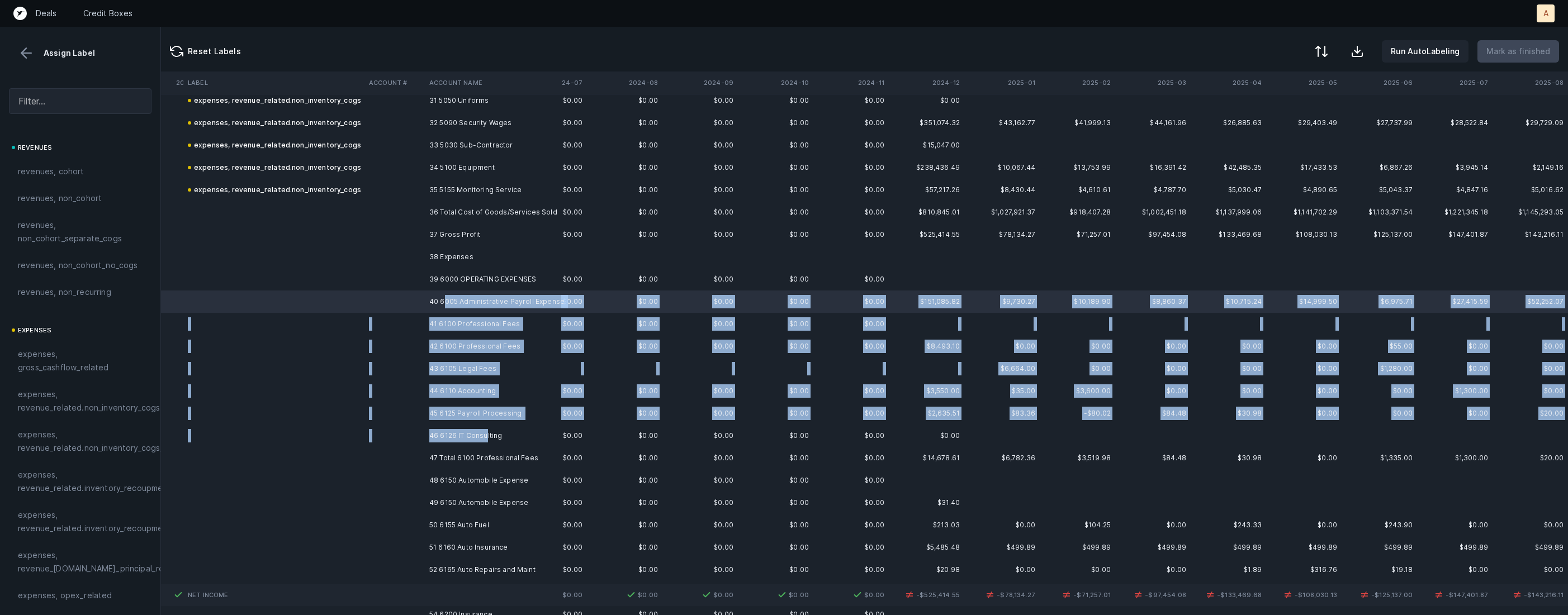
click at [486, 433] on td "46 6126 IT Consulting" at bounding box center [493, 436] width 137 height 23
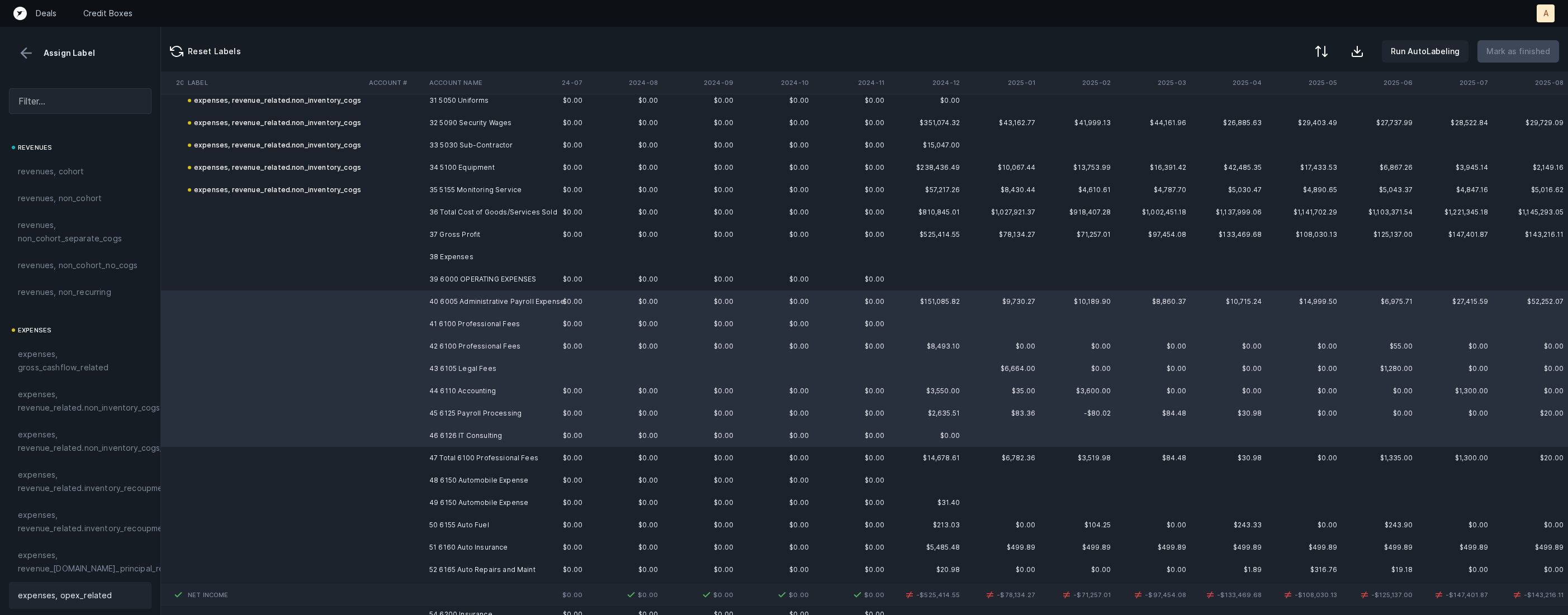
click at [69, 603] on span "expenses, opex_related" at bounding box center [65, 595] width 95 height 13
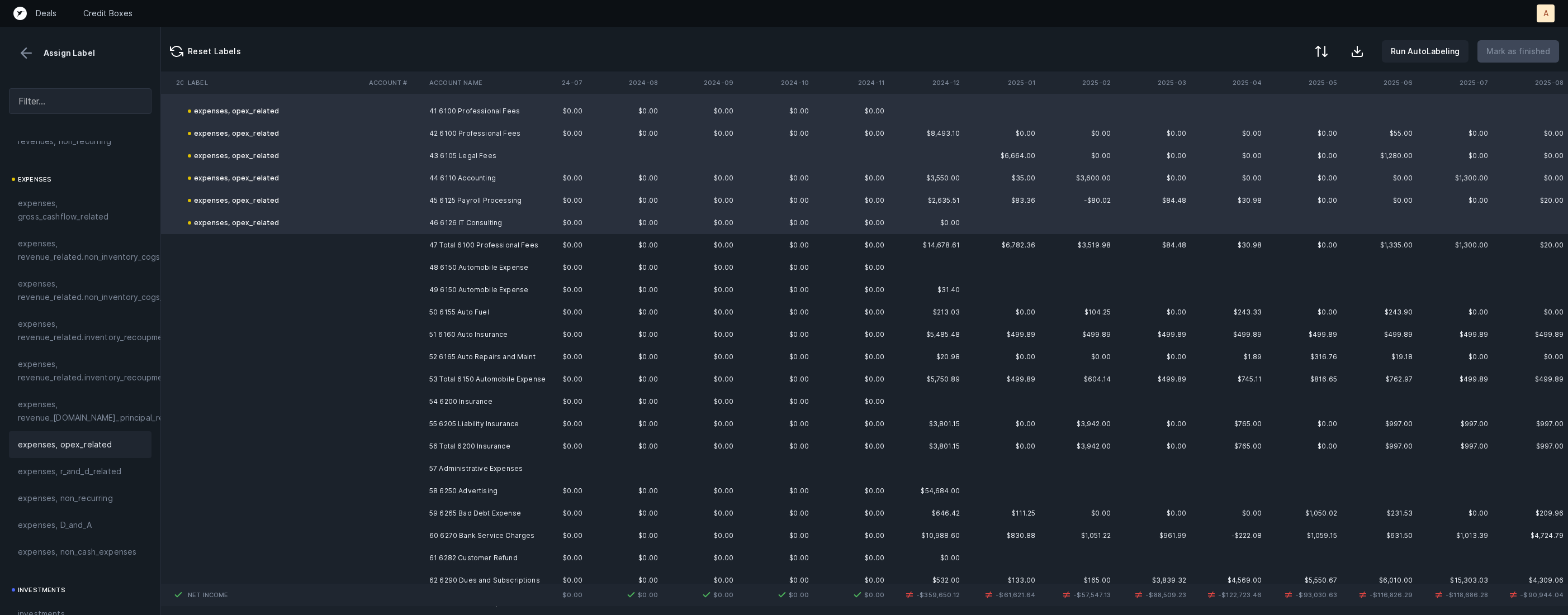
scroll to position [926, 2317]
click at [483, 257] on td "48 6150 Automobile Expense" at bounding box center [493, 261] width 137 height 23
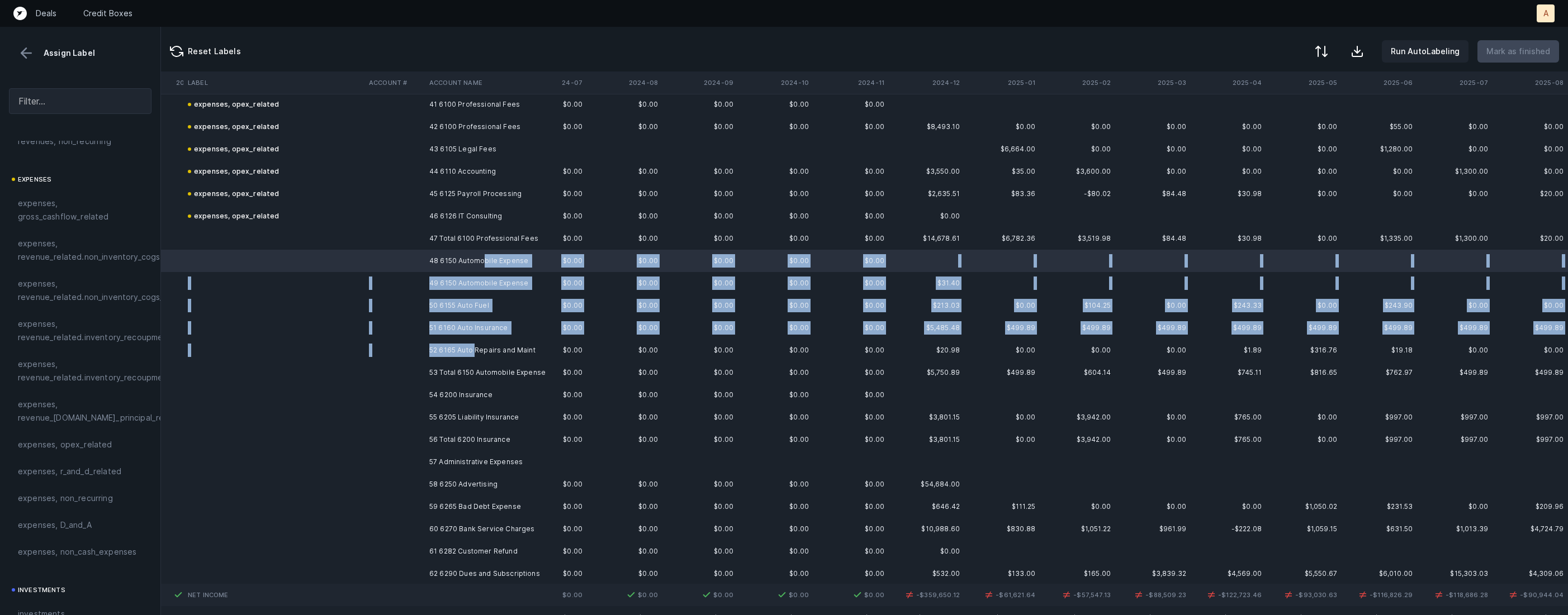
click at [476, 349] on td "52 6165 Auto Repairs and Maint" at bounding box center [493, 350] width 137 height 23
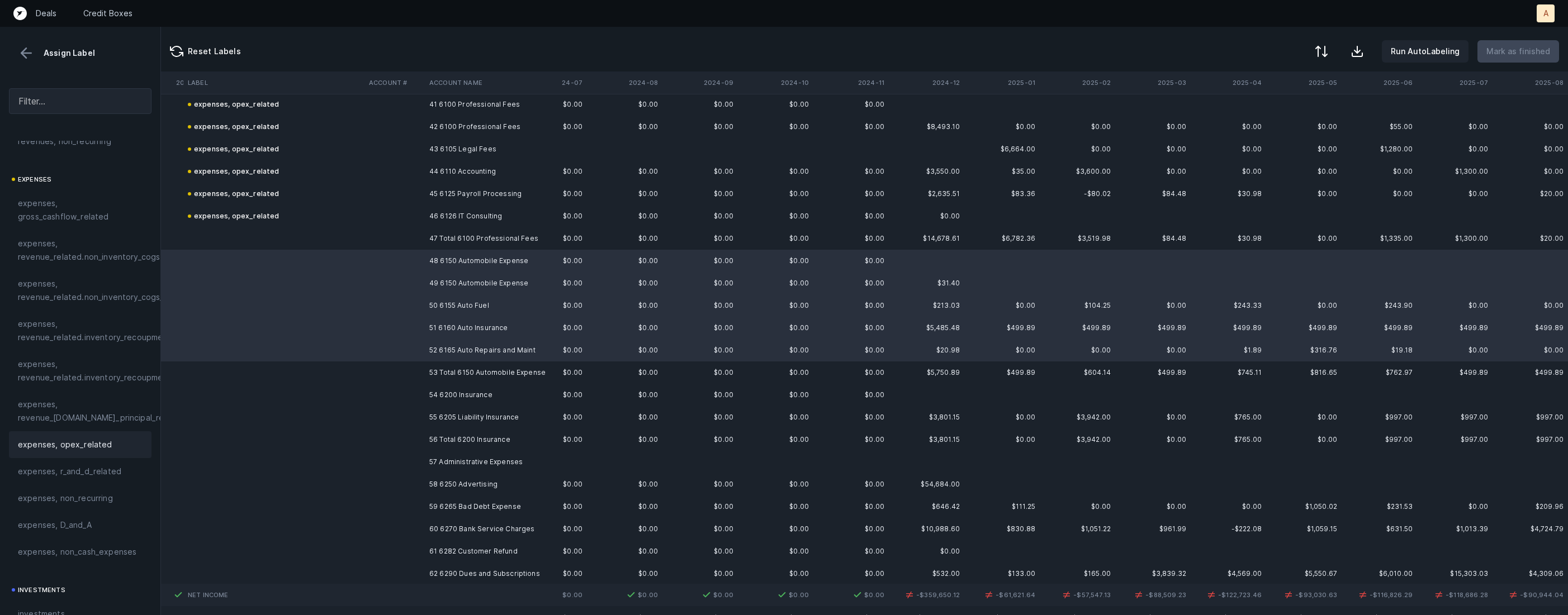
click at [119, 453] on div "expenses, opex_related" at bounding box center [80, 444] width 142 height 27
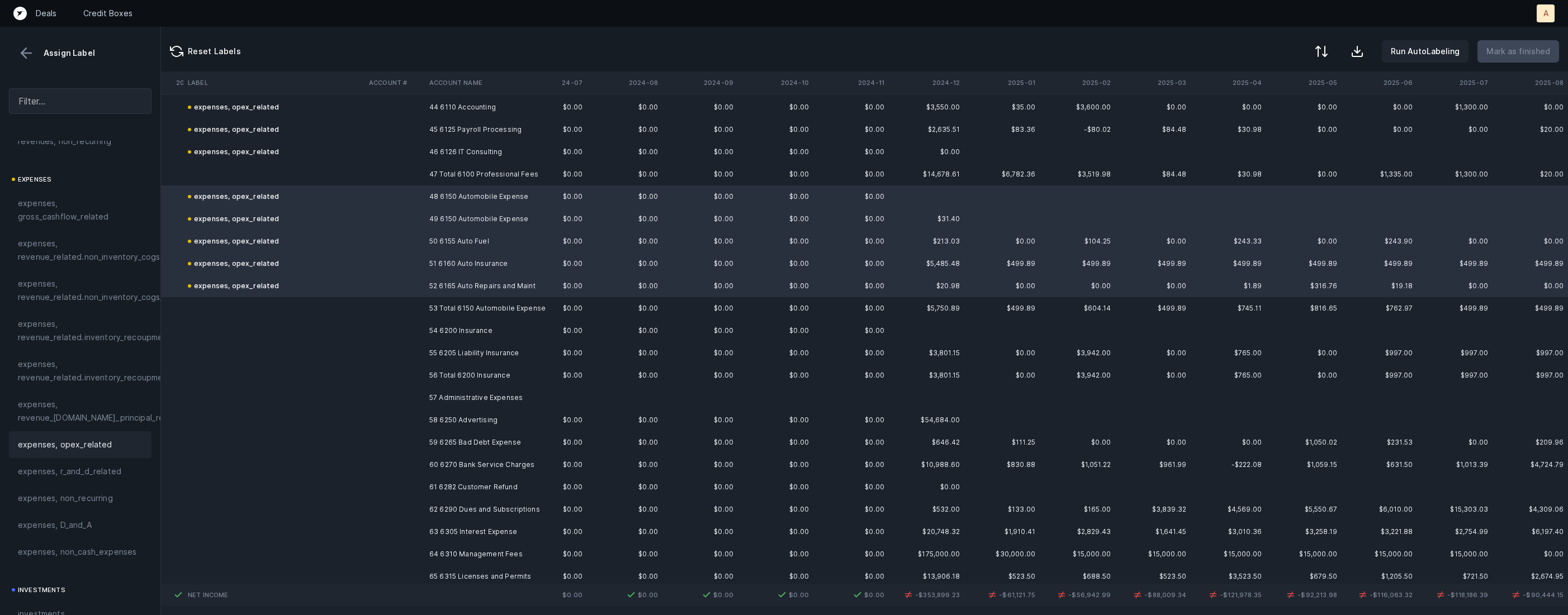
scroll to position [1013, 2317]
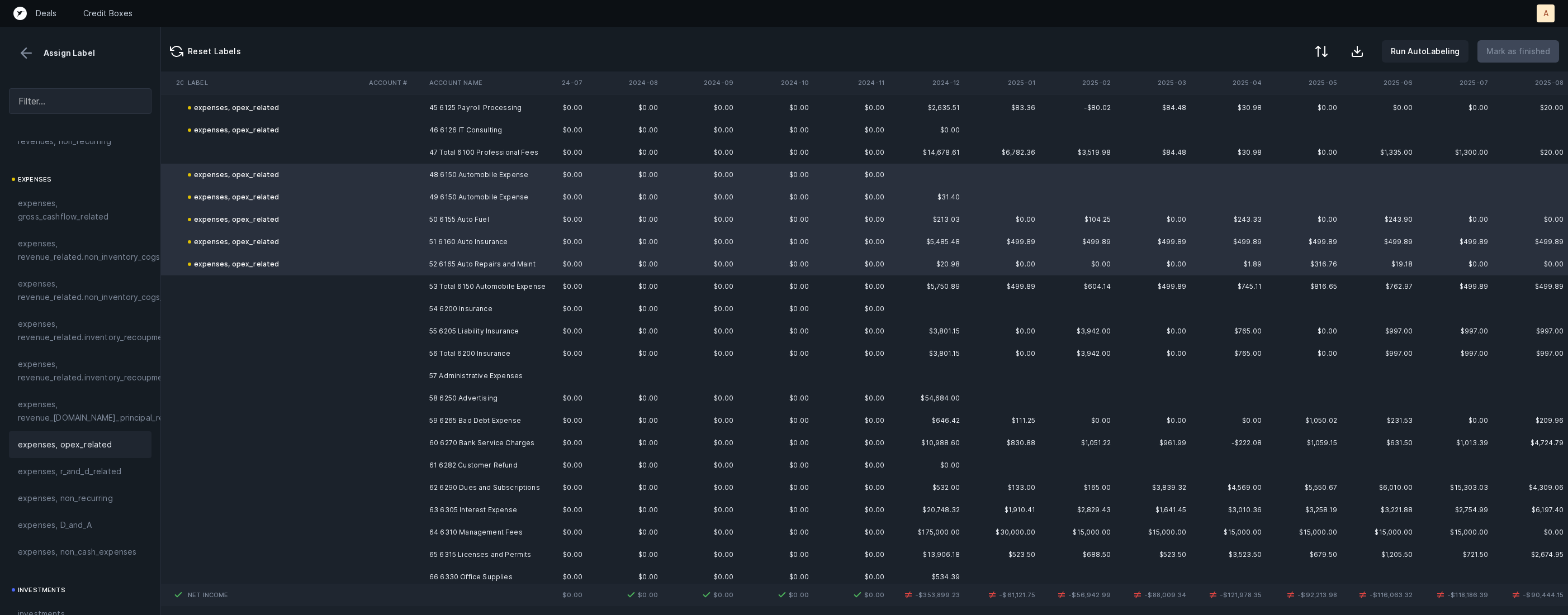
click at [449, 310] on td "54 6200 Insurance" at bounding box center [493, 309] width 137 height 23
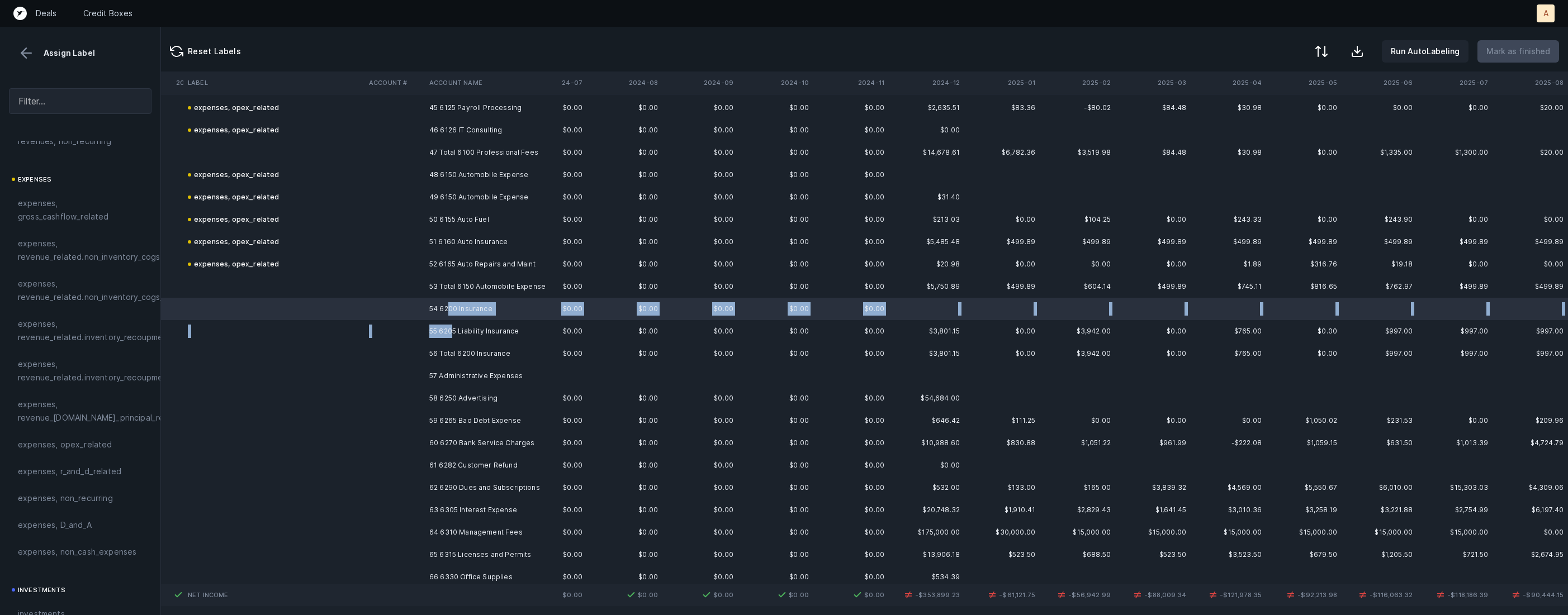
click at [451, 330] on td "55 6205 Liability Insurance" at bounding box center [493, 331] width 137 height 23
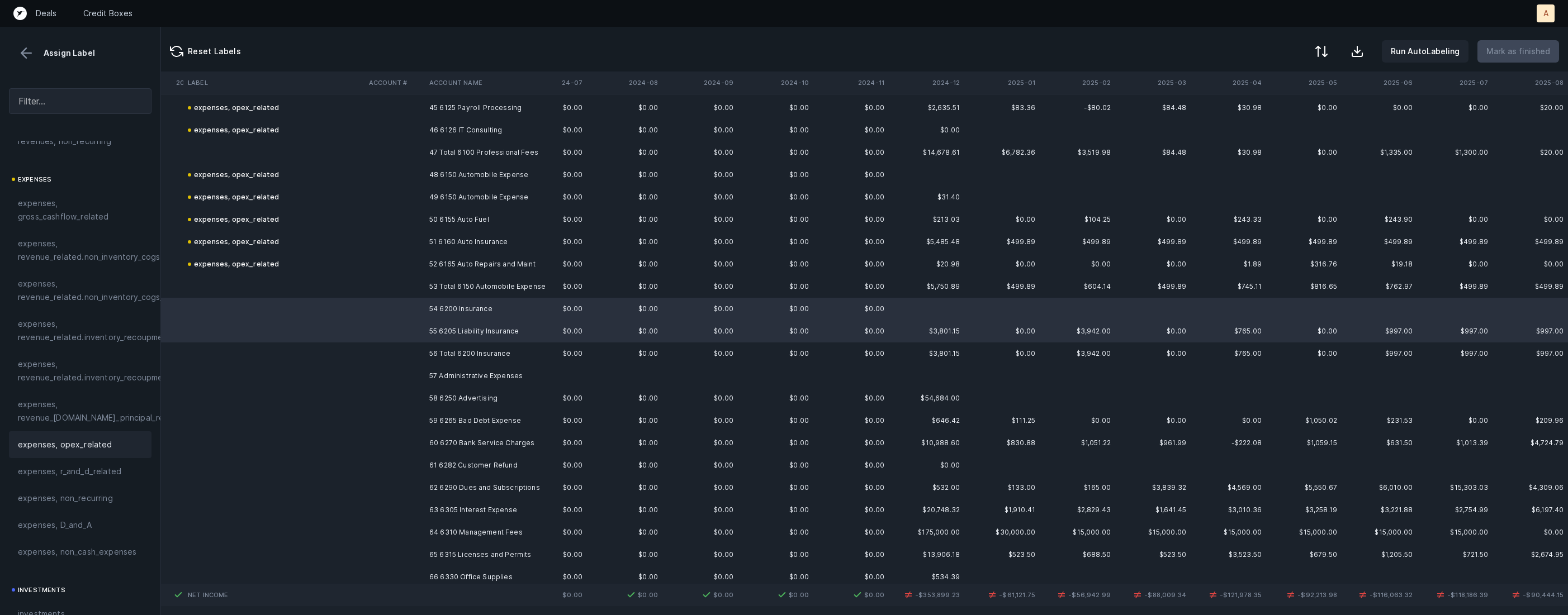
click at [83, 449] on span "expenses, opex_related" at bounding box center [65, 444] width 95 height 13
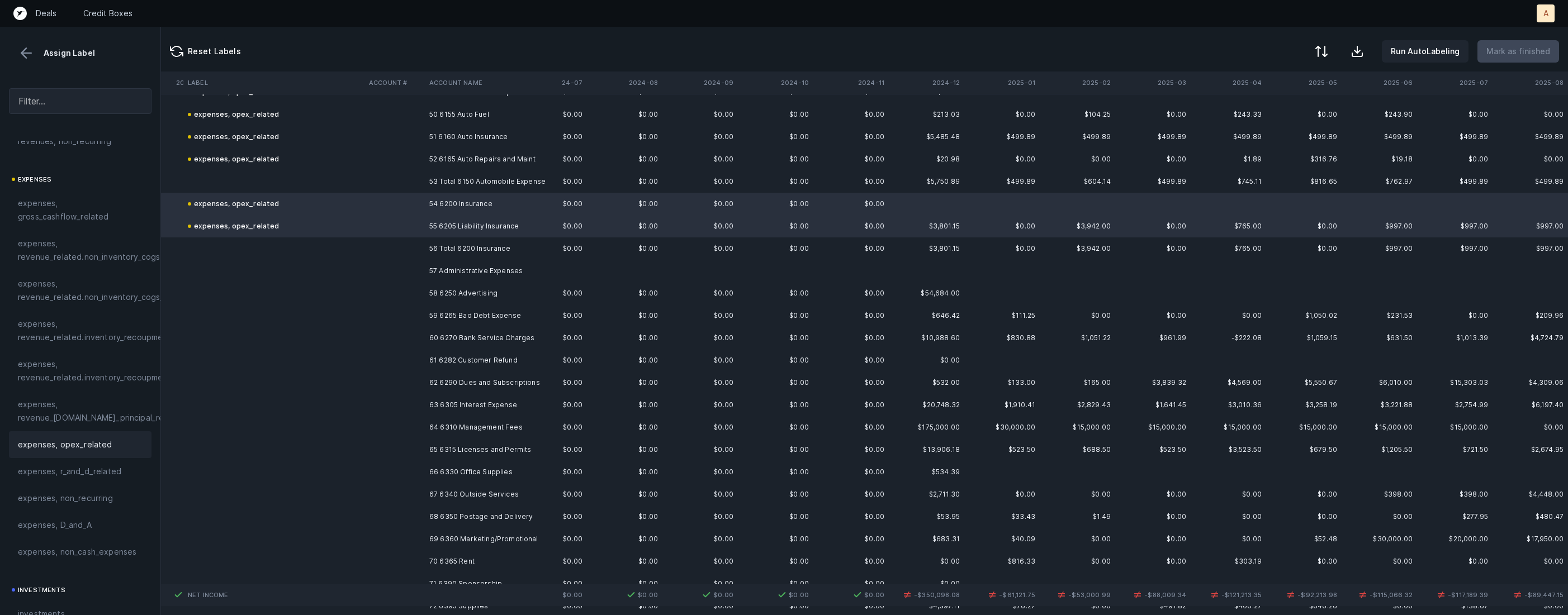
scroll to position [1142, 2317]
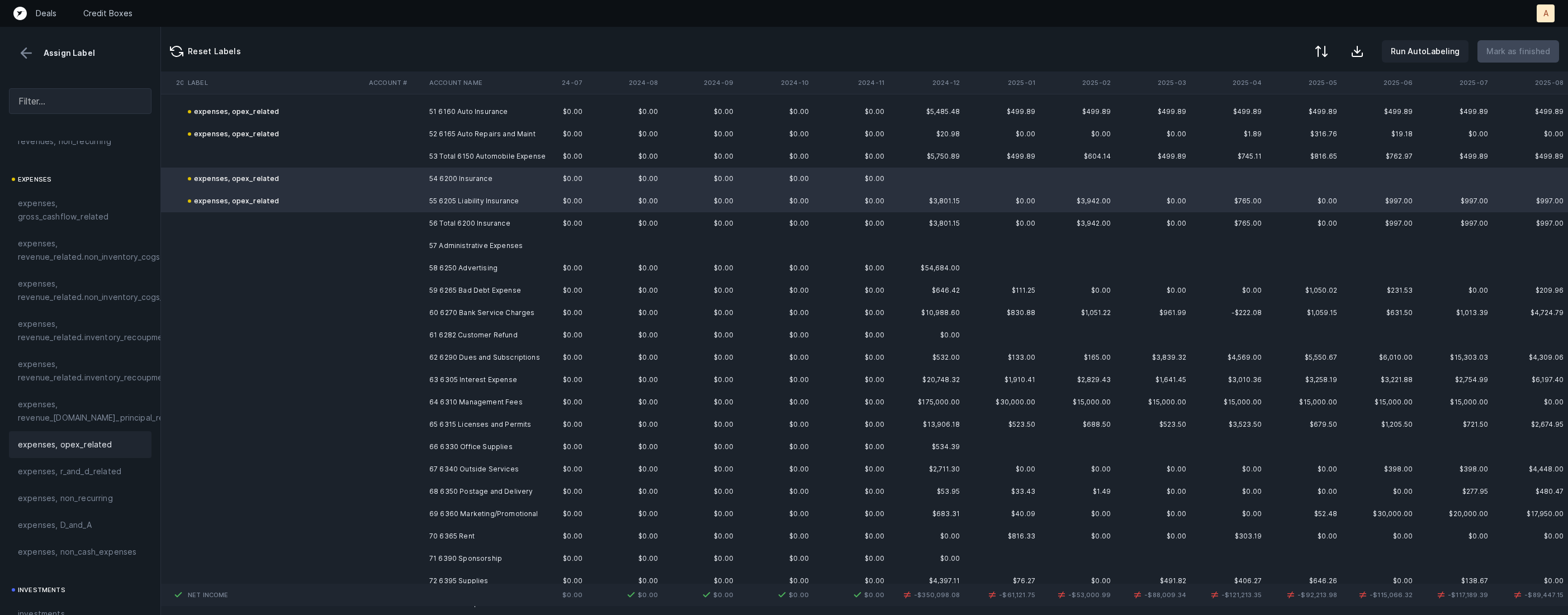
click at [454, 265] on td "58 6250 Advertising" at bounding box center [493, 268] width 137 height 23
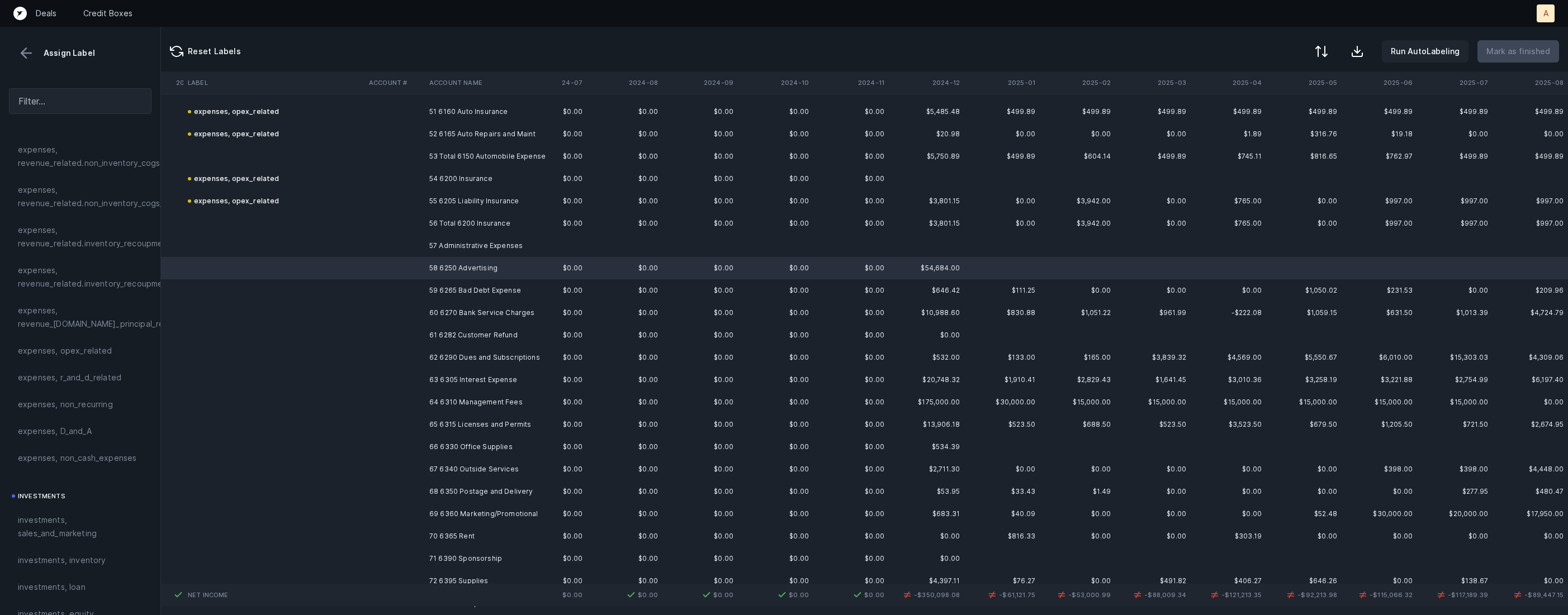
scroll to position [283, 0]
click at [57, 481] on span "investments, sales_and_marketing" at bounding box center [80, 488] width 124 height 27
click at [455, 288] on td "59 6265 Bad Debt Expense" at bounding box center [493, 290] width 137 height 23
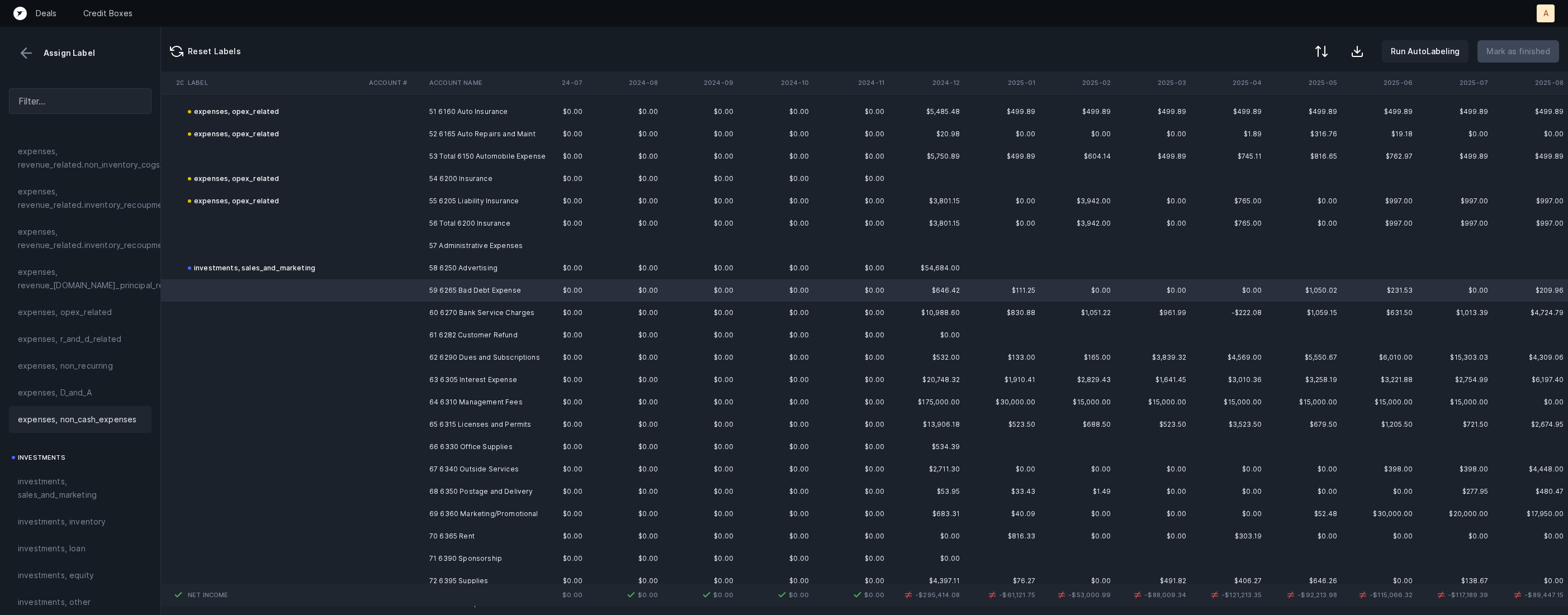
click at [88, 409] on div "expenses, non_cash_expenses" at bounding box center [80, 419] width 142 height 27
click at [448, 310] on td "60 6270 Bank Service Charges" at bounding box center [493, 313] width 137 height 23
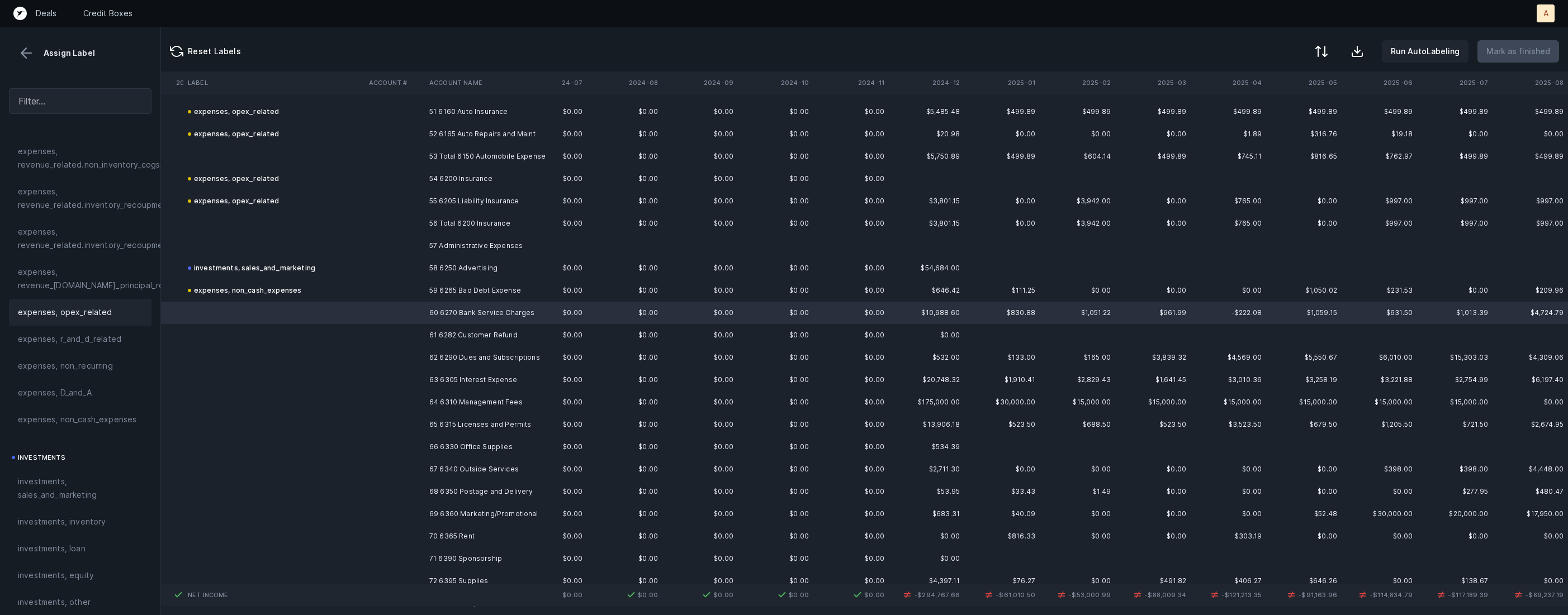
click at [78, 307] on span "expenses, opex_related" at bounding box center [65, 312] width 95 height 13
click at [422, 332] on td at bounding box center [395, 335] width 61 height 23
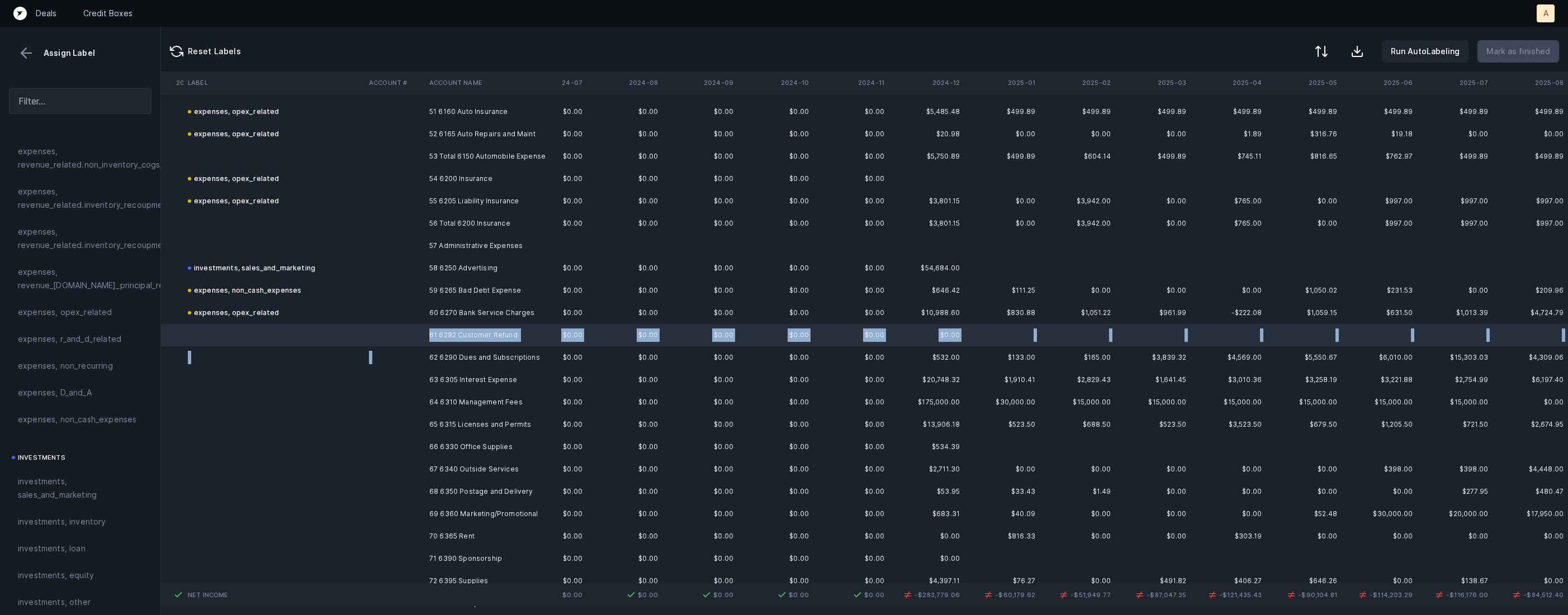
click at [430, 360] on td "62 6290 Dues and Subscriptions" at bounding box center [493, 357] width 137 height 23
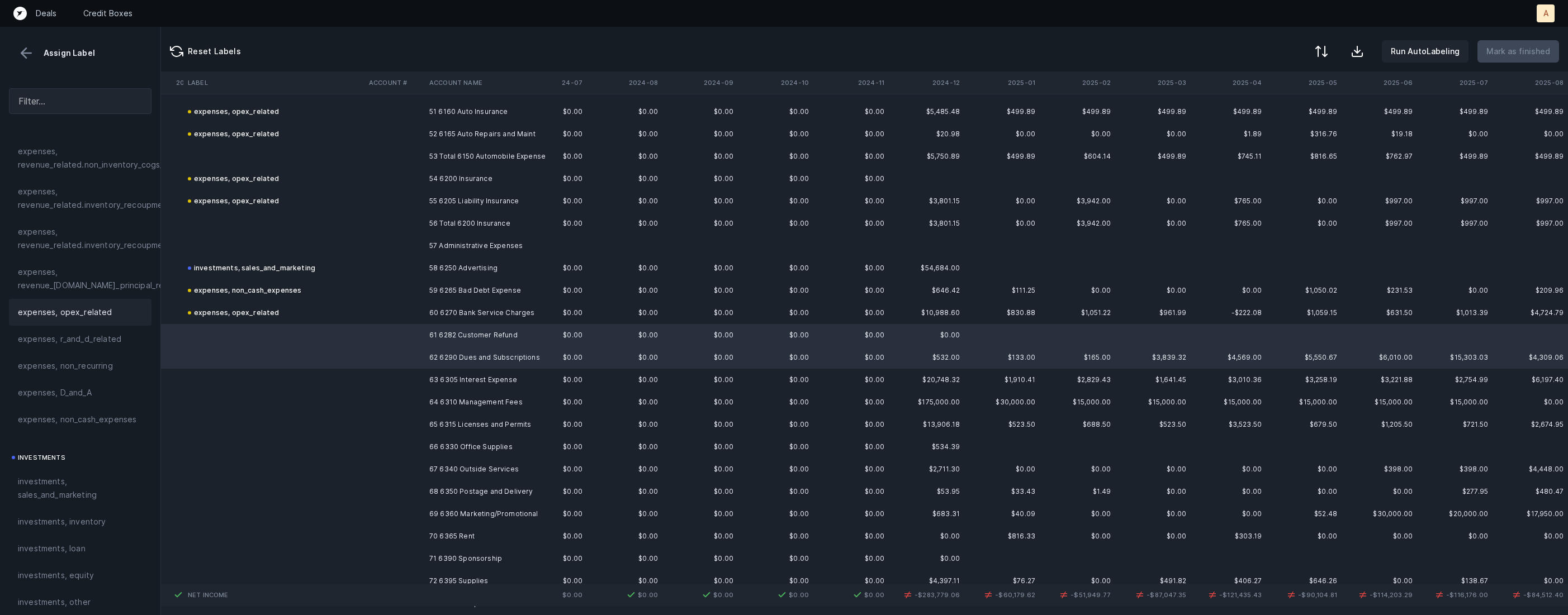
click at [45, 306] on span "expenses, opex_related" at bounding box center [65, 312] width 95 height 13
click at [437, 377] on td "63 6305 Interest Expense" at bounding box center [493, 380] width 137 height 23
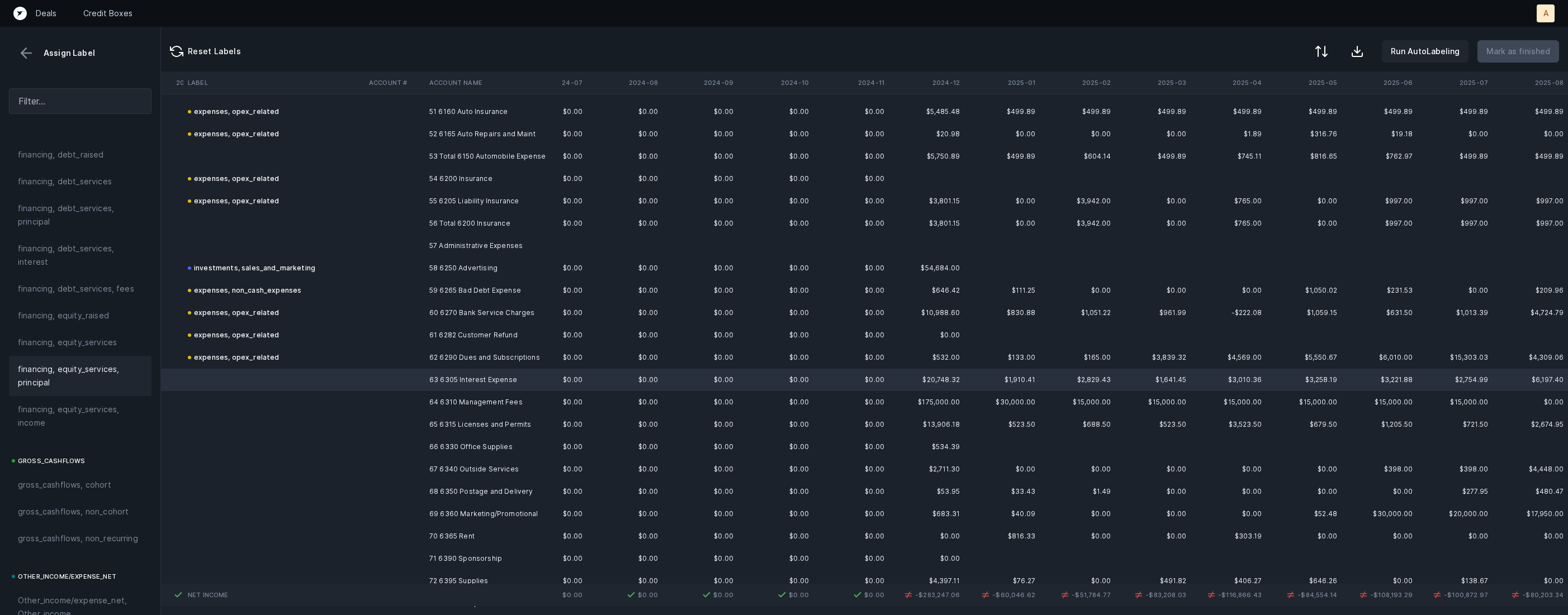
scroll to position [850, 0]
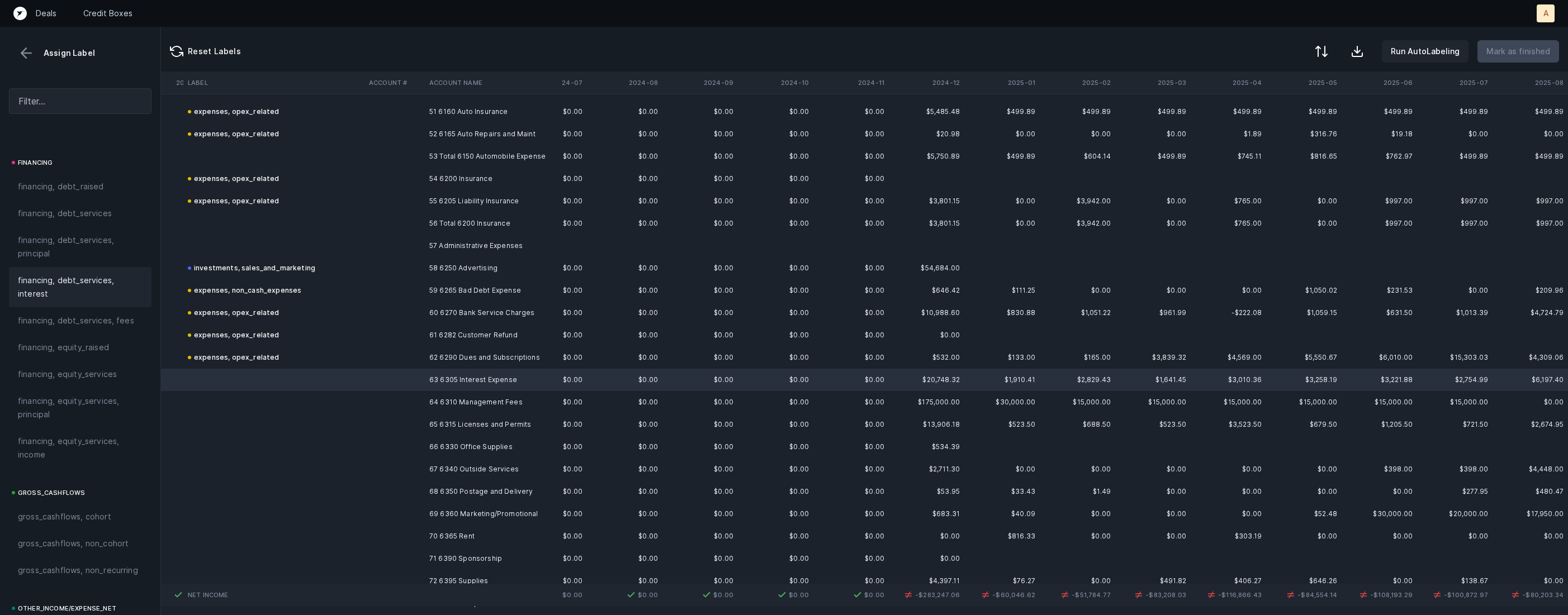
click at [68, 286] on span "financing, debt_services, interest" at bounding box center [80, 287] width 124 height 27
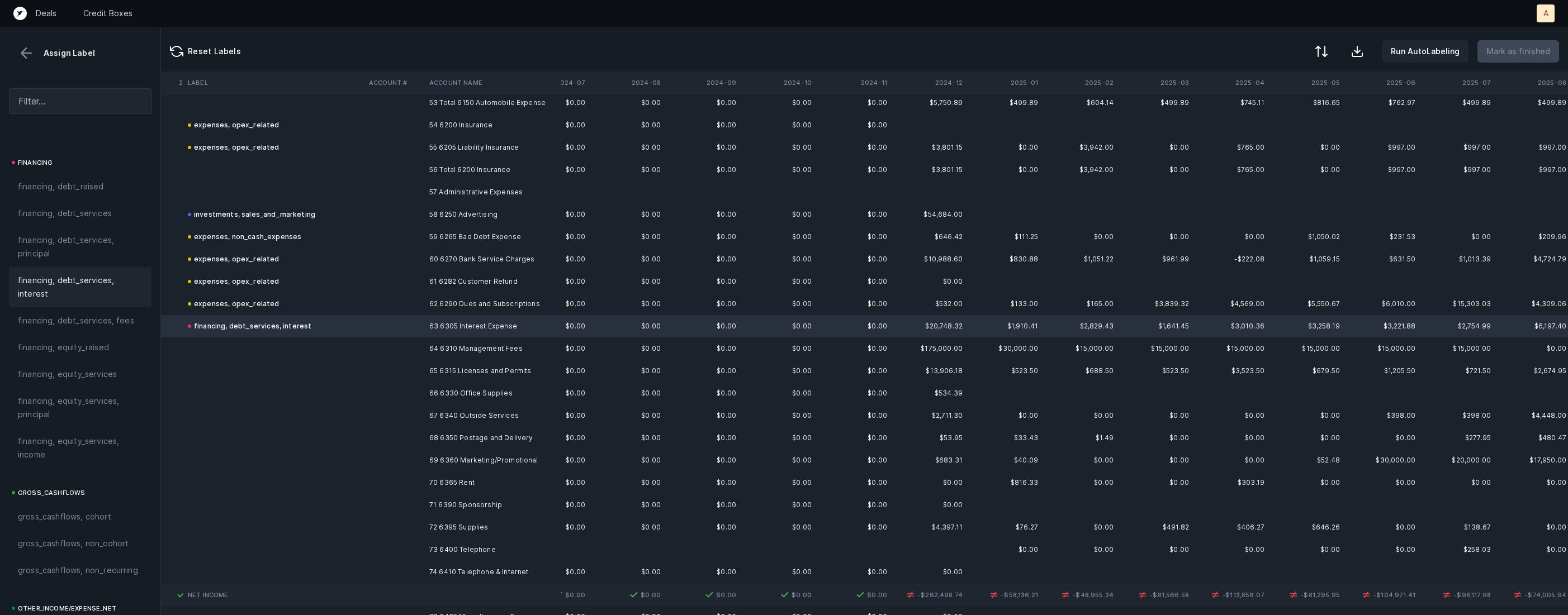
scroll to position [1200, 2315]
click at [423, 347] on td at bounding box center [395, 345] width 61 height 23
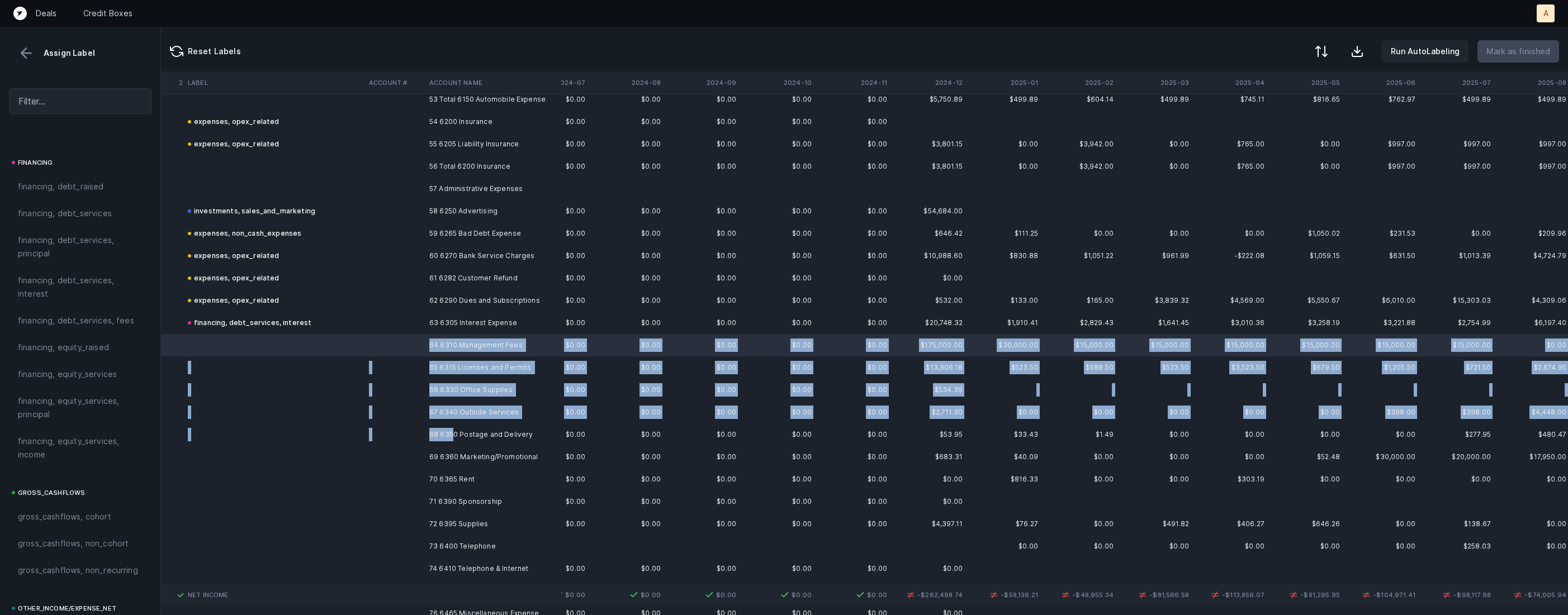
click at [455, 435] on td "68 6350 Postage and Delivery" at bounding box center [493, 434] width 137 height 23
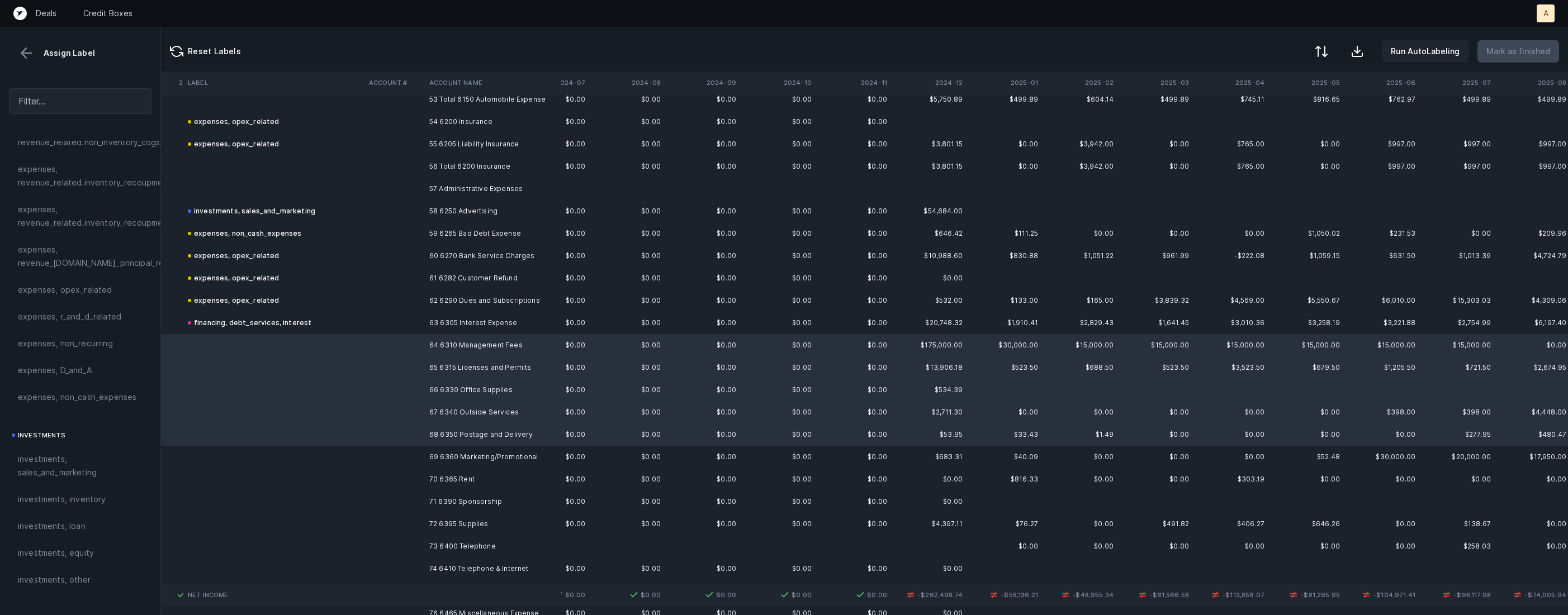
scroll to position [304, 0]
click at [93, 290] on span "expenses, opex_related" at bounding box center [65, 290] width 95 height 13
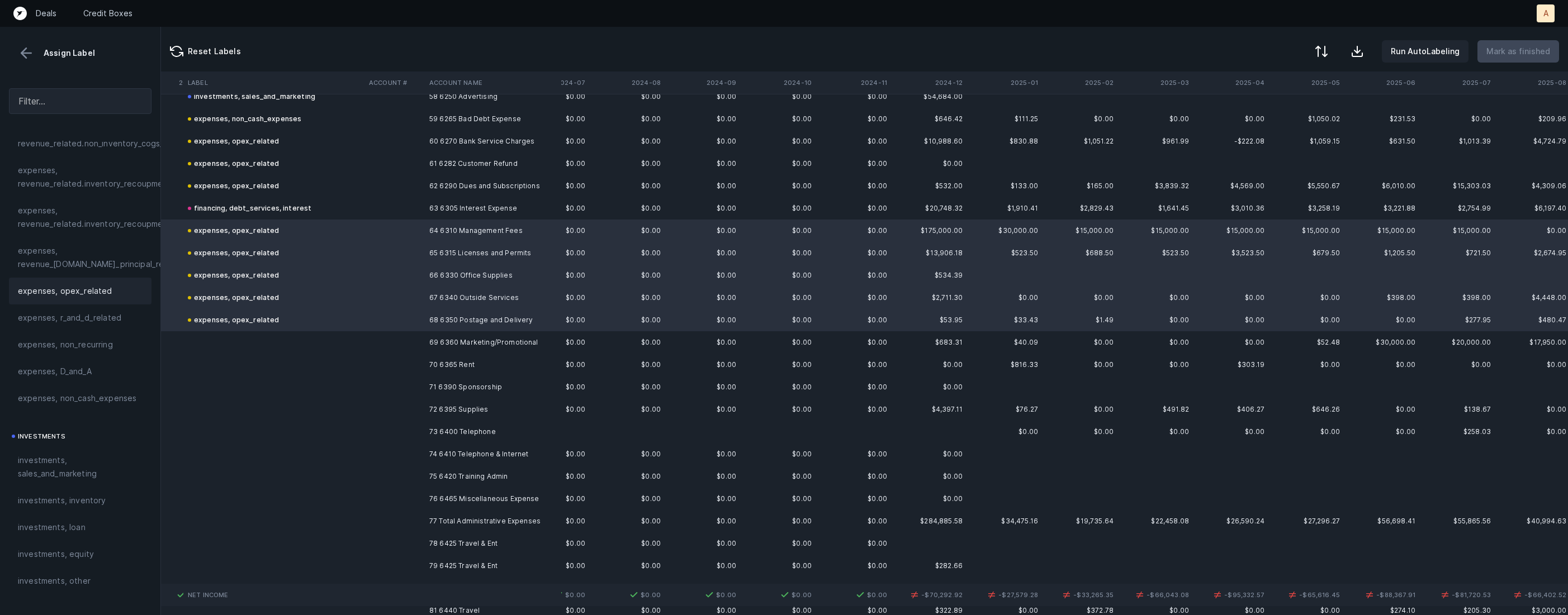
scroll to position [1333, 2315]
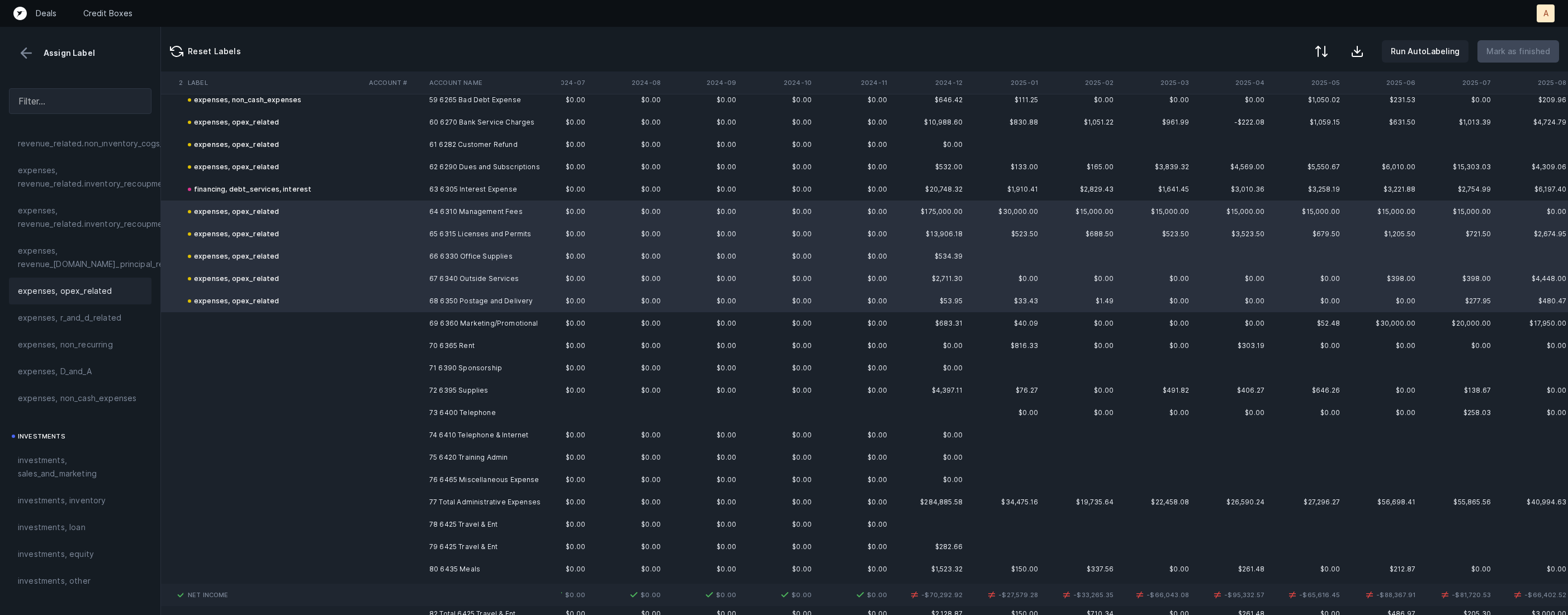
click at [407, 323] on td at bounding box center [395, 323] width 61 height 23
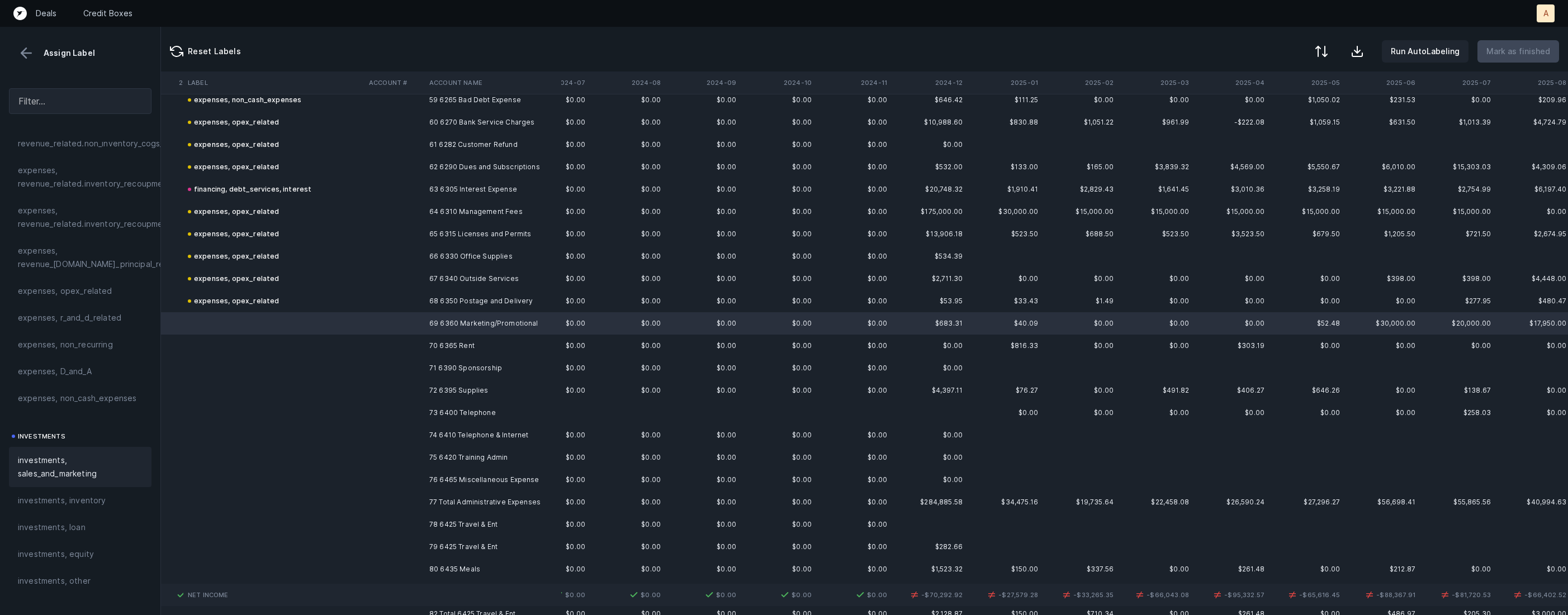
click at [71, 455] on span "investments, sales_and_marketing" at bounding box center [80, 467] width 124 height 27
click at [425, 351] on td "70 6365 Rent" at bounding box center [493, 346] width 137 height 23
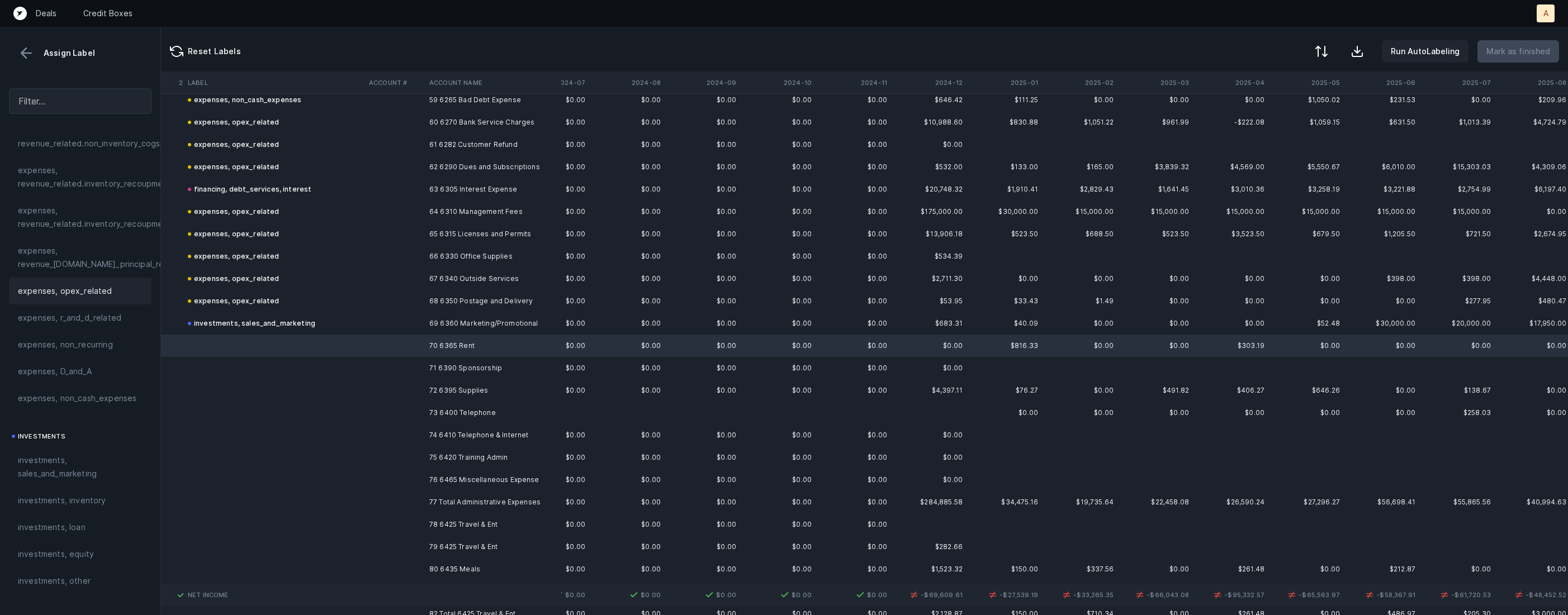
click at [112, 282] on div "expenses, opex_related" at bounding box center [80, 291] width 142 height 27
click at [444, 366] on td "71 6390 Sponsorship" at bounding box center [493, 368] width 137 height 23
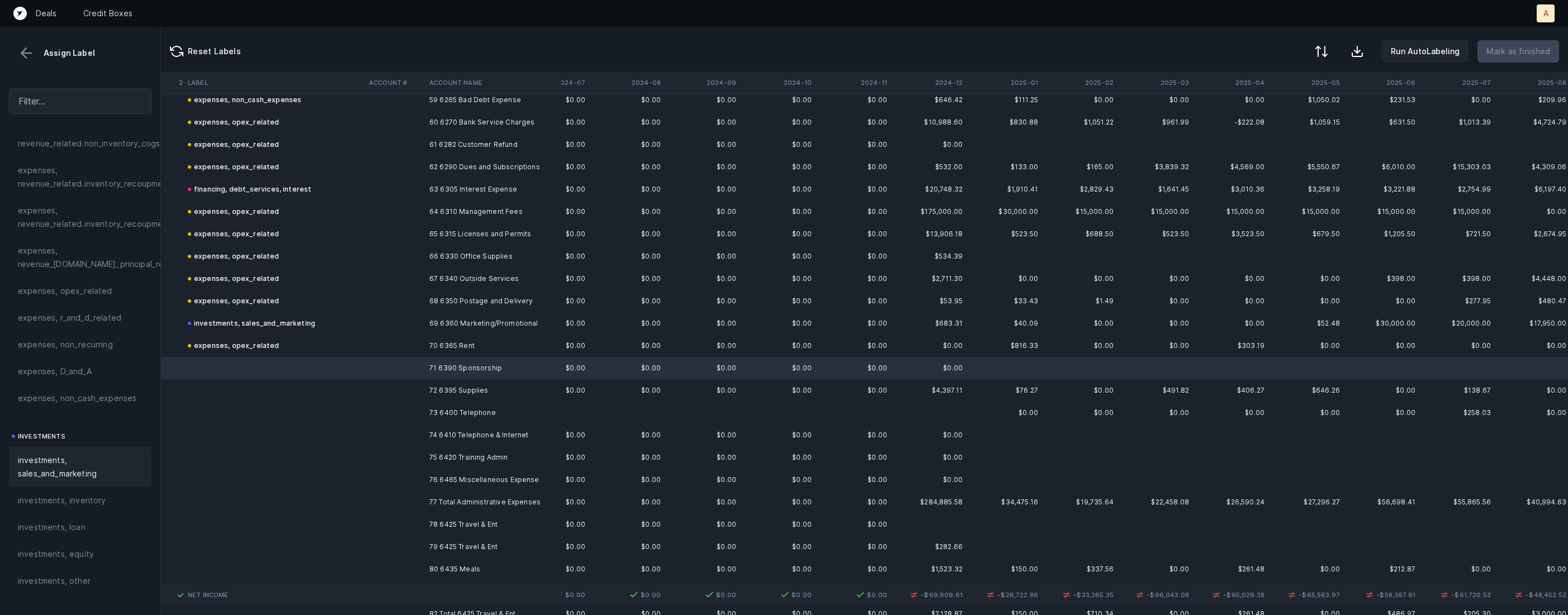
click at [50, 462] on span "investments, sales_and_marketing" at bounding box center [80, 467] width 124 height 27
click at [425, 390] on td "72 6395 Supplies" at bounding box center [493, 391] width 137 height 23
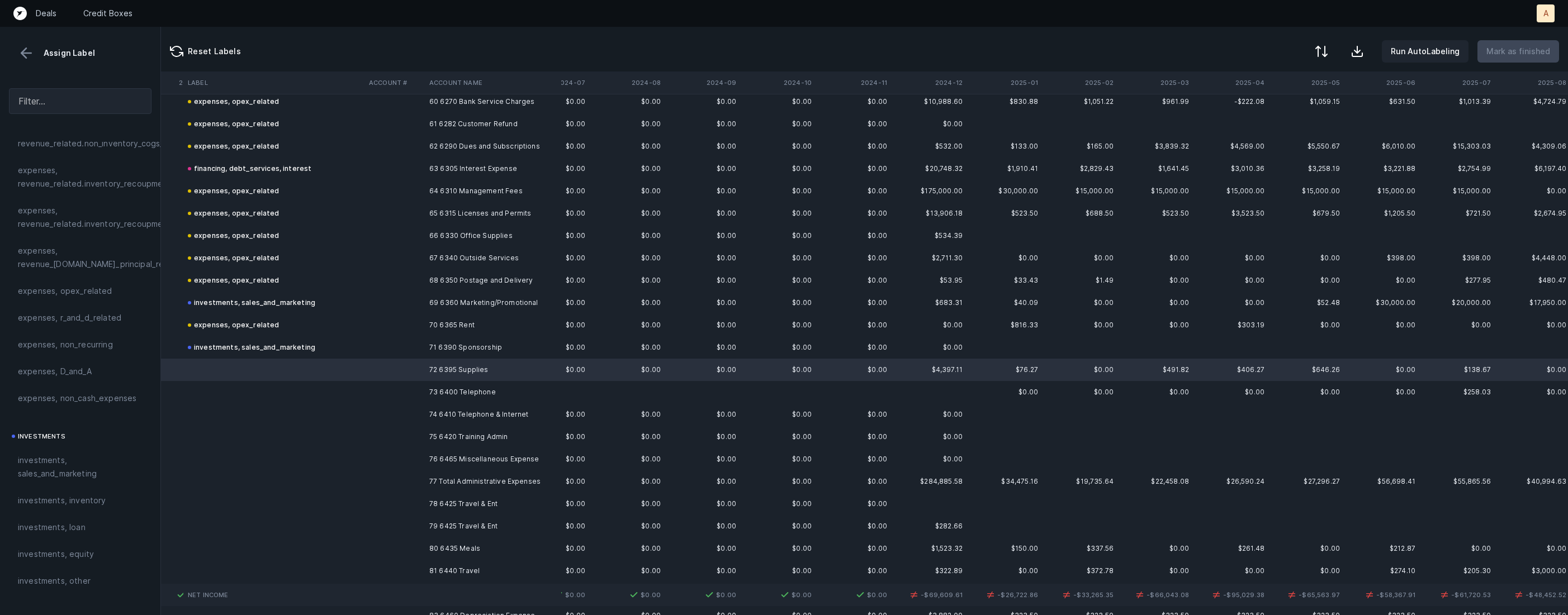
scroll to position [1361, 2315]
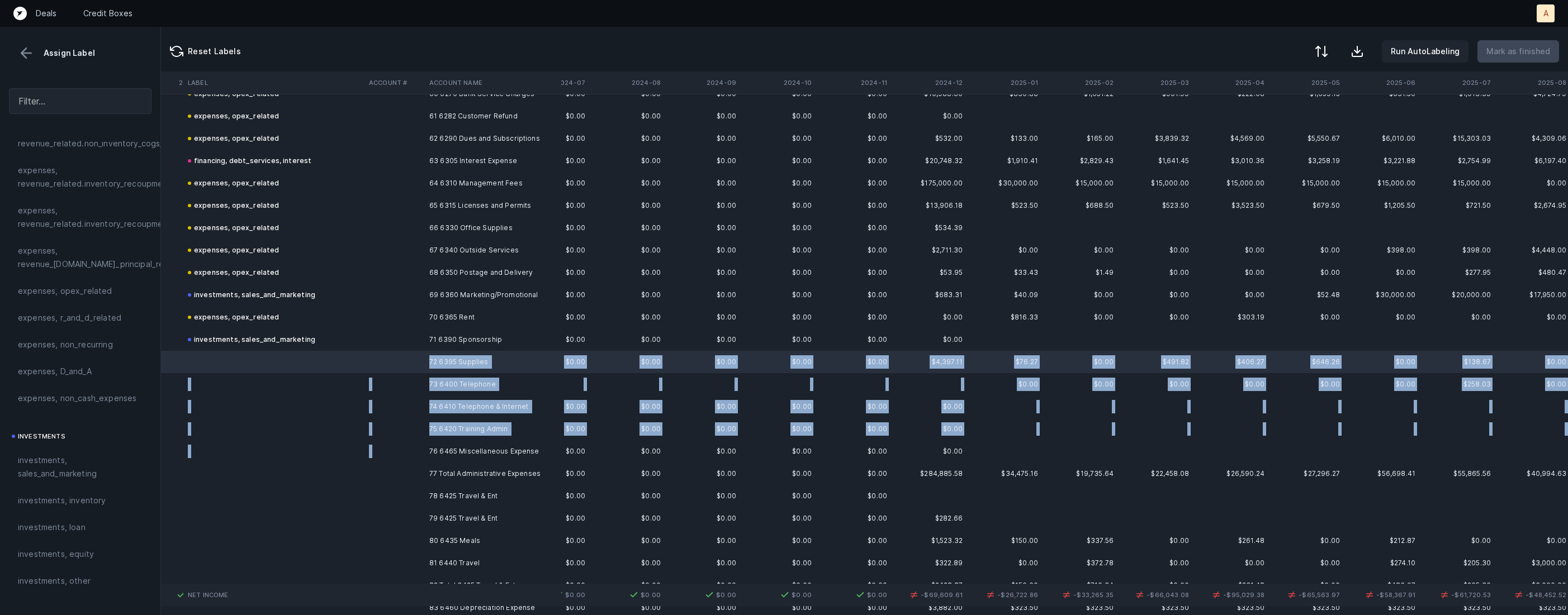
click at [441, 442] on td "76 6465 Miscellaneous Expense" at bounding box center [493, 451] width 137 height 23
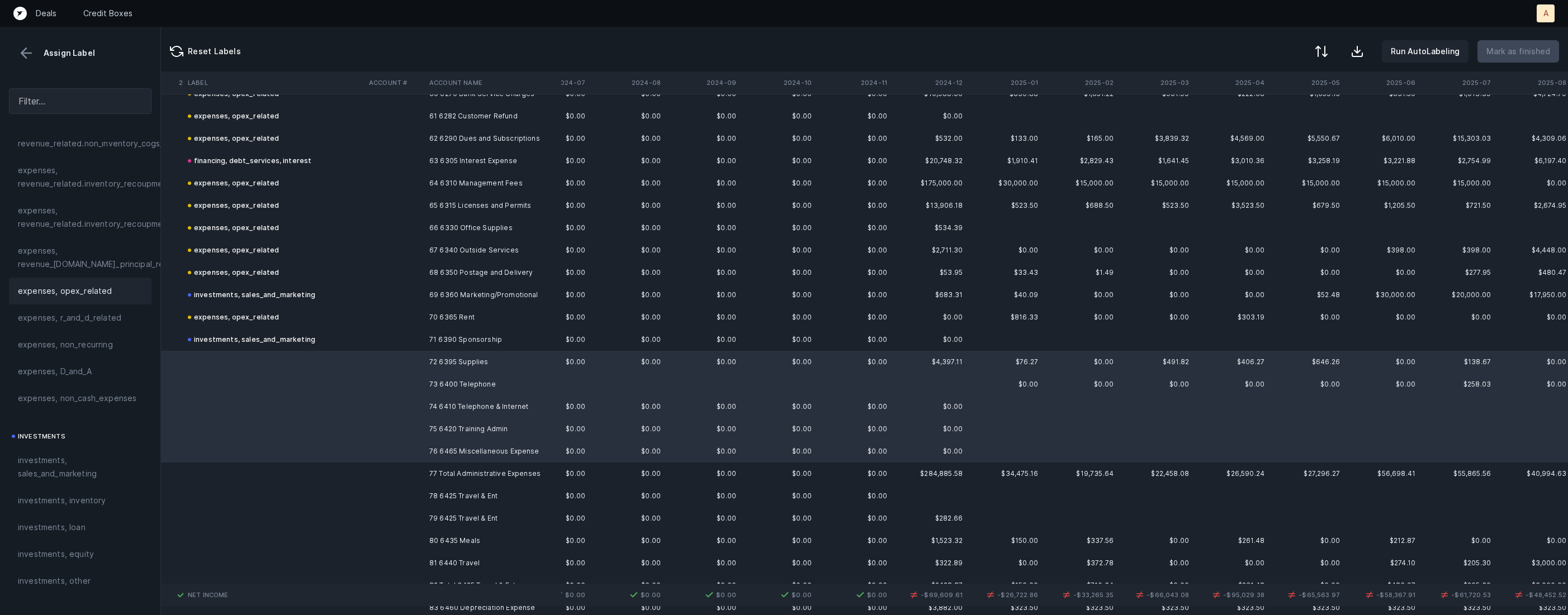
click at [67, 286] on span "expenses, opex_related" at bounding box center [65, 290] width 95 height 13
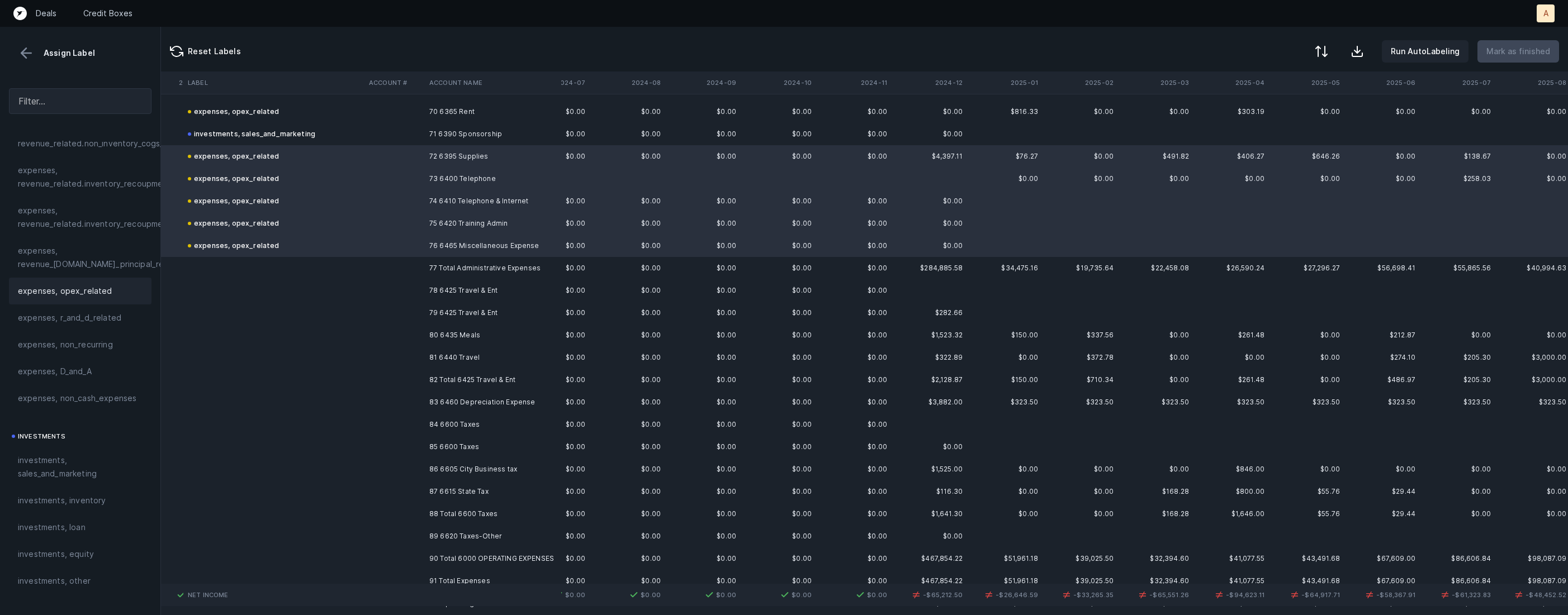
scroll to position [1576, 2315]
click at [455, 308] on td "79 6425 Travel & Ent" at bounding box center [493, 304] width 137 height 23
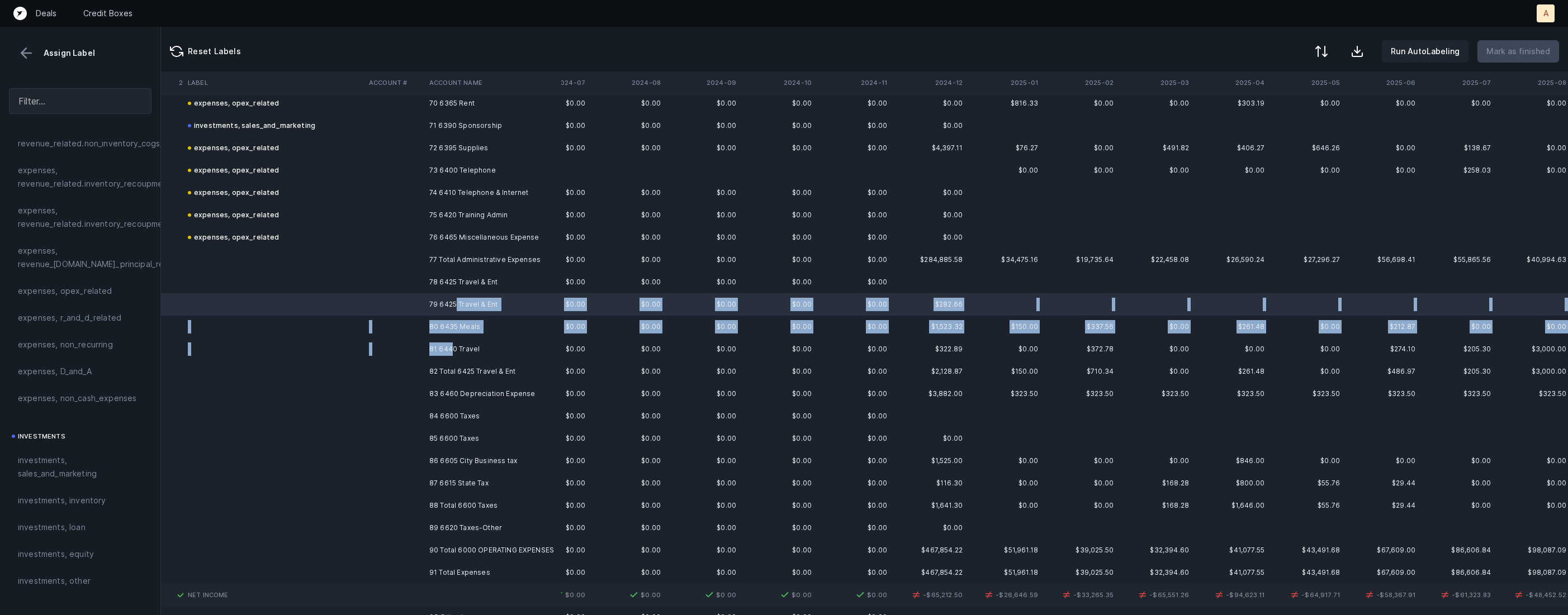
click at [450, 346] on td "81 6440 Travel" at bounding box center [493, 349] width 137 height 23
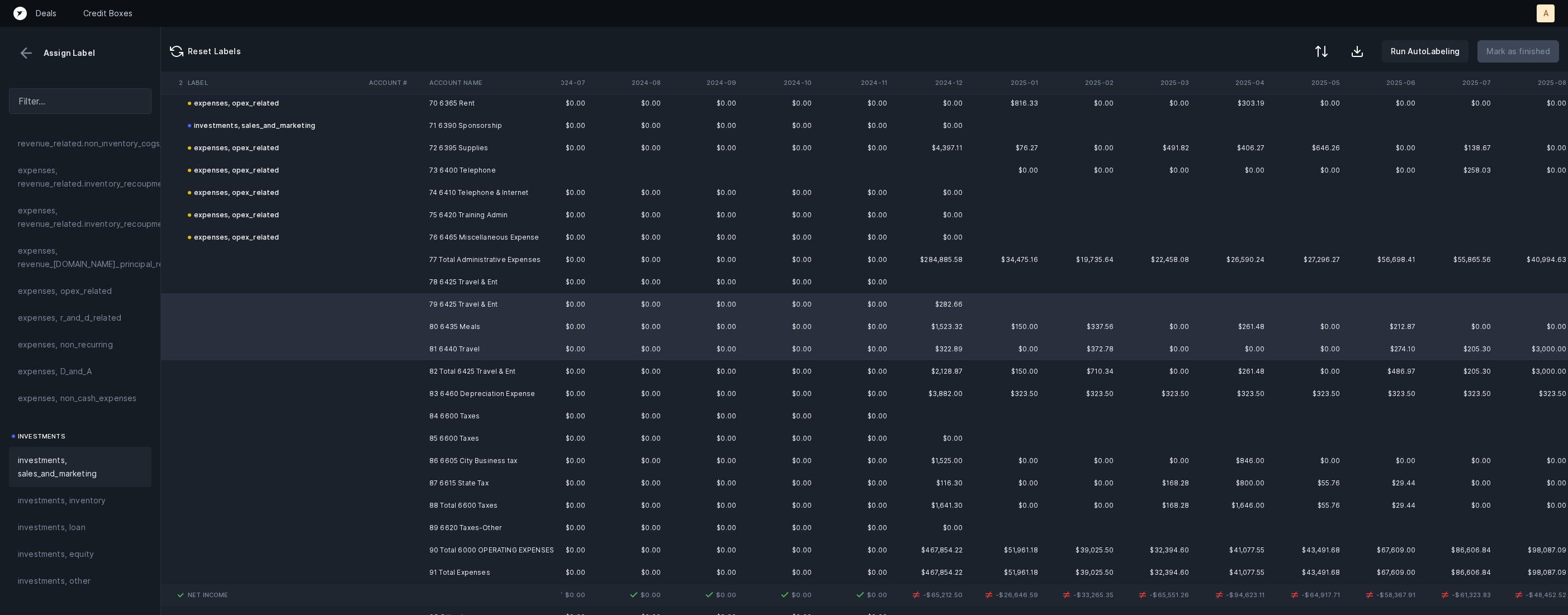
click at [27, 473] on span "investments, sales_and_marketing" at bounding box center [80, 467] width 124 height 27
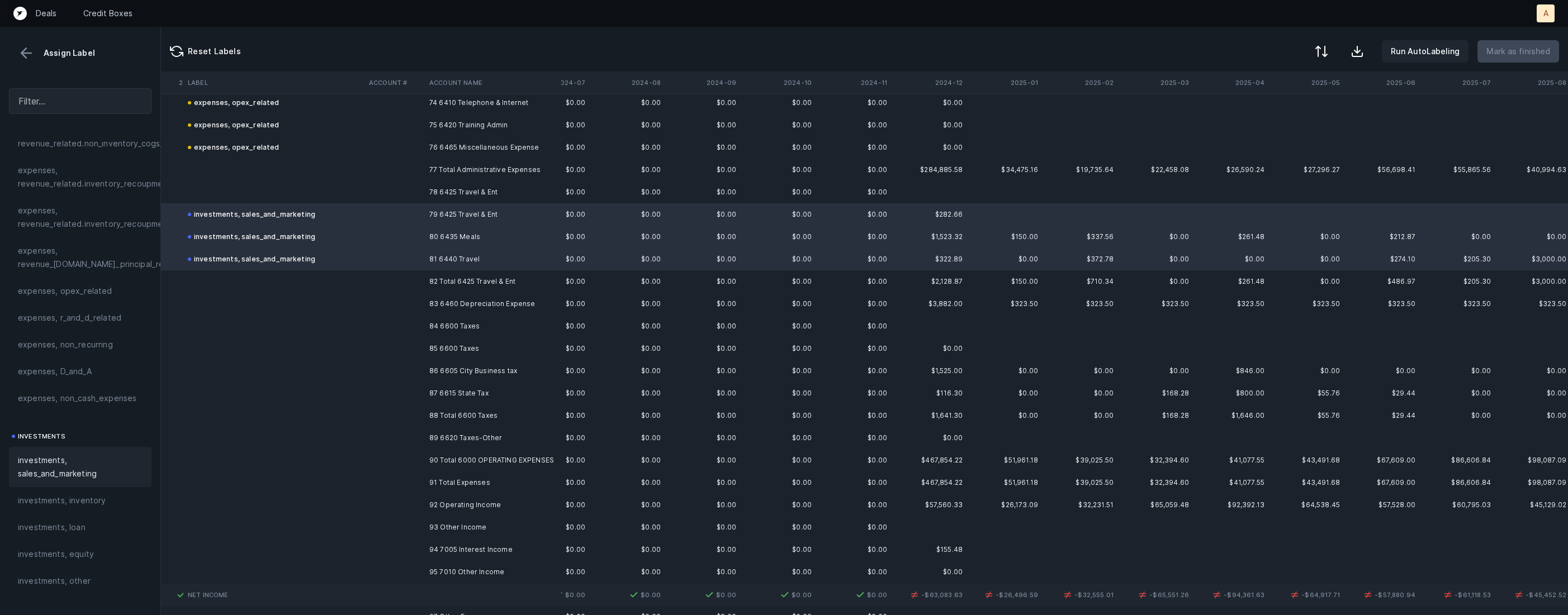
scroll to position [1672, 2315]
click at [418, 294] on td at bounding box center [395, 297] width 61 height 23
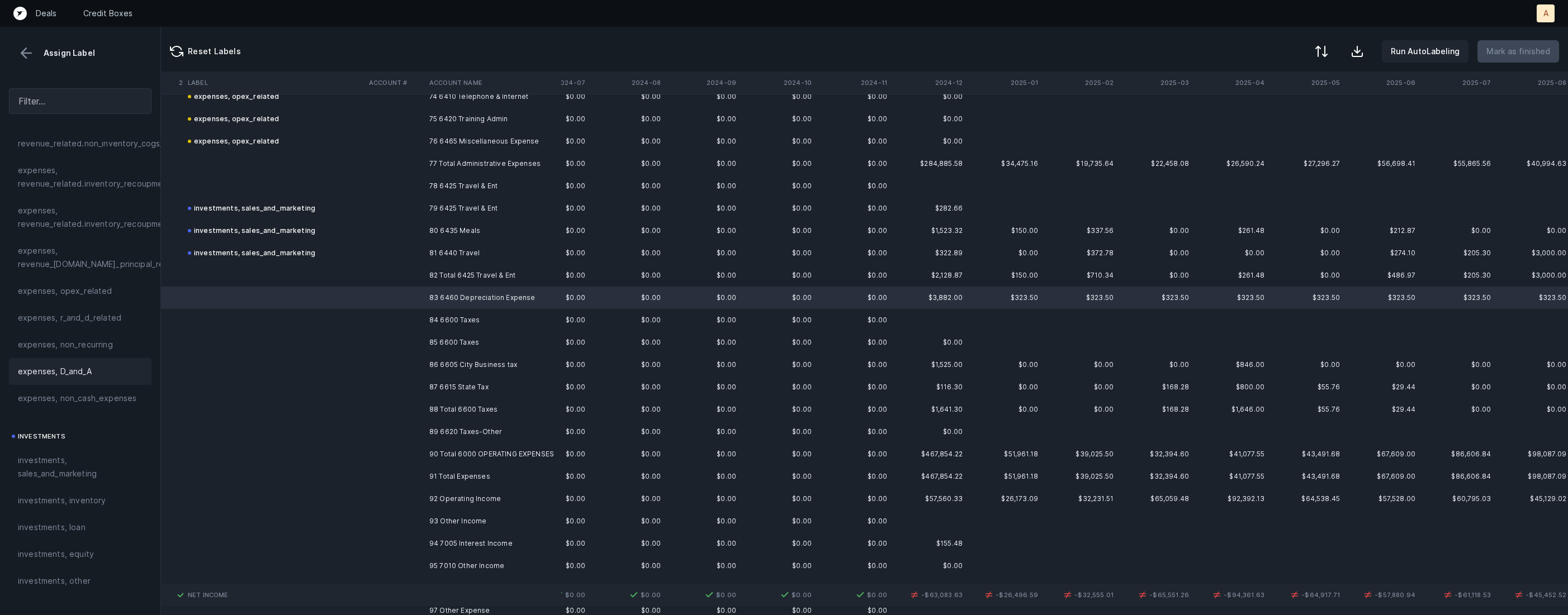
click at [101, 363] on div "expenses, D_and_A" at bounding box center [80, 371] width 142 height 27
click at [429, 321] on td "84 6600 Taxes" at bounding box center [493, 320] width 137 height 23
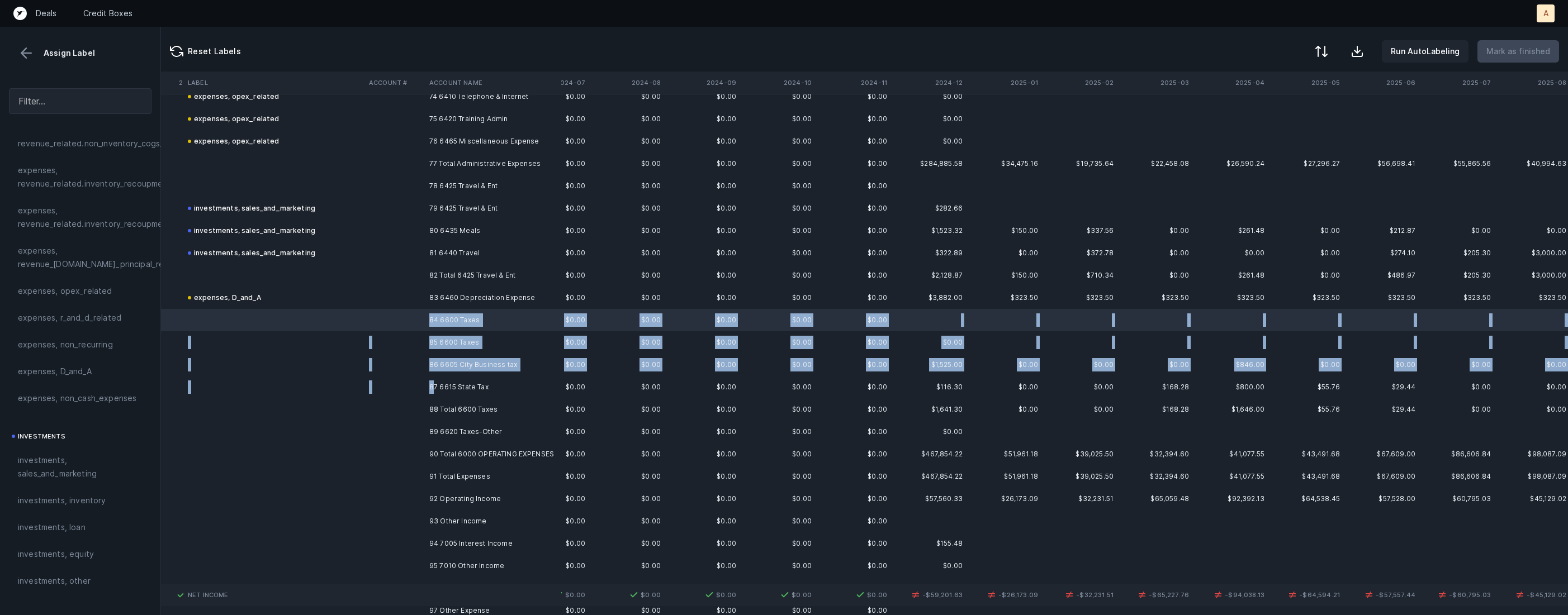
click at [436, 382] on td "87 6615 State Tax" at bounding box center [493, 387] width 137 height 23
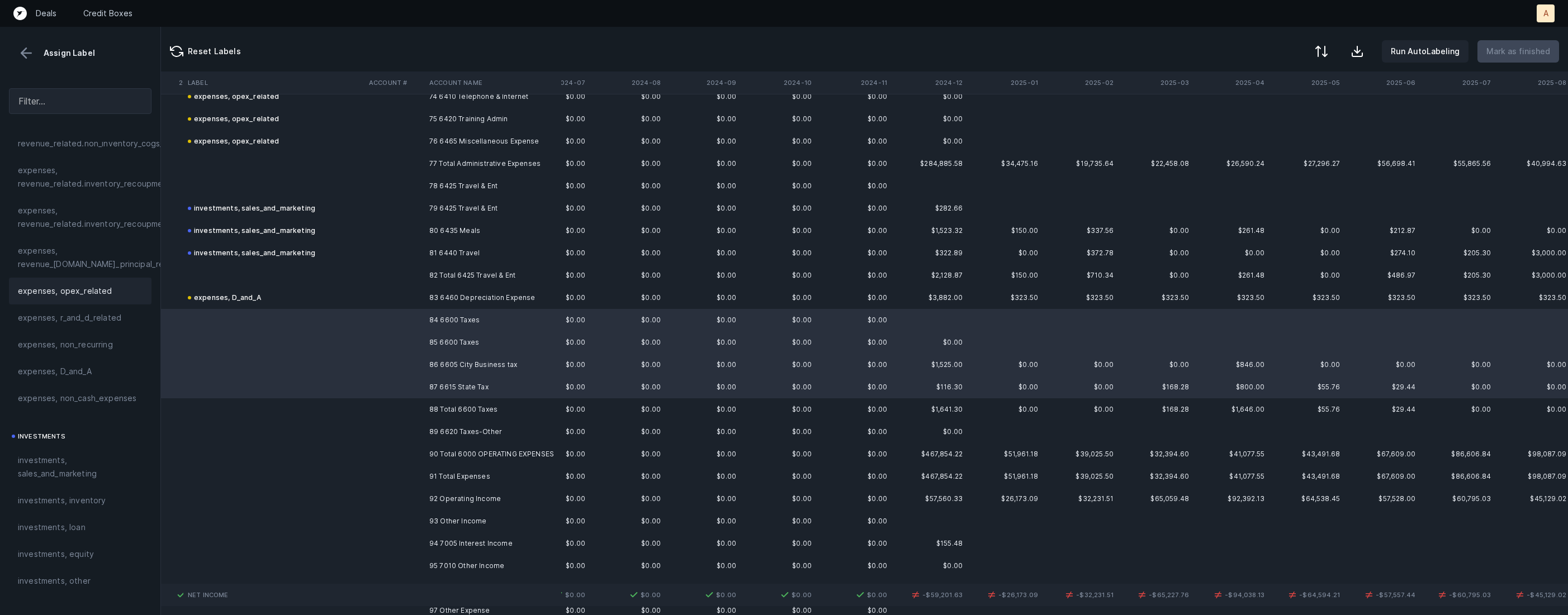
click at [88, 294] on span "expenses, opex_related" at bounding box center [65, 290] width 95 height 13
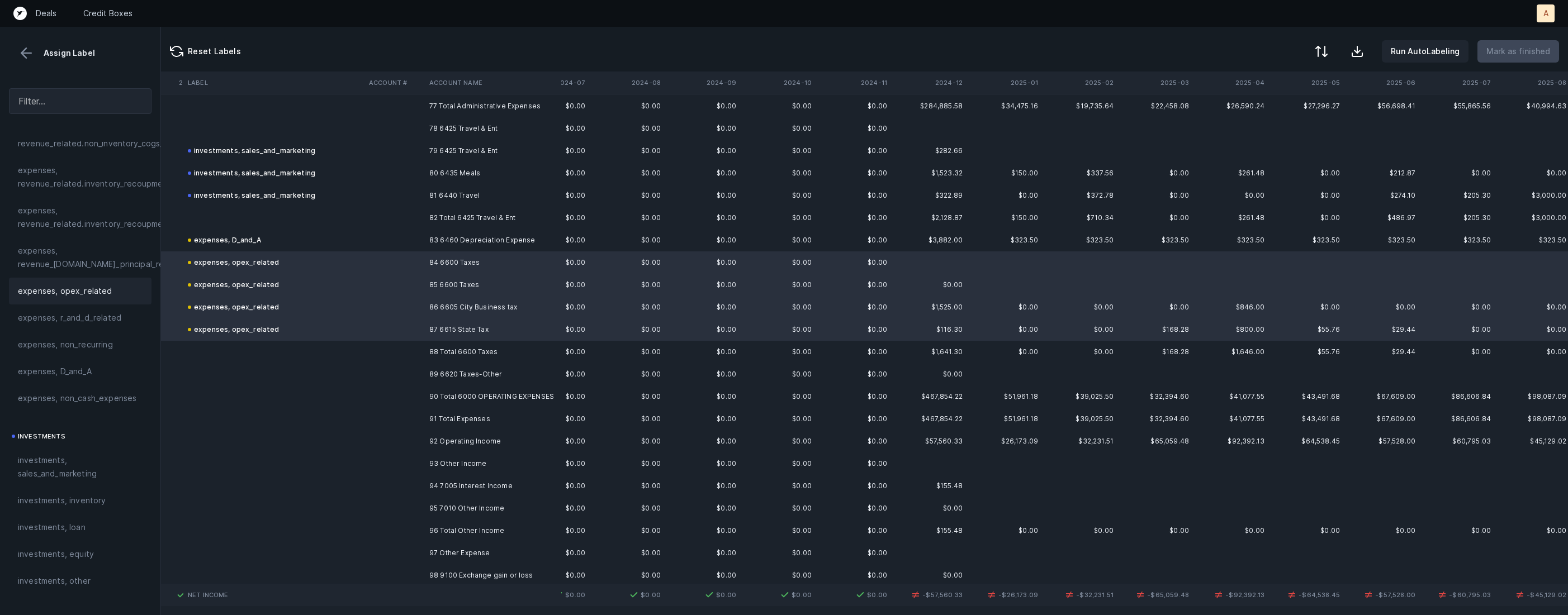
scroll to position [1770, 2315]
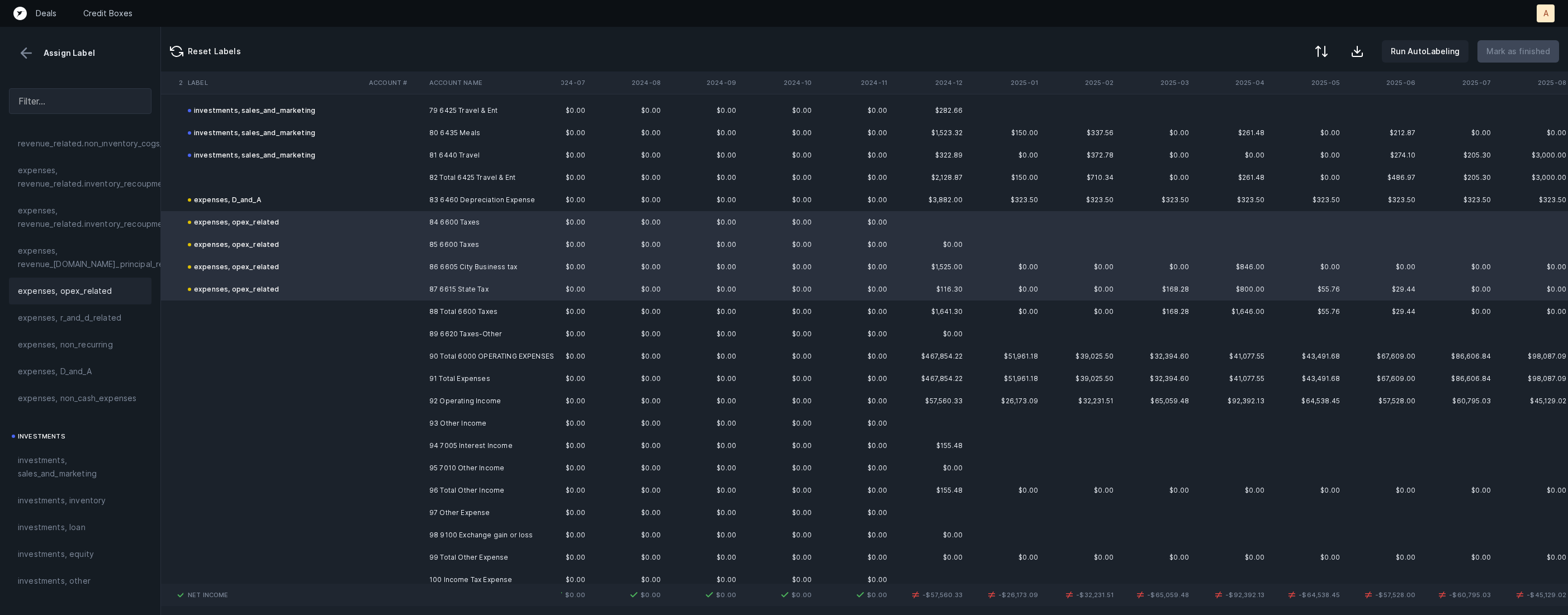
click at [451, 335] on td "89 6620 Taxes-Other" at bounding box center [493, 334] width 137 height 23
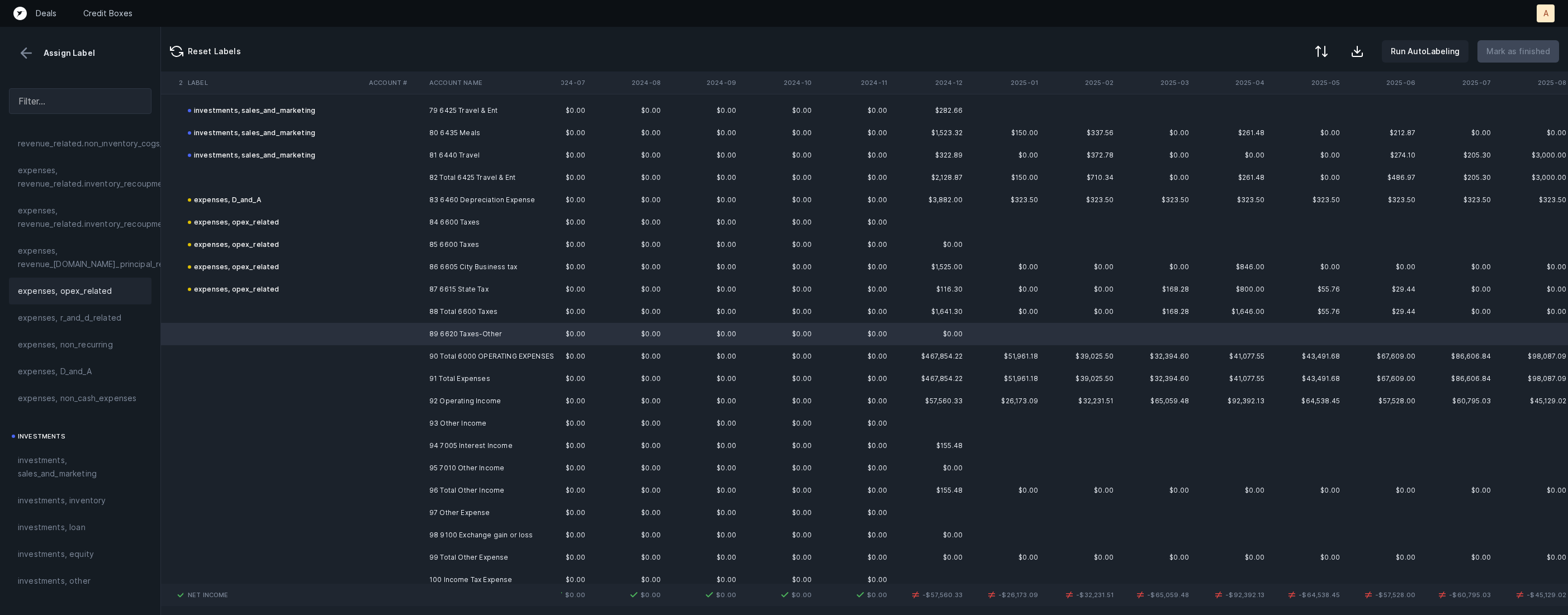
click at [75, 298] on div "expenses, opex_related" at bounding box center [80, 291] width 142 height 27
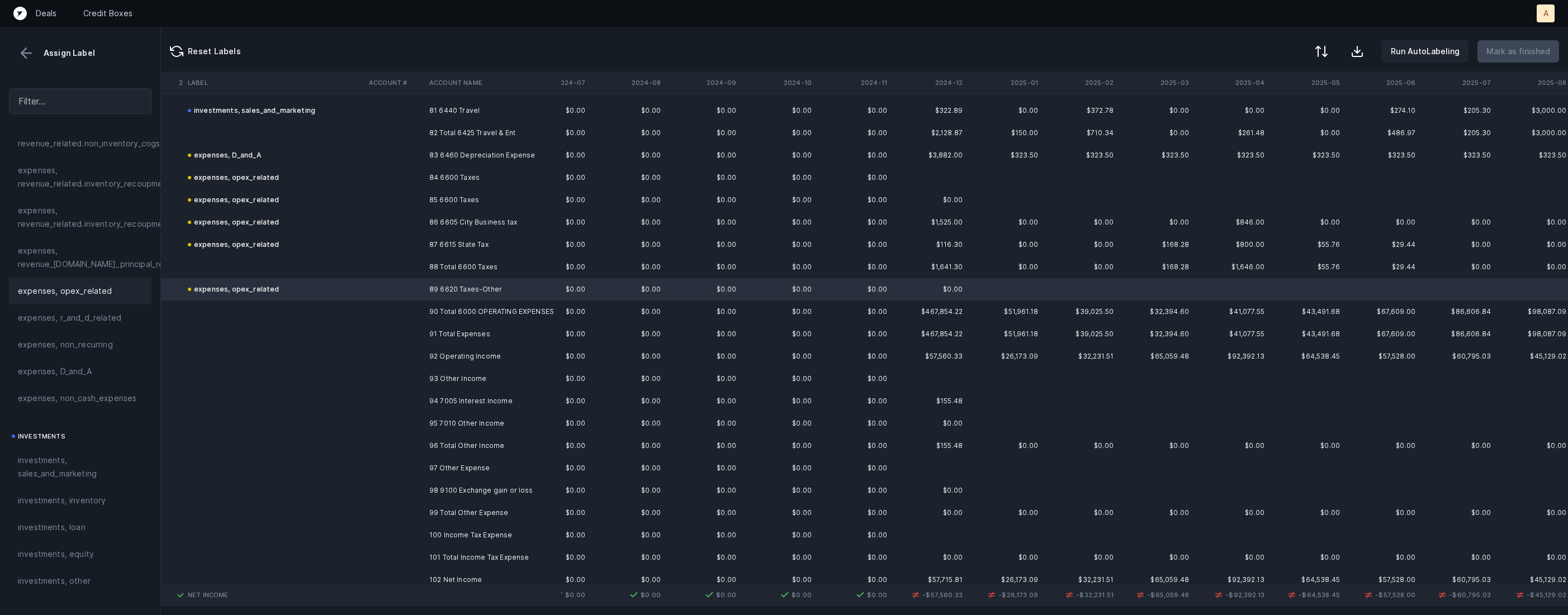
scroll to position [1829, 2315]
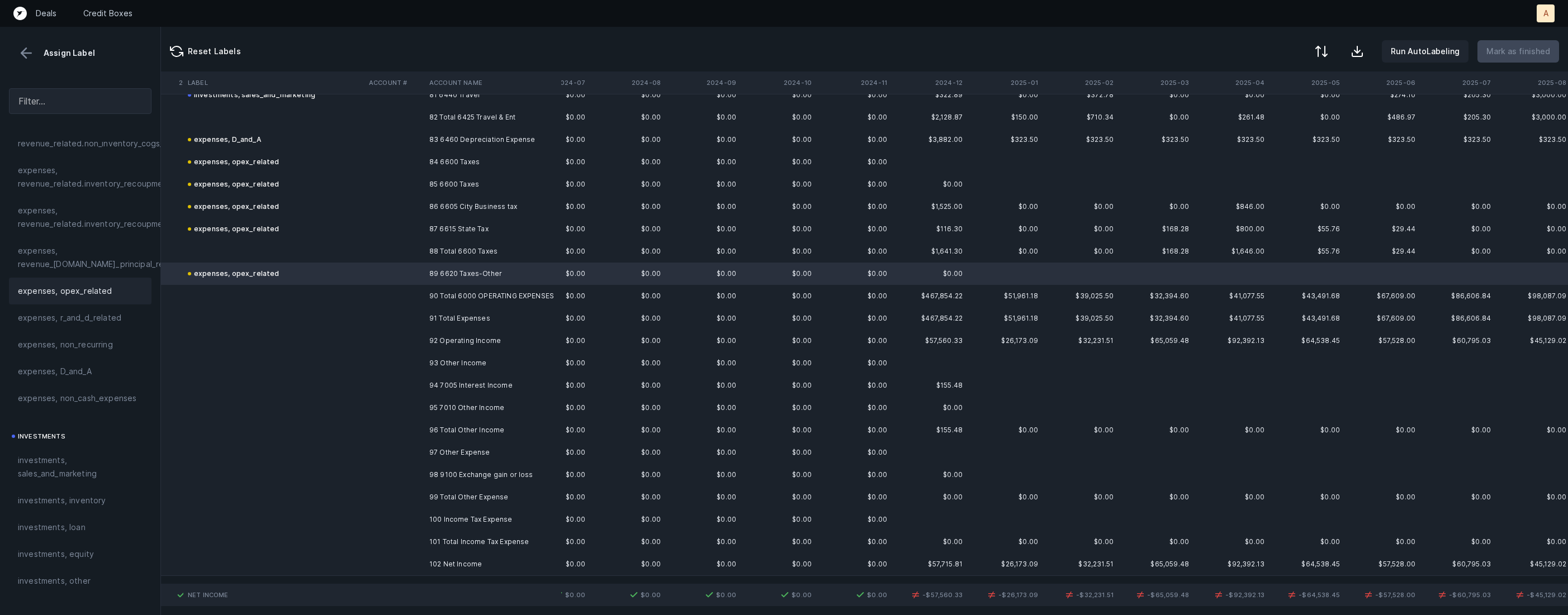
click at [481, 384] on td "94 7005 Interest Income" at bounding box center [493, 385] width 137 height 23
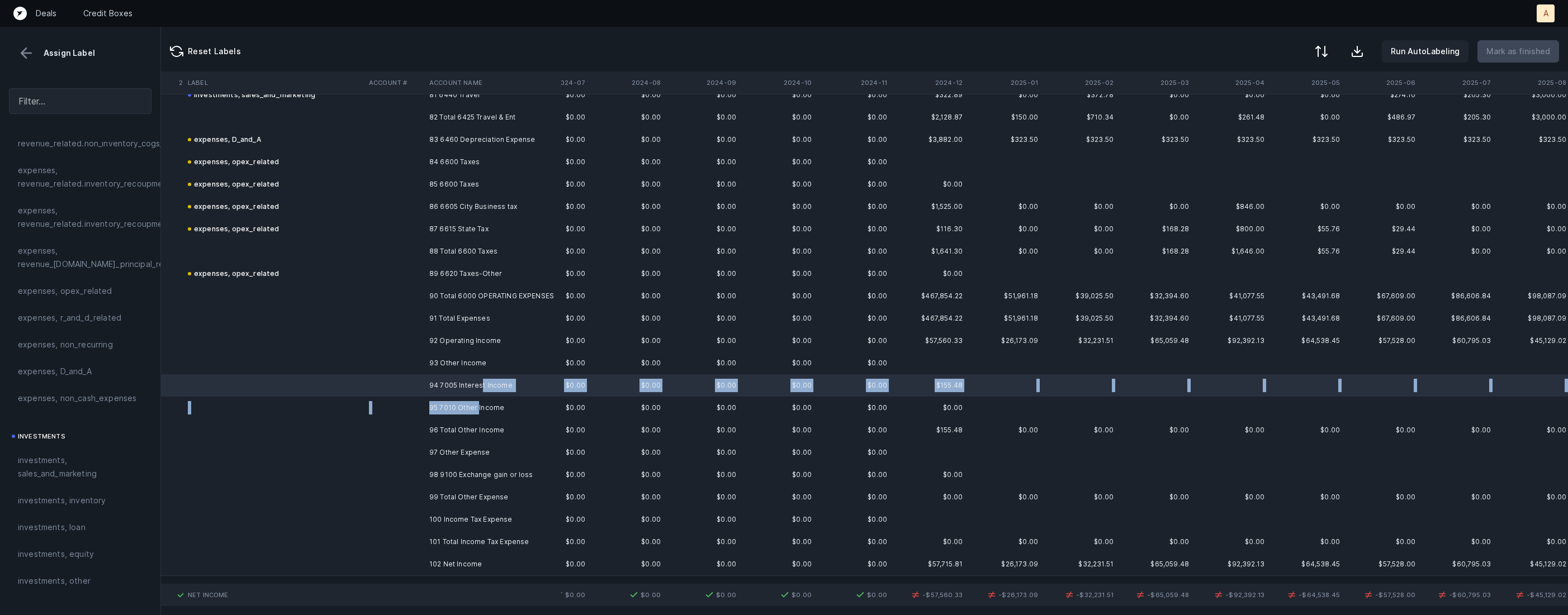
click at [477, 411] on td "95 7010 Other Income" at bounding box center [493, 408] width 137 height 23
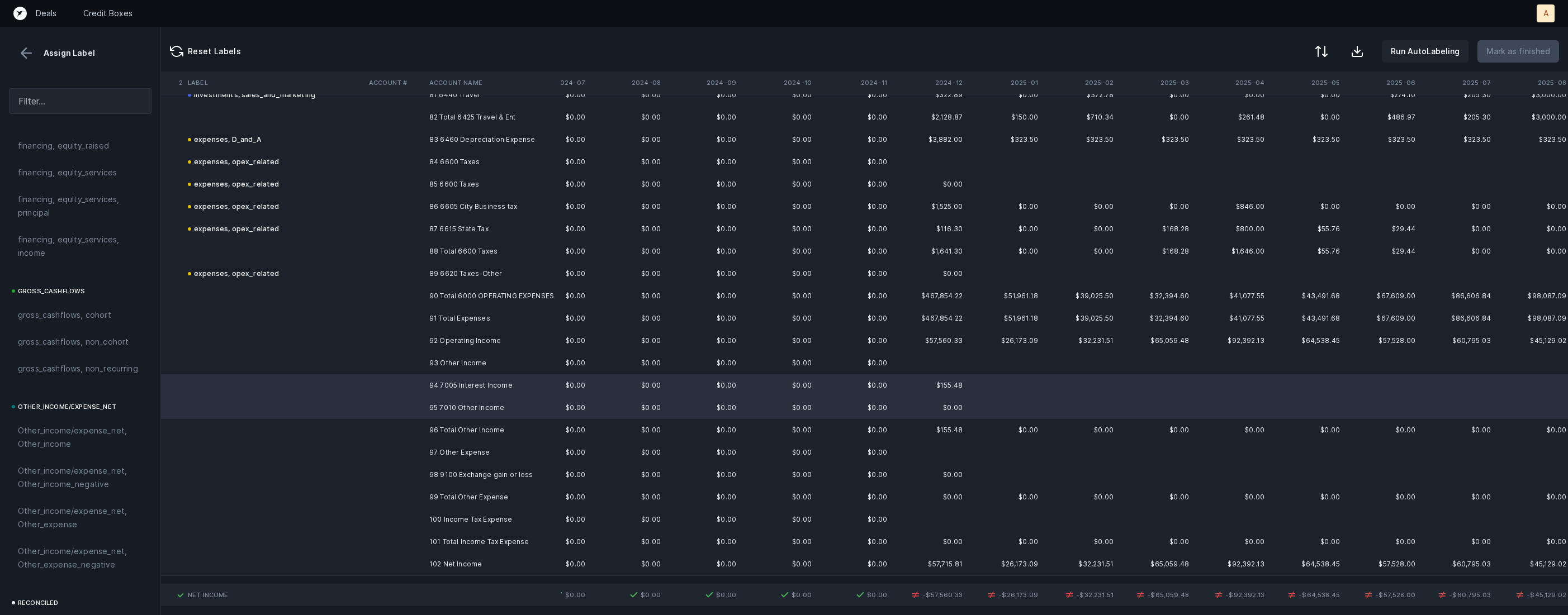
scroll to position [1231, 0]
click at [67, 261] on span "Other_income/expense_net, Other_income" at bounding box center [80, 261] width 124 height 27
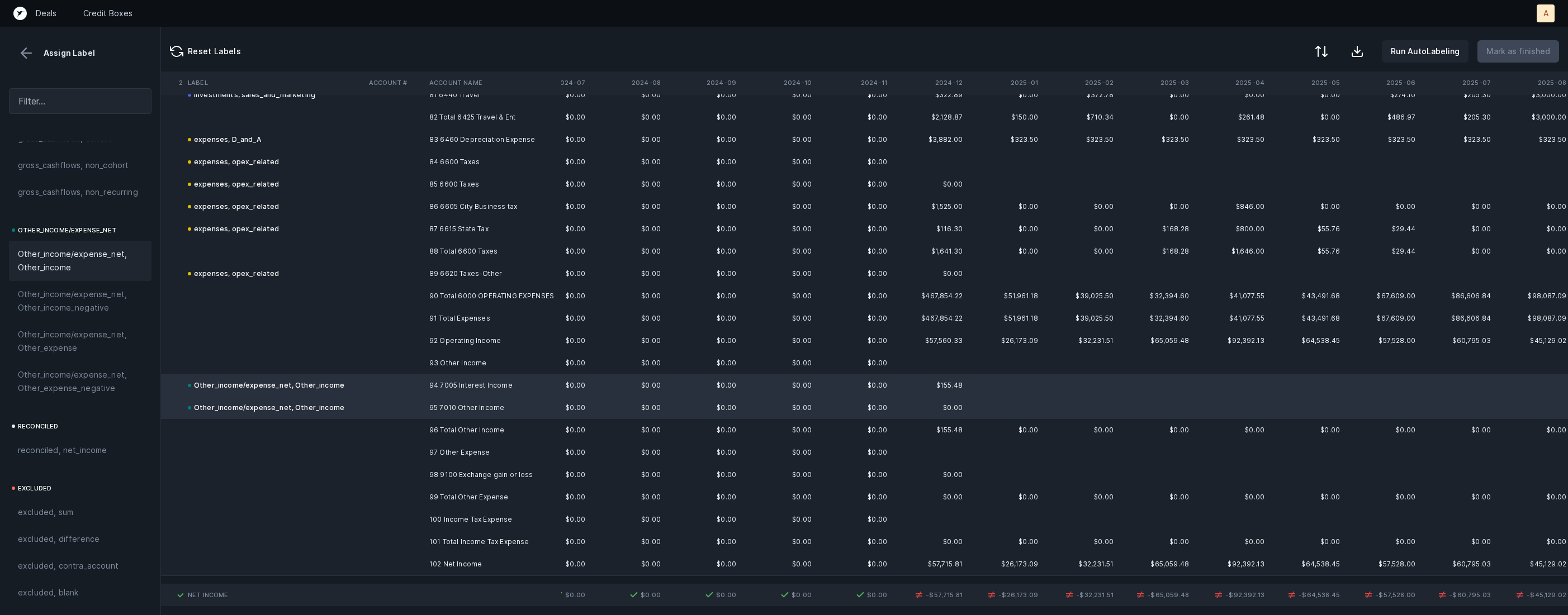
click at [401, 465] on td at bounding box center [395, 474] width 61 height 23
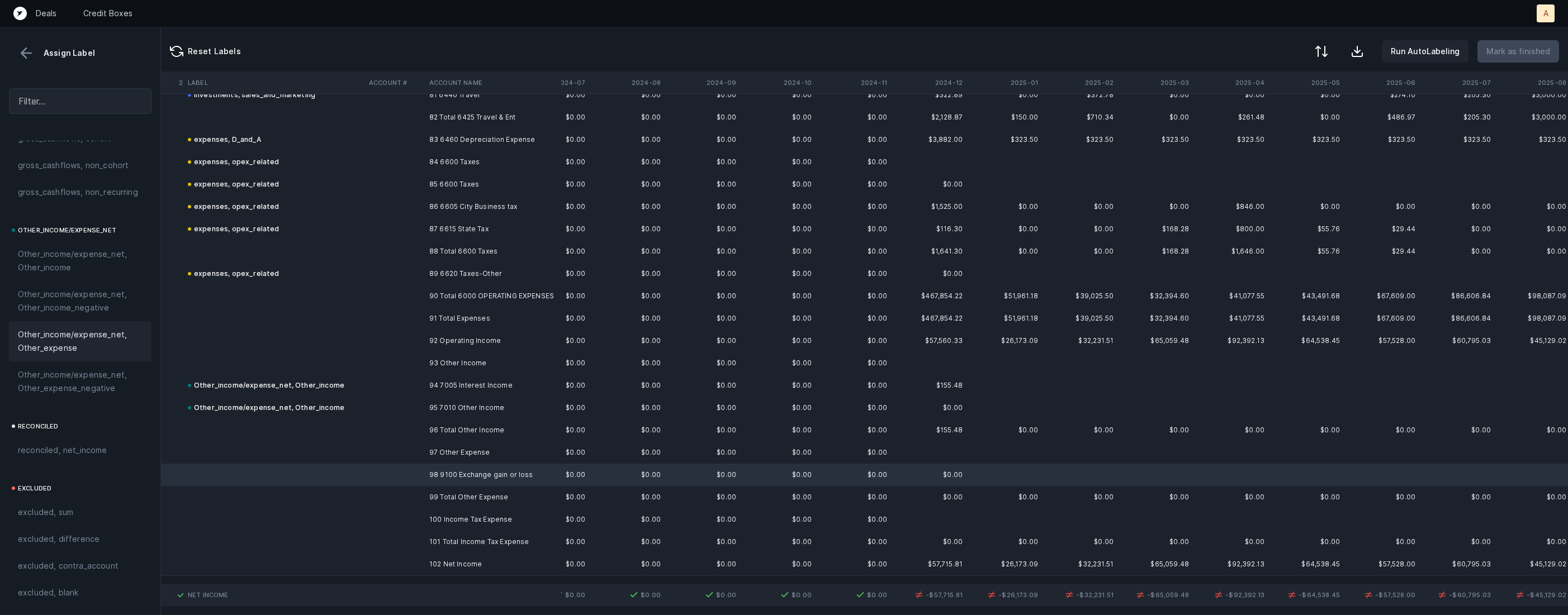
click at [60, 333] on span "Other_income/expense_net, Other_expense" at bounding box center [80, 341] width 124 height 27
click at [416, 523] on td at bounding box center [395, 519] width 61 height 23
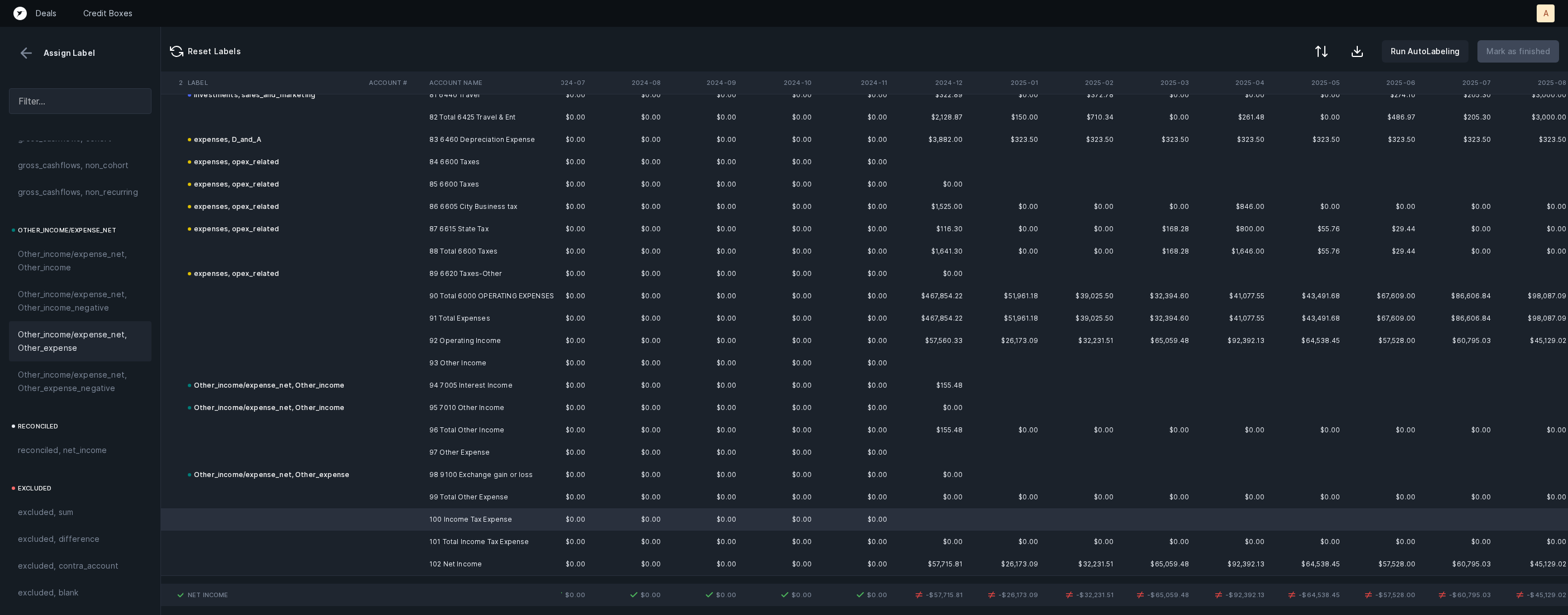
click at [78, 353] on div "Other_income/expense_net, Other_expense" at bounding box center [80, 342] width 142 height 40
click at [455, 559] on td "102 Net Income" at bounding box center [493, 564] width 137 height 23
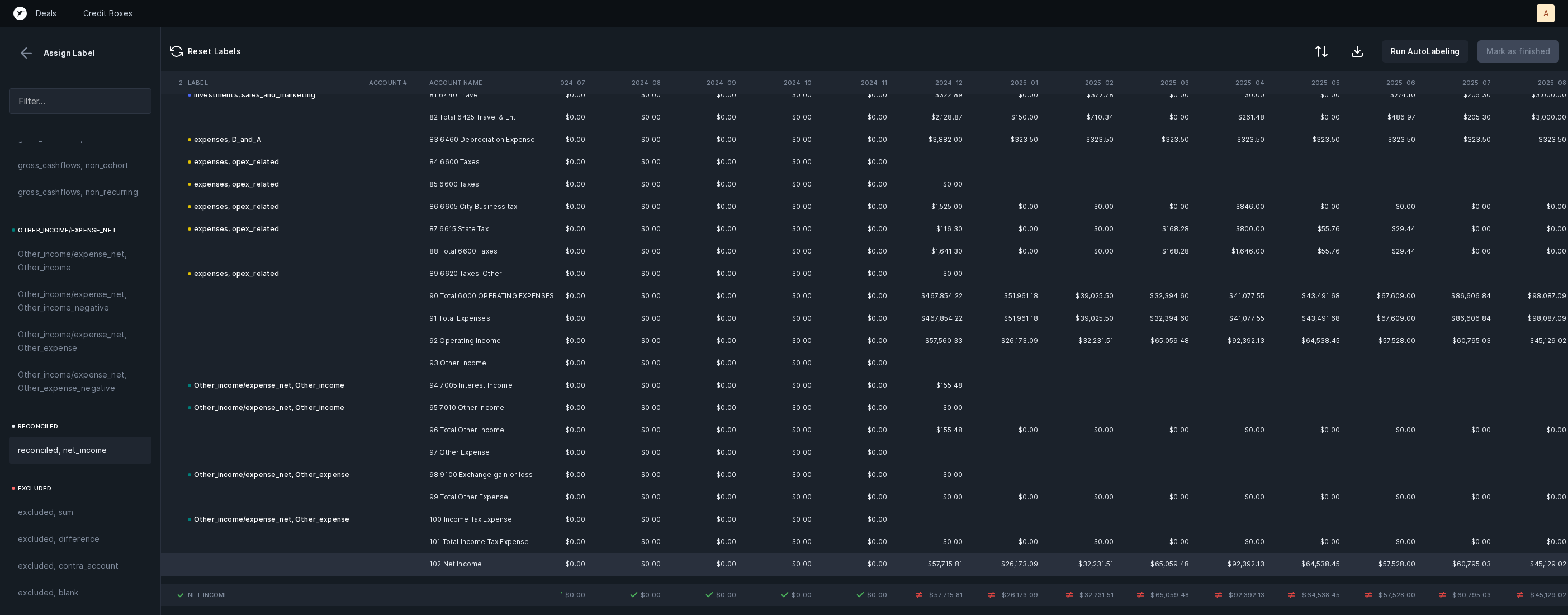
click at [75, 440] on div "reconciled, net_income" at bounding box center [80, 450] width 142 height 27
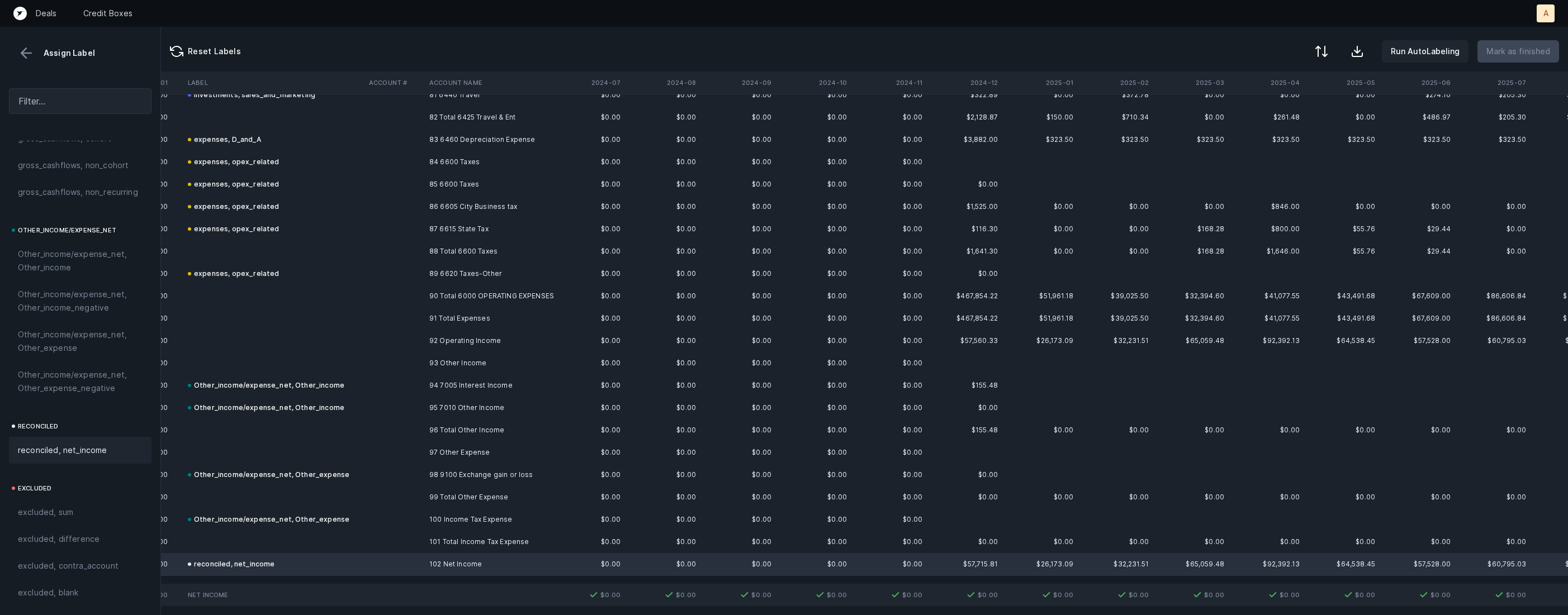
scroll to position [1829, 2317]
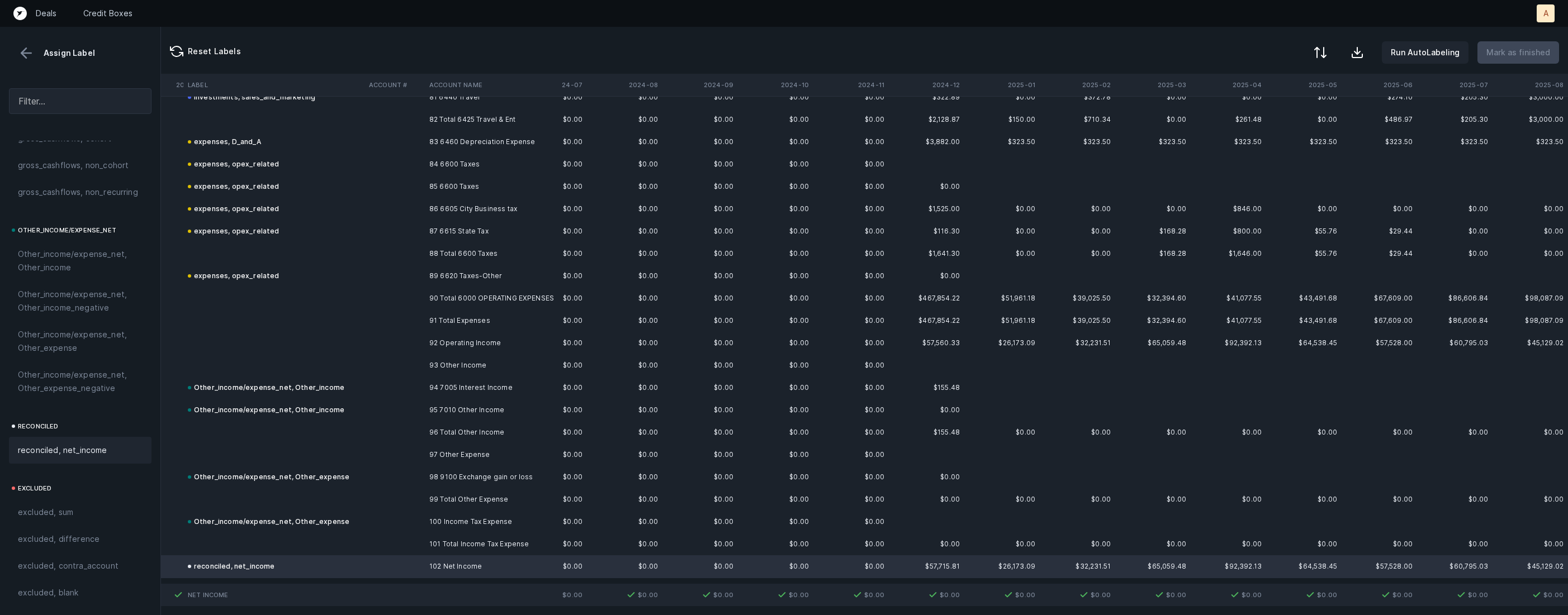
click at [1333, 57] on button at bounding box center [1321, 53] width 25 height 25
click at [1273, 116] on div "By Hum label" at bounding box center [1249, 118] width 49 height 13
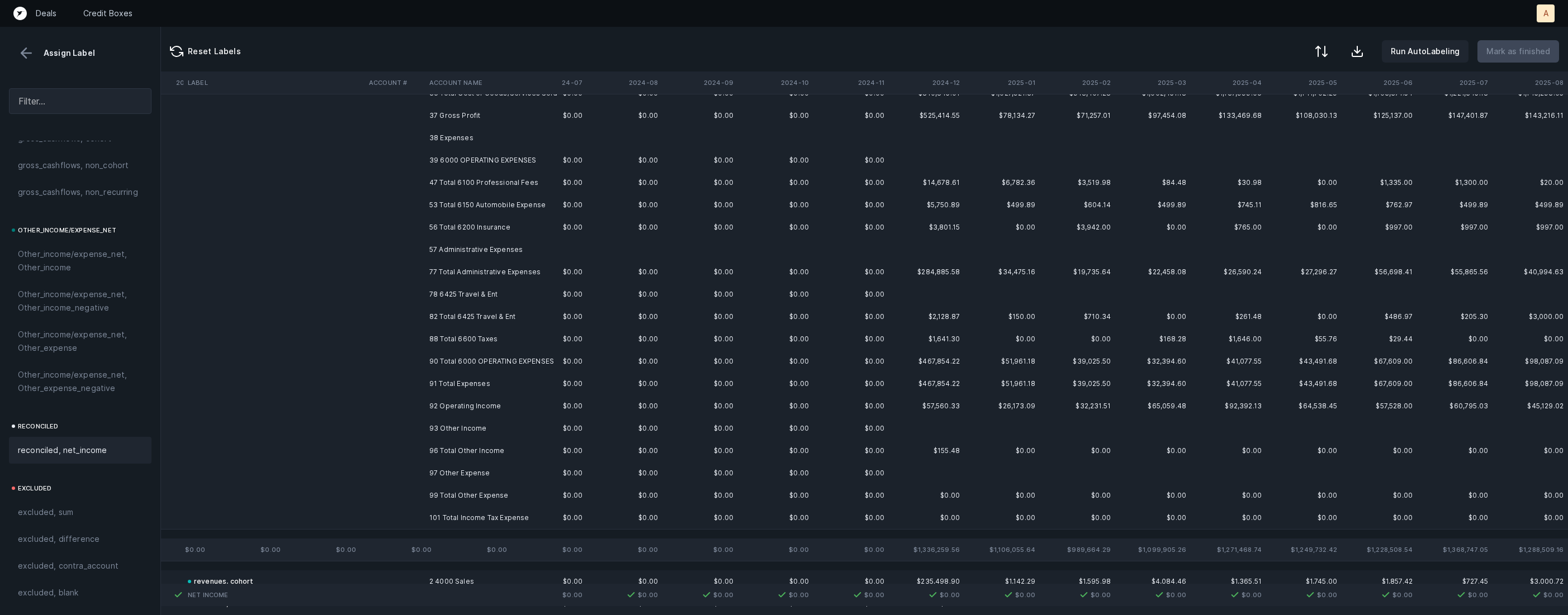
scroll to position [0, 2317]
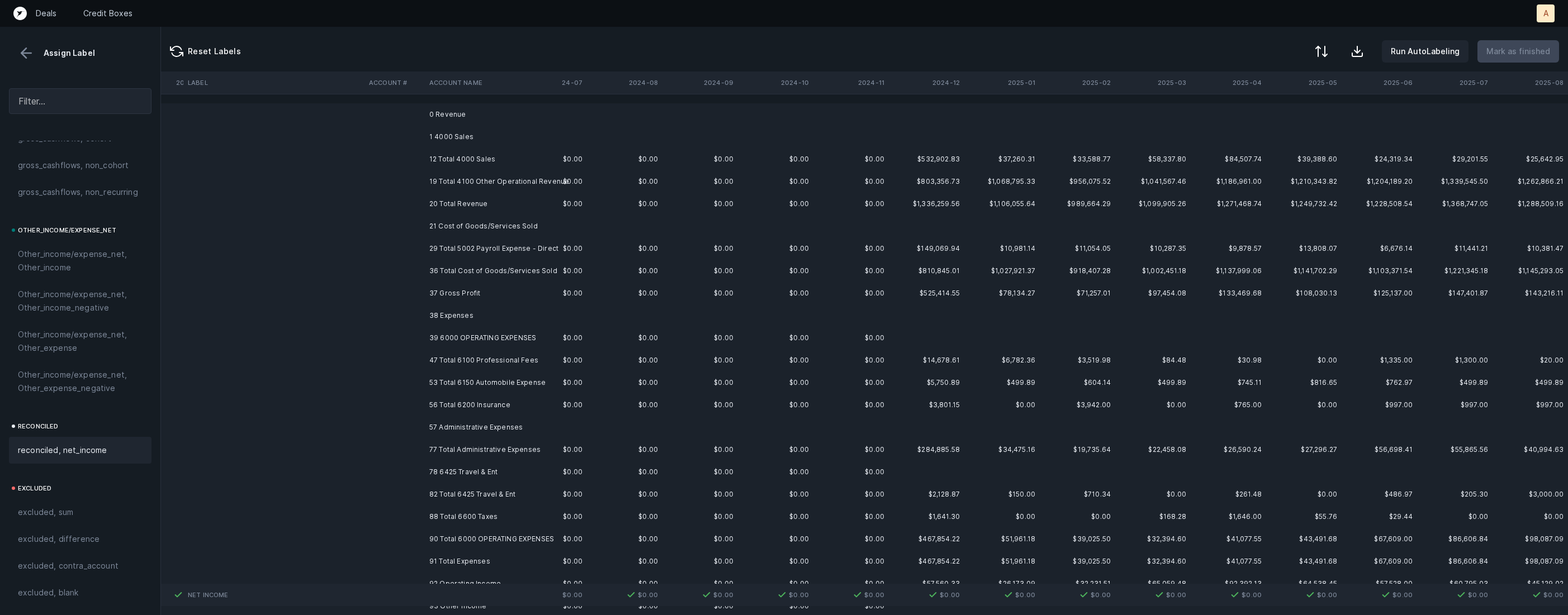
click at [477, 119] on td "0 Revenue" at bounding box center [493, 114] width 137 height 23
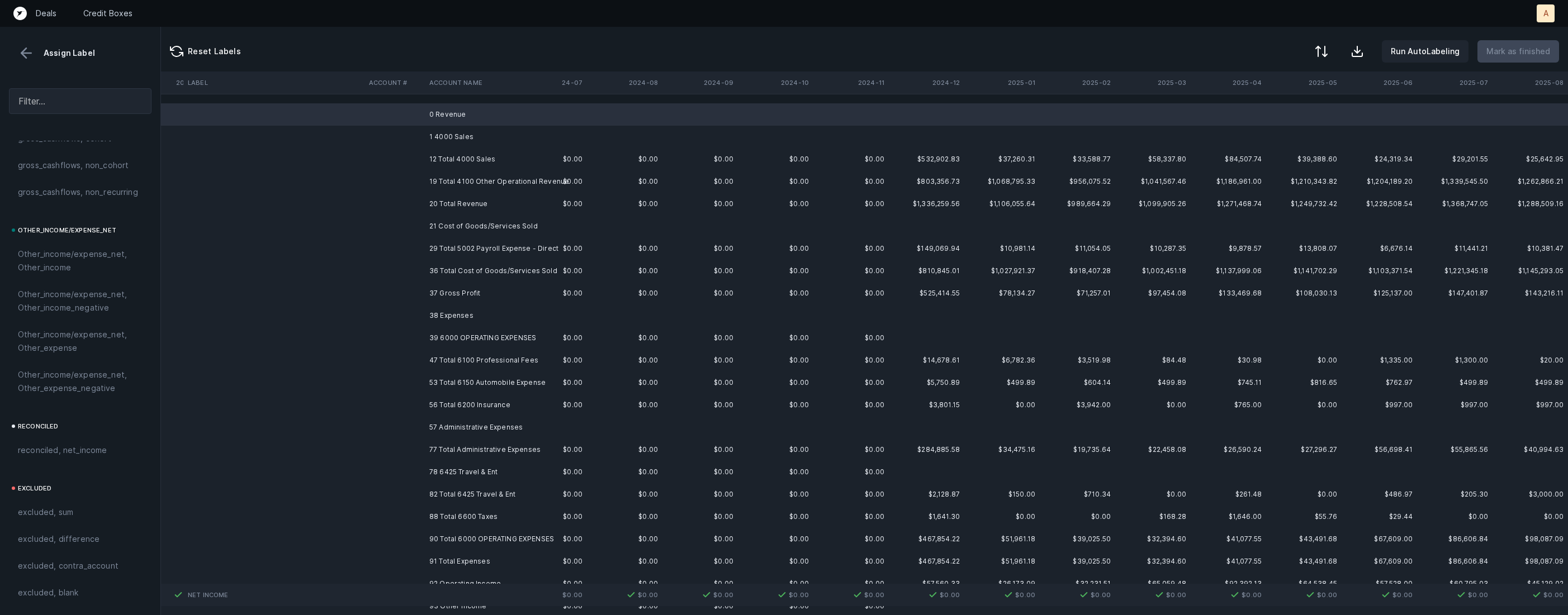
click at [452, 133] on td "1 4000 Sales" at bounding box center [493, 137] width 137 height 23
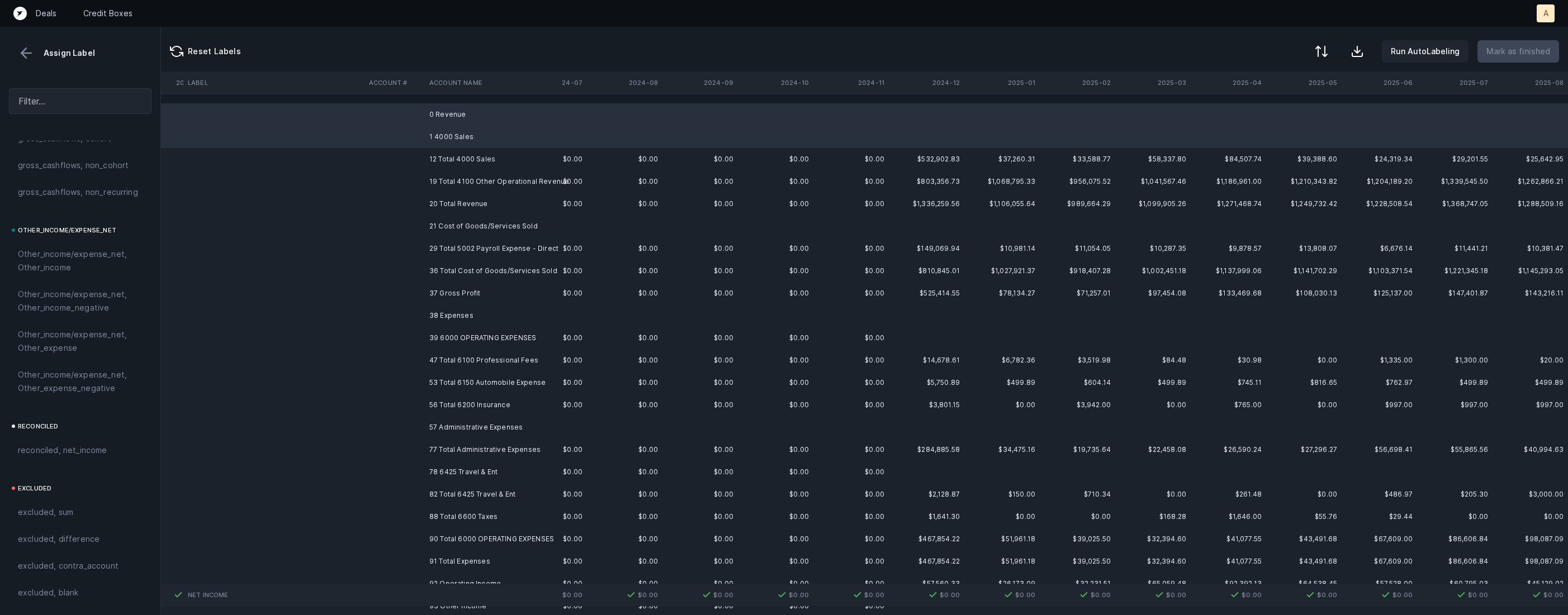
click at [451, 226] on td "21 Cost of Goods/Services Sold" at bounding box center [493, 226] width 137 height 23
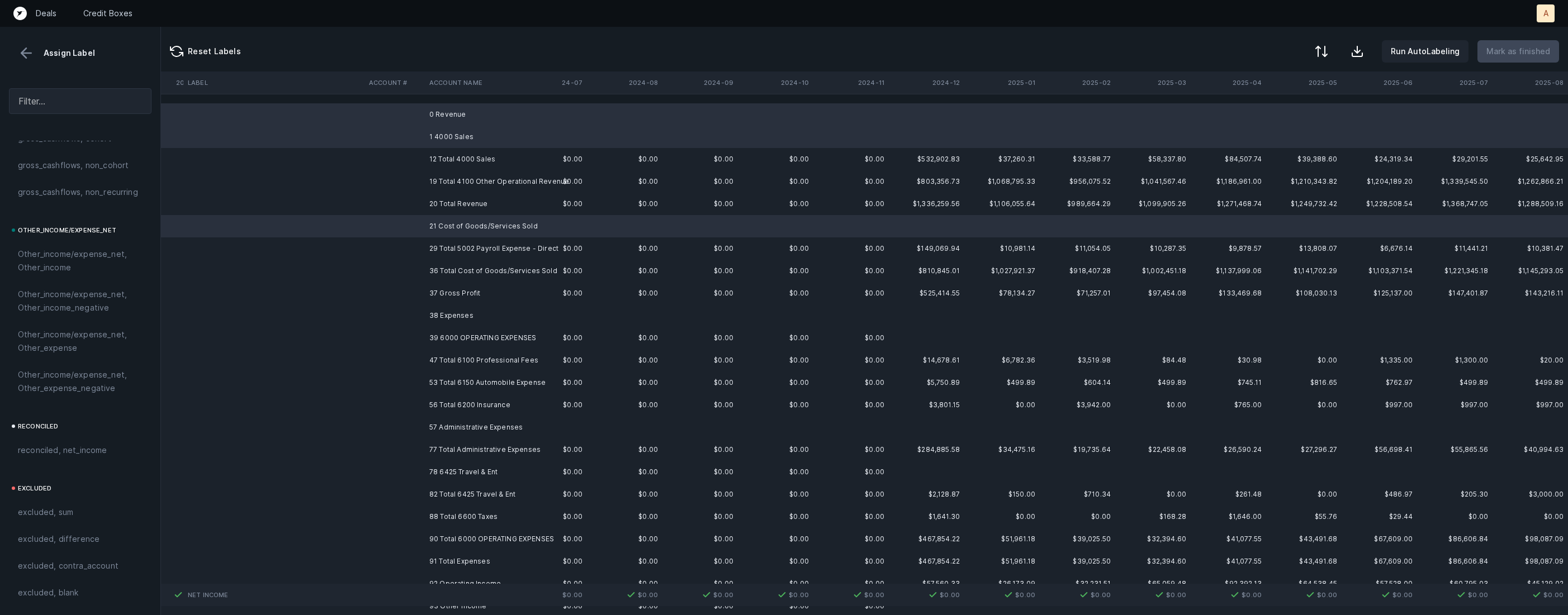
click at [442, 313] on td "38 Expenses" at bounding box center [493, 315] width 137 height 23
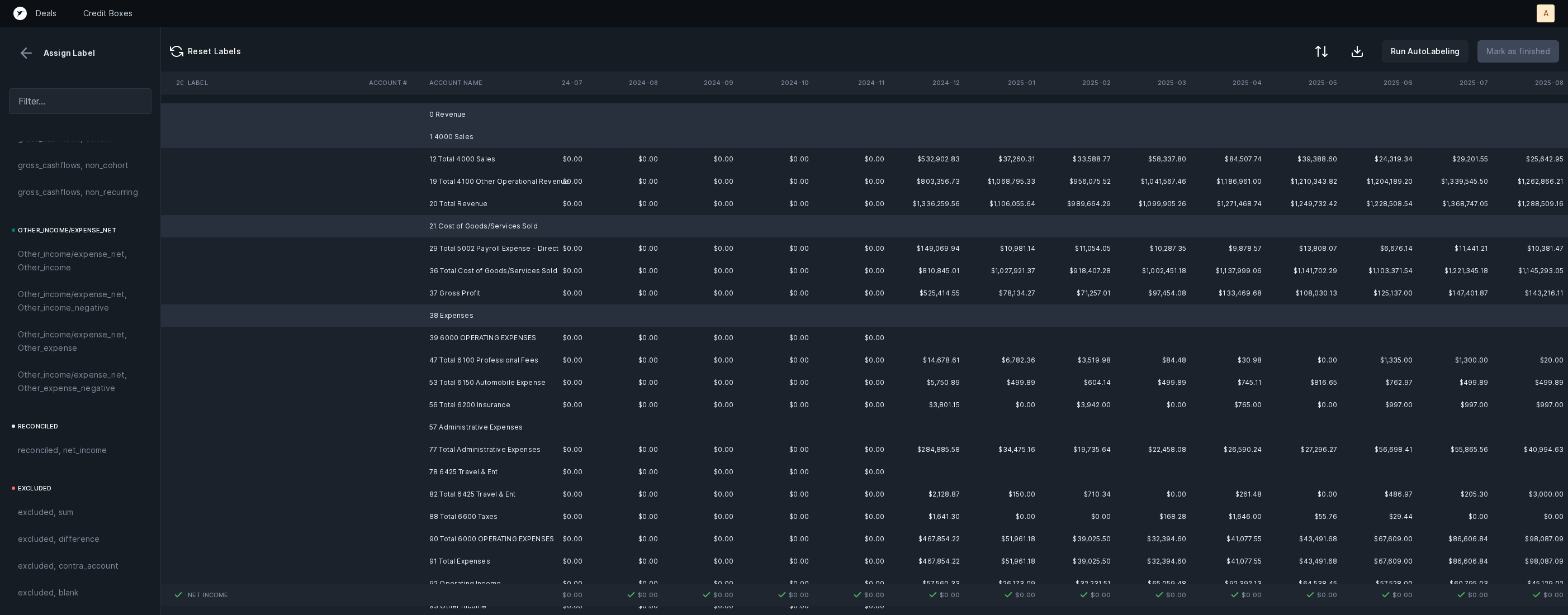
click at [440, 424] on td "57 Administrative Expenses" at bounding box center [493, 427] width 137 height 23
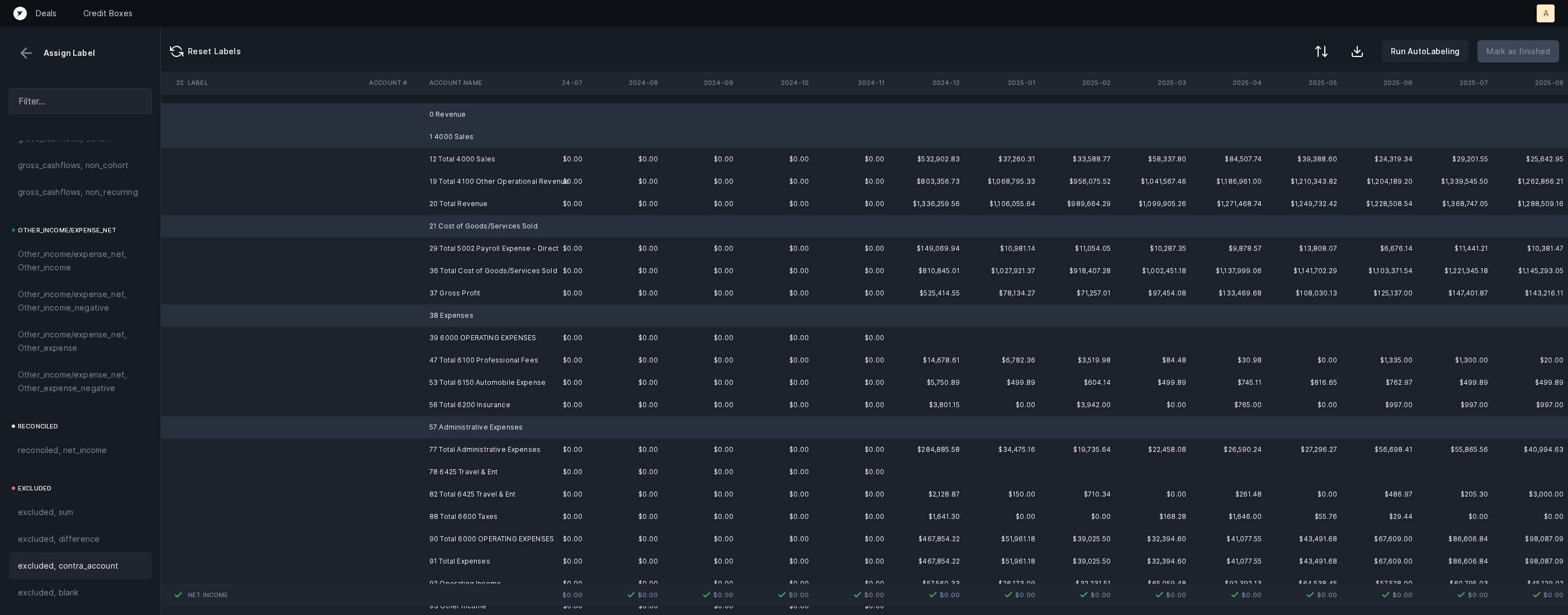
click at [63, 592] on span "excluded, blank" at bounding box center [48, 592] width 61 height 13
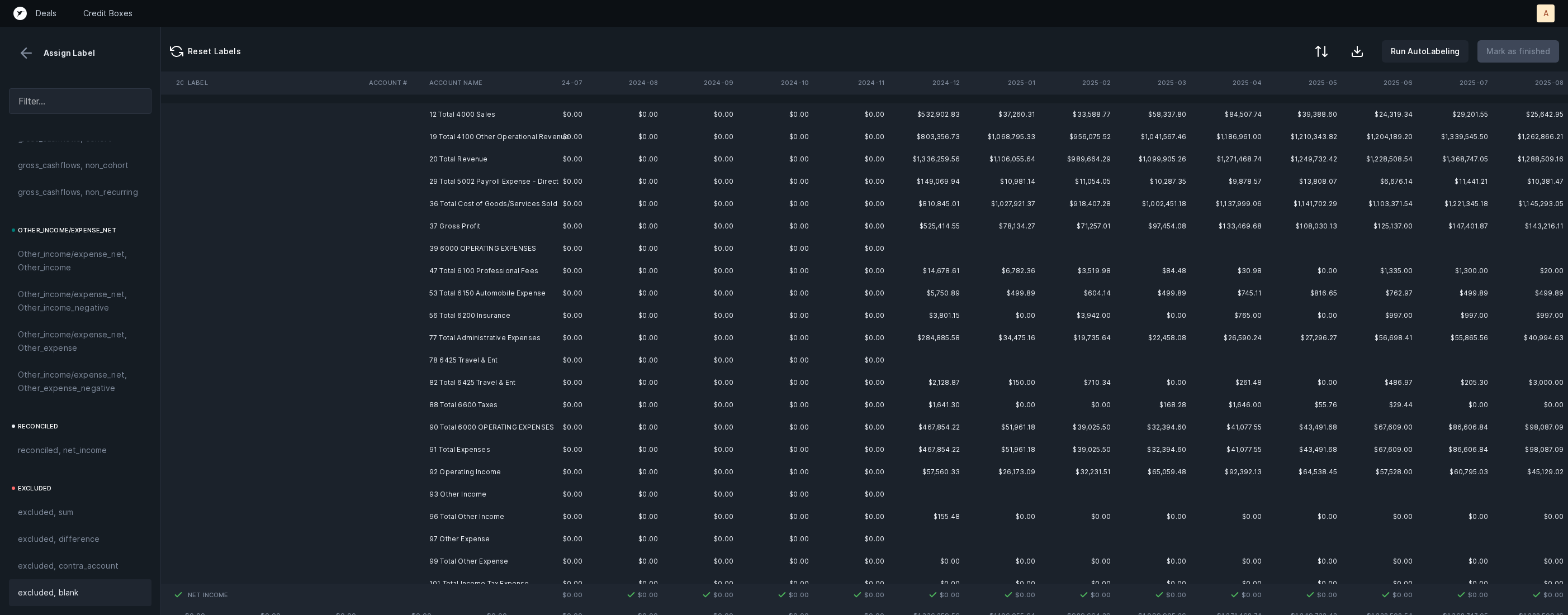
click at [468, 246] on td "39 6000 OPERATING EXPENSES" at bounding box center [493, 248] width 137 height 23
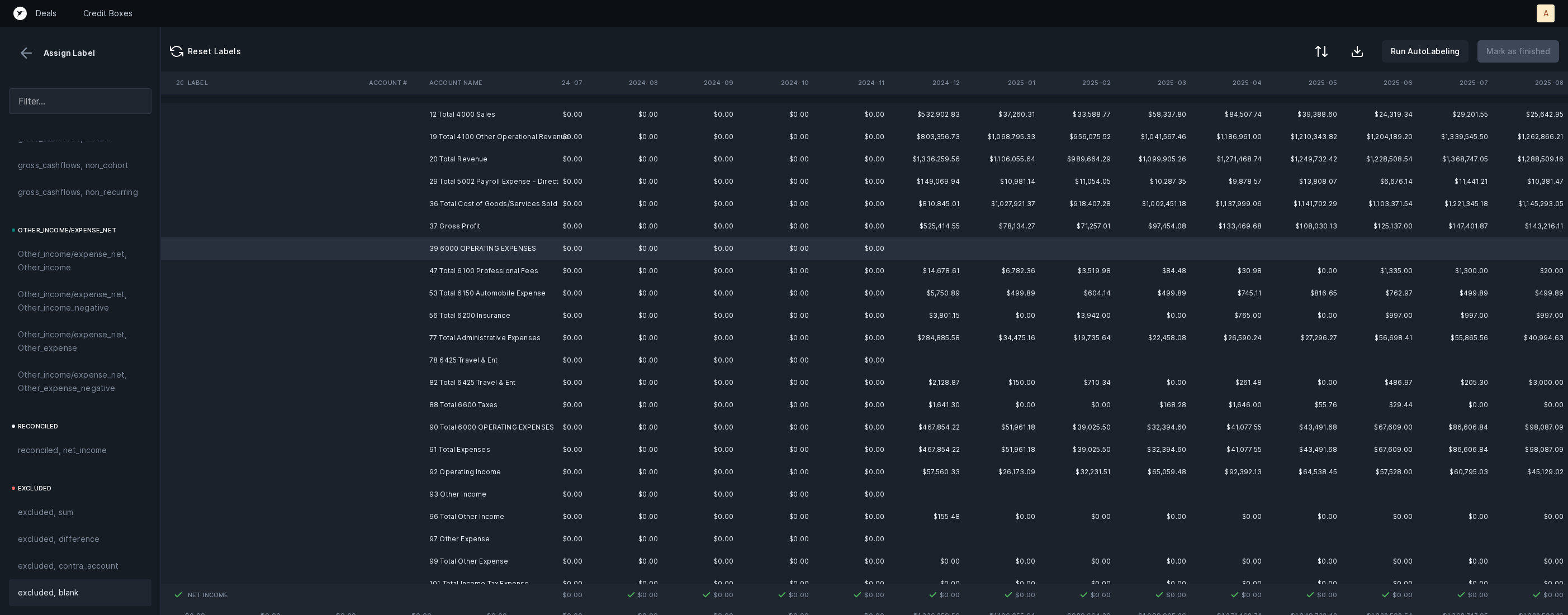
click at [51, 586] on span "excluded, blank" at bounding box center [48, 592] width 61 height 13
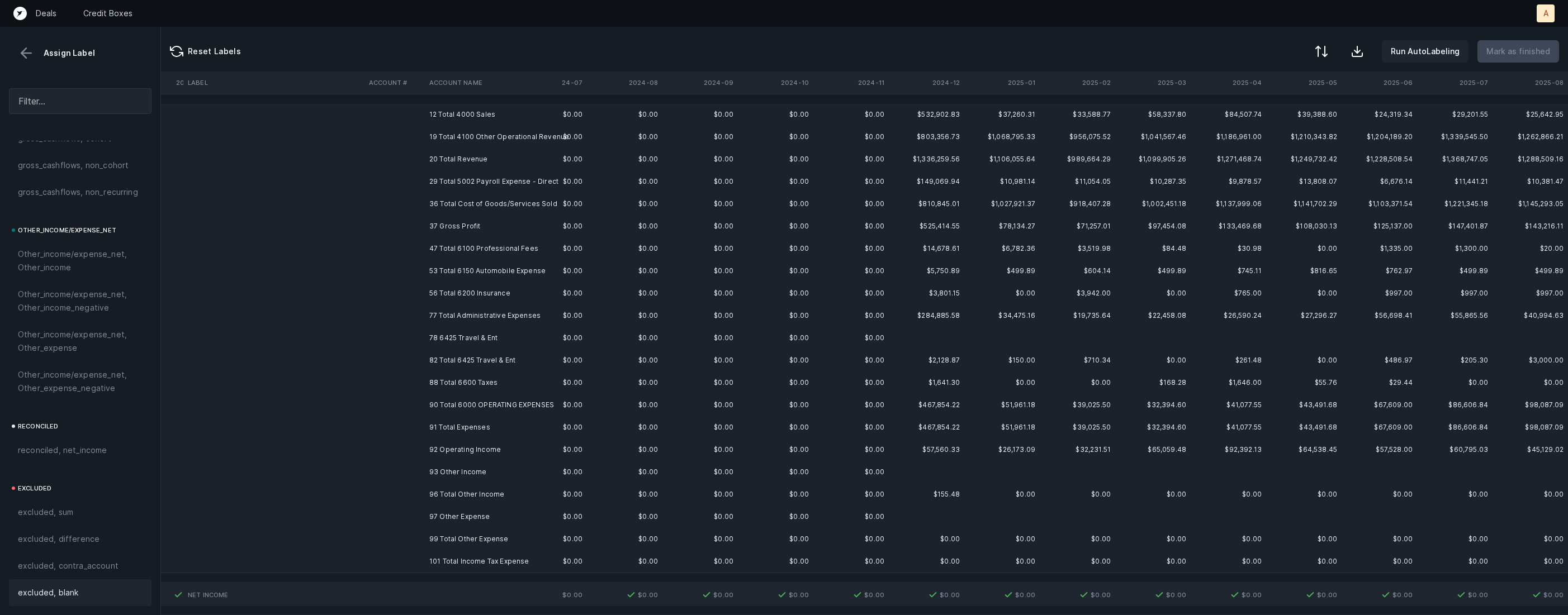
click at [468, 336] on td "78 6425 Travel & Ent" at bounding box center [493, 338] width 137 height 23
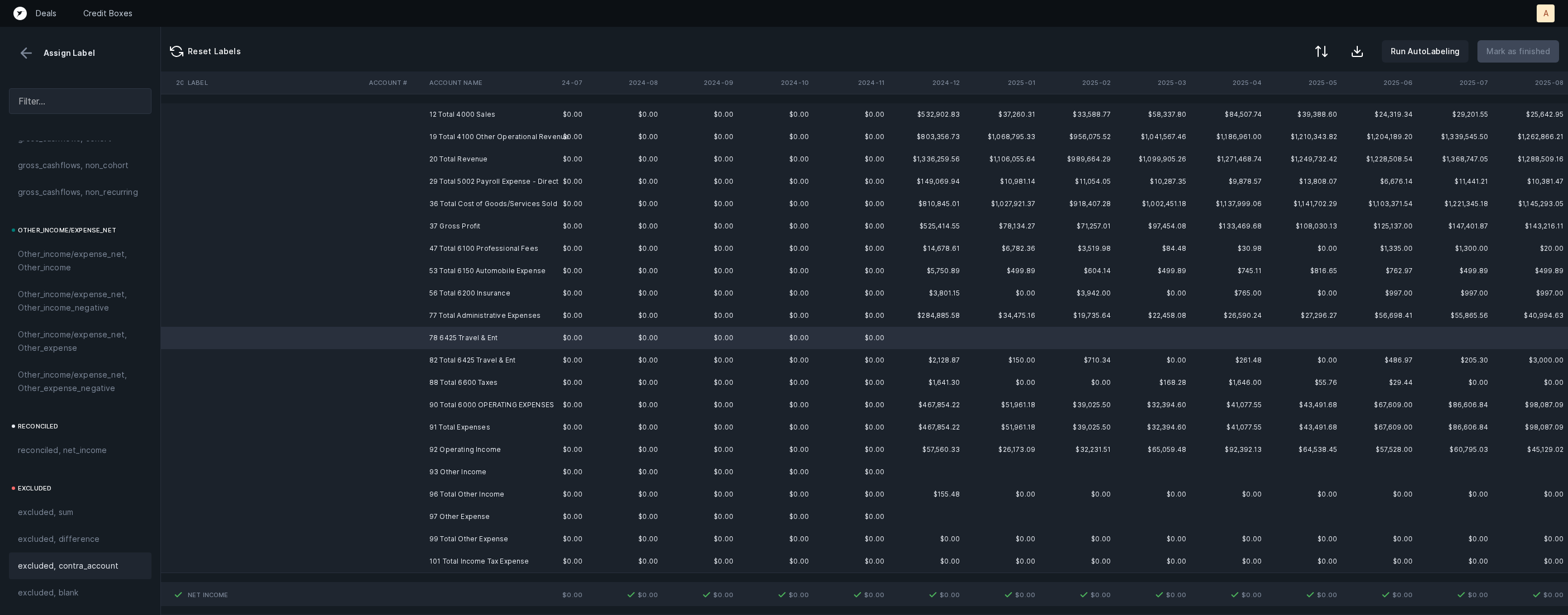
click at [73, 592] on span "excluded, blank" at bounding box center [48, 592] width 61 height 13
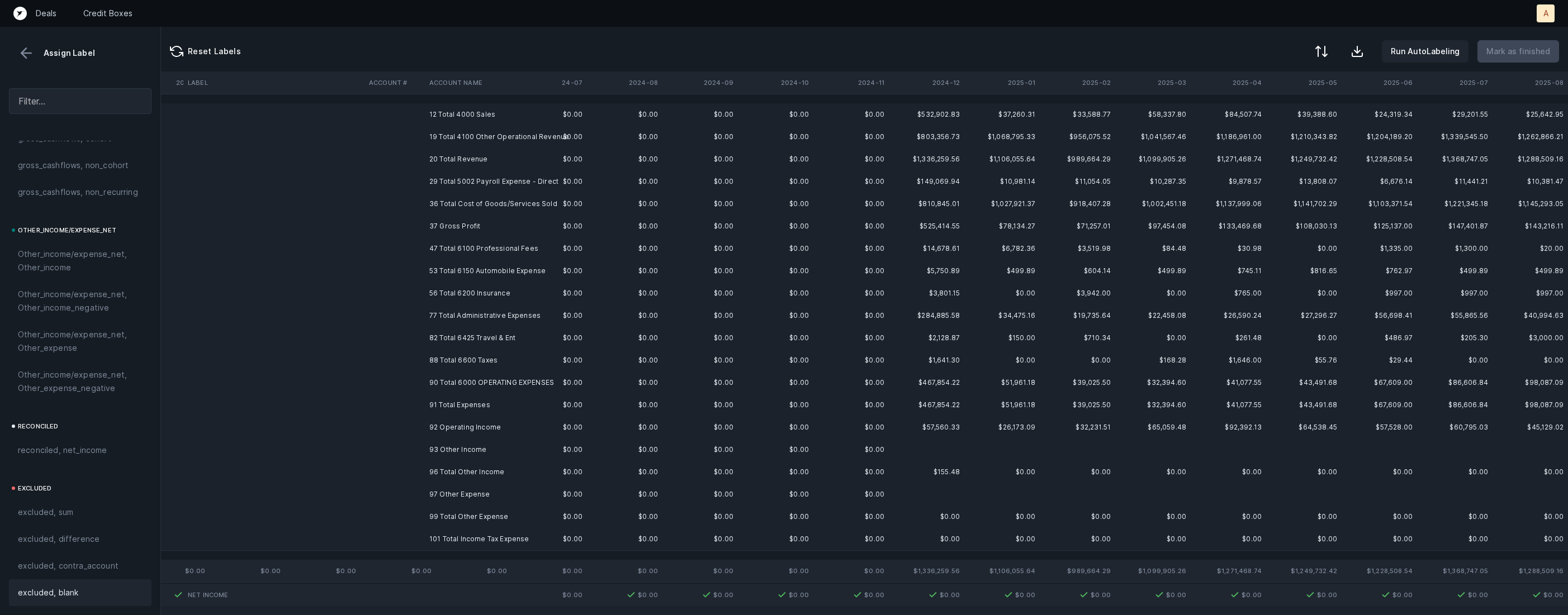
click at [468, 433] on td "92 Operating Income" at bounding box center [493, 427] width 137 height 23
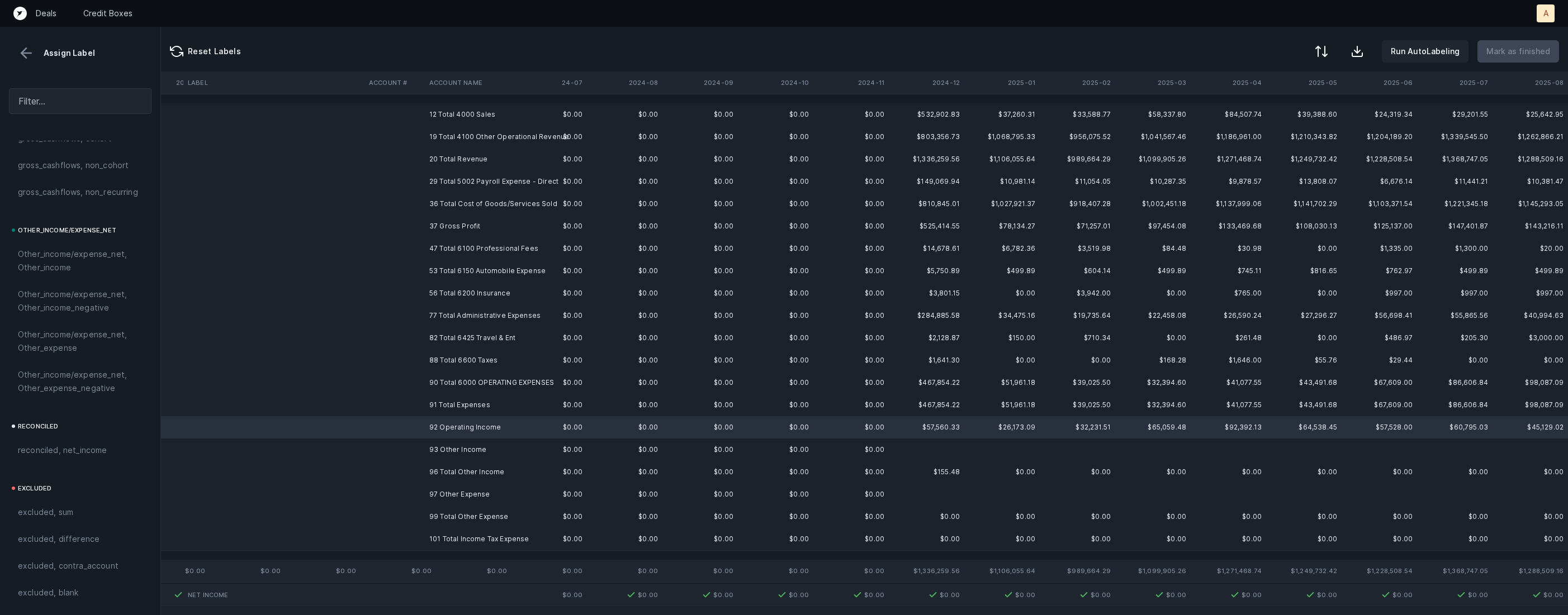
click at [455, 449] on td "93 Other Income" at bounding box center [493, 450] width 137 height 23
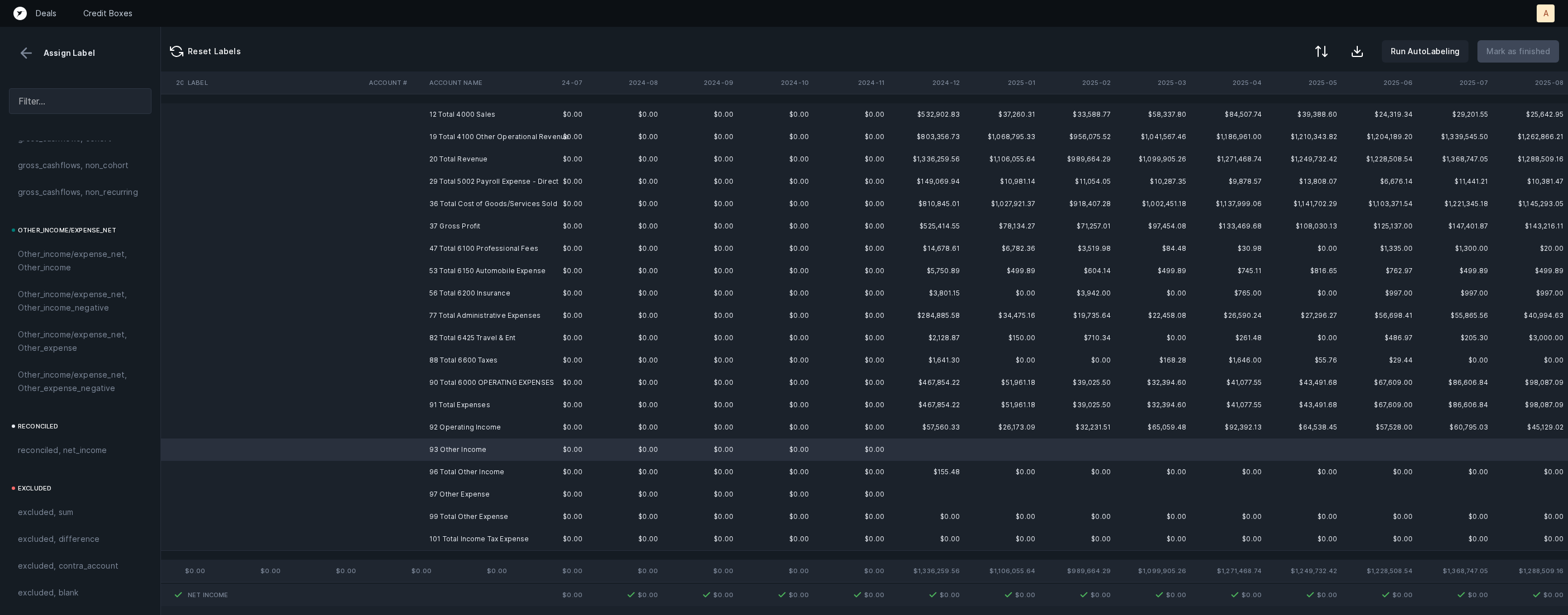
click at [448, 490] on td "97 Other Expense" at bounding box center [493, 494] width 137 height 23
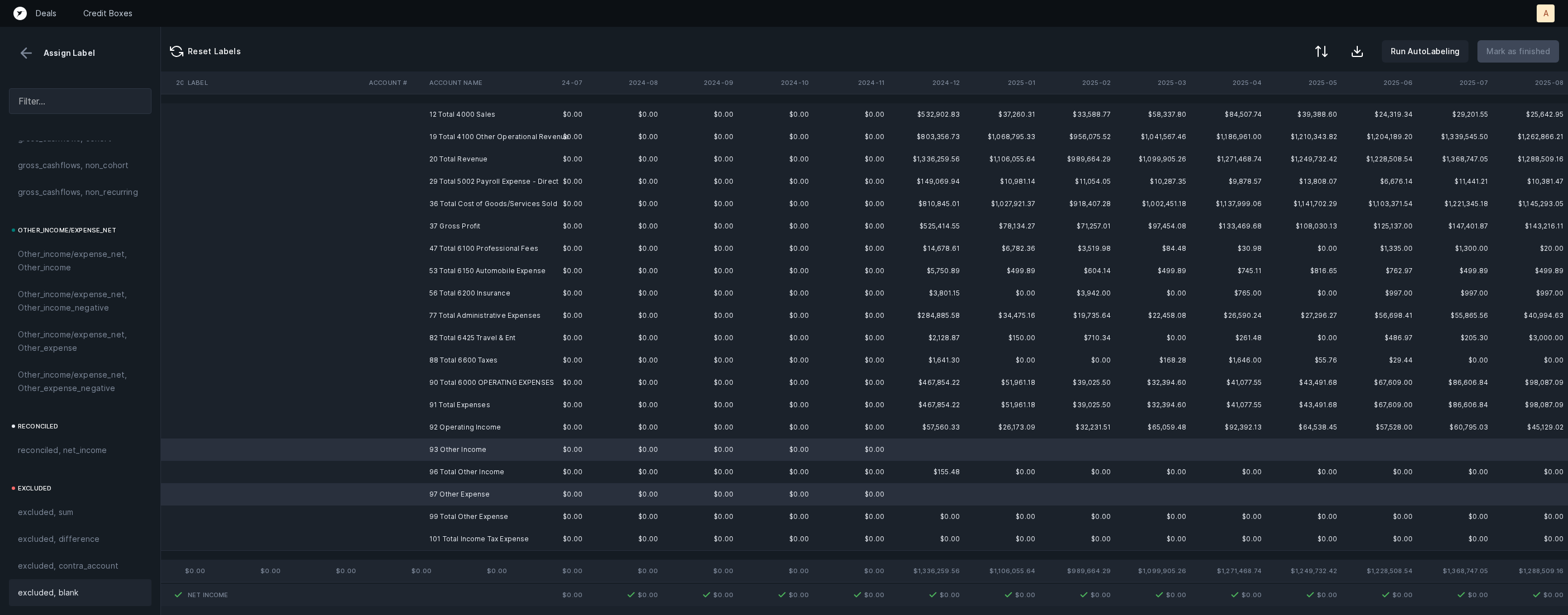
click at [69, 588] on span "excluded, blank" at bounding box center [48, 592] width 61 height 13
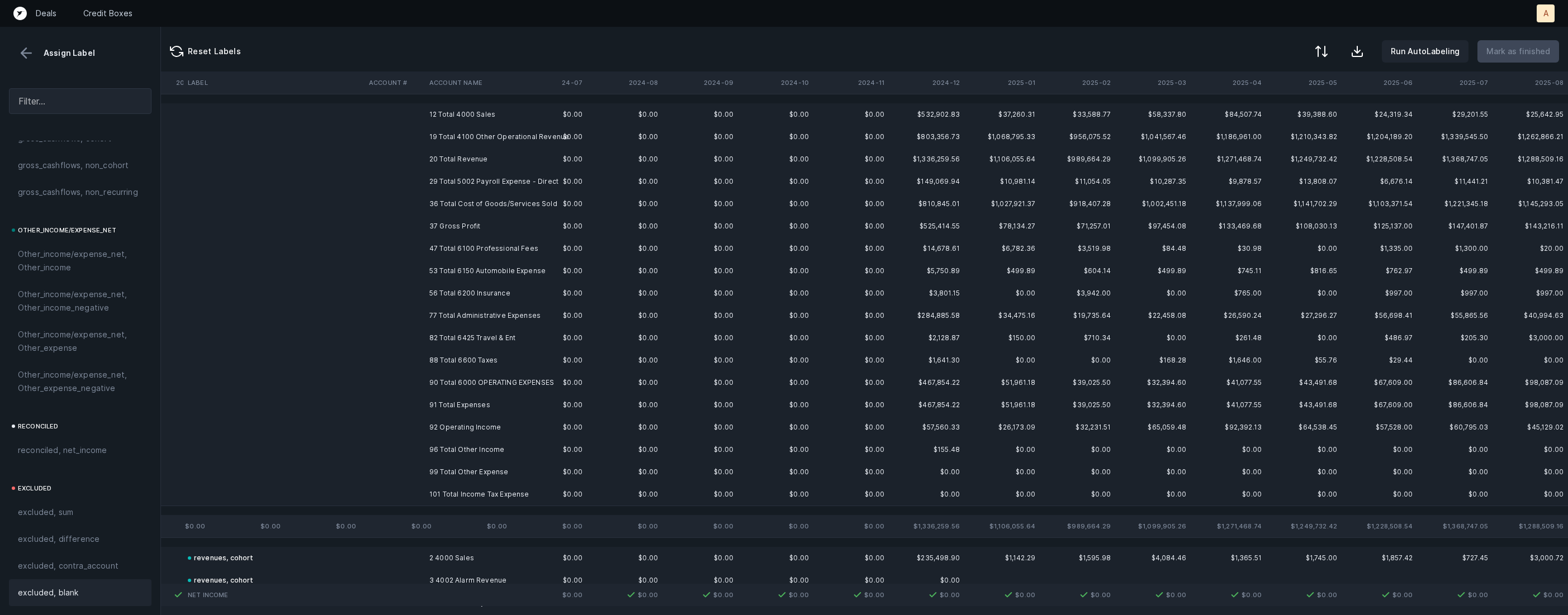
click at [438, 422] on td "92 Operating Income" at bounding box center [493, 427] width 137 height 23
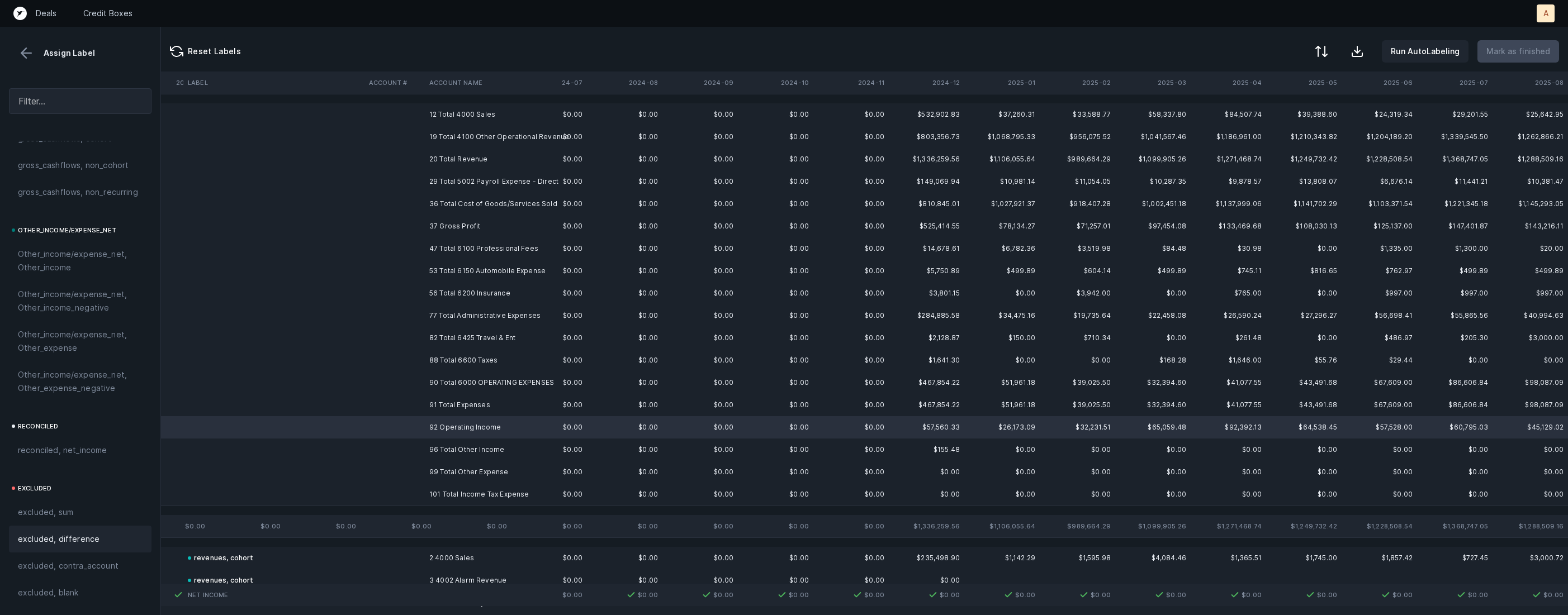
click at [87, 534] on span "excluded, difference" at bounding box center [58, 539] width 82 height 13
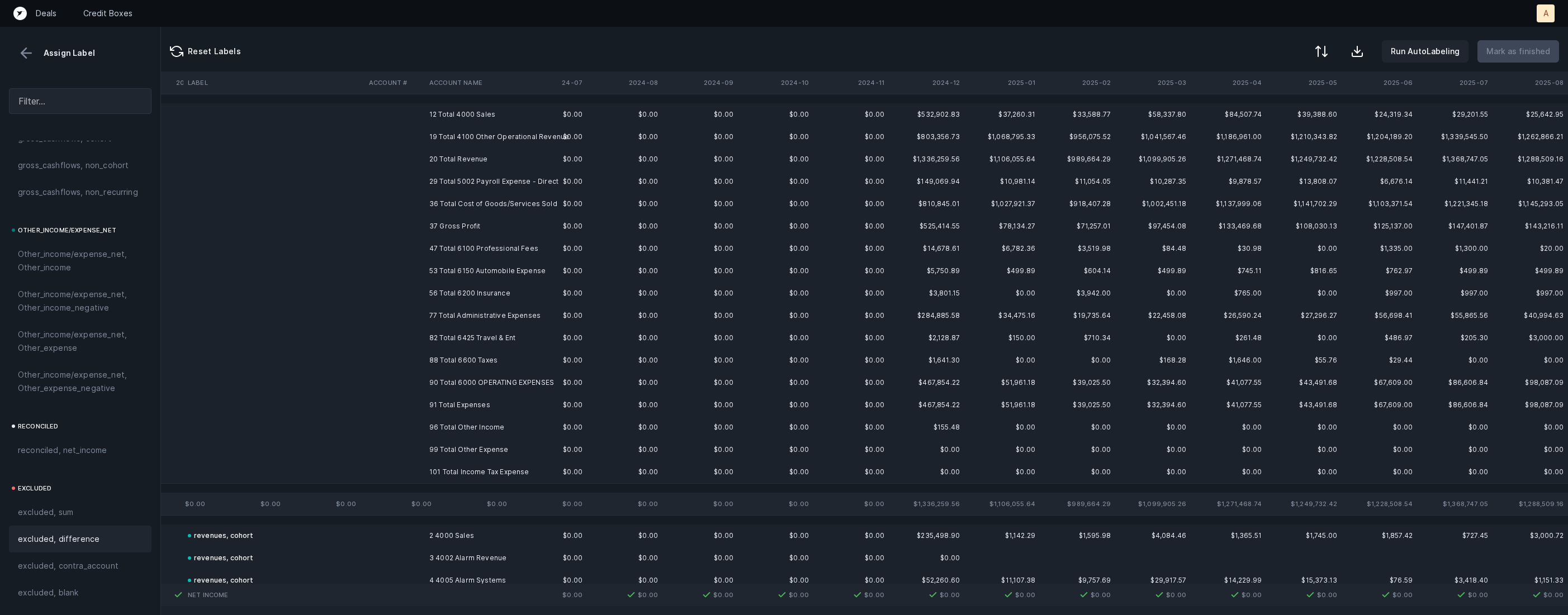
click at [476, 121] on td "12 Total 4000 Sales" at bounding box center [493, 114] width 137 height 23
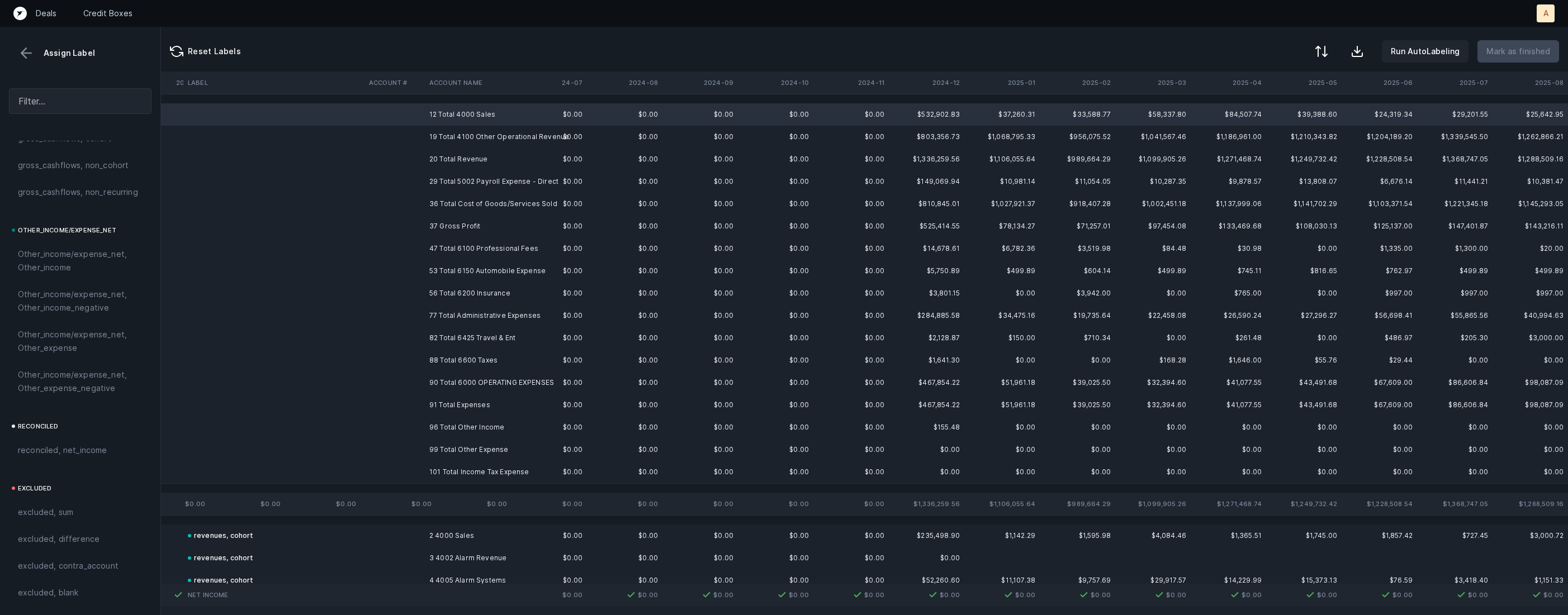
click at [451, 225] on td "37 Gross Profit" at bounding box center [493, 226] width 137 height 23
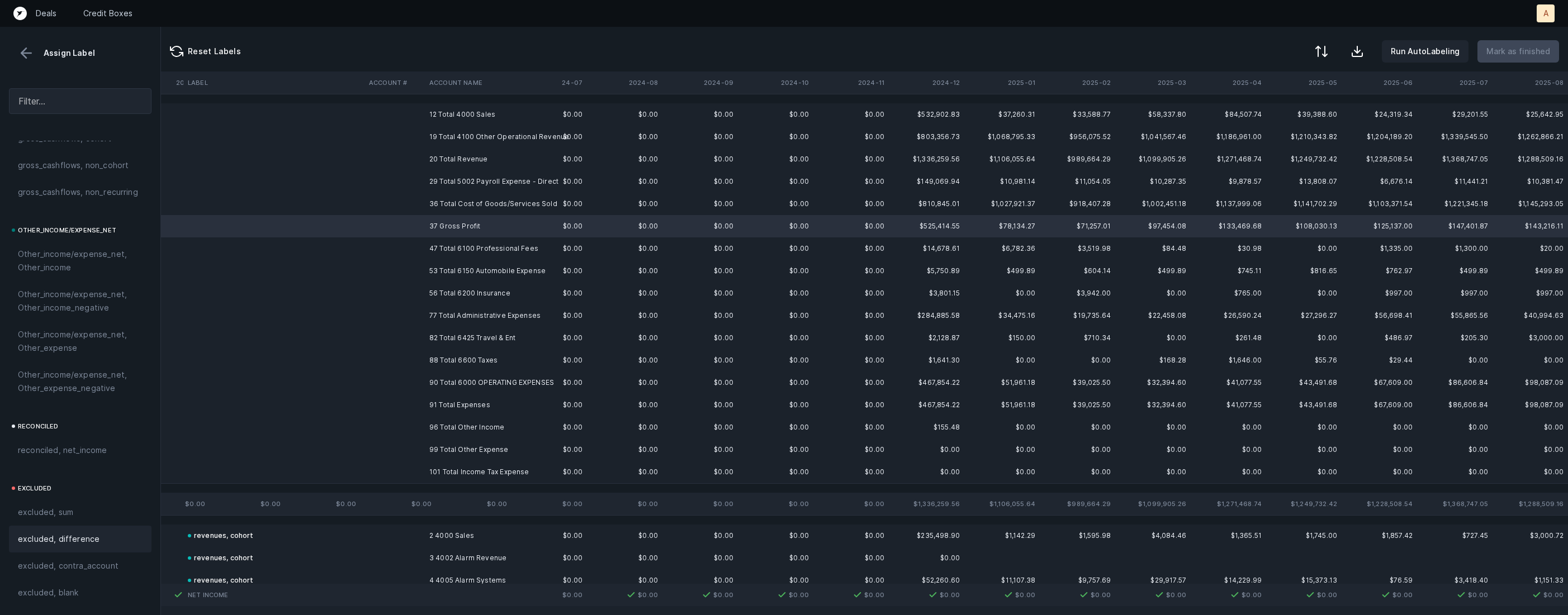
click at [64, 540] on span "excluded, difference" at bounding box center [58, 539] width 82 height 13
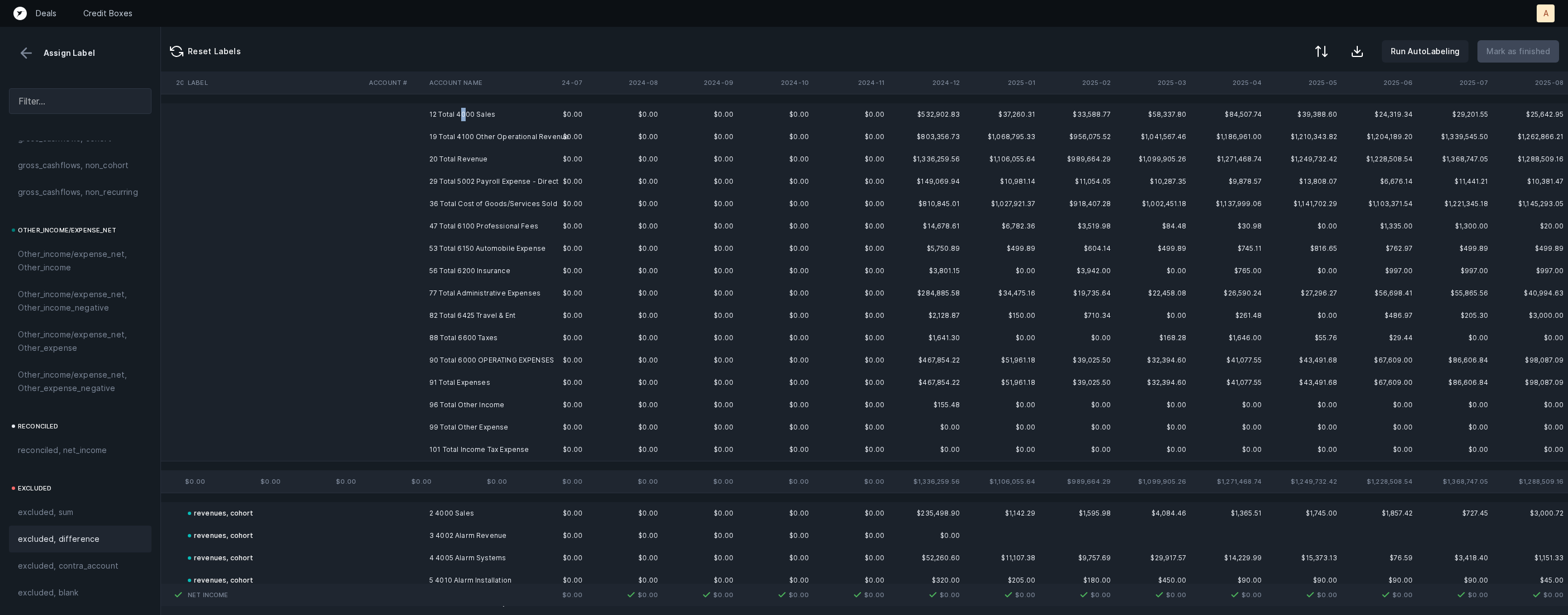
click at [463, 111] on td "12 Total 4000 Sales" at bounding box center [493, 114] width 137 height 23
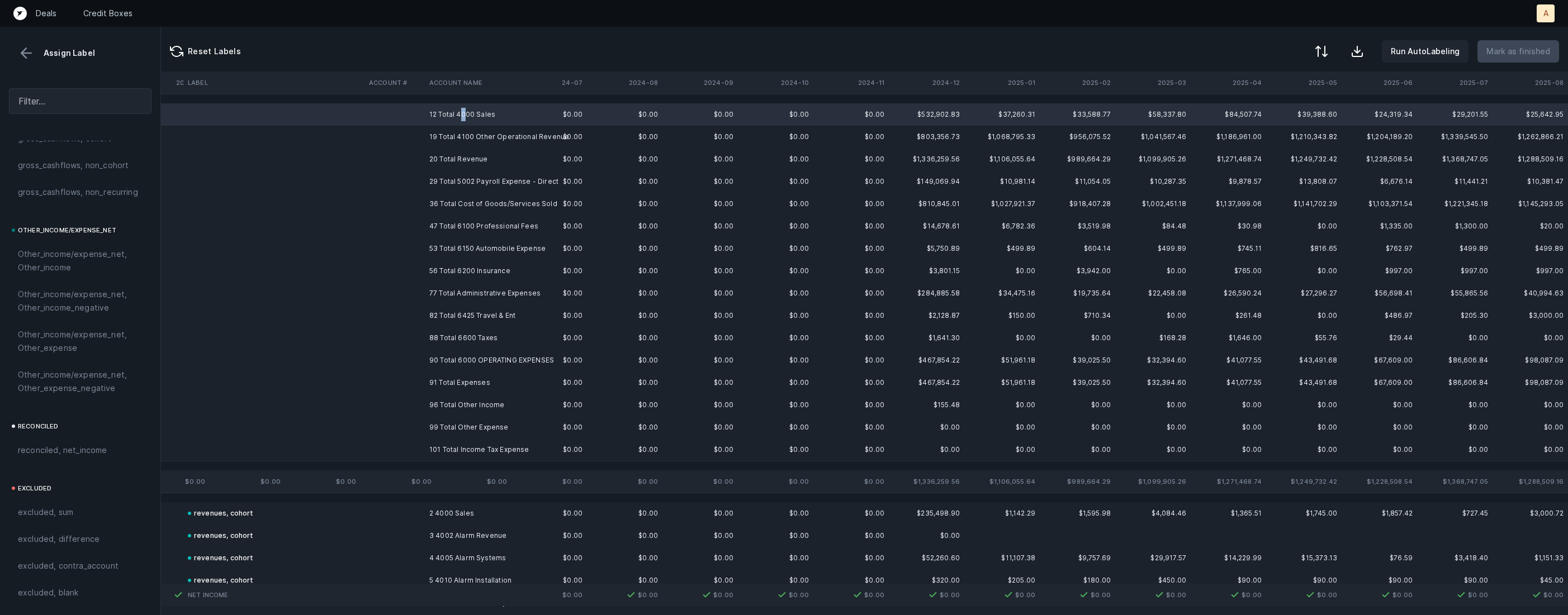
click at [482, 445] on td "101 Total Income Tax Expense" at bounding box center [493, 450] width 137 height 23
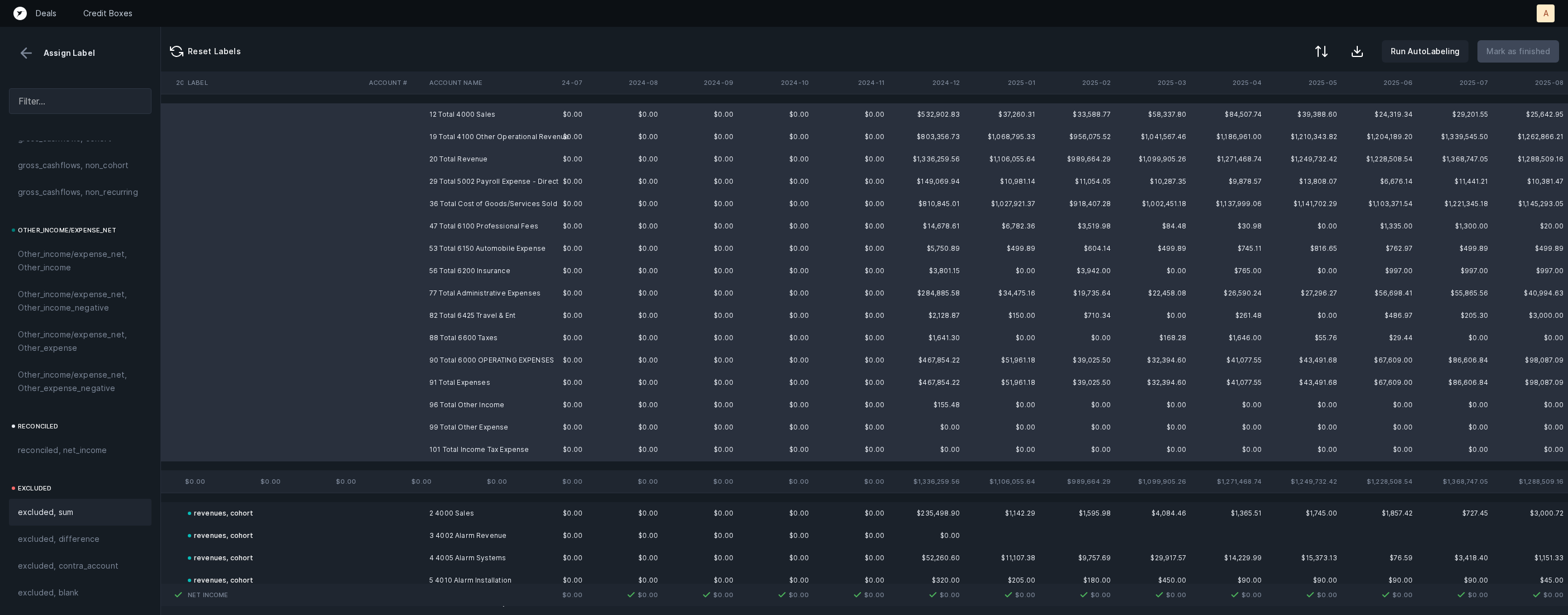
click at [91, 520] on div "excluded, sum" at bounding box center [80, 512] width 142 height 27
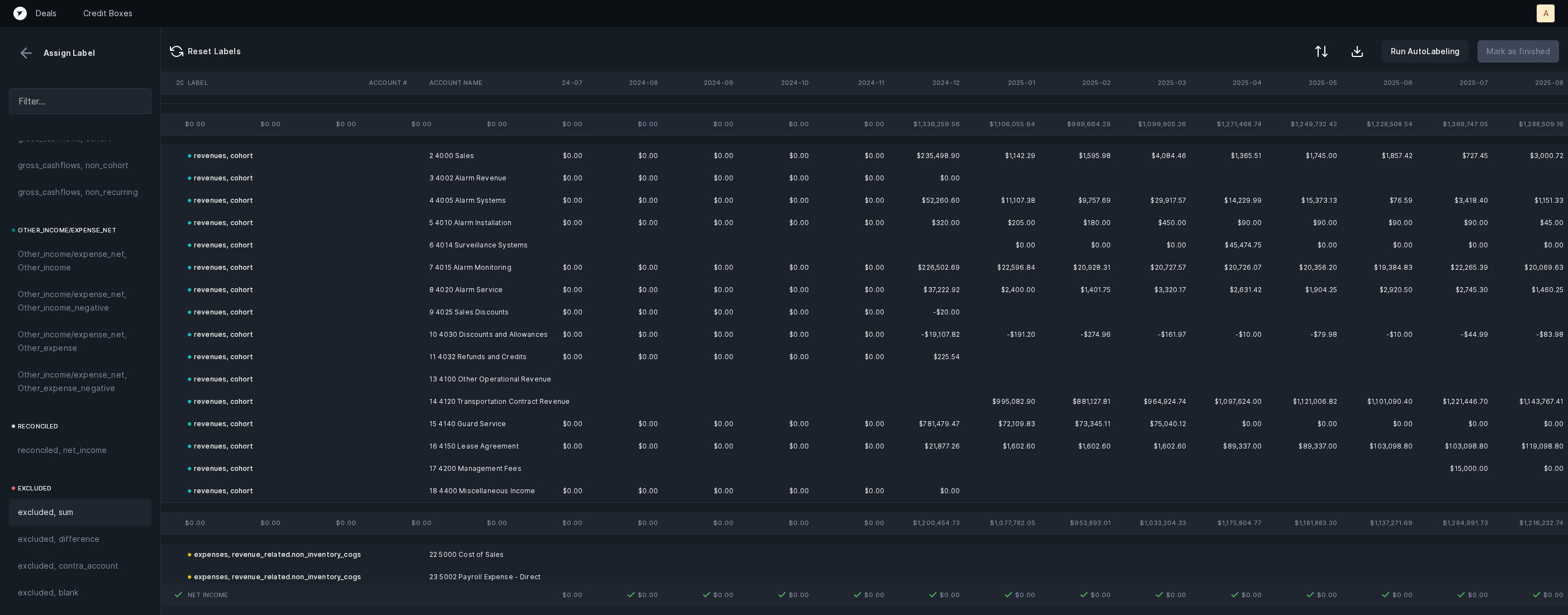
click at [30, 55] on button at bounding box center [26, 54] width 17 height 17
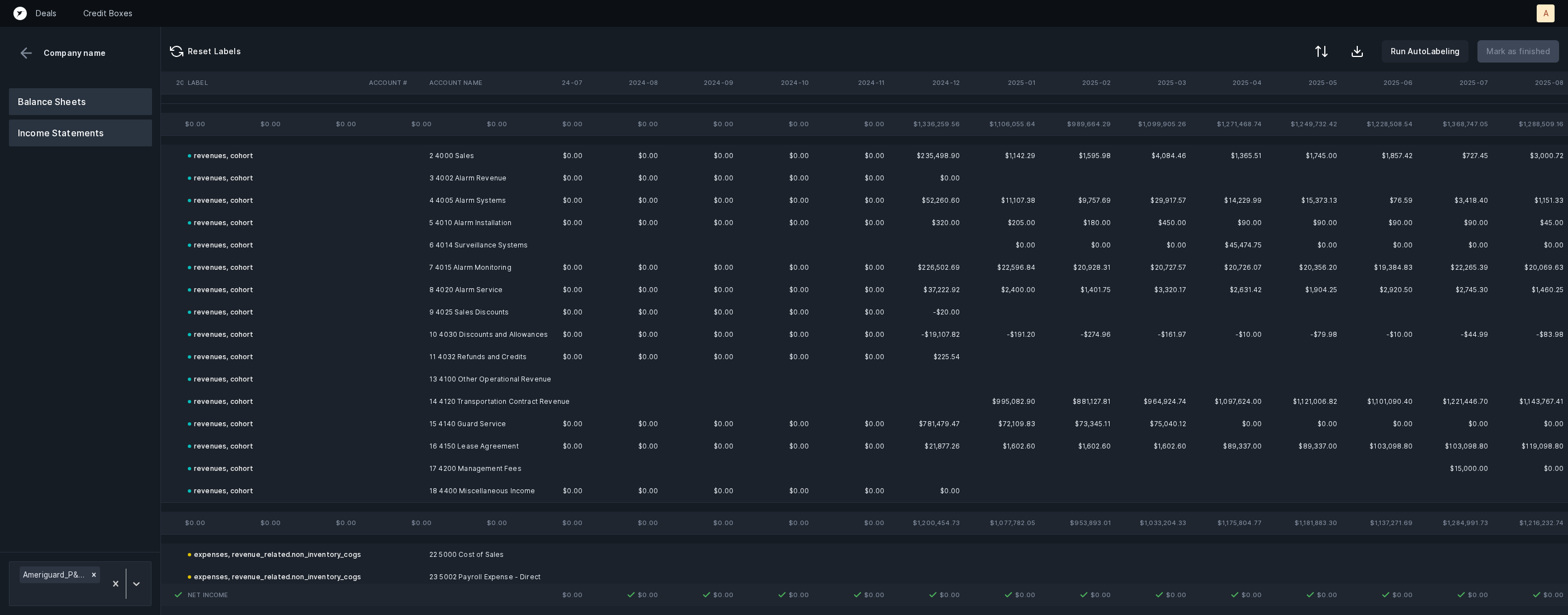
click at [56, 92] on button "Balance Sheets" at bounding box center [81, 102] width 143 height 27
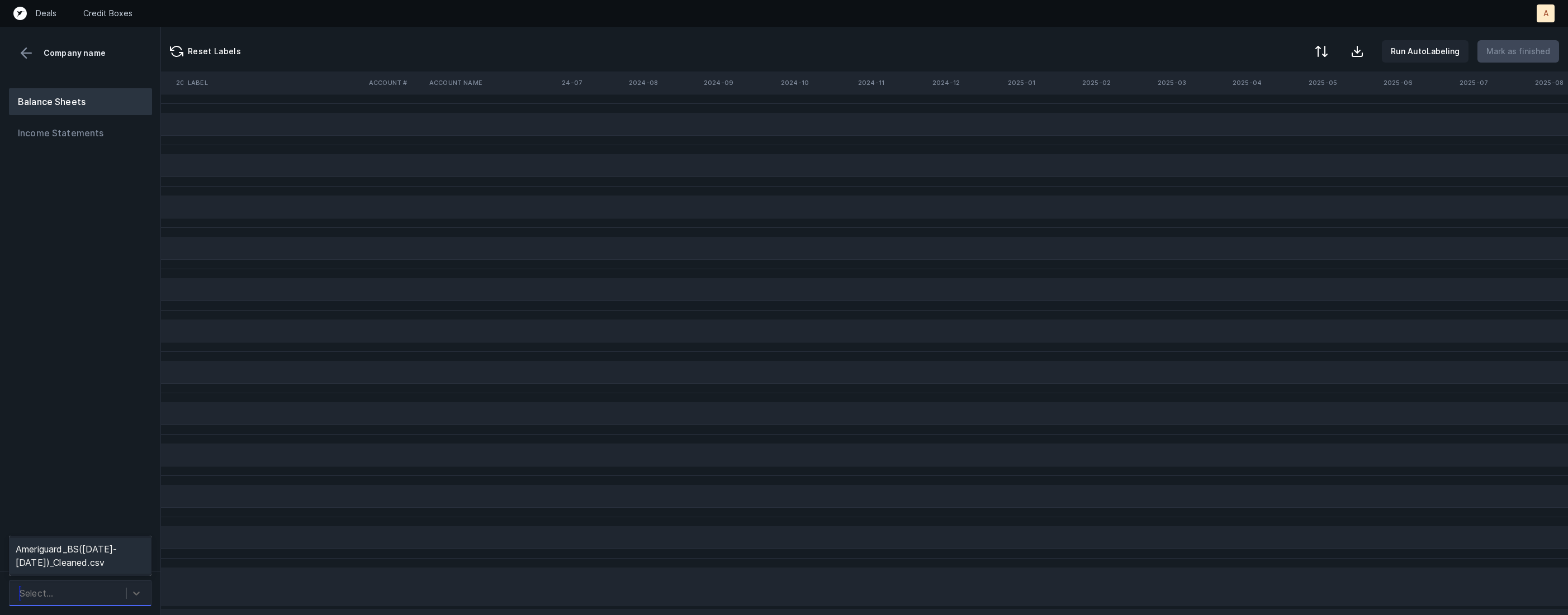
click at [95, 596] on div "Select..." at bounding box center [70, 593] width 112 height 20
click at [96, 556] on div "Ameriguard_BS([DATE]-[DATE])_Cleaned.csv" at bounding box center [80, 556] width 142 height 36
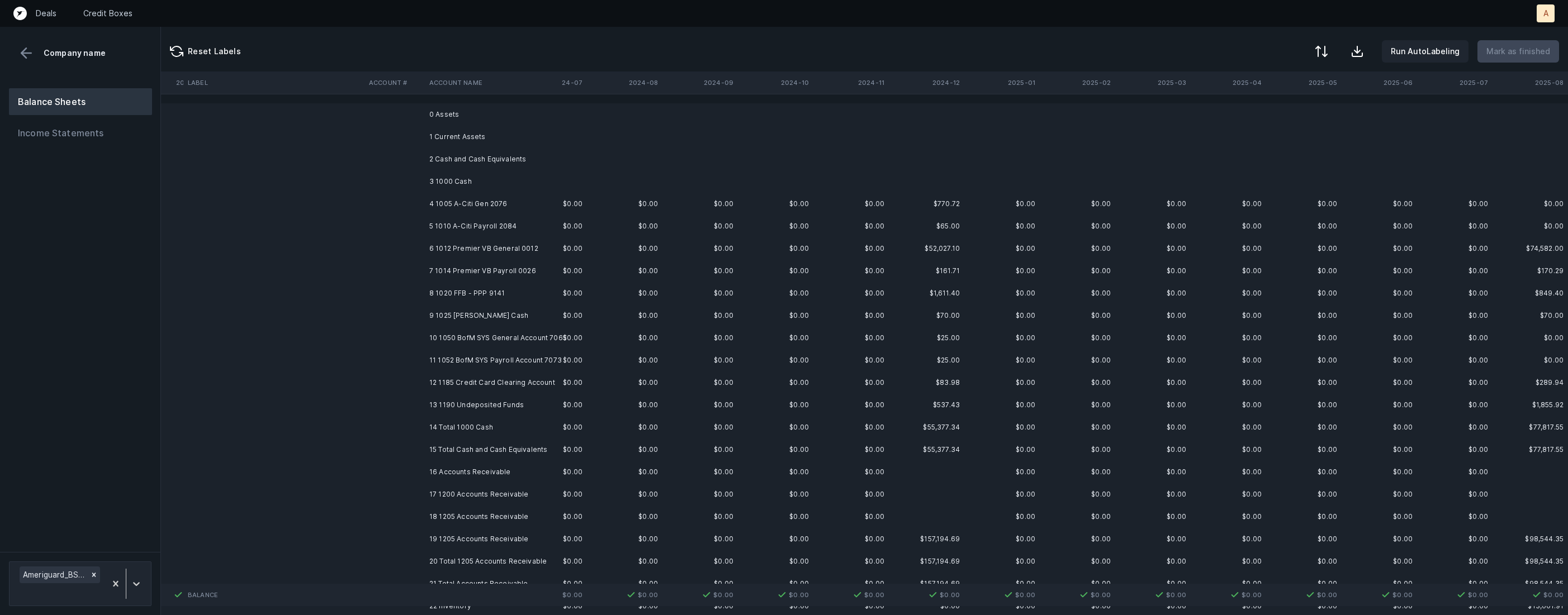
click at [508, 196] on td "4 1005 A-Citi Gen 2076" at bounding box center [493, 203] width 137 height 23
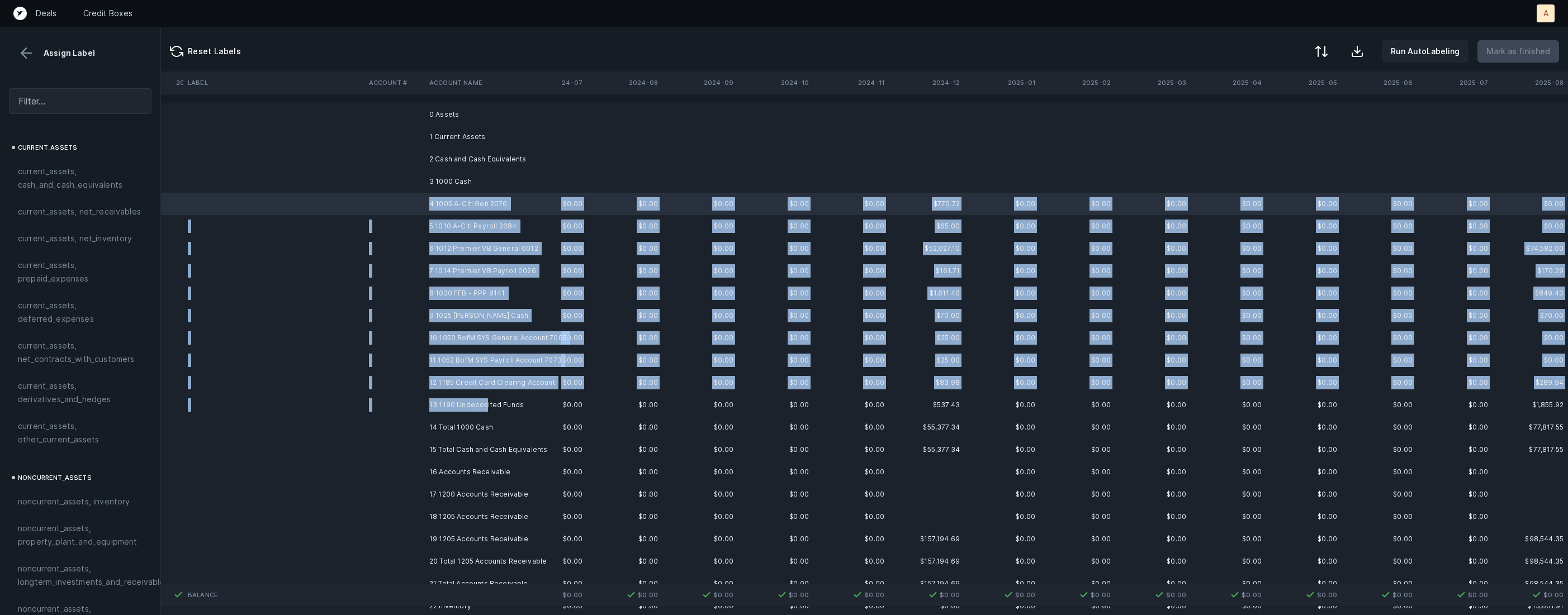
click at [486, 403] on td "13 1190 Undeposited Funds" at bounding box center [493, 405] width 137 height 23
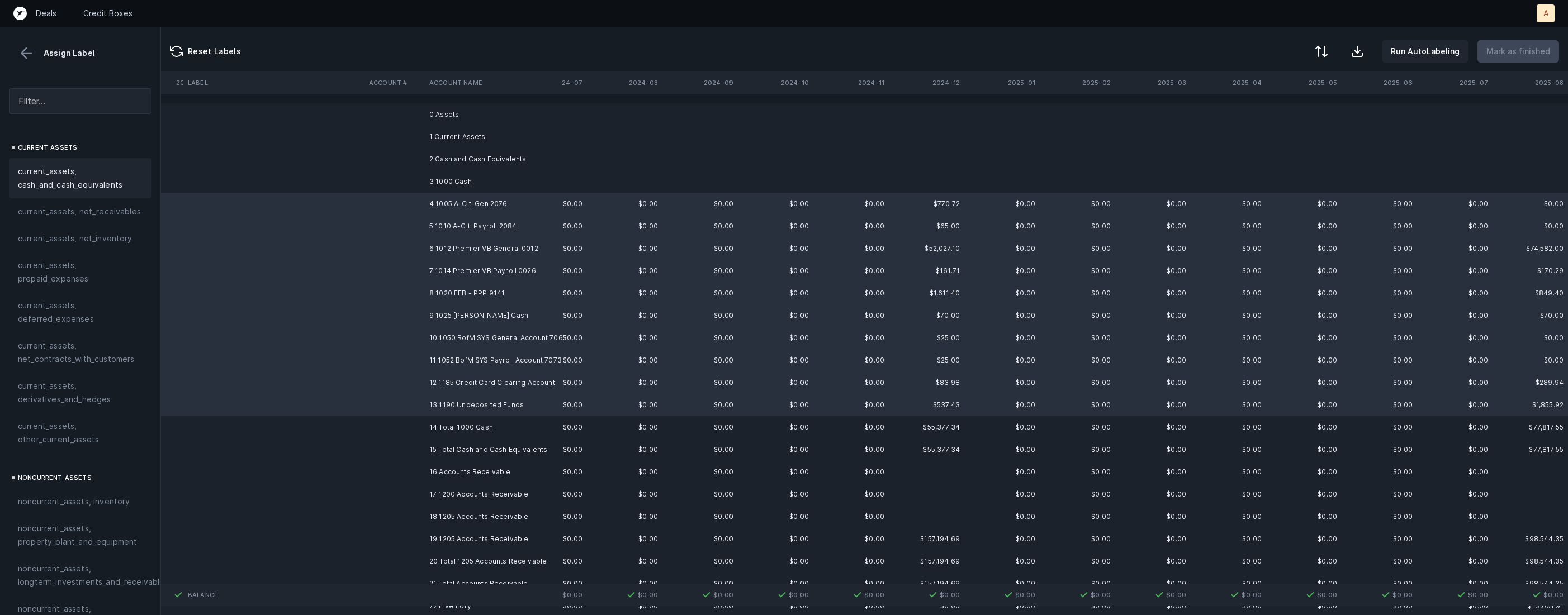
click at [96, 169] on span "current_assets, cash_and_cash_equivalents" at bounding box center [80, 178] width 124 height 27
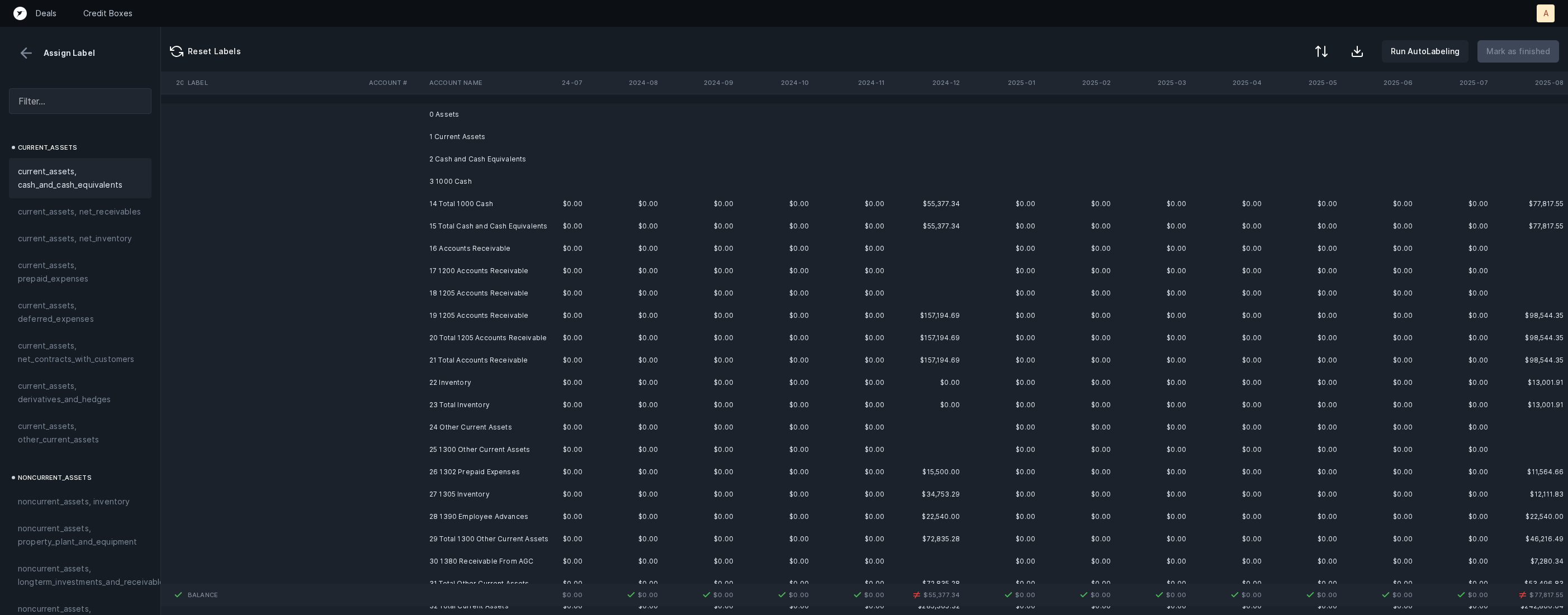
click at [476, 270] on td "17 1200 Accounts Receivable" at bounding box center [493, 271] width 137 height 23
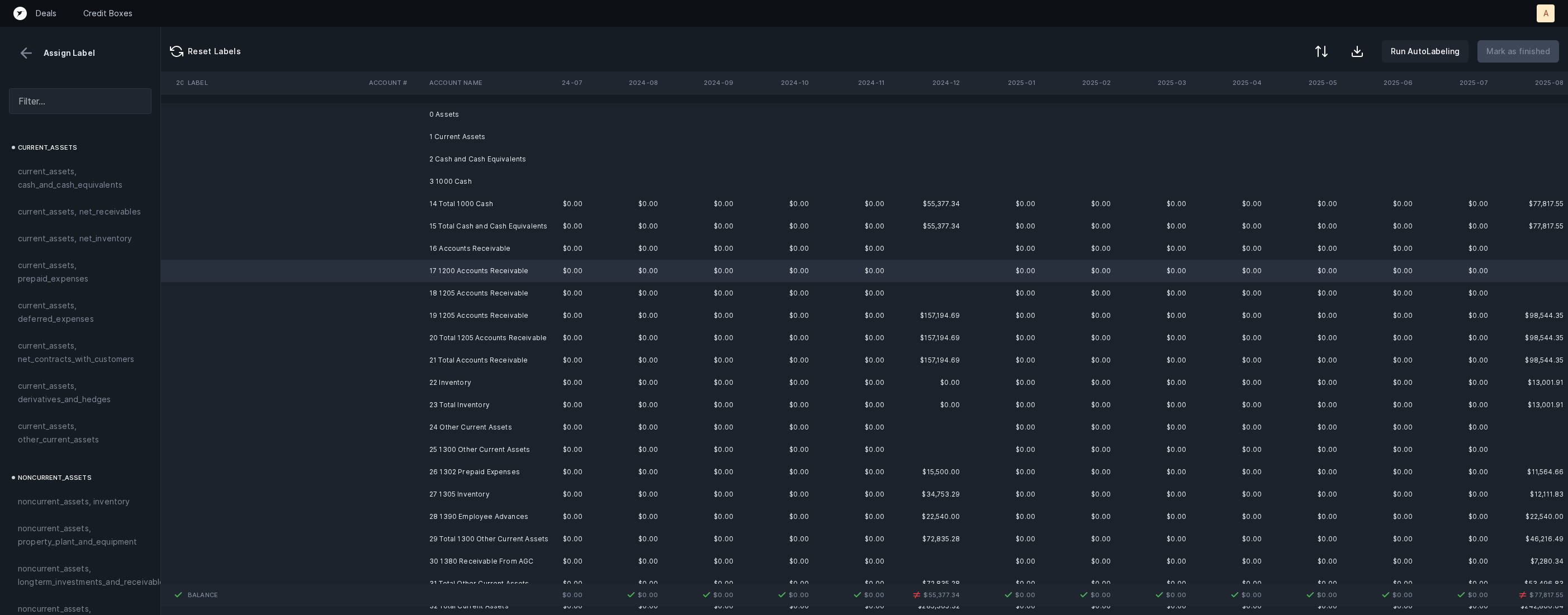
click at [472, 313] on td "19 1205 Accounts Receivable" at bounding box center [493, 315] width 137 height 23
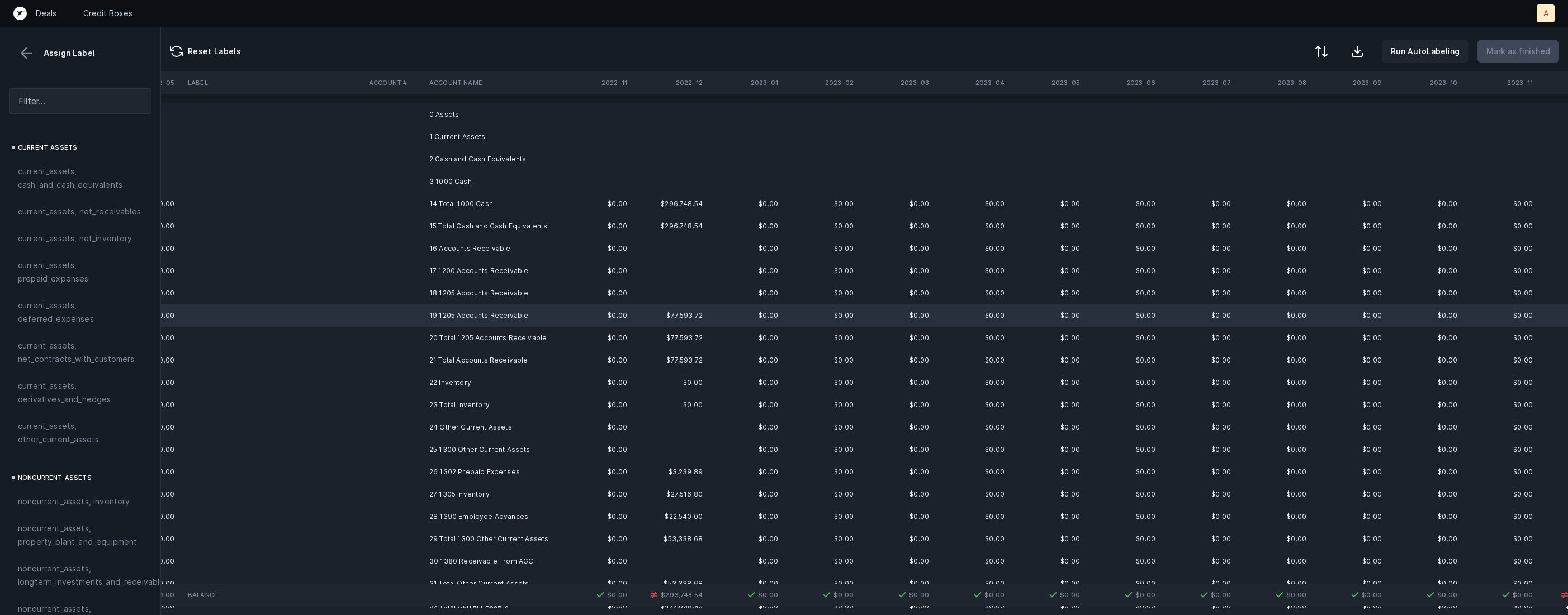
scroll to position [0, 761]
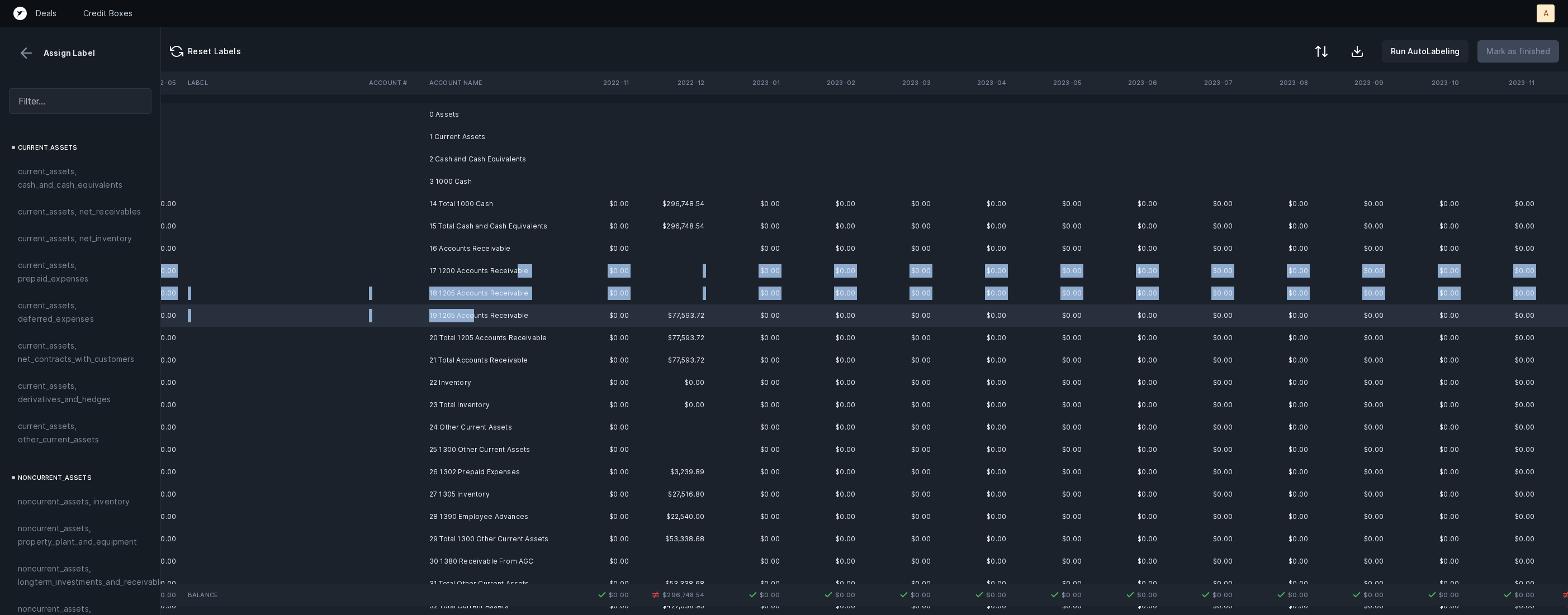
click at [513, 270] on td "17 1200 Accounts Receivable" at bounding box center [493, 271] width 137 height 23
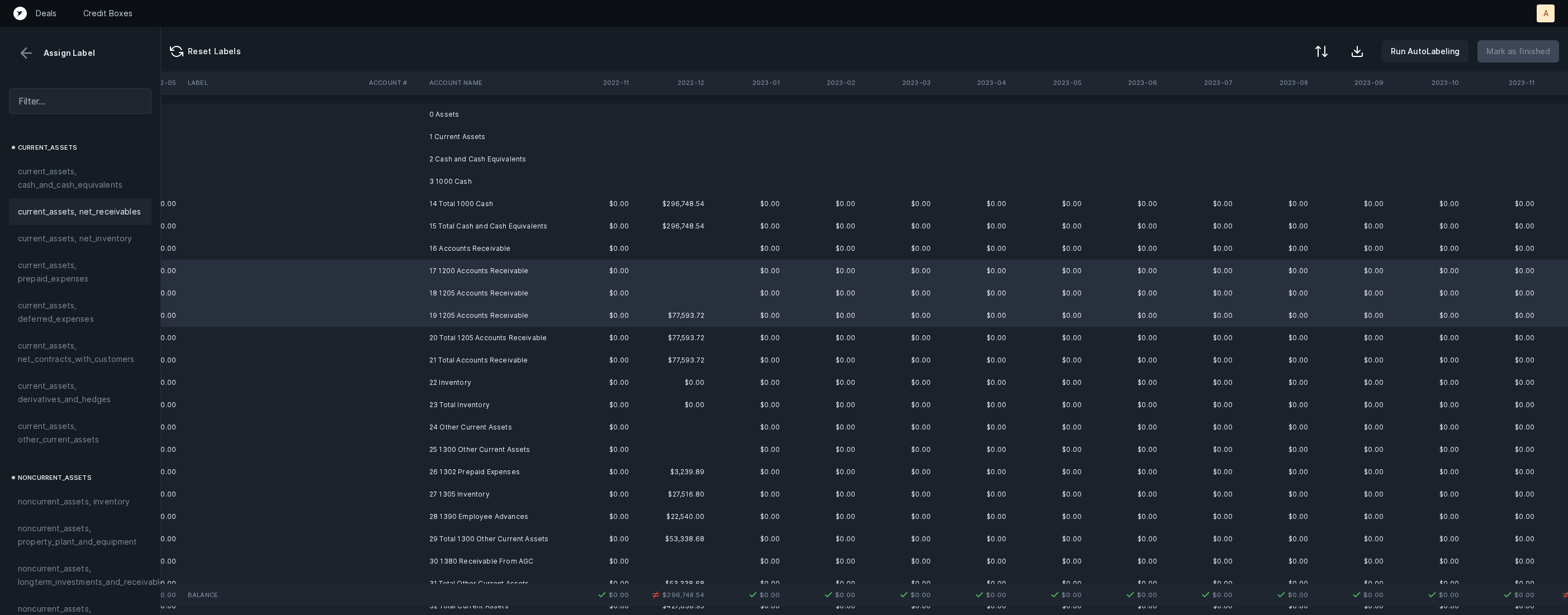
click at [82, 214] on span "current_assets, net_receivables" at bounding box center [79, 211] width 123 height 13
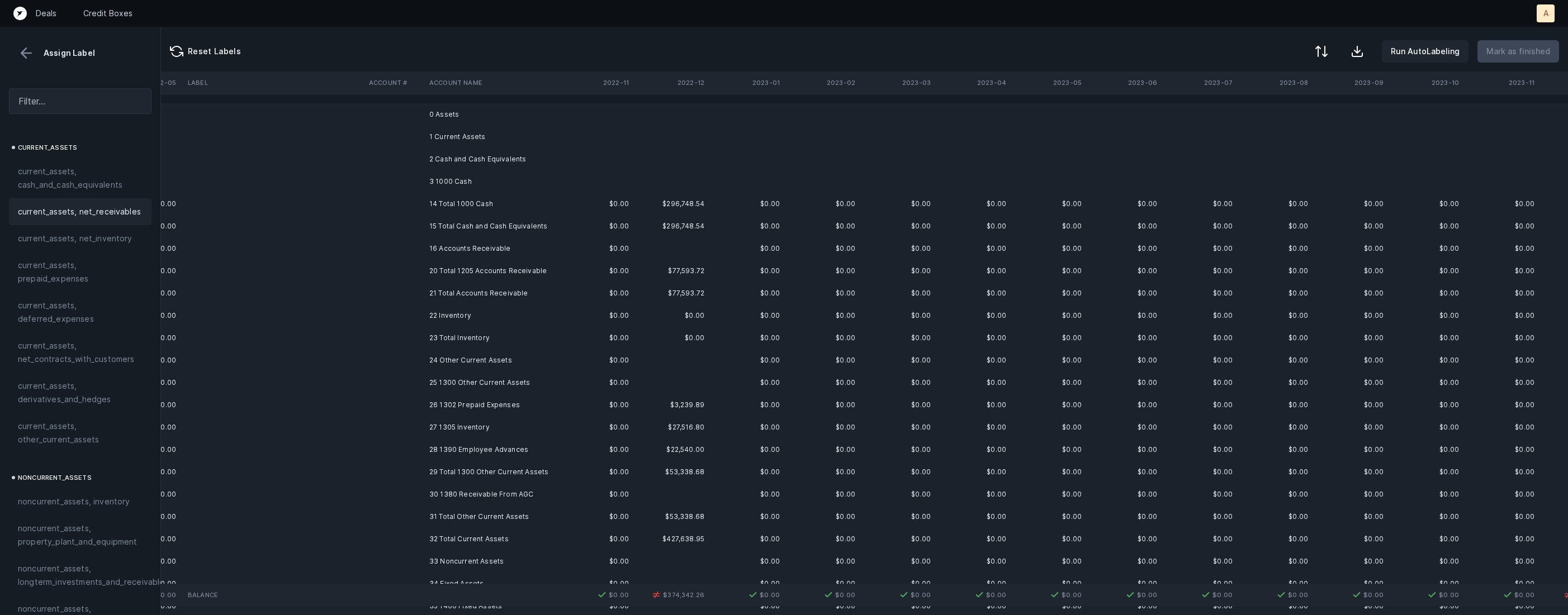
click at [488, 323] on td "22 Inventory" at bounding box center [493, 315] width 137 height 23
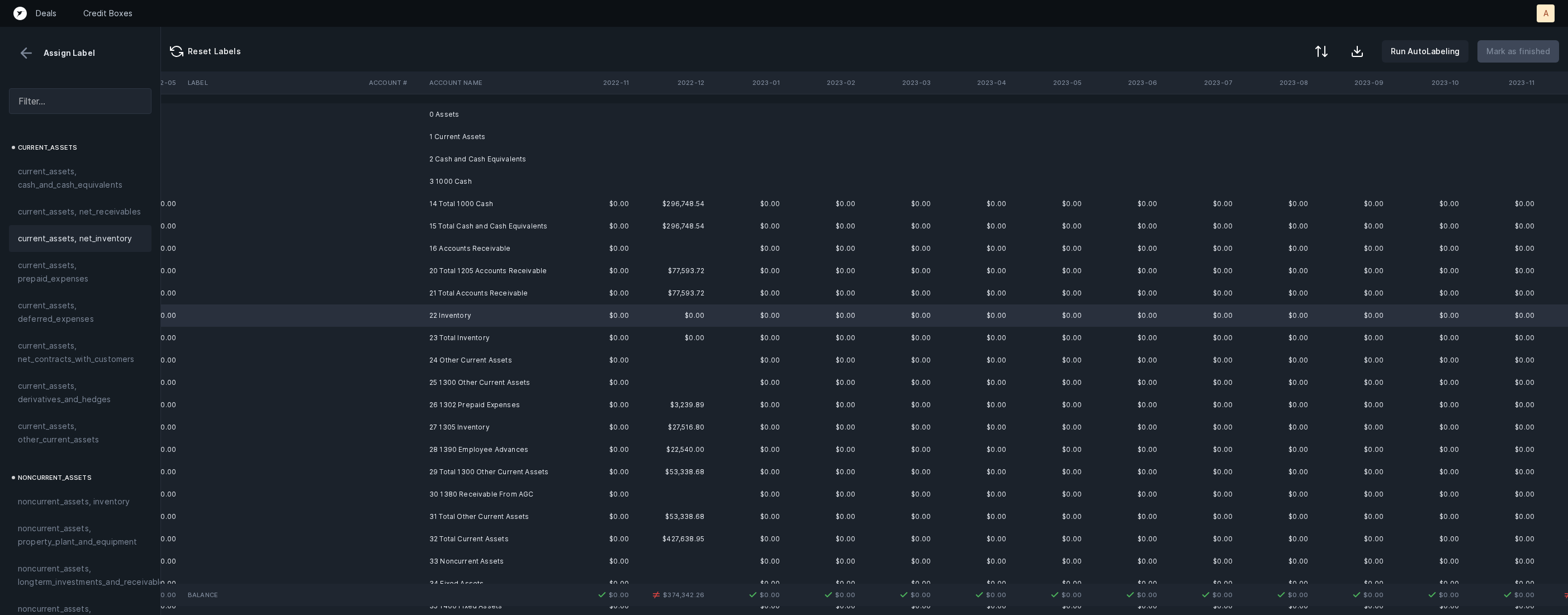
click at [81, 241] on span "current_assets, net_inventory" at bounding box center [75, 238] width 115 height 13
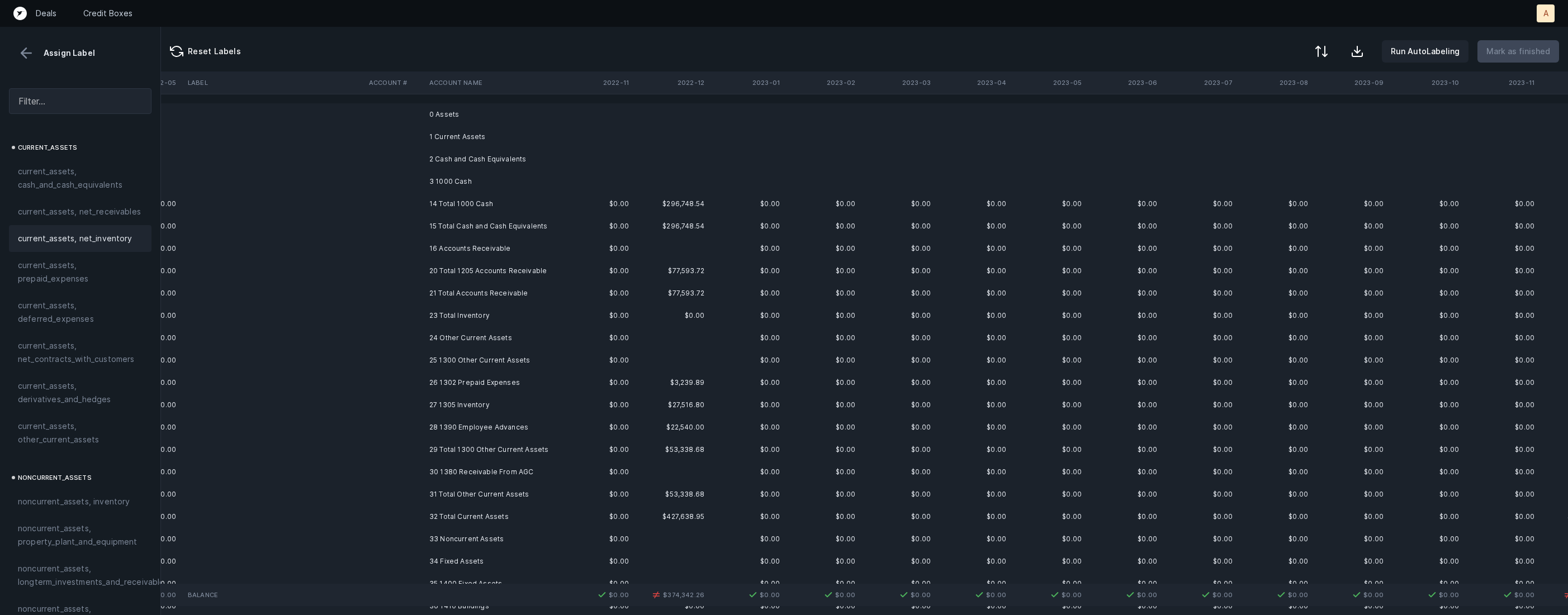
click at [479, 362] on td "25 1300 Other Current Assets" at bounding box center [493, 360] width 137 height 23
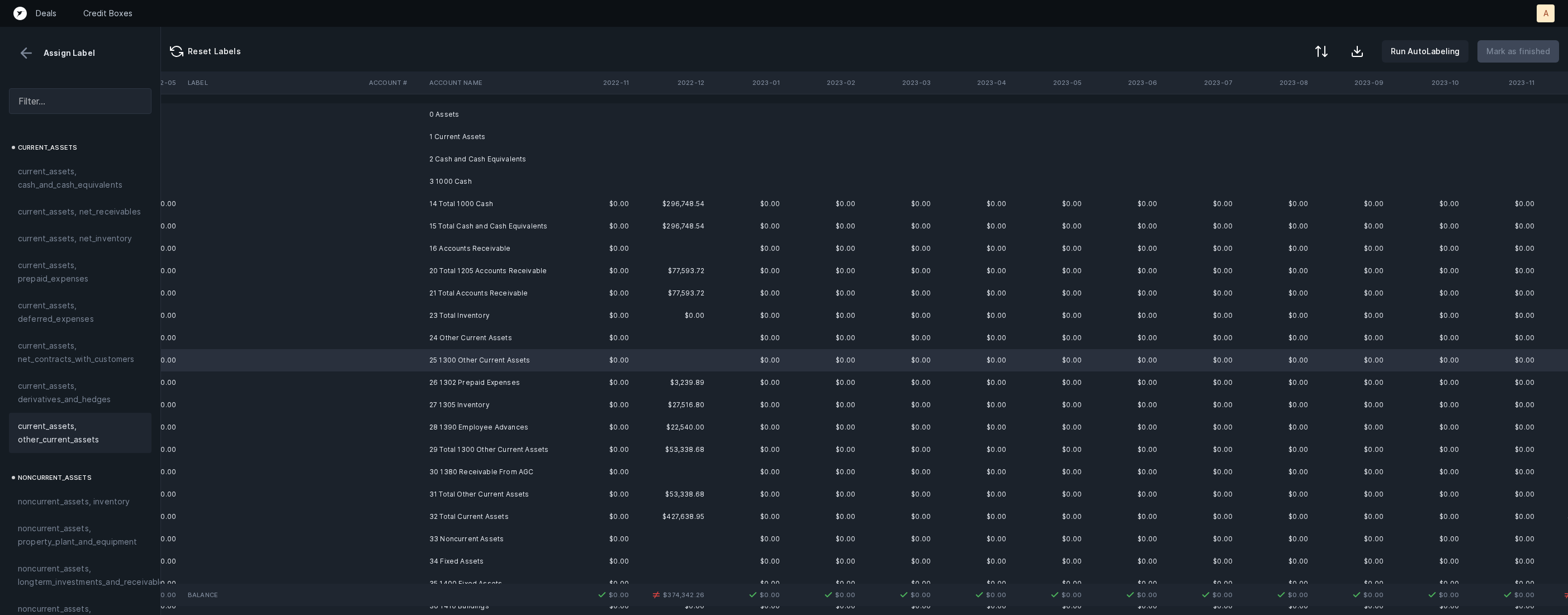
click at [43, 436] on span "current_assets, other_current_assets" at bounding box center [80, 433] width 124 height 27
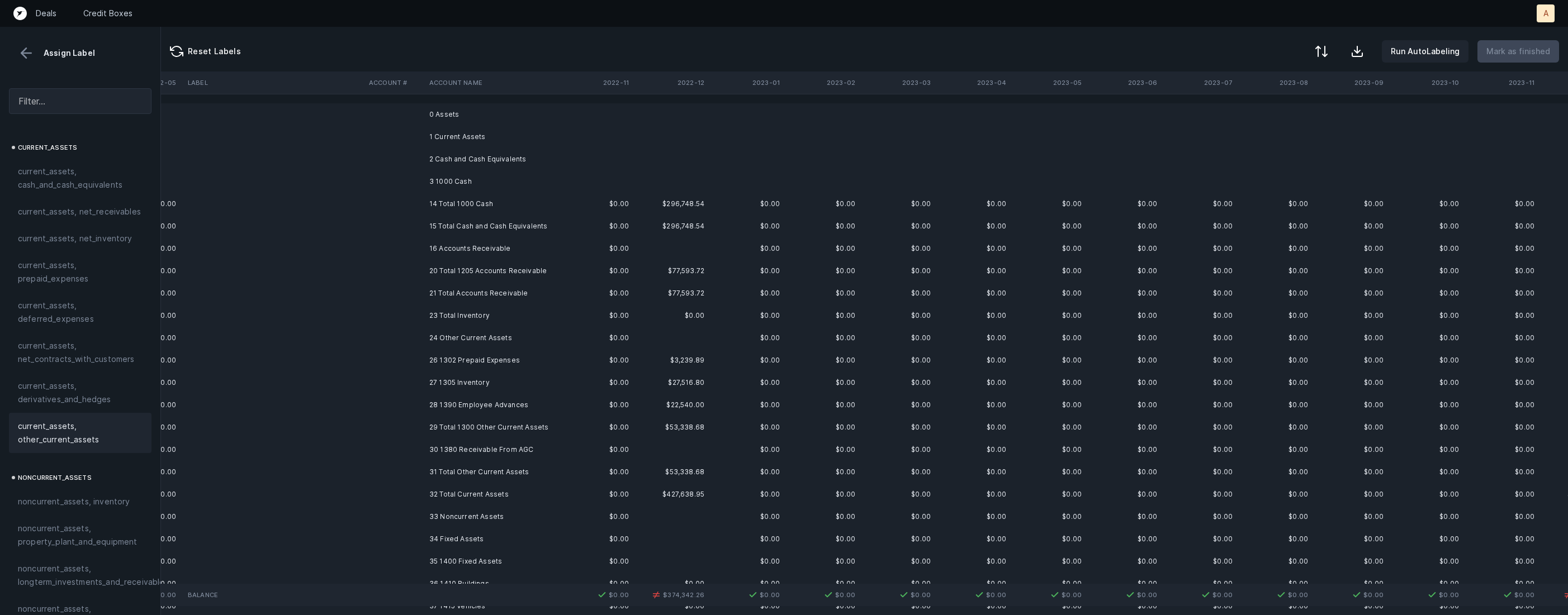
click at [473, 362] on td "26 1302 Prepaid Expenses" at bounding box center [493, 360] width 137 height 23
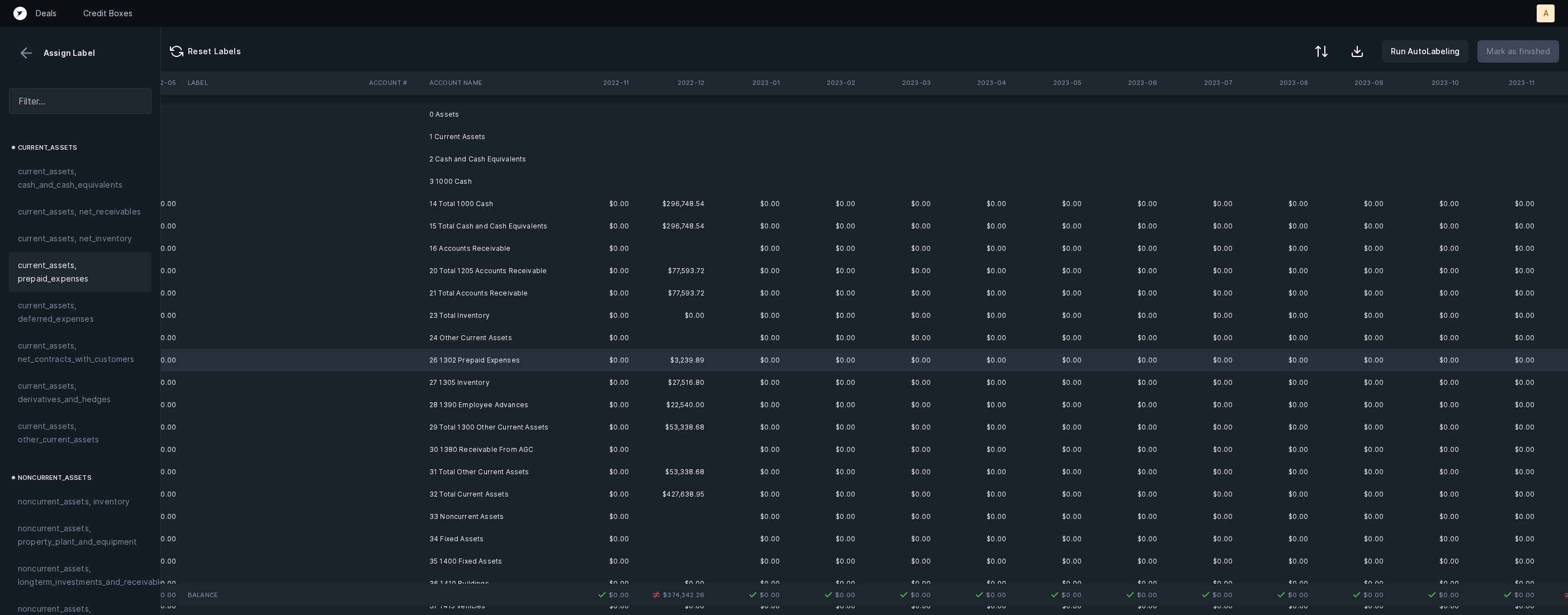
click at [69, 269] on span "current_assets, prepaid_expenses" at bounding box center [80, 272] width 124 height 27
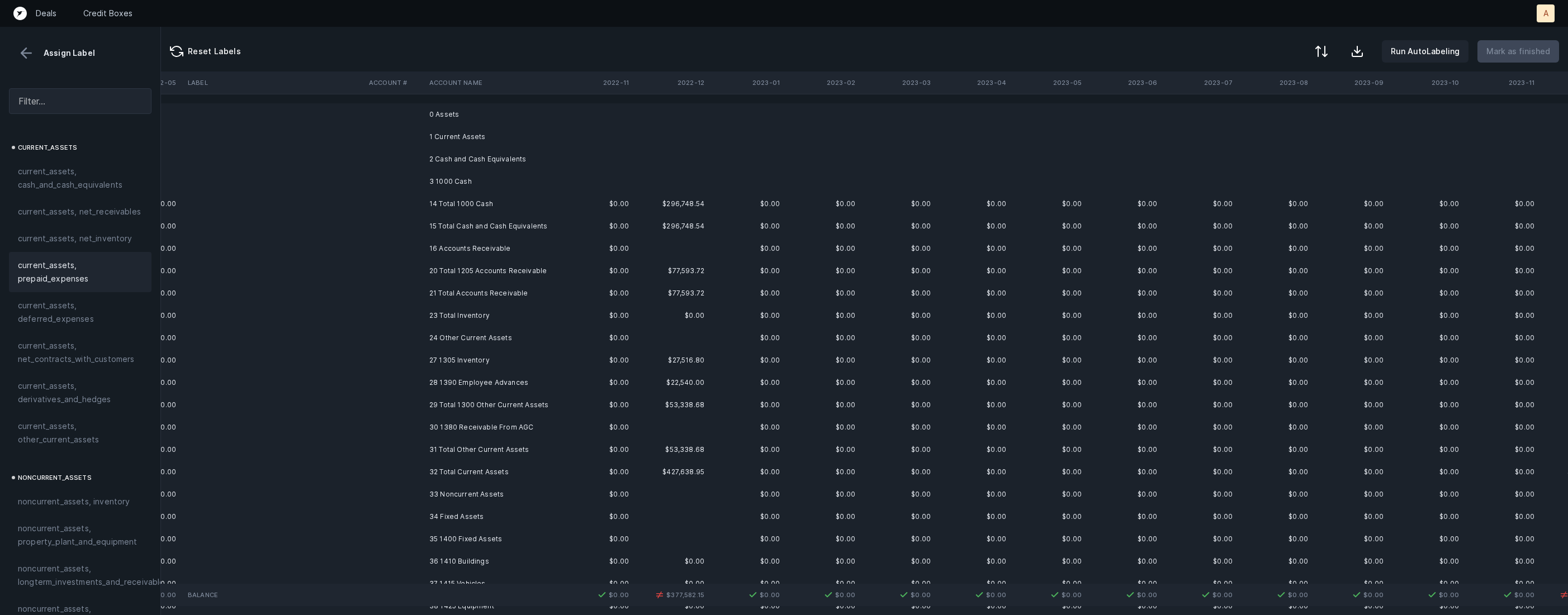
click at [398, 361] on td at bounding box center [395, 360] width 61 height 23
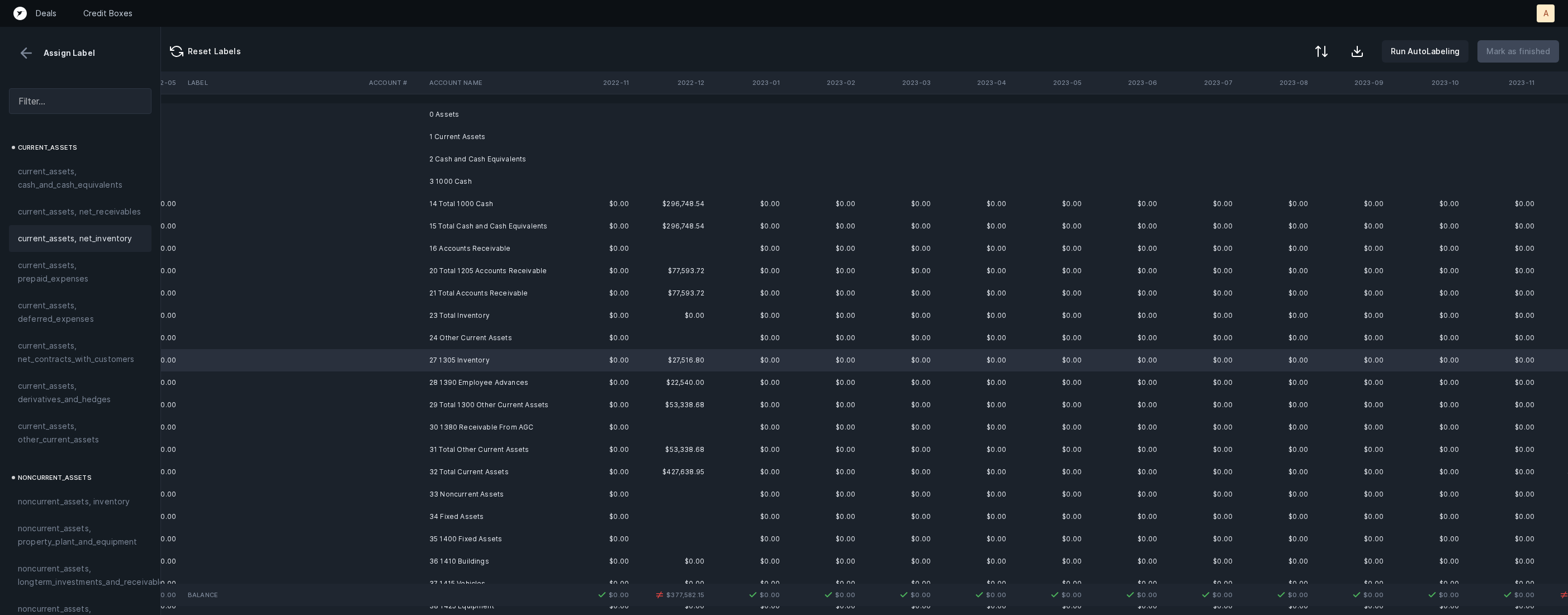
click at [106, 236] on span "current_assets, net_inventory" at bounding box center [75, 238] width 115 height 13
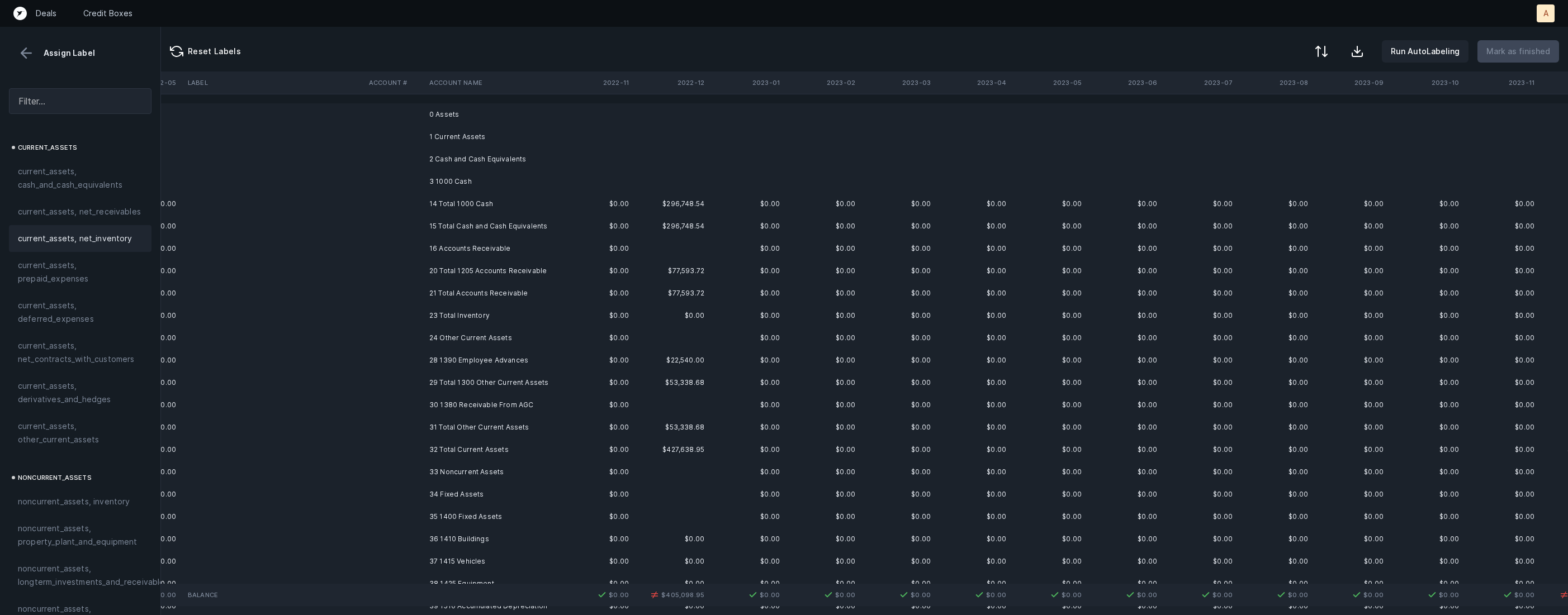
click at [462, 363] on td "28 1390 Employee Advances" at bounding box center [493, 360] width 137 height 23
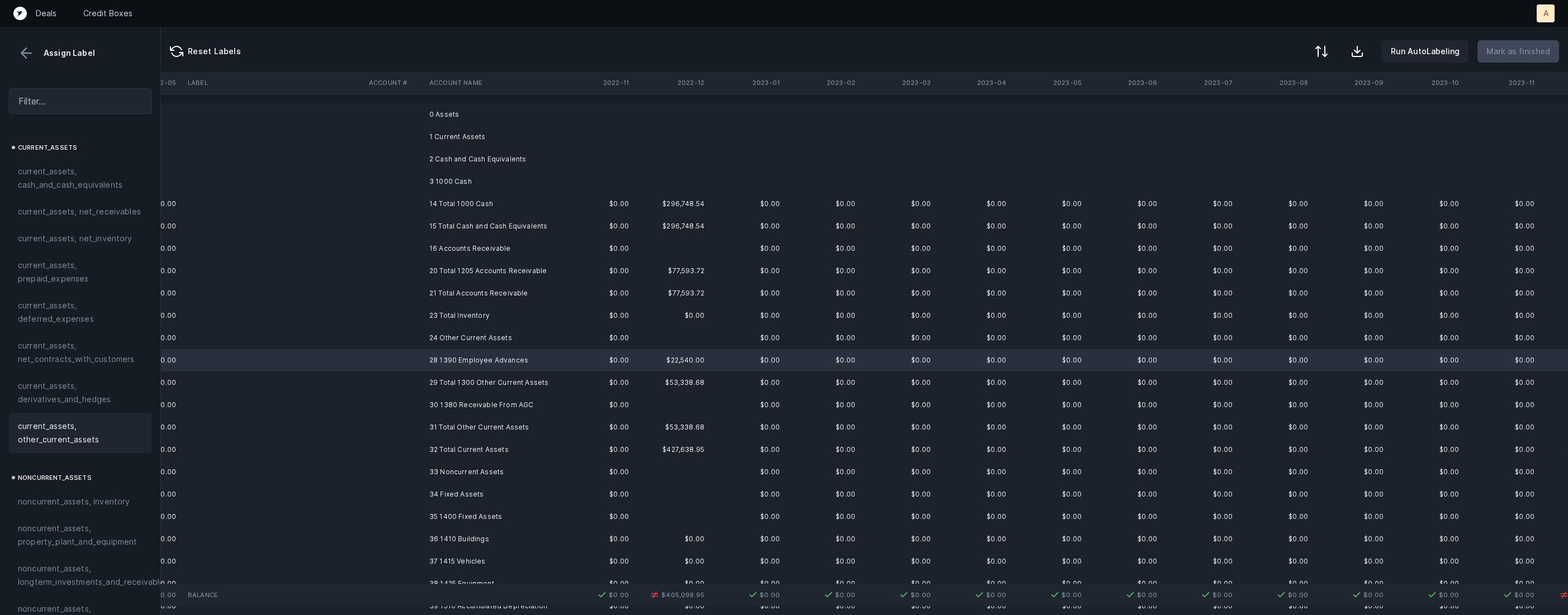
click at [49, 431] on span "current_assets, other_current_assets" at bounding box center [80, 433] width 124 height 27
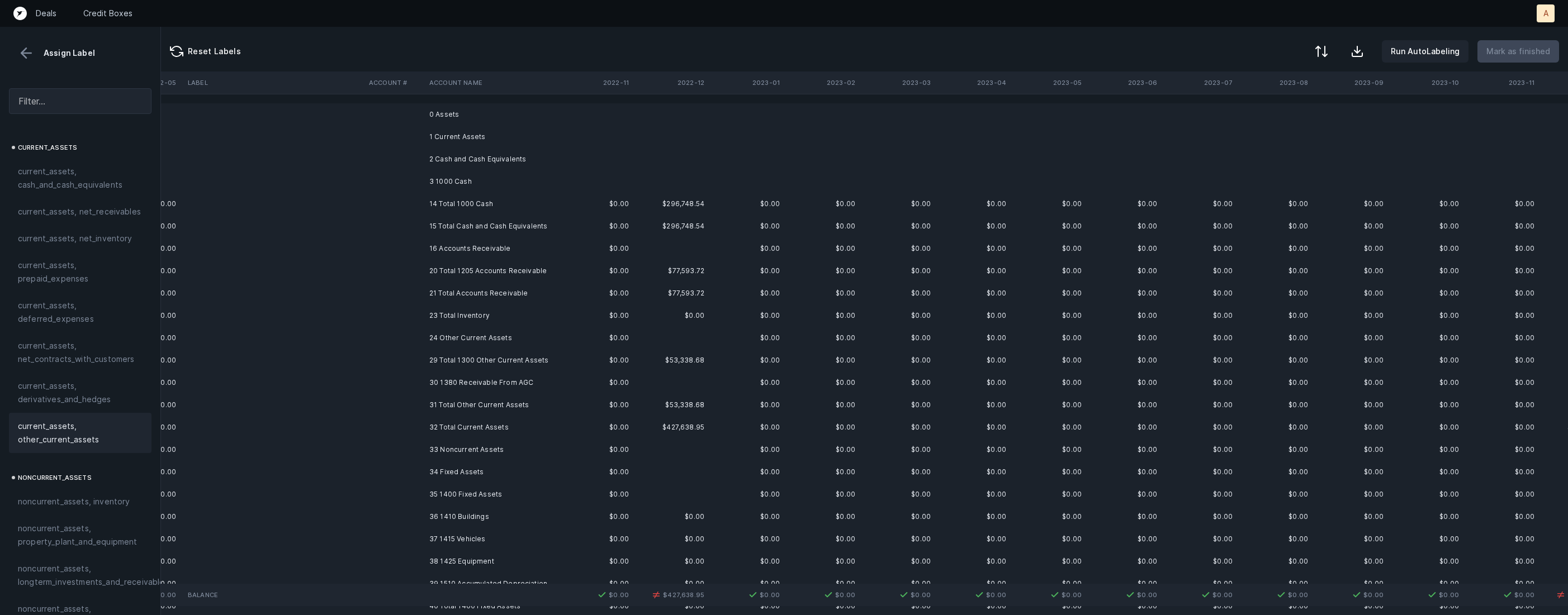
click at [476, 385] on td "30 1380 Receivable From AGC" at bounding box center [493, 382] width 137 height 23
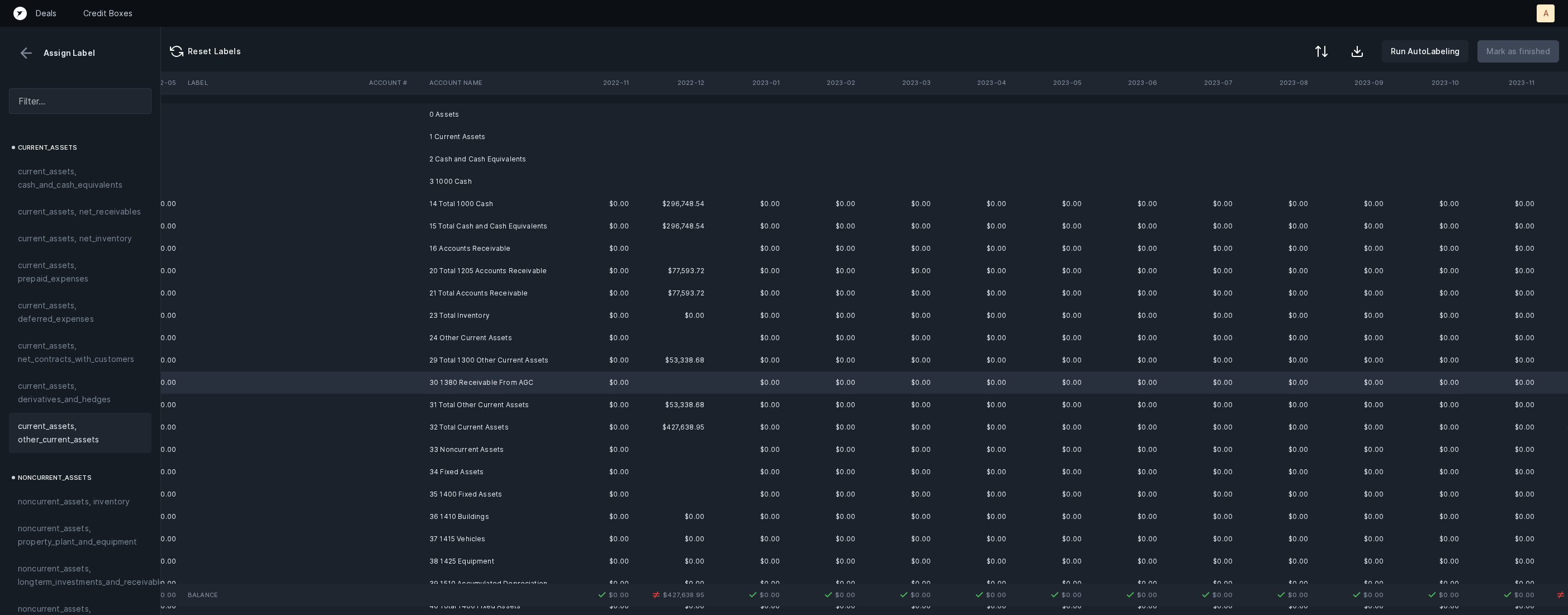
click at [58, 431] on span "current_assets, other_current_assets" at bounding box center [80, 433] width 124 height 27
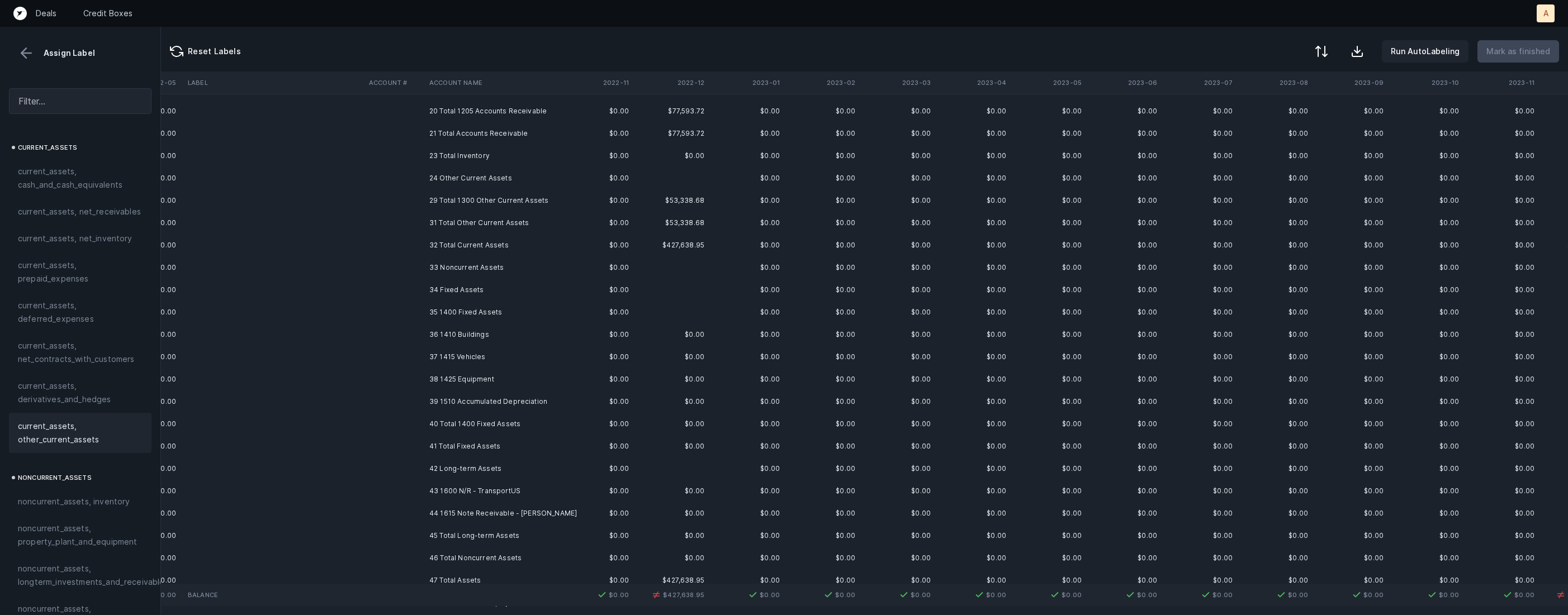
scroll to position [162, 761]
click at [500, 323] on td "36 1410 Buildings" at bounding box center [493, 332] width 137 height 23
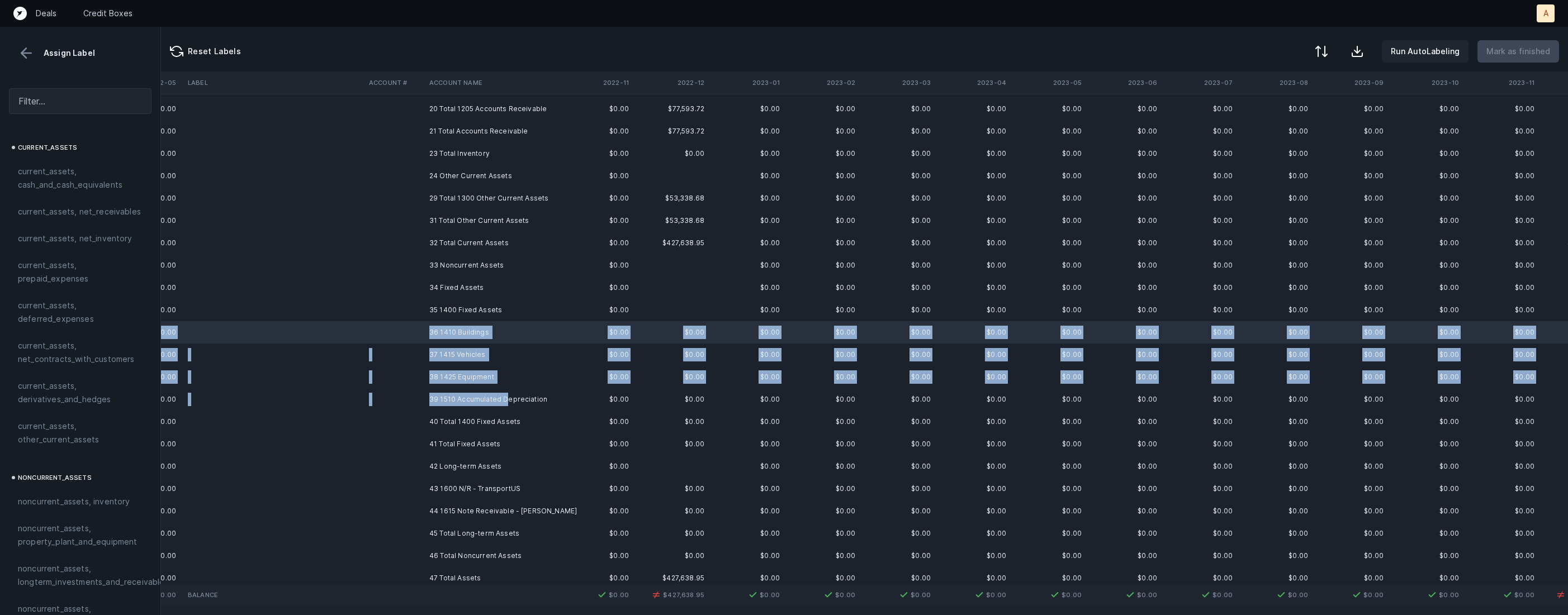
click at [504, 401] on td "39 1510 Accumulated Depreciation" at bounding box center [493, 399] width 137 height 23
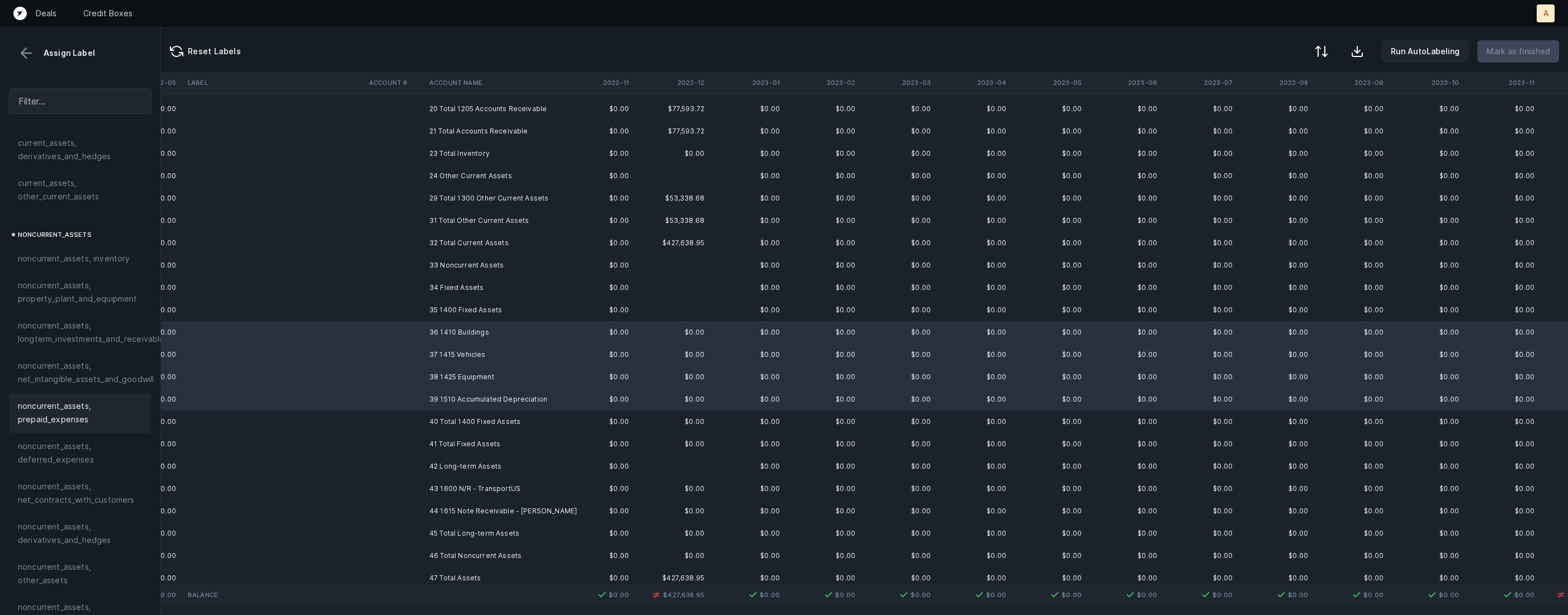
scroll to position [250, 0]
click at [81, 286] on span "noncurrent_assets, property_plant_and_equipment" at bounding box center [80, 285] width 124 height 27
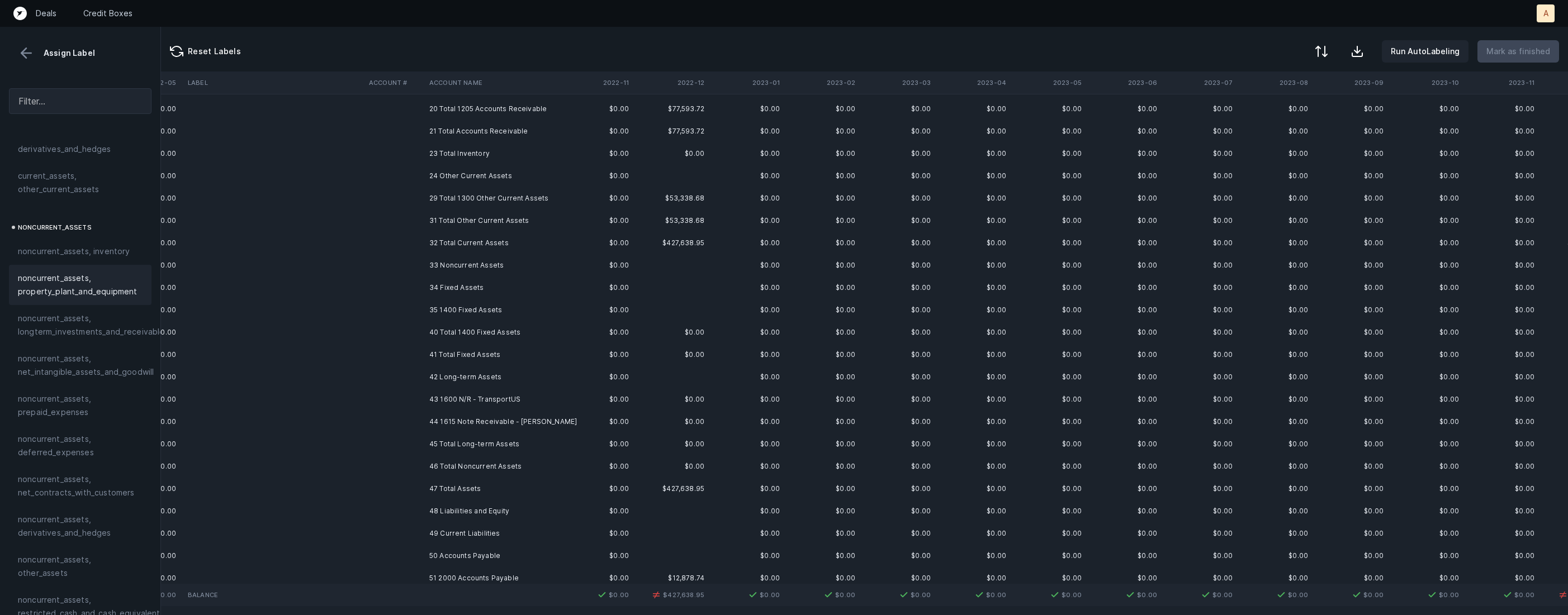
click at [436, 395] on td "43 1600 N/R - TransportUS" at bounding box center [493, 399] width 137 height 23
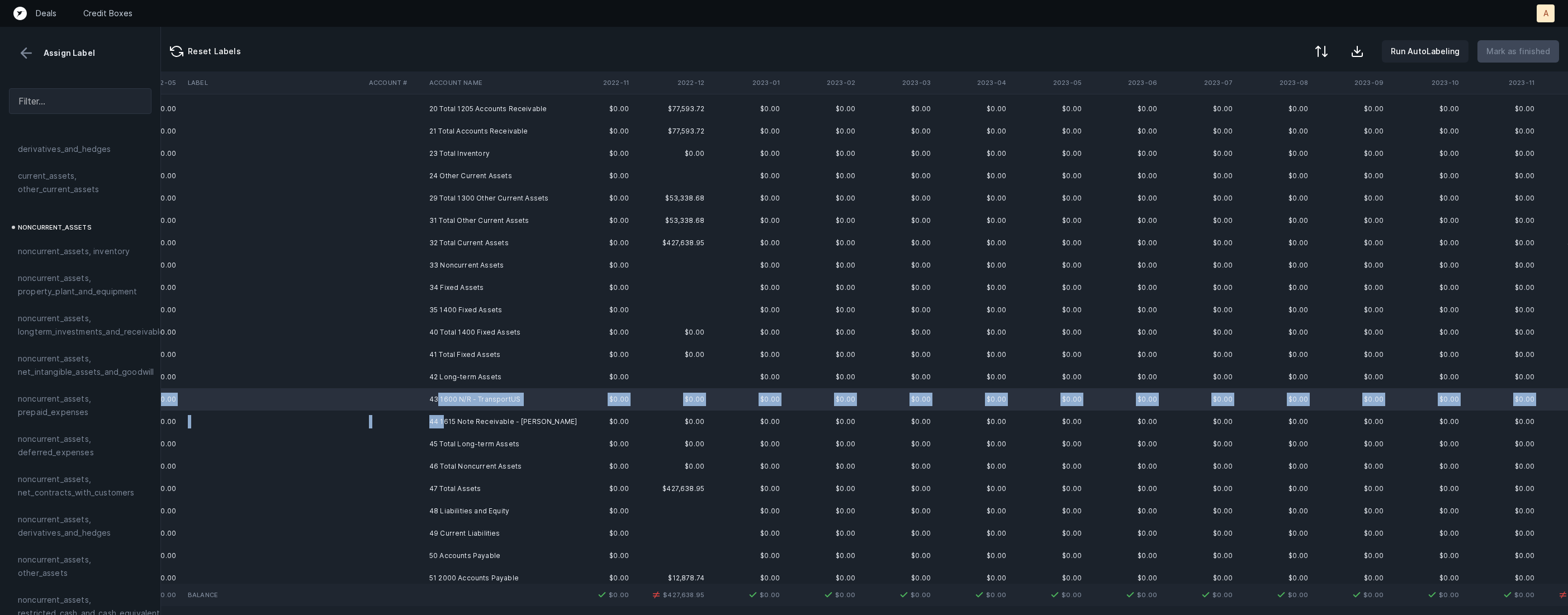
click at [441, 416] on td "44 1615 Note Receivable - [PERSON_NAME]" at bounding box center [493, 422] width 137 height 23
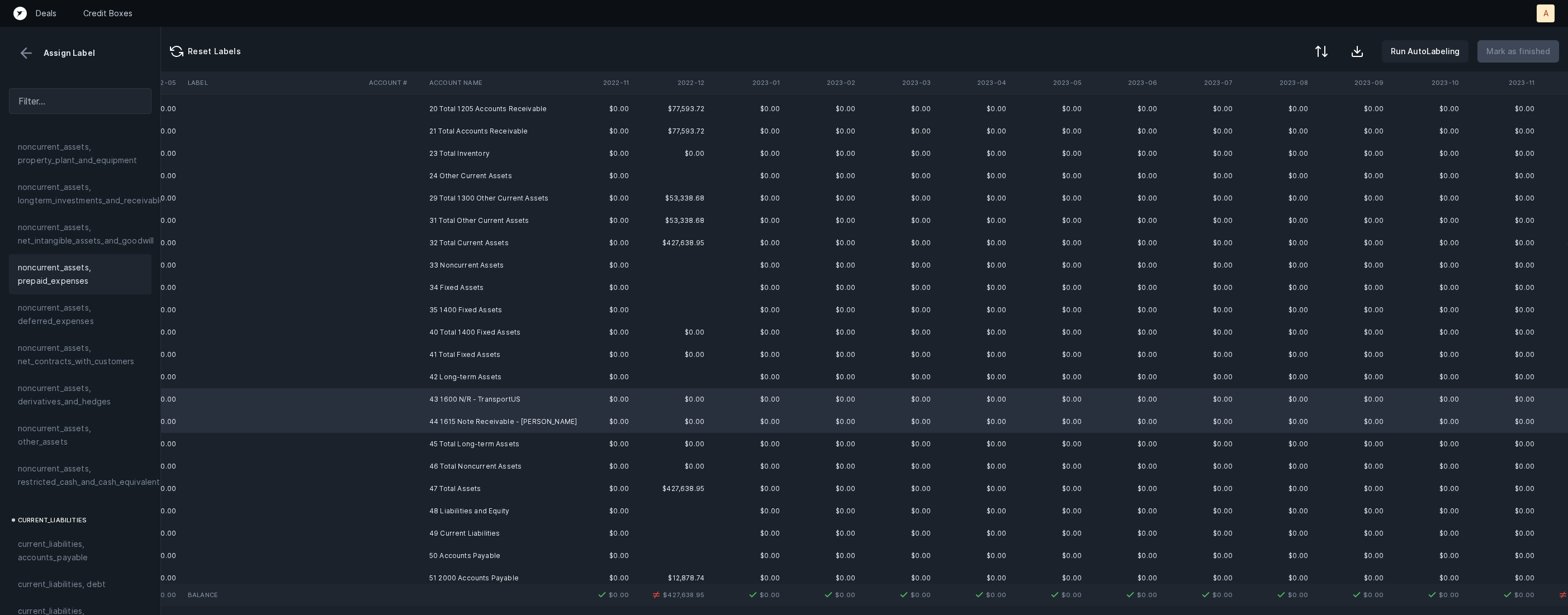
scroll to position [453, 0]
click at [99, 363] on span "noncurrent_assets, other_assets" at bounding box center [80, 363] width 124 height 27
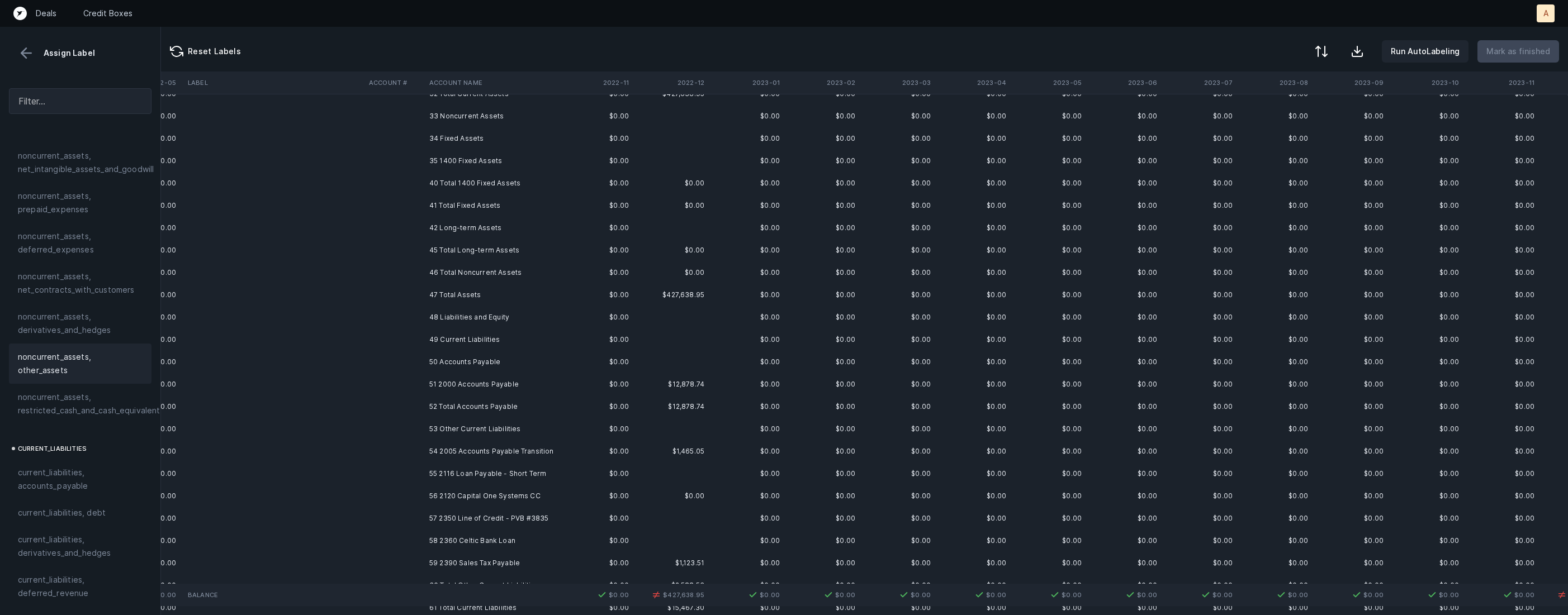
scroll to position [335, 761]
click at [468, 363] on td "51 2000 Accounts Payable" at bounding box center [493, 360] width 137 height 23
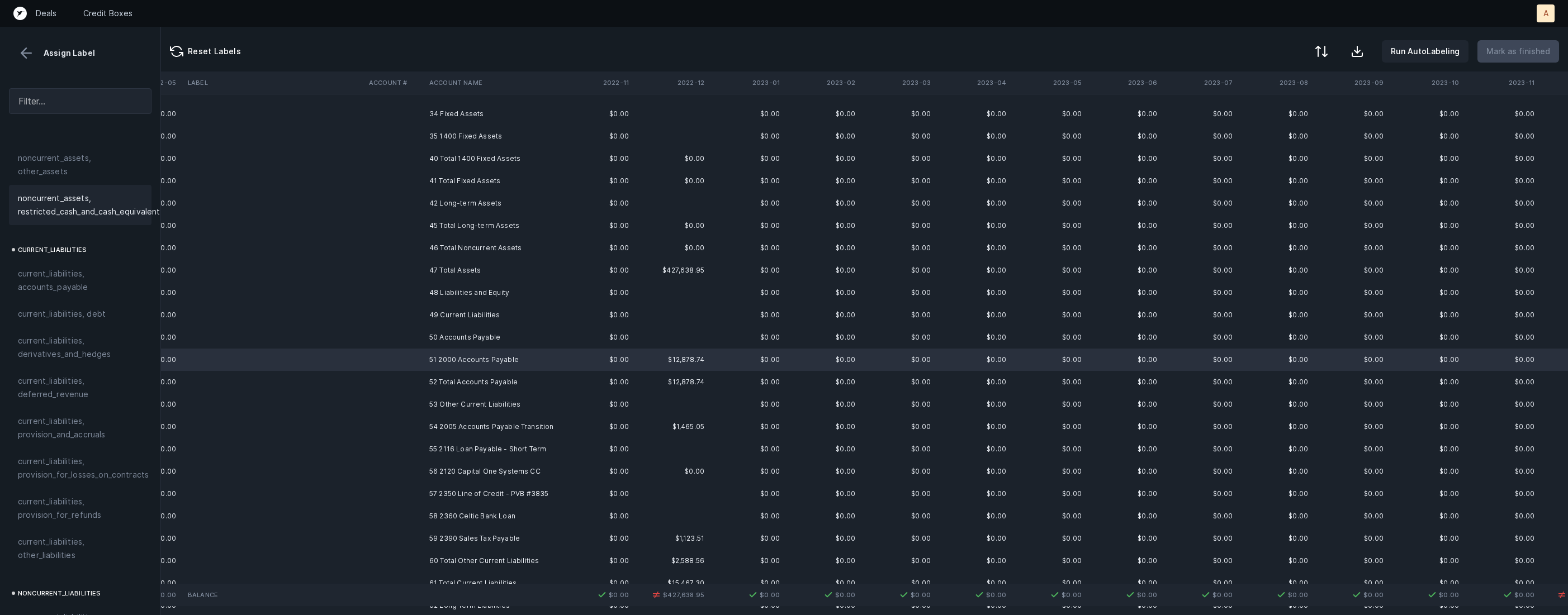
scroll to position [617, 0]
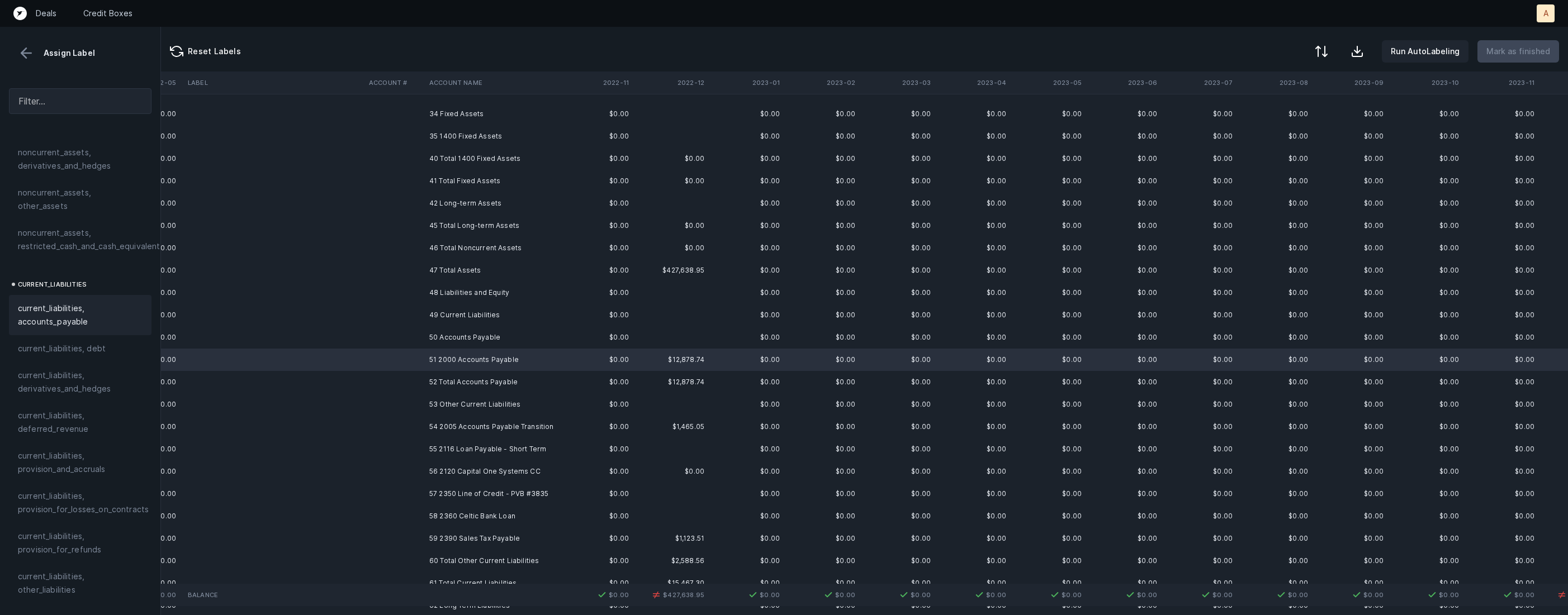
click at [73, 308] on span "current_liabilities, accounts_payable" at bounding box center [80, 315] width 124 height 27
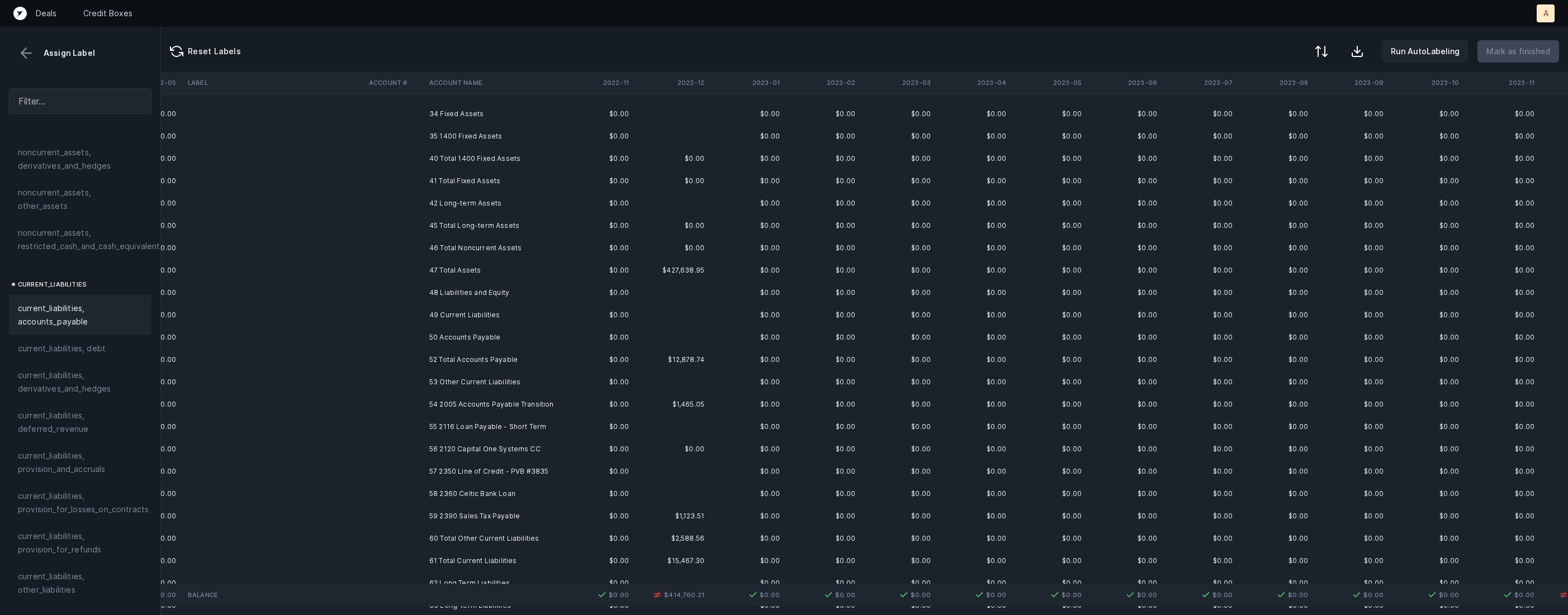
click at [485, 408] on td "54 2005 Accounts Payable Transition" at bounding box center [493, 405] width 137 height 23
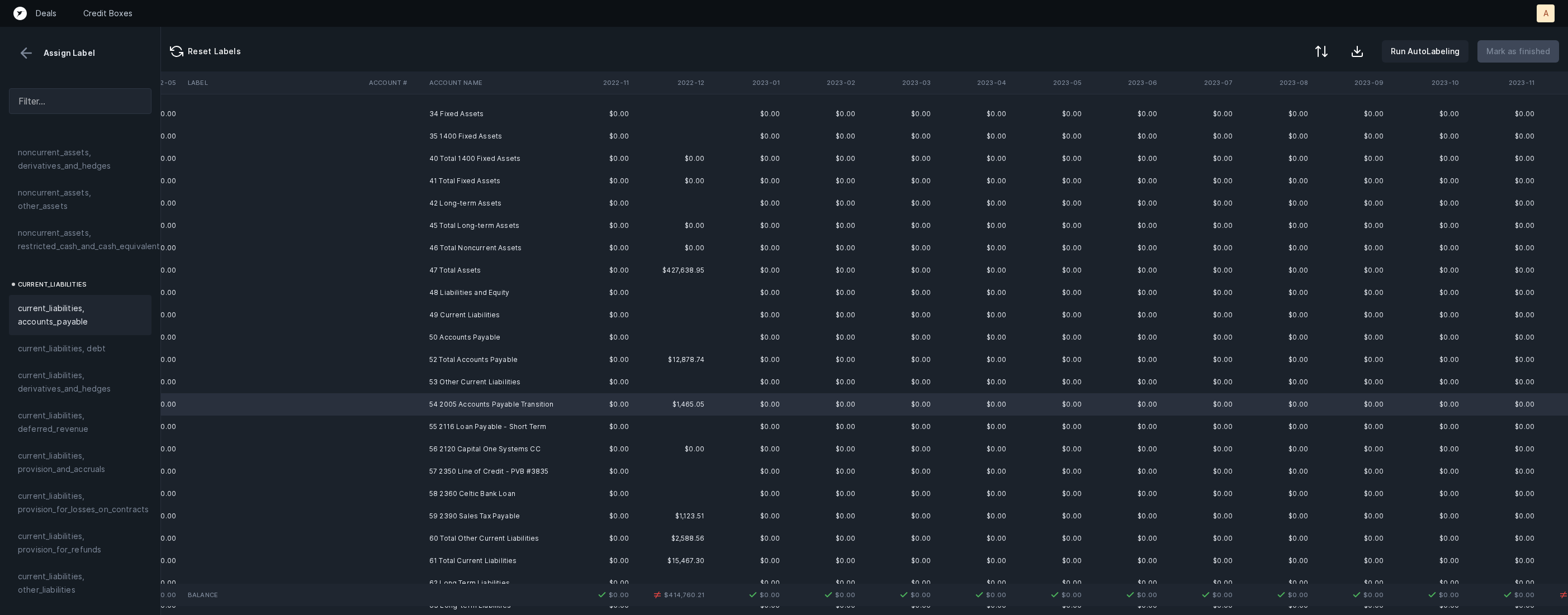
click at [87, 302] on span "current_liabilities, accounts_payable" at bounding box center [80, 315] width 124 height 27
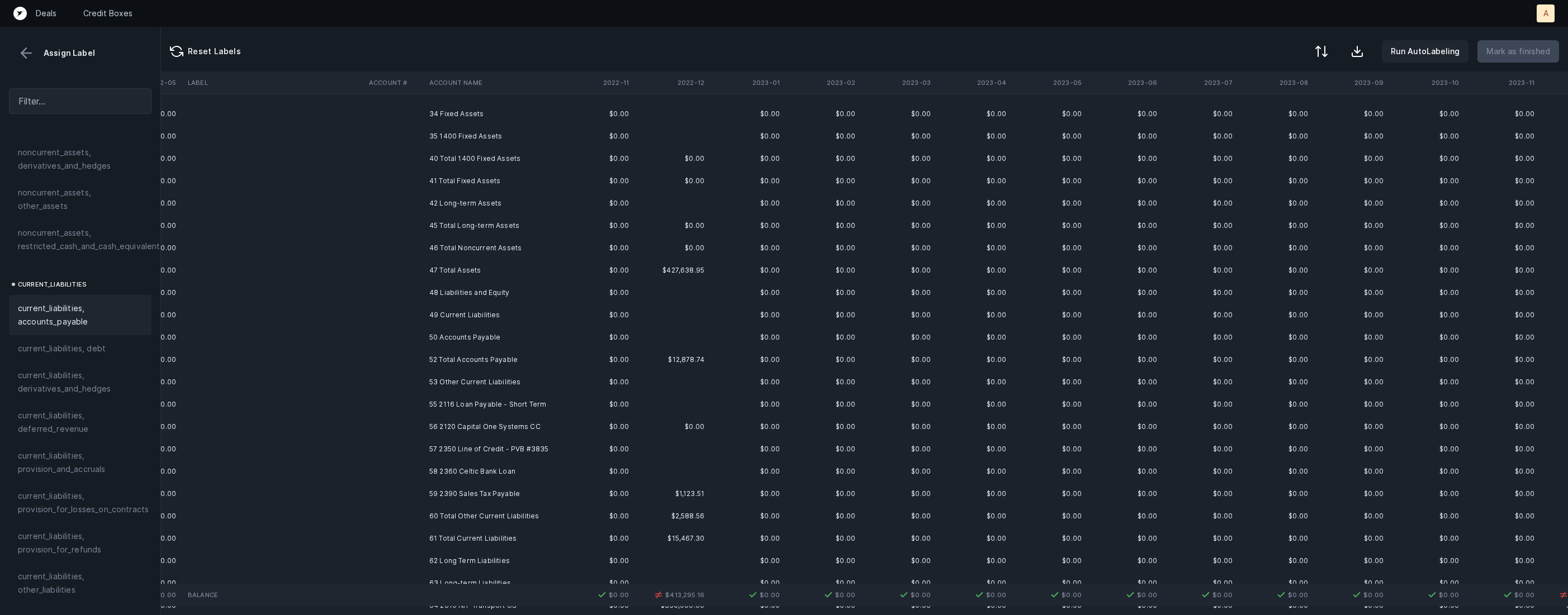
click at [445, 405] on td "55 2116 Loan Payable - Short Term" at bounding box center [493, 405] width 137 height 23
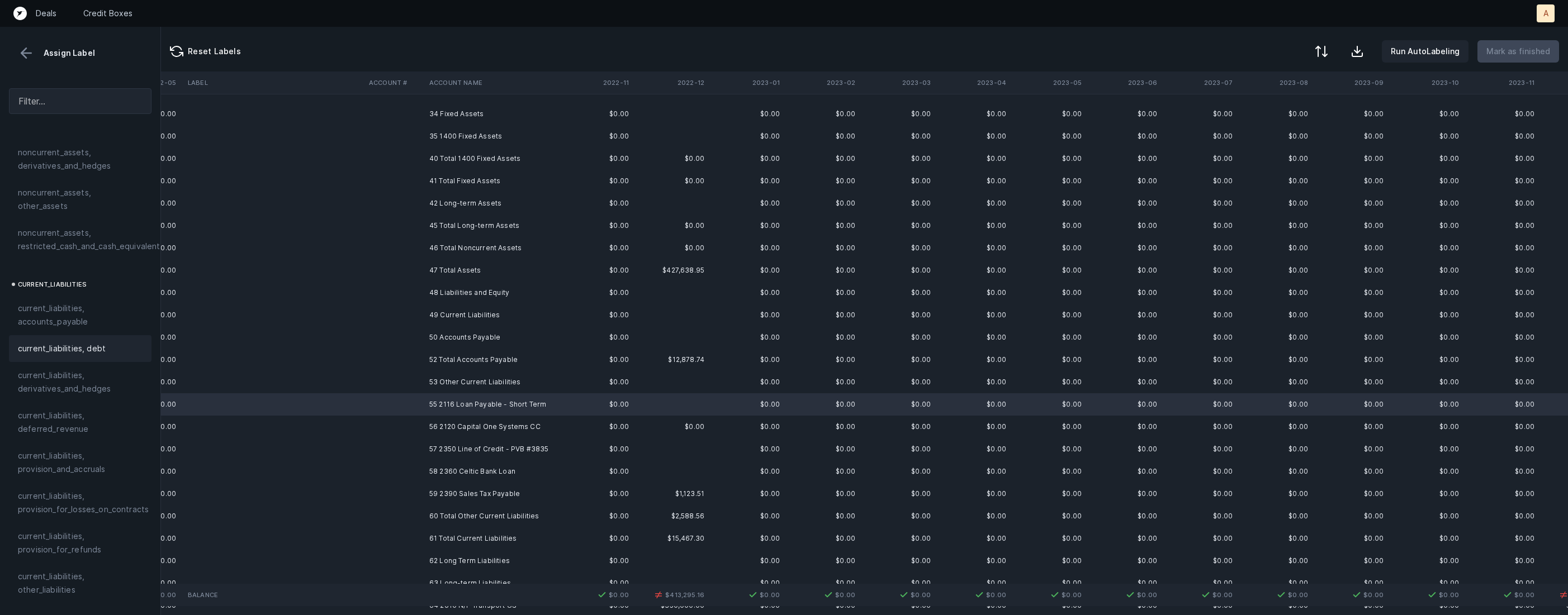
click at [92, 342] on span "current_liabilities, debt" at bounding box center [61, 348] width 88 height 13
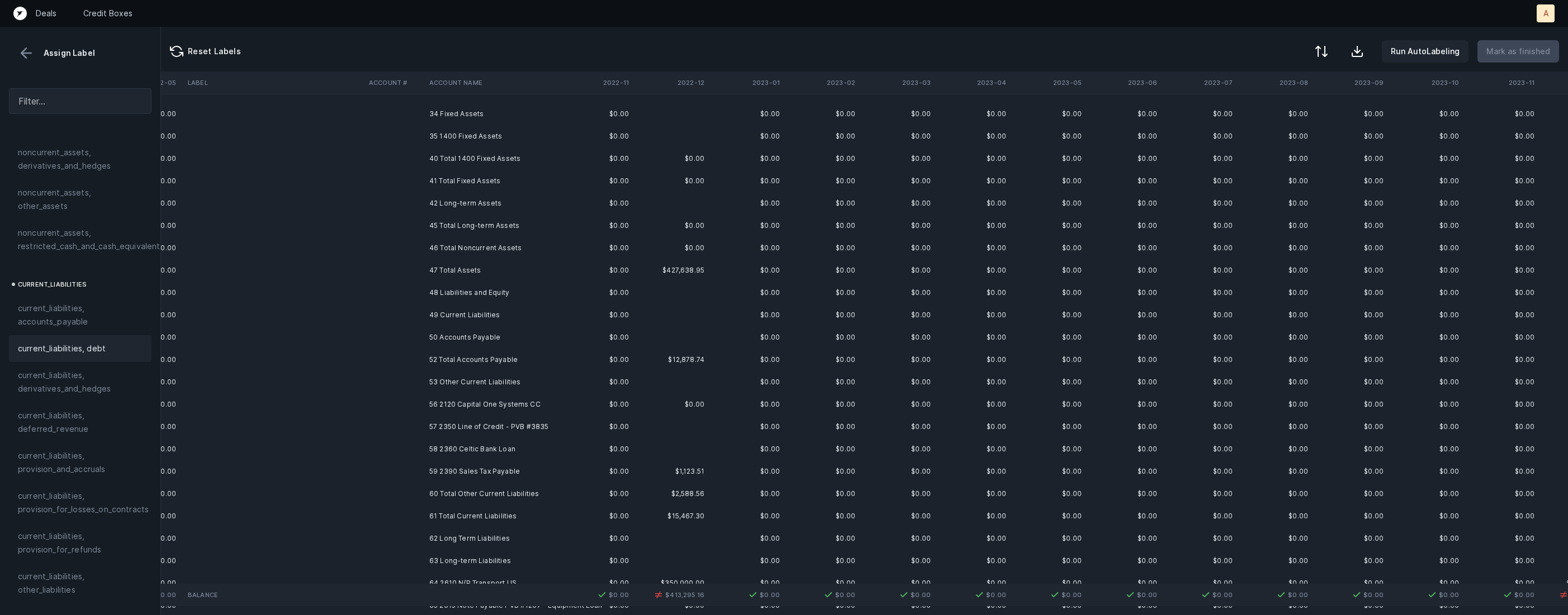
click at [455, 407] on td "56 2120 Capital One Systems CC" at bounding box center [493, 405] width 137 height 23
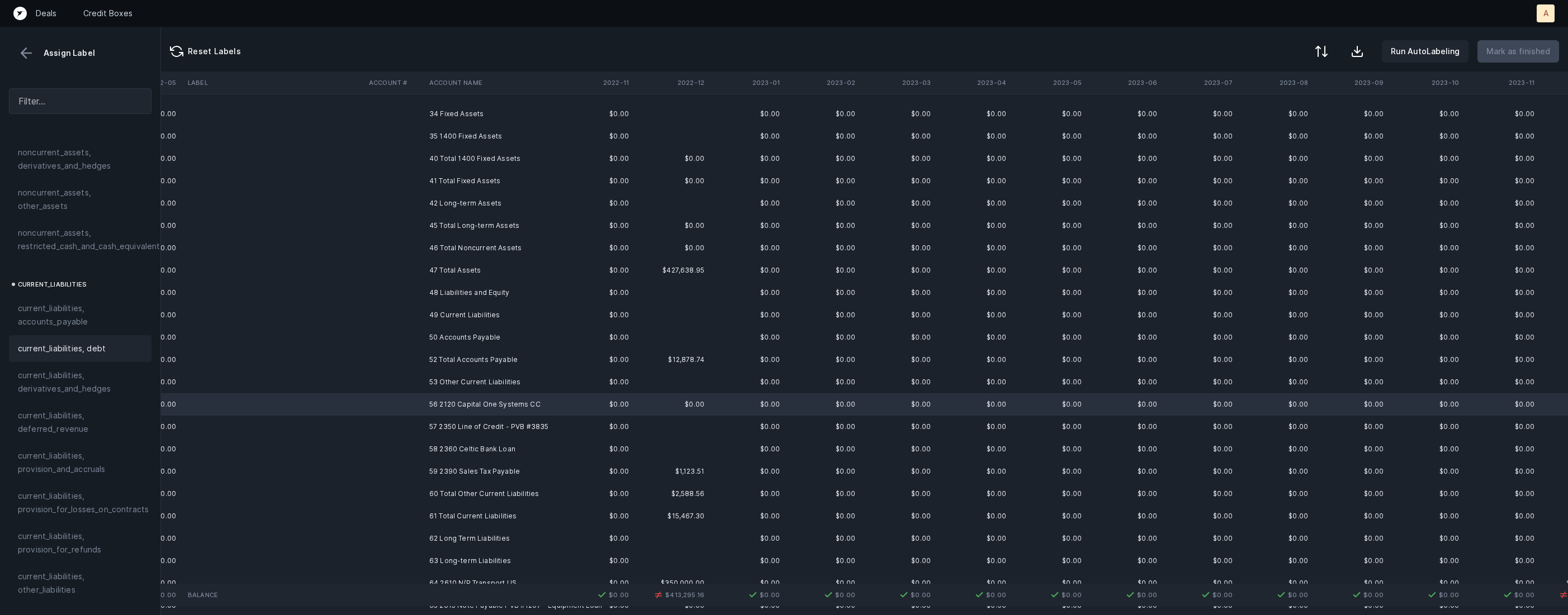
click at [101, 342] on span "current_liabilities, debt" at bounding box center [61, 348] width 88 height 13
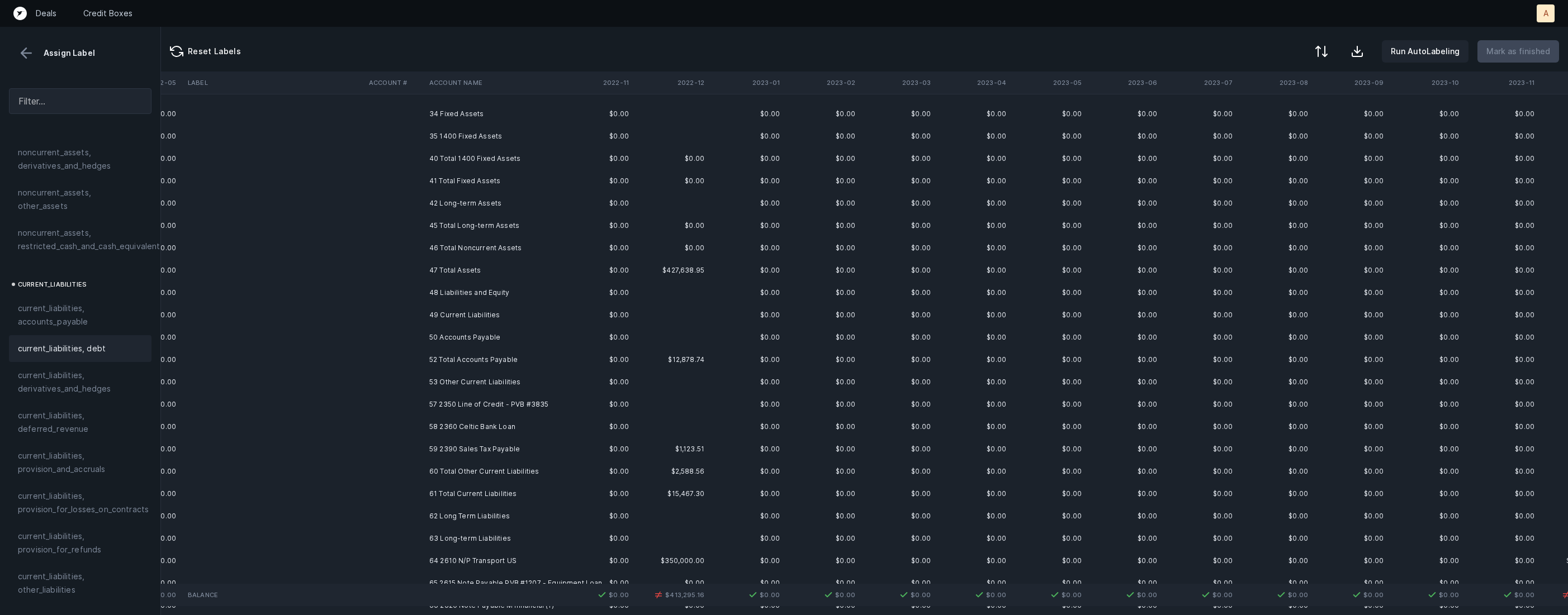
click at [479, 408] on td "57 2350 Line of Credit - PVB #3835" at bounding box center [493, 405] width 137 height 23
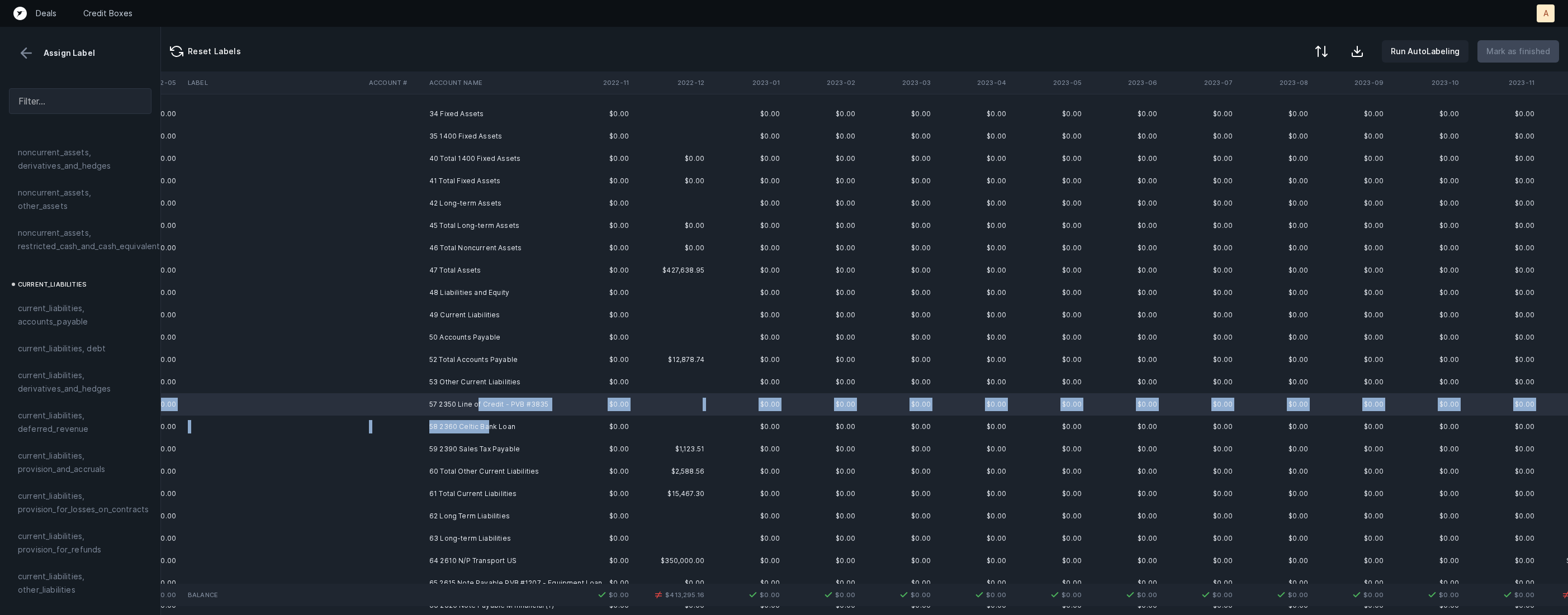
click at [490, 430] on td "58 2360 Celtic Bank Loan" at bounding box center [493, 426] width 137 height 23
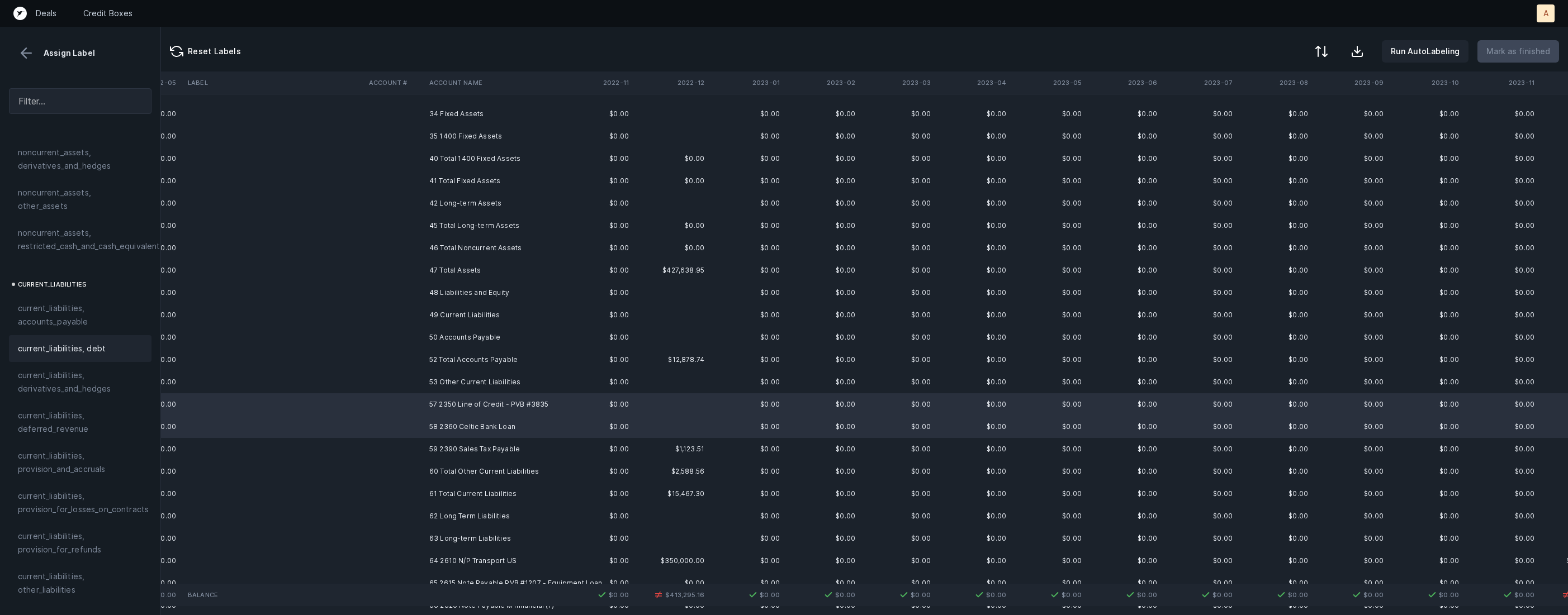
click at [81, 342] on span "current_liabilities, debt" at bounding box center [61, 348] width 88 height 13
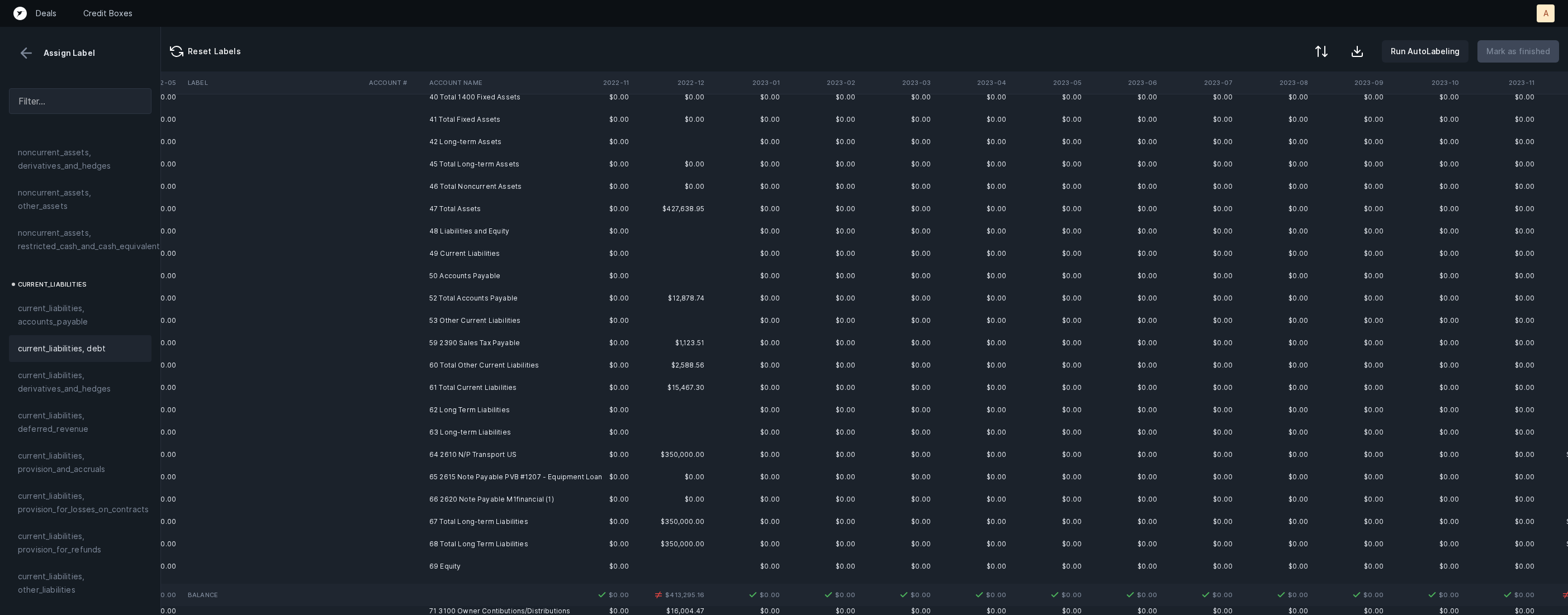
scroll to position [403, 761]
click at [431, 339] on td "59 2390 Sales Tax Payable" at bounding box center [493, 337] width 137 height 23
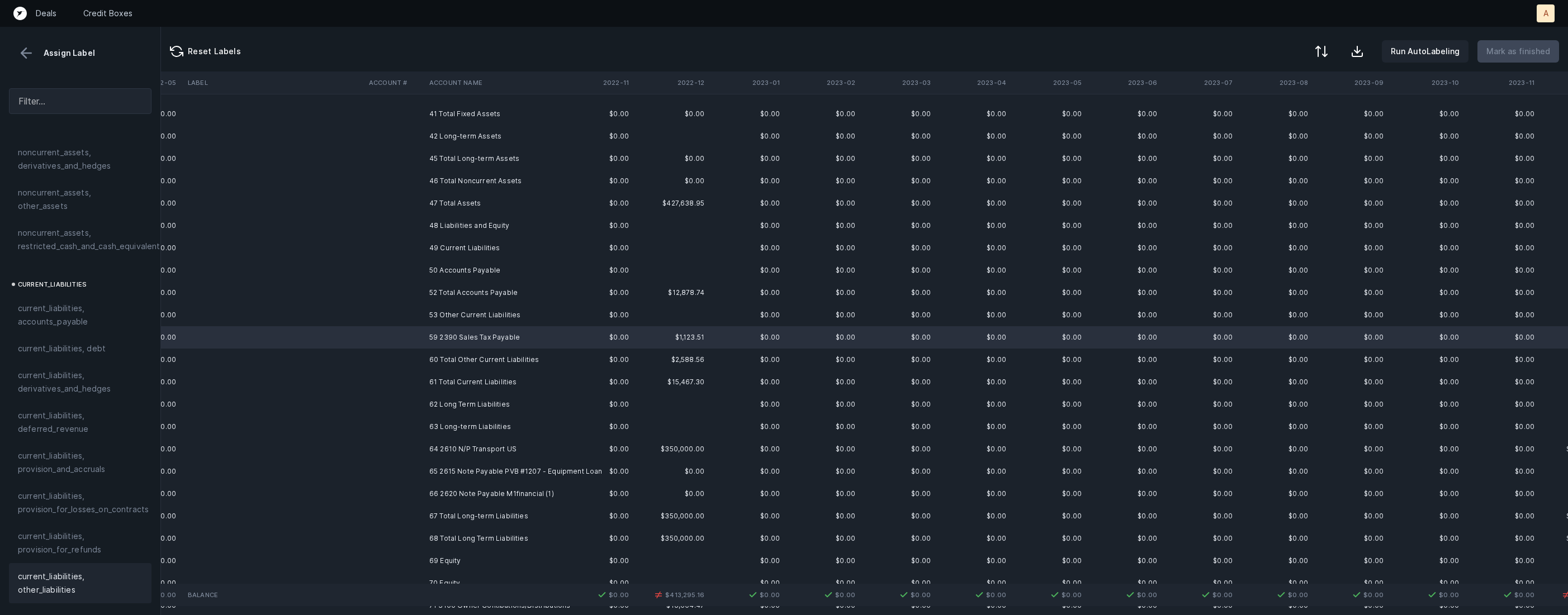
click at [49, 570] on span "current_liabilities, other_liabilities" at bounding box center [80, 583] width 124 height 27
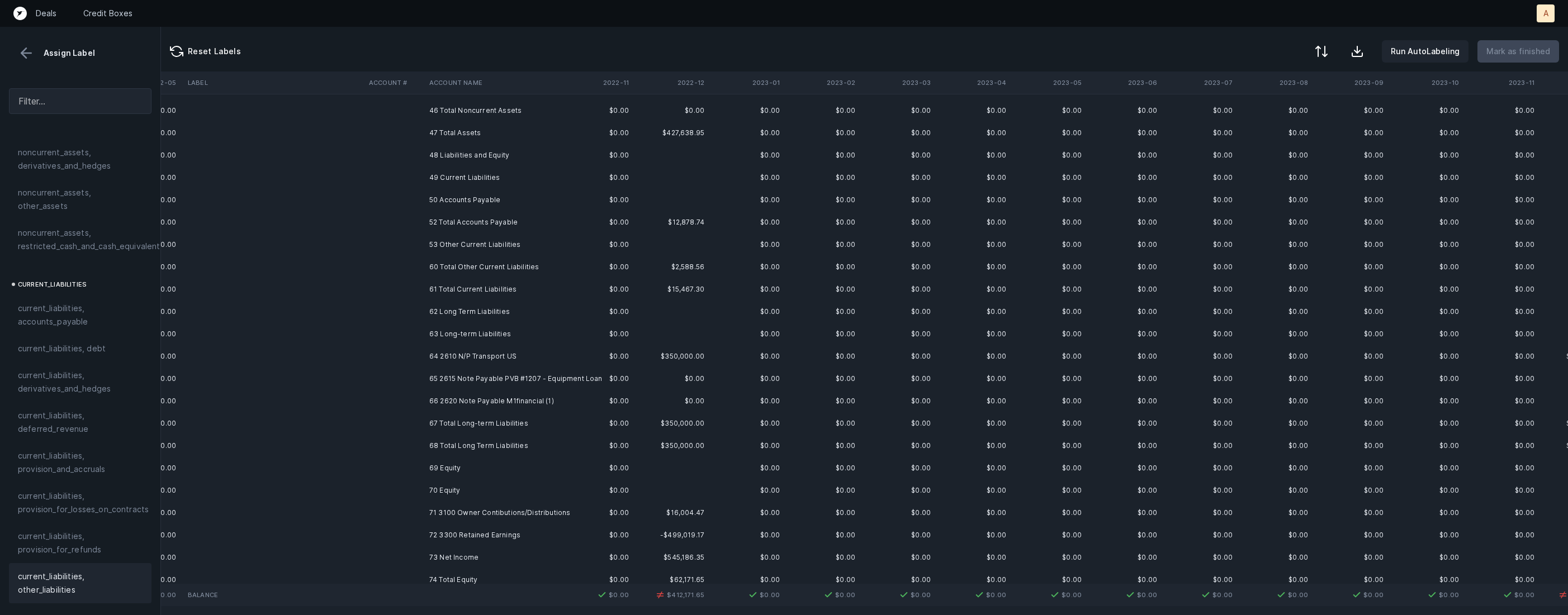
scroll to position [478, 761]
click at [436, 350] on td "64 2610 N/P Transport US" at bounding box center [493, 352] width 137 height 23
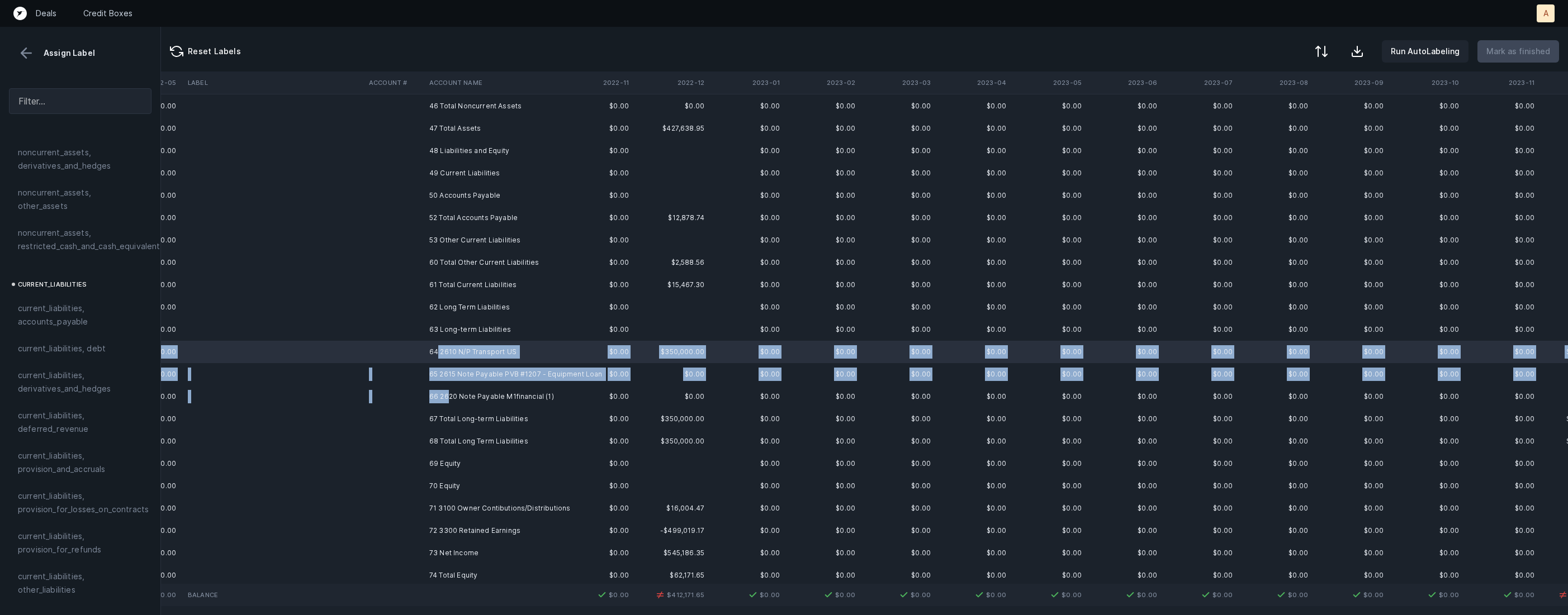
click at [451, 392] on td "66 2620 Note Payable M1financial (1)" at bounding box center [493, 396] width 137 height 23
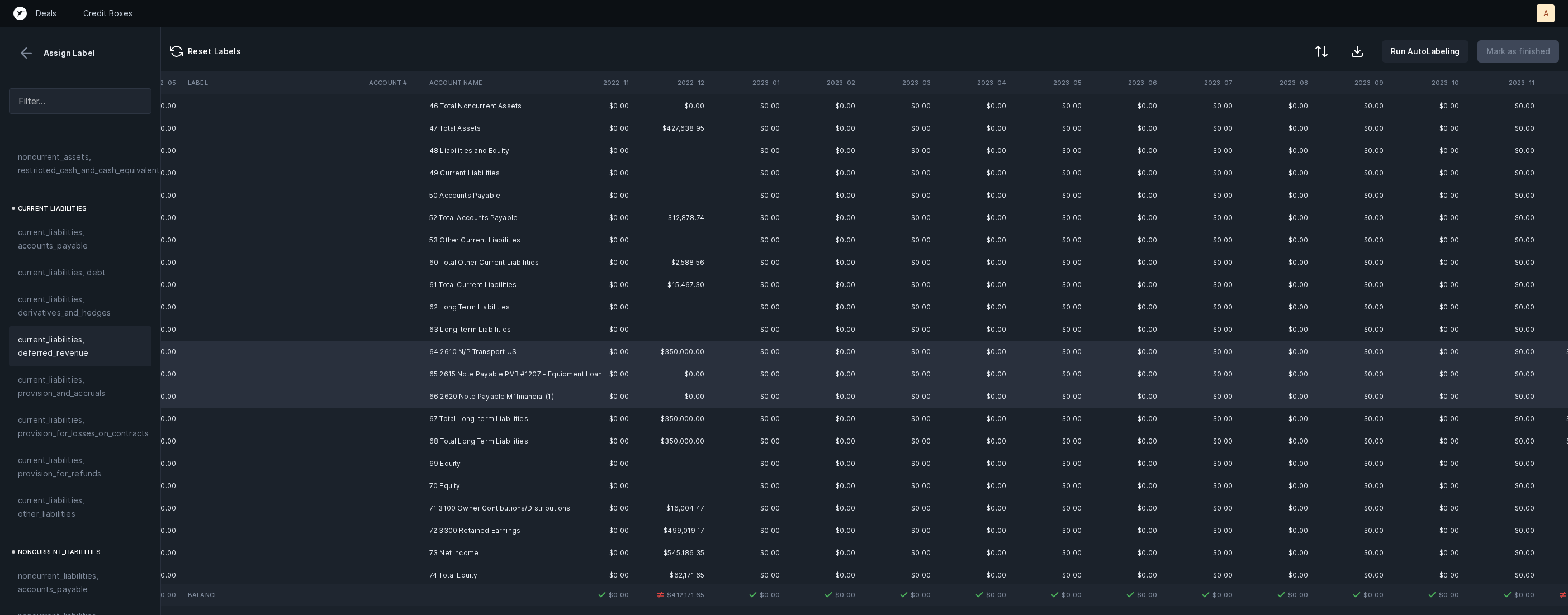
scroll to position [889, 0]
click at [77, 414] on span "noncurrent_liabilities, longterm_debt" at bounding box center [80, 427] width 124 height 27
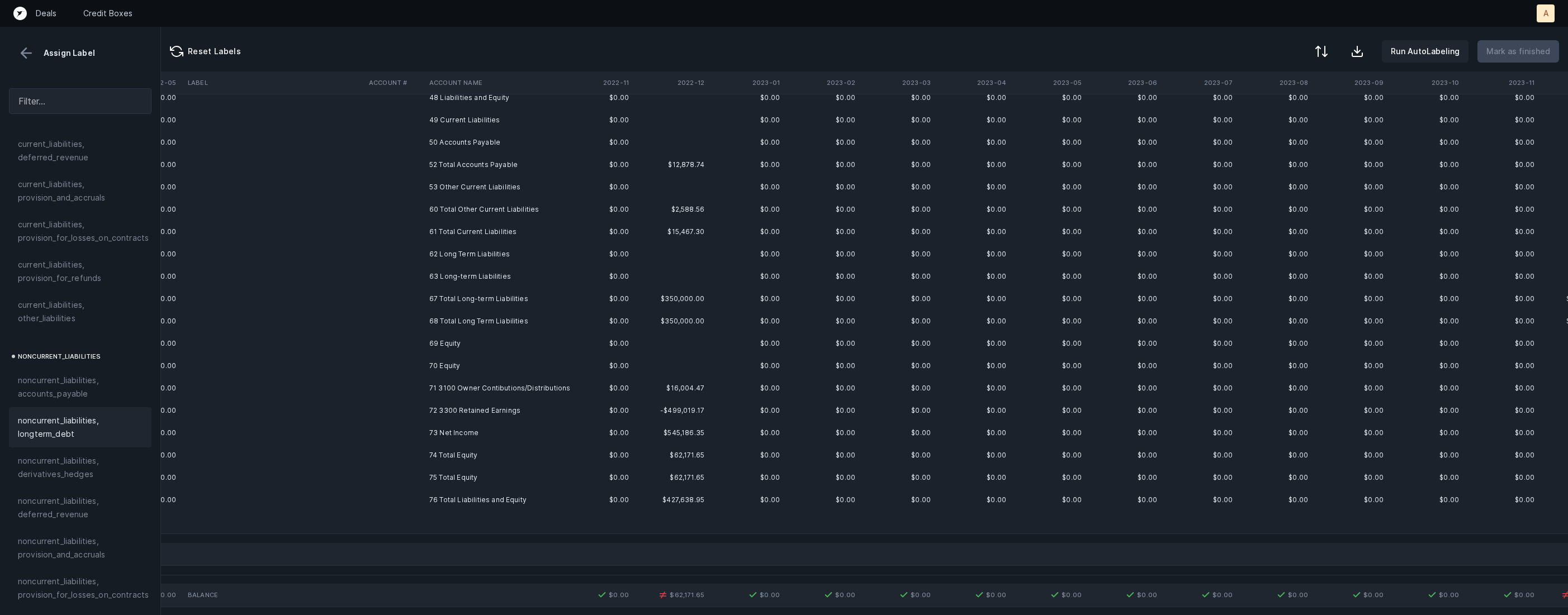
scroll to position [548, 761]
click at [448, 393] on td "72 3300 Retained Earnings" at bounding box center [493, 393] width 137 height 23
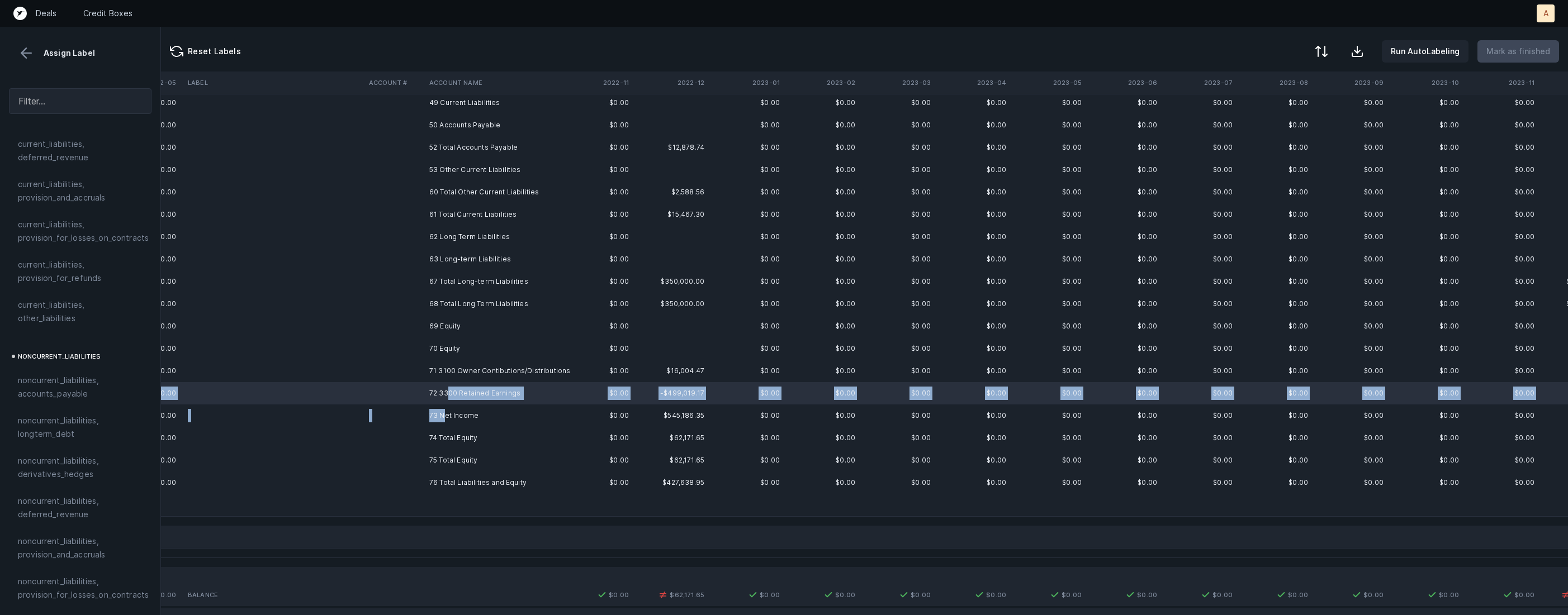
click at [445, 411] on td "73 Net Income" at bounding box center [493, 415] width 137 height 23
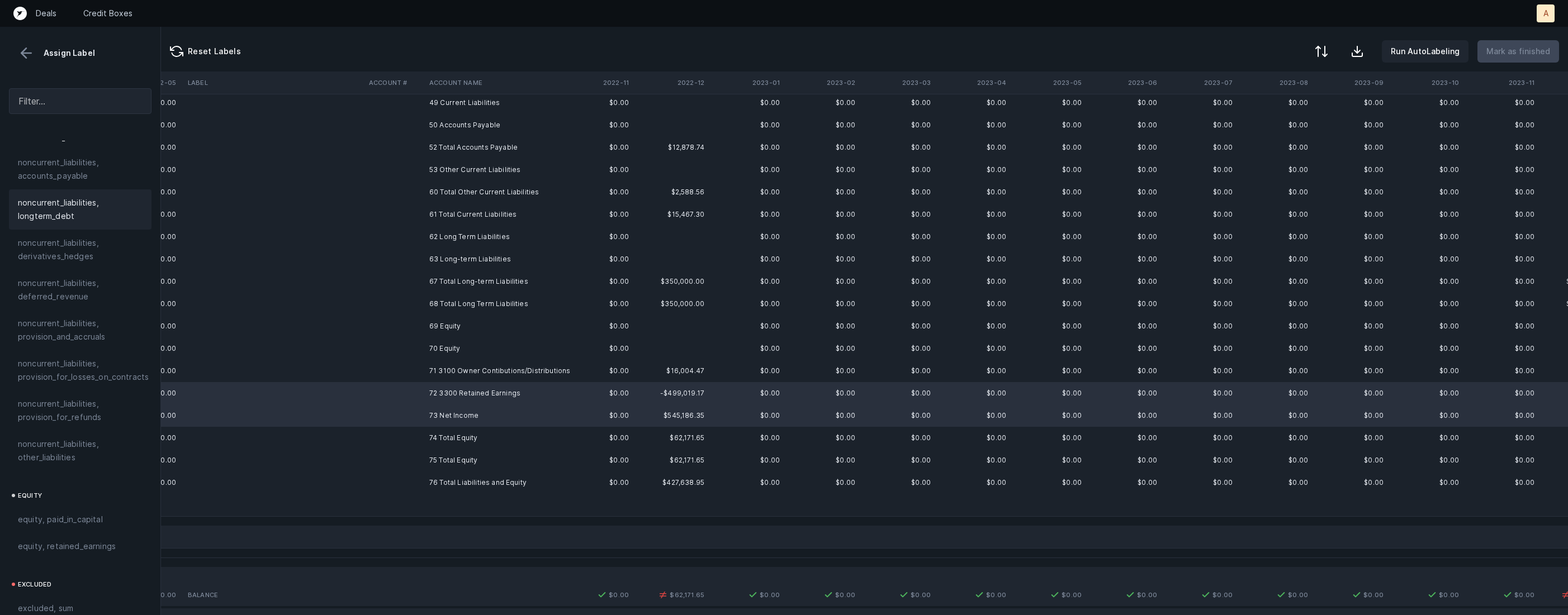
scroll to position [1191, 0]
click at [67, 455] on span "equity, retained_earnings" at bounding box center [67, 461] width 98 height 13
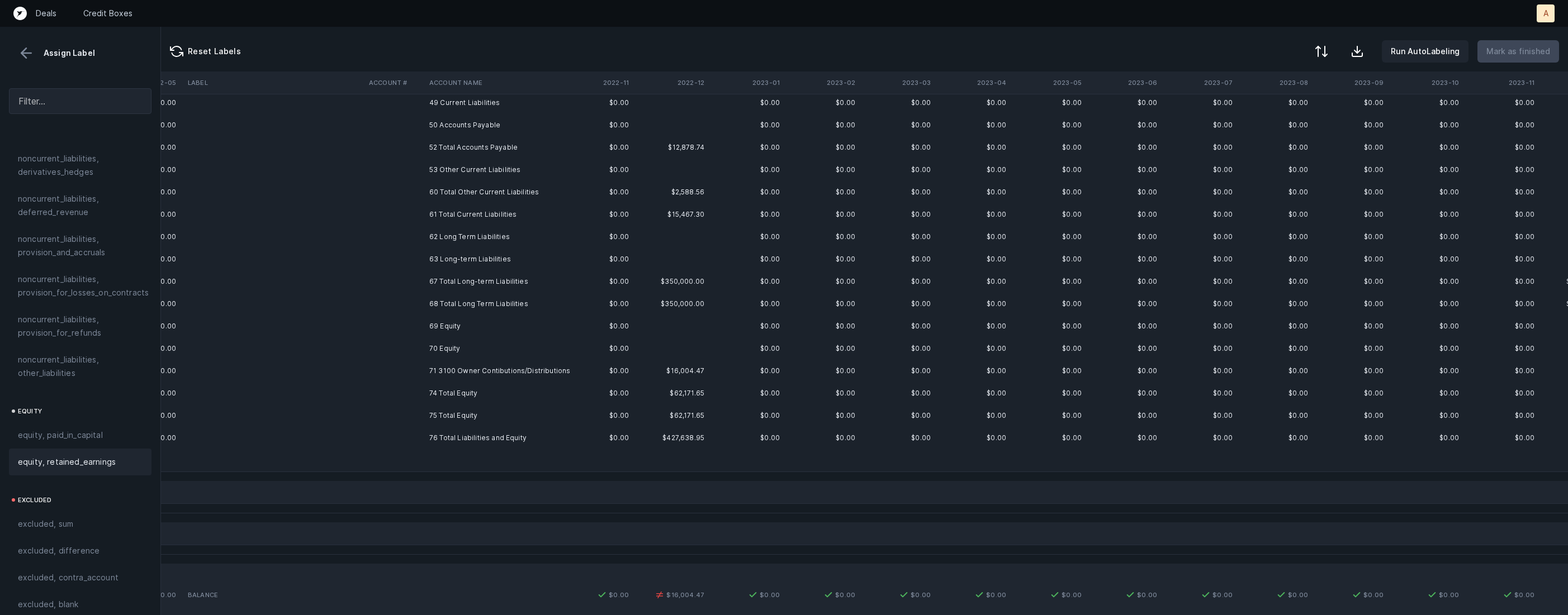
click at [429, 370] on td "71 3100 Owner Contibutions/Distributions" at bounding box center [493, 370] width 137 height 23
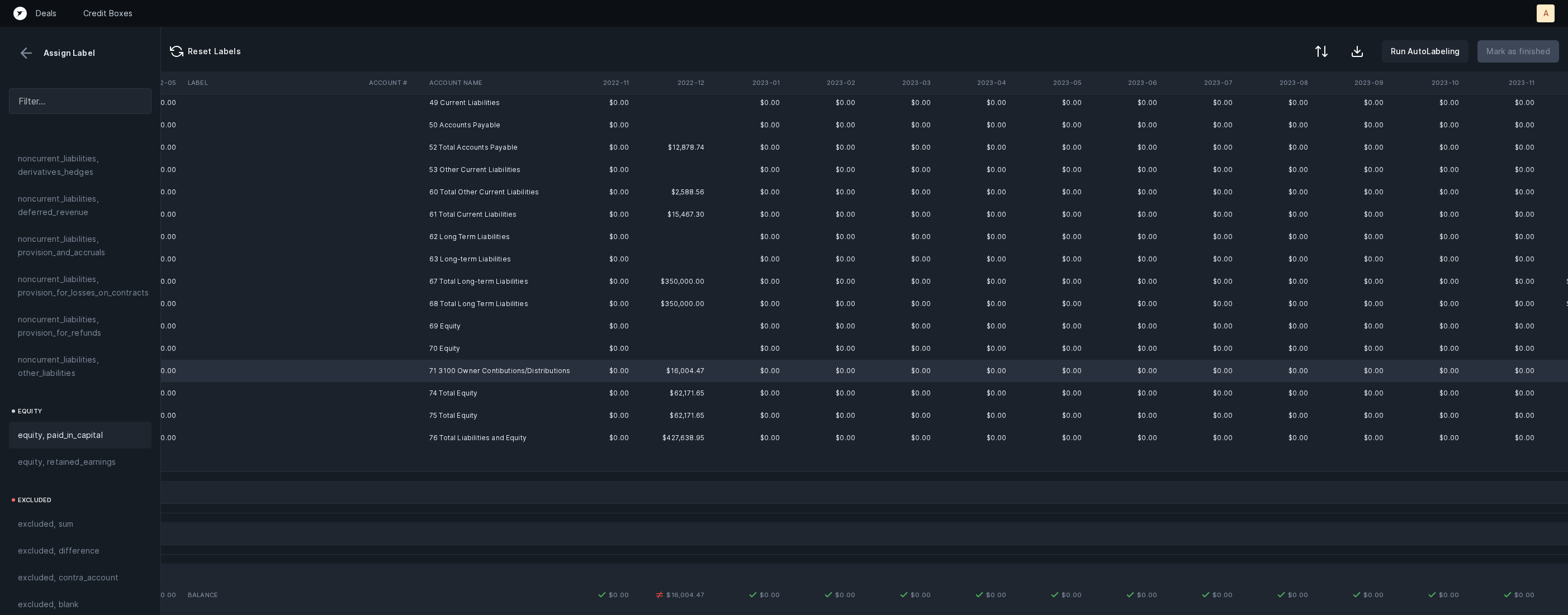
click at [96, 429] on span "equity, paid_in_capital" at bounding box center [60, 435] width 85 height 13
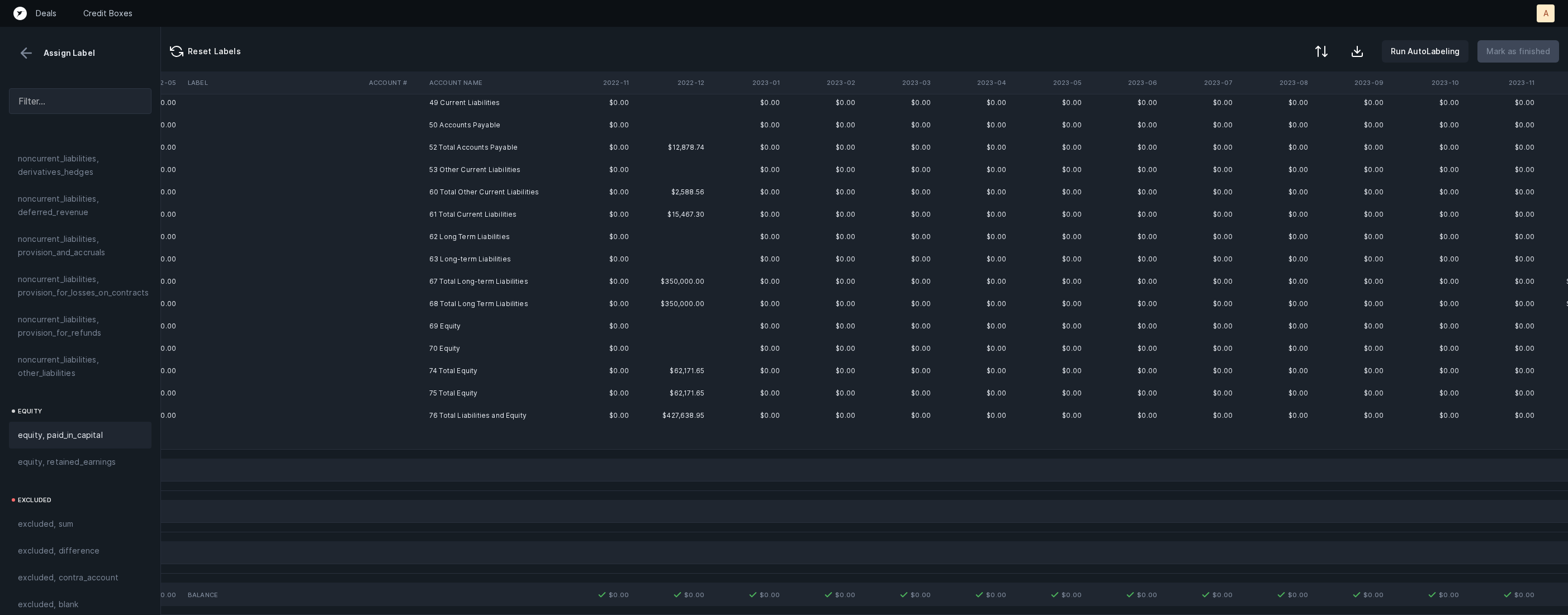
click at [69, 429] on span "equity, paid_in_capital" at bounding box center [60, 435] width 85 height 13
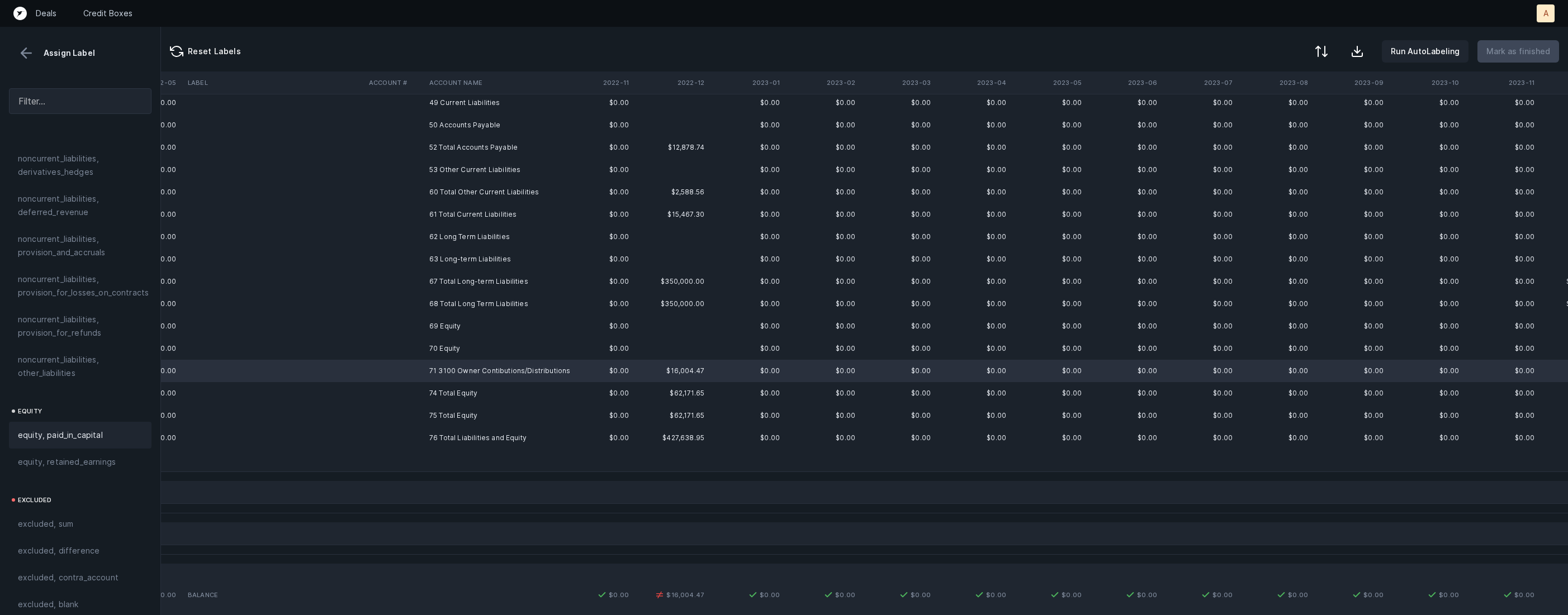
click at [69, 429] on span "equity, paid_in_capital" at bounding box center [60, 435] width 85 height 13
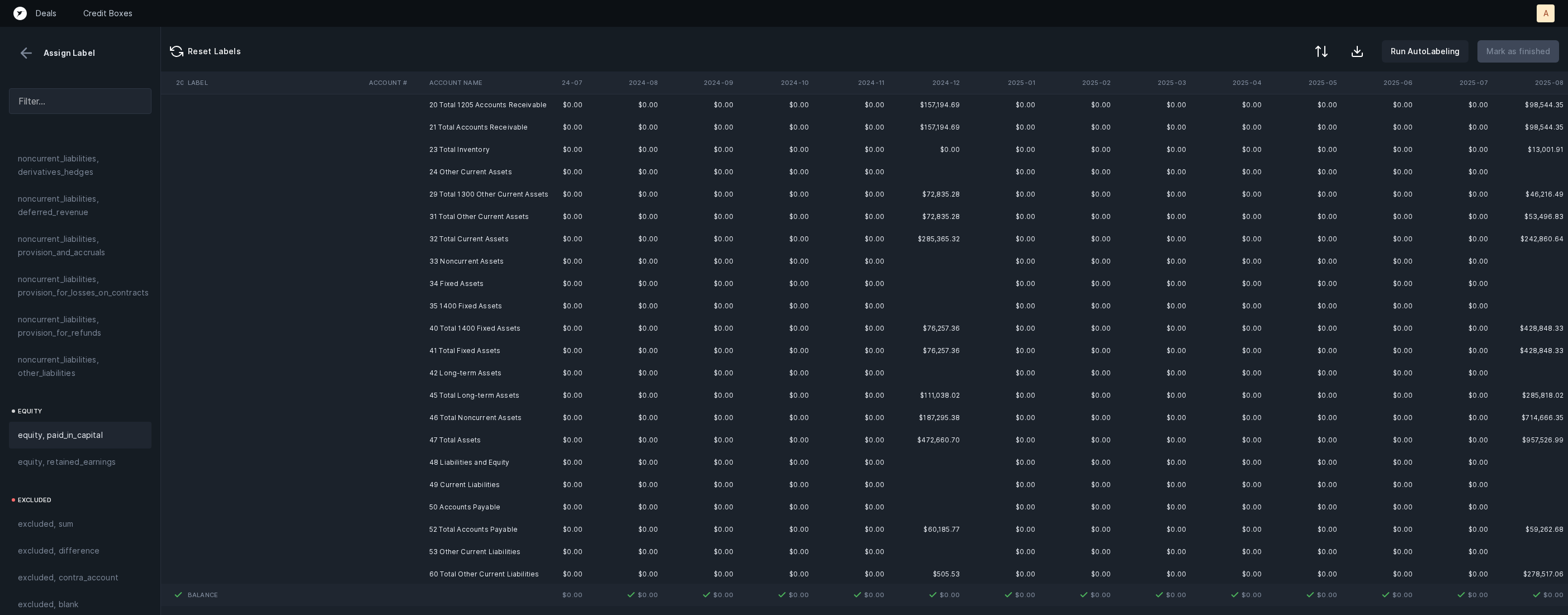
scroll to position [0, 2317]
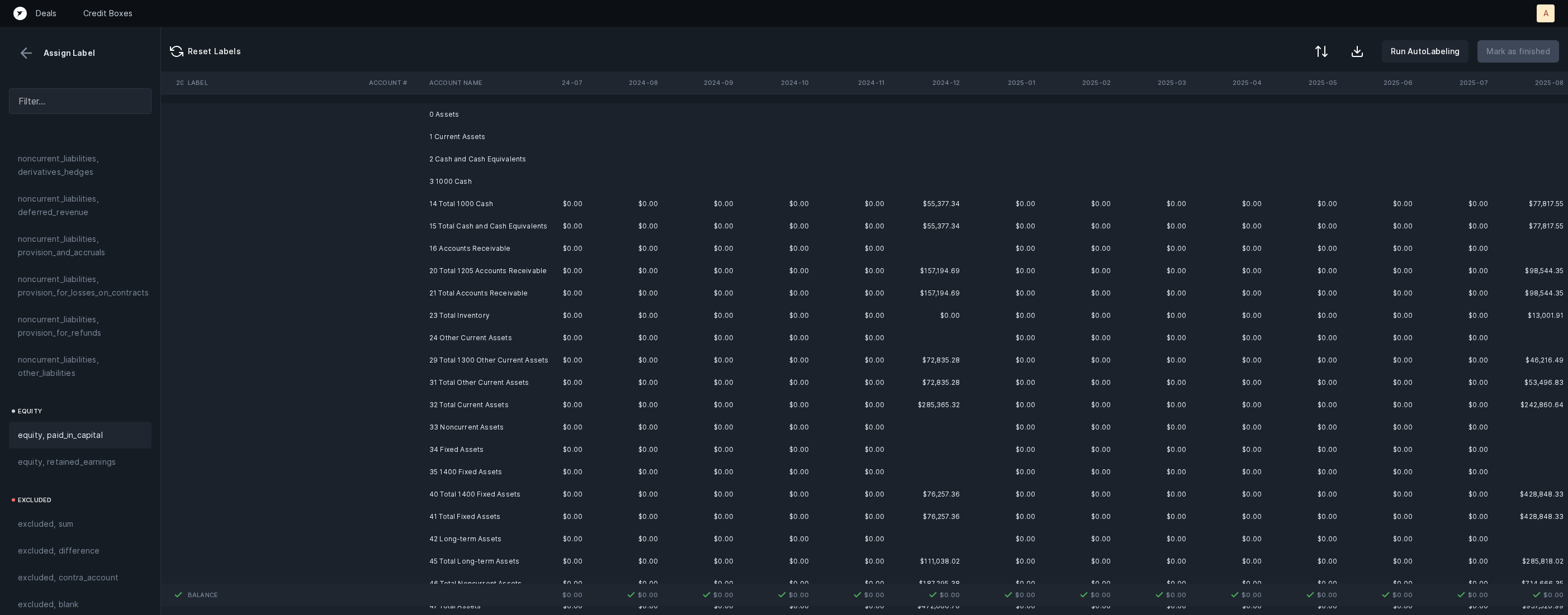
click at [457, 115] on td "0 Assets" at bounding box center [493, 114] width 137 height 23
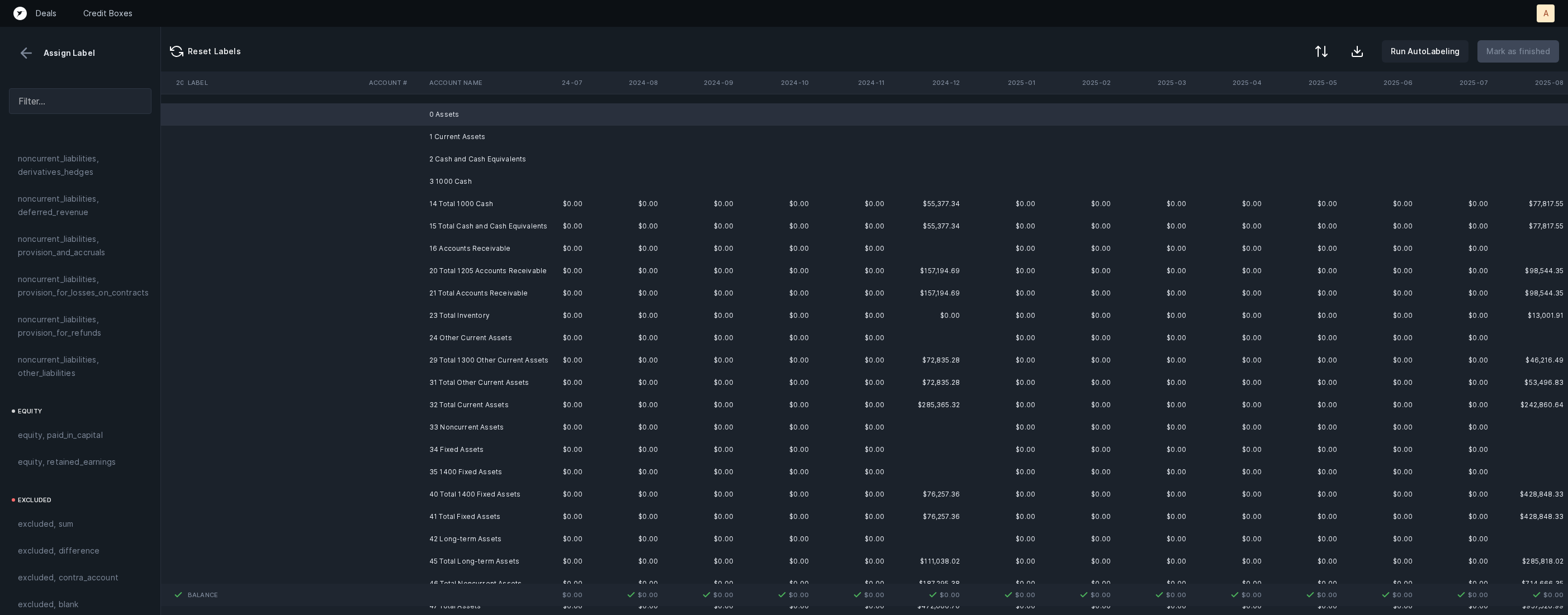
click at [444, 130] on td "1 Current Assets" at bounding box center [493, 137] width 137 height 23
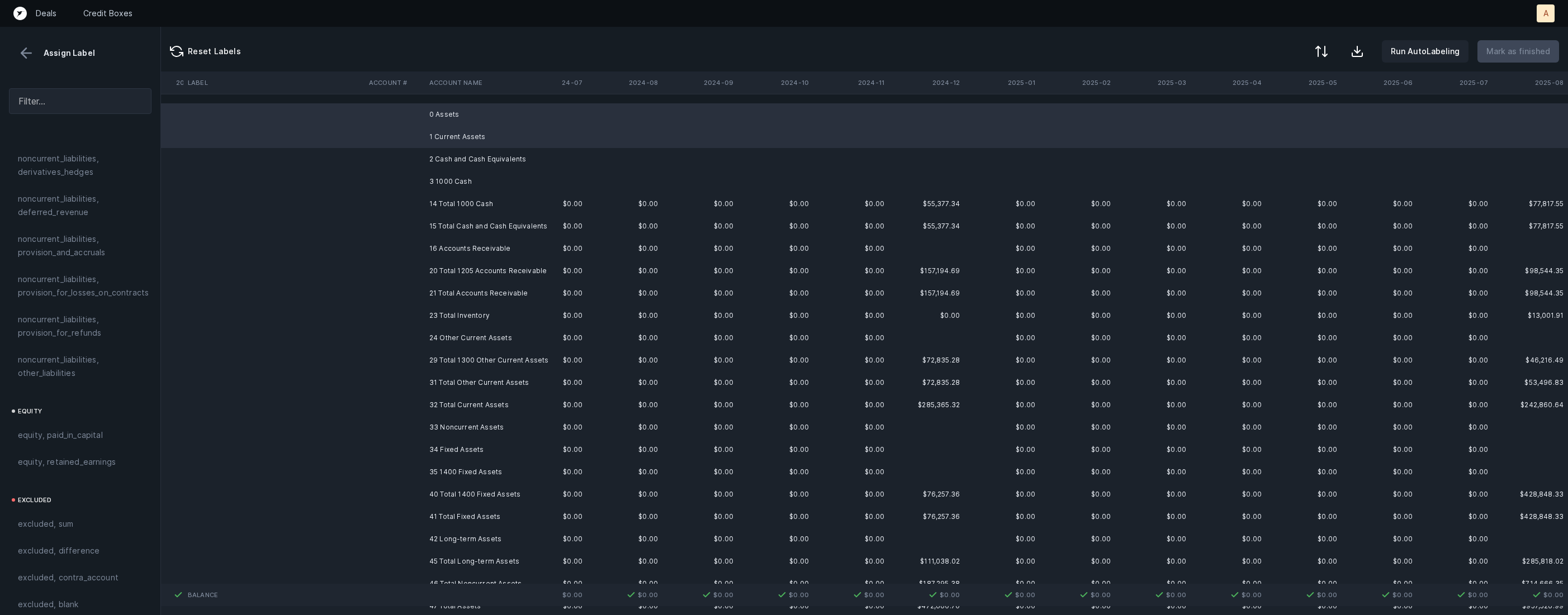
click at [439, 155] on td "2 Cash and Cash Equivalents" at bounding box center [493, 159] width 137 height 23
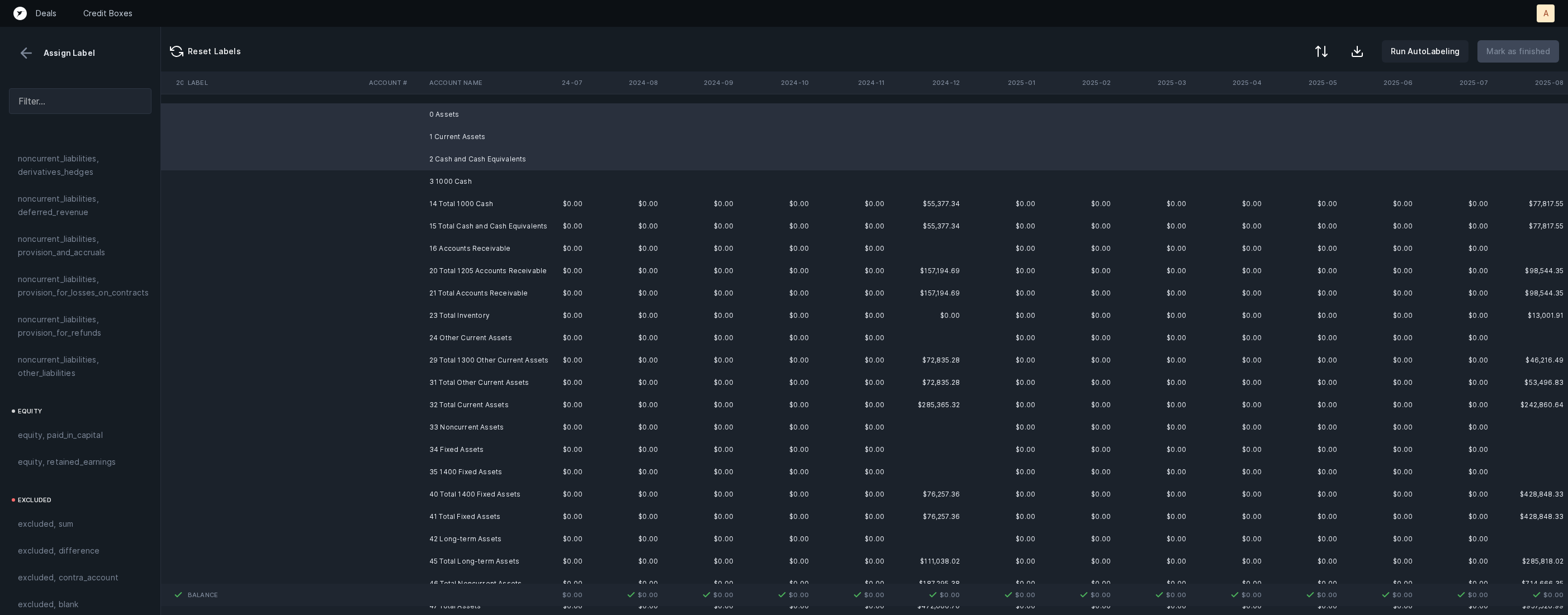
click at [436, 175] on td "3 1000 Cash" at bounding box center [493, 181] width 137 height 23
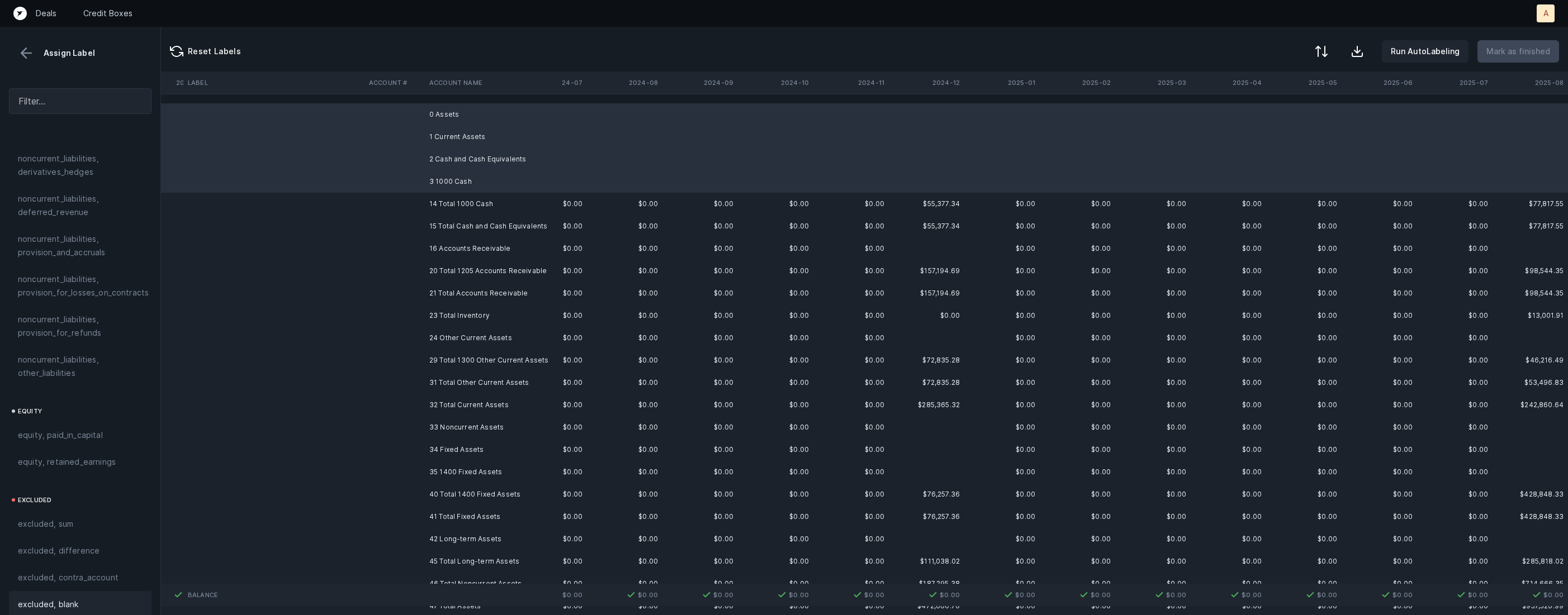
click at [63, 591] on div "excluded, blank" at bounding box center [80, 604] width 142 height 27
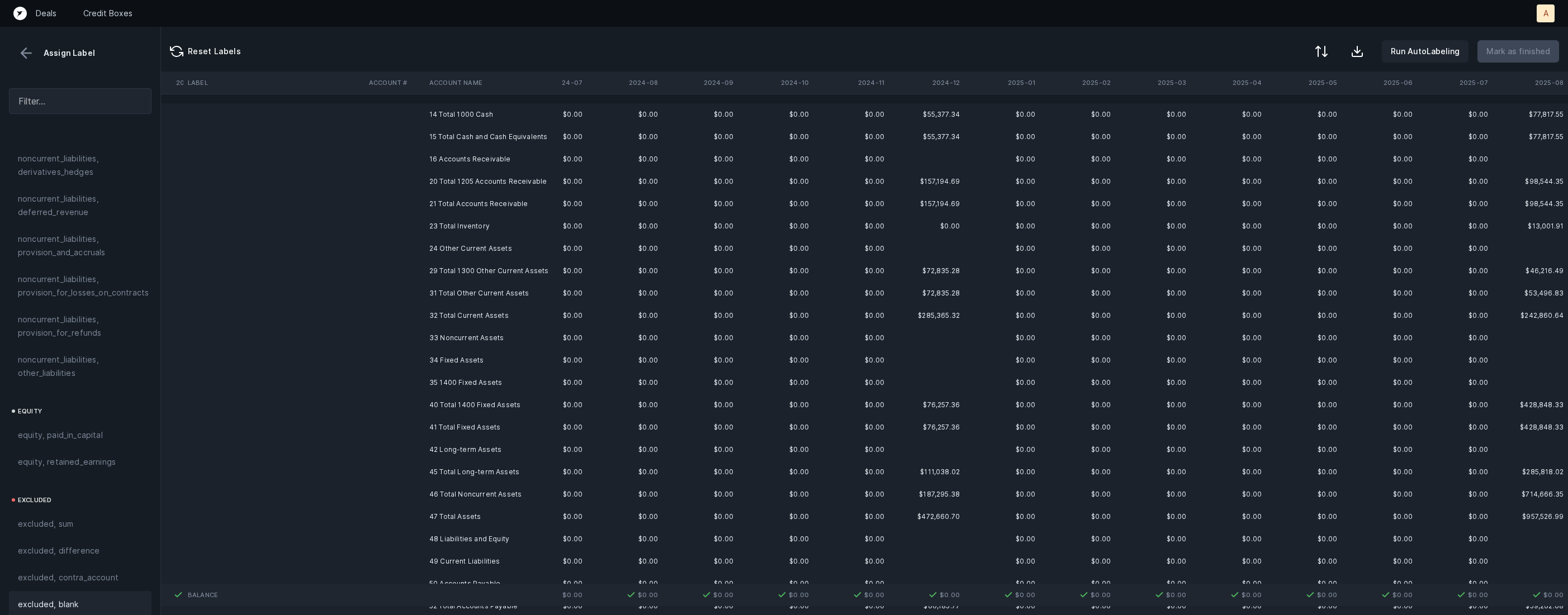
click at [483, 148] on td "16 Accounts Receivable" at bounding box center [493, 159] width 137 height 23
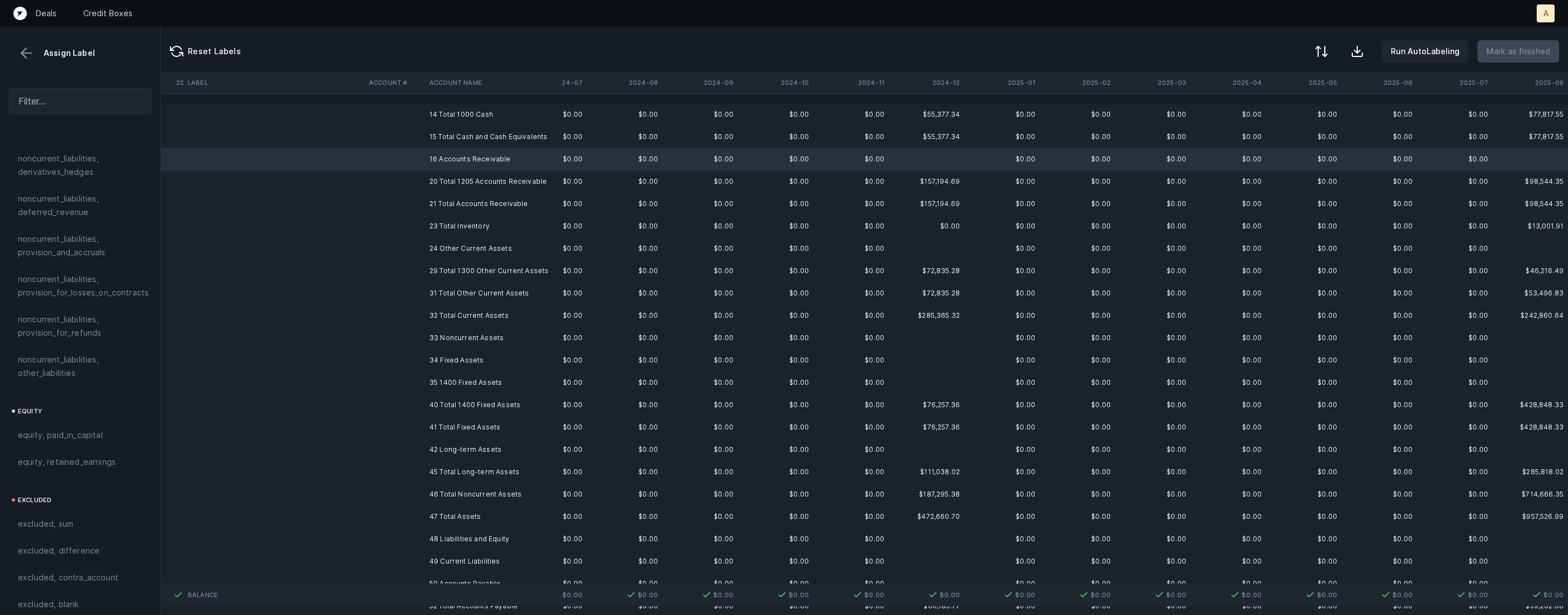
click at [443, 246] on td "24 Other Current Assets" at bounding box center [493, 248] width 137 height 23
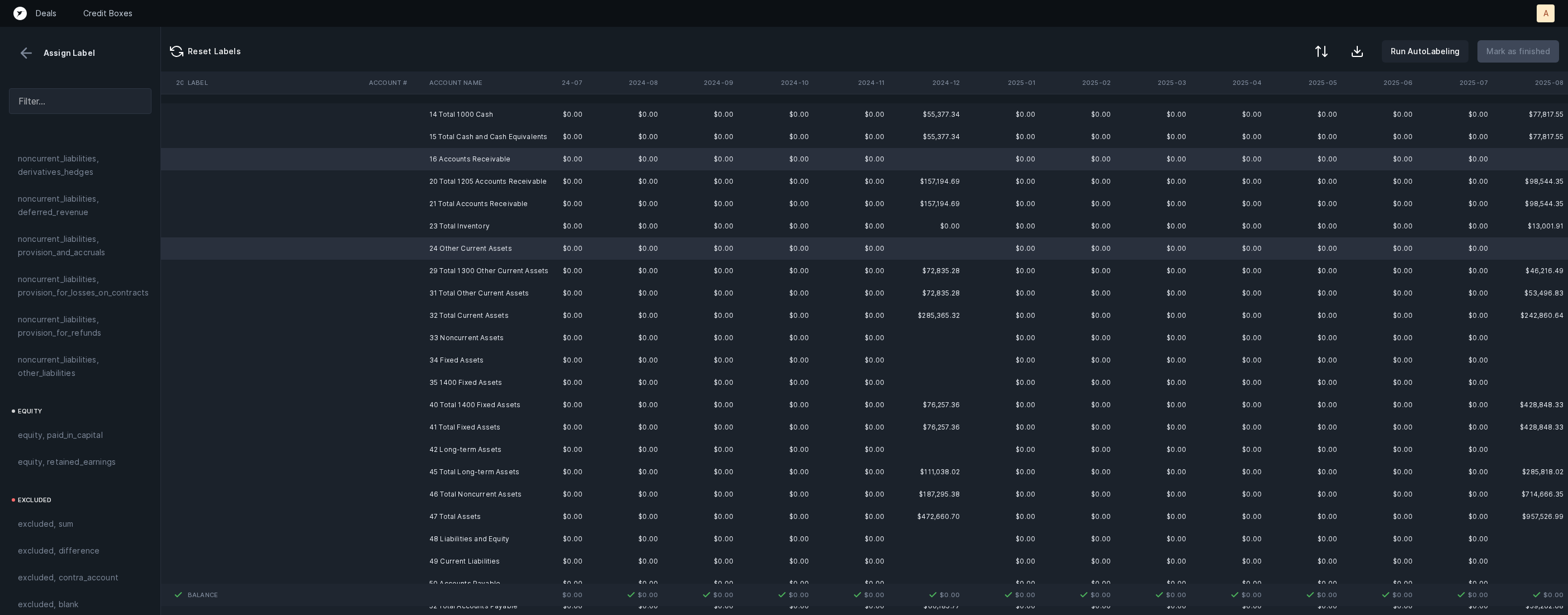
click at [464, 345] on td "33 Noncurrent Assets" at bounding box center [493, 338] width 137 height 23
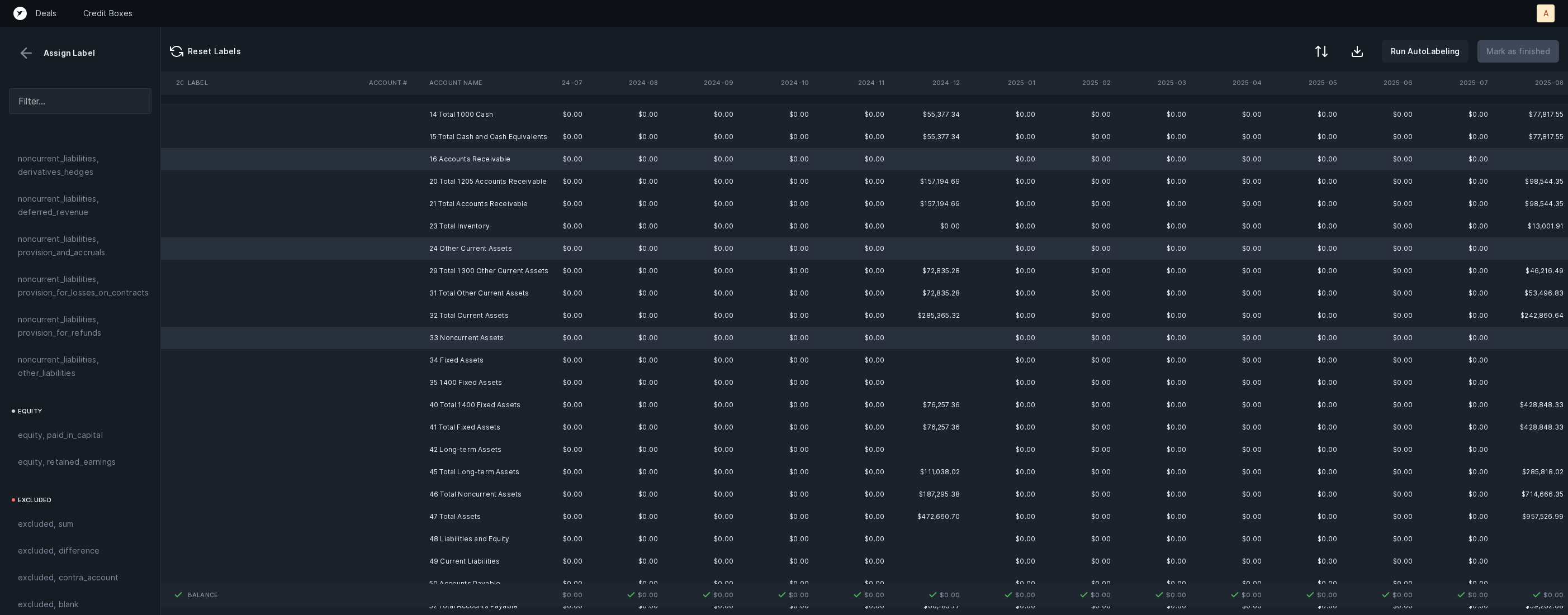
click at [452, 358] on td "34 Fixed Assets" at bounding box center [493, 360] width 137 height 23
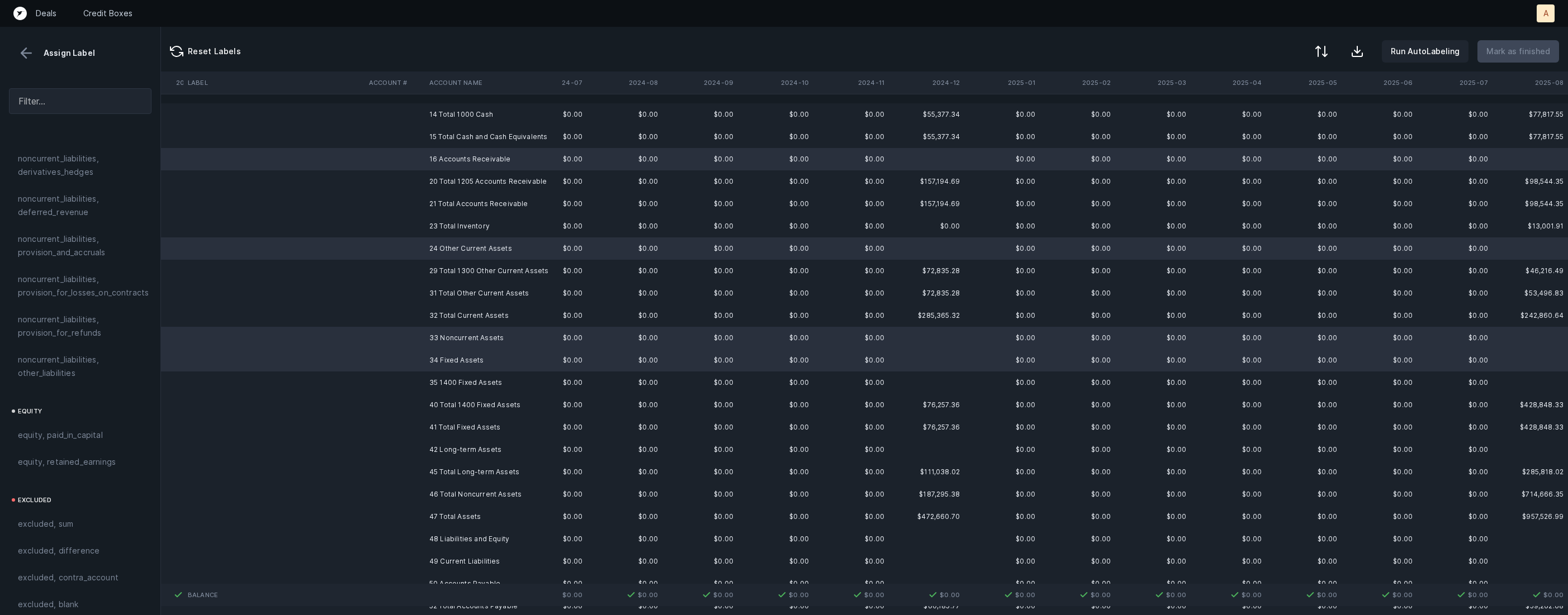
click at [448, 378] on td "35 1400 Fixed Assets" at bounding box center [493, 382] width 137 height 23
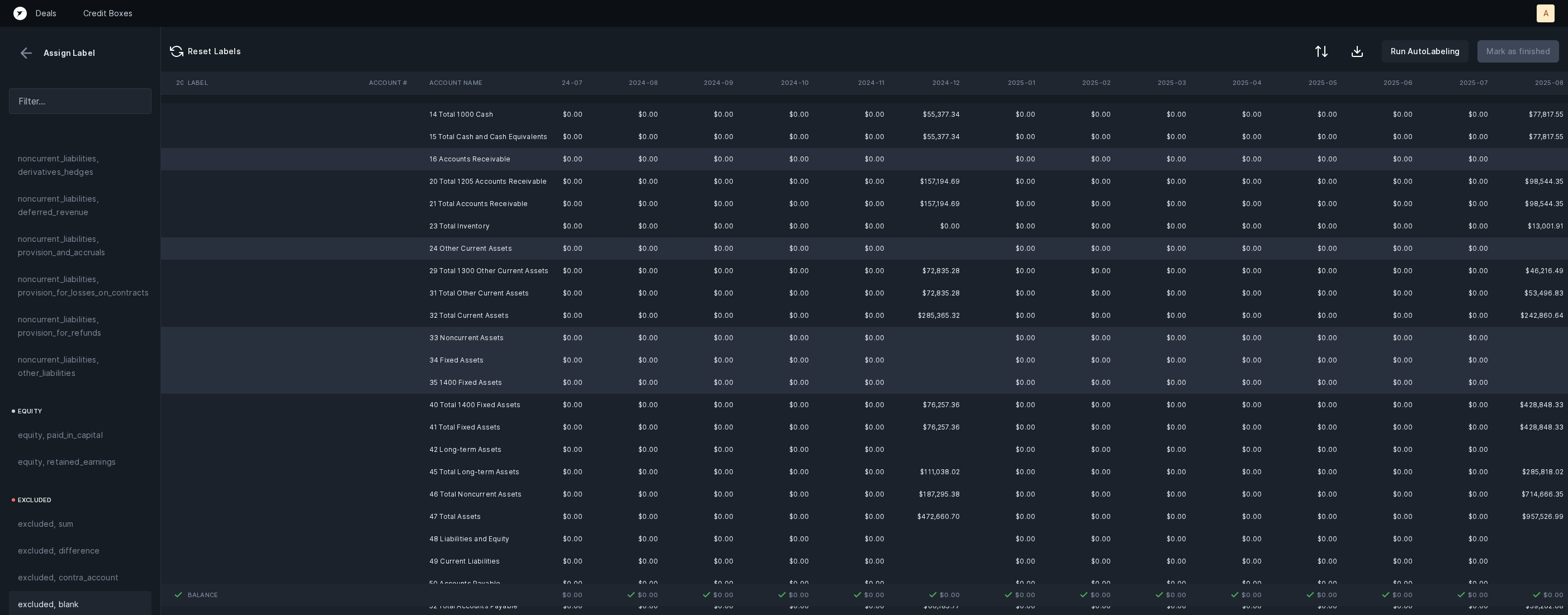
click at [60, 598] on span "excluded, blank" at bounding box center [48, 604] width 61 height 13
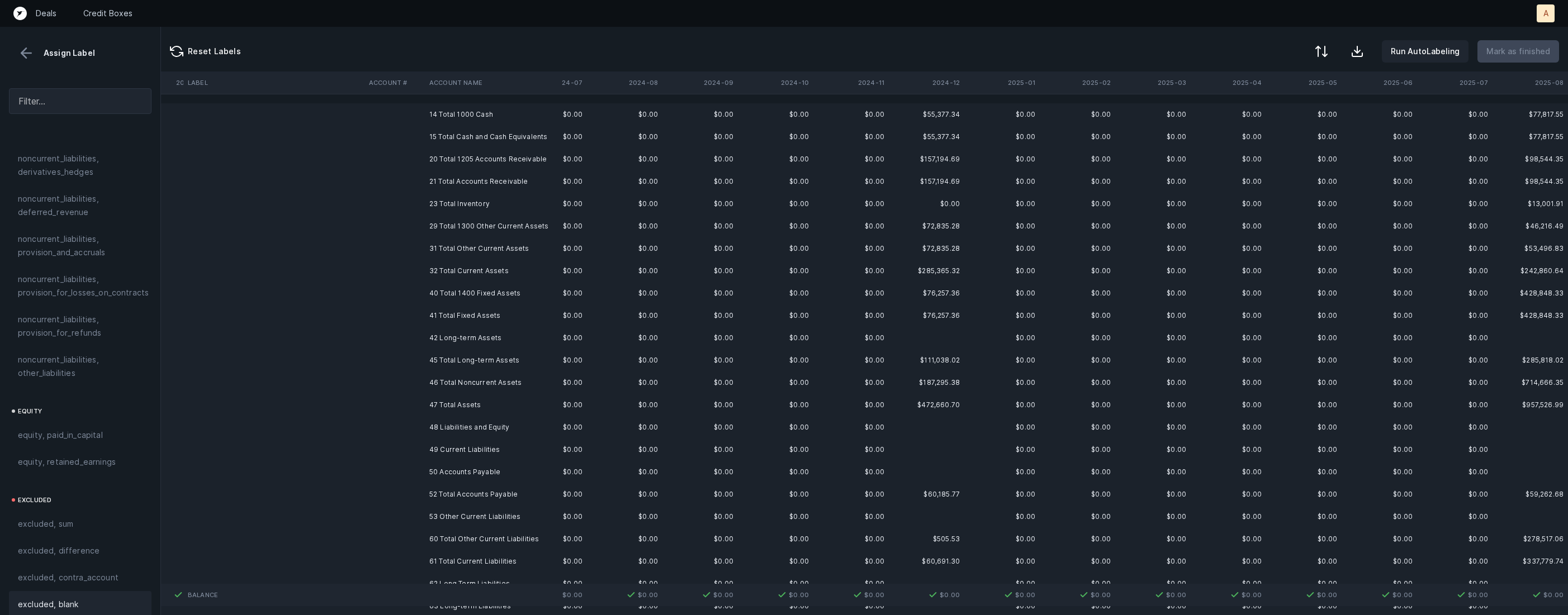
click at [467, 426] on td "48 Liabilities and Equity" at bounding box center [493, 427] width 137 height 23
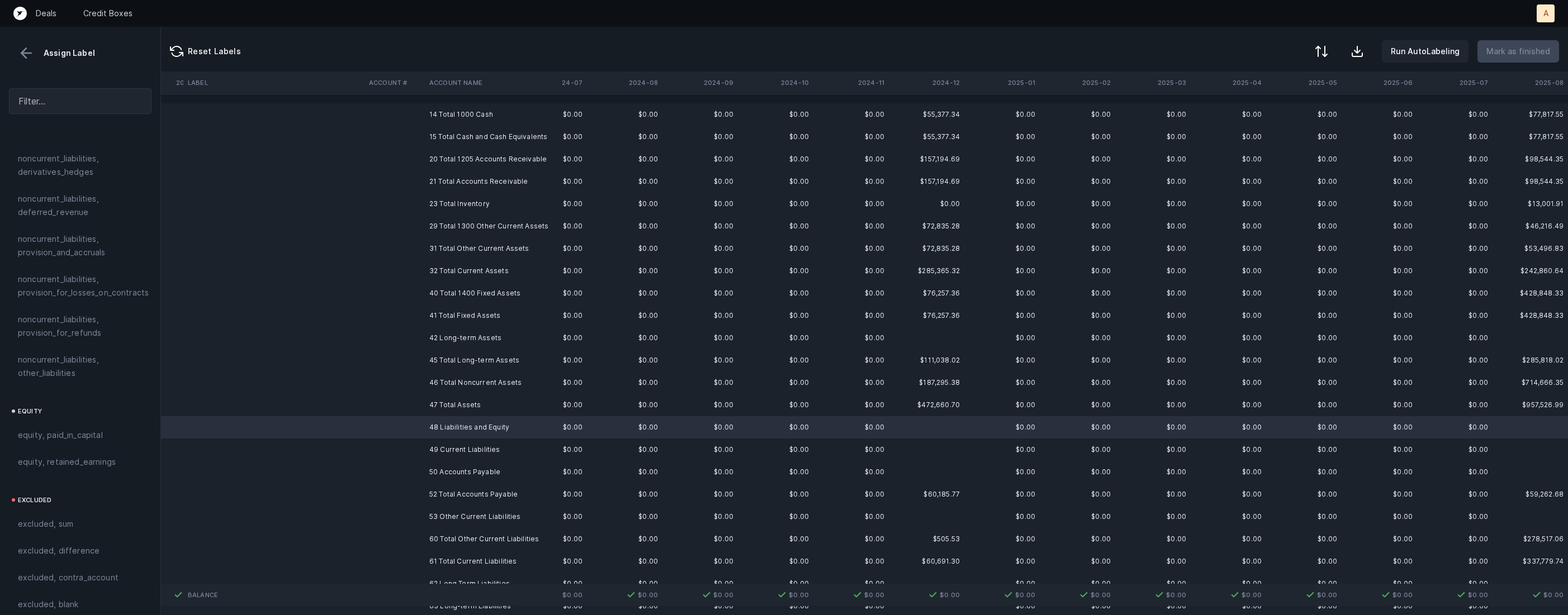
click at [458, 443] on td "49 Current Liabilities" at bounding box center [493, 450] width 137 height 23
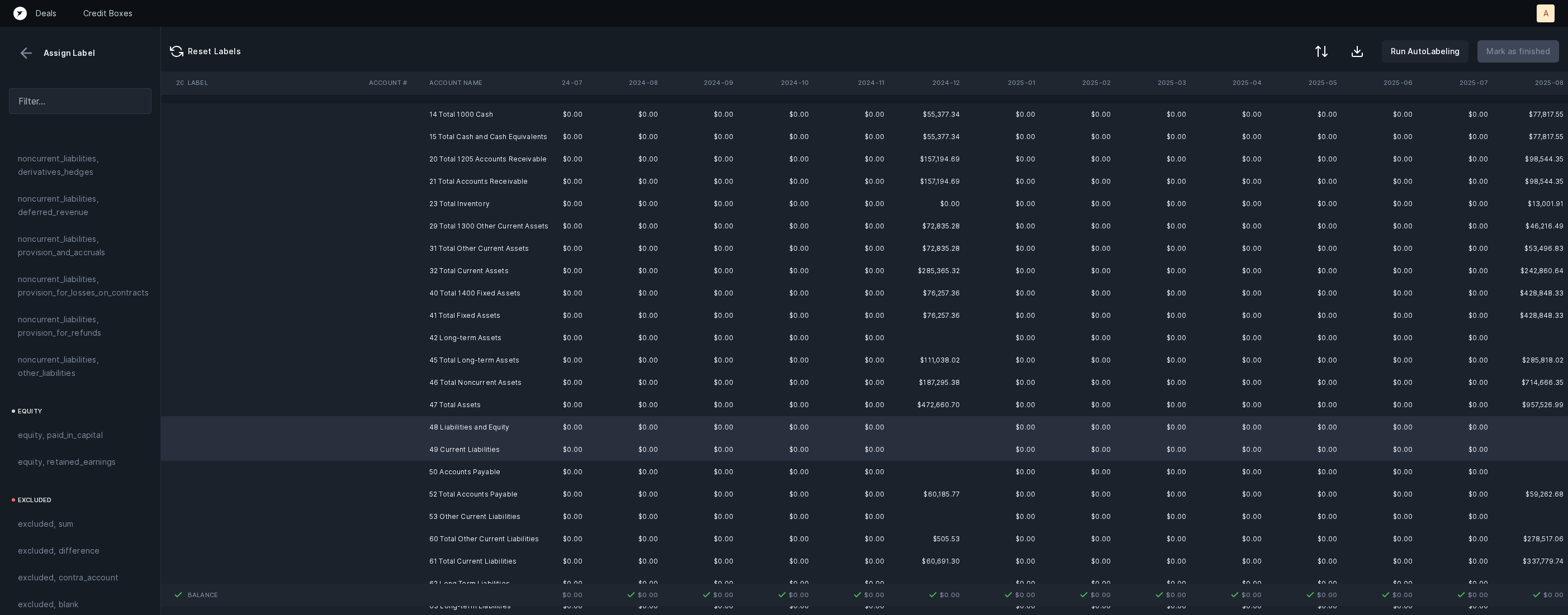
click at [455, 461] on td "50 Accounts Payable" at bounding box center [493, 472] width 137 height 23
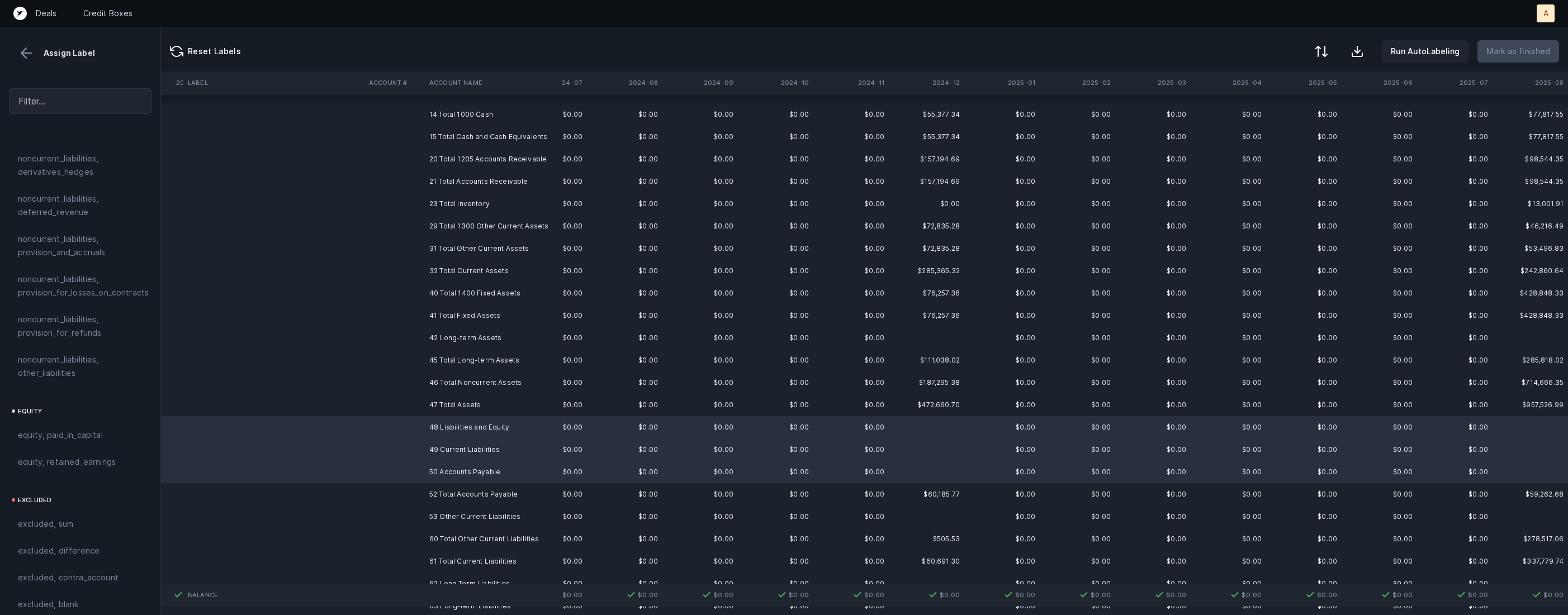
click at [437, 519] on td "53 Other Current Liabilities" at bounding box center [493, 516] width 137 height 23
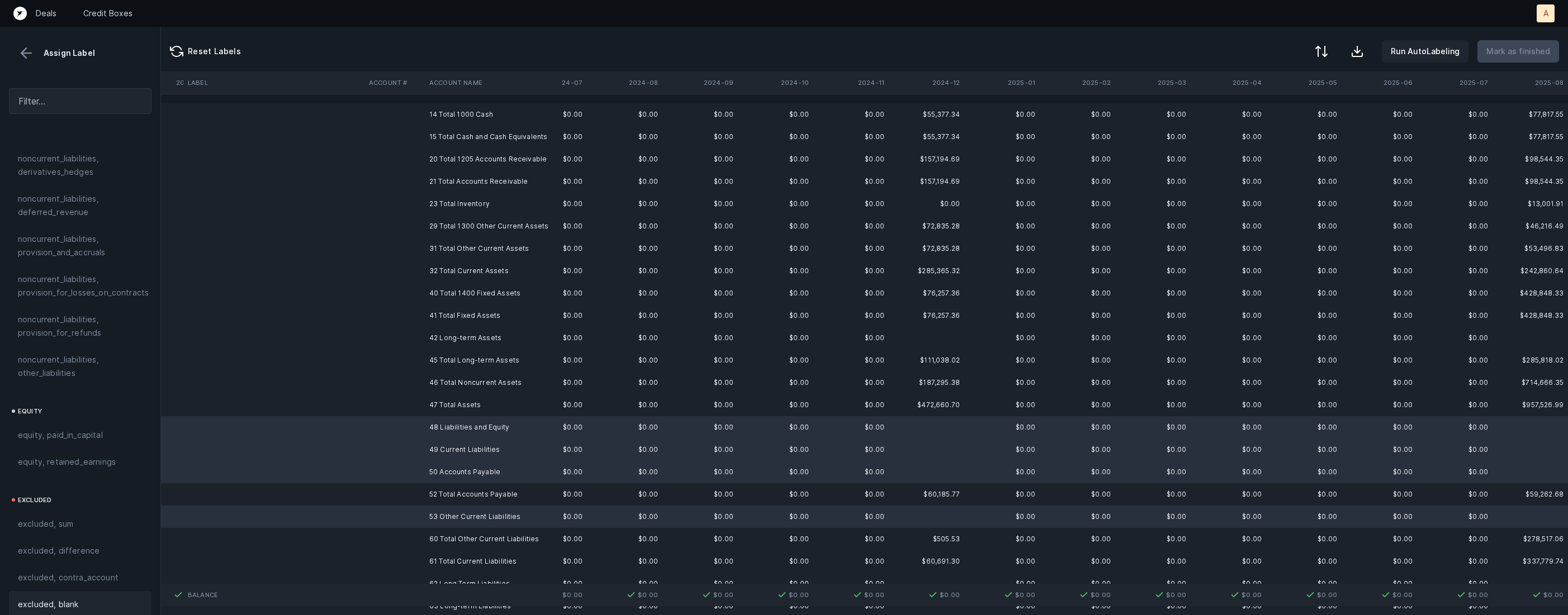
click at [40, 598] on span "excluded, blank" at bounding box center [48, 604] width 61 height 13
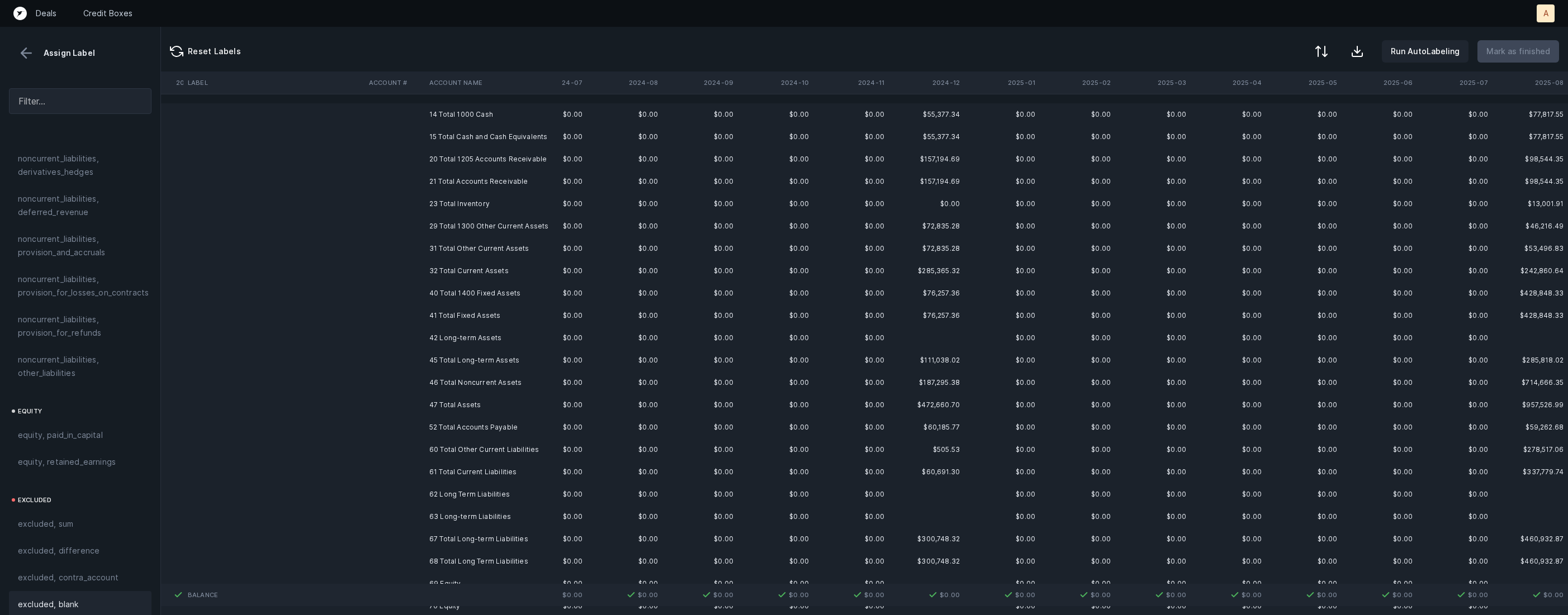
click at [447, 519] on td "63 Long-term Liabilities" at bounding box center [493, 516] width 137 height 23
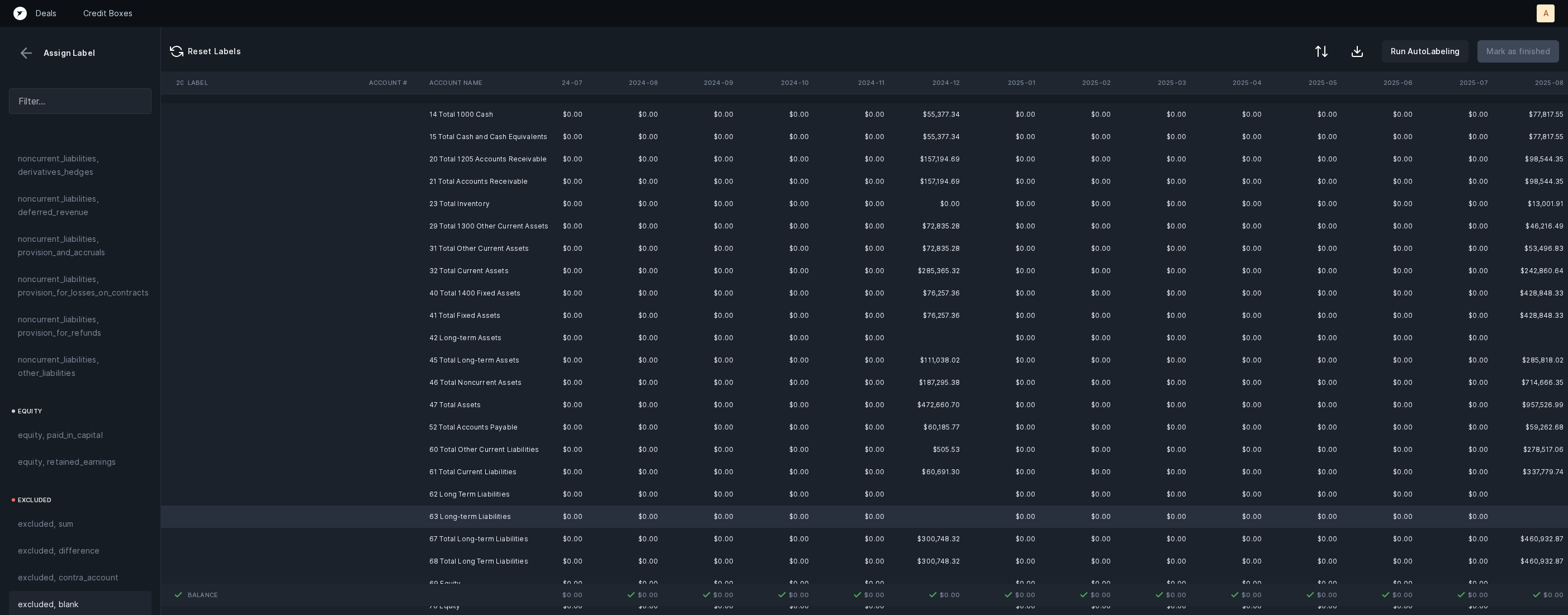
click at [51, 591] on div "excluded, blank" at bounding box center [80, 604] width 142 height 27
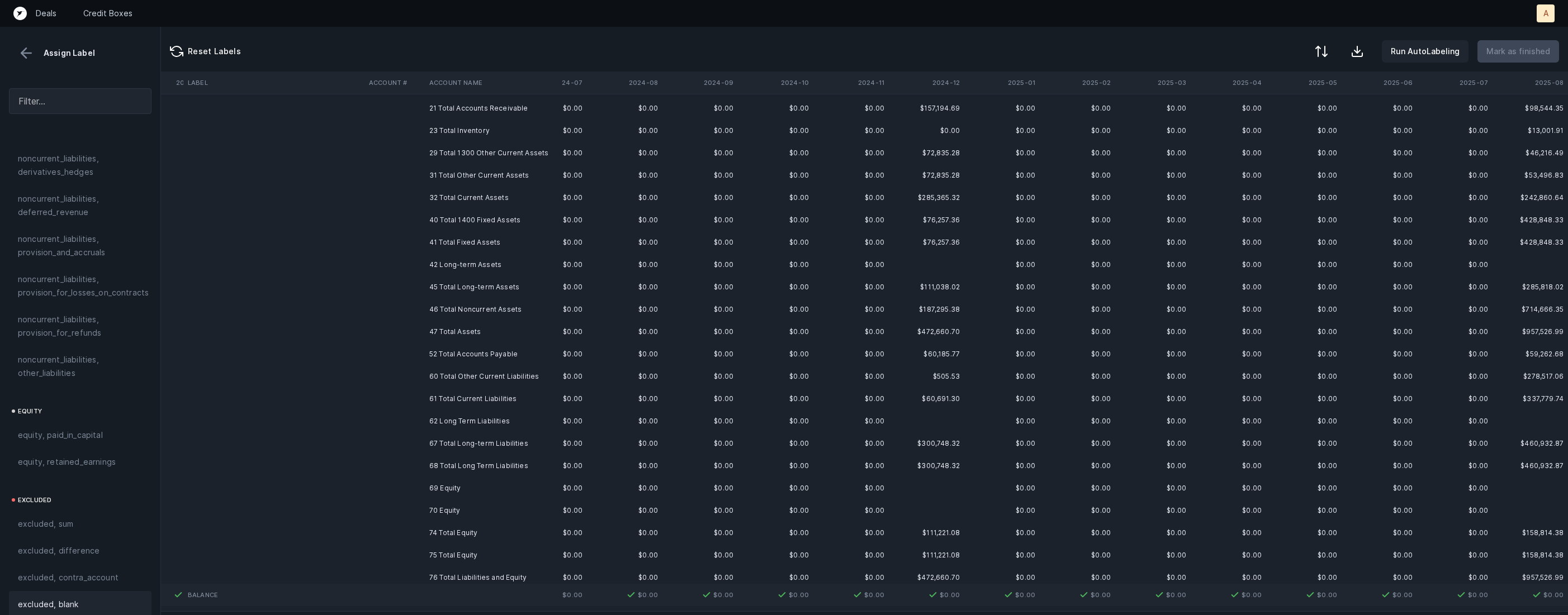
scroll to position [91, 2317]
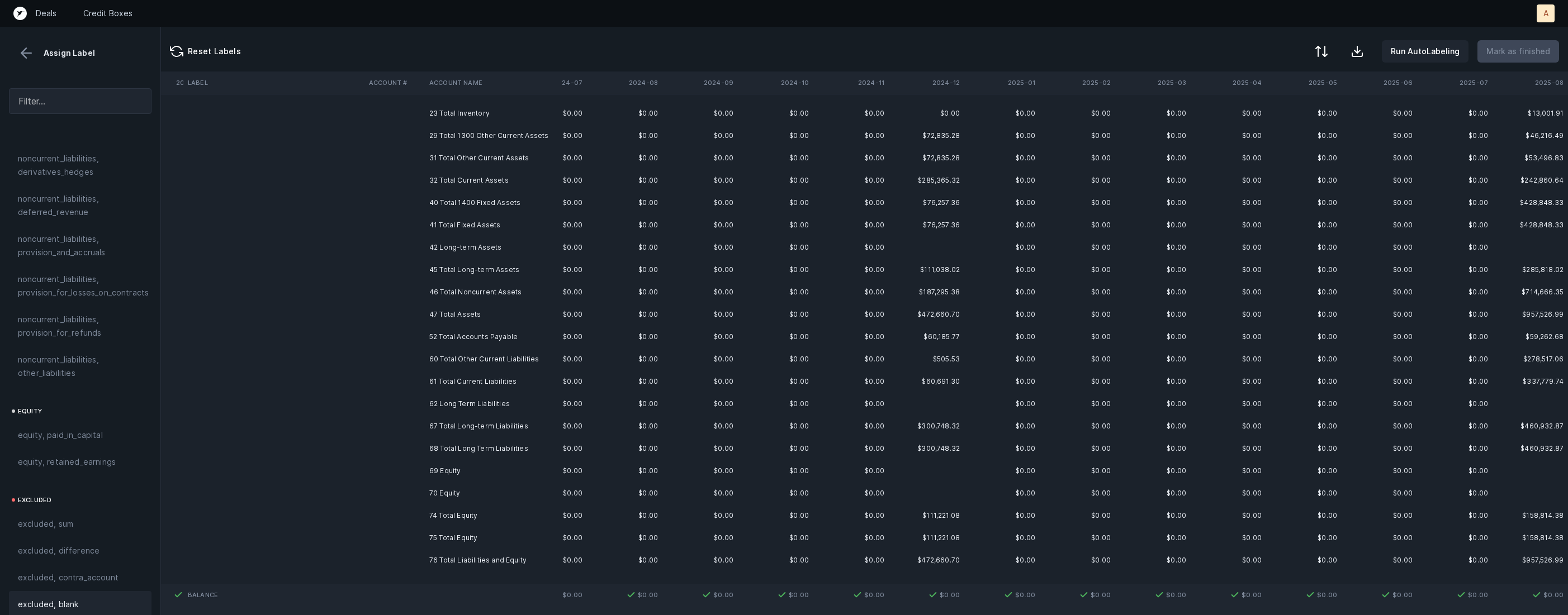
click at [416, 473] on td at bounding box center [395, 471] width 61 height 23
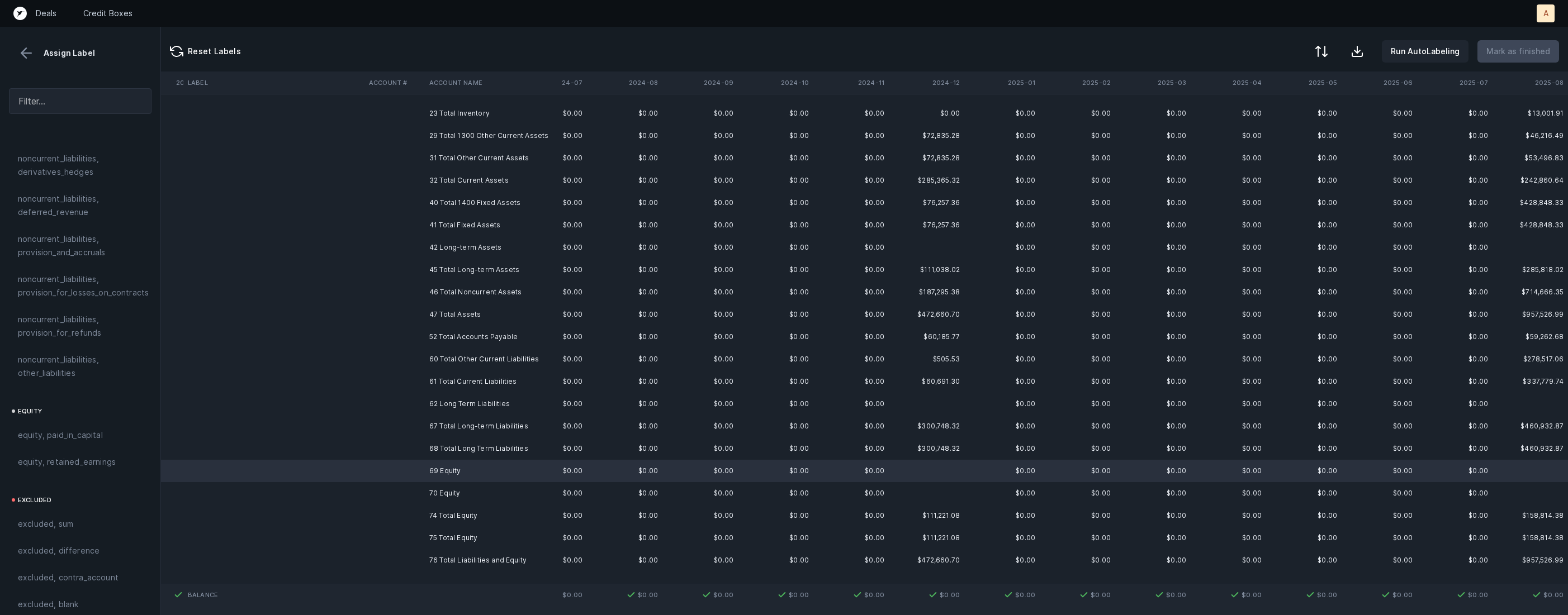
click at [435, 495] on td "70 Equity" at bounding box center [493, 493] width 137 height 23
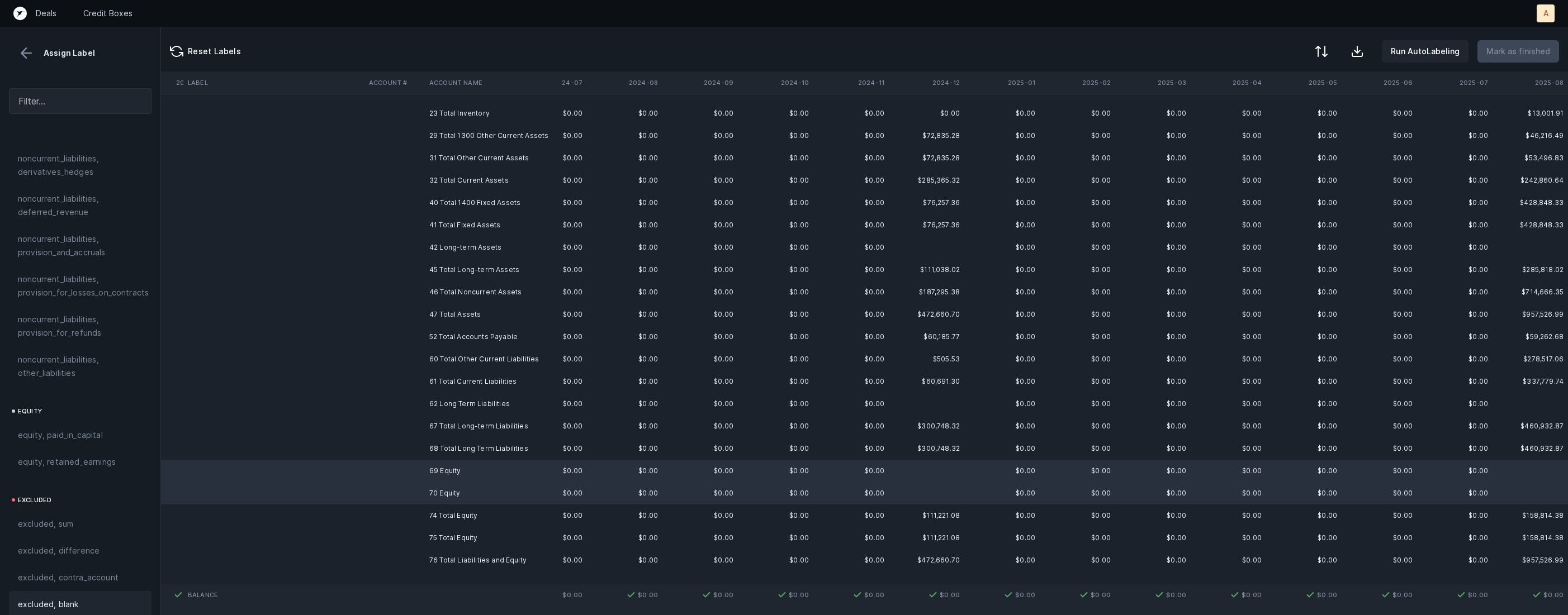
click at [64, 591] on div "excluded, blank" at bounding box center [80, 604] width 142 height 27
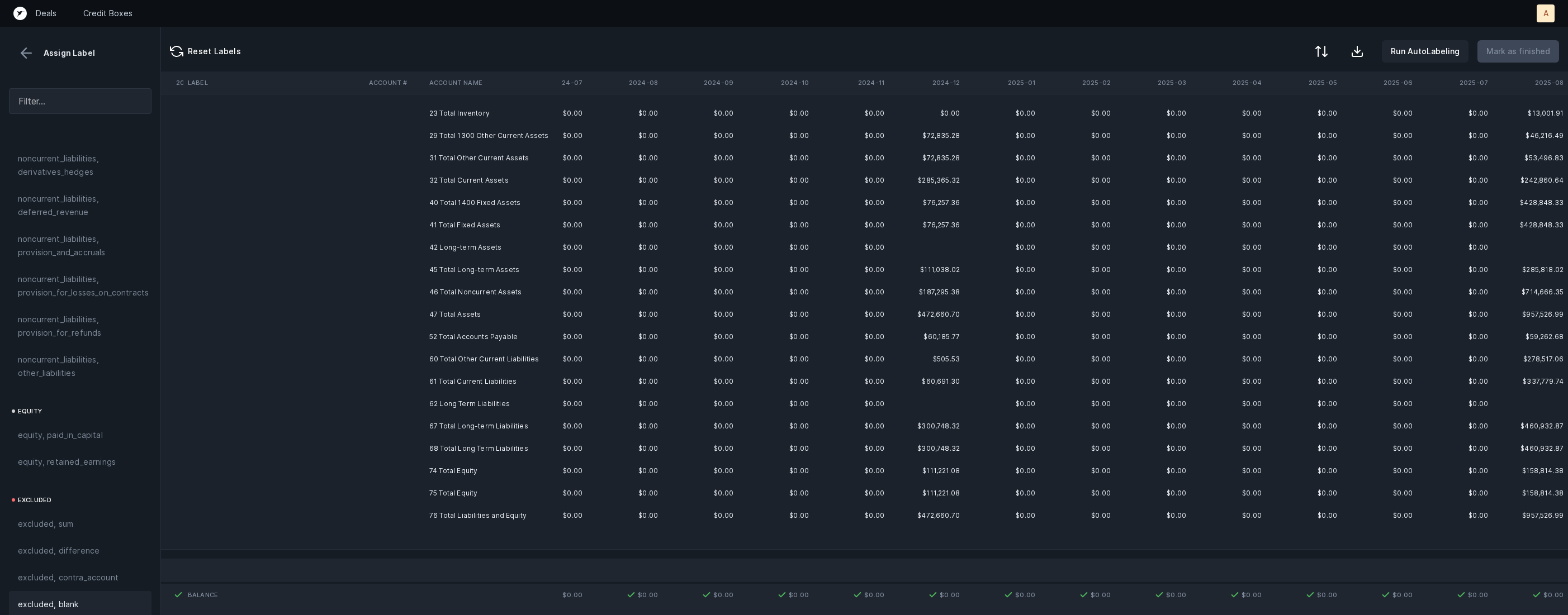
click at [394, 524] on td at bounding box center [395, 516] width 61 height 23
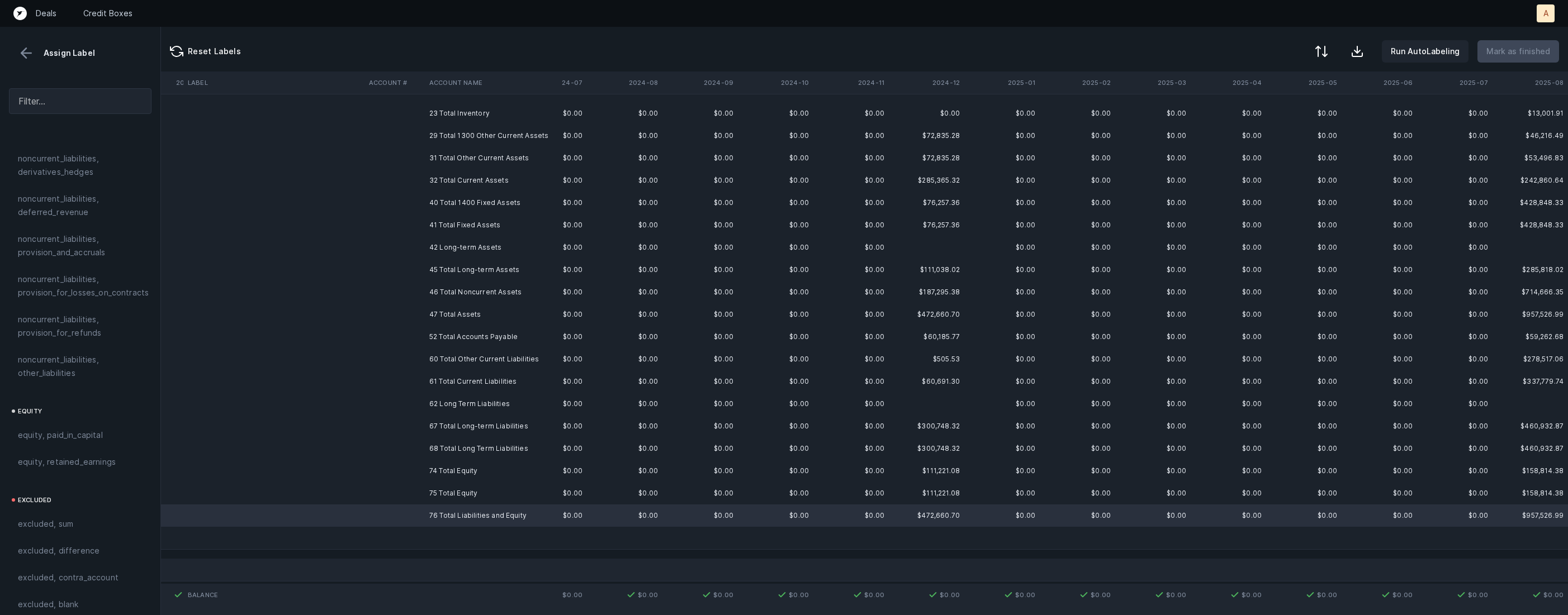
click at [331, 537] on td at bounding box center [274, 538] width 181 height 23
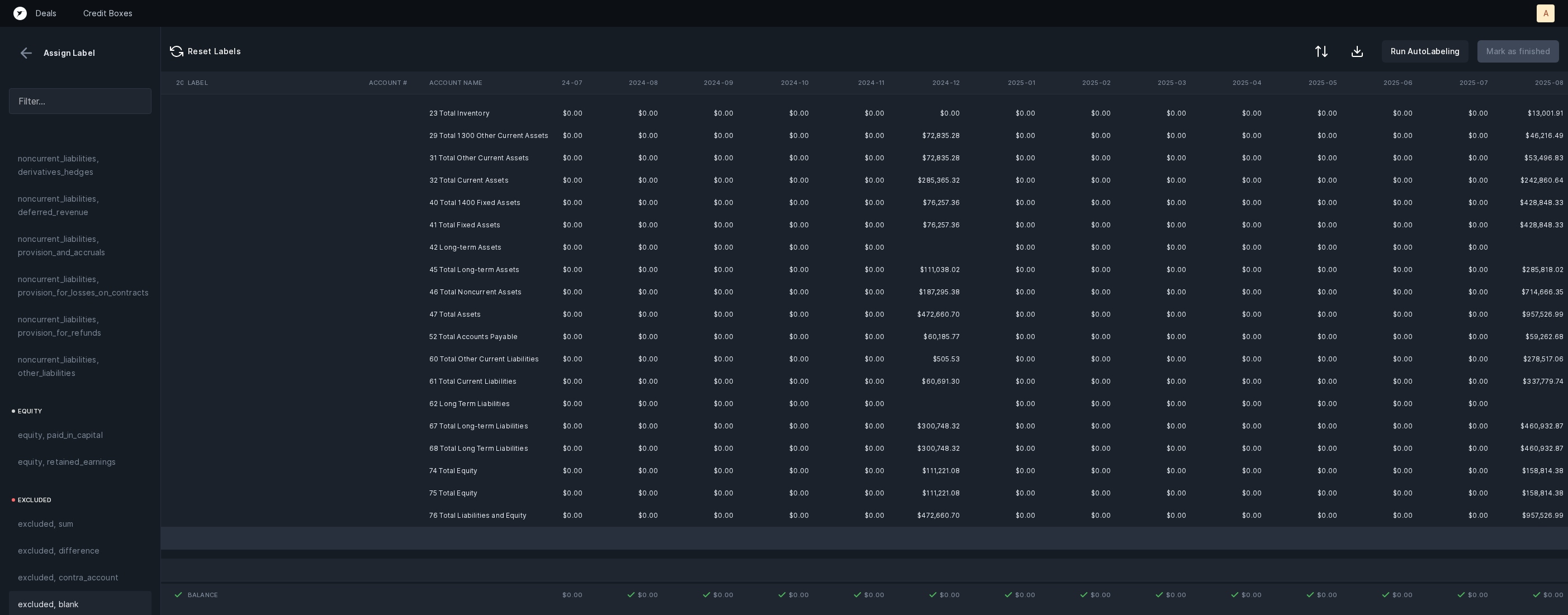
click at [52, 598] on span "excluded, blank" at bounding box center [48, 604] width 61 height 13
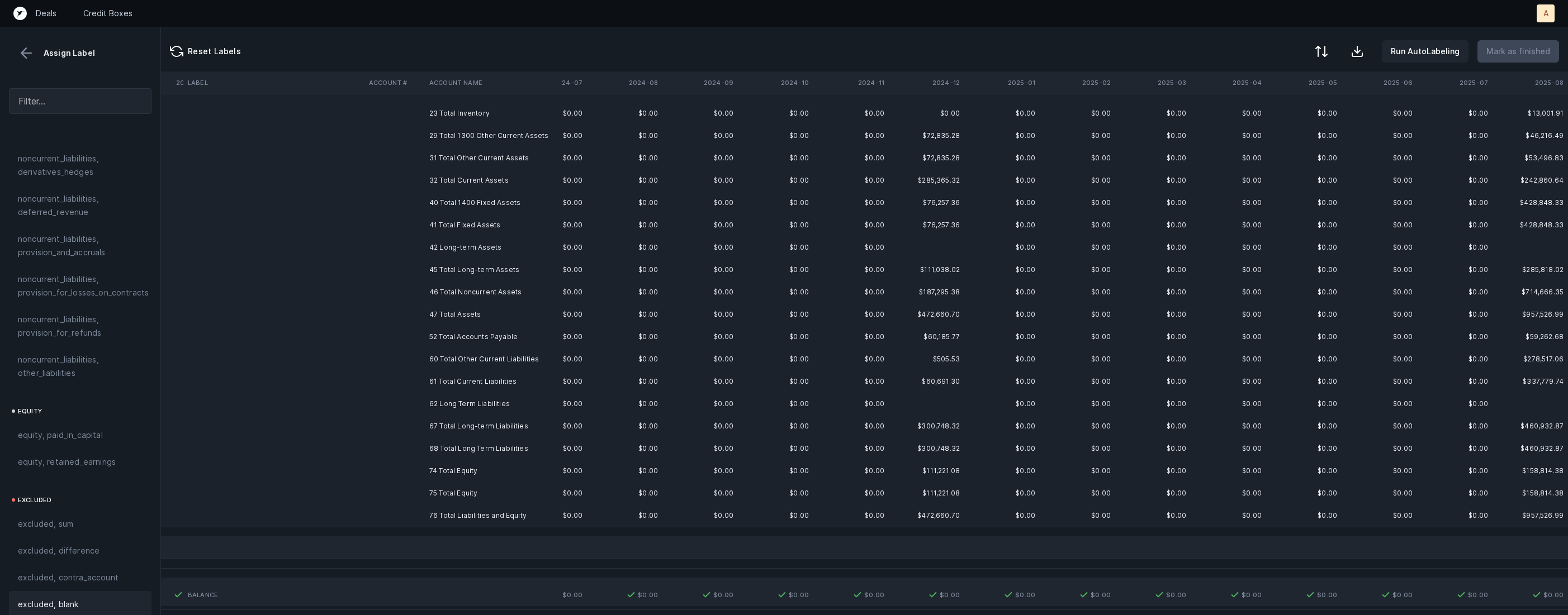
scroll to position [0, 2317]
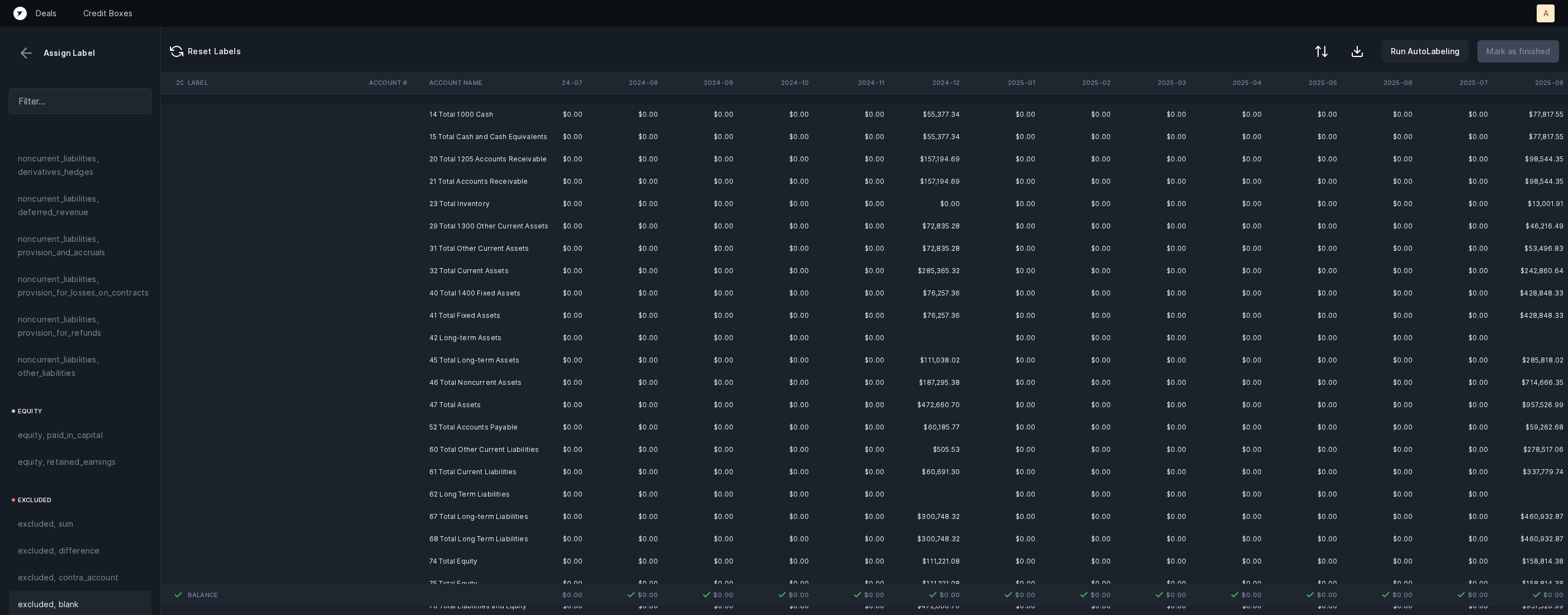
click at [472, 109] on td "14 Total 1000 Cash" at bounding box center [493, 114] width 137 height 23
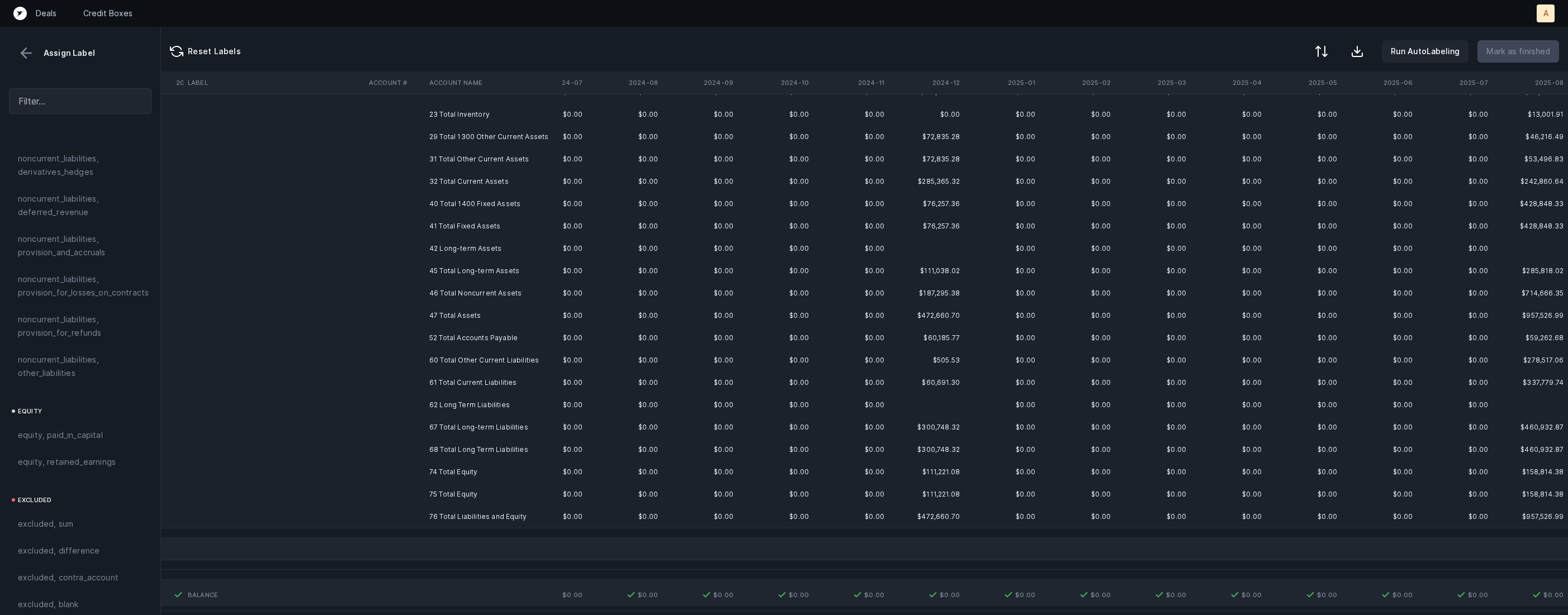
scroll to position [119, 2317]
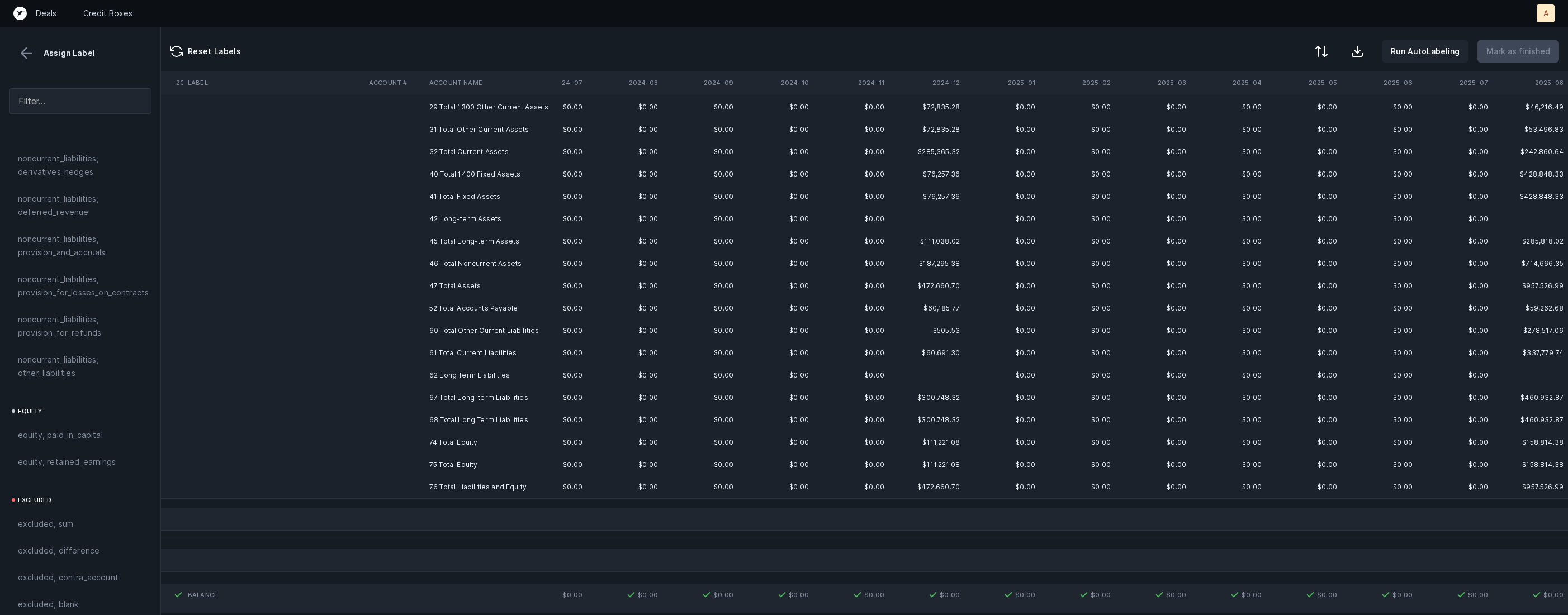
click at [479, 482] on td "76 Total Liabilities and Equity" at bounding box center [493, 487] width 137 height 23
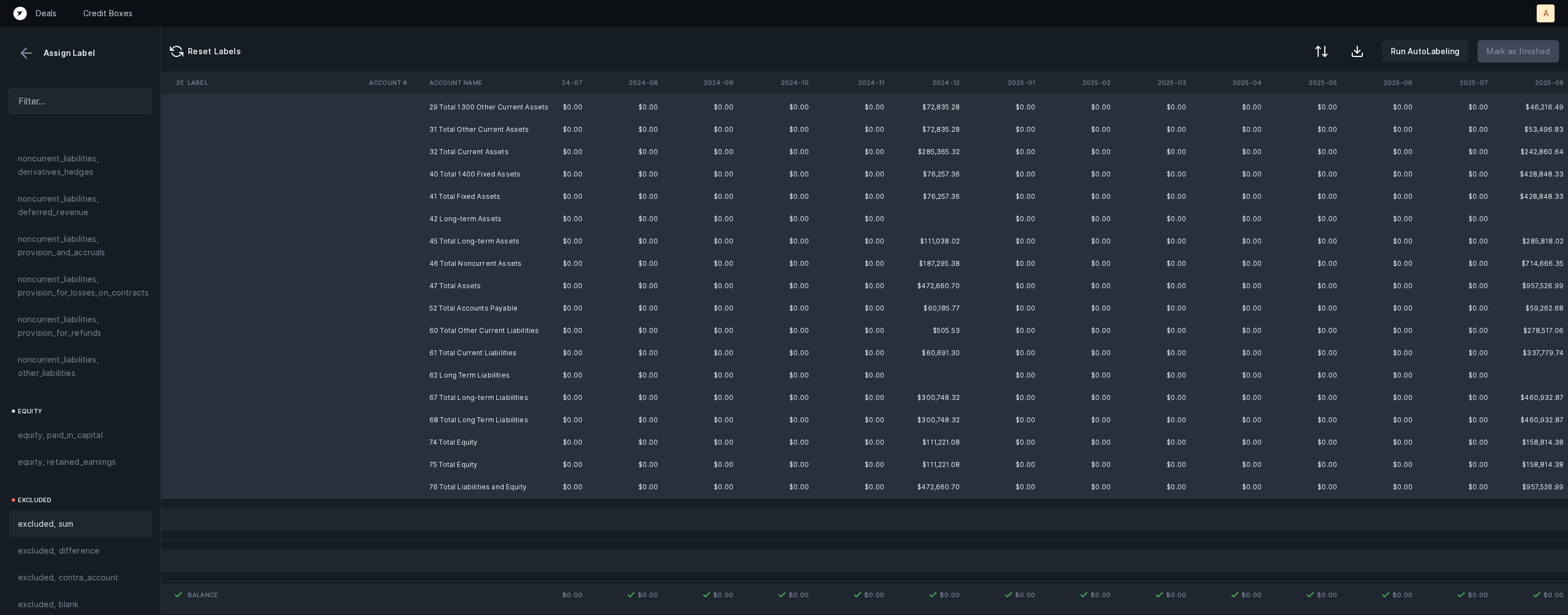
click at [78, 517] on div "excluded, sum" at bounding box center [80, 523] width 124 height 13
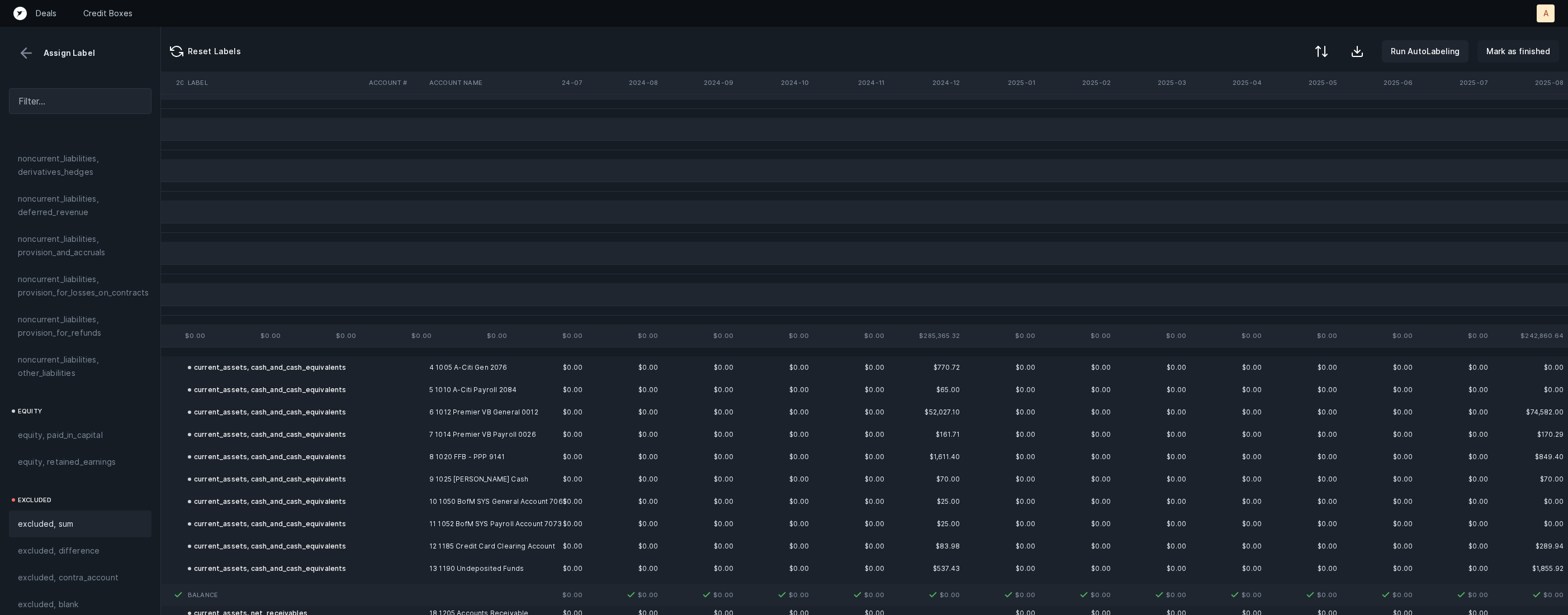
click at [1528, 59] on button "Mark as finished" at bounding box center [1518, 51] width 82 height 23
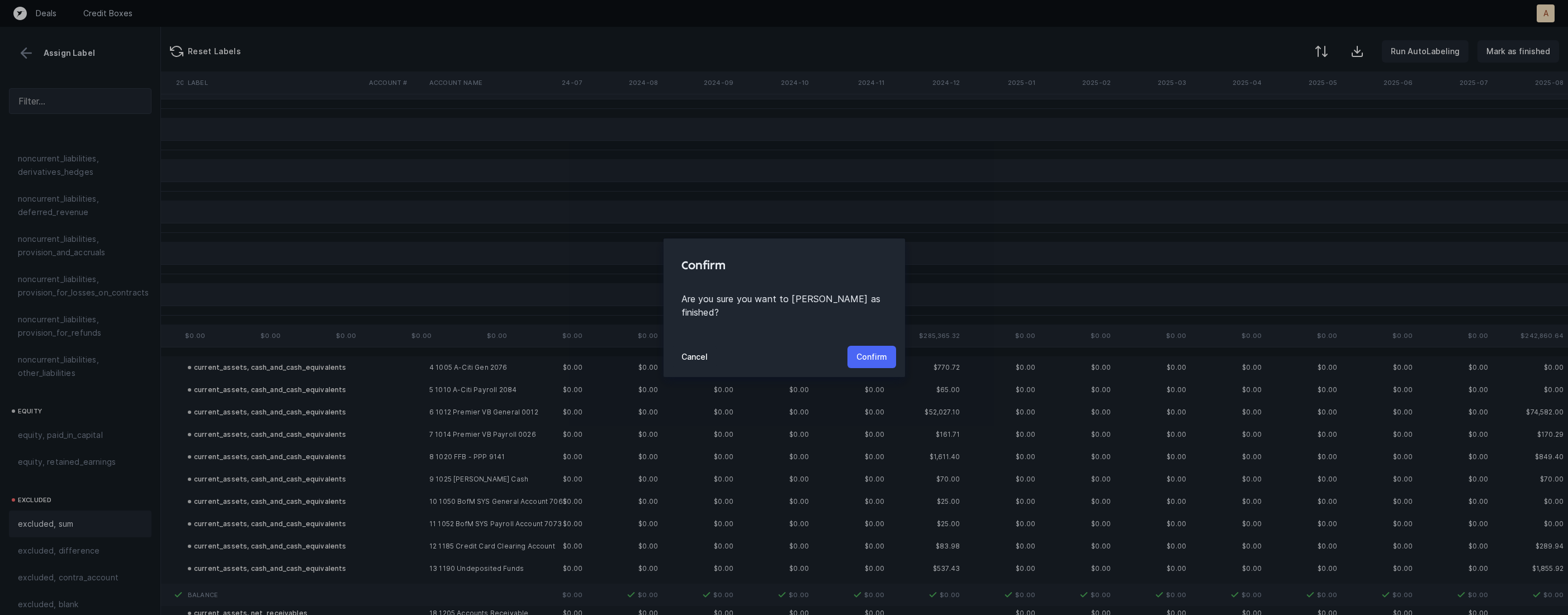
click at [872, 350] on p "Confirm" at bounding box center [872, 356] width 31 height 13
